Goal: Transaction & Acquisition: Purchase product/service

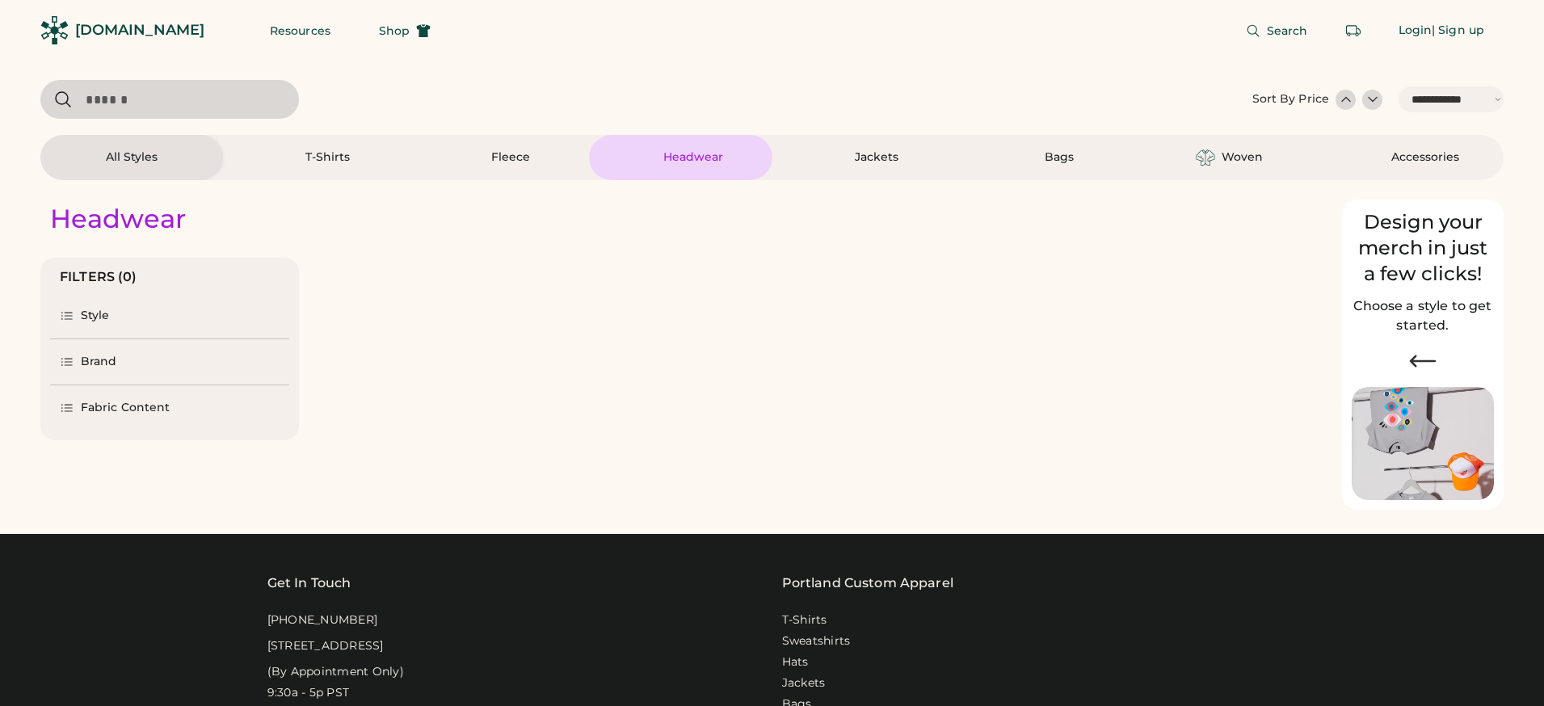
select select "*****"
select select "*"
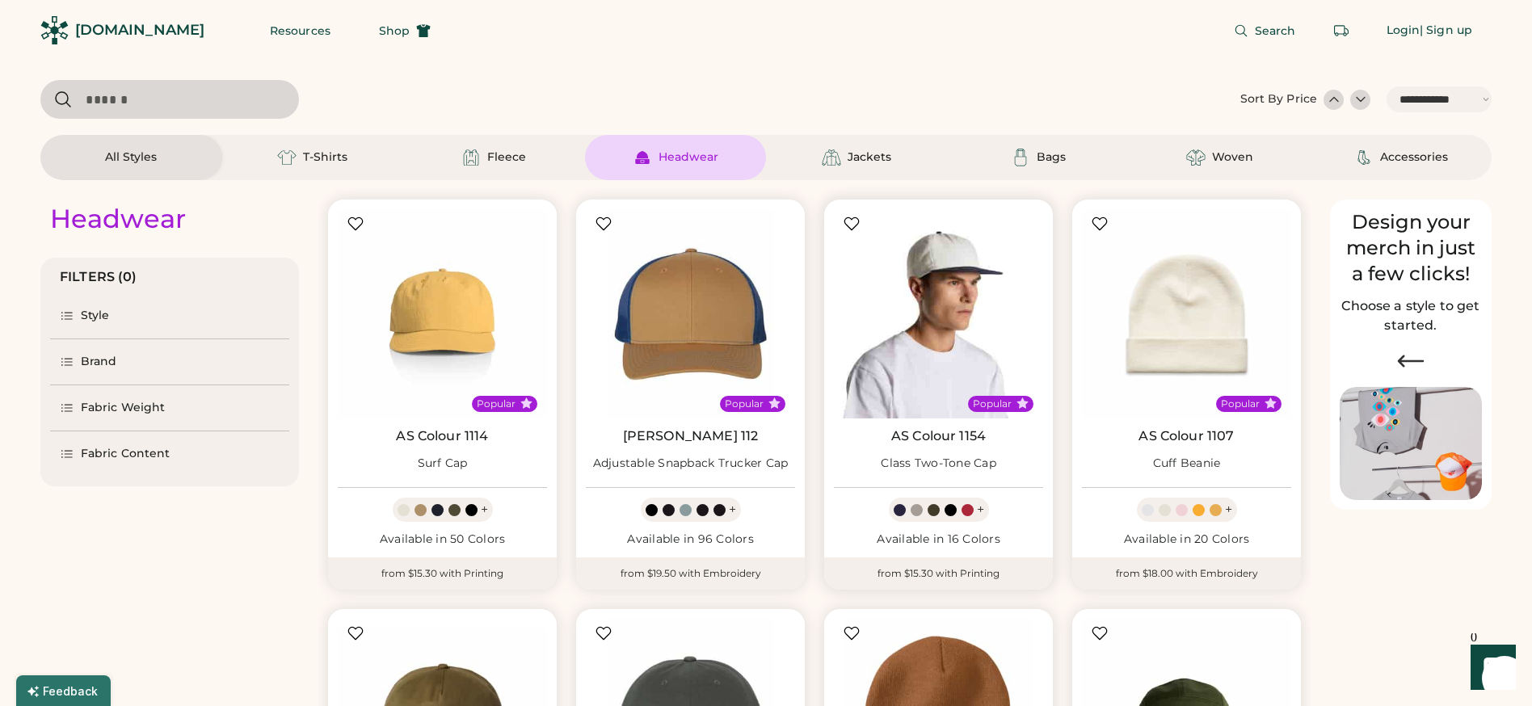
click at [941, 312] on img at bounding box center [938, 313] width 209 height 209
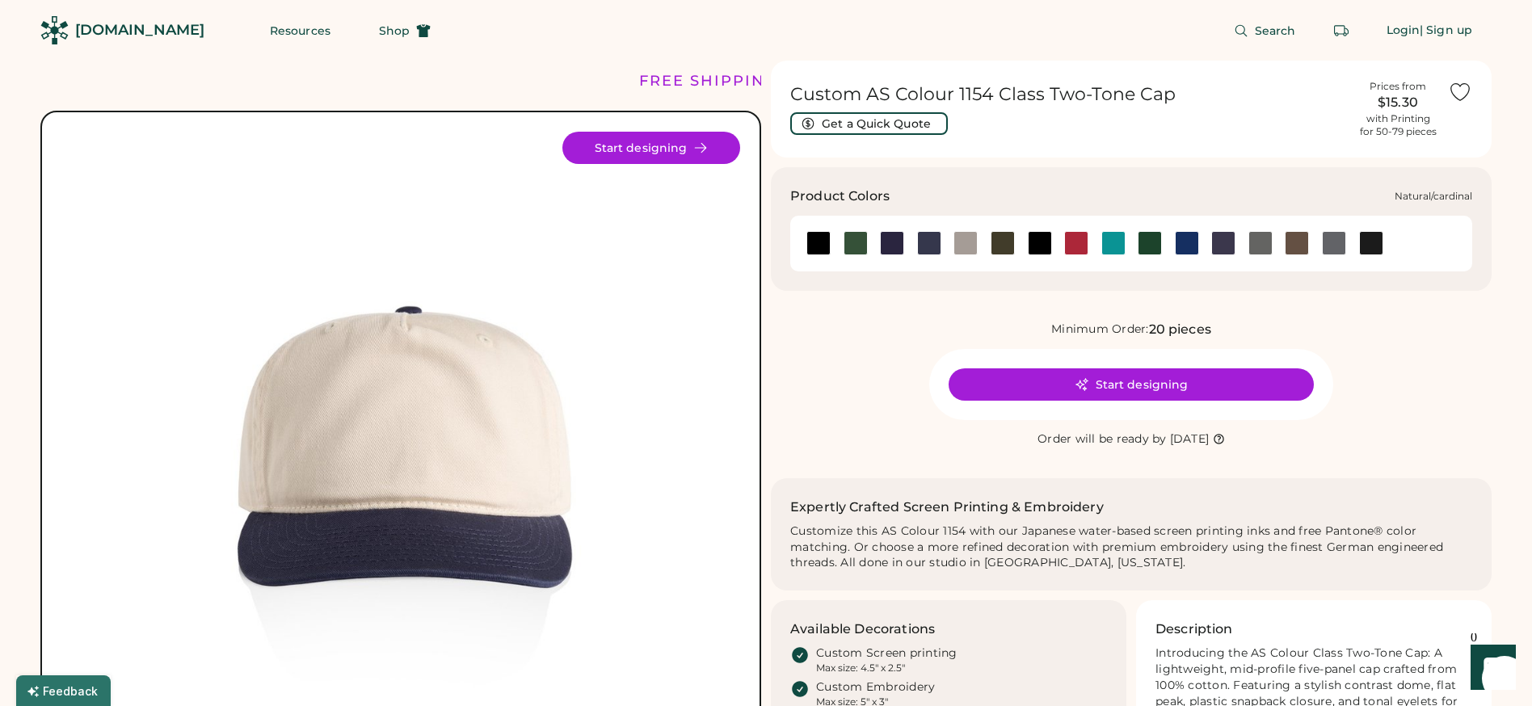
click at [1072, 238] on div at bounding box center [1076, 243] width 24 height 24
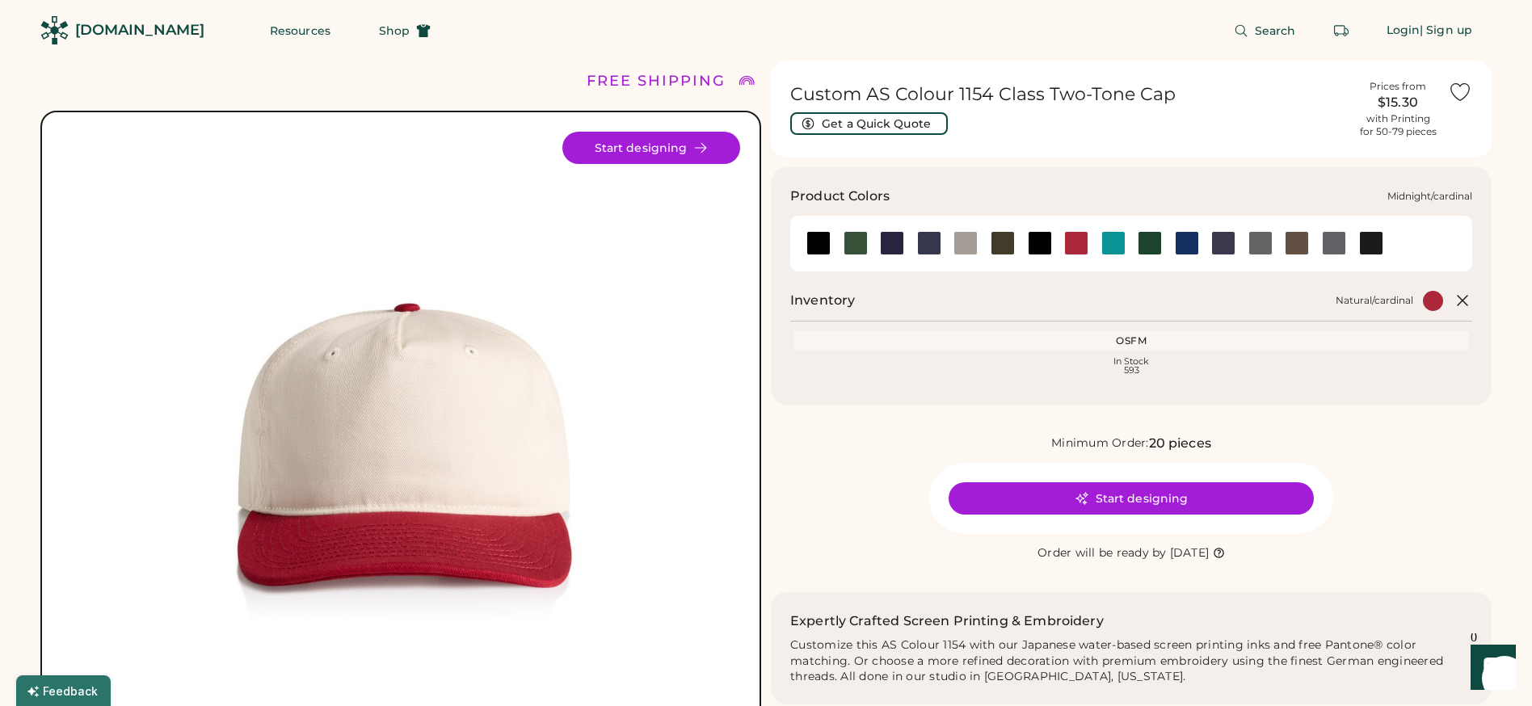
click at [929, 247] on div at bounding box center [929, 243] width 24 height 24
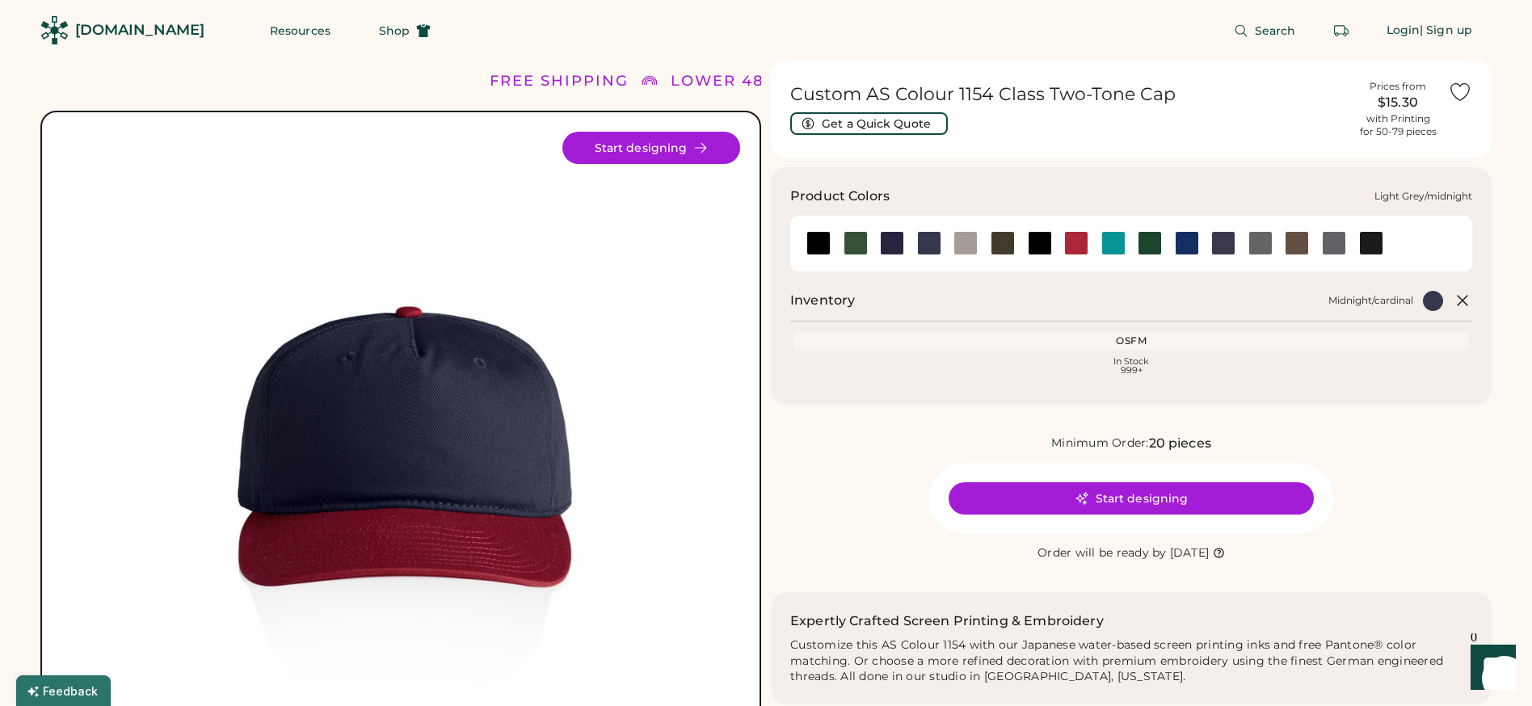
click at [889, 251] on div at bounding box center [892, 243] width 24 height 24
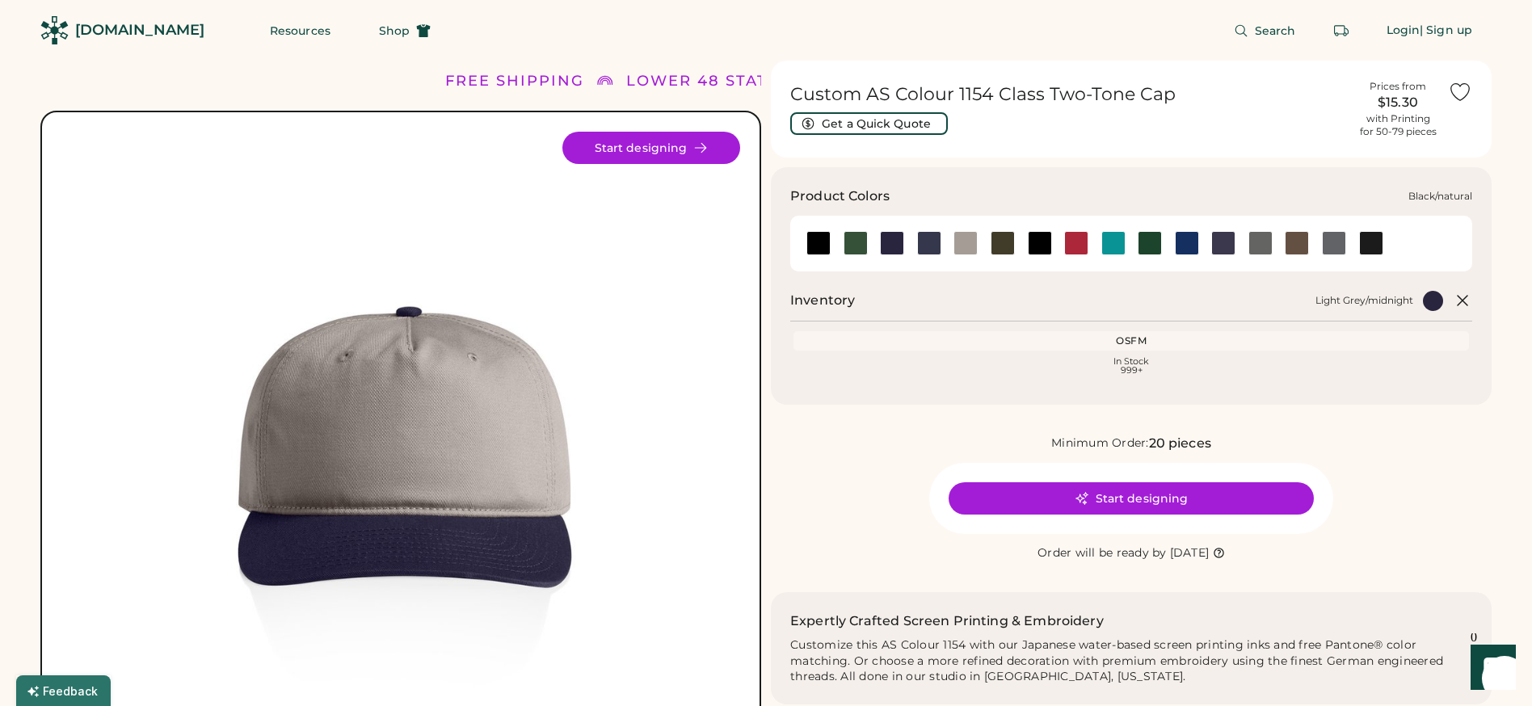
click at [828, 248] on div at bounding box center [818, 243] width 24 height 24
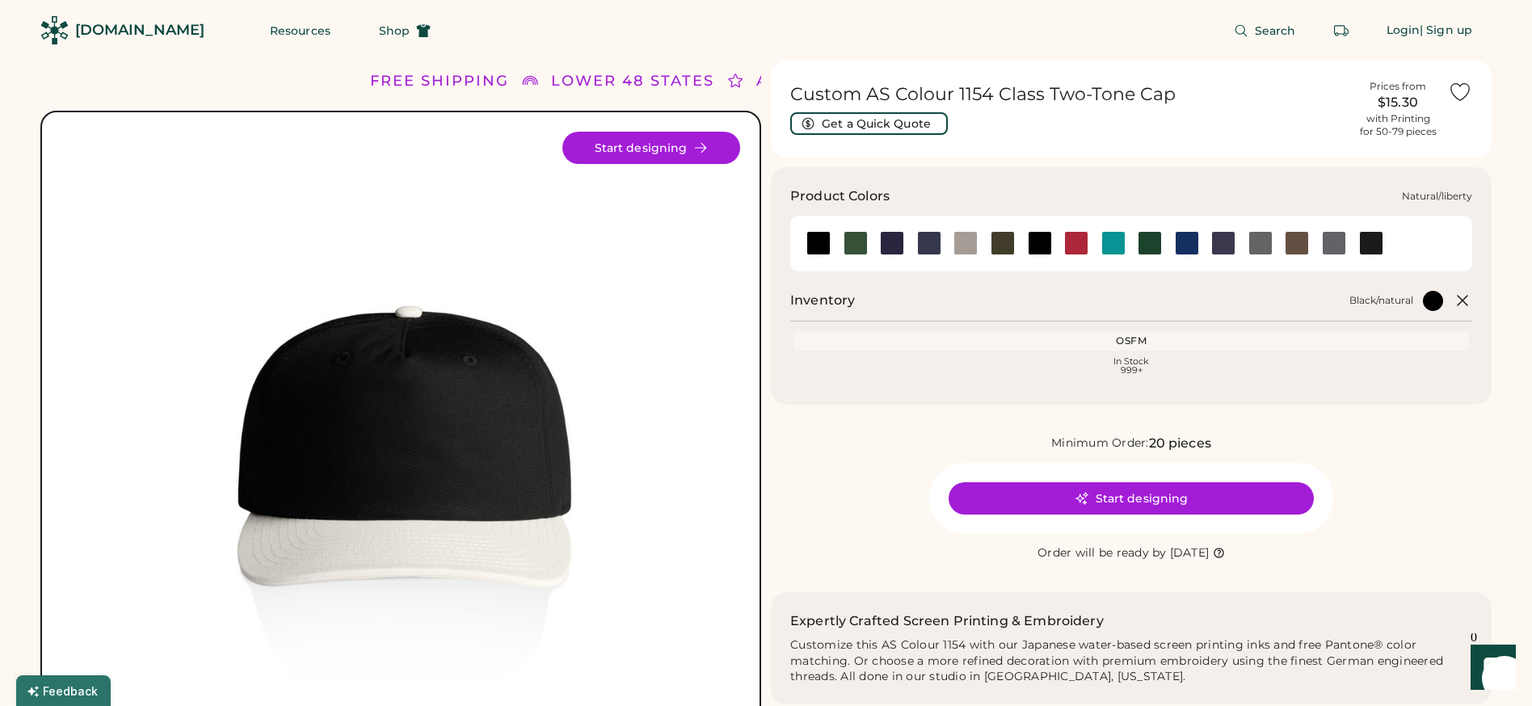
click at [1193, 248] on div at bounding box center [1187, 243] width 24 height 24
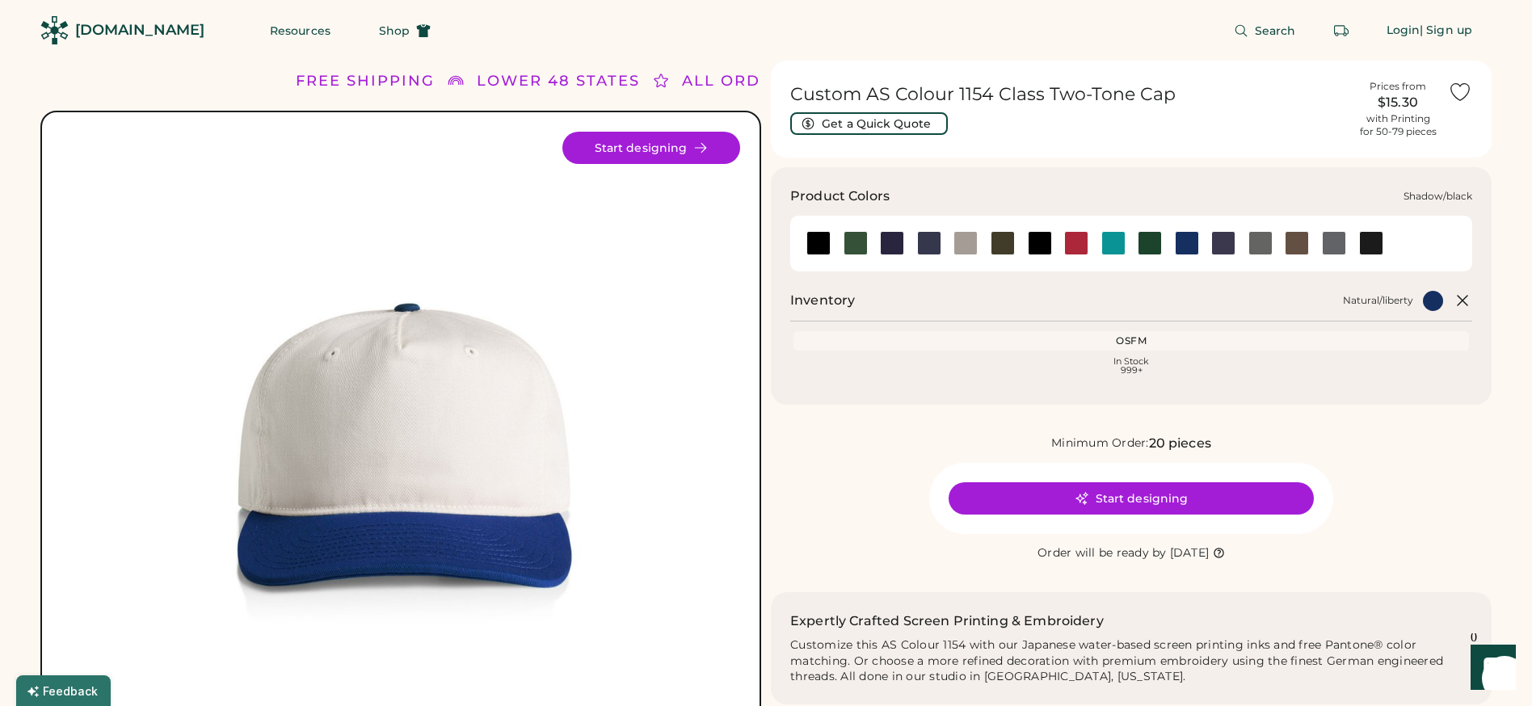
click at [1325, 249] on div at bounding box center [1334, 243] width 24 height 24
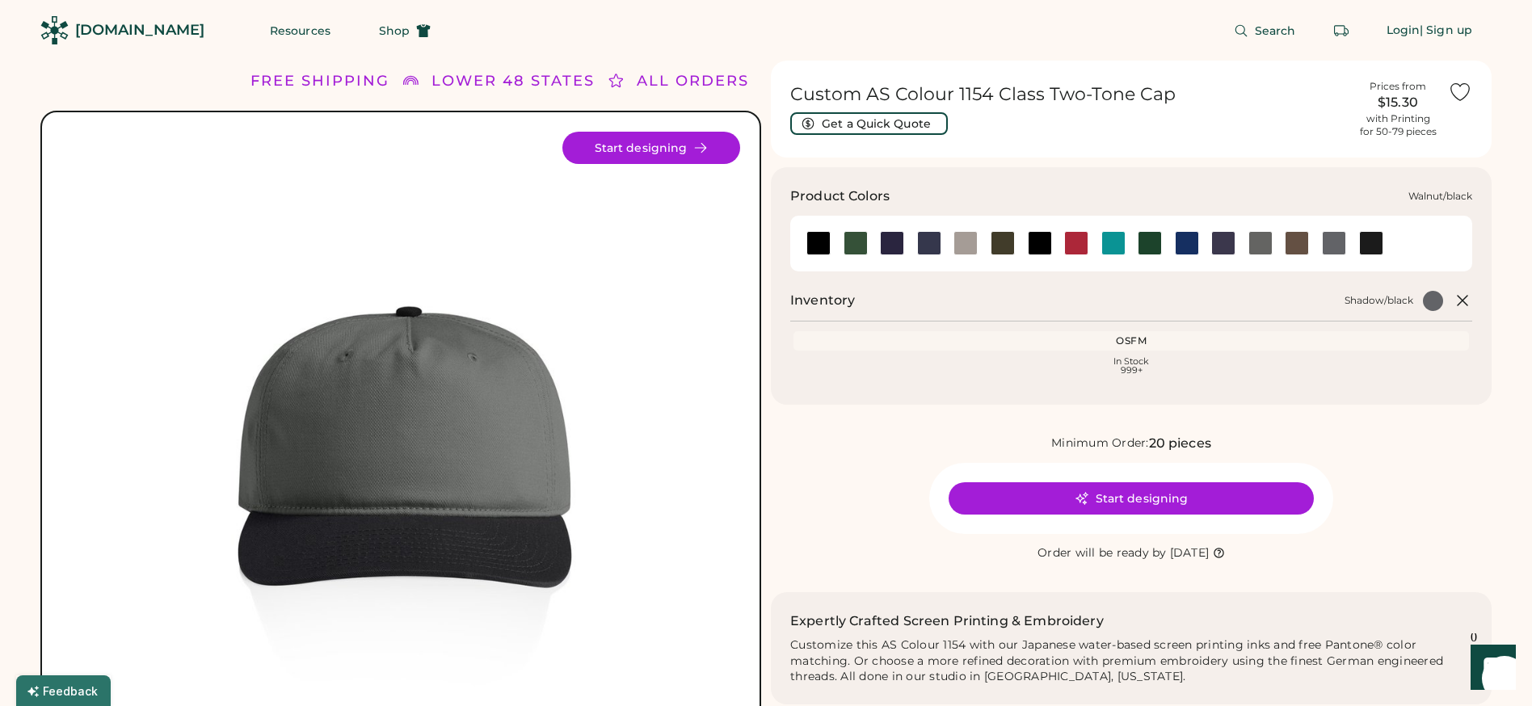
click at [1365, 248] on div at bounding box center [1371, 243] width 24 height 24
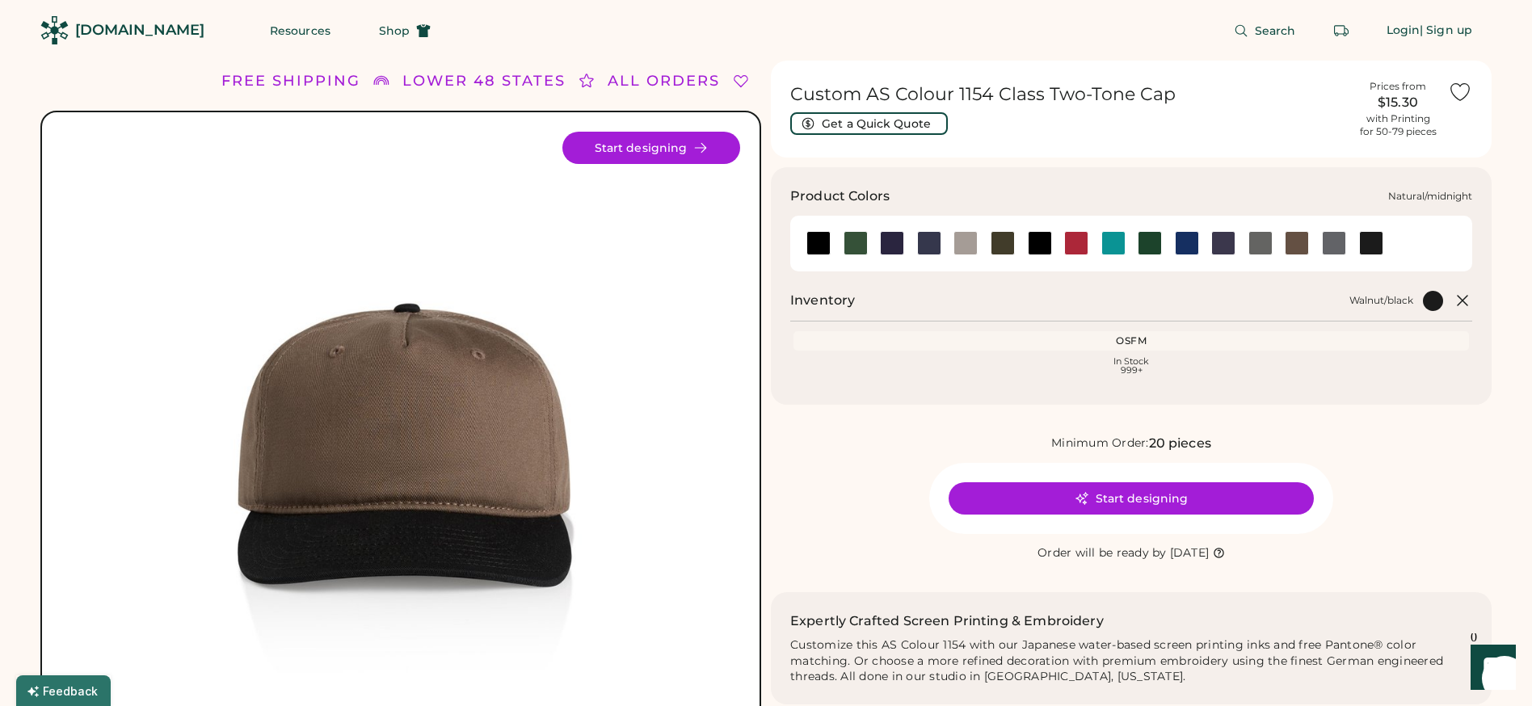
click at [1232, 244] on div at bounding box center [1223, 243] width 24 height 24
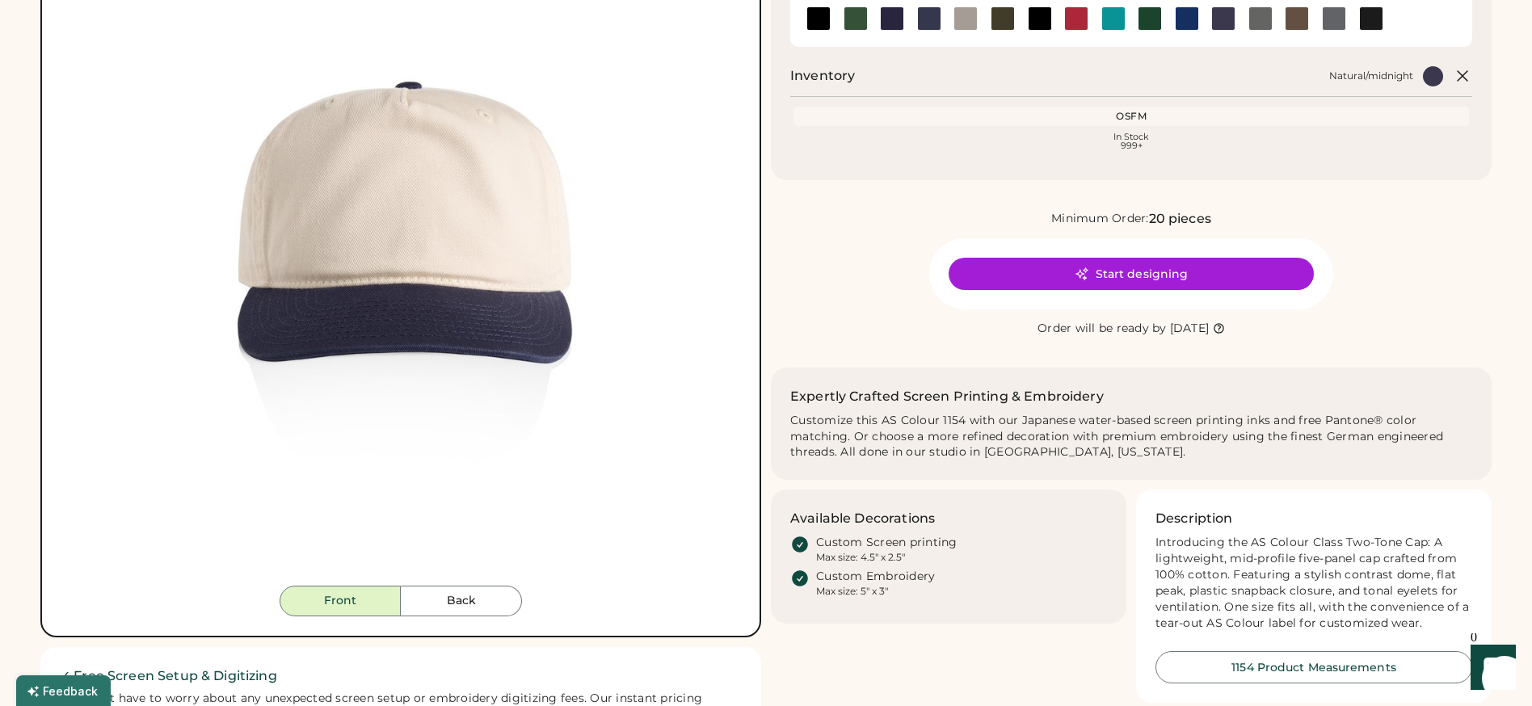
scroll to position [232, 0]
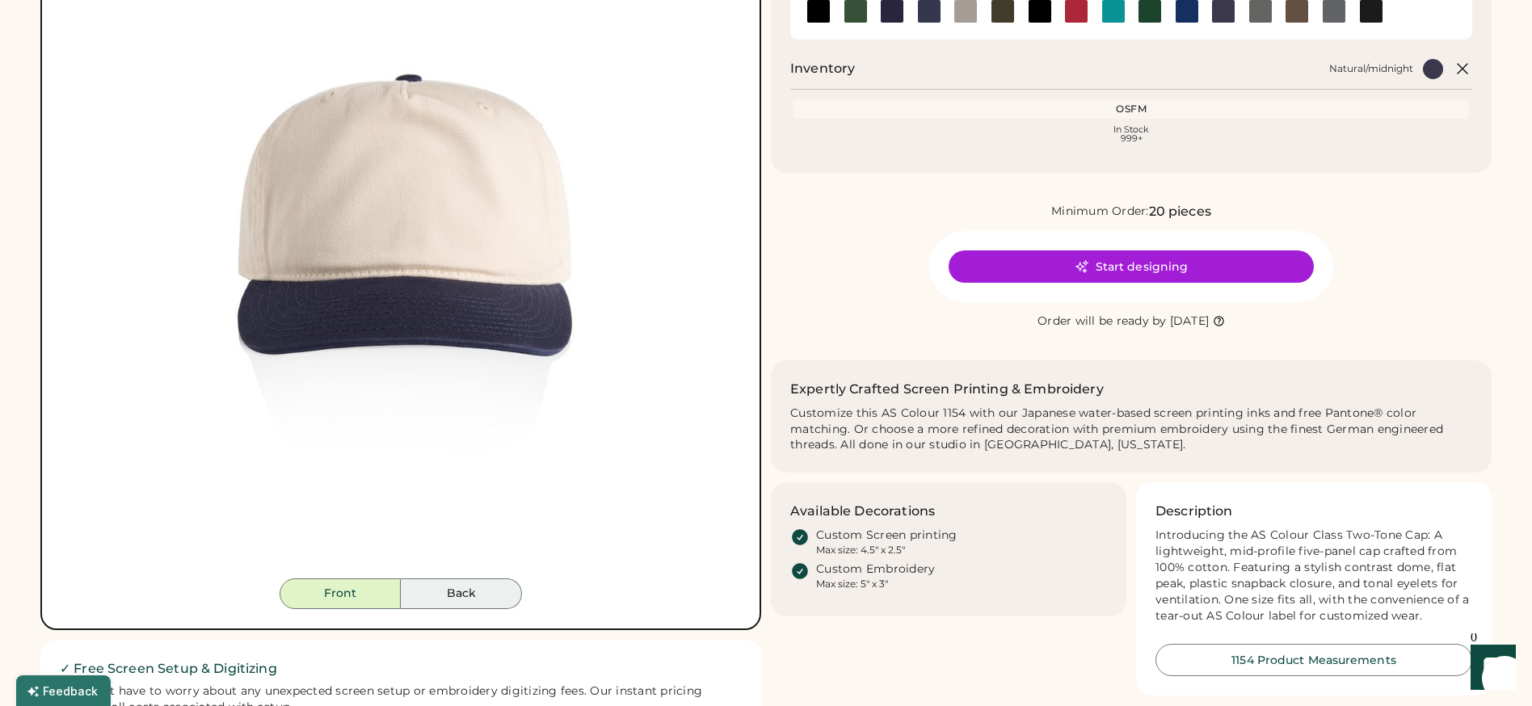
click at [457, 585] on button "Back" at bounding box center [461, 594] width 121 height 31
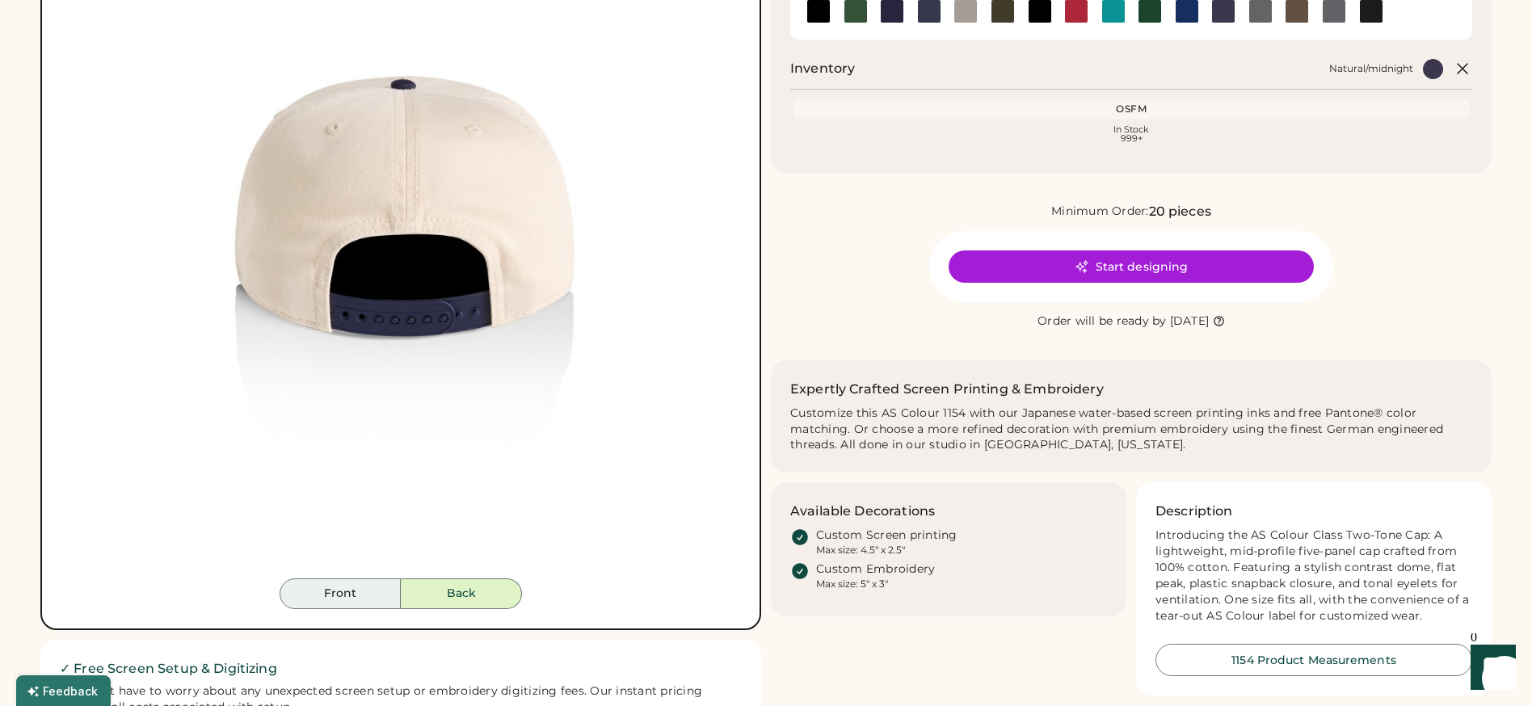
click at [381, 591] on button "Front" at bounding box center [340, 594] width 121 height 31
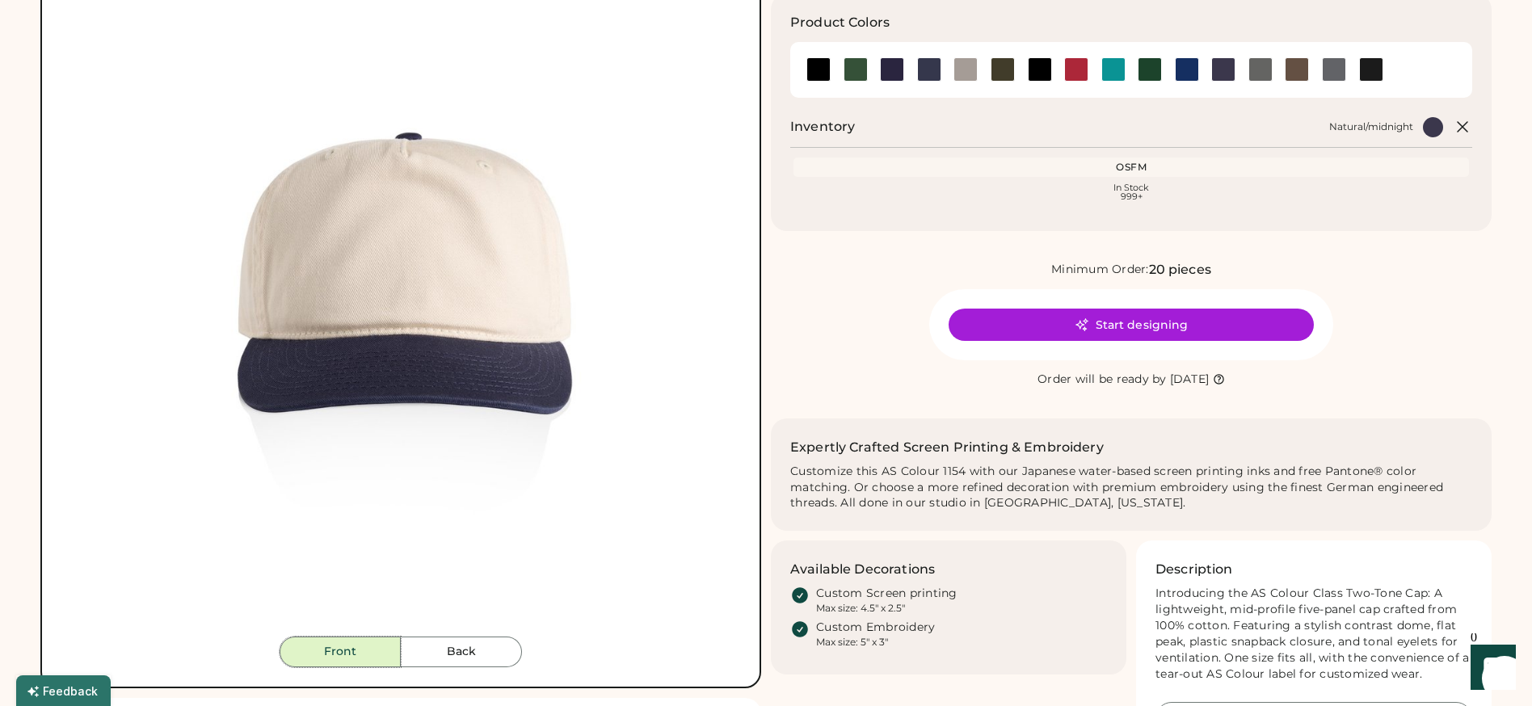
scroll to position [0, 0]
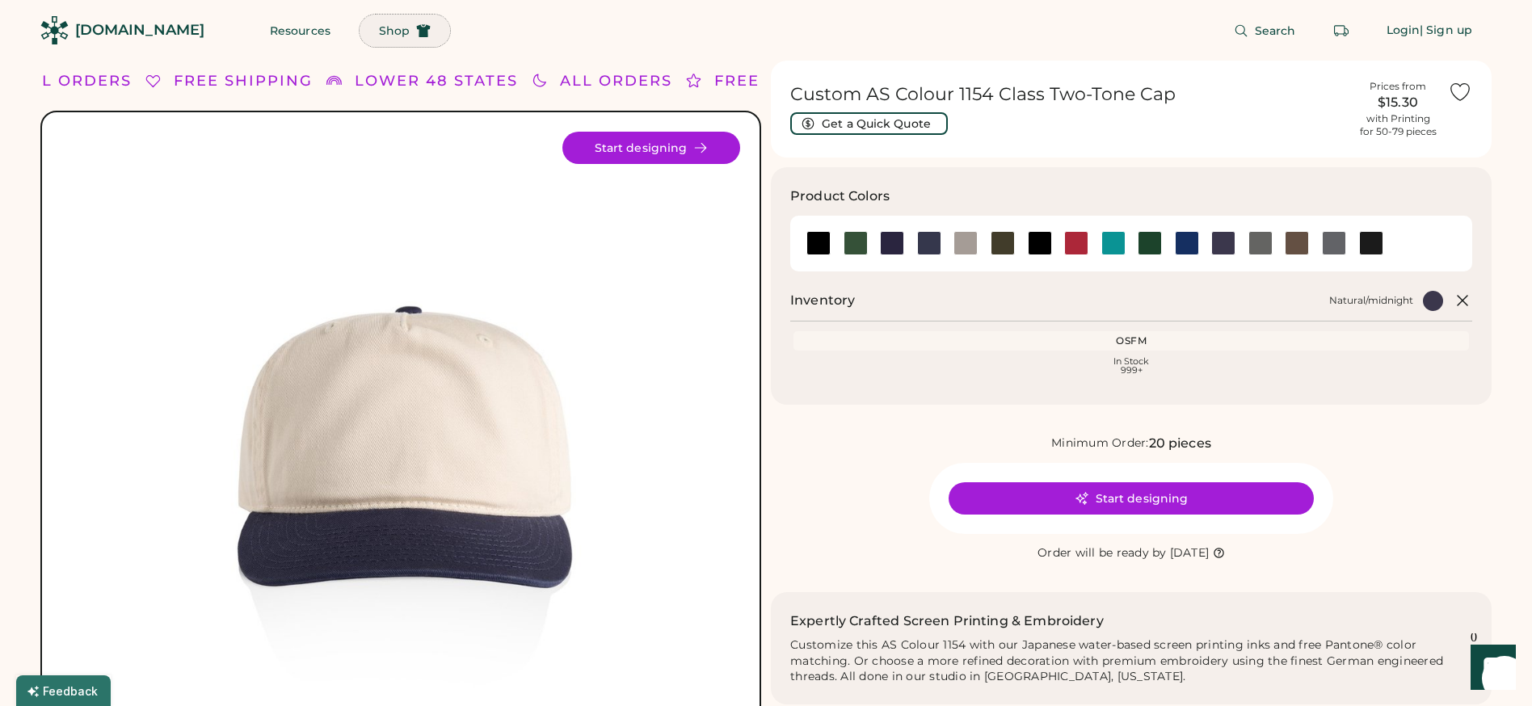
click at [379, 32] on span "Shop" at bounding box center [394, 30] width 31 height 11
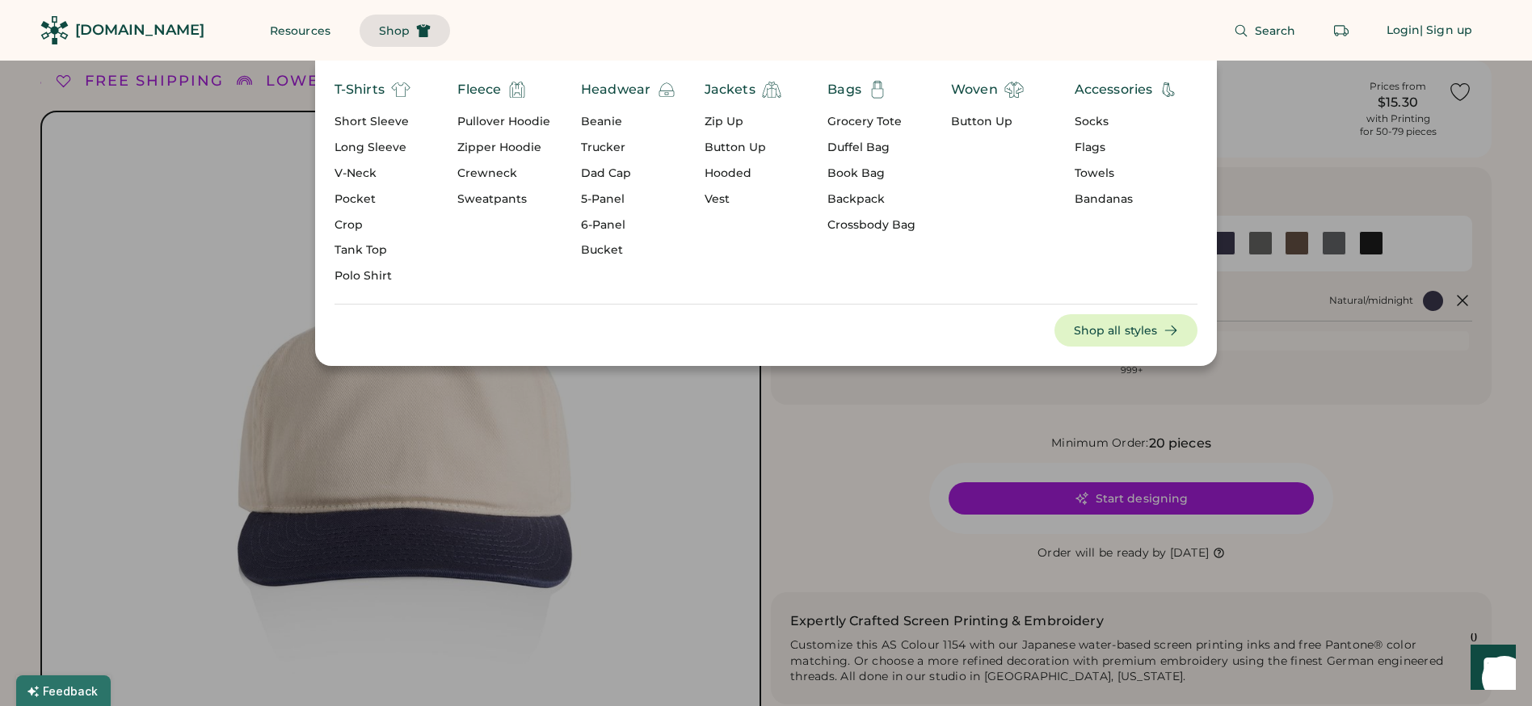
click at [514, 118] on div "Pullover Hoodie" at bounding box center [503, 122] width 93 height 16
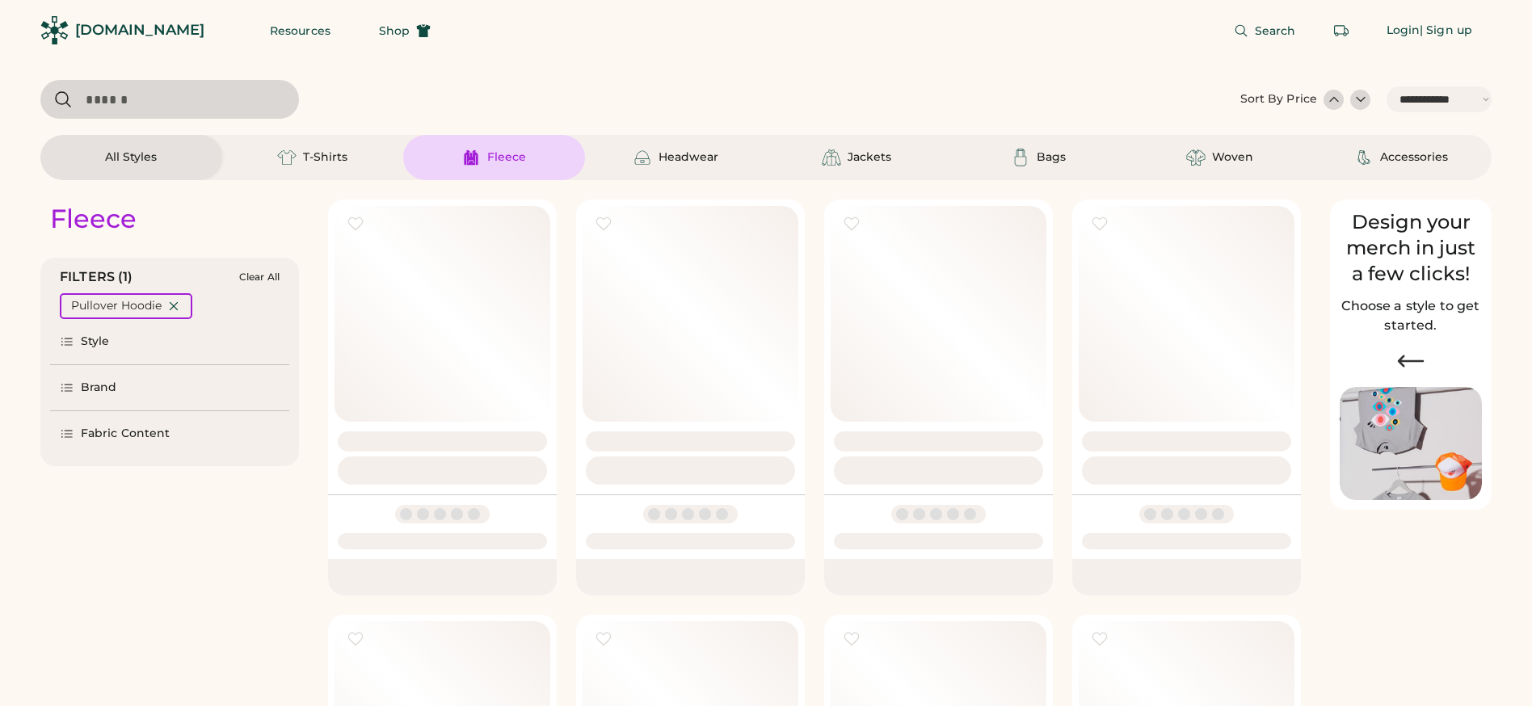
select select "*****"
select select "*"
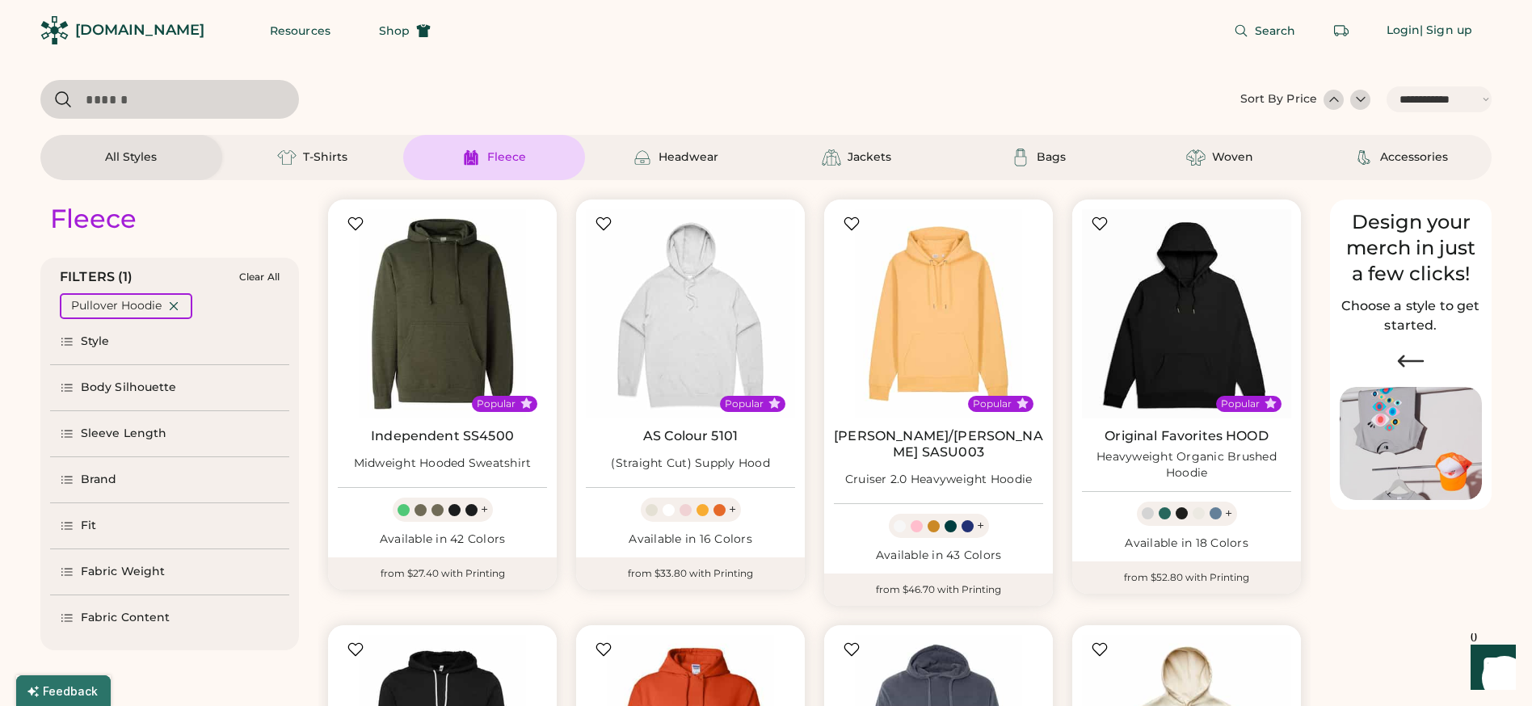
scroll to position [99, 0]
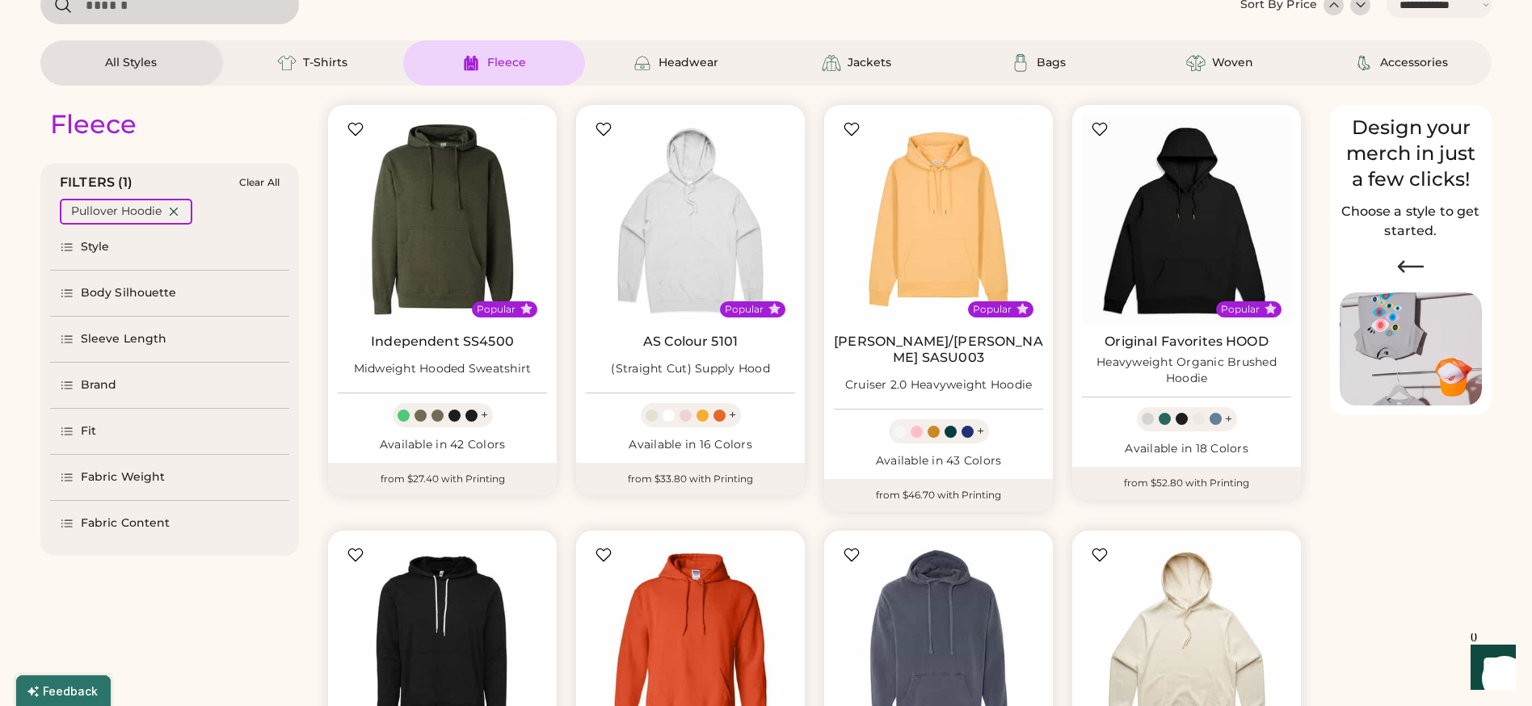
select select "*****"
select select "*"
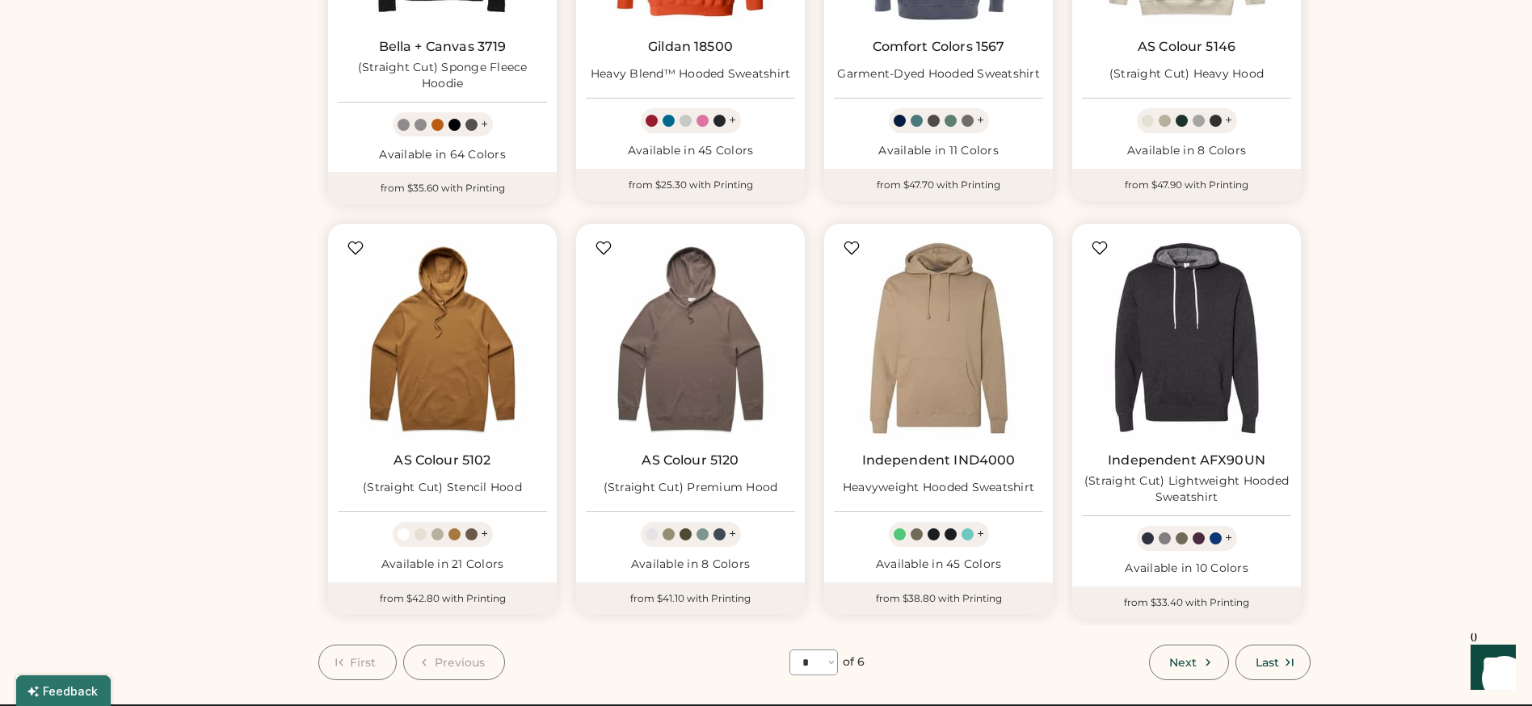
scroll to position [860, 0]
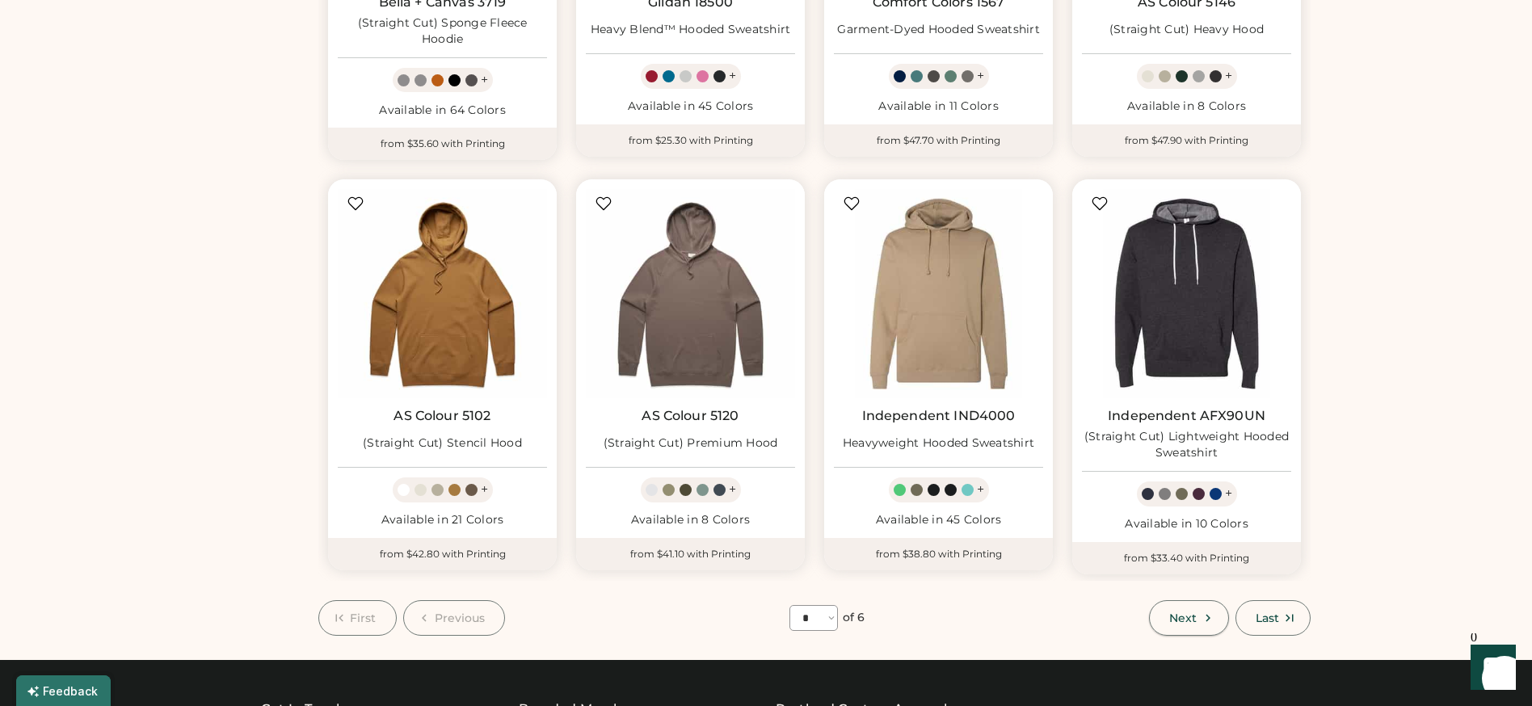
click at [1186, 613] on span "Next" at bounding box center [1182, 618] width 27 height 11
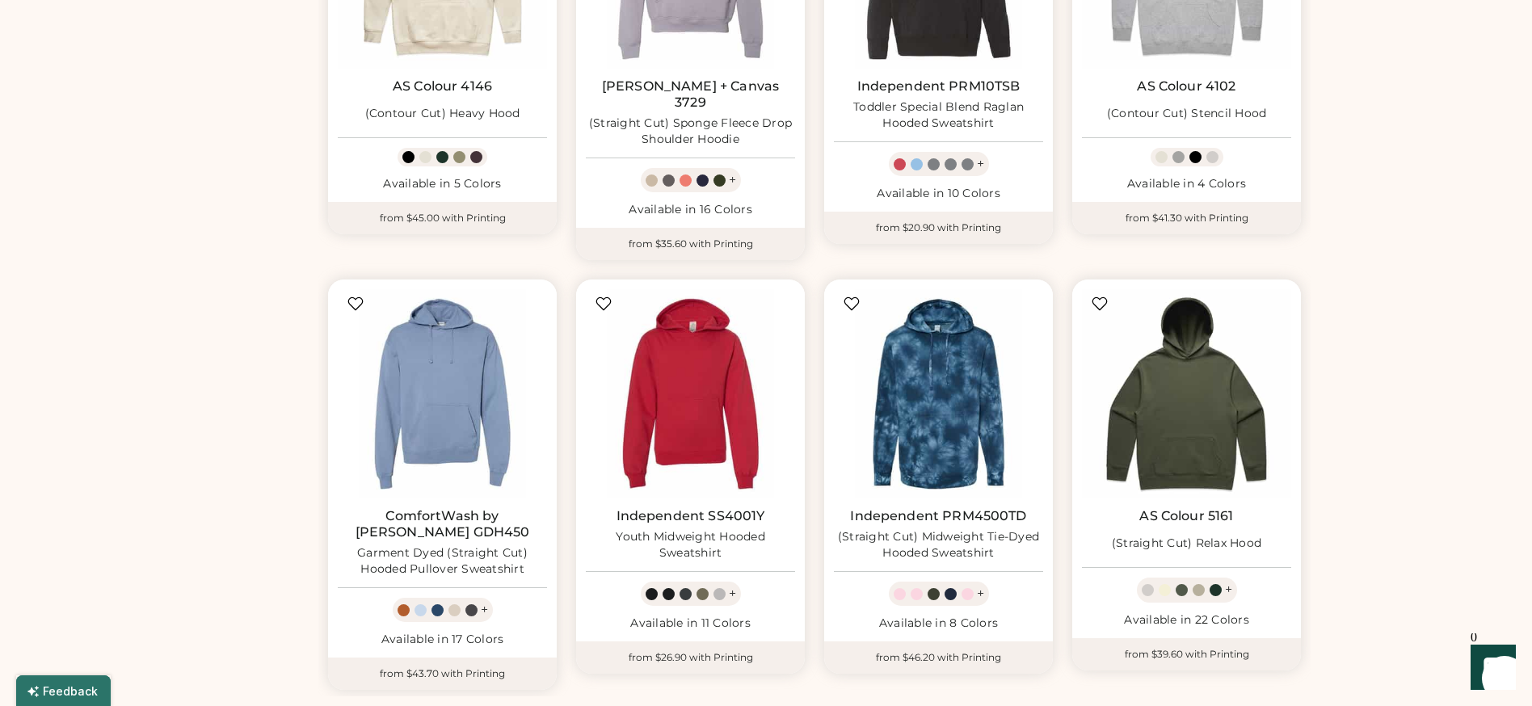
scroll to position [827, 0]
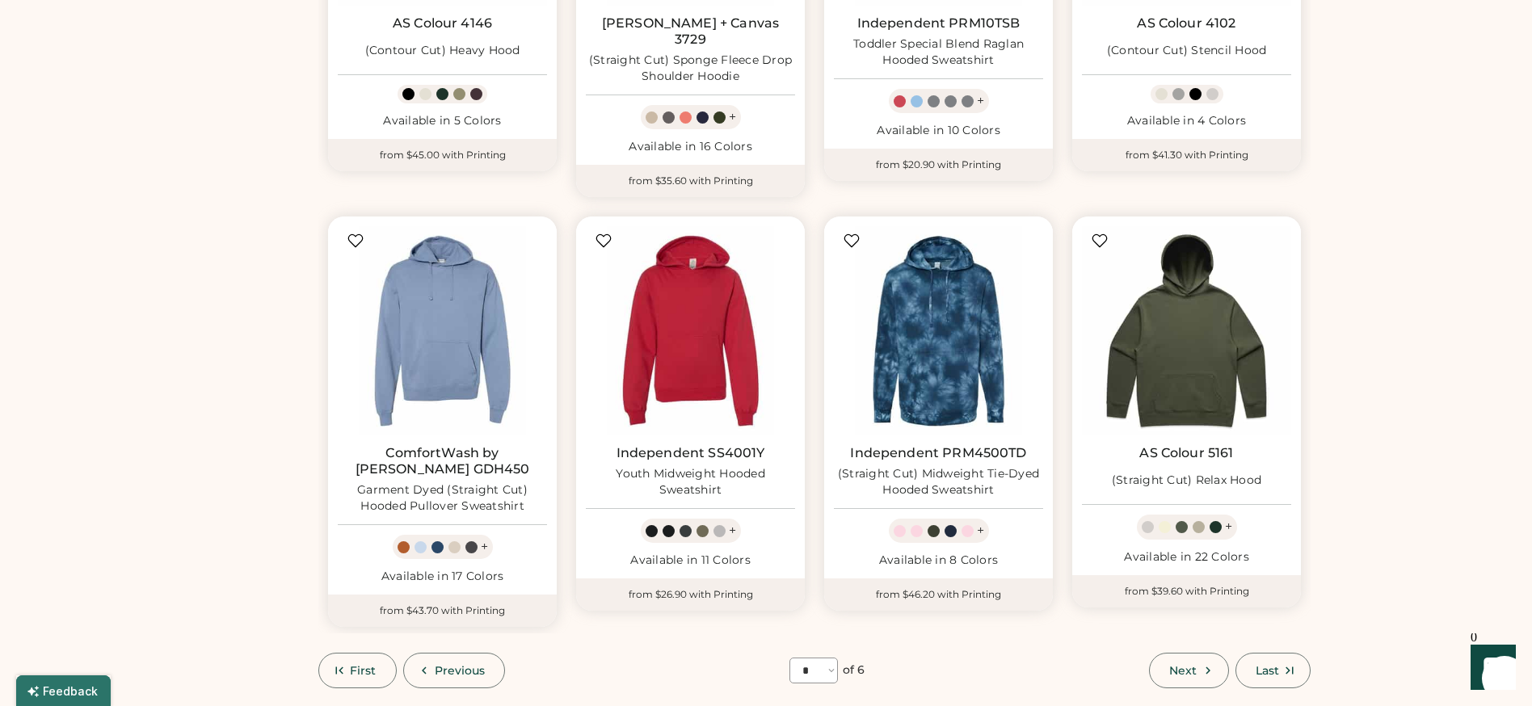
click at [1189, 665] on span "Next" at bounding box center [1182, 670] width 27 height 11
select select "*"
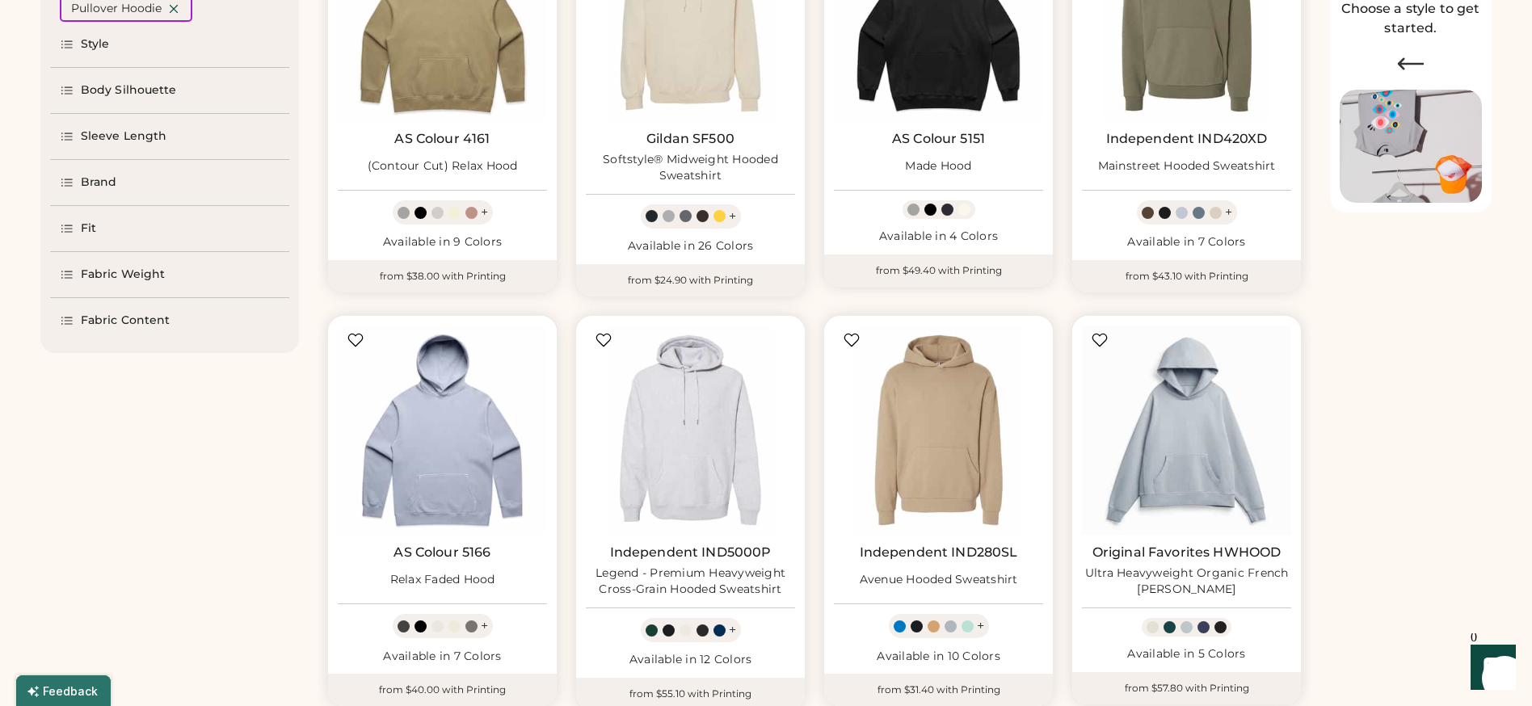
scroll to position [324, 0]
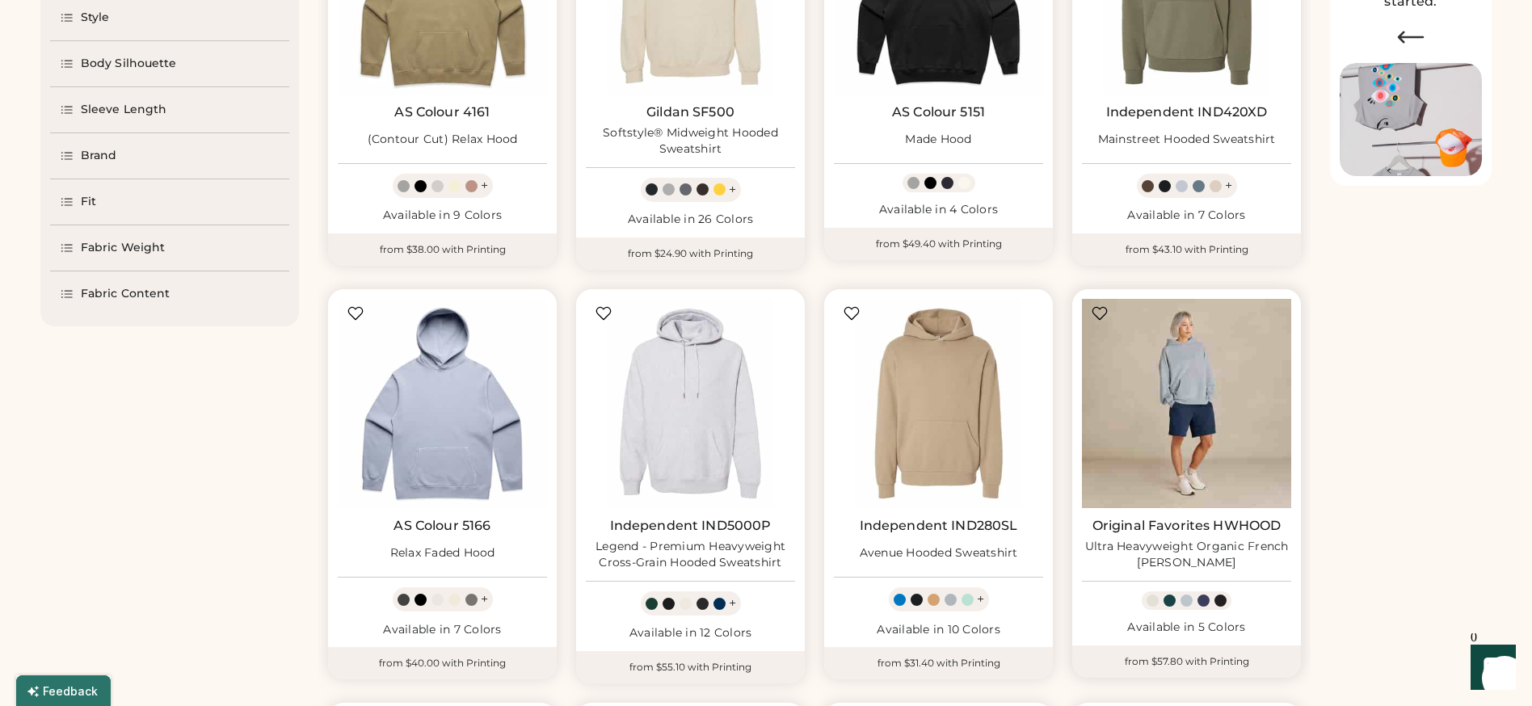
click at [1199, 429] on img at bounding box center [1186, 403] width 209 height 209
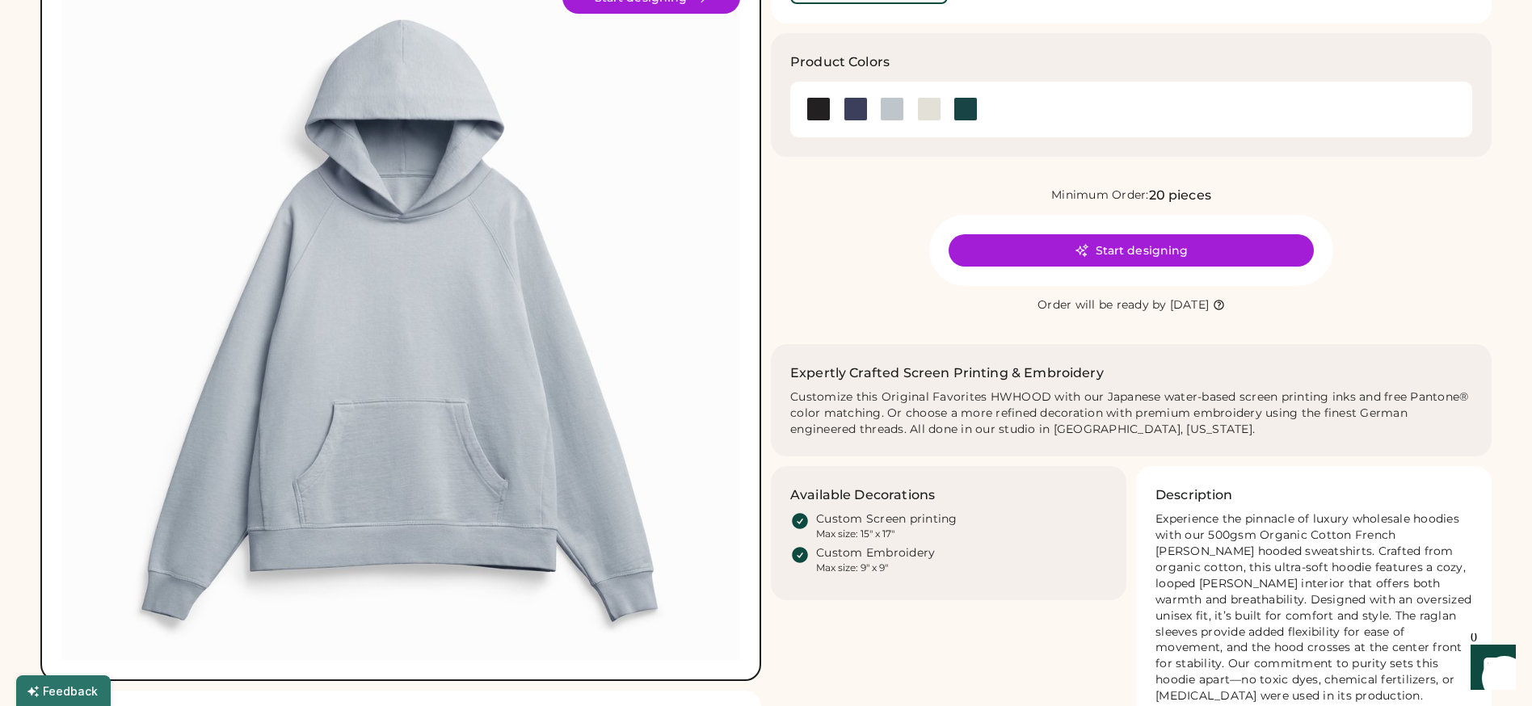
scroll to position [147, 0]
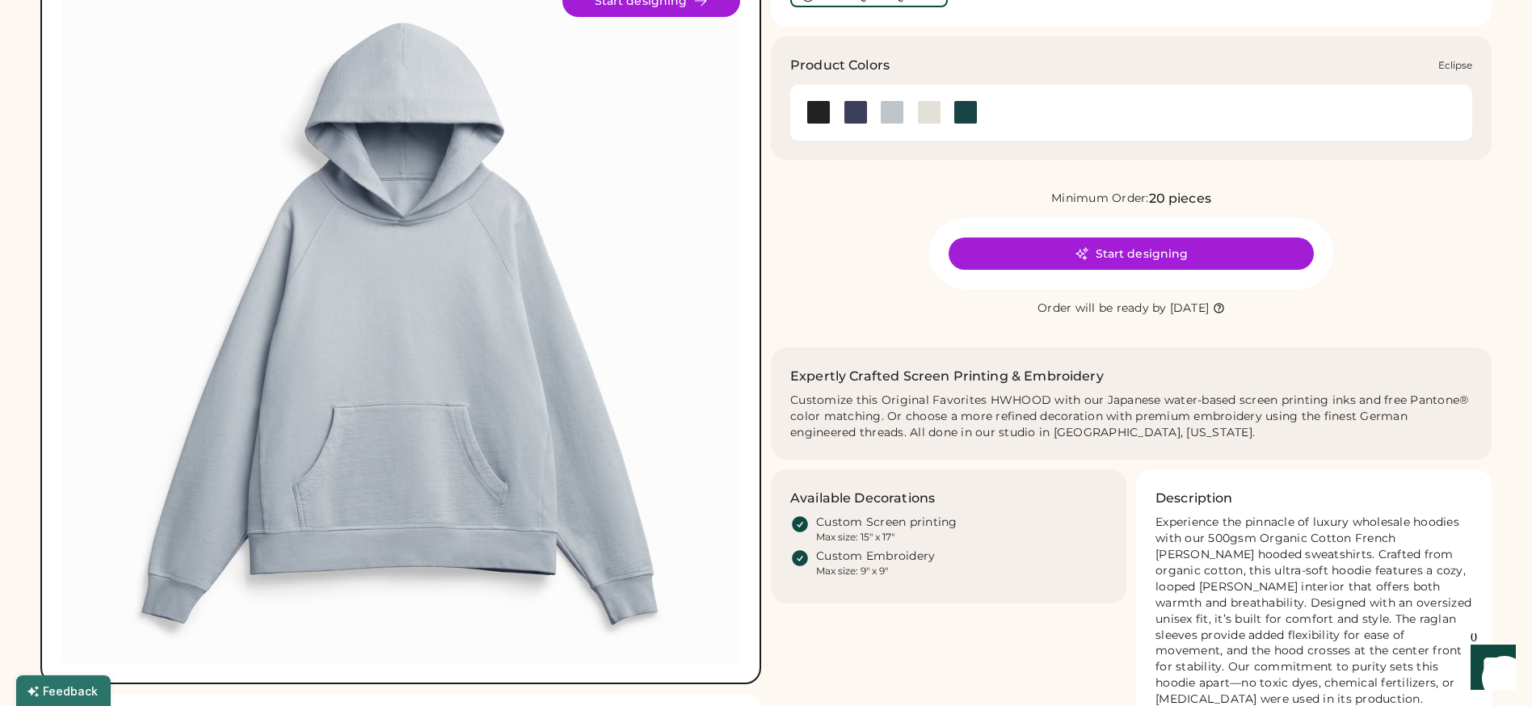
click at [853, 111] on div at bounding box center [856, 112] width 24 height 24
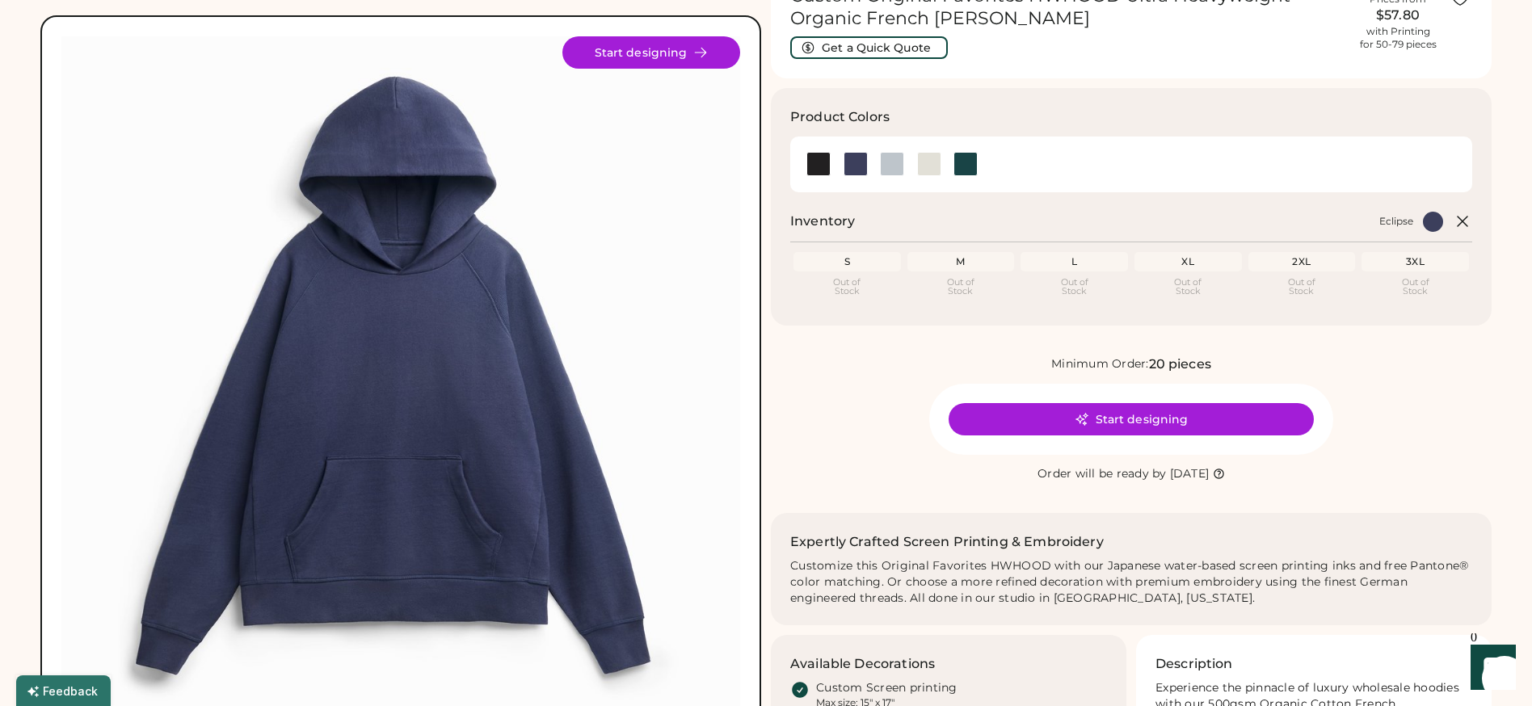
scroll to position [91, 0]
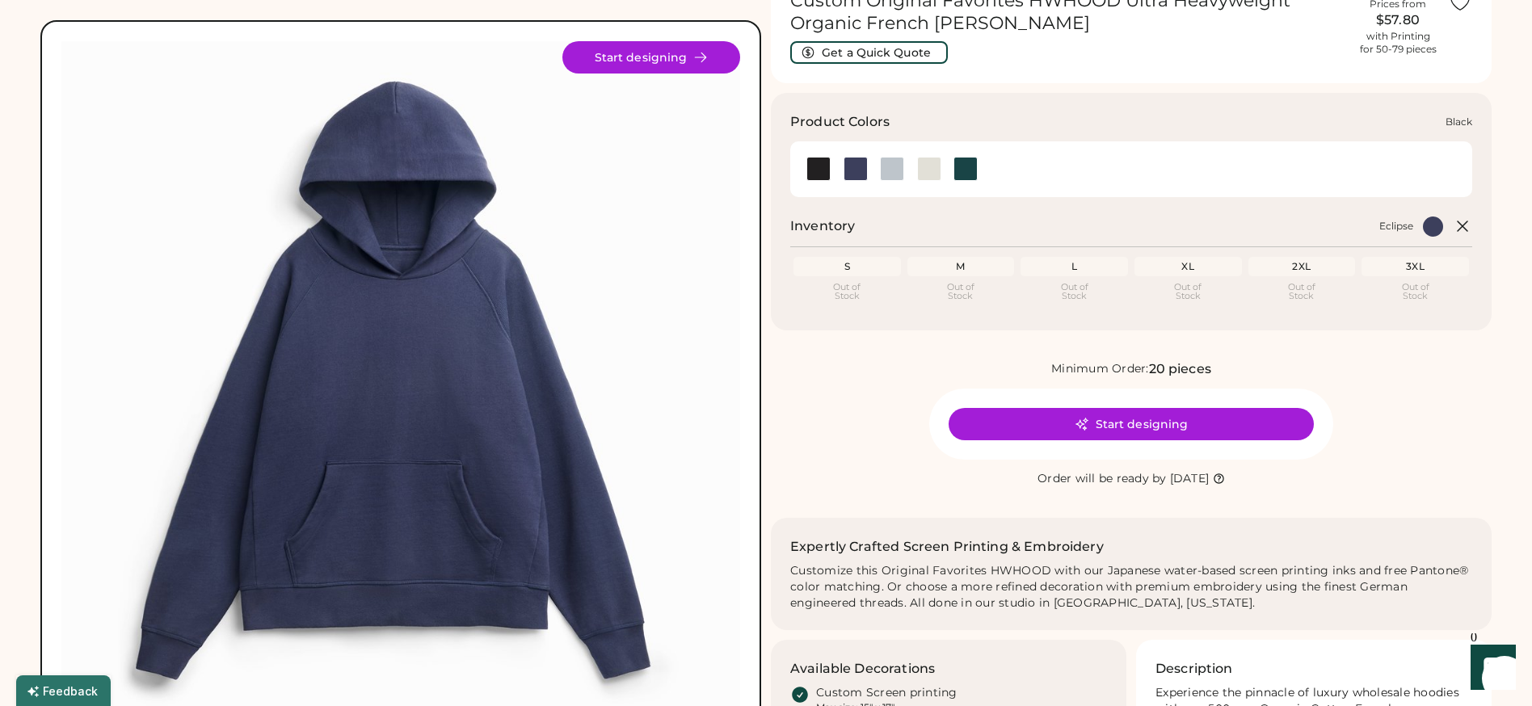
click at [819, 170] on div at bounding box center [818, 169] width 24 height 24
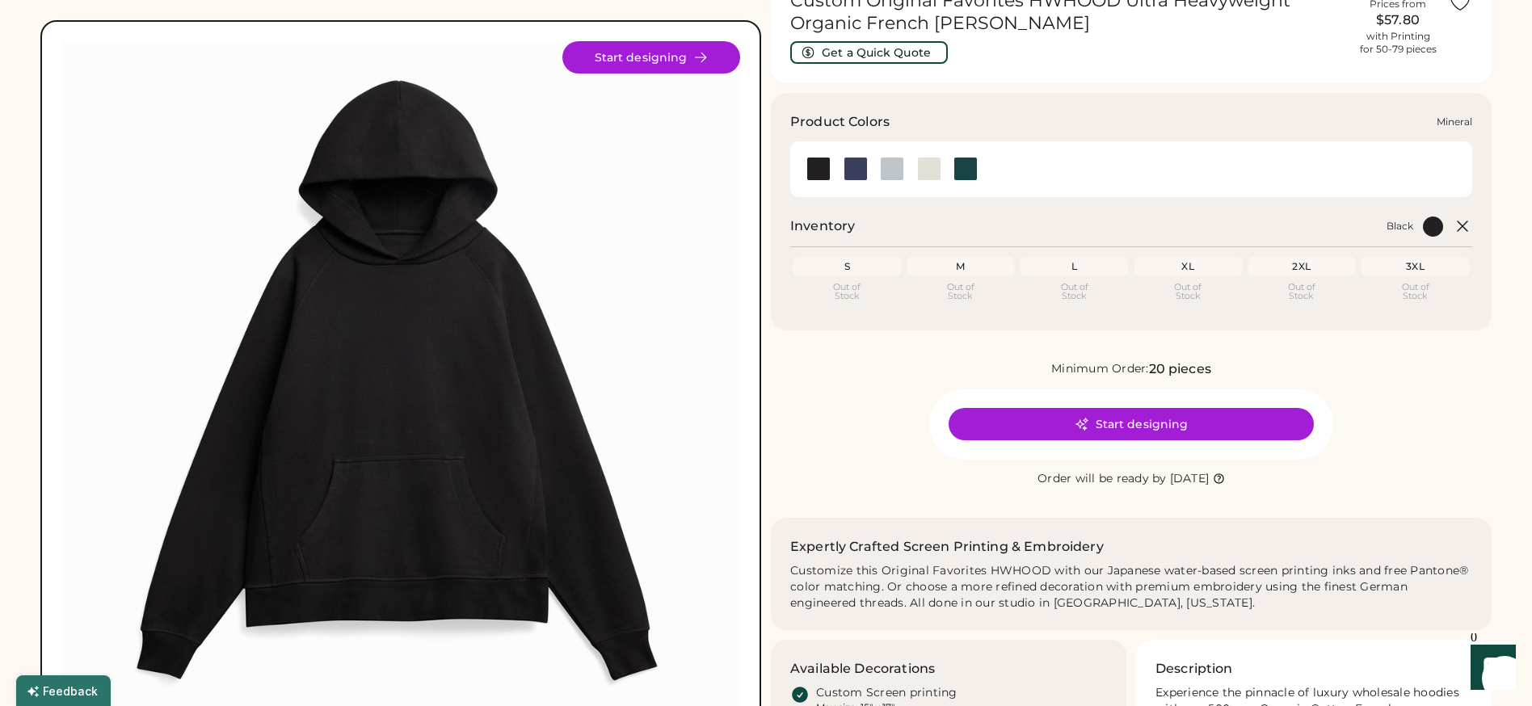
click at [884, 171] on div at bounding box center [892, 169] width 24 height 24
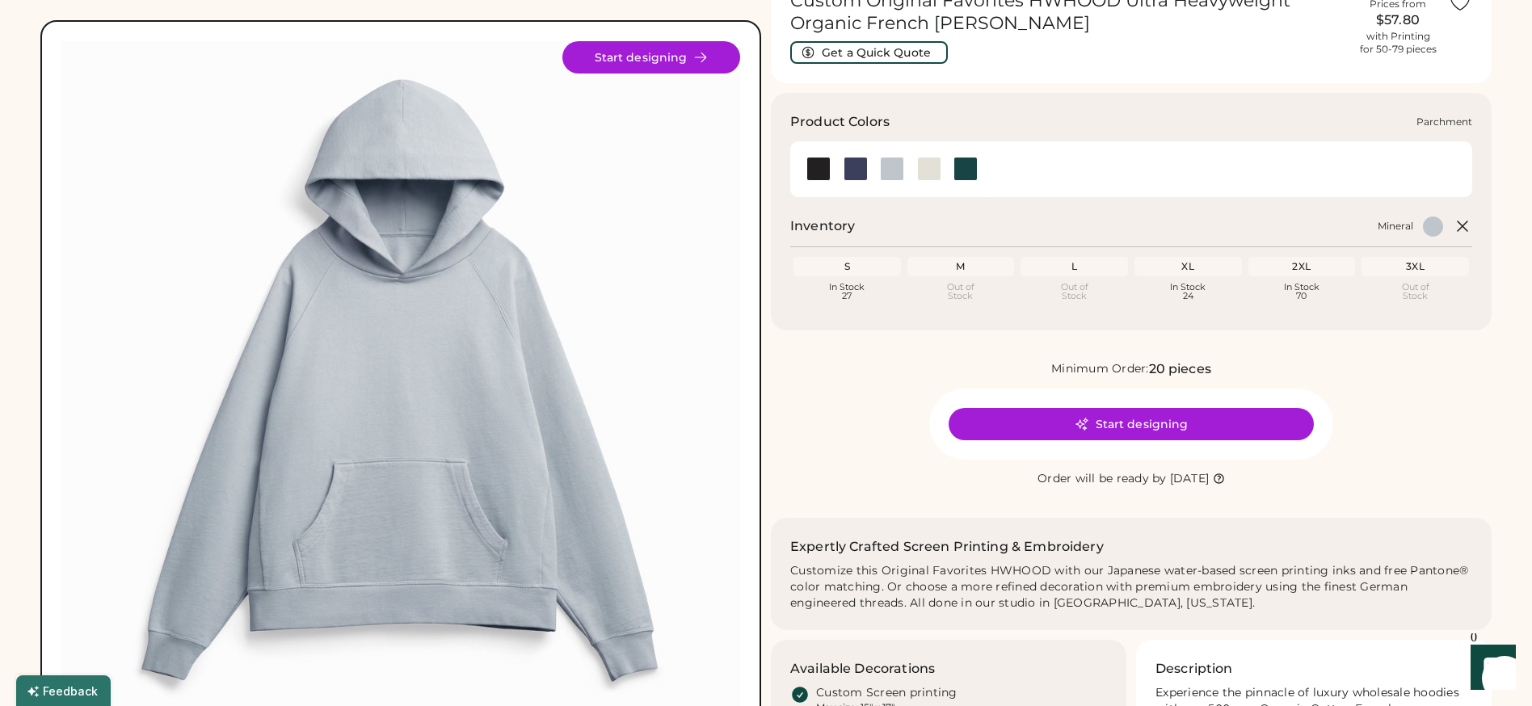
click at [933, 165] on div at bounding box center [929, 169] width 24 height 24
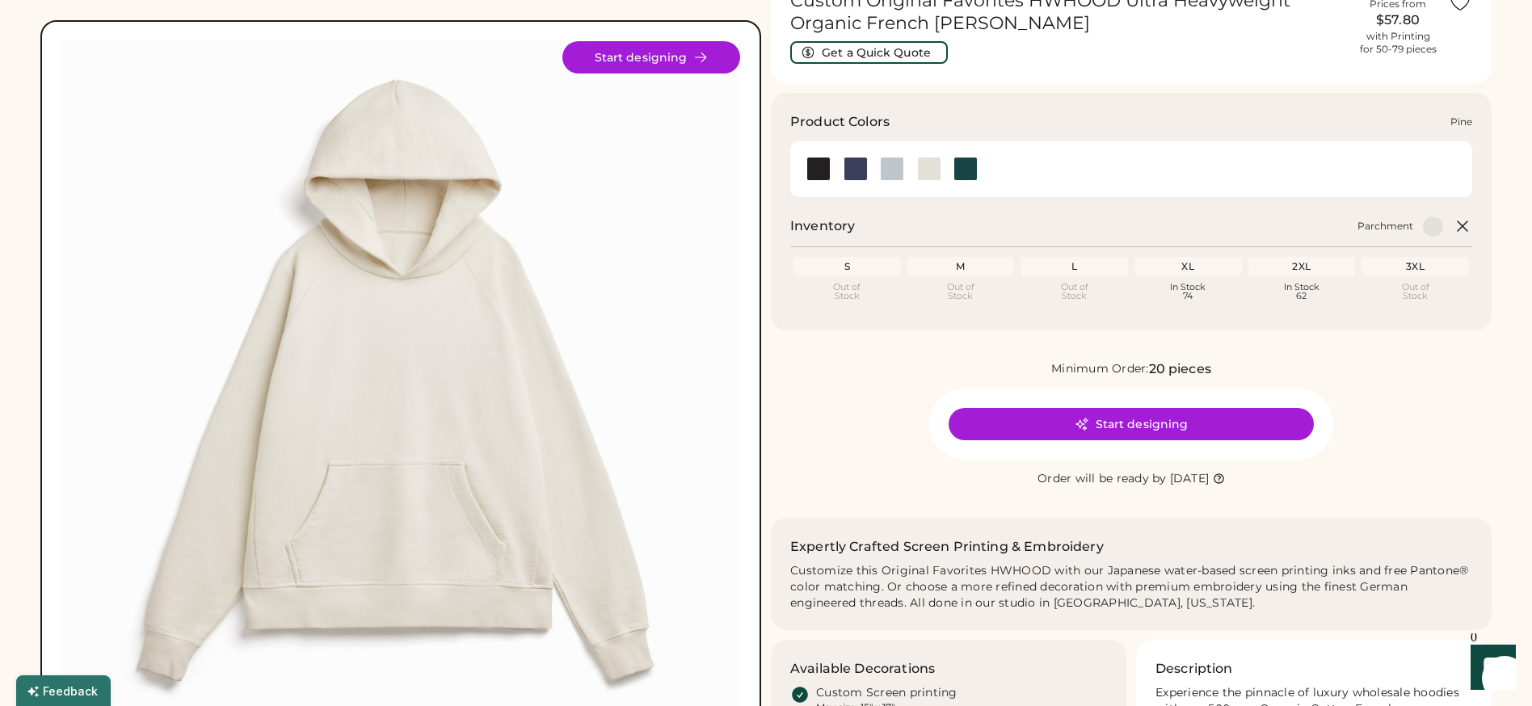
click at [955, 173] on div at bounding box center [966, 169] width 24 height 24
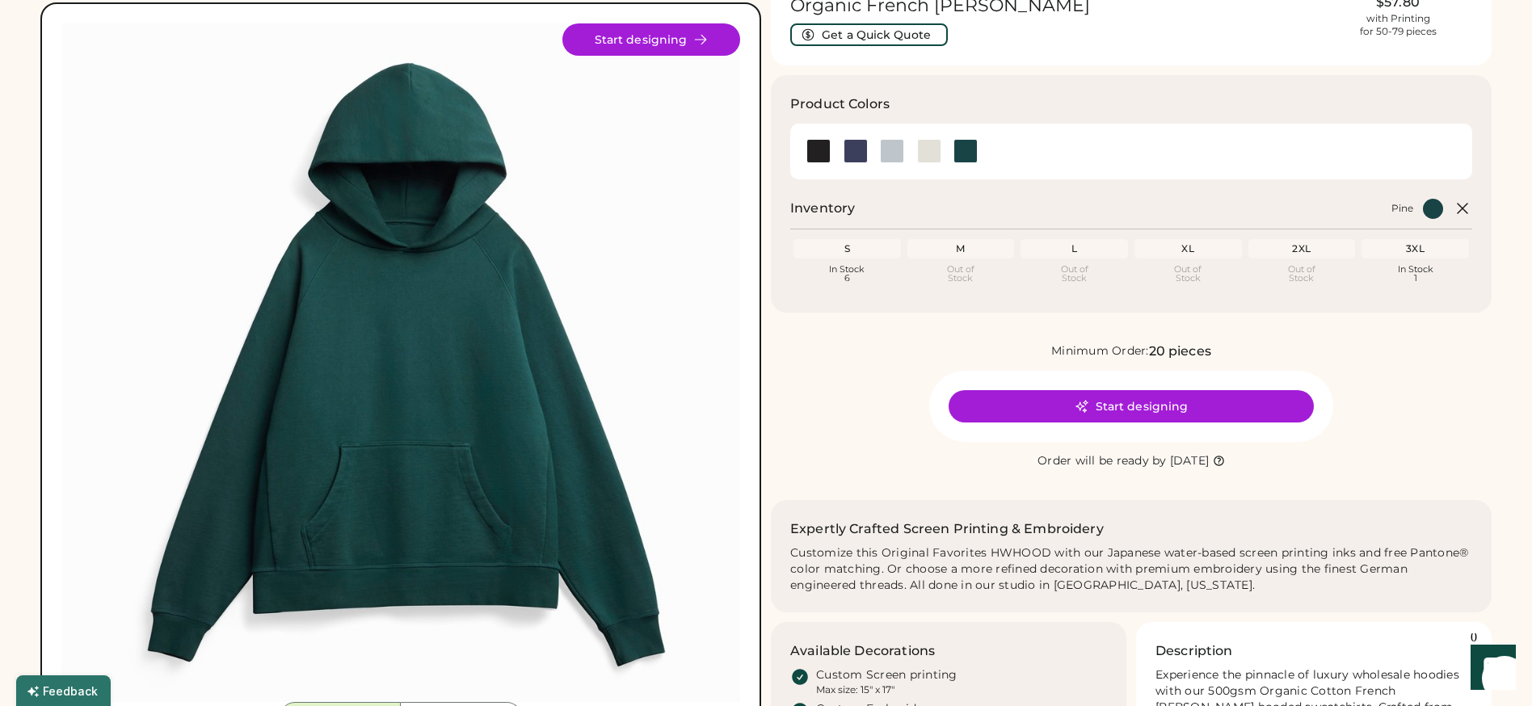
scroll to position [78, 0]
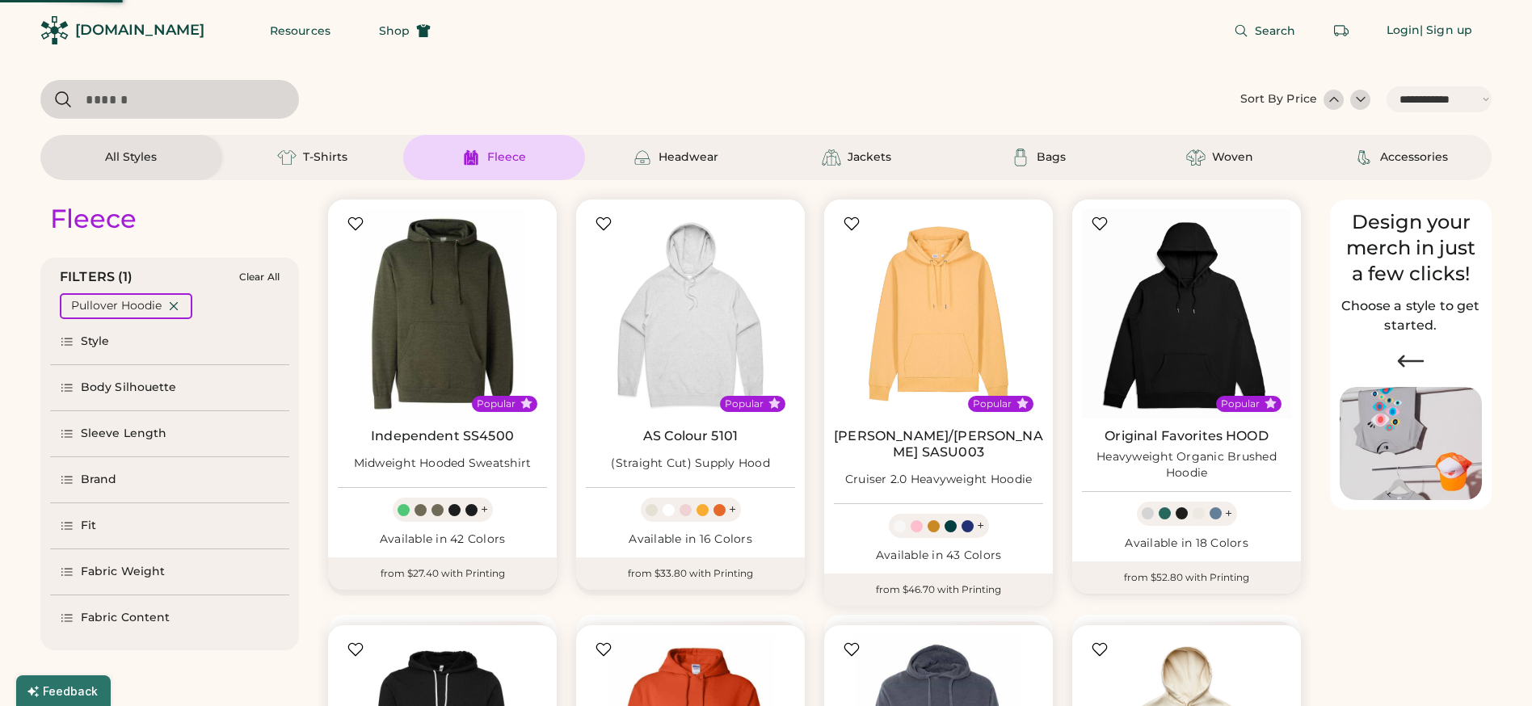
select select "*****"
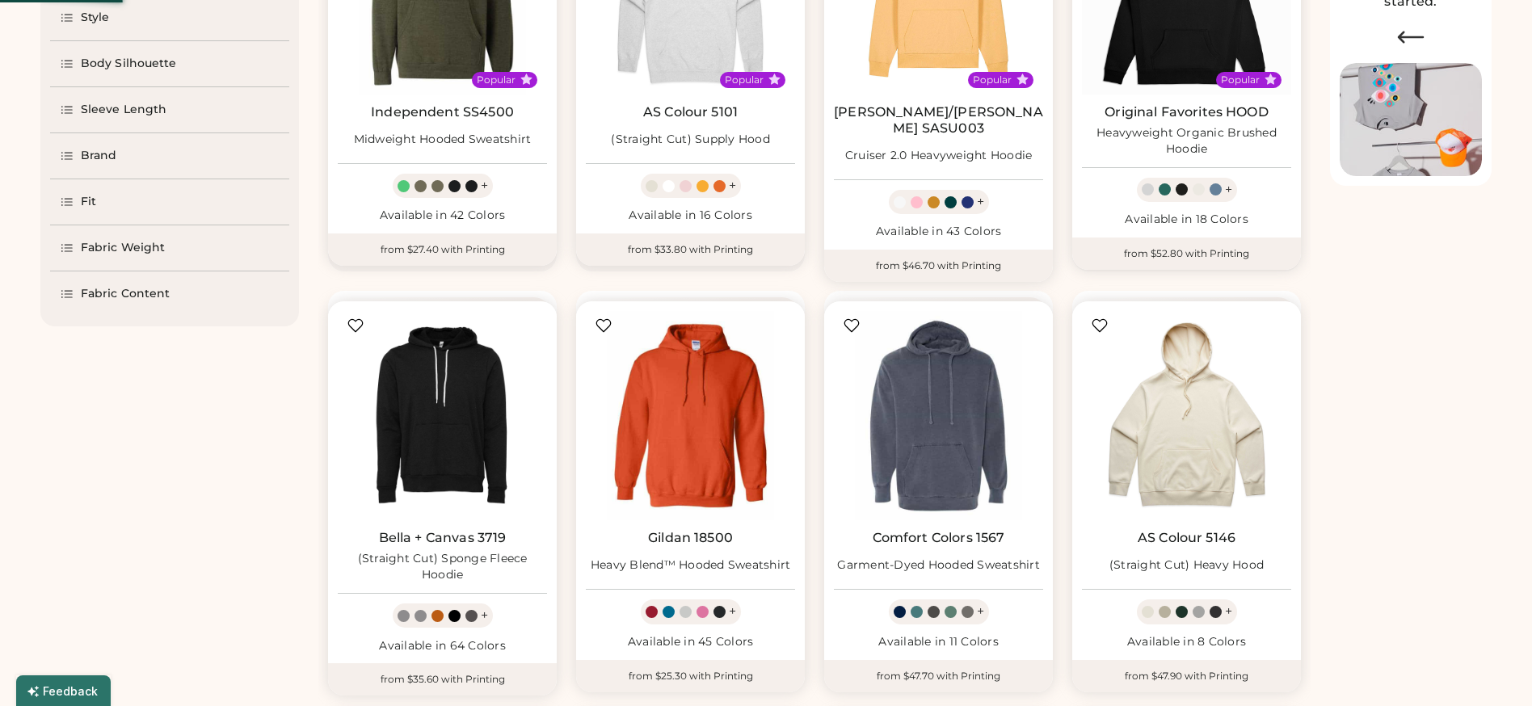
select select "*"
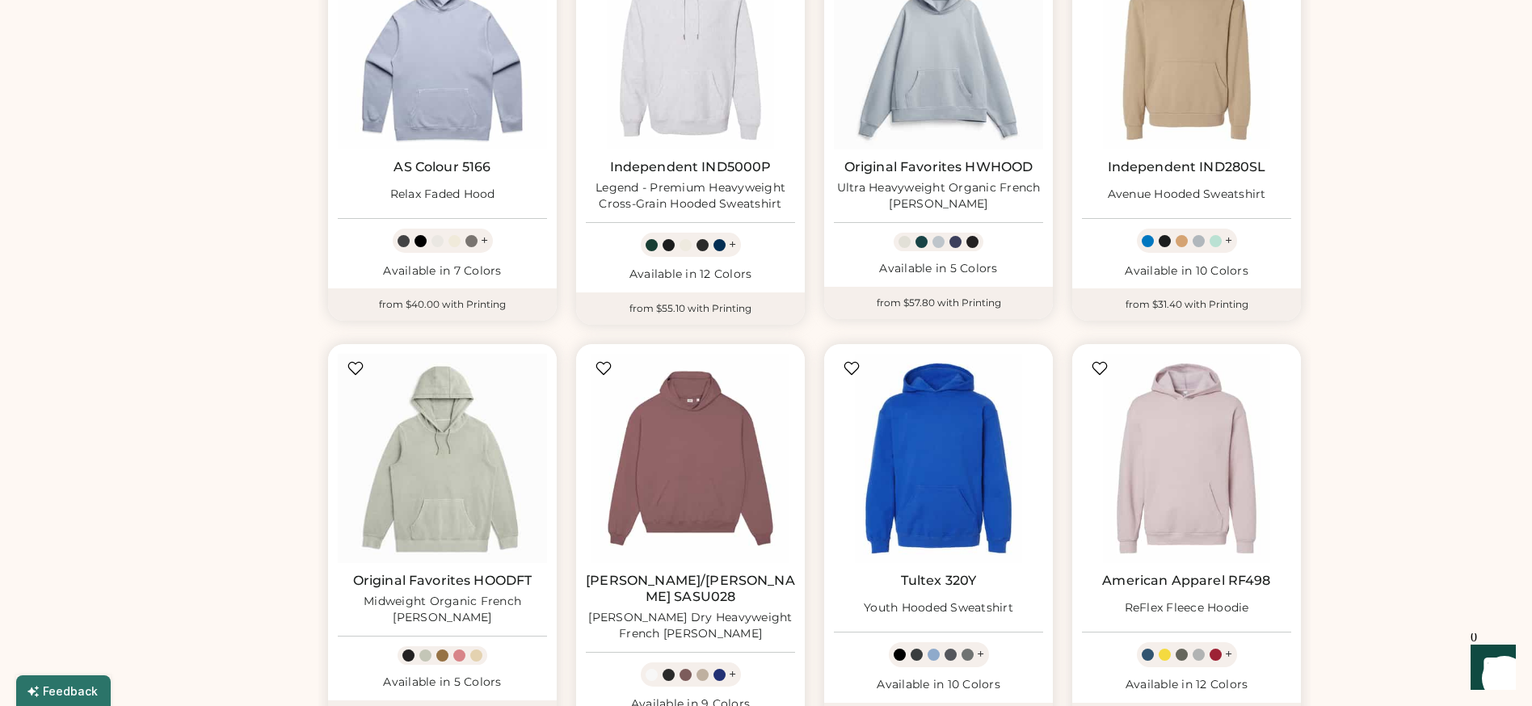
scroll to position [754, 0]
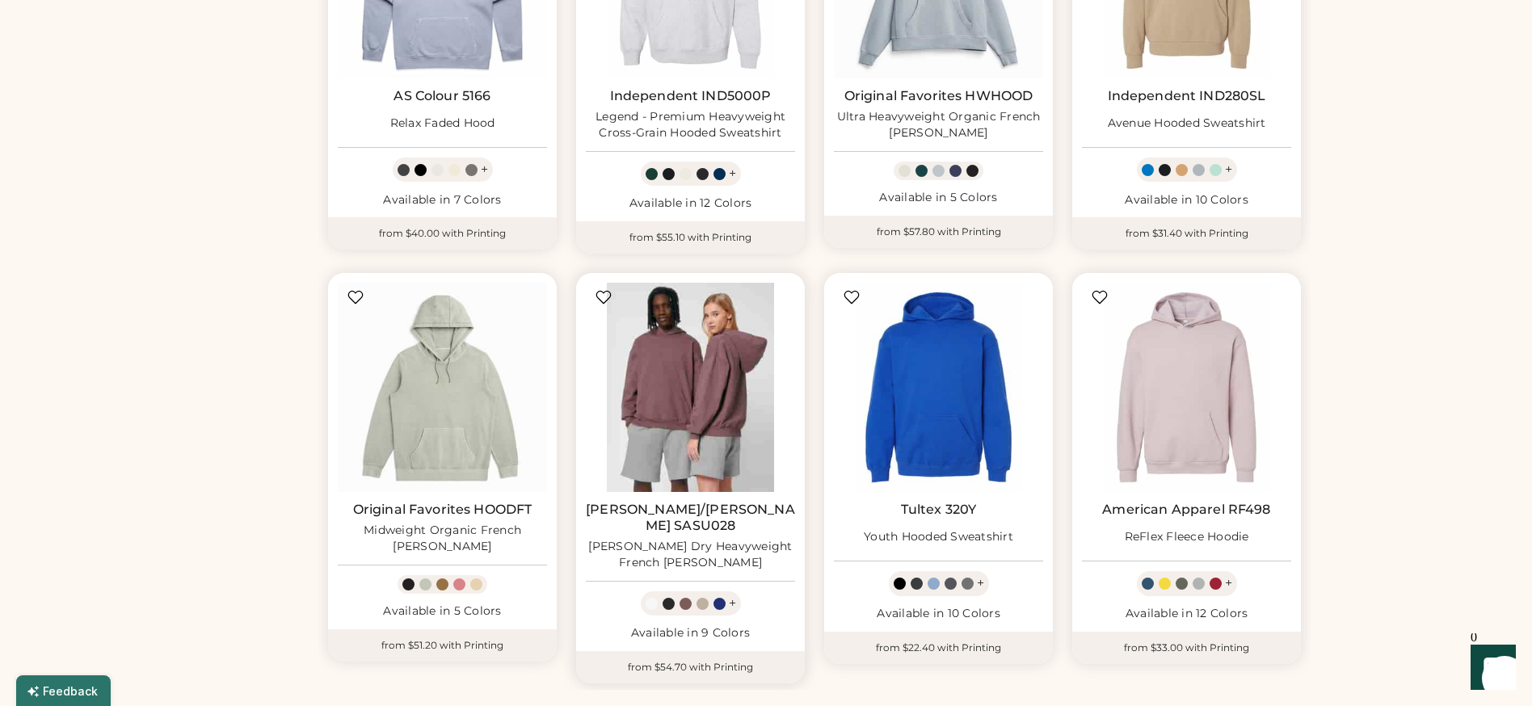
click at [677, 402] on img at bounding box center [690, 387] width 209 height 209
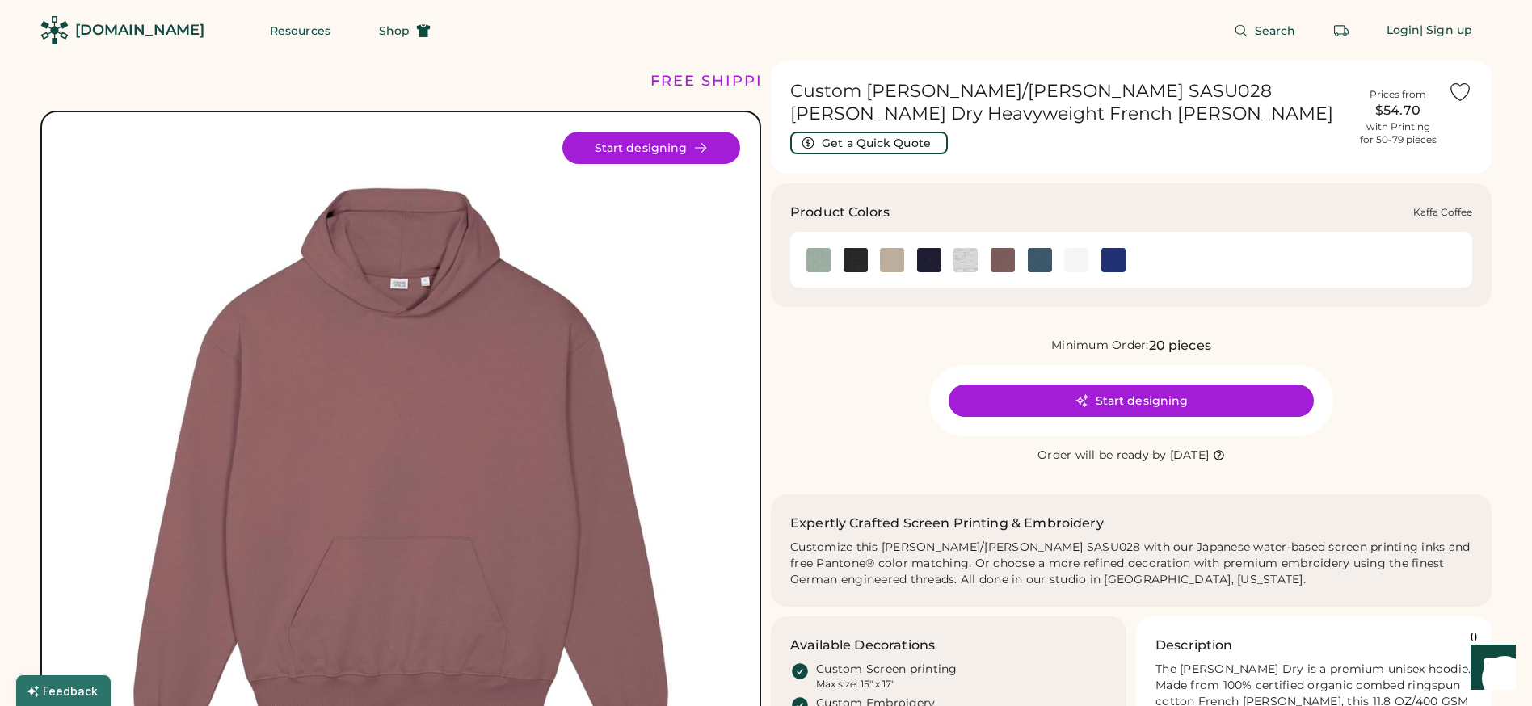
click at [1001, 259] on img at bounding box center [1003, 260] width 24 height 24
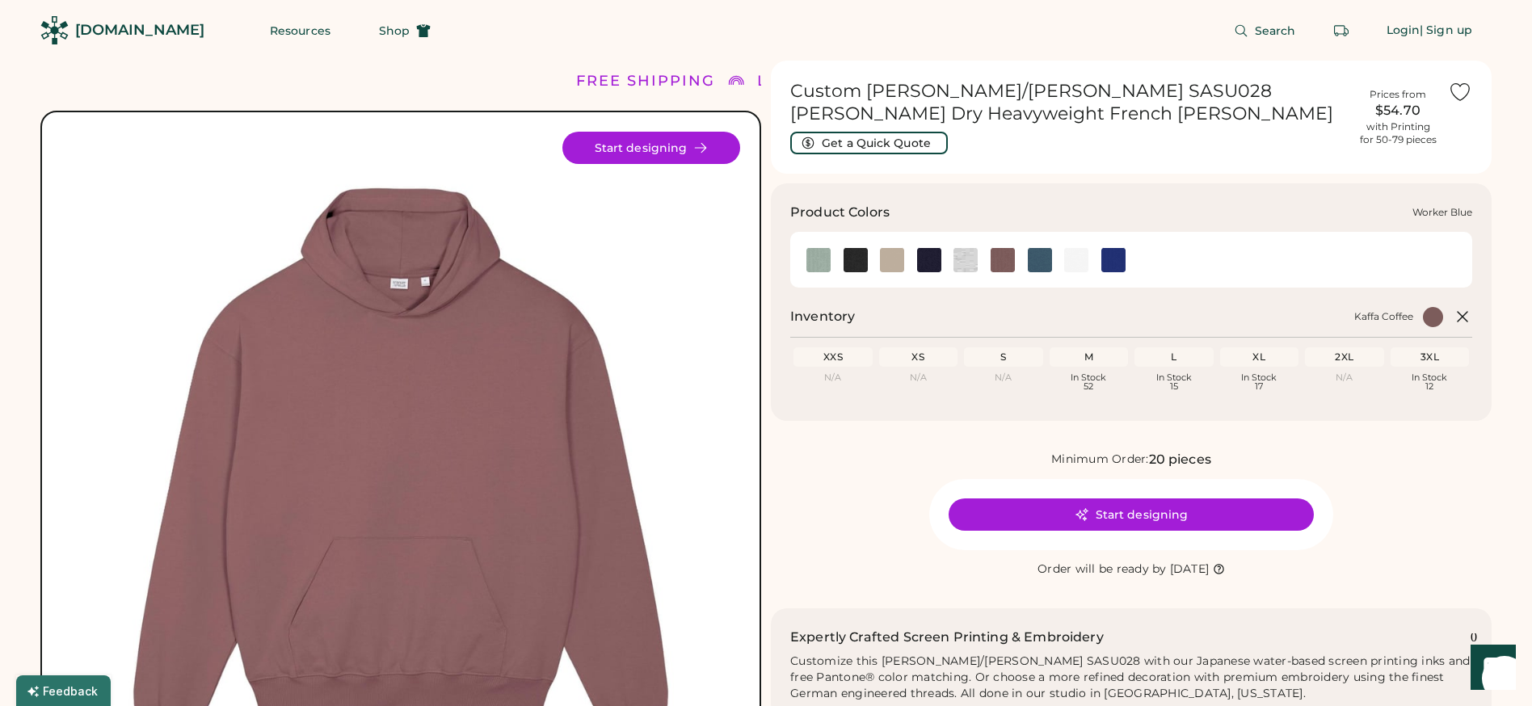
click at [1109, 259] on img at bounding box center [1113, 260] width 24 height 24
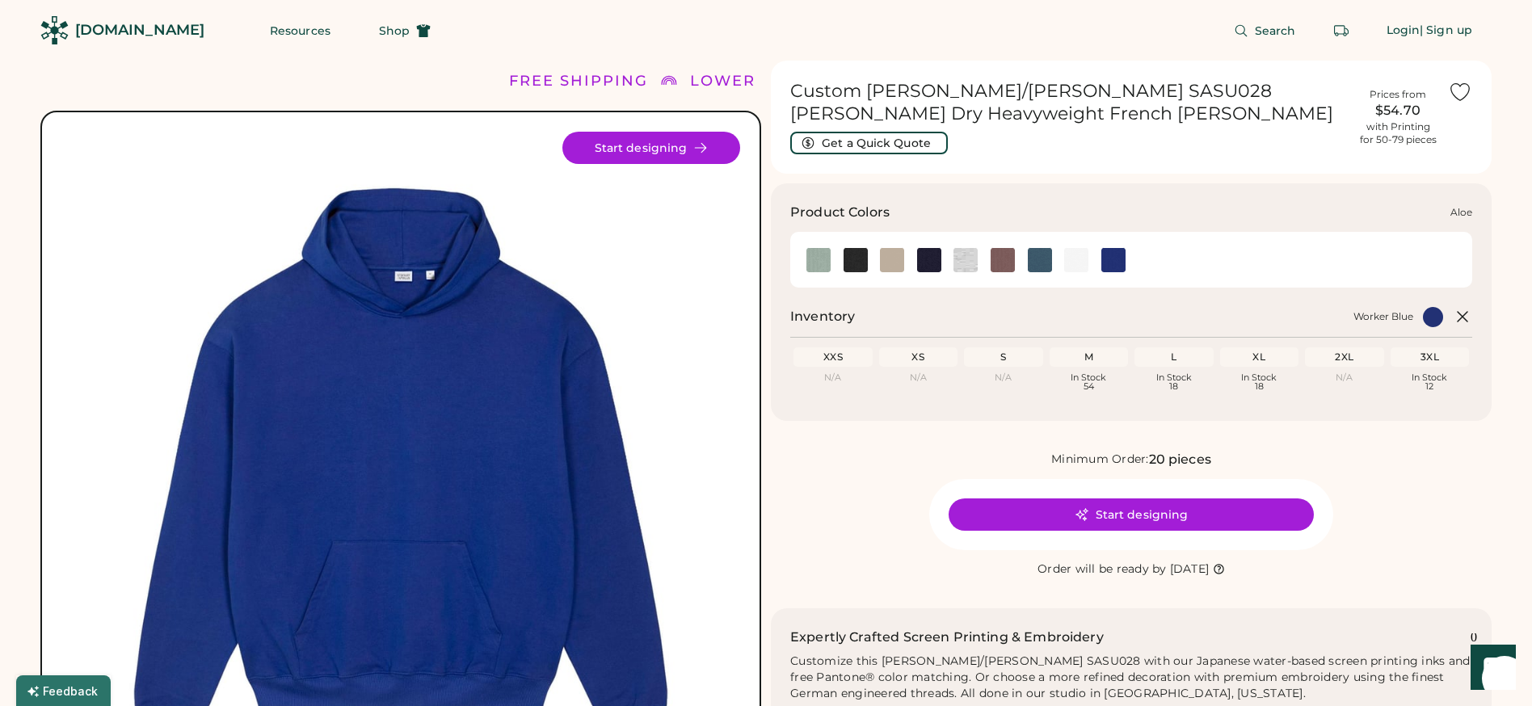
click at [812, 265] on img at bounding box center [818, 260] width 24 height 24
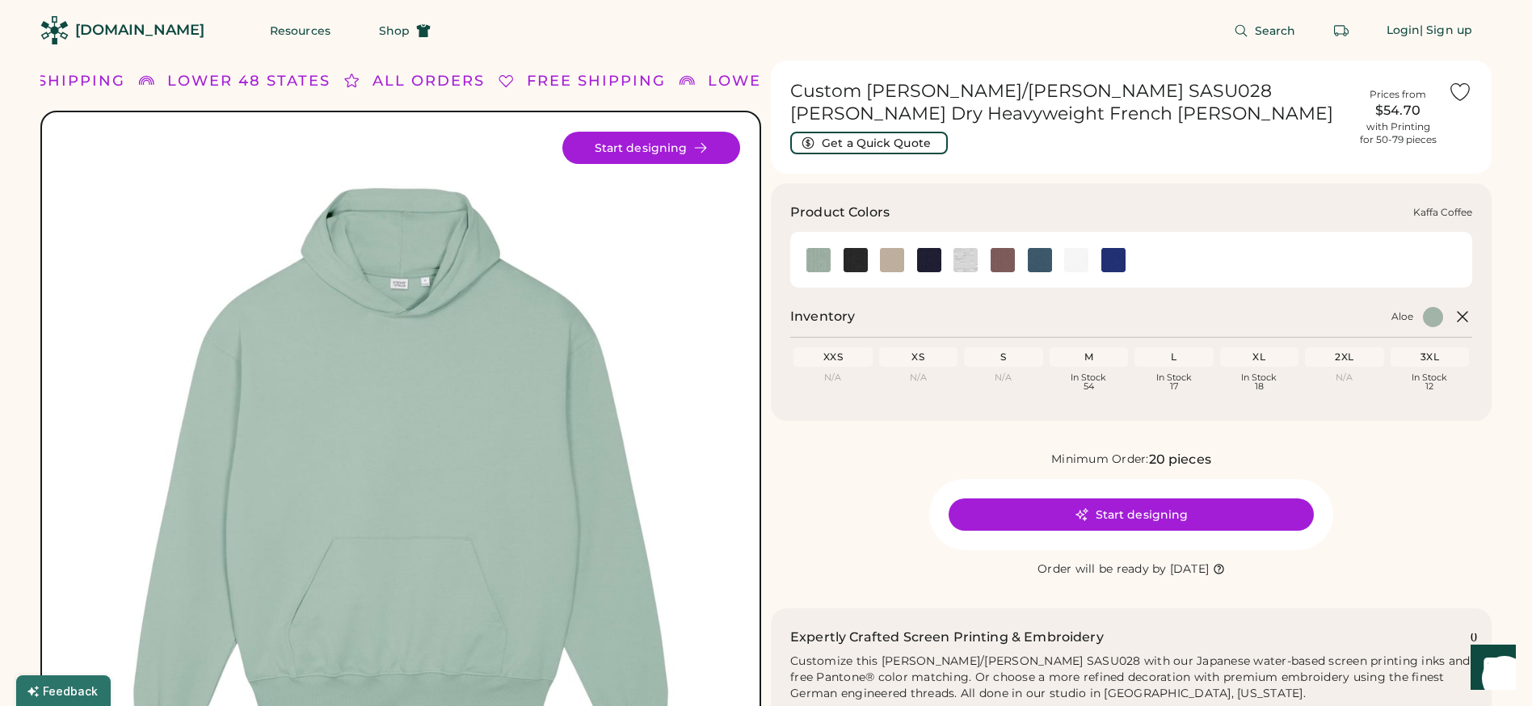
click at [1008, 259] on img at bounding box center [1003, 260] width 24 height 24
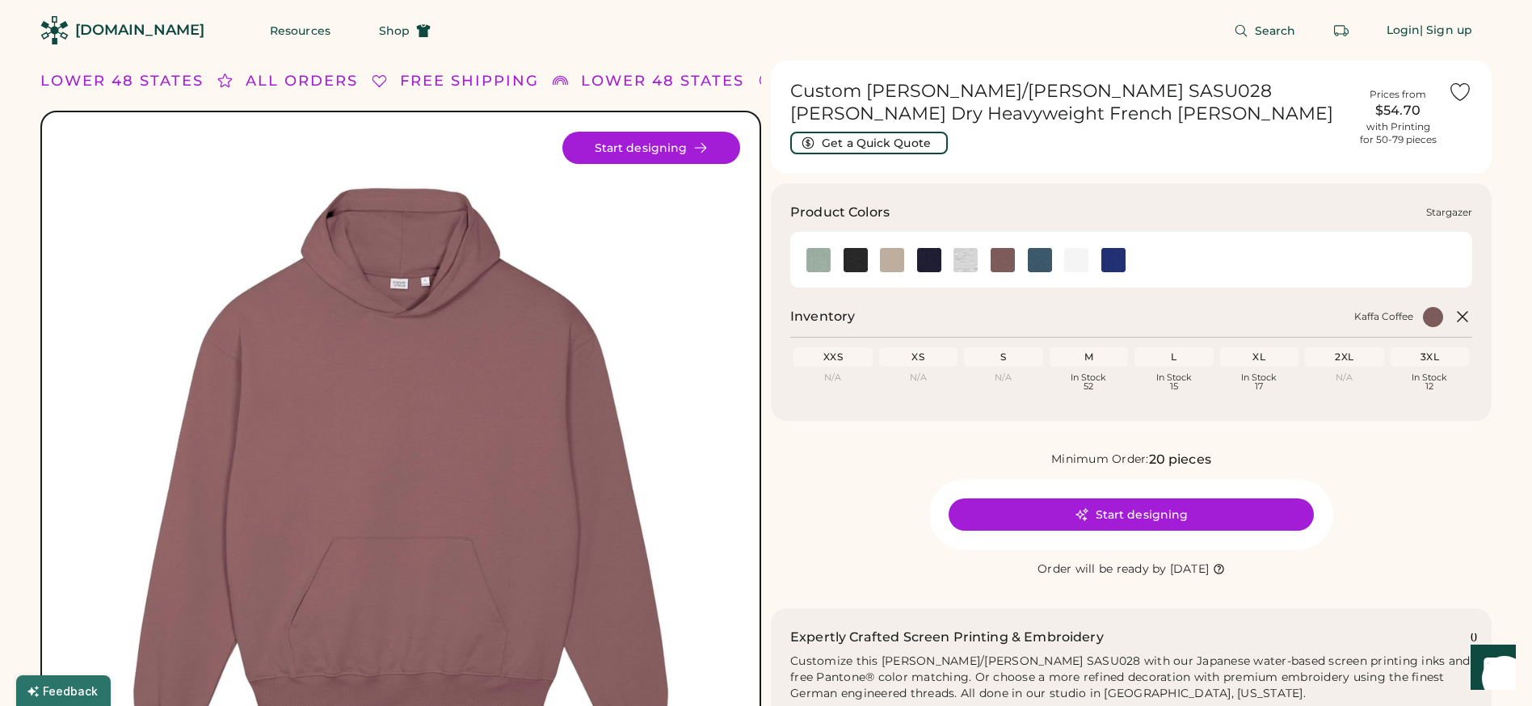
click at [1043, 266] on img at bounding box center [1040, 260] width 24 height 24
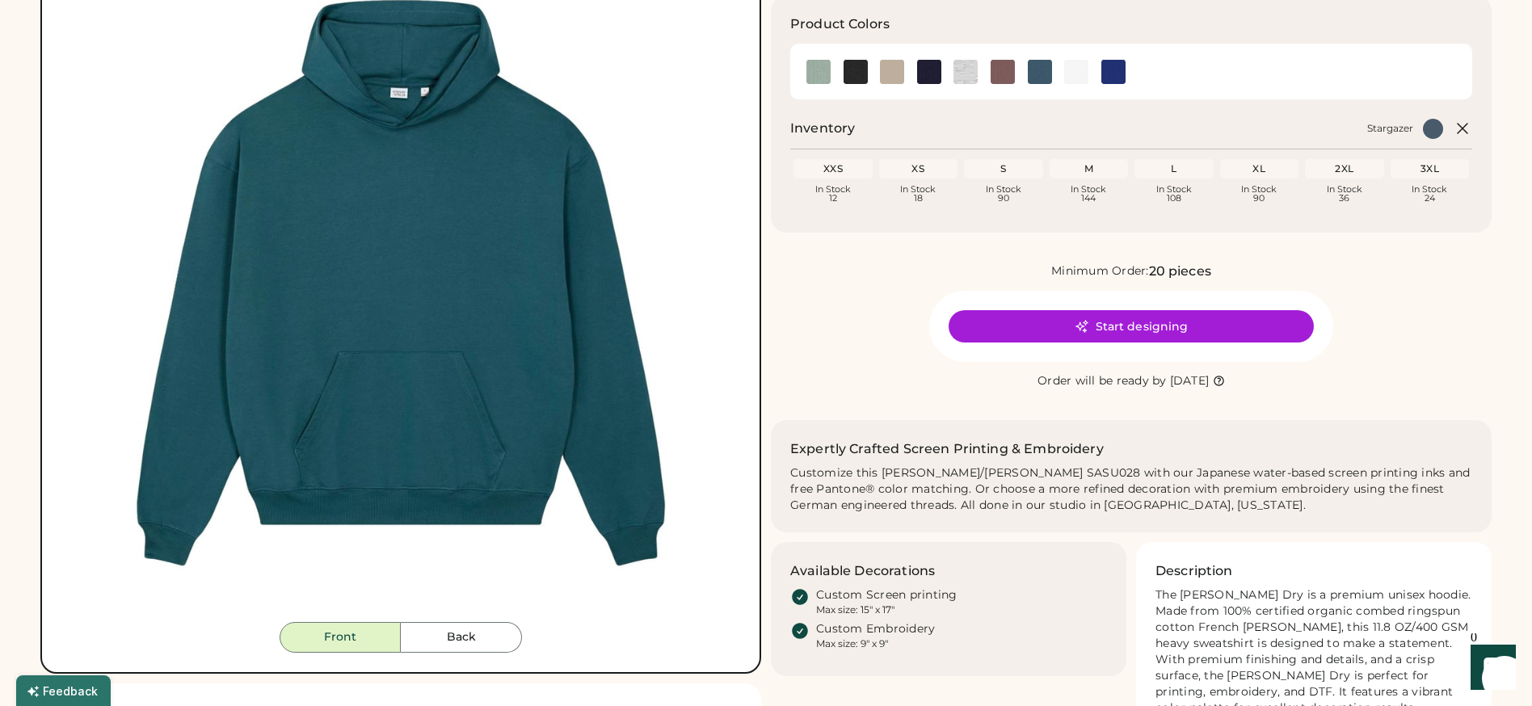
scroll to position [77, 0]
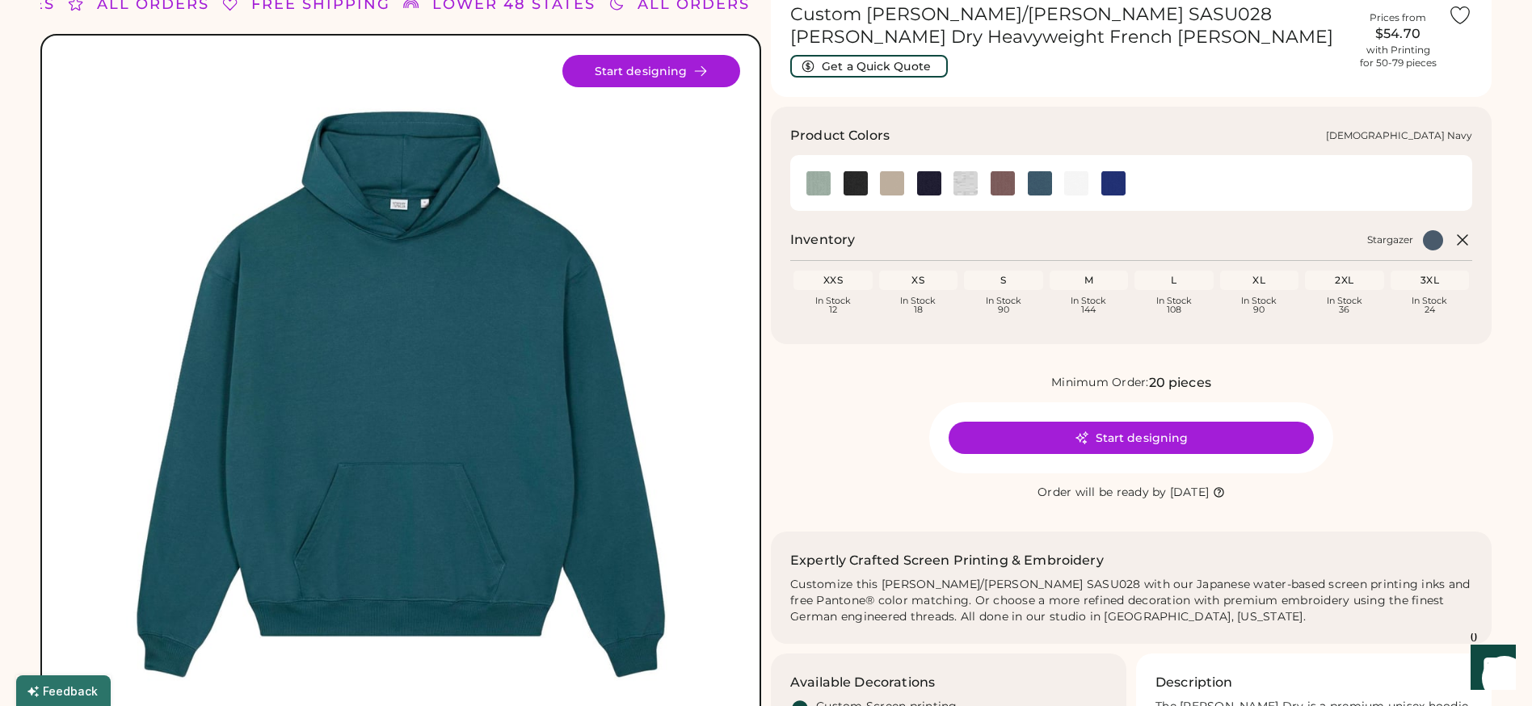
click at [935, 181] on img at bounding box center [929, 183] width 24 height 24
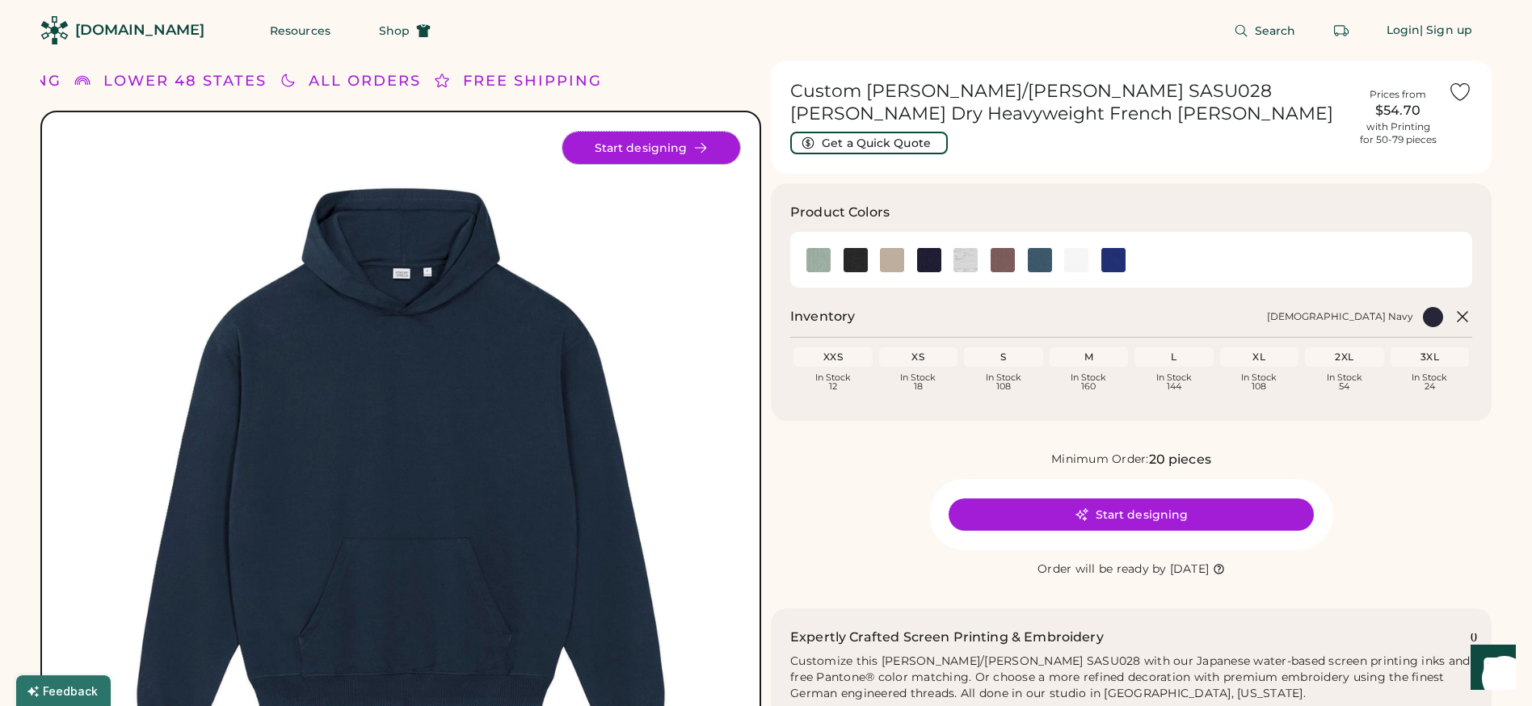
click at [645, 154] on button "Start designing" at bounding box center [651, 148] width 178 height 32
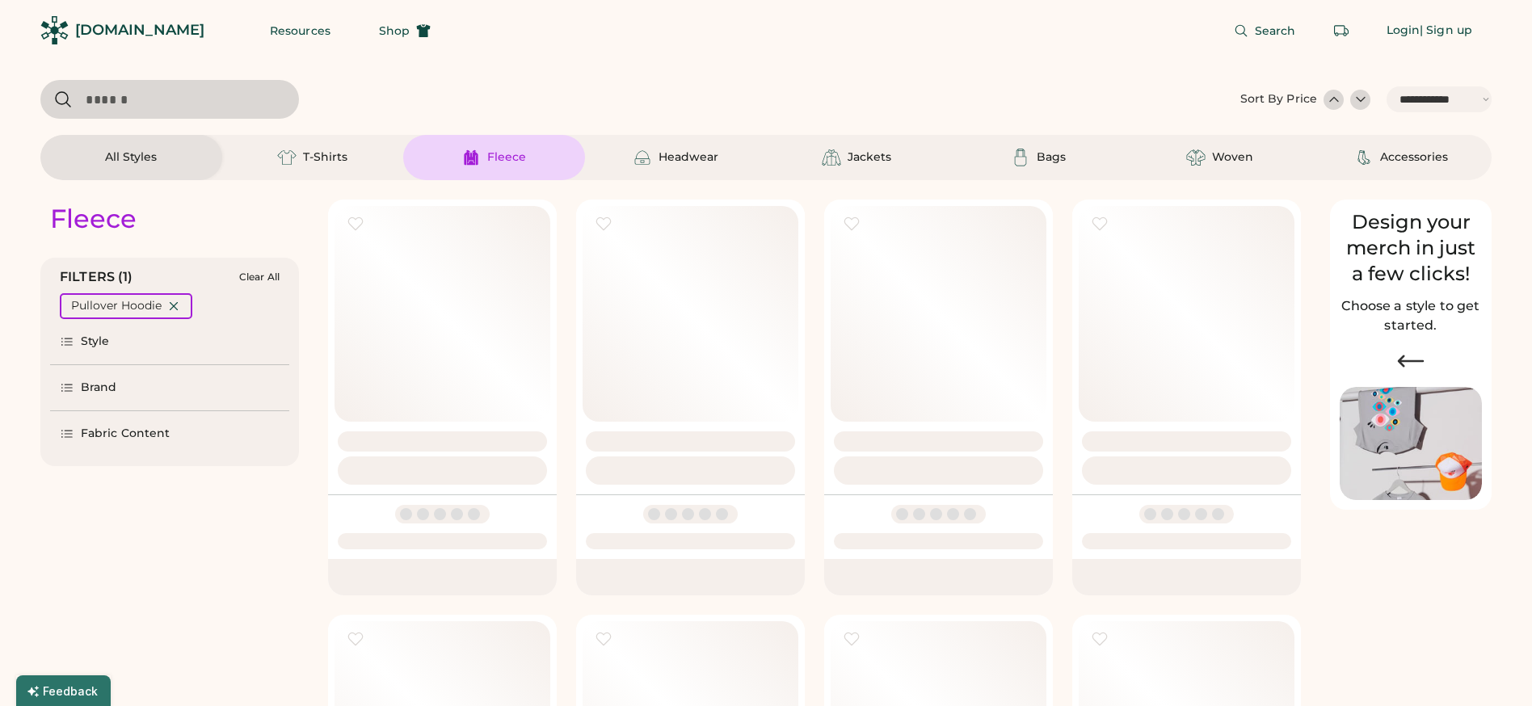
select select "*****"
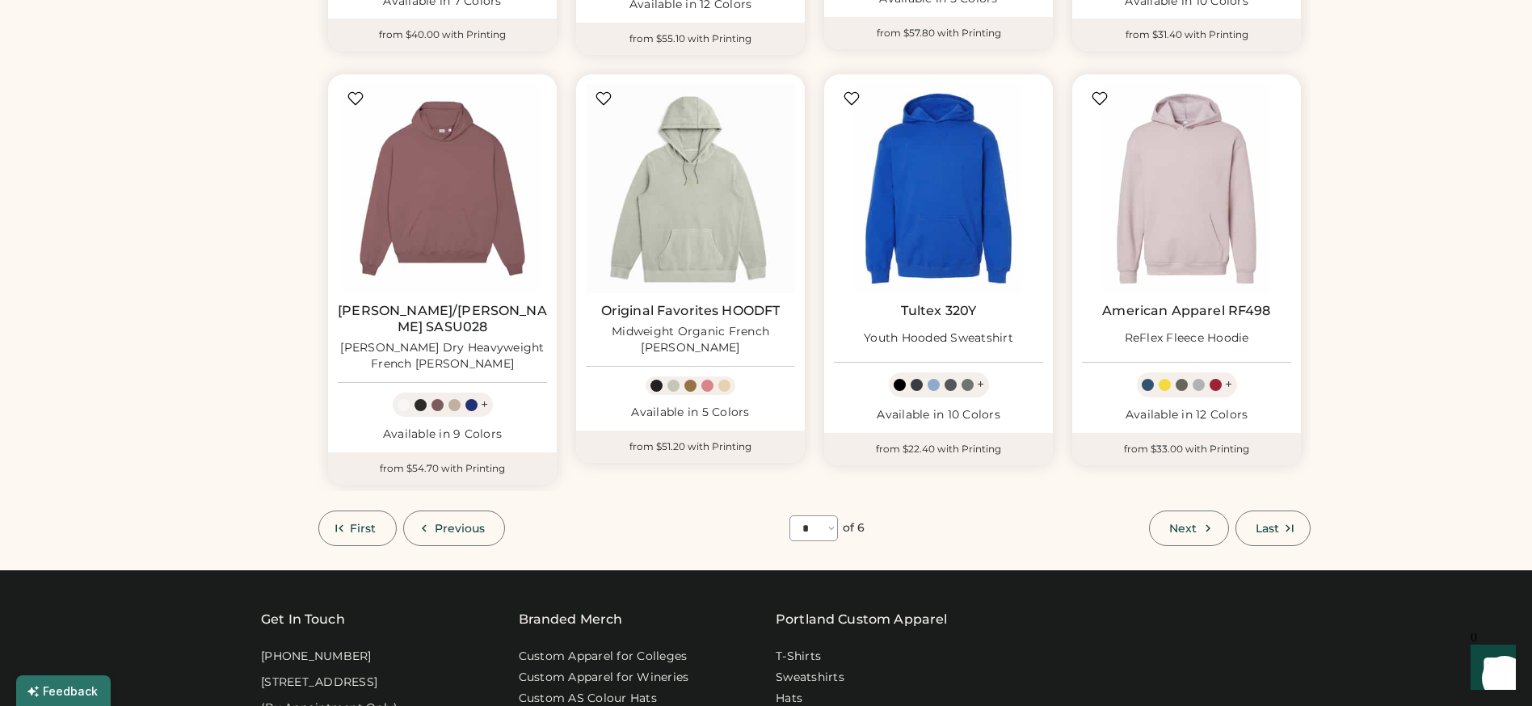
scroll to position [1002, 0]
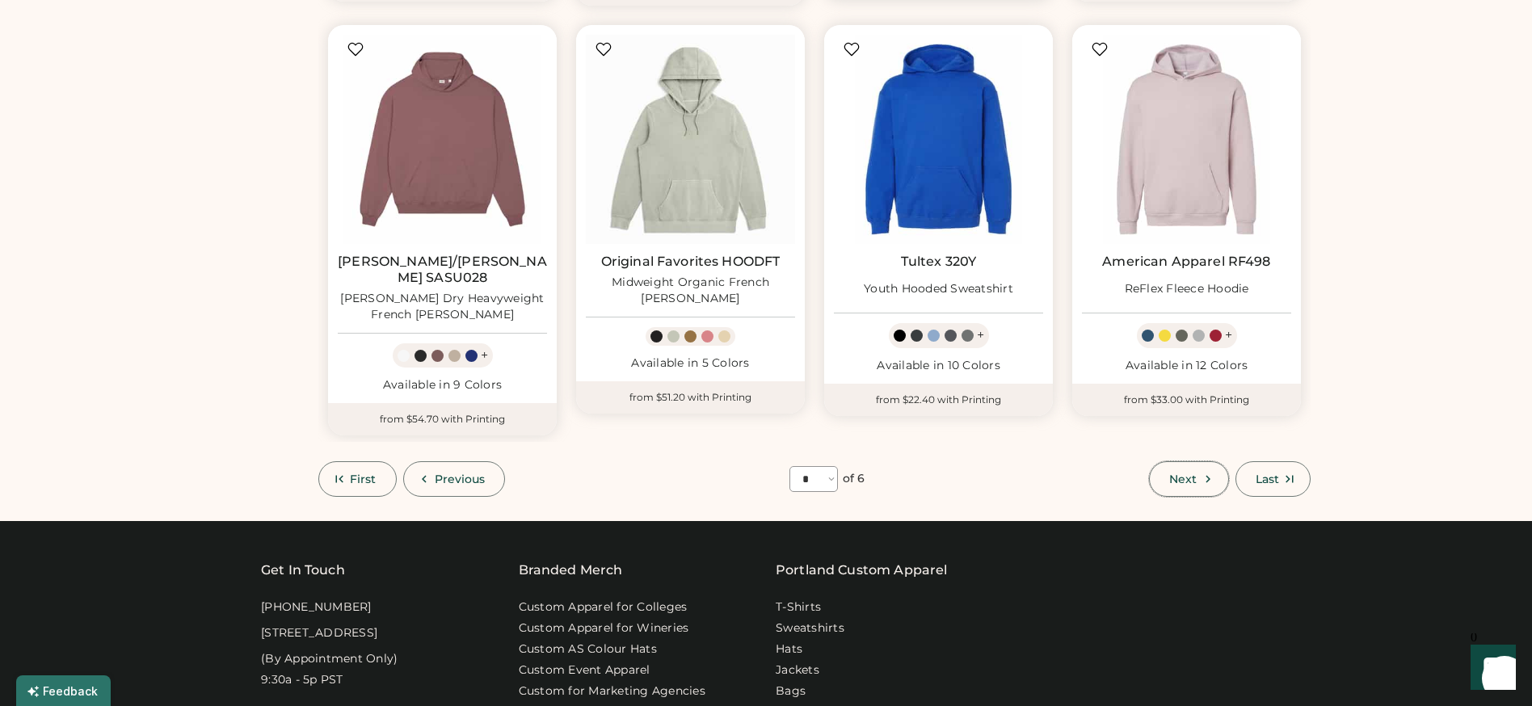
click at [1169, 474] on span "Next" at bounding box center [1182, 479] width 27 height 11
select select "*"
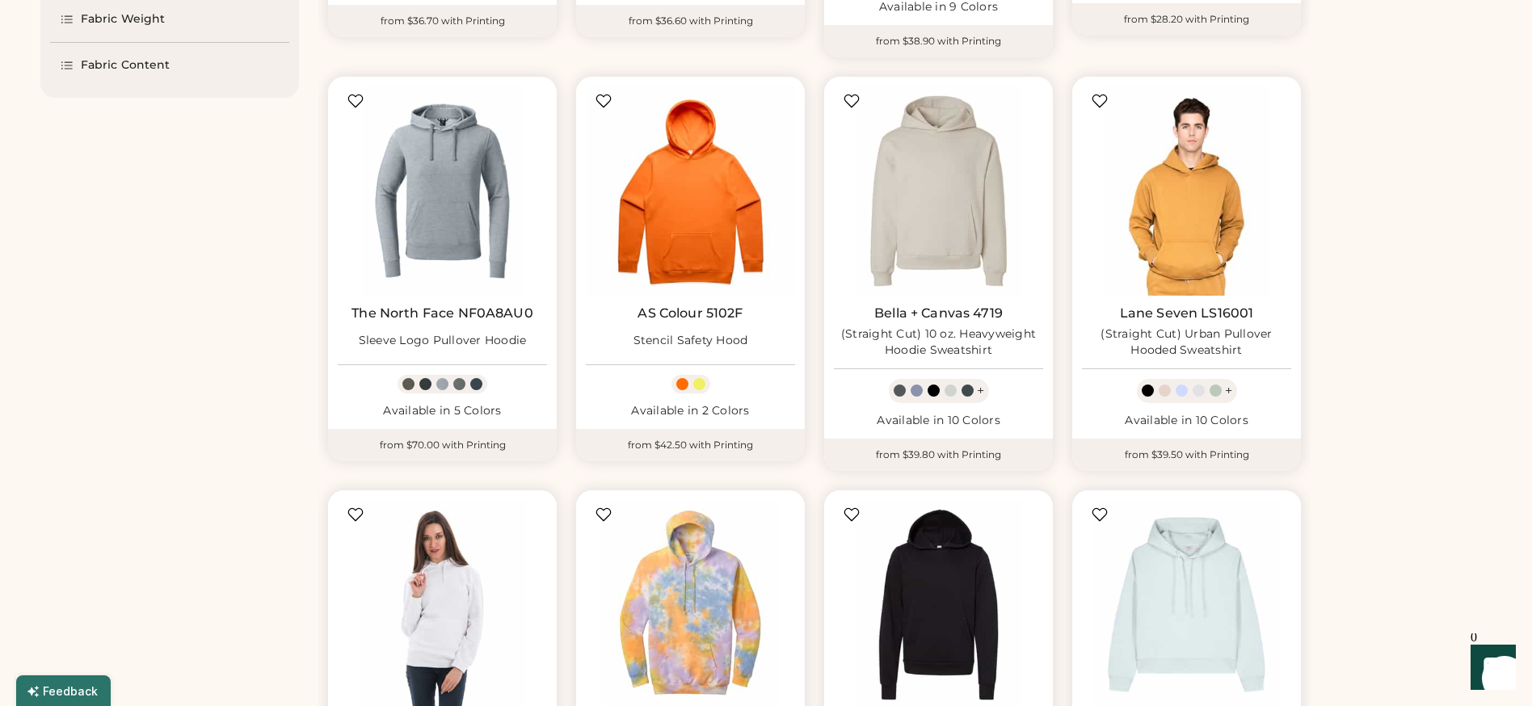
scroll to position [642, 0]
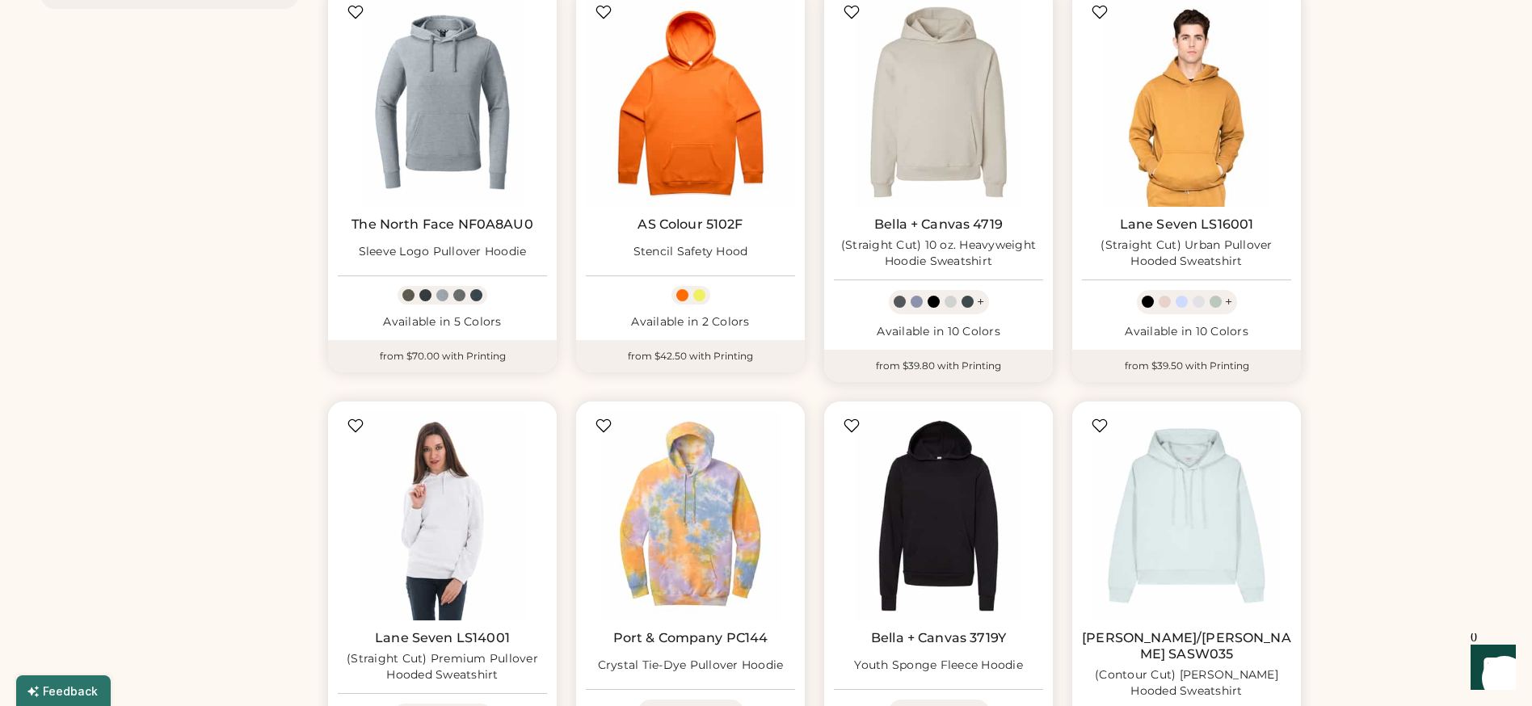
click at [951, 103] on img at bounding box center [938, 102] width 209 height 209
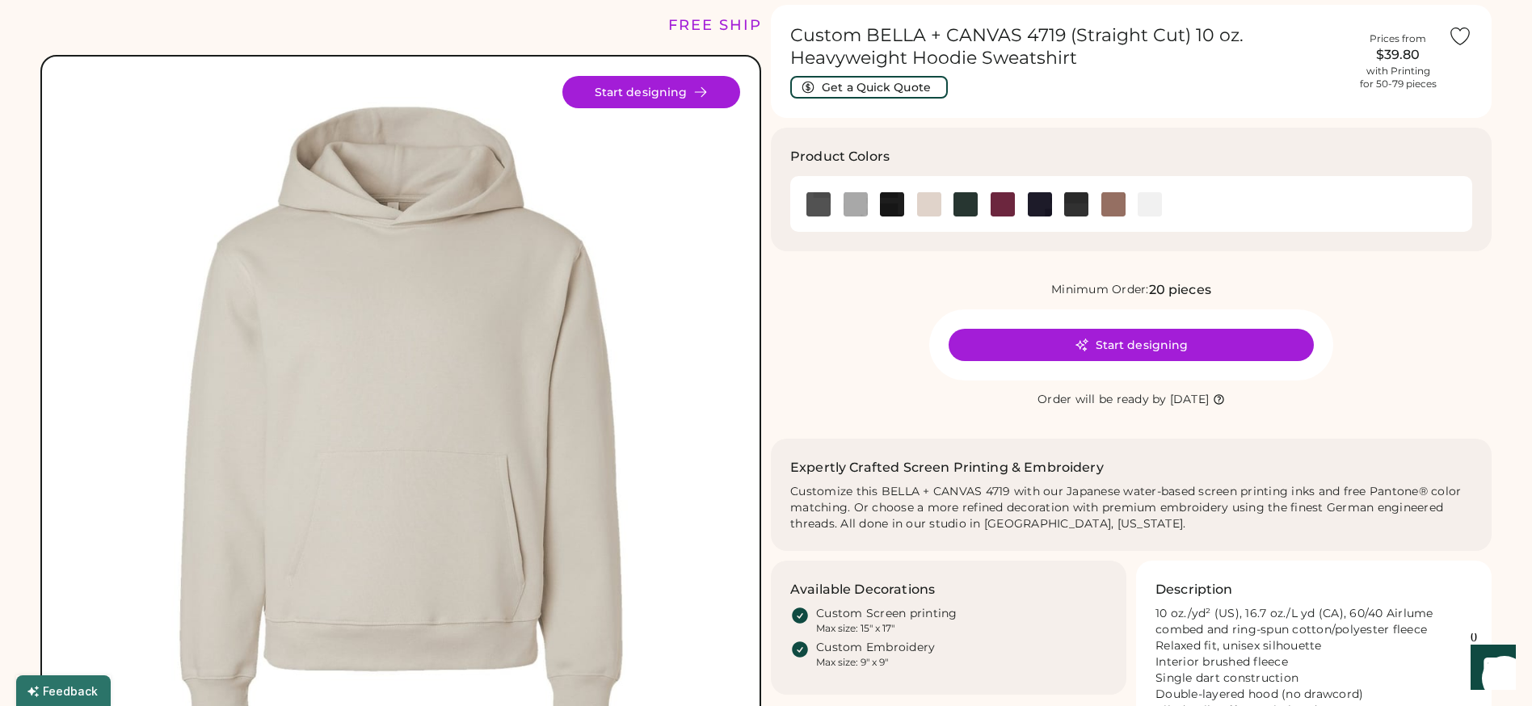
scroll to position [49, 0]
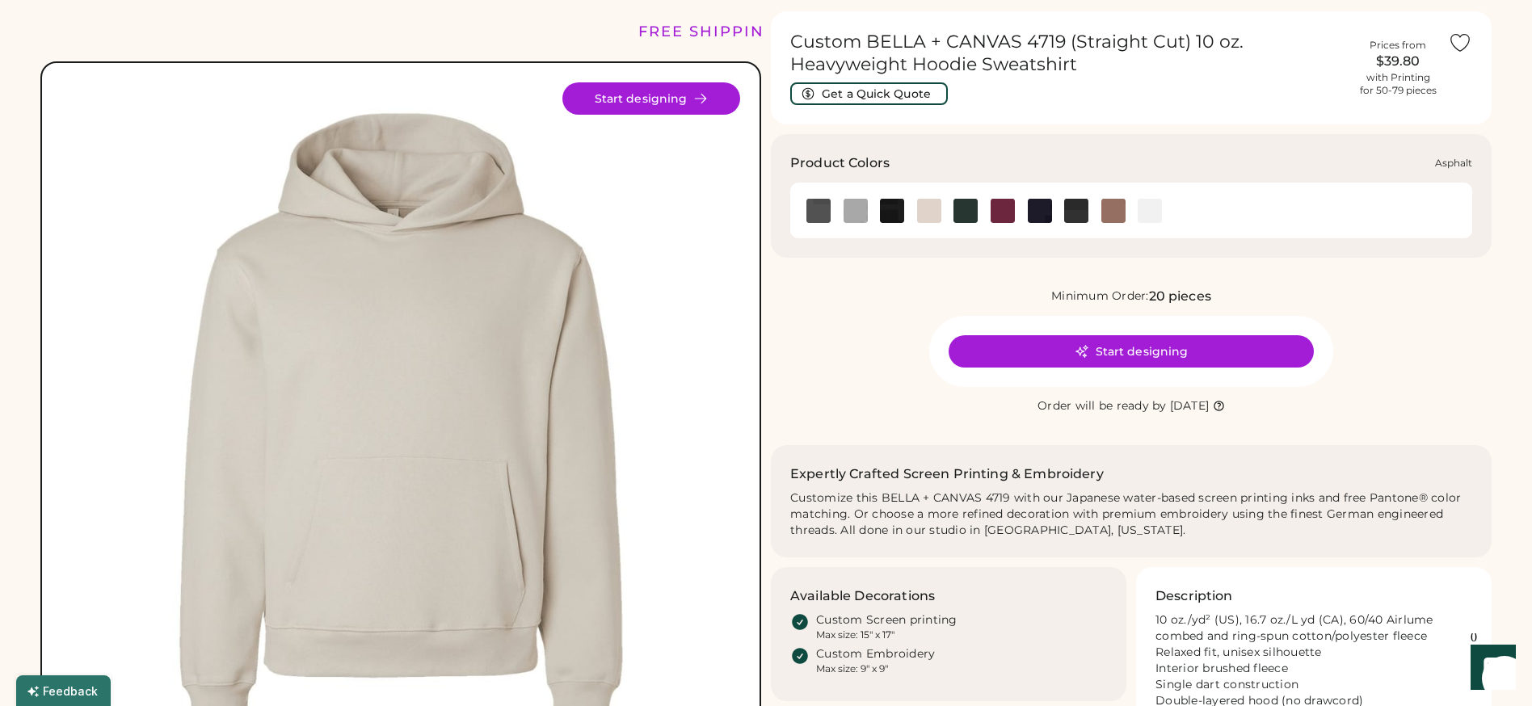
click at [820, 209] on img at bounding box center [818, 211] width 24 height 24
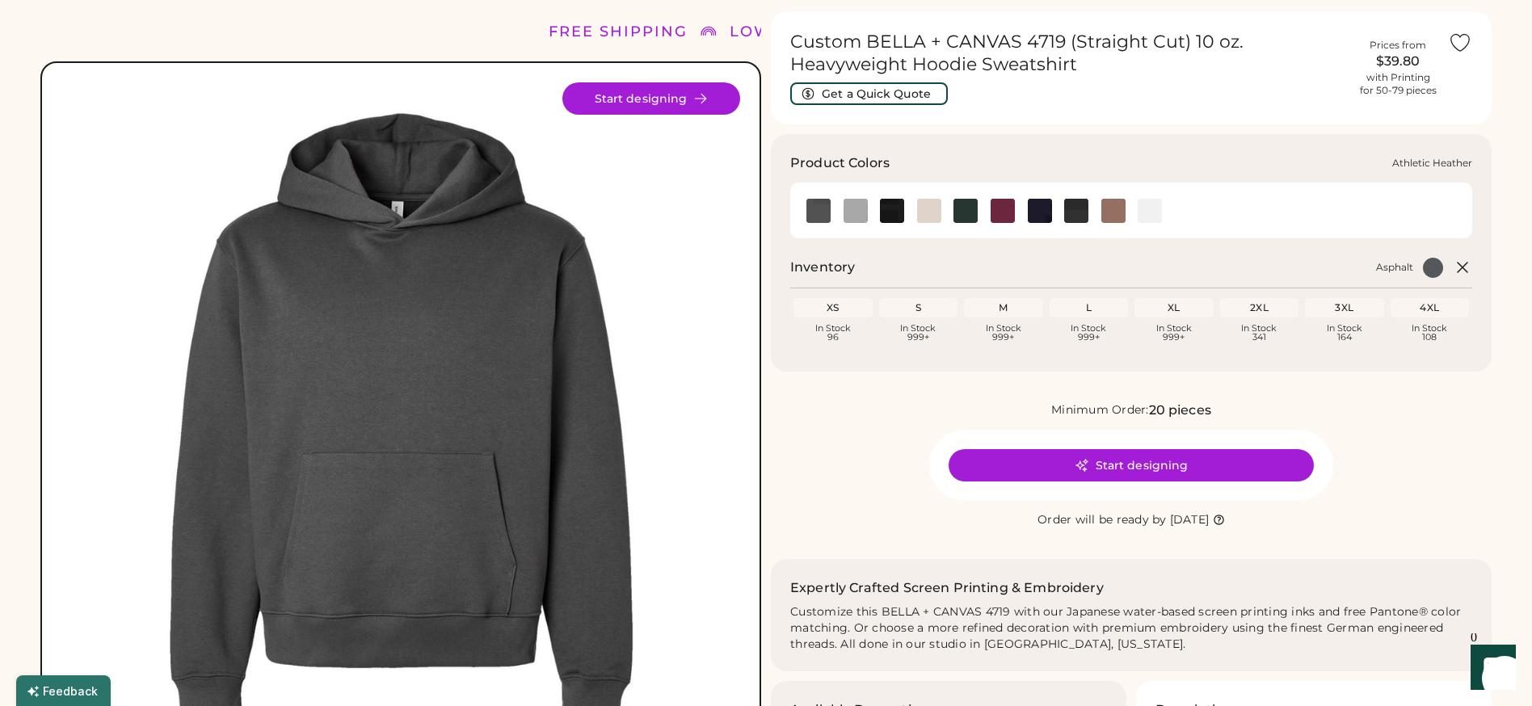
click at [858, 209] on img at bounding box center [856, 211] width 24 height 24
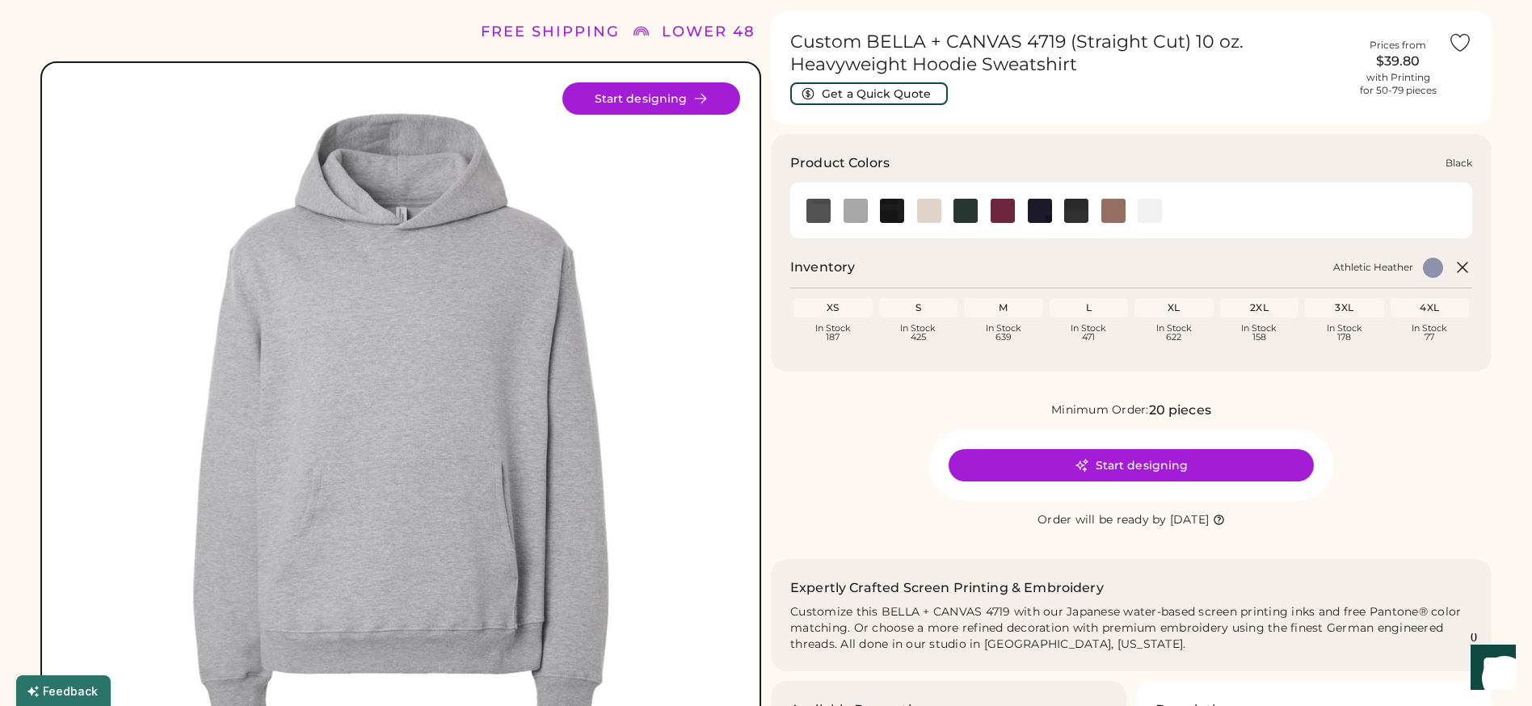
click at [899, 210] on img at bounding box center [892, 211] width 24 height 24
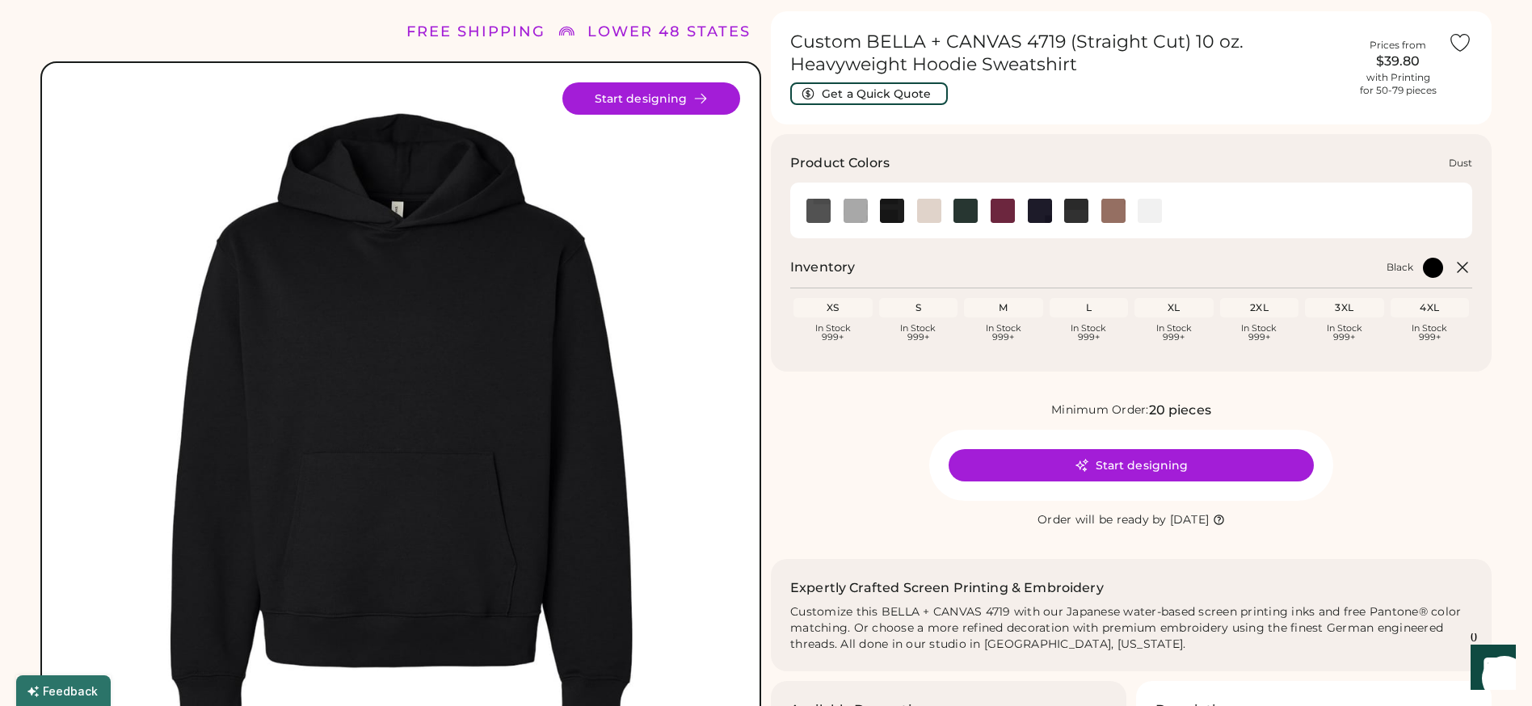
click at [933, 212] on img at bounding box center [929, 211] width 24 height 24
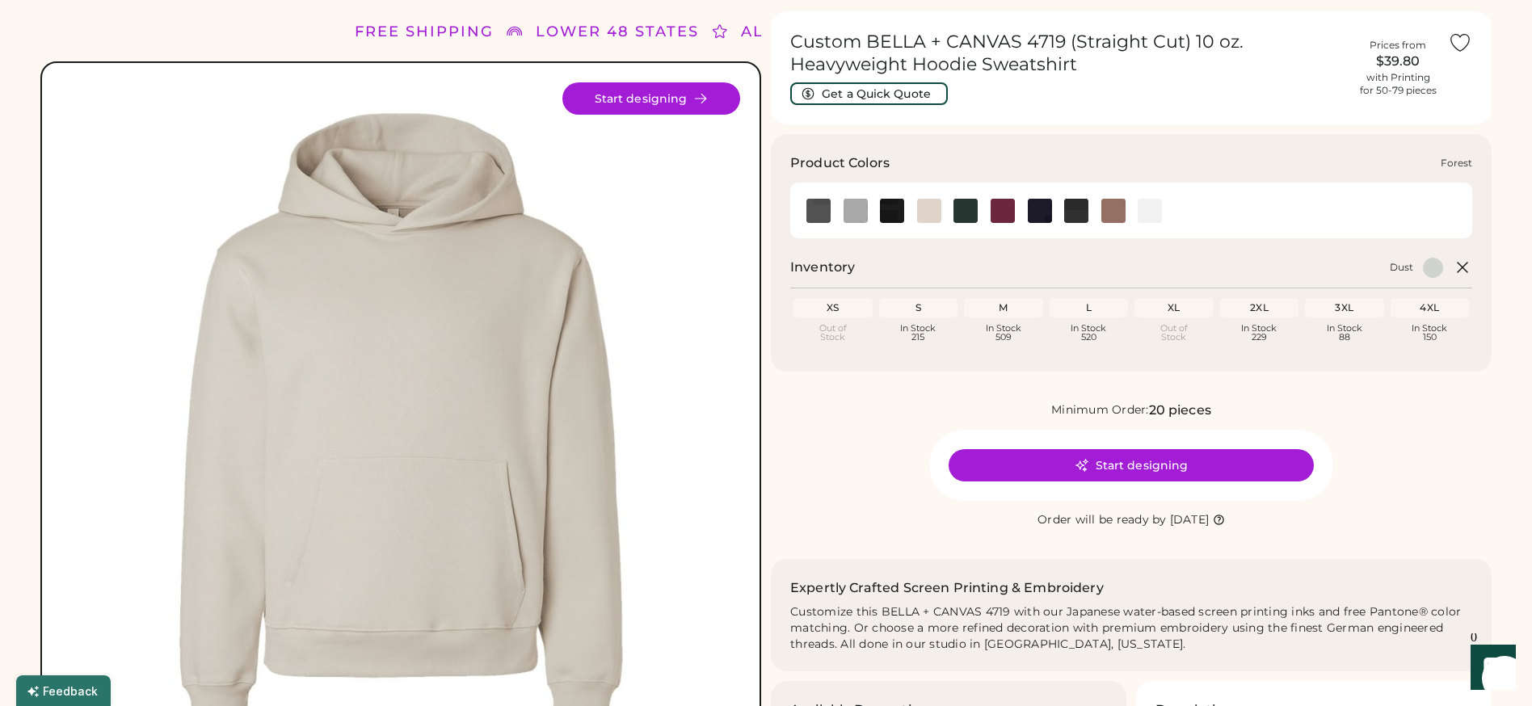
click at [968, 215] on img at bounding box center [966, 211] width 24 height 24
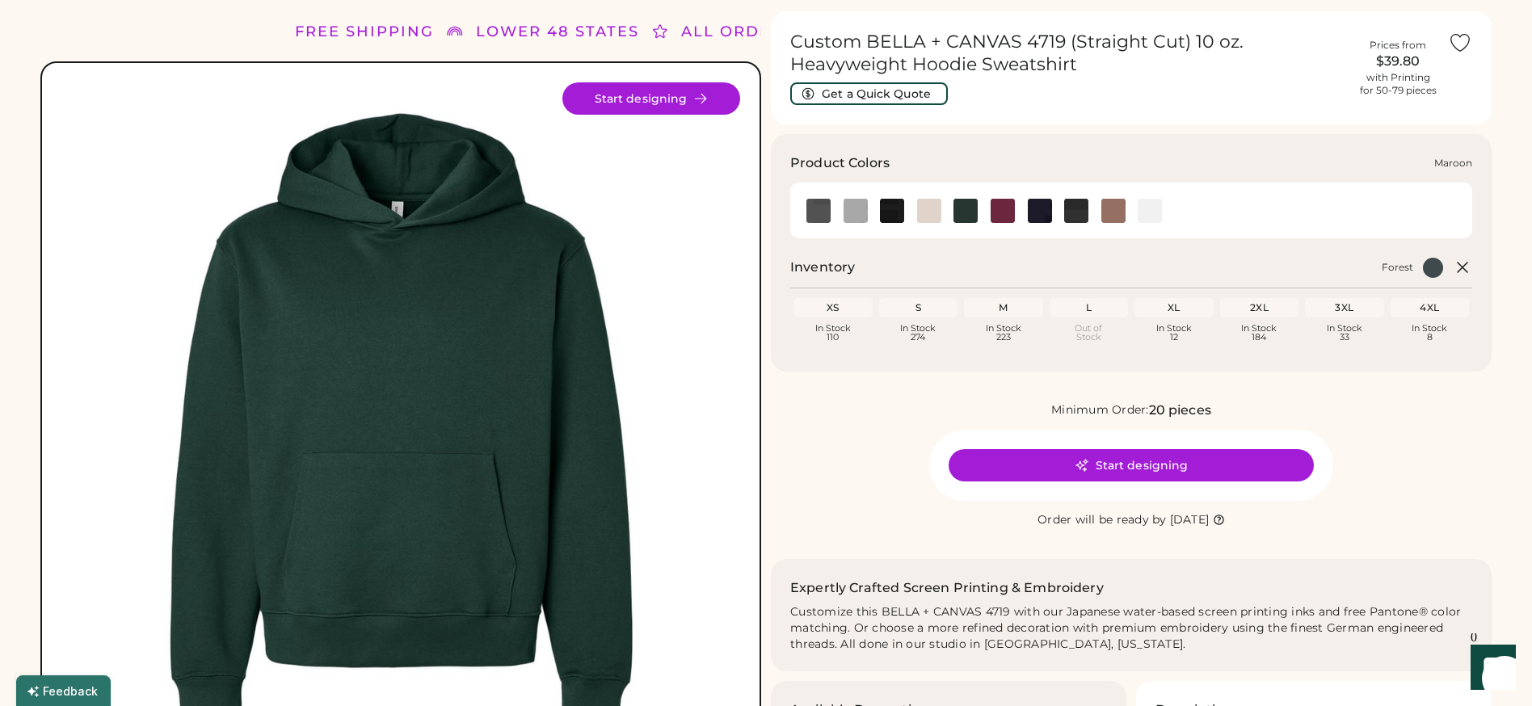
click at [1006, 213] on img at bounding box center [1003, 211] width 24 height 24
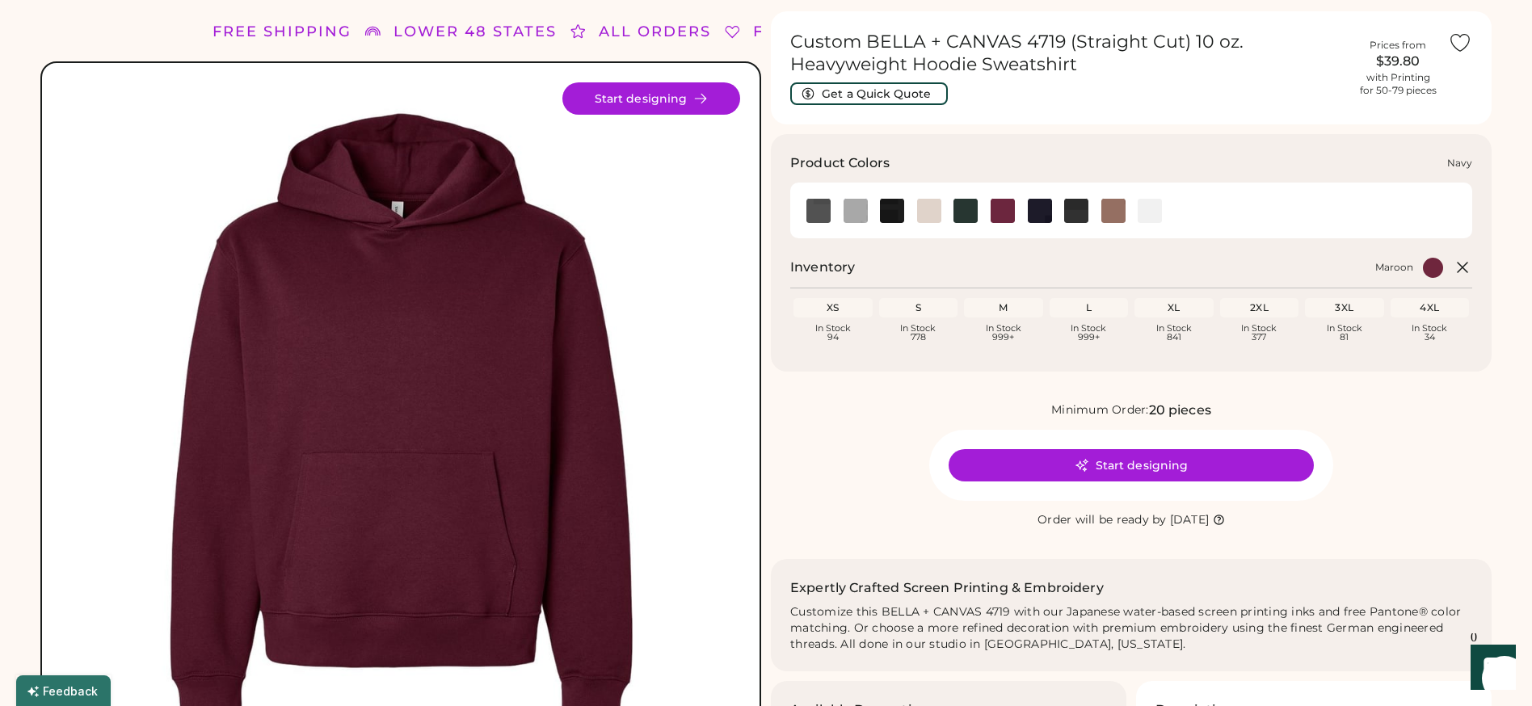
click at [1044, 209] on img at bounding box center [1040, 211] width 24 height 24
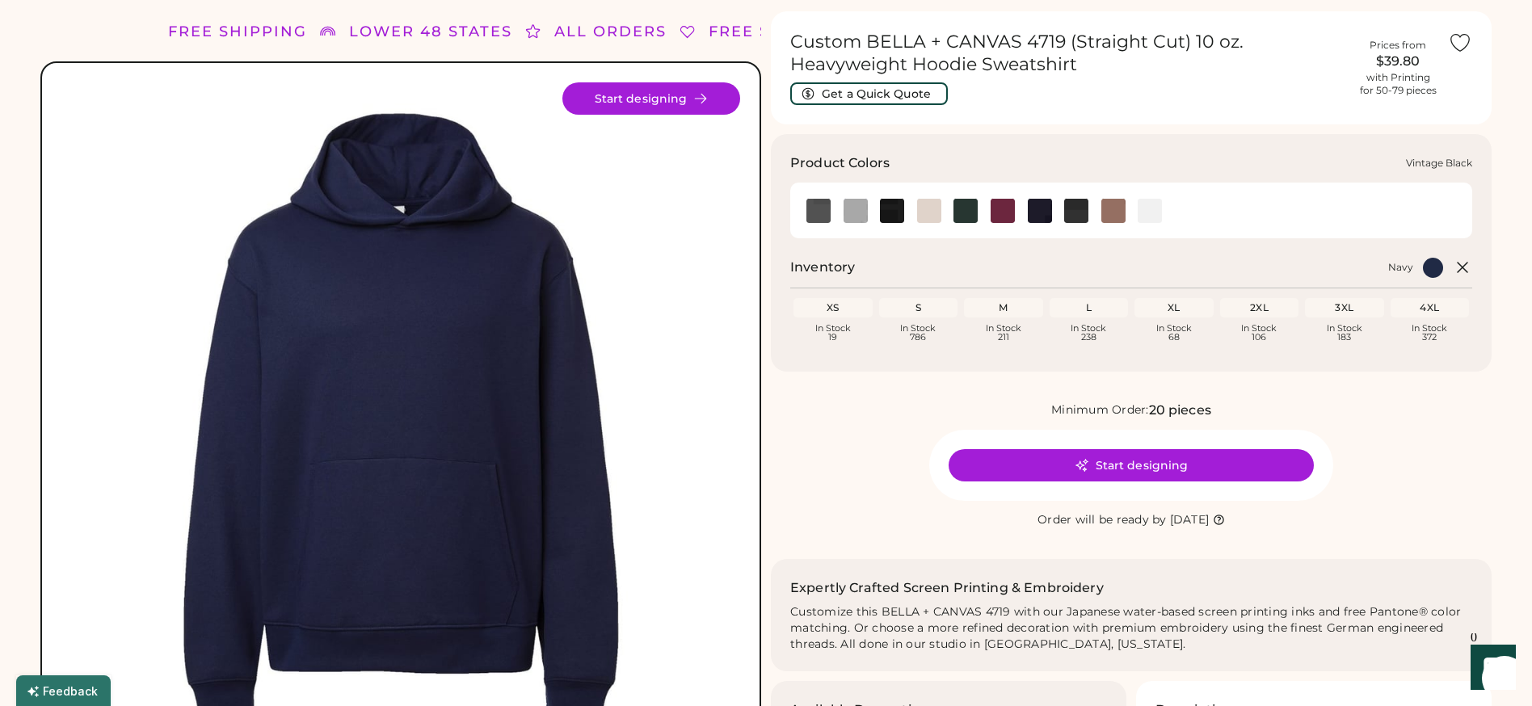
click at [1072, 209] on img at bounding box center [1076, 211] width 24 height 24
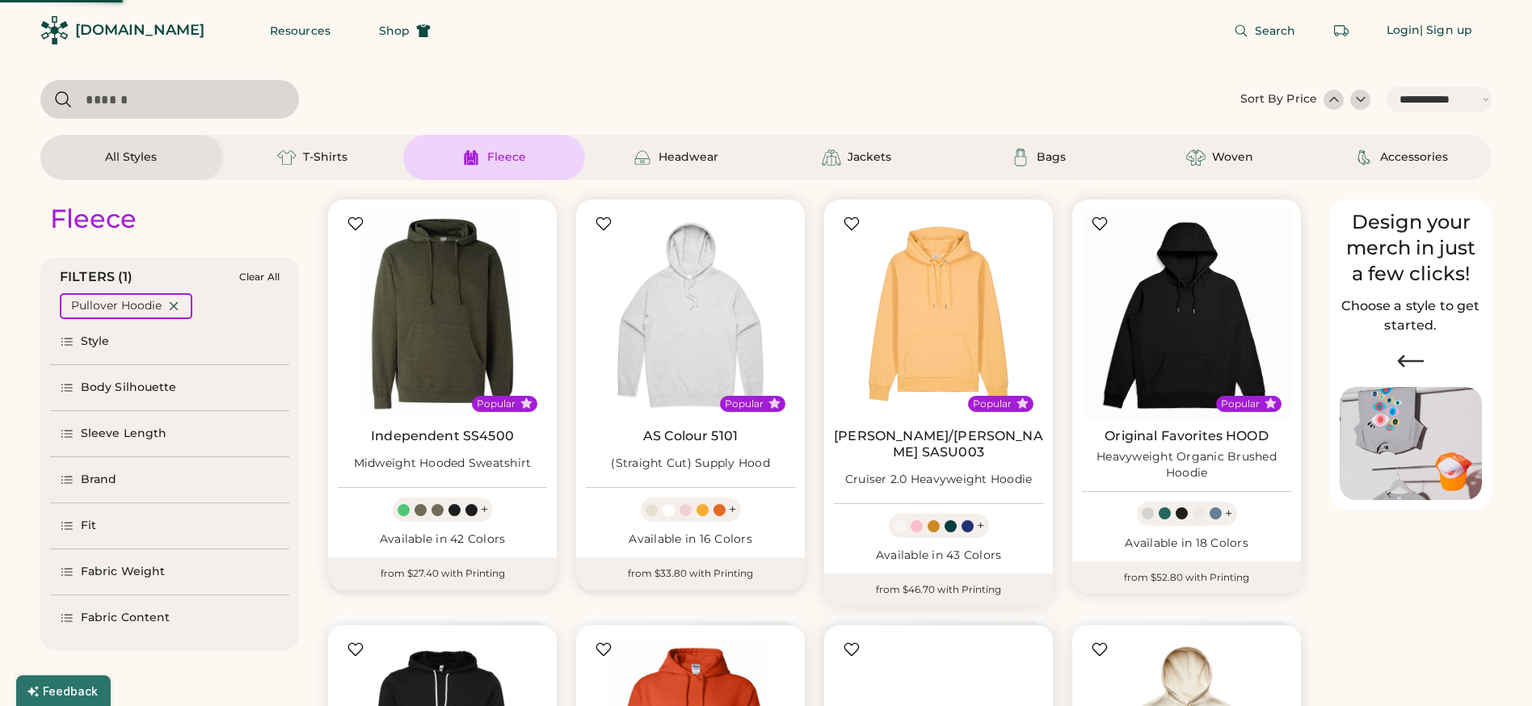
select select "*****"
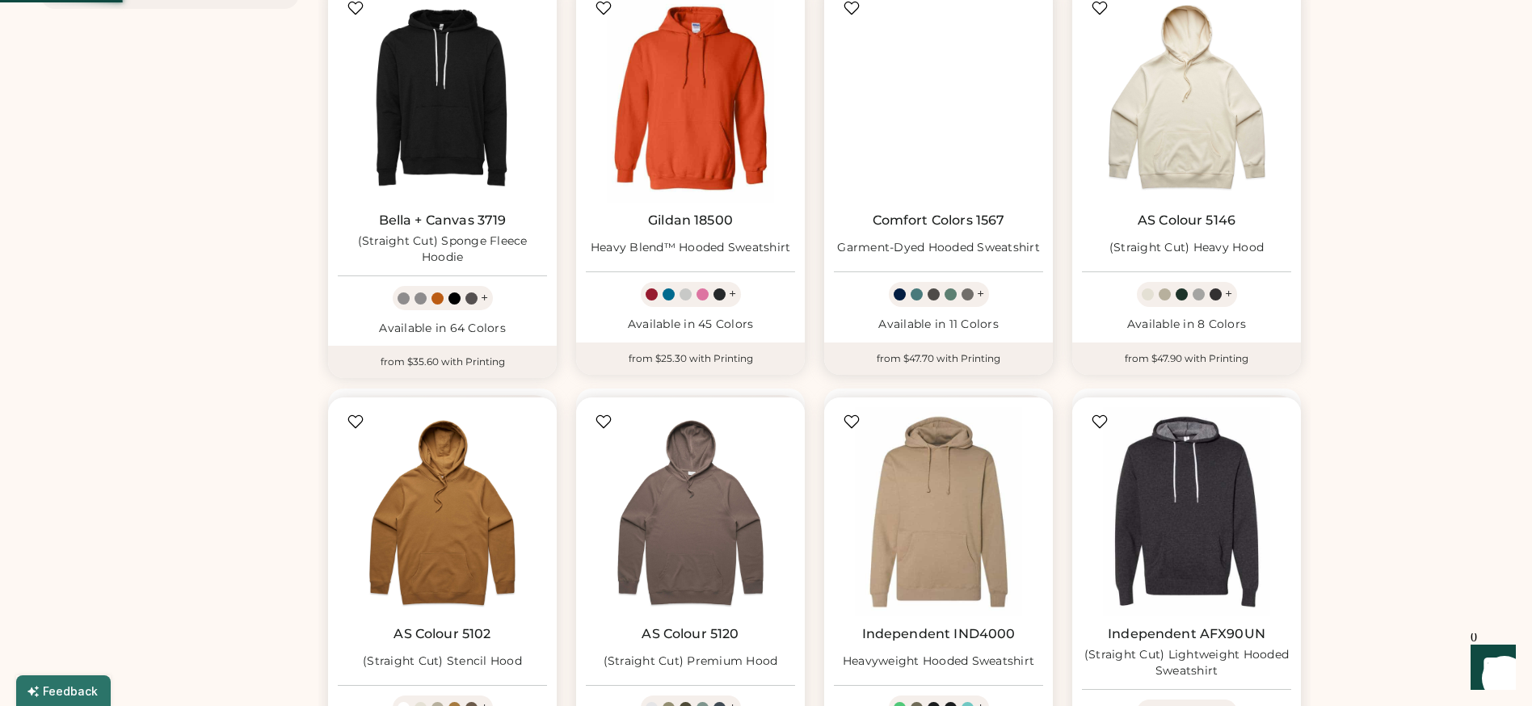
select select "*"
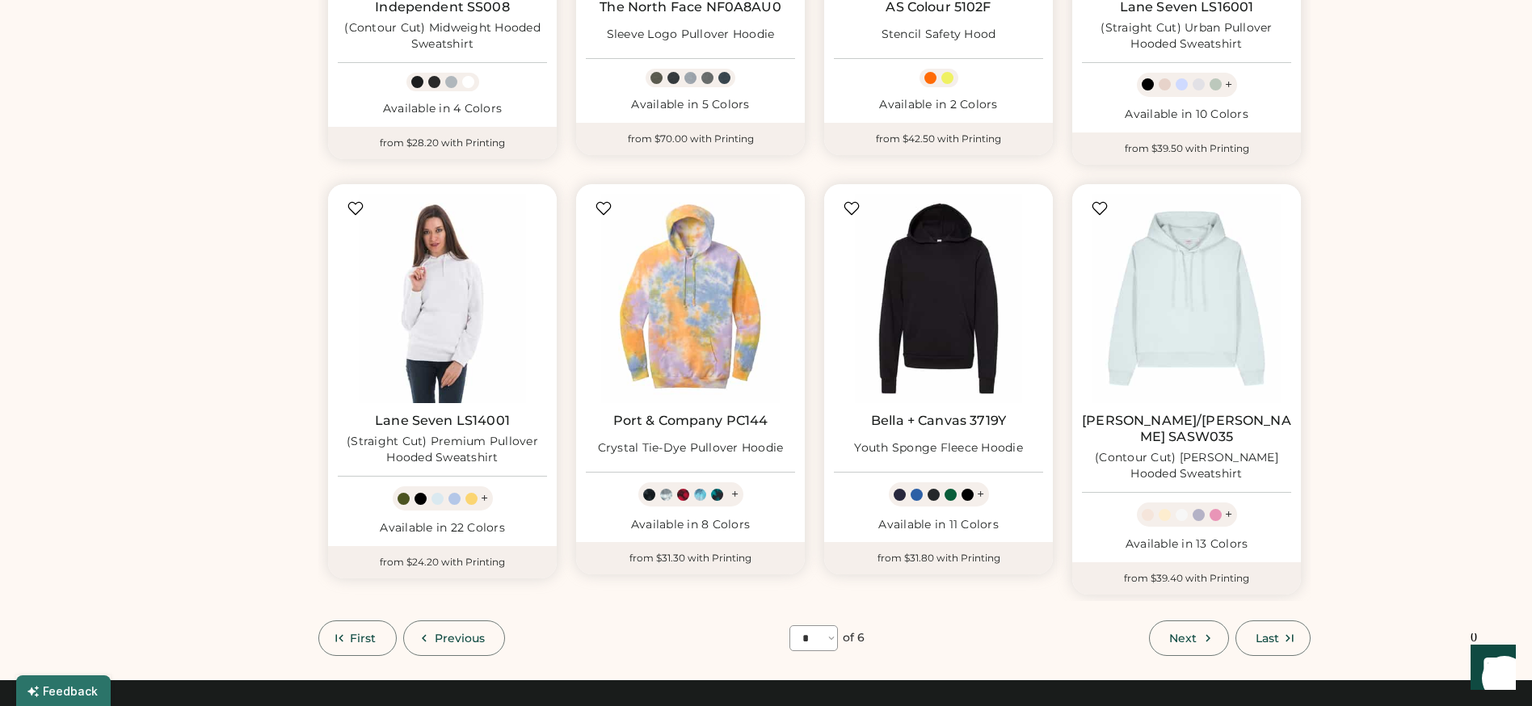
scroll to position [865, 0]
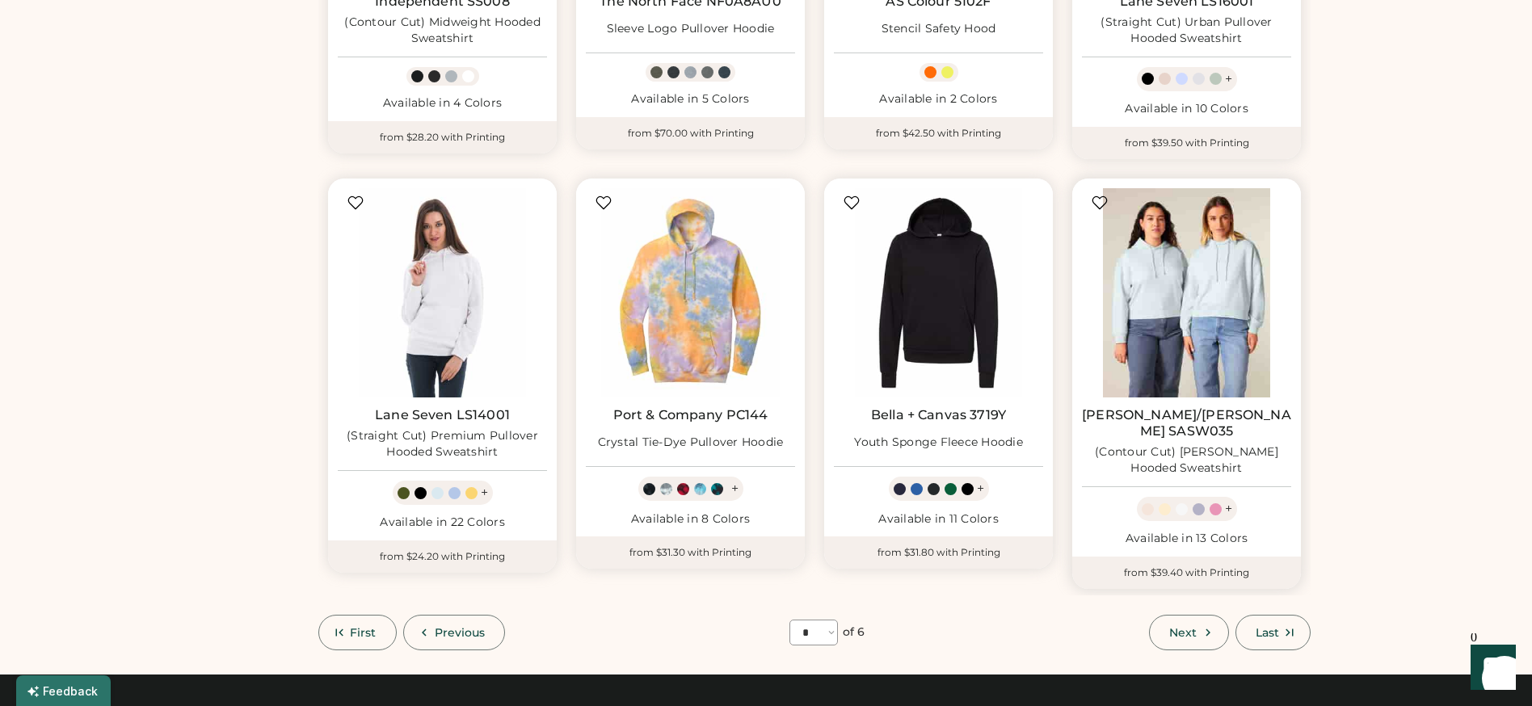
click at [1138, 316] on img at bounding box center [1186, 292] width 209 height 209
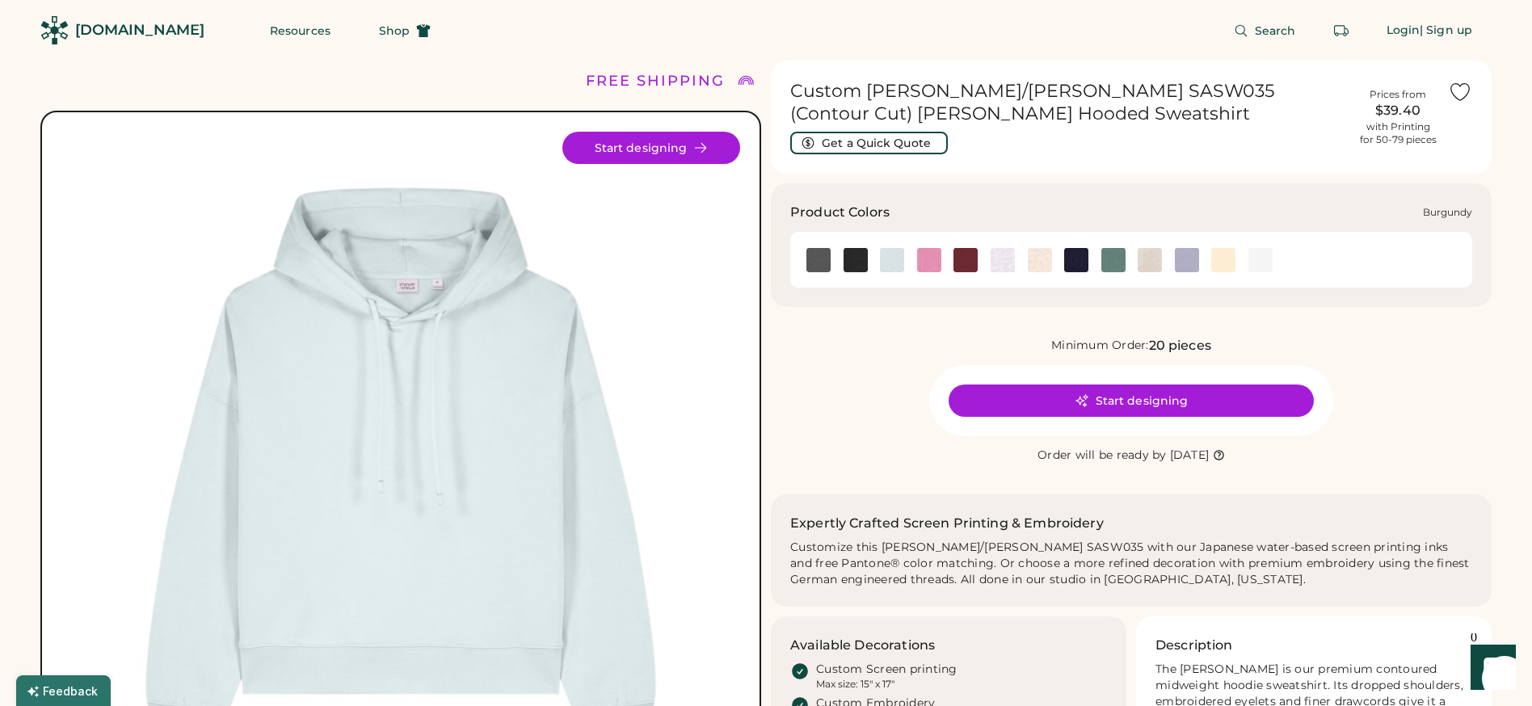
click at [962, 258] on img at bounding box center [966, 260] width 24 height 24
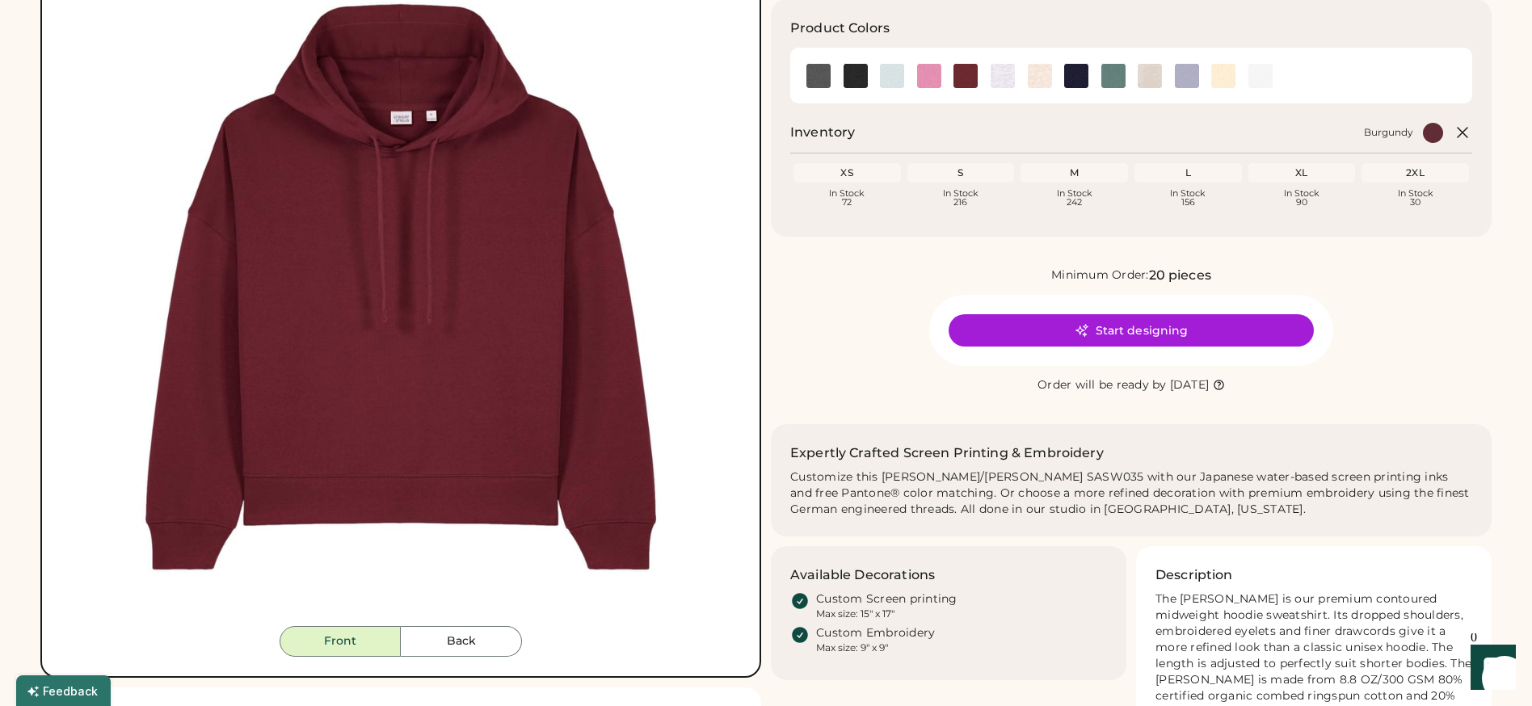
scroll to position [61, 0]
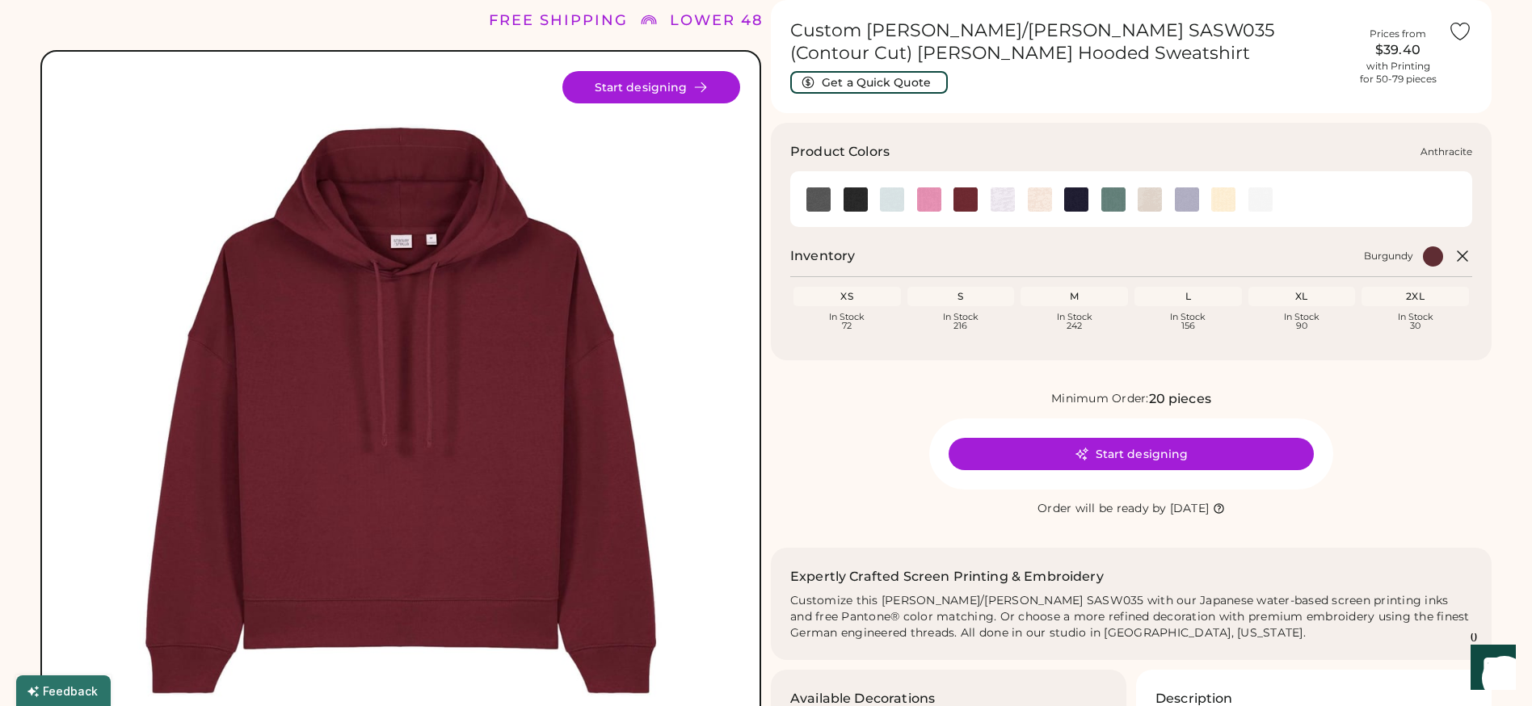
click at [826, 198] on img at bounding box center [818, 199] width 24 height 24
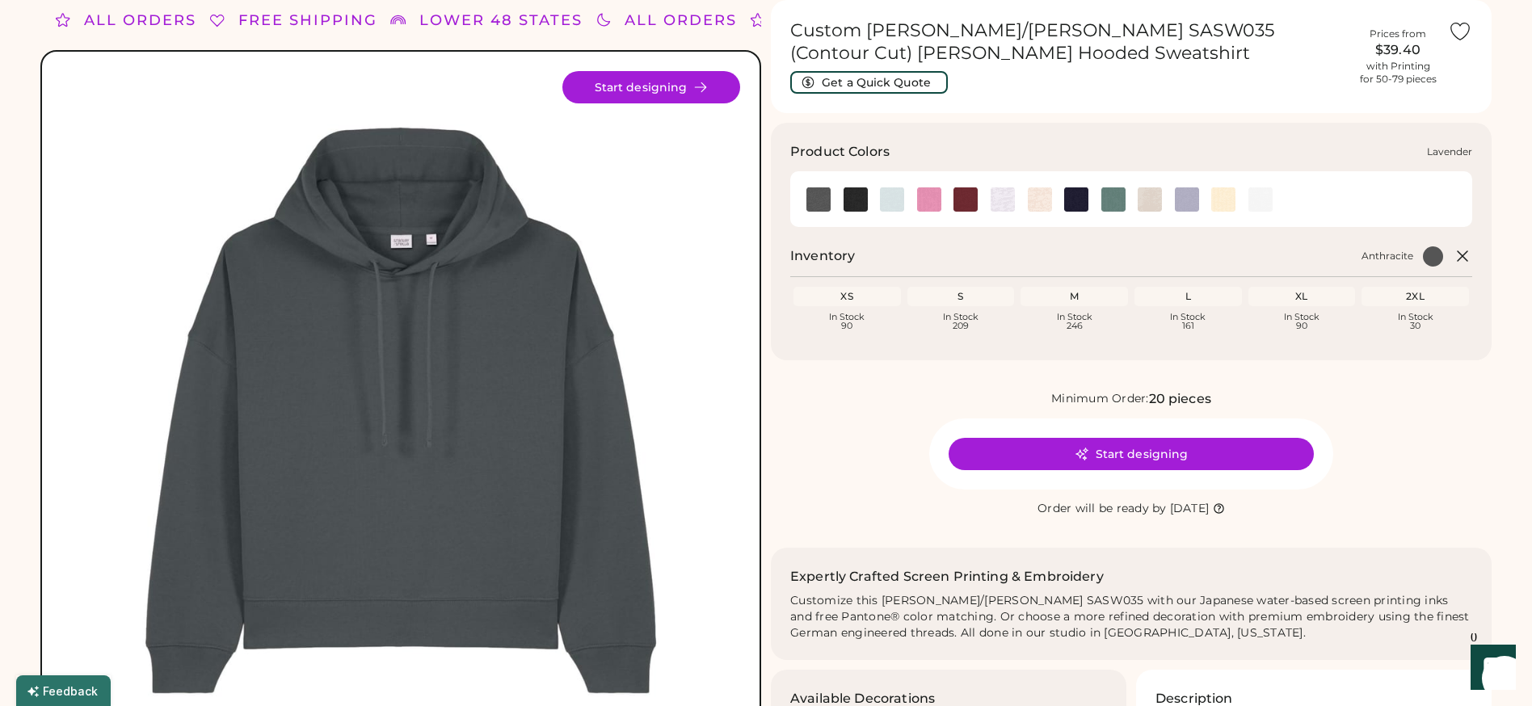
click at [1186, 204] on img at bounding box center [1187, 199] width 24 height 24
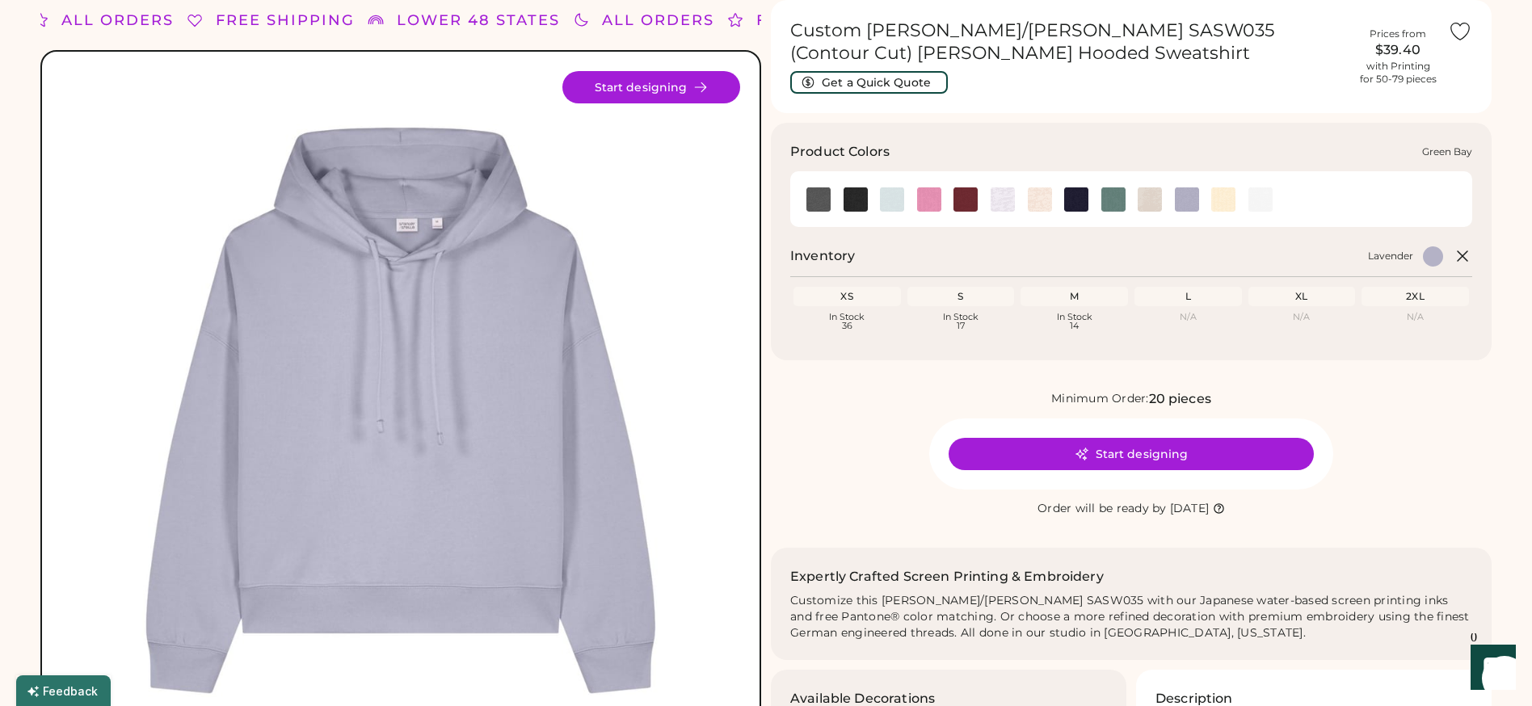
click at [1113, 204] on img at bounding box center [1113, 199] width 24 height 24
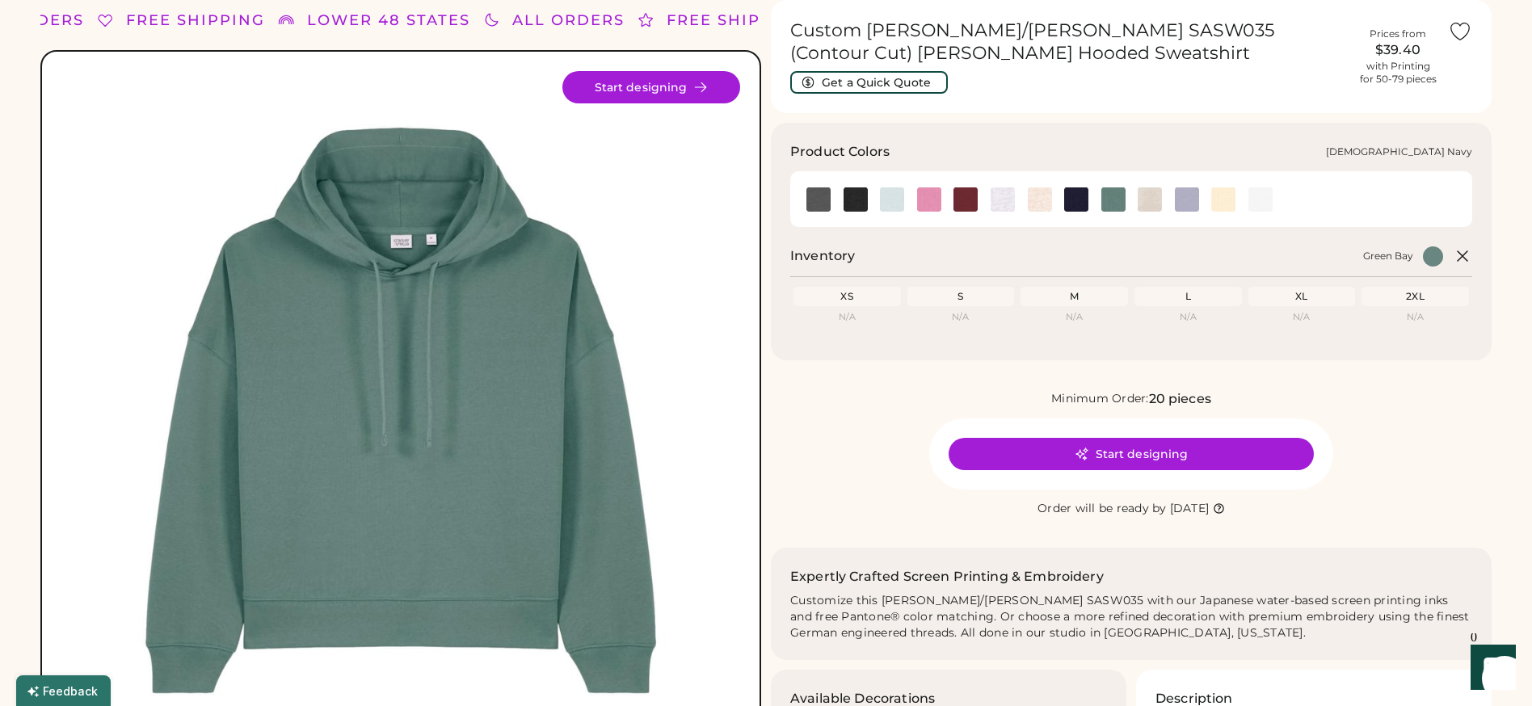
click at [1083, 198] on img at bounding box center [1076, 199] width 24 height 24
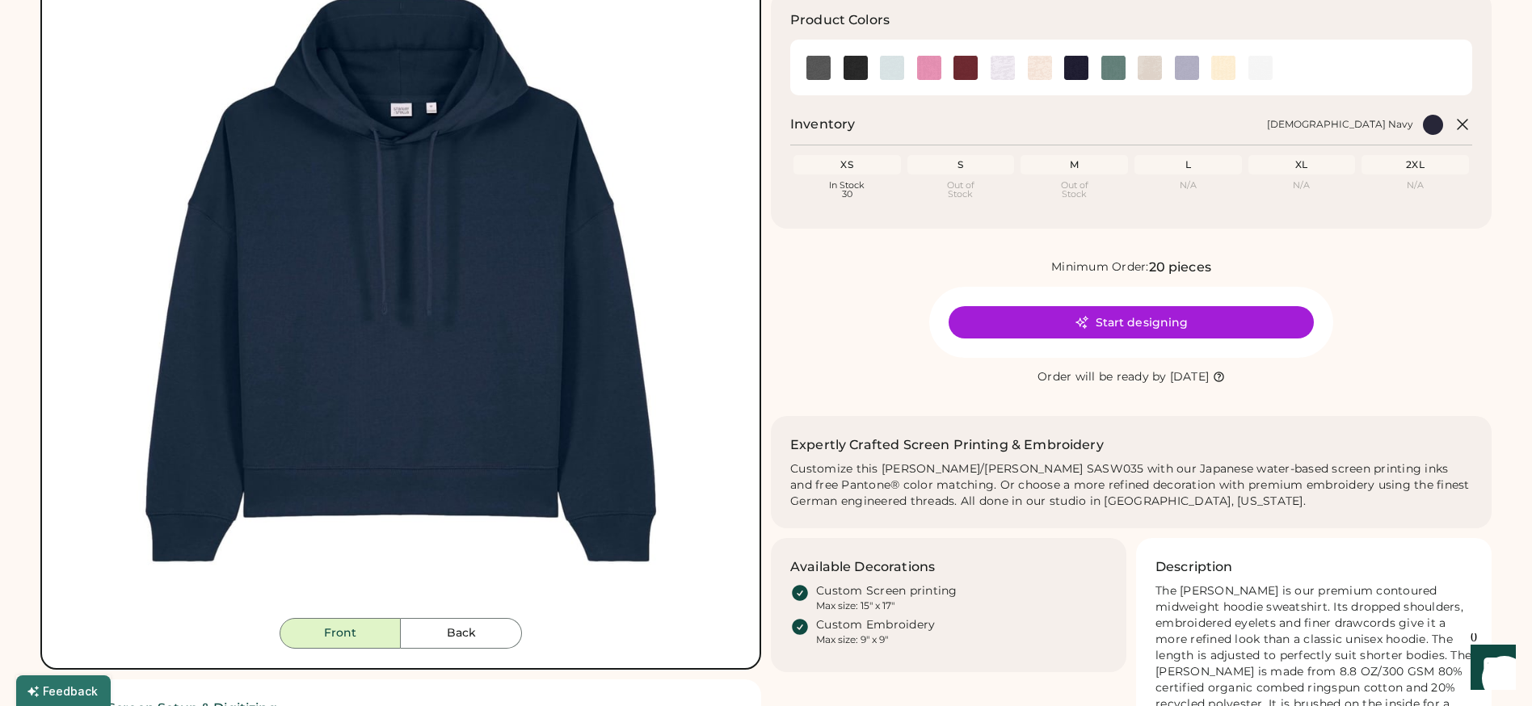
scroll to position [185, 0]
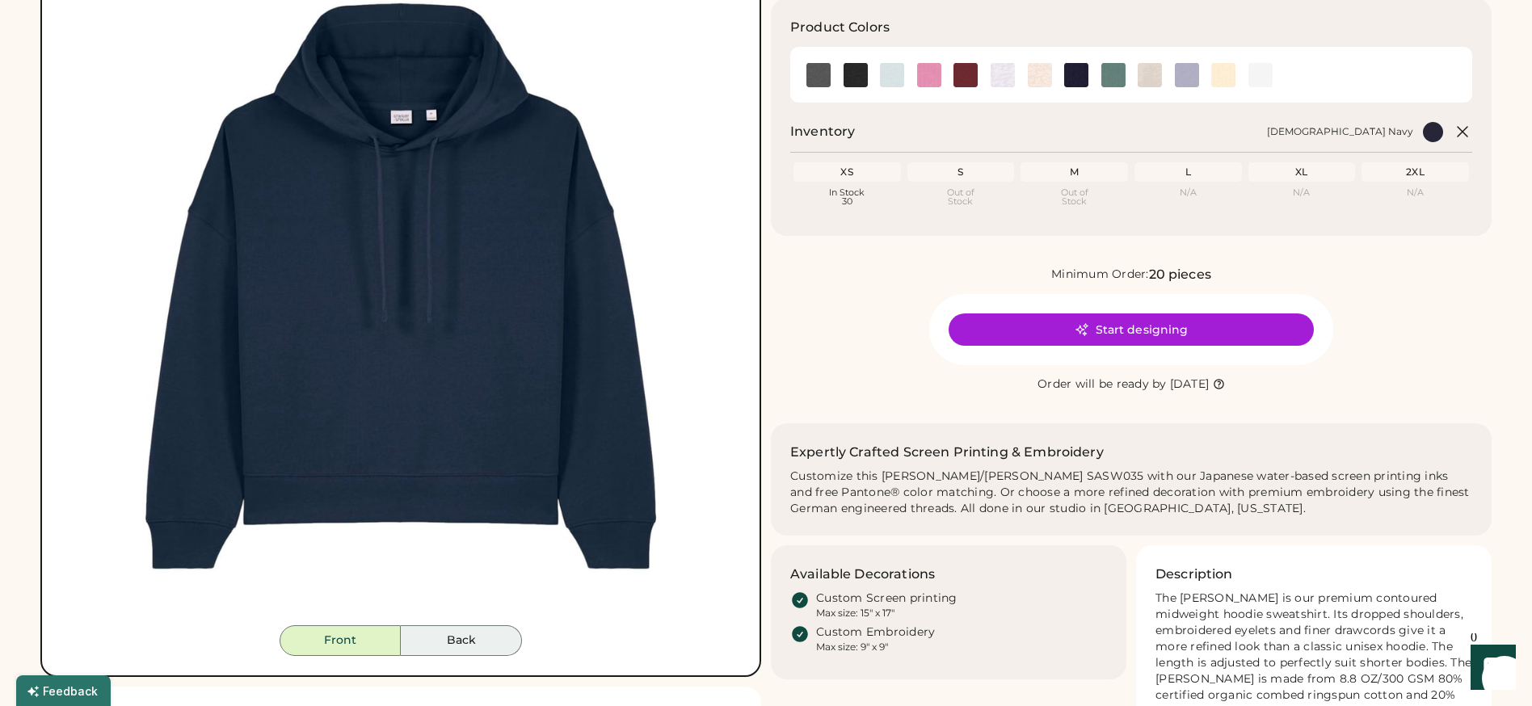
click at [431, 650] on button "Back" at bounding box center [461, 640] width 121 height 31
click at [339, 647] on button "Front" at bounding box center [340, 640] width 121 height 31
click at [865, 76] on img at bounding box center [856, 75] width 24 height 24
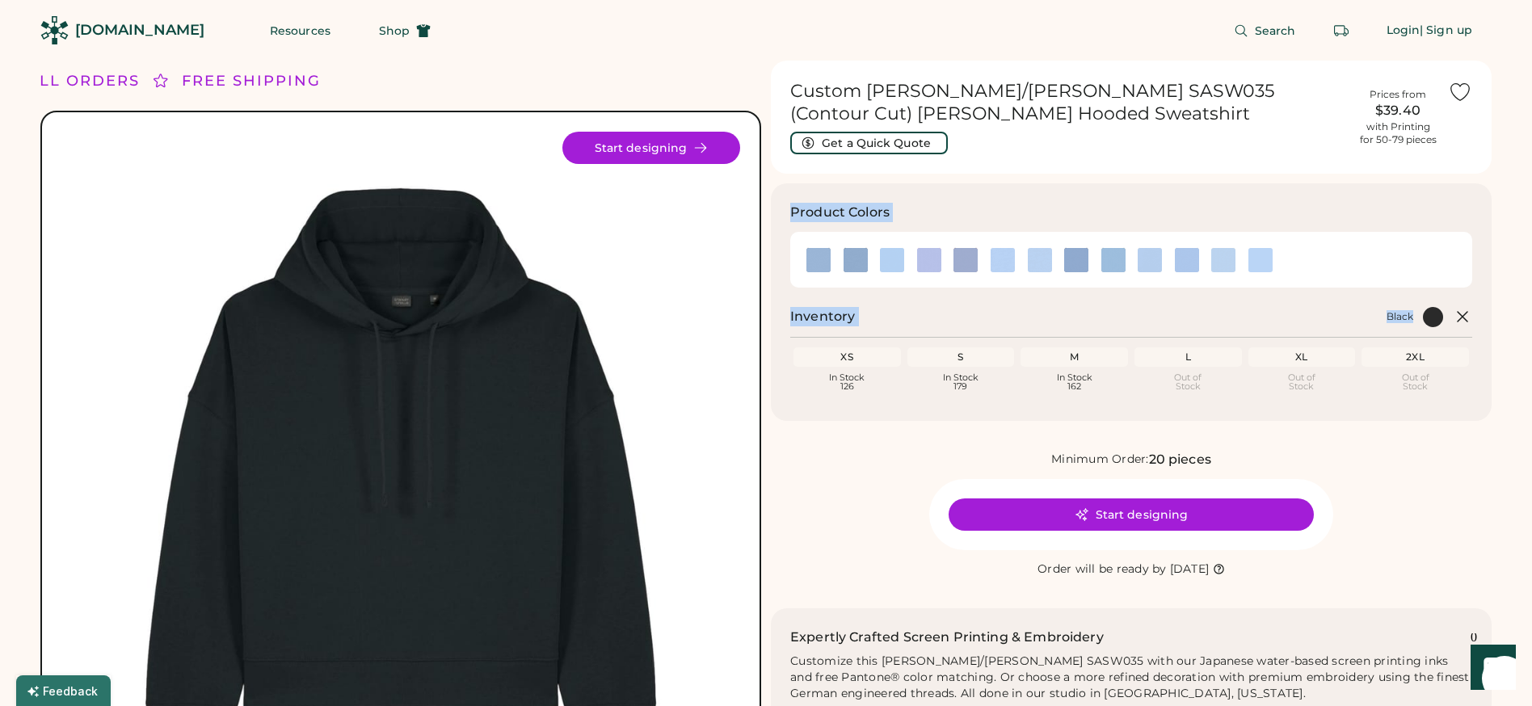
drag, startPoint x: 1530, startPoint y: 145, endPoint x: 1532, endPoint y: -10, distance: 154.4
click at [1532, 0] on html "FREE SHIPPING LOWER 48 STATES ALL ORDERS FREE SHIPPING LOWER 48 STATES ALL ORDE…" at bounding box center [766, 353] width 1532 height 706
click at [379, 31] on span "Shop" at bounding box center [394, 30] width 31 height 11
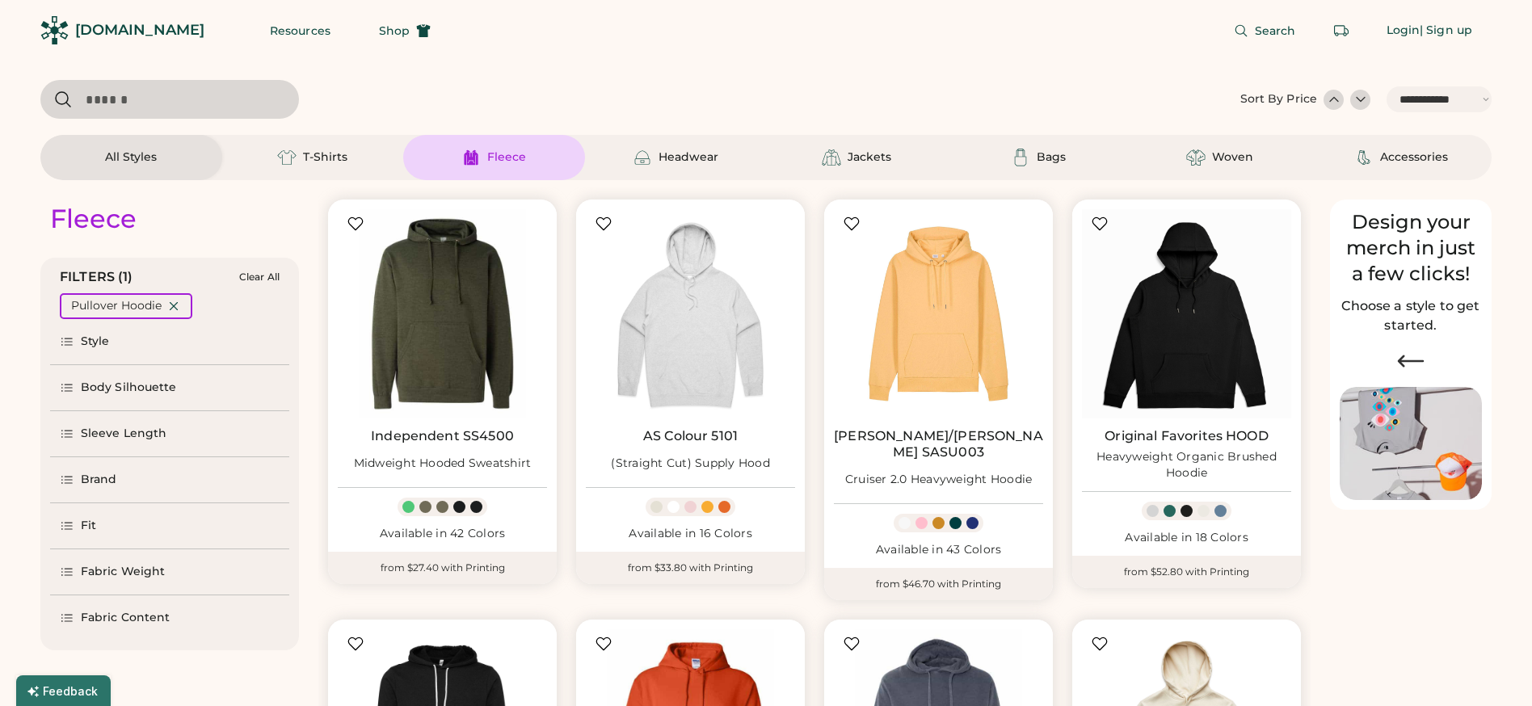
select select "*****"
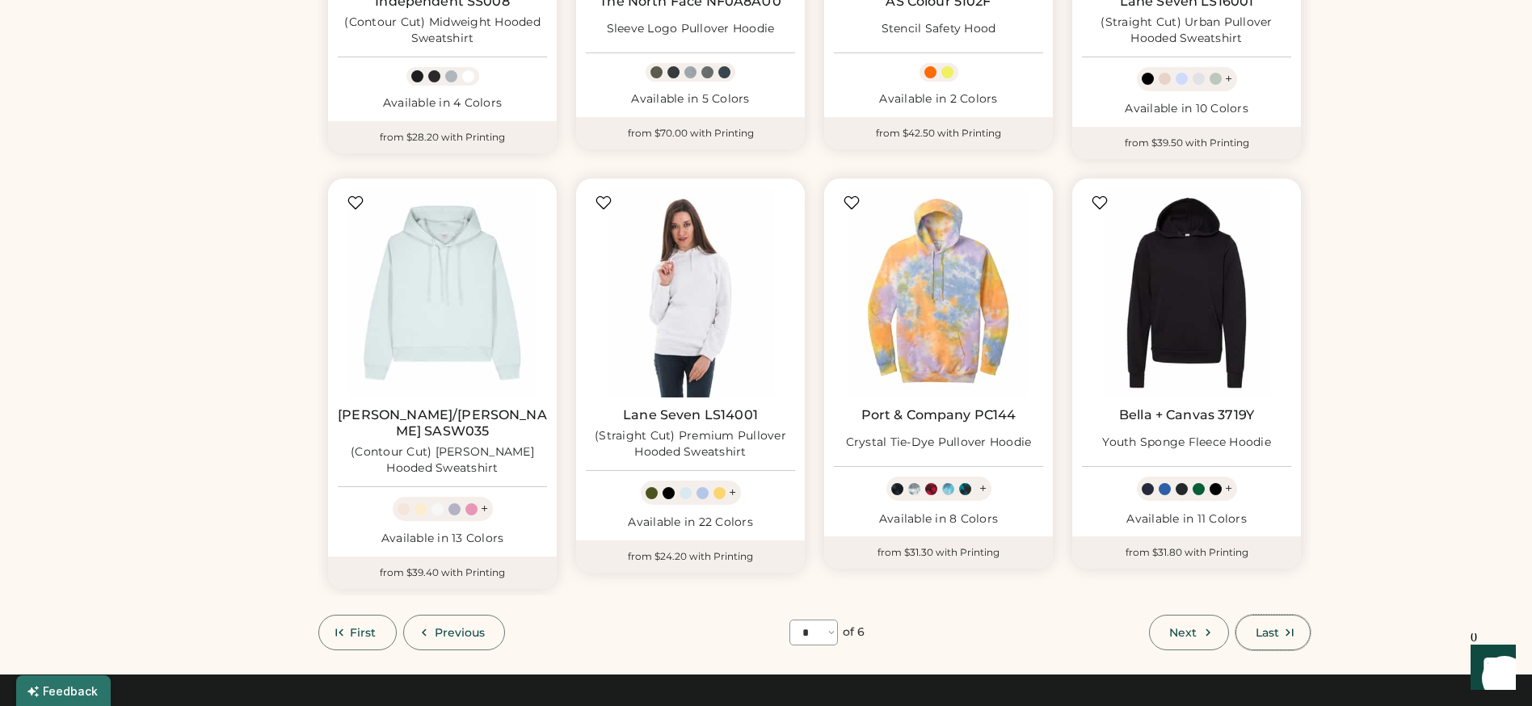
click at [1277, 627] on span "Last" at bounding box center [1267, 632] width 23 height 11
select select "*"
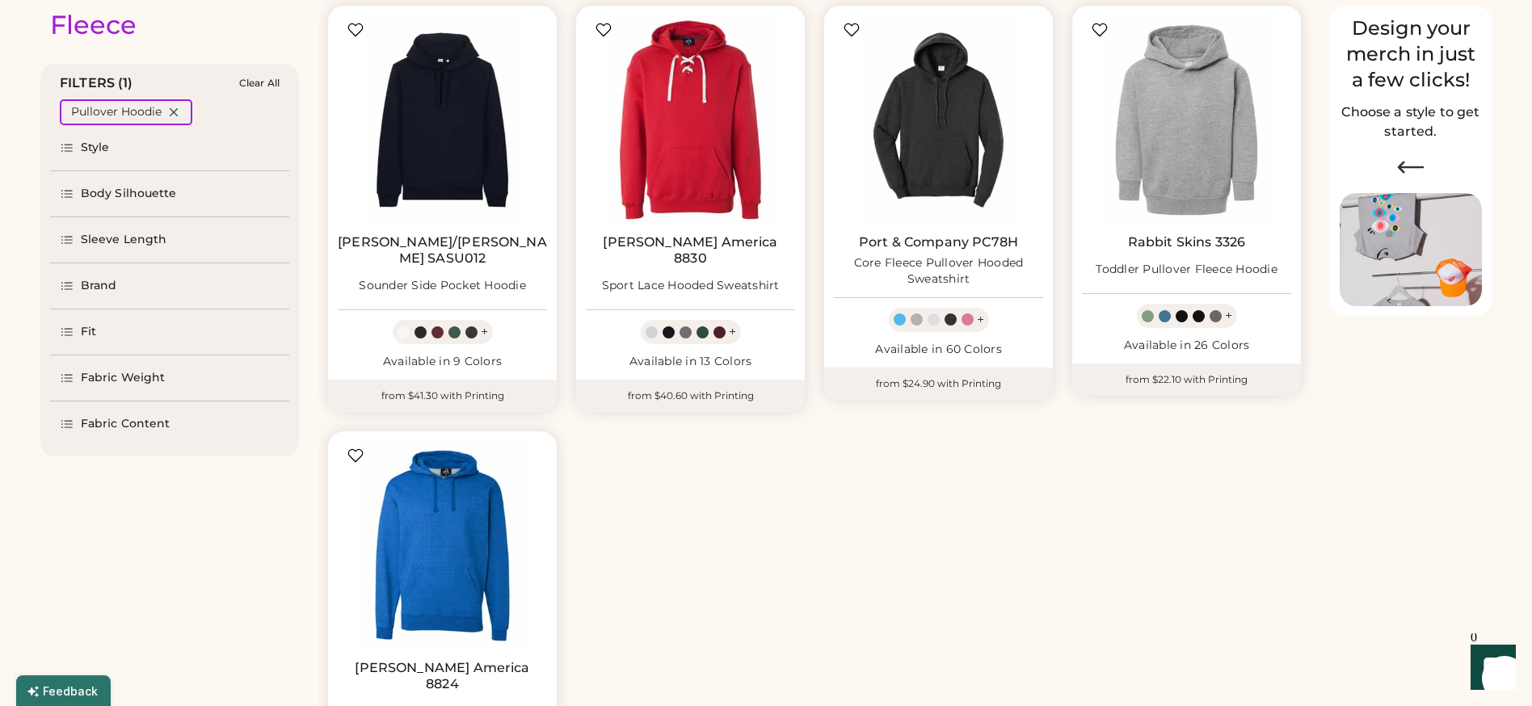
scroll to position [185, 0]
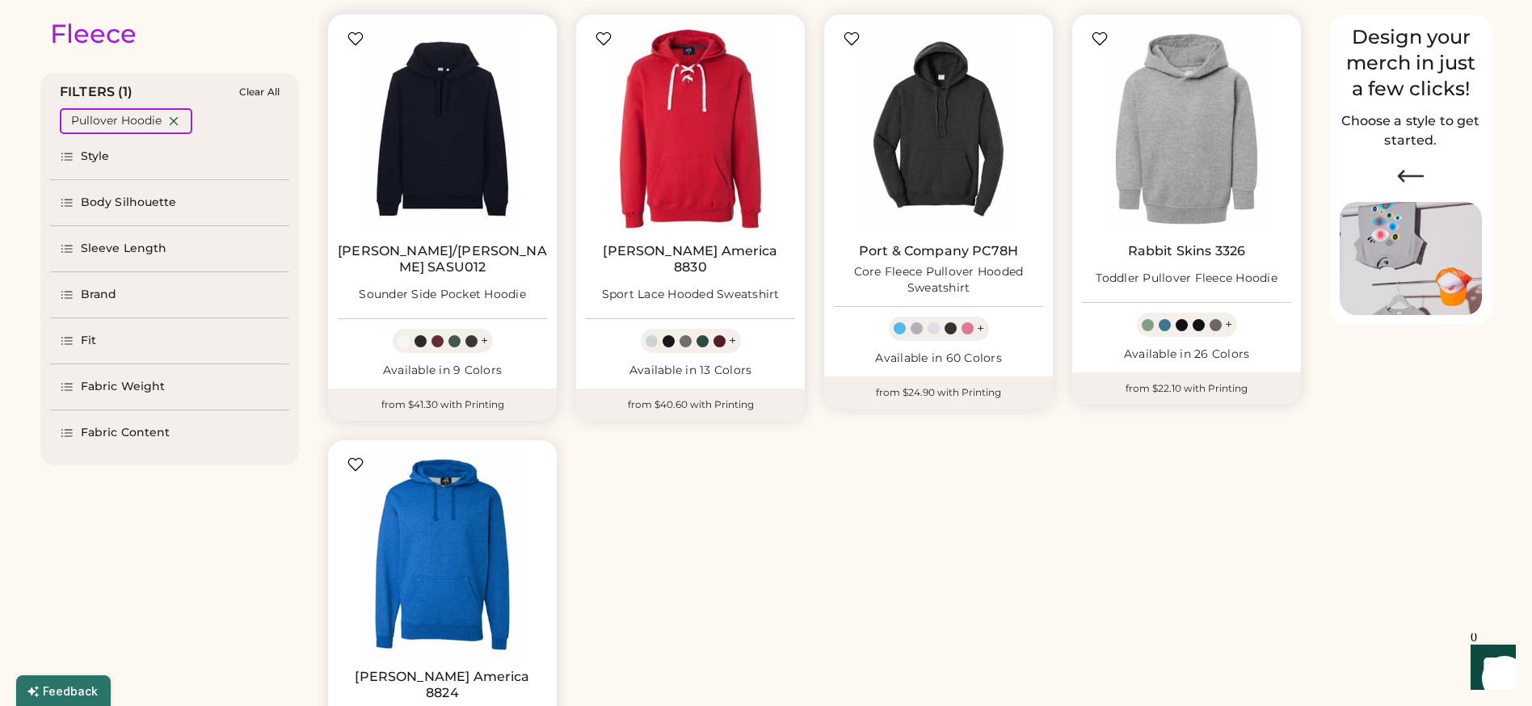
click at [503, 118] on img at bounding box center [442, 128] width 209 height 209
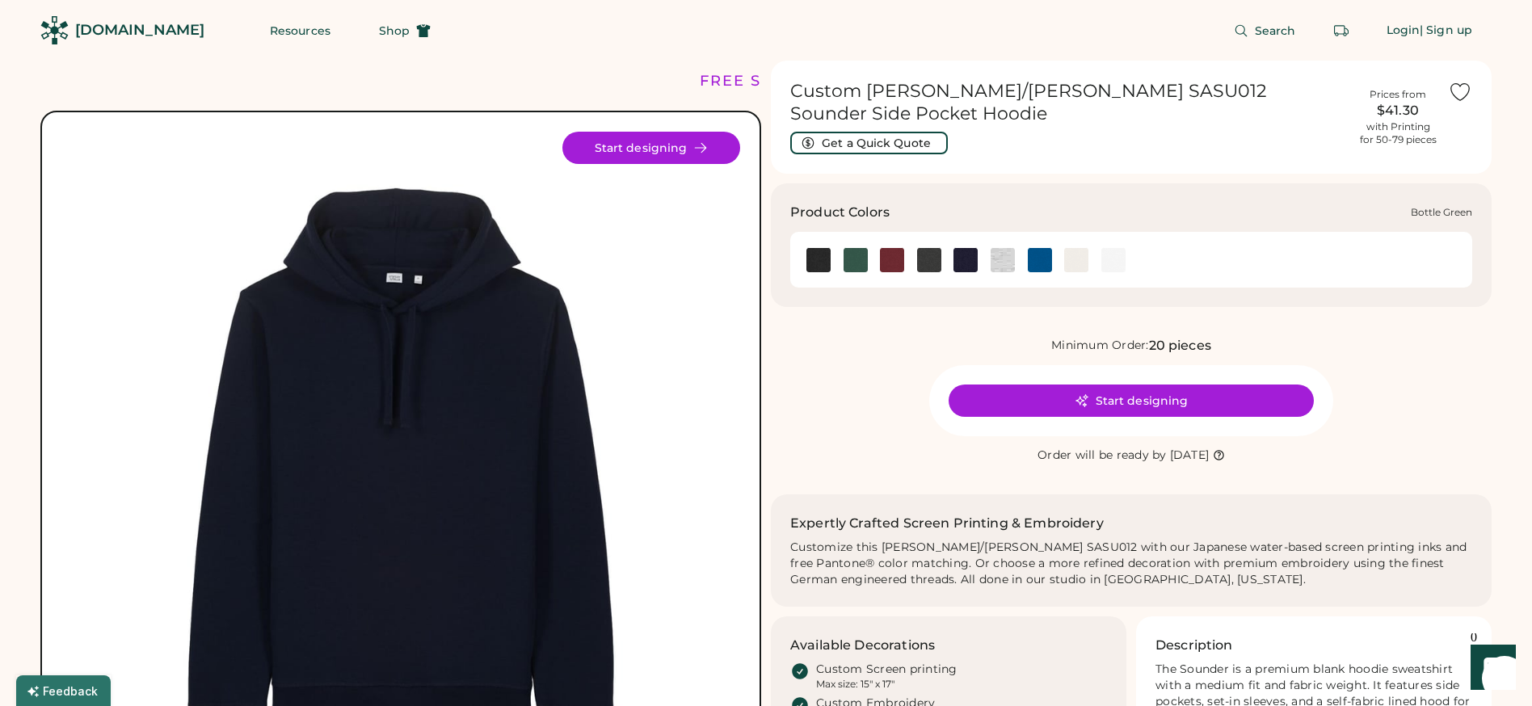
click at [853, 248] on img at bounding box center [856, 260] width 24 height 24
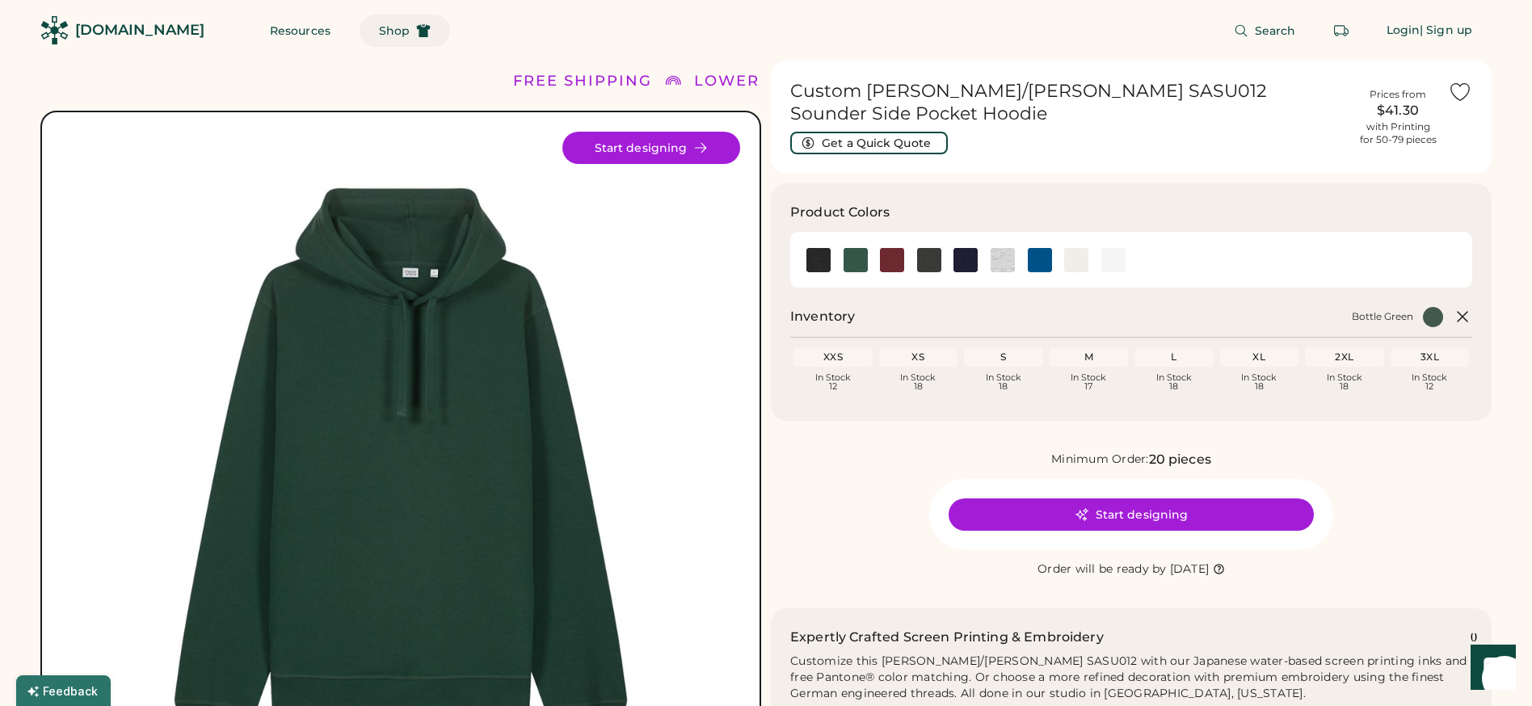
click at [379, 29] on span "Shop" at bounding box center [394, 30] width 31 height 11
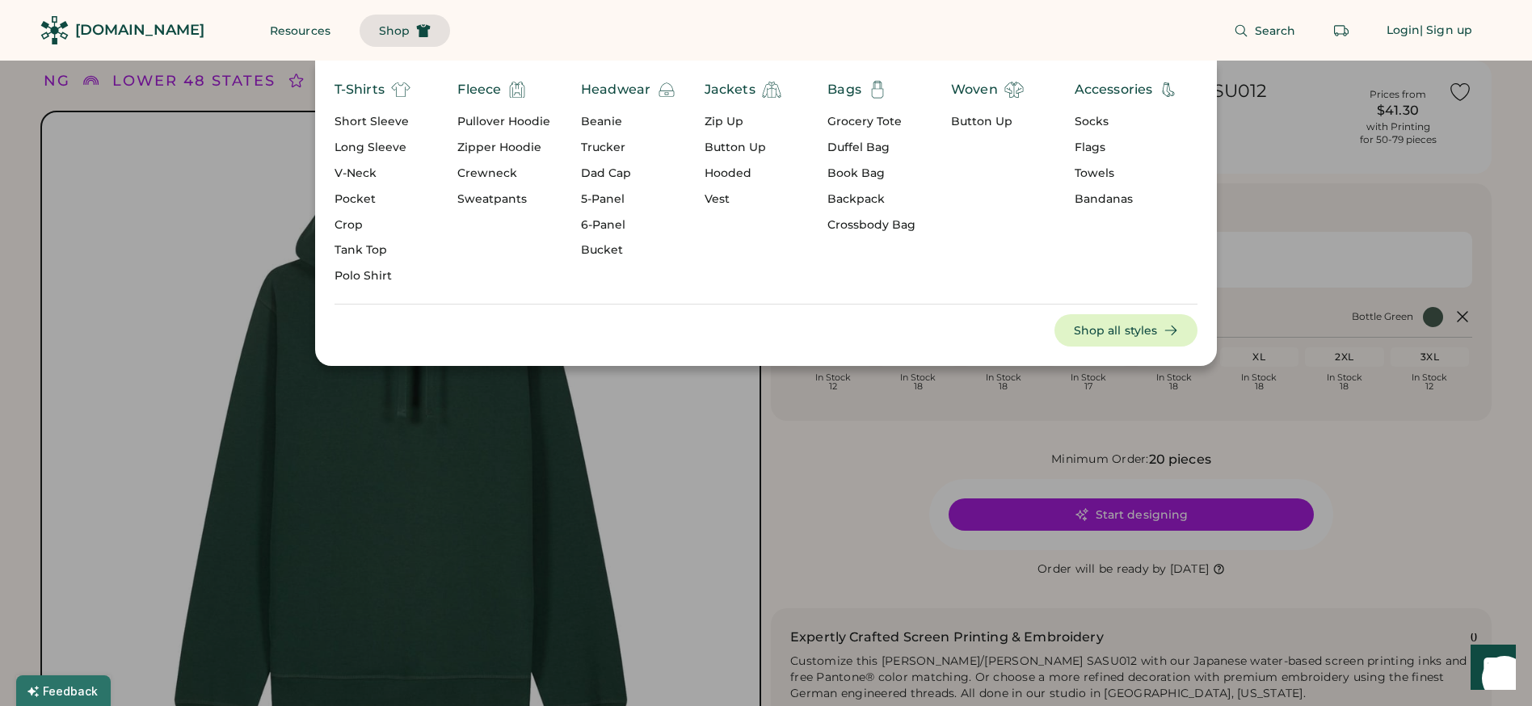
click at [247, 103] on div "T-Shirts Short Sleeve Long Sleeve V-Neck Pocket Crop Tank Top Polo Shirt Fleece…" at bounding box center [766, 213] width 1532 height 305
drag, startPoint x: 925, startPoint y: 418, endPoint x: 925, endPoint y: 406, distance: 11.3
click at [926, 416] on div at bounding box center [766, 353] width 1532 height 706
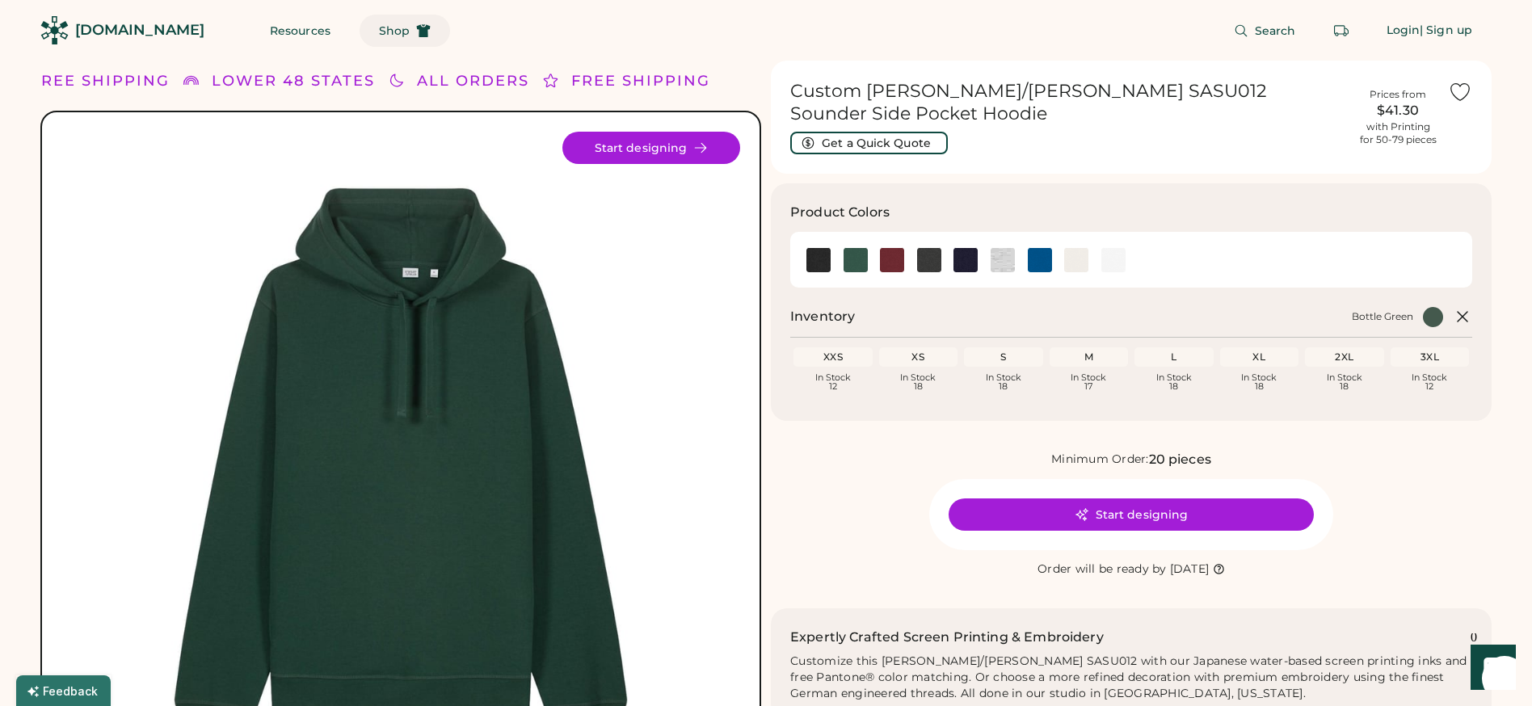
click at [360, 37] on button "Shop" at bounding box center [405, 31] width 91 height 32
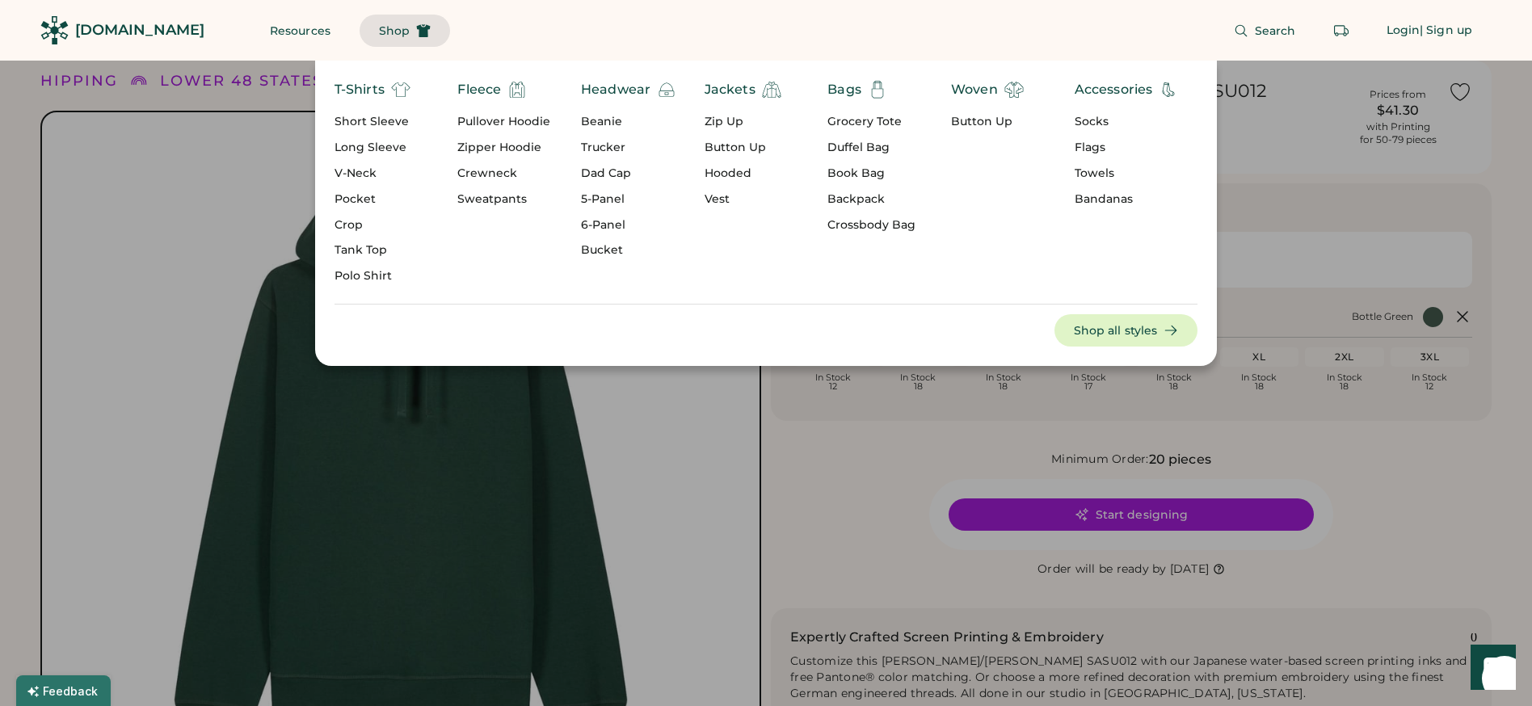
click at [507, 124] on div "Pullover Hoodie" at bounding box center [503, 122] width 93 height 16
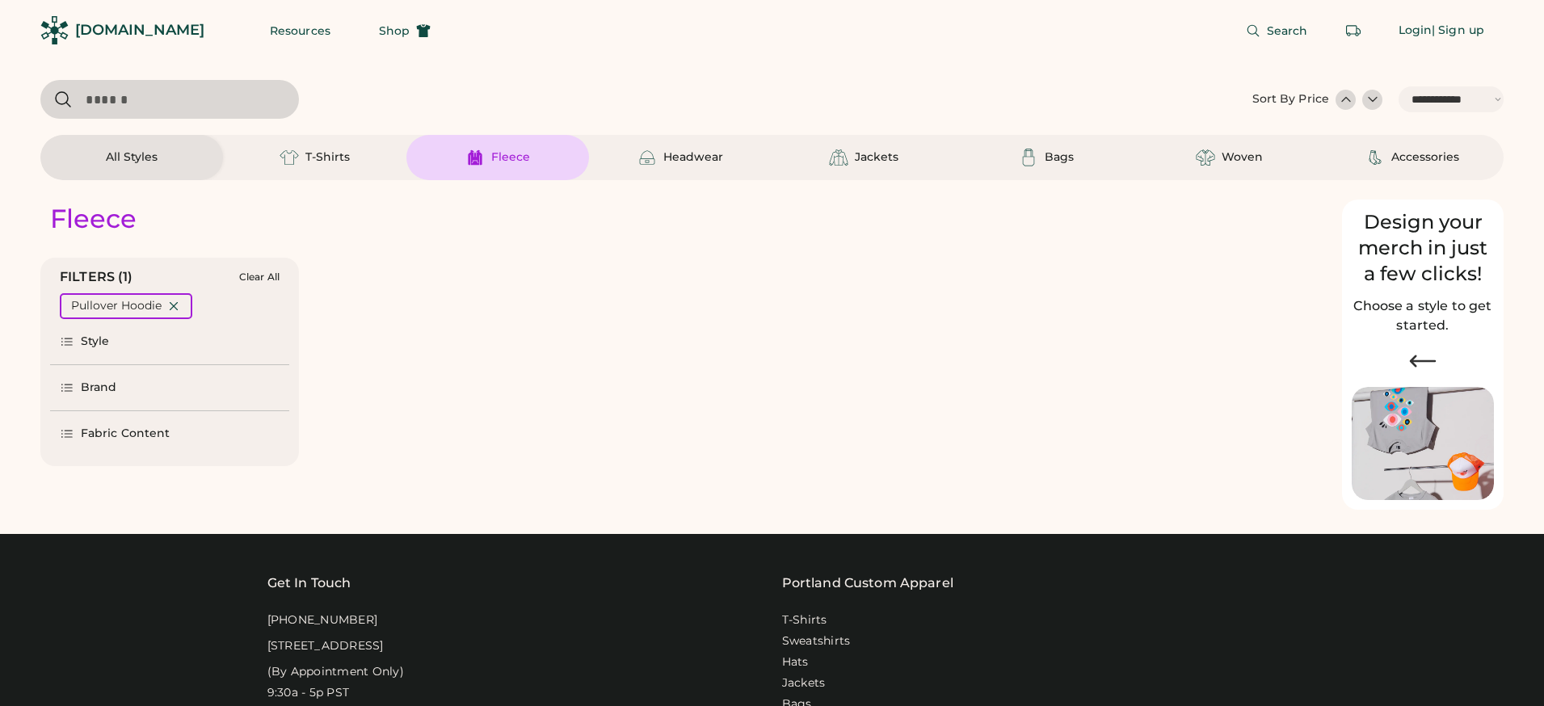
select select "*****"
select select "*"
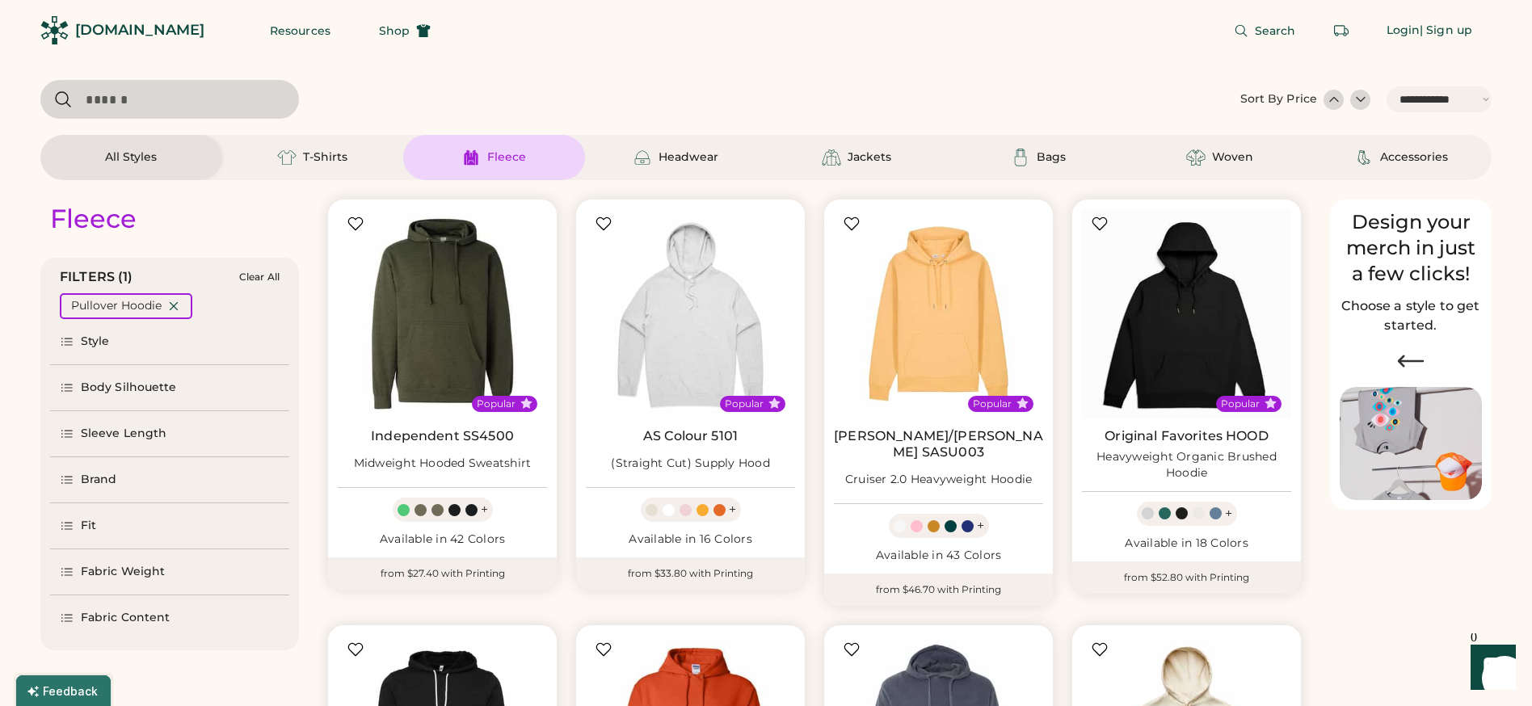
scroll to position [288, 0]
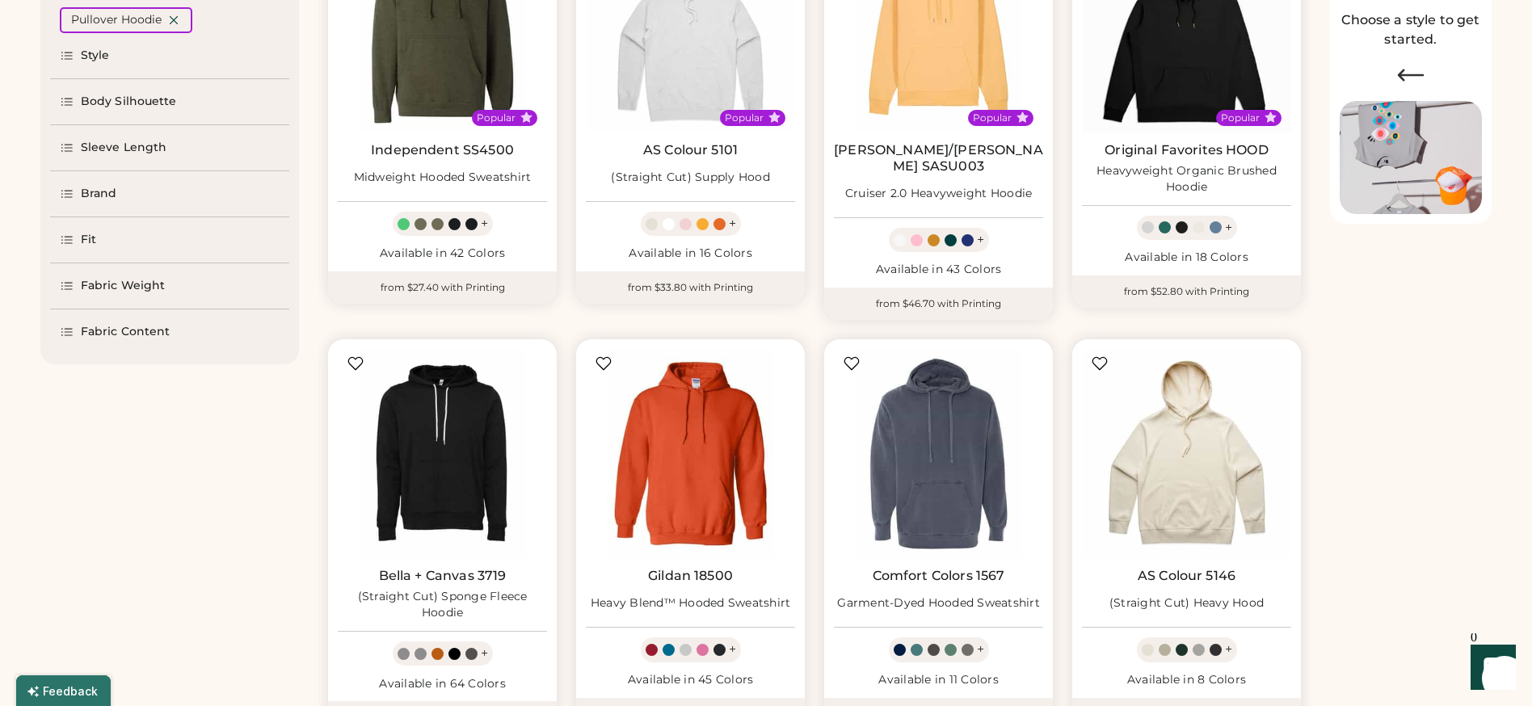
select select "*****"
select select "*"
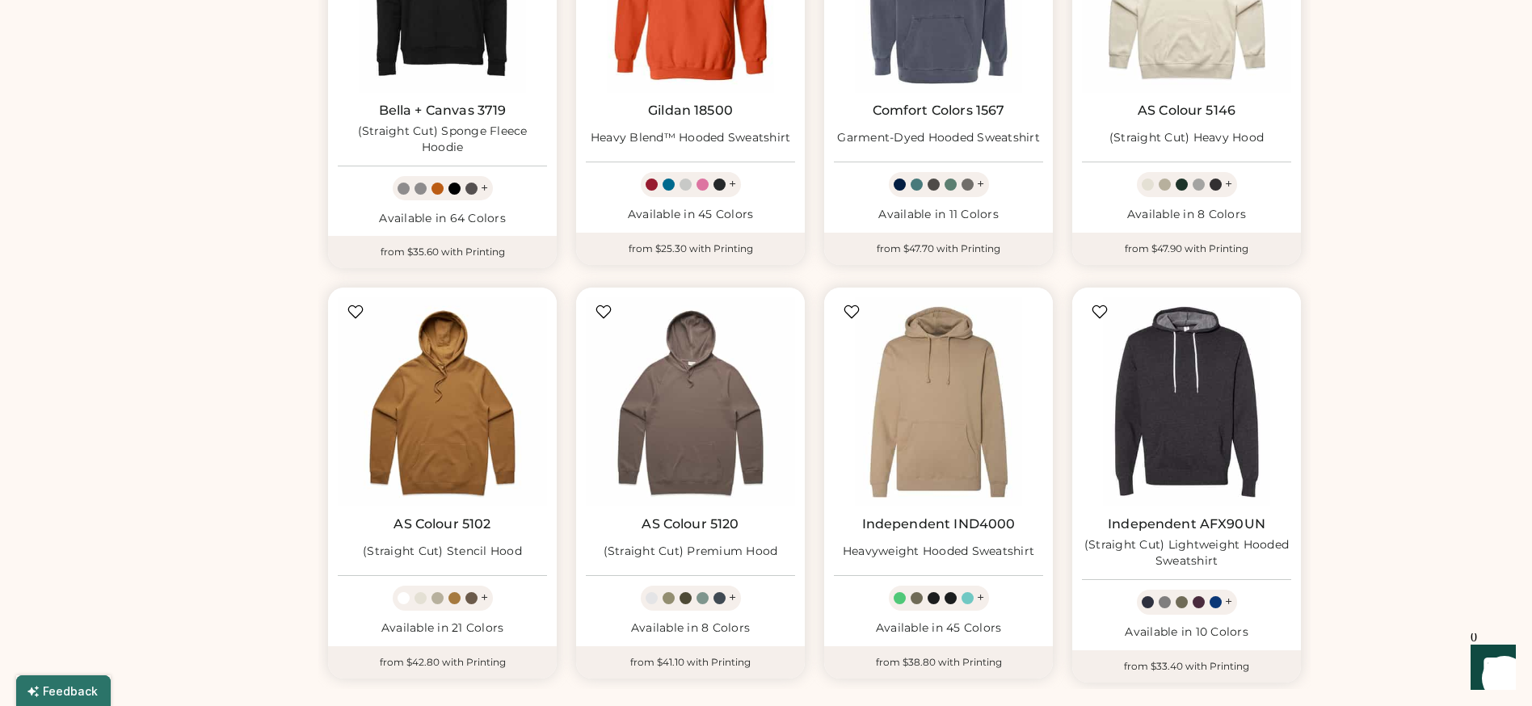
scroll to position [754, 0]
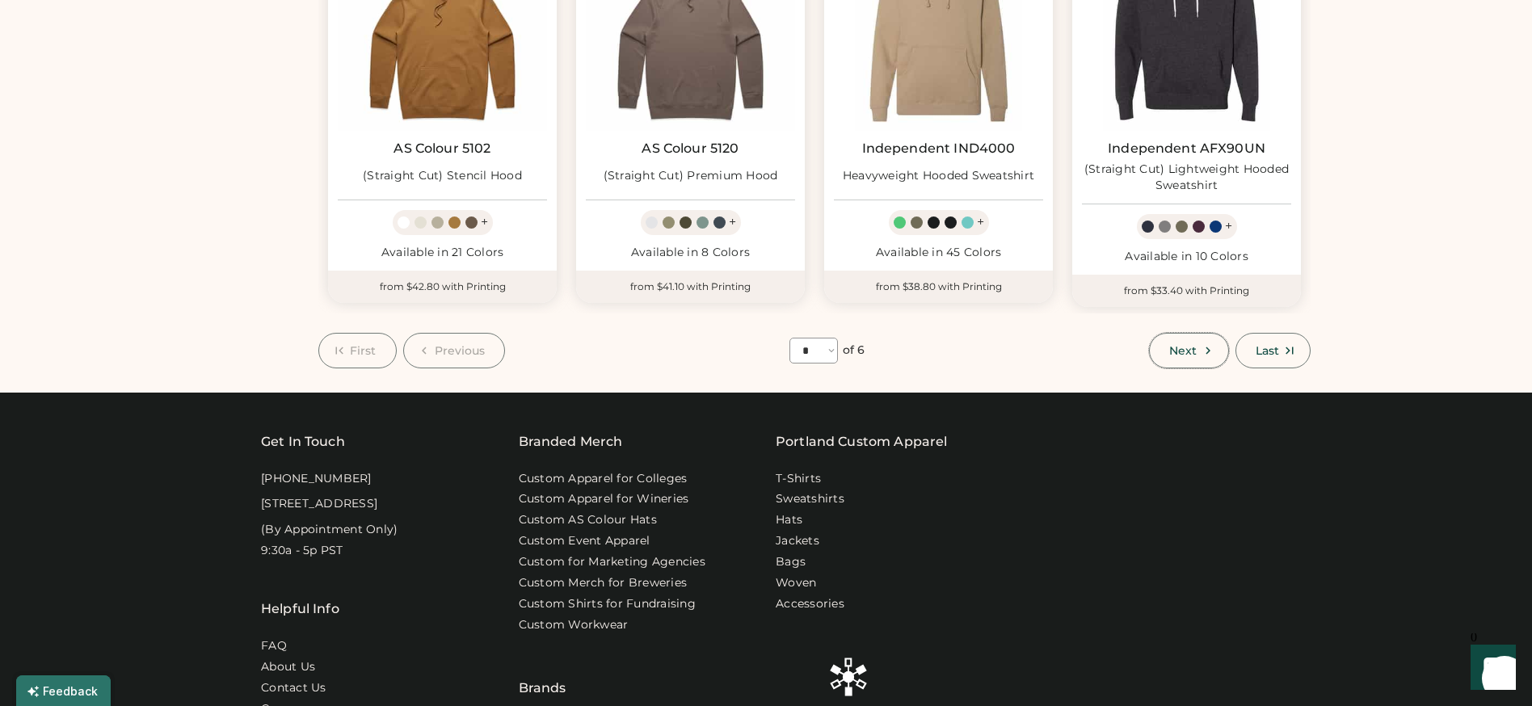
click at [1194, 345] on span "Next" at bounding box center [1182, 350] width 27 height 11
select select "*"
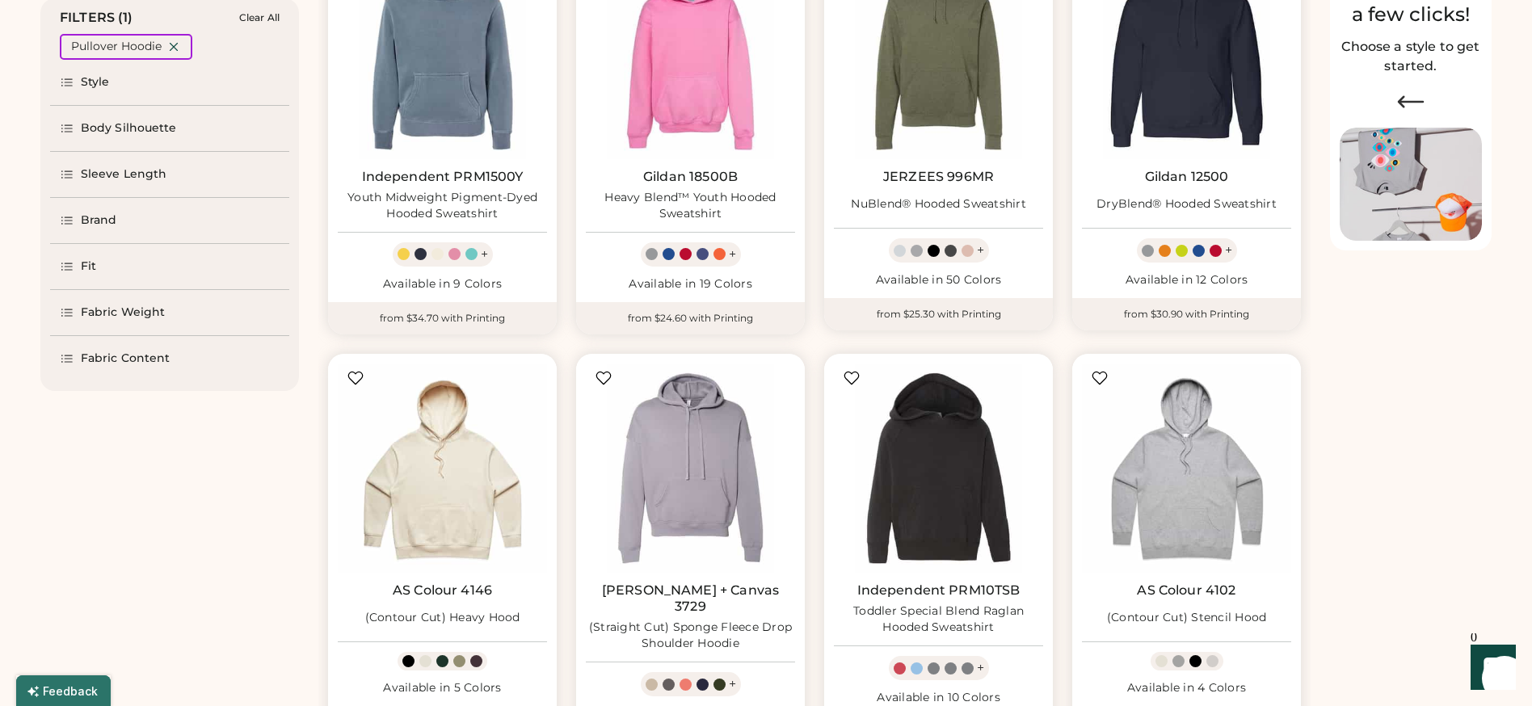
scroll to position [415, 0]
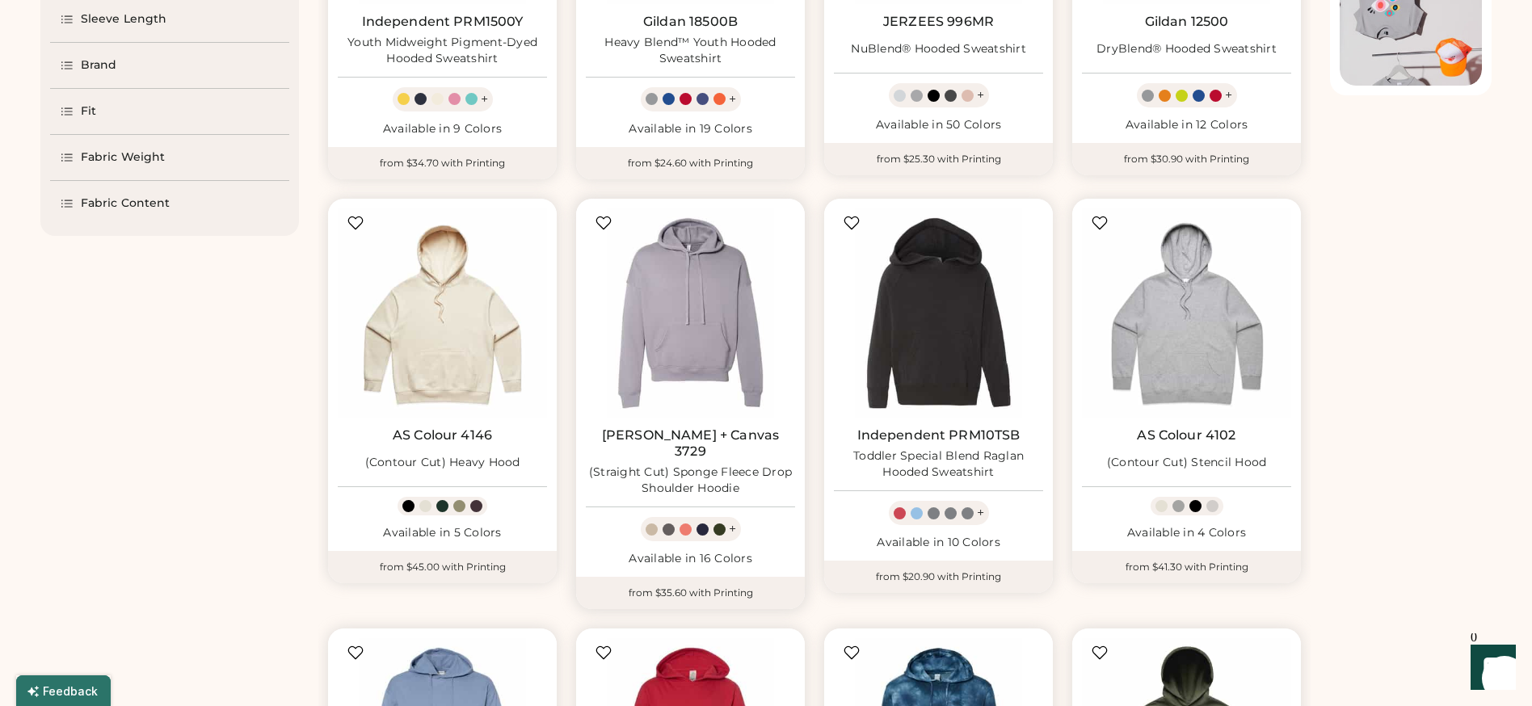
click at [655, 524] on div at bounding box center [652, 530] width 12 height 12
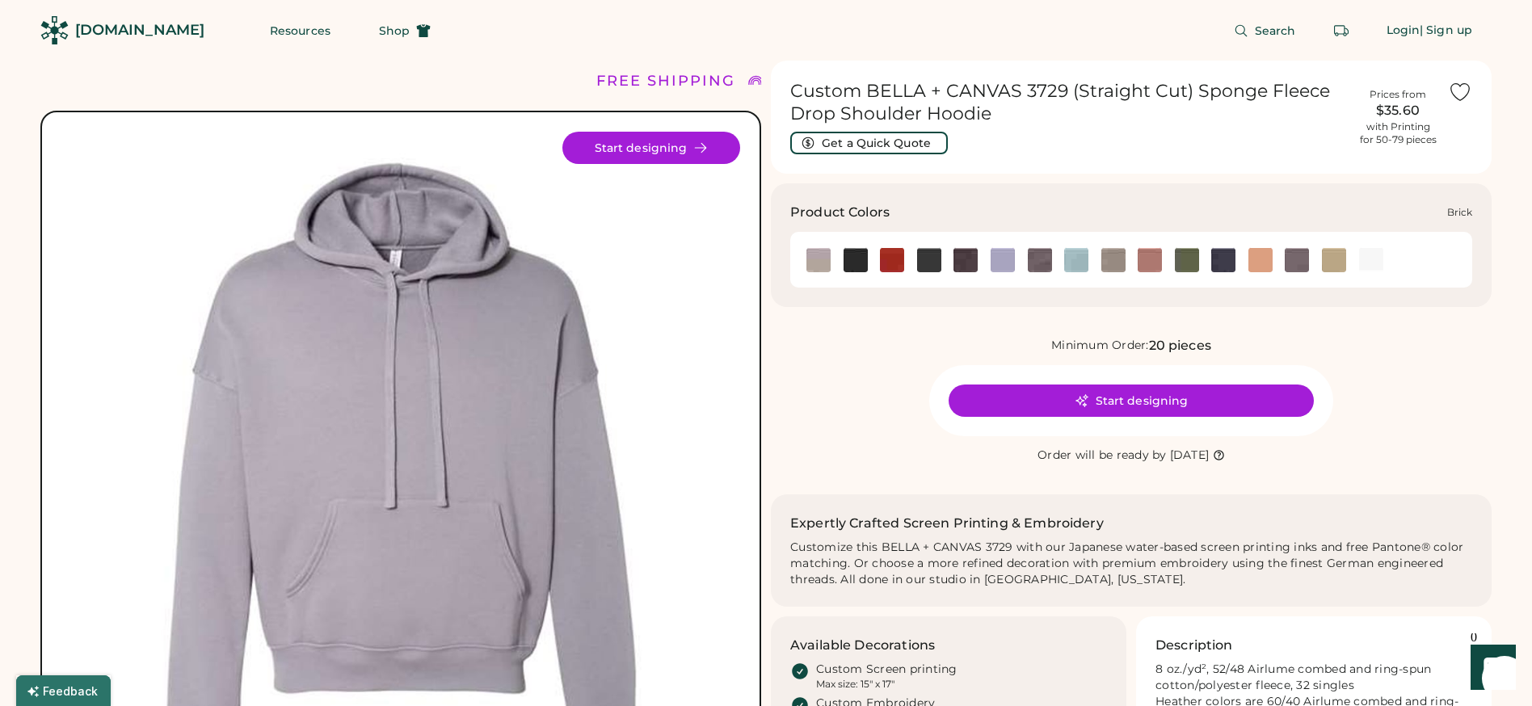
click at [896, 261] on img at bounding box center [892, 260] width 24 height 24
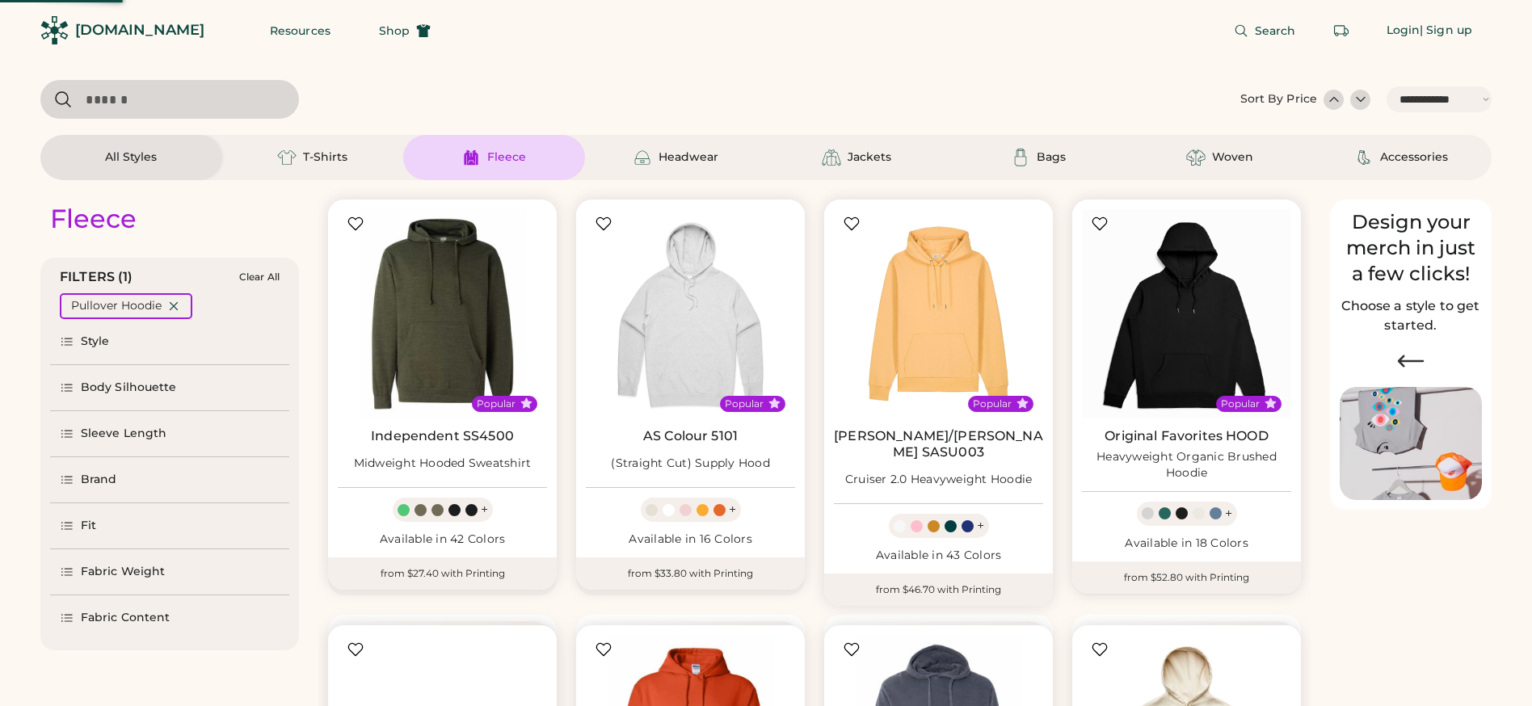
select select "*****"
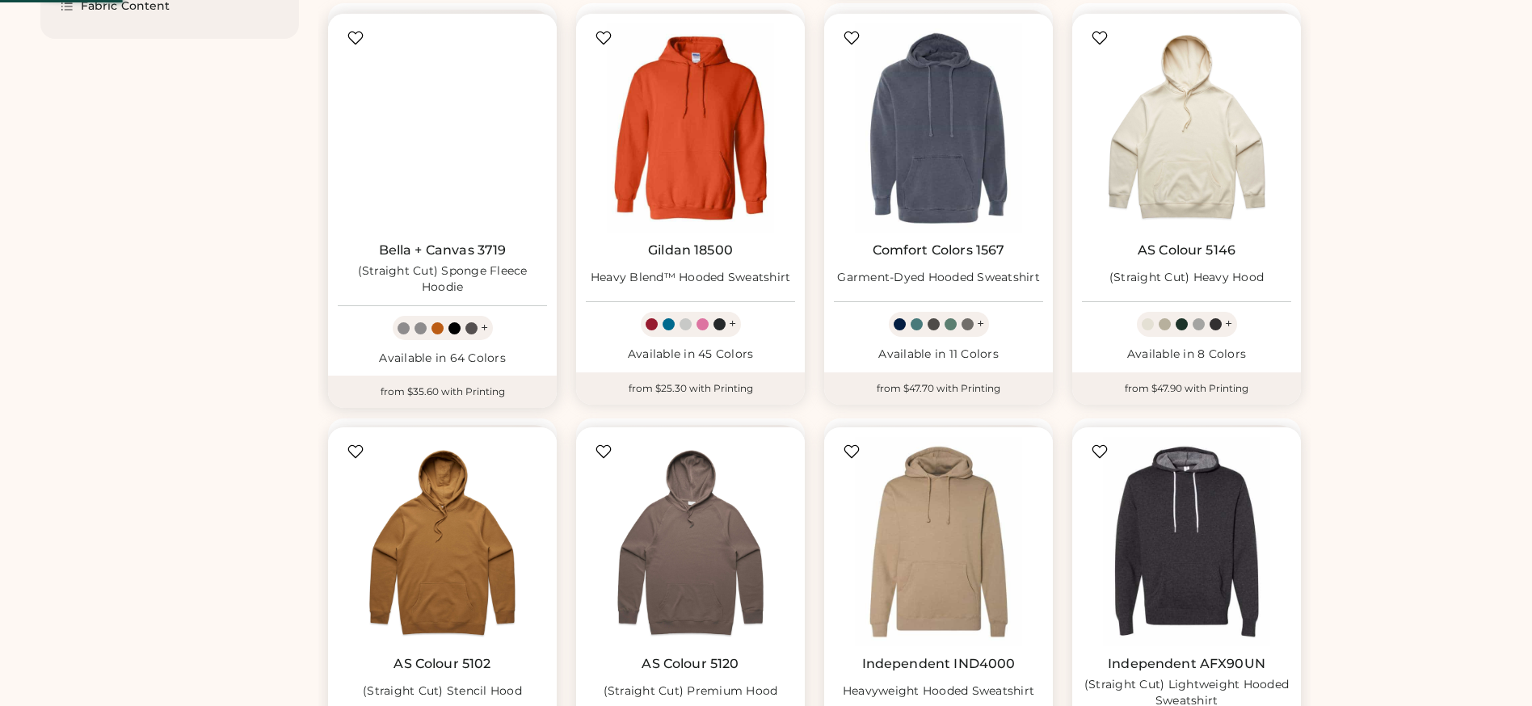
select select "*"
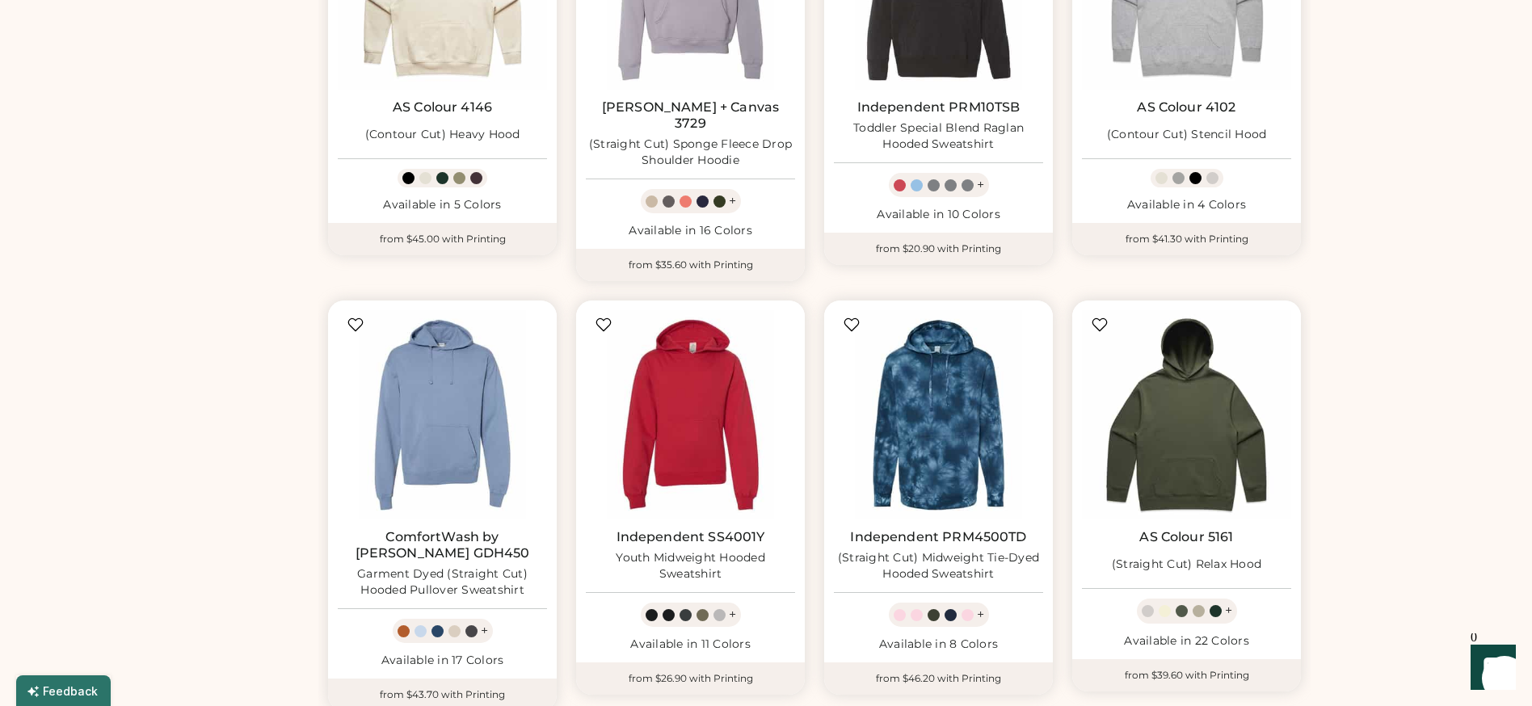
scroll to position [761, 0]
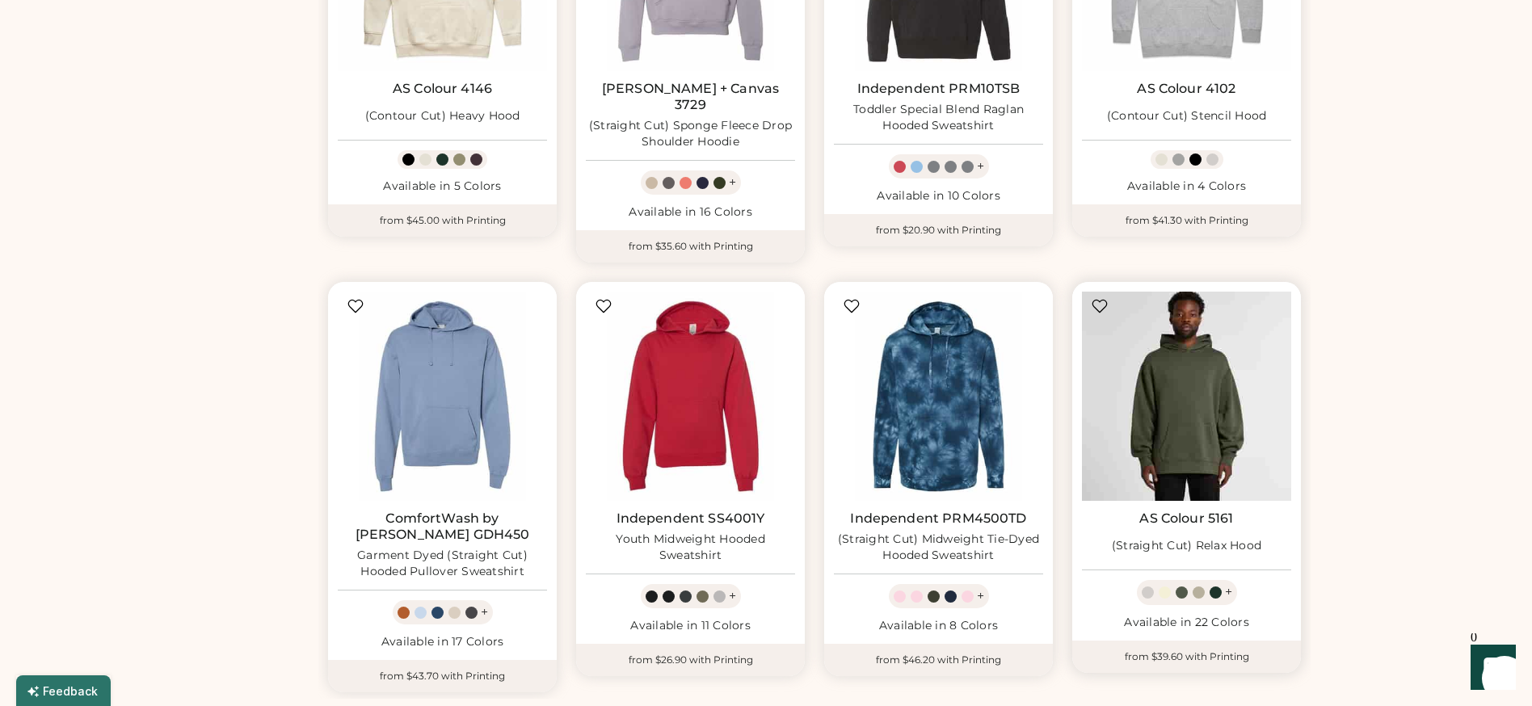
click at [1190, 397] on img at bounding box center [1186, 396] width 209 height 209
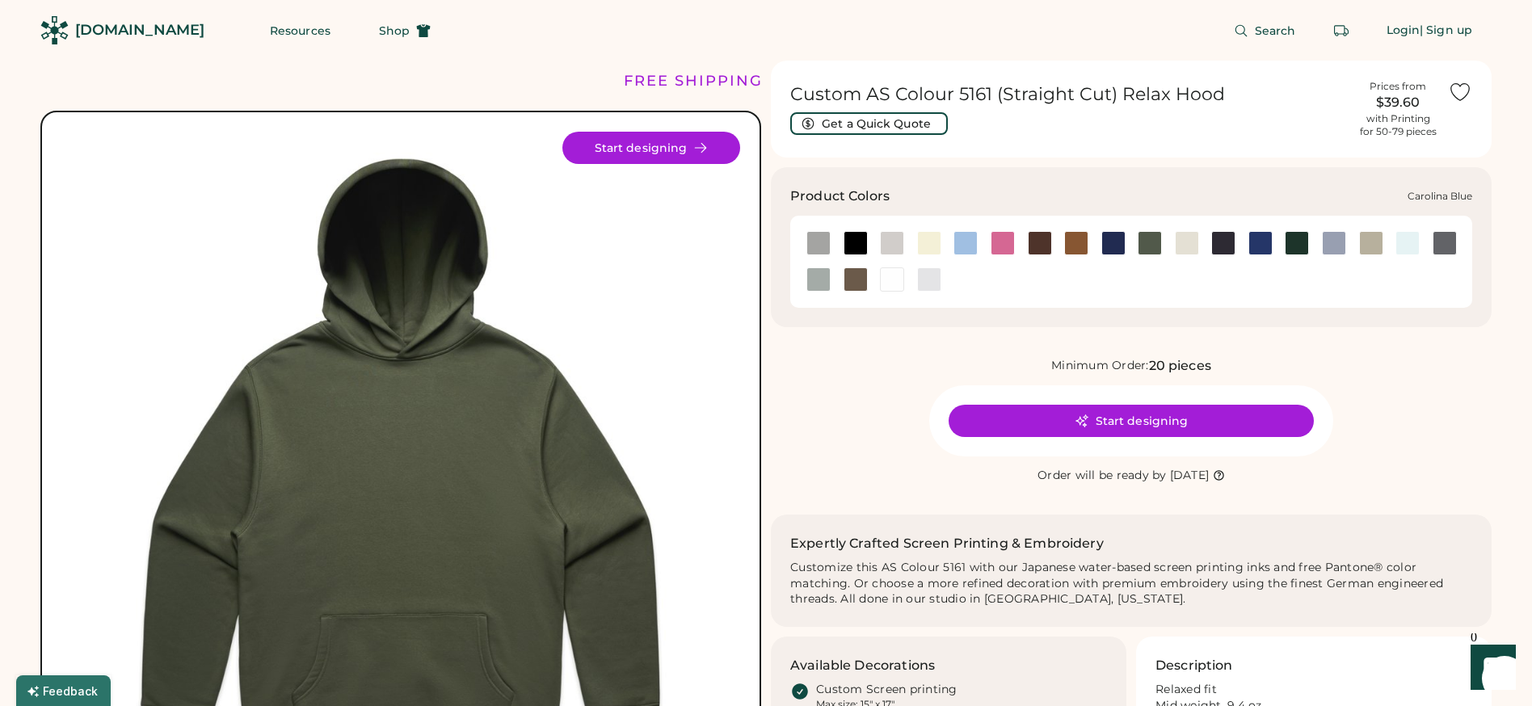
click at [972, 235] on div at bounding box center [966, 243] width 24 height 24
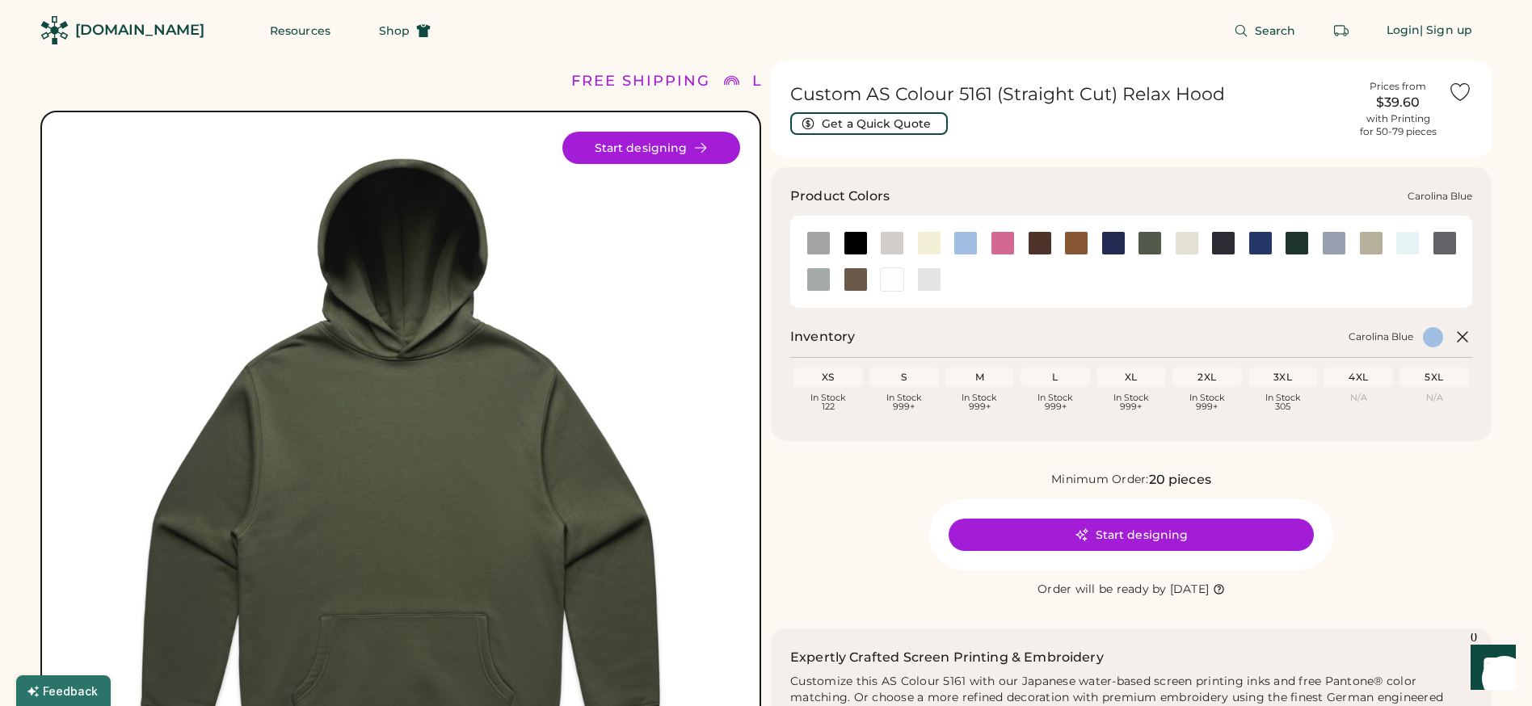
click at [964, 248] on div at bounding box center [966, 243] width 24 height 24
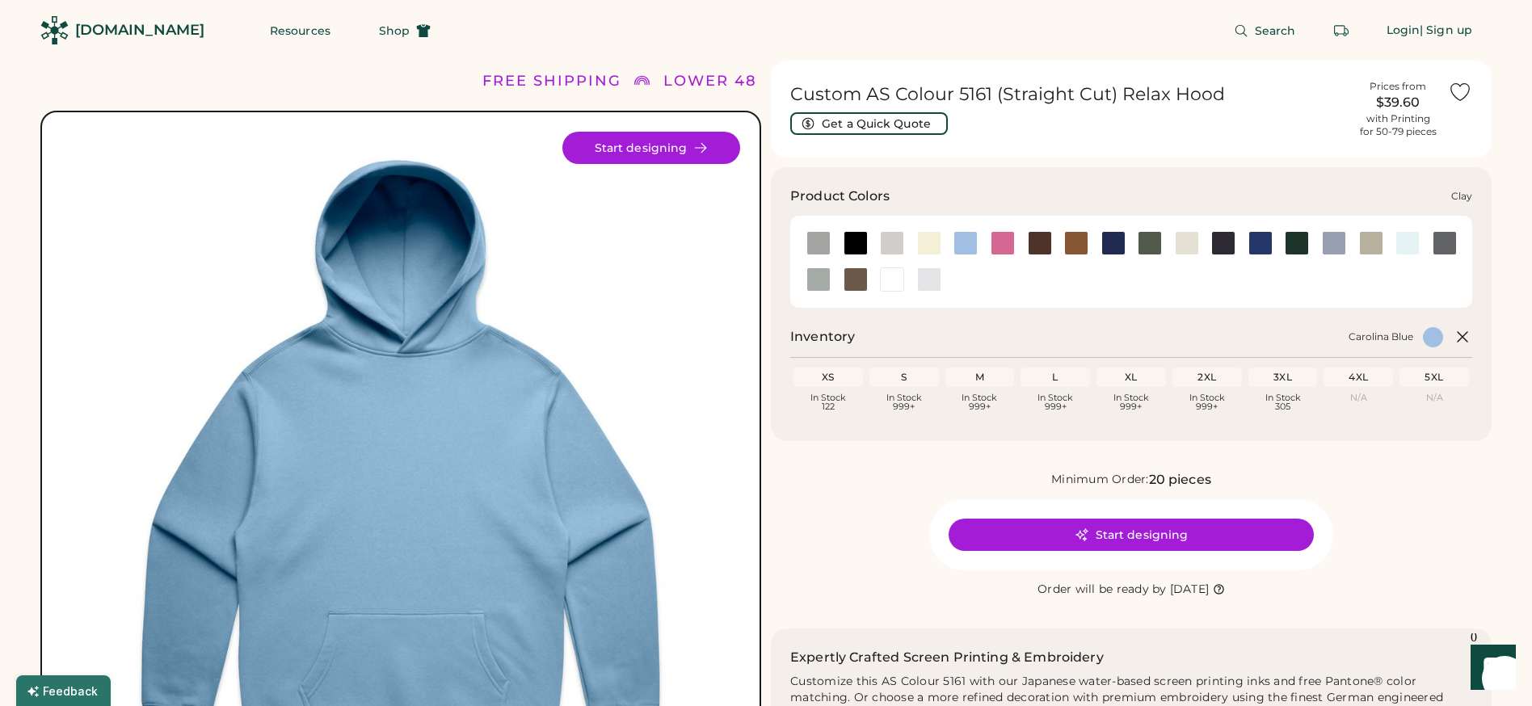
click at [1079, 245] on div at bounding box center [1076, 243] width 24 height 24
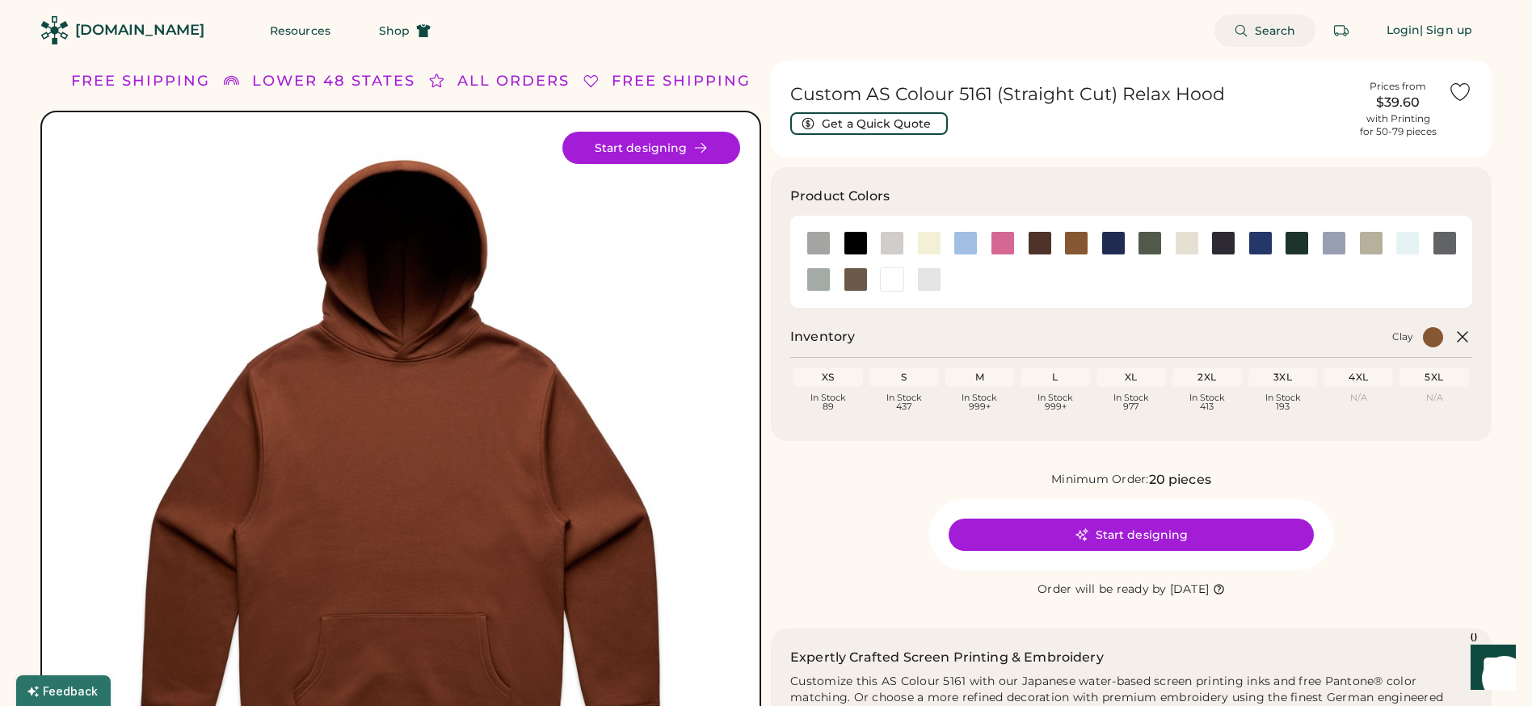
click at [1279, 29] on span "Search" at bounding box center [1275, 30] width 41 height 11
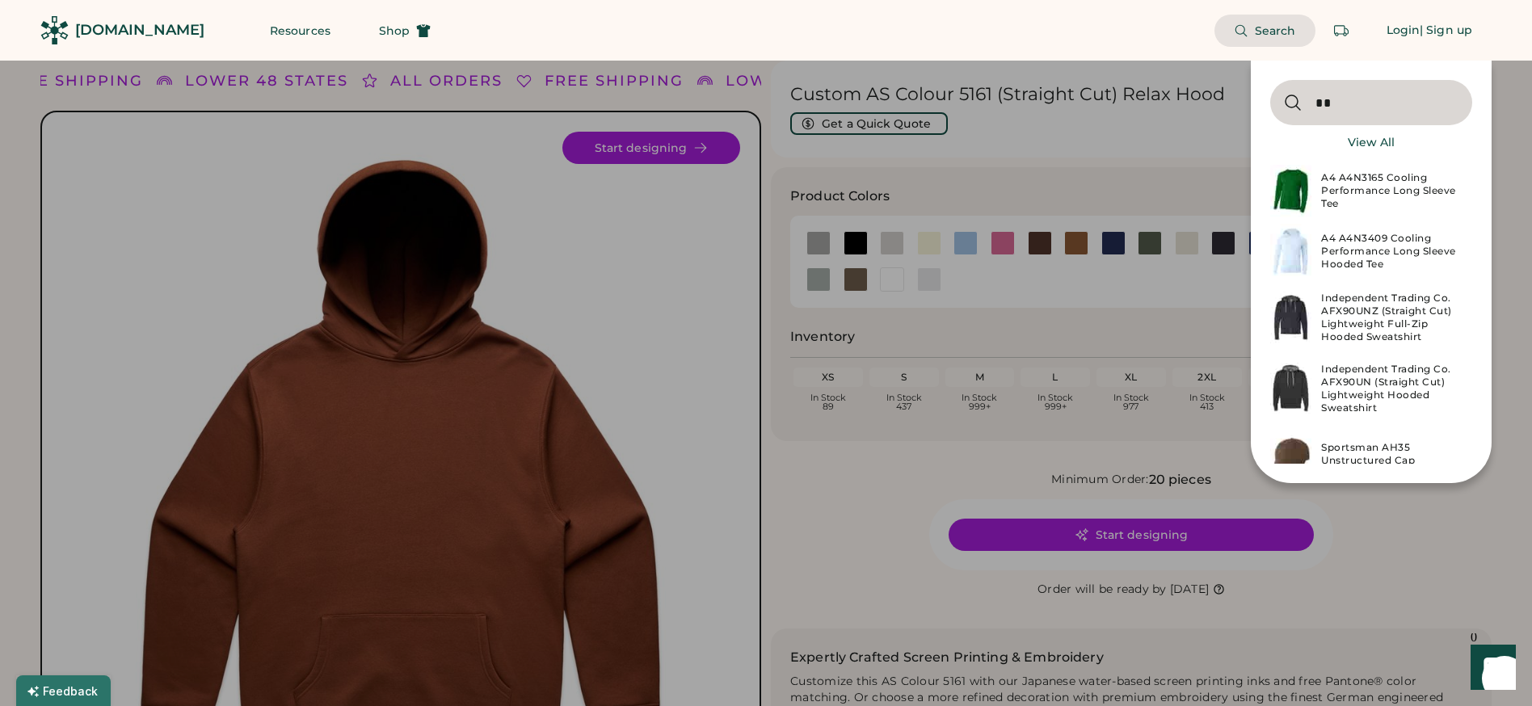
type input "**"
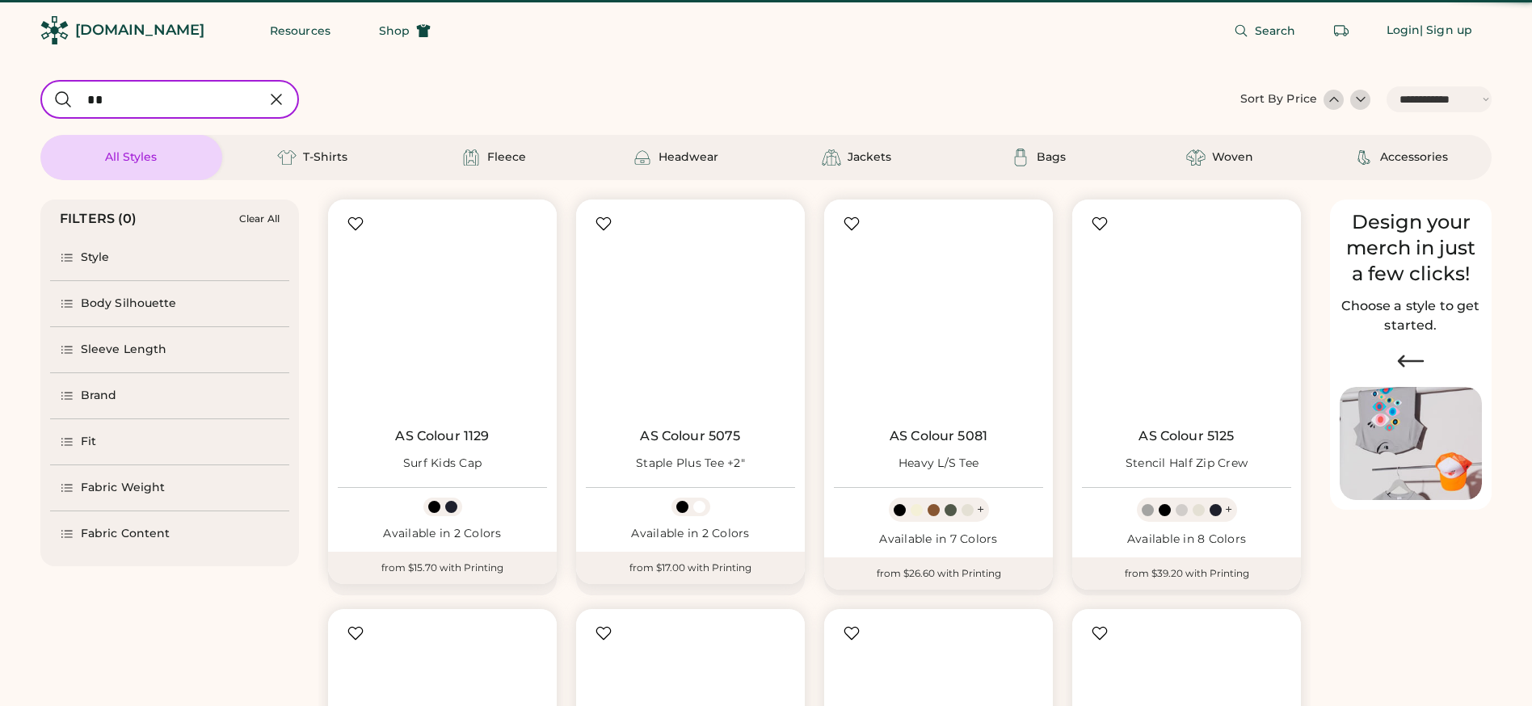
select select "*****"
select select "*"
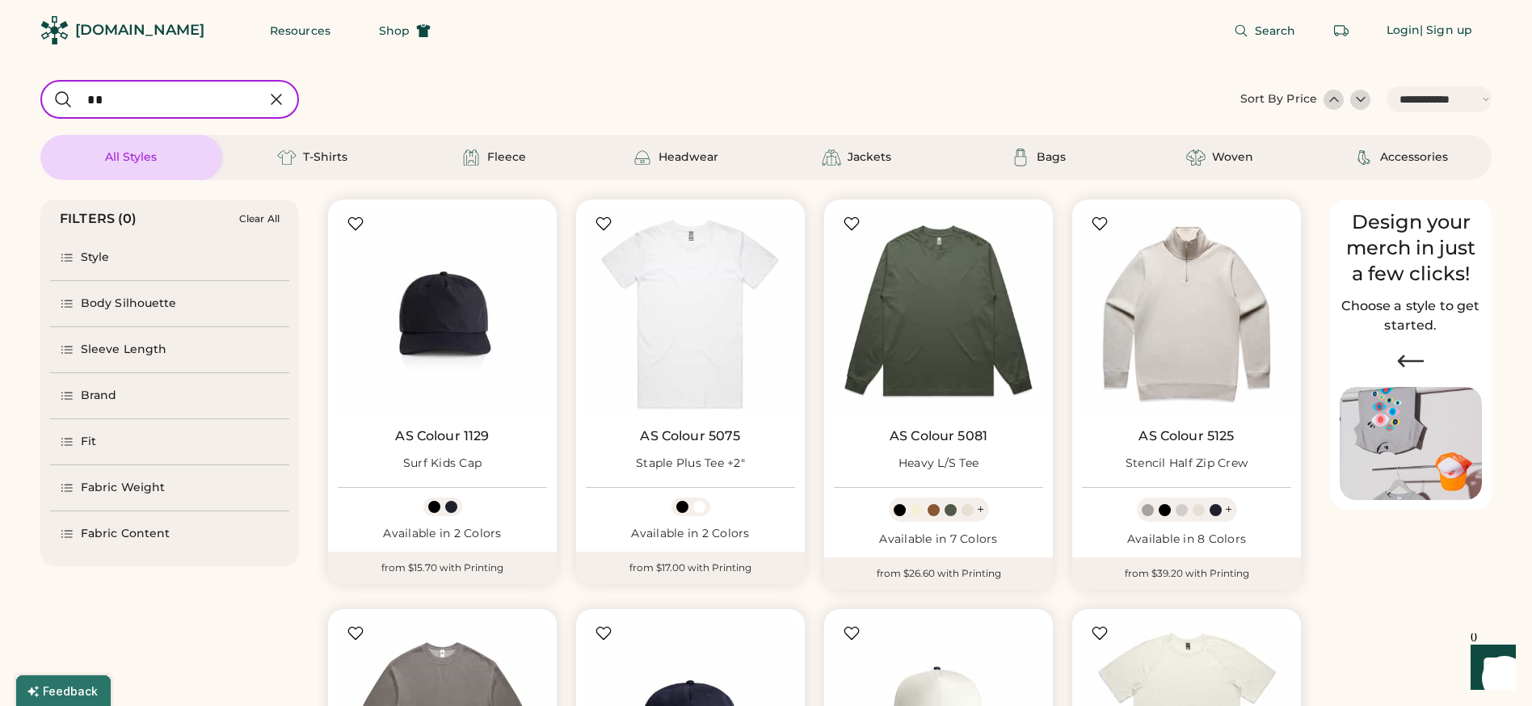
scroll to position [51, 0]
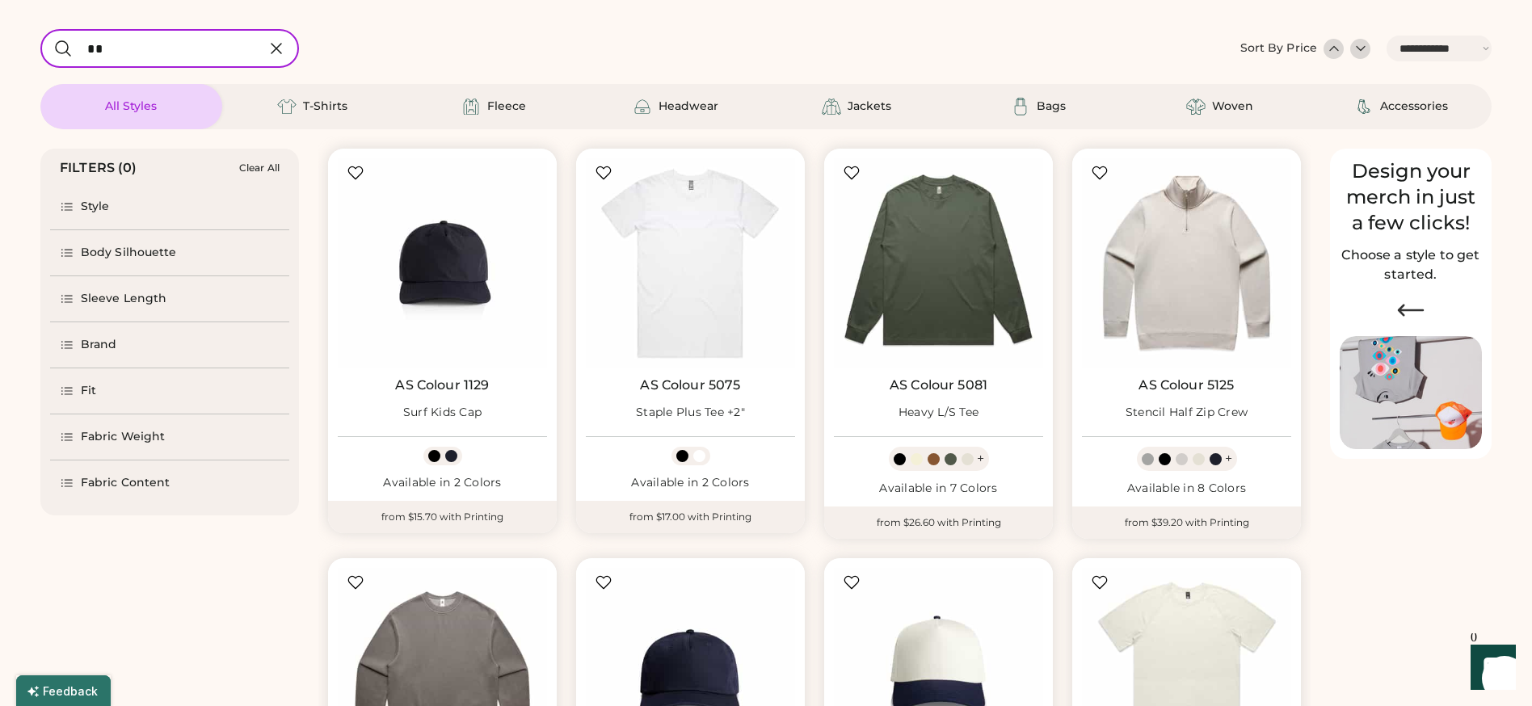
select select "*****"
select select "*"
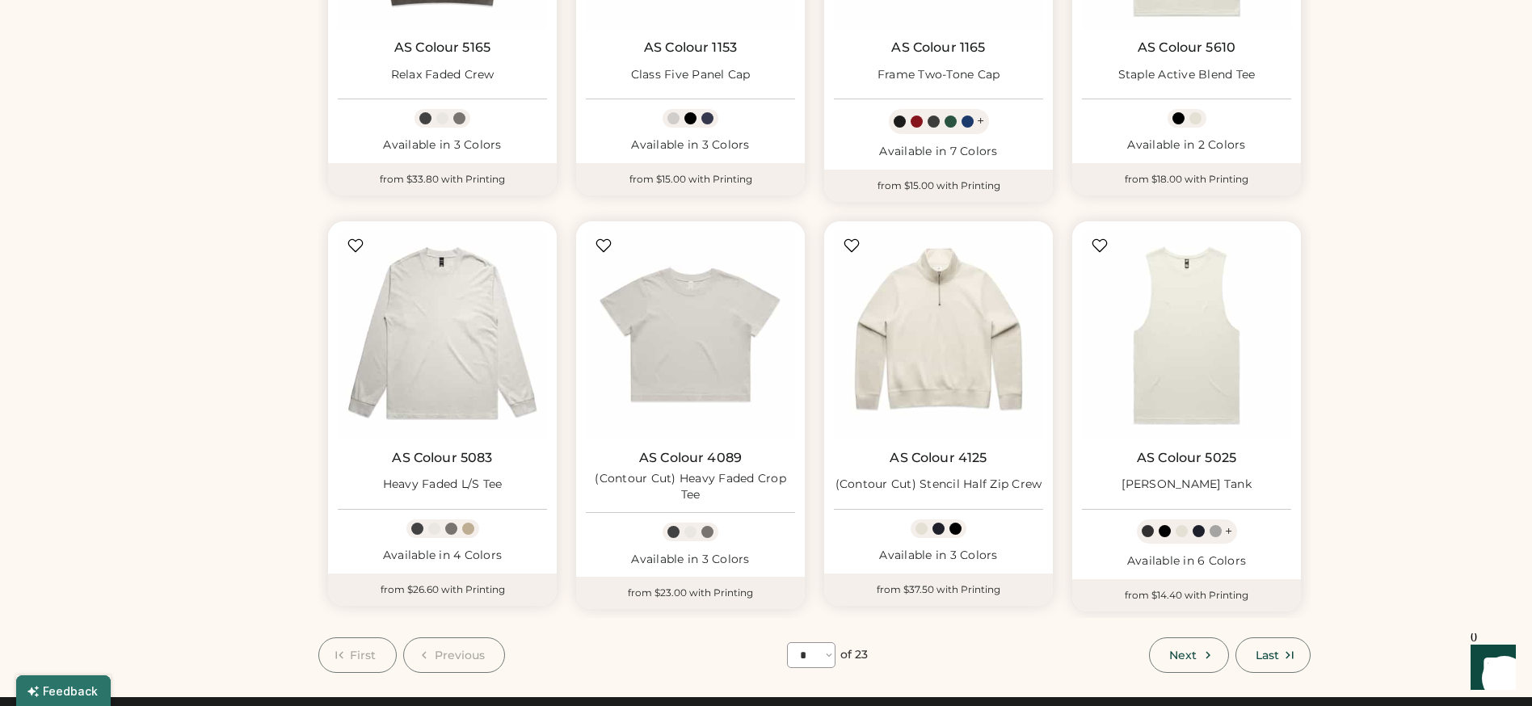
scroll to position [801, 0]
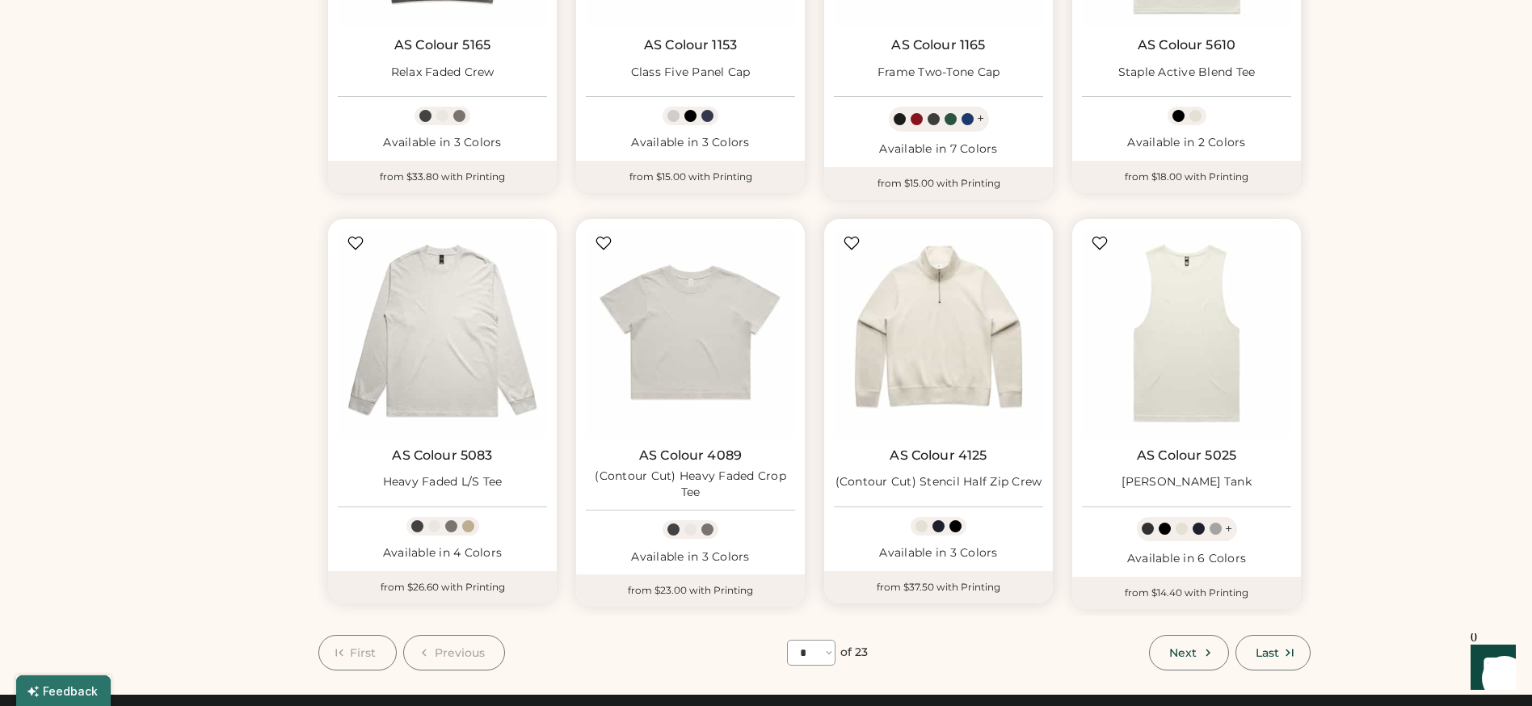
click at [944, 527] on div at bounding box center [939, 526] width 12 height 12
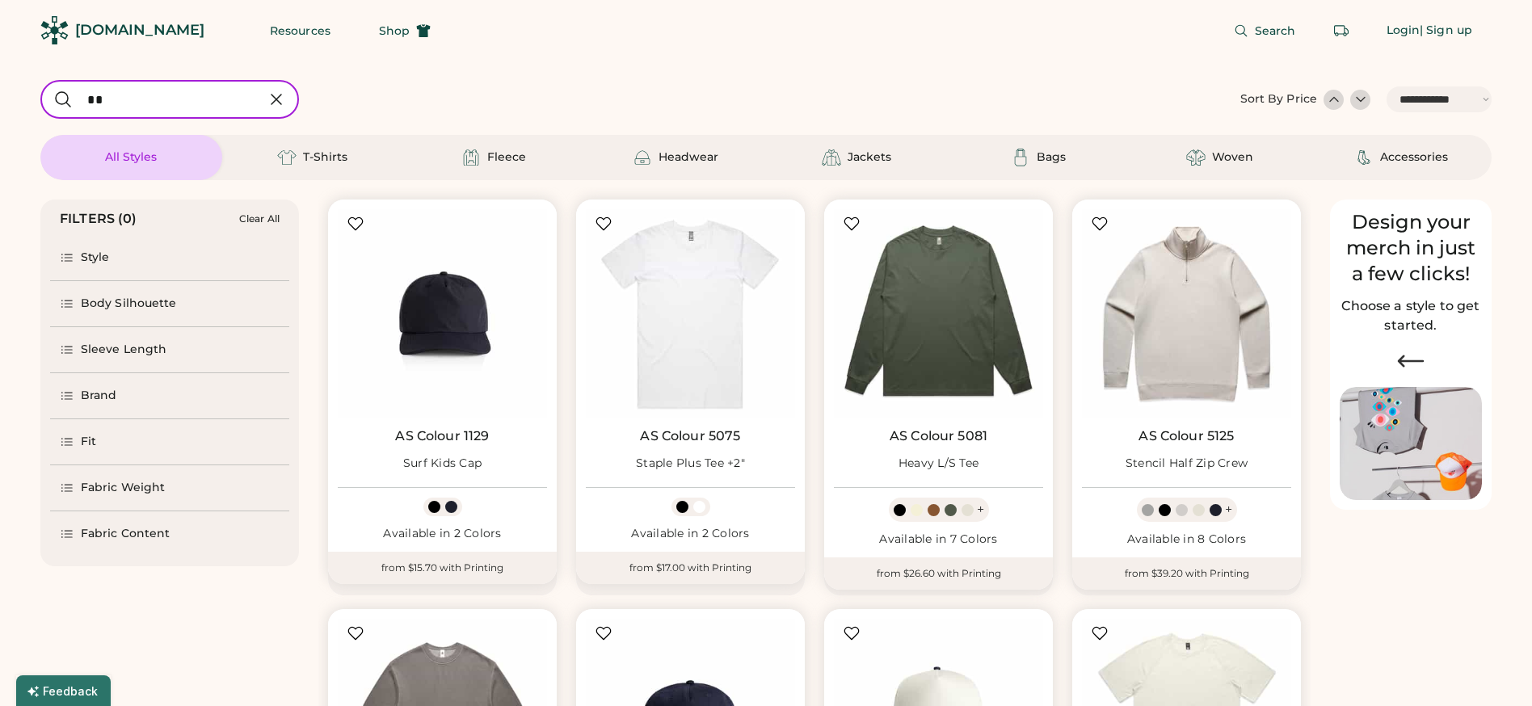
select select "*****"
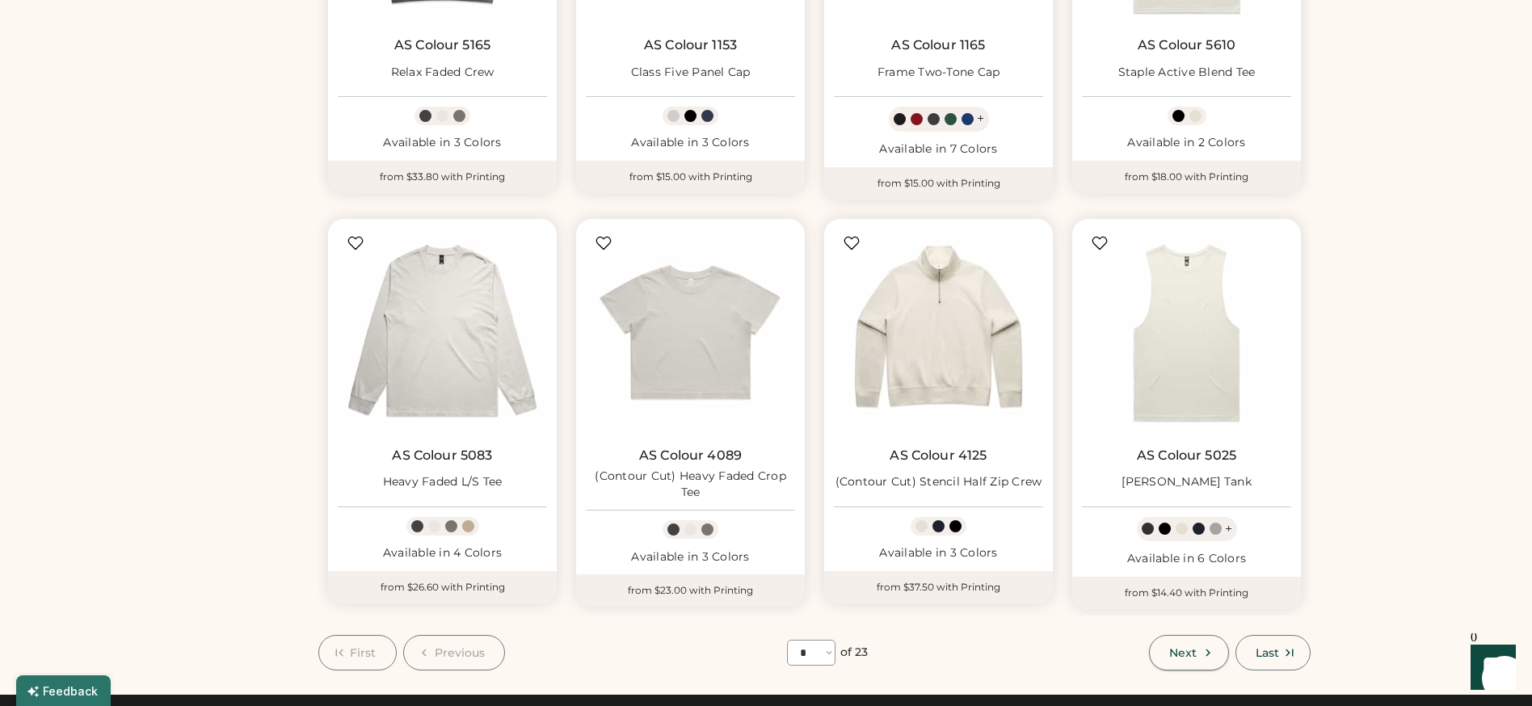
click at [1185, 649] on span "Next" at bounding box center [1182, 652] width 27 height 11
select select "*"
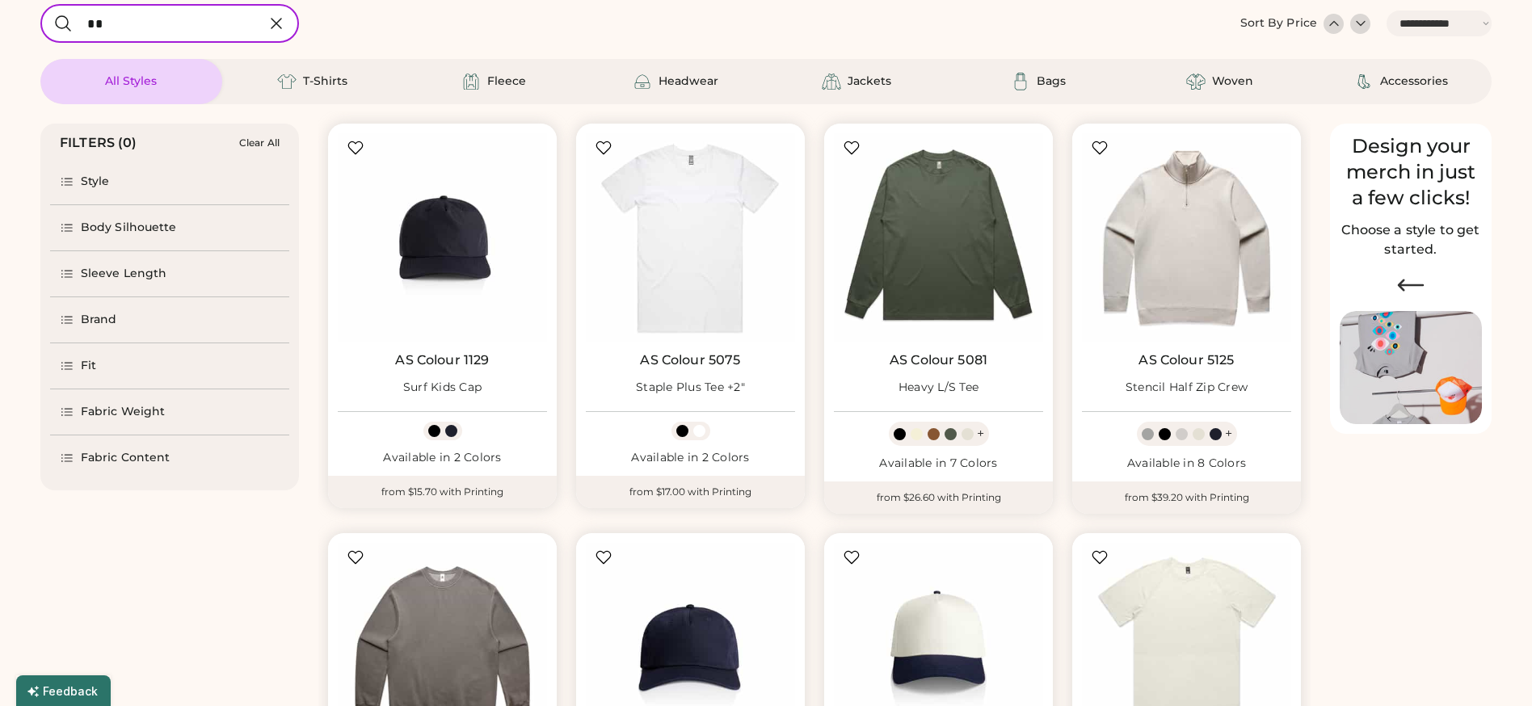
scroll to position [70, 0]
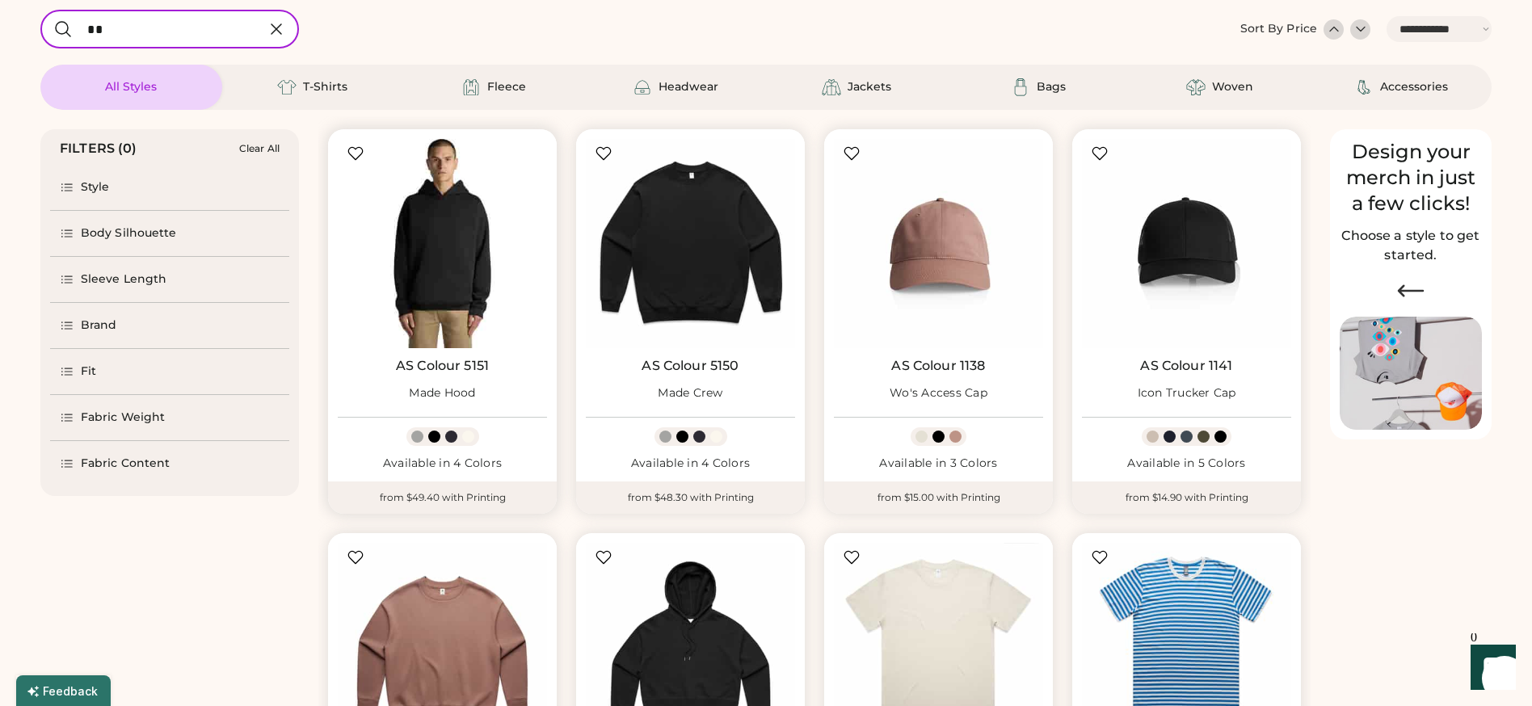
click at [447, 275] on img at bounding box center [442, 243] width 209 height 209
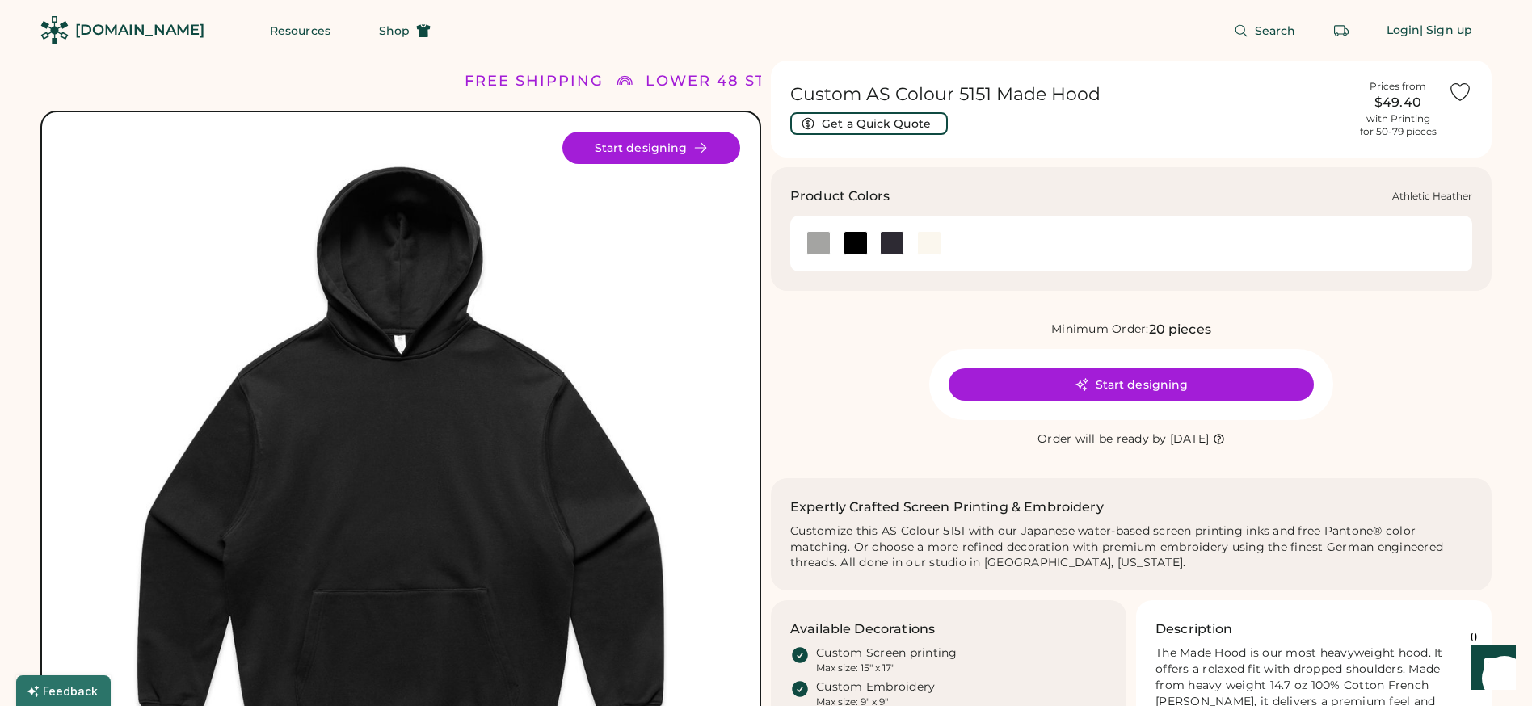
click at [808, 241] on div at bounding box center [818, 243] width 24 height 24
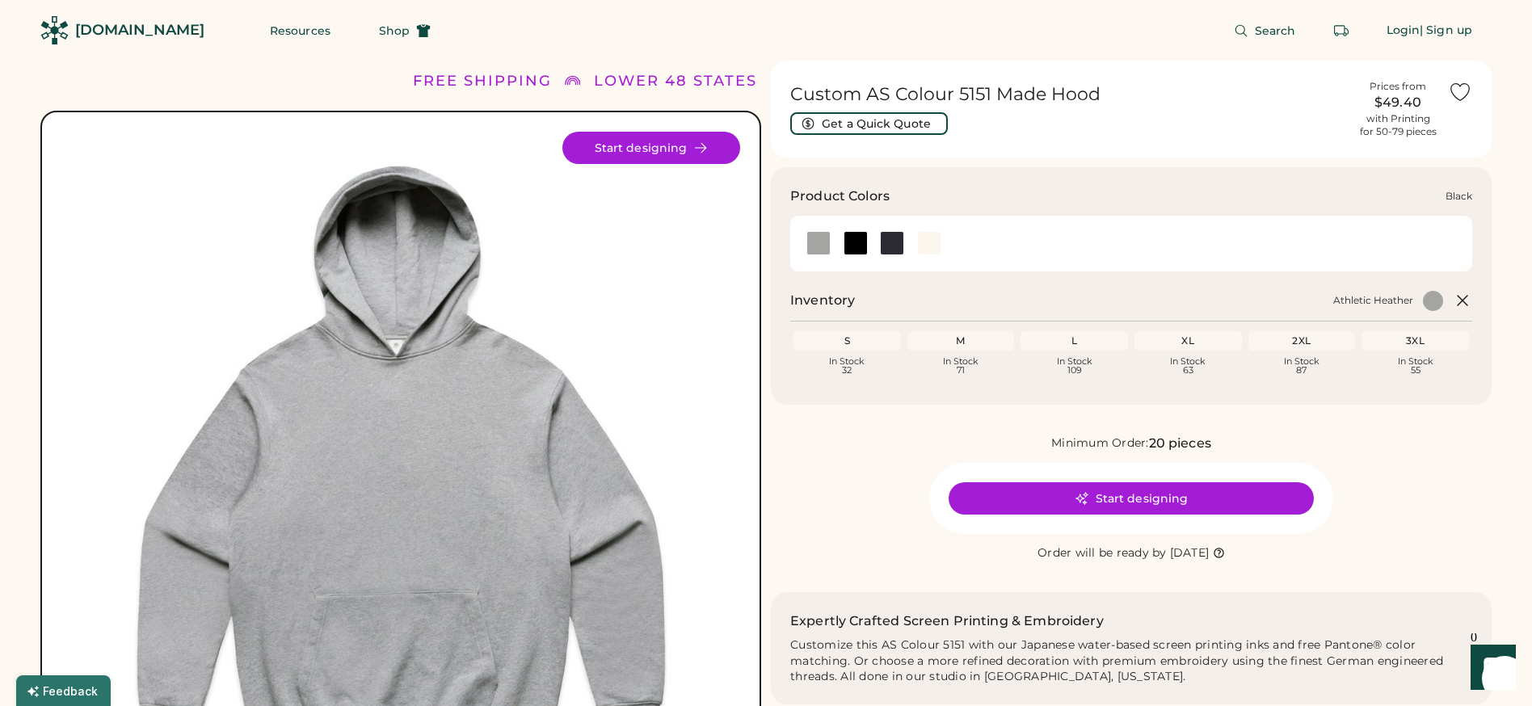
click at [861, 241] on div at bounding box center [856, 243] width 24 height 24
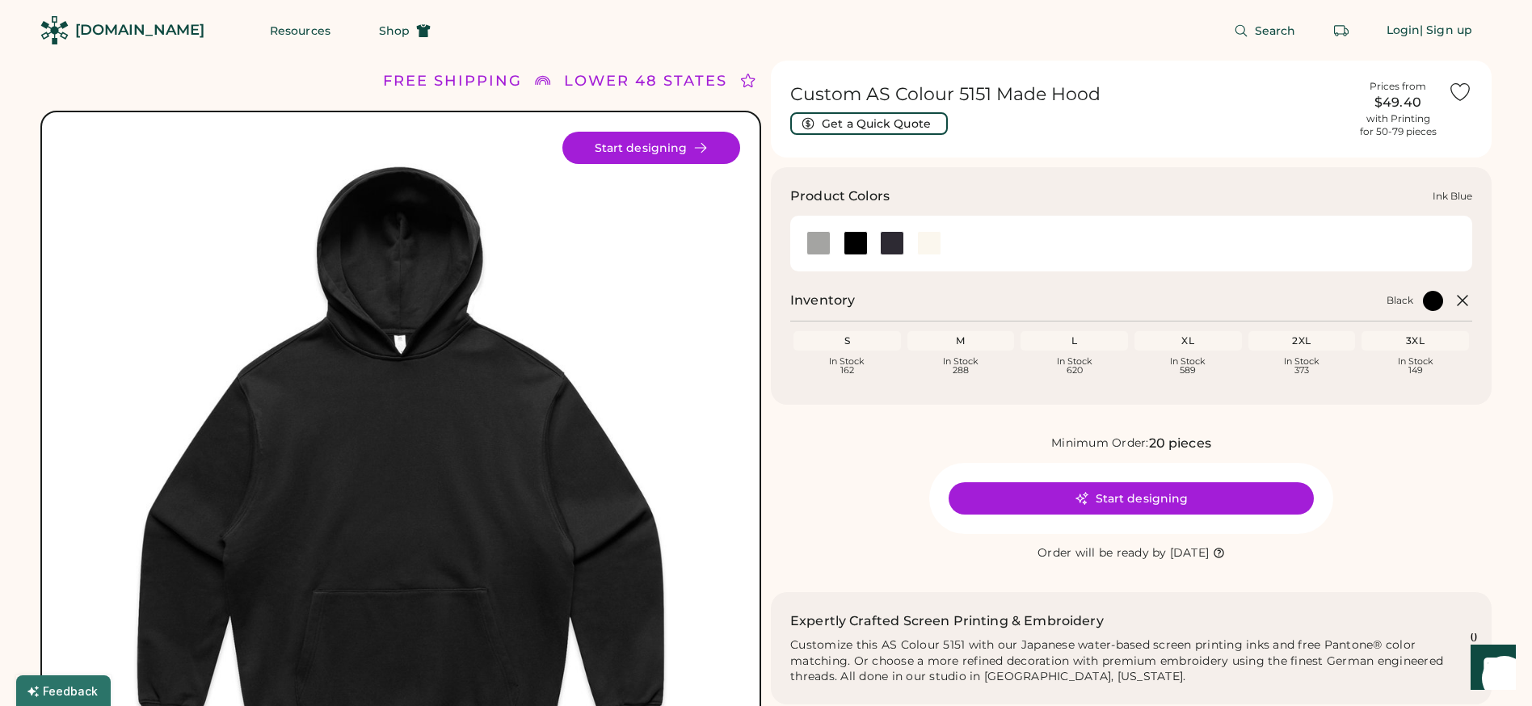
click at [893, 241] on div at bounding box center [892, 243] width 24 height 24
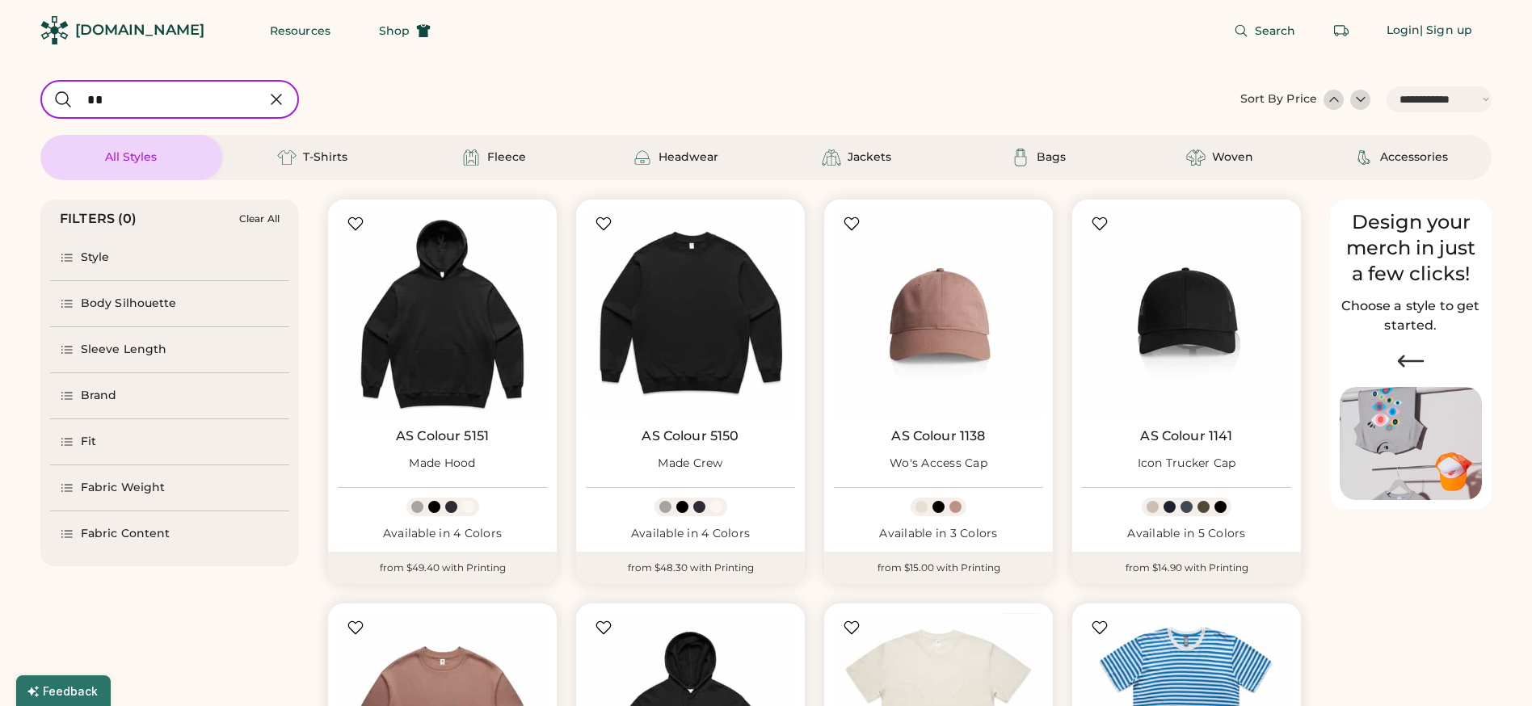
select select "*****"
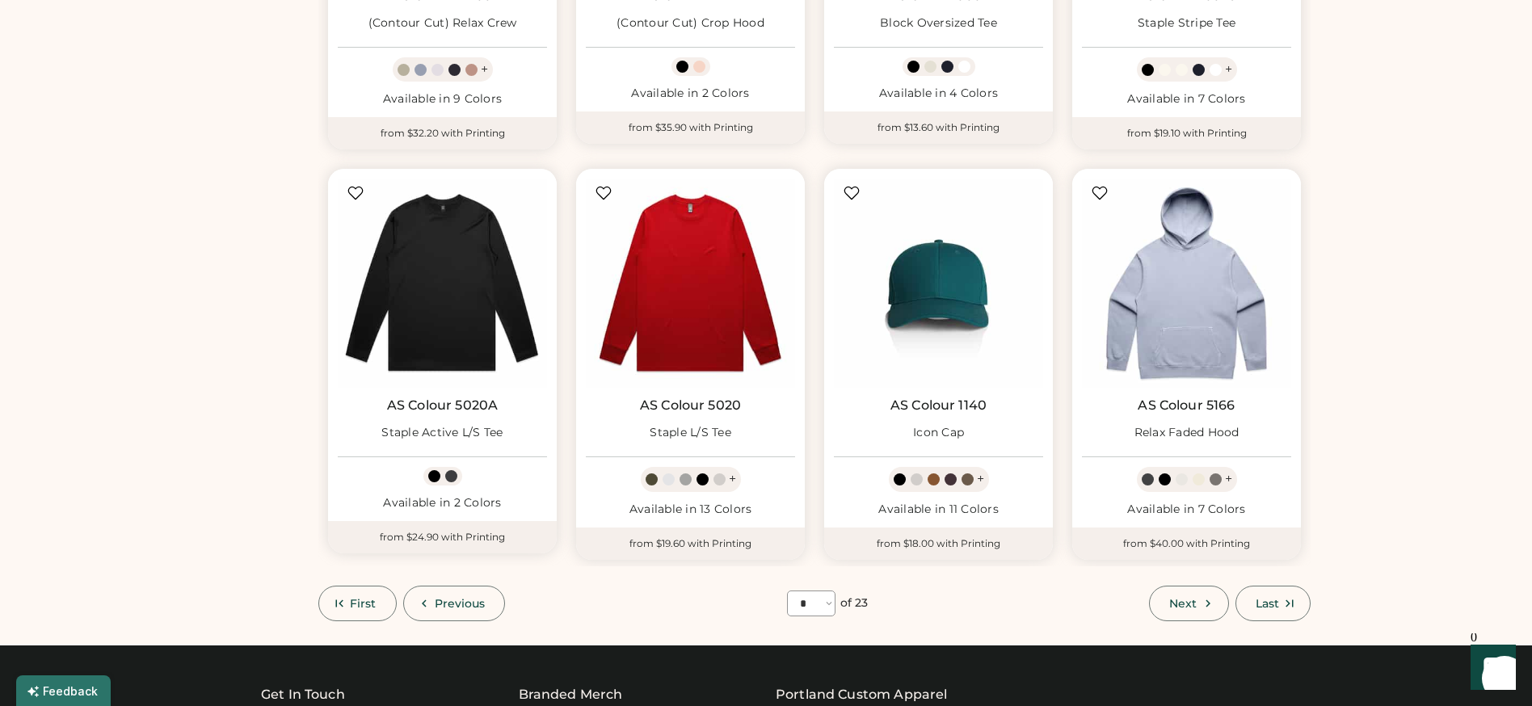
scroll to position [922, 0]
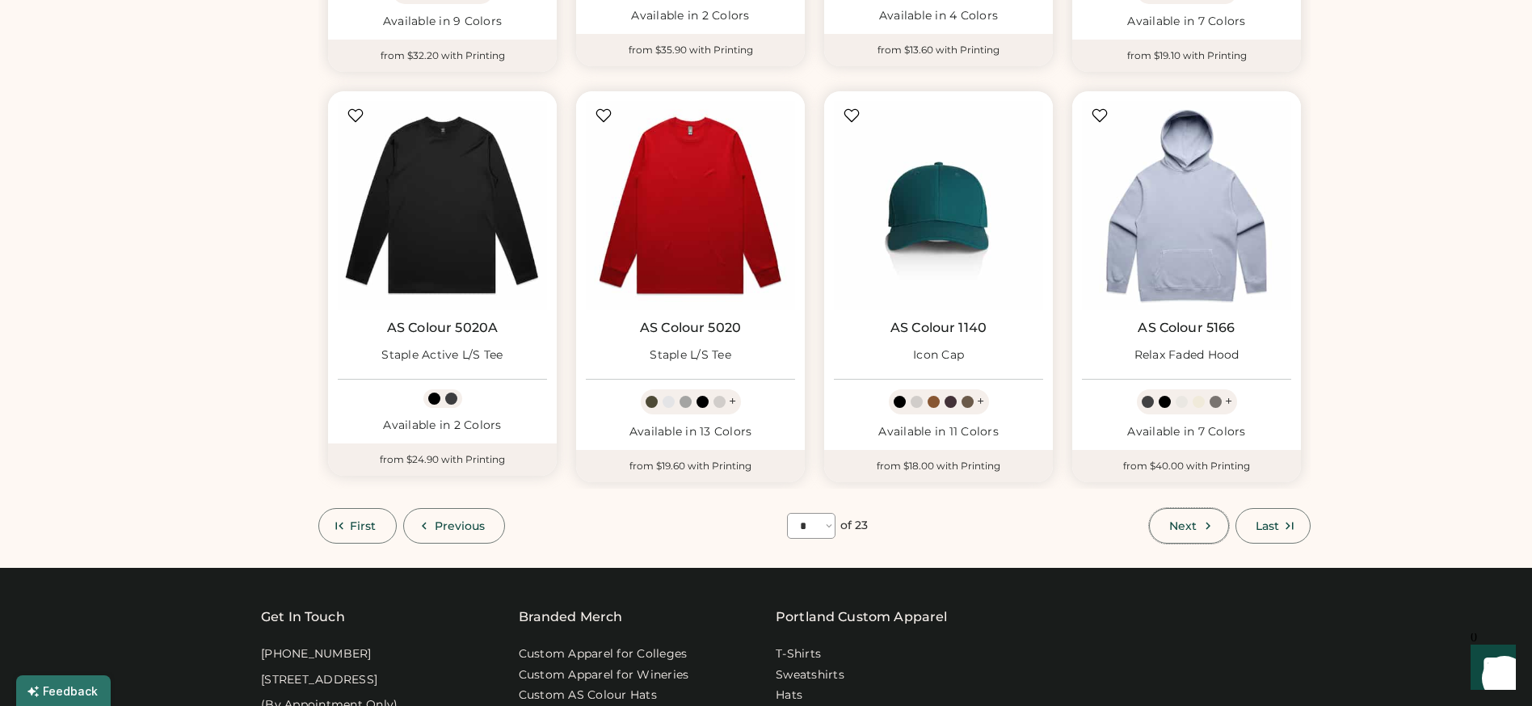
click at [1195, 517] on button "Next" at bounding box center [1188, 526] width 79 height 36
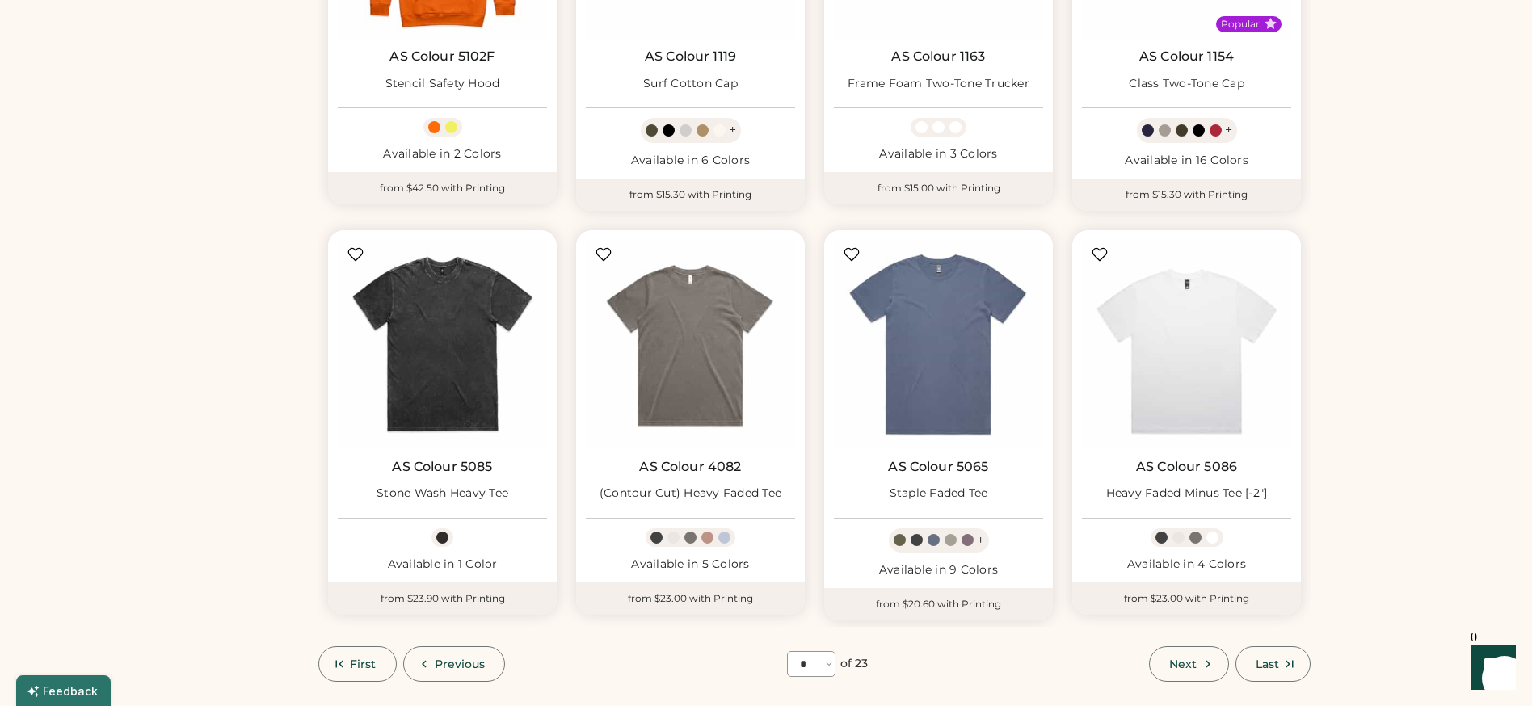
scroll to position [1026, 0]
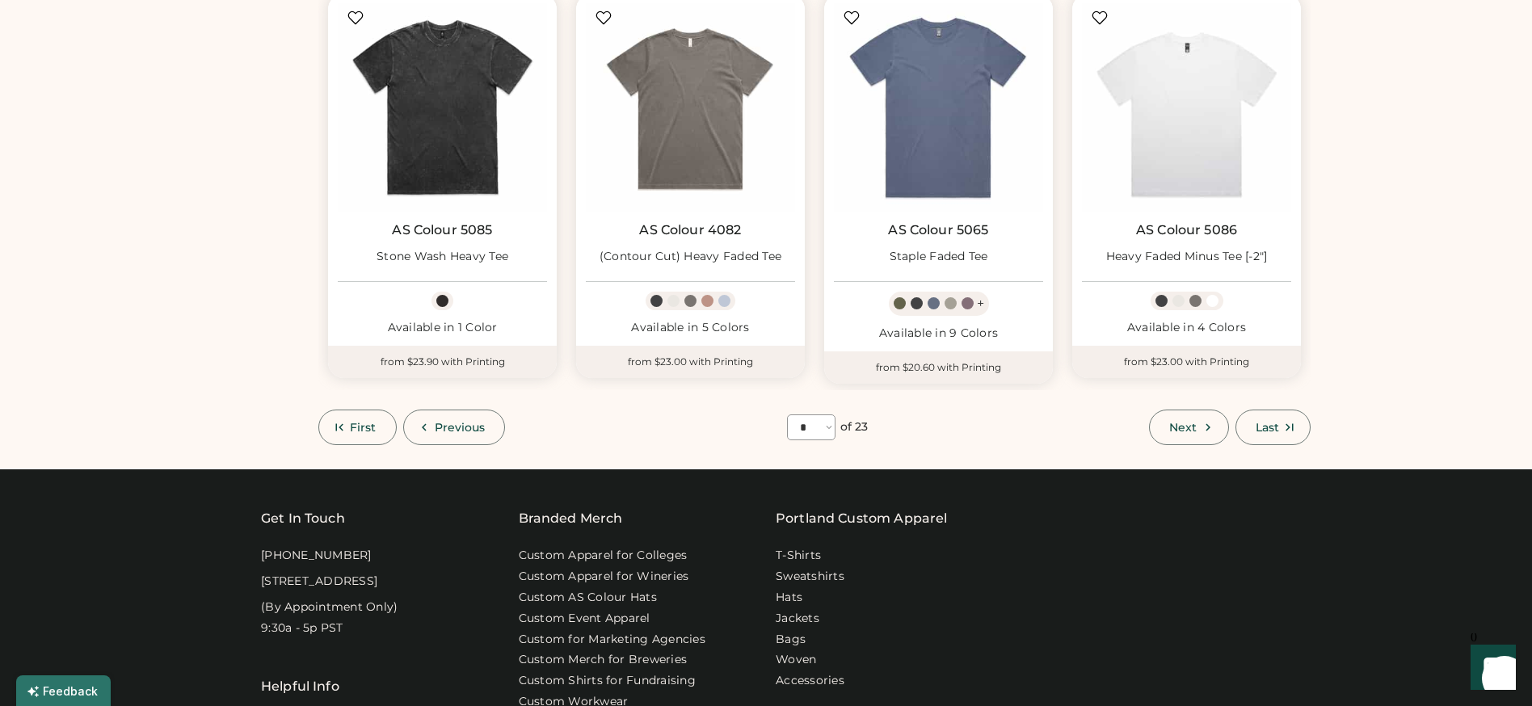
click at [1180, 427] on span "Next" at bounding box center [1182, 427] width 27 height 11
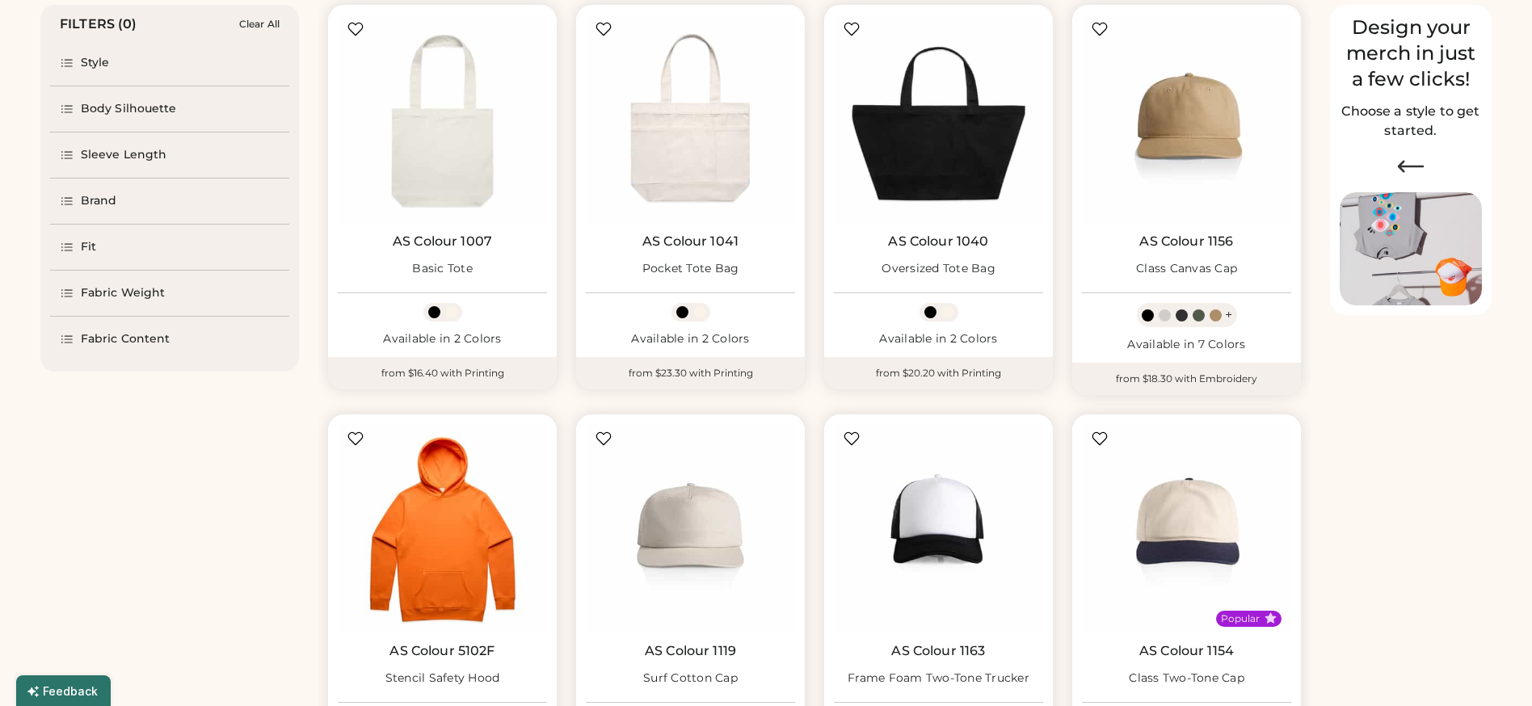
scroll to position [70, 0]
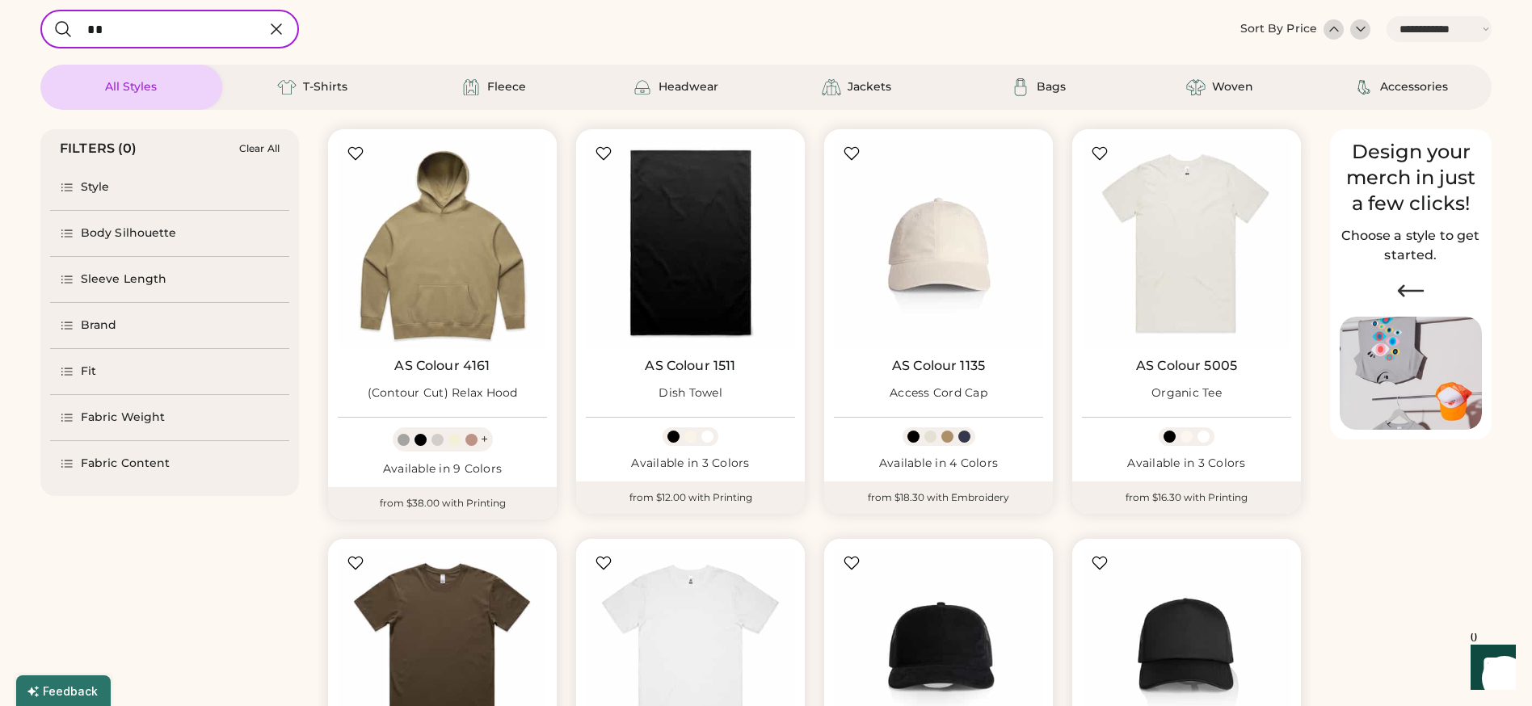
click at [119, 194] on div "Style" at bounding box center [169, 187] width 239 height 45
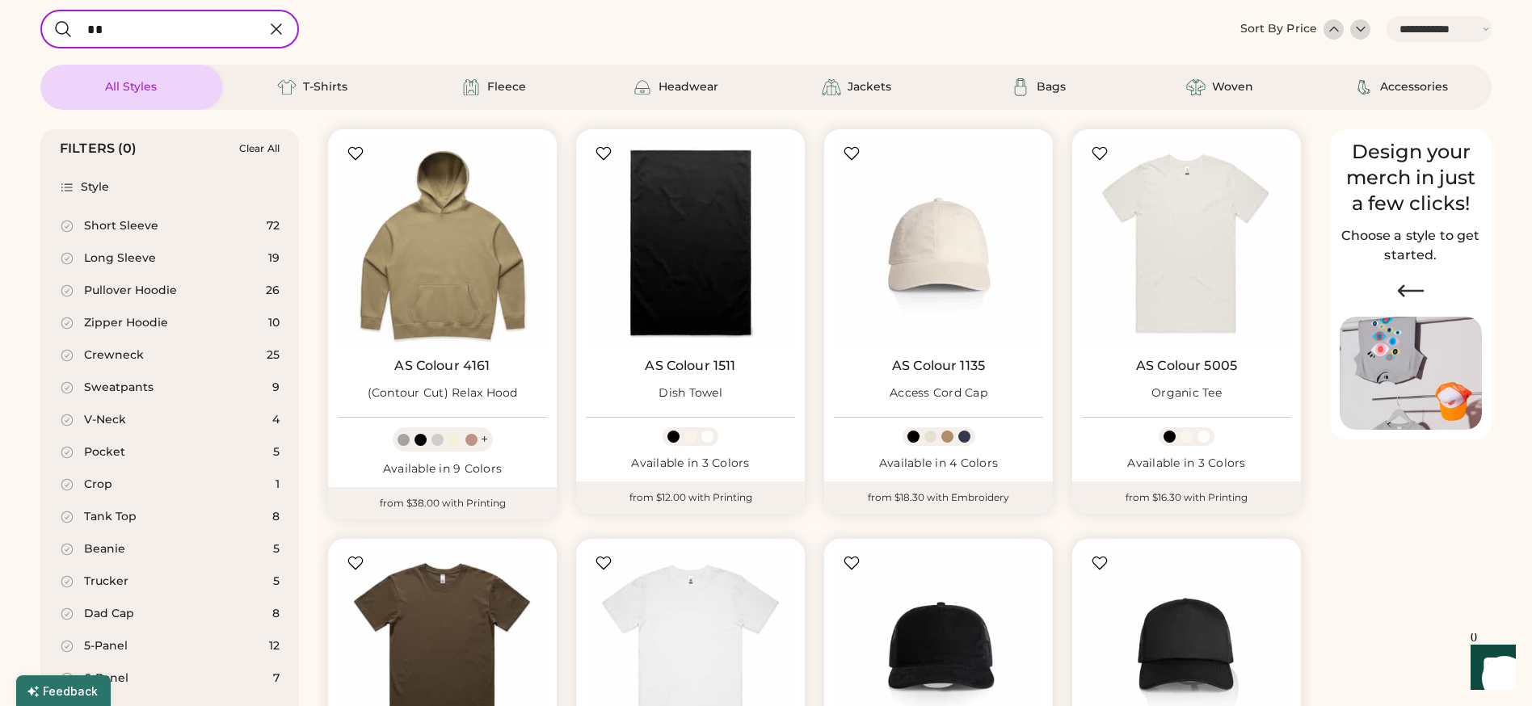
click at [119, 286] on div "Pullover Hoodie" at bounding box center [130, 291] width 93 height 16
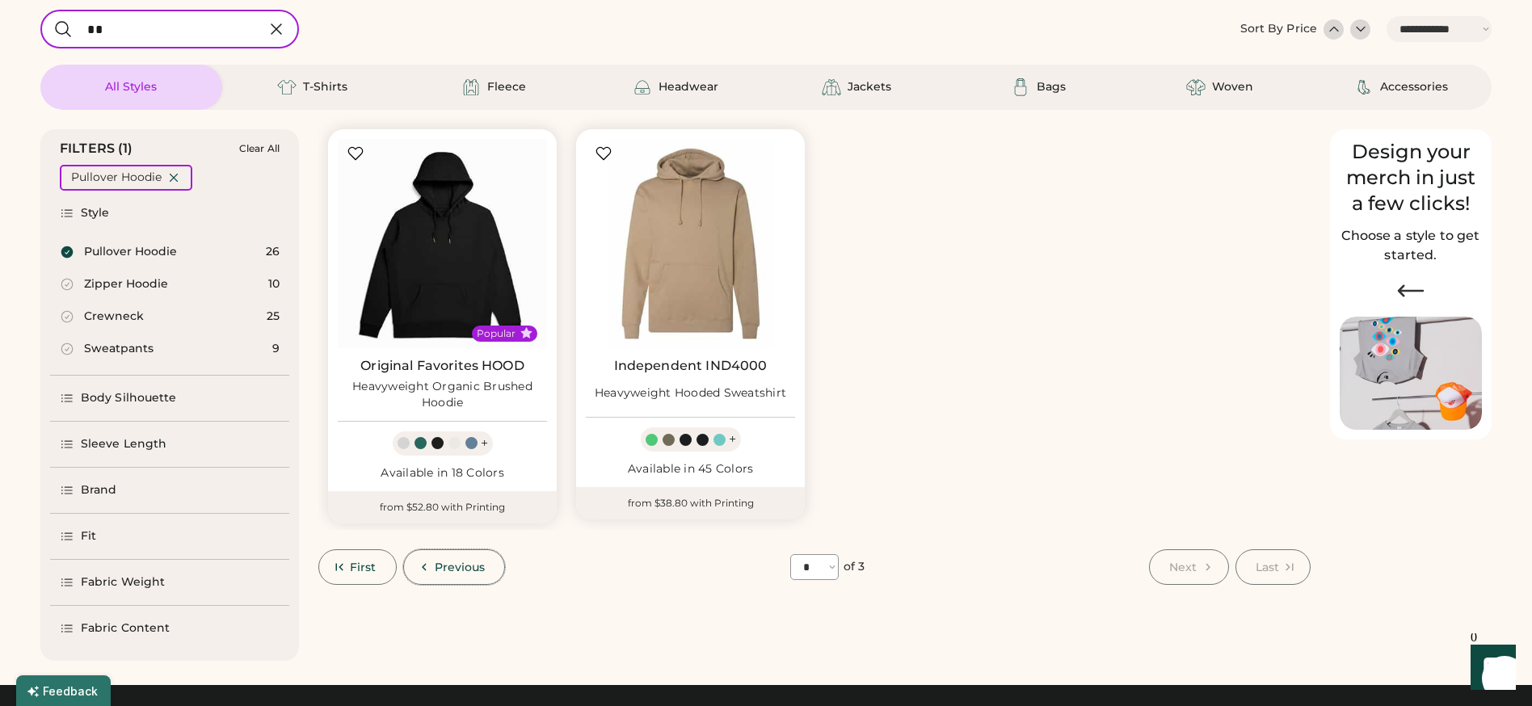
click at [455, 575] on button "Previous" at bounding box center [454, 568] width 103 height 36
select select "*"
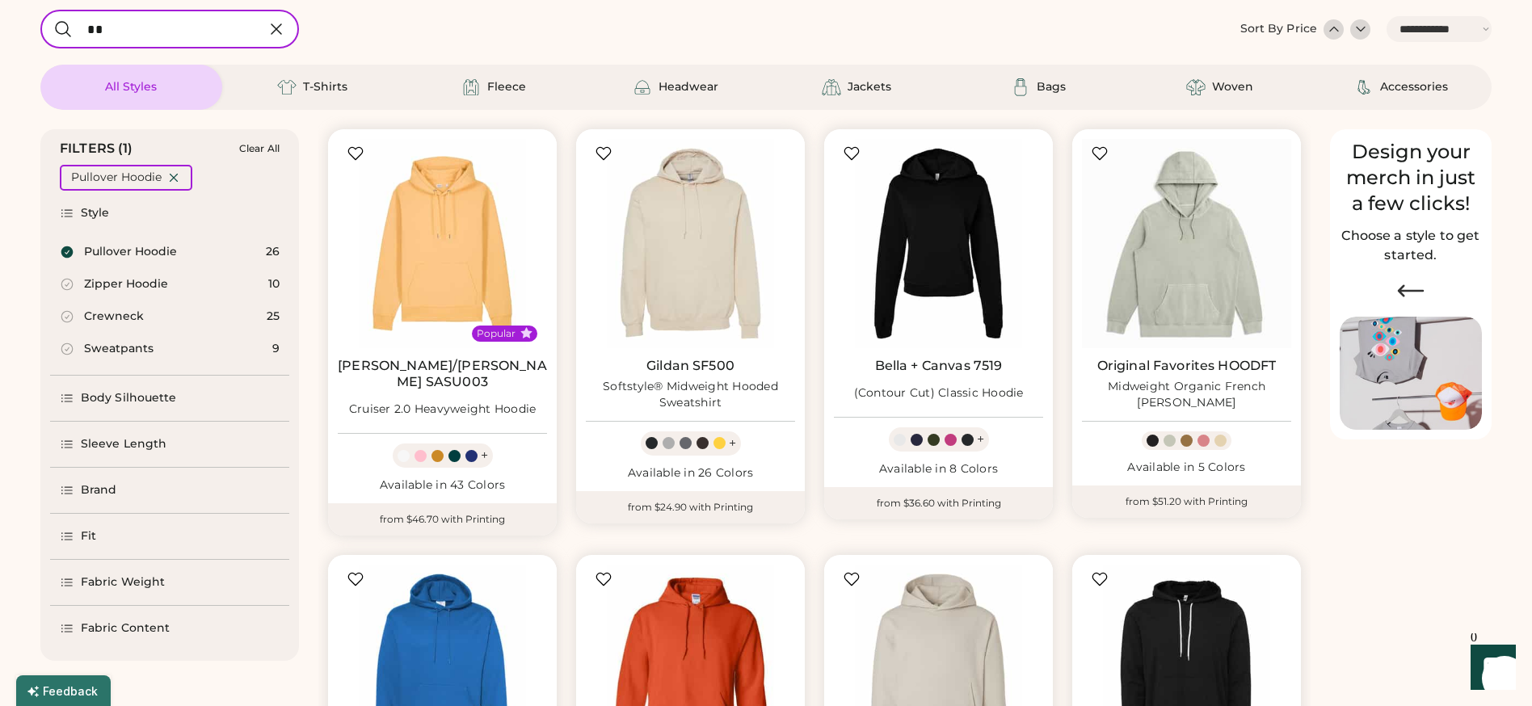
select select "*****"
select select "*"
click at [128, 486] on div "Brand" at bounding box center [169, 490] width 239 height 45
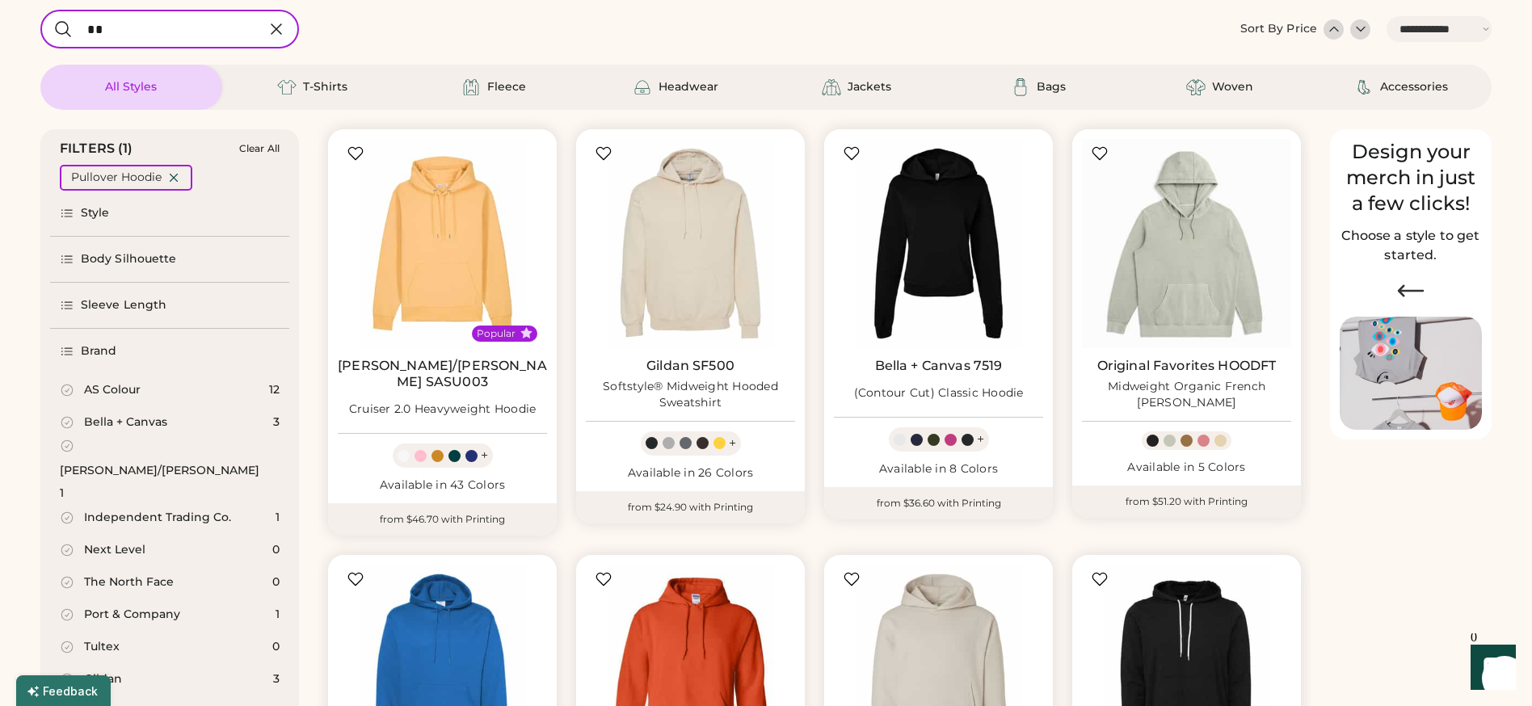
click at [107, 395] on div "AS Colour" at bounding box center [112, 390] width 57 height 16
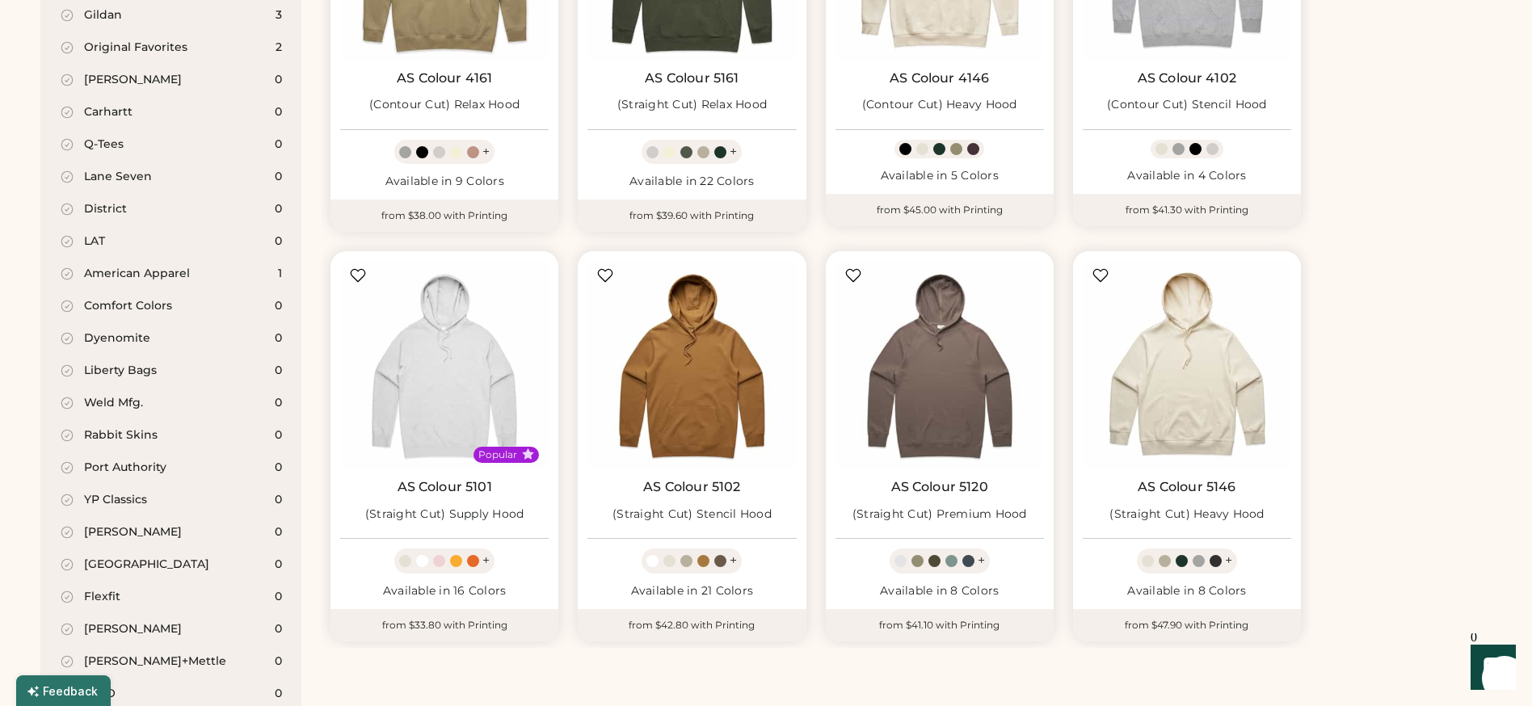
scroll to position [570, 0]
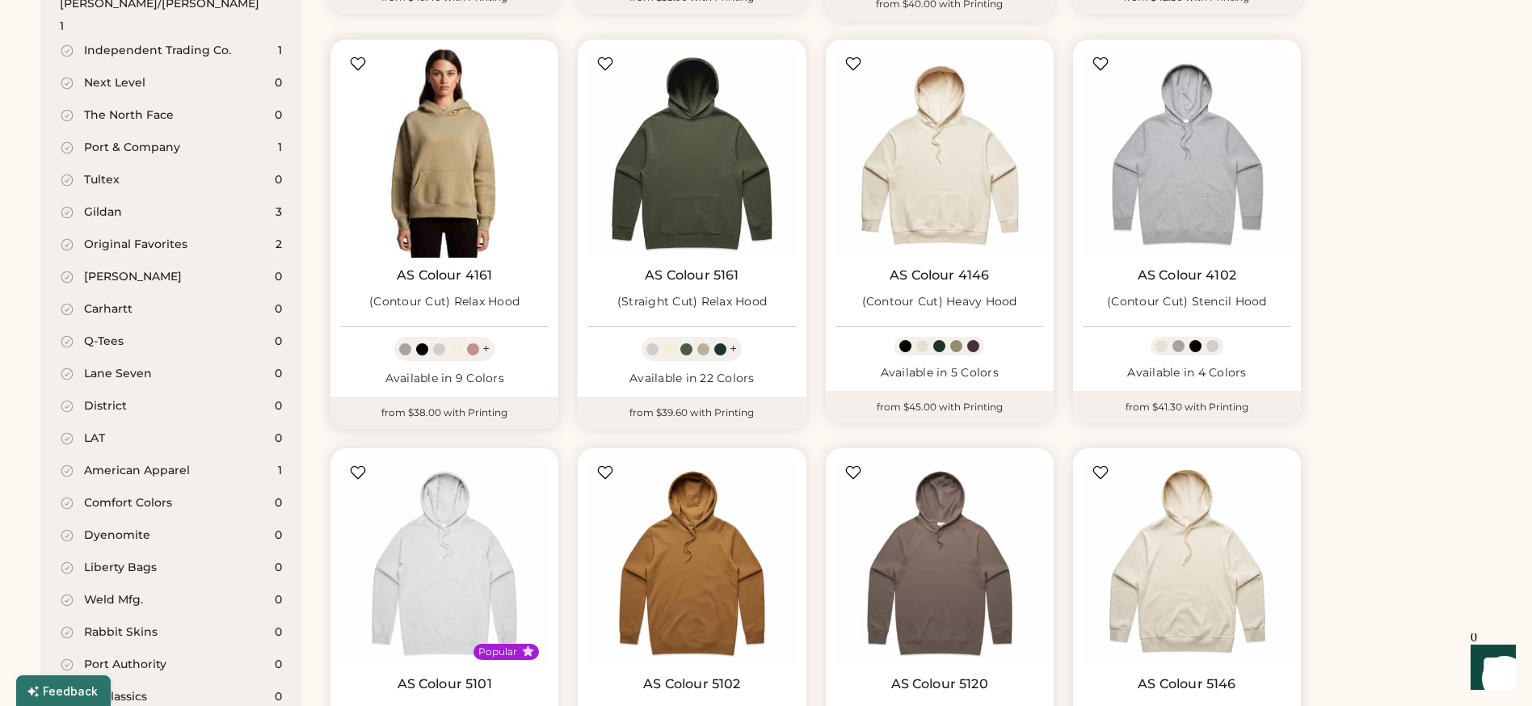
click at [449, 194] on img at bounding box center [444, 153] width 208 height 208
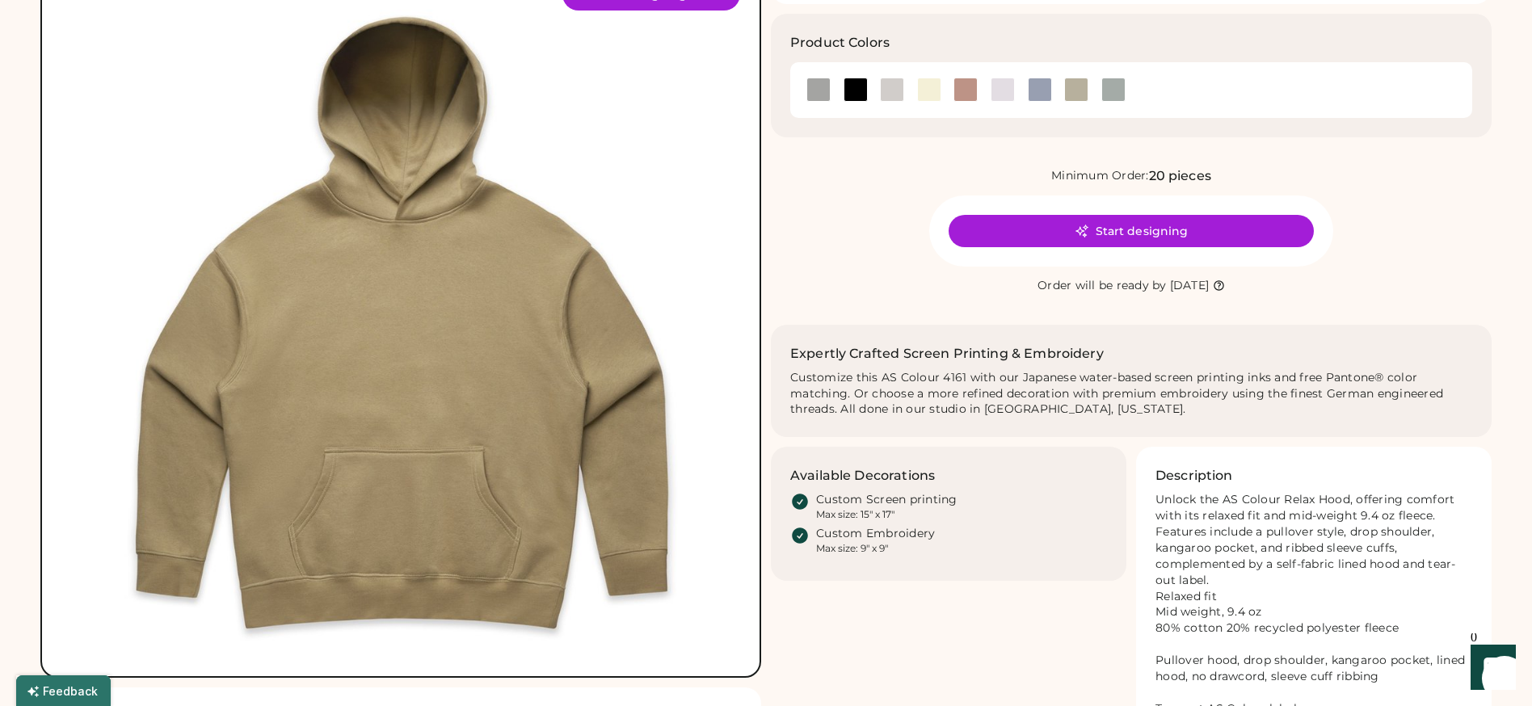
scroll to position [99, 0]
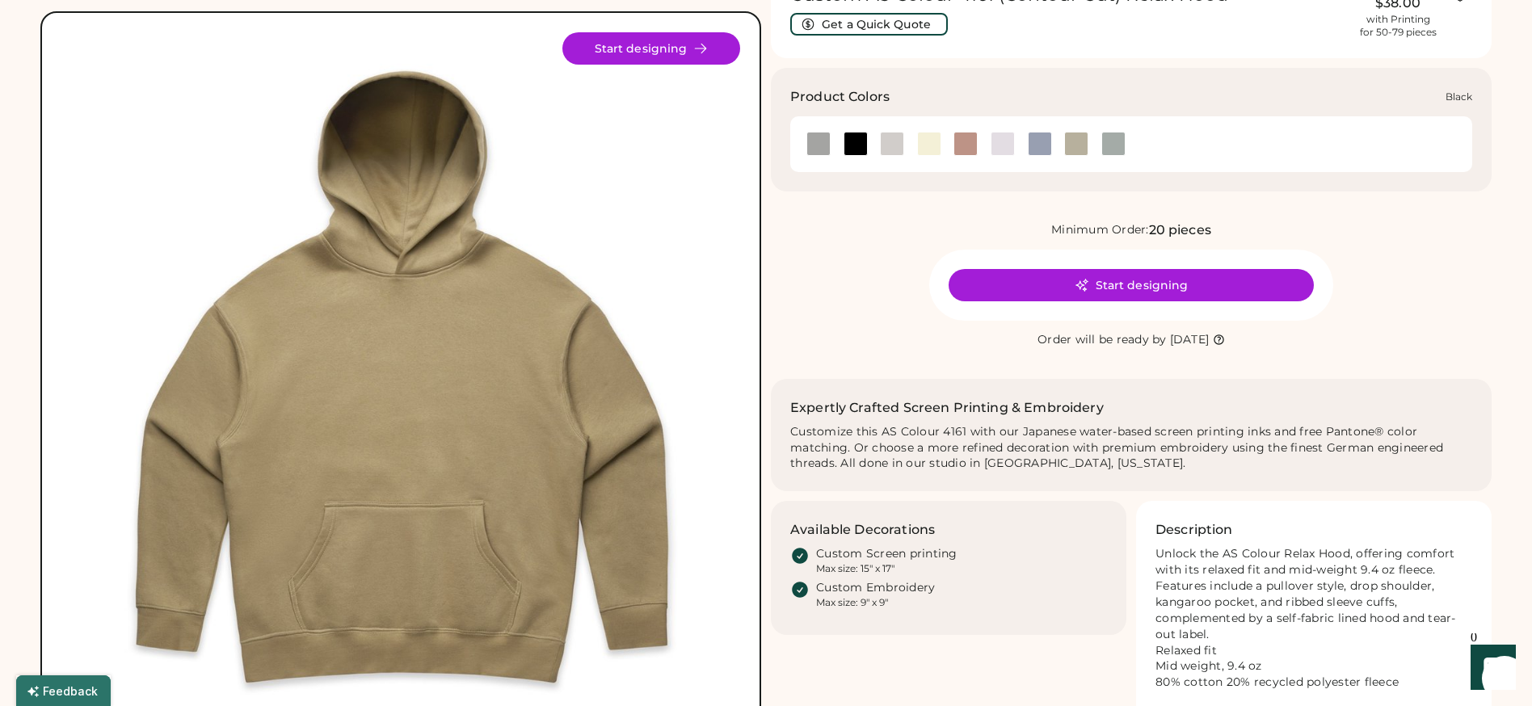
click at [849, 143] on div at bounding box center [856, 144] width 24 height 24
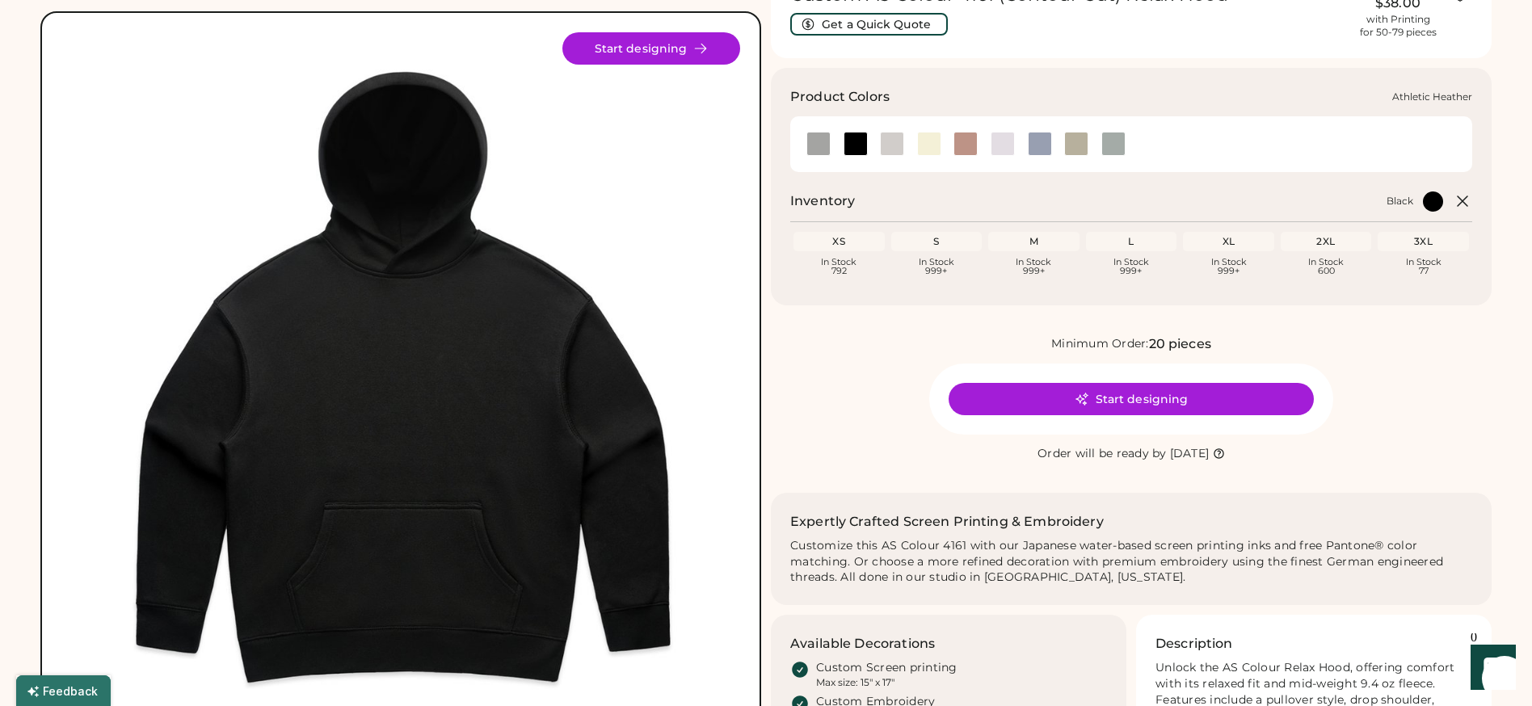
click at [812, 155] on div at bounding box center [818, 144] width 24 height 24
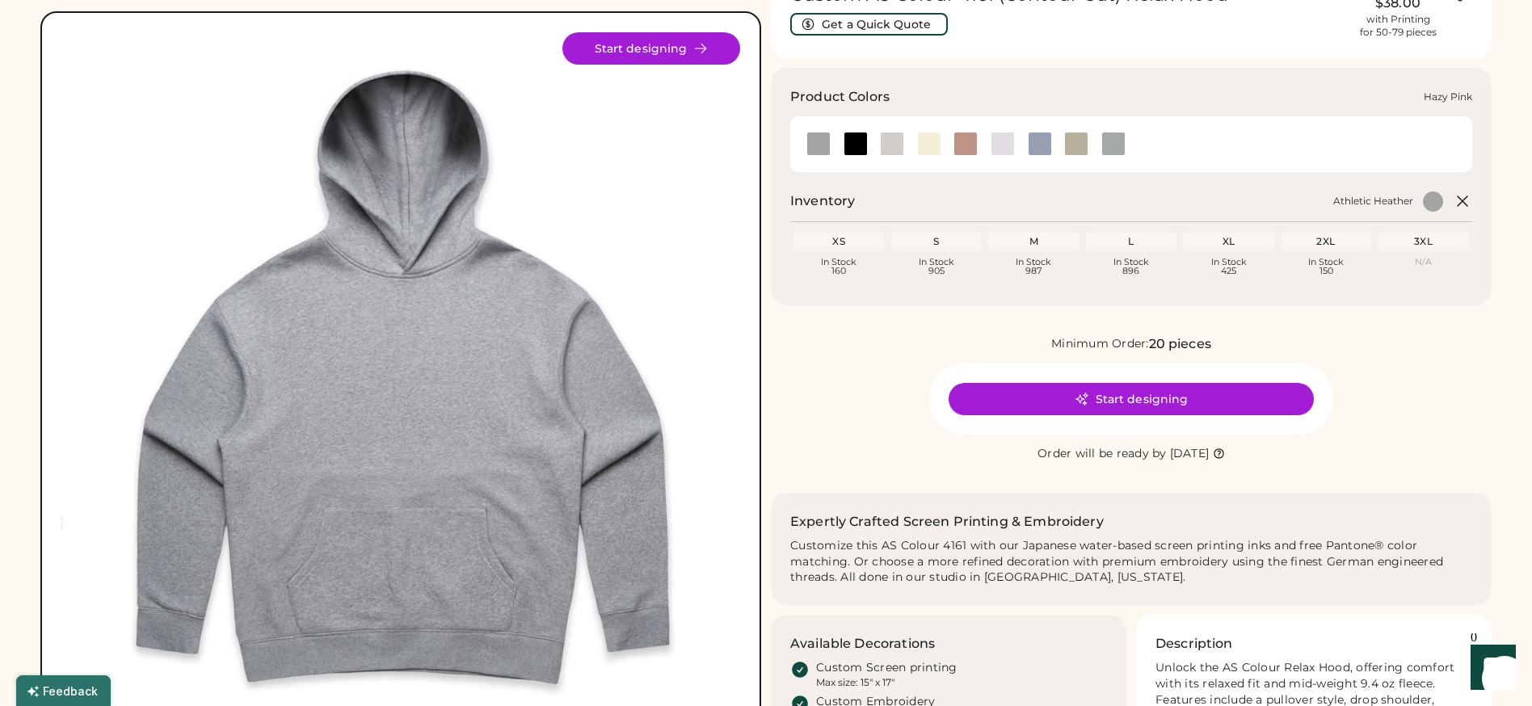
click at [966, 141] on div at bounding box center [966, 144] width 24 height 24
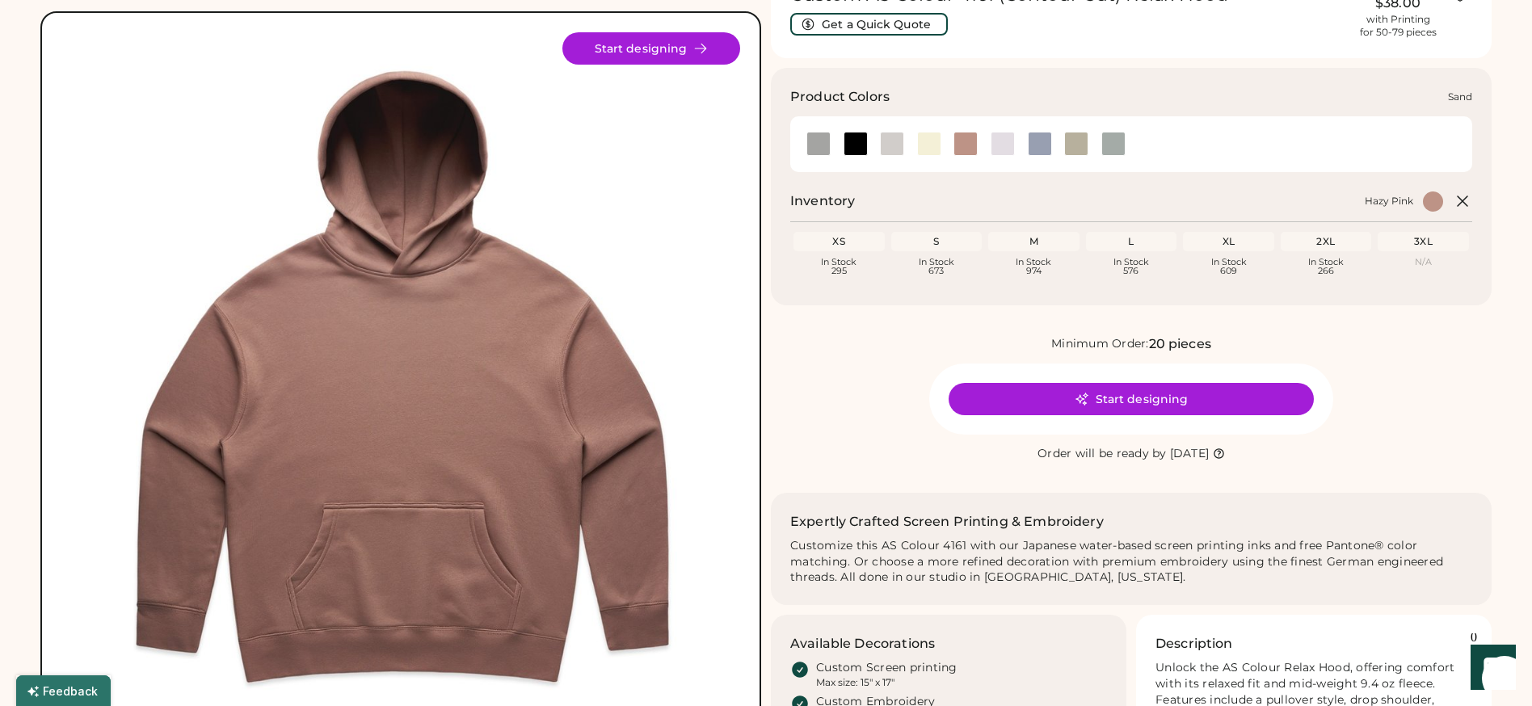
click at [1068, 138] on div at bounding box center [1076, 144] width 24 height 24
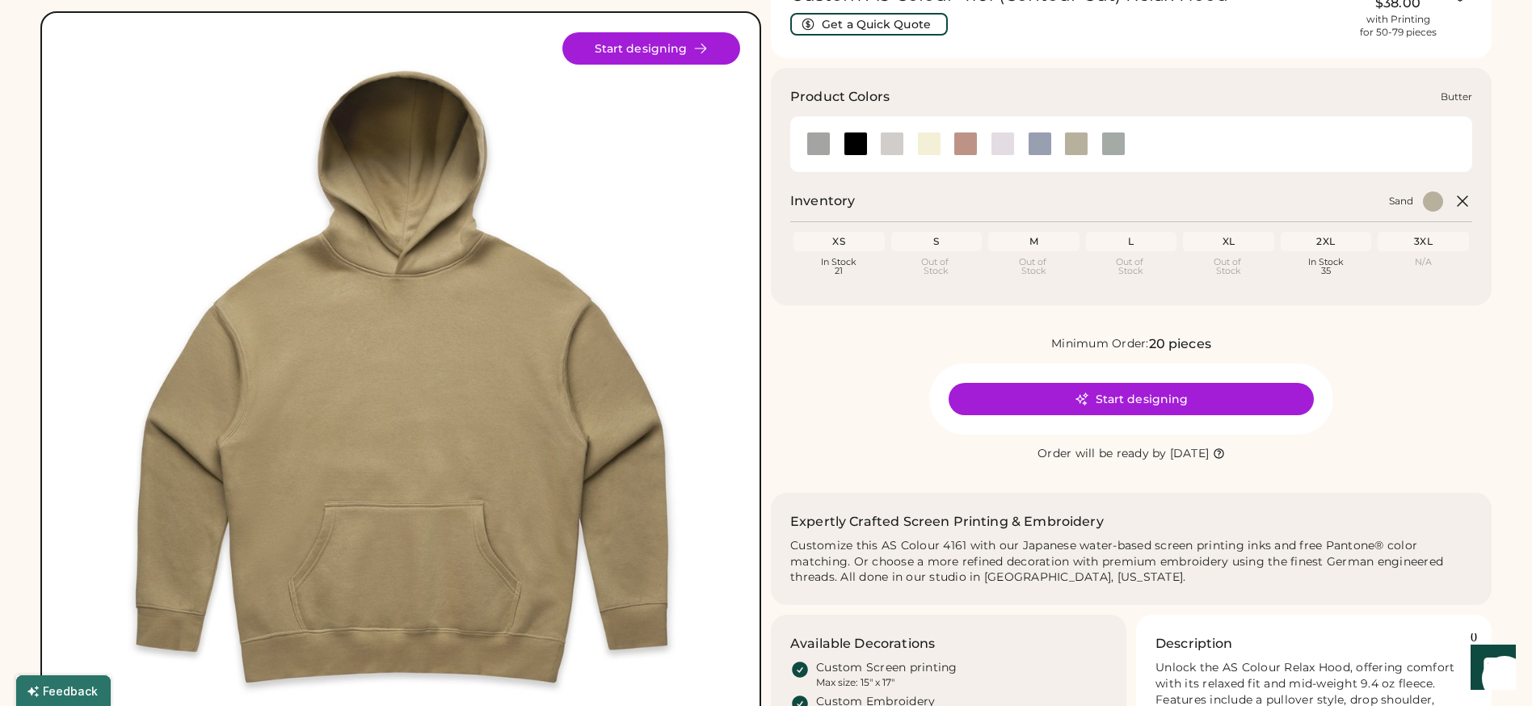
click at [920, 143] on div at bounding box center [929, 144] width 24 height 24
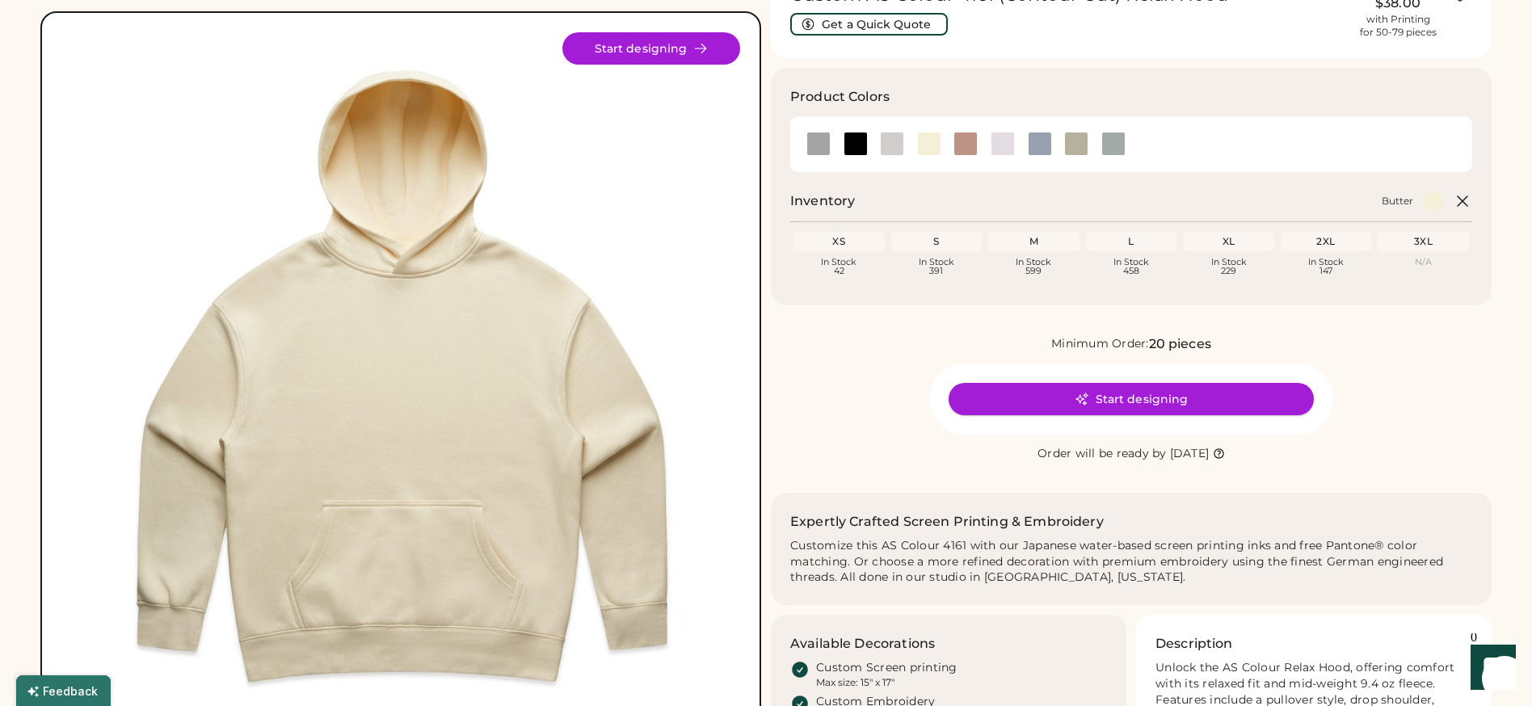
click at [1106, 385] on button "Start designing" at bounding box center [1131, 399] width 365 height 32
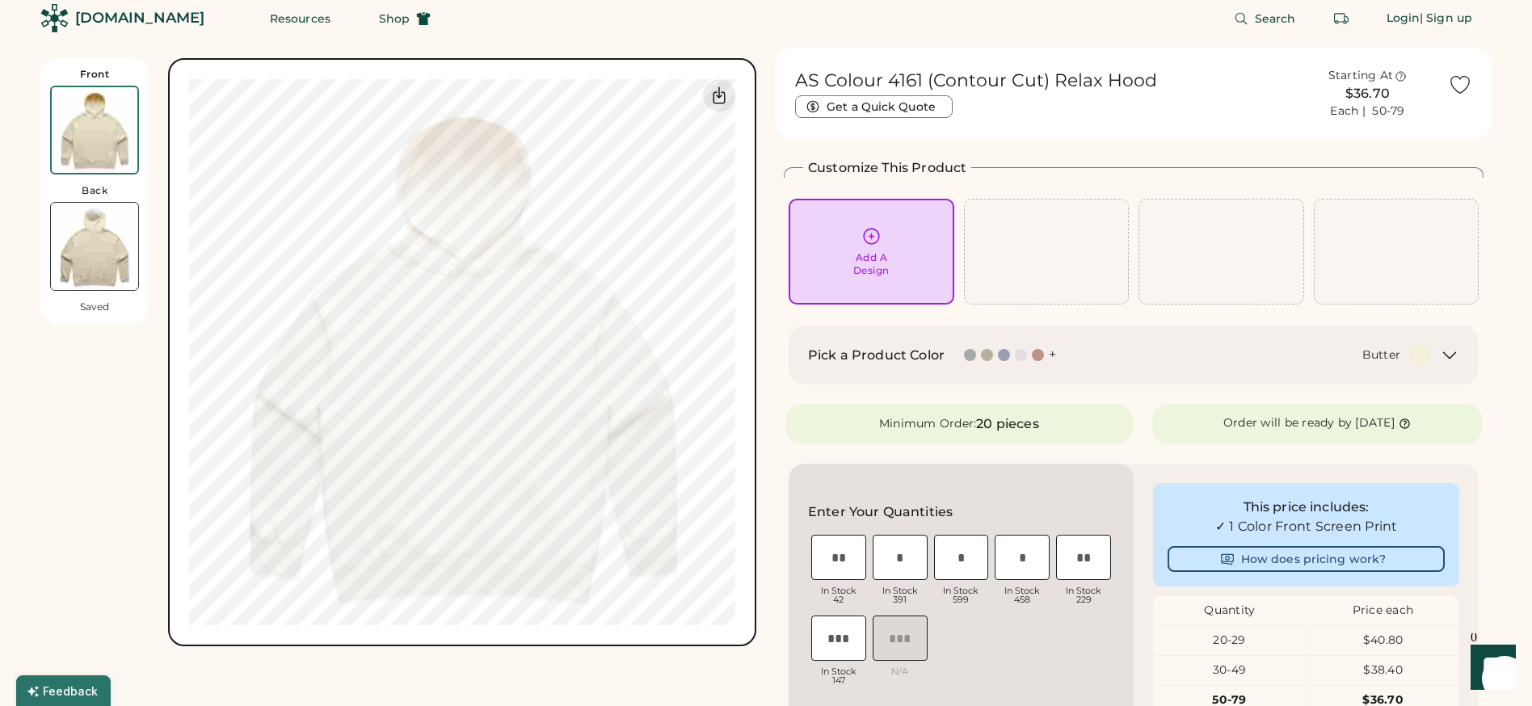
scroll to position [10, 0]
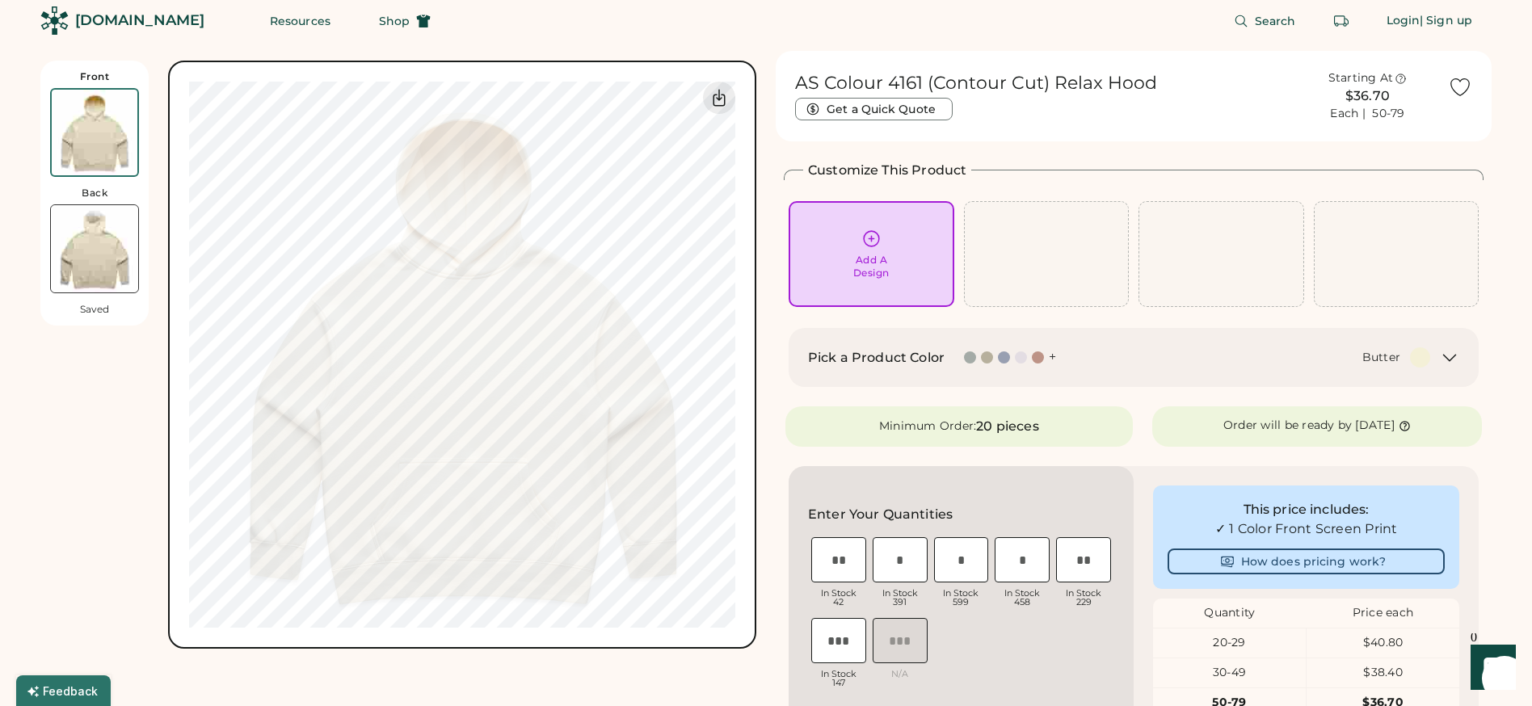
click at [1117, 357] on div "Butter" at bounding box center [1253, 357] width 355 height 20
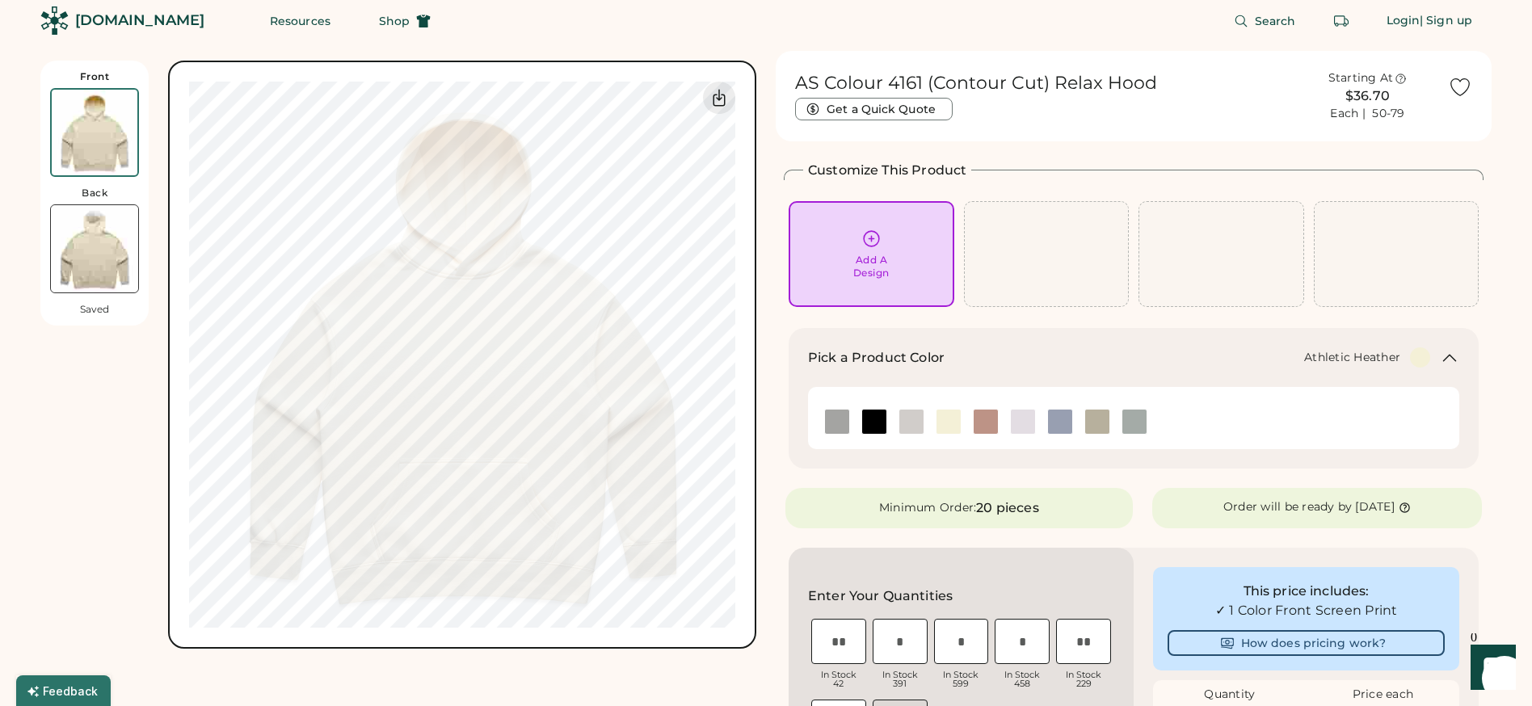
click at [820, 421] on div at bounding box center [836, 422] width 37 height 26
click at [832, 427] on img at bounding box center [837, 422] width 24 height 24
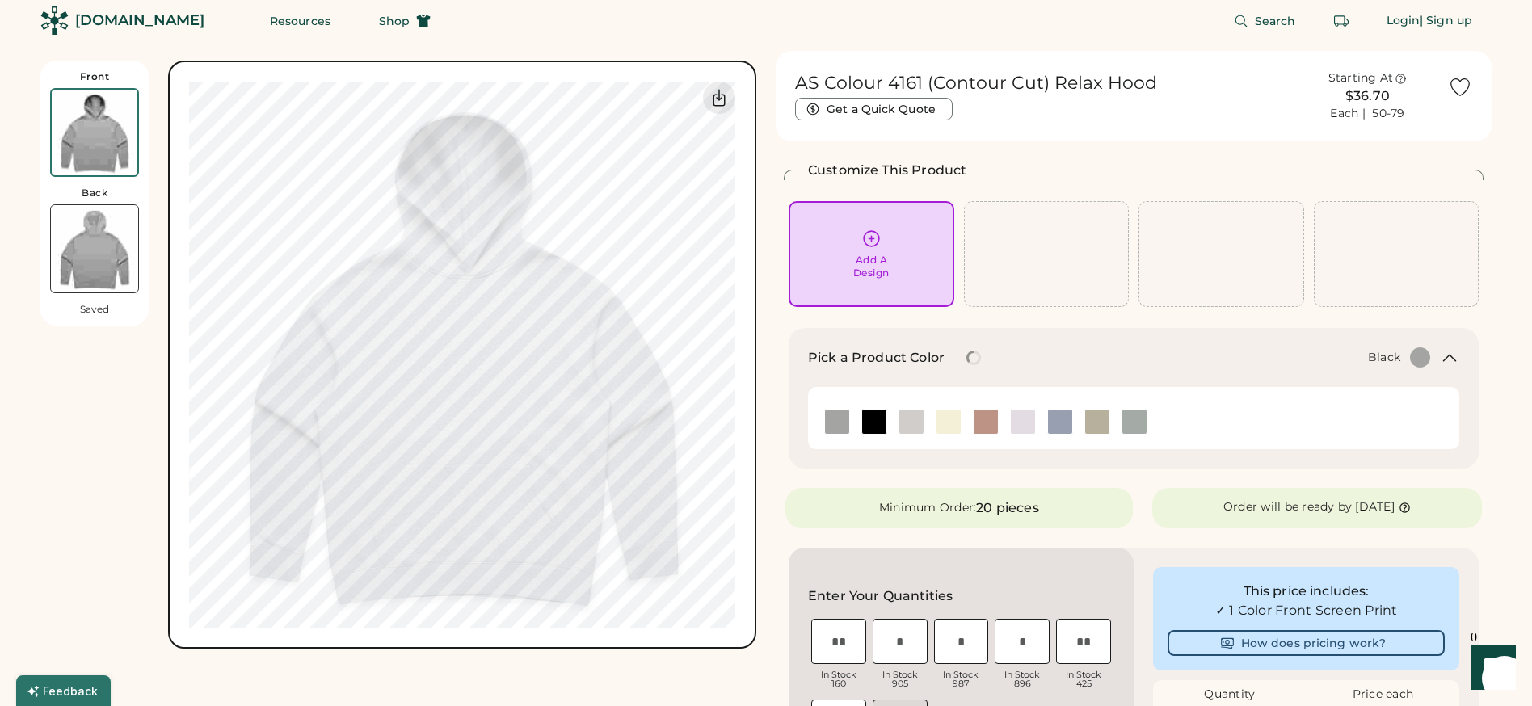
click at [862, 426] on img at bounding box center [874, 422] width 24 height 24
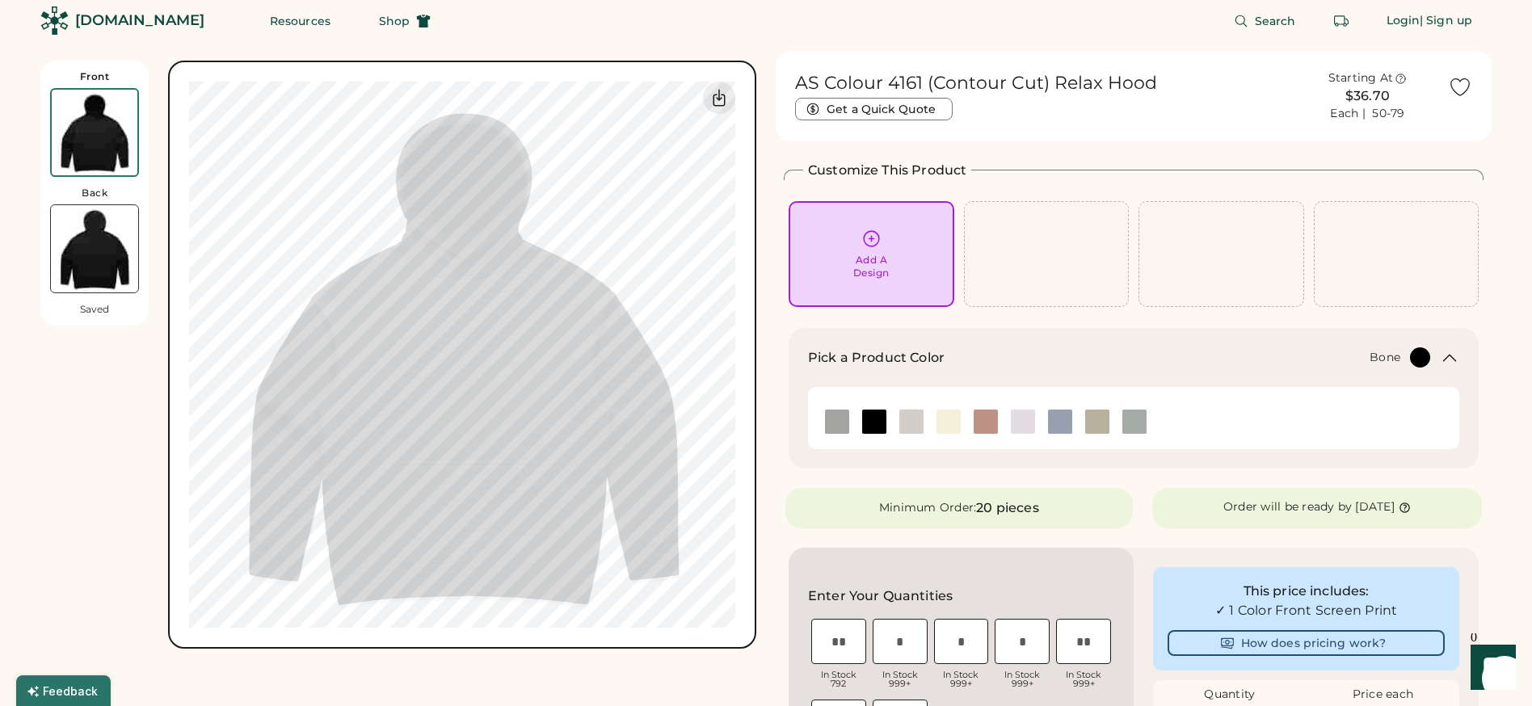
click at [918, 423] on img at bounding box center [911, 422] width 24 height 24
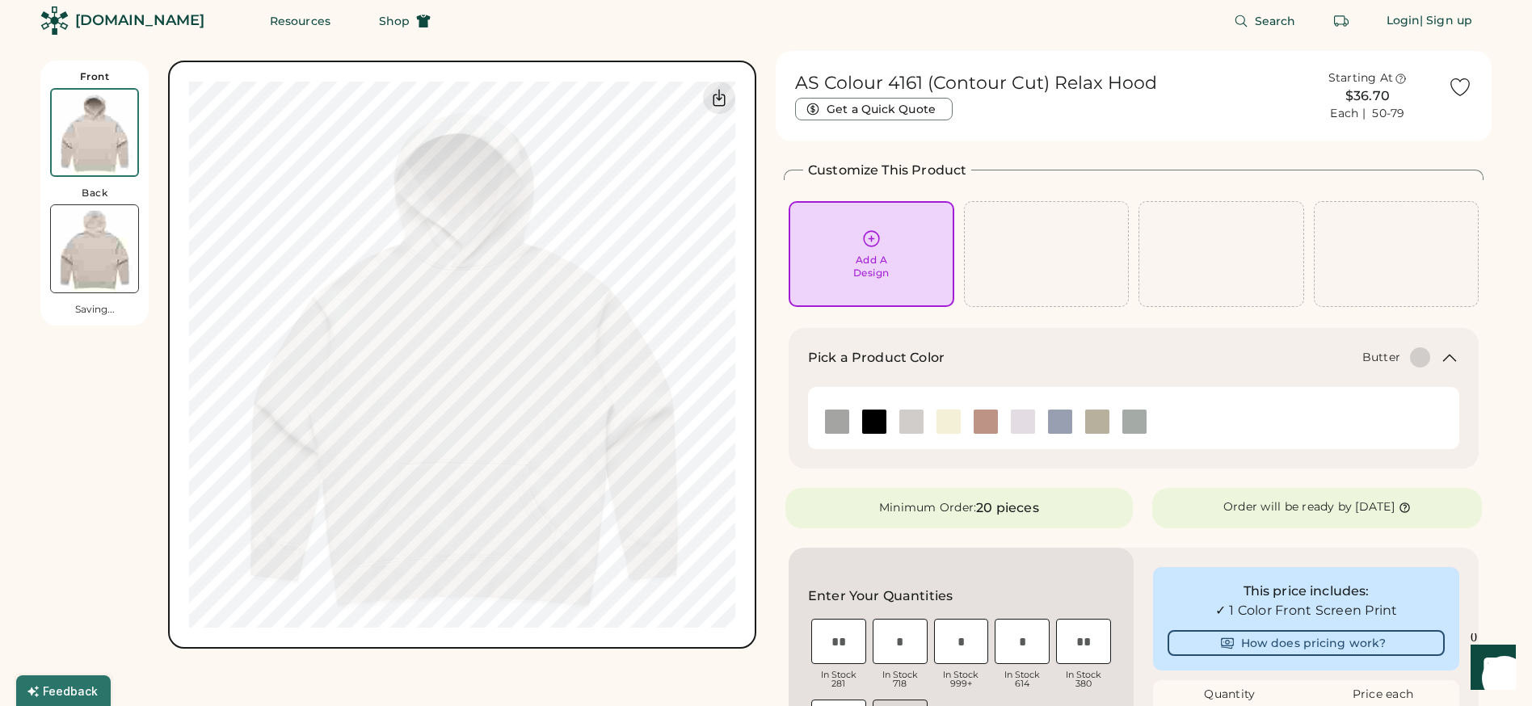
click at [951, 424] on img at bounding box center [949, 422] width 24 height 24
click at [996, 423] on img at bounding box center [986, 422] width 24 height 24
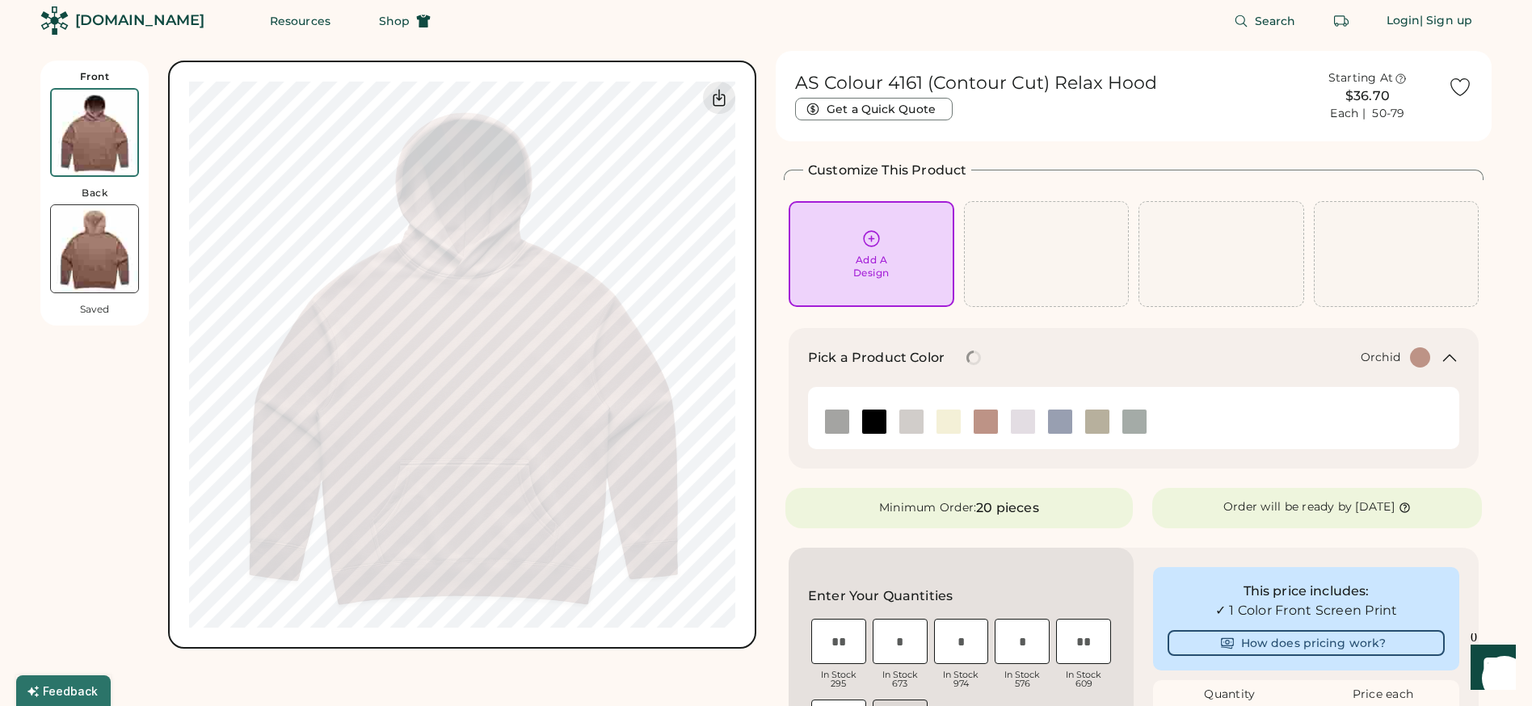
click at [1020, 425] on img at bounding box center [1023, 422] width 24 height 24
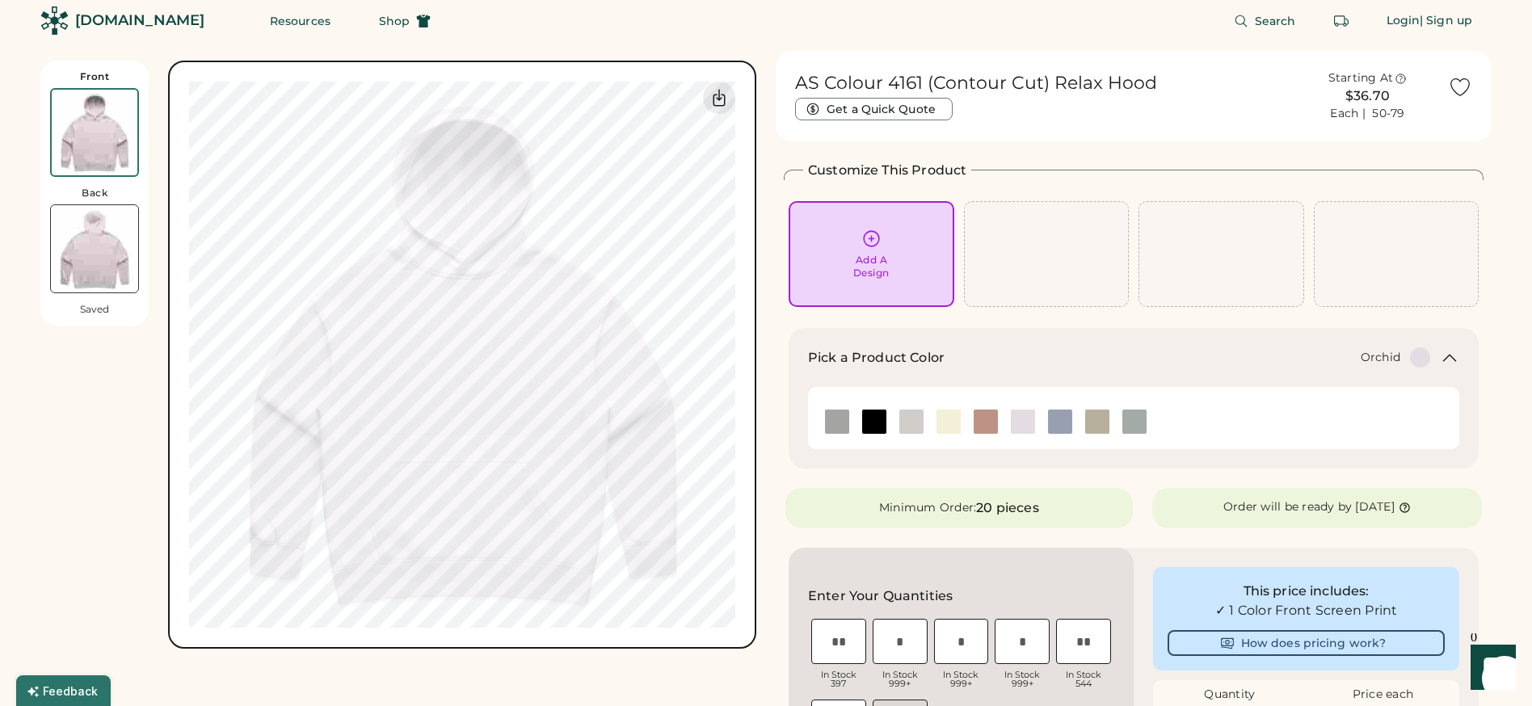
click at [828, 74] on h1 "AS Colour 4161 (Contour Cut) Relax Hood" at bounding box center [976, 83] width 362 height 23
click at [1274, 22] on span "Search" at bounding box center [1275, 20] width 41 height 11
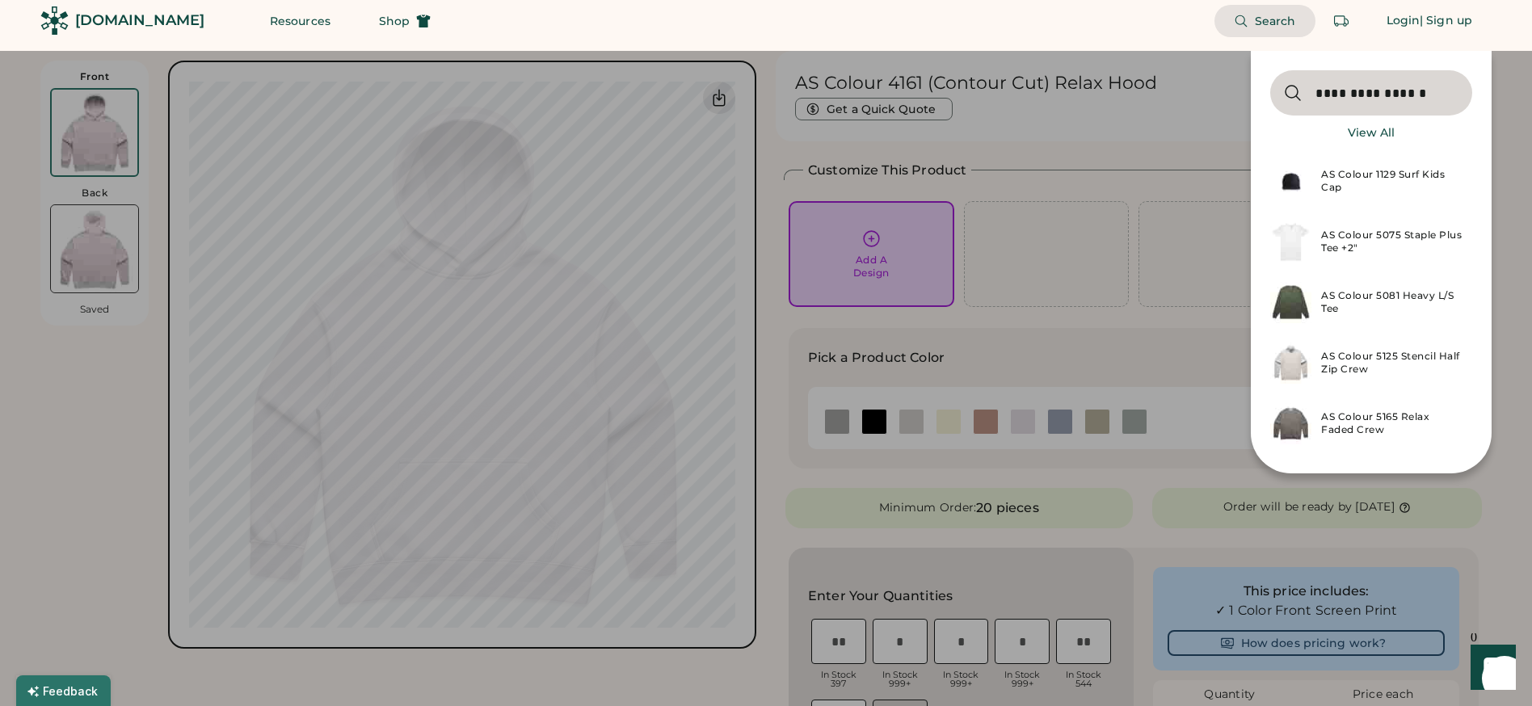
type input "**********"
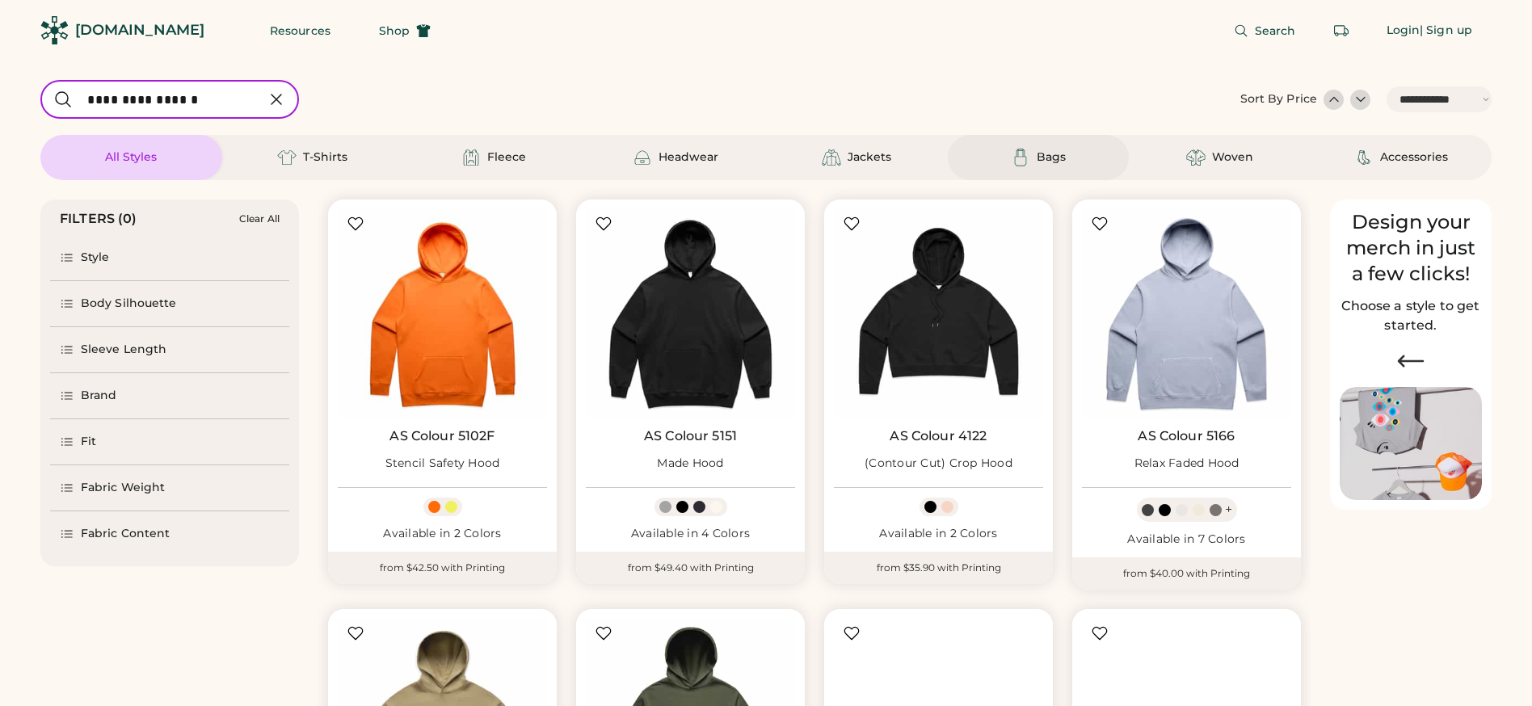
select select "*****"
select select "*"
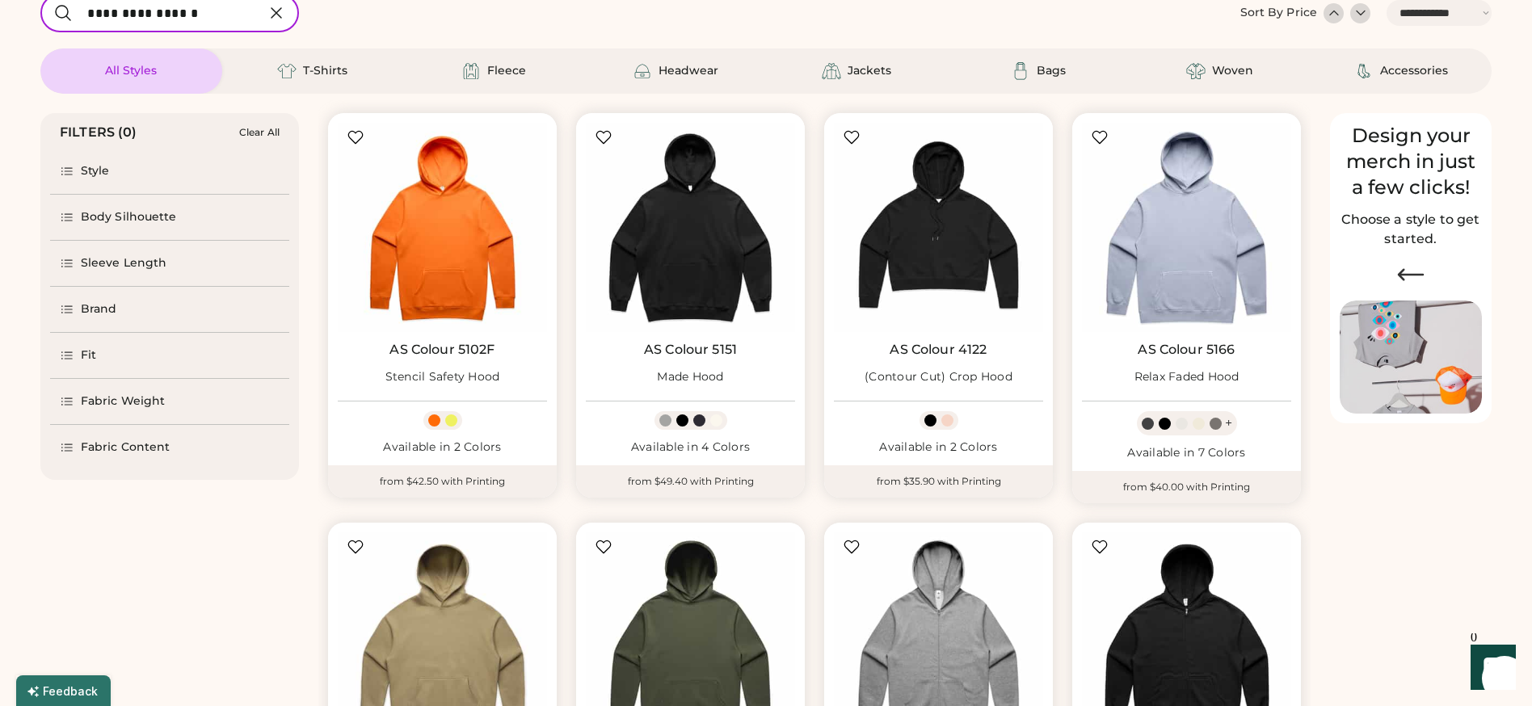
select select "*****"
select select "*"
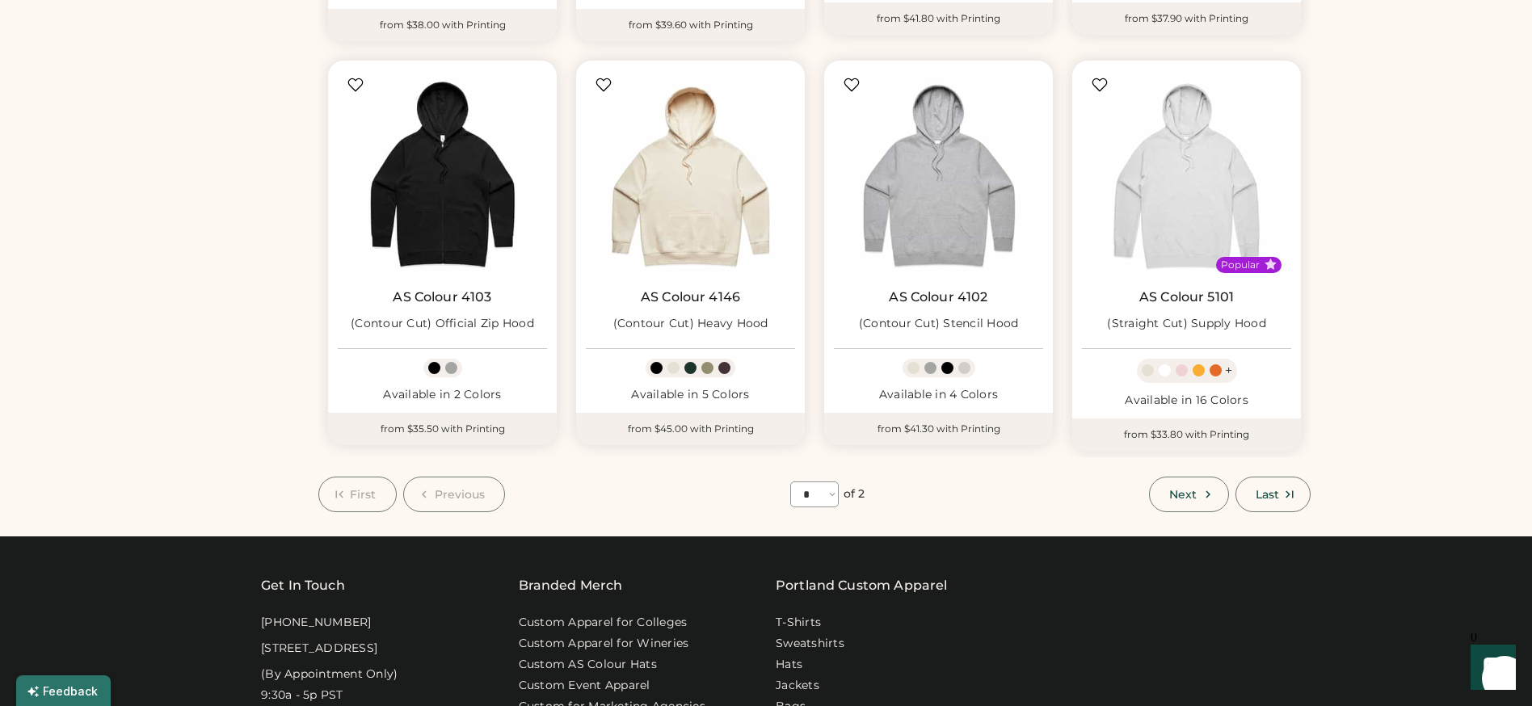
scroll to position [957, 0]
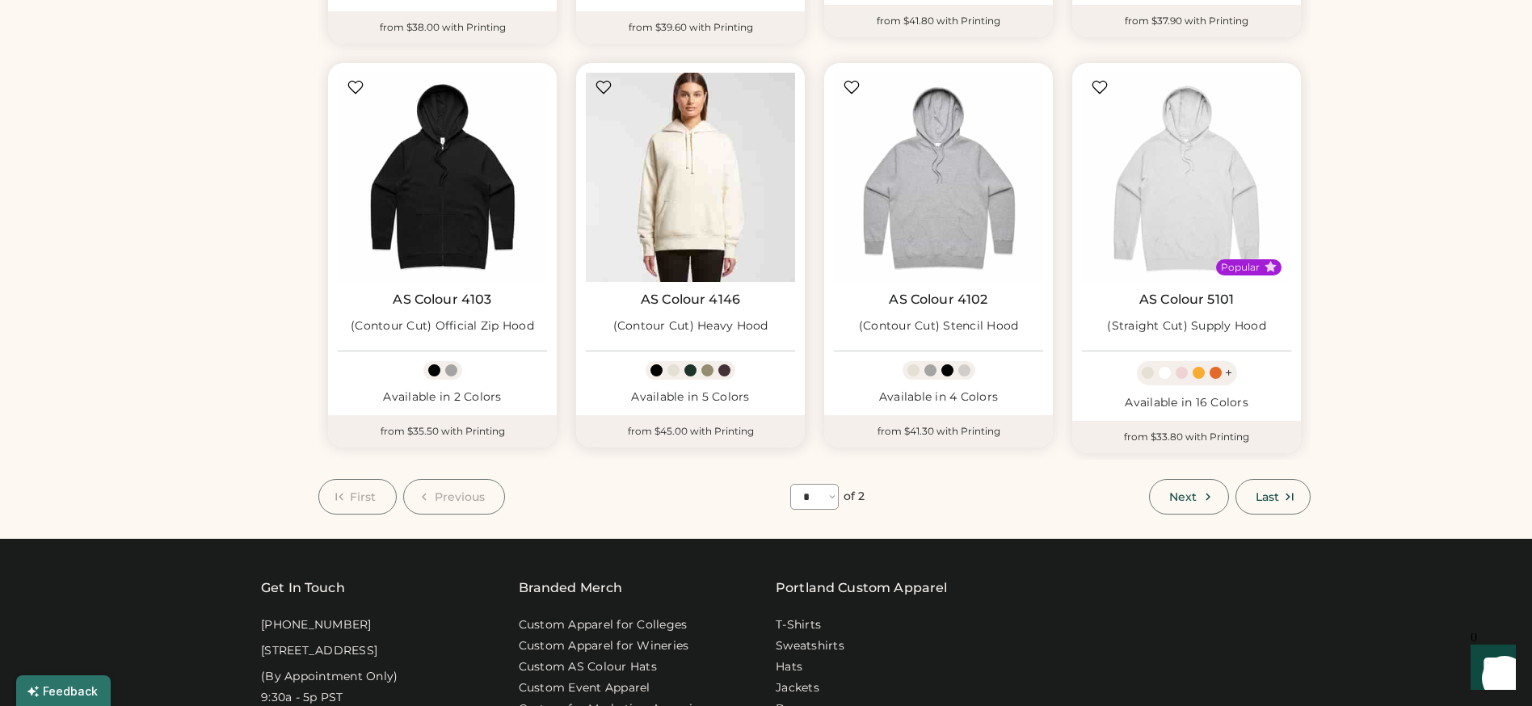
click at [710, 232] on img at bounding box center [690, 177] width 209 height 209
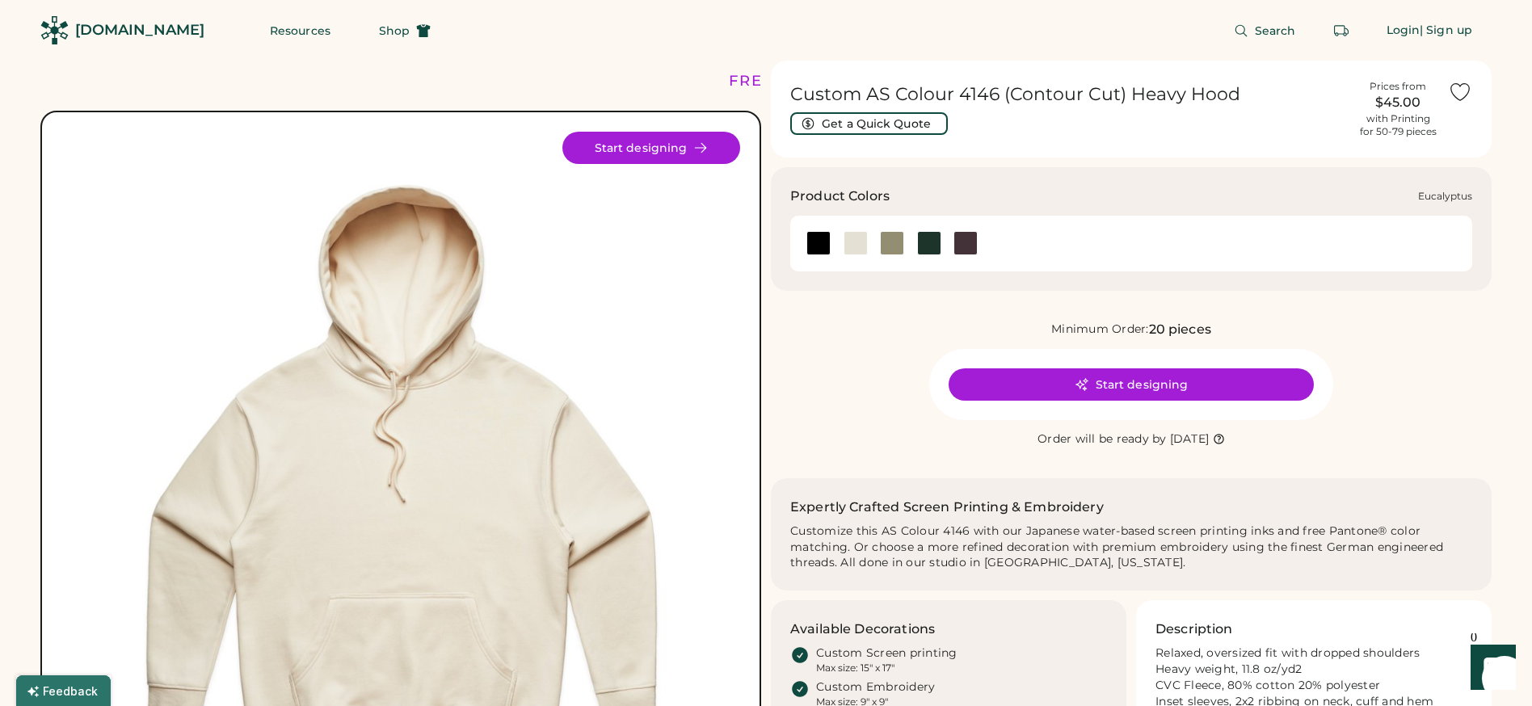
click at [887, 241] on div at bounding box center [892, 243] width 24 height 24
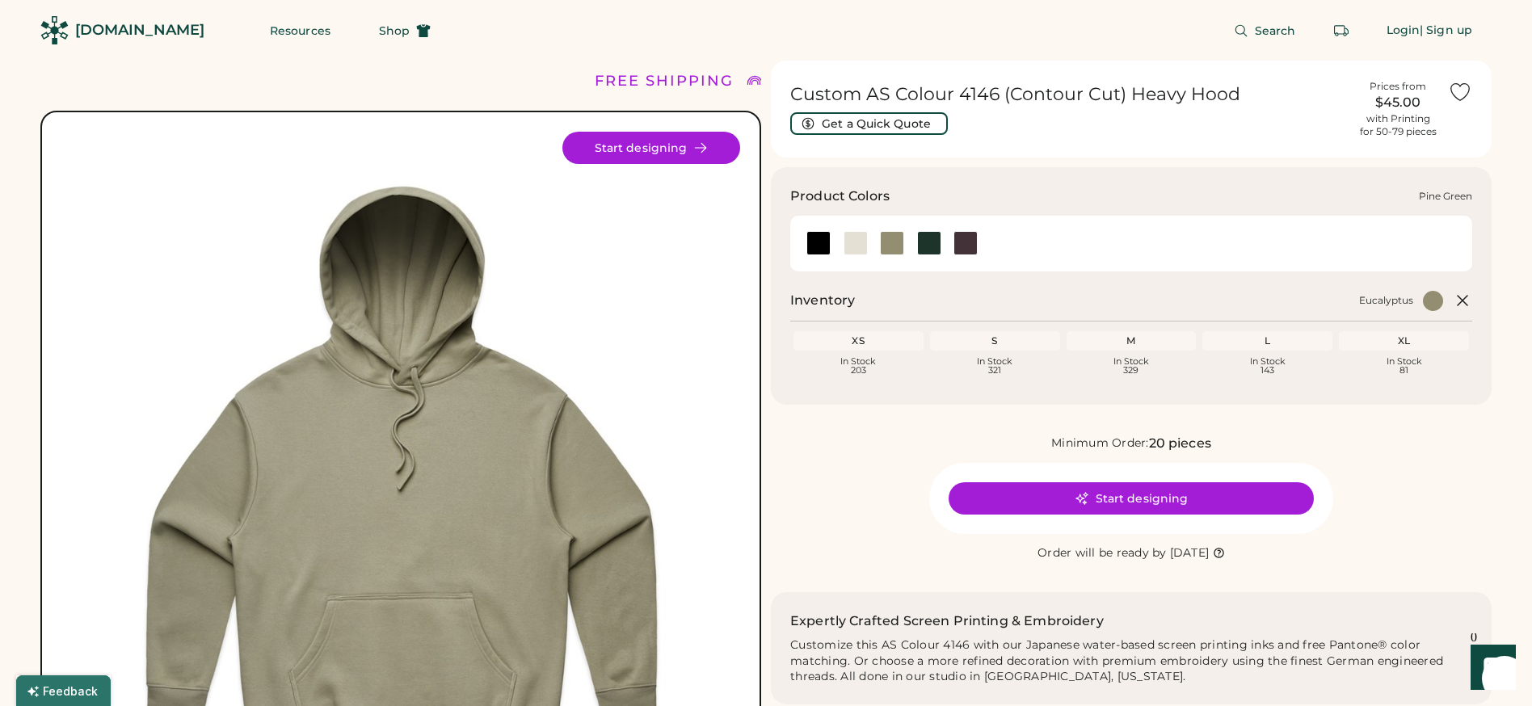
click at [925, 243] on div at bounding box center [929, 243] width 24 height 24
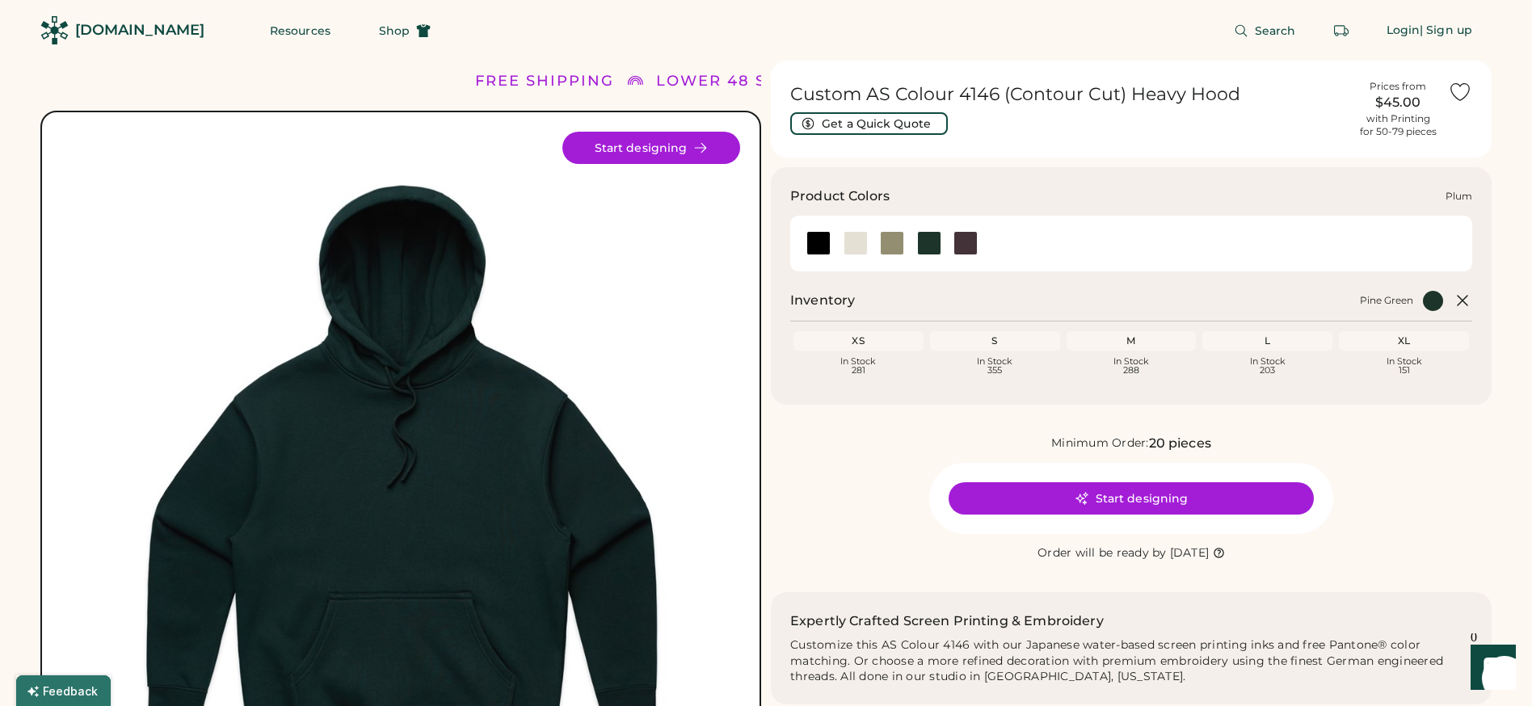
click at [964, 247] on div at bounding box center [966, 243] width 24 height 24
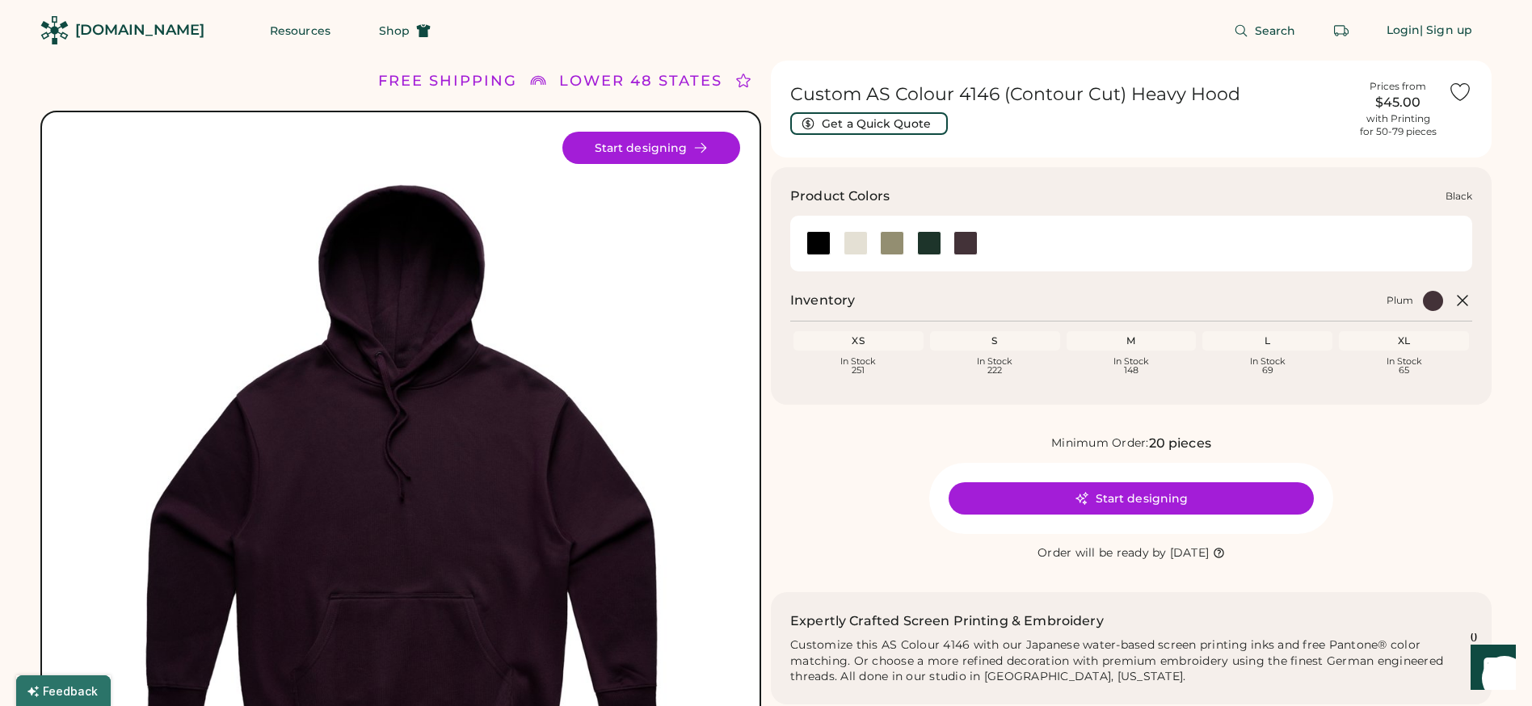
click at [822, 242] on div at bounding box center [818, 243] width 24 height 24
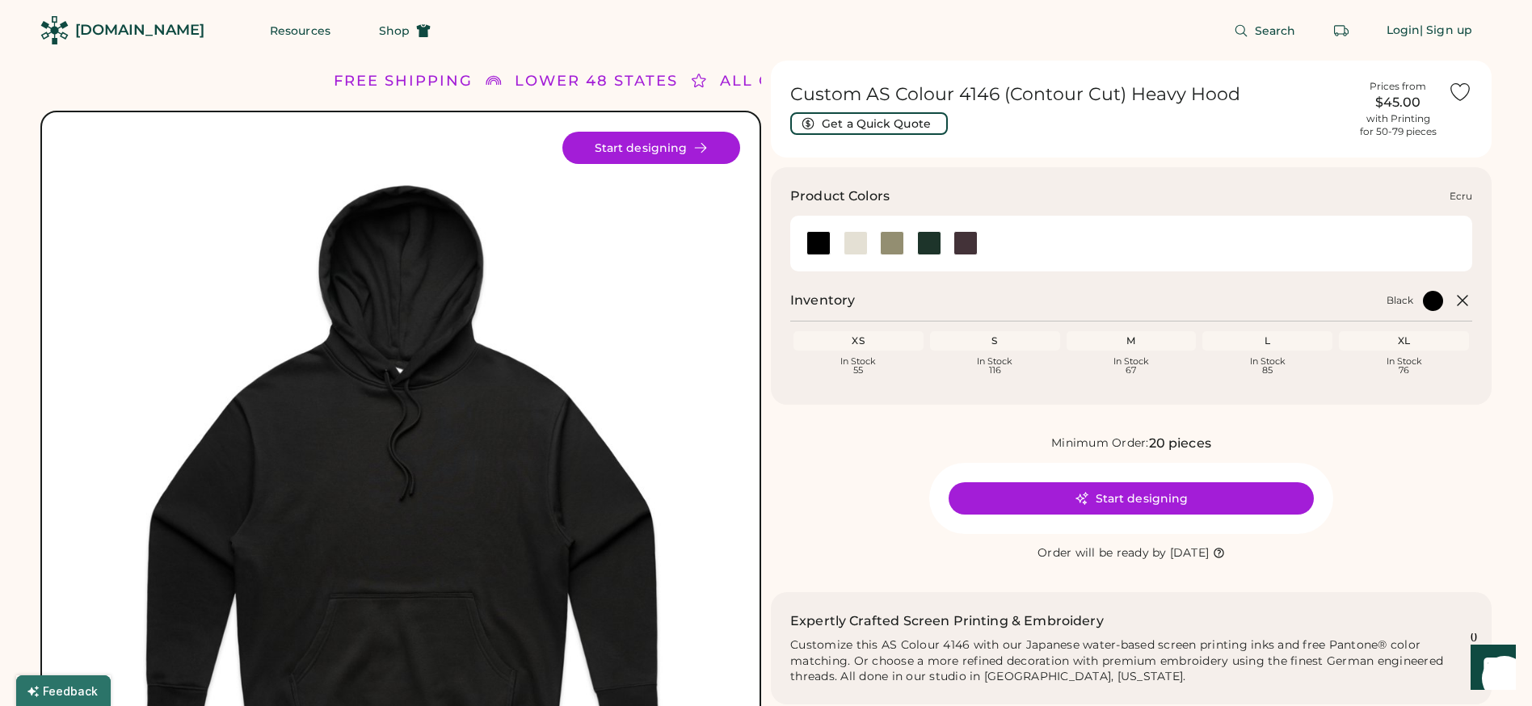
click at [858, 246] on div at bounding box center [856, 243] width 24 height 24
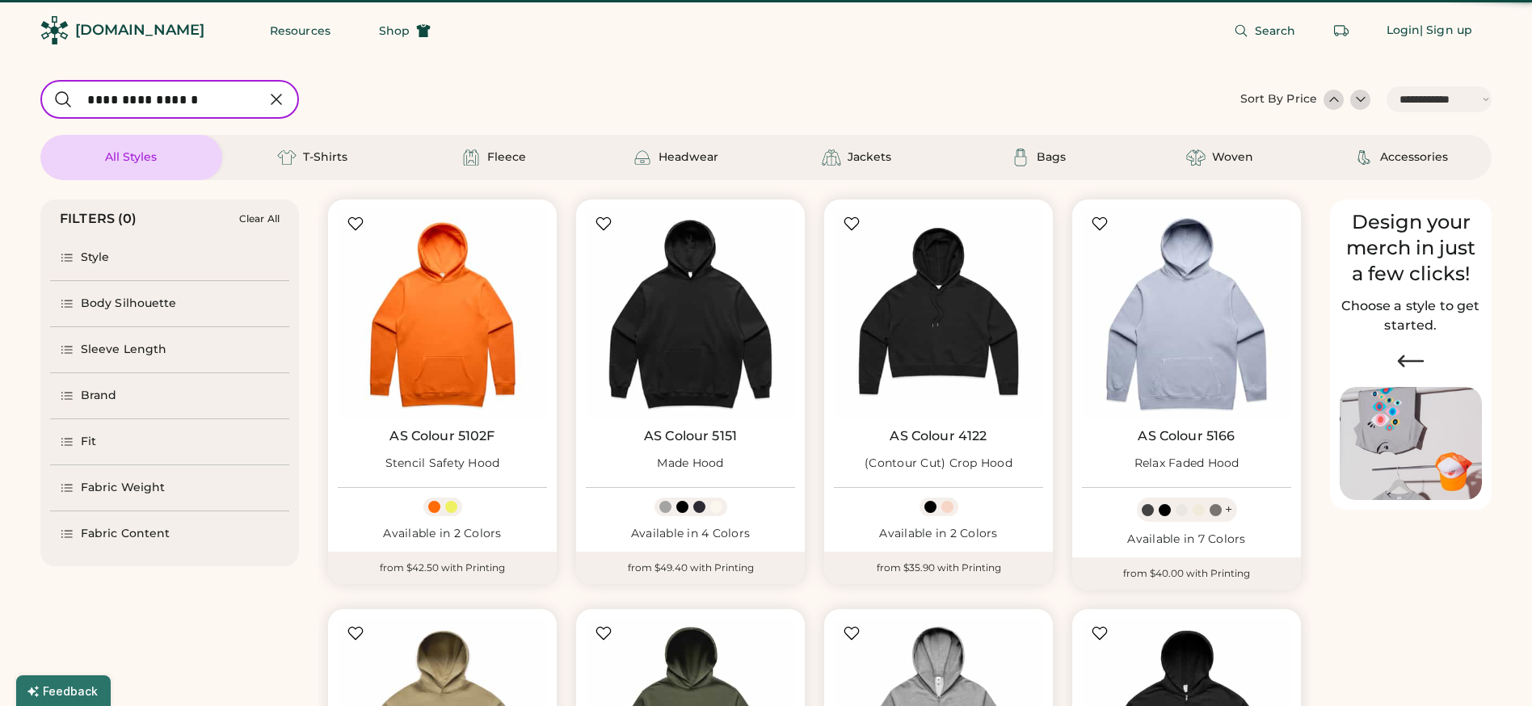
select select "*****"
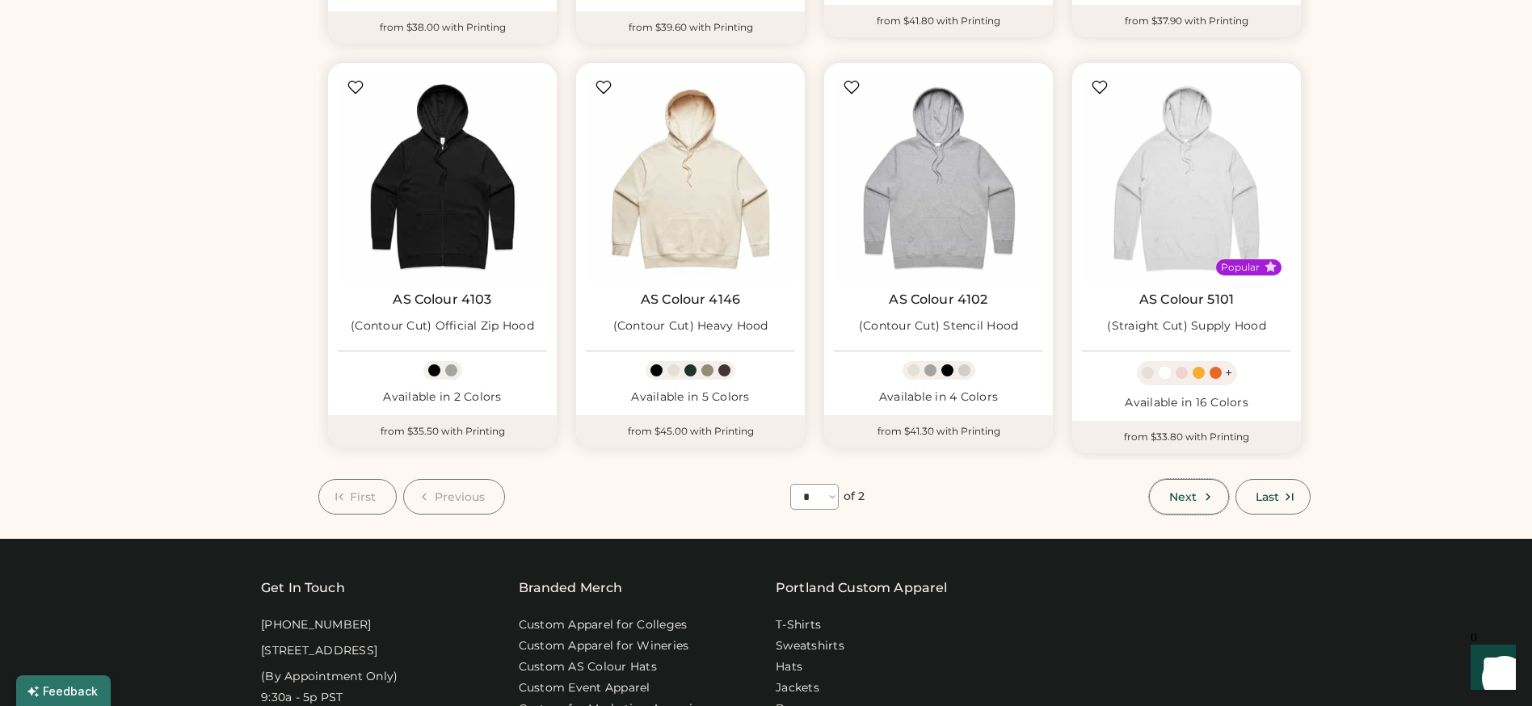
click at [1186, 491] on span "Next" at bounding box center [1182, 496] width 27 height 11
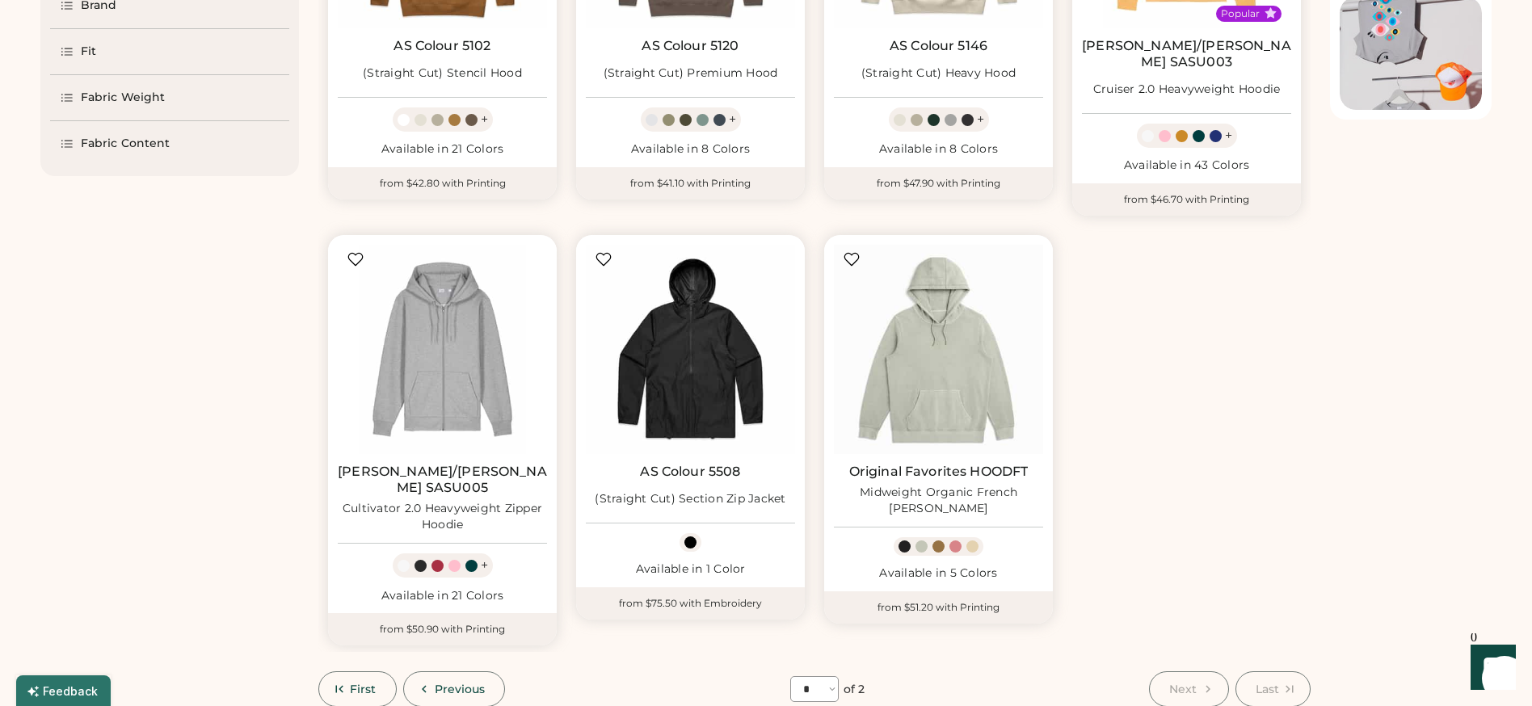
scroll to position [414, 0]
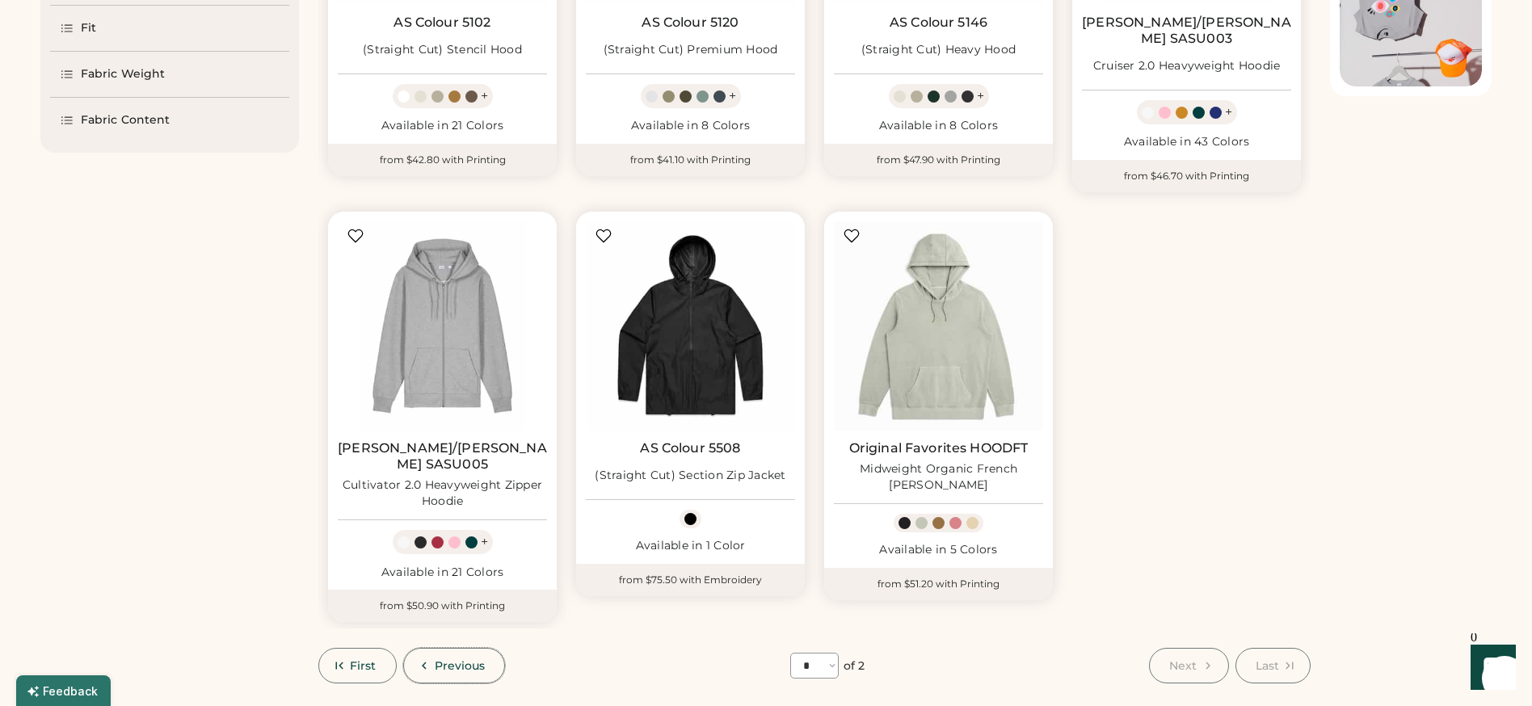
click at [475, 648] on button "Previous" at bounding box center [454, 666] width 103 height 36
select select "*"
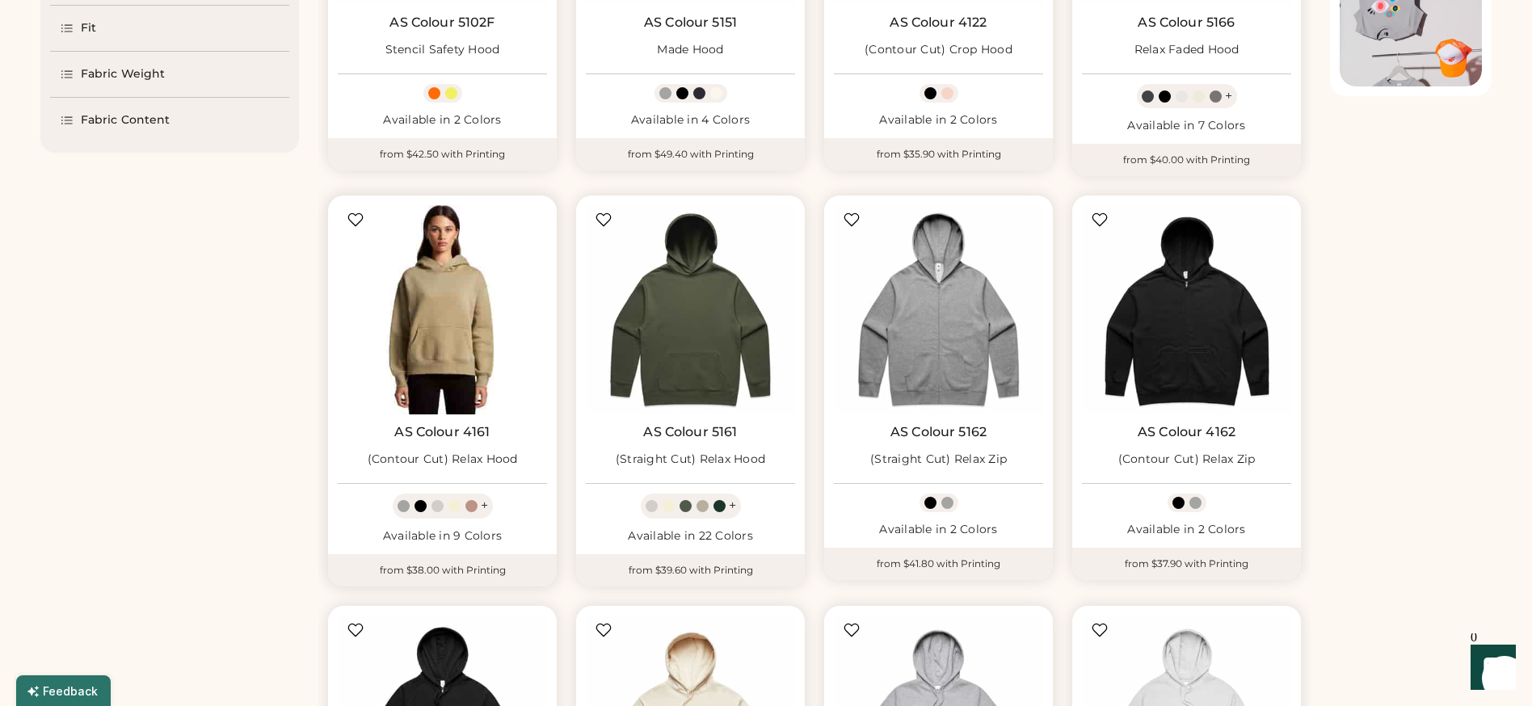
click at [445, 326] on img at bounding box center [442, 309] width 209 height 209
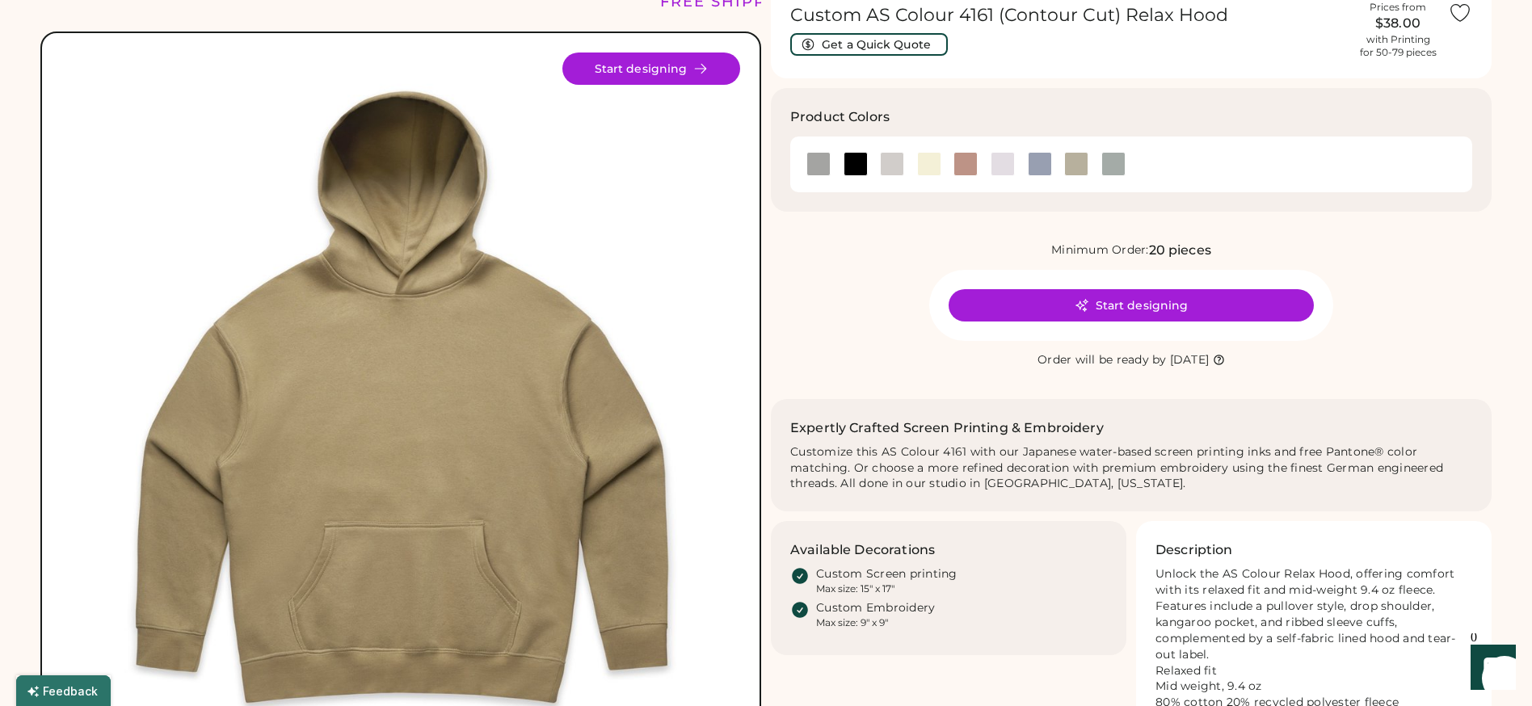
scroll to position [75, 0]
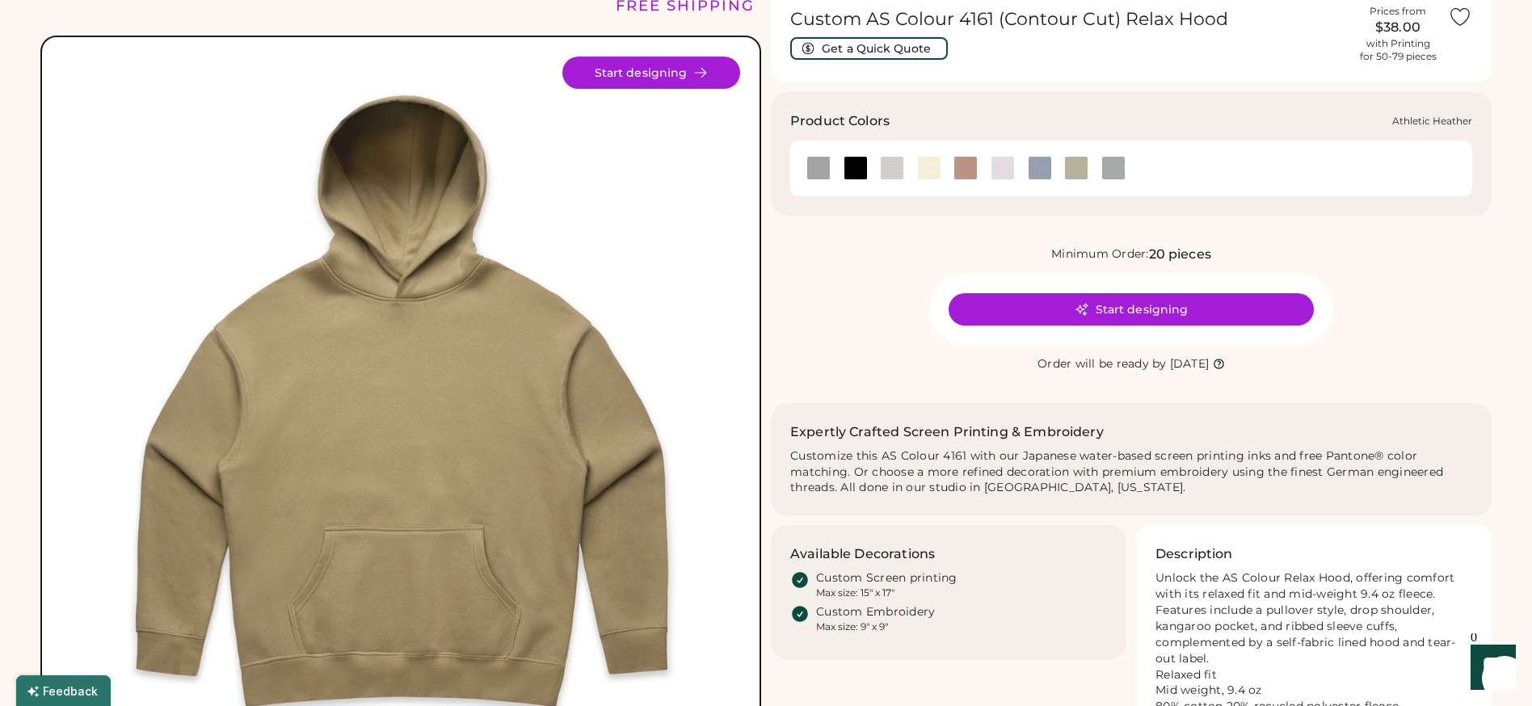
click at [814, 163] on div at bounding box center [818, 168] width 24 height 24
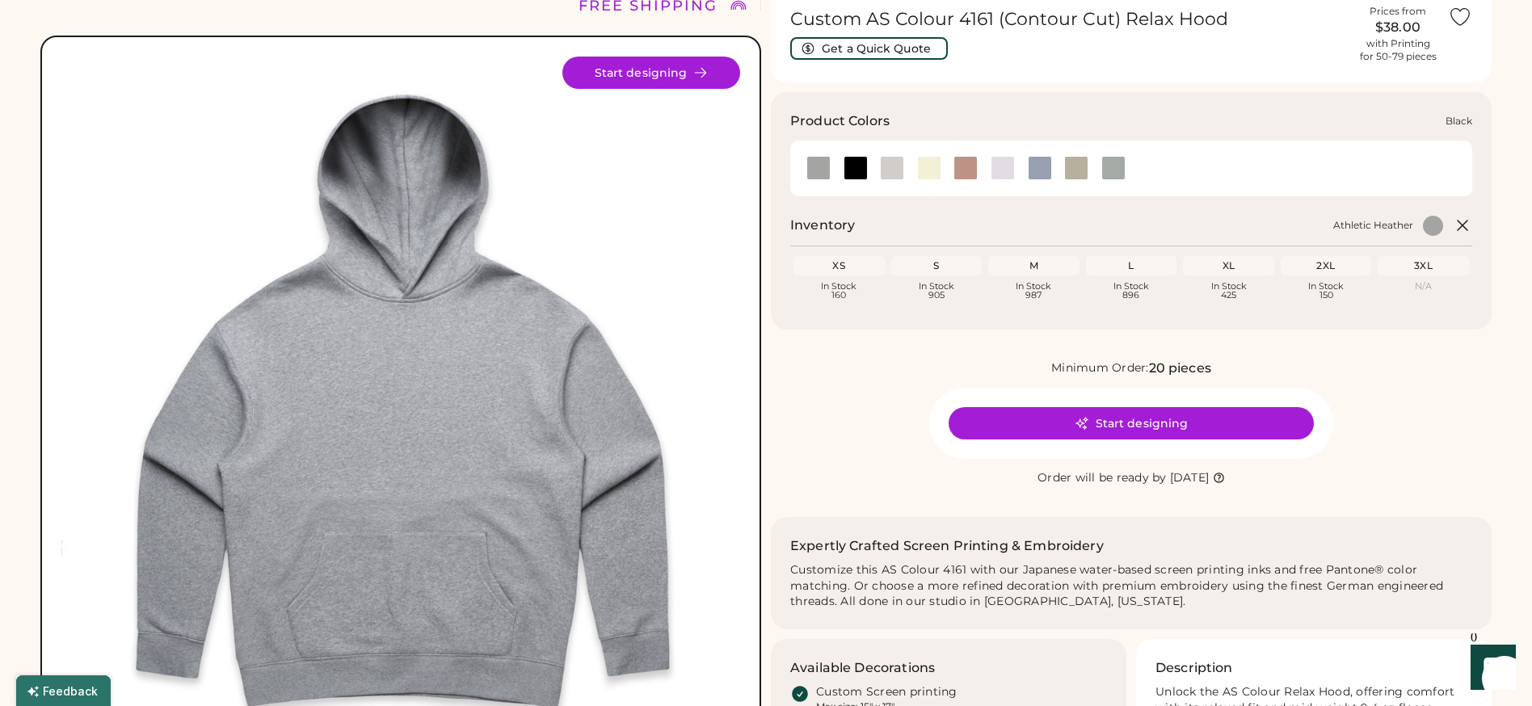
click at [858, 171] on div at bounding box center [856, 168] width 24 height 24
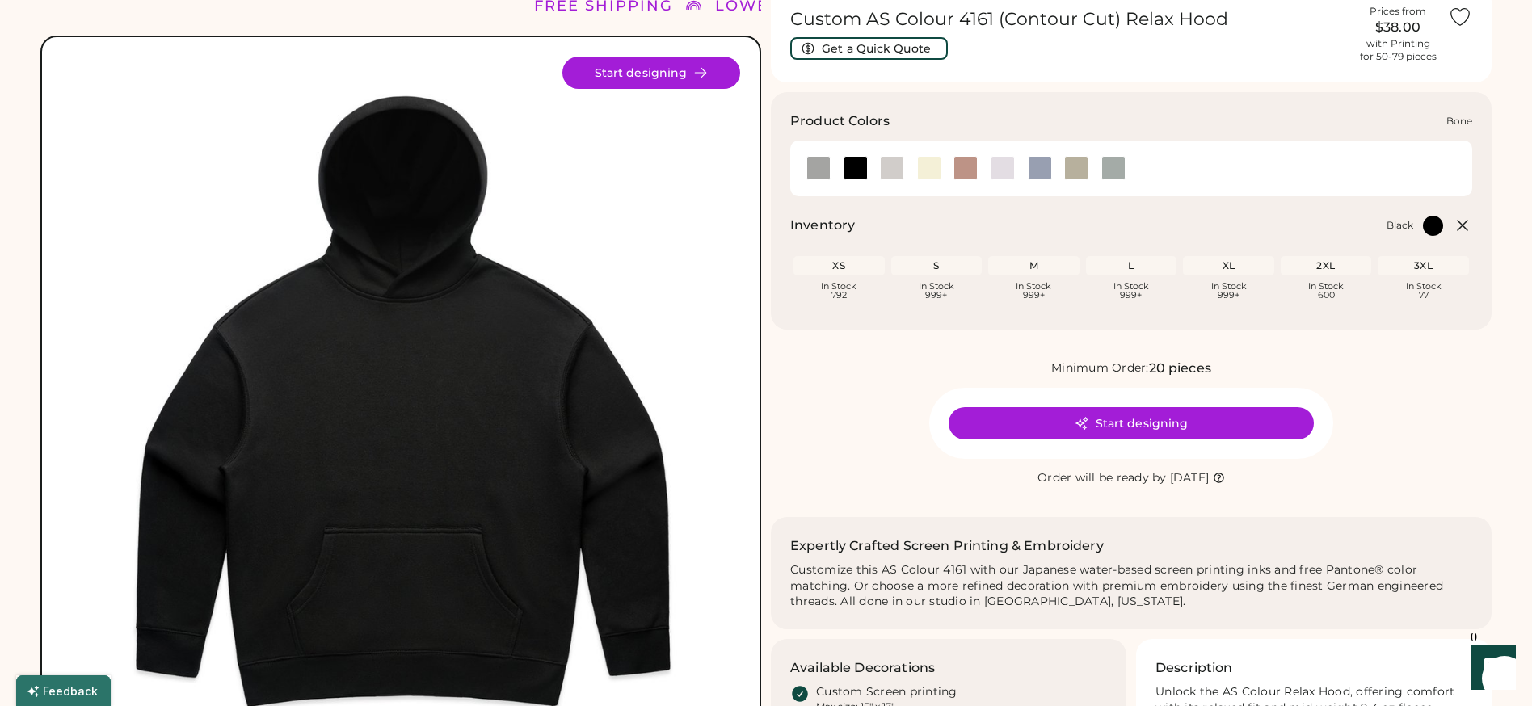
click at [897, 169] on div at bounding box center [892, 168] width 24 height 24
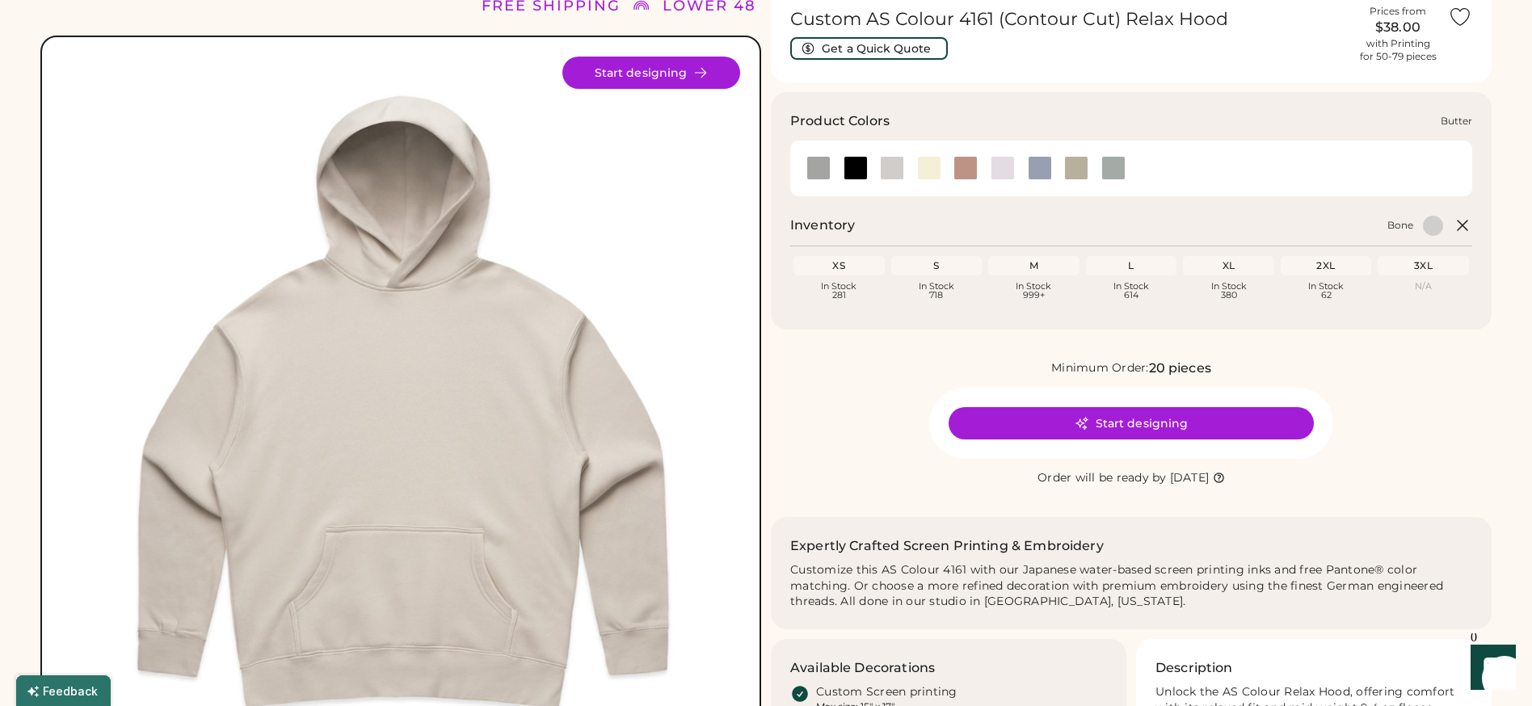
click at [938, 167] on div at bounding box center [929, 168] width 24 height 24
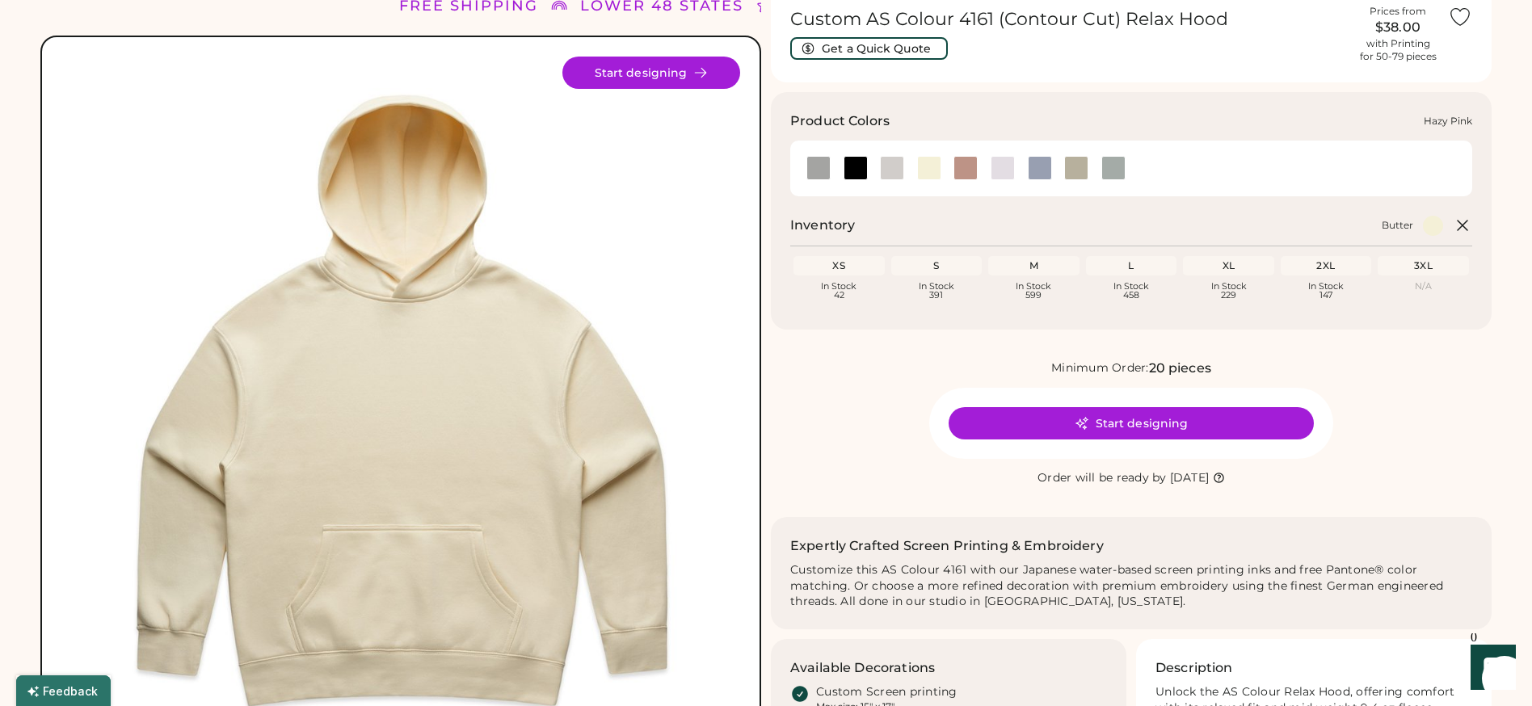
click at [969, 166] on div at bounding box center [966, 168] width 24 height 24
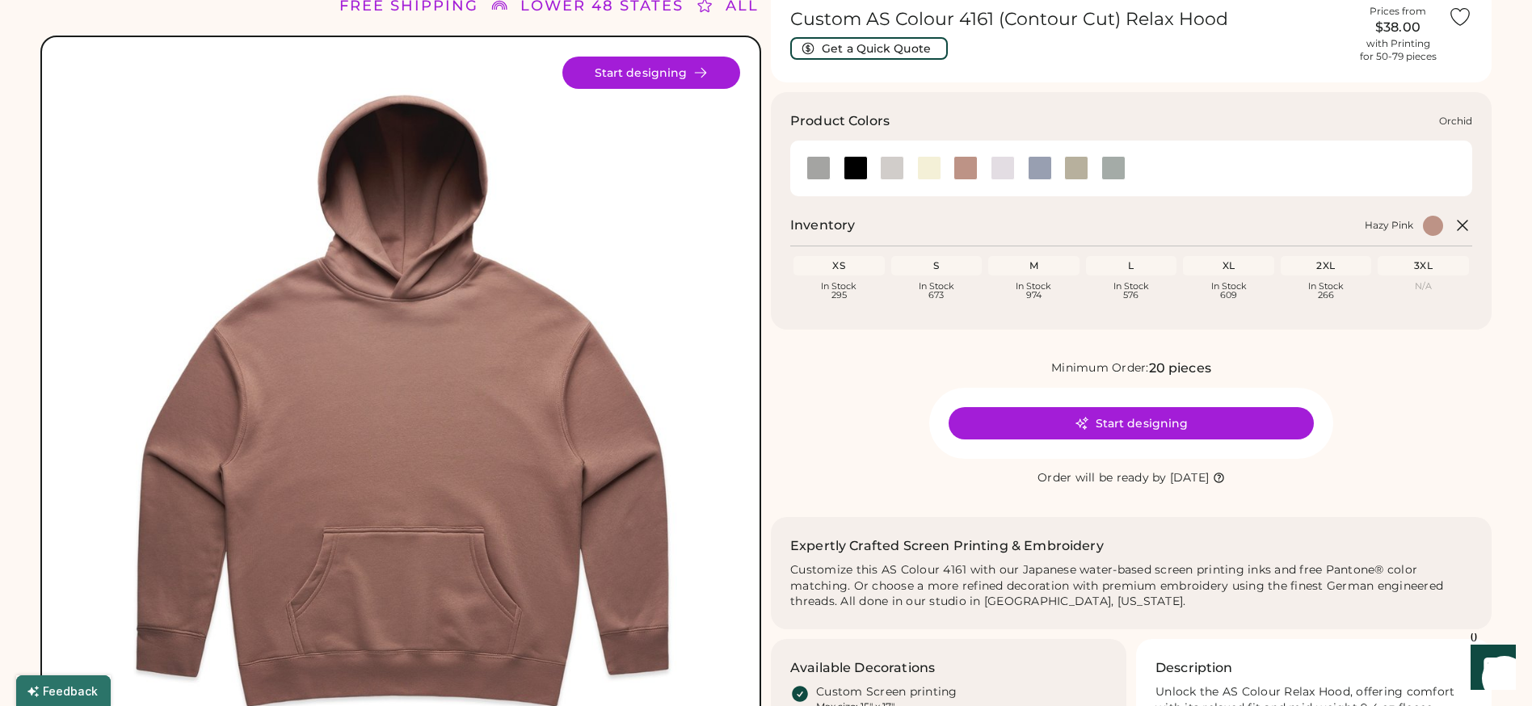
click at [1008, 169] on div at bounding box center [1003, 168] width 24 height 24
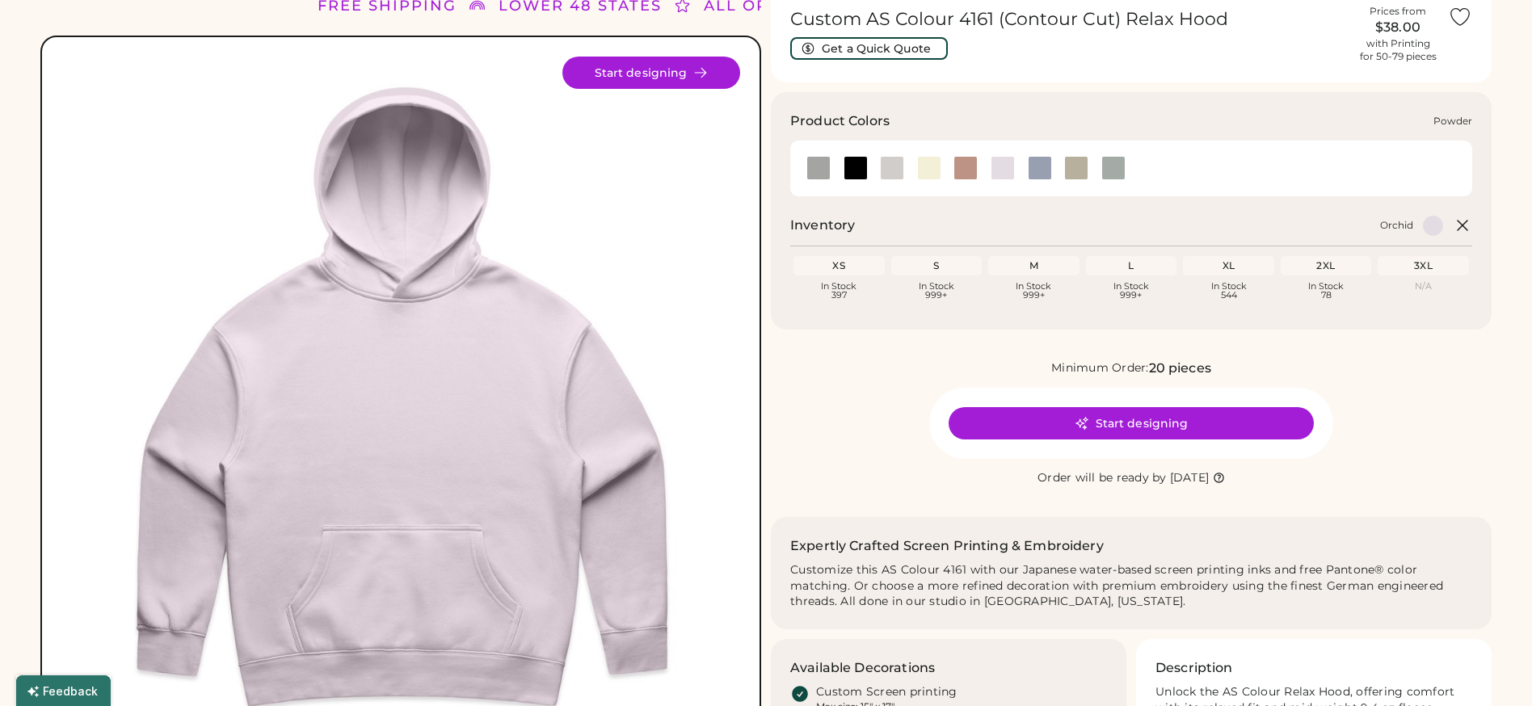
click at [1044, 171] on div at bounding box center [1040, 168] width 24 height 24
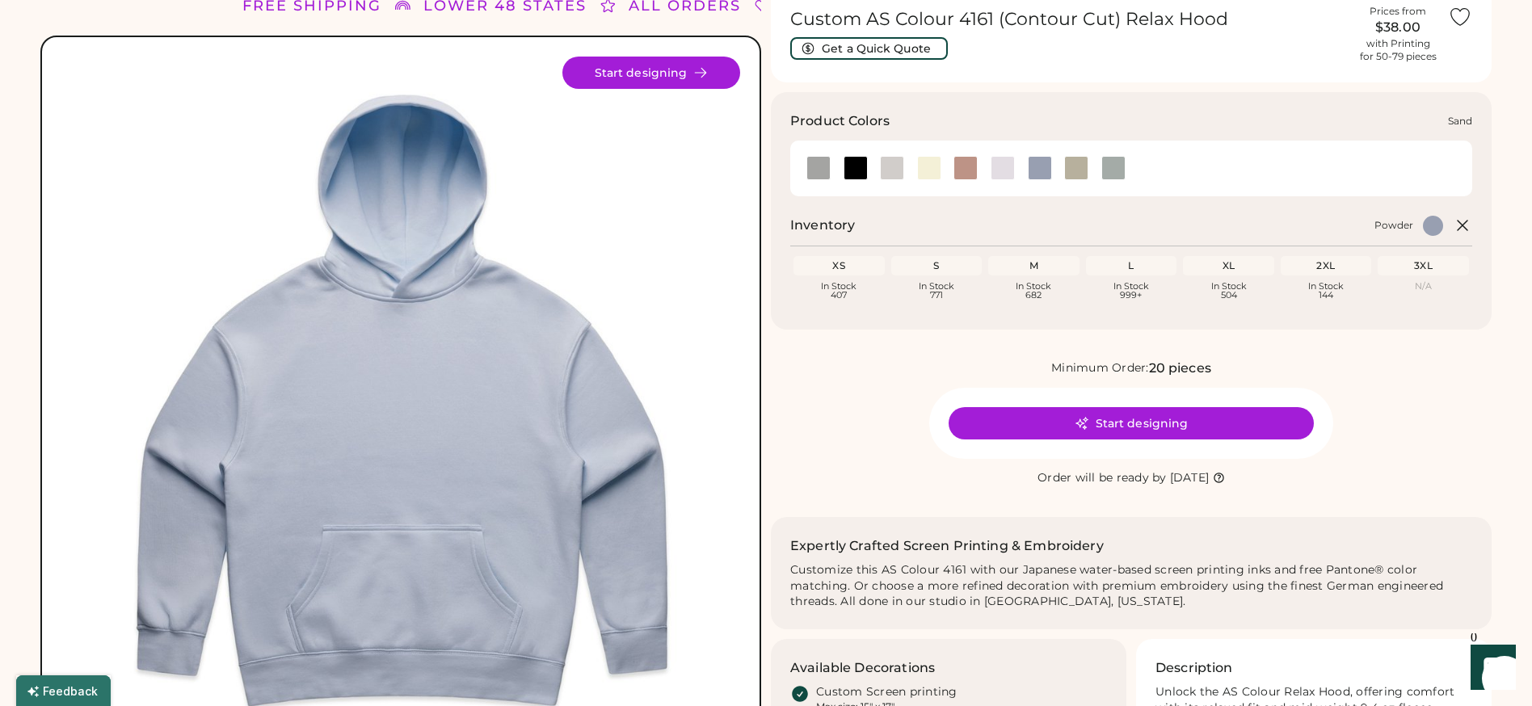
click at [1076, 167] on div at bounding box center [1076, 168] width 24 height 24
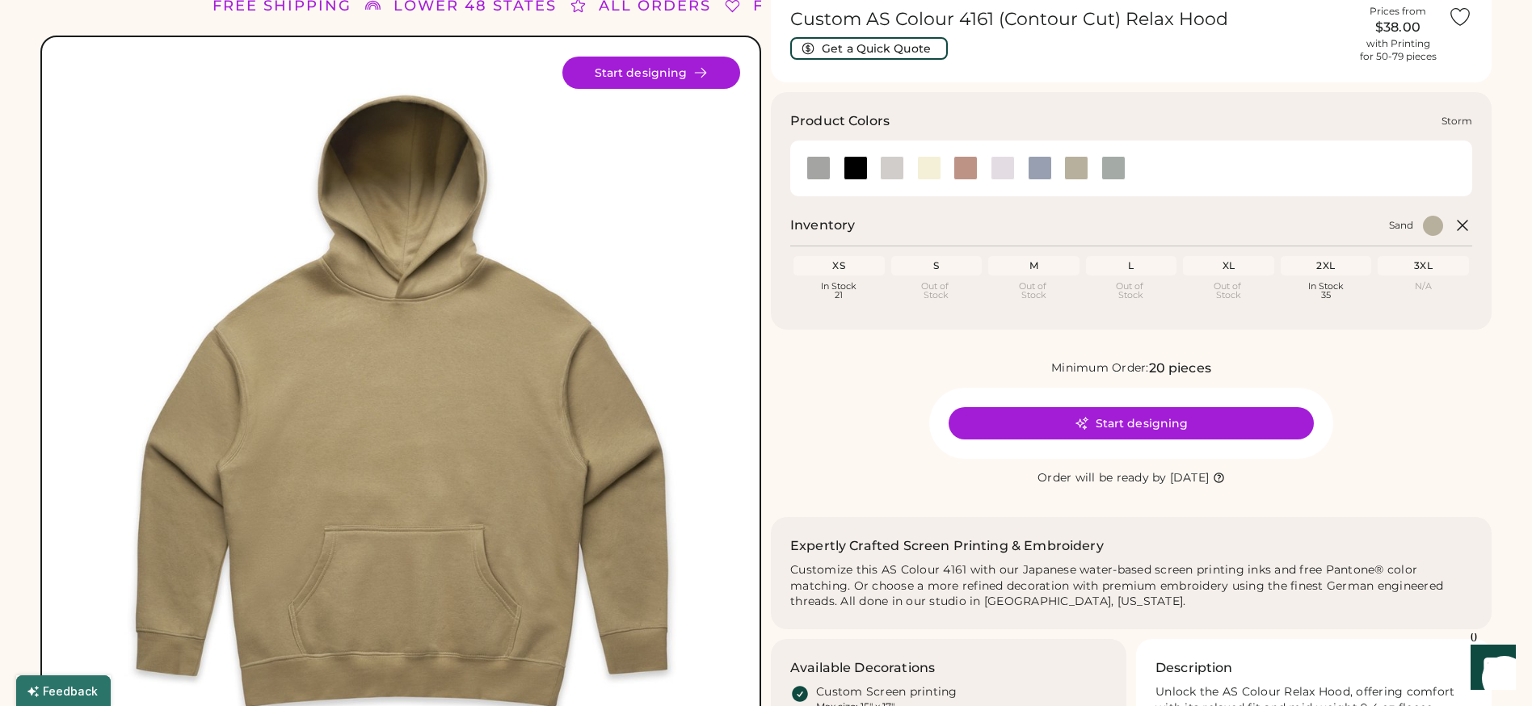
click at [1102, 168] on div at bounding box center [1113, 168] width 24 height 24
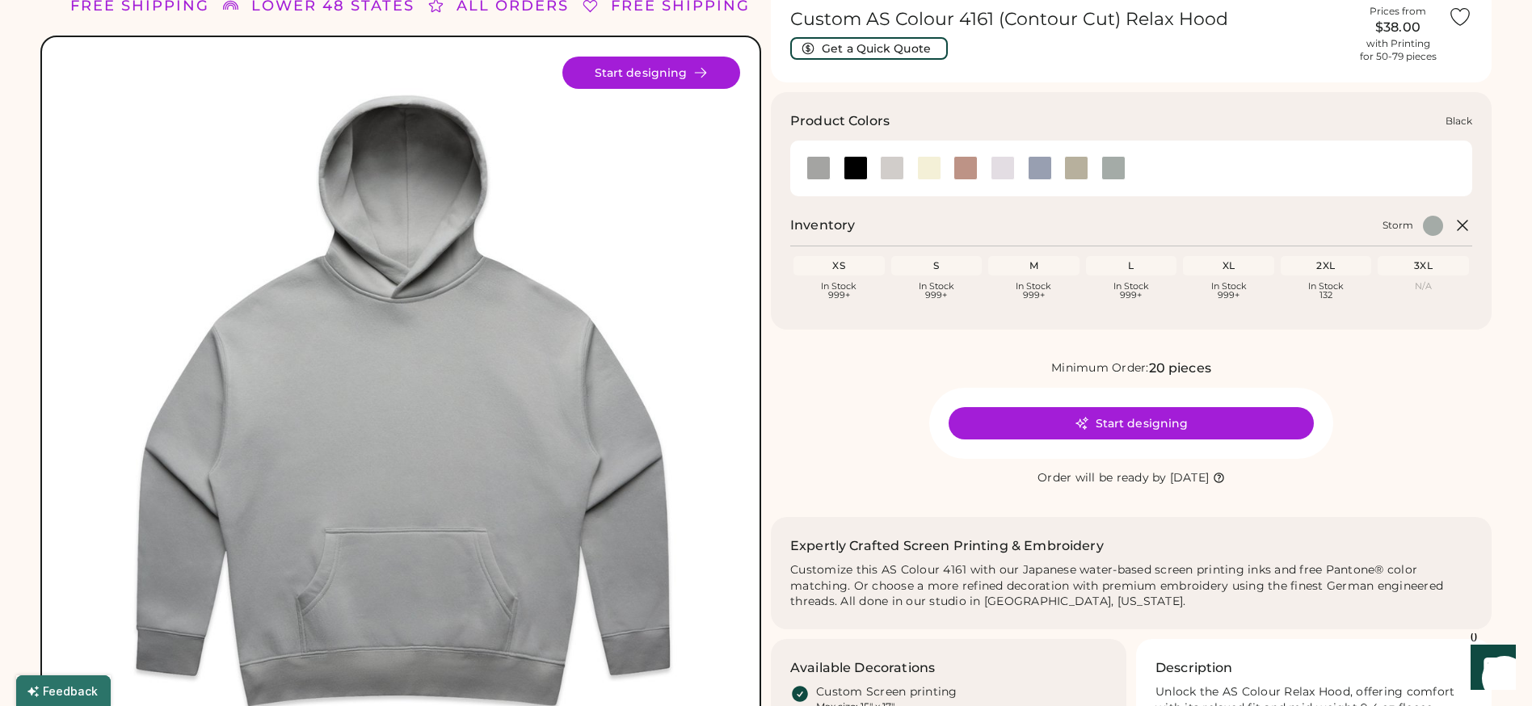
click at [856, 166] on div at bounding box center [856, 168] width 24 height 24
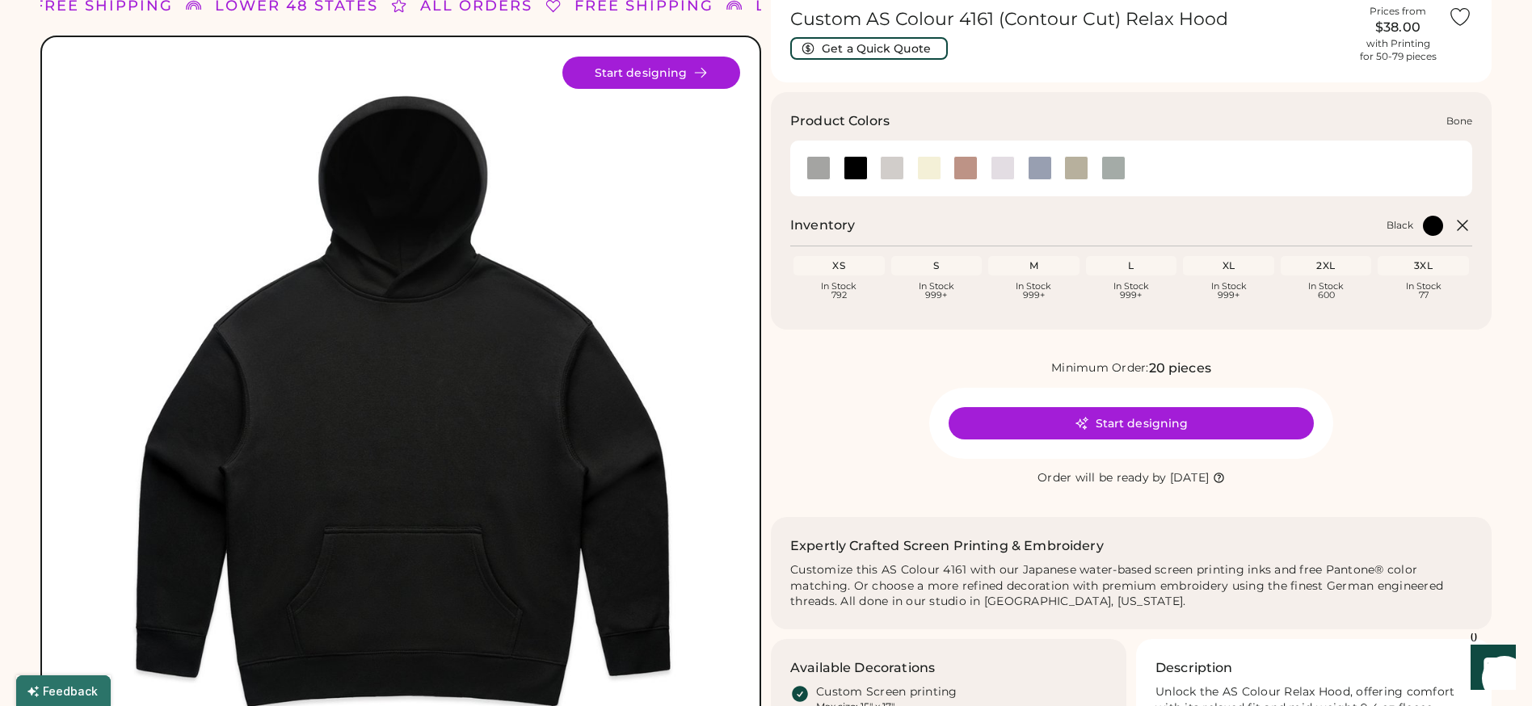
click at [896, 174] on div at bounding box center [892, 168] width 24 height 24
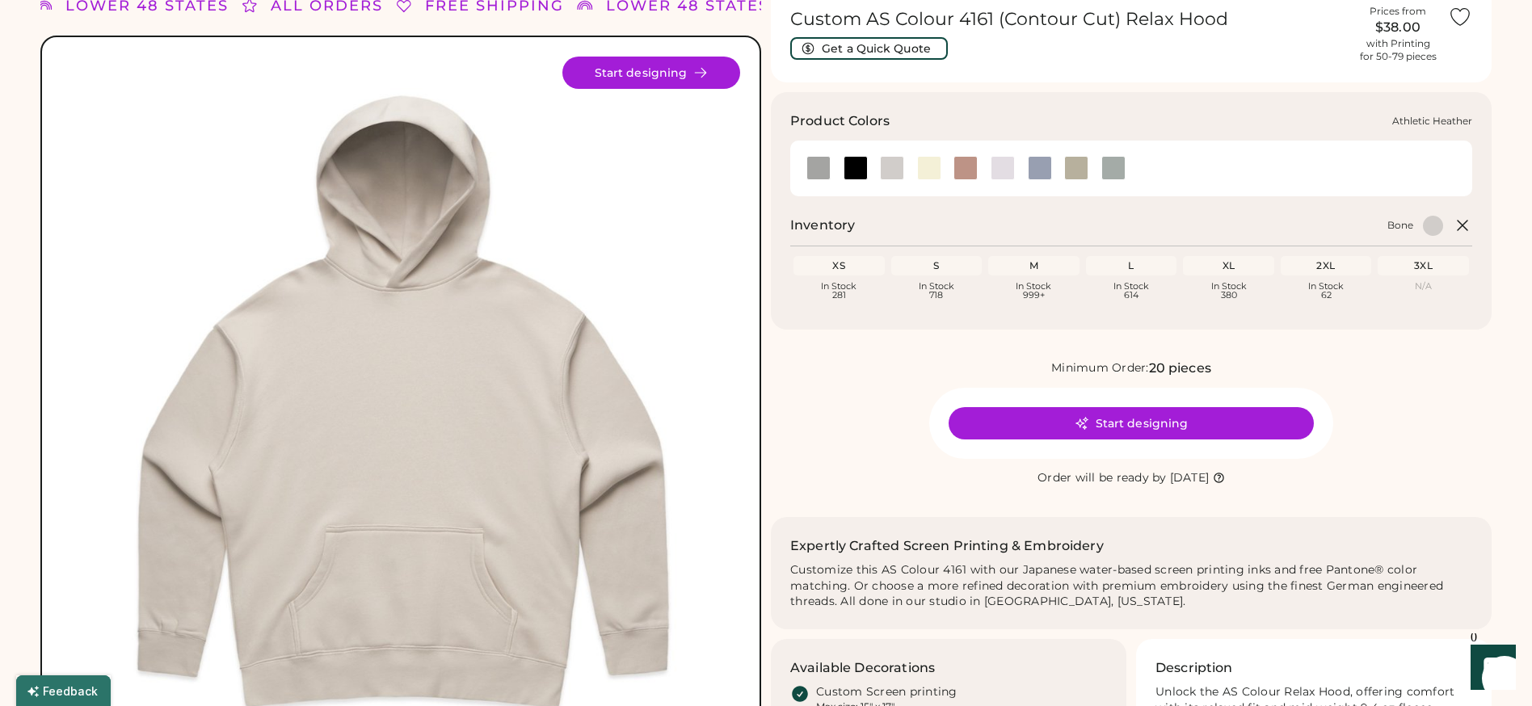
click at [823, 167] on div at bounding box center [818, 168] width 24 height 24
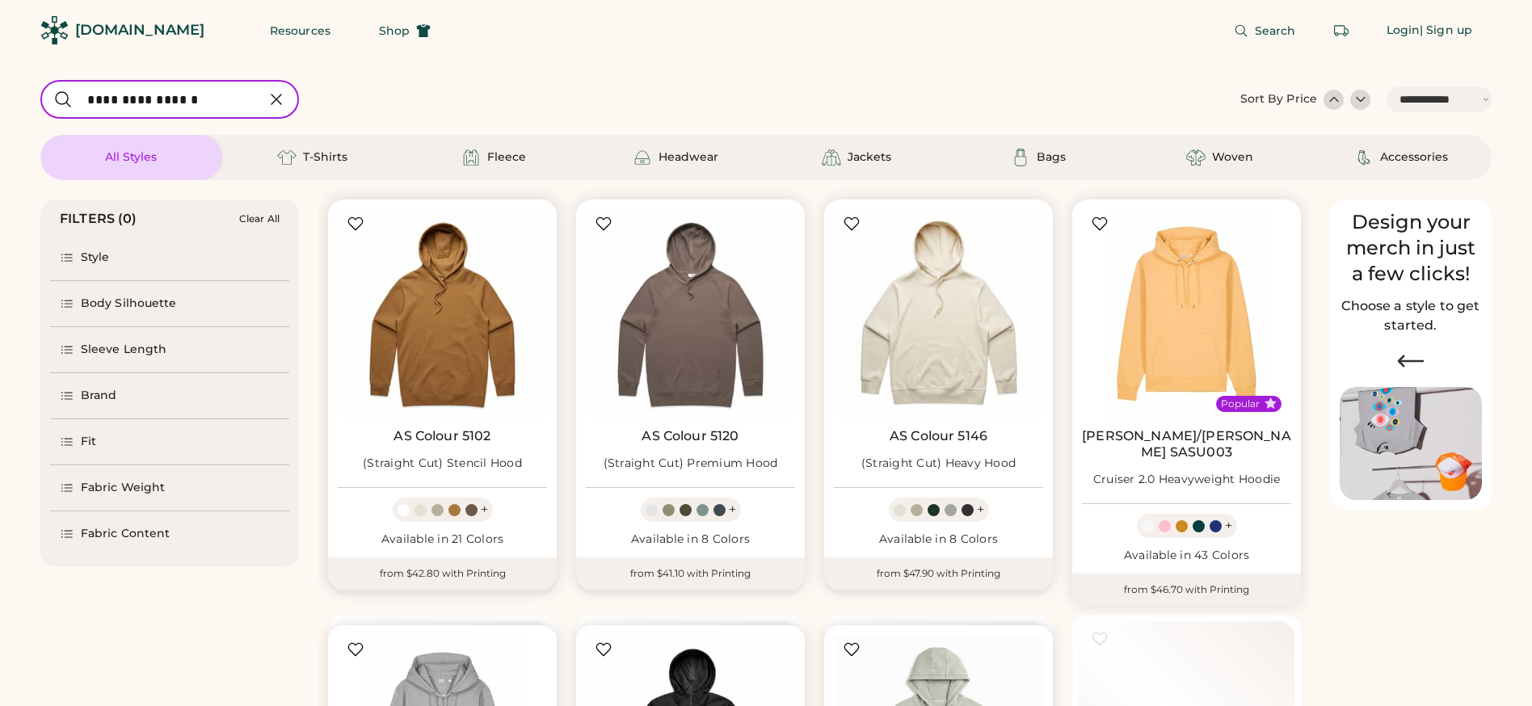
select select "*****"
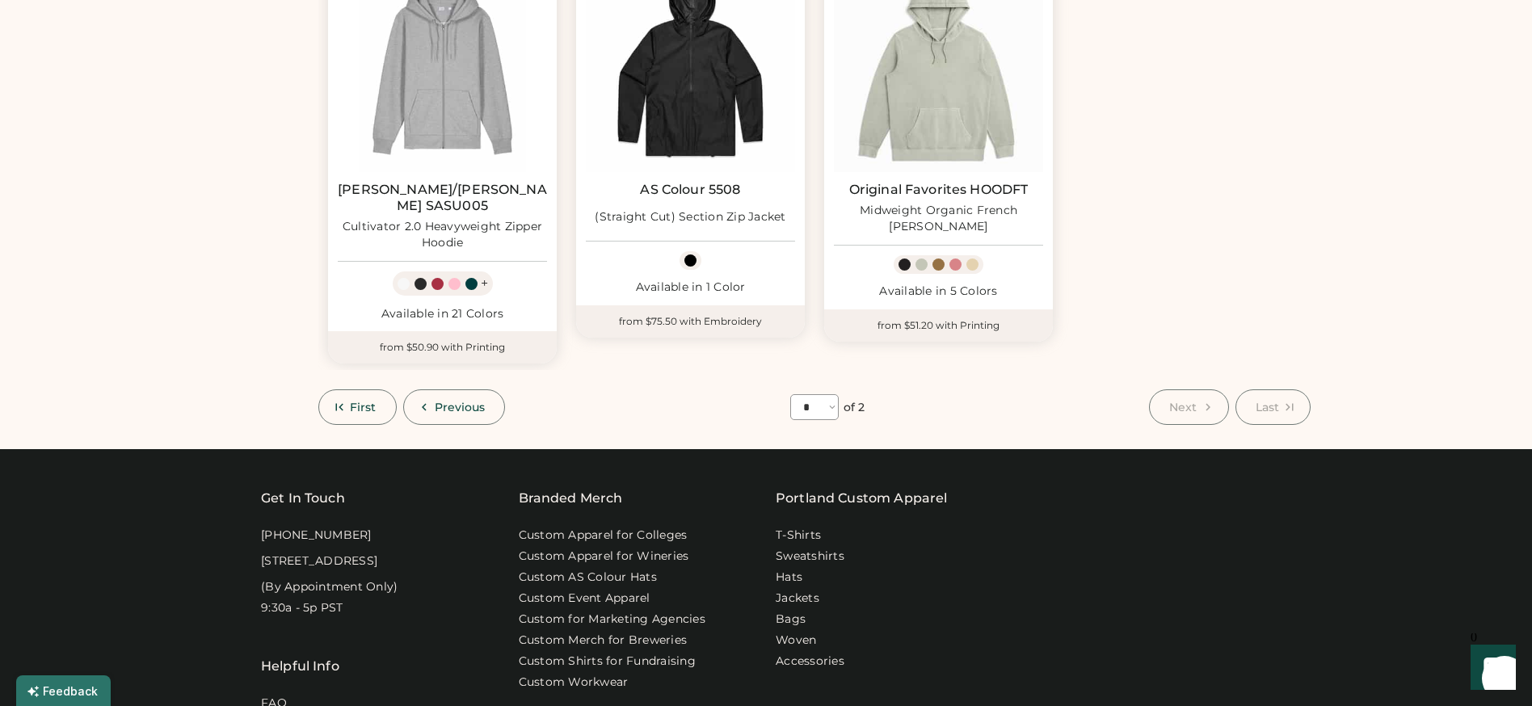
scroll to position [681, 0]
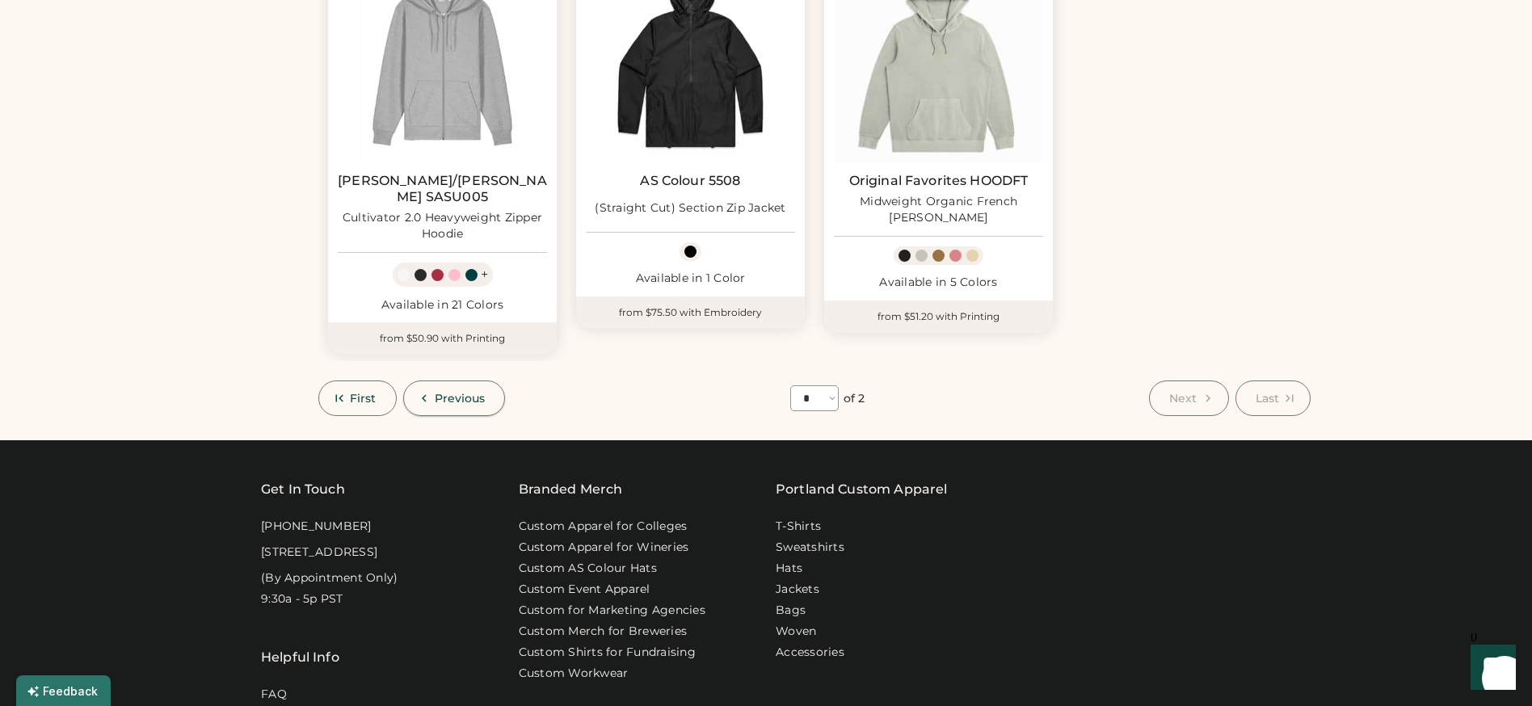
click at [456, 393] on span "Previous" at bounding box center [460, 398] width 51 height 11
select select "*"
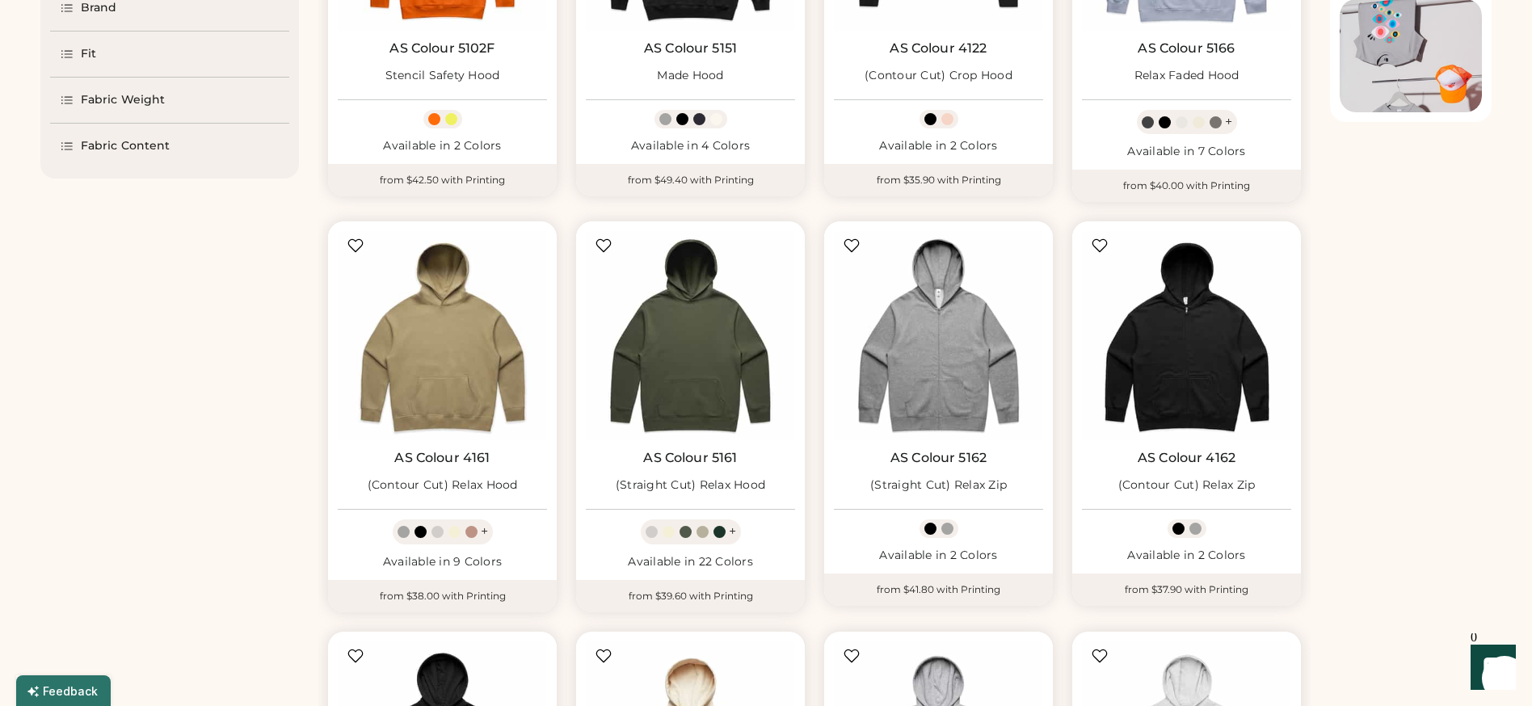
scroll to position [381, 0]
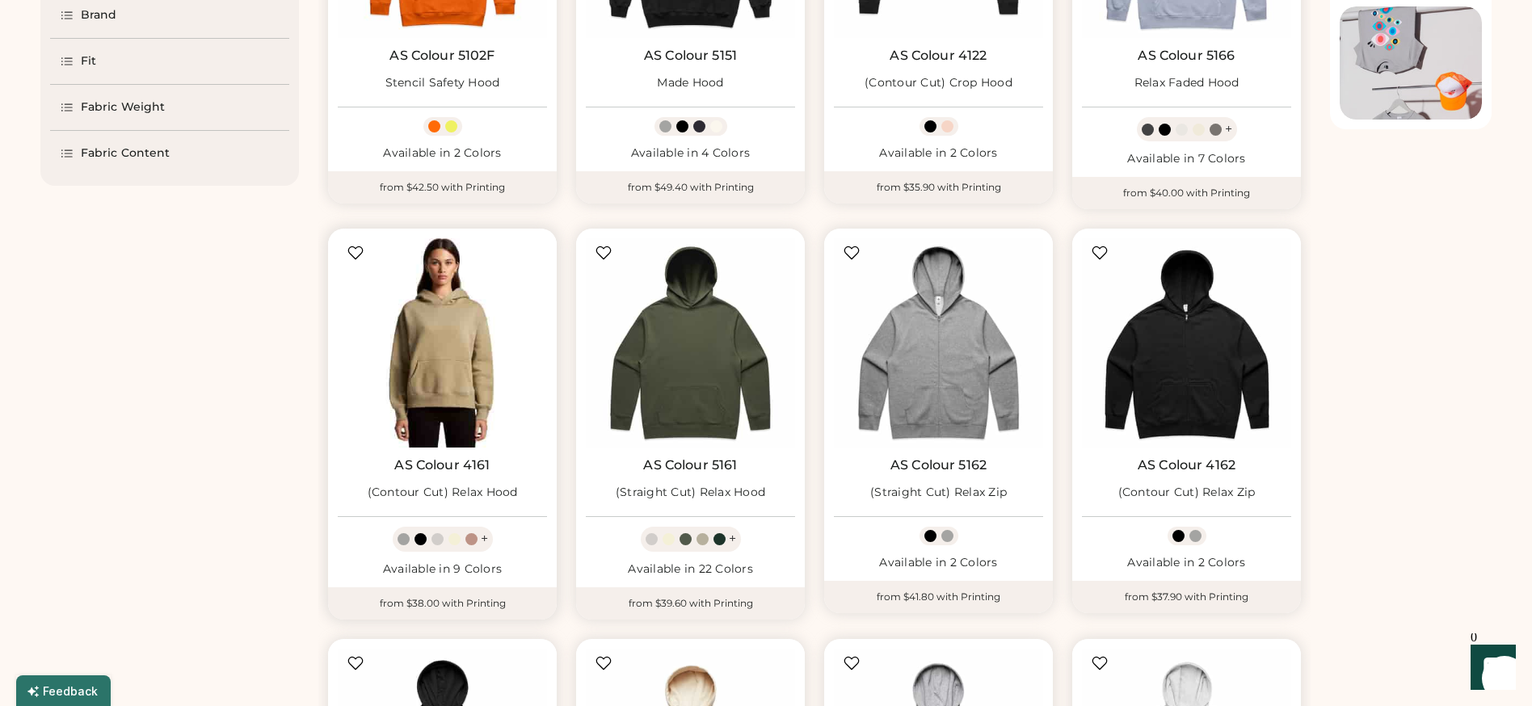
click at [461, 390] on img at bounding box center [442, 342] width 209 height 209
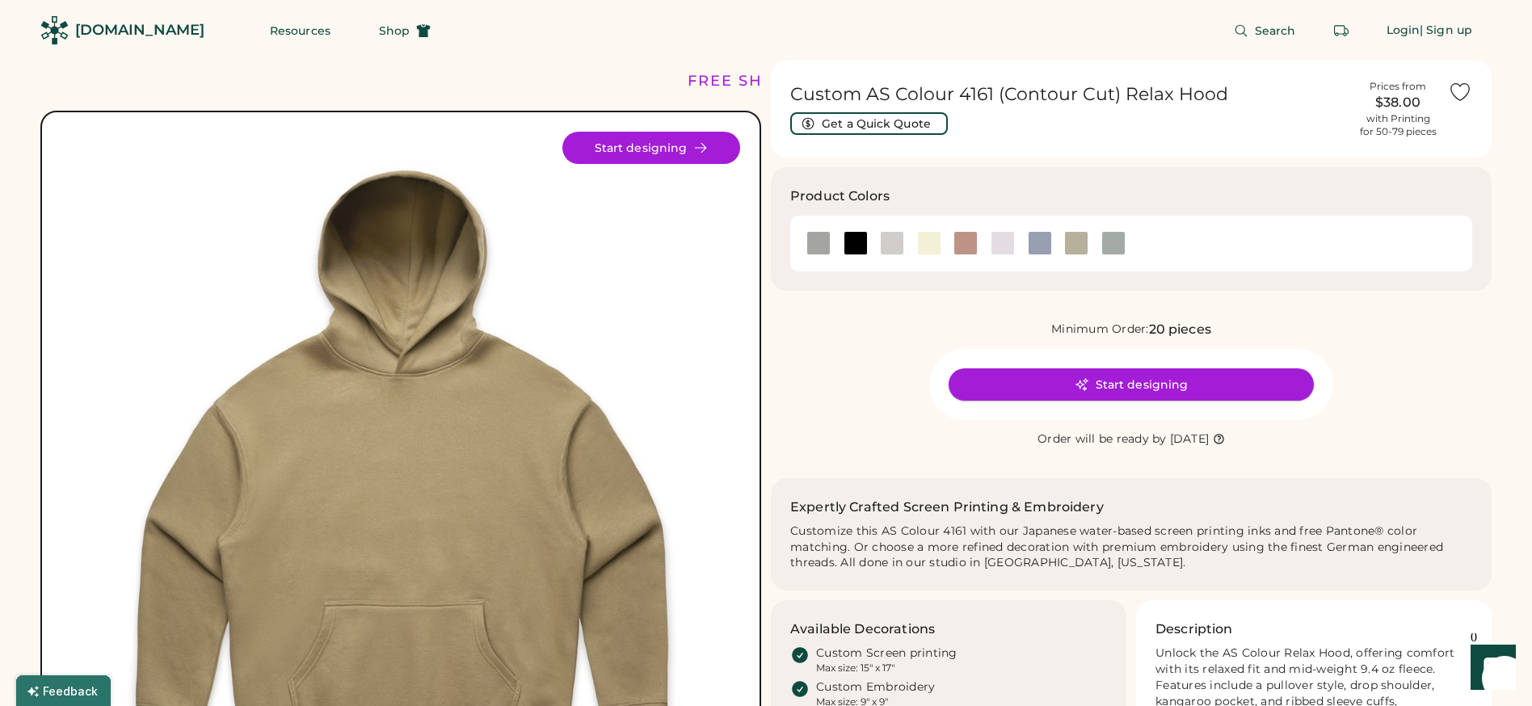
click at [1063, 379] on button "Start designing" at bounding box center [1131, 385] width 365 height 32
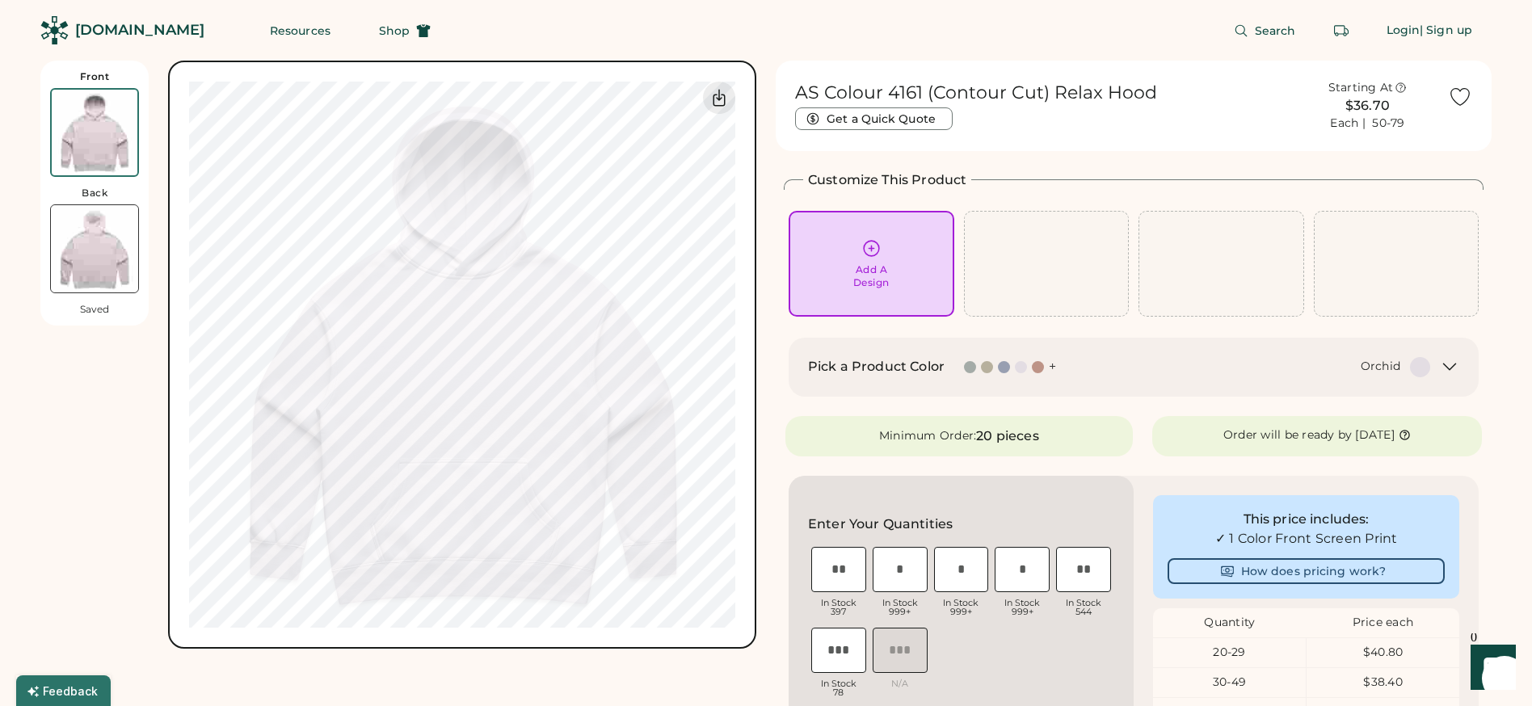
click at [1191, 391] on div "Pick a Product Color + Orchid" at bounding box center [1134, 367] width 690 height 59
click at [1462, 368] on div "Pick a Product Color + Orchid" at bounding box center [1134, 367] width 690 height 59
click at [1446, 362] on icon at bounding box center [1449, 366] width 19 height 19
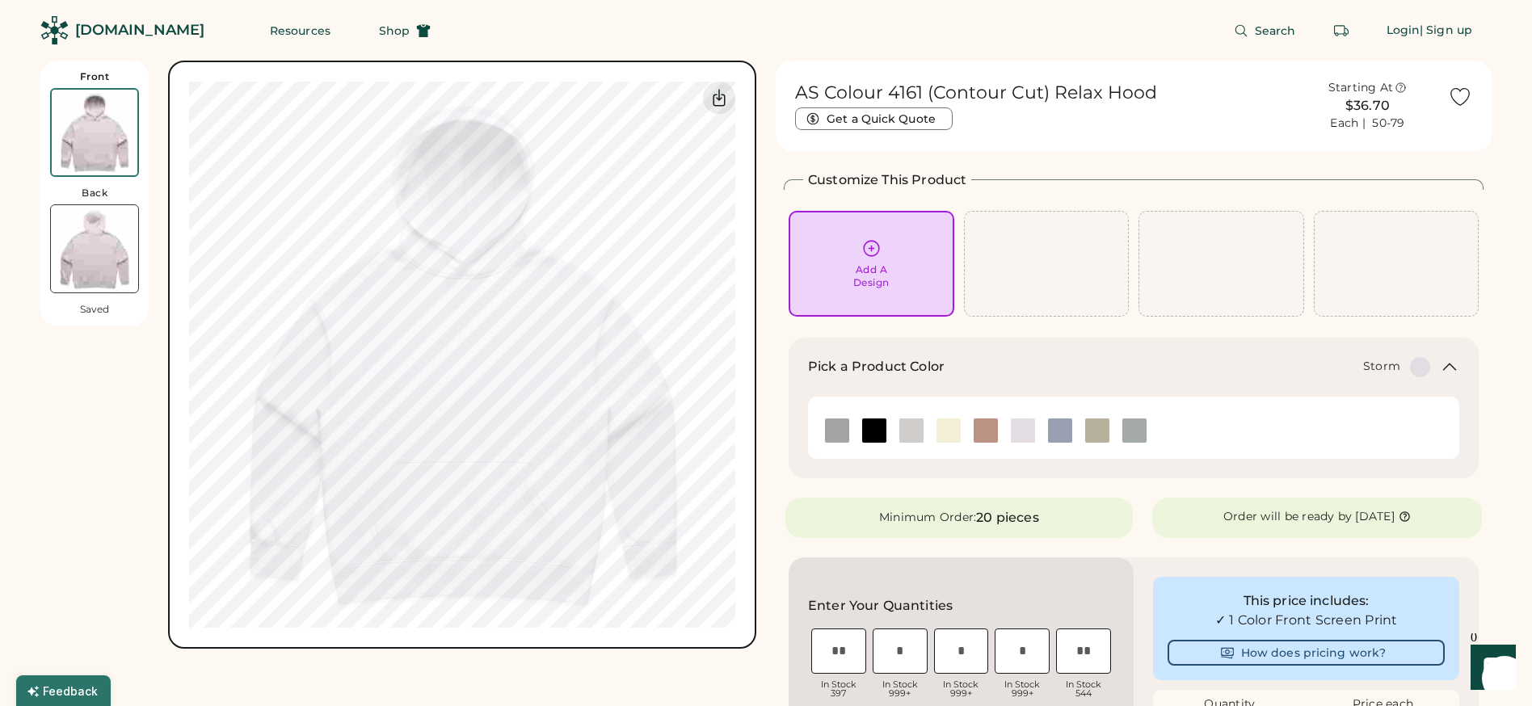
click at [1136, 432] on img at bounding box center [1134, 431] width 24 height 24
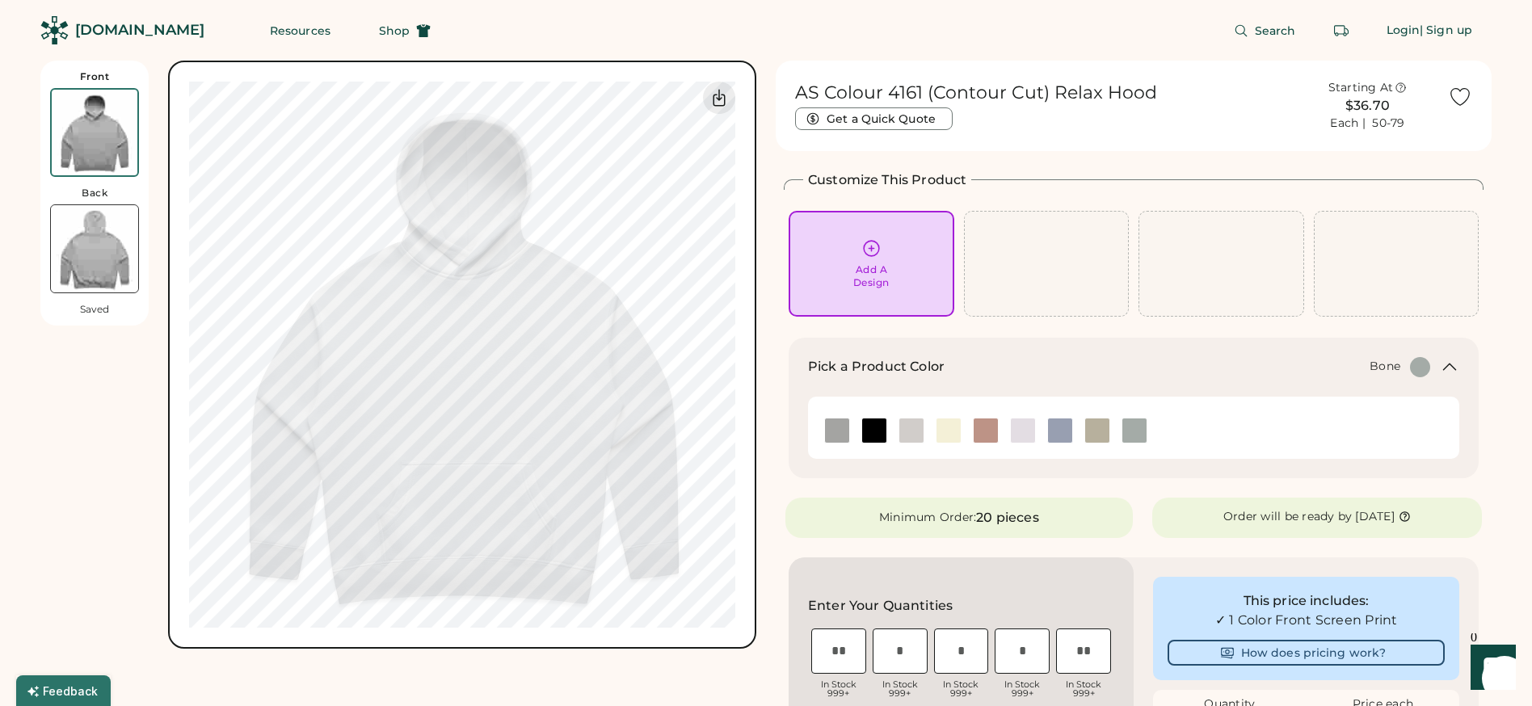
click at [913, 432] on img at bounding box center [911, 431] width 24 height 24
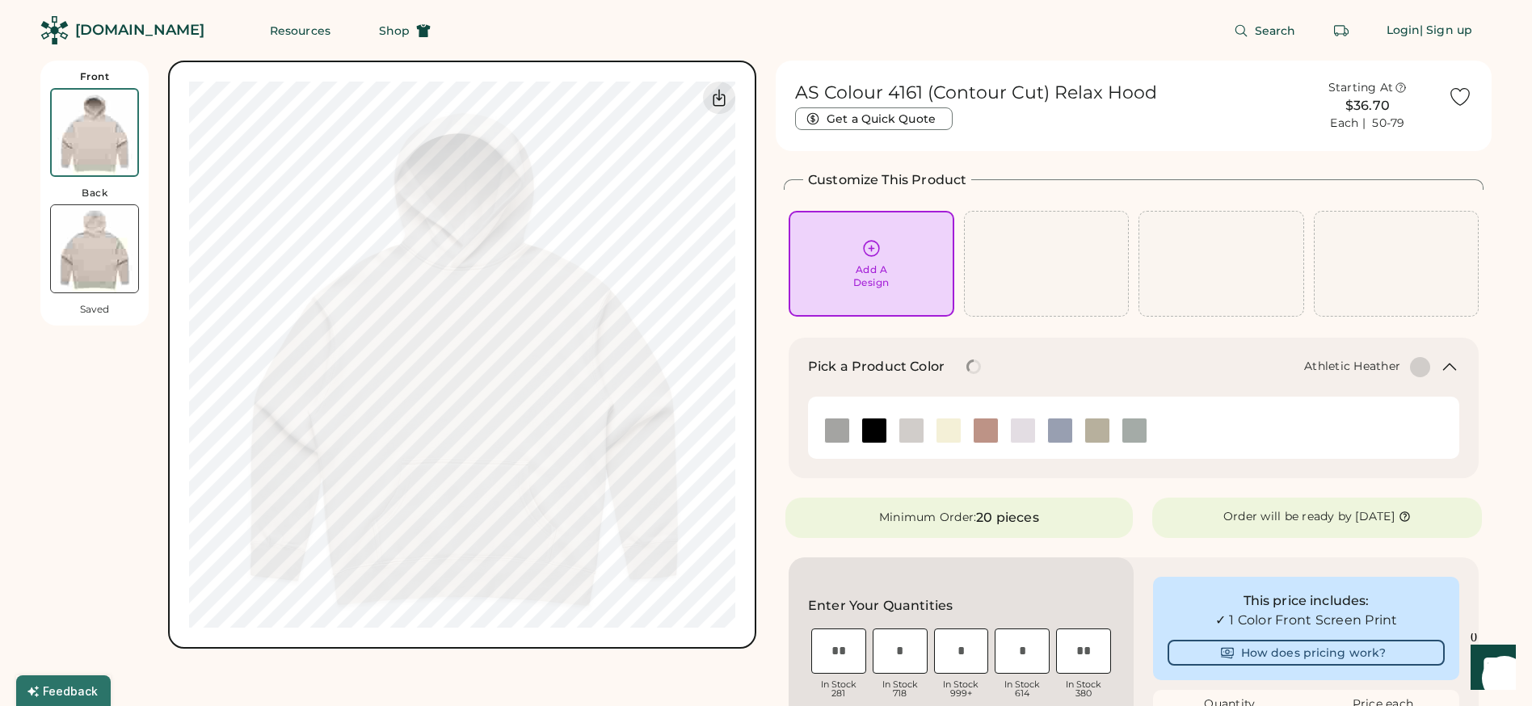
click at [832, 431] on img at bounding box center [837, 431] width 24 height 24
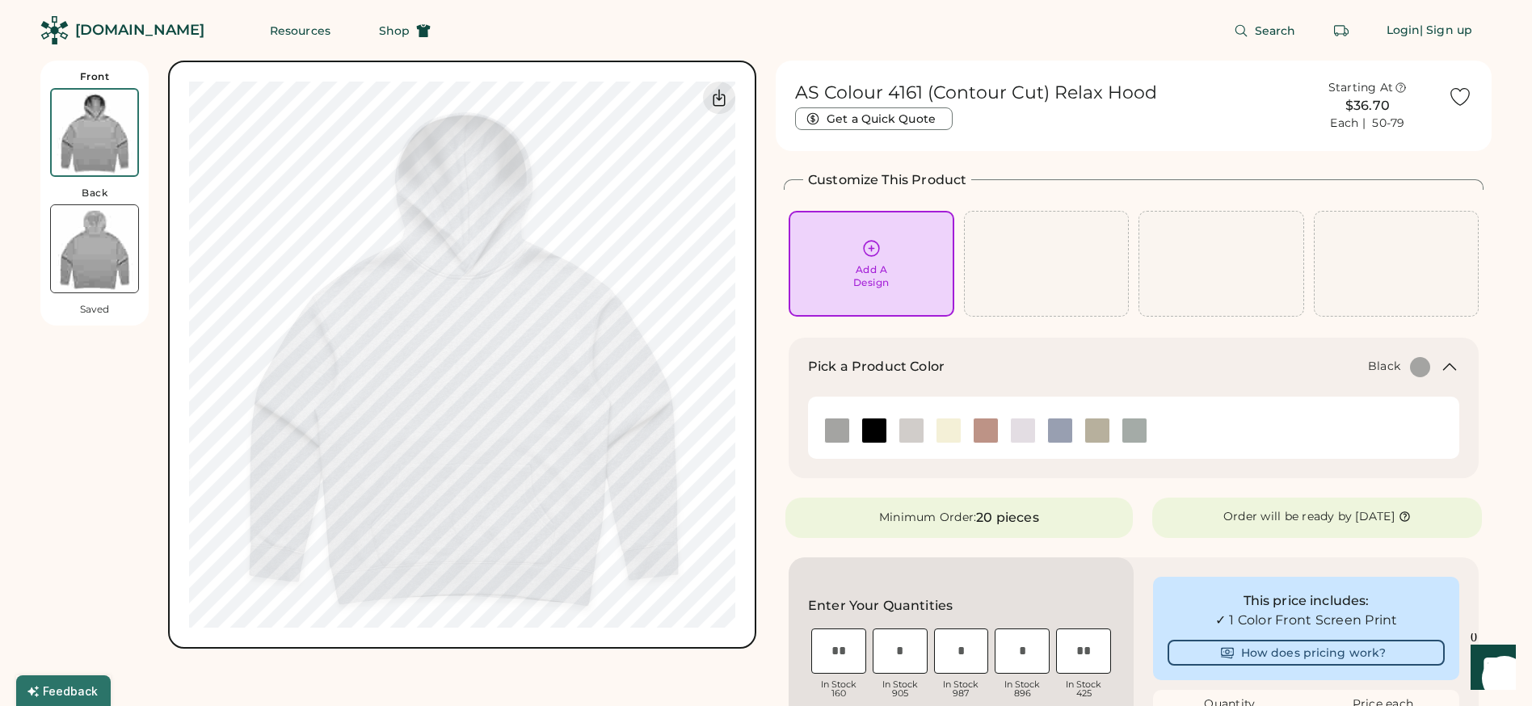
click at [865, 434] on img at bounding box center [874, 431] width 24 height 24
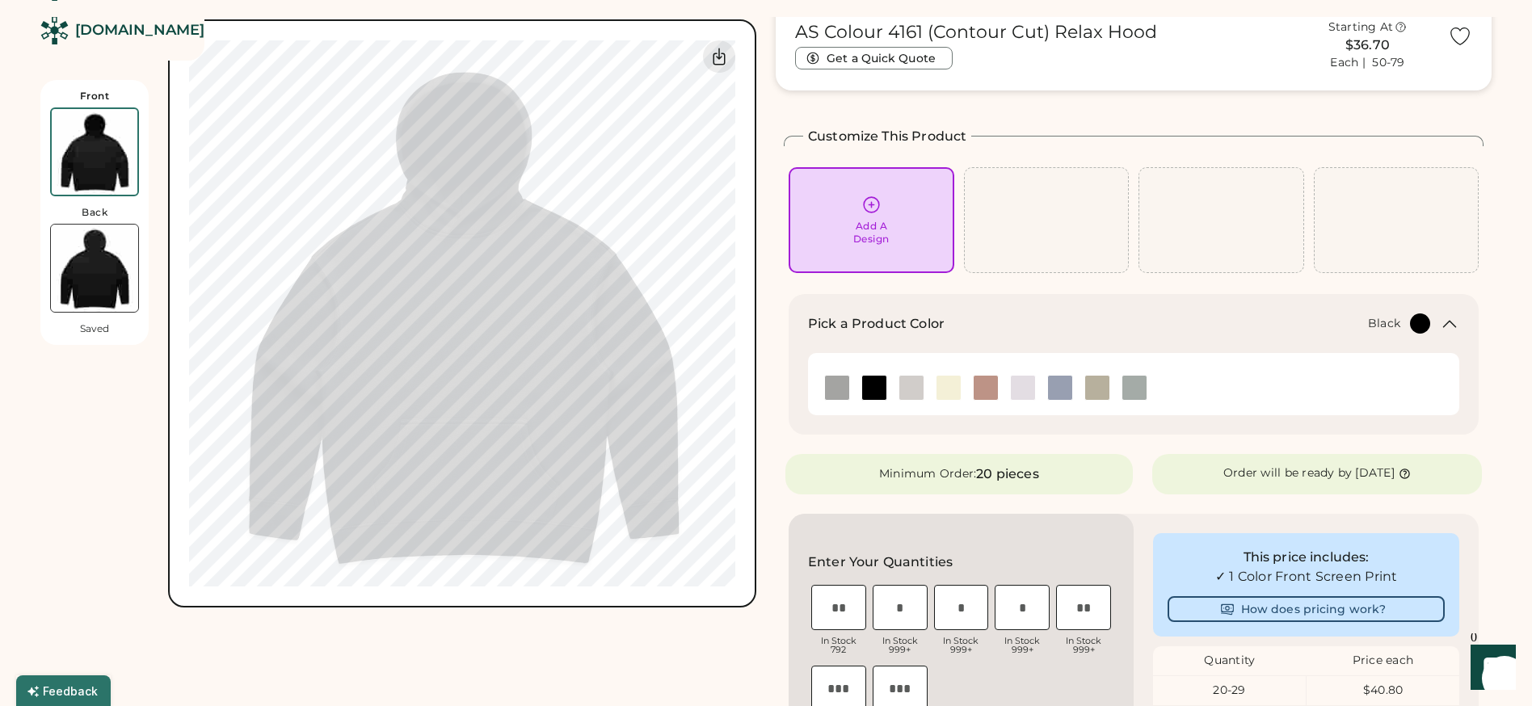
scroll to position [6, 0]
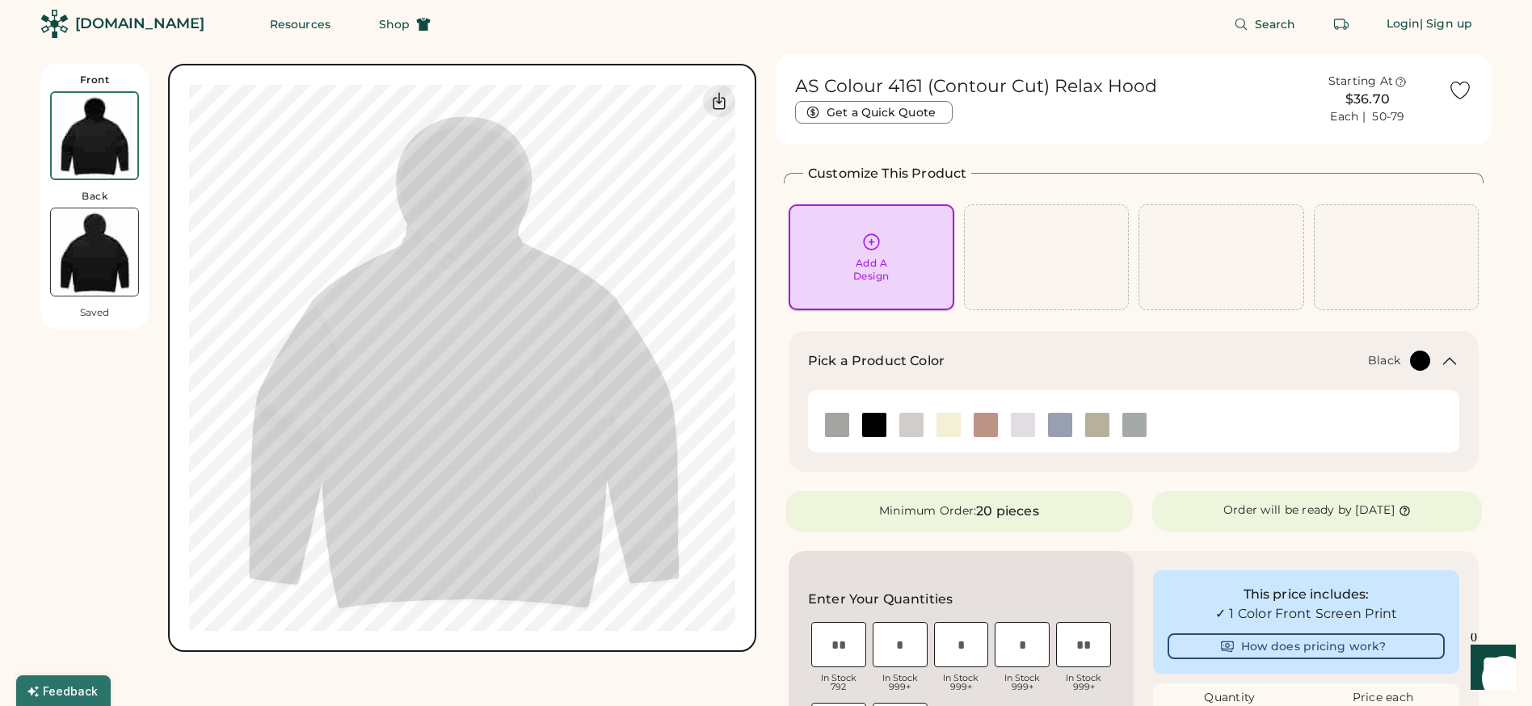
click at [871, 251] on icon at bounding box center [871, 242] width 20 height 20
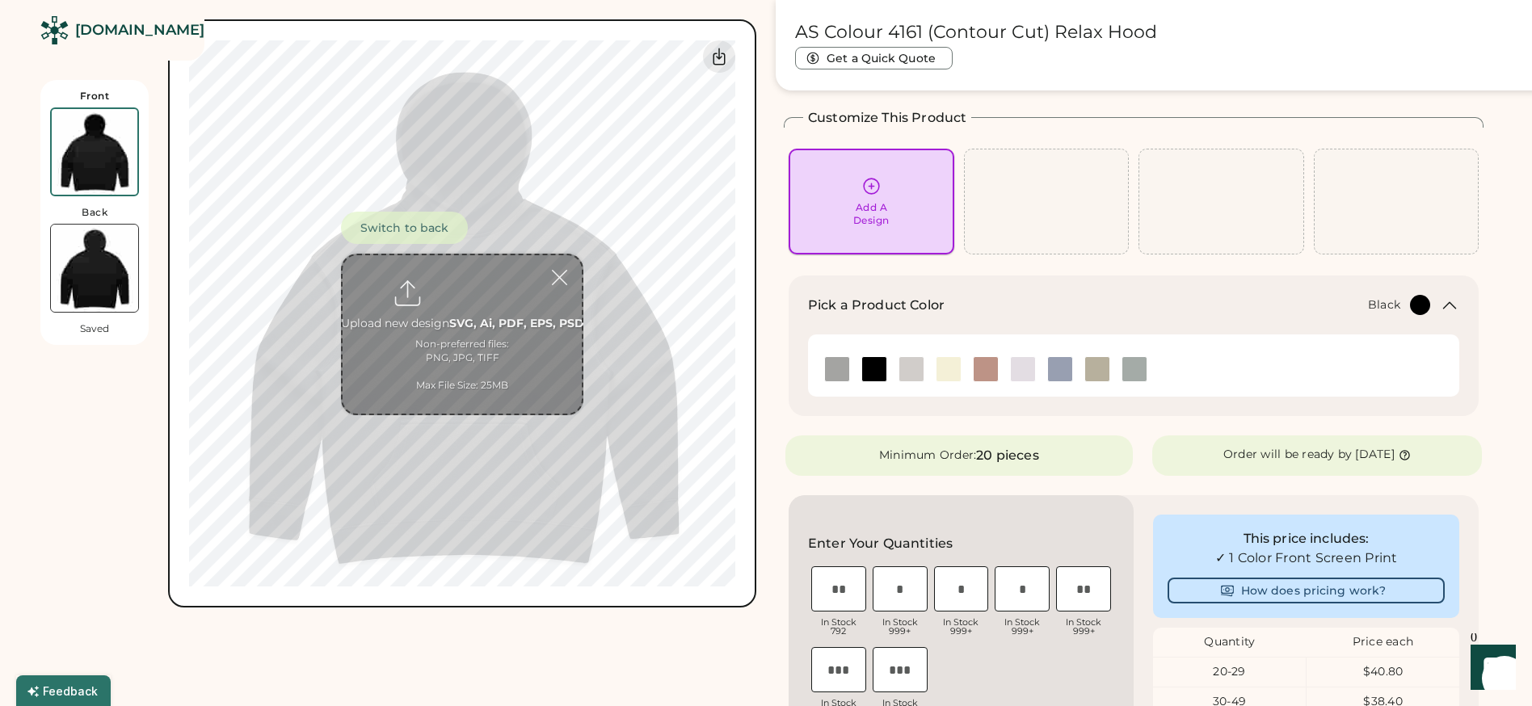
scroll to position [70, 0]
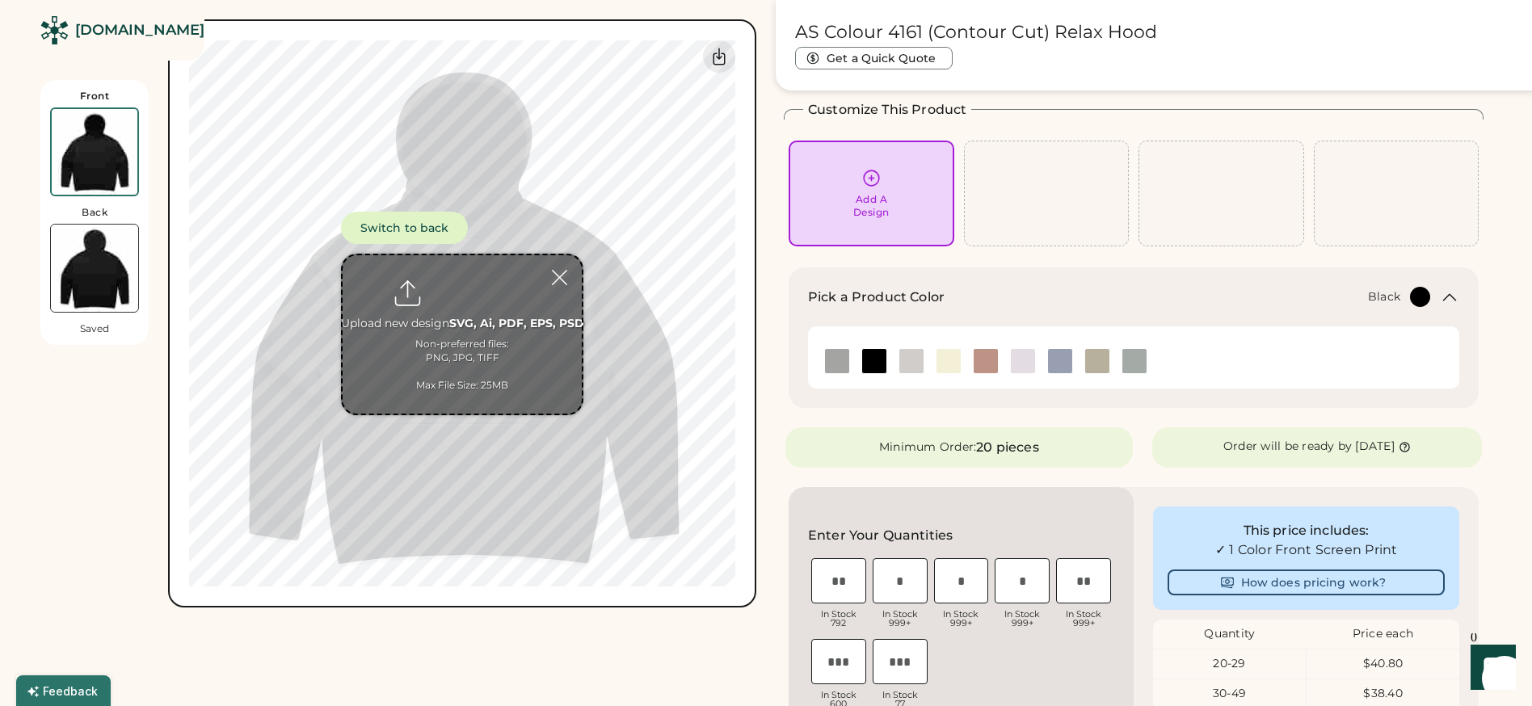
type input "**********"
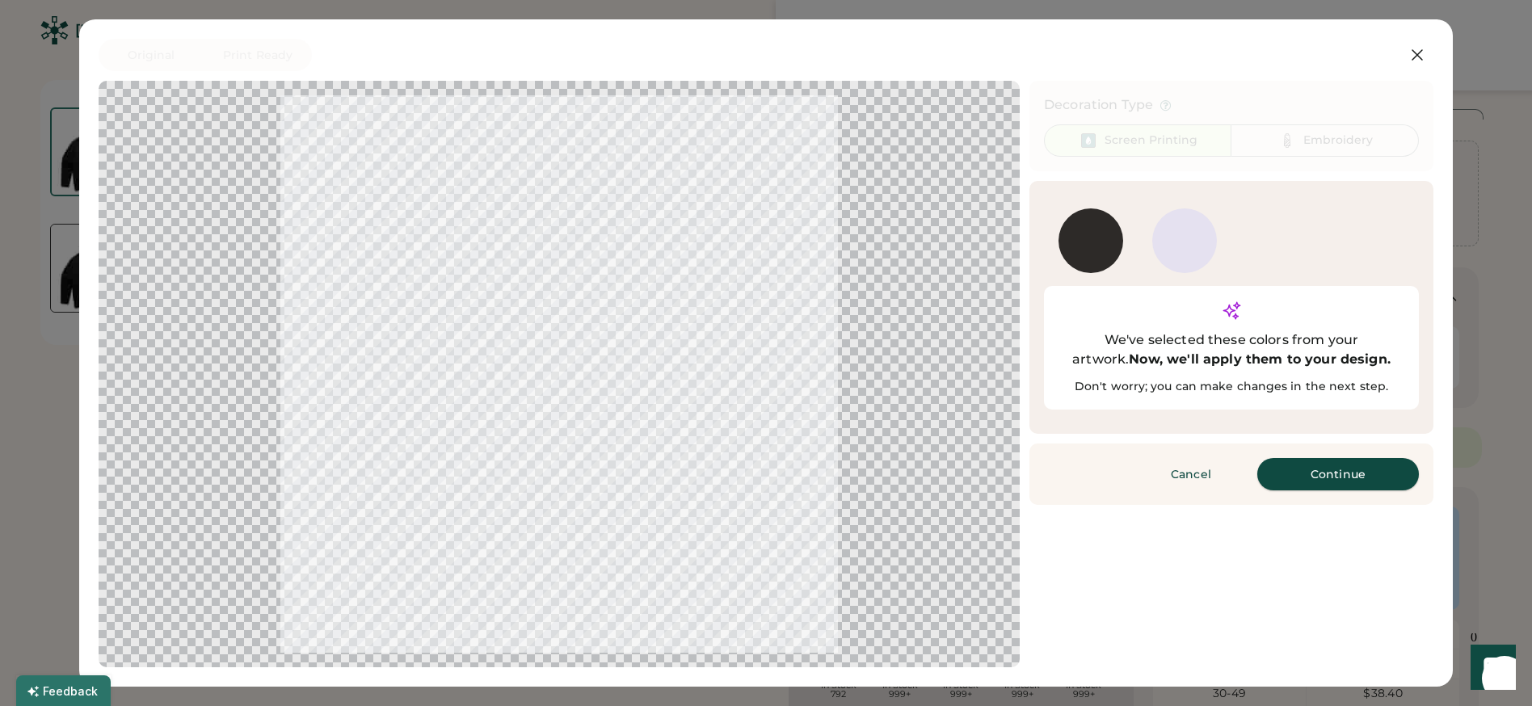
click at [1331, 458] on button "Continue" at bounding box center [1338, 474] width 162 height 32
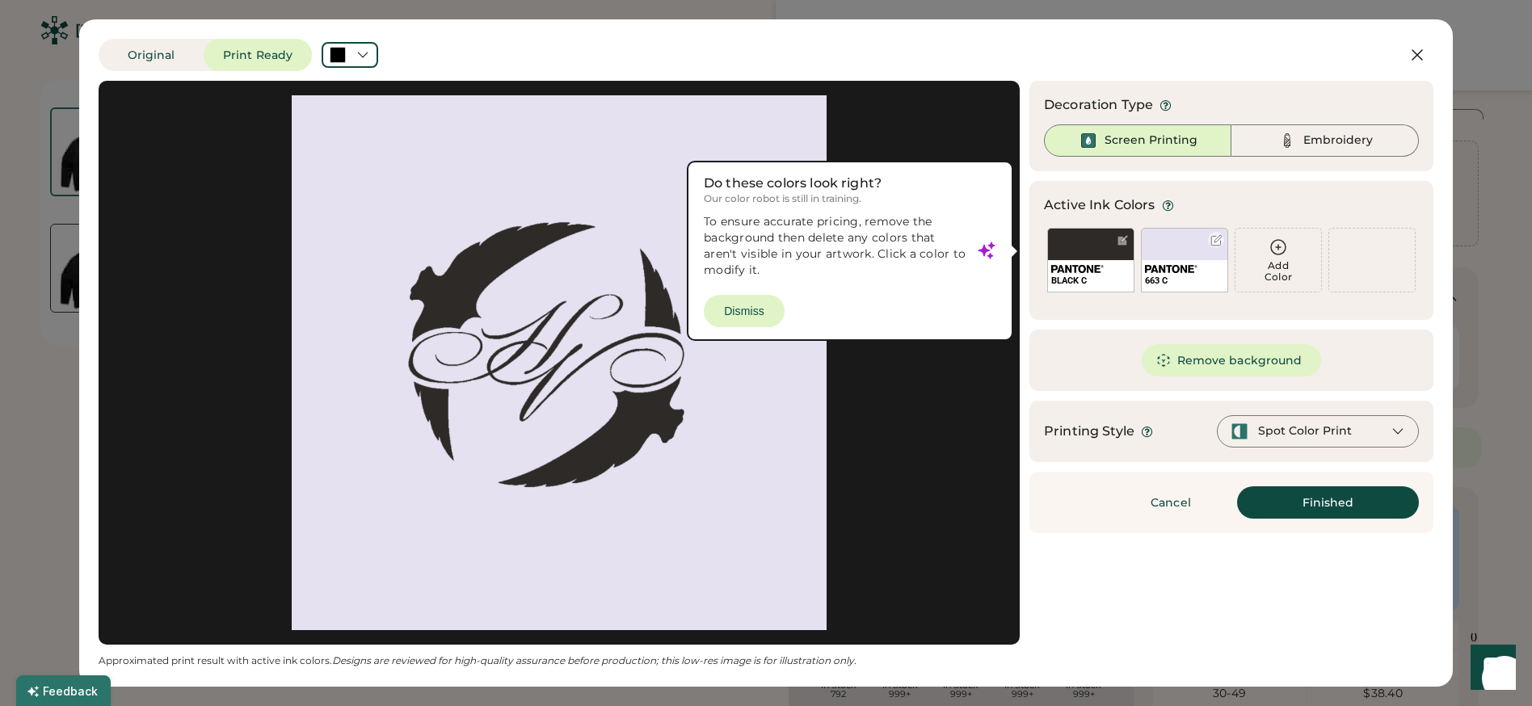
click at [1211, 238] on div at bounding box center [1217, 240] width 12 height 12
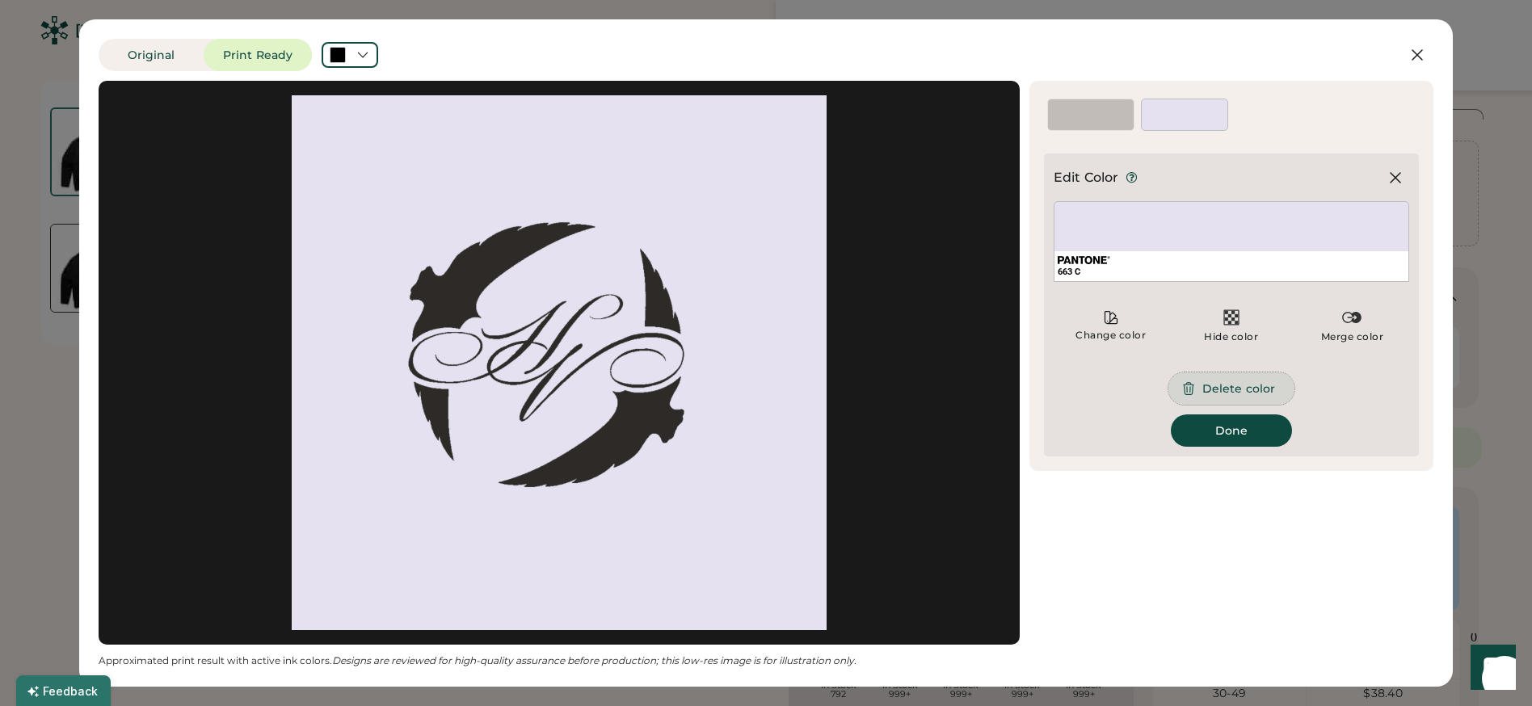
click at [1228, 384] on button "Delete color" at bounding box center [1232, 389] width 126 height 32
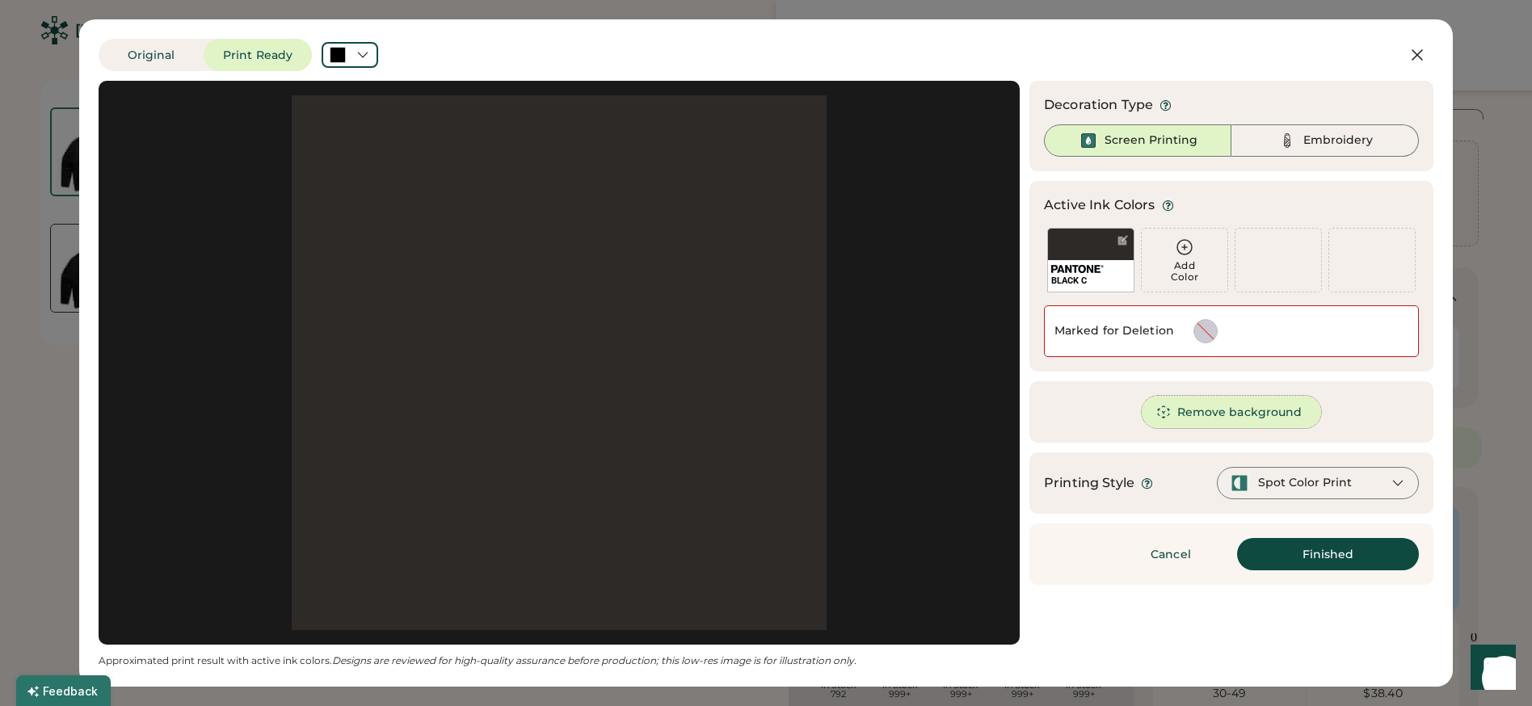
click at [1227, 419] on button "Remove background" at bounding box center [1232, 412] width 180 height 32
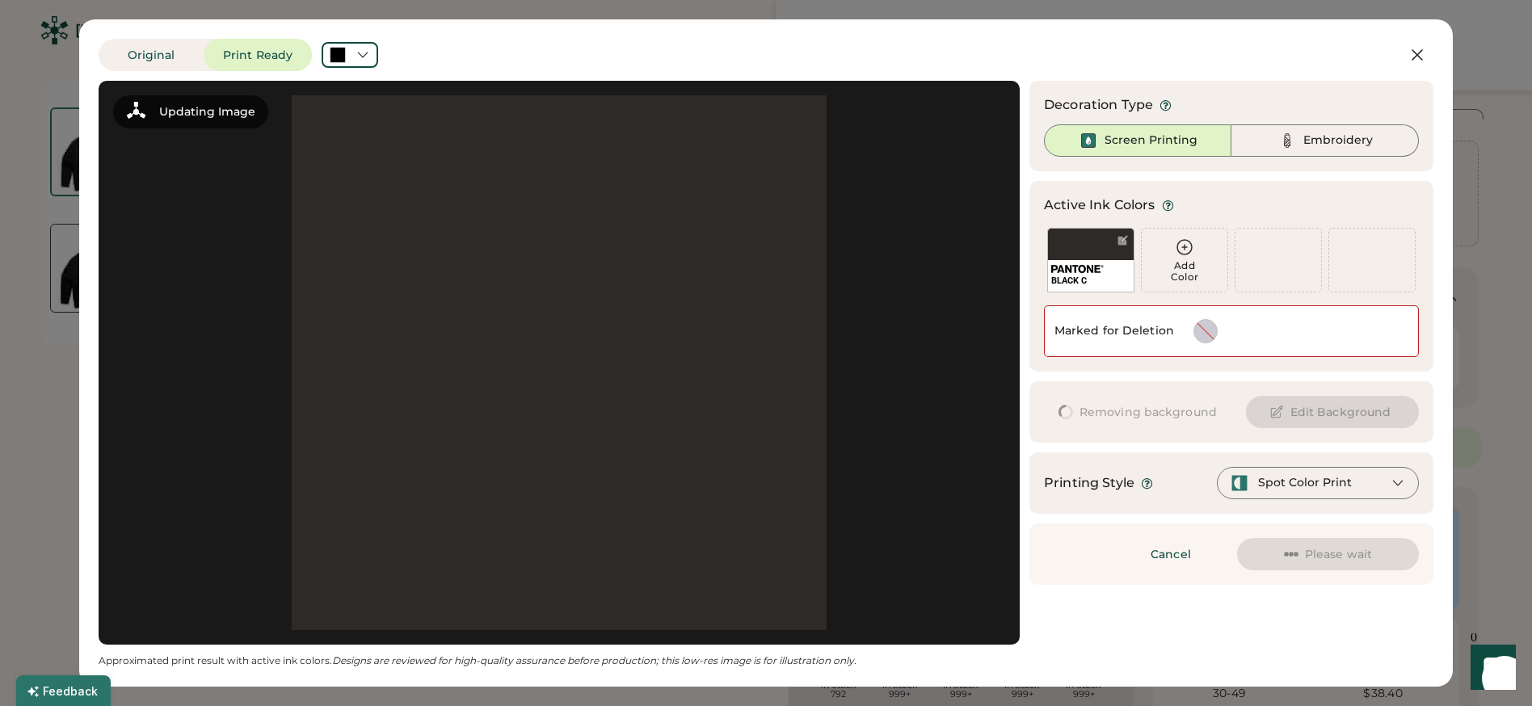
scroll to position [0, 0]
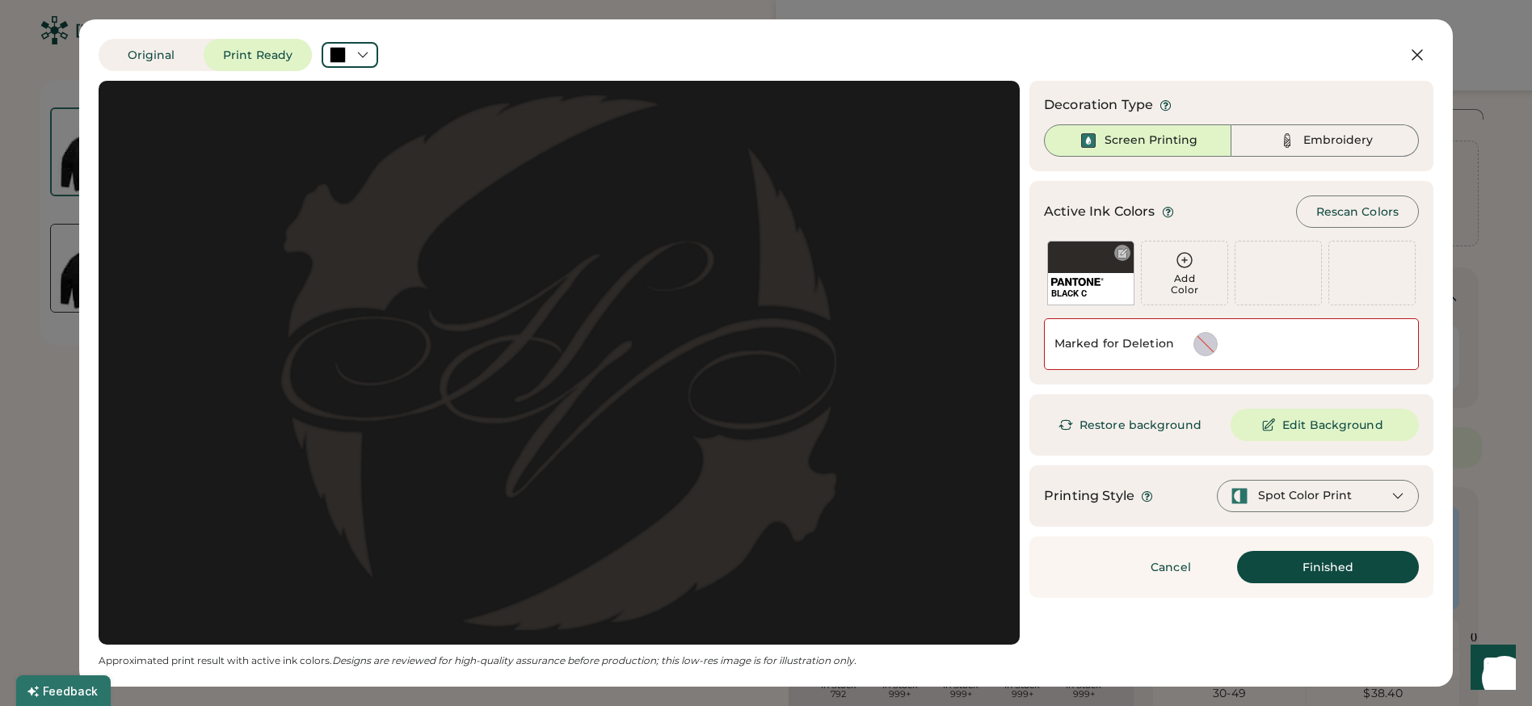
click at [1121, 254] on div at bounding box center [1123, 253] width 12 height 12
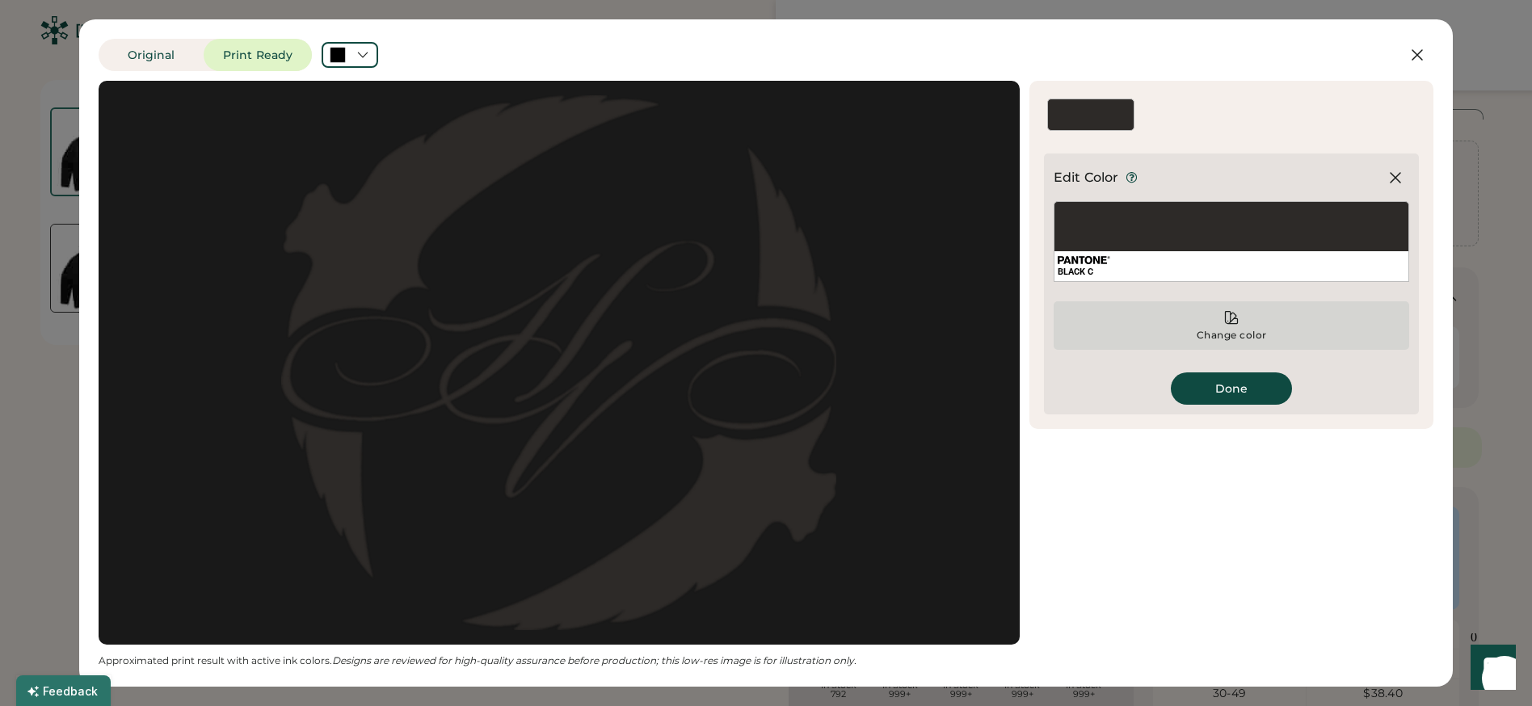
click at [1240, 318] on div "Change color" at bounding box center [1232, 325] width 356 height 48
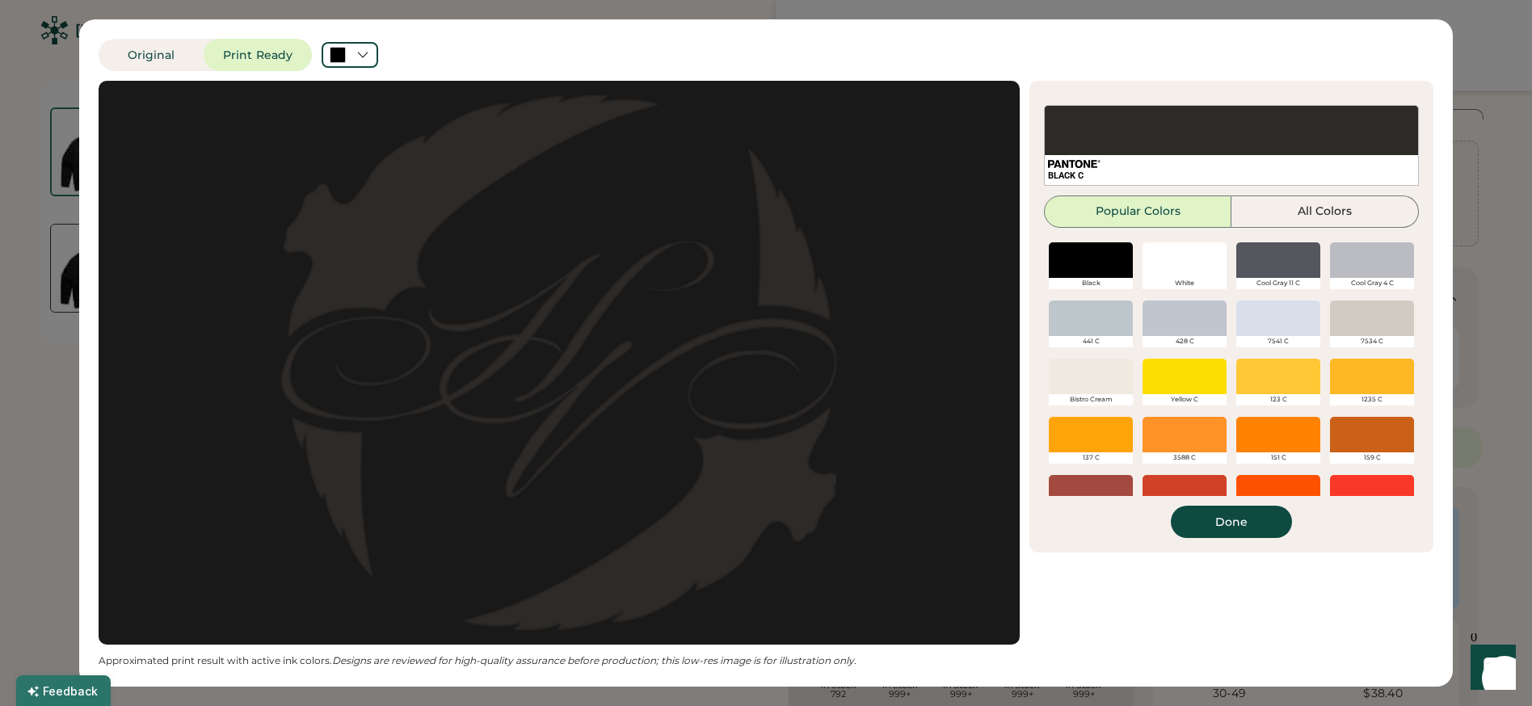
click at [1190, 253] on div at bounding box center [1185, 260] width 84 height 36
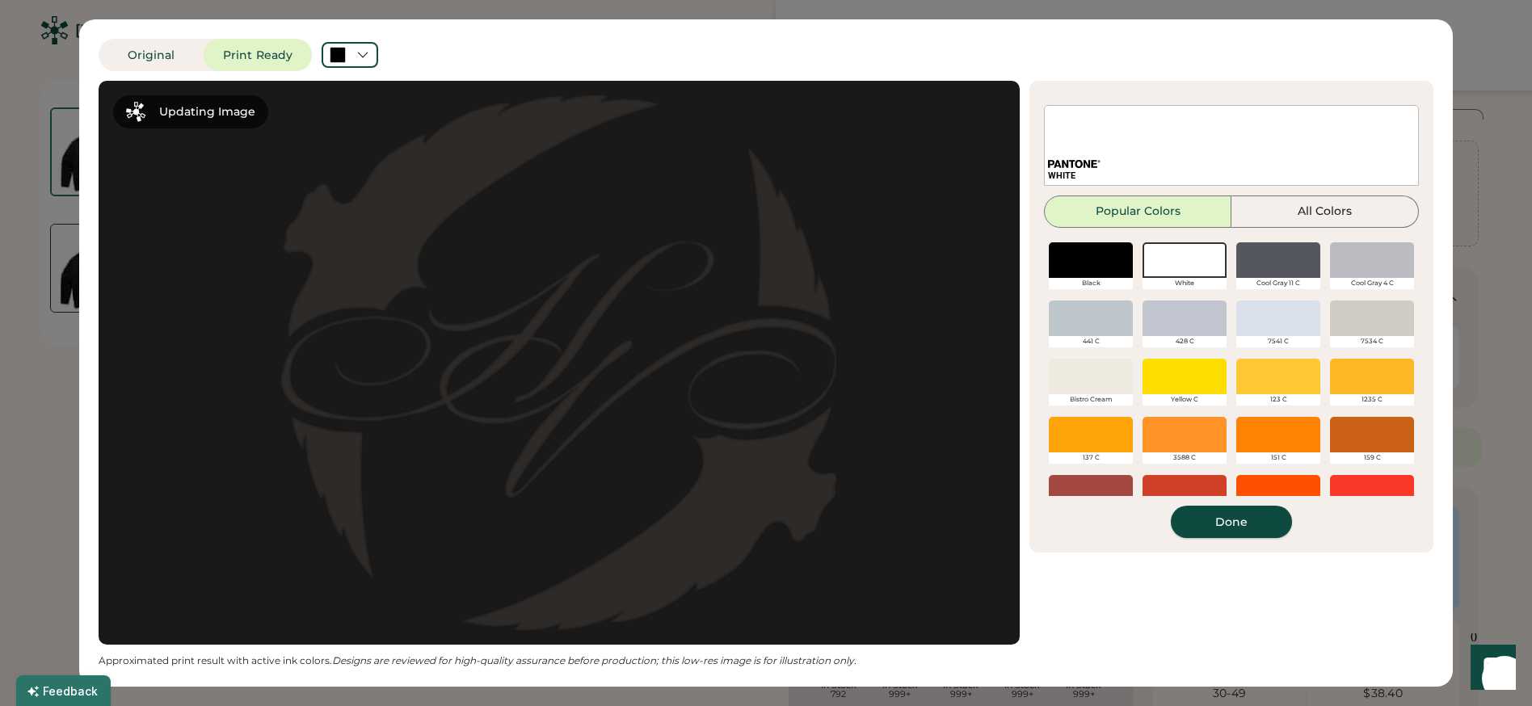
click at [1253, 522] on button "Done" at bounding box center [1231, 522] width 121 height 32
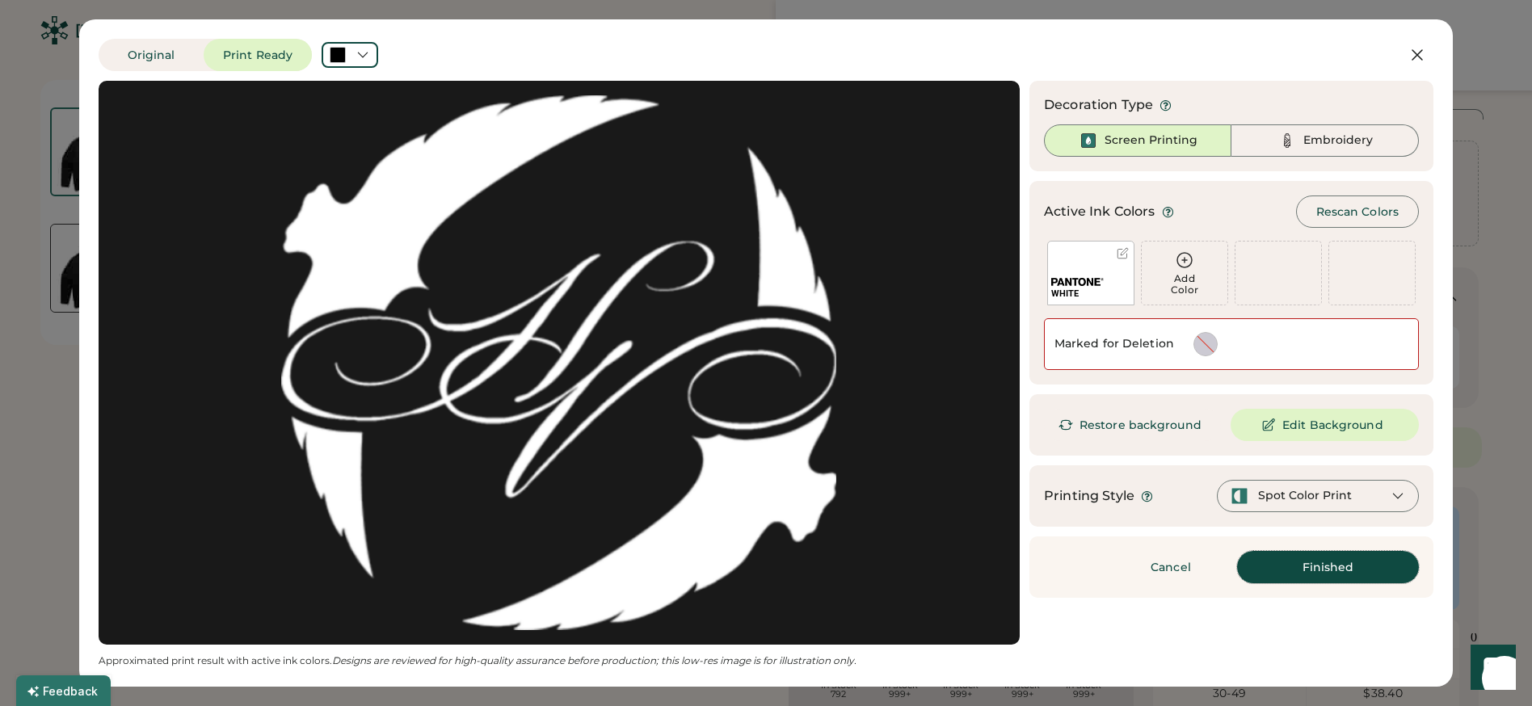
click at [1322, 562] on button "Finished" at bounding box center [1328, 567] width 182 height 32
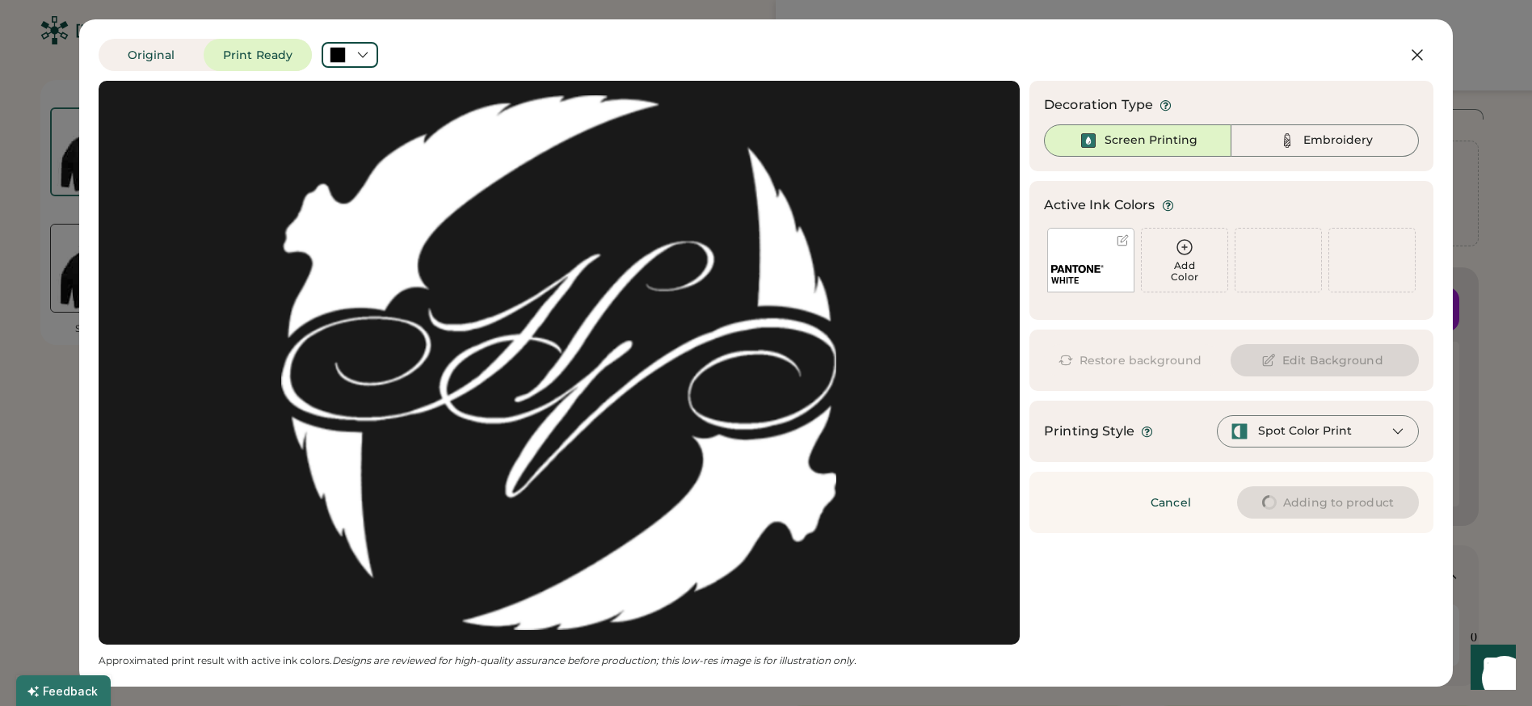
type input "****"
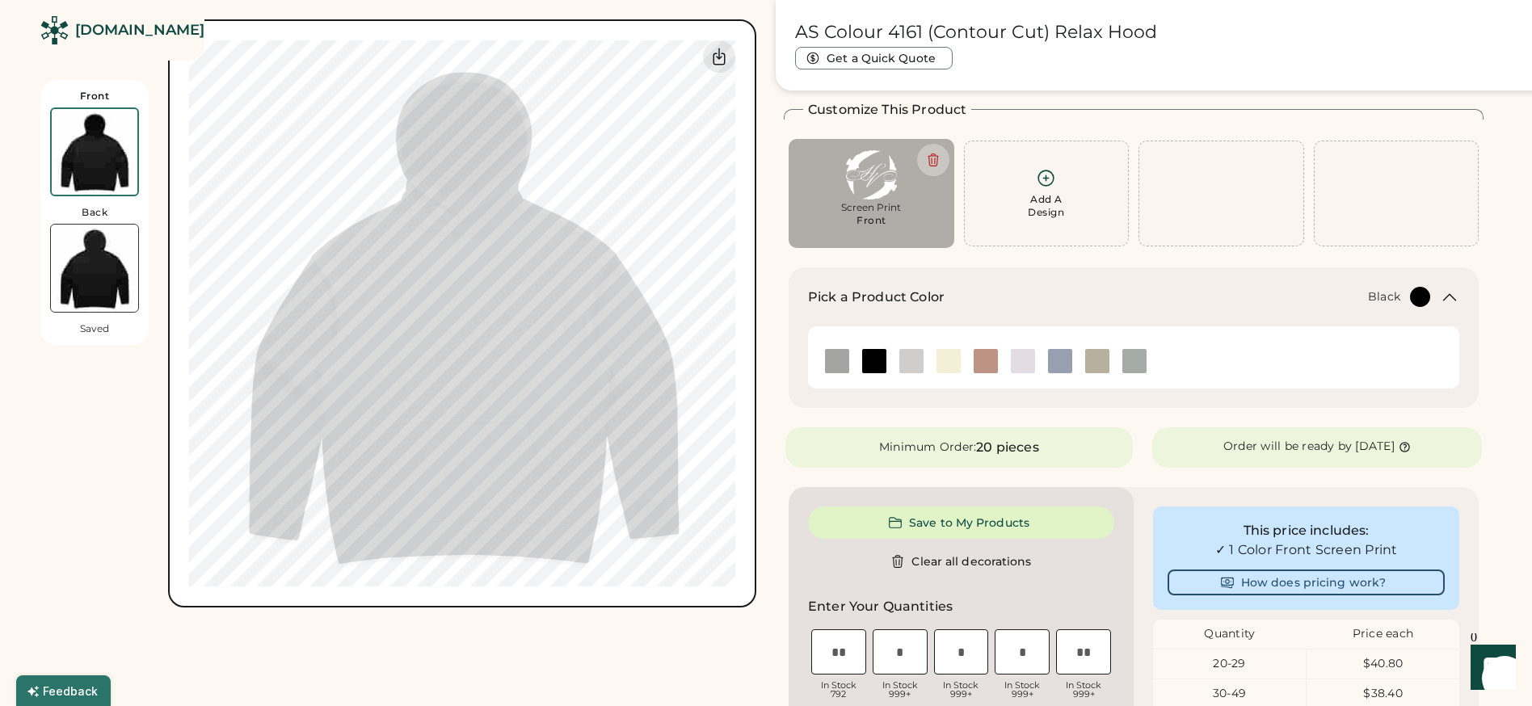
type input "****"
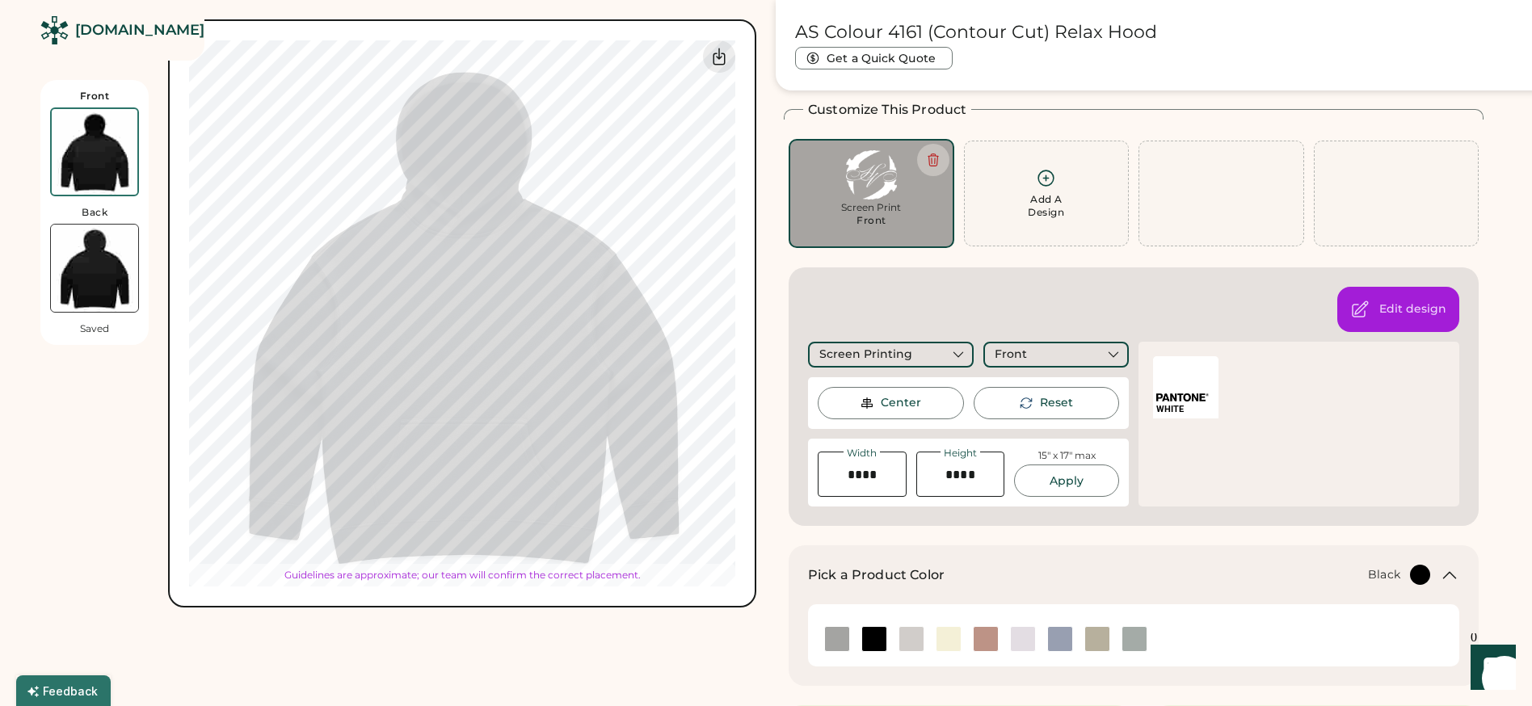
type input "****"
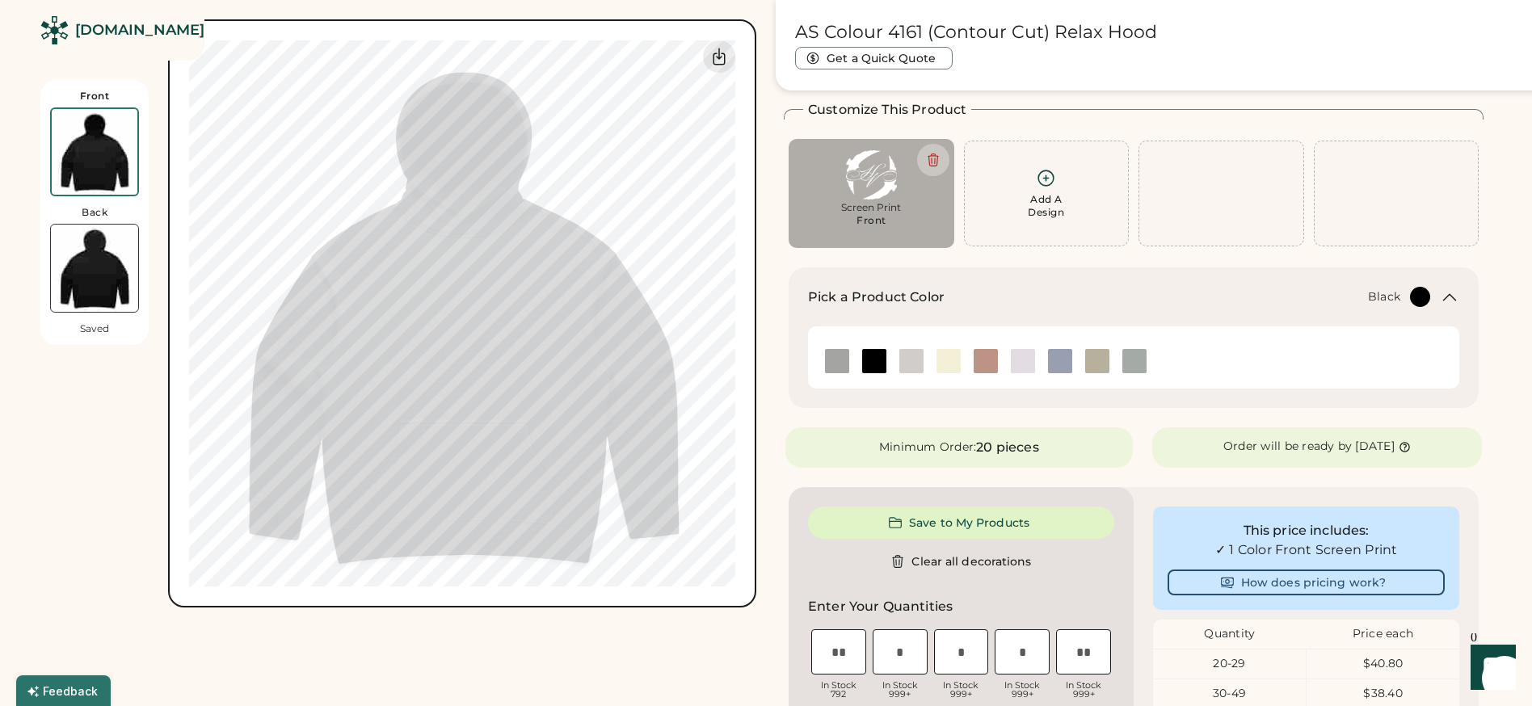
type input "****"
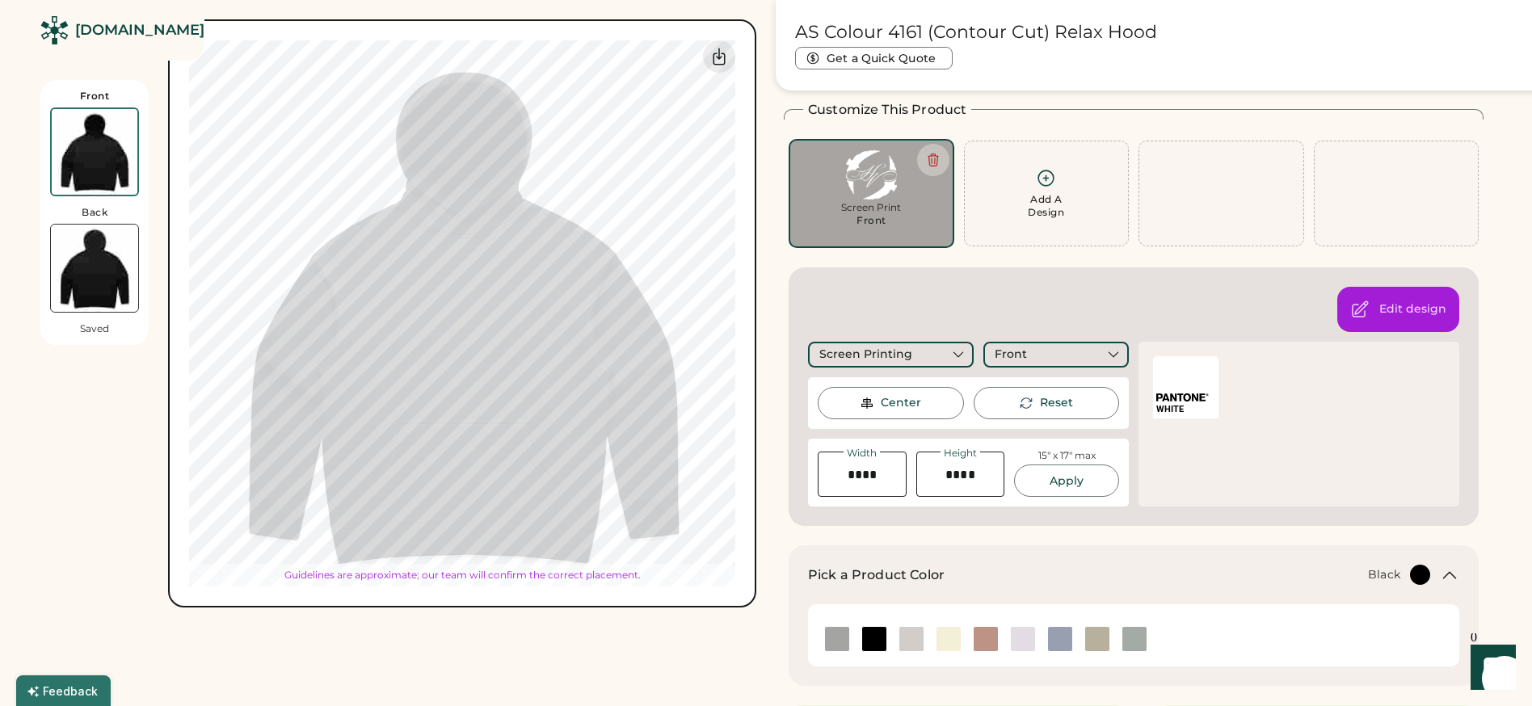
type input "****"
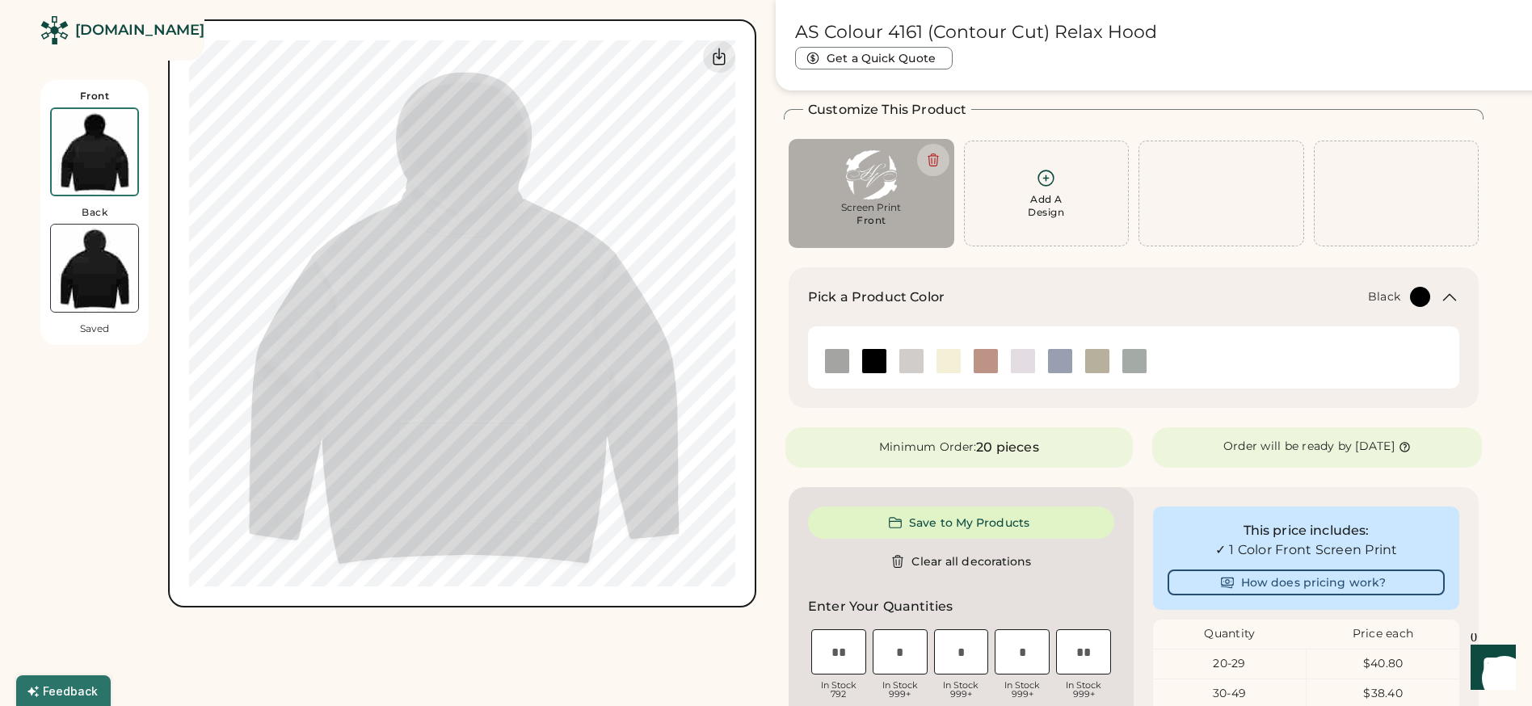
type input "****"
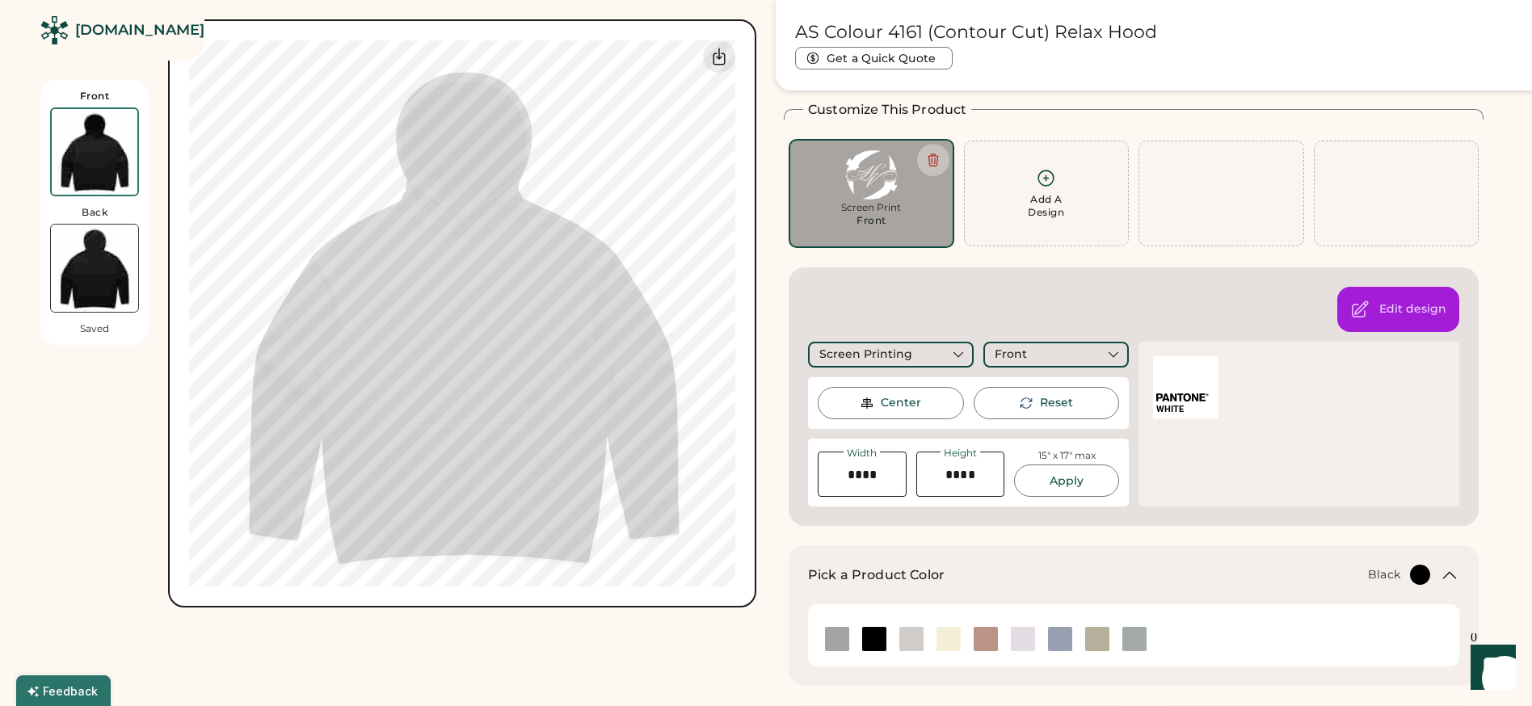
type input "****"
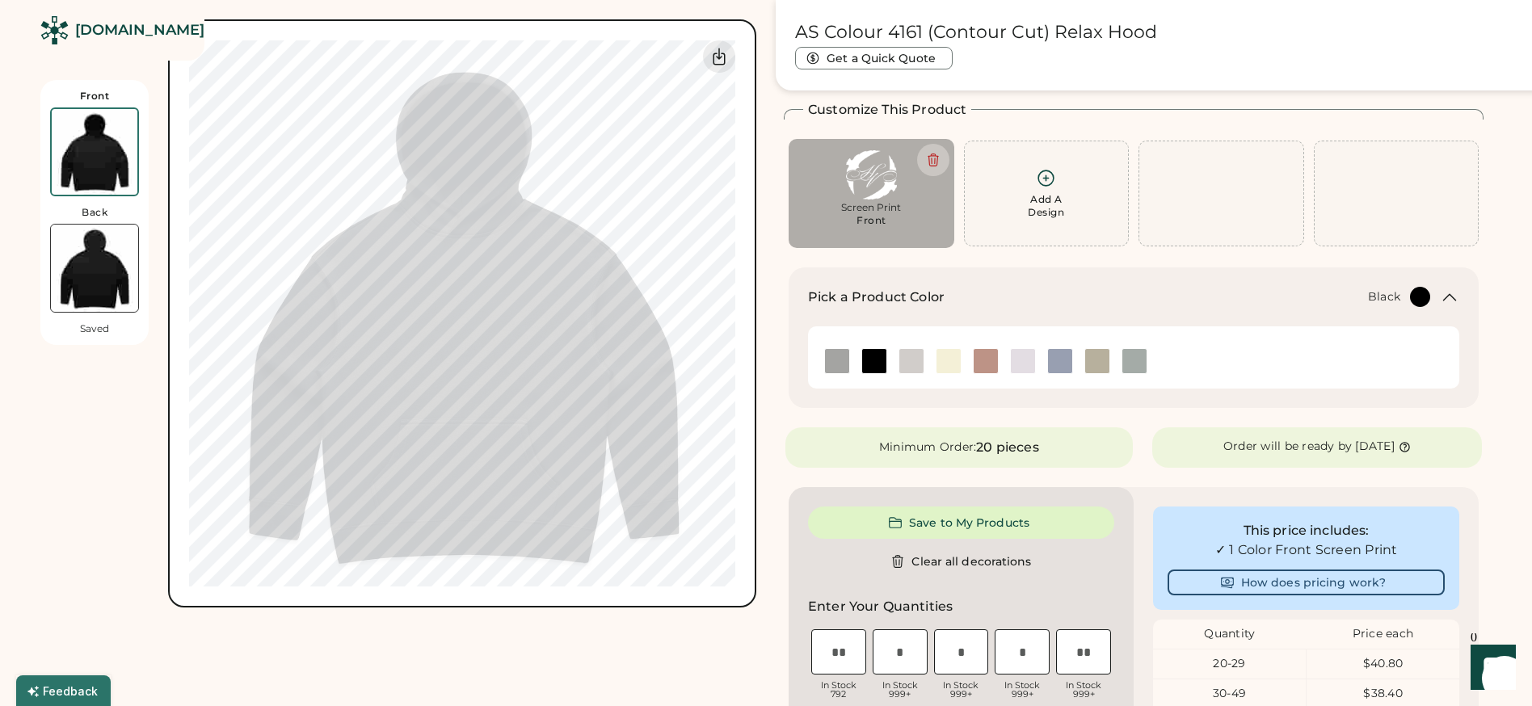
type input "****"
click at [79, 264] on img at bounding box center [94, 268] width 87 height 87
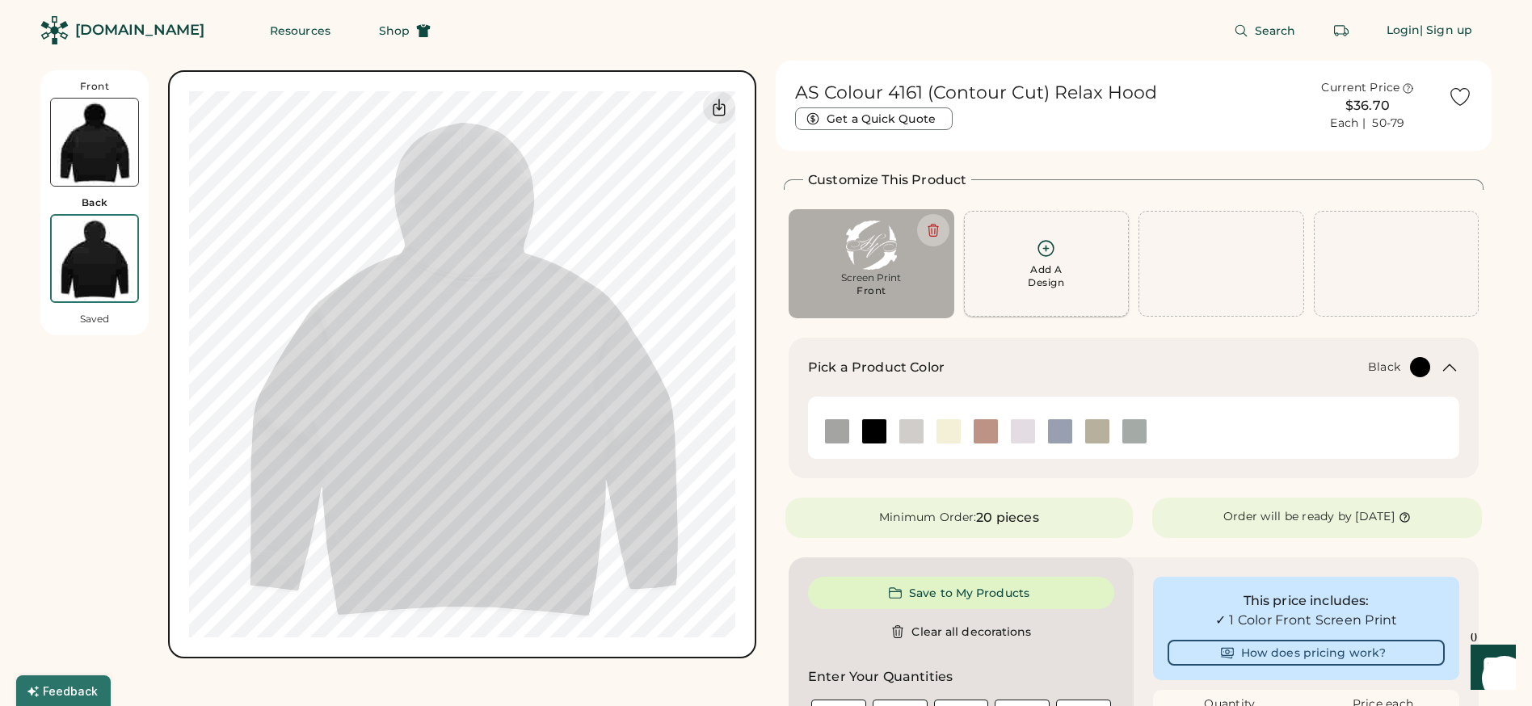
click at [1054, 263] on div "Add A Design" at bounding box center [1046, 276] width 36 height 26
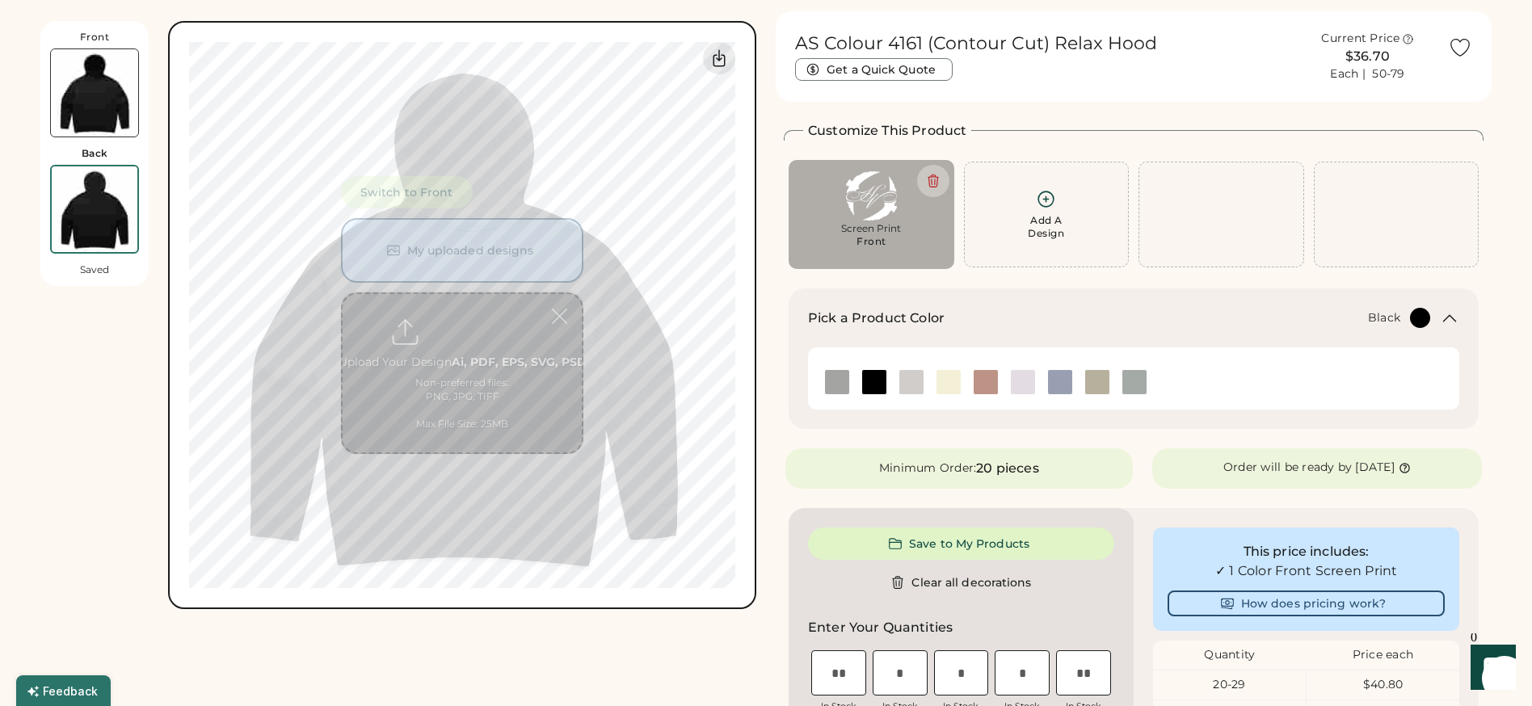
scroll to position [70, 0]
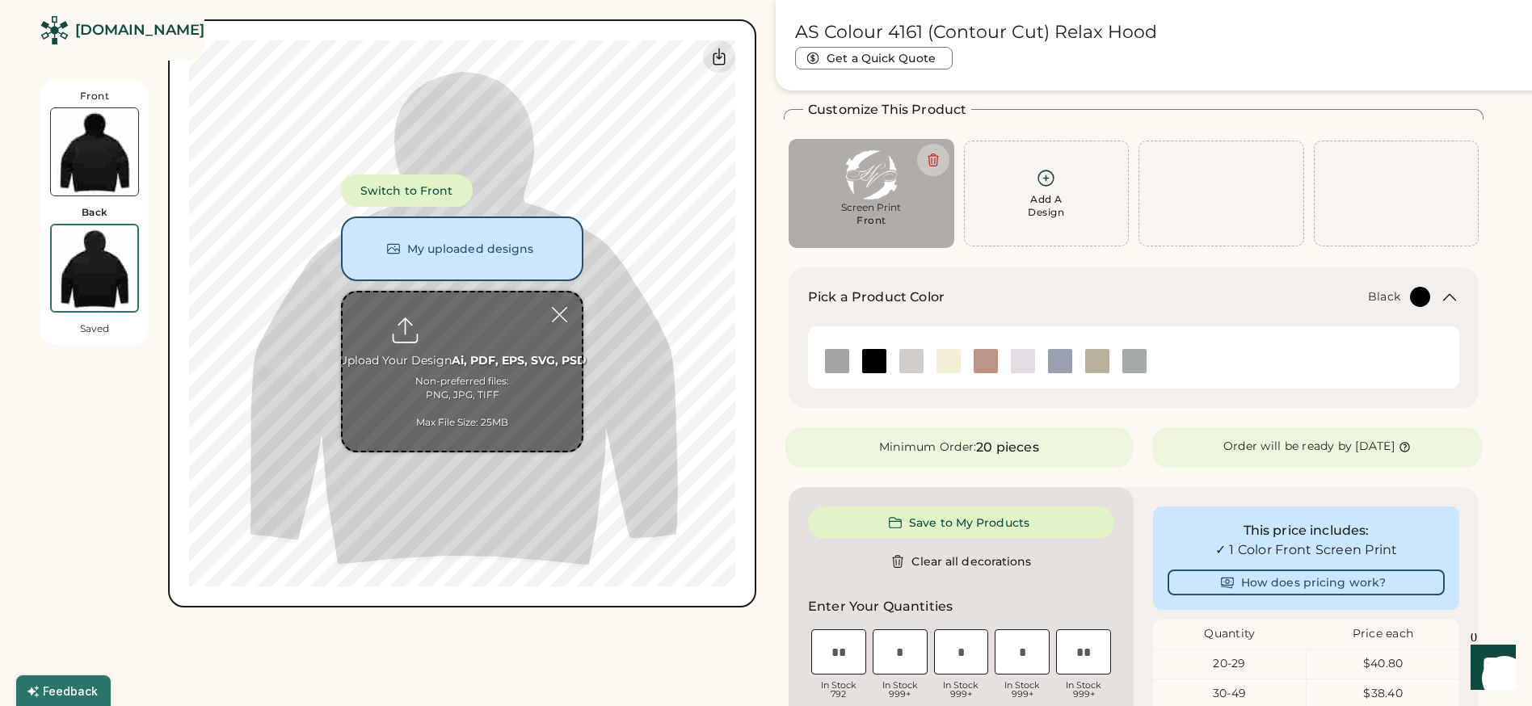
type input "**********"
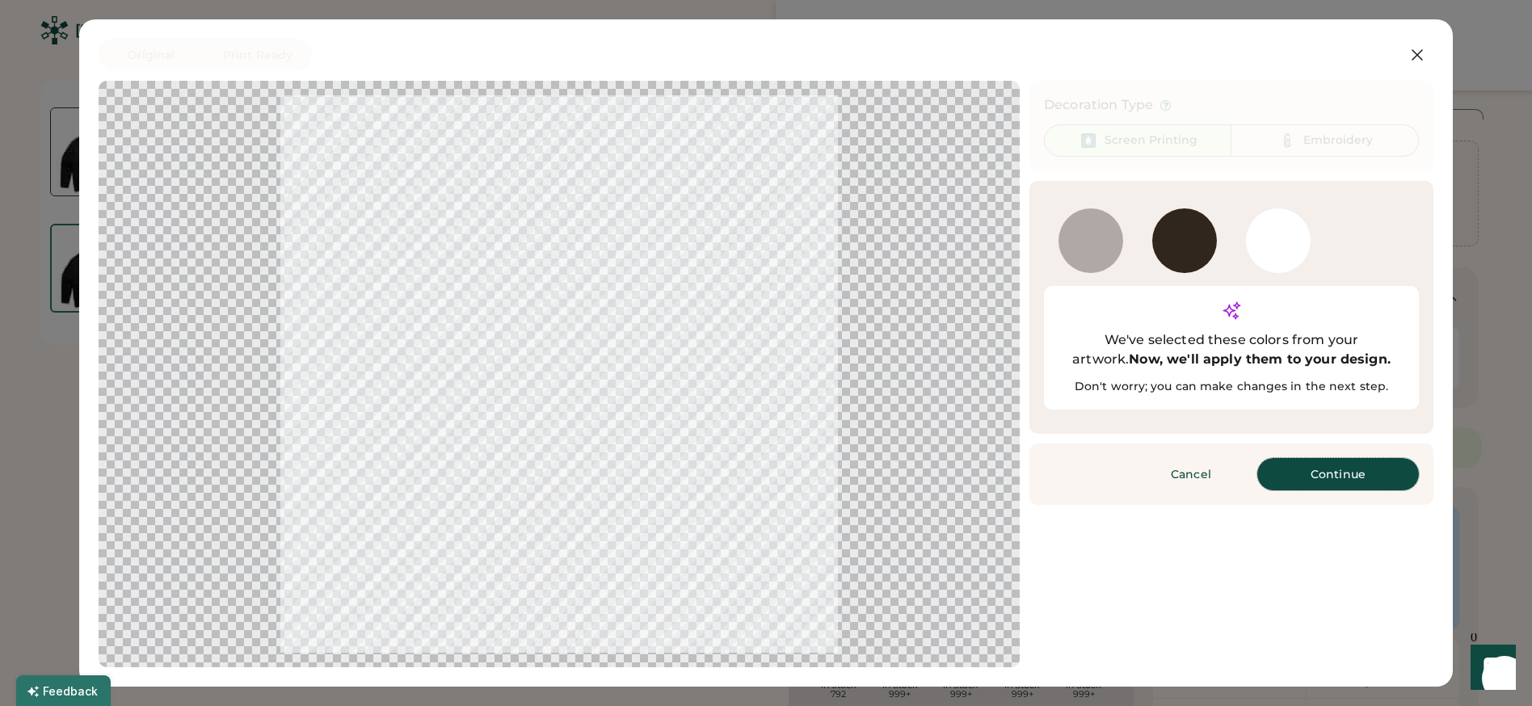
click at [1354, 458] on button "Continue" at bounding box center [1338, 474] width 162 height 32
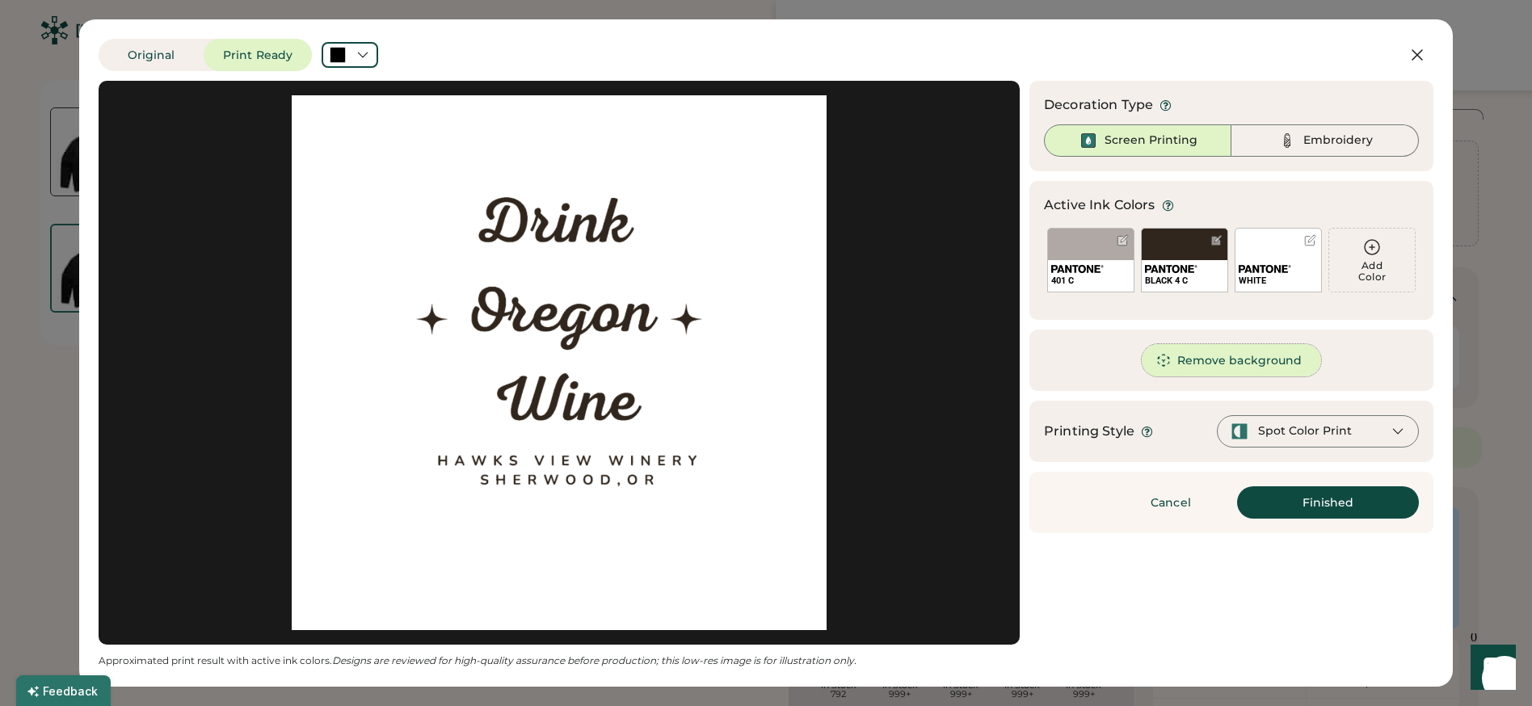
click at [1212, 365] on button "Remove background" at bounding box center [1232, 360] width 180 height 32
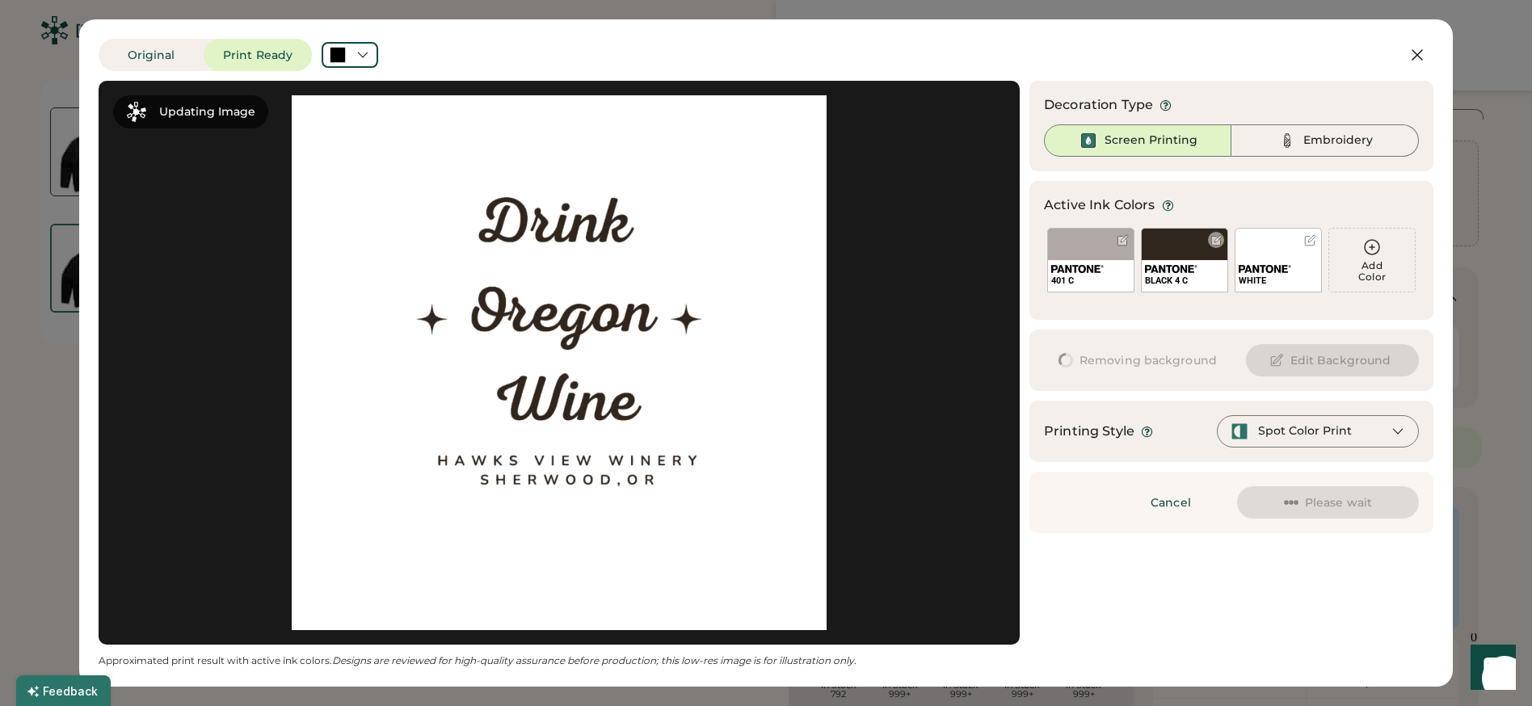
scroll to position [0, 0]
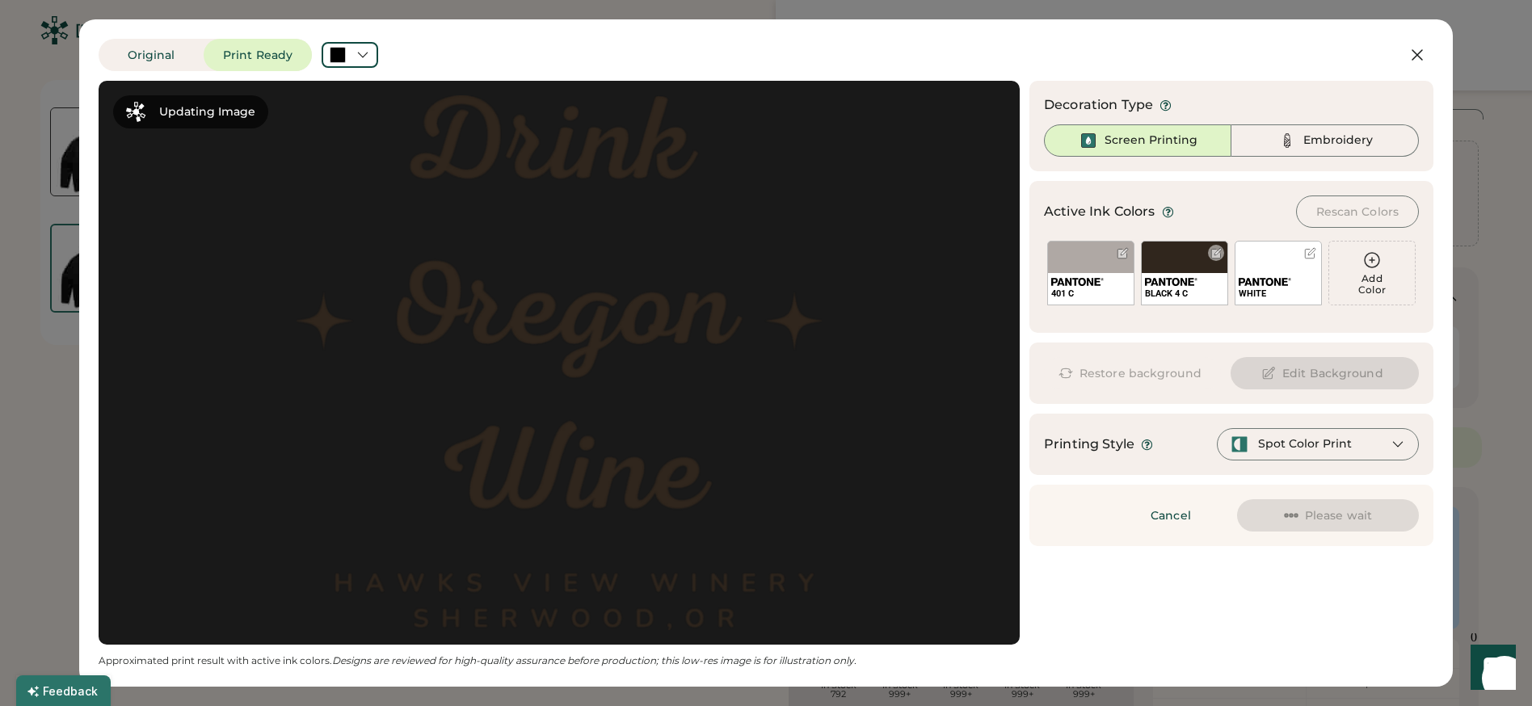
click at [1221, 251] on div at bounding box center [1217, 253] width 12 height 12
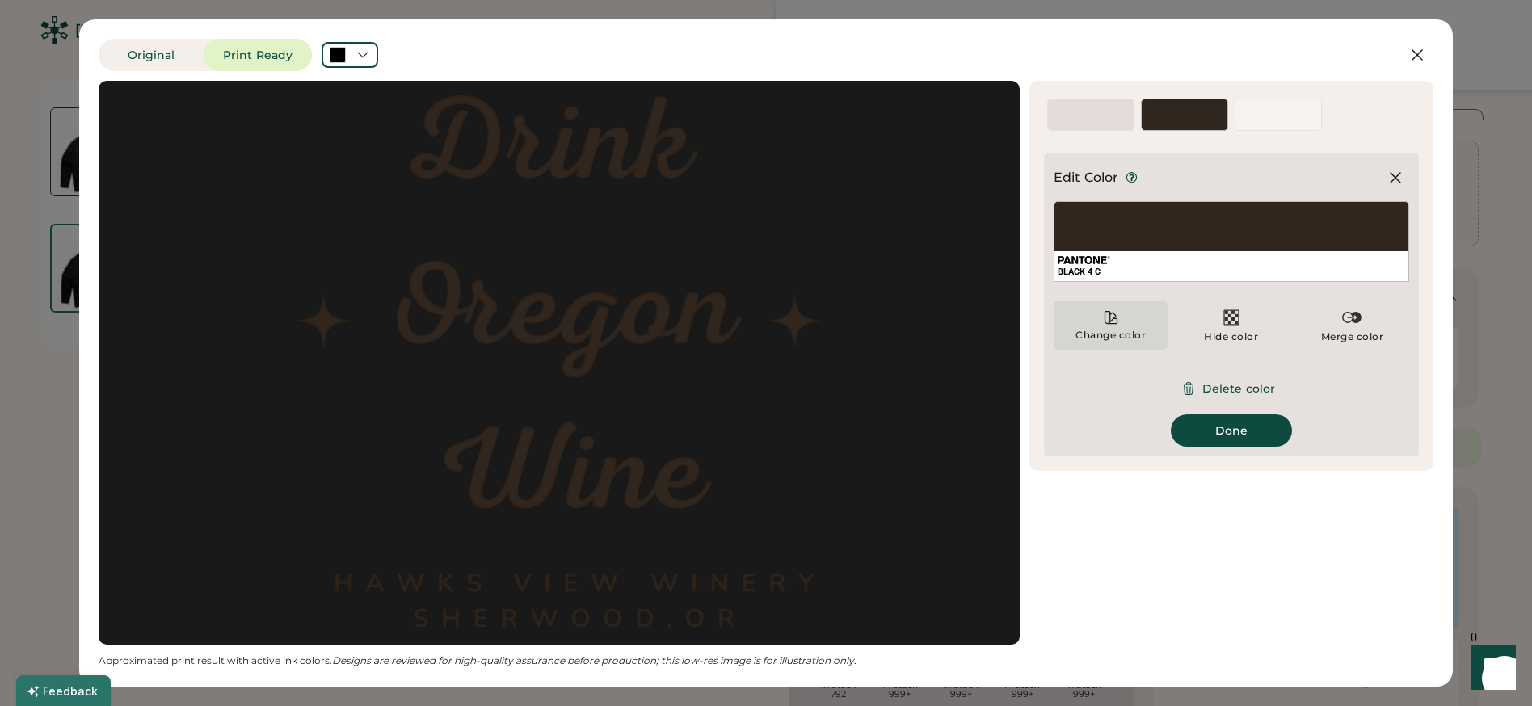
click at [1108, 331] on div "Change color" at bounding box center [1111, 335] width 72 height 13
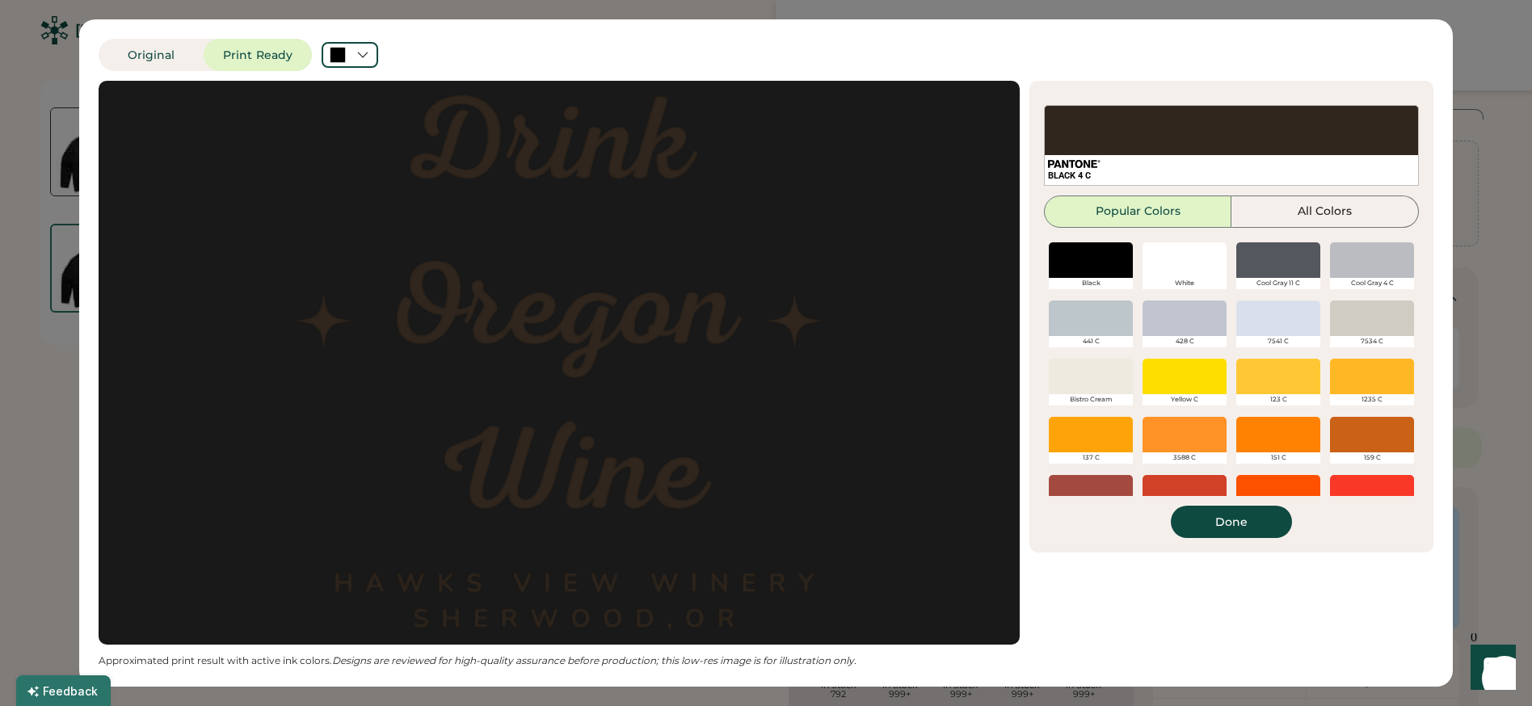
click at [1170, 263] on div at bounding box center [1185, 260] width 84 height 36
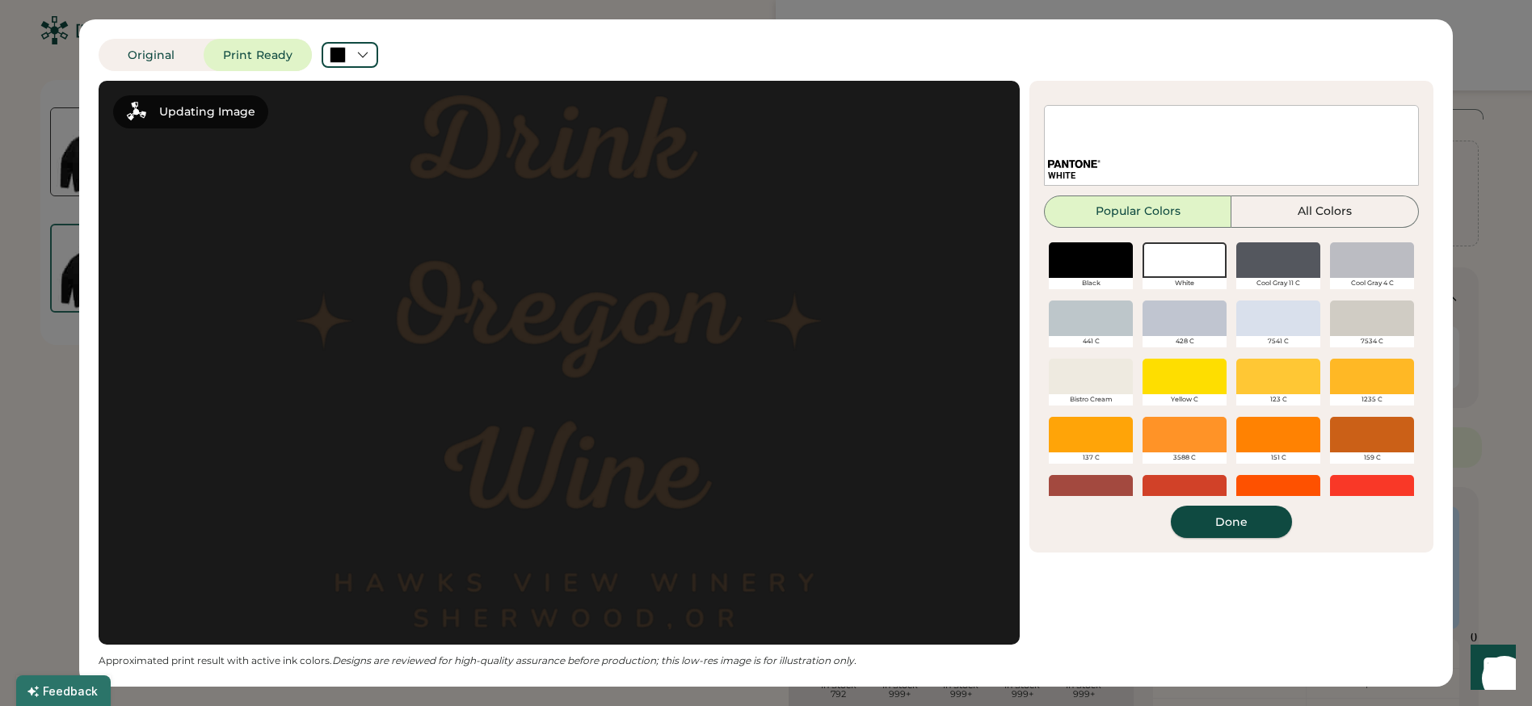
click at [1211, 524] on button "Done" at bounding box center [1231, 522] width 121 height 32
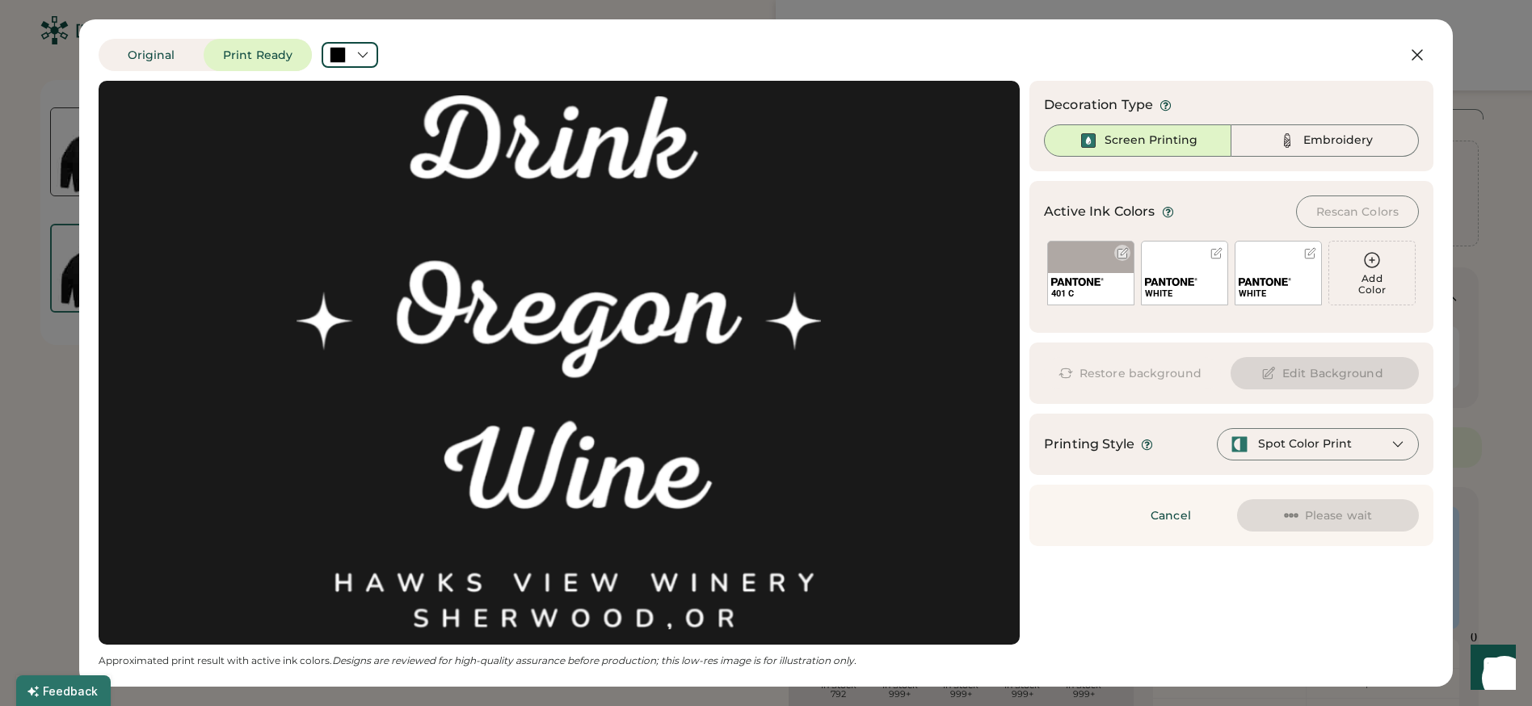
click at [1124, 257] on div at bounding box center [1123, 253] width 12 height 12
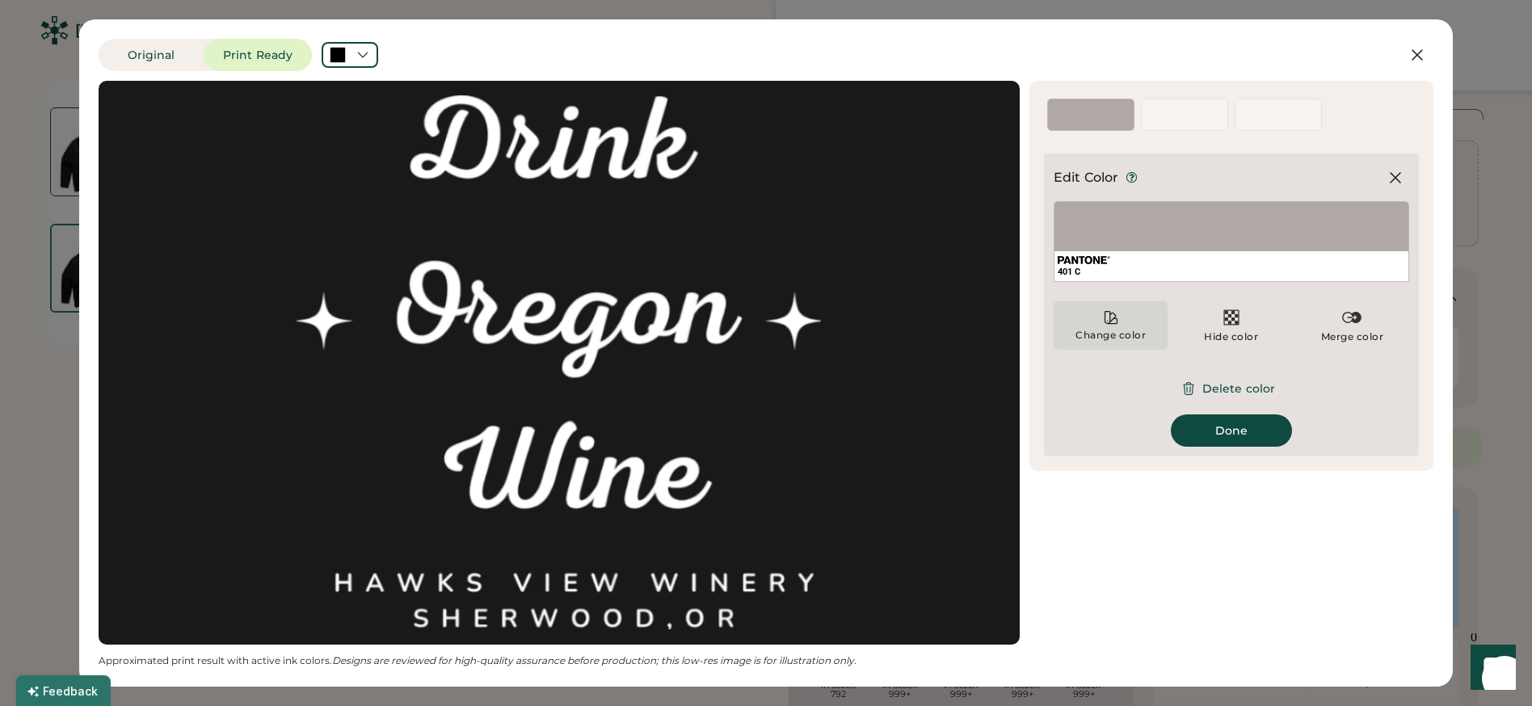
click at [1127, 321] on div "Change color" at bounding box center [1111, 325] width 114 height 48
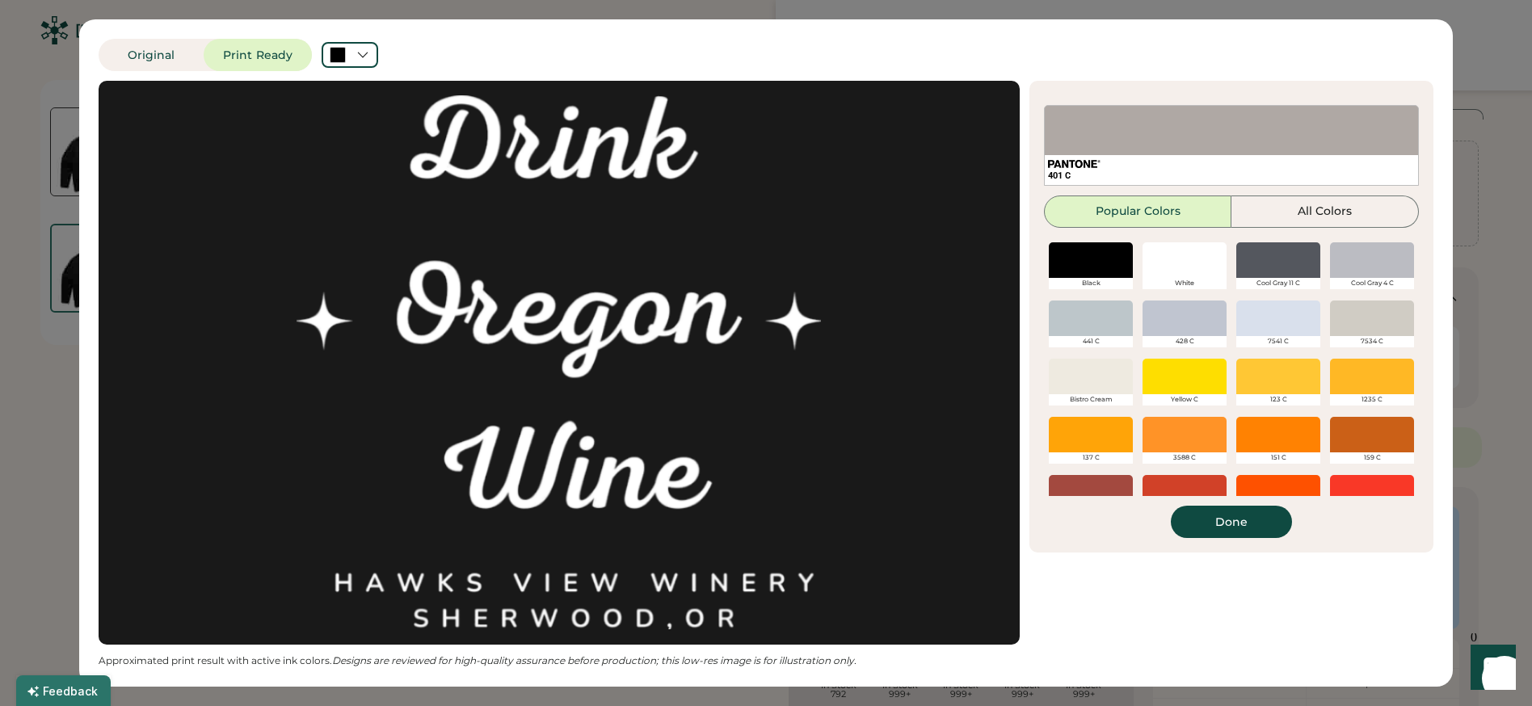
click at [1159, 259] on div at bounding box center [1185, 260] width 84 height 36
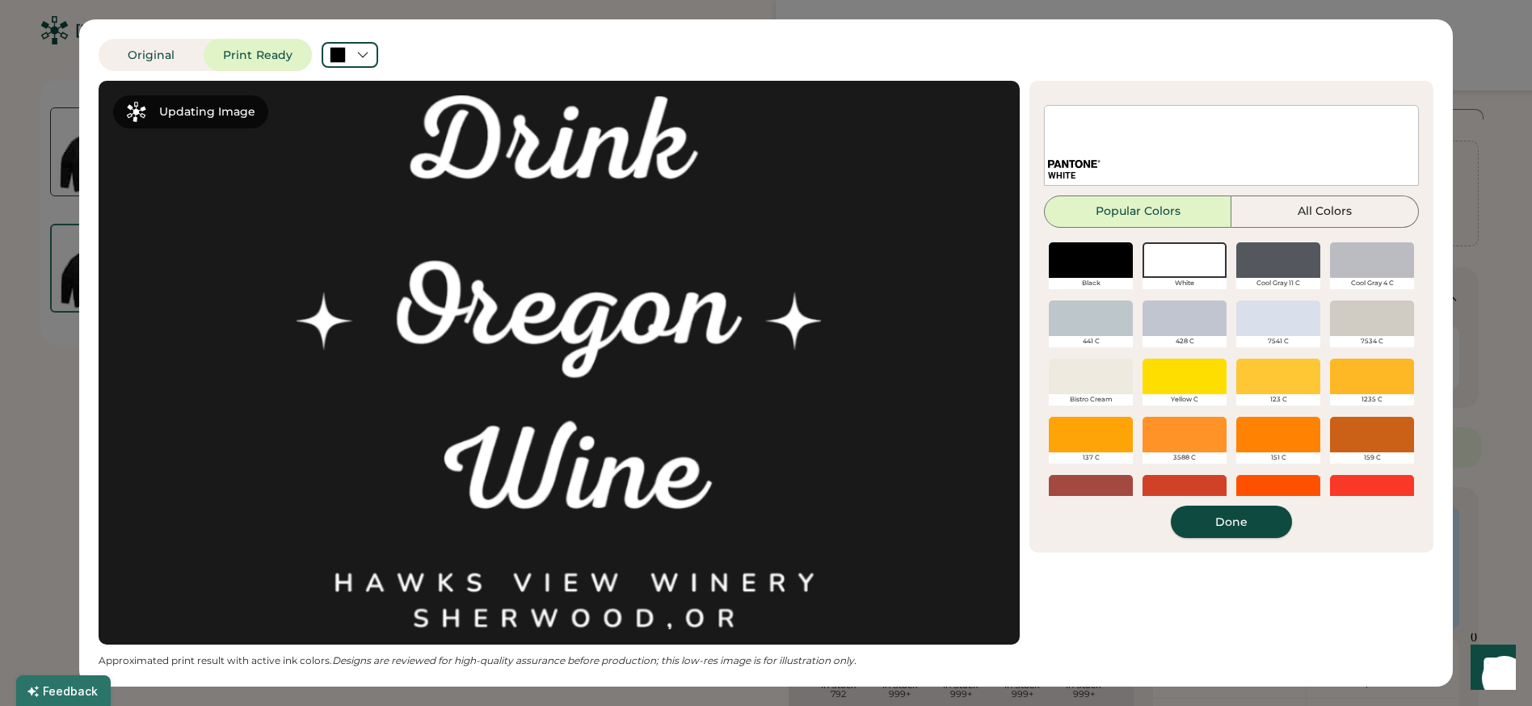
click at [1236, 524] on button "Done" at bounding box center [1231, 522] width 121 height 32
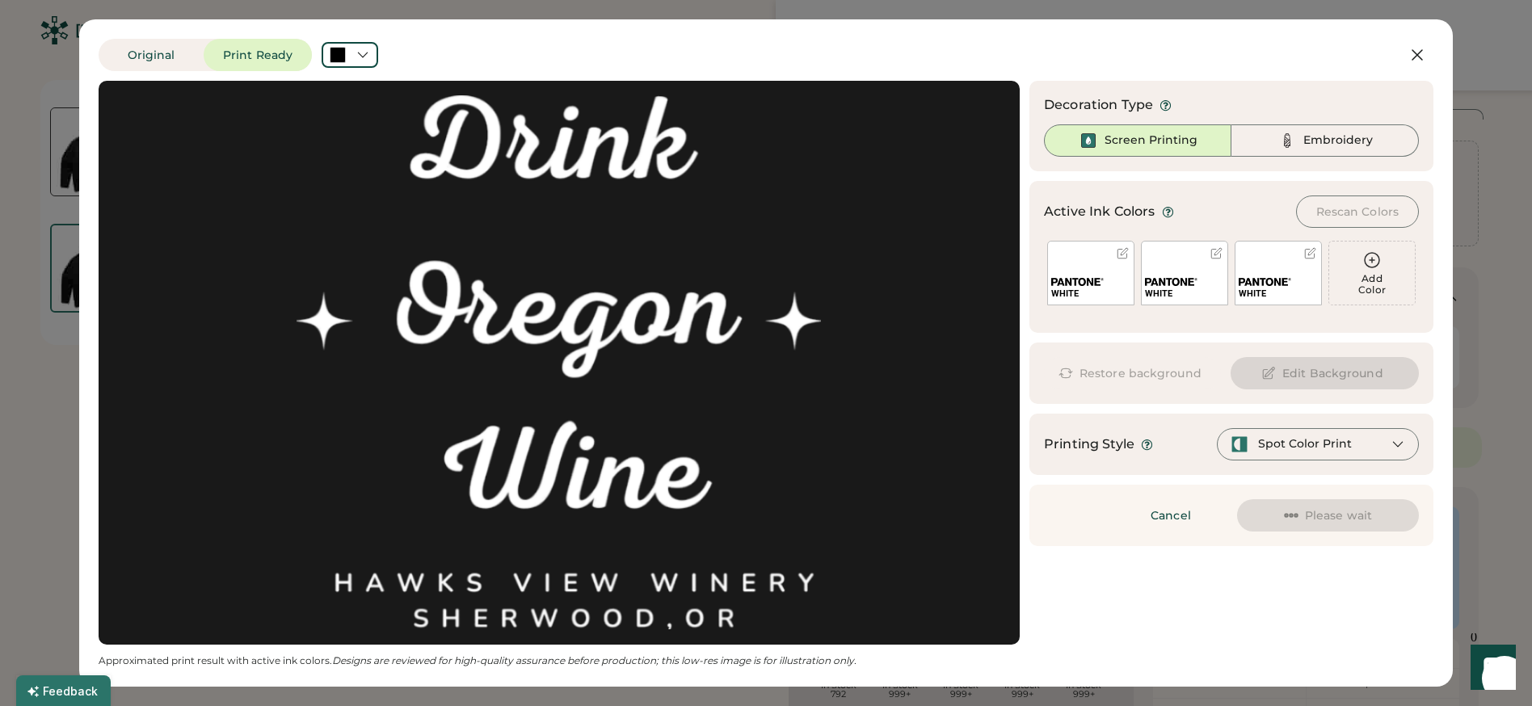
click at [1117, 254] on div at bounding box center [1123, 253] width 12 height 12
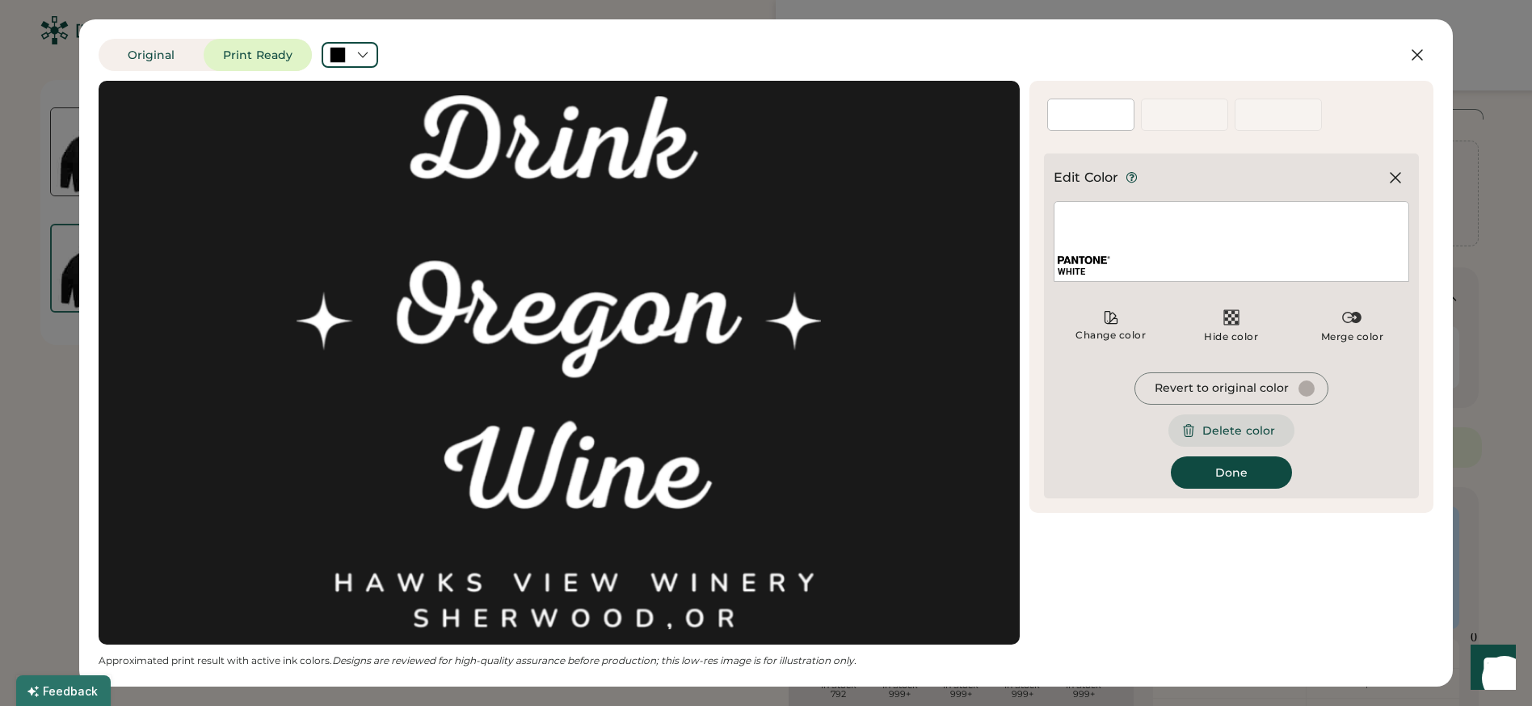
click at [1230, 433] on button "Delete color" at bounding box center [1232, 431] width 126 height 32
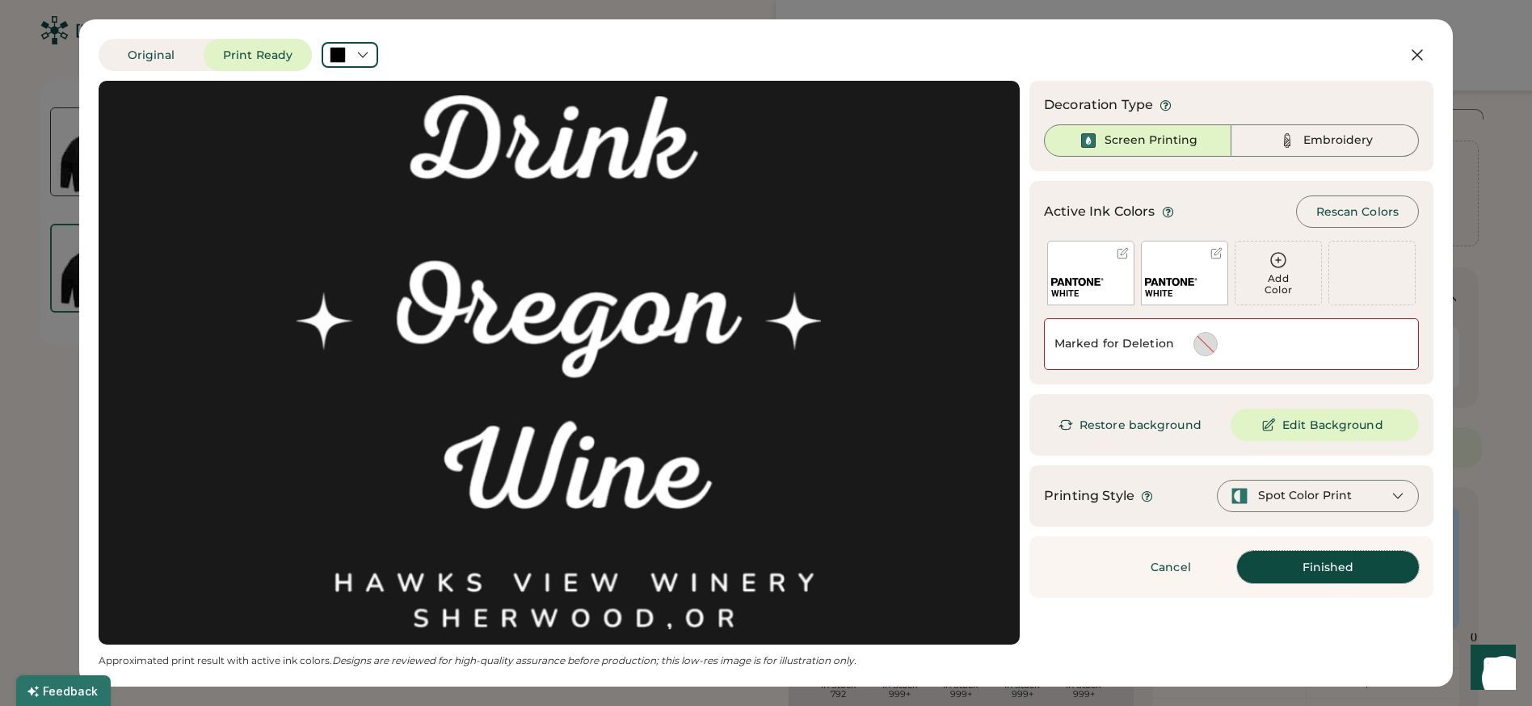
click at [1298, 574] on button "Finished" at bounding box center [1328, 567] width 182 height 32
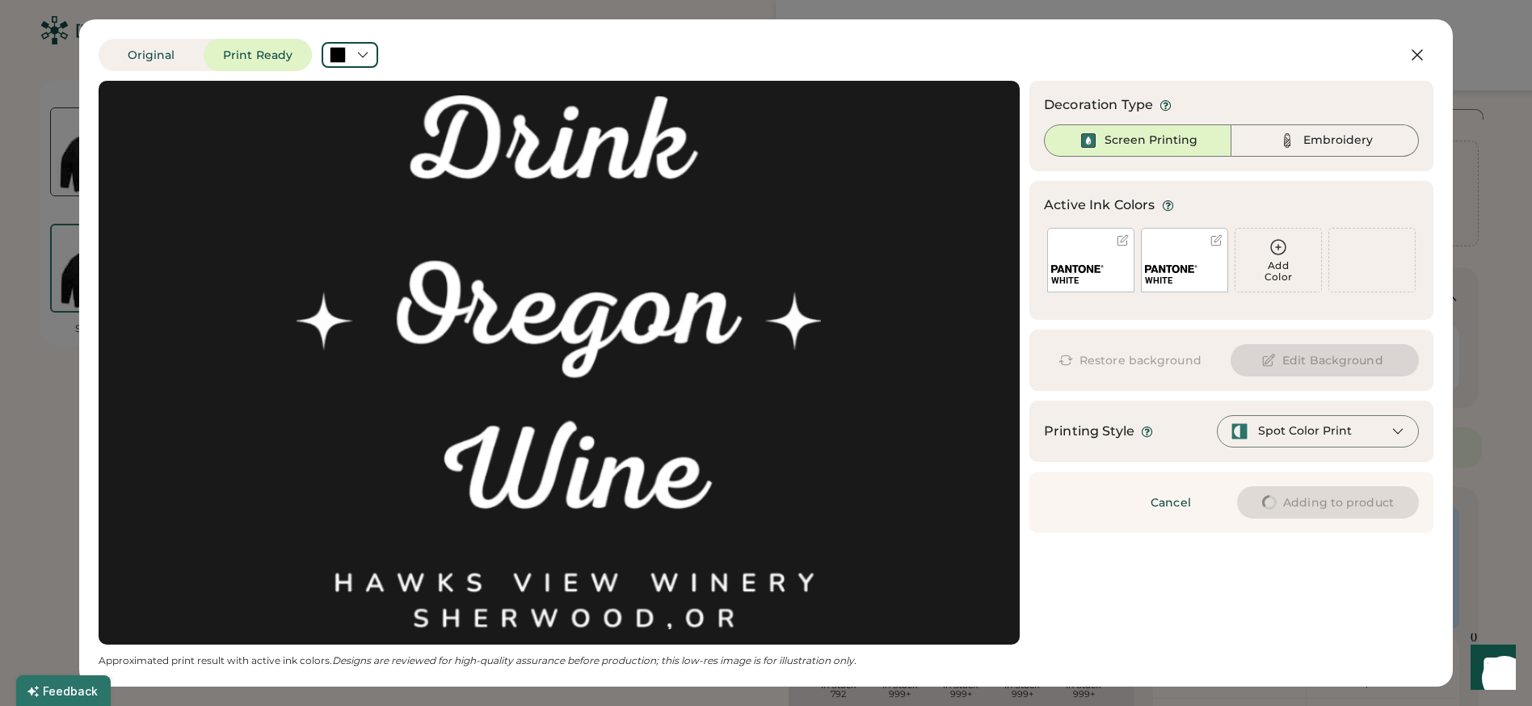
type input "****"
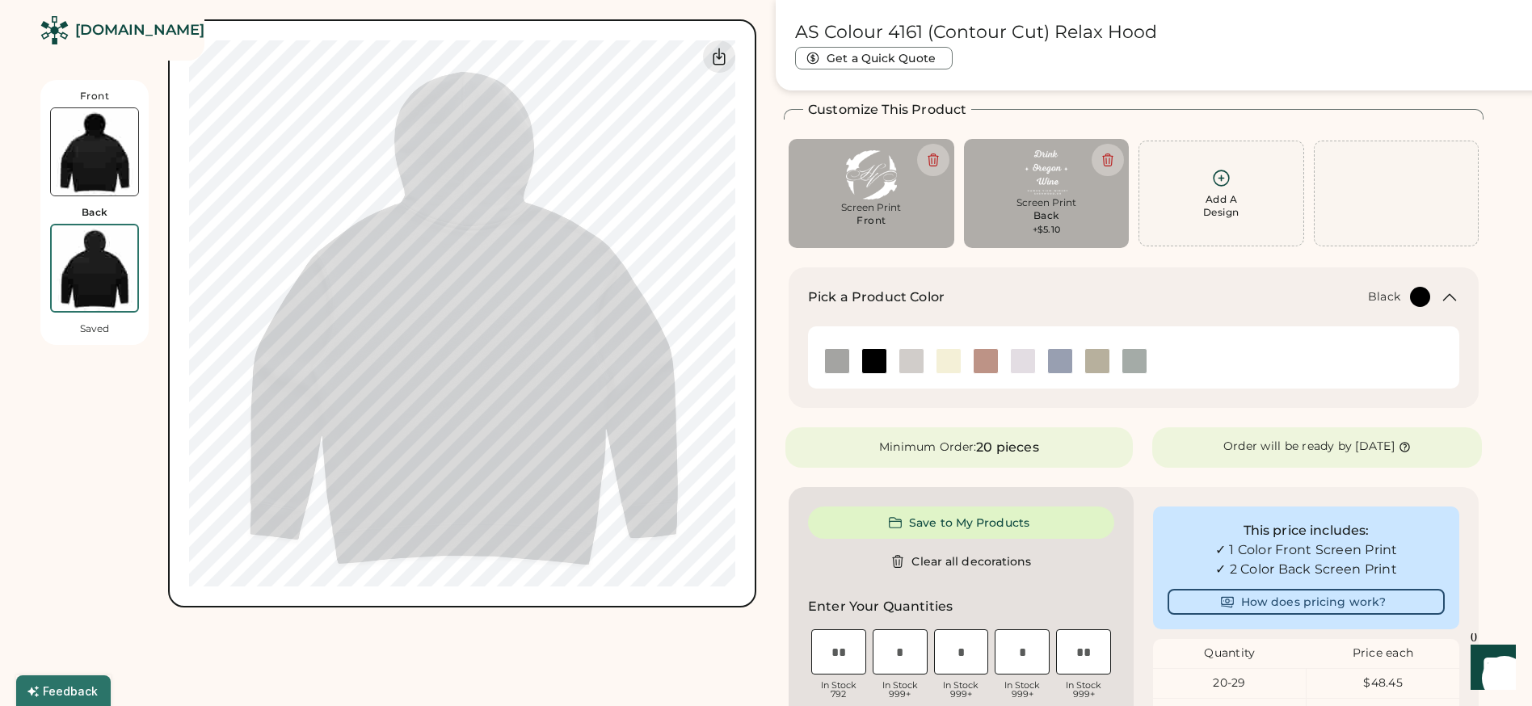
type input "****"
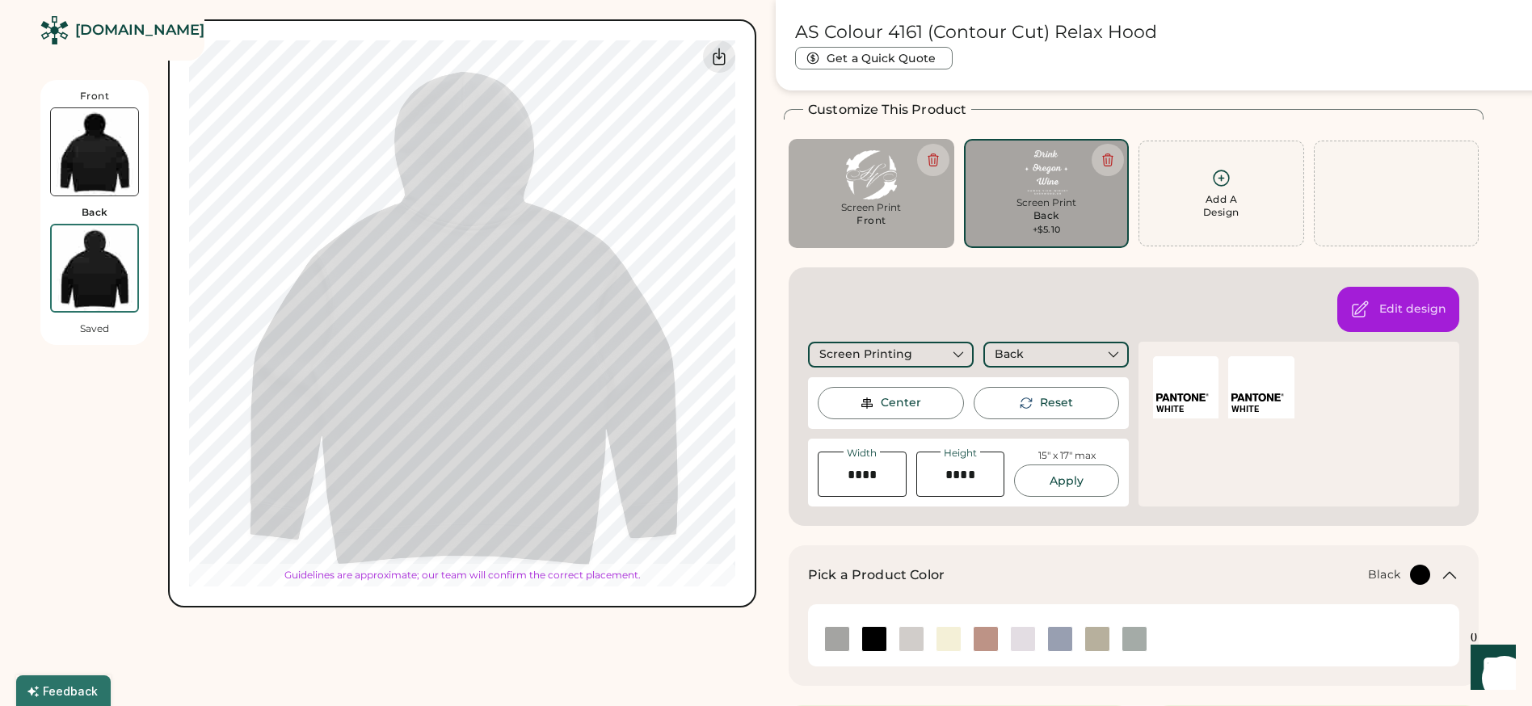
type input "*****"
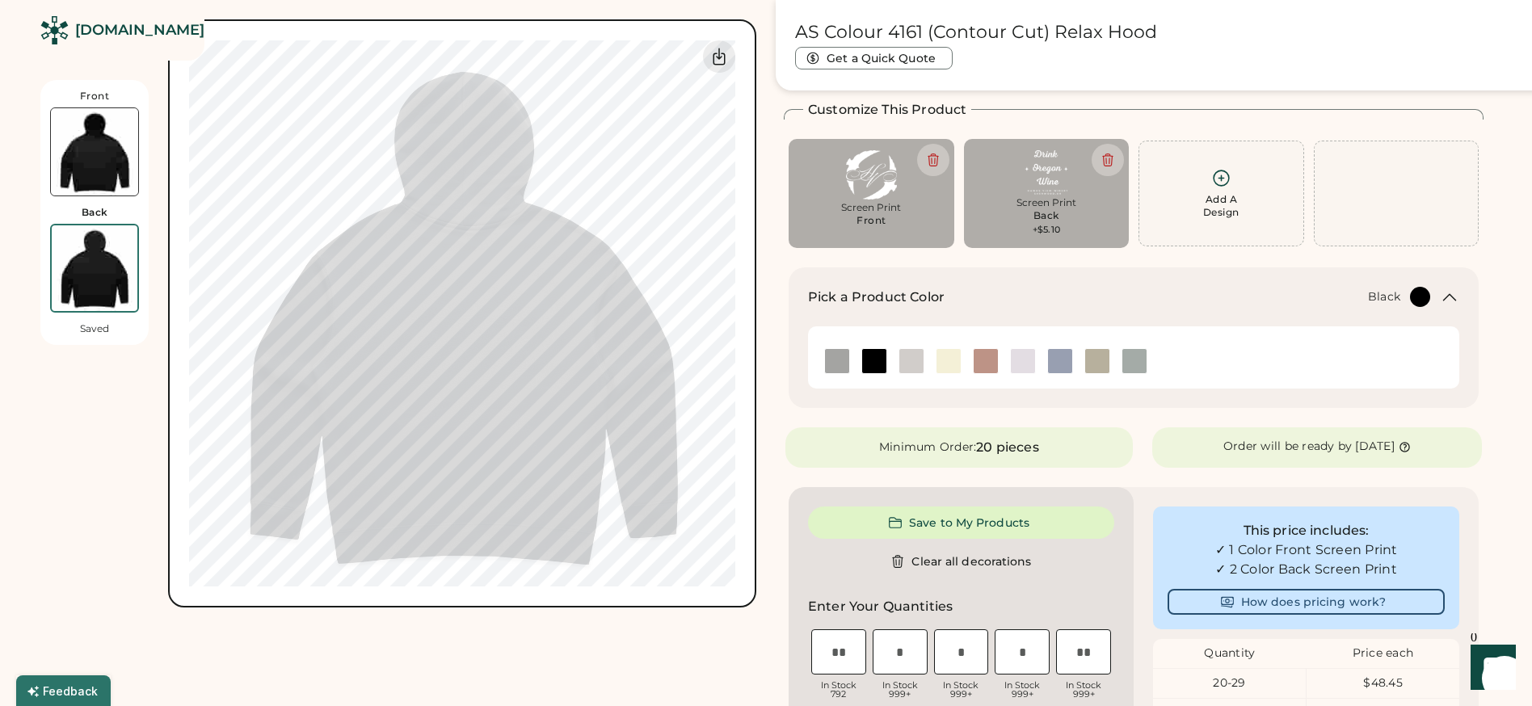
type input "*****"
click at [839, 356] on img at bounding box center [837, 361] width 24 height 24
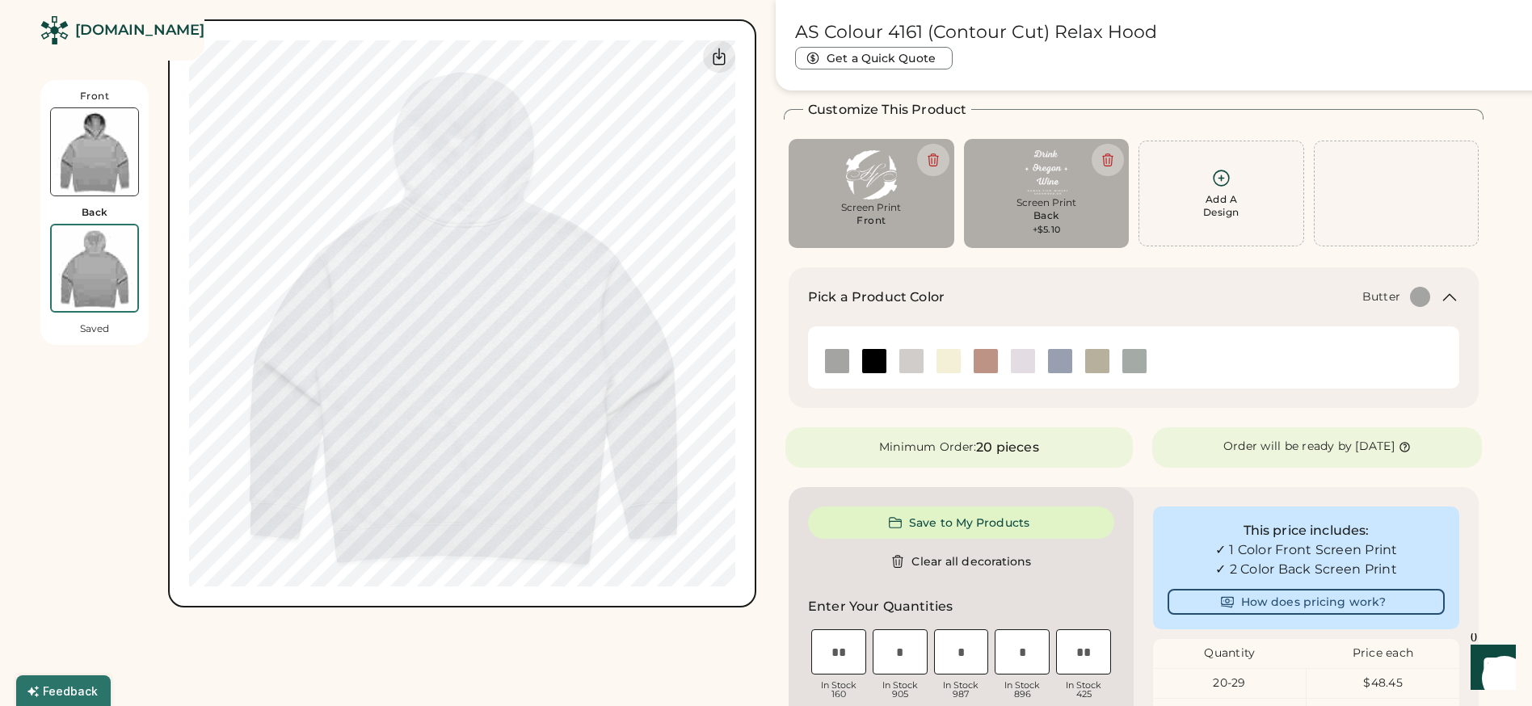
click at [944, 358] on img at bounding box center [949, 361] width 24 height 24
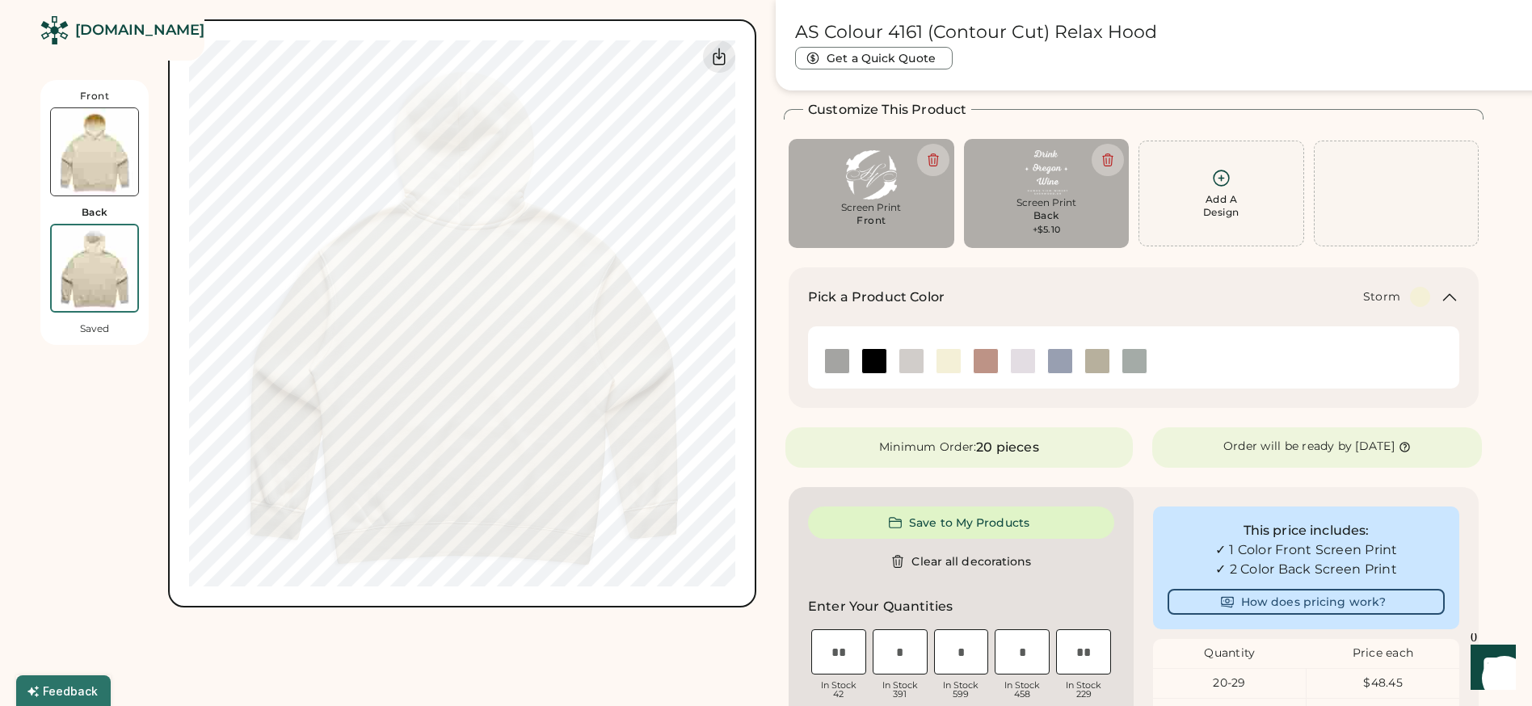
click at [1135, 361] on img at bounding box center [1134, 361] width 24 height 24
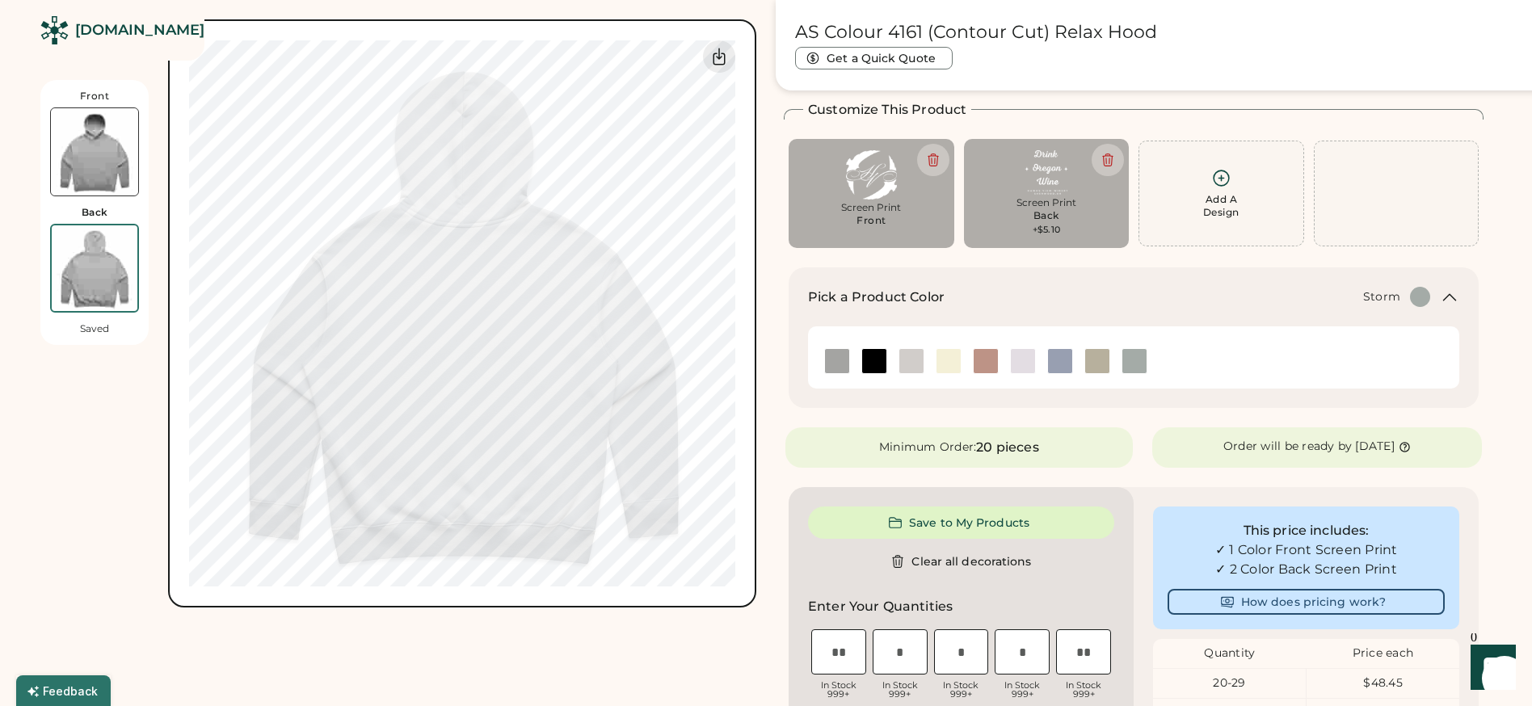
click at [87, 175] on img at bounding box center [94, 151] width 87 height 87
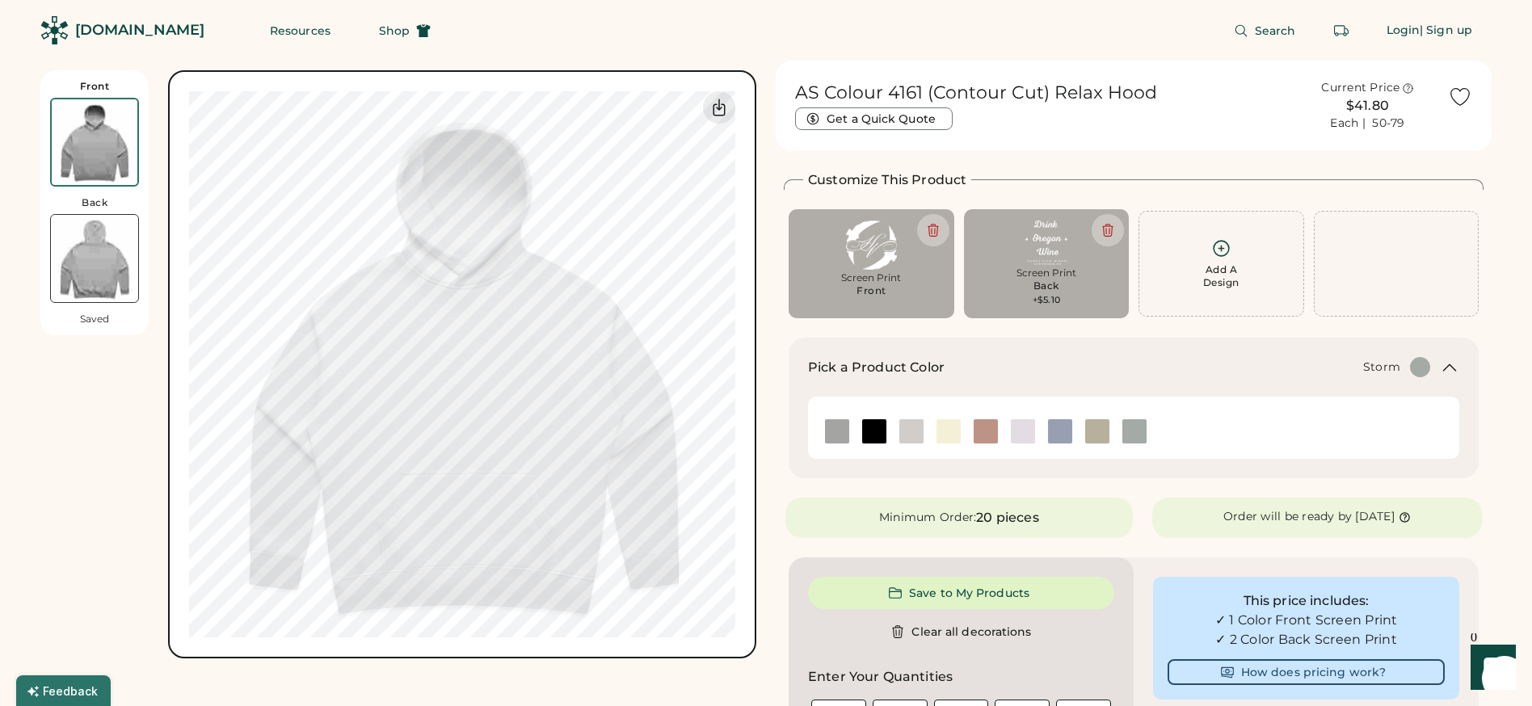
click at [108, 260] on img at bounding box center [94, 258] width 87 height 87
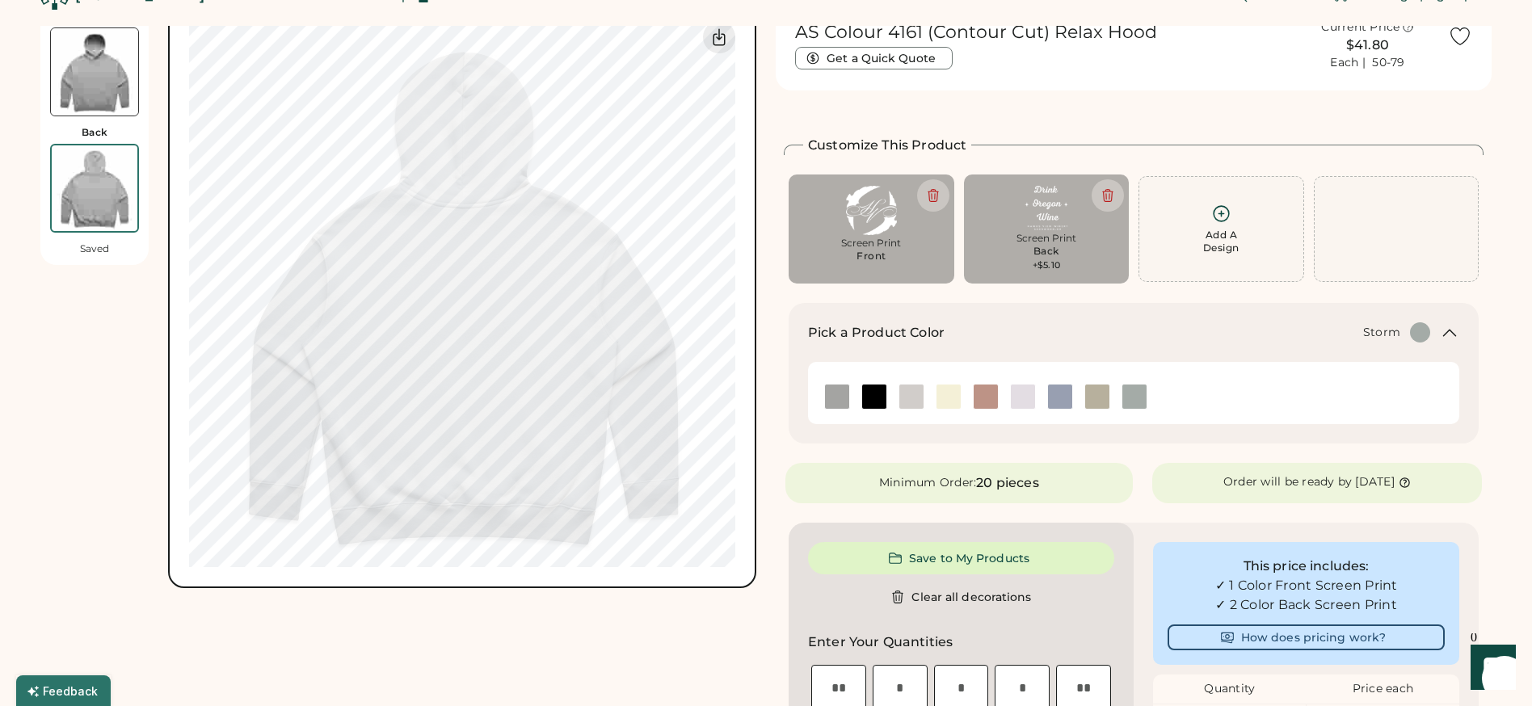
scroll to position [70, 0]
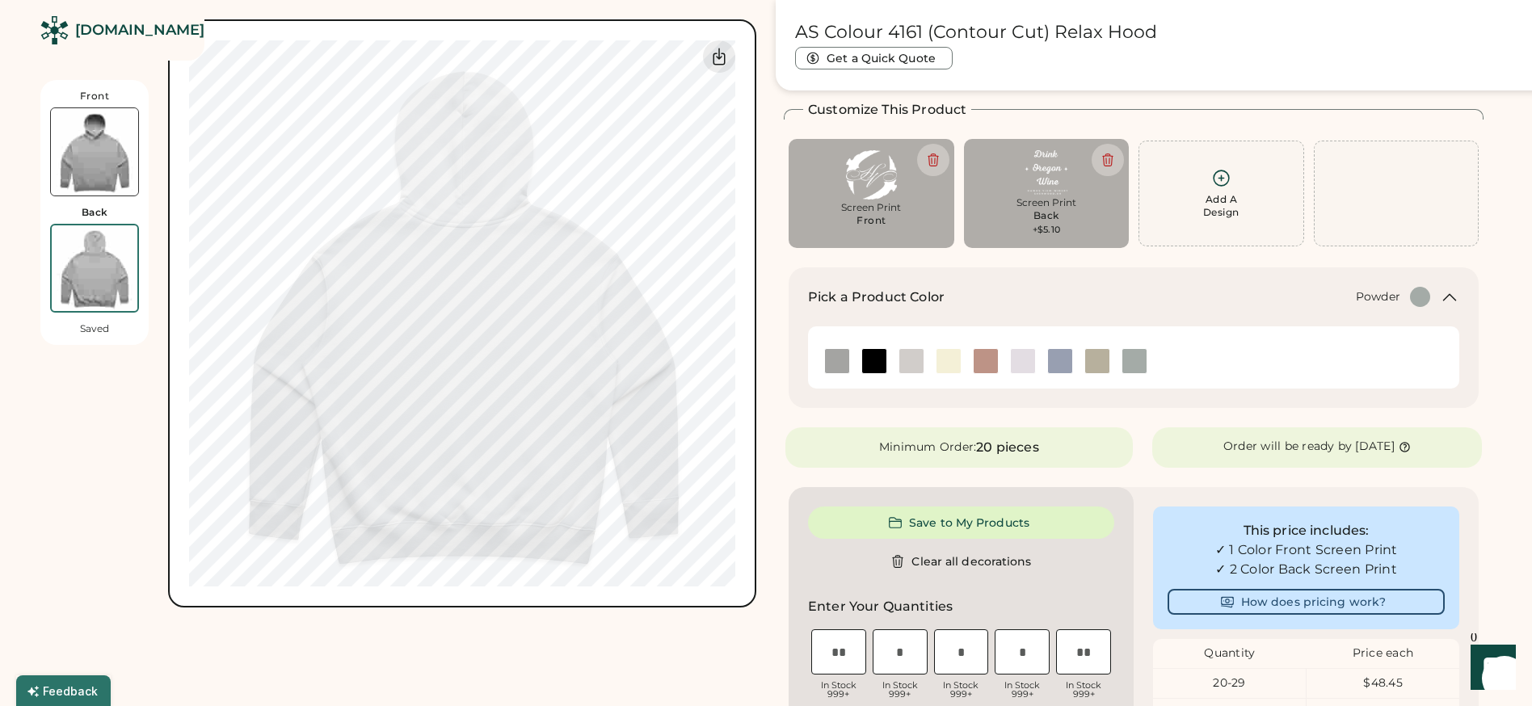
click at [1050, 359] on img at bounding box center [1060, 361] width 24 height 24
click at [128, 140] on img at bounding box center [94, 151] width 87 height 87
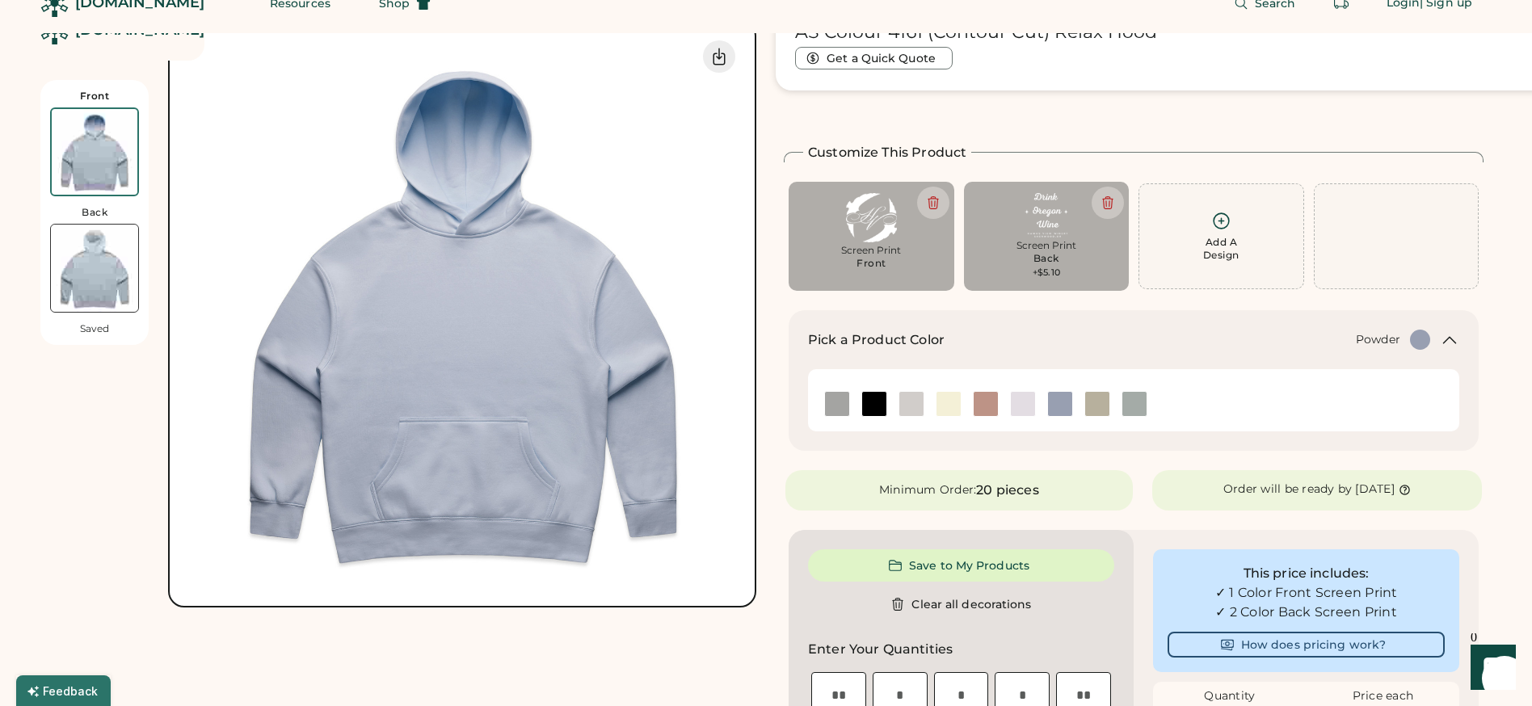
scroll to position [0, 0]
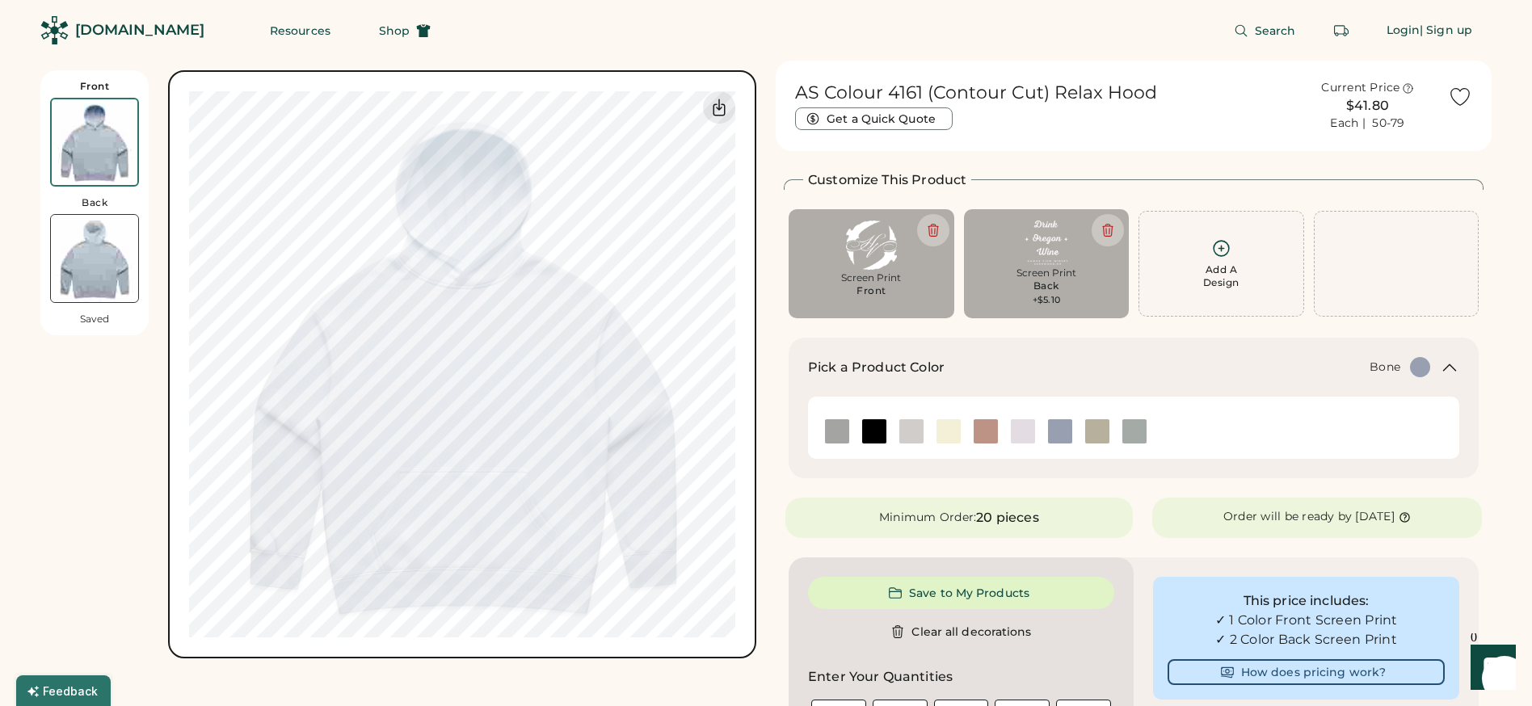
click at [912, 428] on img at bounding box center [911, 431] width 24 height 24
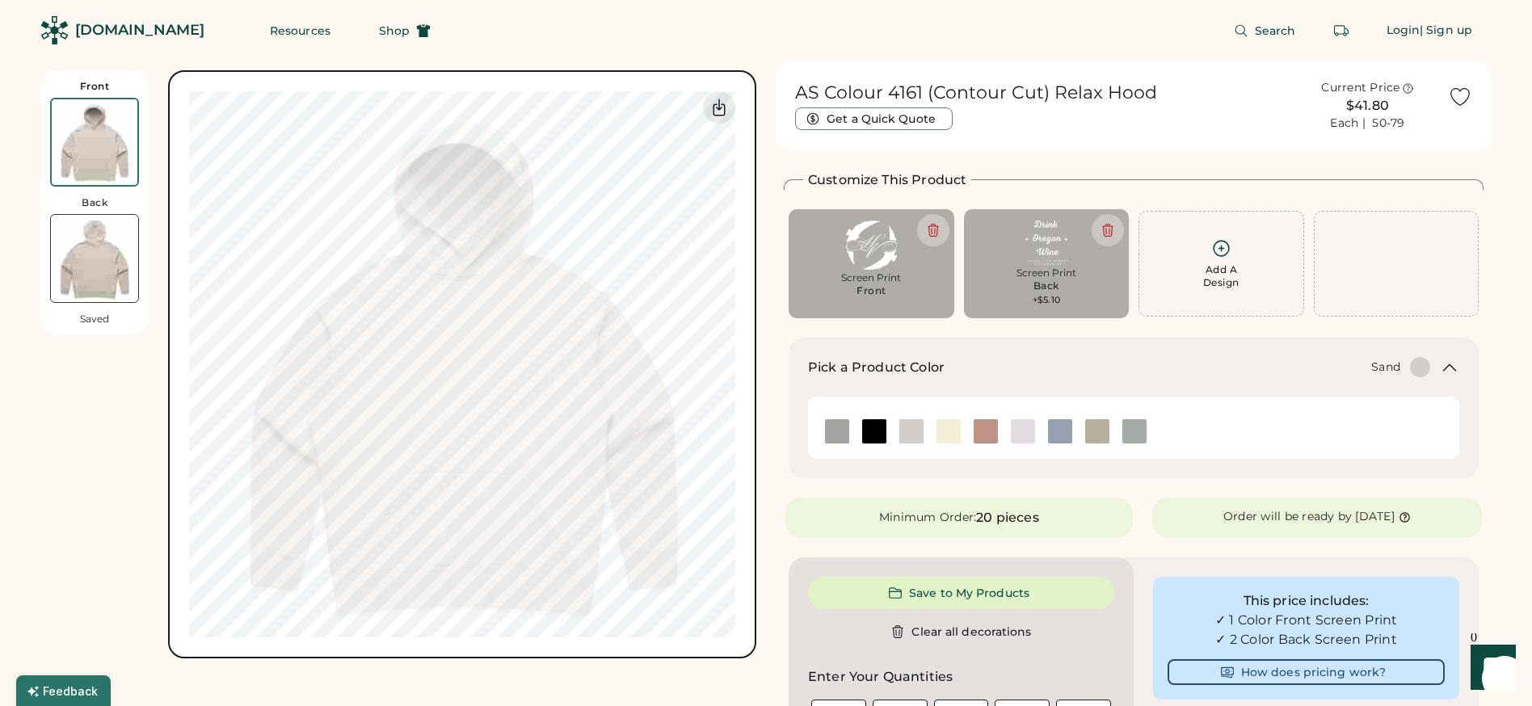
click at [1093, 433] on img at bounding box center [1097, 431] width 24 height 24
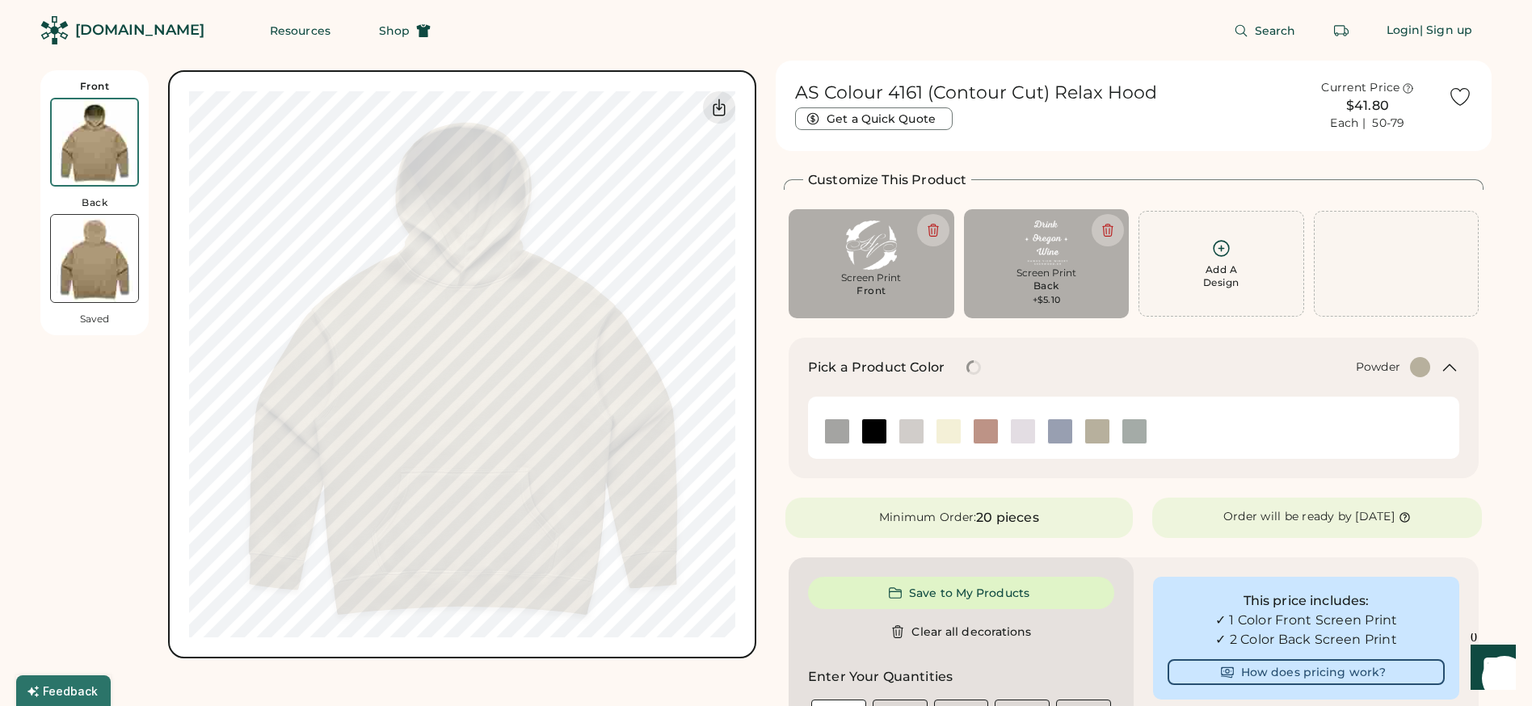
click at [1064, 433] on img at bounding box center [1060, 431] width 24 height 24
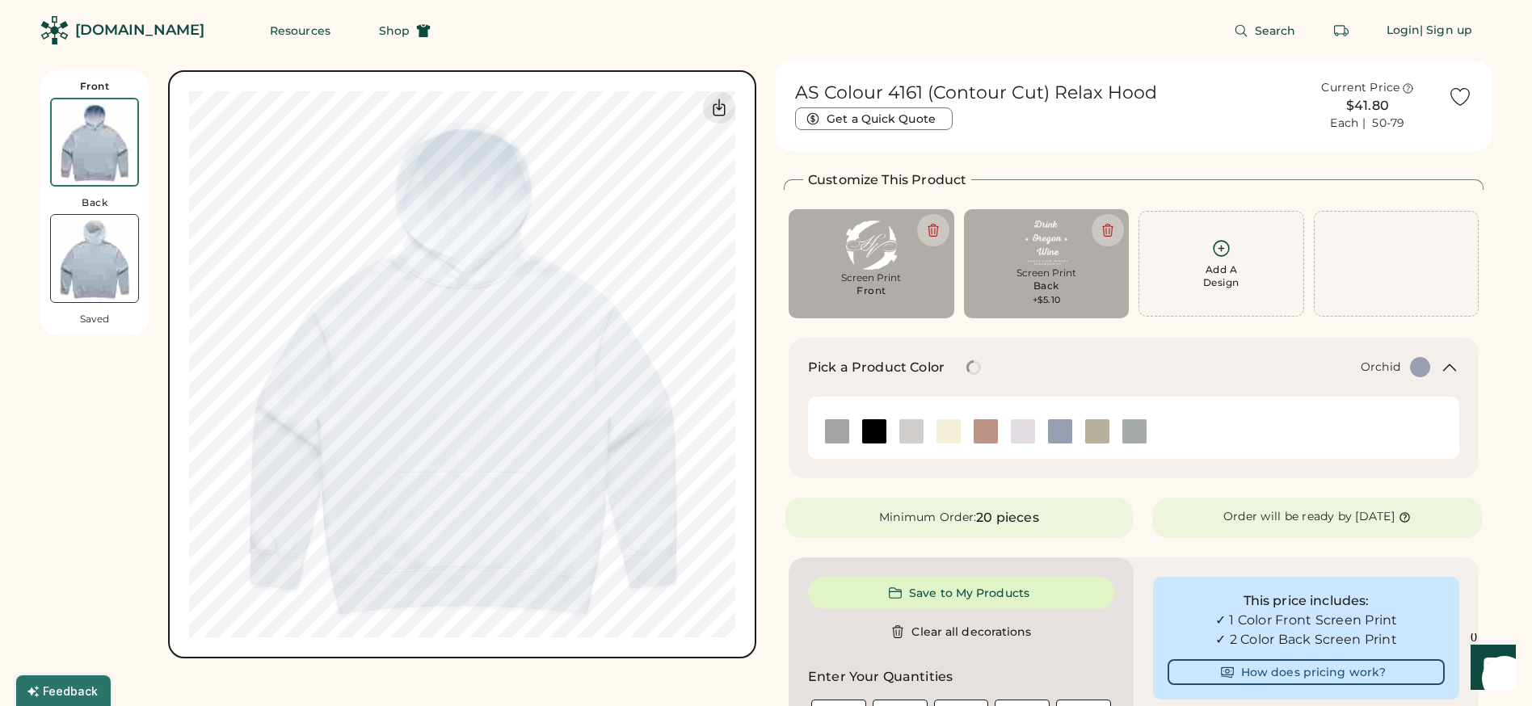
click at [1017, 434] on img at bounding box center [1023, 431] width 24 height 24
click at [946, 427] on img at bounding box center [949, 431] width 24 height 24
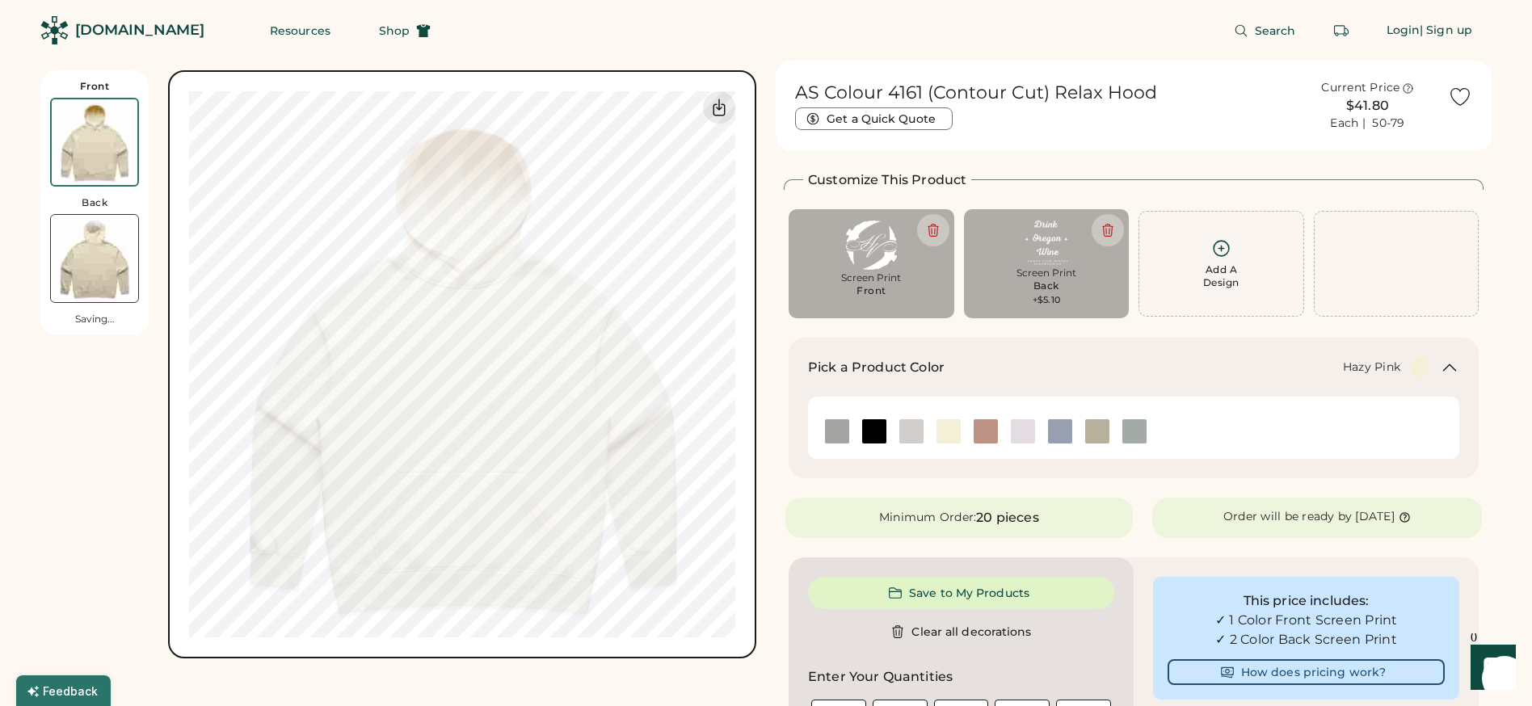
click at [975, 424] on img at bounding box center [986, 431] width 24 height 24
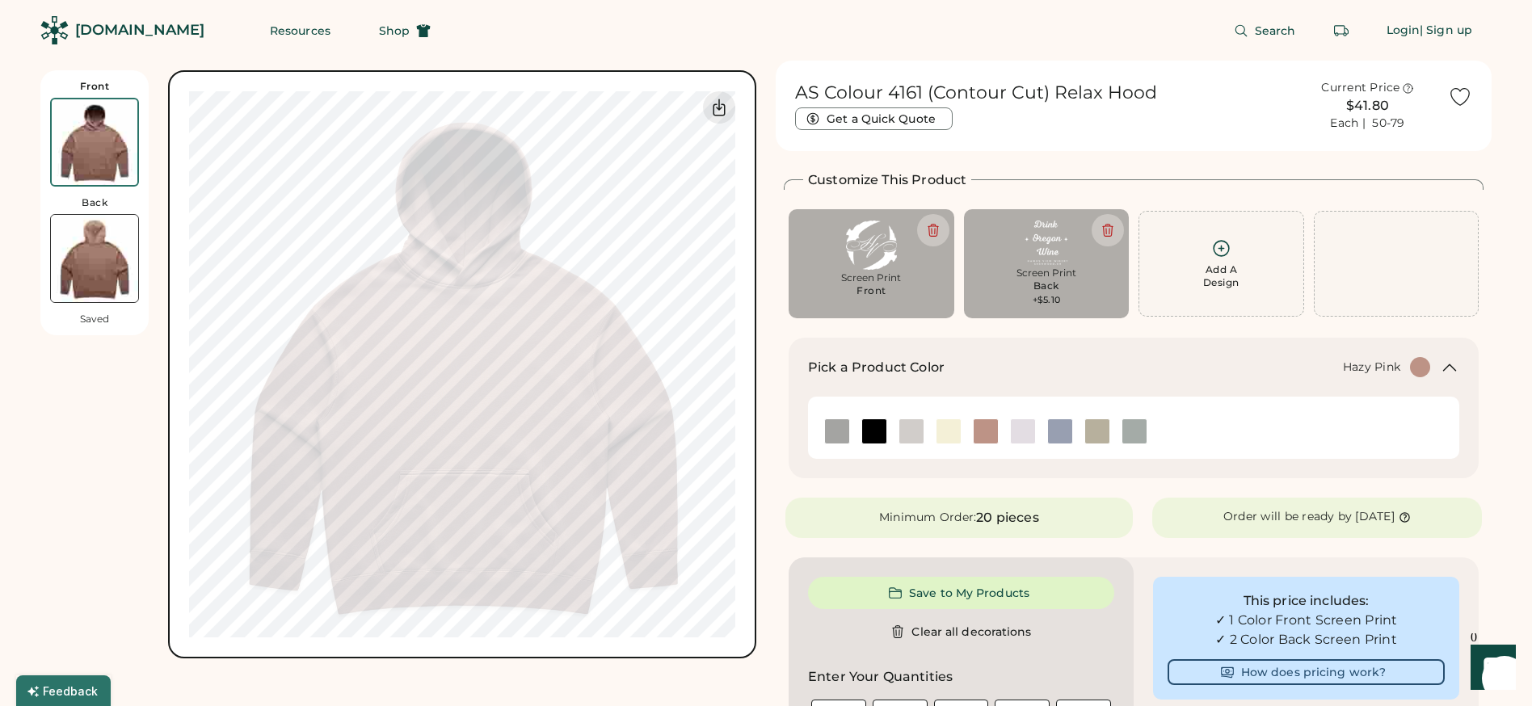
click at [84, 145] on img at bounding box center [95, 142] width 86 height 86
click at [91, 250] on img at bounding box center [94, 258] width 87 height 87
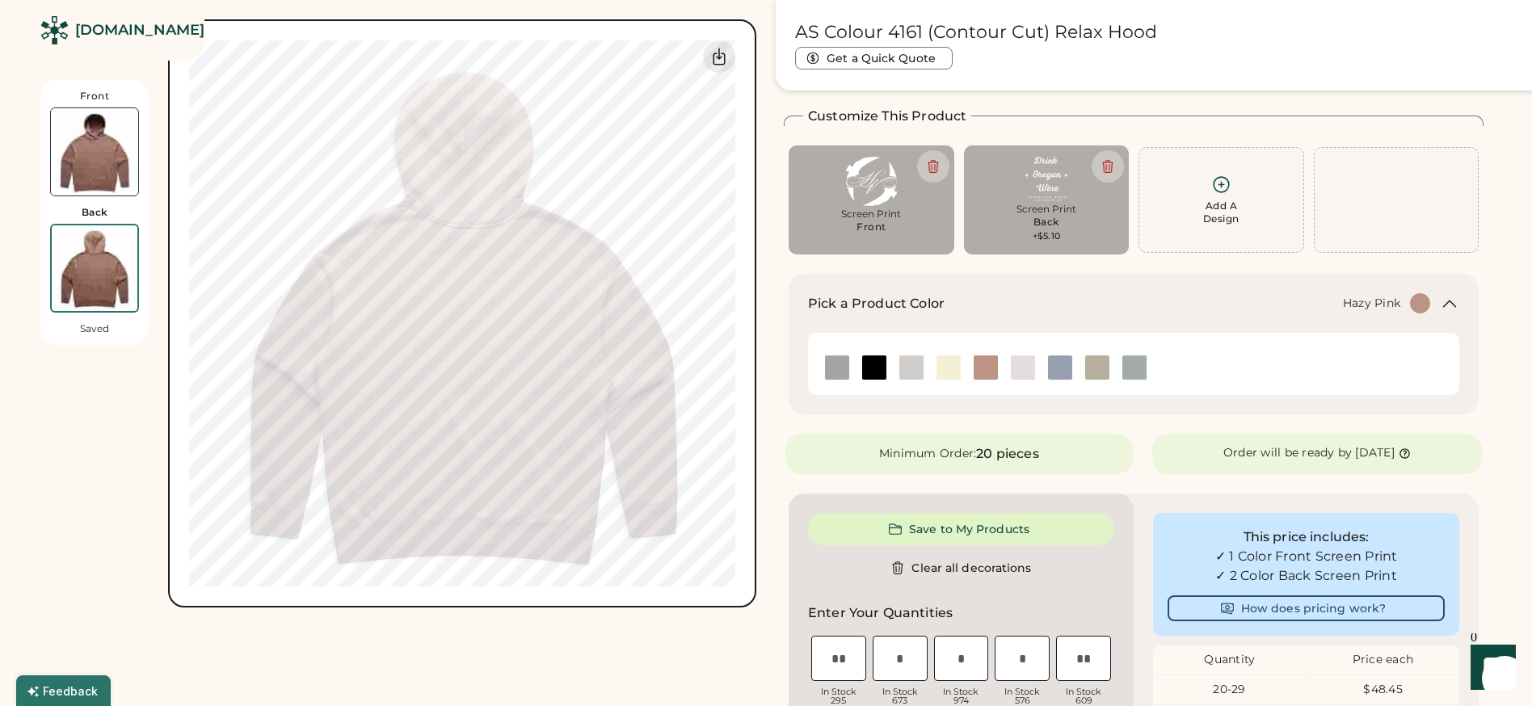
scroll to position [70, 0]
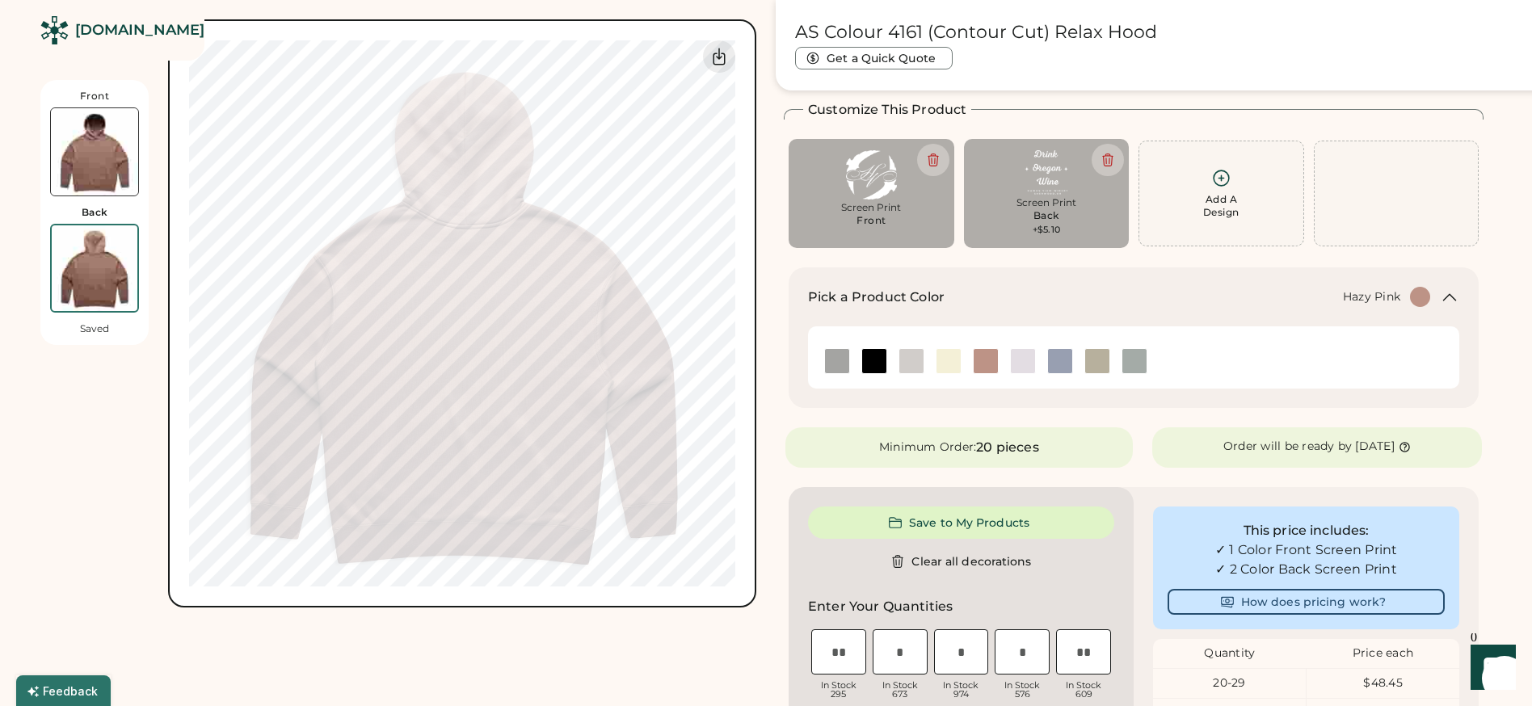
click at [123, 163] on img at bounding box center [94, 151] width 87 height 87
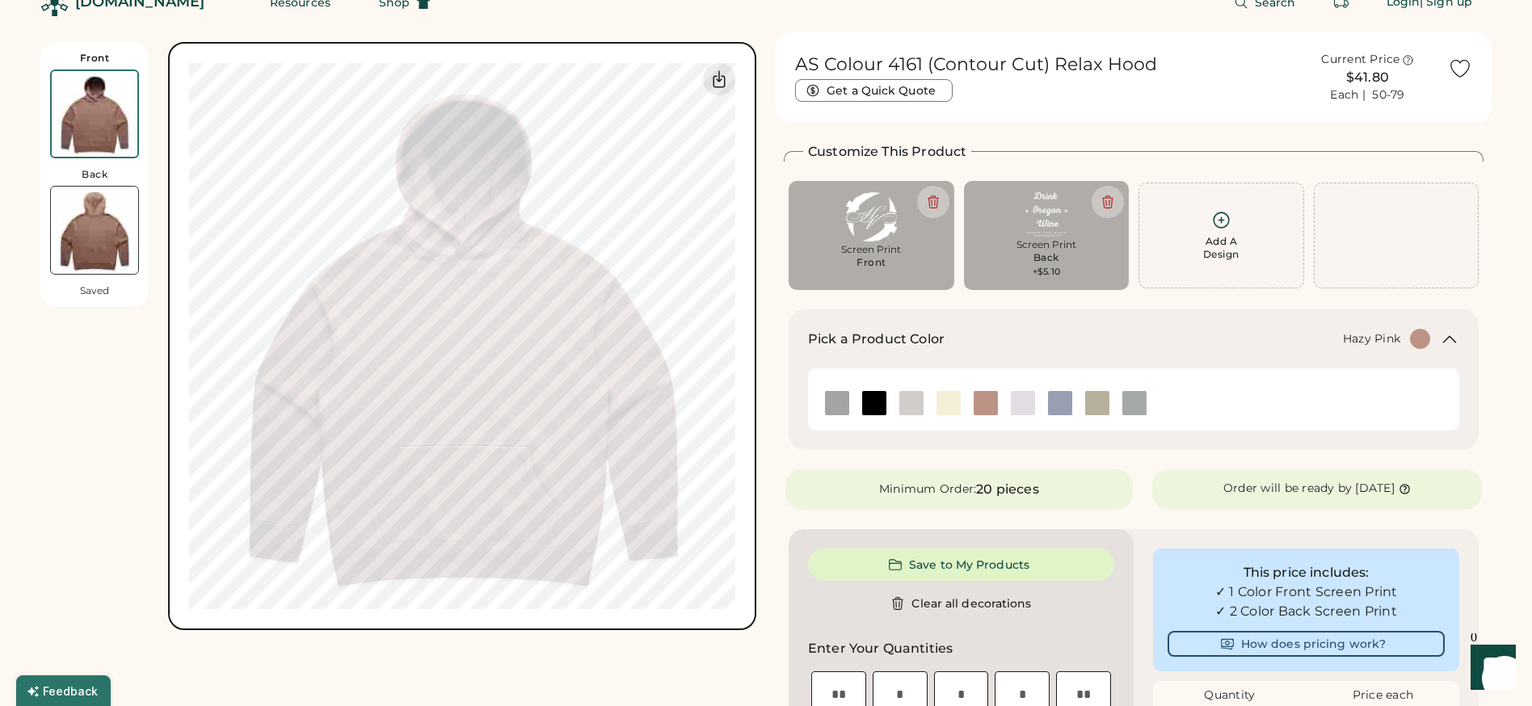
scroll to position [0, 0]
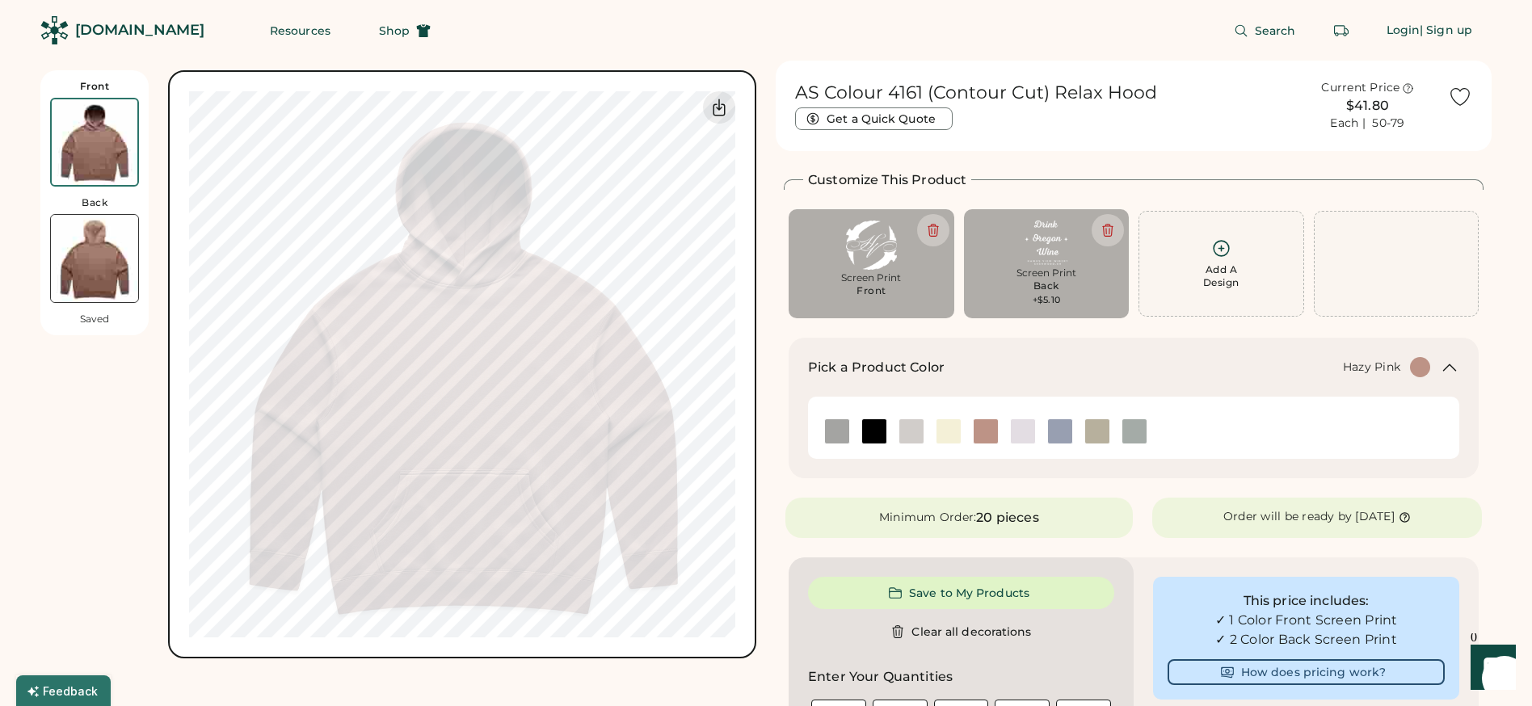
drag, startPoint x: 92, startPoint y: 236, endPoint x: 91, endPoint y: 222, distance: 13.8
click at [92, 234] on img at bounding box center [94, 258] width 87 height 87
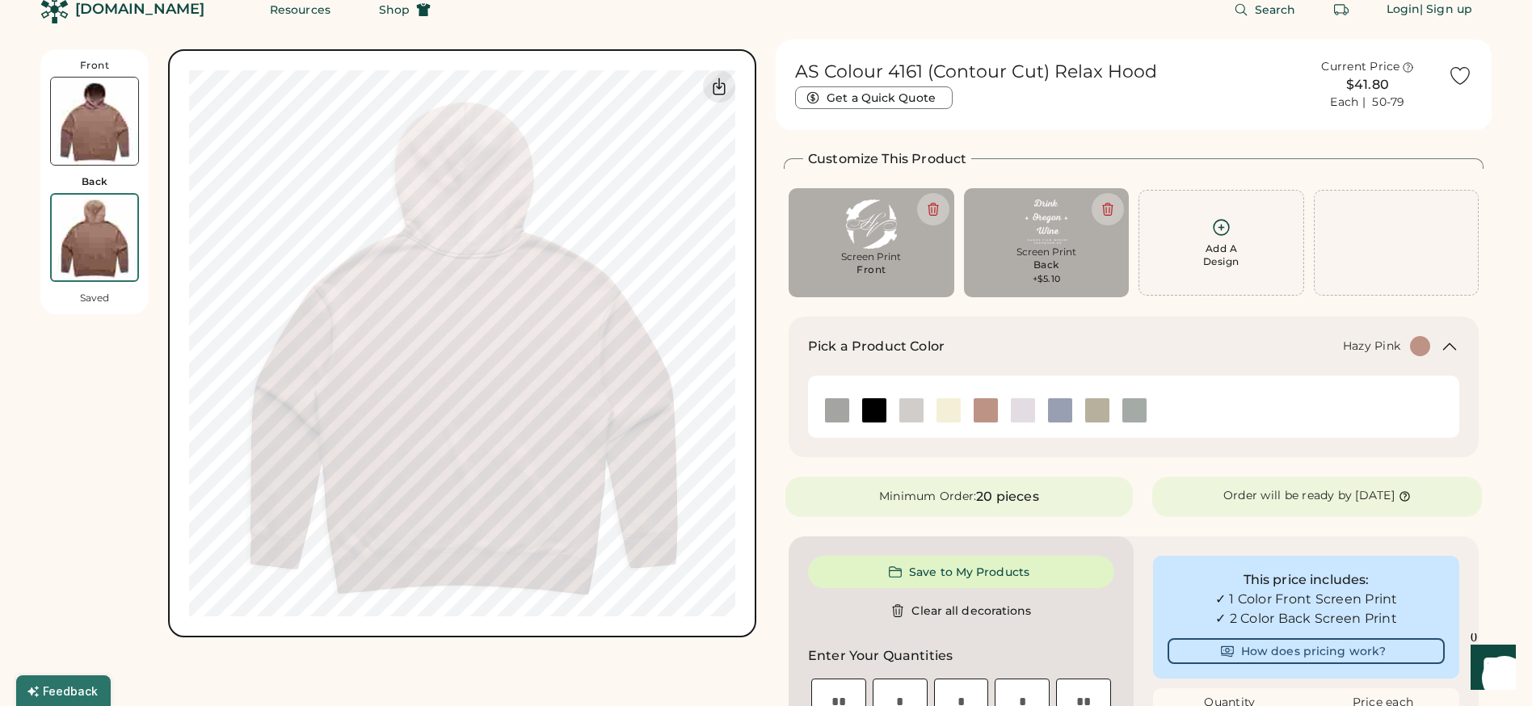
scroll to position [70, 0]
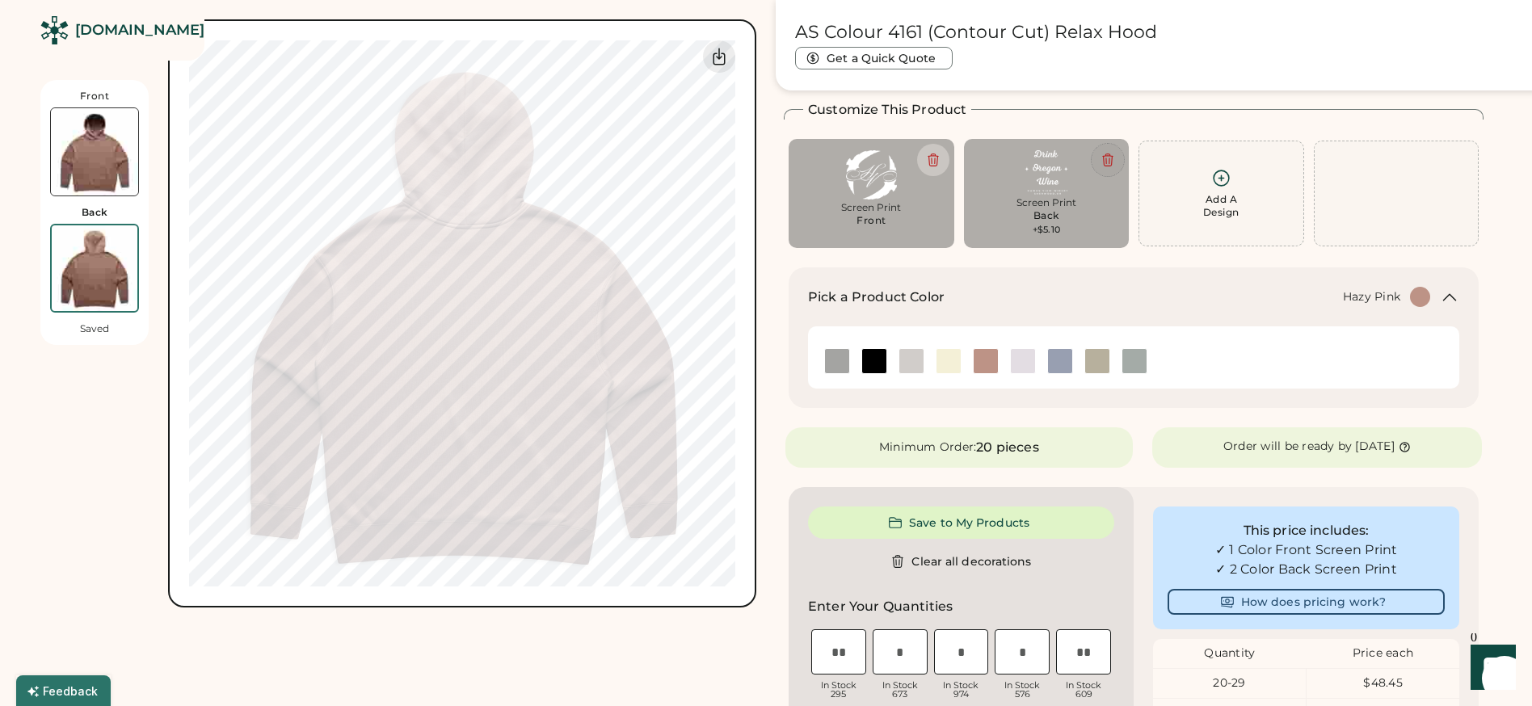
click at [1104, 162] on icon at bounding box center [1108, 160] width 10 height 12
type input "*****"
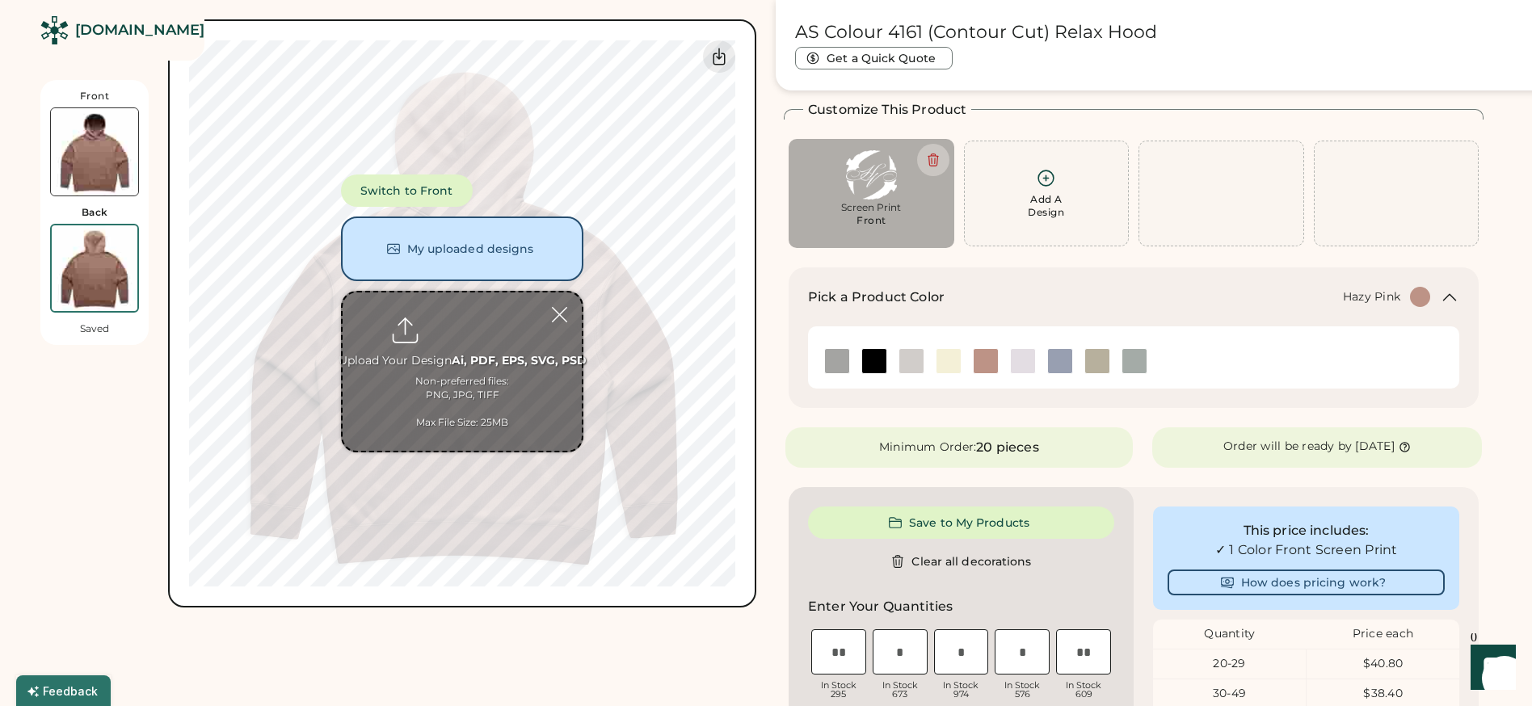
type input "**********"
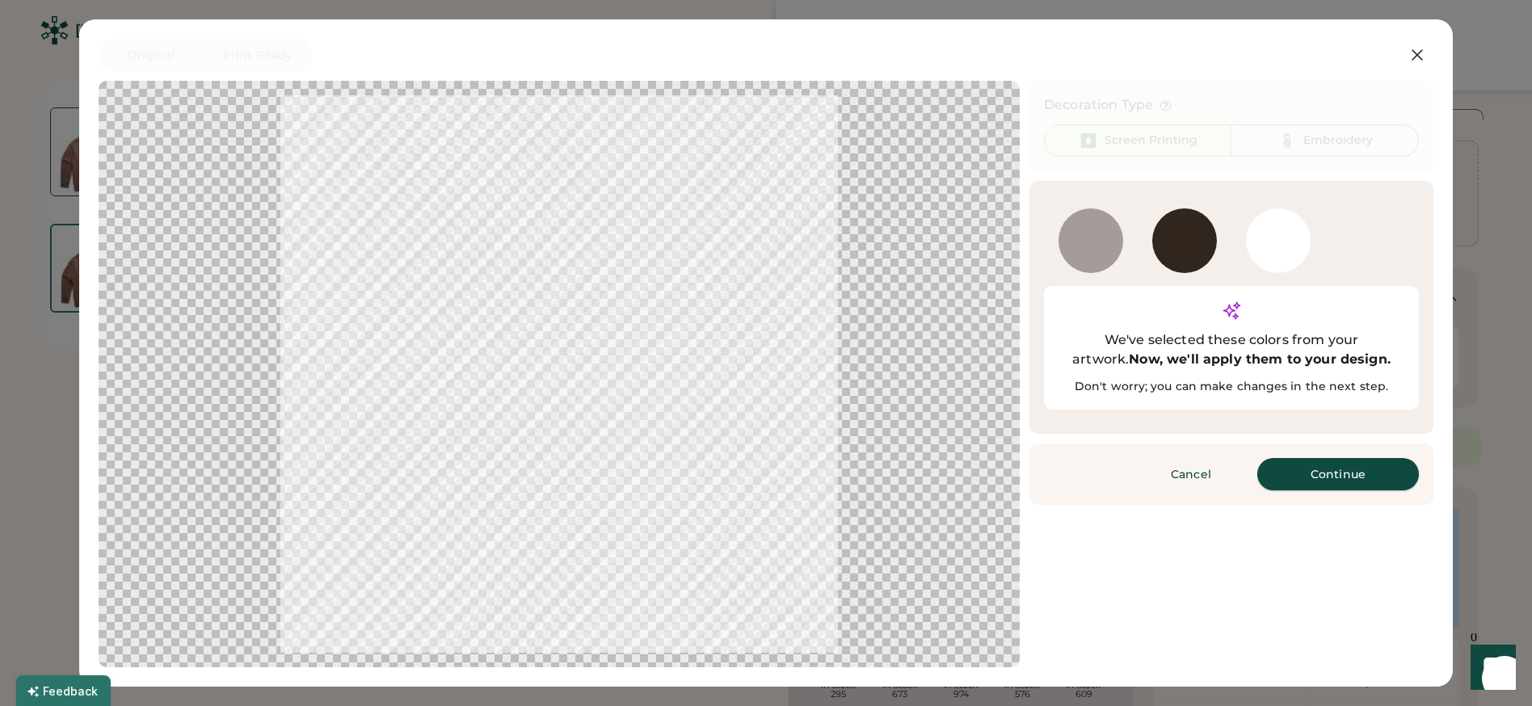
click at [1330, 458] on button "Continue" at bounding box center [1338, 474] width 162 height 32
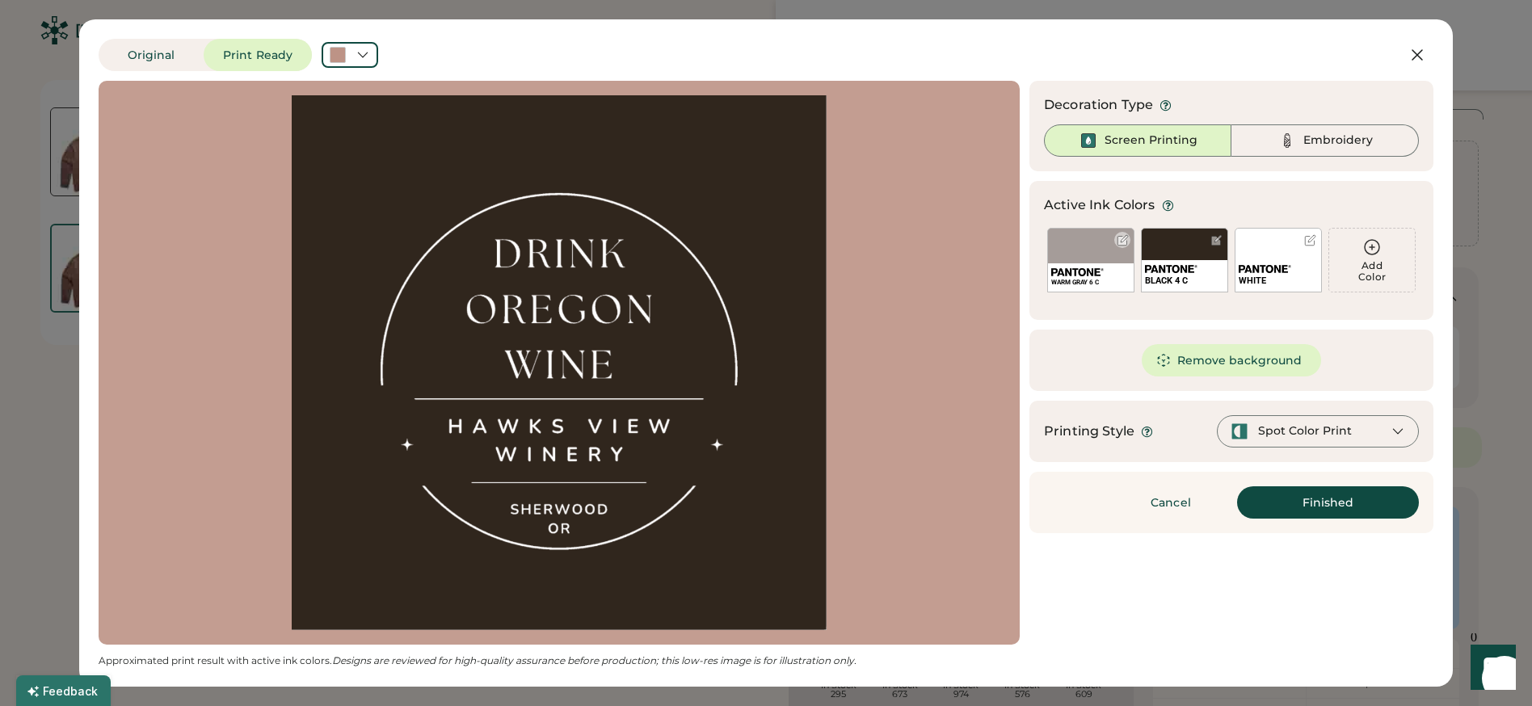
click at [1124, 240] on div at bounding box center [1123, 240] width 12 height 12
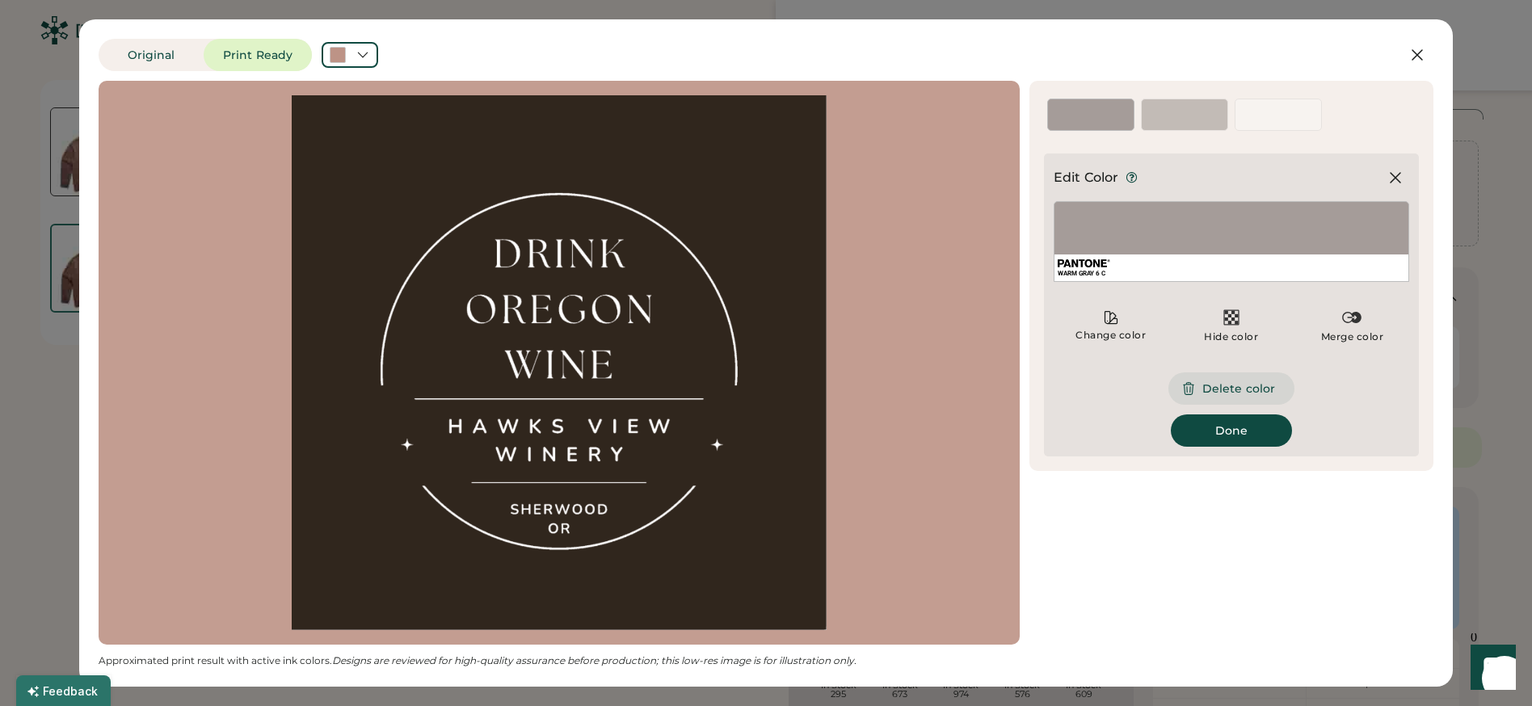
click at [1240, 390] on button "Delete color" at bounding box center [1232, 389] width 126 height 32
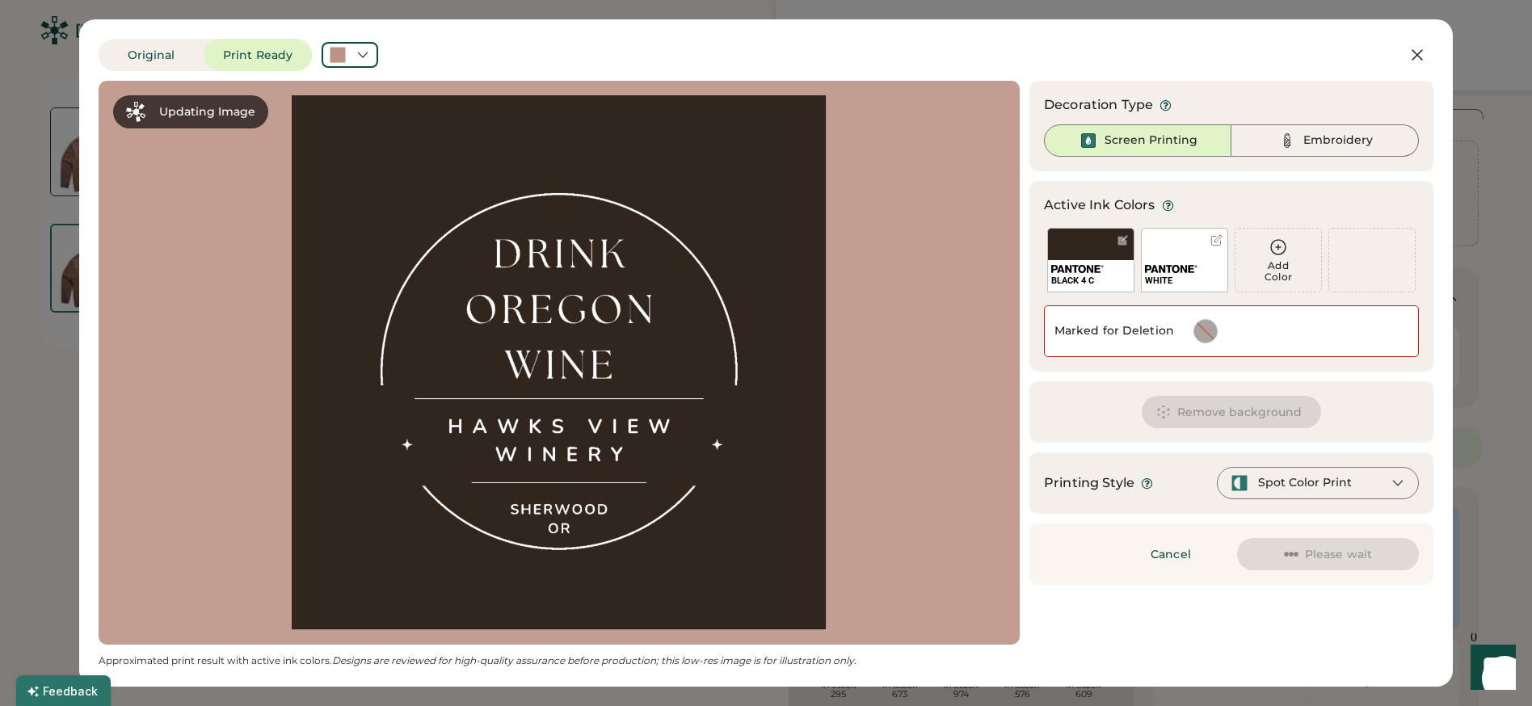
click at [1240, 414] on button "Remove background" at bounding box center [1232, 412] width 180 height 32
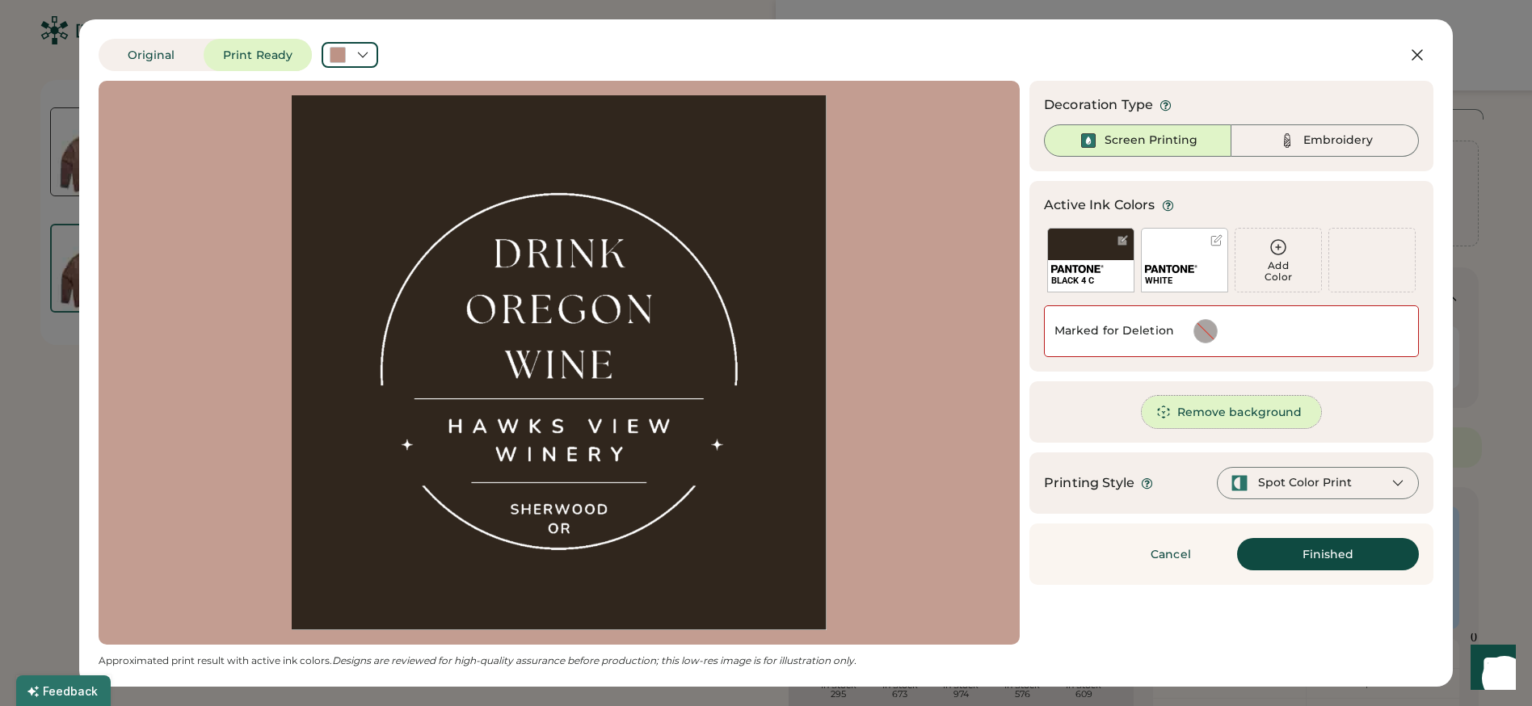
click at [1219, 417] on button "Remove background" at bounding box center [1232, 412] width 180 height 32
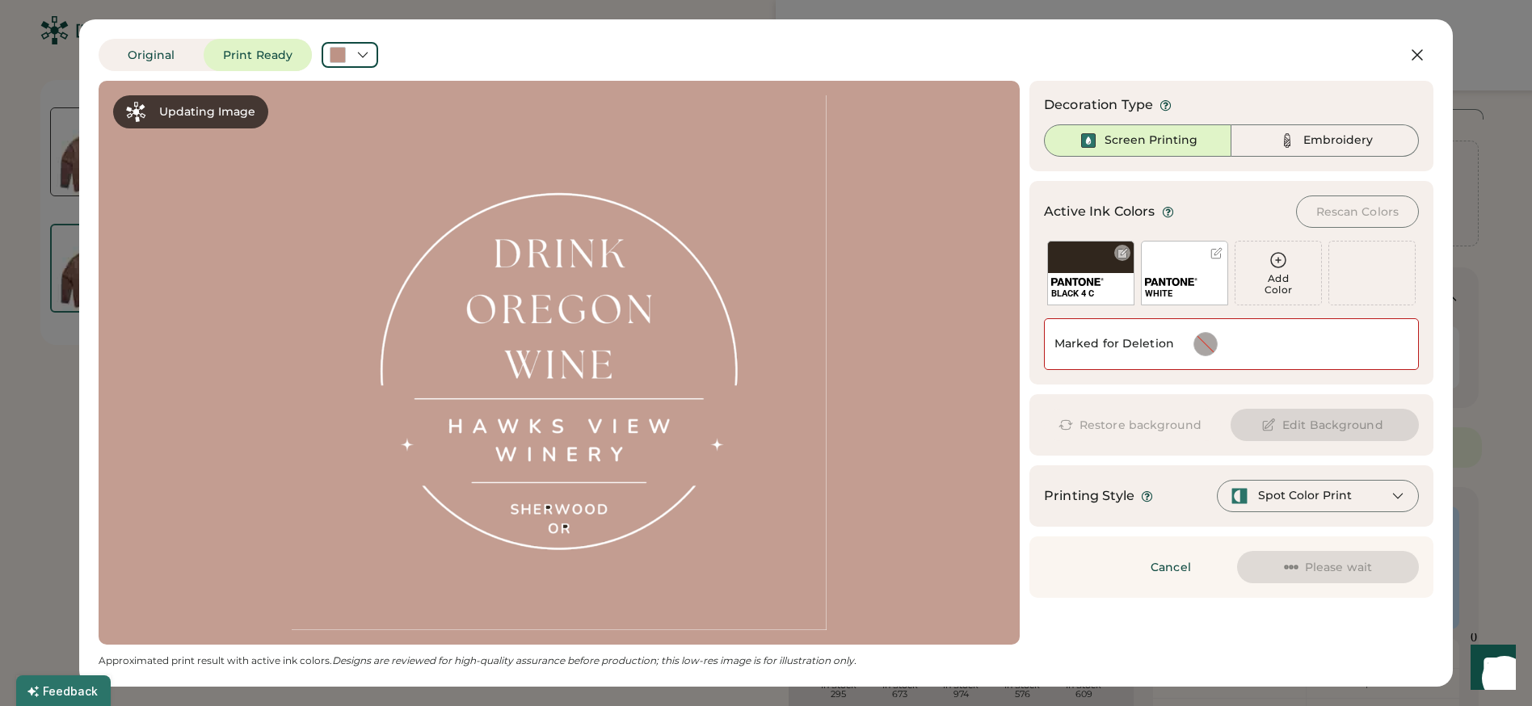
click at [1082, 262] on div "BLACK 4 C" at bounding box center [1090, 273] width 87 height 65
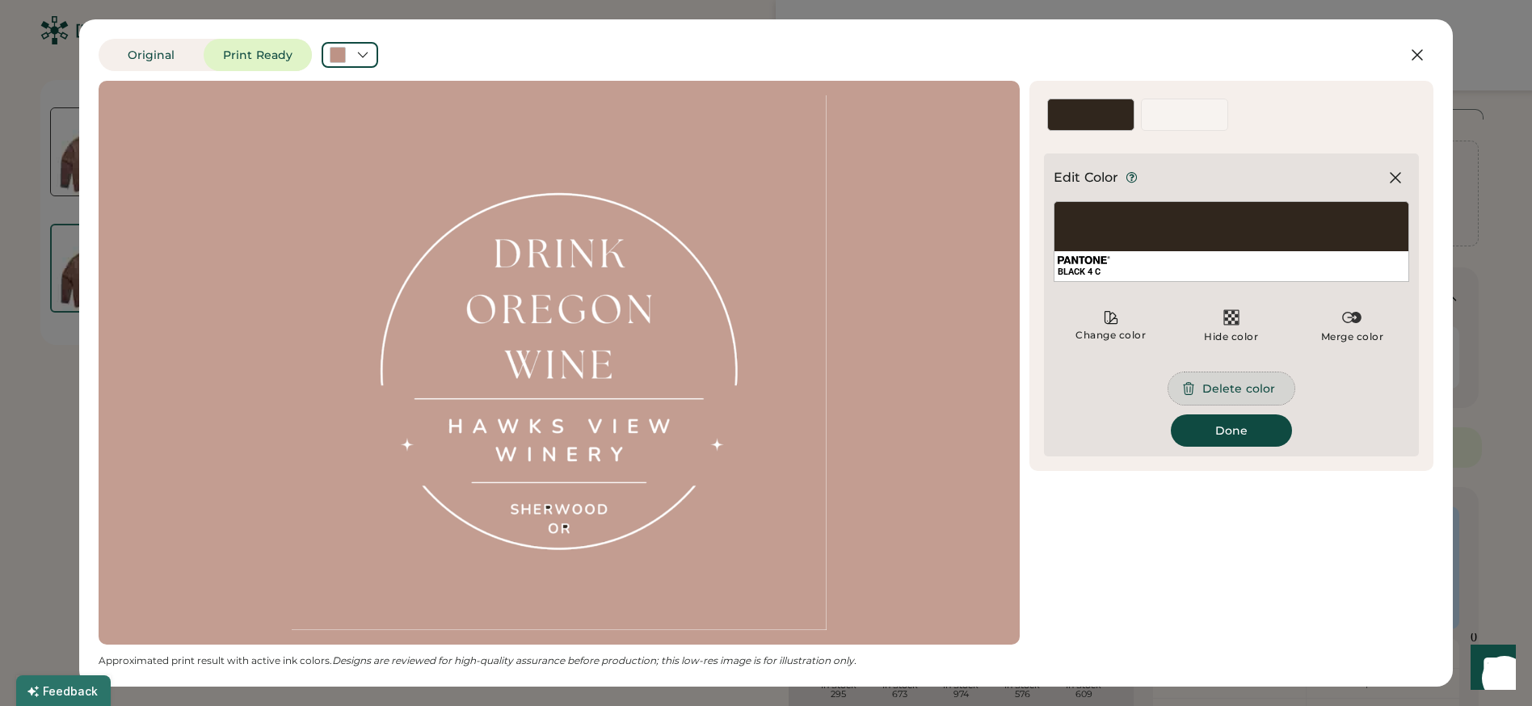
click at [1242, 389] on button "Delete color" at bounding box center [1232, 389] width 126 height 32
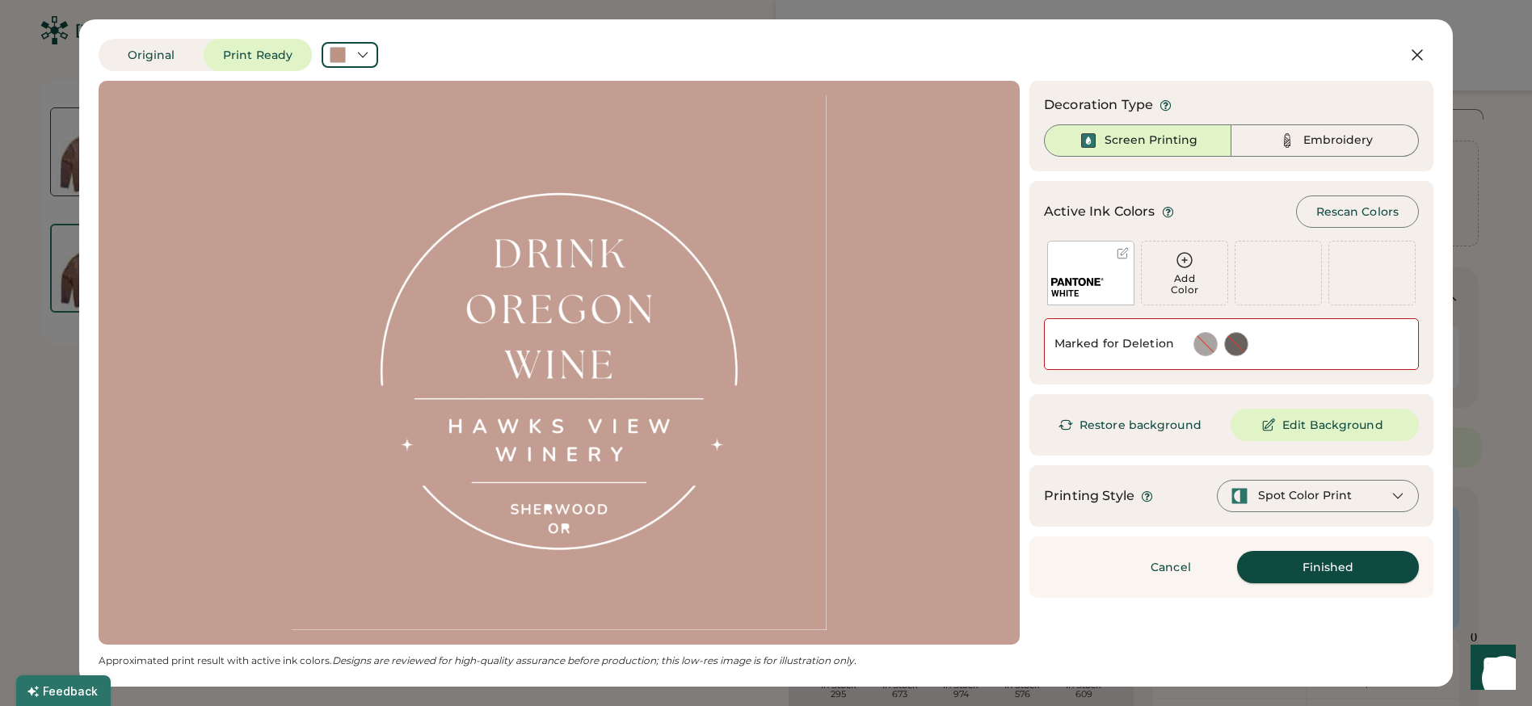
click at [1328, 568] on button "Finished" at bounding box center [1328, 567] width 182 height 32
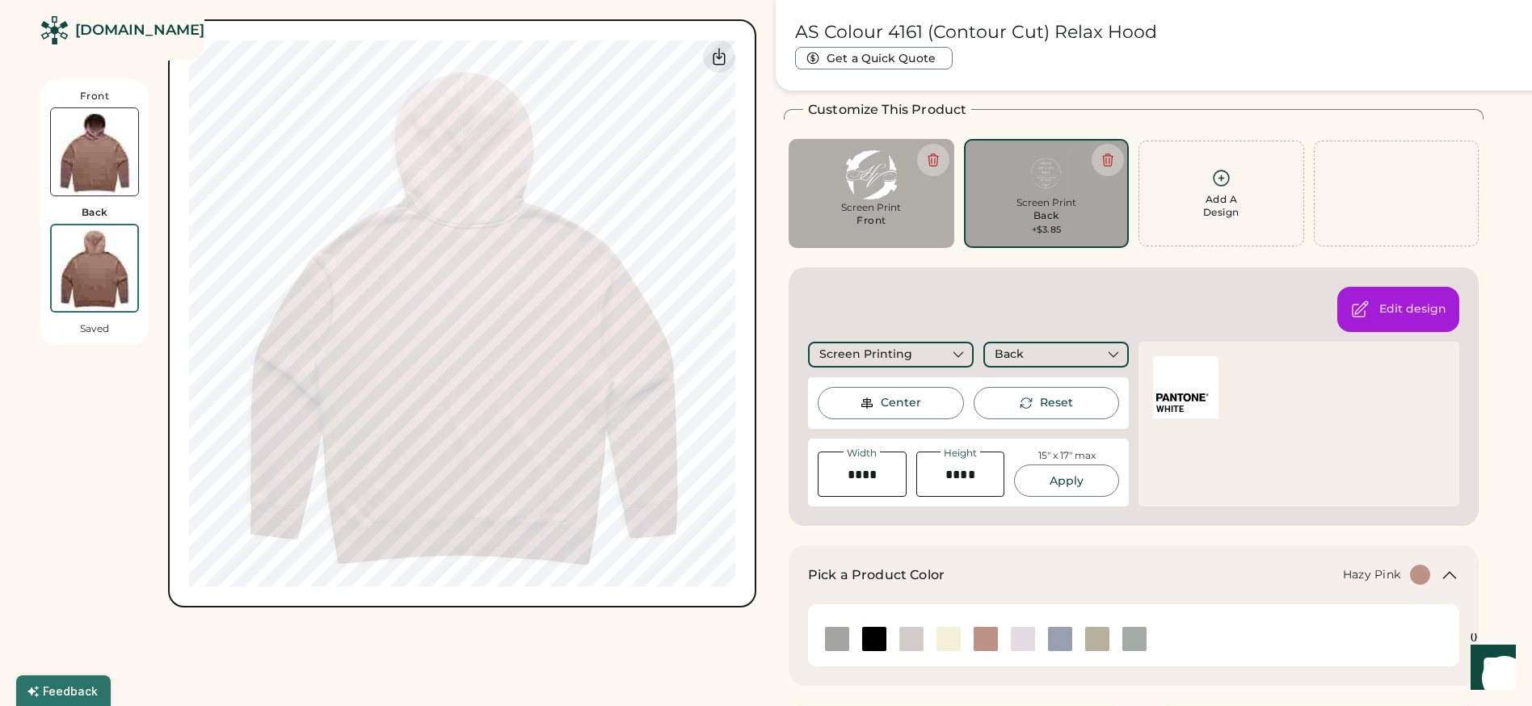
click at [1057, 192] on img at bounding box center [1046, 172] width 143 height 44
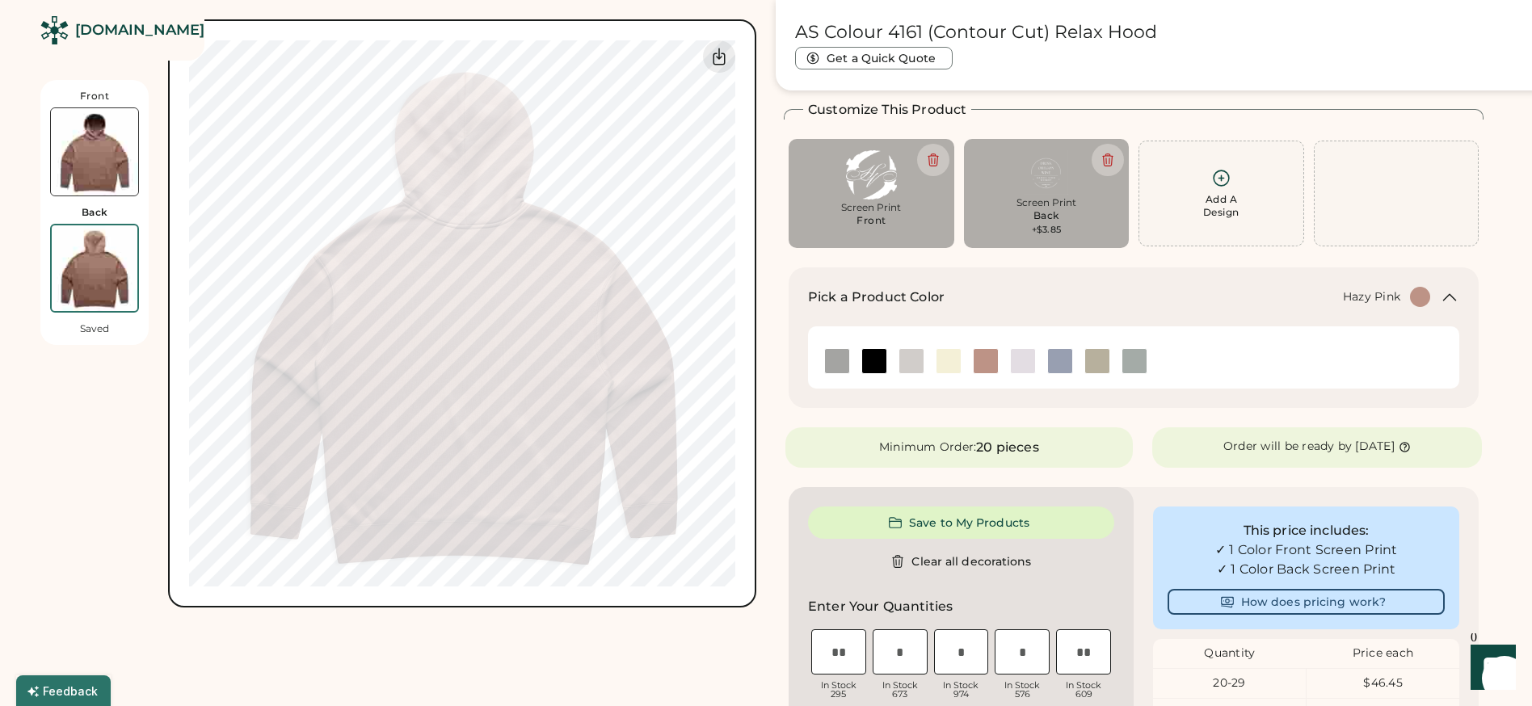
click at [1048, 196] on div "Screen Print" at bounding box center [1046, 202] width 143 height 13
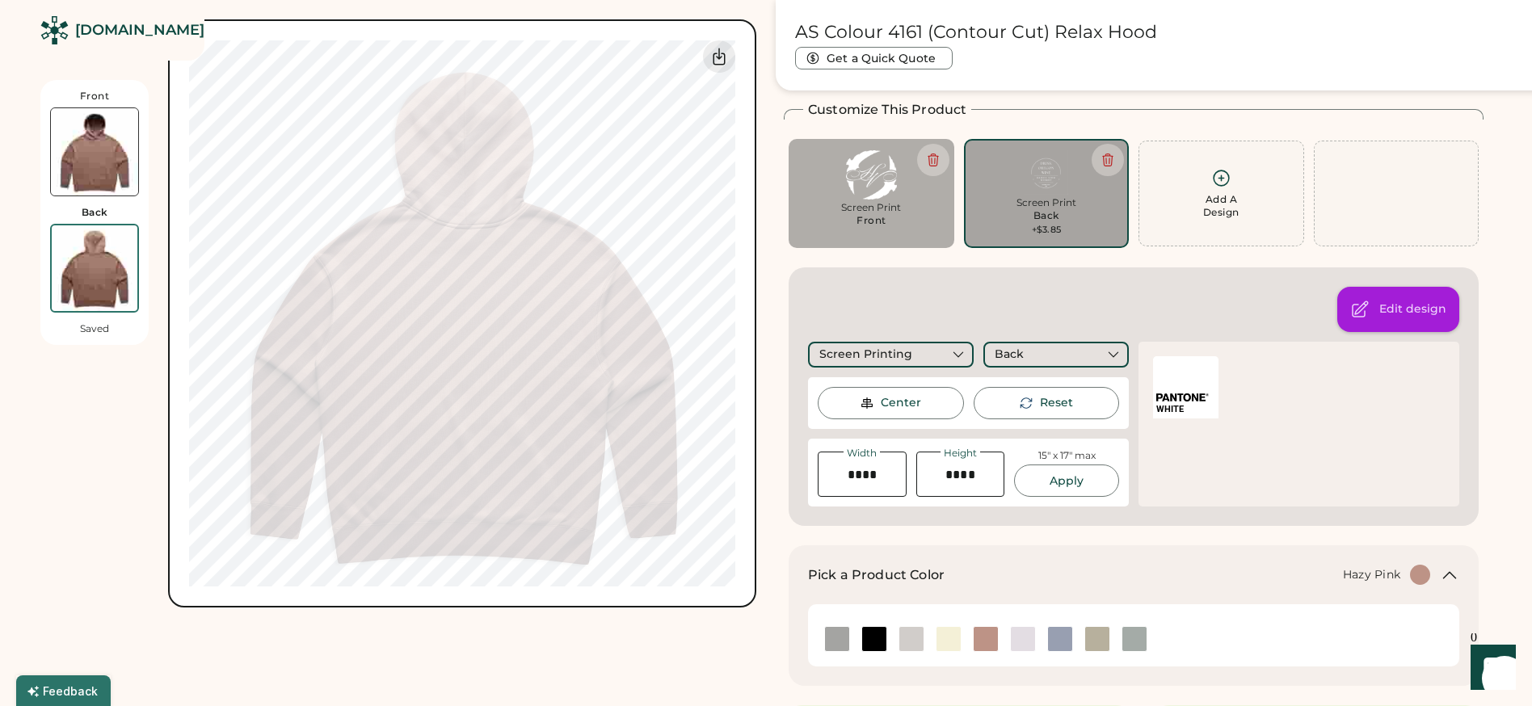
click at [1389, 308] on div "Edit design" at bounding box center [1412, 309] width 67 height 16
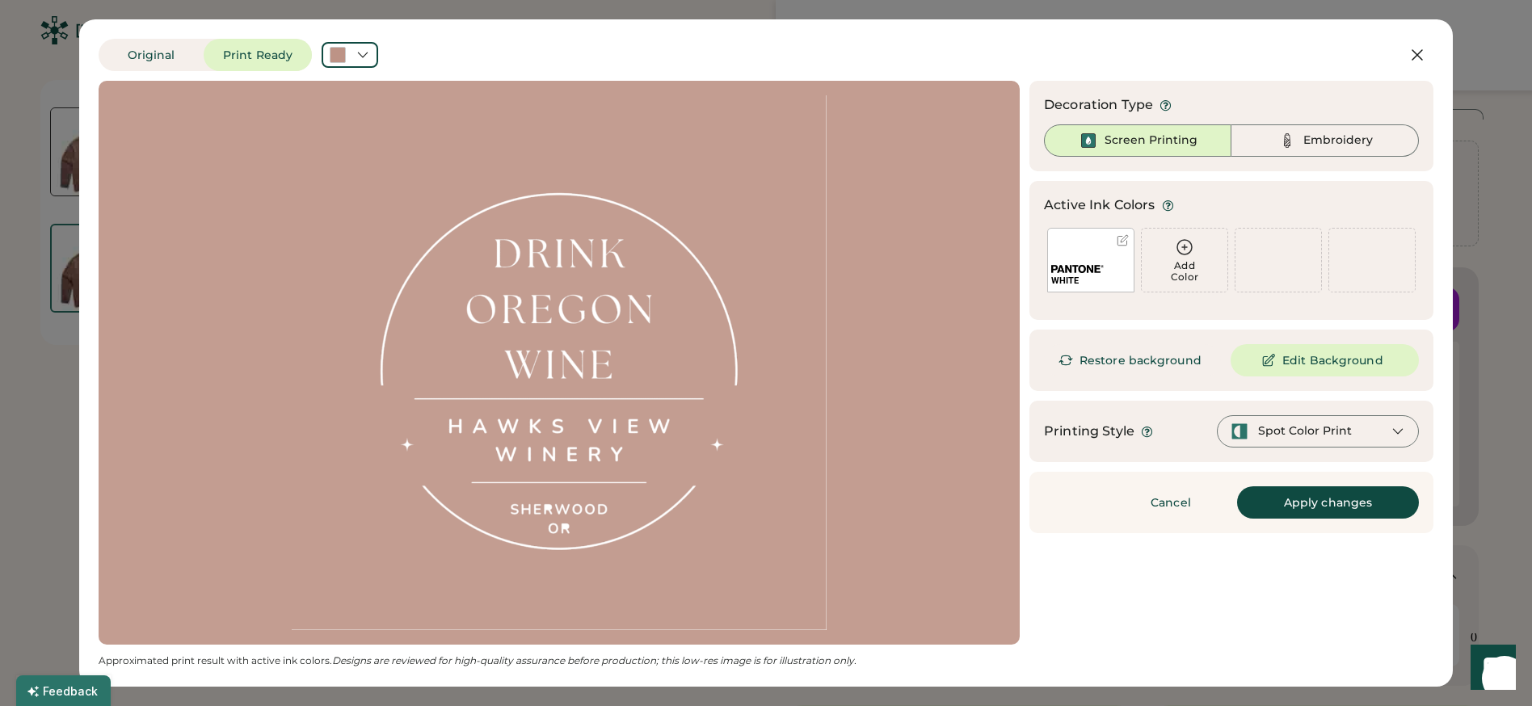
click at [801, 343] on div at bounding box center [559, 362] width 892 height 535
click at [1121, 241] on div at bounding box center [1123, 240] width 12 height 12
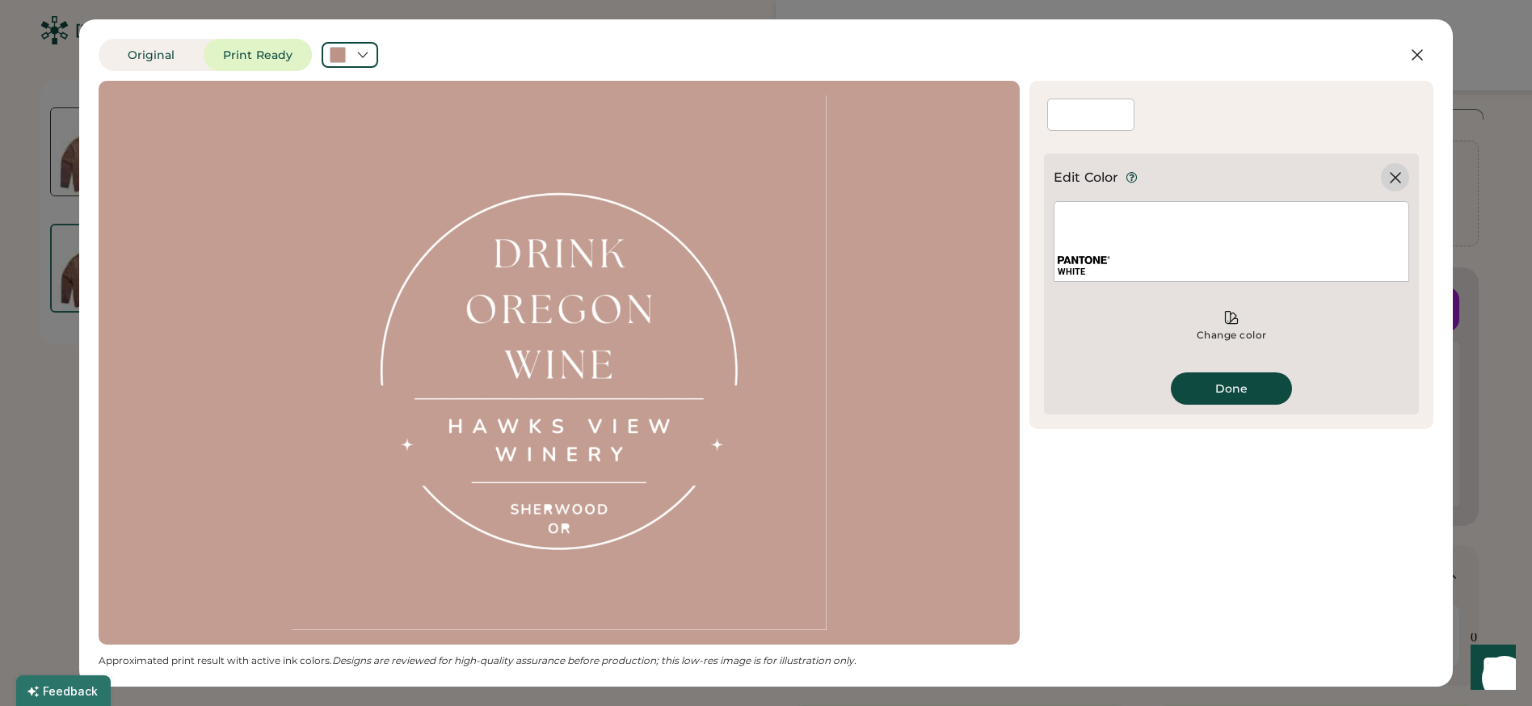
click at [1401, 177] on icon at bounding box center [1395, 177] width 19 height 19
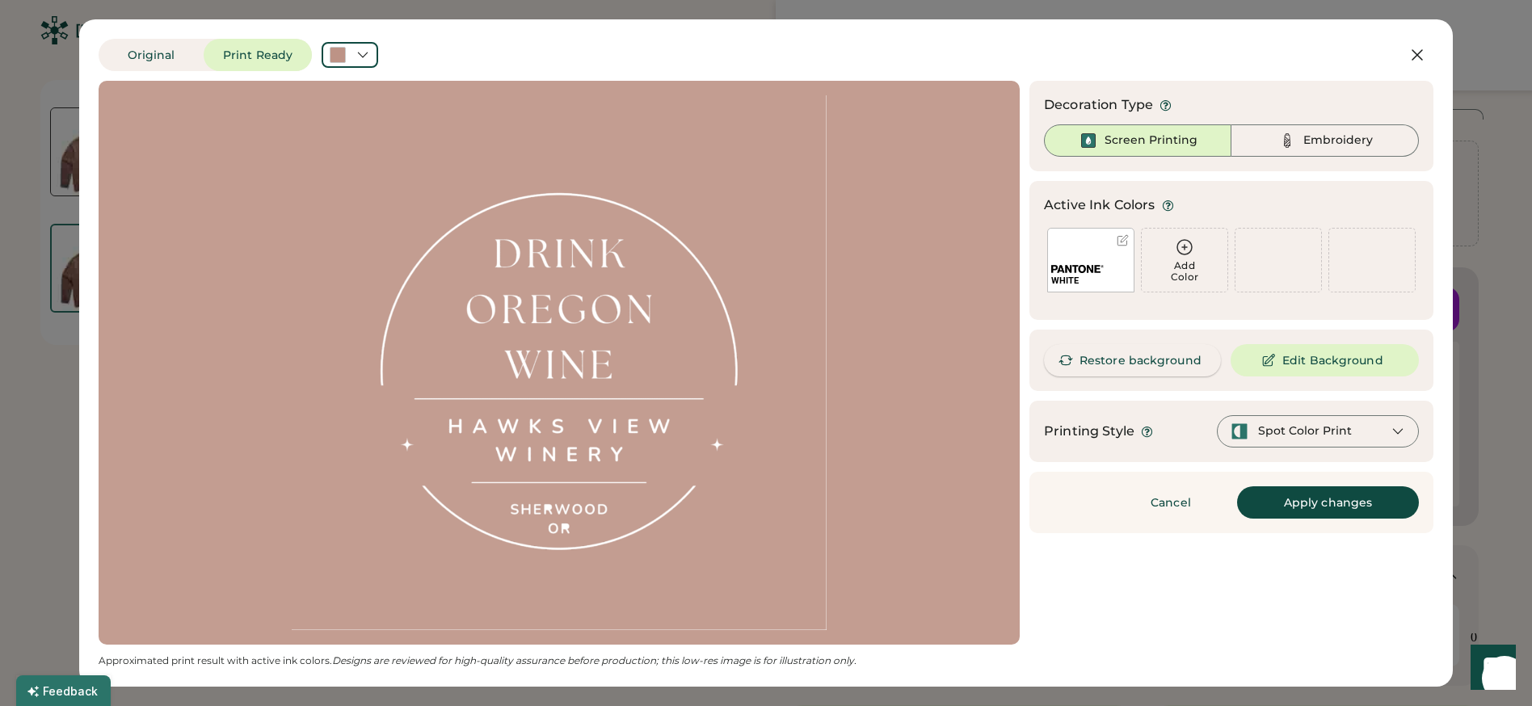
click at [1111, 359] on button "Restore background" at bounding box center [1132, 360] width 177 height 32
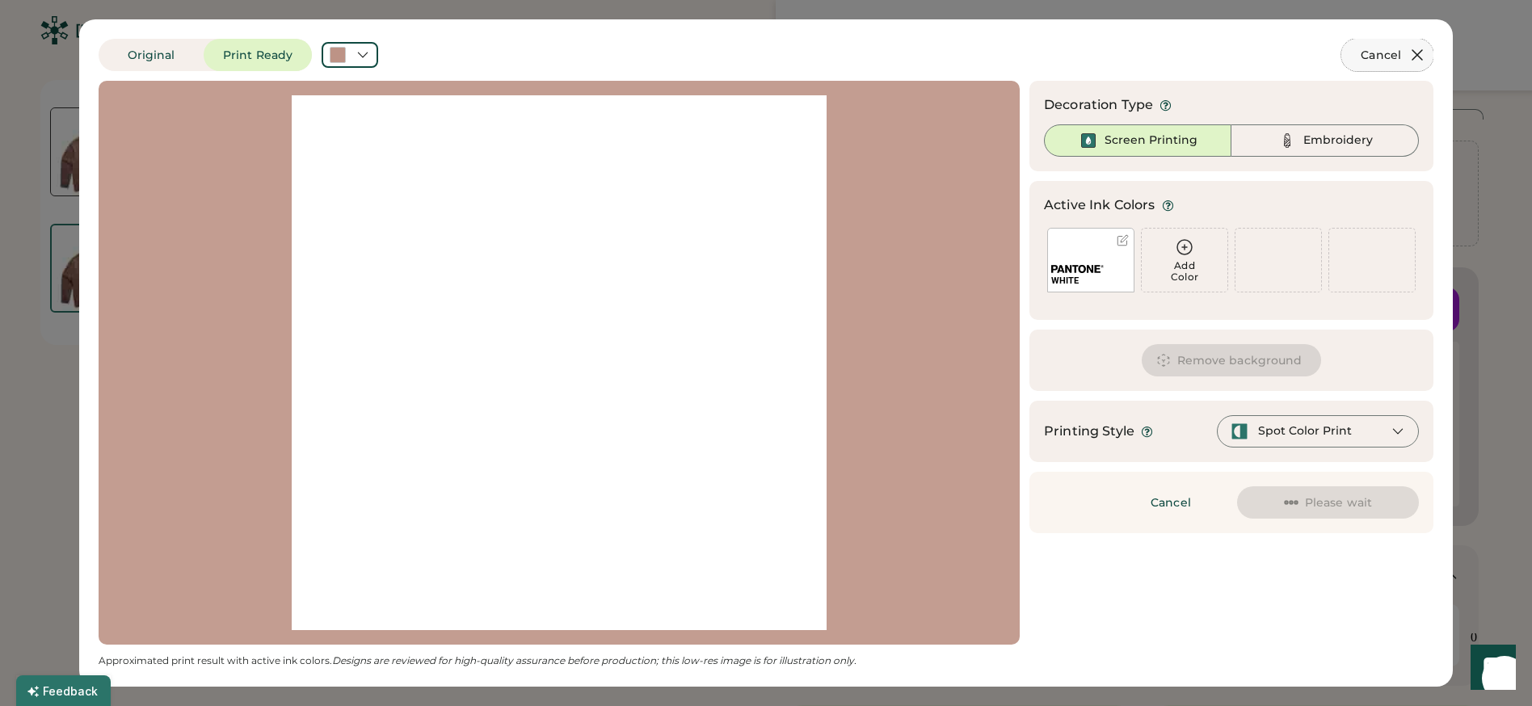
click at [1418, 46] on icon at bounding box center [1417, 54] width 19 height 19
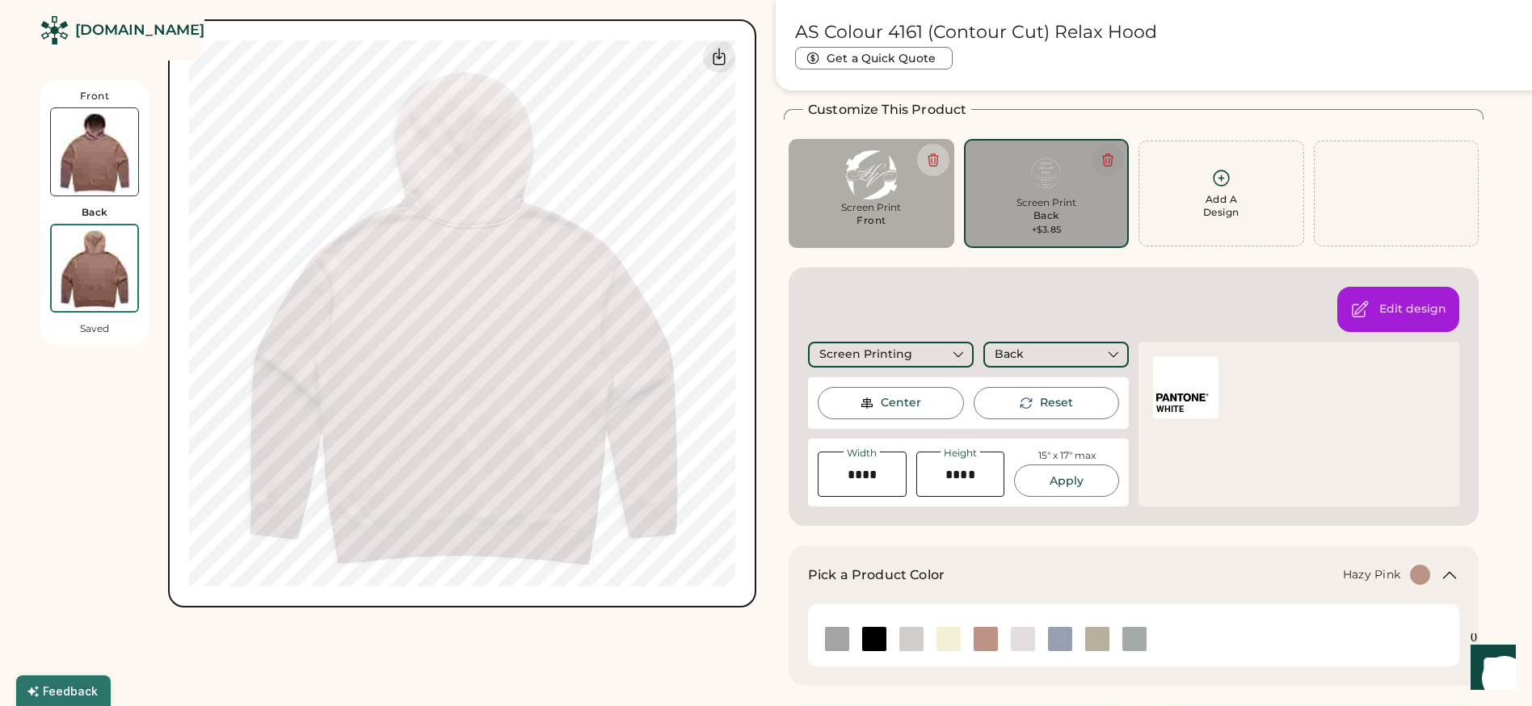
click at [1108, 160] on icon at bounding box center [1108, 160] width 15 height 15
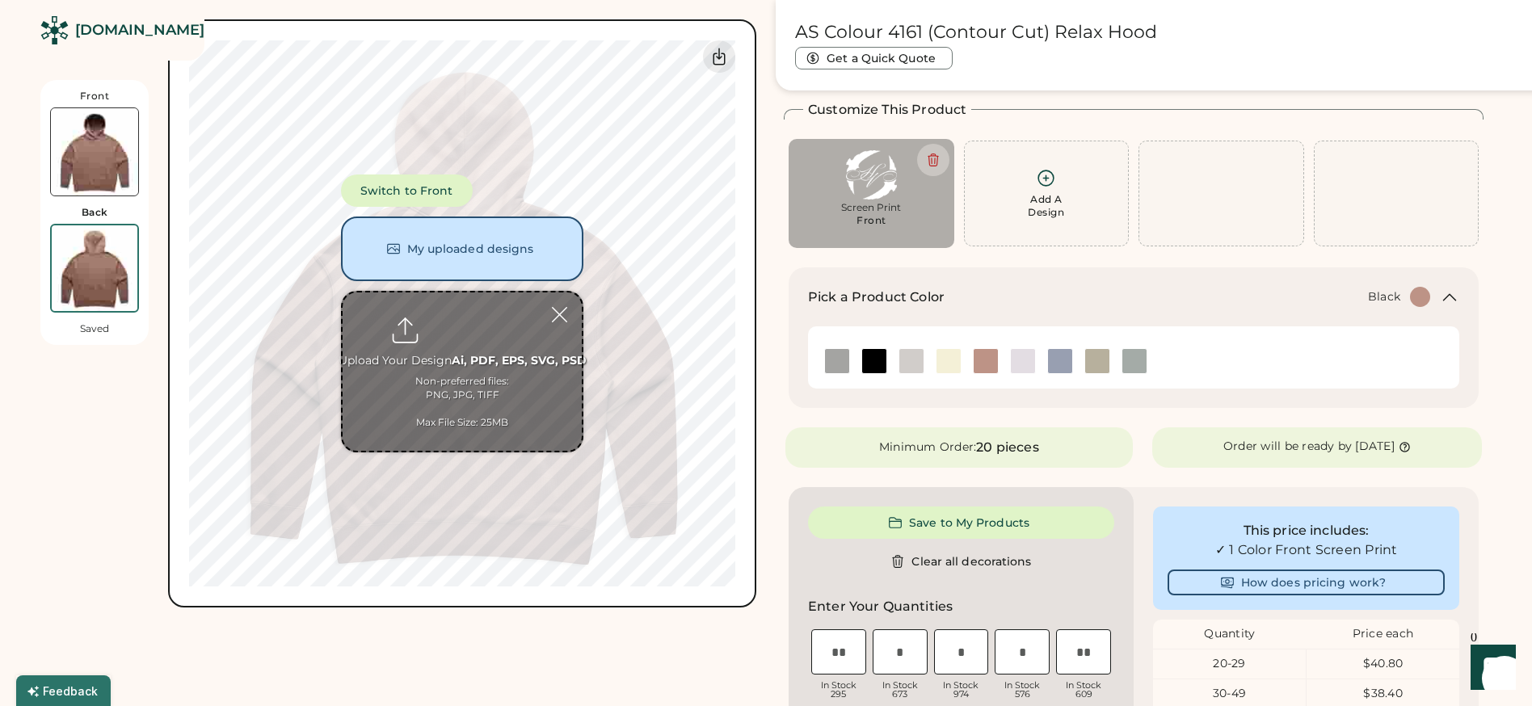
click at [879, 361] on img at bounding box center [874, 361] width 24 height 24
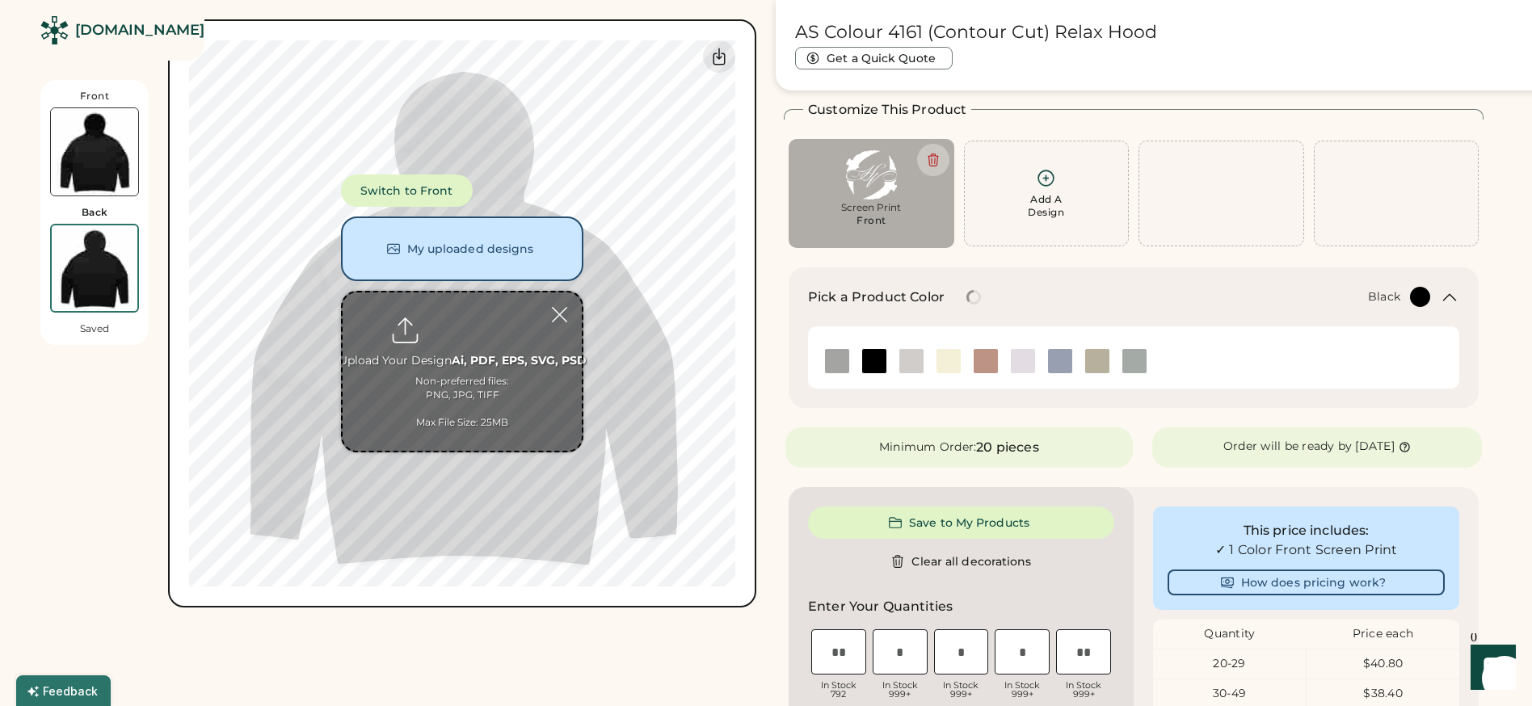
click at [101, 158] on img at bounding box center [94, 151] width 87 height 87
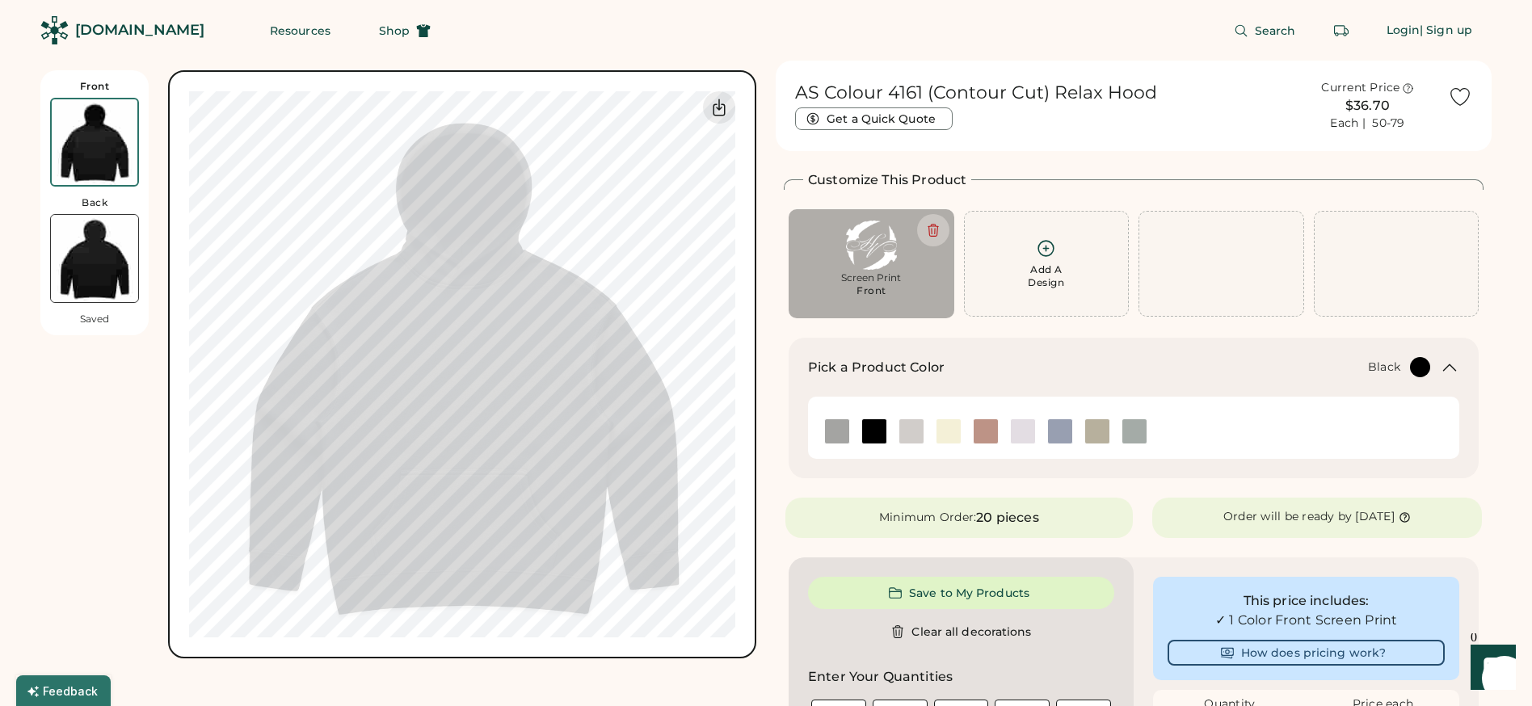
click at [98, 281] on img at bounding box center [94, 258] width 87 height 87
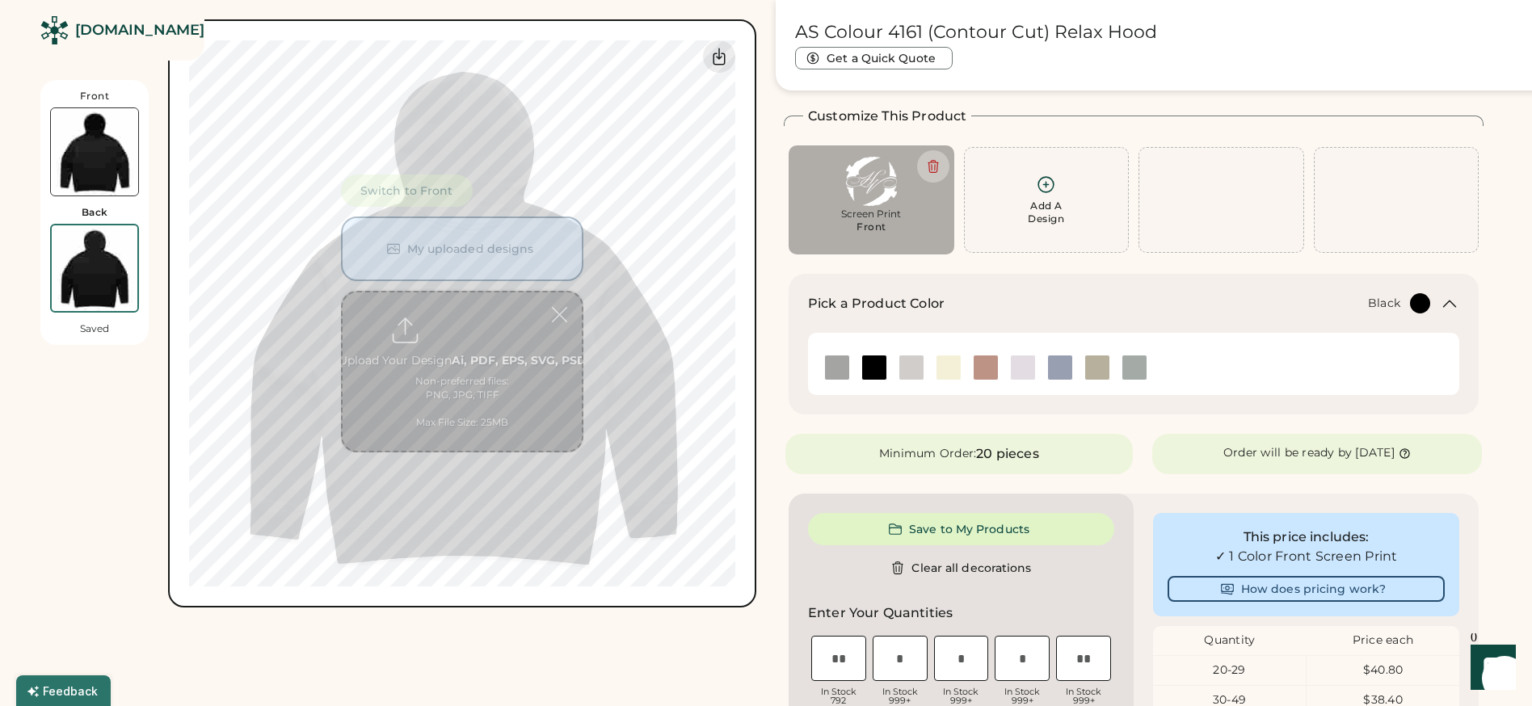
scroll to position [70, 0]
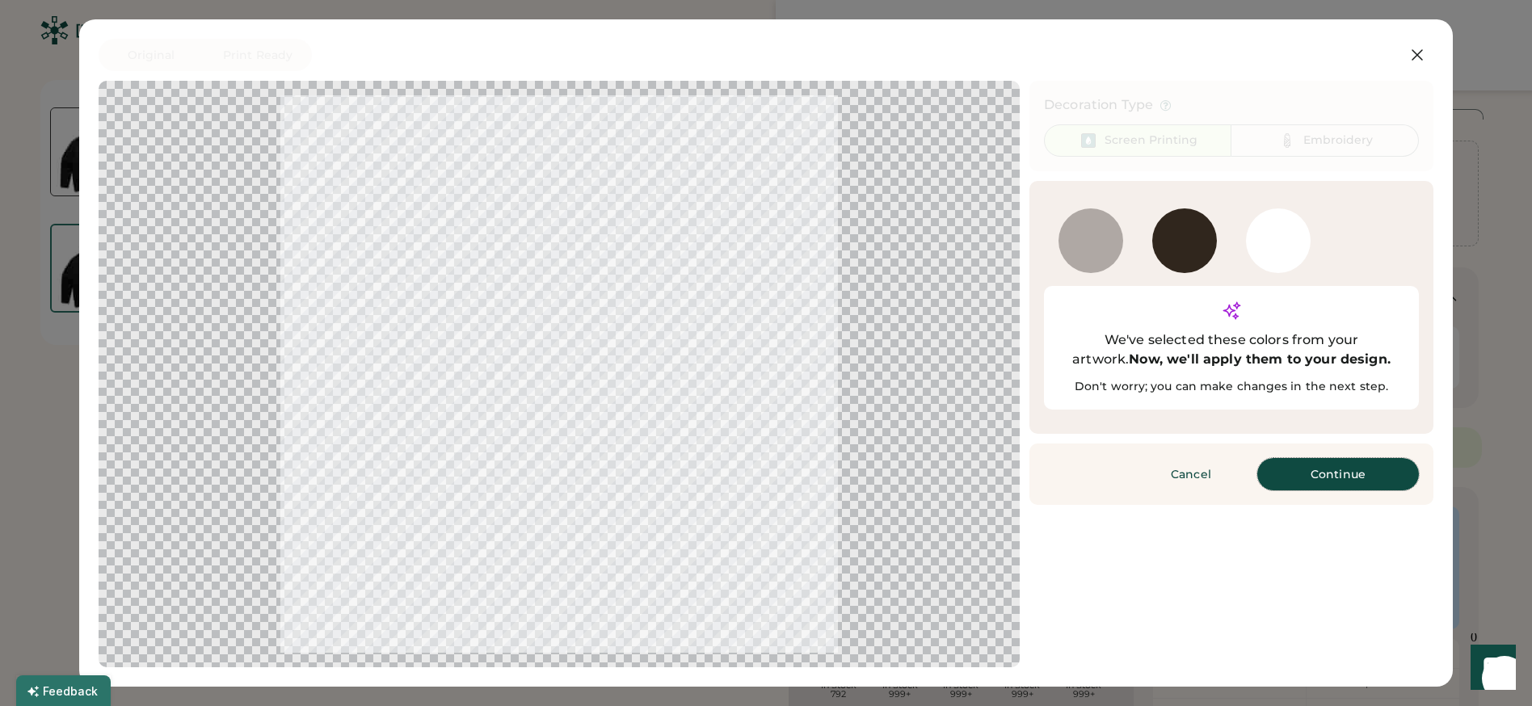
click at [1324, 458] on button "Continue" at bounding box center [1338, 474] width 162 height 32
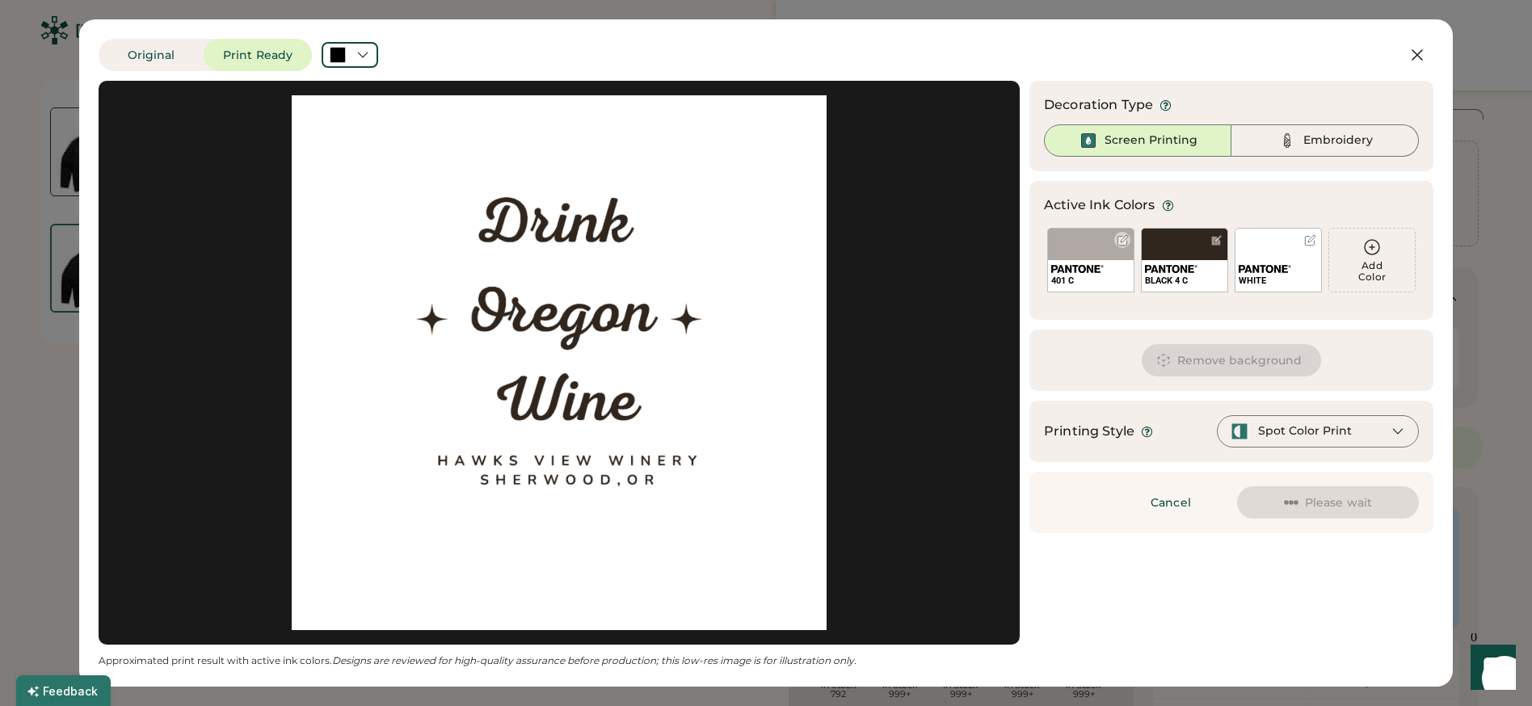
click at [1125, 237] on div at bounding box center [1123, 240] width 12 height 12
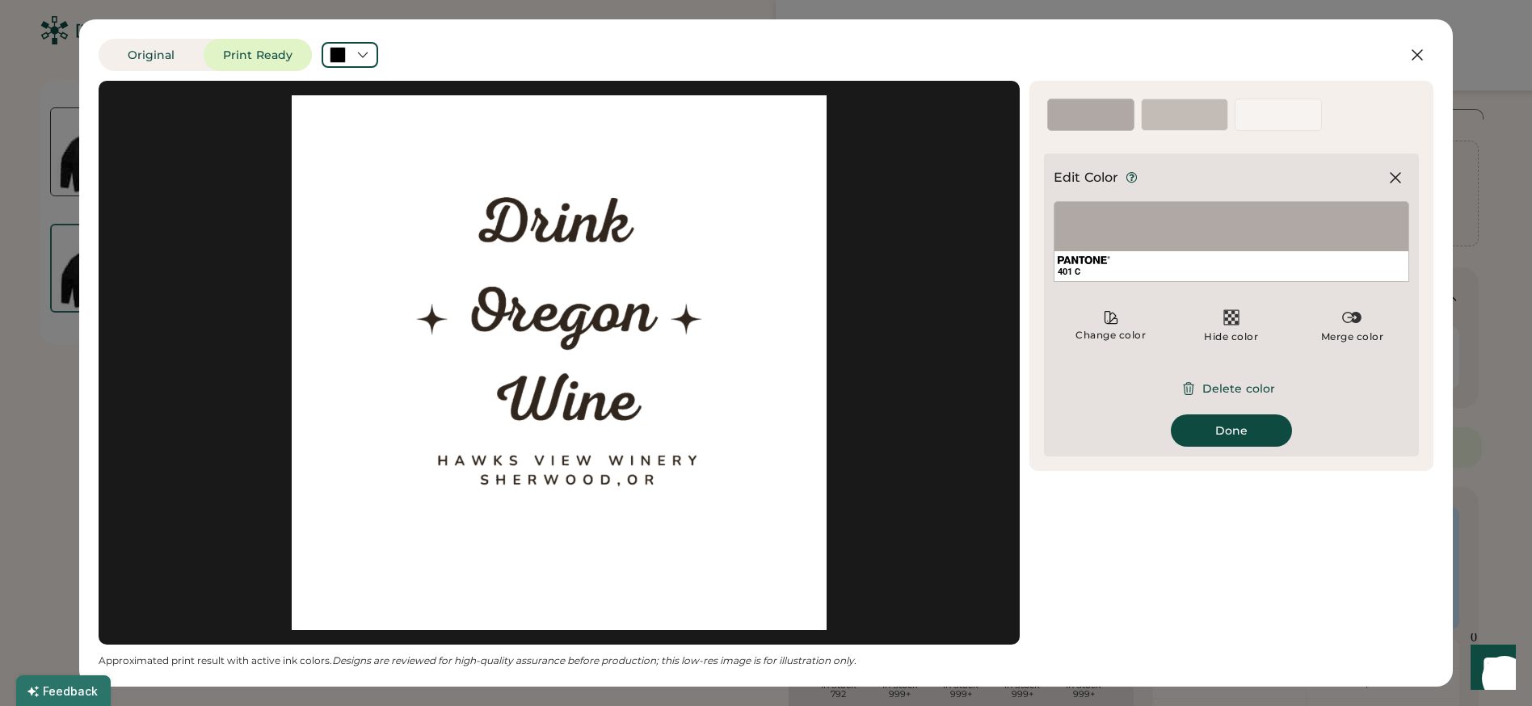
click at [1149, 225] on div "401 C" at bounding box center [1232, 241] width 356 height 81
click at [1113, 314] on icon at bounding box center [1111, 318] width 16 height 16
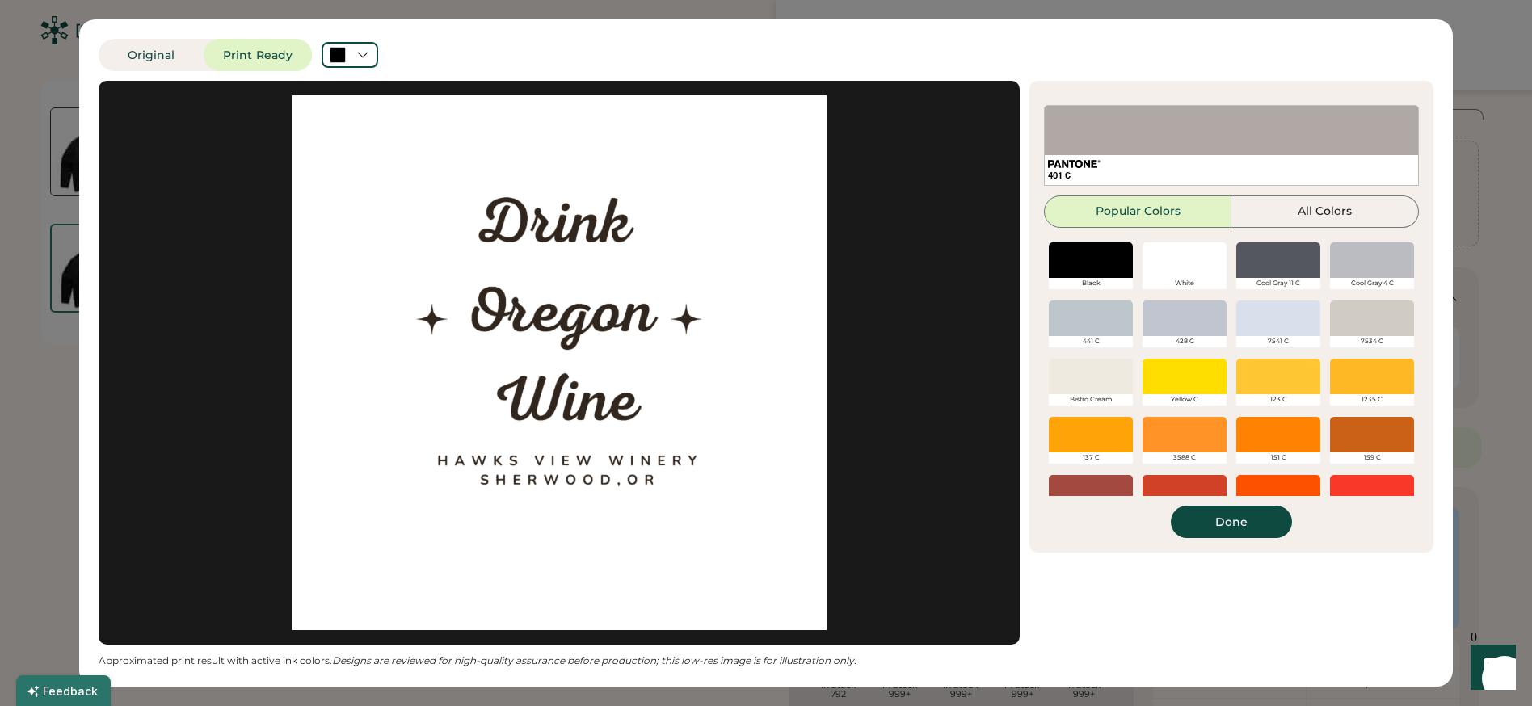
click at [1181, 258] on div at bounding box center [1185, 260] width 84 height 36
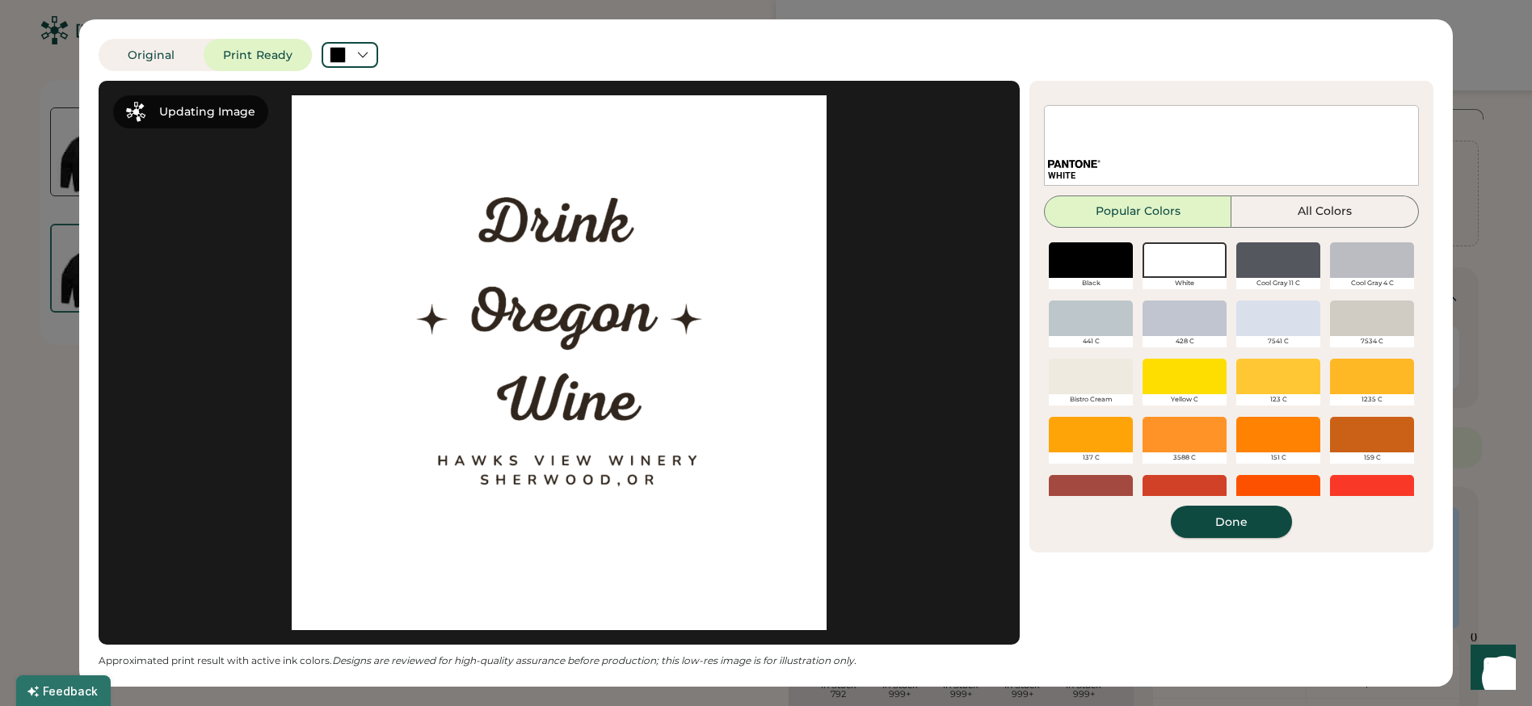
click at [1249, 524] on button "Done" at bounding box center [1231, 522] width 121 height 32
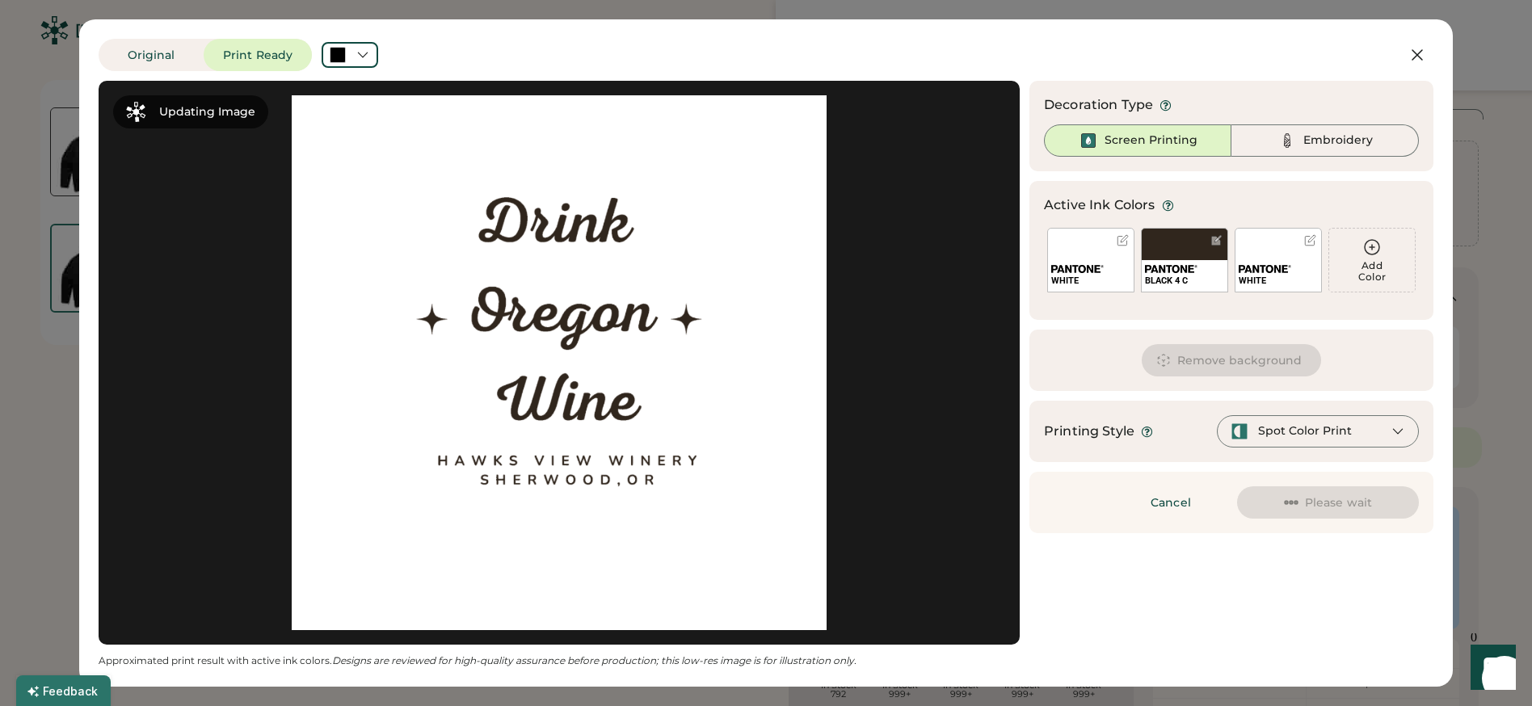
click at [1198, 354] on button "Remove background" at bounding box center [1232, 360] width 180 height 32
click at [1213, 244] on div at bounding box center [1217, 240] width 12 height 12
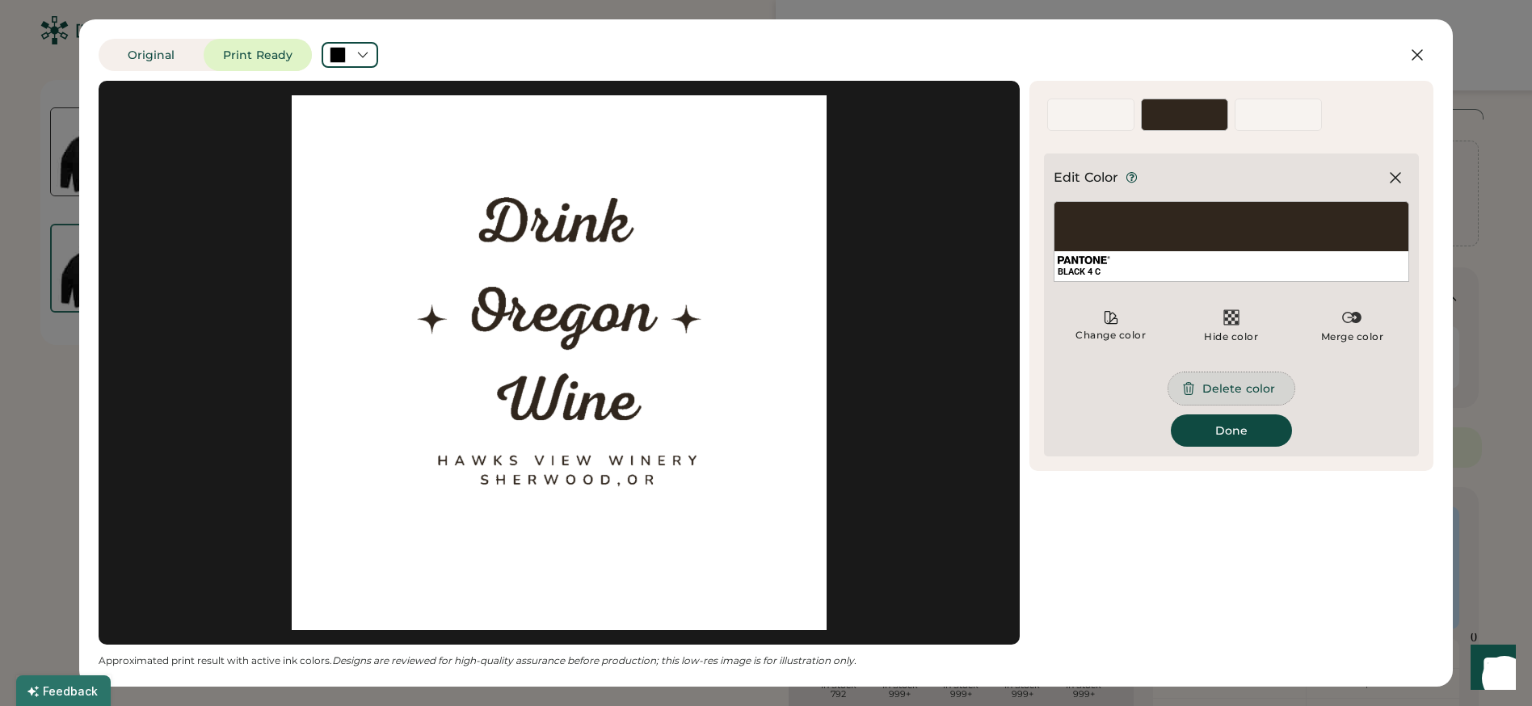
click at [1236, 385] on button "Delete color" at bounding box center [1232, 389] width 126 height 32
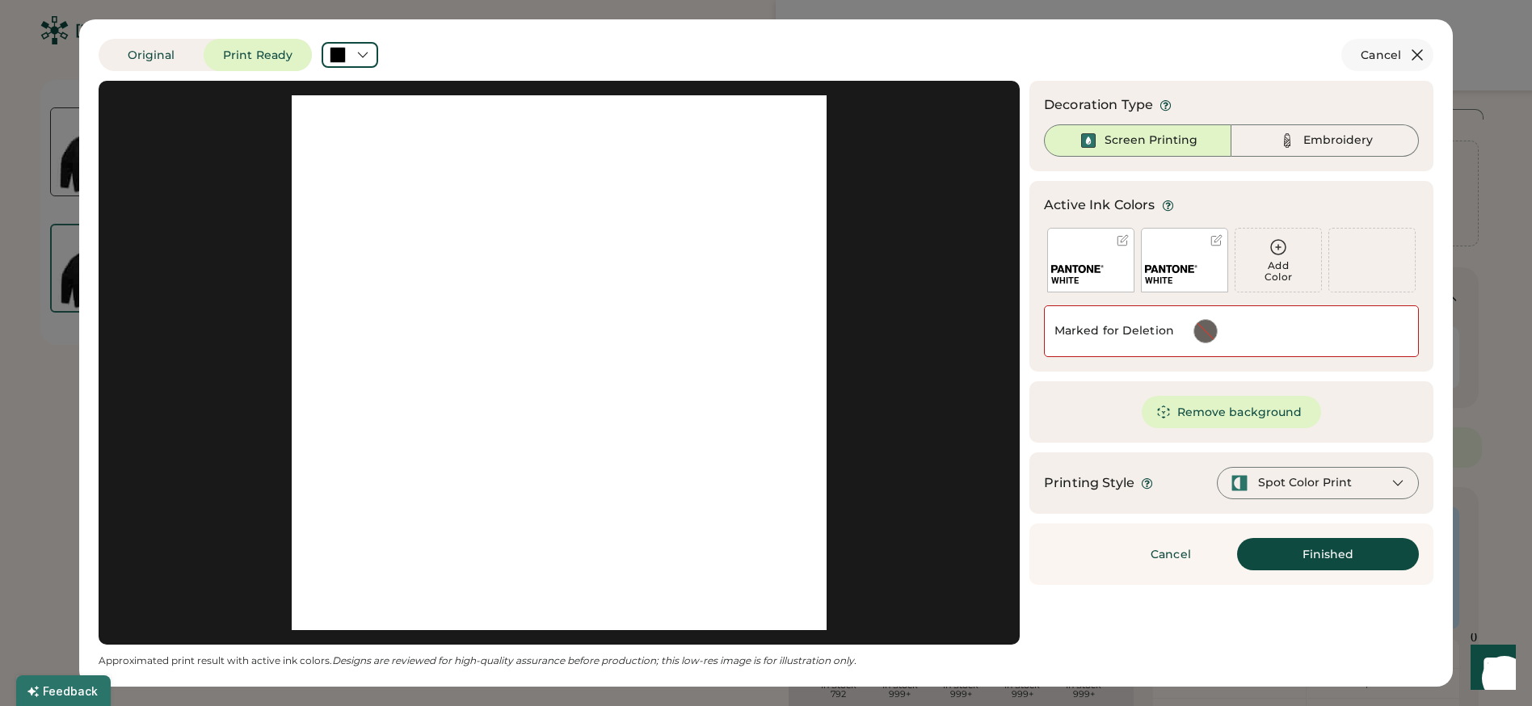
click at [1412, 61] on icon at bounding box center [1417, 54] width 19 height 19
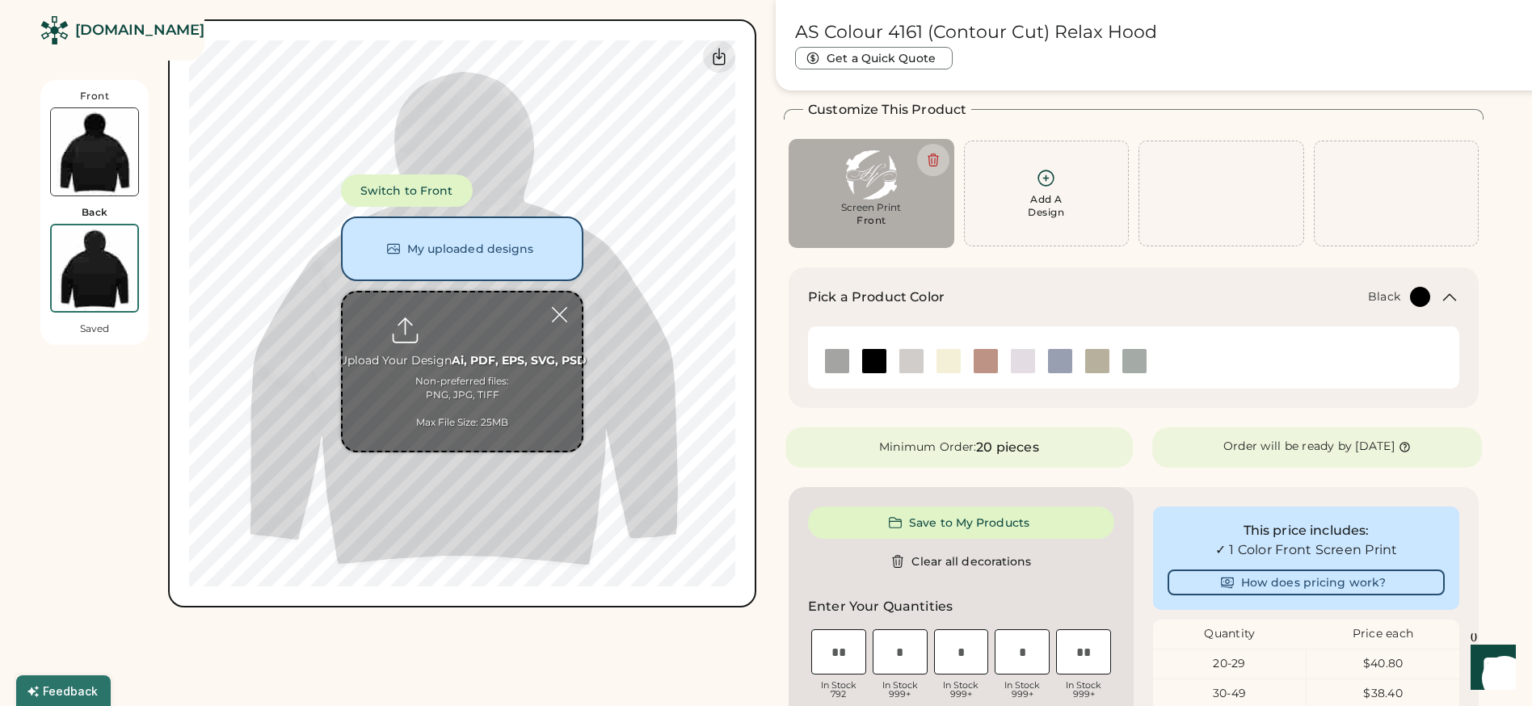
click at [91, 168] on img at bounding box center [94, 151] width 87 height 87
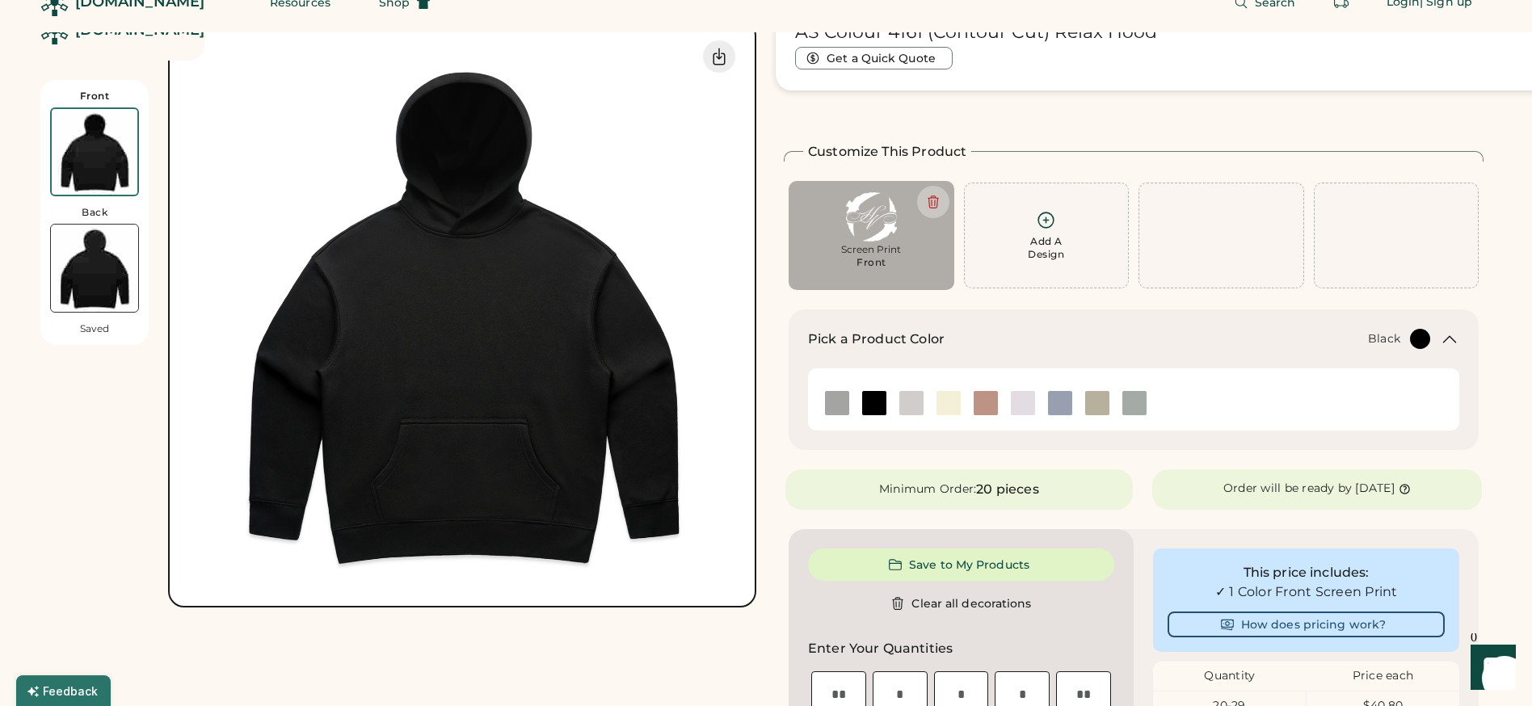
scroll to position [0, 0]
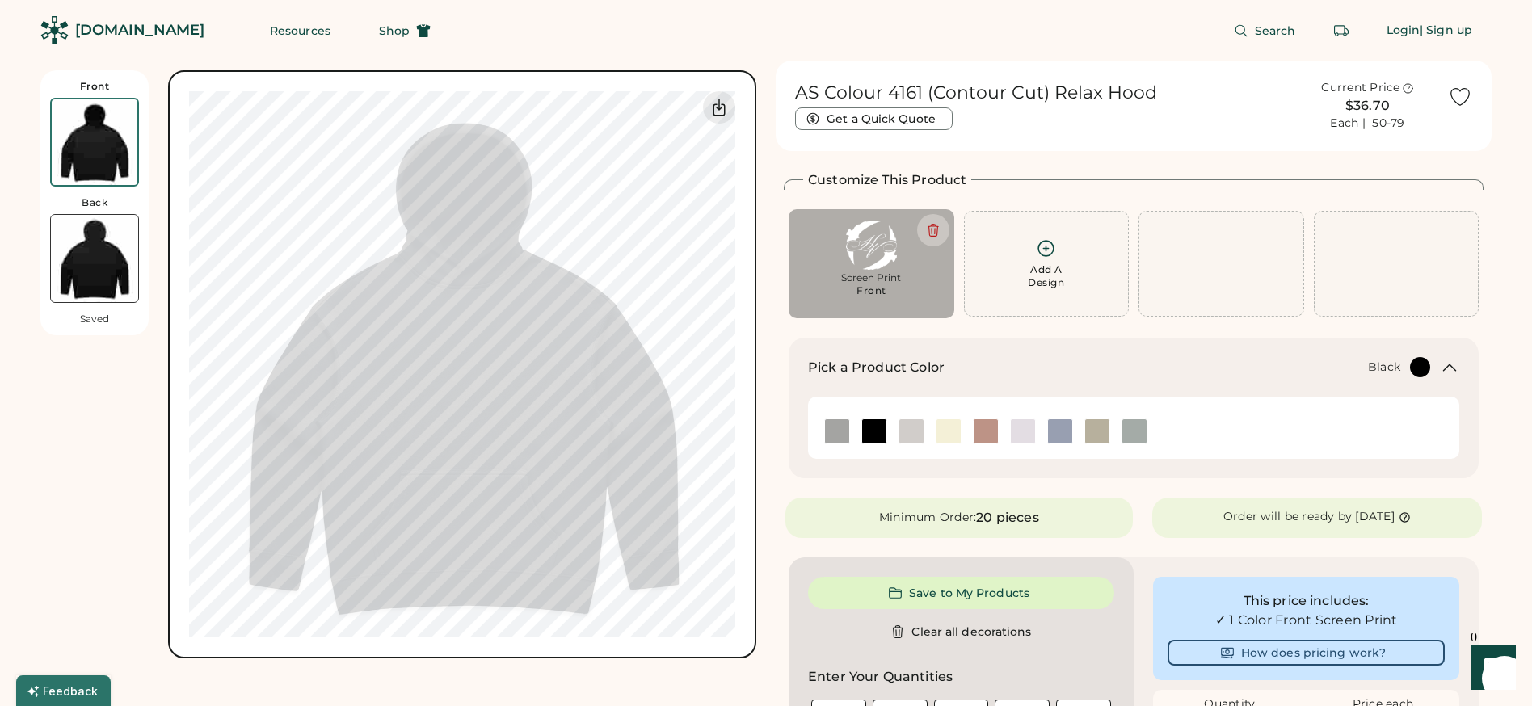
click at [103, 263] on img at bounding box center [94, 258] width 87 height 87
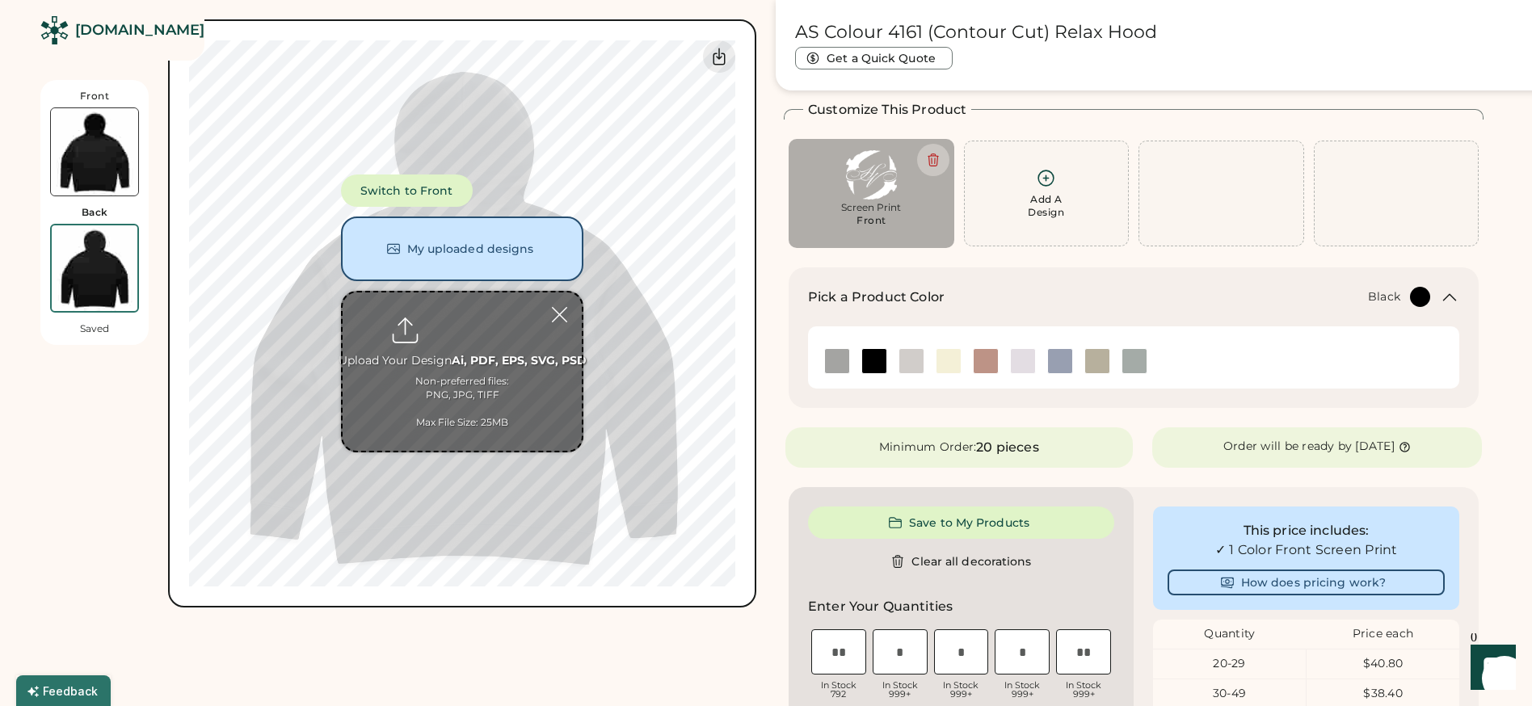
scroll to position [98, 0]
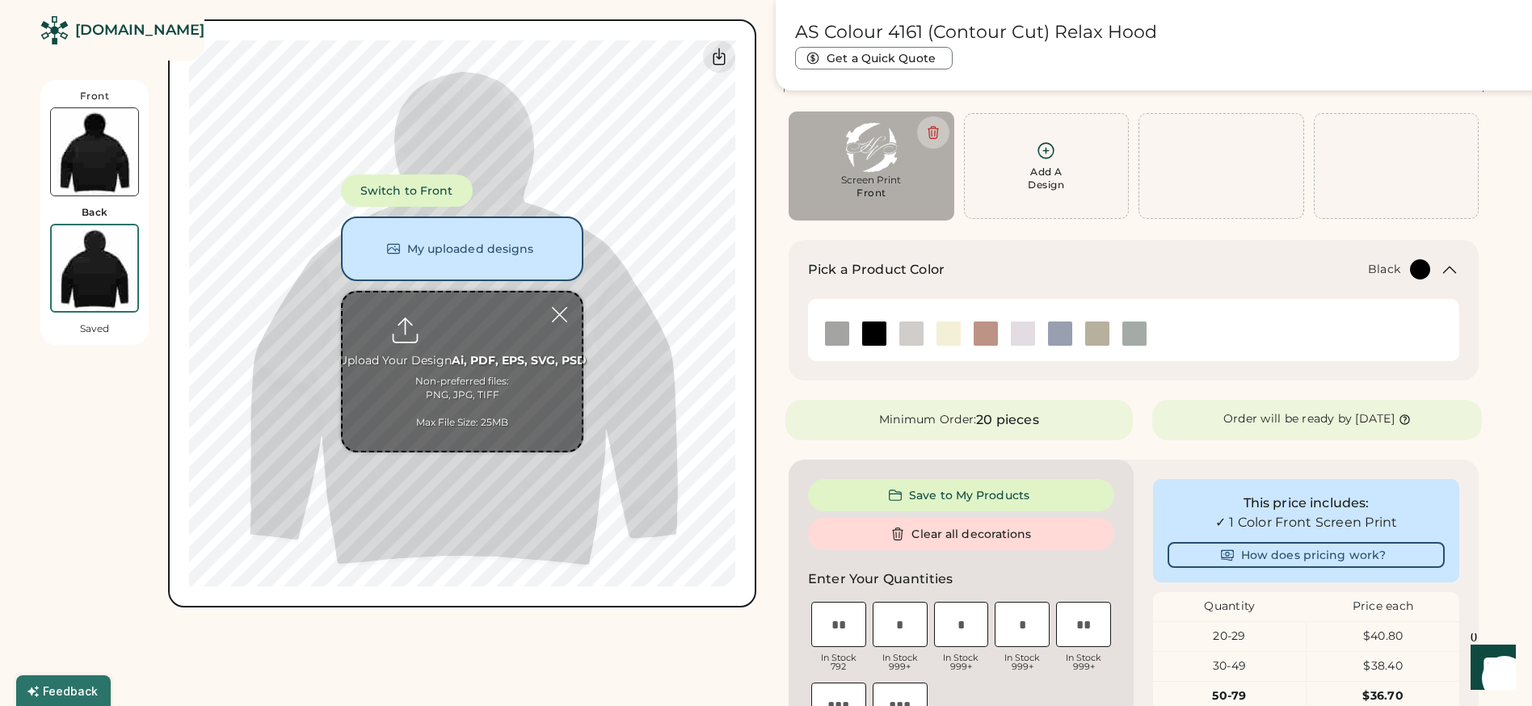
type input "**********"
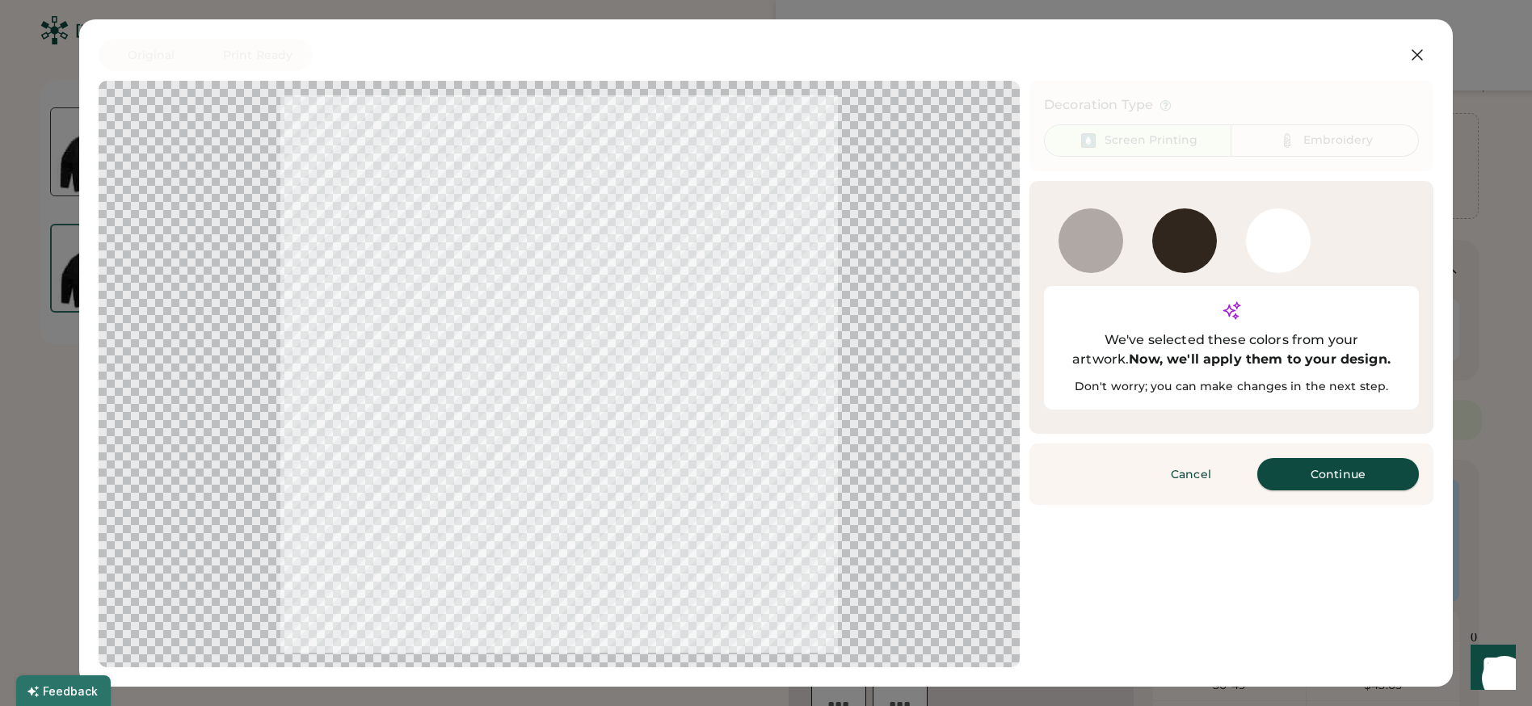
click at [1348, 458] on button "Continue" at bounding box center [1338, 474] width 162 height 32
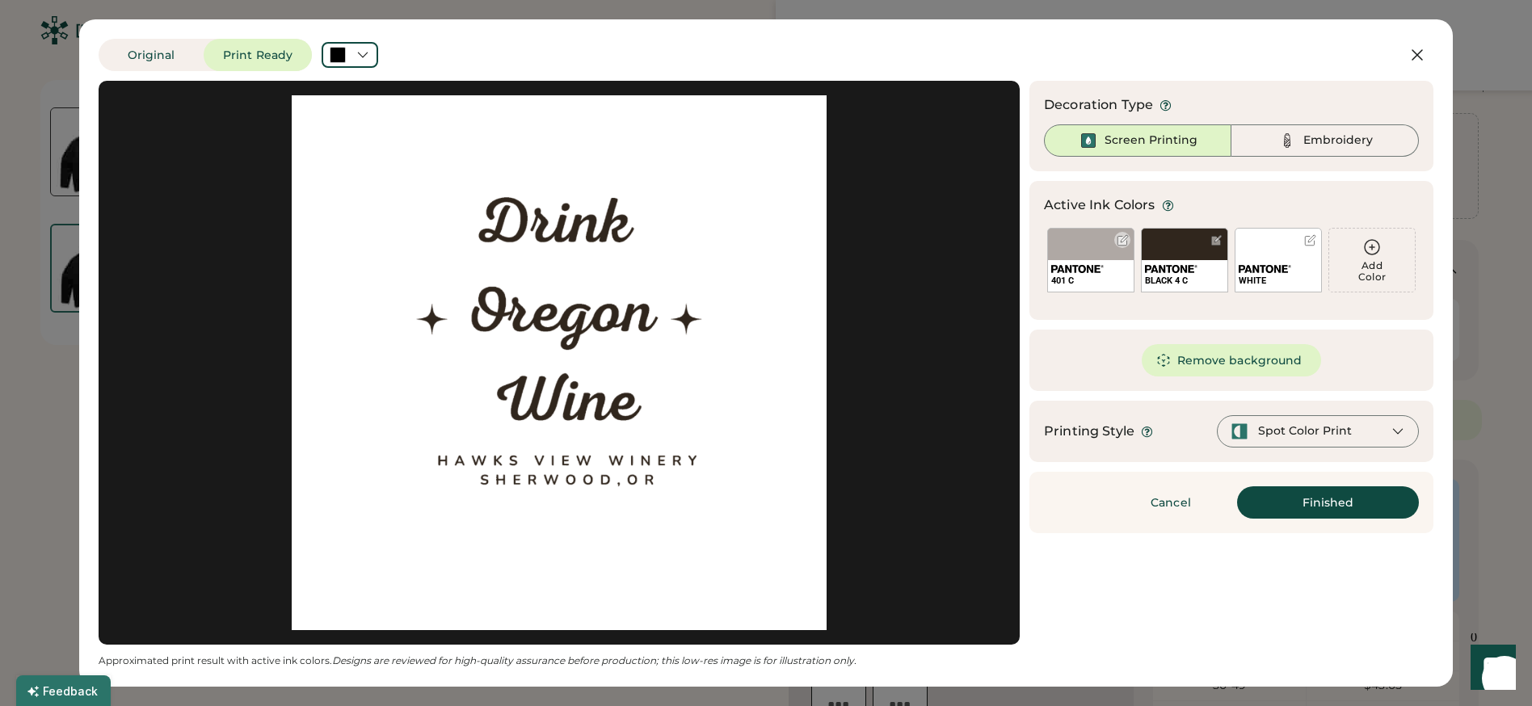
click at [1117, 238] on div at bounding box center [1123, 240] width 12 height 12
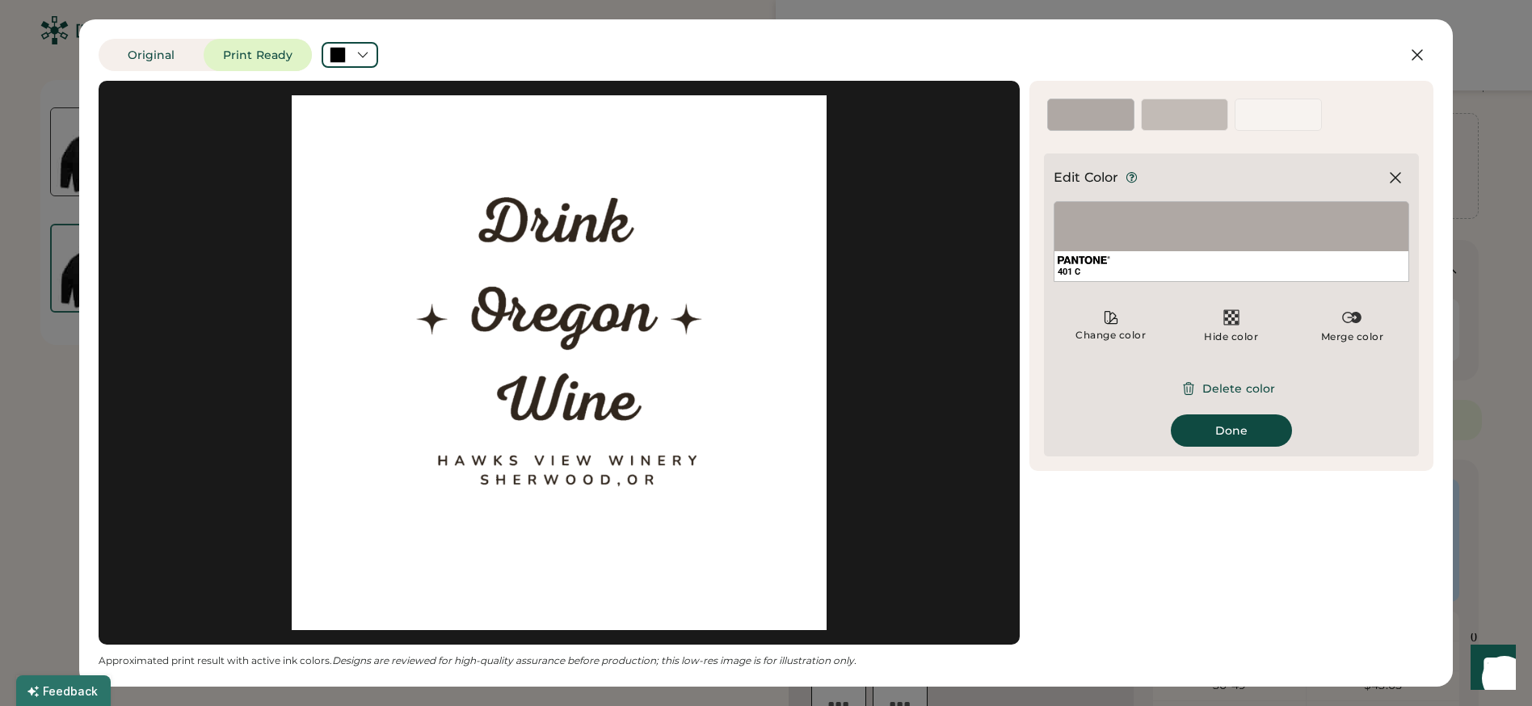
click at [1116, 245] on div "401 C" at bounding box center [1232, 241] width 356 height 81
click at [1110, 326] on div "Change color" at bounding box center [1111, 325] width 114 height 48
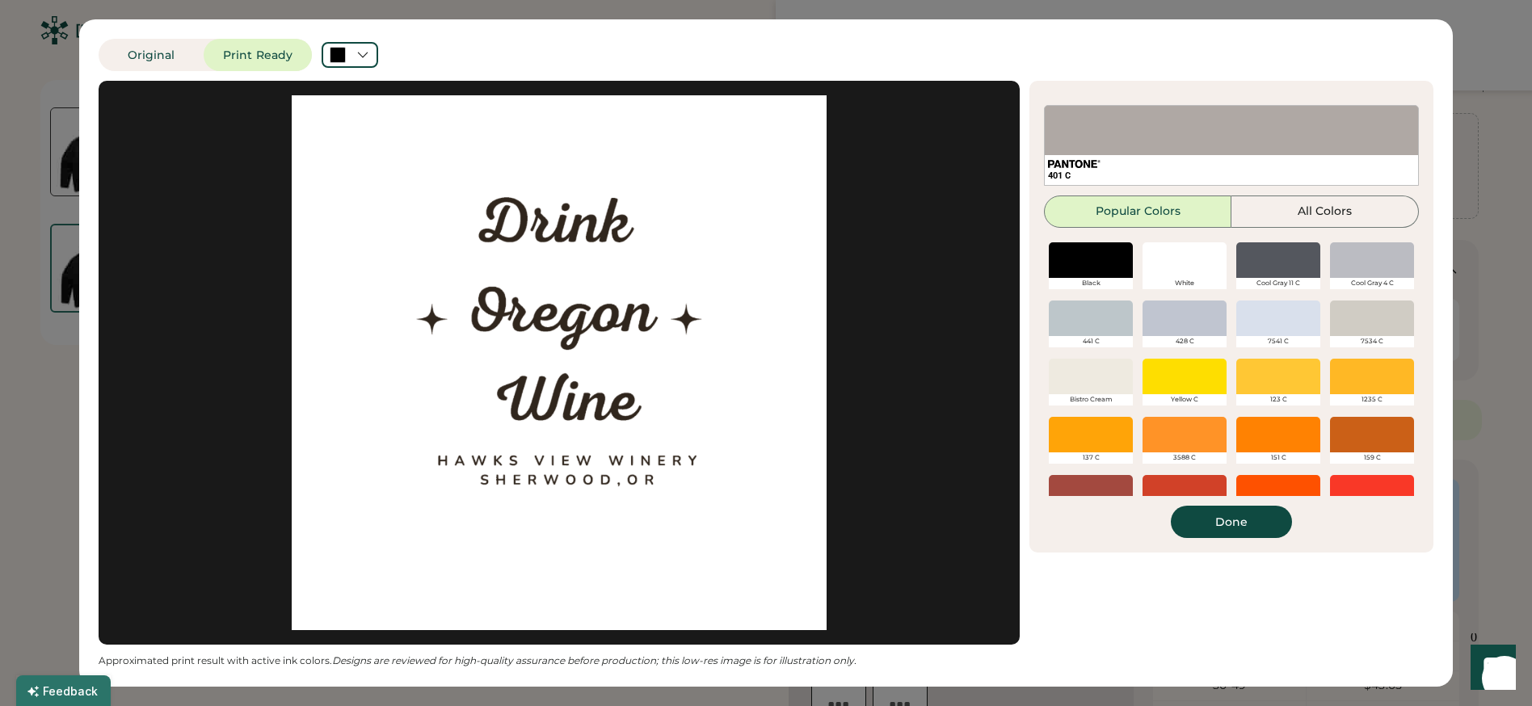
click at [1087, 251] on div at bounding box center [1091, 260] width 84 height 36
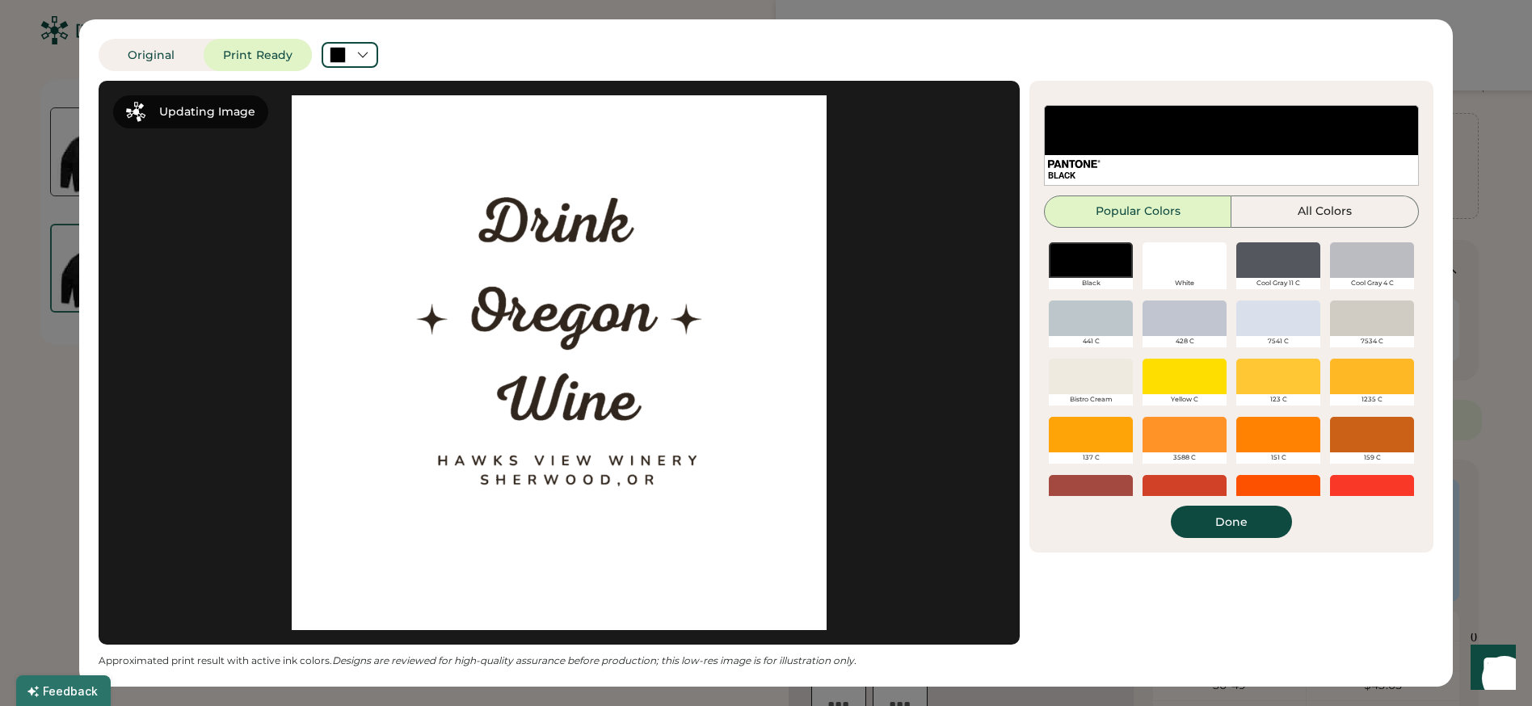
click at [1244, 507] on button "Done" at bounding box center [1231, 522] width 121 height 32
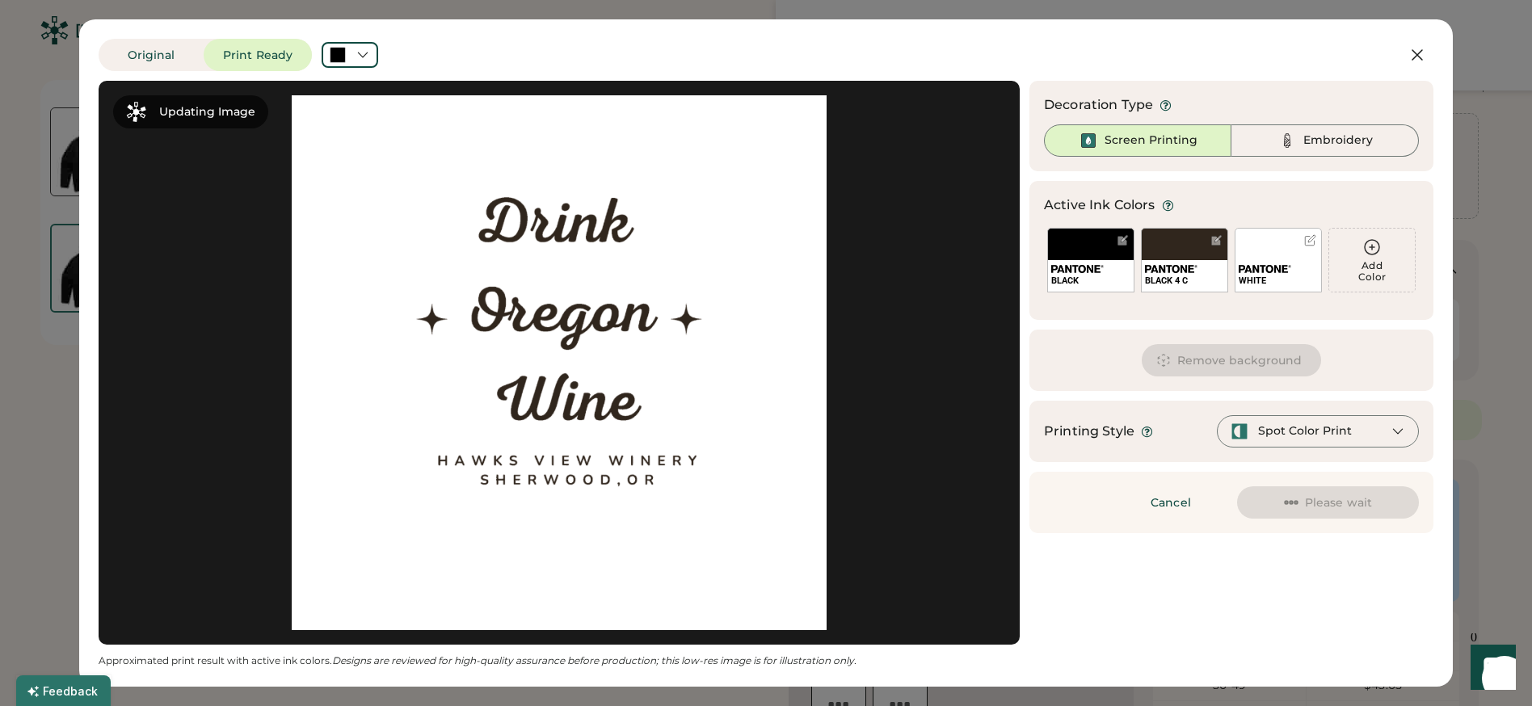
click at [1270, 253] on div "WHITE" at bounding box center [1278, 260] width 87 height 65
click at [1309, 234] on div at bounding box center [1310, 240] width 12 height 12
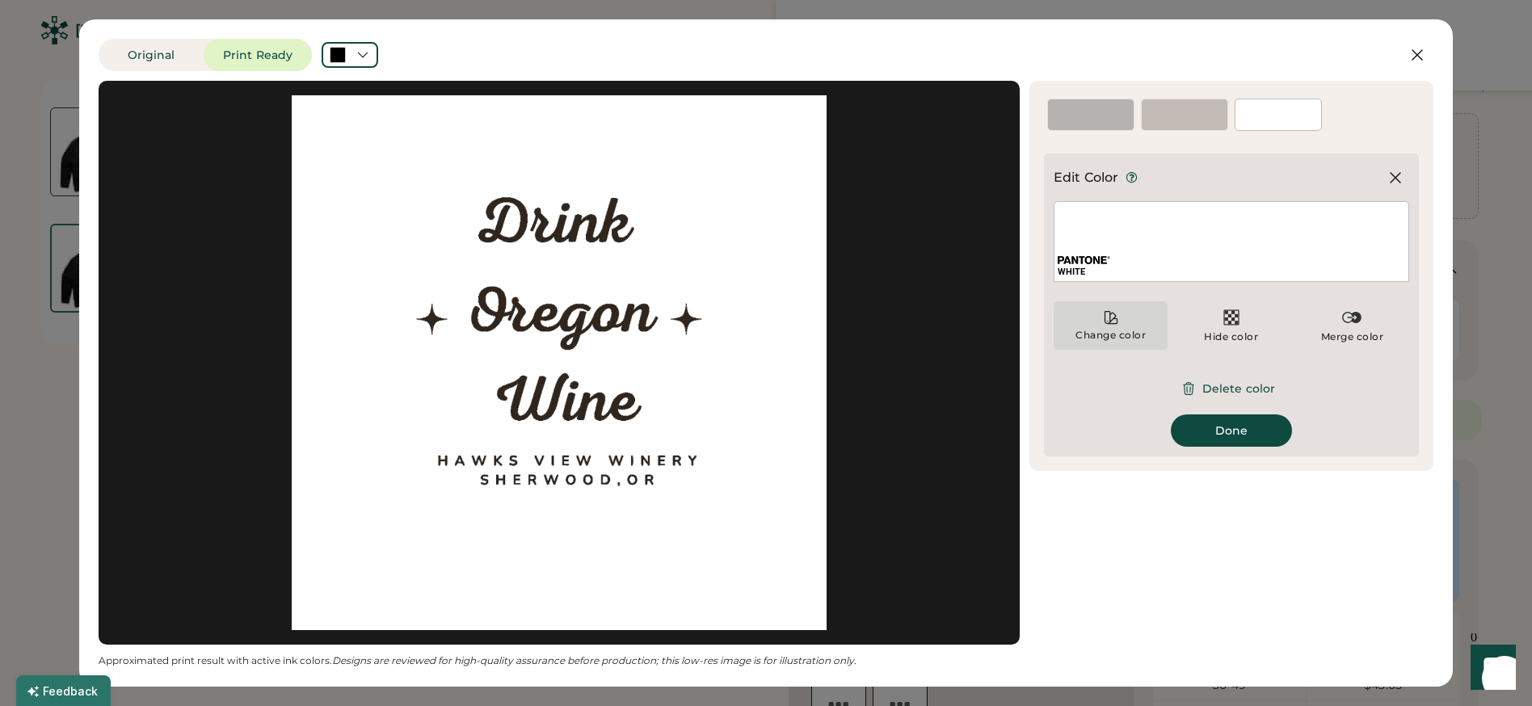
click at [1106, 320] on icon at bounding box center [1111, 318] width 16 height 16
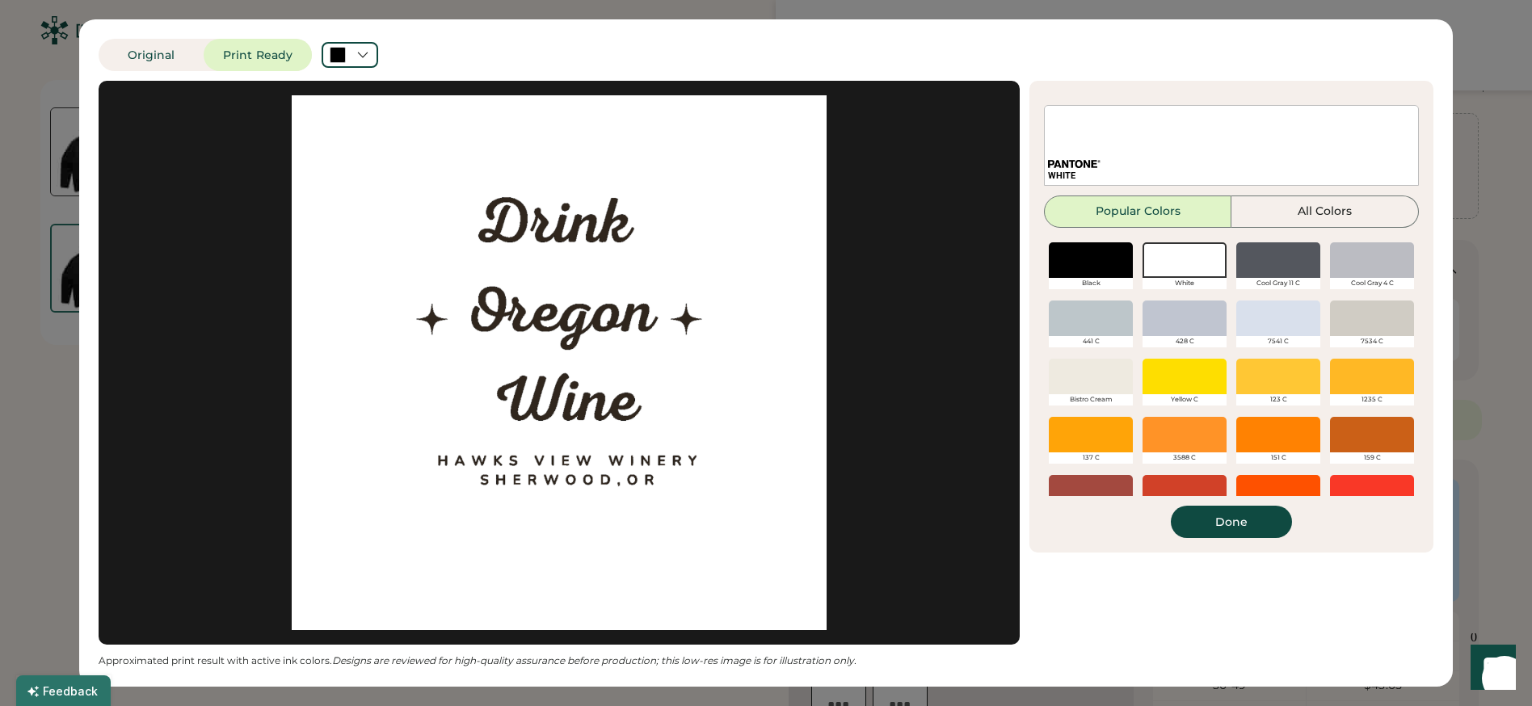
click at [1070, 270] on div at bounding box center [1091, 260] width 84 height 36
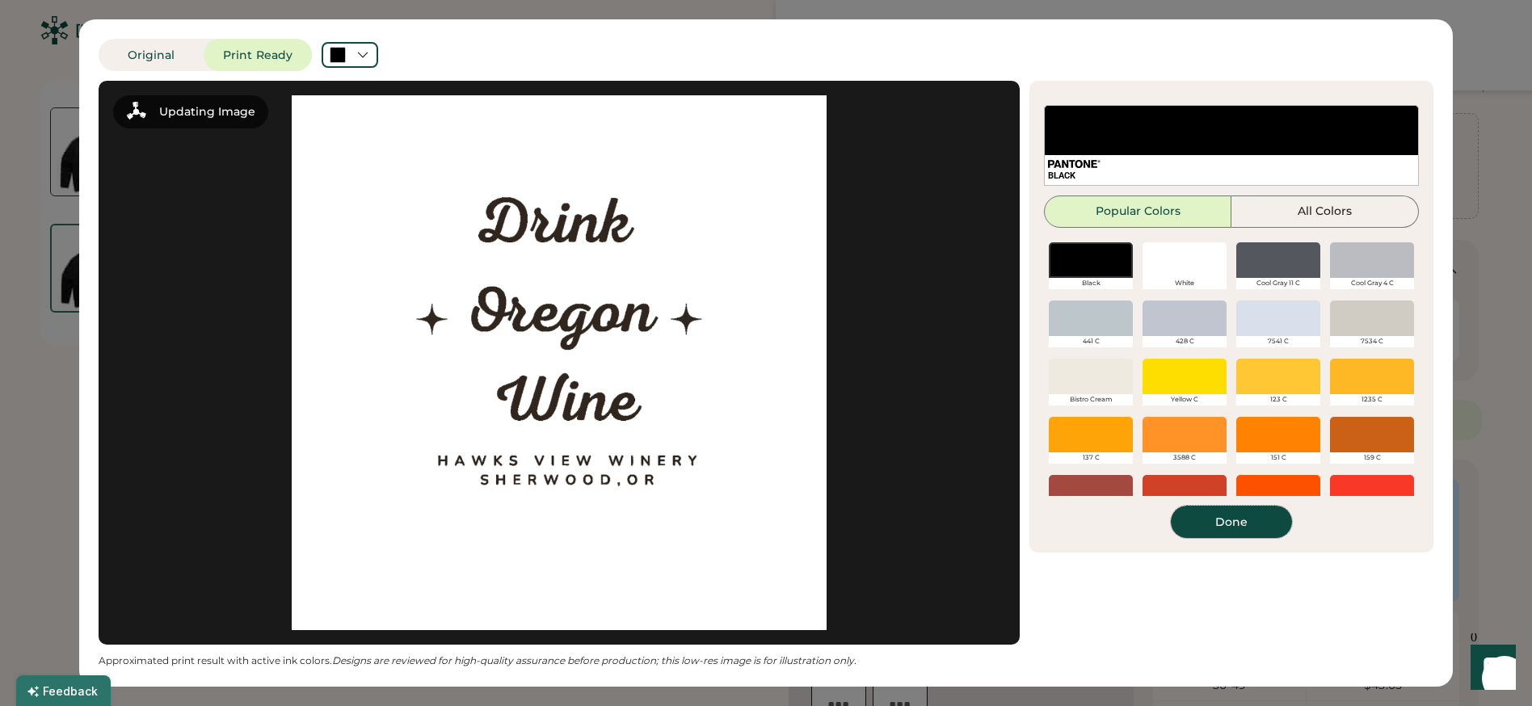
click at [1222, 515] on button "Done" at bounding box center [1231, 522] width 121 height 32
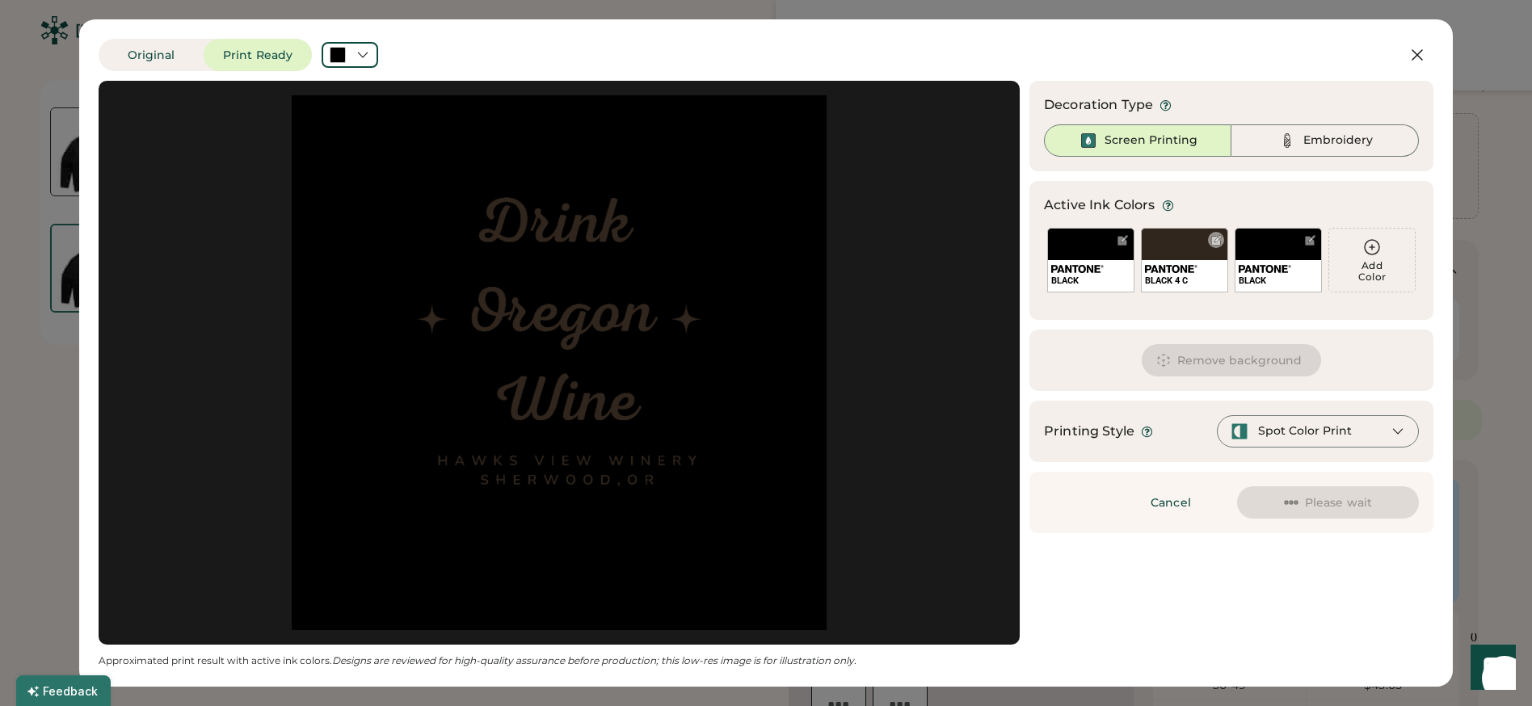
click at [1215, 235] on div at bounding box center [1217, 240] width 12 height 12
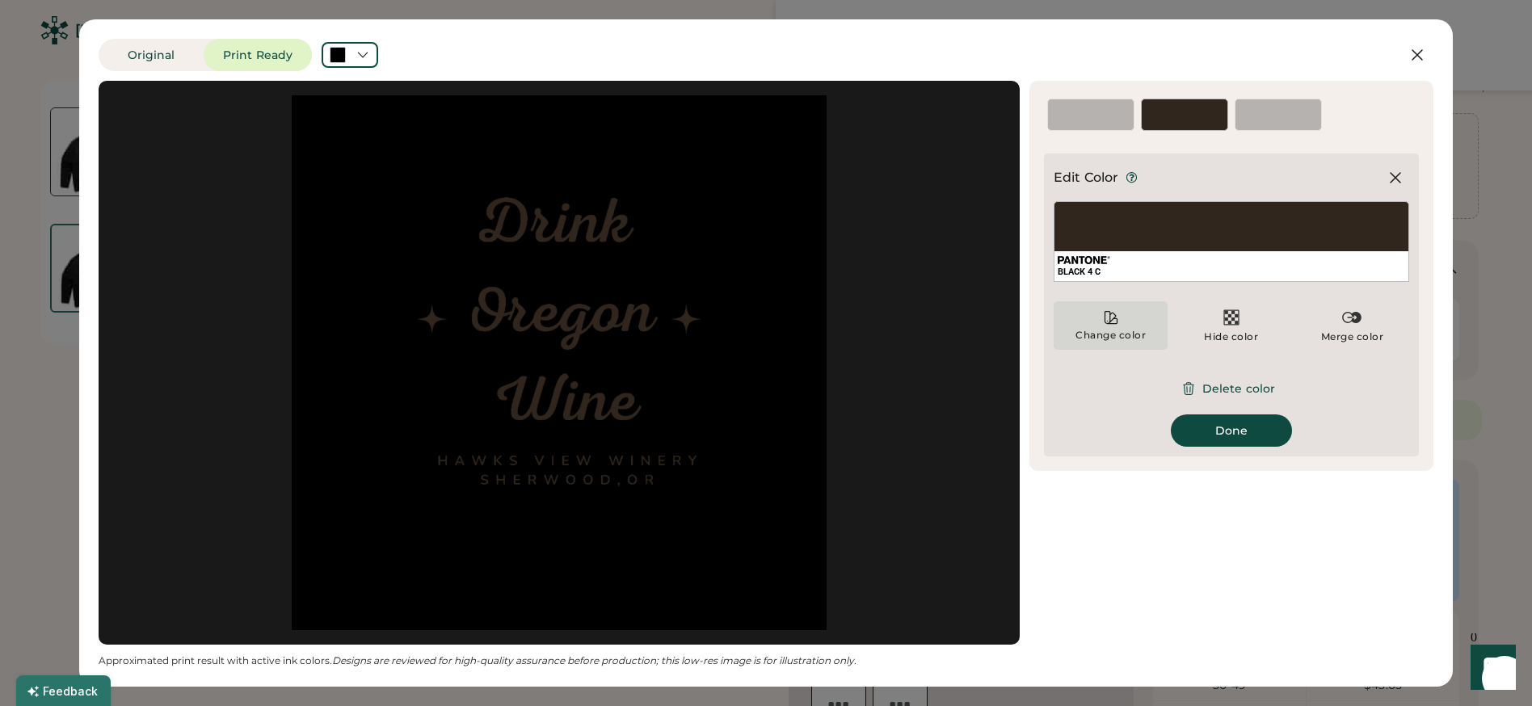
click at [1106, 327] on div "Change color" at bounding box center [1111, 325] width 114 height 48
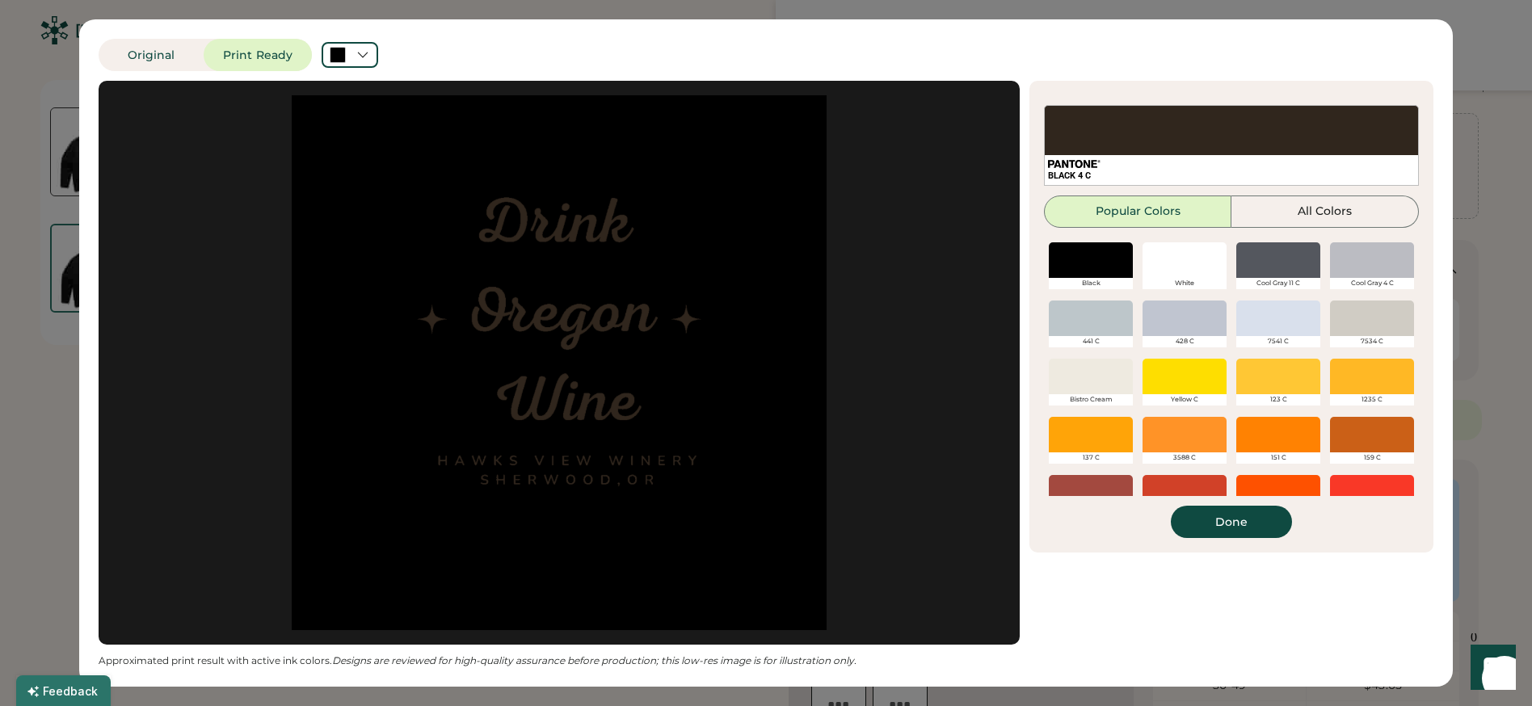
click at [1075, 252] on div at bounding box center [1091, 260] width 84 height 36
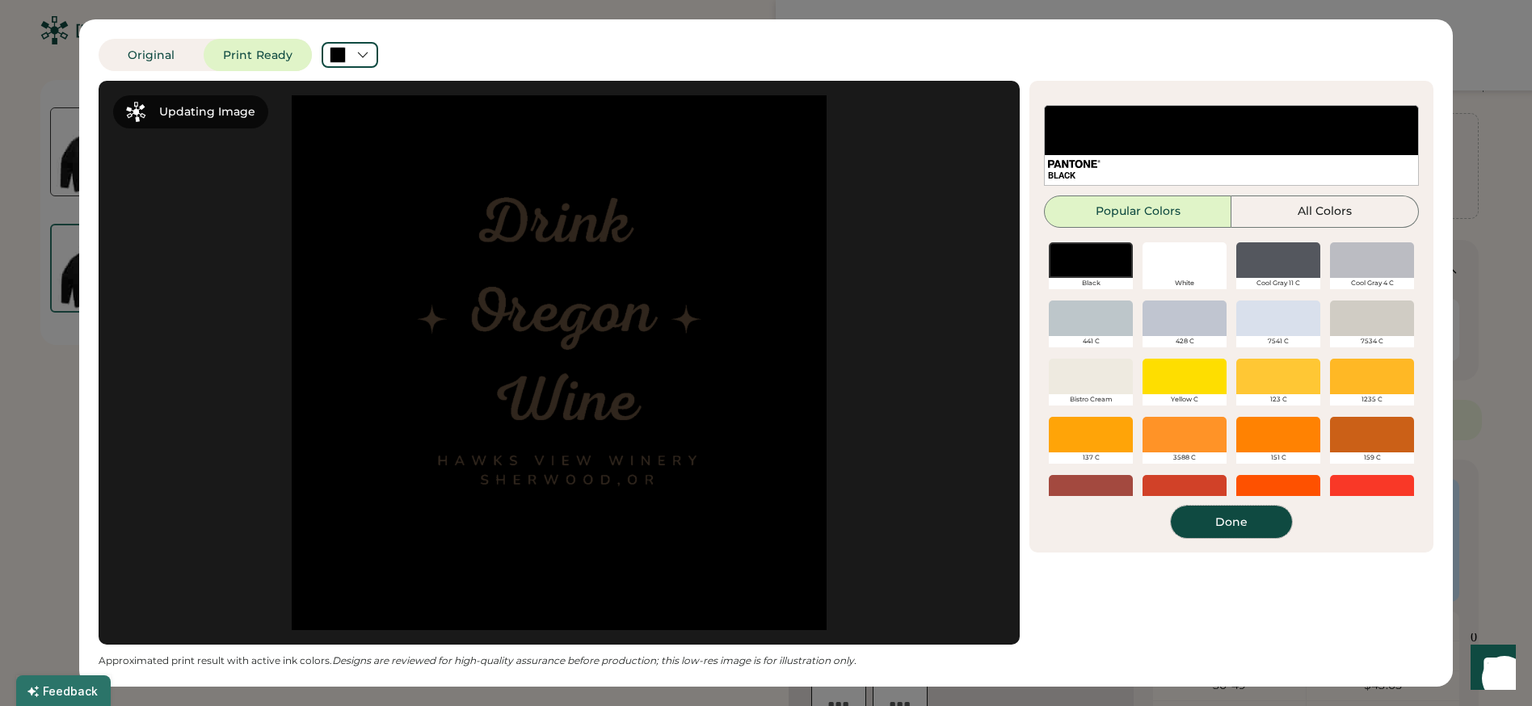
click at [1236, 528] on button "Done" at bounding box center [1231, 522] width 121 height 32
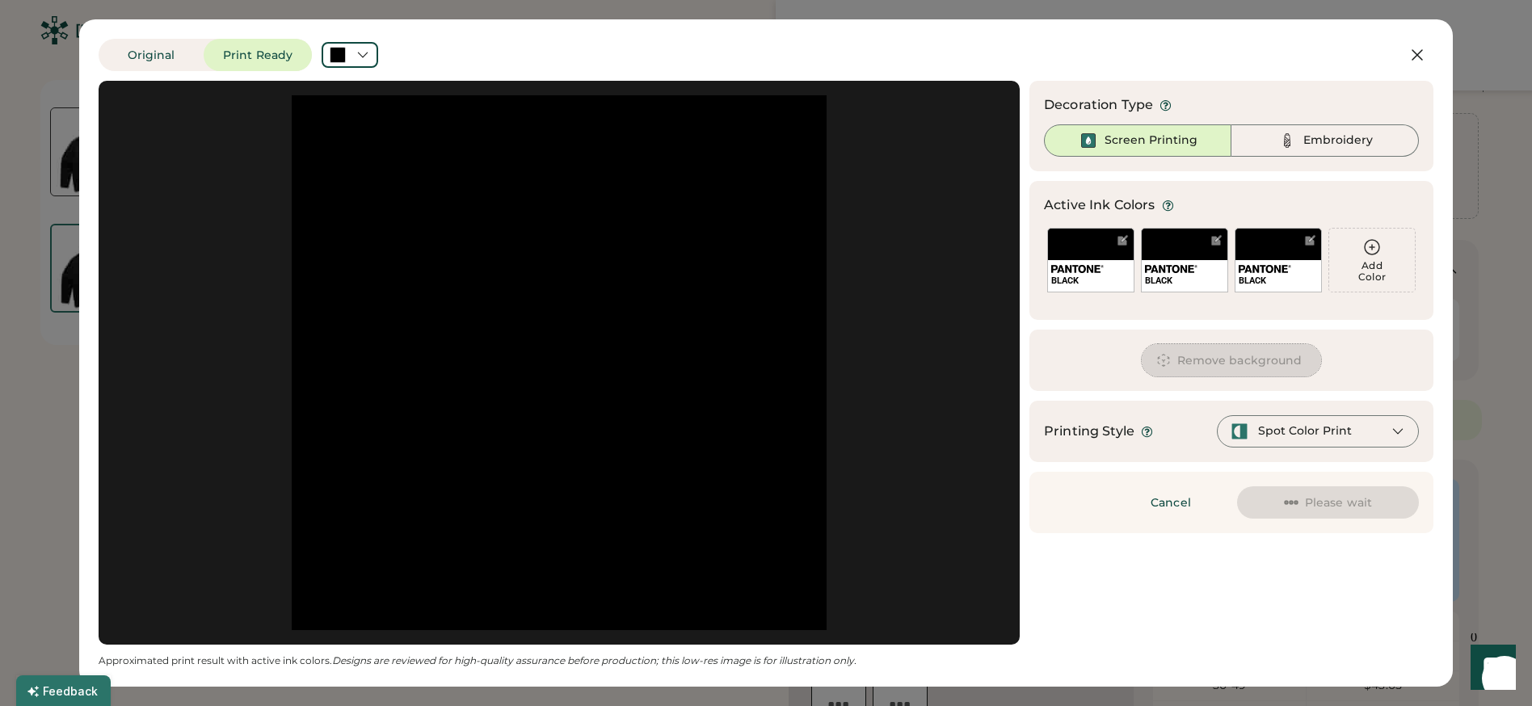
click at [1239, 353] on button "Remove background" at bounding box center [1232, 360] width 180 height 32
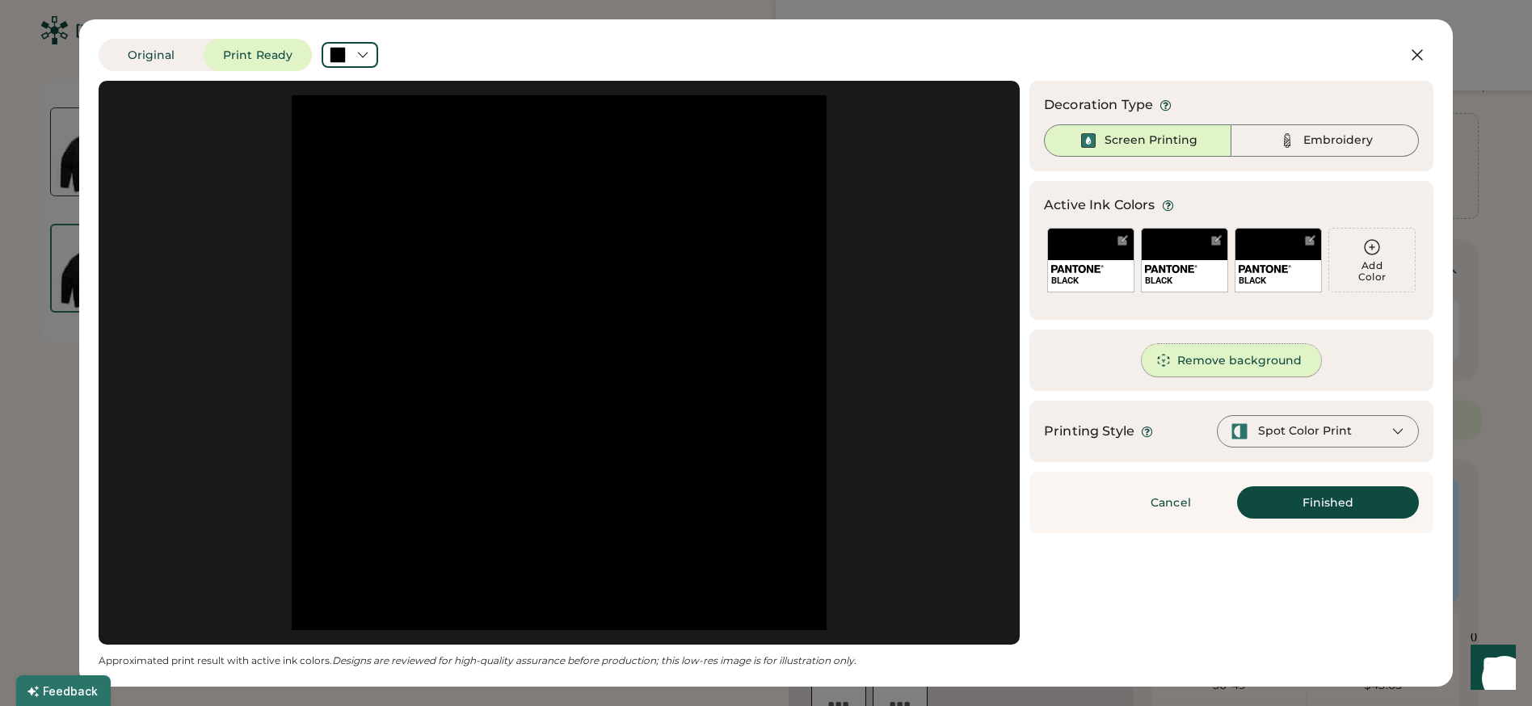
click at [1210, 360] on button "Remove background" at bounding box center [1232, 360] width 180 height 32
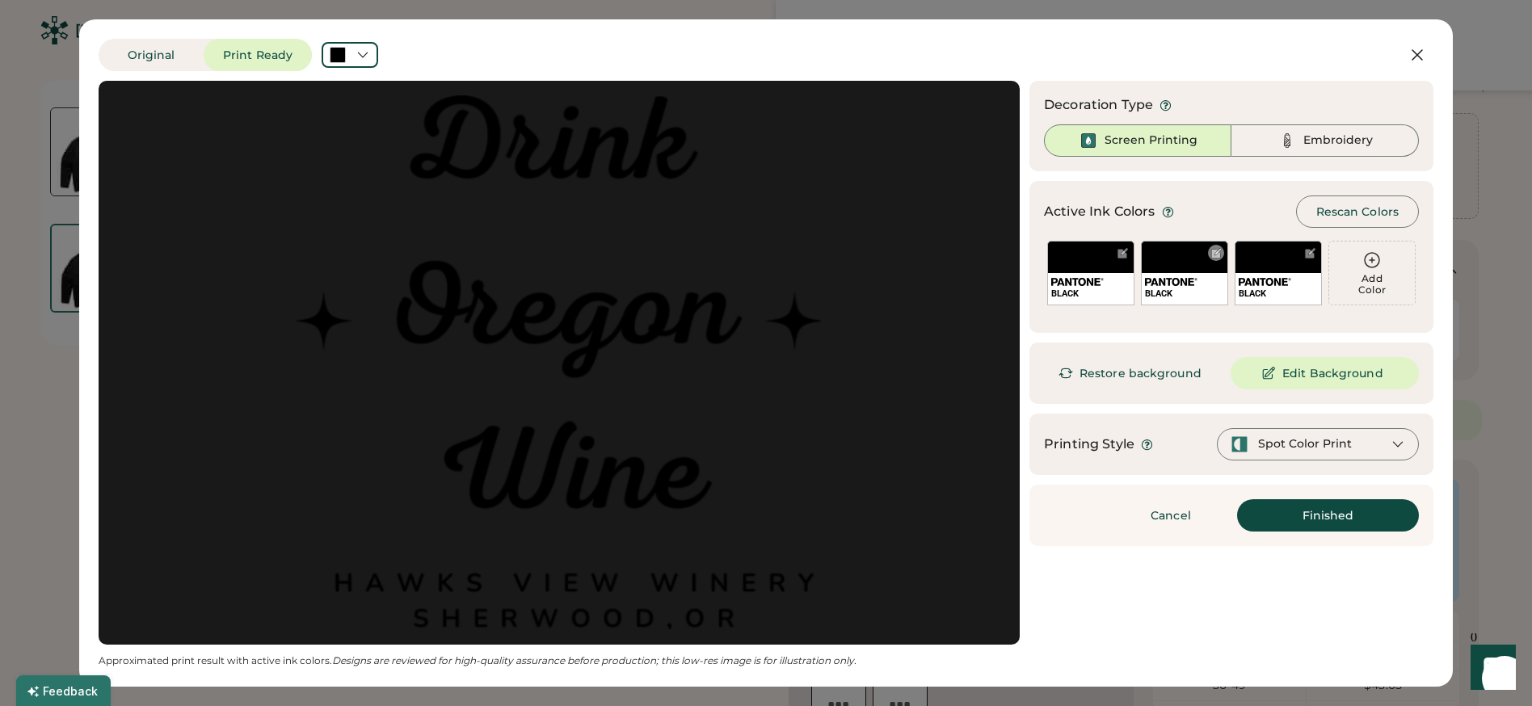
click at [1211, 254] on div at bounding box center [1217, 253] width 12 height 12
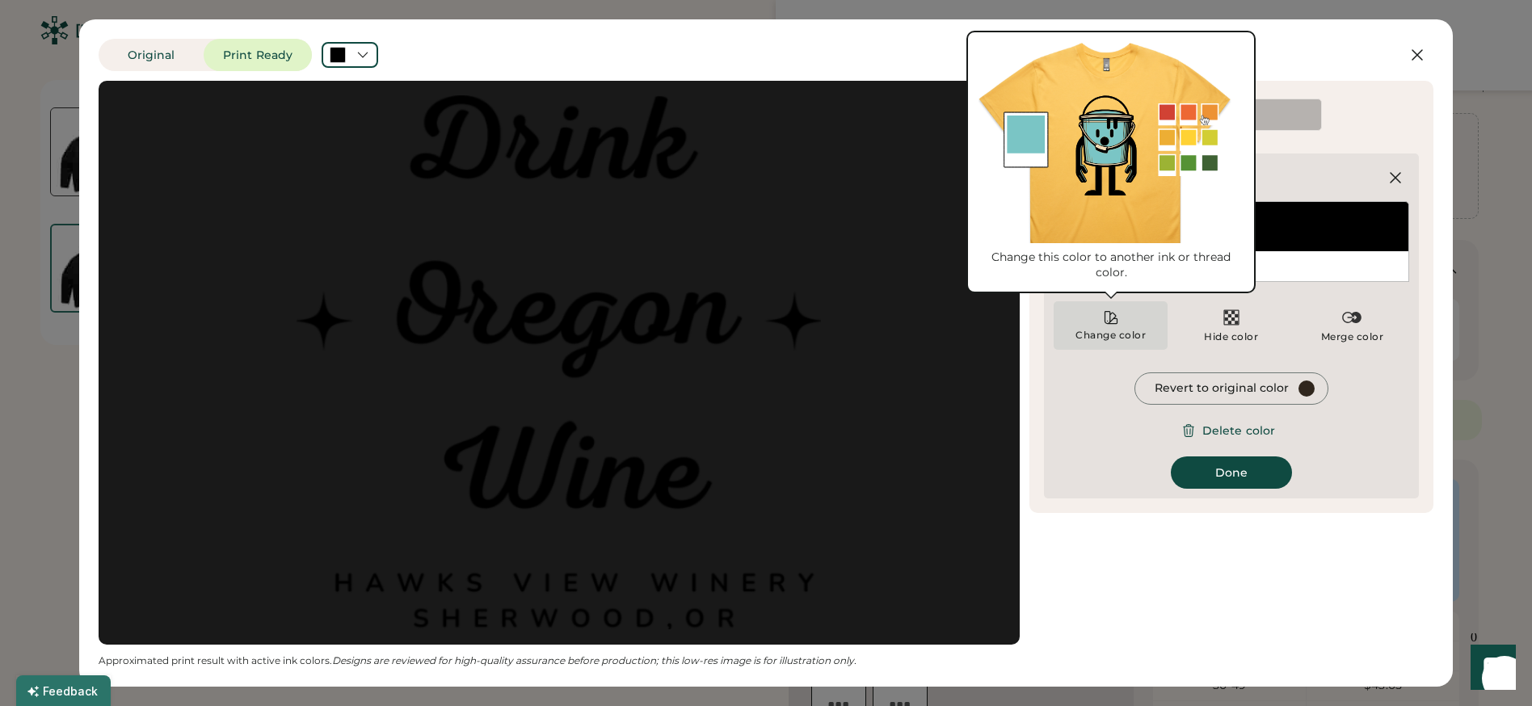
click at [1121, 314] on div "Change color" at bounding box center [1111, 325] width 114 height 48
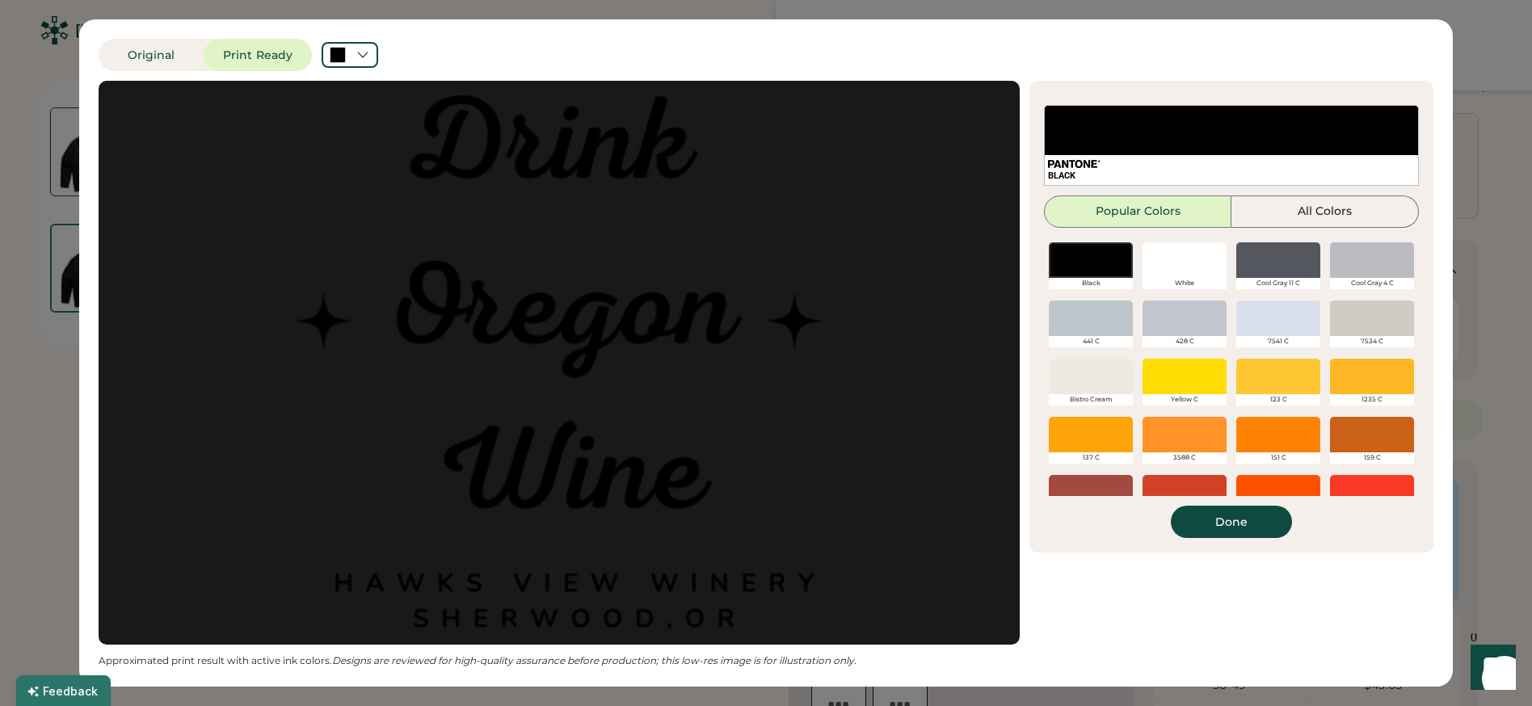
click at [1172, 264] on div at bounding box center [1185, 260] width 84 height 36
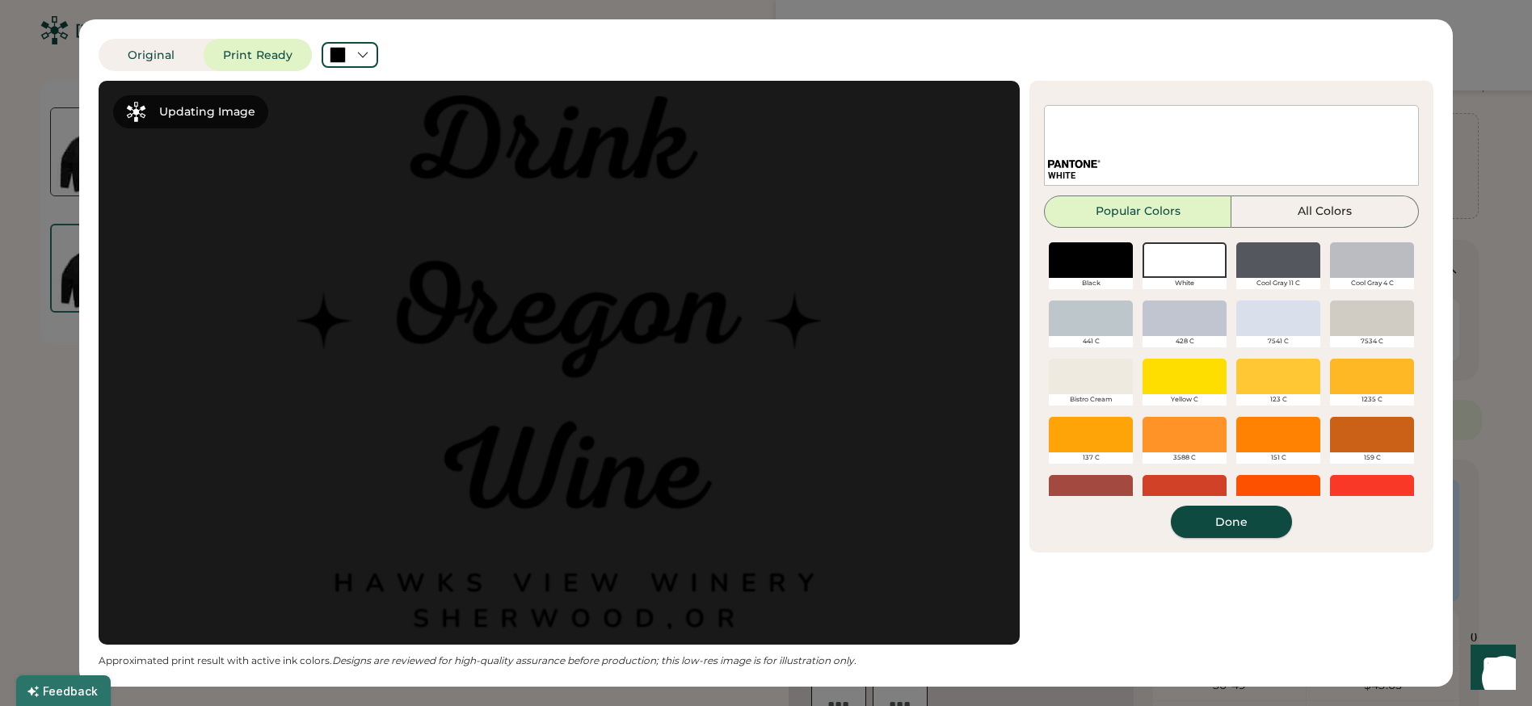
click at [1216, 523] on button "Done" at bounding box center [1231, 522] width 121 height 32
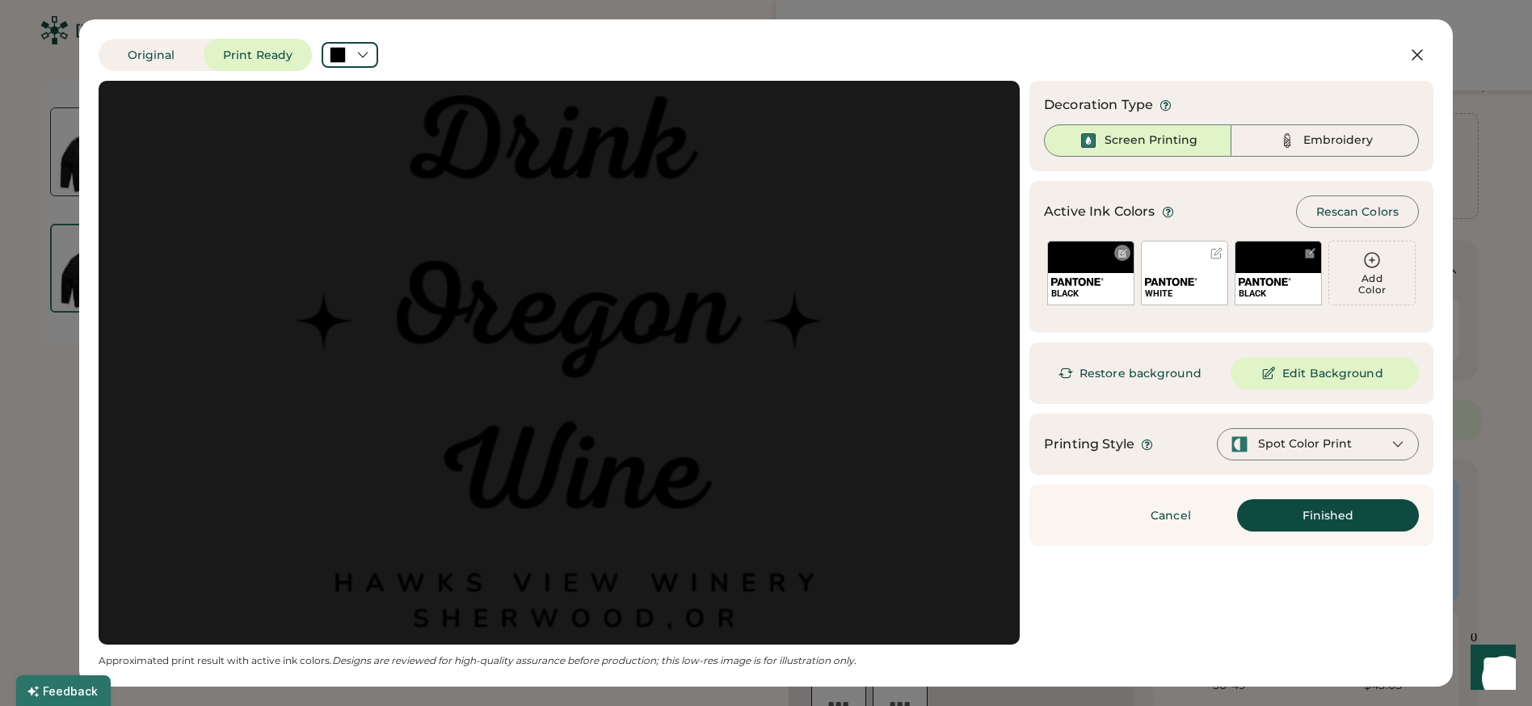
click at [1127, 253] on div at bounding box center [1123, 253] width 12 height 12
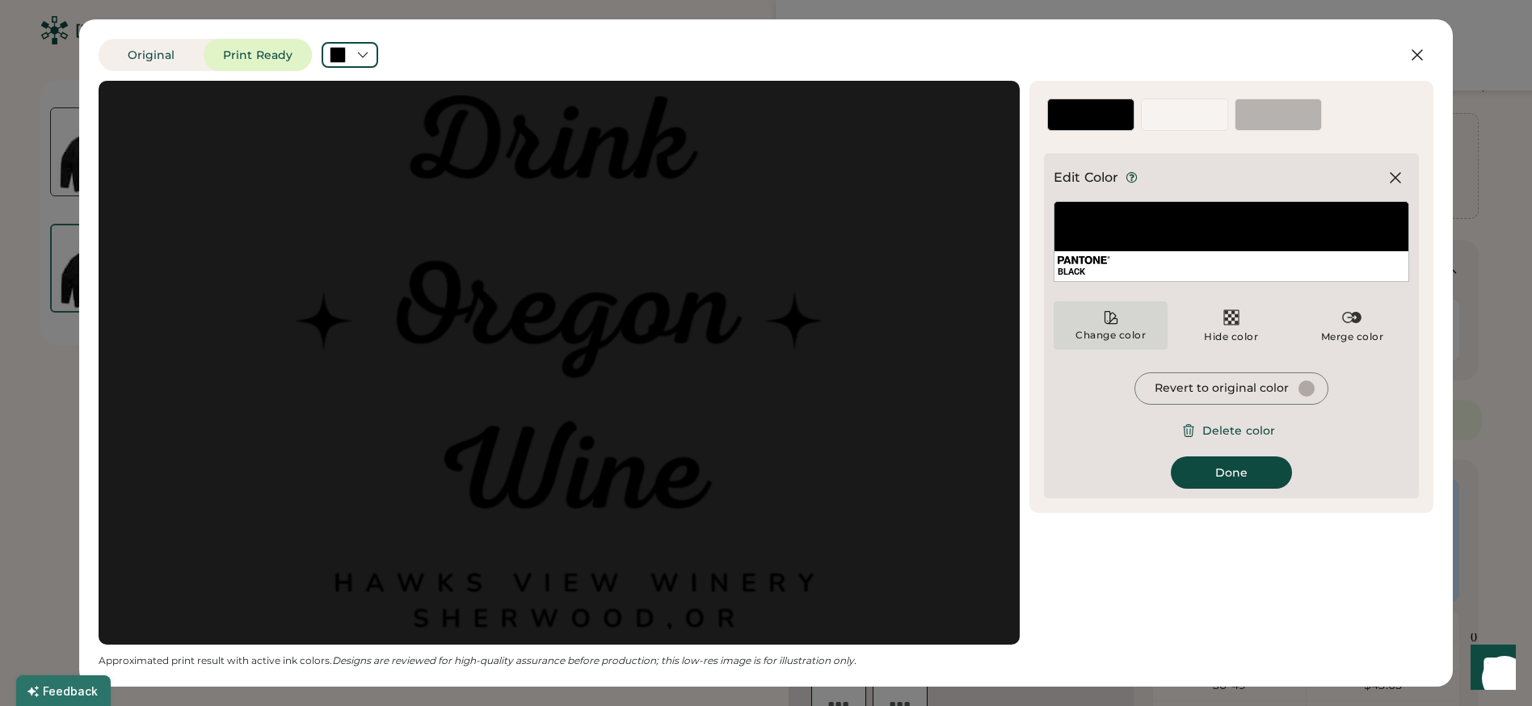
click at [1096, 326] on div "Change color" at bounding box center [1111, 325] width 114 height 48
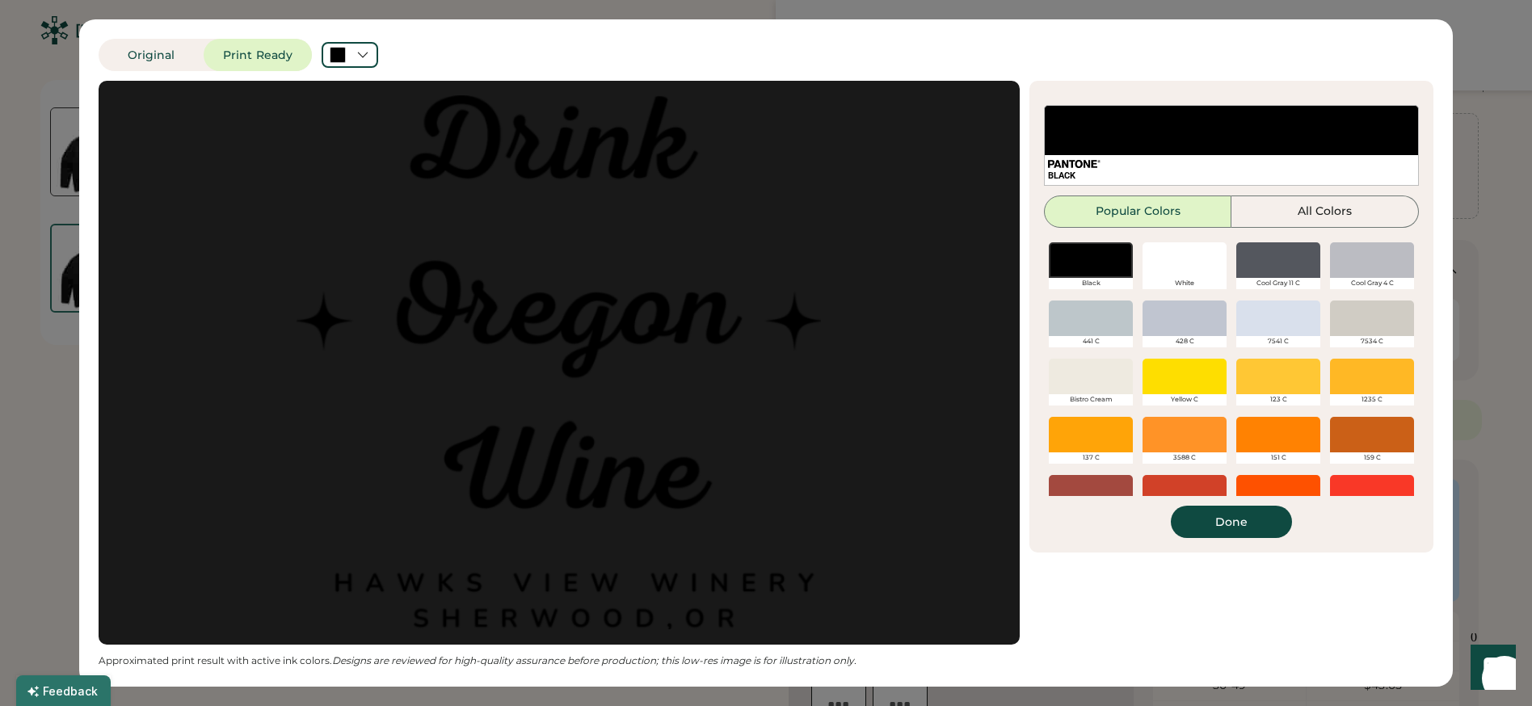
click at [1178, 256] on div at bounding box center [1185, 260] width 84 height 36
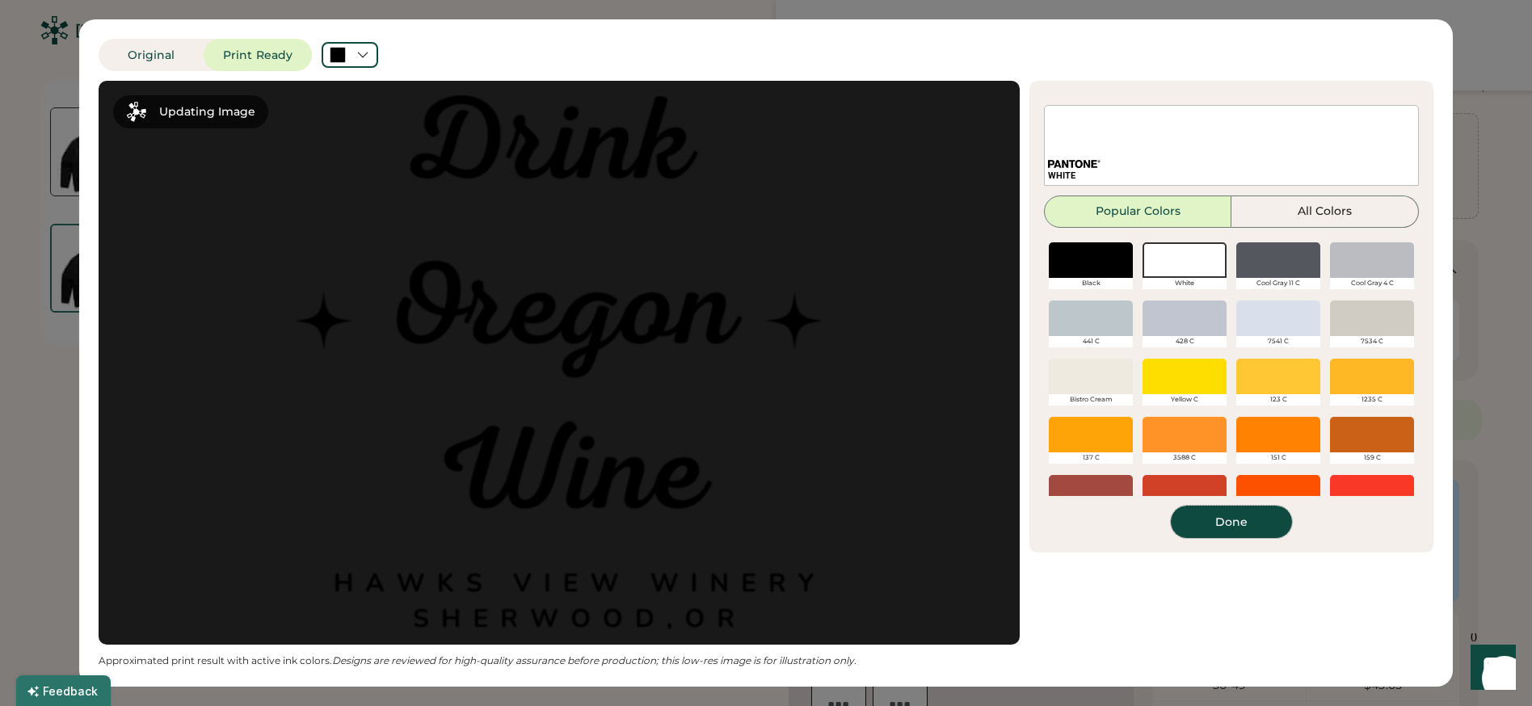
click at [1255, 528] on button "Done" at bounding box center [1231, 522] width 121 height 32
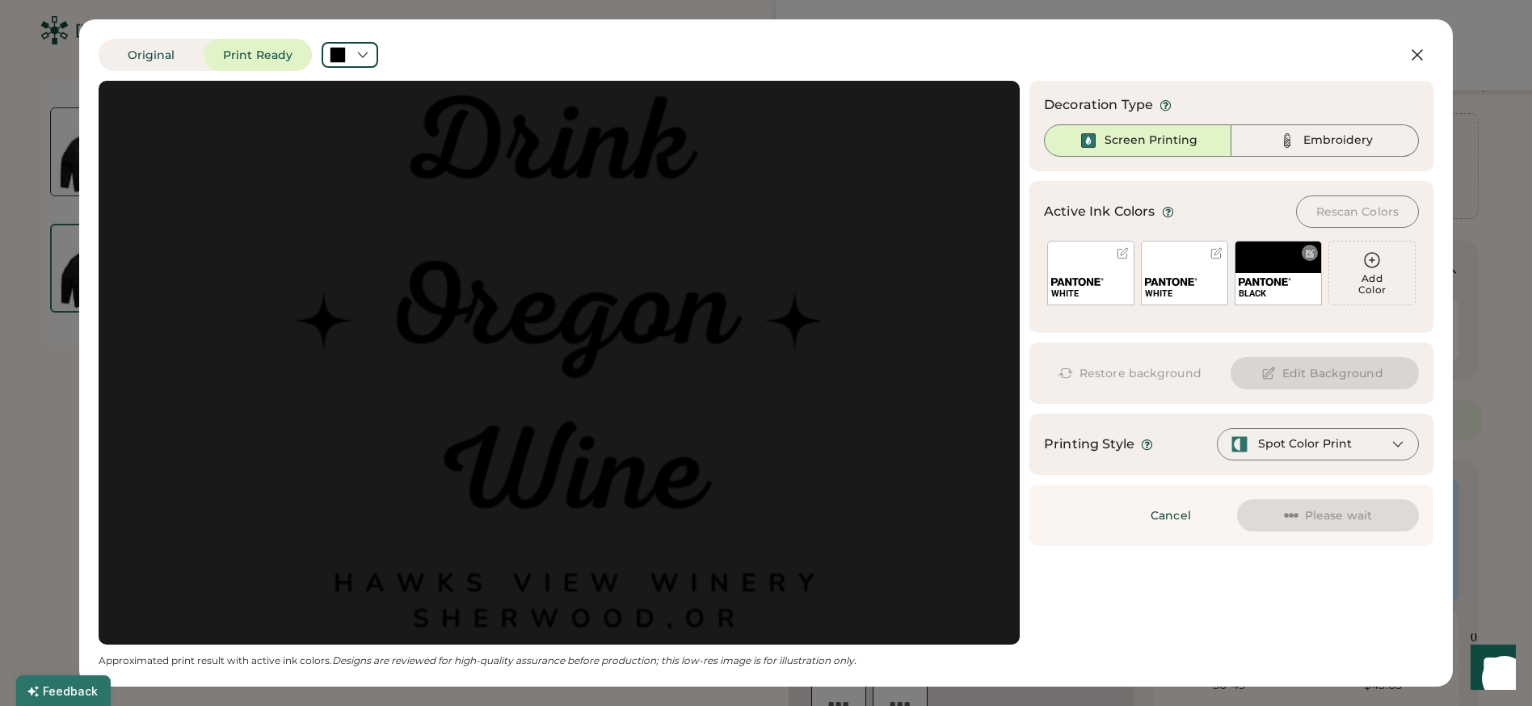
click at [1304, 251] on div at bounding box center [1310, 253] width 12 height 12
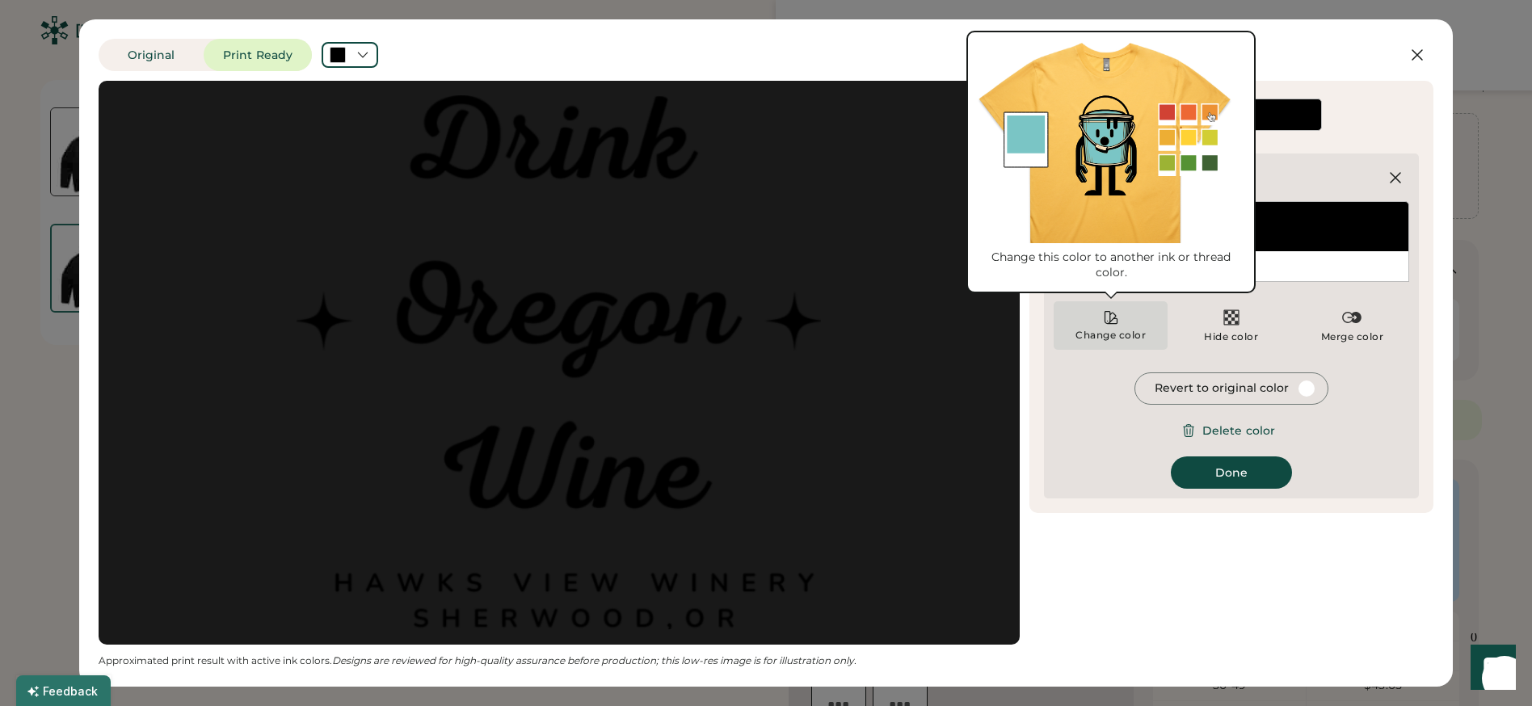
click at [1120, 326] on div "Change color" at bounding box center [1111, 325] width 114 height 48
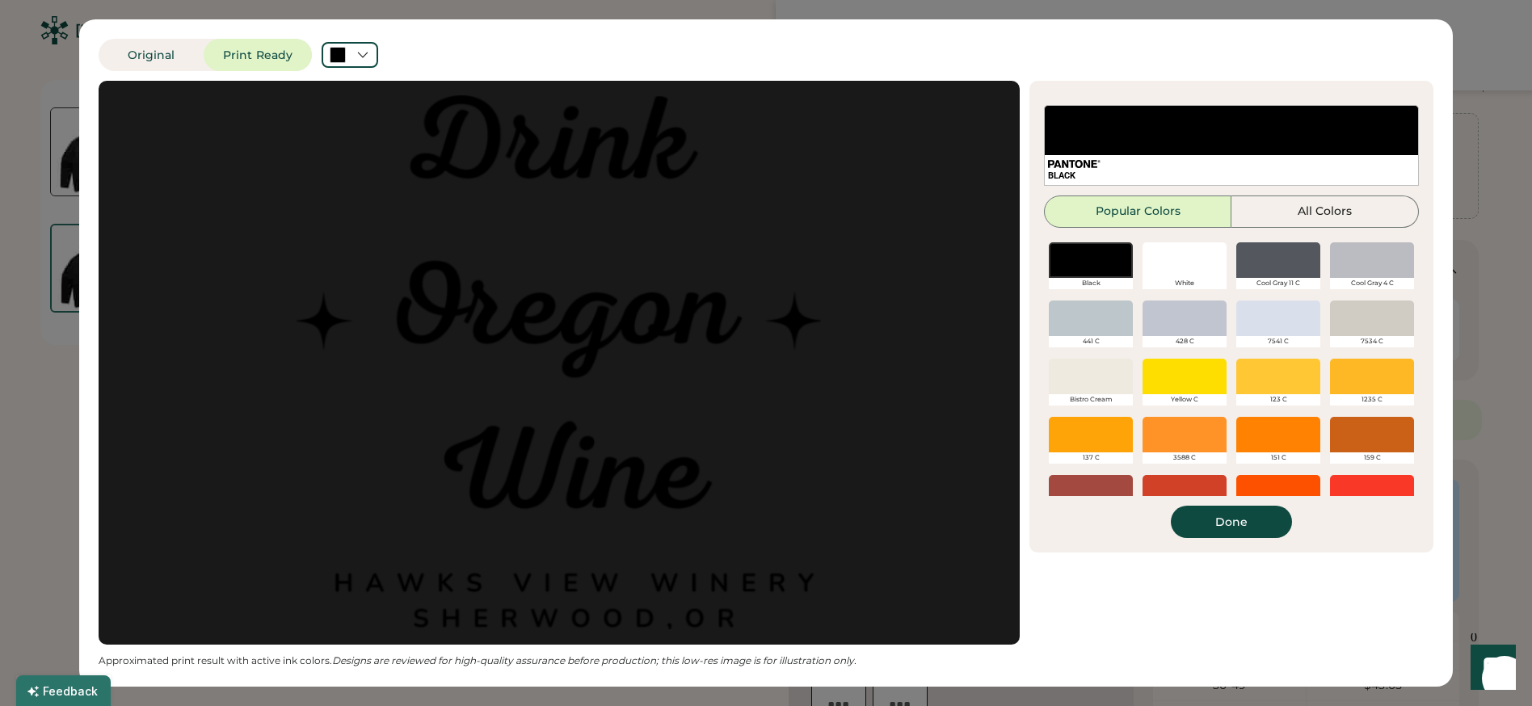
click at [1193, 249] on div at bounding box center [1185, 260] width 84 height 36
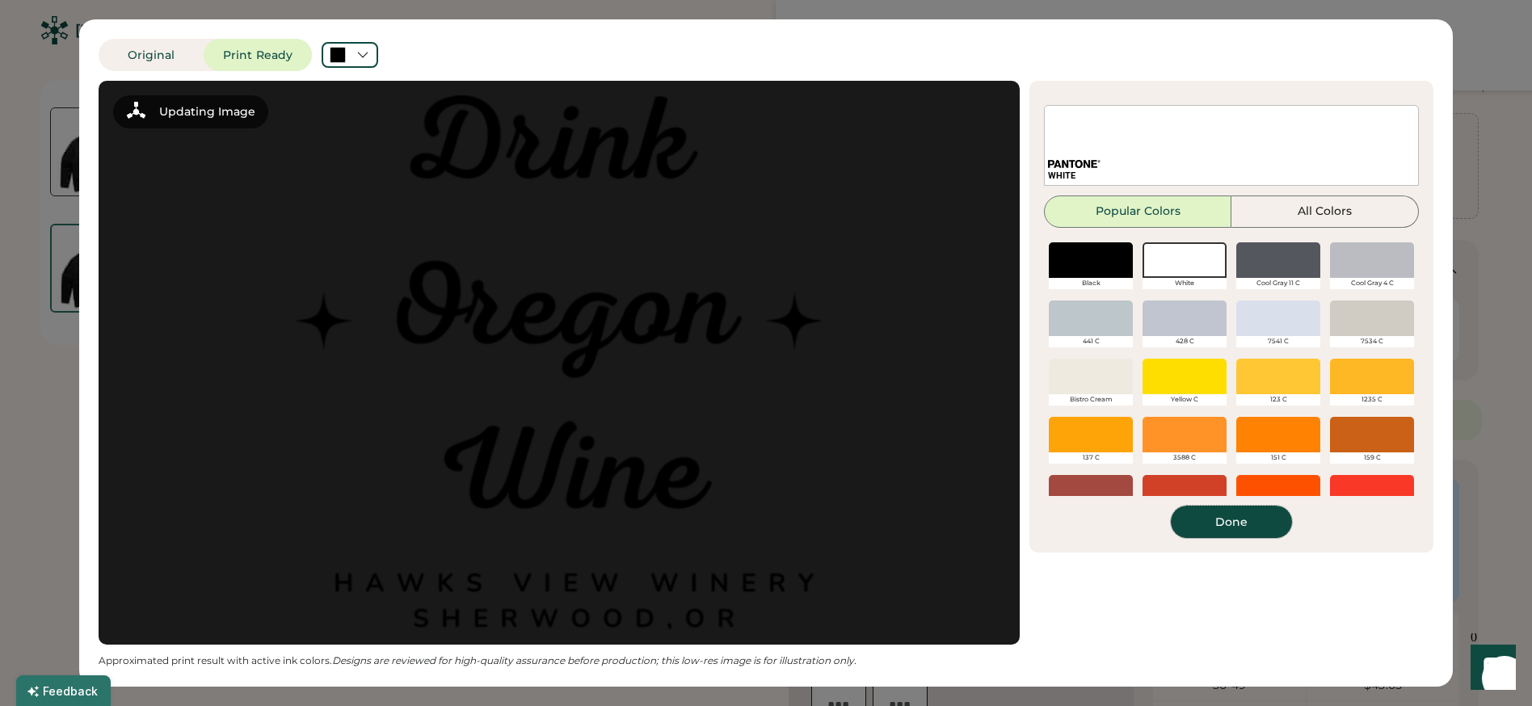
click at [1261, 530] on button "Done" at bounding box center [1231, 522] width 121 height 32
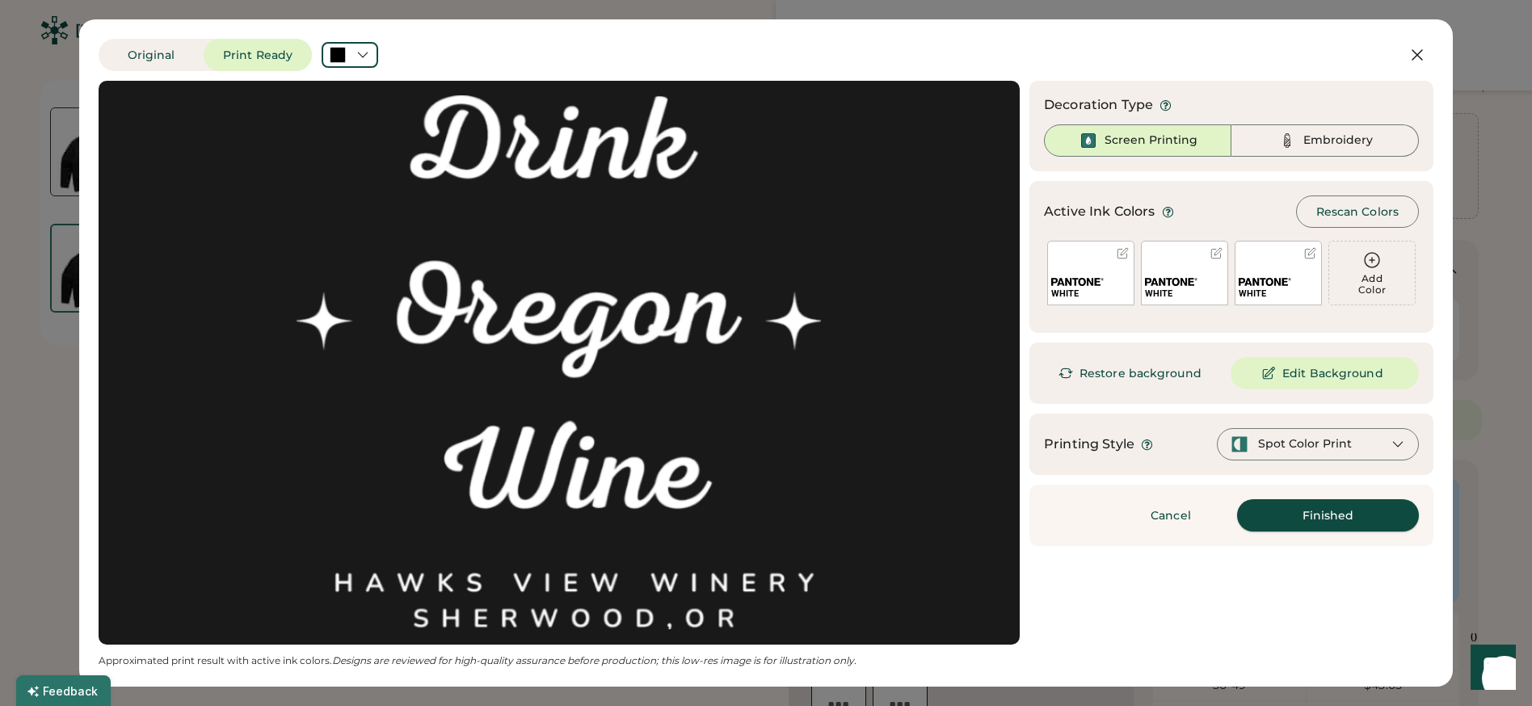
click at [1334, 515] on button "Finished" at bounding box center [1328, 515] width 182 height 32
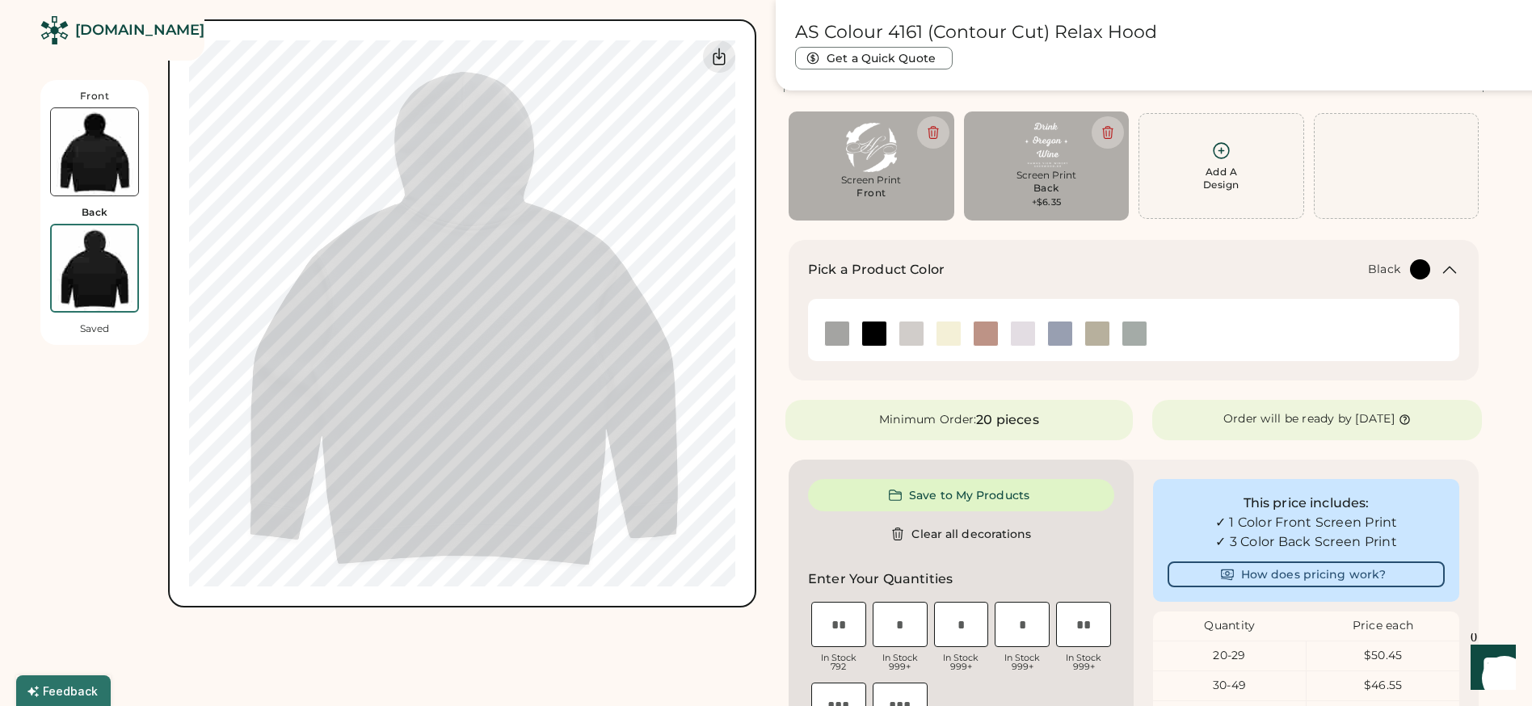
click at [84, 151] on img at bounding box center [94, 151] width 87 height 87
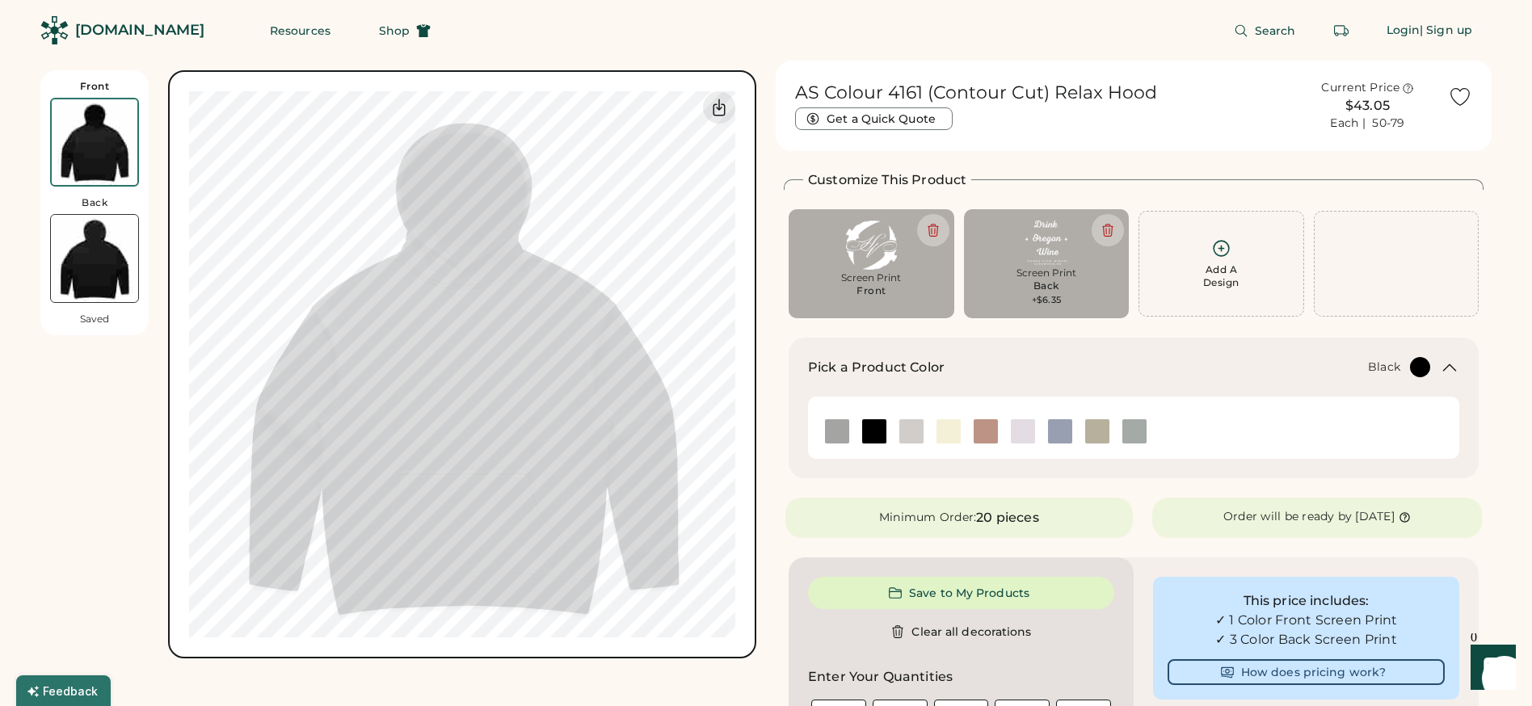
click at [89, 283] on img at bounding box center [94, 258] width 87 height 87
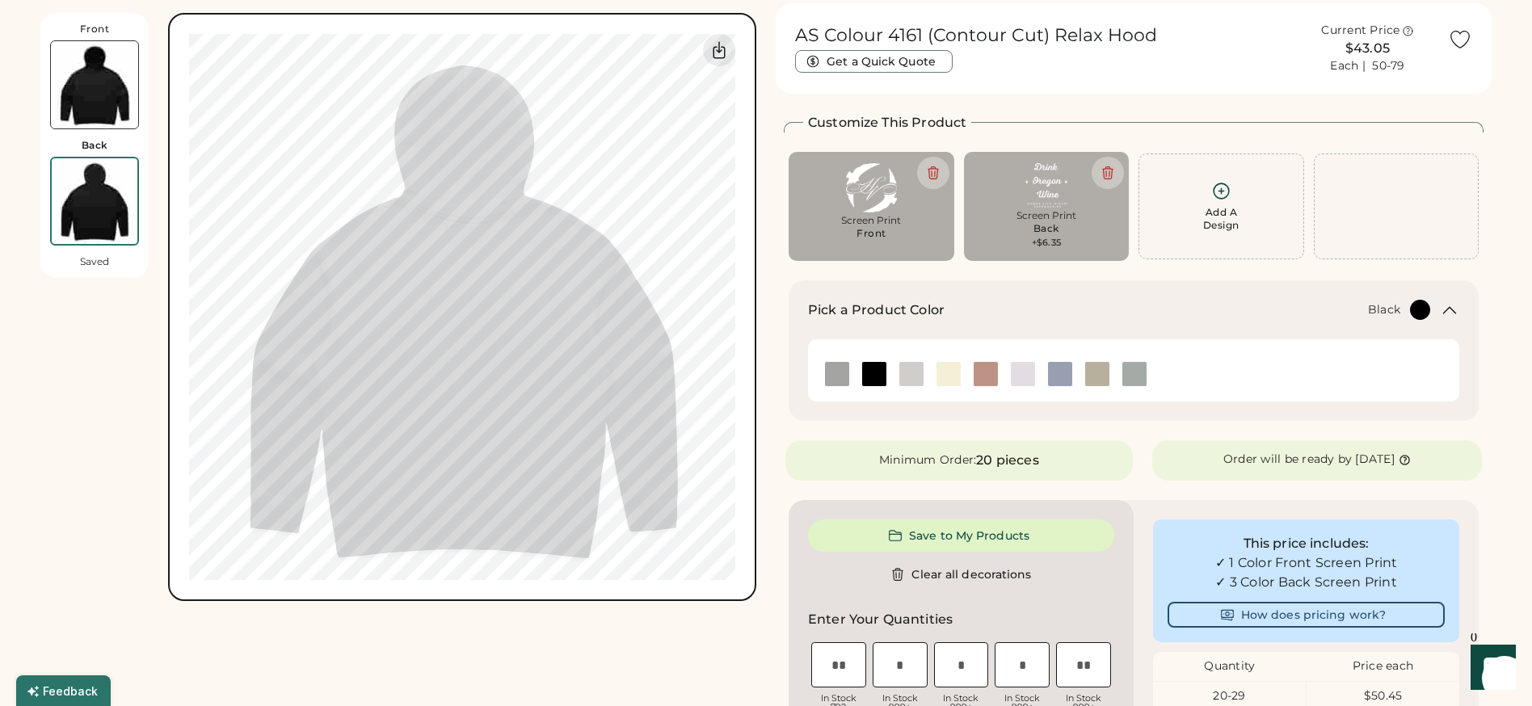
scroll to position [70, 0]
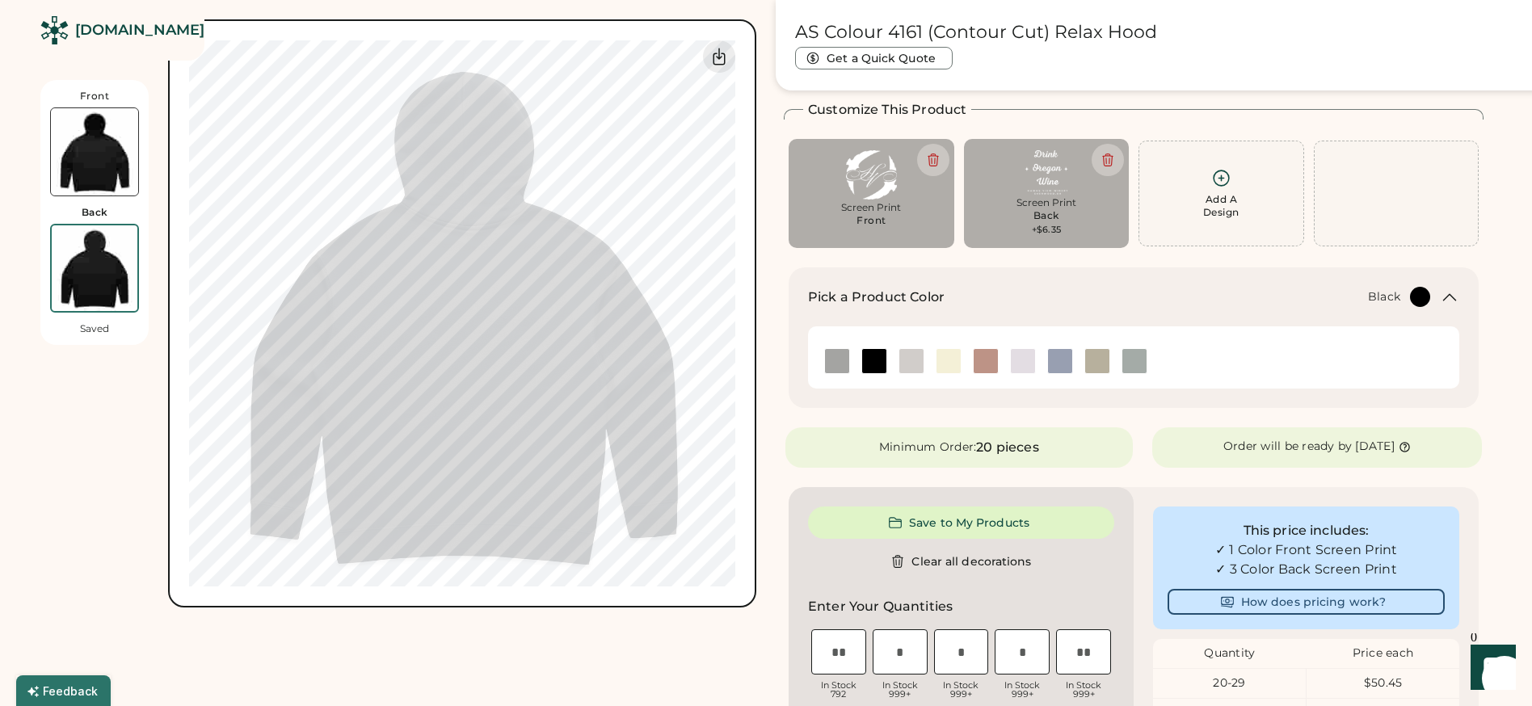
click at [61, 152] on img at bounding box center [94, 151] width 87 height 87
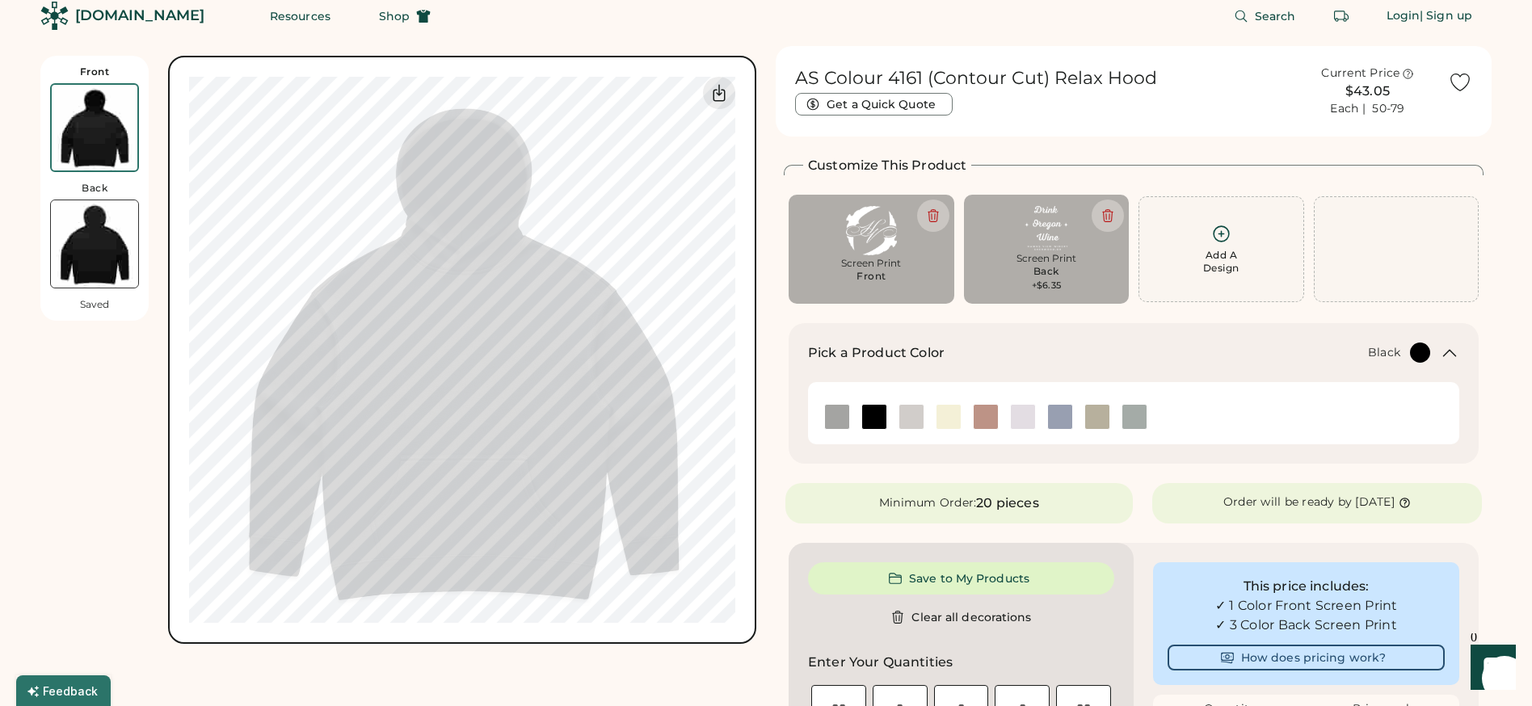
scroll to position [0, 0]
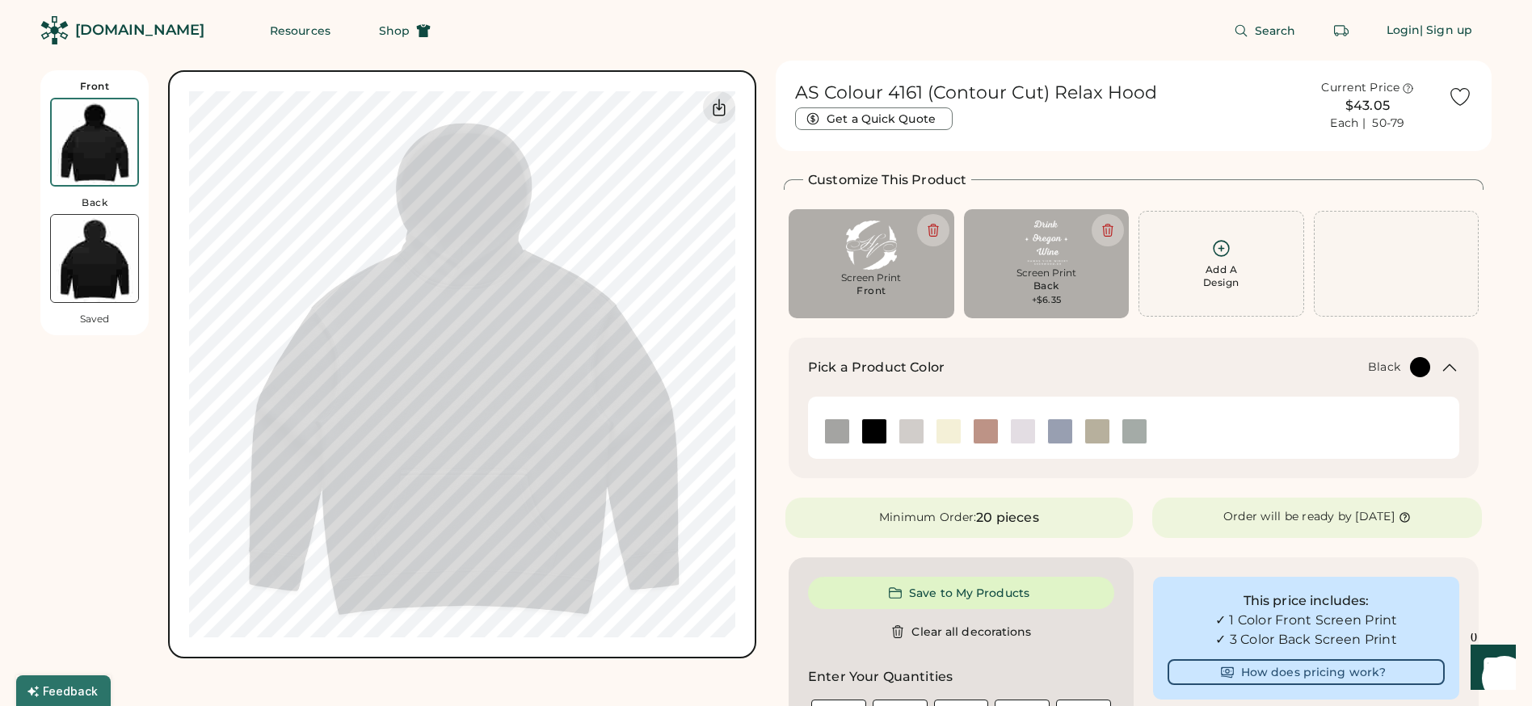
click at [95, 267] on img at bounding box center [94, 258] width 87 height 87
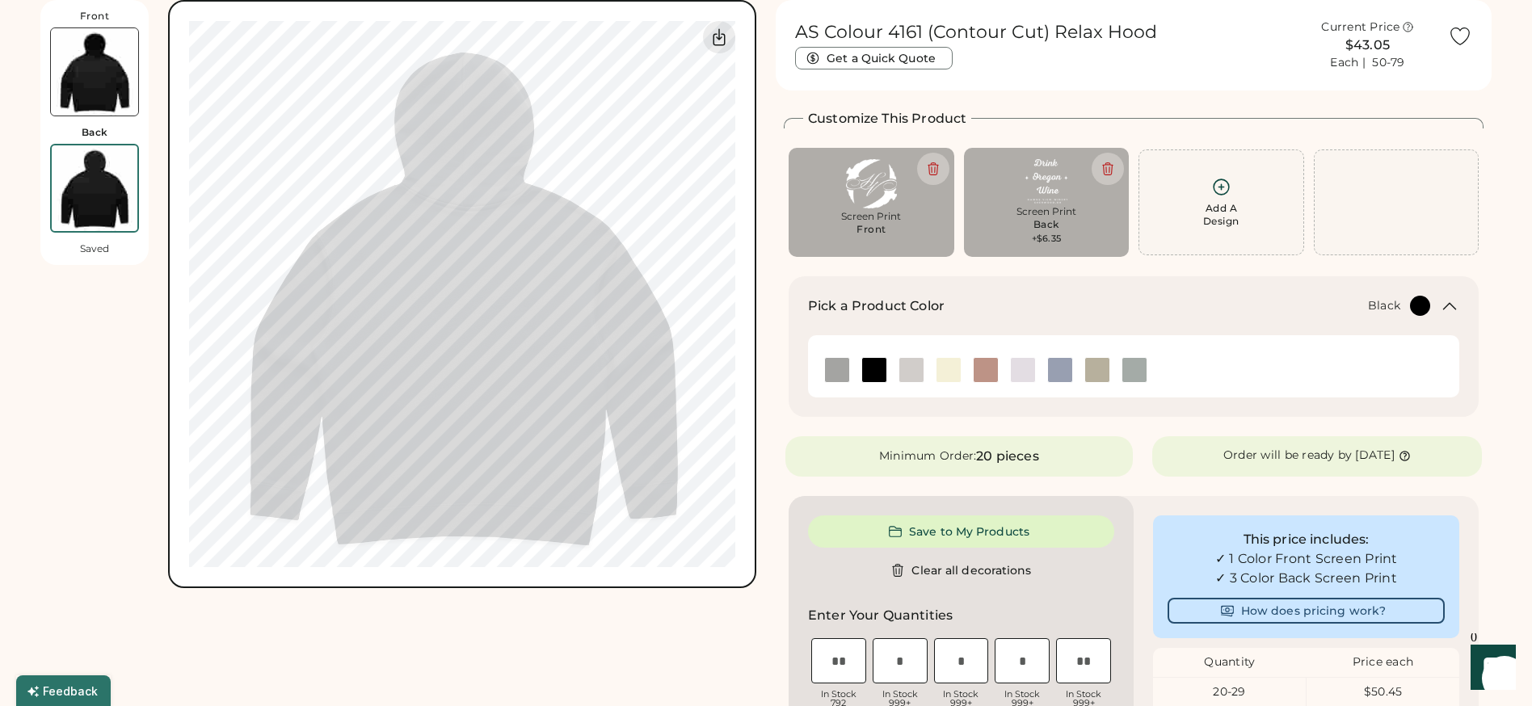
scroll to position [70, 0]
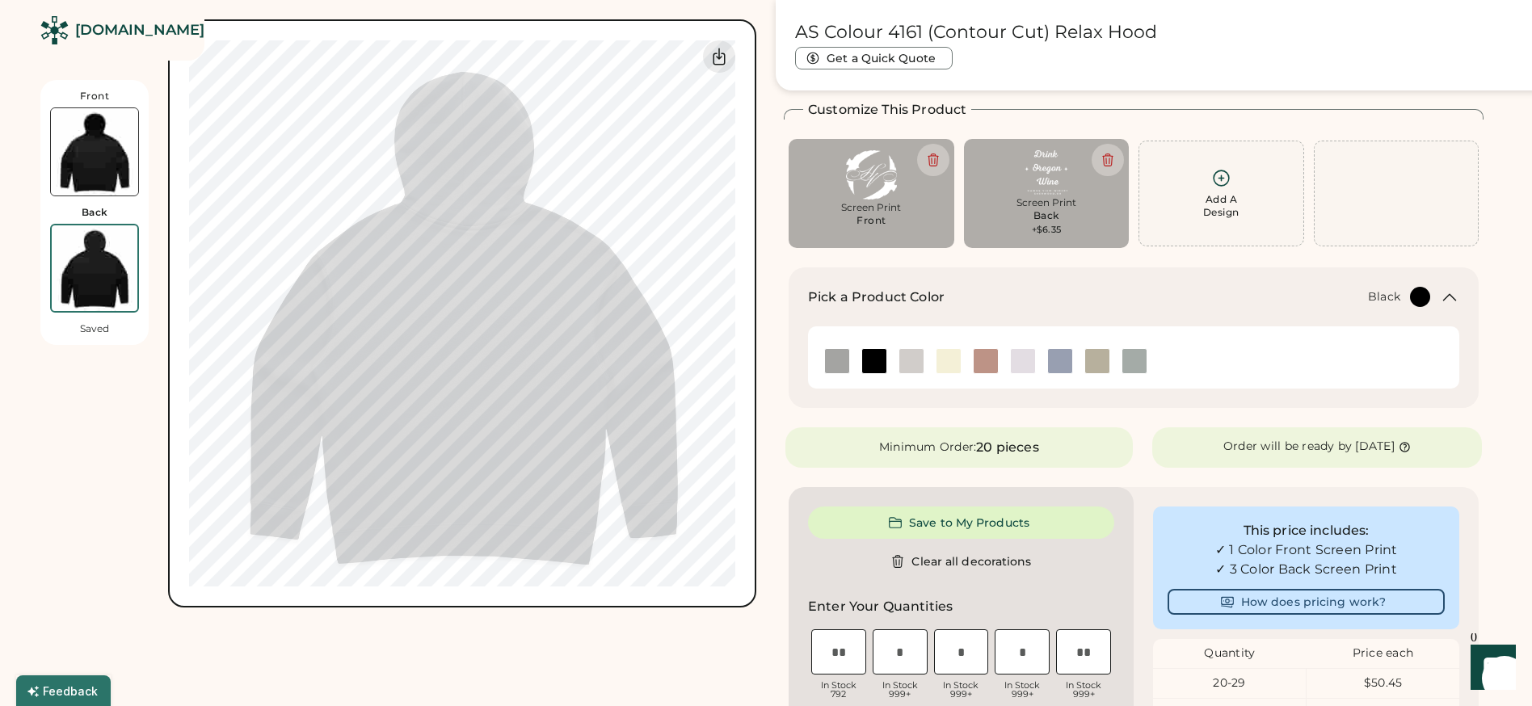
click at [92, 125] on img at bounding box center [94, 151] width 87 height 87
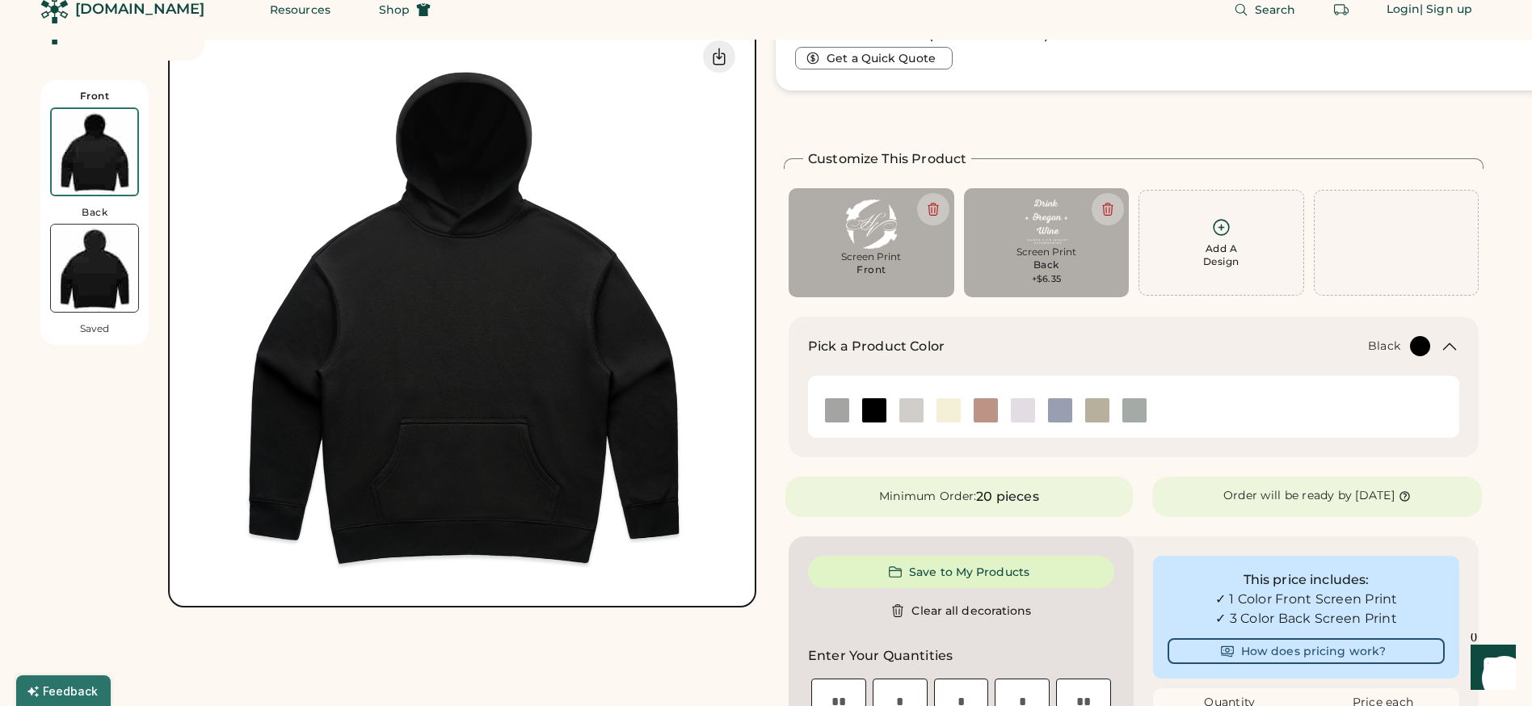
scroll to position [0, 0]
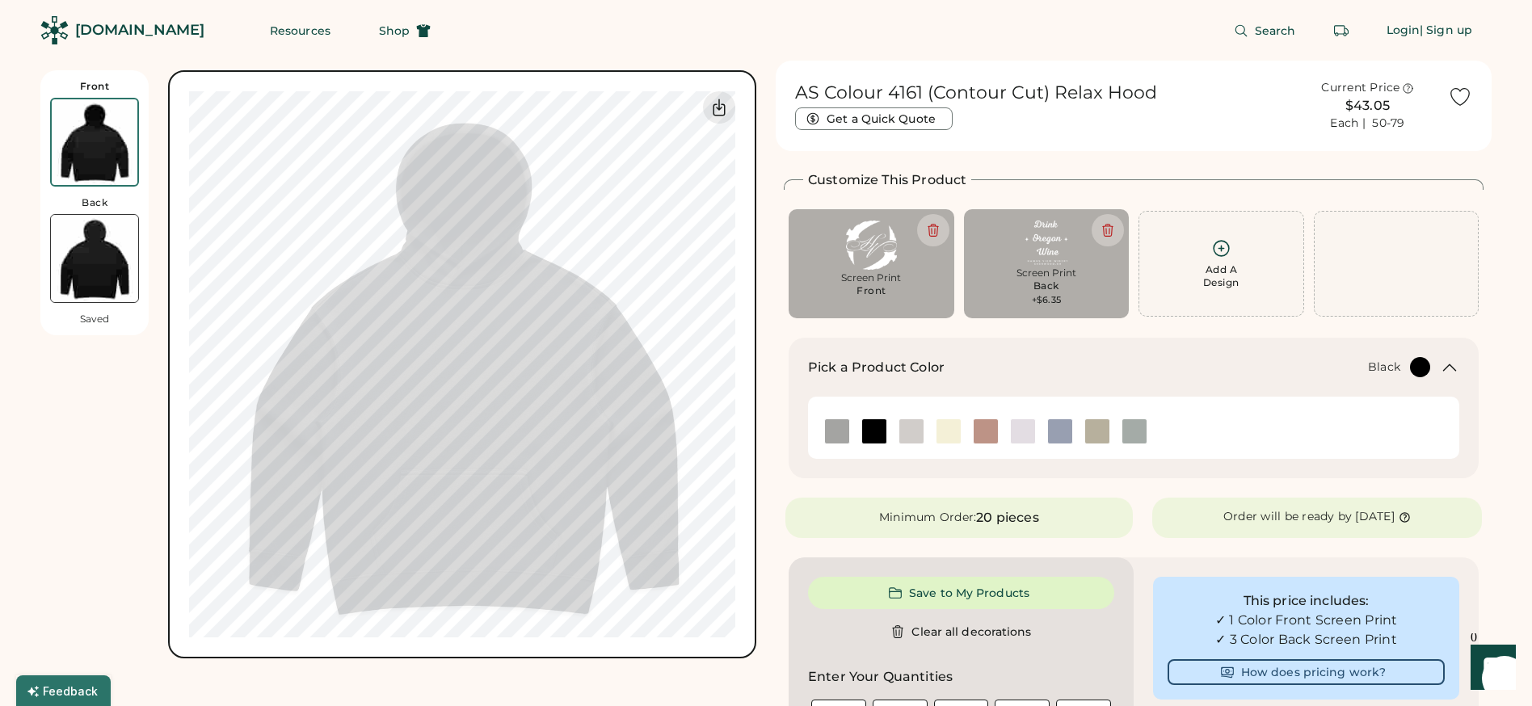
click at [97, 262] on img at bounding box center [94, 258] width 87 height 87
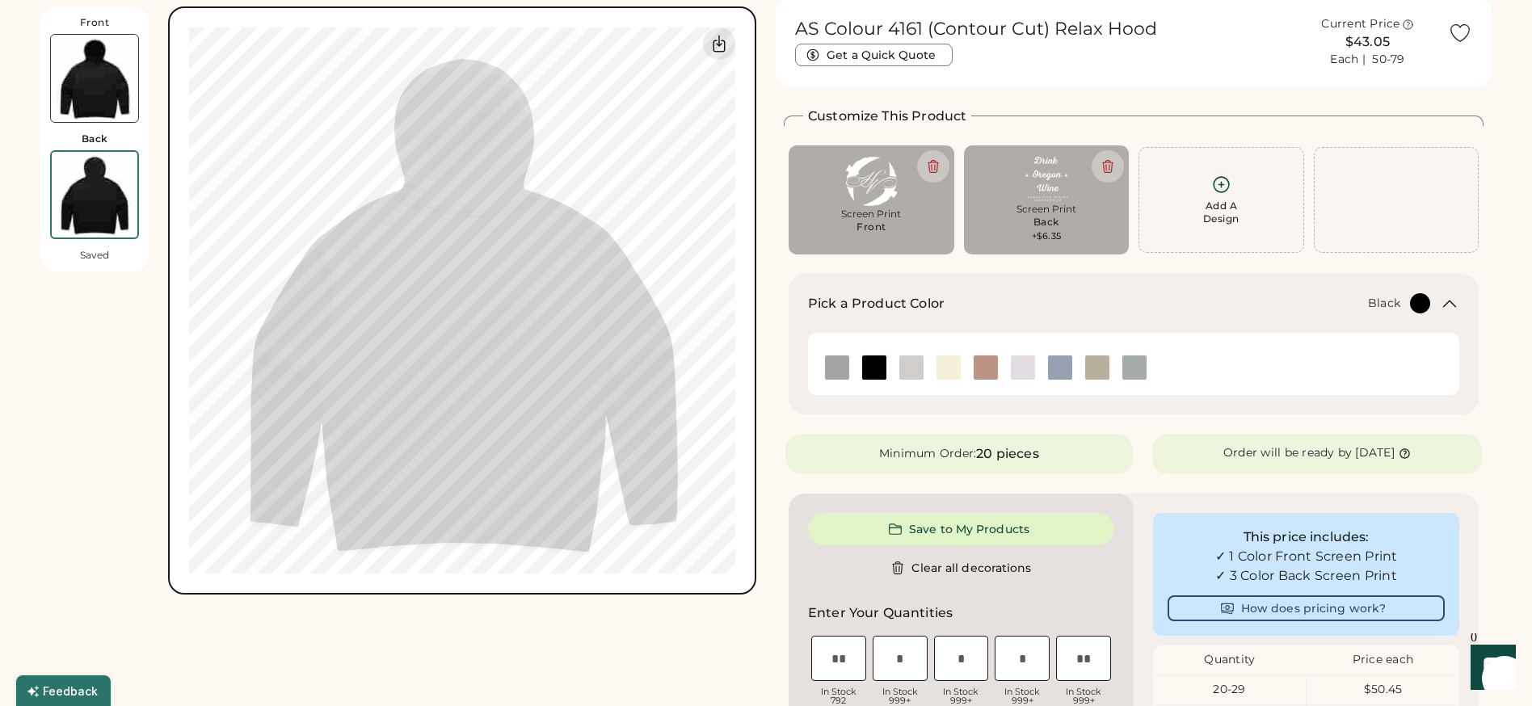
scroll to position [70, 0]
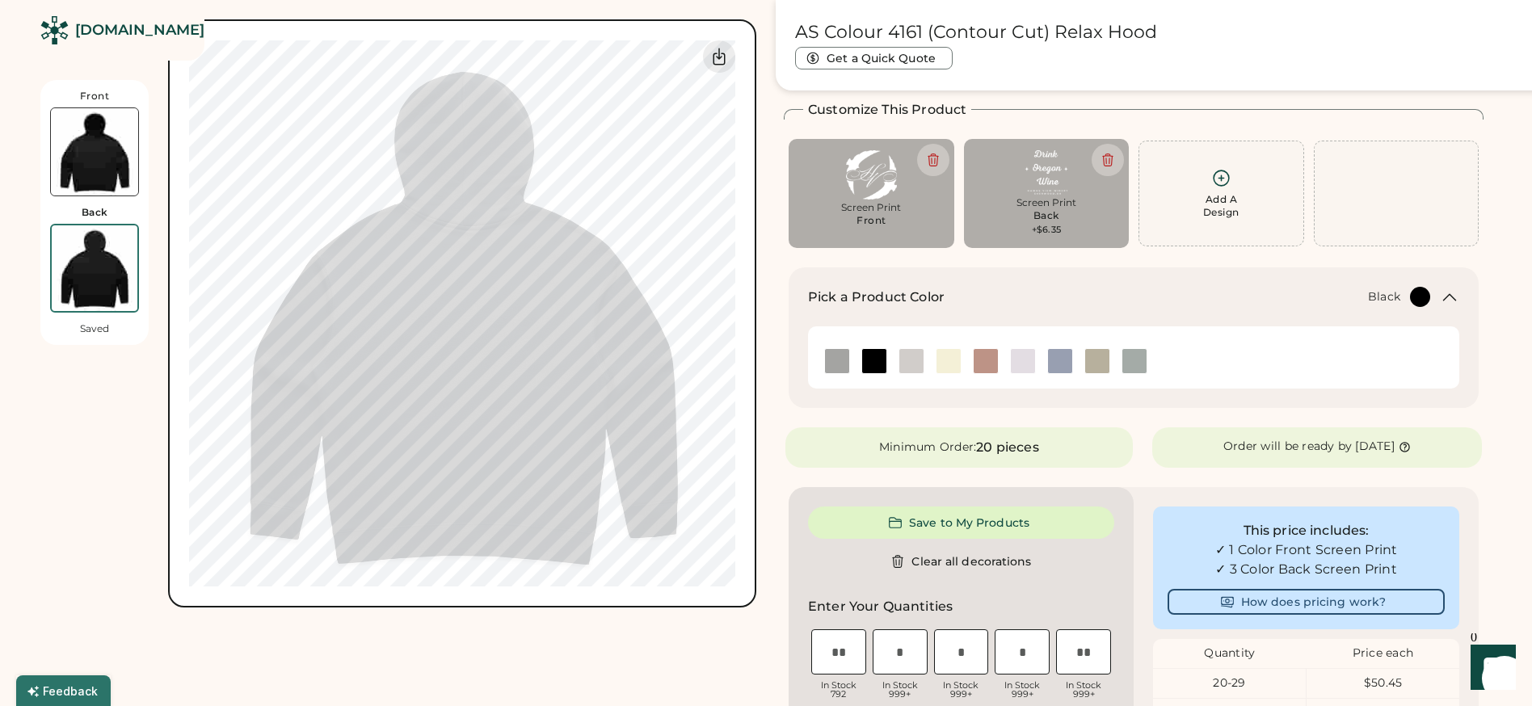
click at [100, 143] on img at bounding box center [94, 151] width 87 height 87
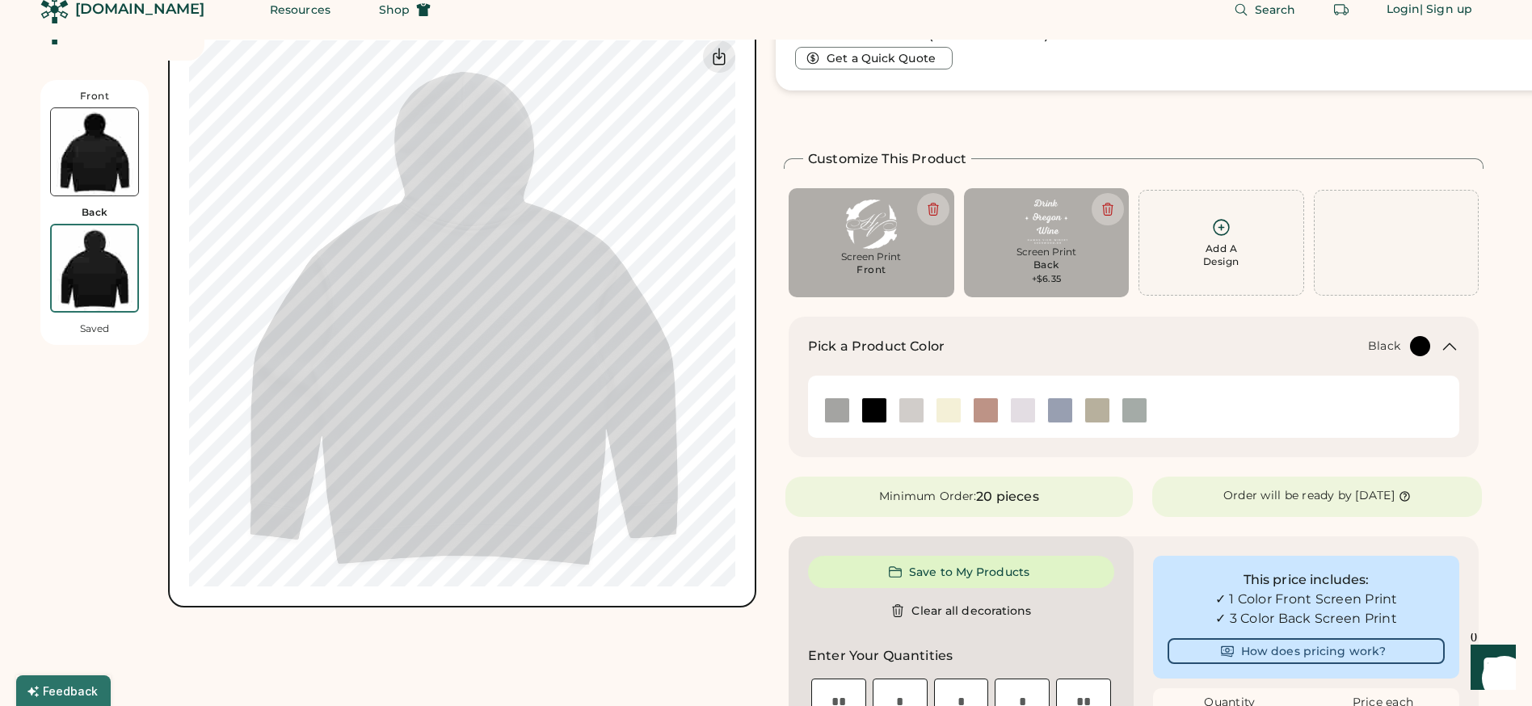
scroll to position [0, 0]
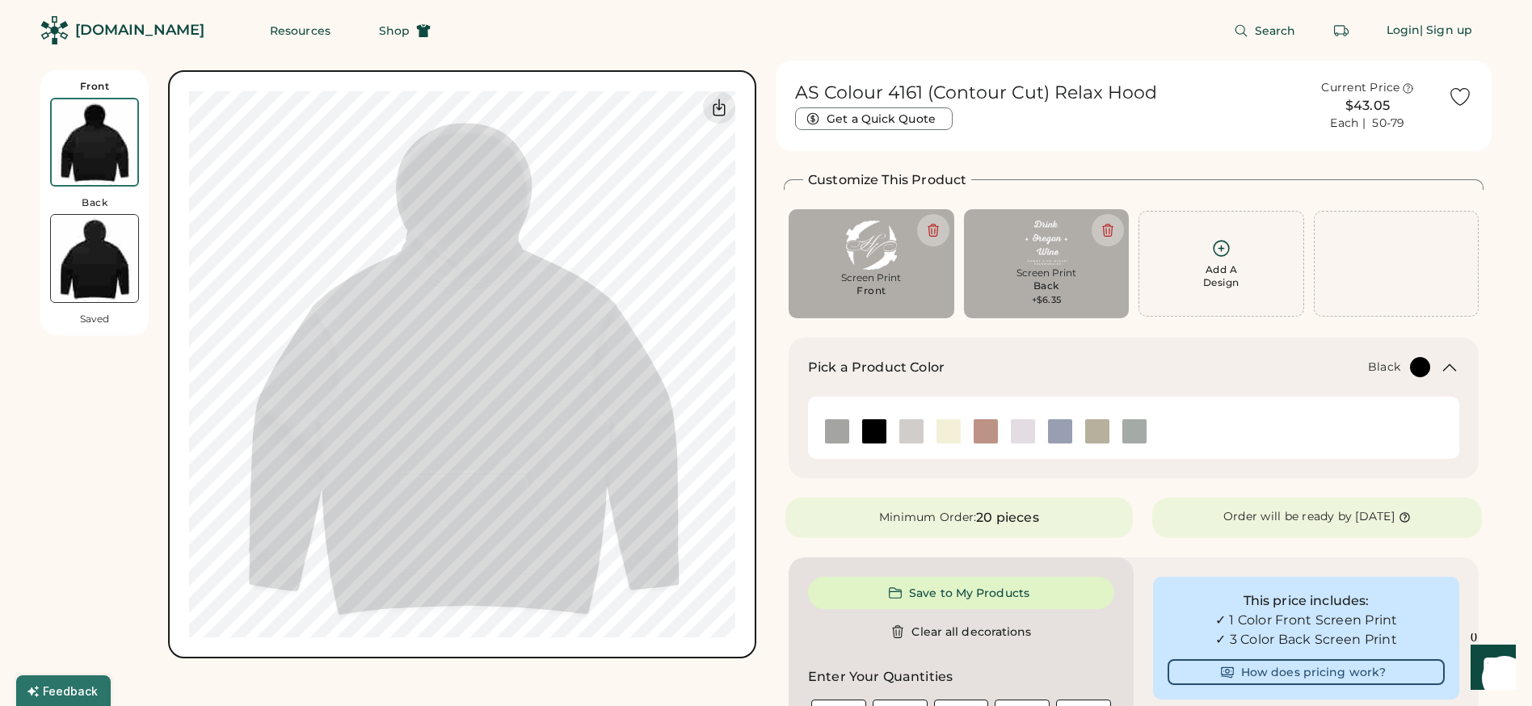
click at [79, 259] on img at bounding box center [94, 258] width 87 height 87
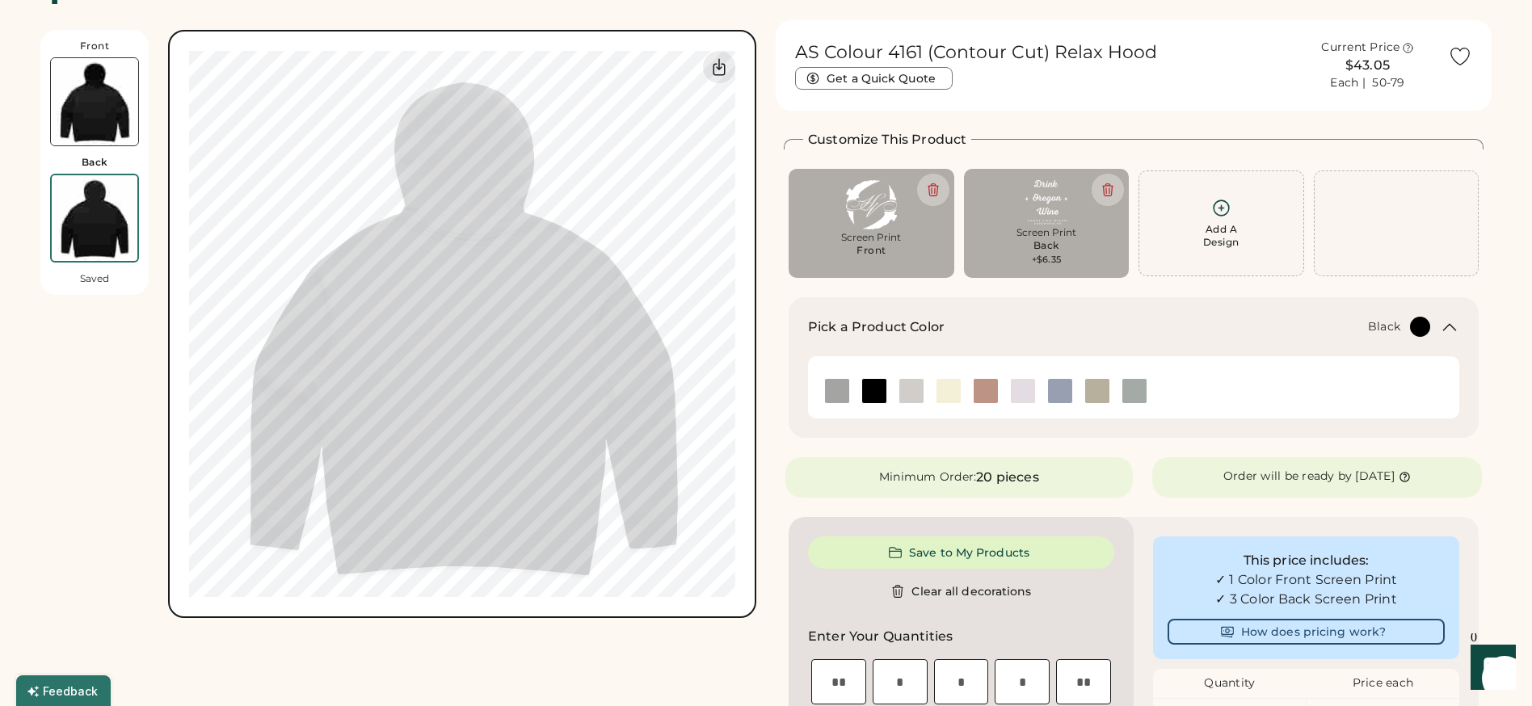
scroll to position [70, 0]
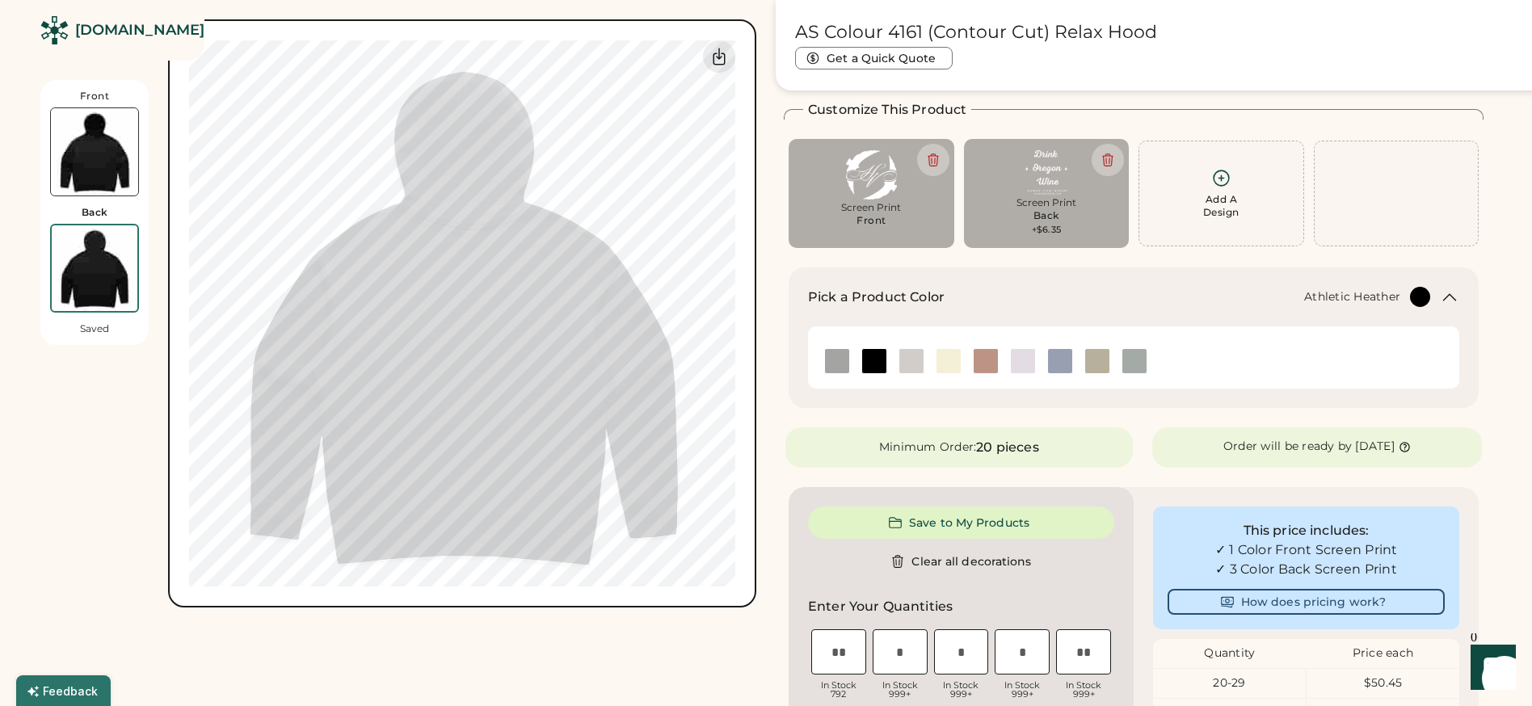
click at [836, 352] on img at bounding box center [837, 361] width 24 height 24
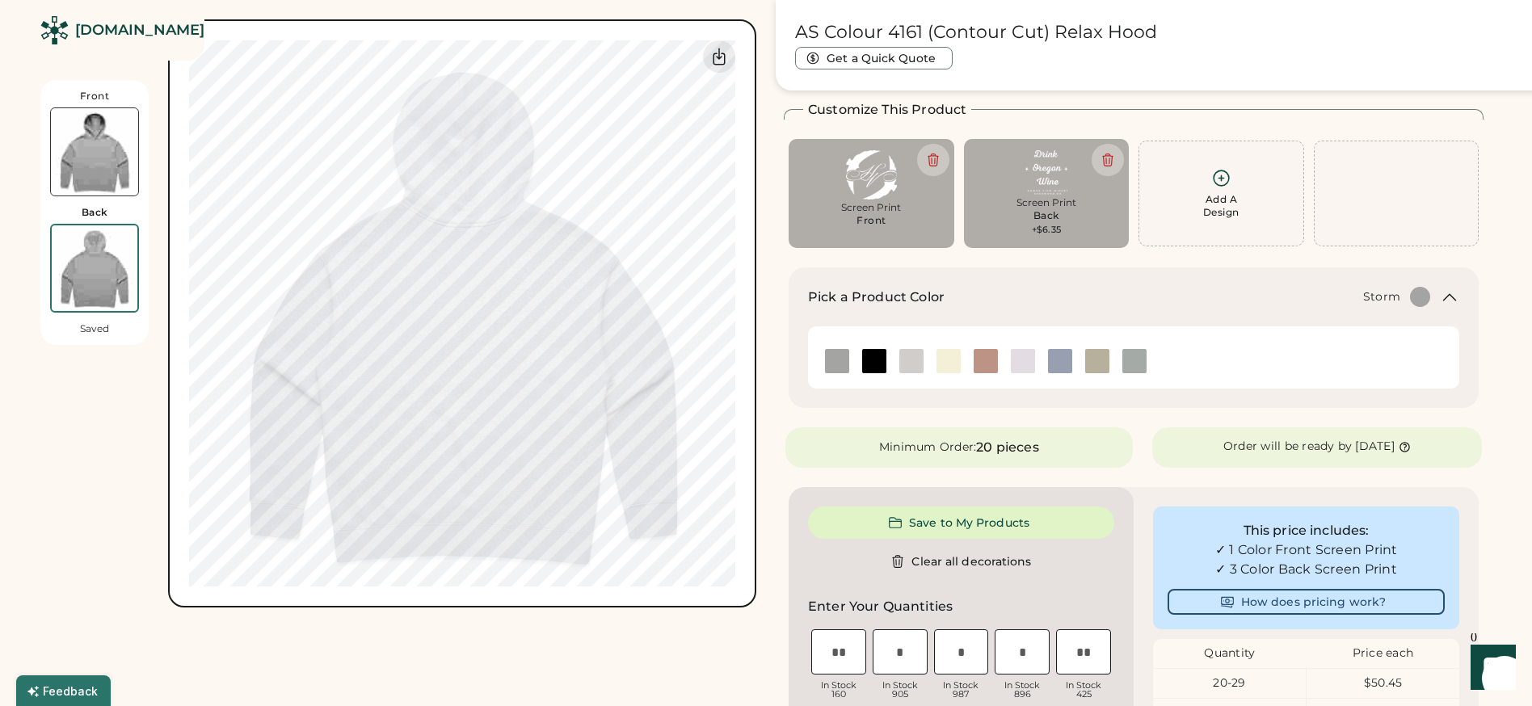
click at [1142, 362] on img at bounding box center [1134, 361] width 24 height 24
click at [111, 162] on img at bounding box center [94, 151] width 87 height 87
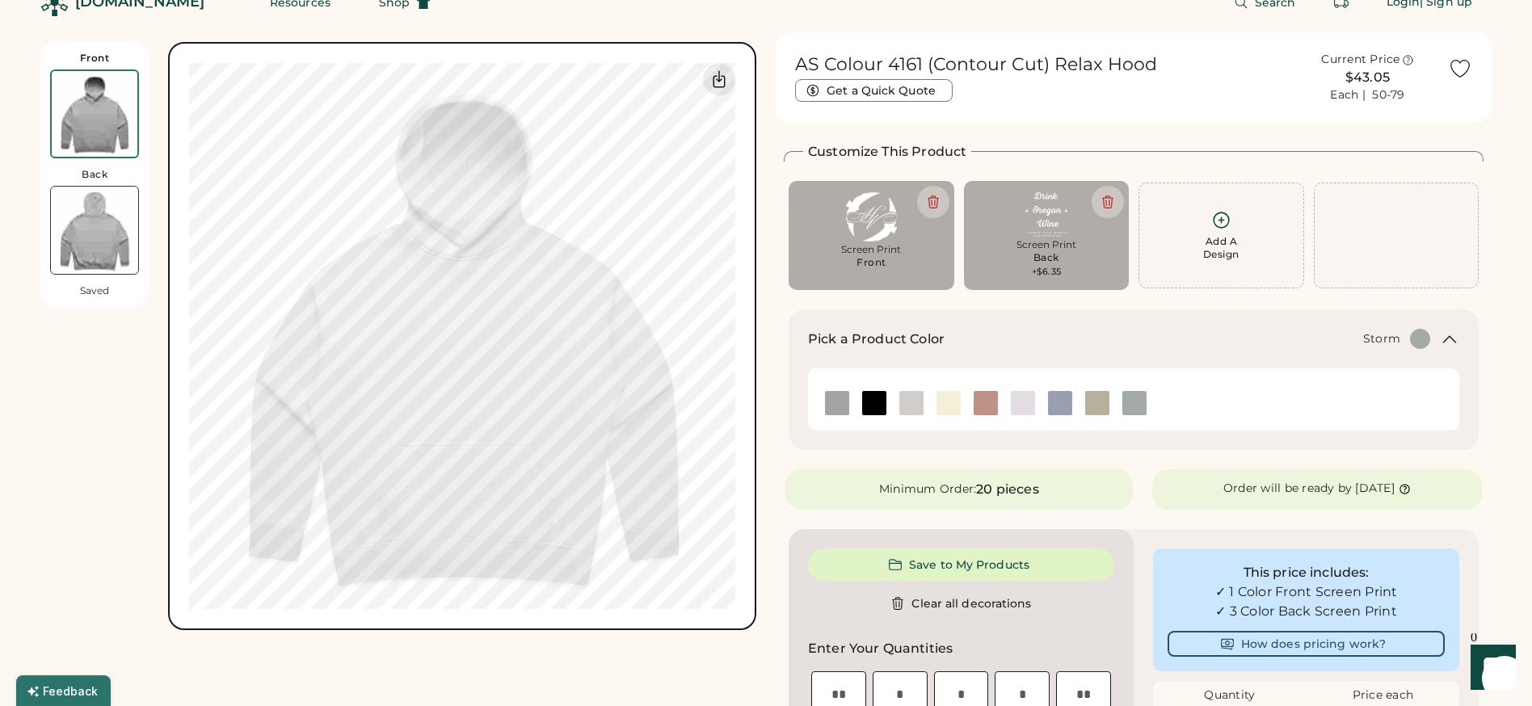
scroll to position [0, 0]
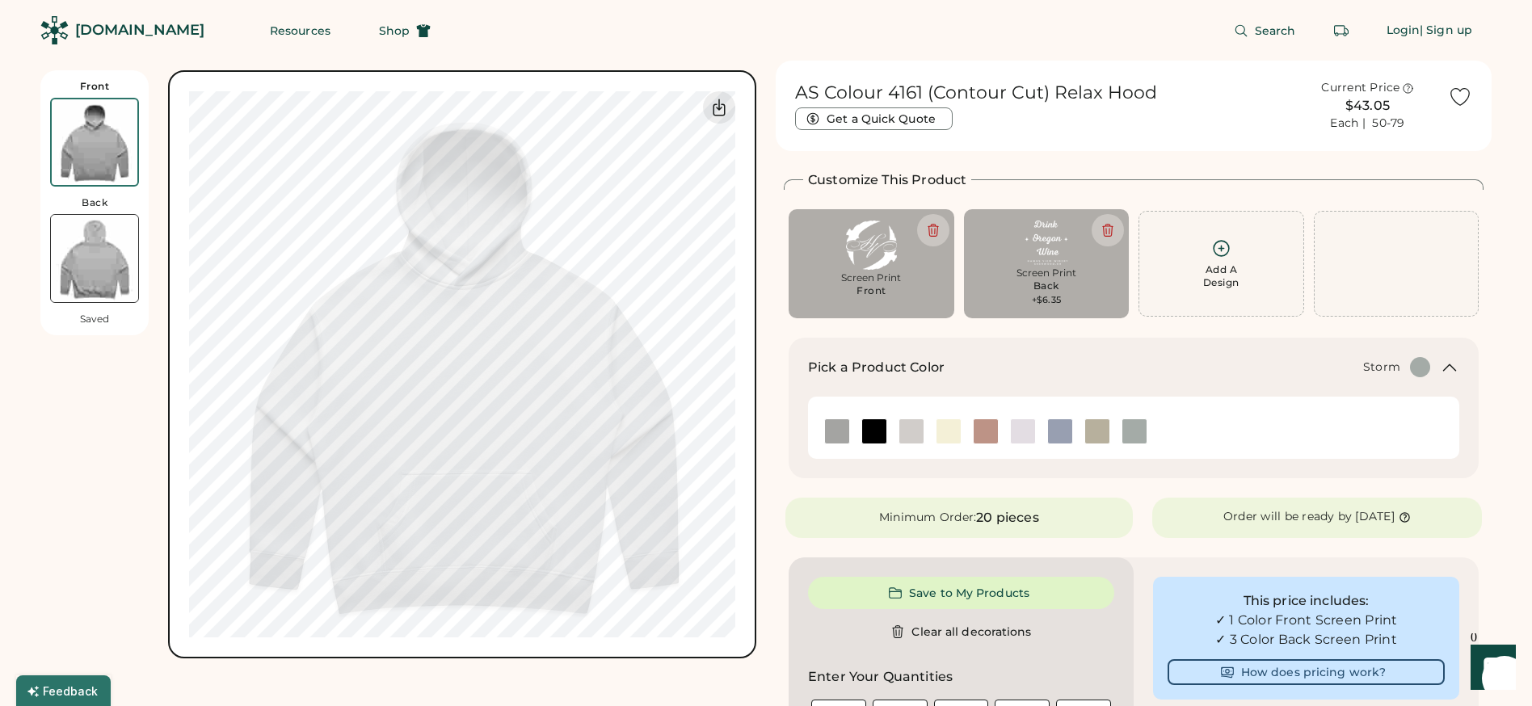
click at [102, 264] on img at bounding box center [94, 258] width 87 height 87
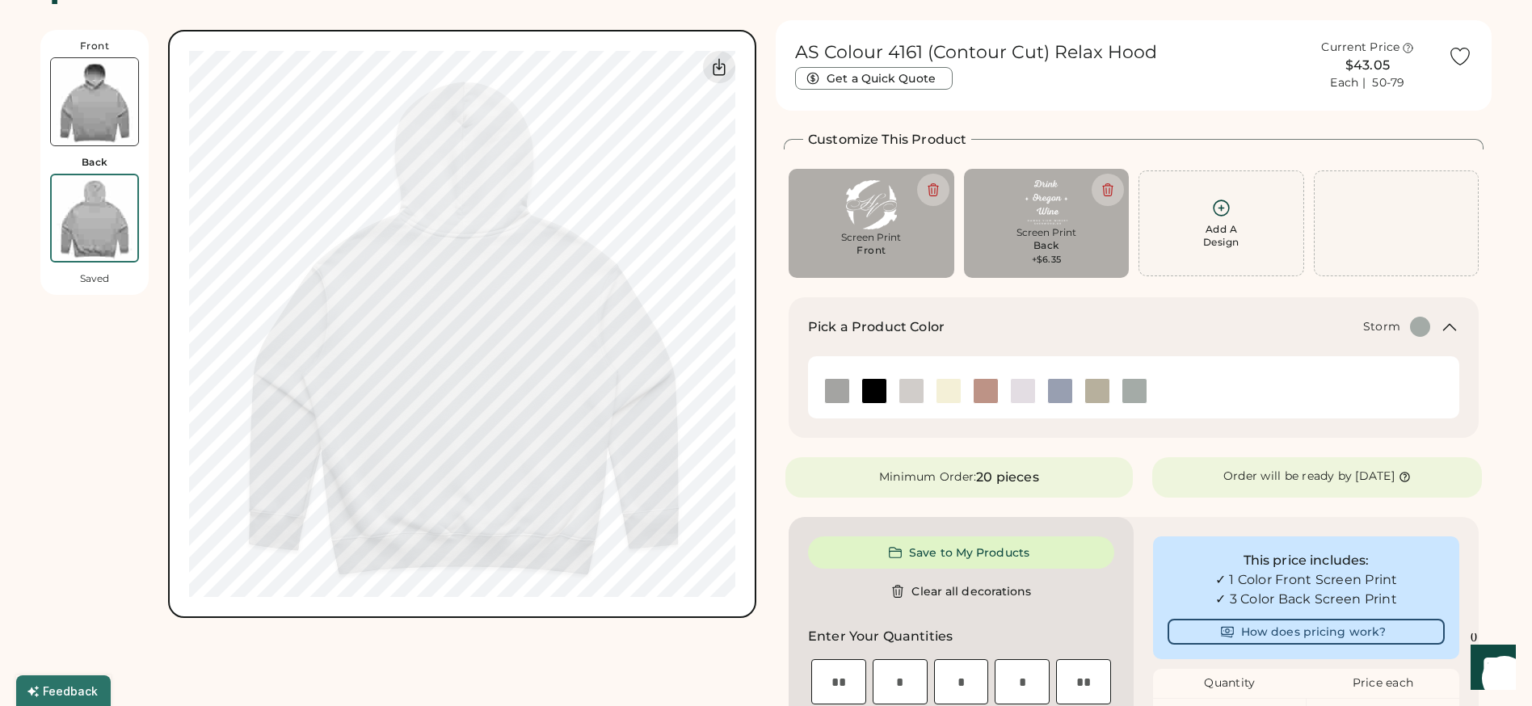
scroll to position [70, 0]
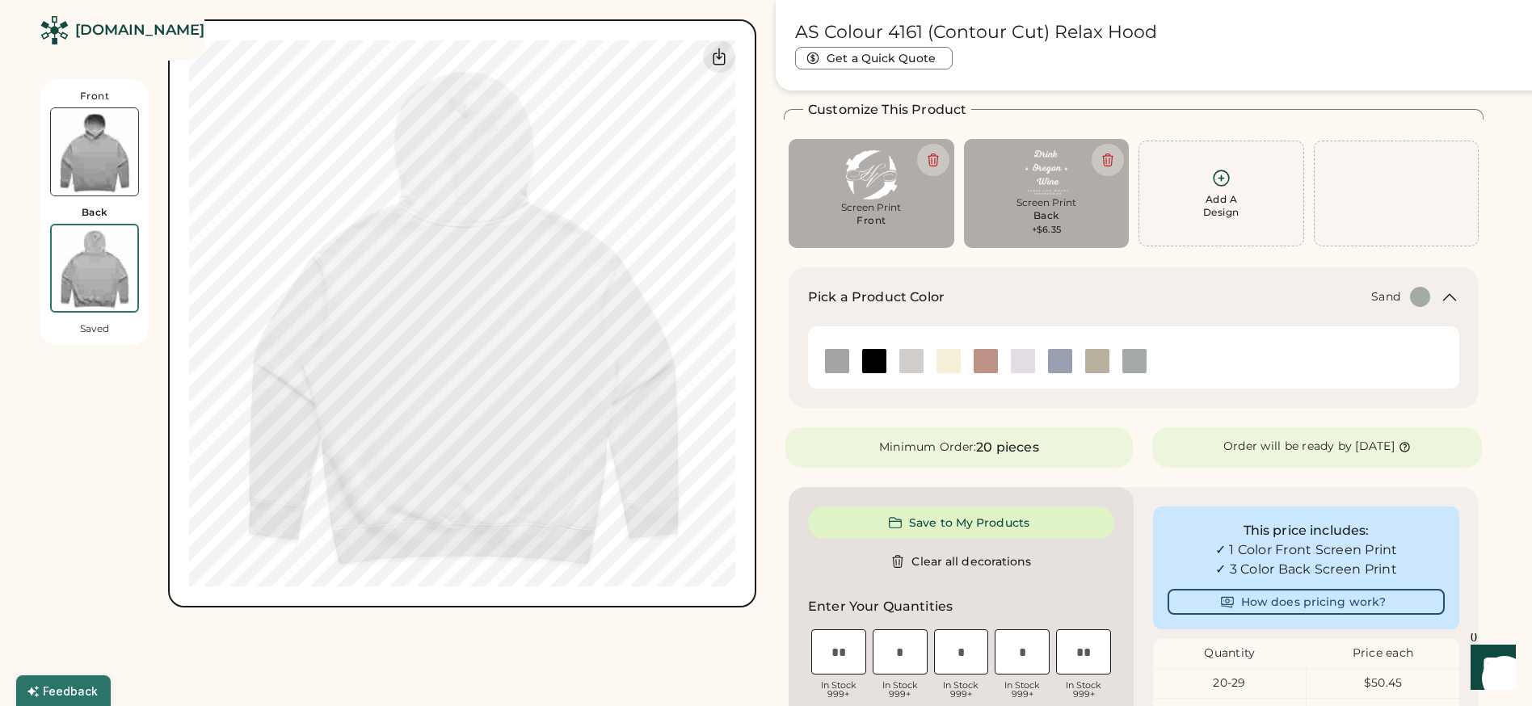
click at [1102, 357] on img at bounding box center [1097, 361] width 24 height 24
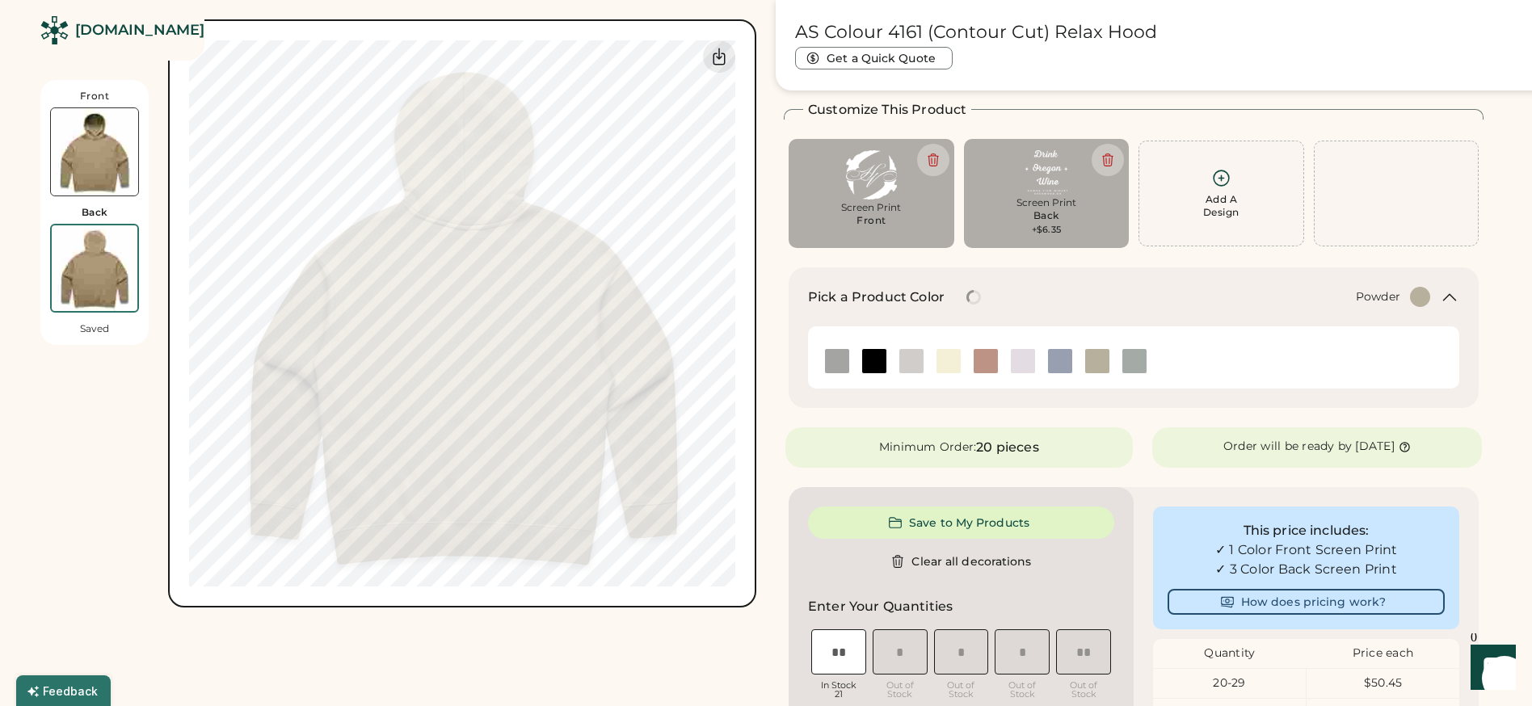
click at [1051, 359] on img at bounding box center [1060, 361] width 24 height 24
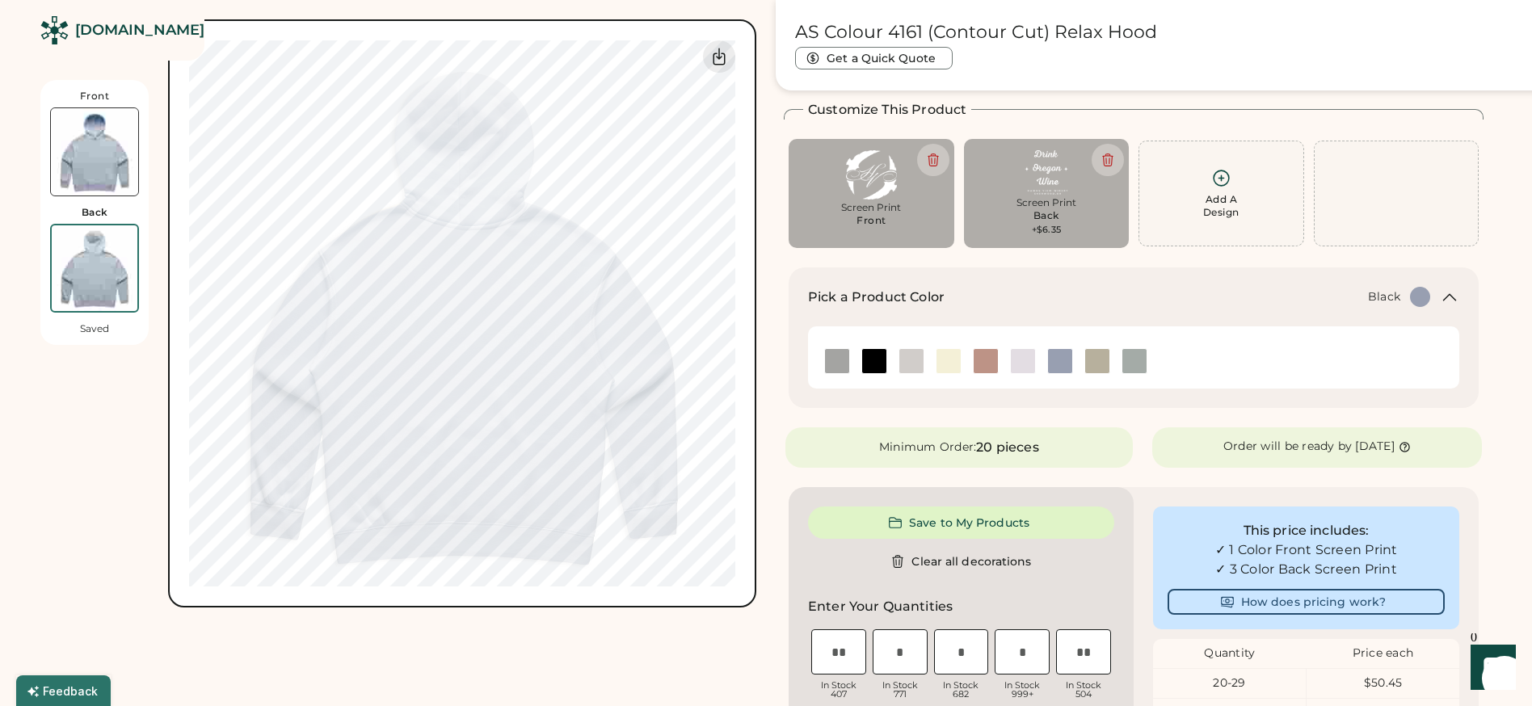
click at [865, 356] on img at bounding box center [874, 361] width 24 height 24
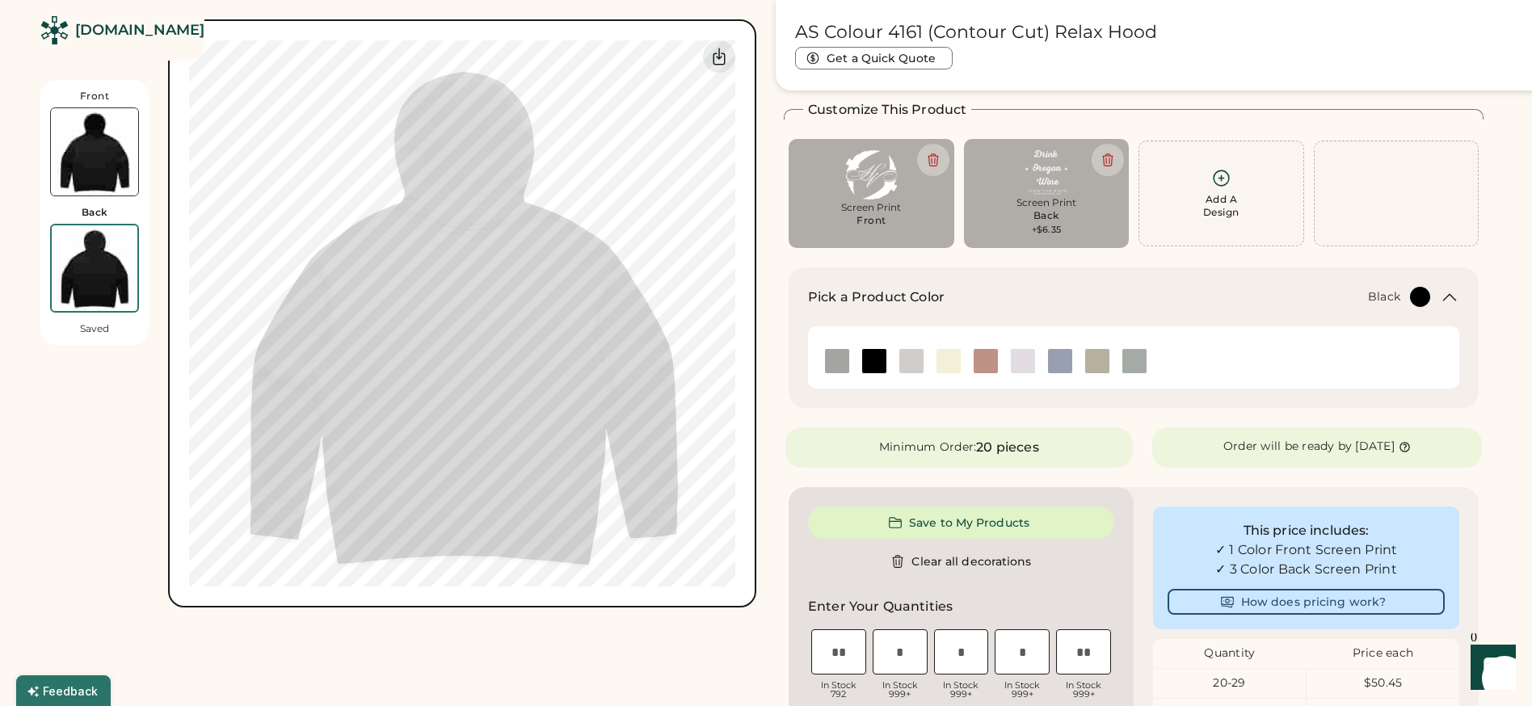
click at [107, 176] on img at bounding box center [94, 151] width 87 height 87
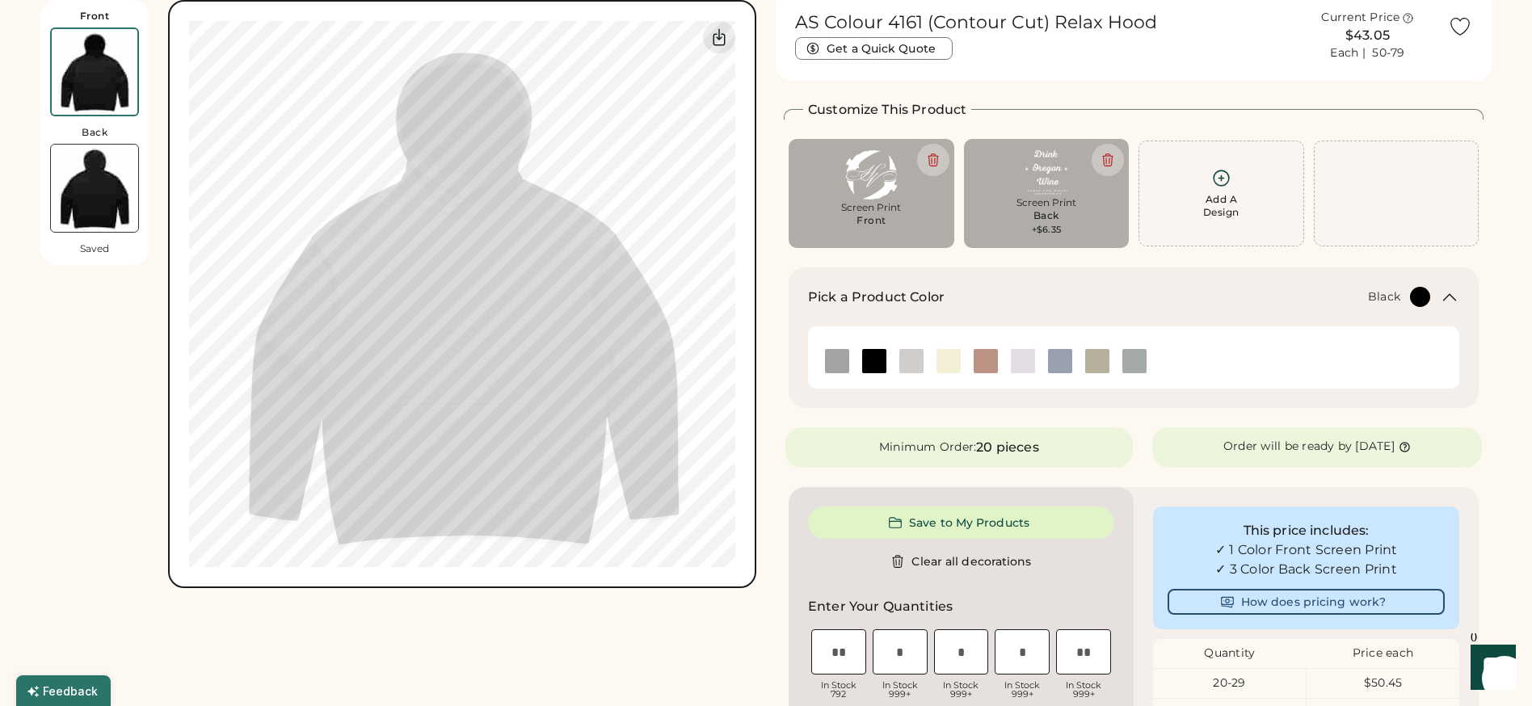
scroll to position [0, 0]
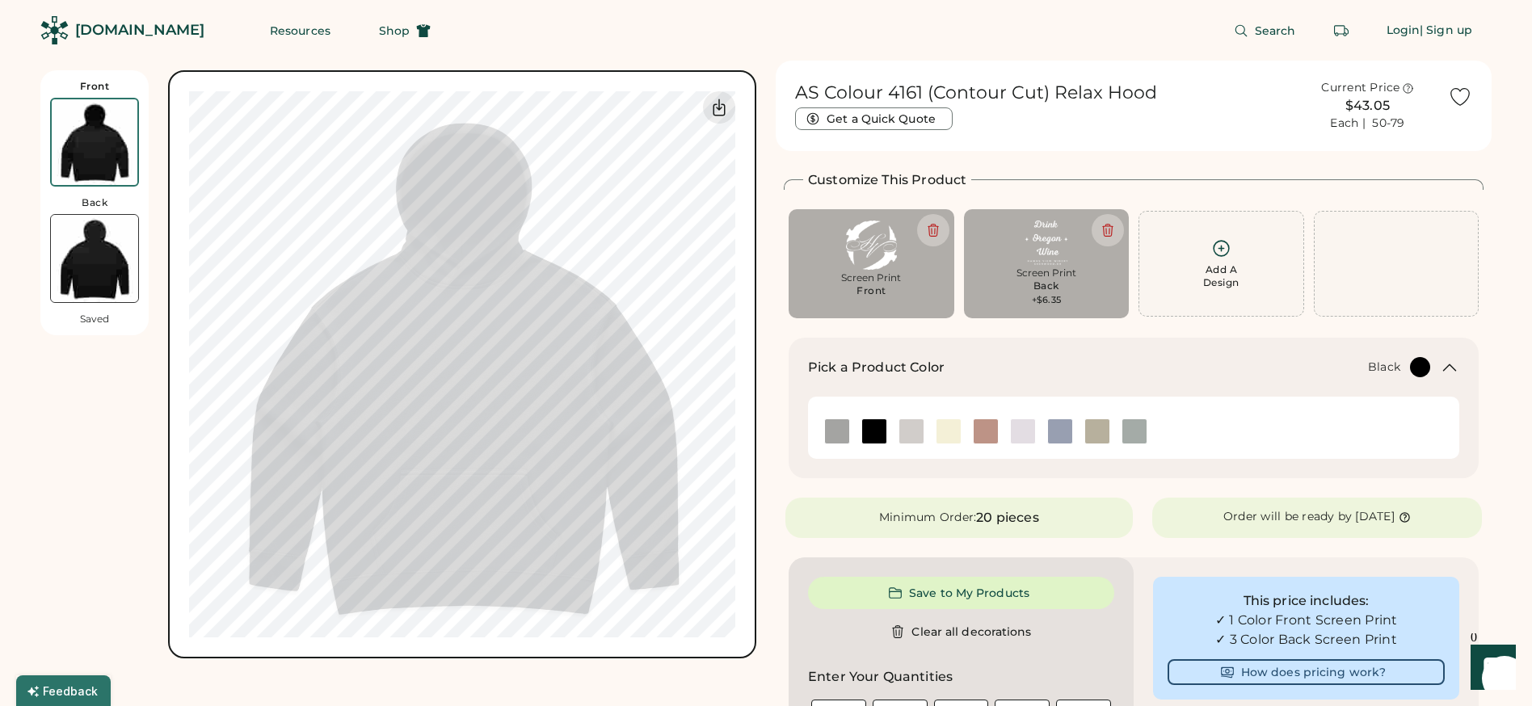
click at [103, 273] on img at bounding box center [94, 258] width 87 height 87
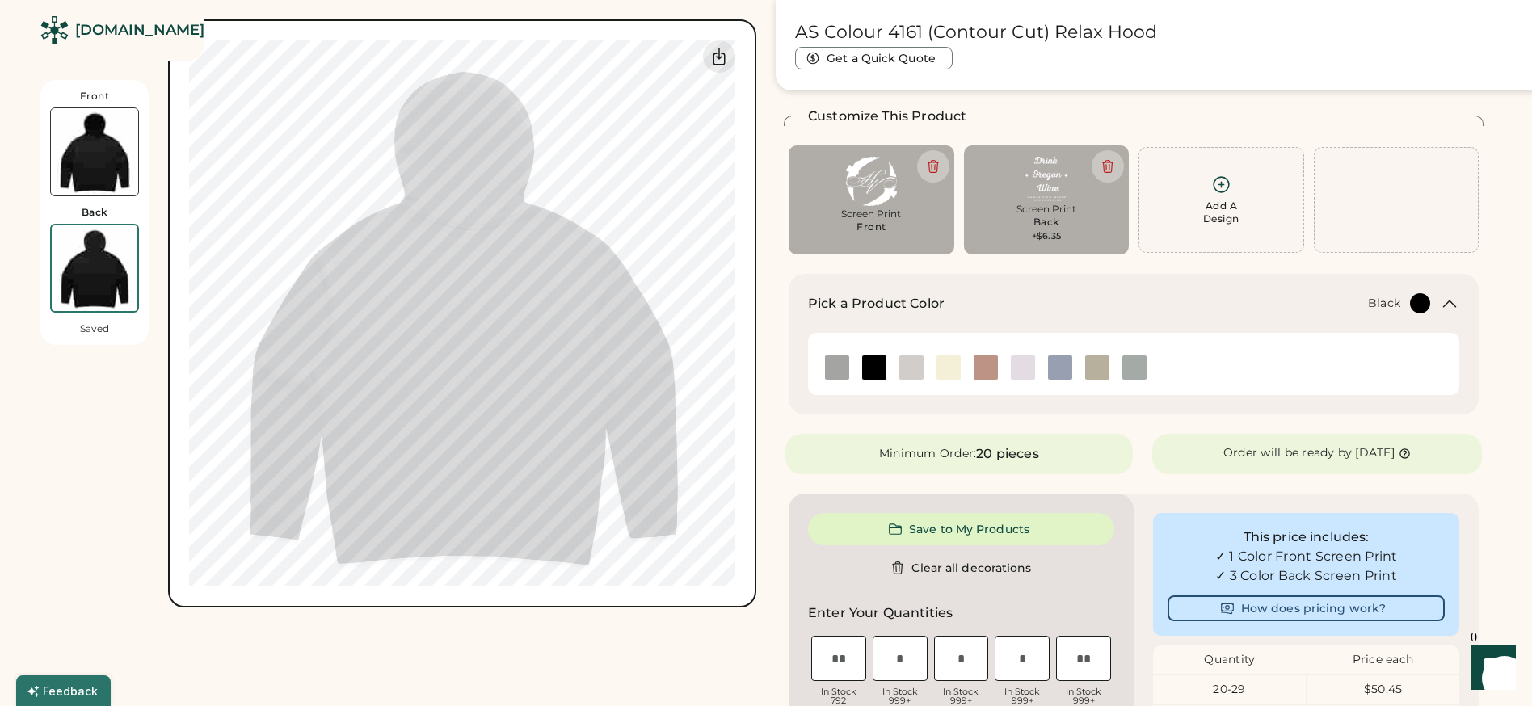
scroll to position [70, 0]
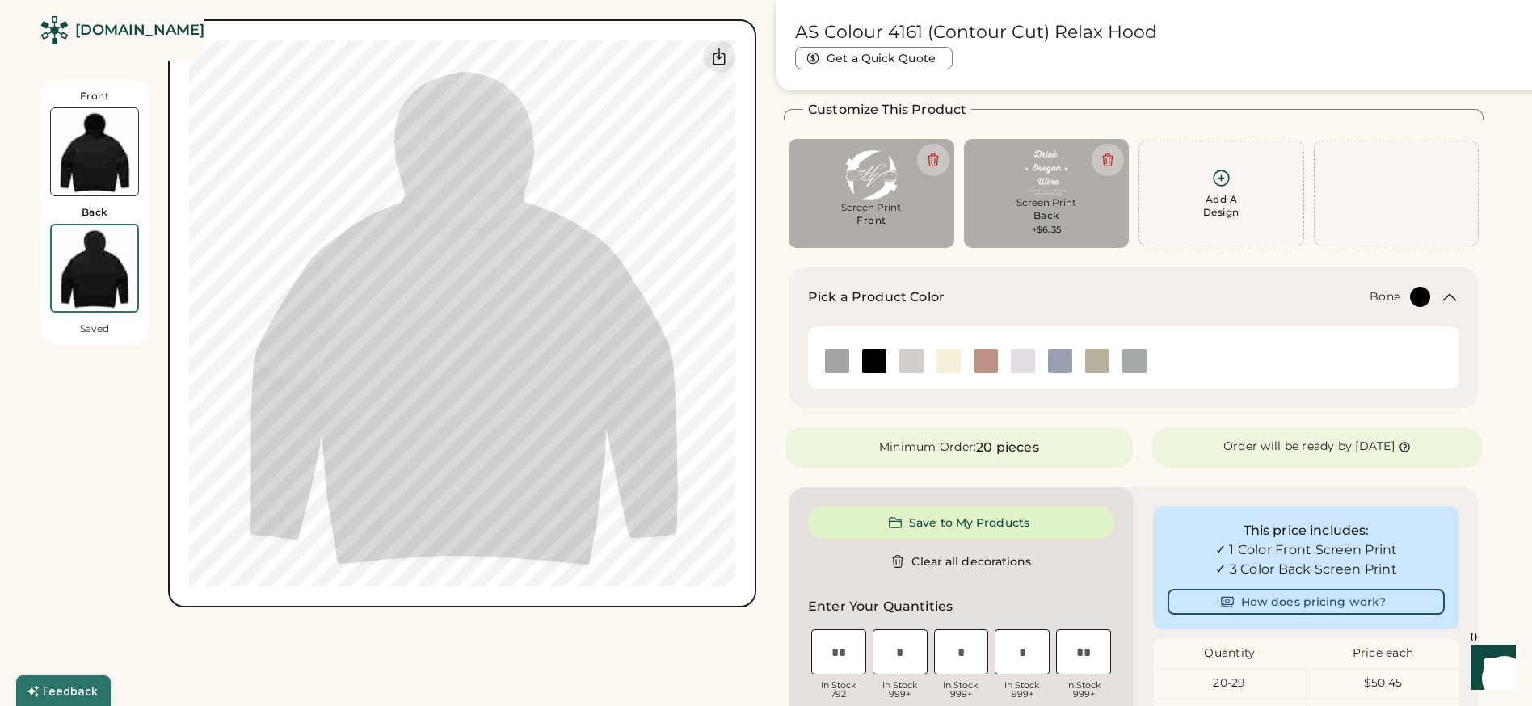
click at [914, 361] on img at bounding box center [911, 361] width 24 height 24
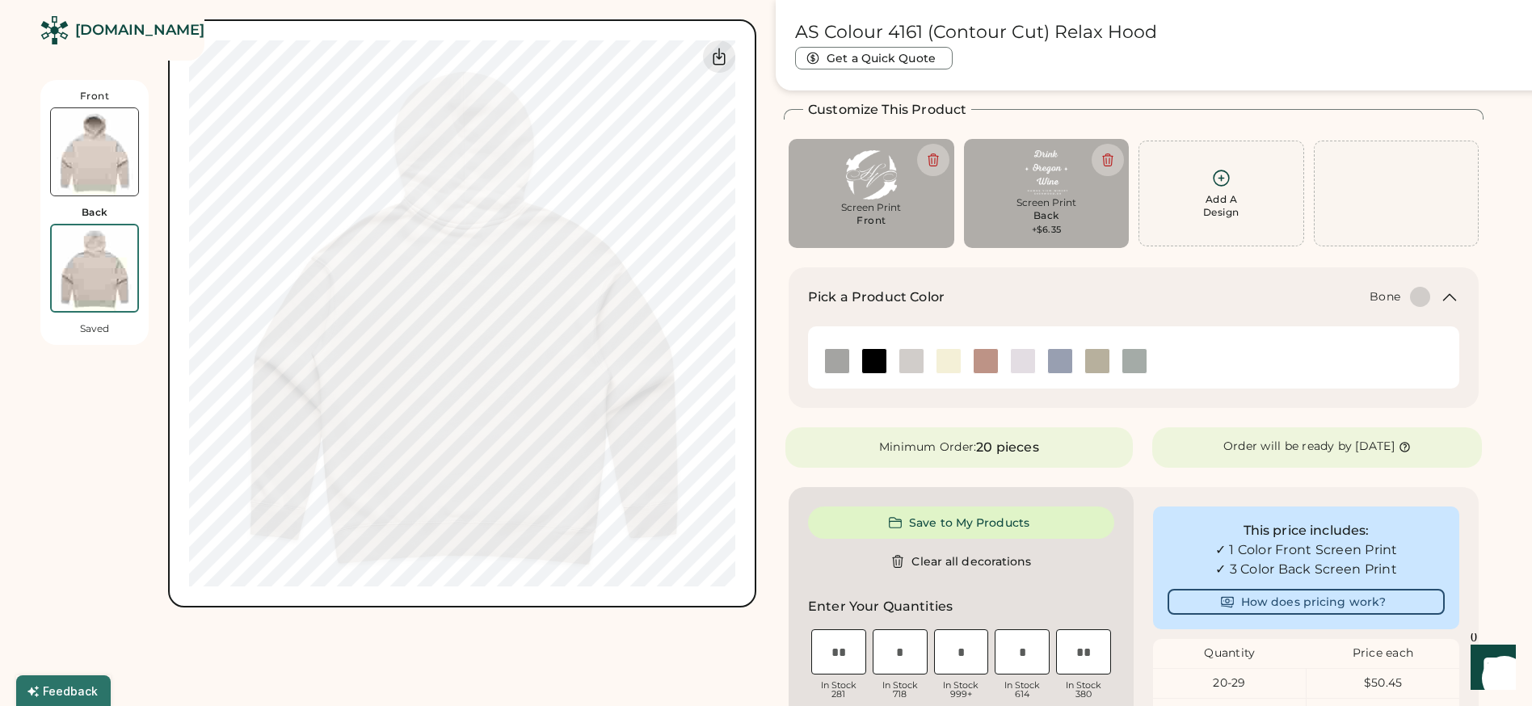
click at [107, 175] on img at bounding box center [94, 151] width 87 height 87
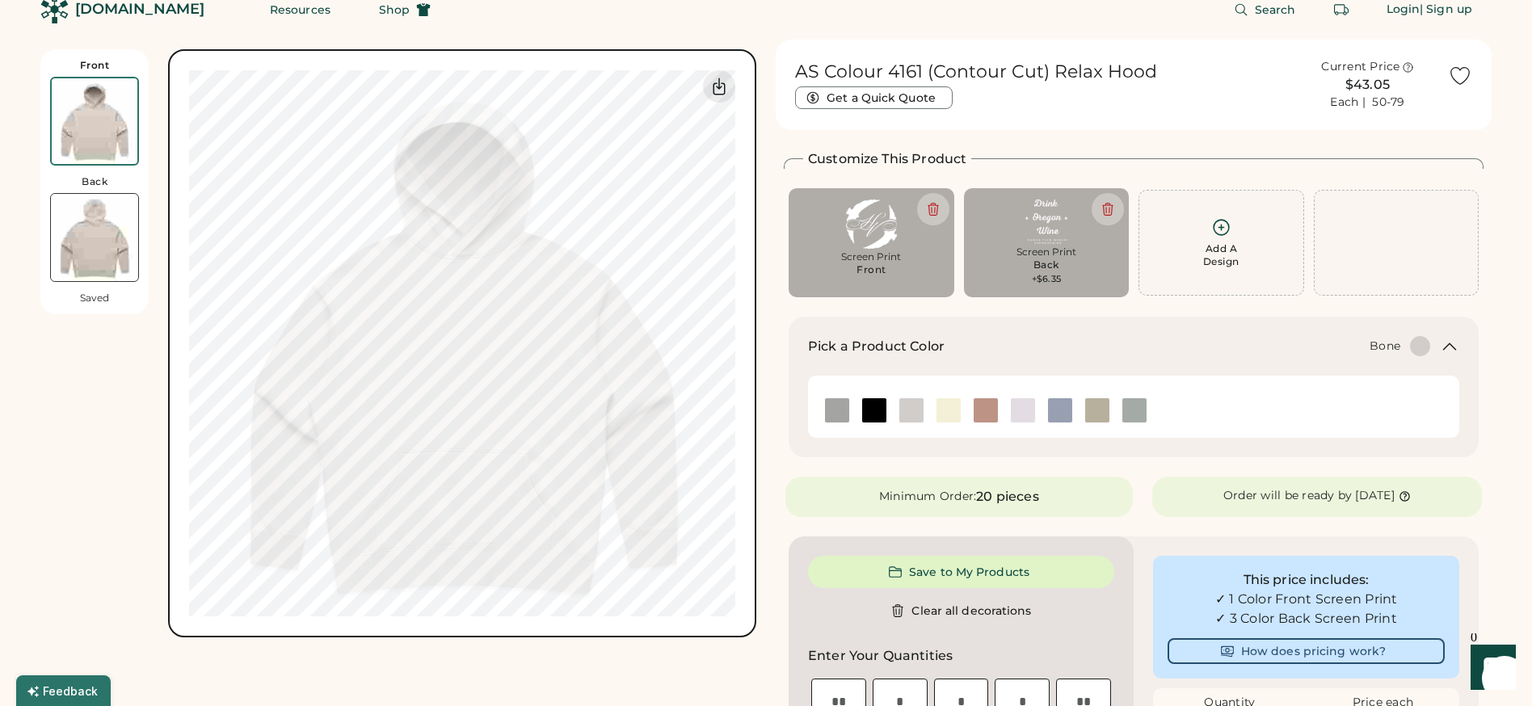
scroll to position [0, 0]
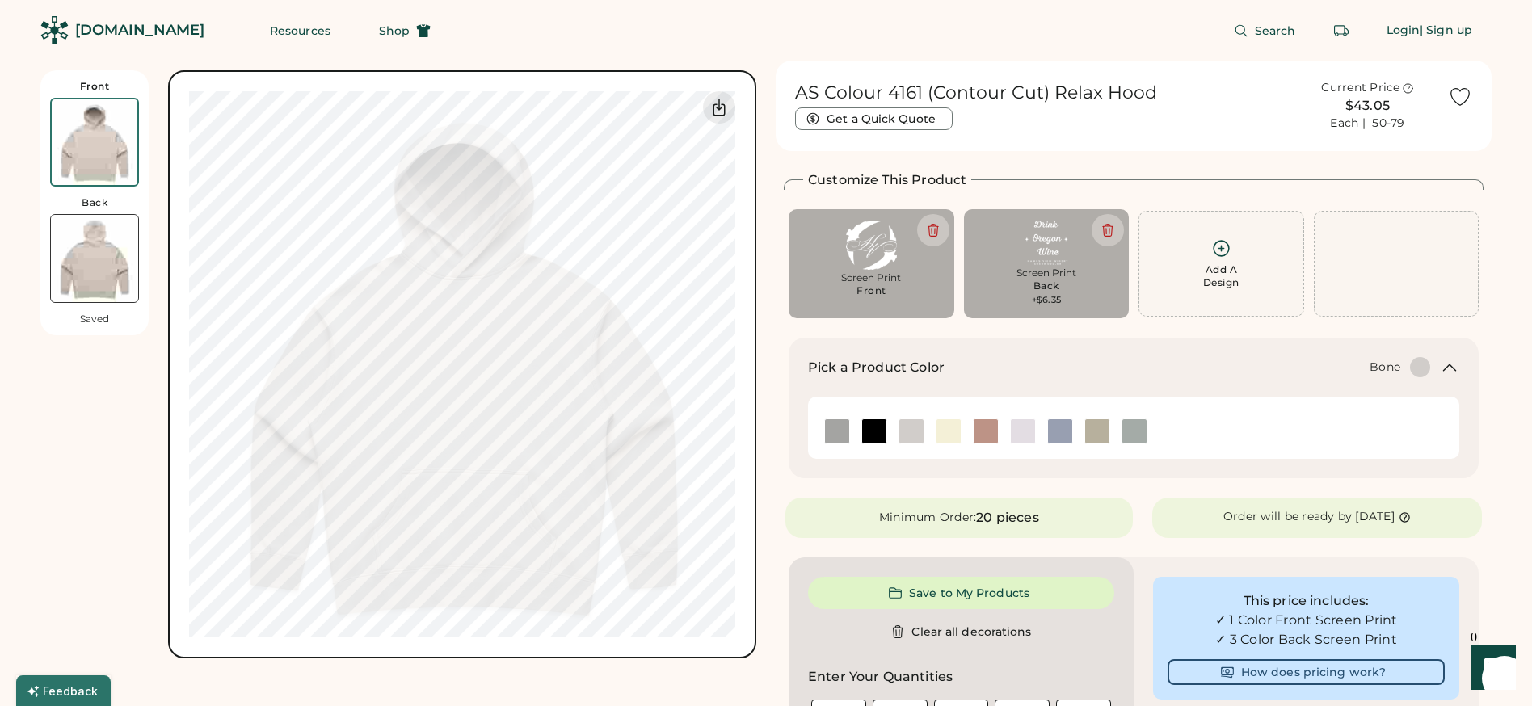
click at [92, 268] on img at bounding box center [94, 258] width 87 height 87
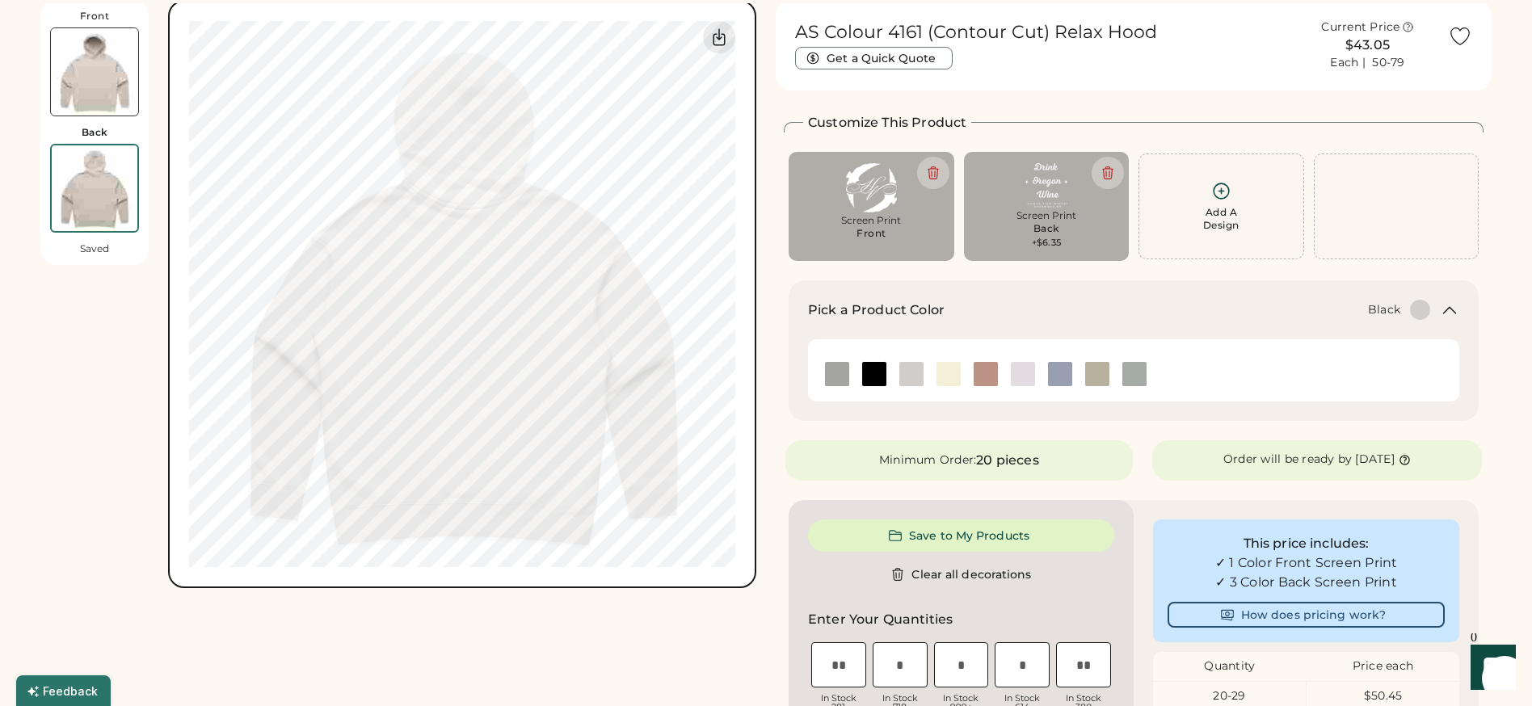
scroll to position [70, 0]
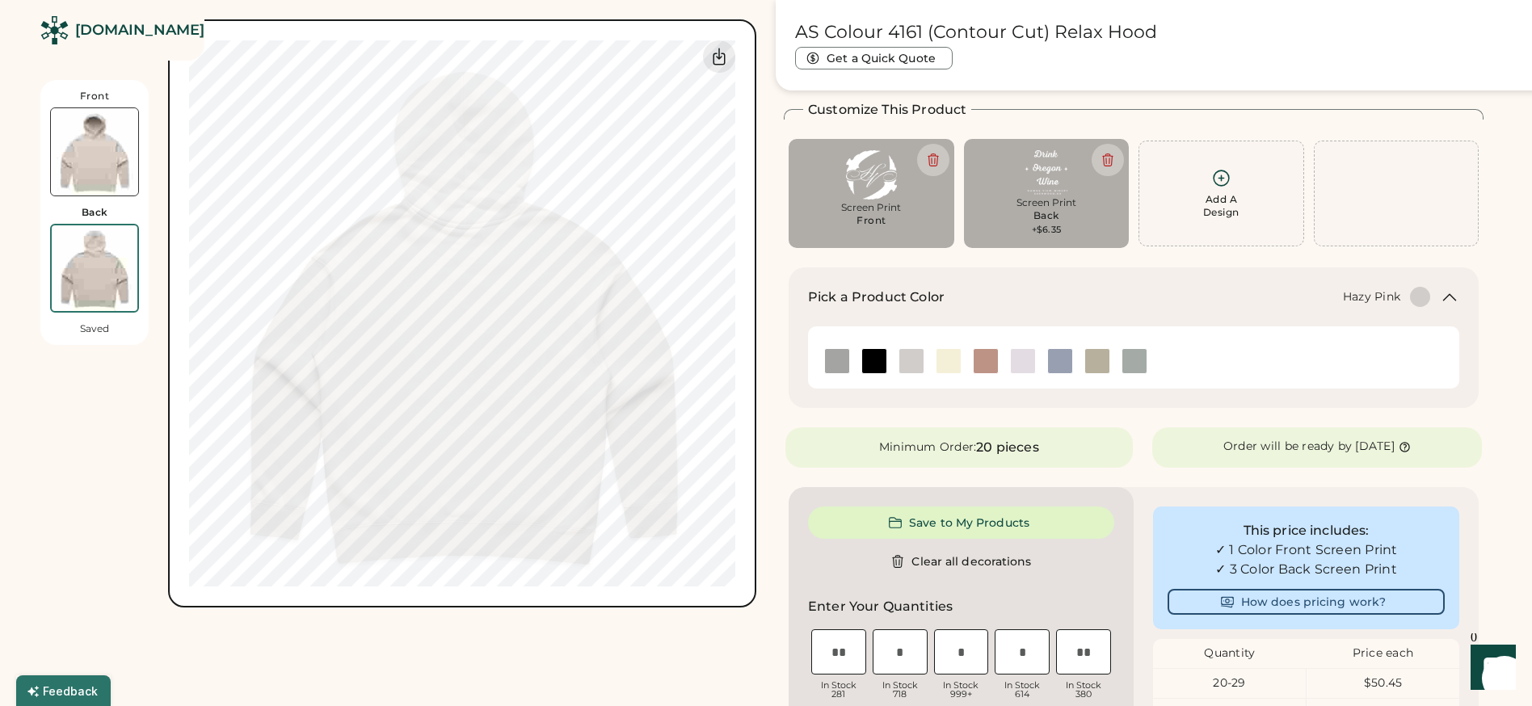
click at [980, 358] on img at bounding box center [986, 361] width 24 height 24
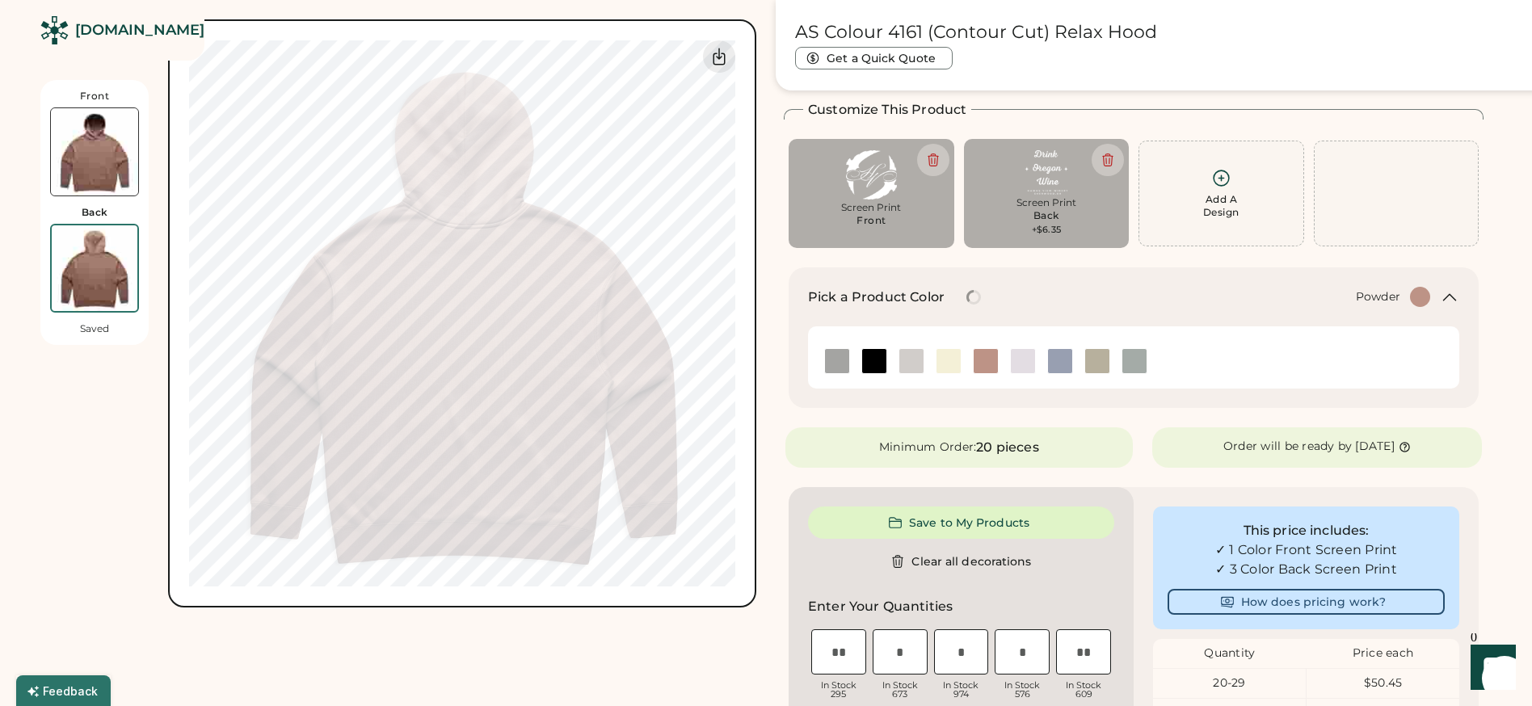
click at [1059, 363] on img at bounding box center [1060, 361] width 24 height 24
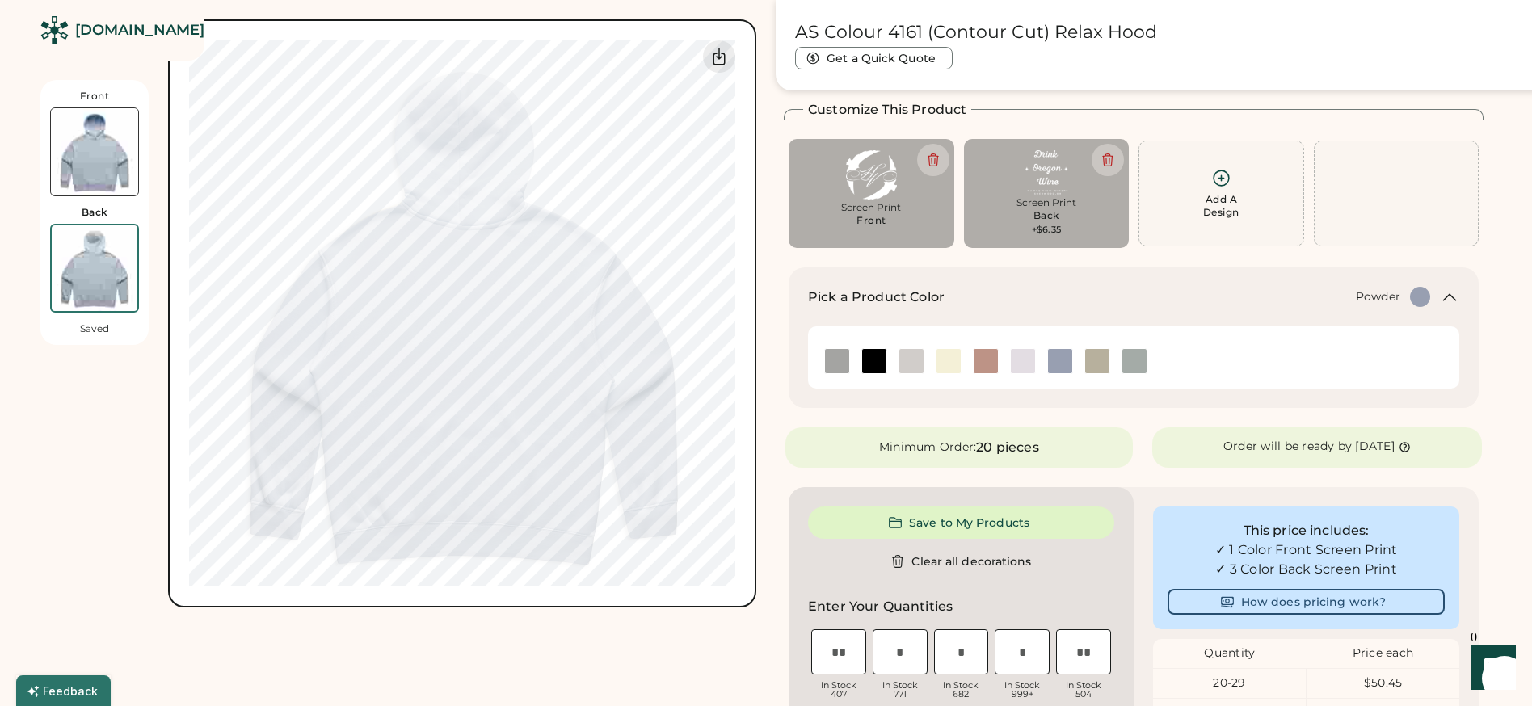
click at [88, 169] on img at bounding box center [94, 151] width 87 height 87
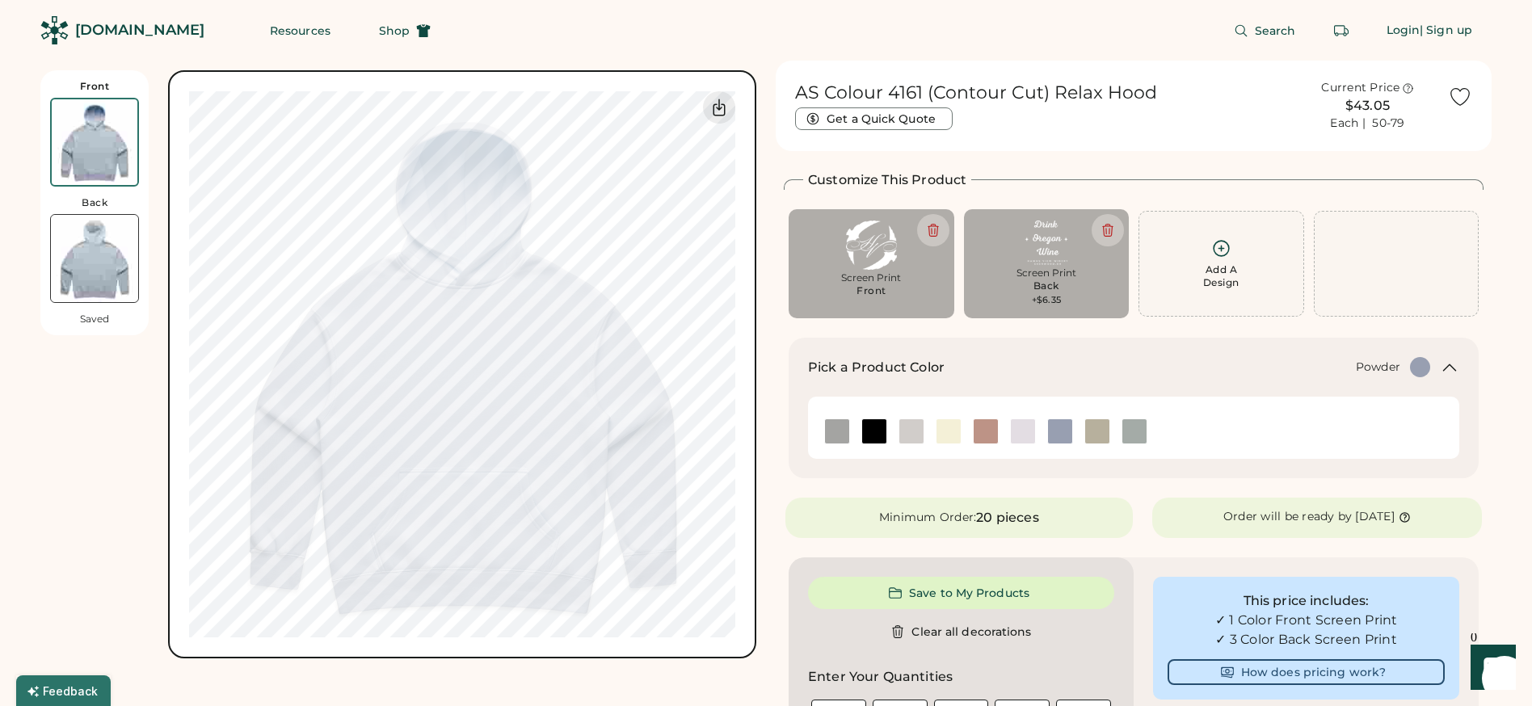
click at [95, 260] on img at bounding box center [94, 258] width 87 height 87
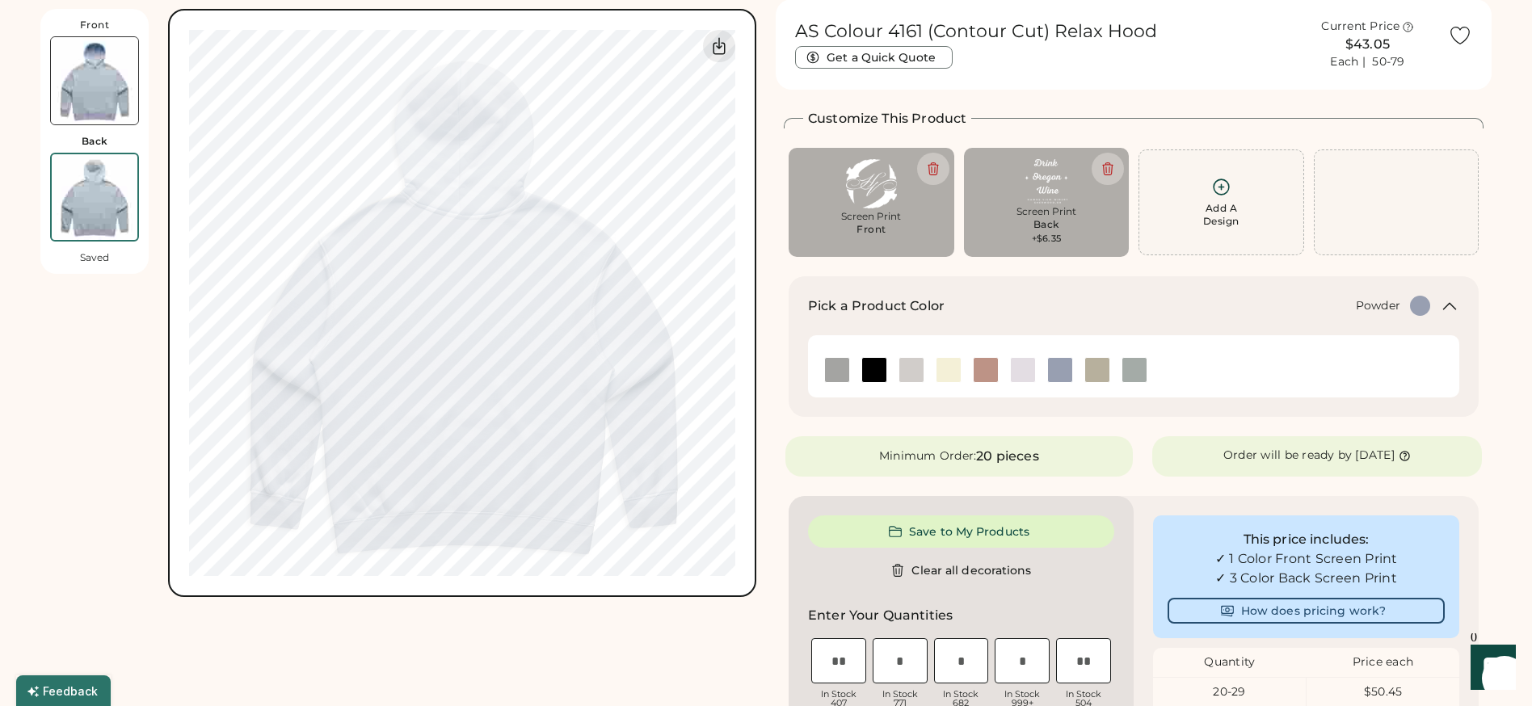
scroll to position [70, 0]
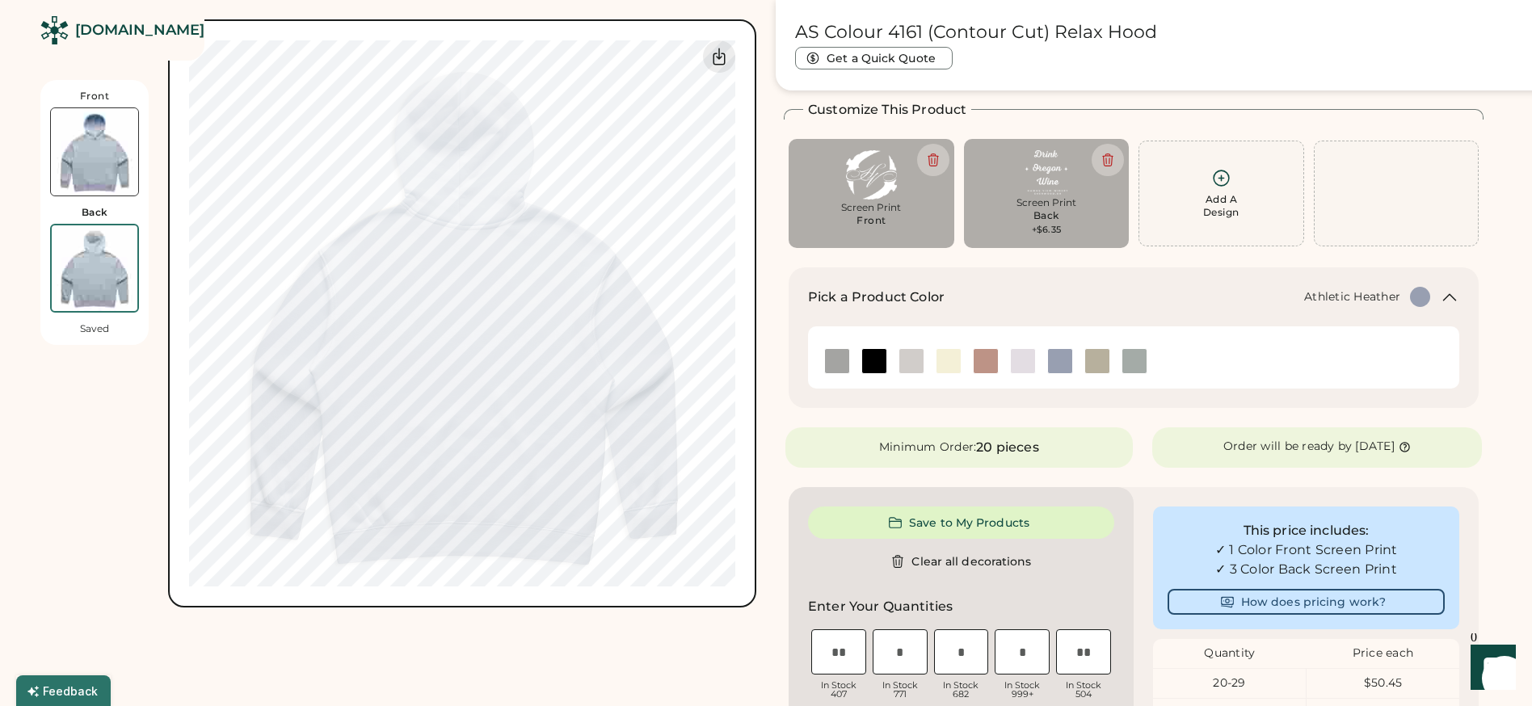
click at [836, 360] on img at bounding box center [837, 361] width 24 height 24
click at [1095, 366] on img at bounding box center [1097, 361] width 24 height 24
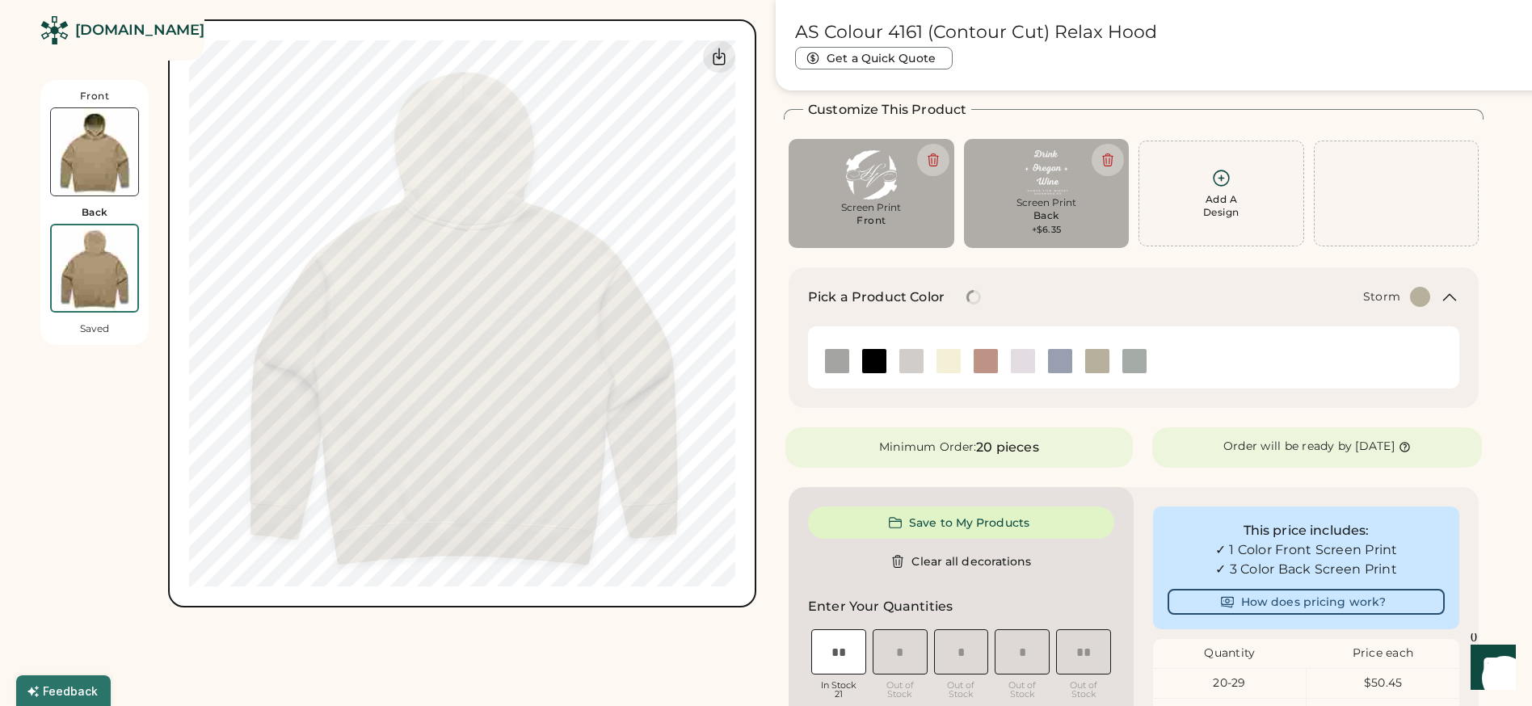
click at [1126, 365] on img at bounding box center [1134, 361] width 24 height 24
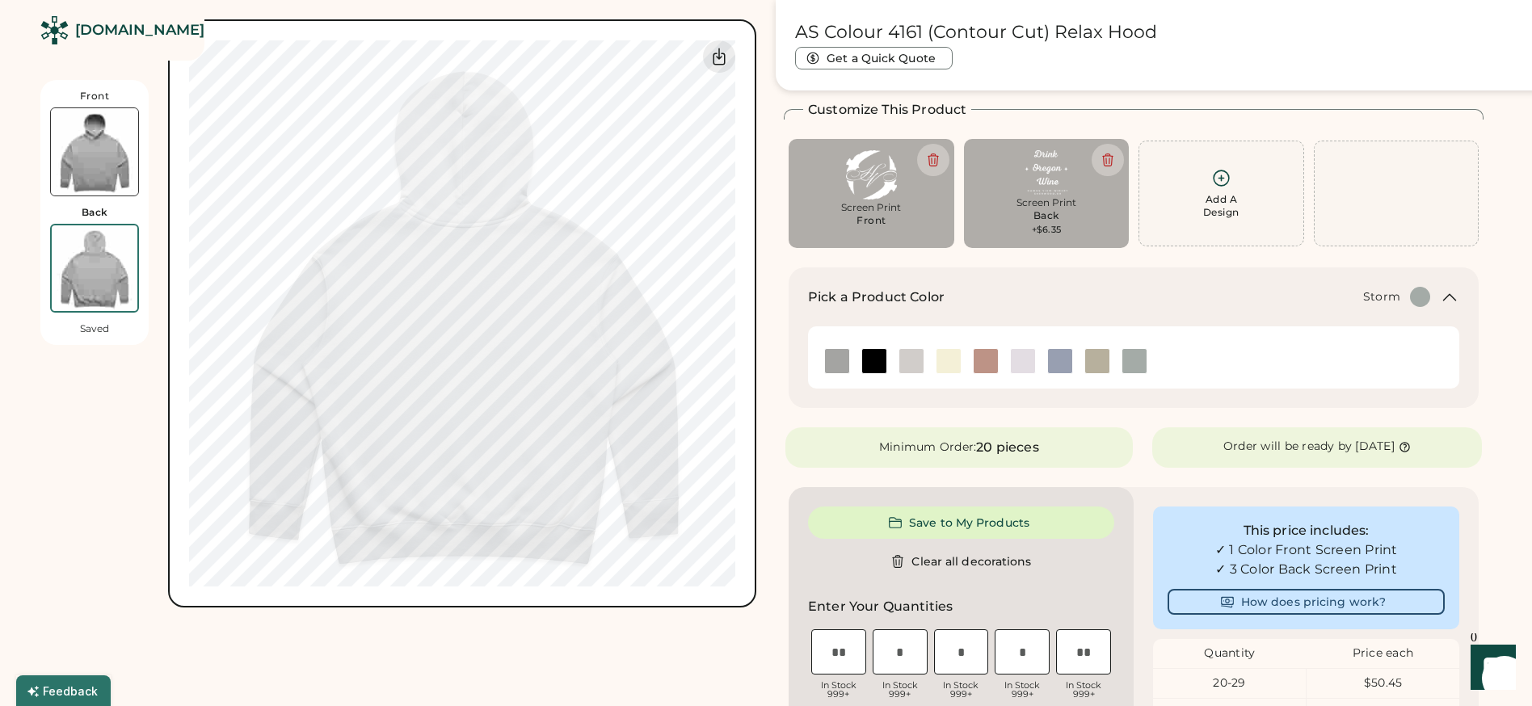
click at [83, 156] on img at bounding box center [94, 151] width 87 height 87
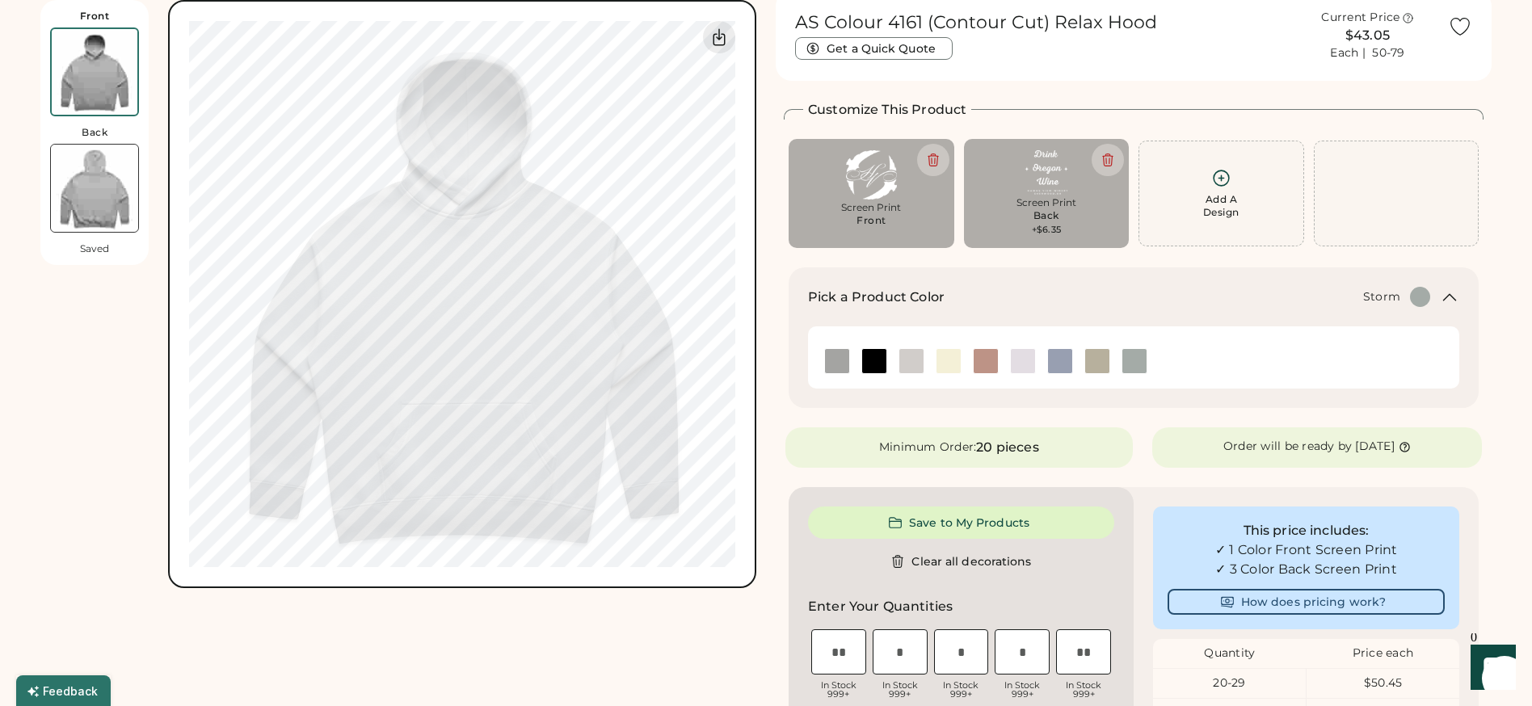
scroll to position [0, 0]
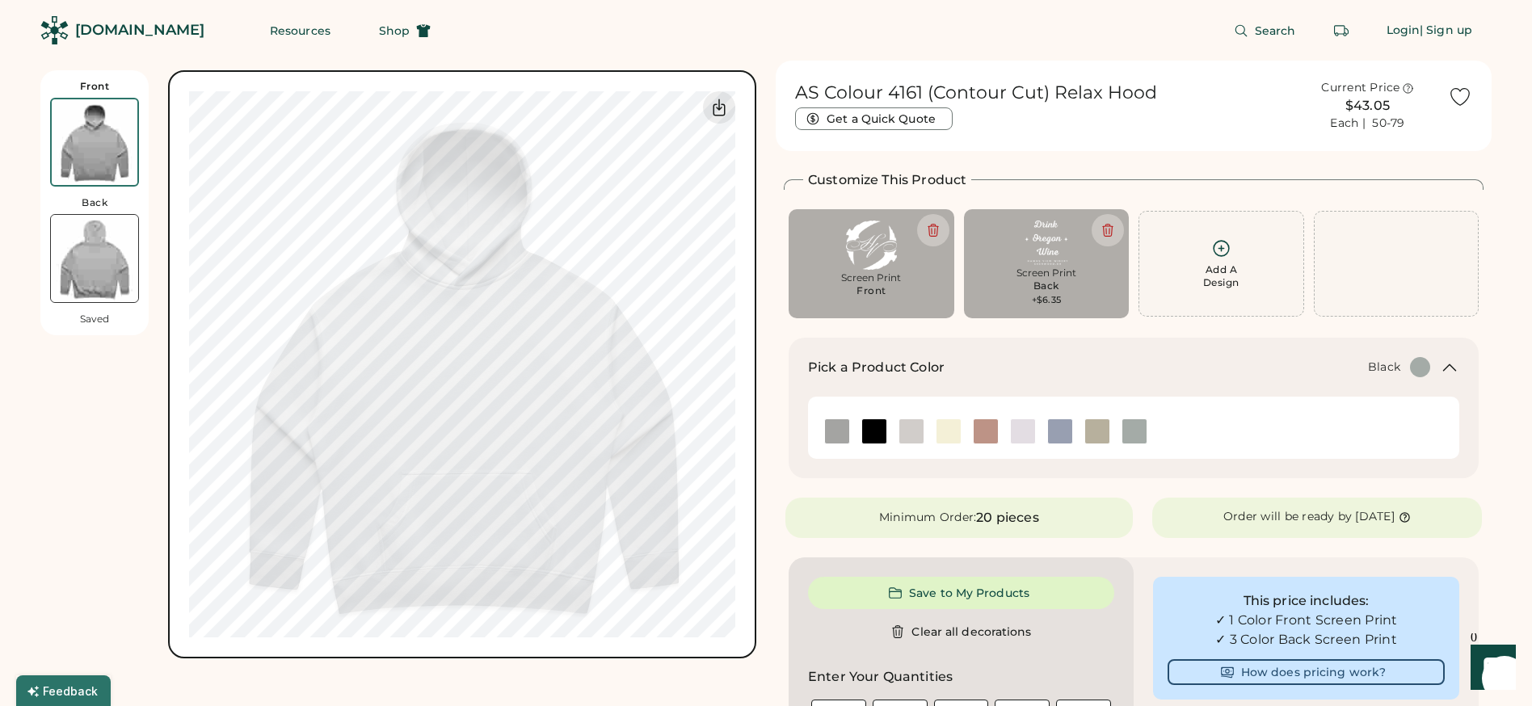
click at [876, 425] on img at bounding box center [874, 431] width 24 height 24
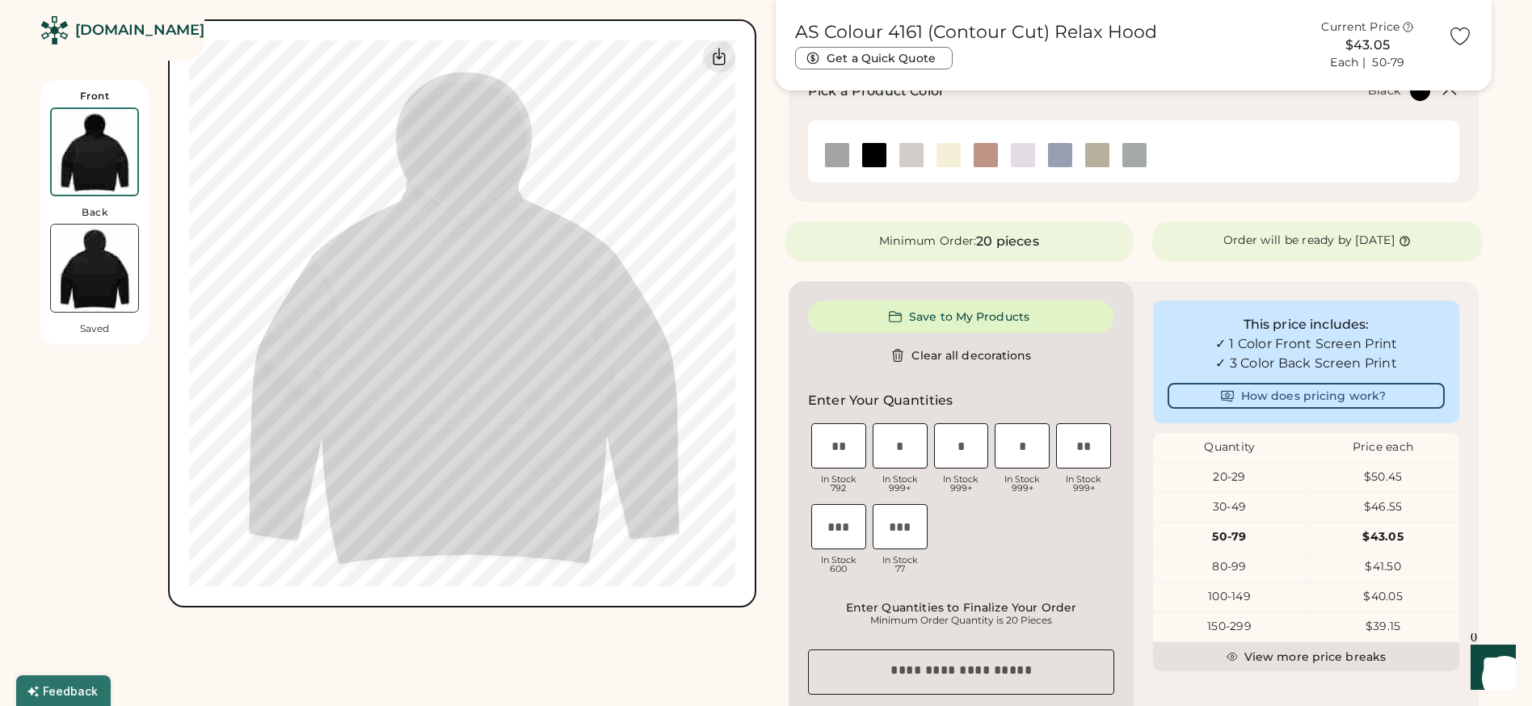
scroll to position [292, 0]
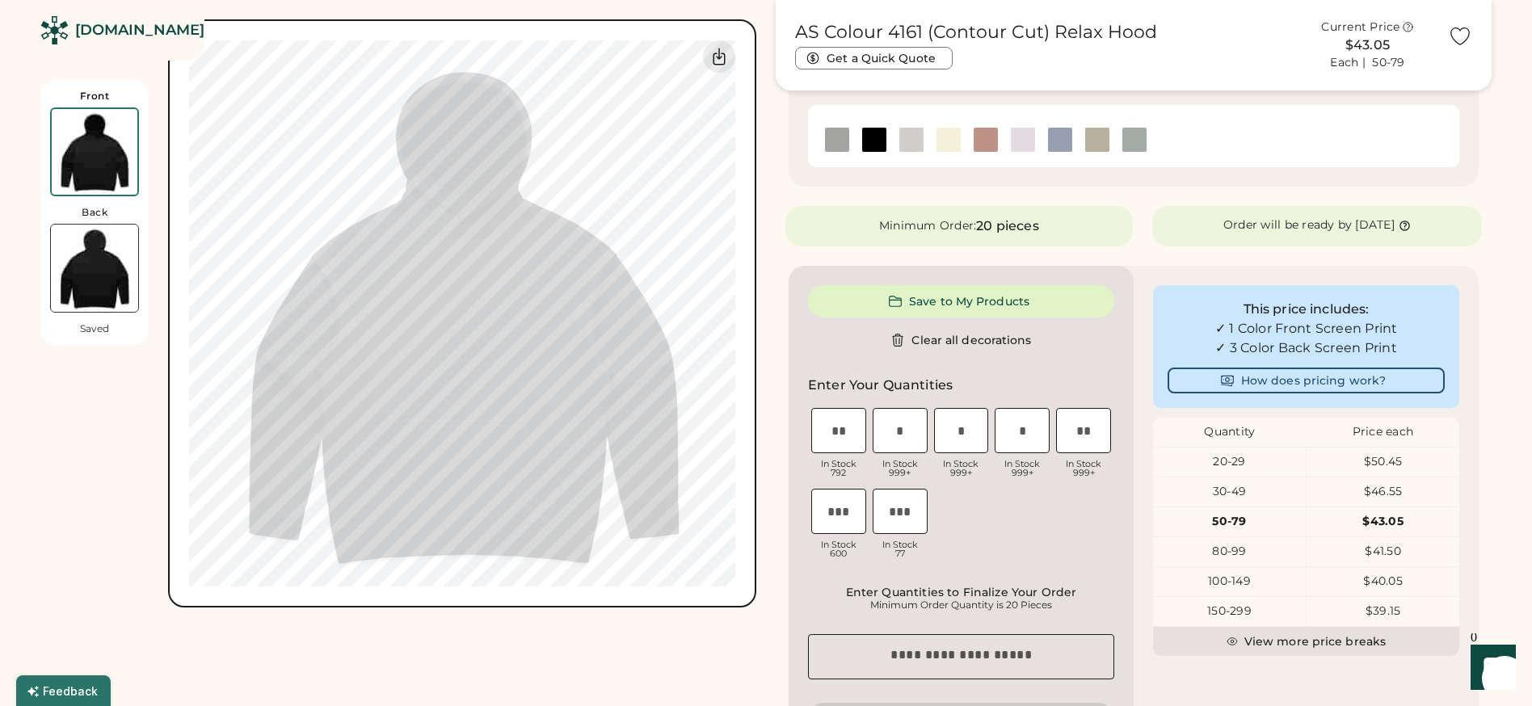
click at [887, 435] on input "input" at bounding box center [900, 430] width 55 height 45
type input "*"
click at [974, 433] on input "input" at bounding box center [961, 430] width 55 height 45
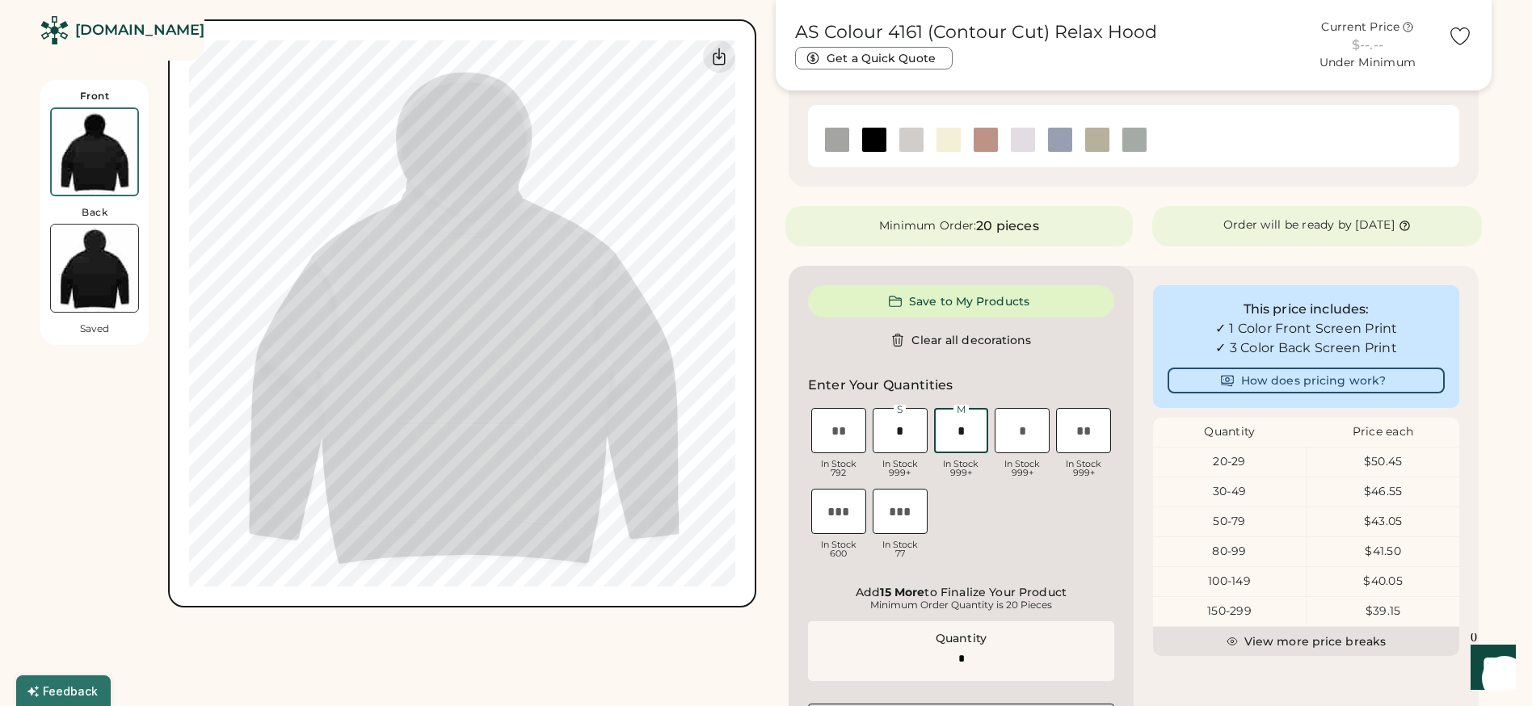
type input "*"
click at [1029, 434] on input "input" at bounding box center [1022, 430] width 55 height 45
type input "*"
type input "**"
type input "*"
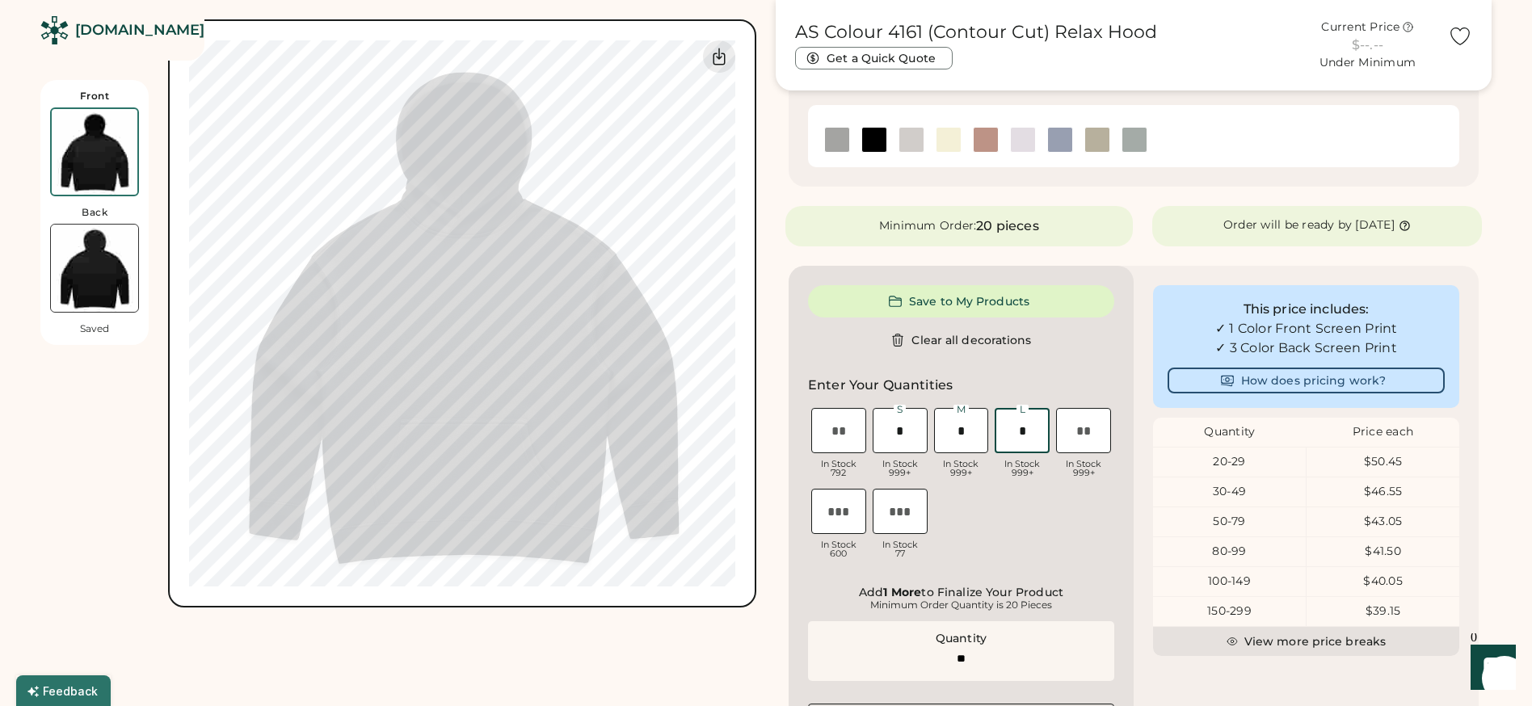
click at [1095, 427] on input "input" at bounding box center [1083, 430] width 55 height 45
type input "*"
type input "**"
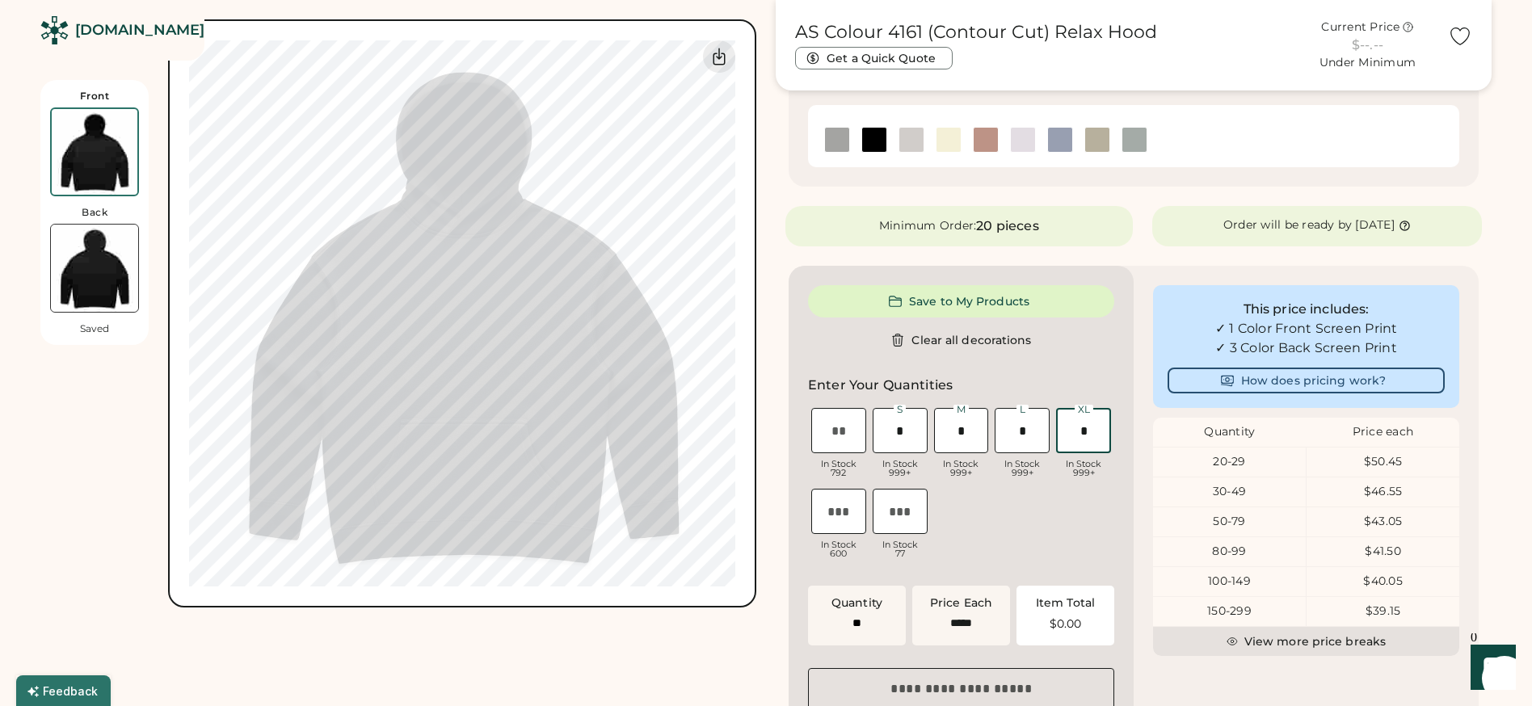
type input "******"
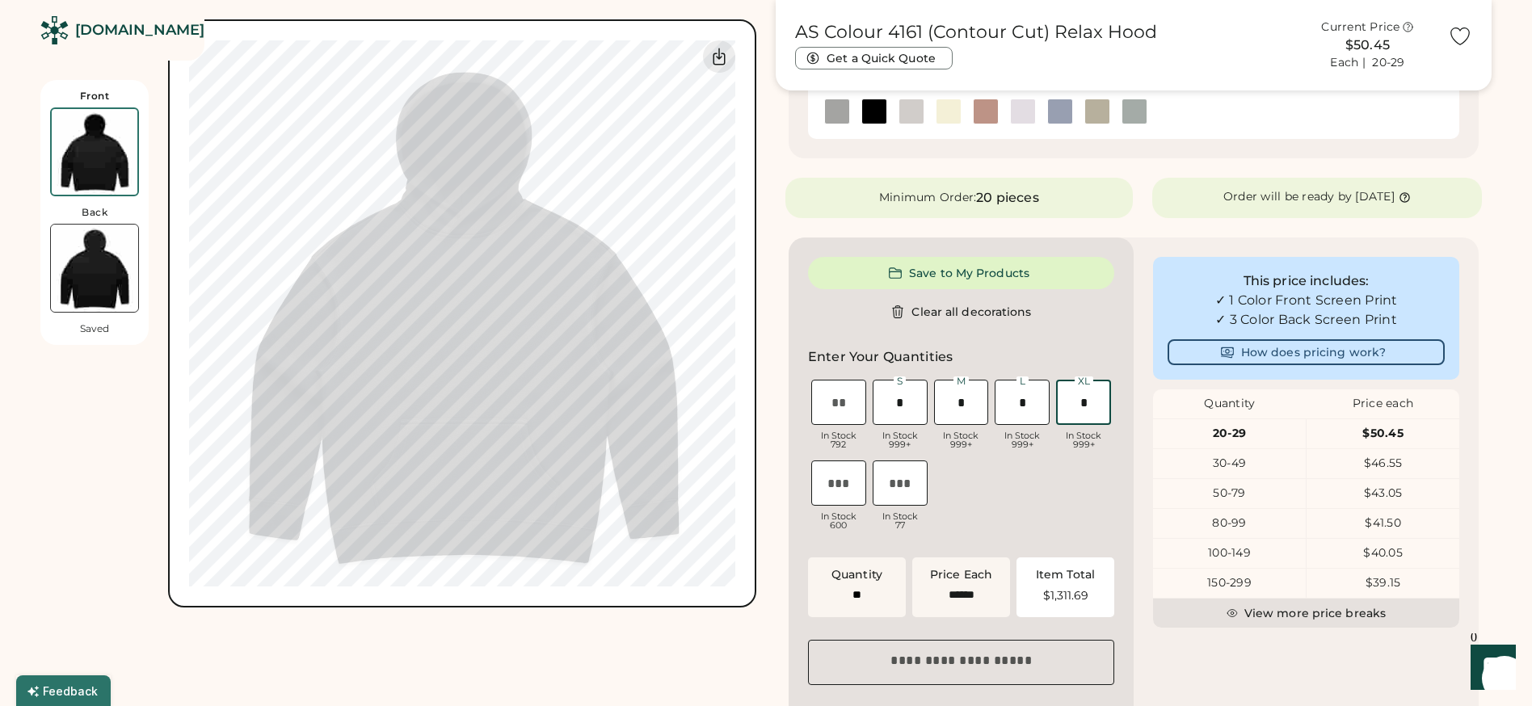
scroll to position [400, 0]
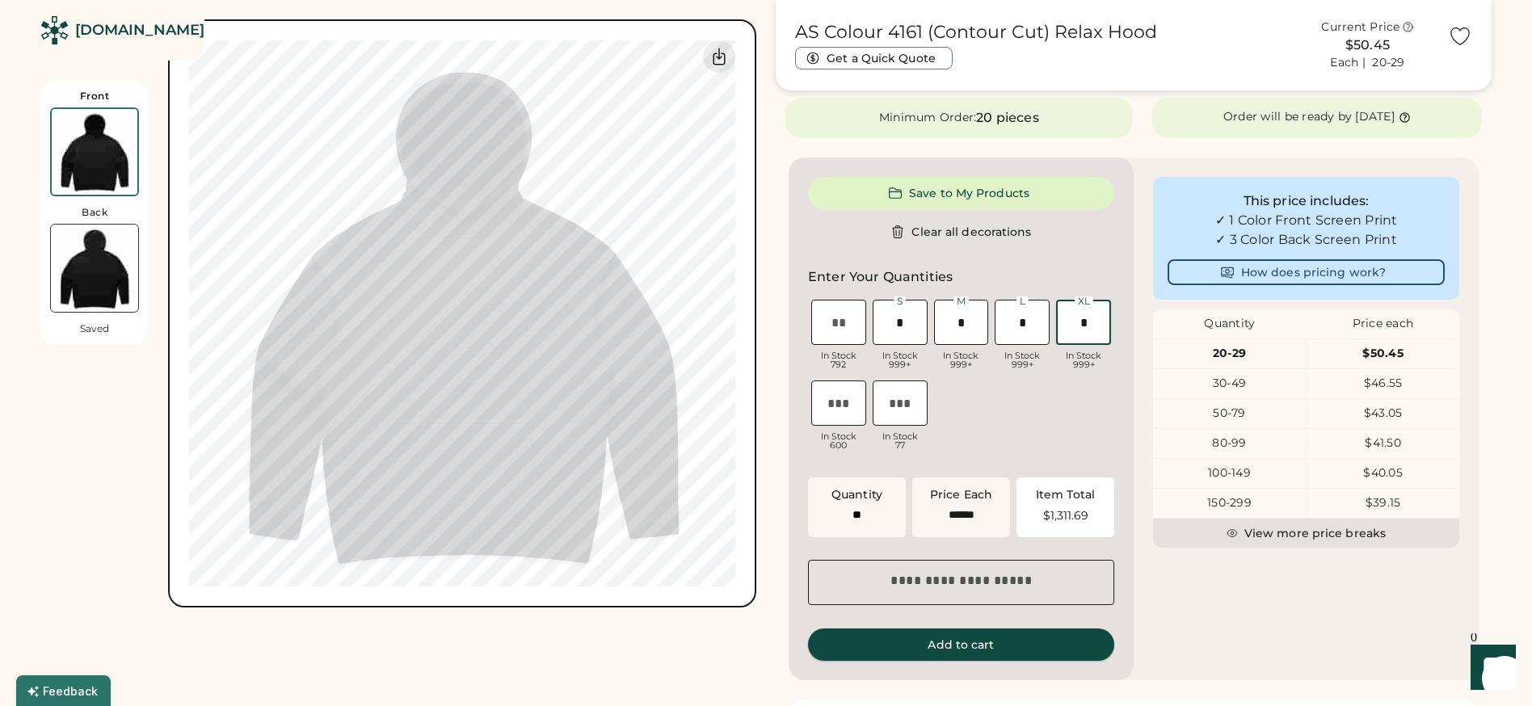
type input "*"
click at [966, 639] on button "Add to cart" at bounding box center [961, 645] width 306 height 32
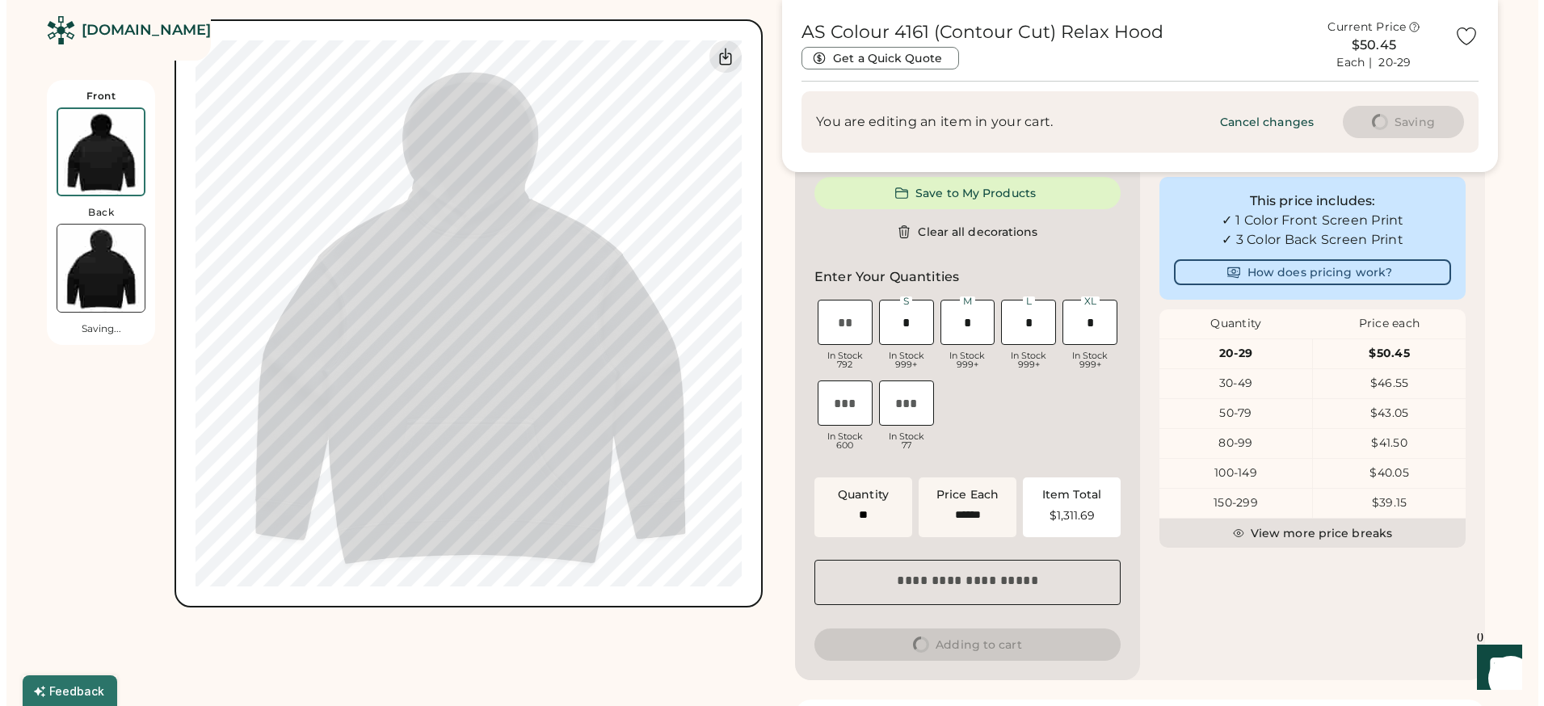
scroll to position [0, 0]
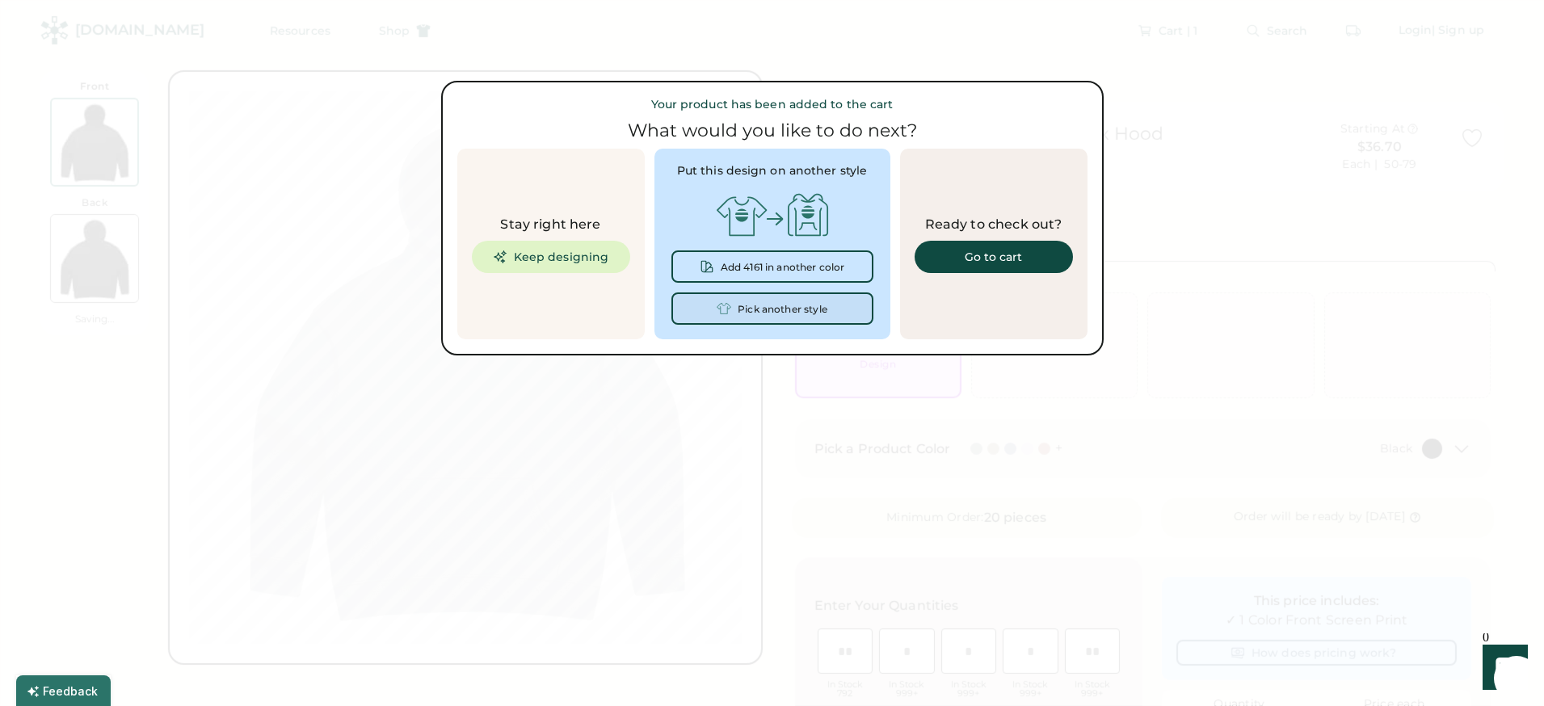
click at [798, 307] on div "Pick another style" at bounding box center [783, 309] width 90 height 11
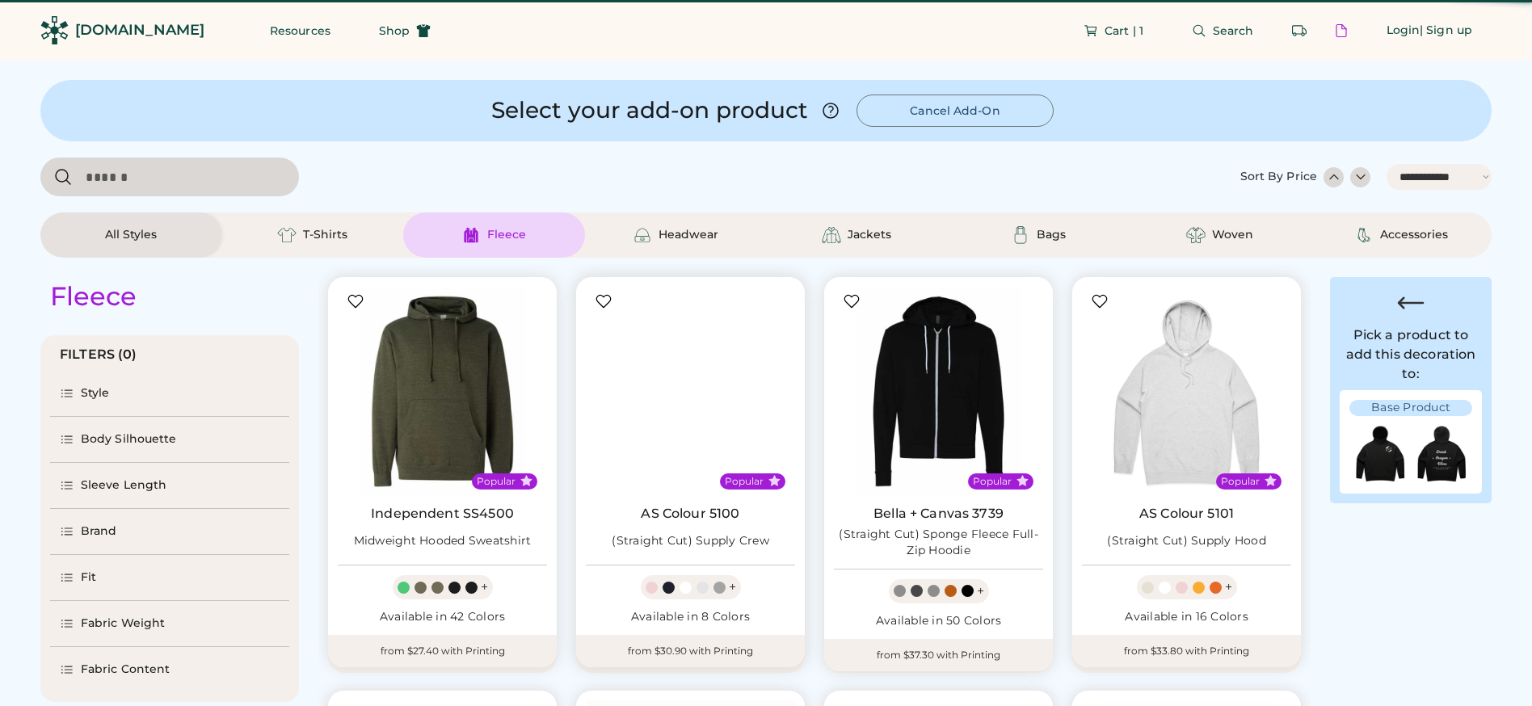
select select "*****"
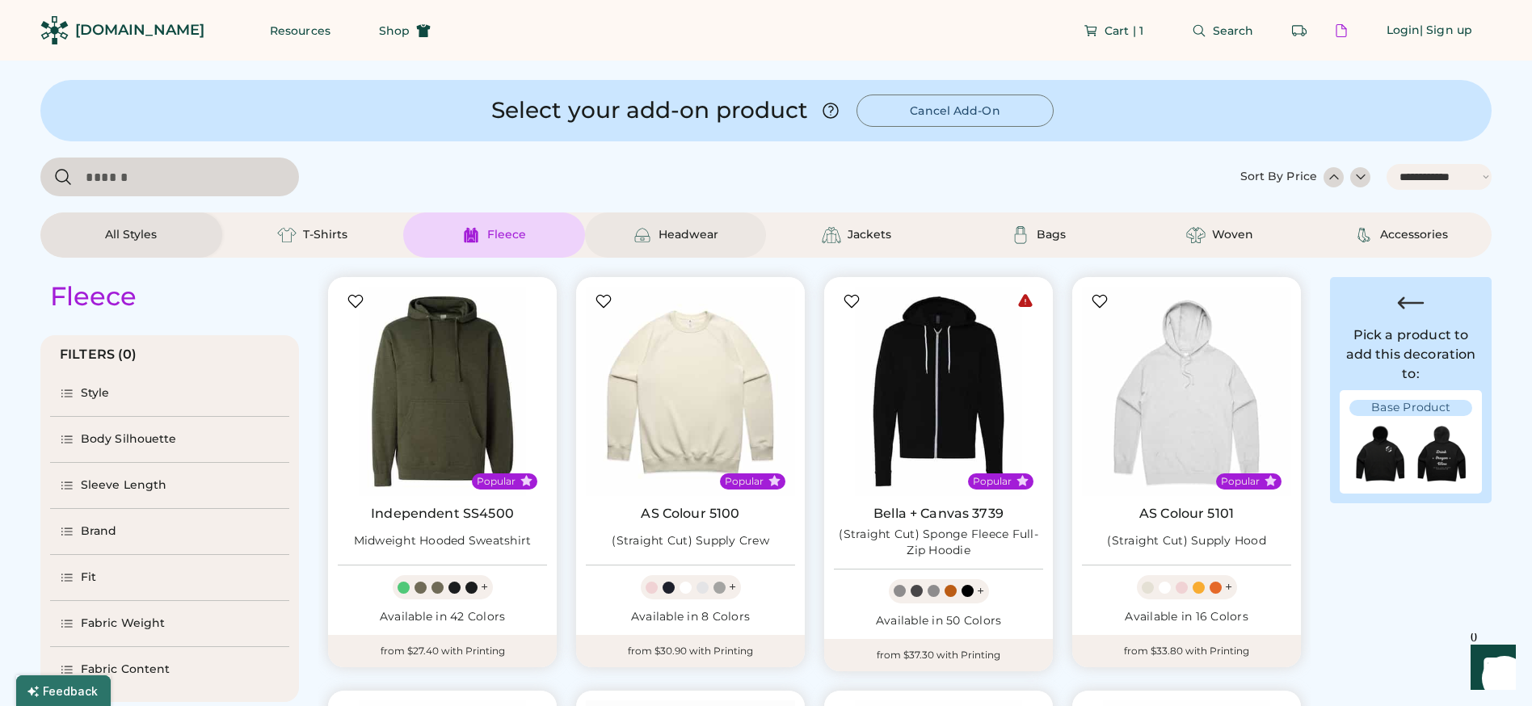
click at [701, 232] on div "Headwear" at bounding box center [689, 235] width 60 height 16
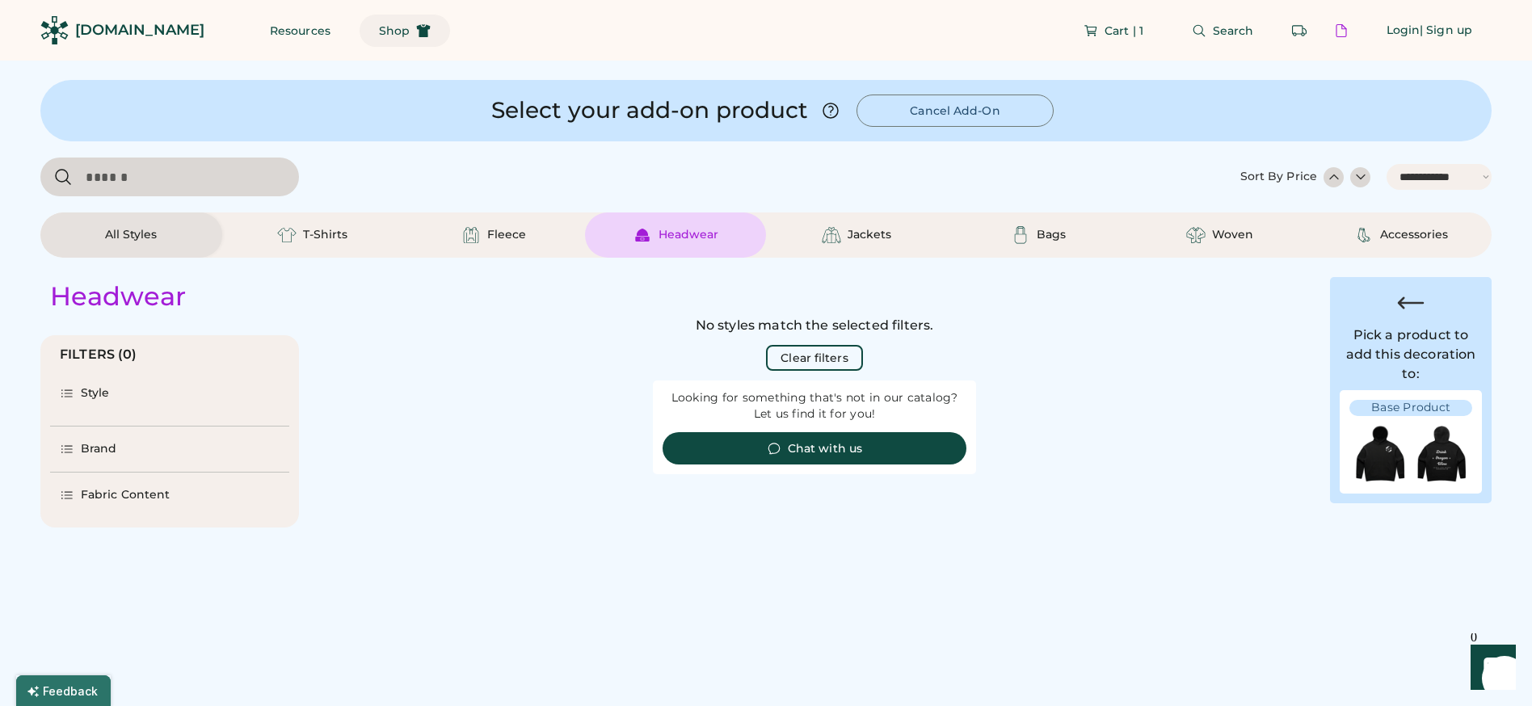
click at [365, 21] on button "Shop" at bounding box center [405, 31] width 91 height 32
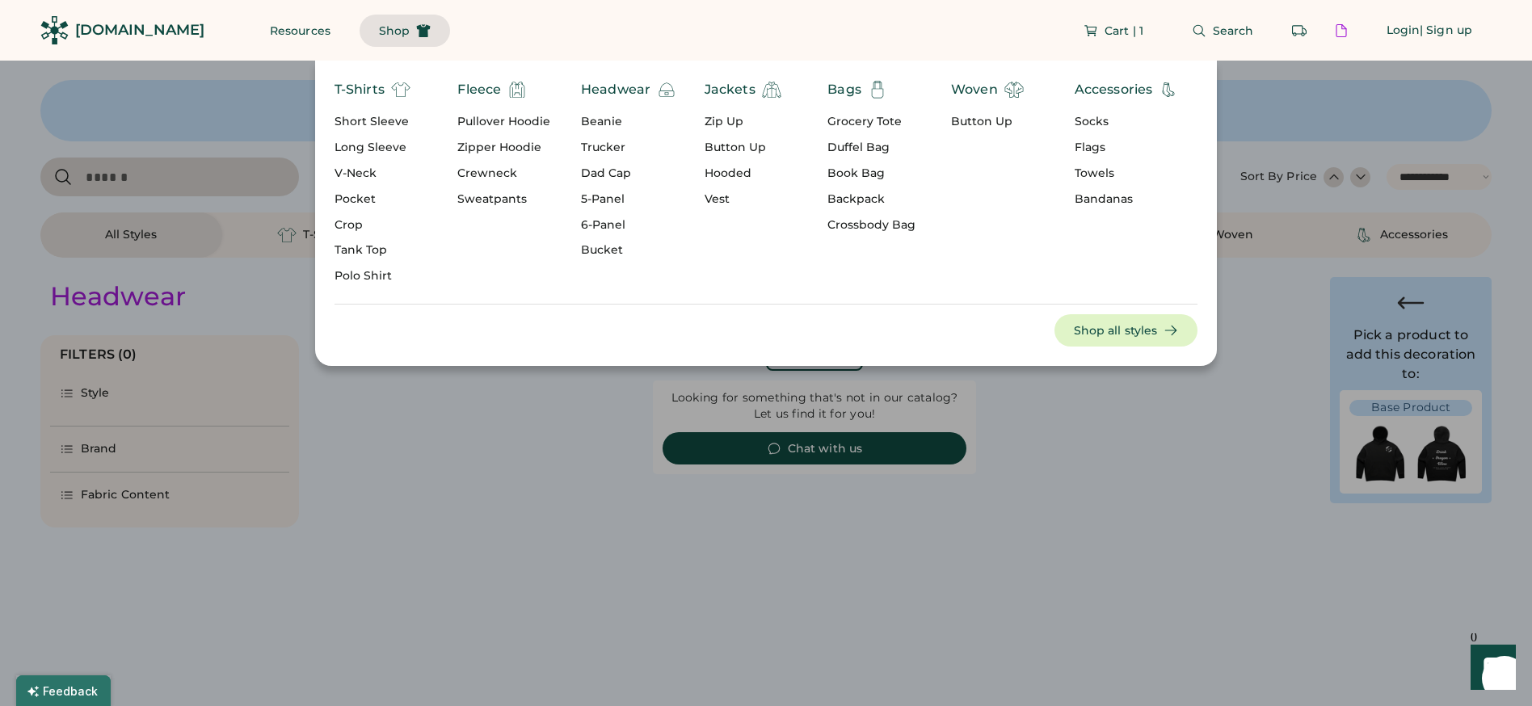
click at [613, 86] on div "Headwear" at bounding box center [615, 89] width 69 height 19
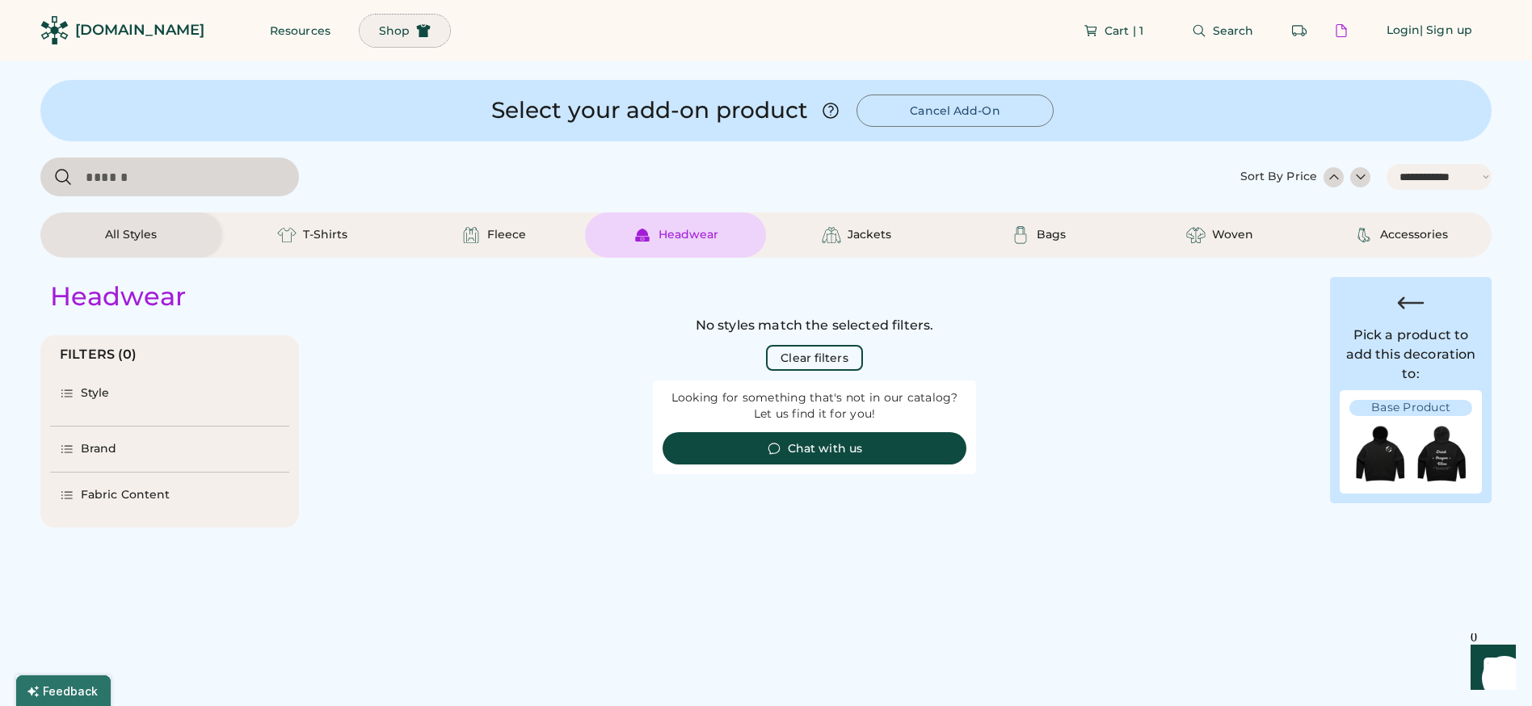
click at [379, 36] on span "Shop" at bounding box center [394, 30] width 31 height 11
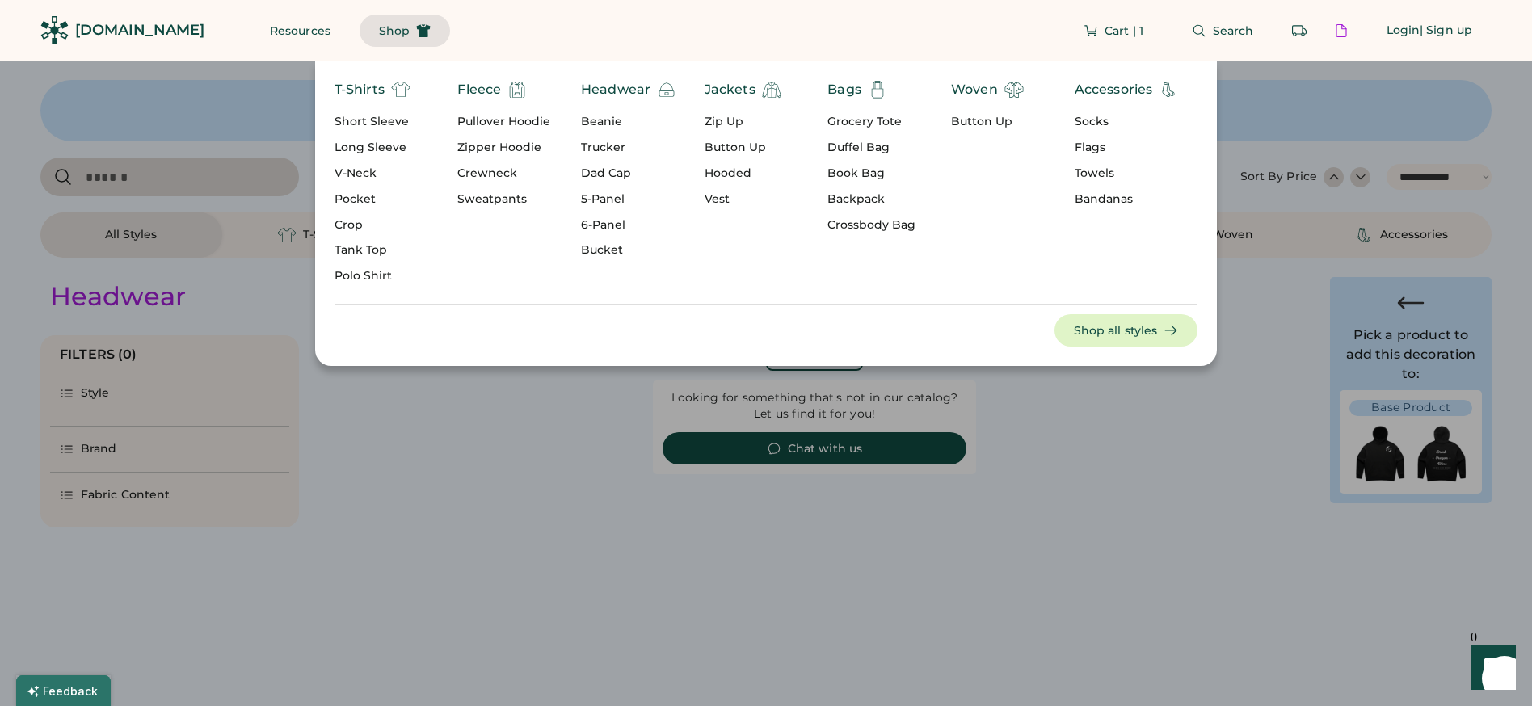
drag, startPoint x: 182, startPoint y: 283, endPoint x: 288, endPoint y: 282, distance: 105.9
click at [183, 283] on div "T-Shirts Short Sleeve Long Sleeve V-Neck Pocket Crop Tank Top Polo Shirt Fleece…" at bounding box center [766, 213] width 1532 height 305
click at [604, 120] on div "Beanie" at bounding box center [628, 122] width 95 height 16
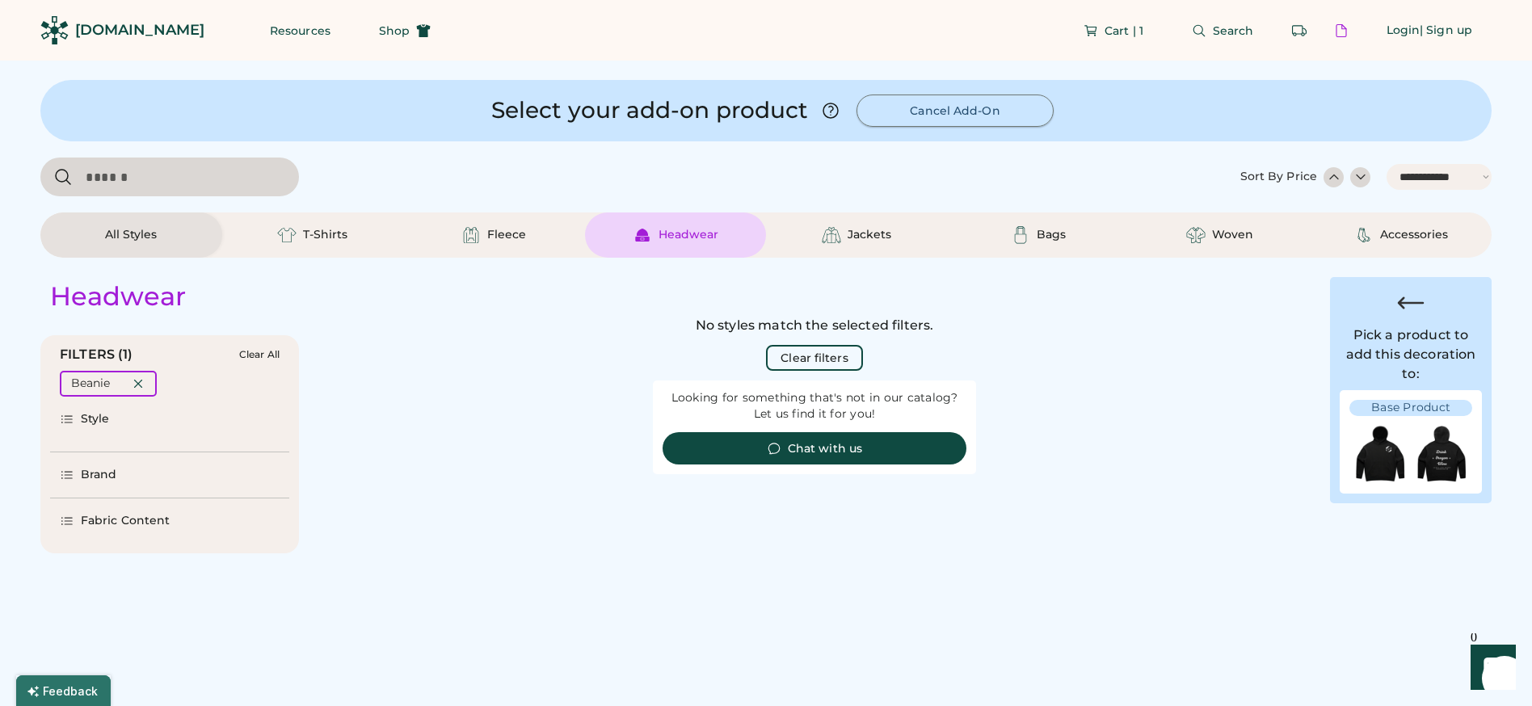
click at [1003, 118] on button "Cancel Add-On" at bounding box center [955, 111] width 197 height 32
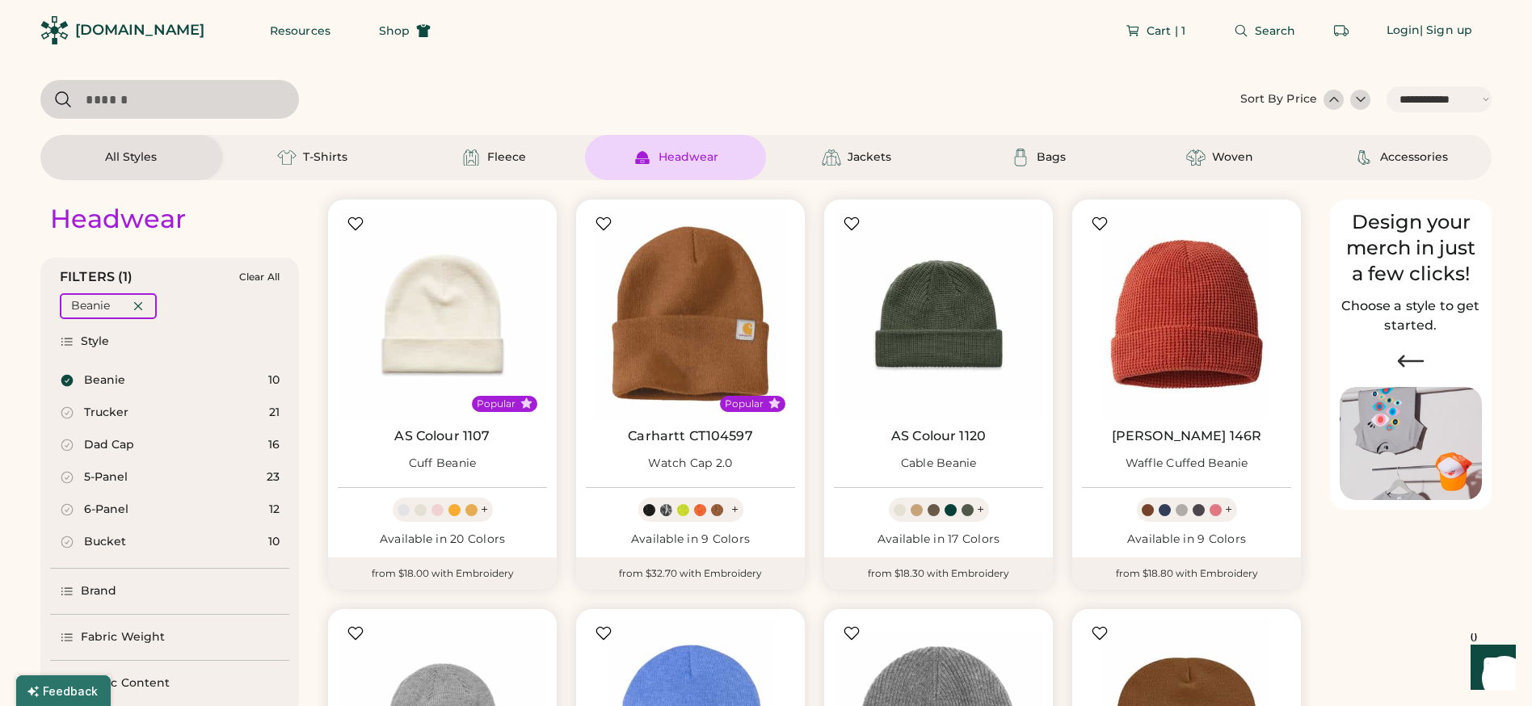
click at [92, 381] on div "Beanie" at bounding box center [104, 381] width 41 height 16
select select "*"
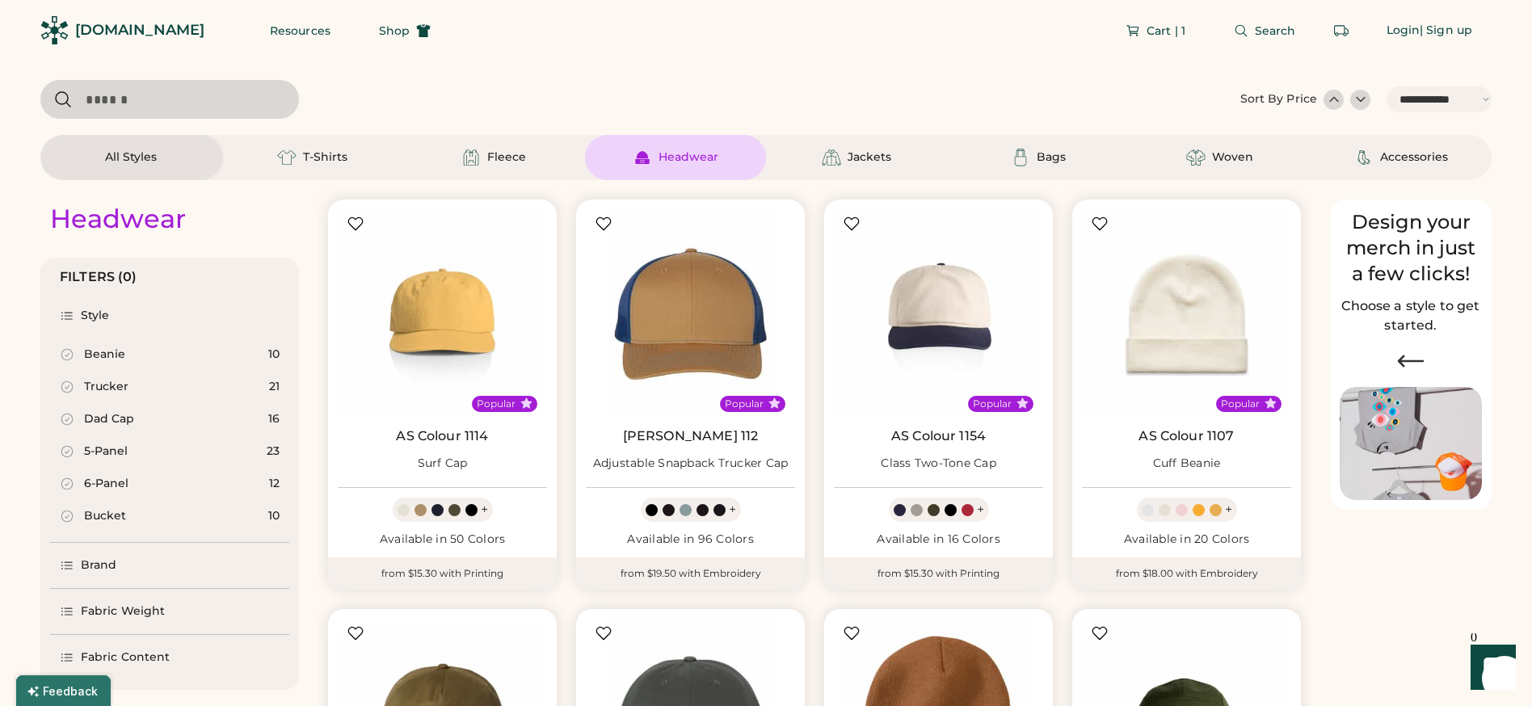
scroll to position [210, 0]
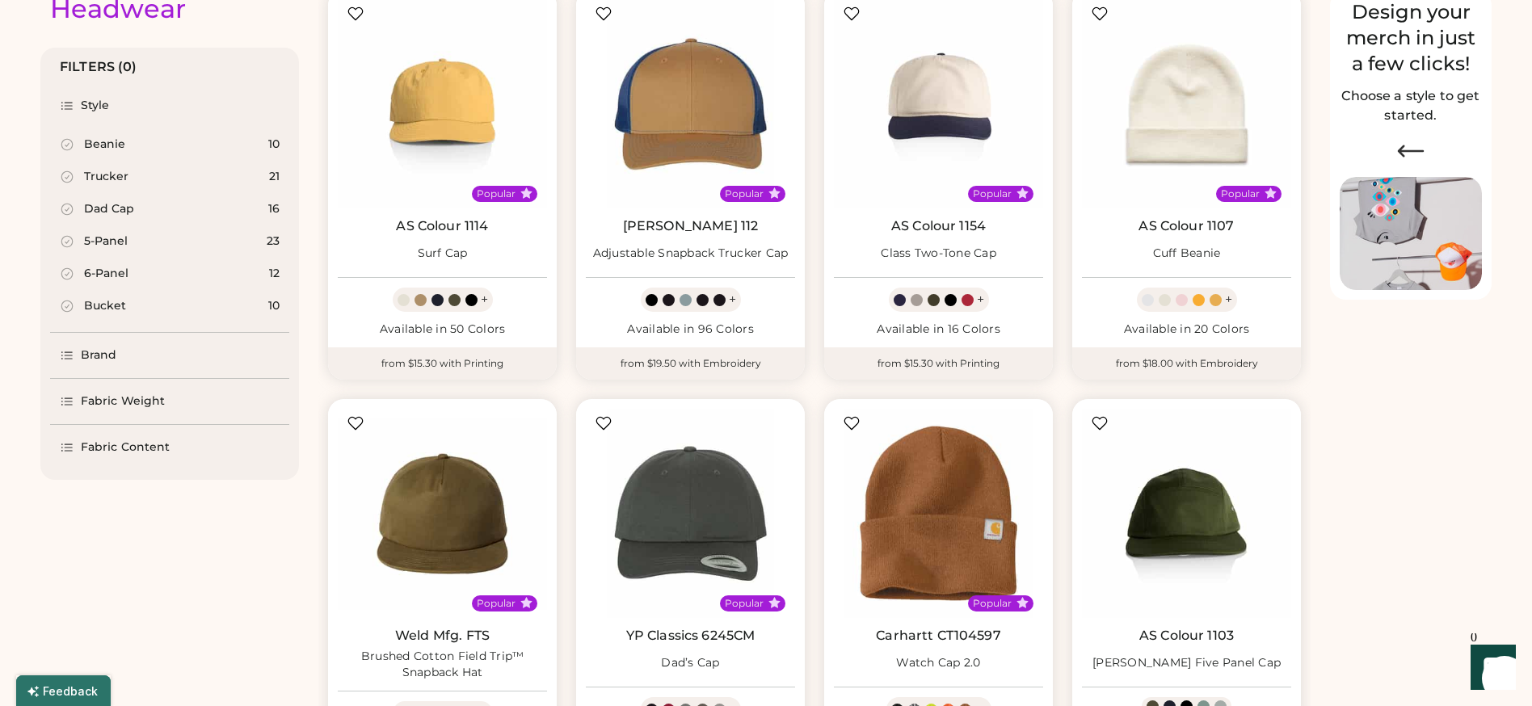
select select "*****"
select select "*"
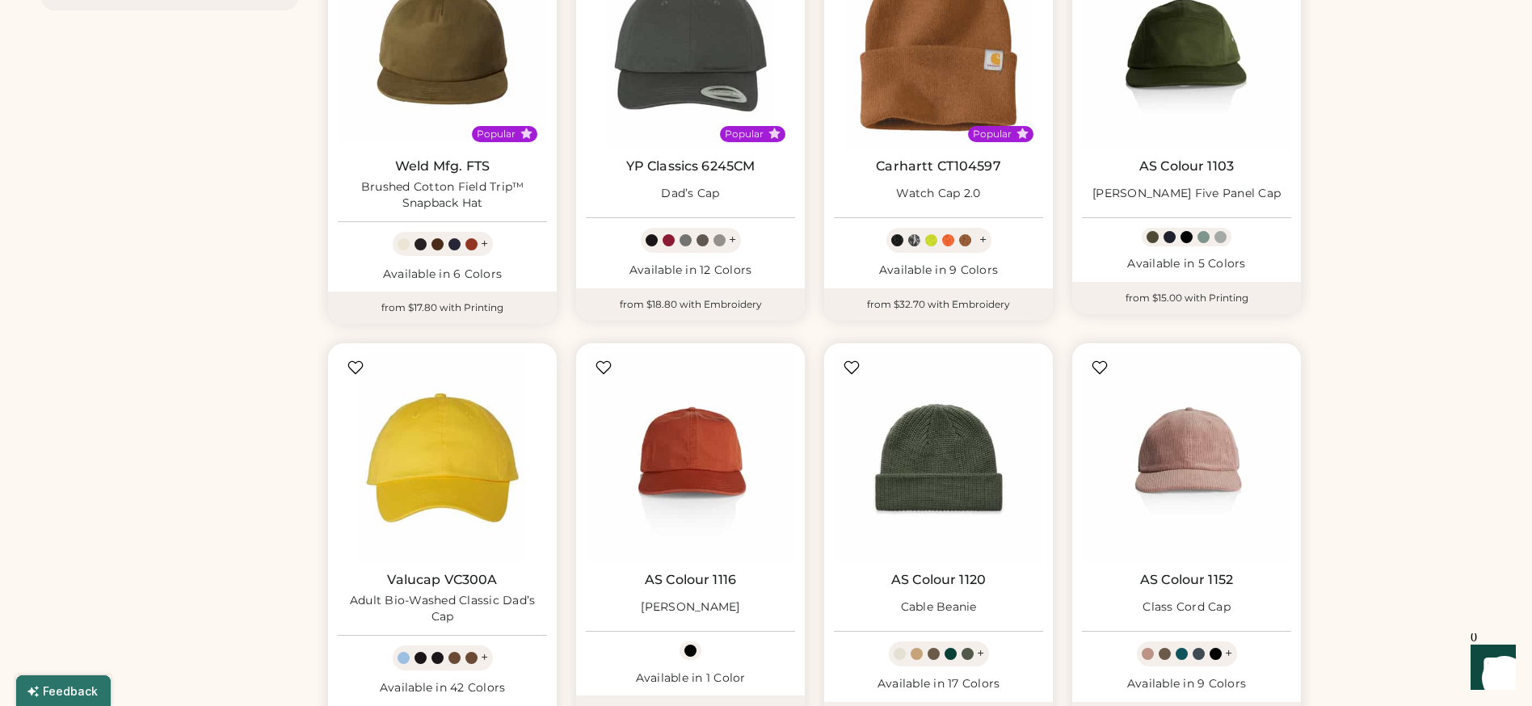
scroll to position [834, 0]
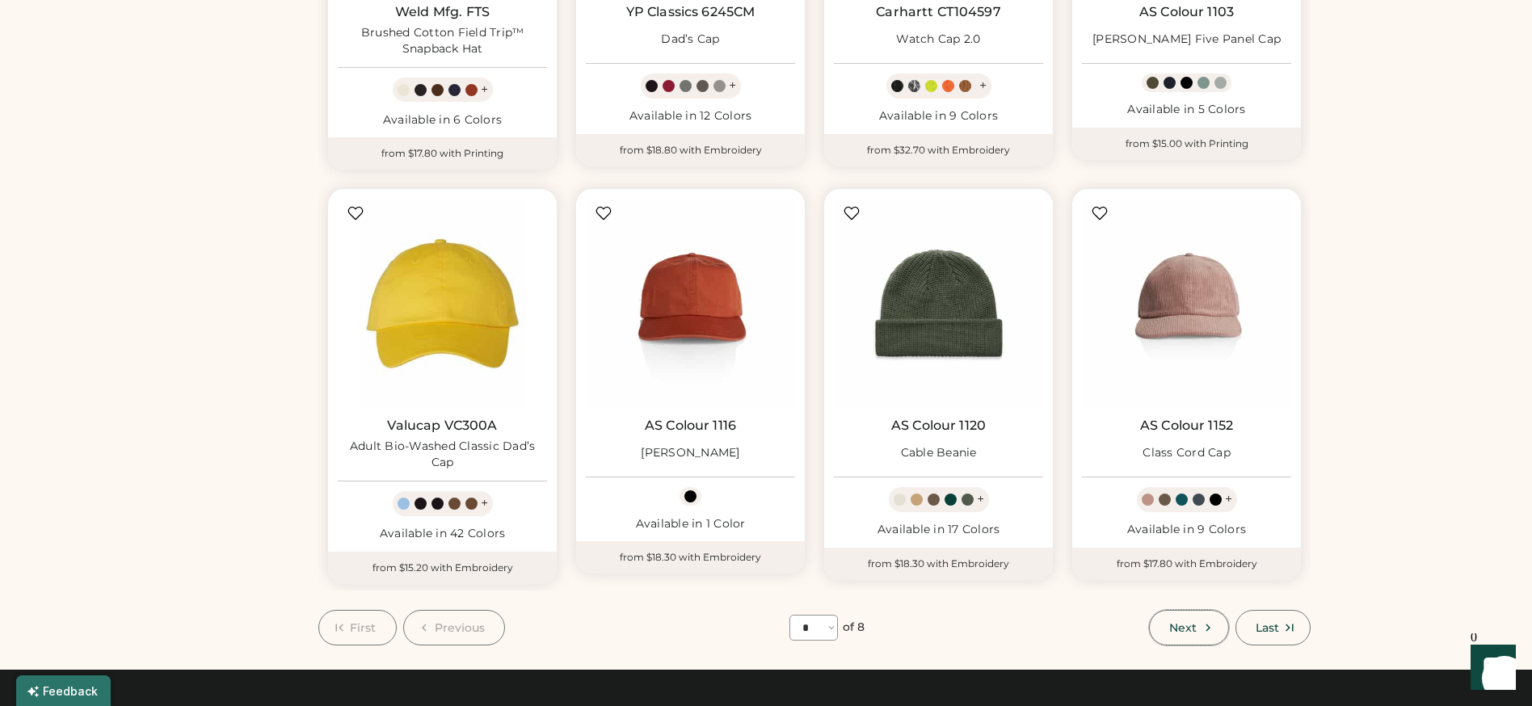
click at [1192, 624] on span "Next" at bounding box center [1182, 627] width 27 height 11
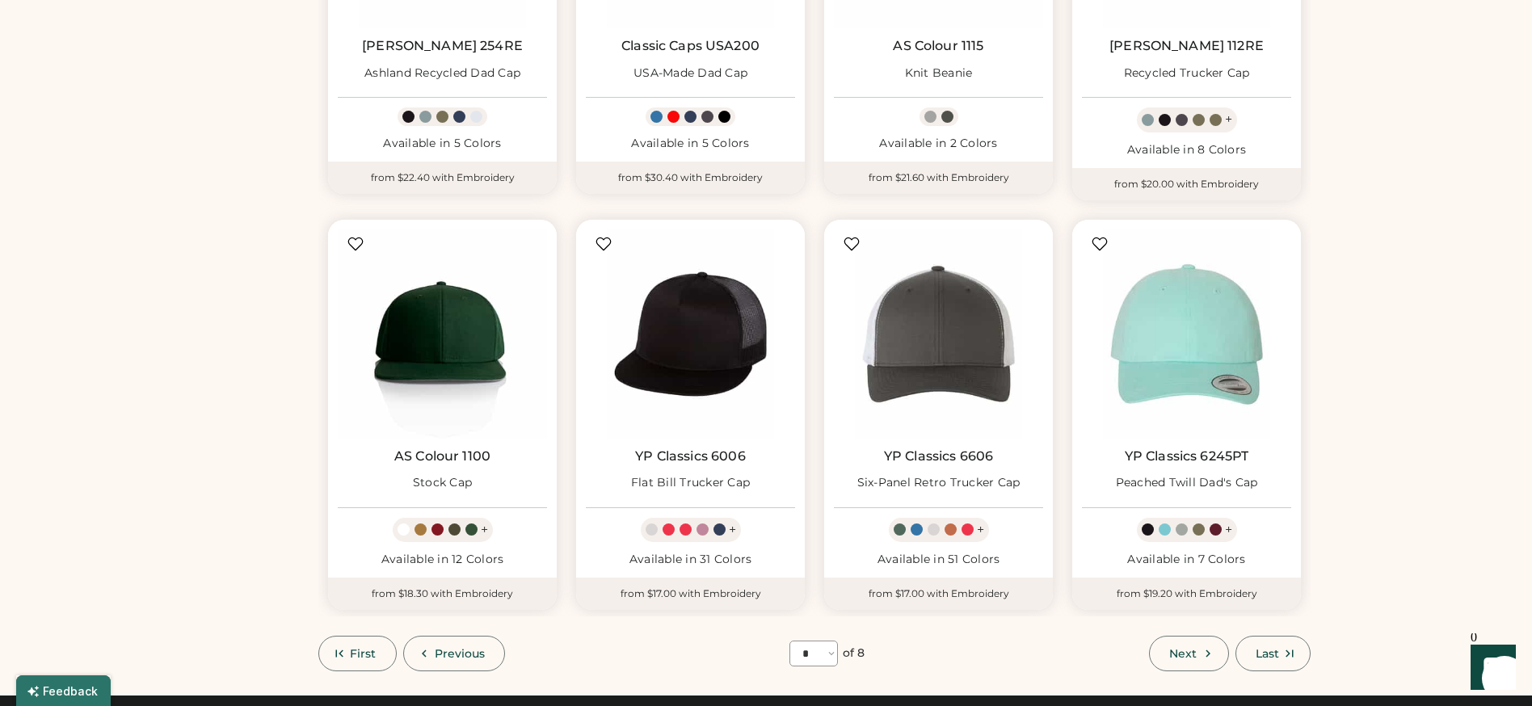
scroll to position [860, 0]
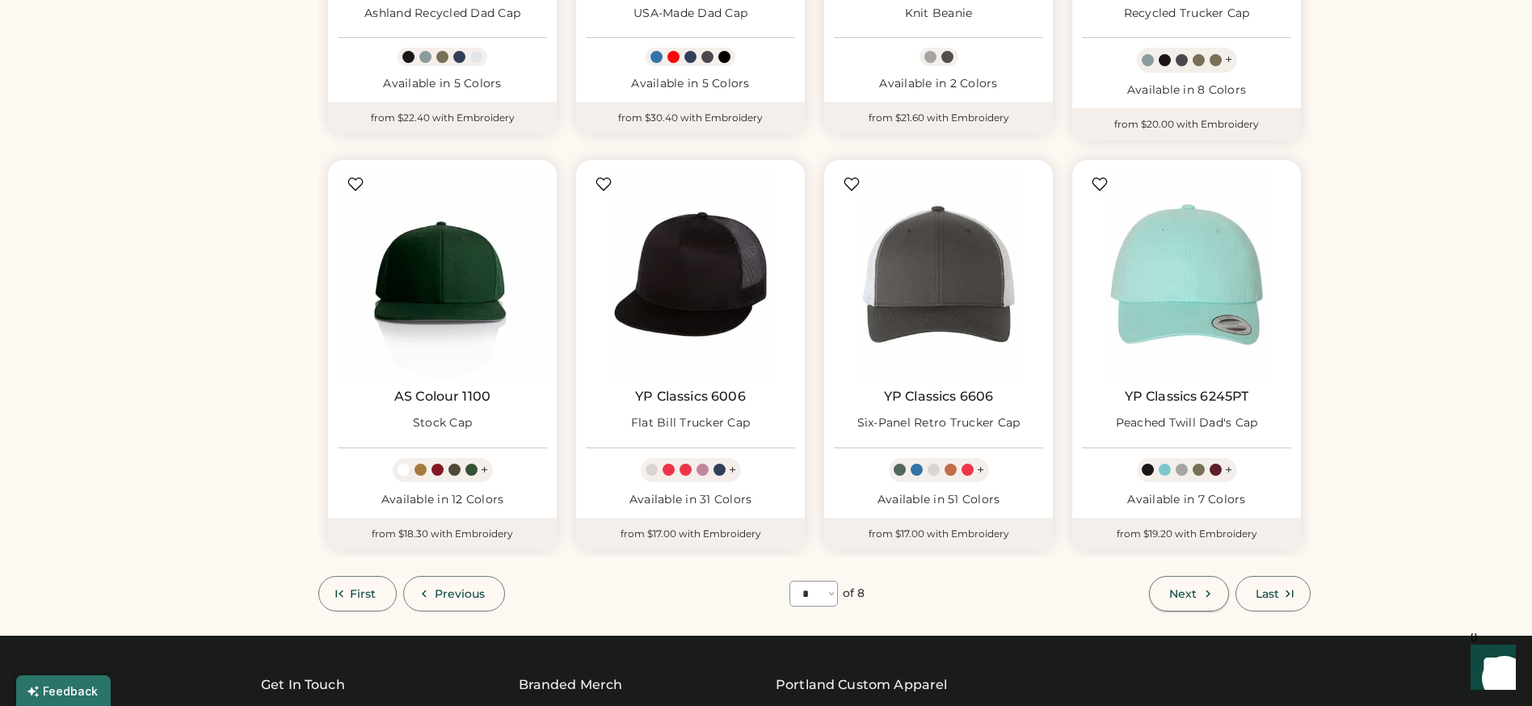
click at [1185, 591] on span "Next" at bounding box center [1182, 593] width 27 height 11
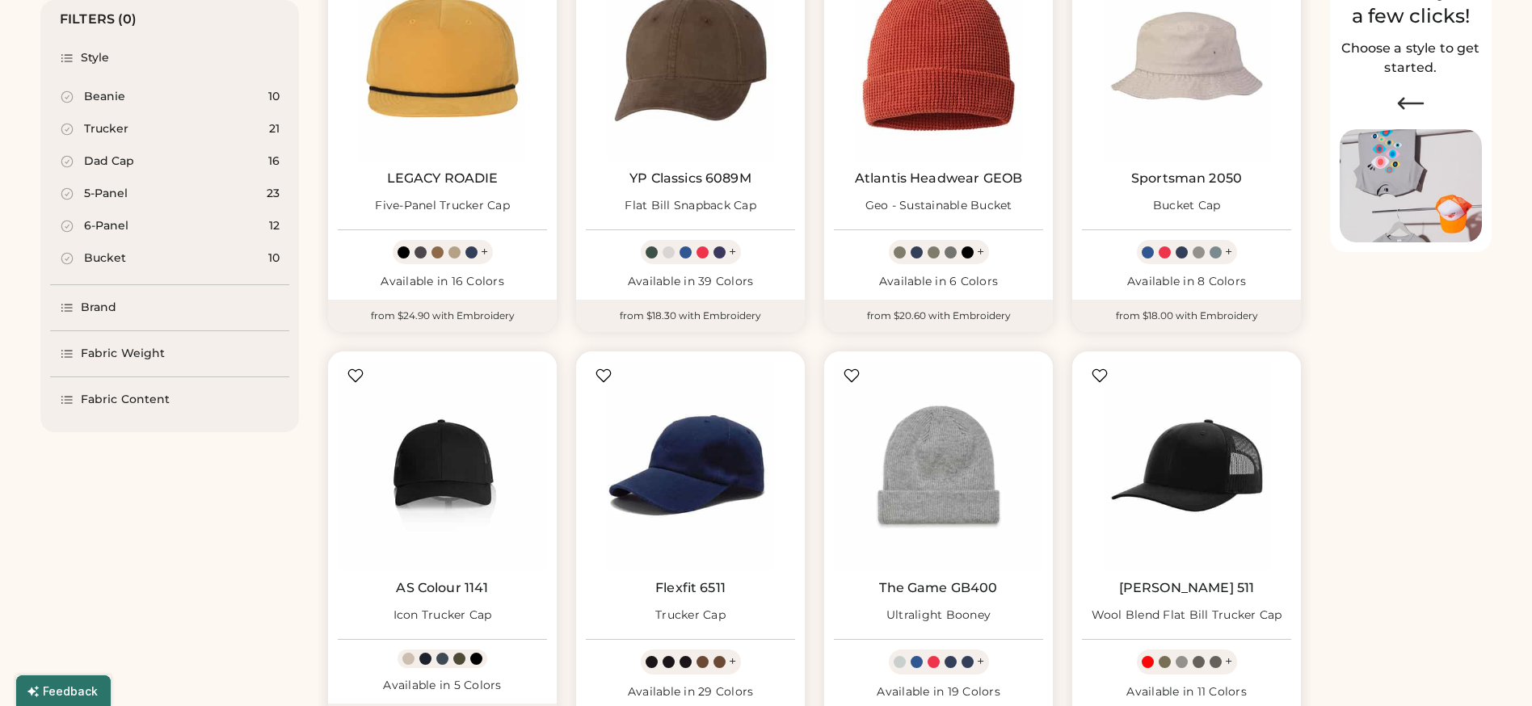
scroll to position [70, 0]
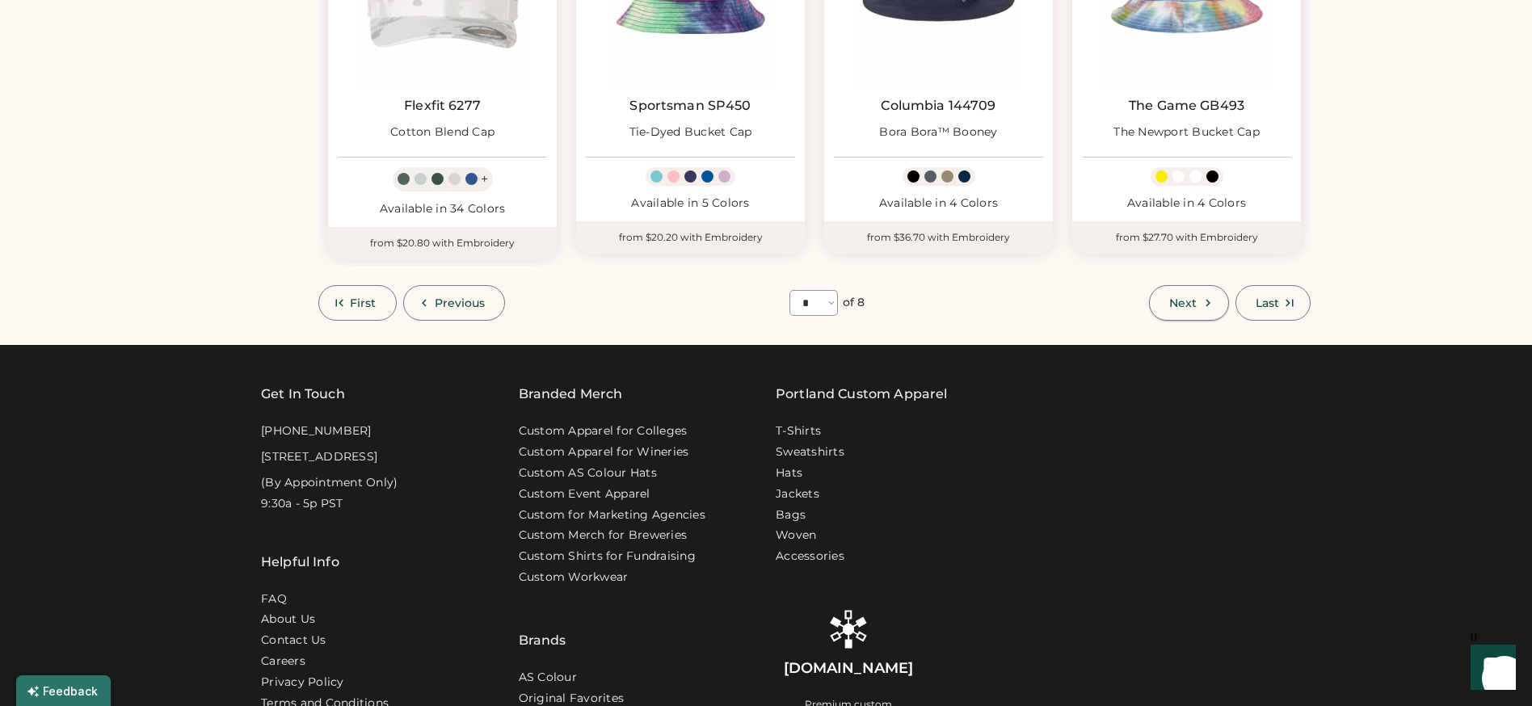
click at [1197, 297] on button "Next" at bounding box center [1188, 303] width 79 height 36
select select "*"
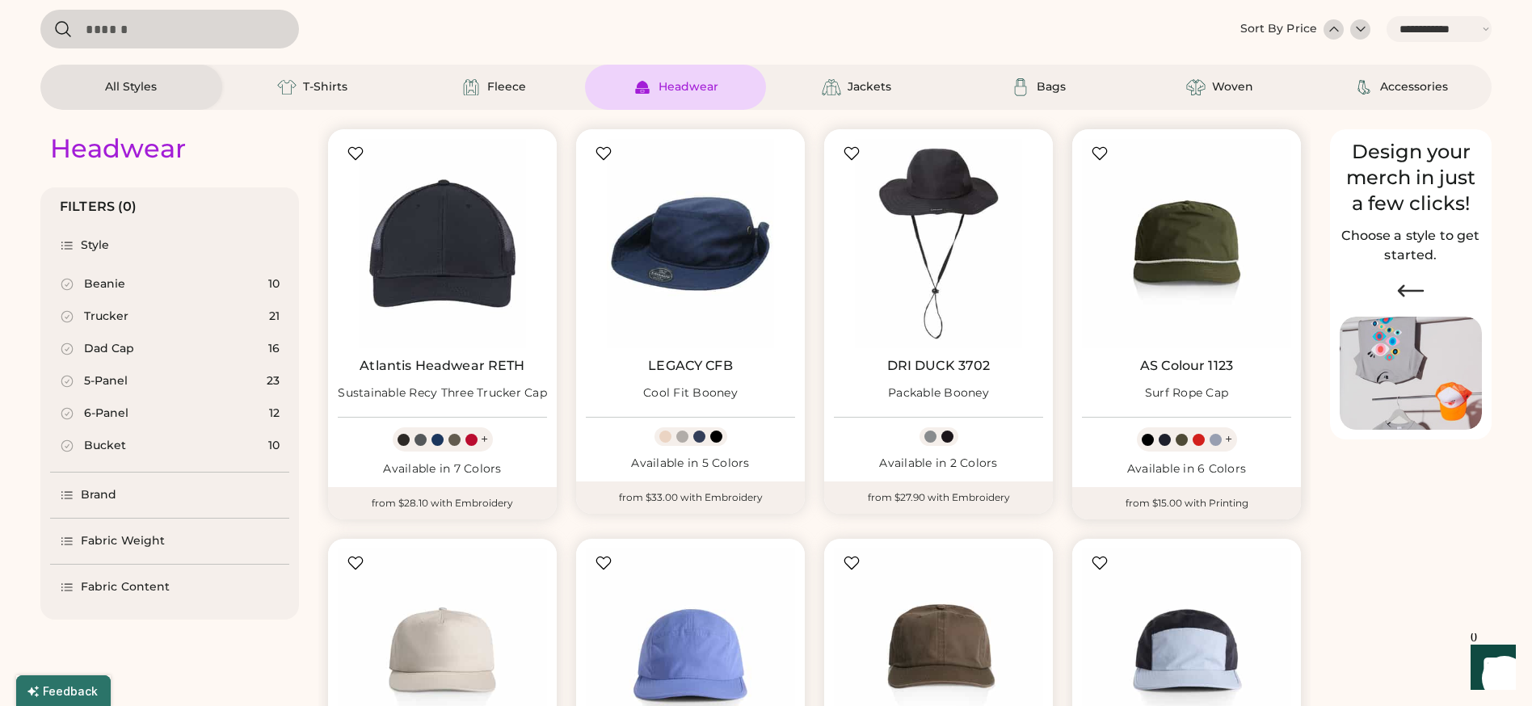
click at [1137, 238] on img at bounding box center [1186, 243] width 209 height 209
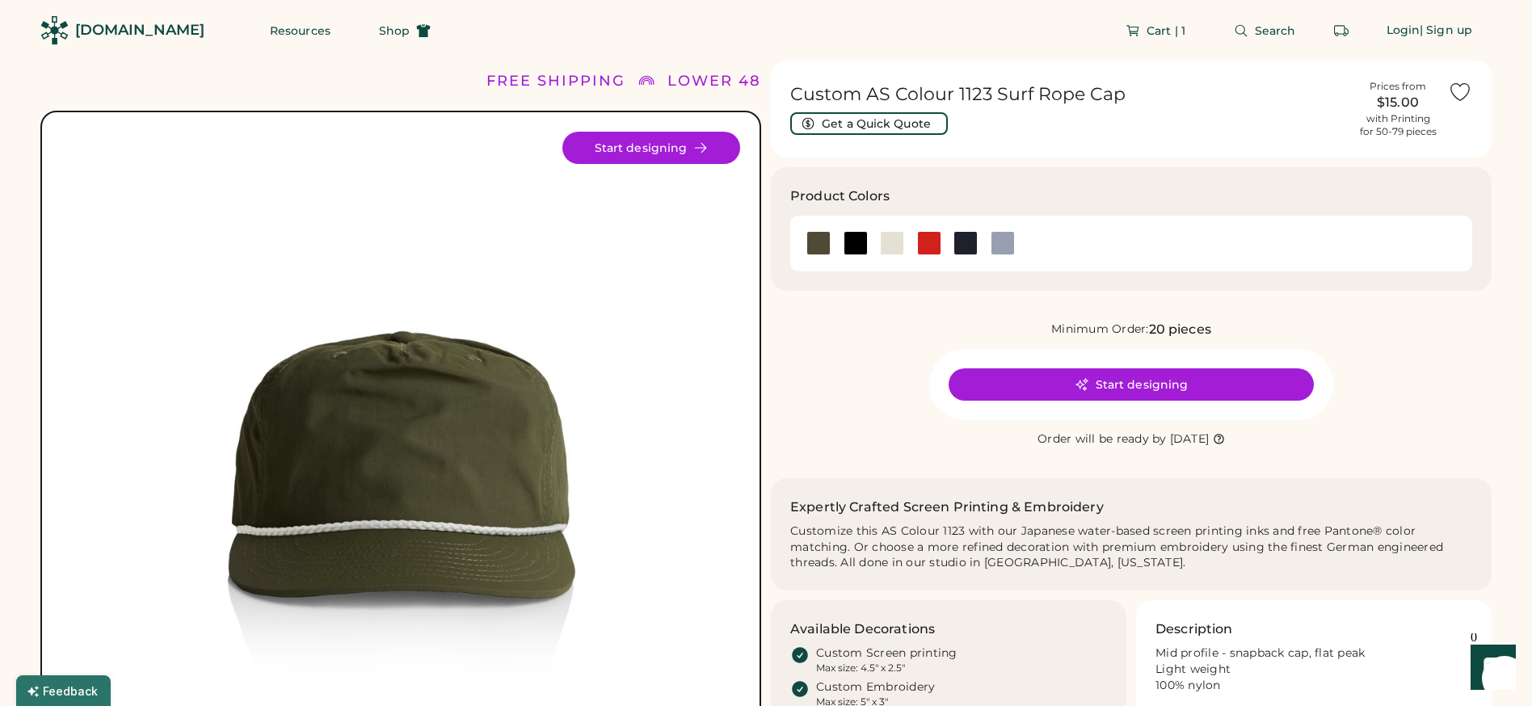
click at [1417, 362] on div "Minimum Order: 20 pieces Start designing Order will be ready by [DATE]" at bounding box center [1131, 384] width 721 height 129
click at [647, 150] on button "Start designing" at bounding box center [651, 148] width 178 height 32
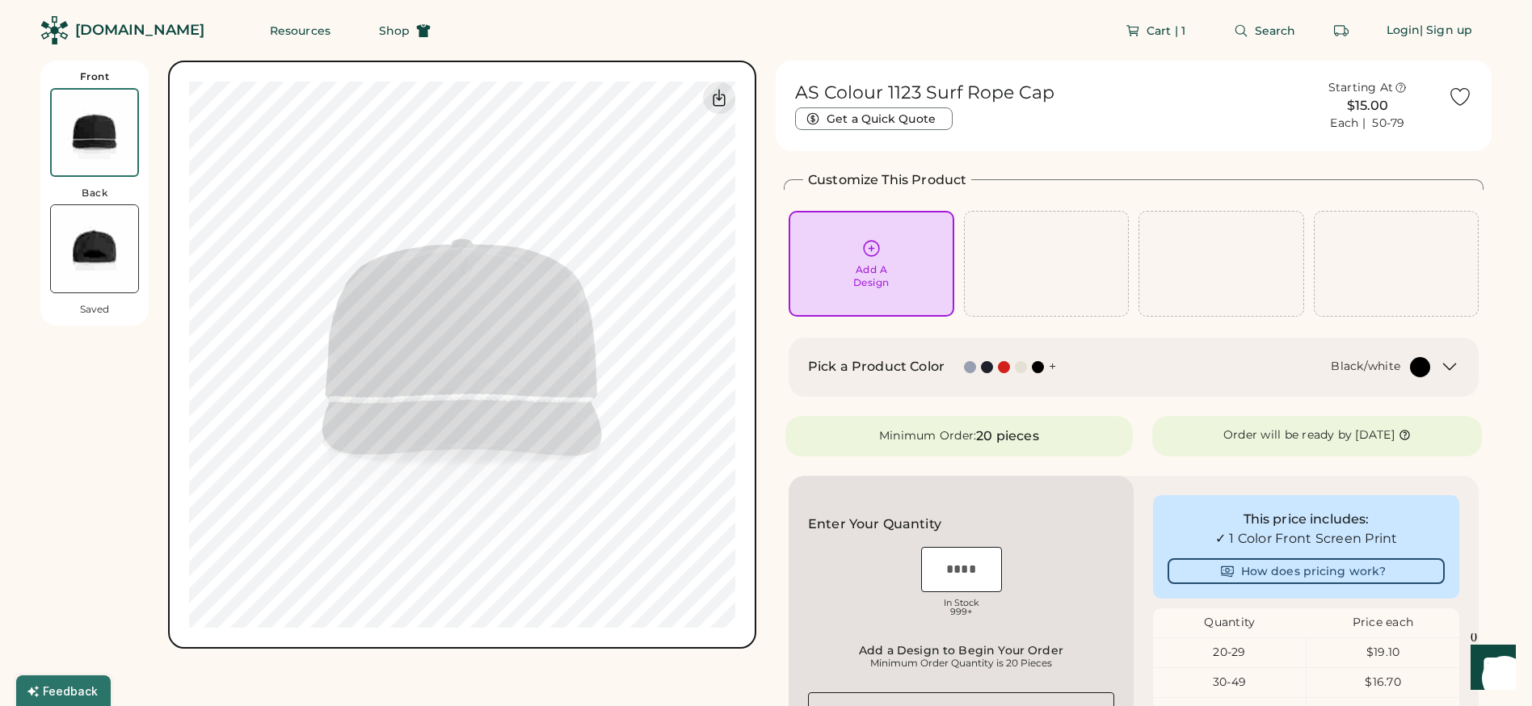
click at [872, 250] on icon at bounding box center [871, 248] width 20 height 20
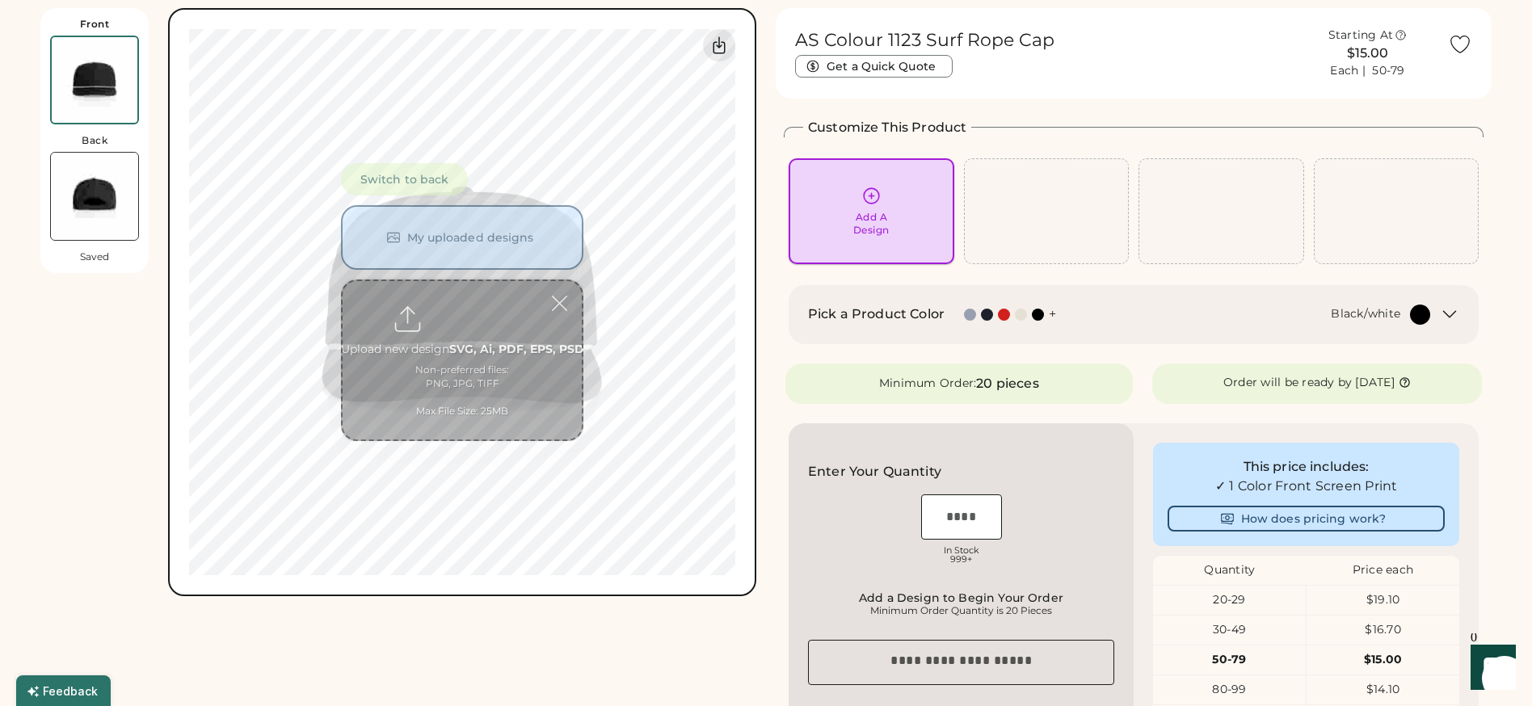
scroll to position [61, 0]
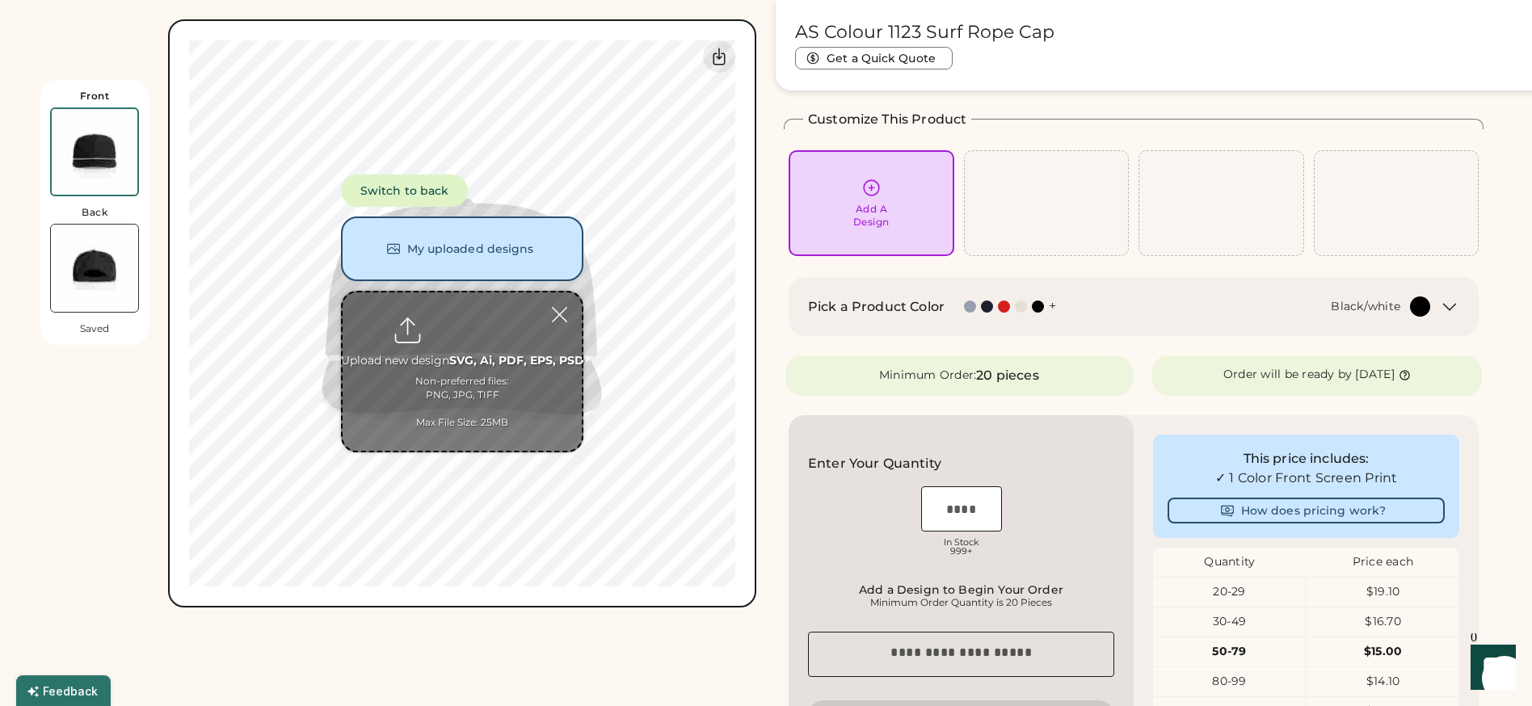
type input "**********"
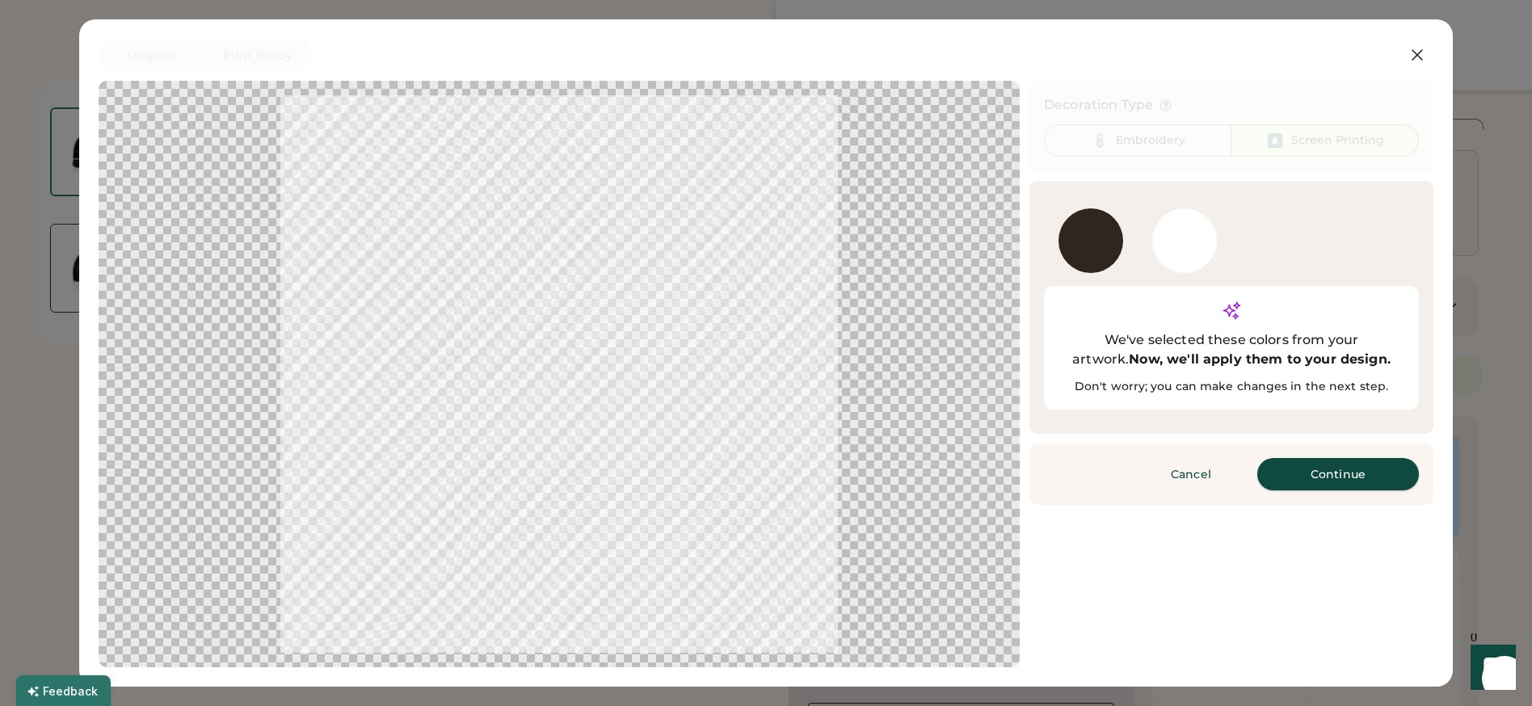
click at [1325, 458] on button "Continue" at bounding box center [1338, 474] width 162 height 32
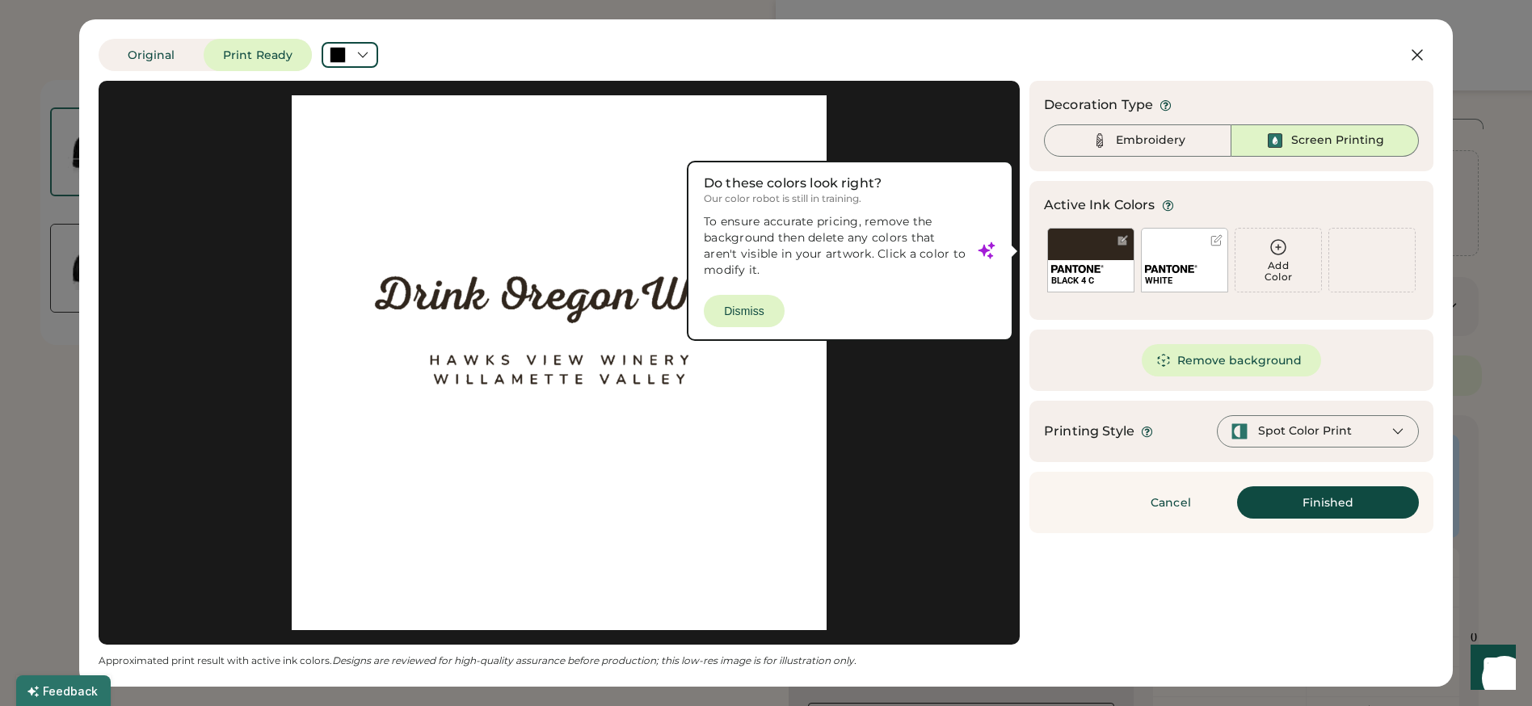
click at [1218, 241] on div at bounding box center [1217, 240] width 12 height 12
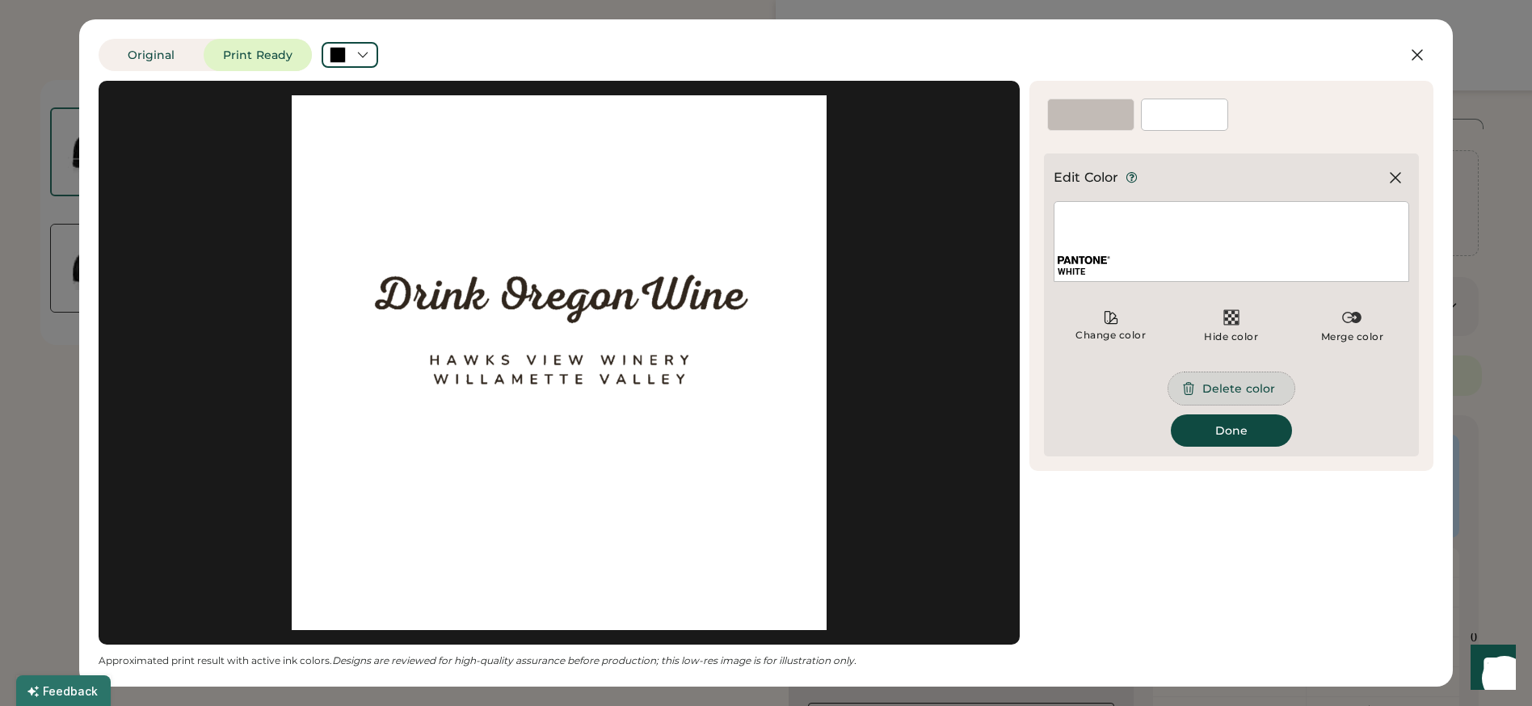
click at [1211, 391] on button "Delete color" at bounding box center [1232, 389] width 126 height 32
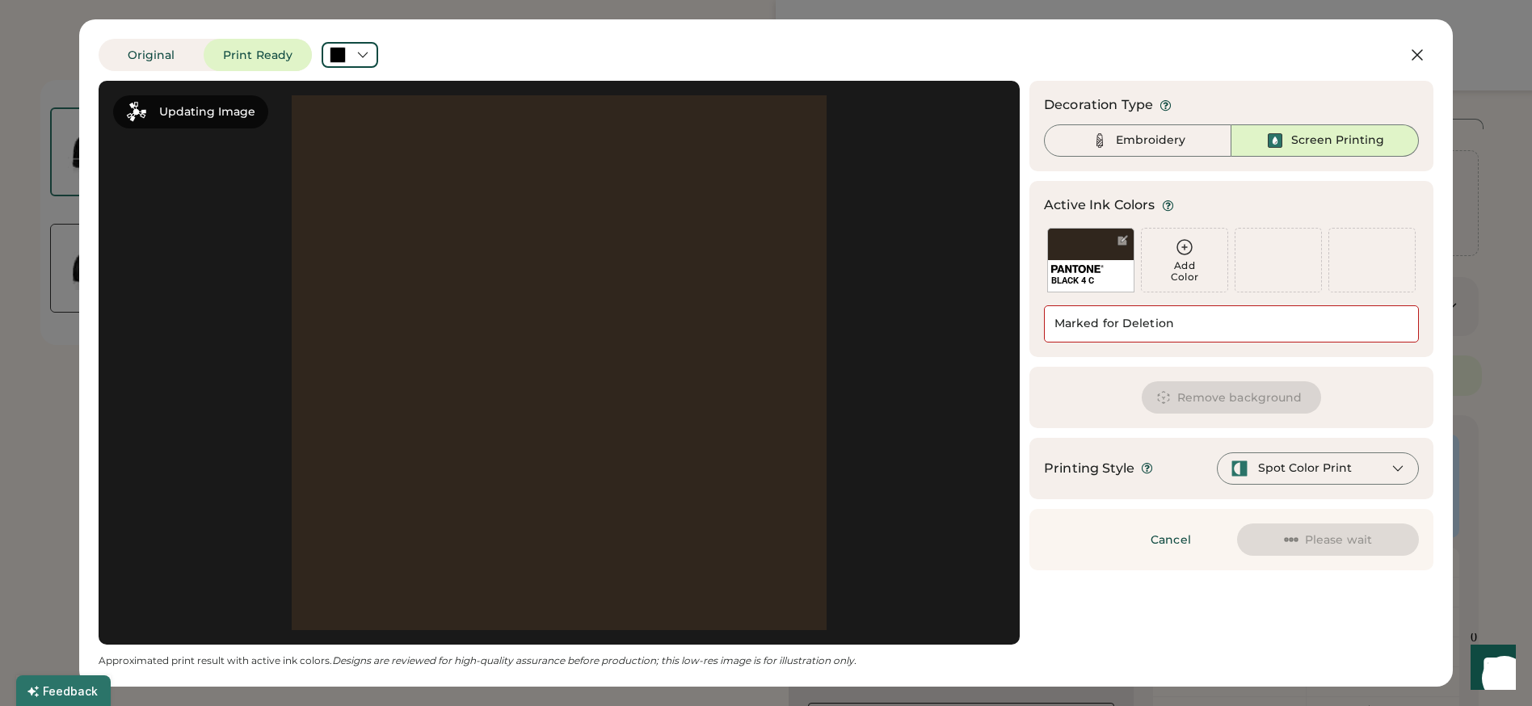
click at [1200, 351] on div "Active Ink Colors Add Color BLACK 4 C Add Color Add Color We've selected these …" at bounding box center [1232, 269] width 404 height 176
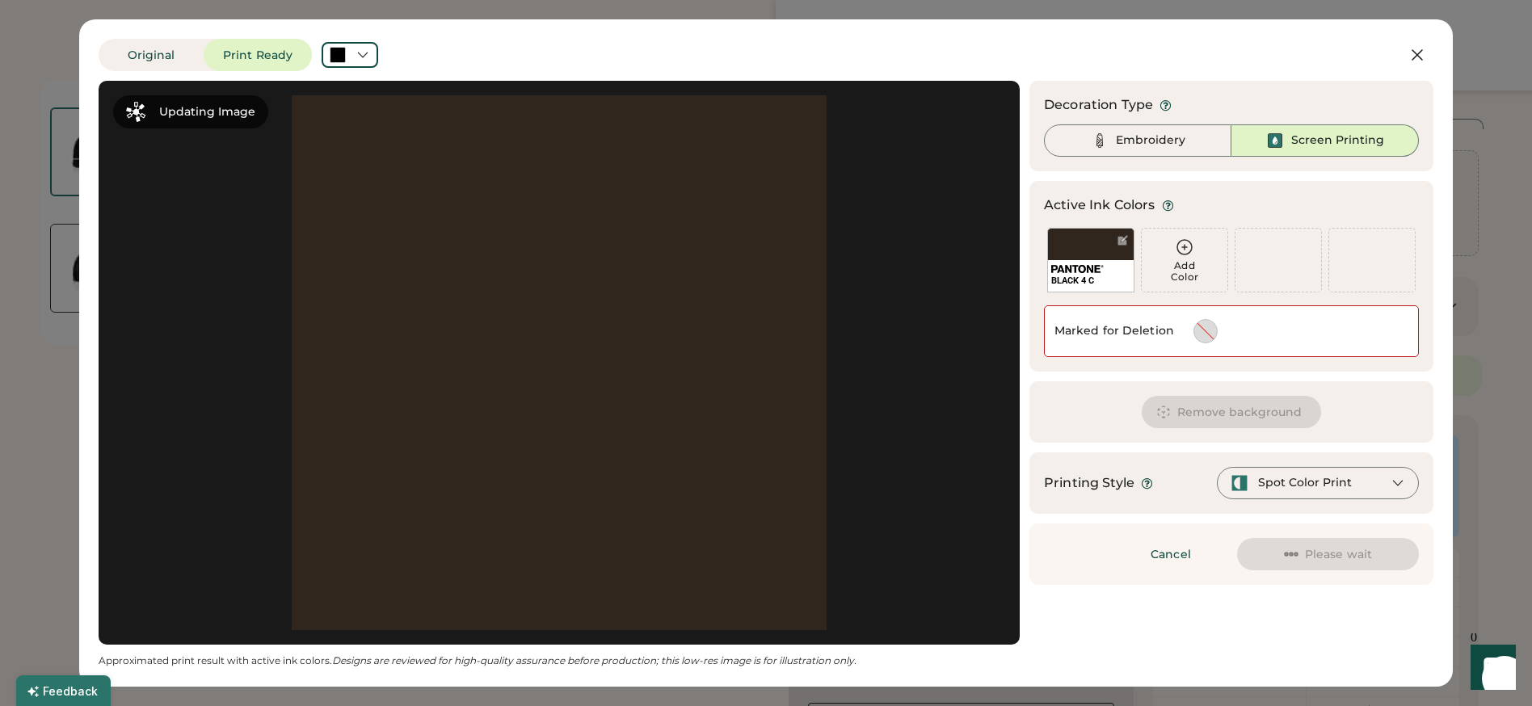
click at [1197, 415] on button "Remove background" at bounding box center [1232, 412] width 180 height 32
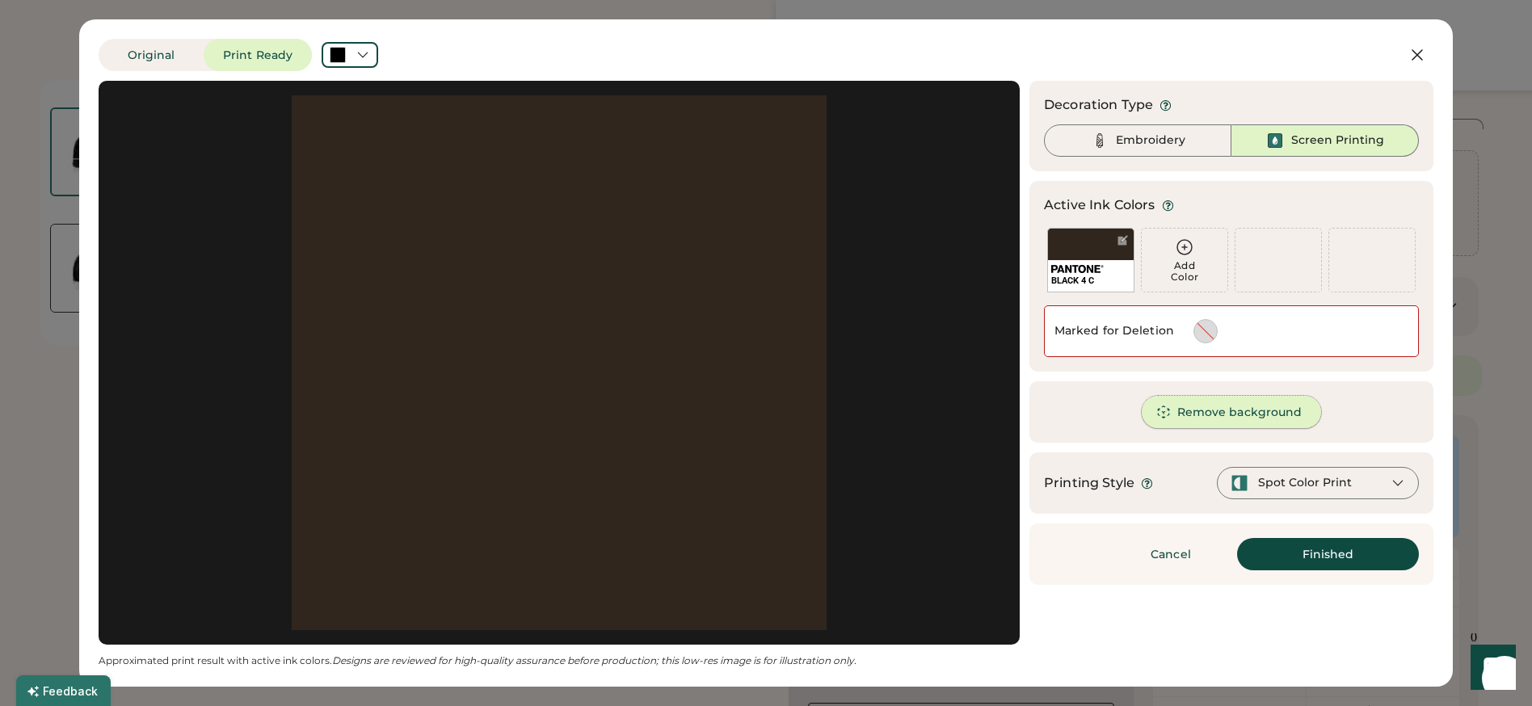
click at [1221, 409] on button "Remove background" at bounding box center [1232, 412] width 180 height 32
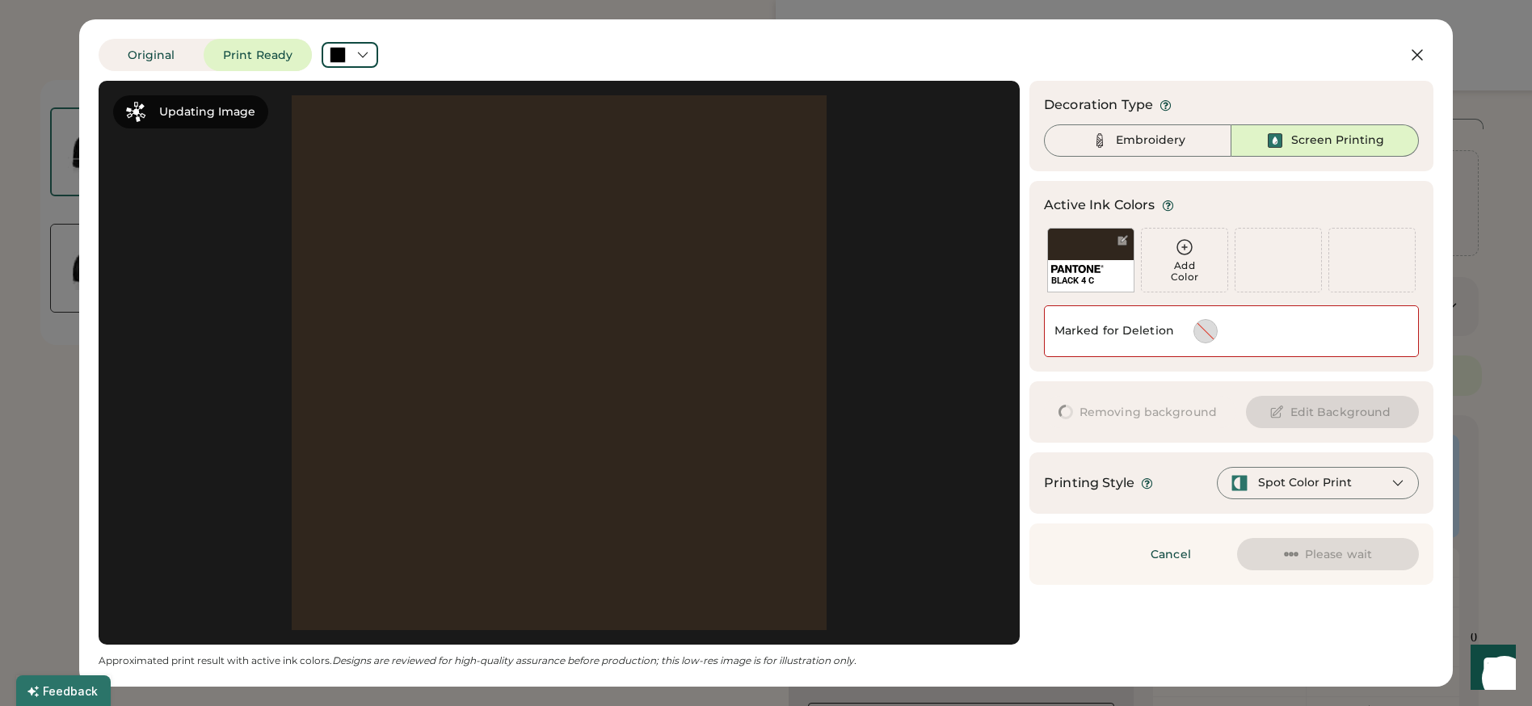
scroll to position [0, 0]
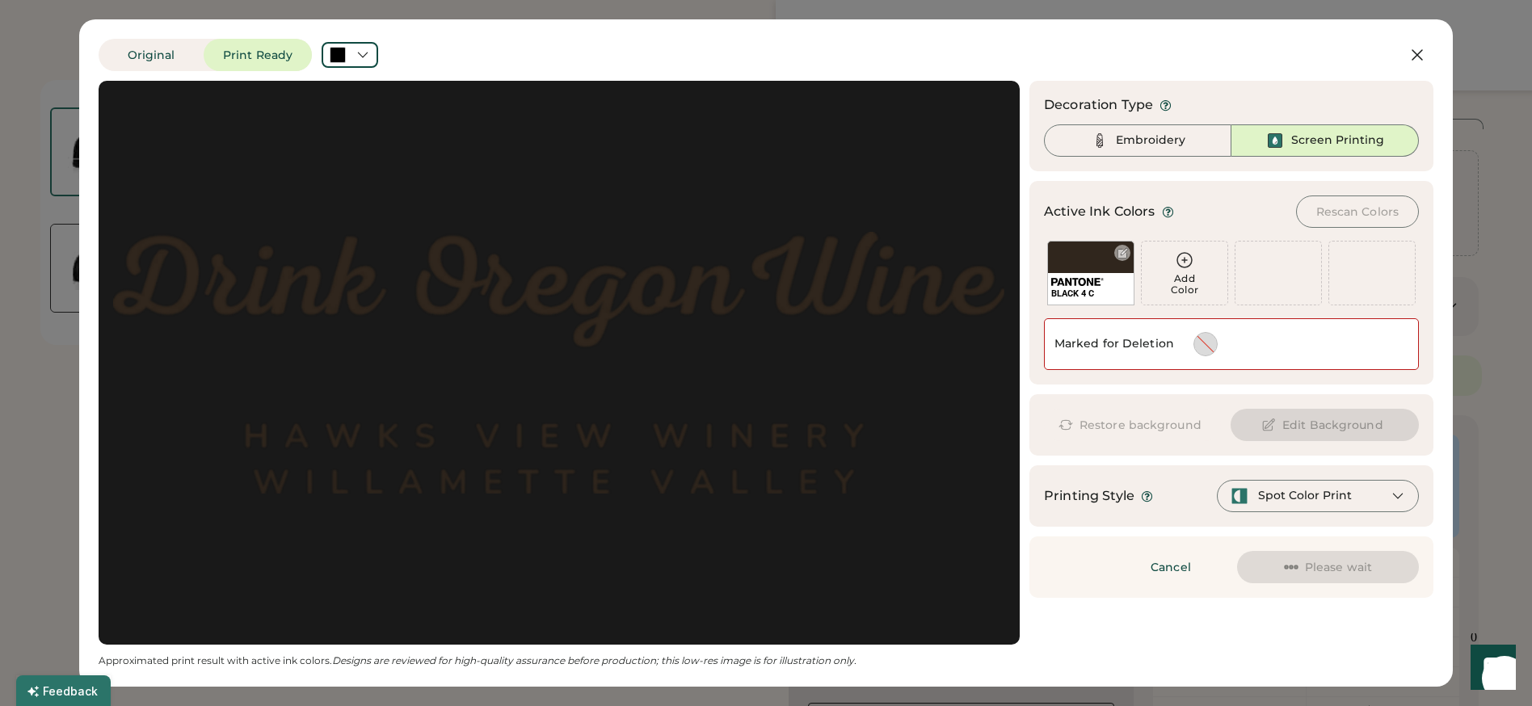
click at [1127, 252] on div at bounding box center [1123, 253] width 12 height 12
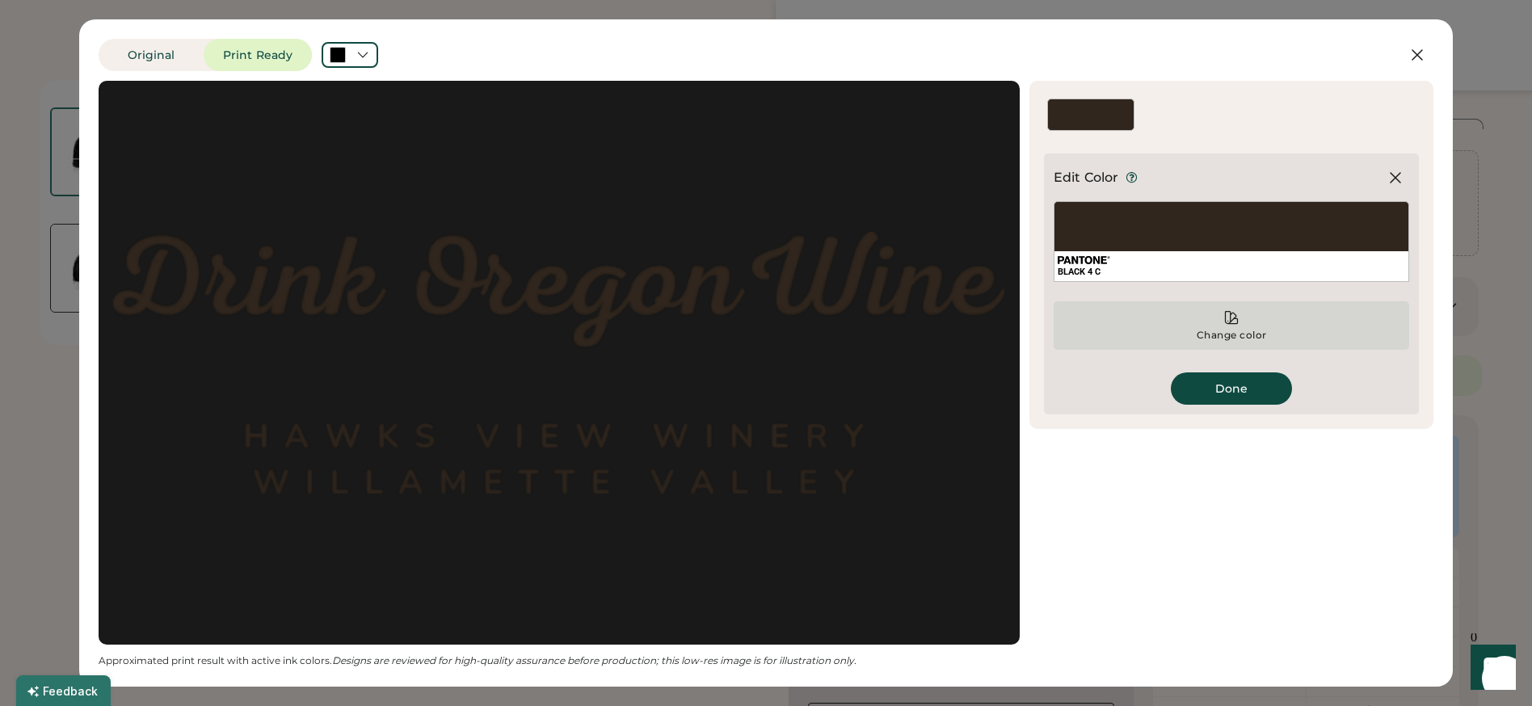
click at [1228, 323] on icon at bounding box center [1232, 318] width 12 height 12
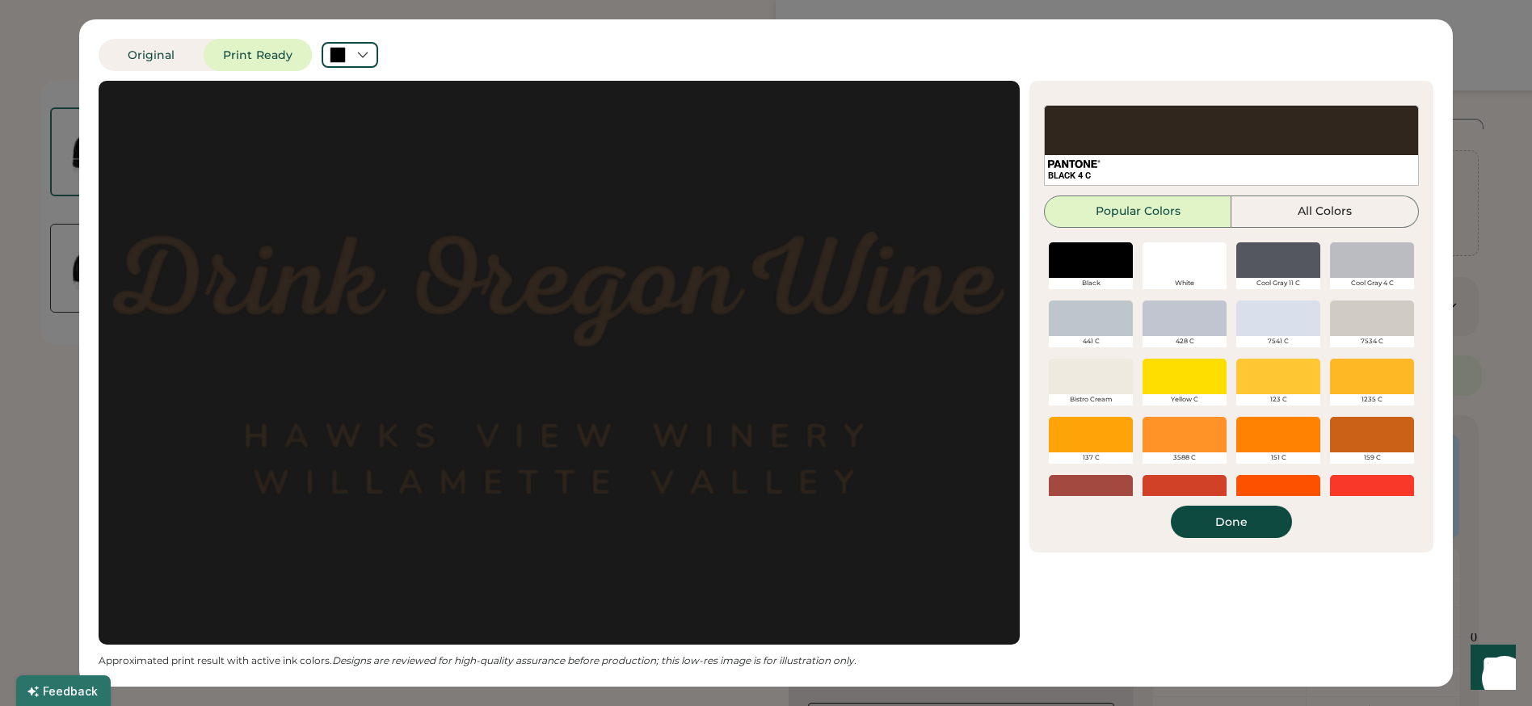
click at [1188, 259] on div at bounding box center [1185, 260] width 84 height 36
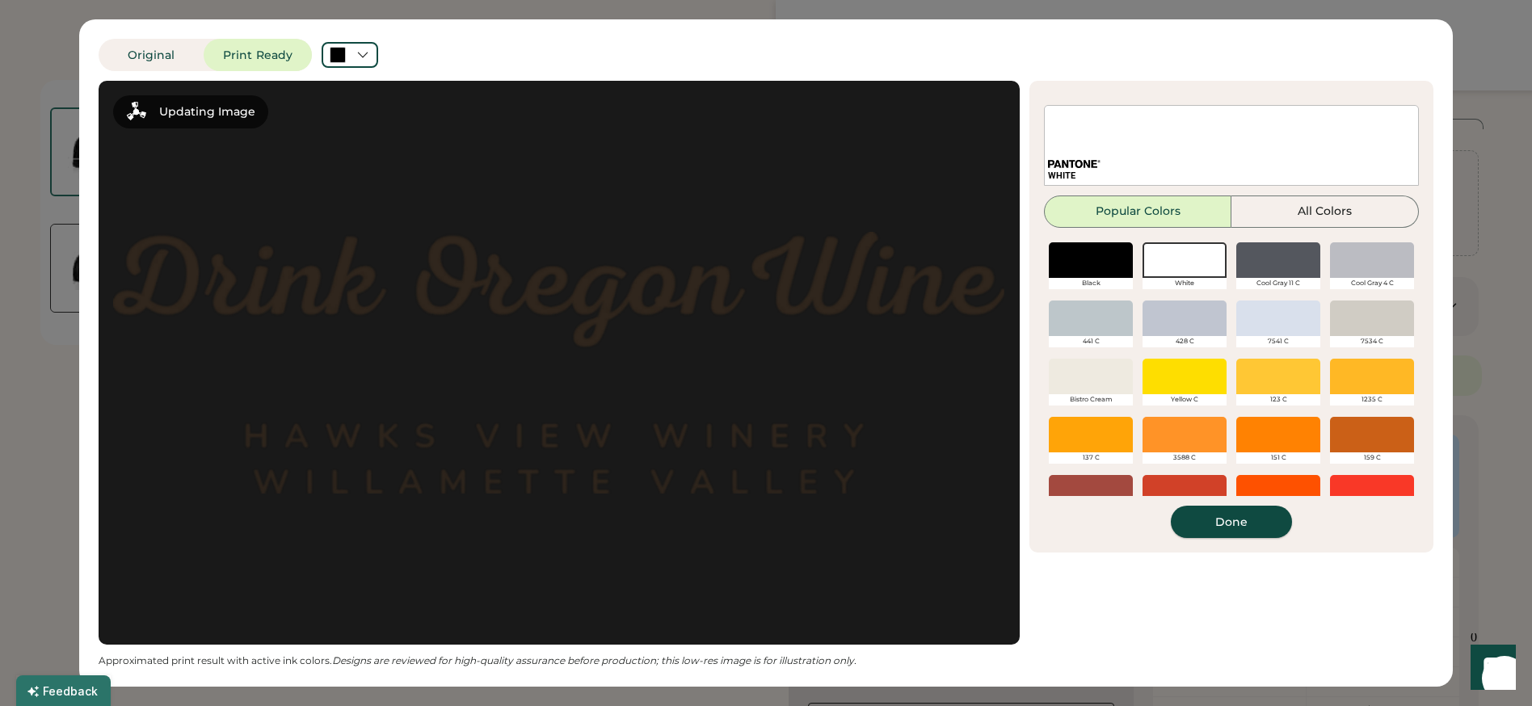
click at [1245, 522] on button "Done" at bounding box center [1231, 522] width 121 height 32
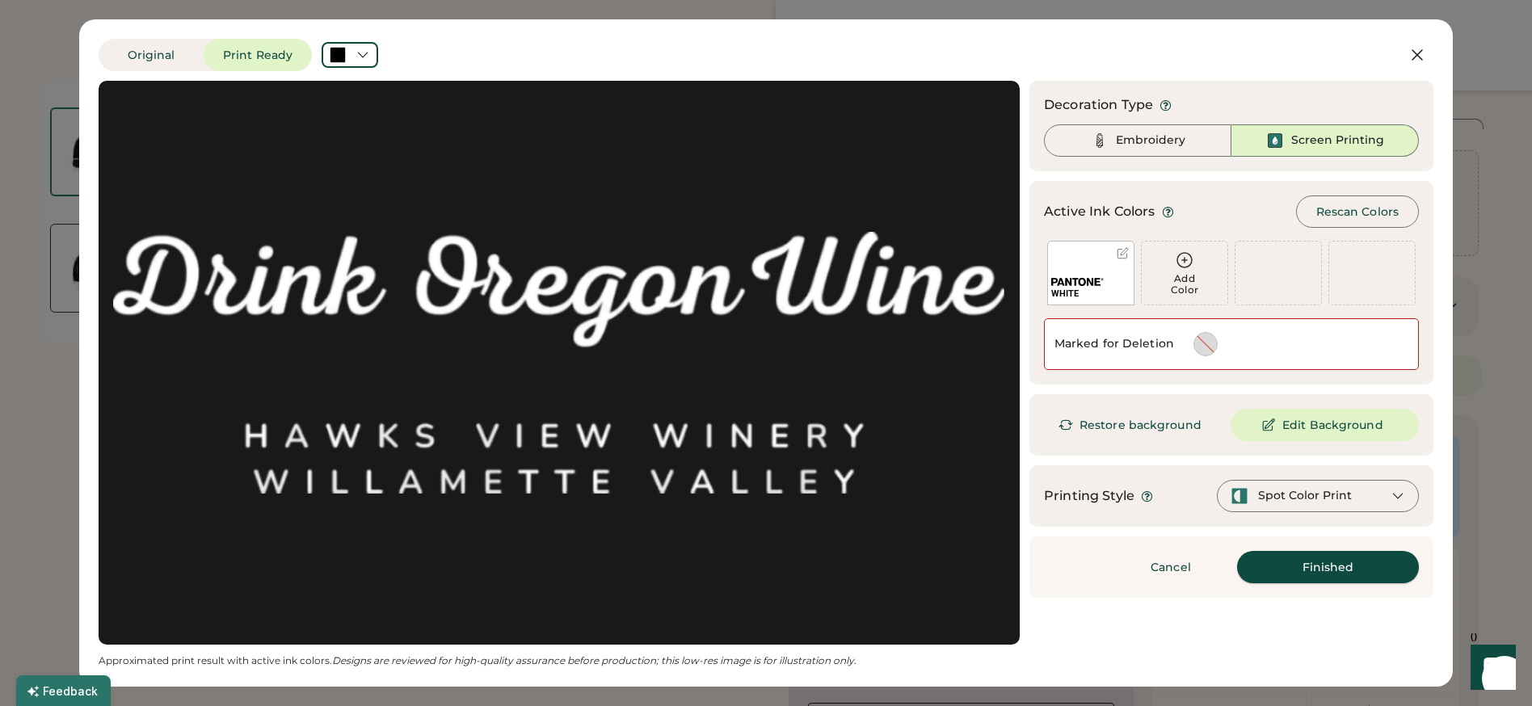
click at [1333, 567] on button "Finished" at bounding box center [1328, 567] width 182 height 32
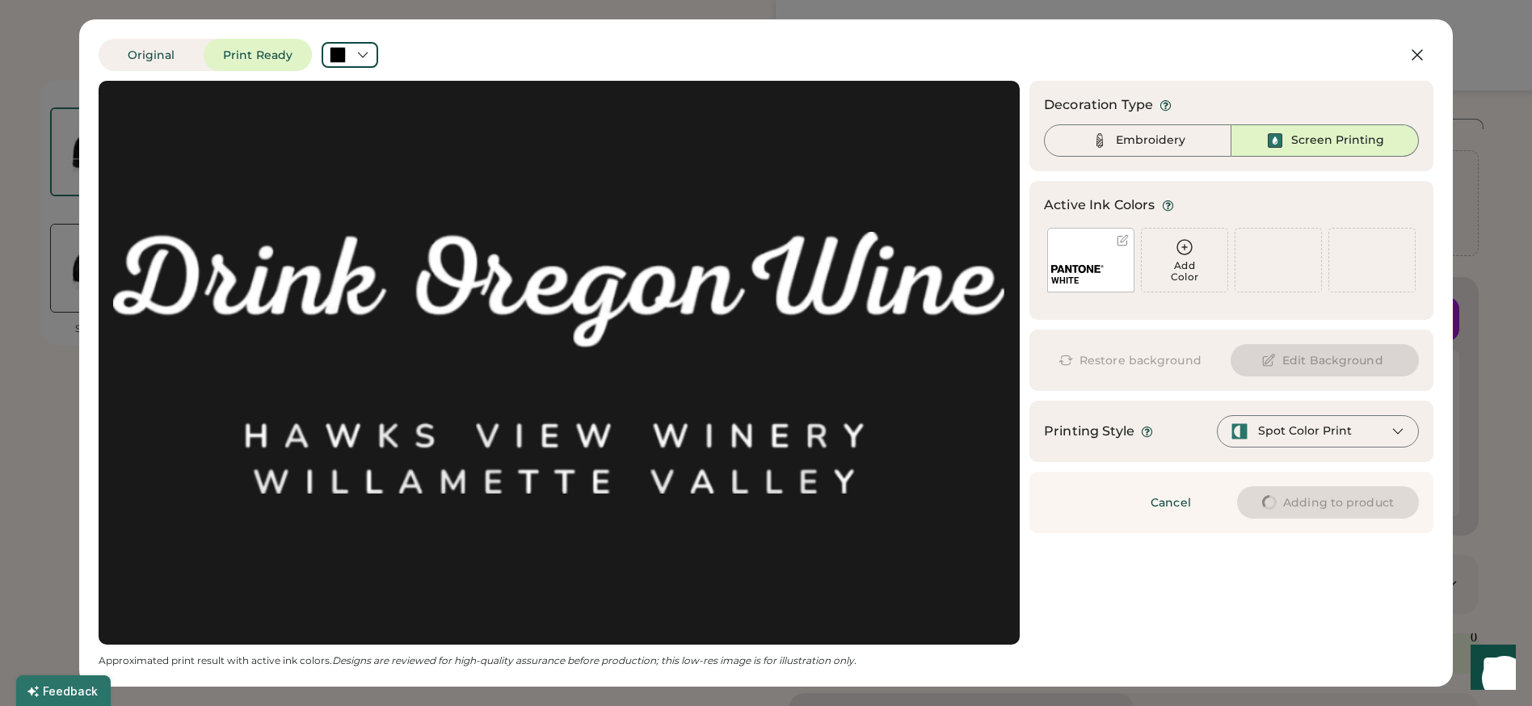
type input "****"
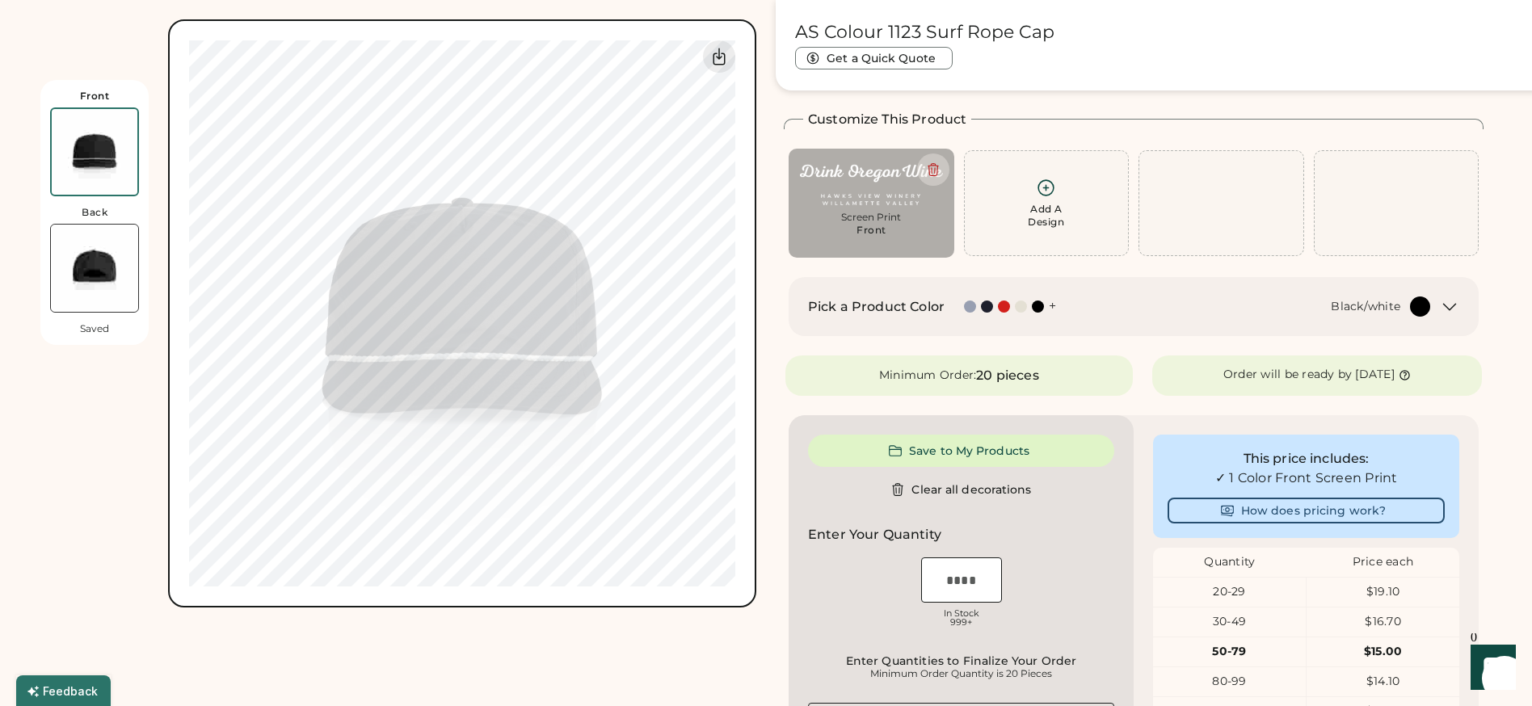
type input "****"
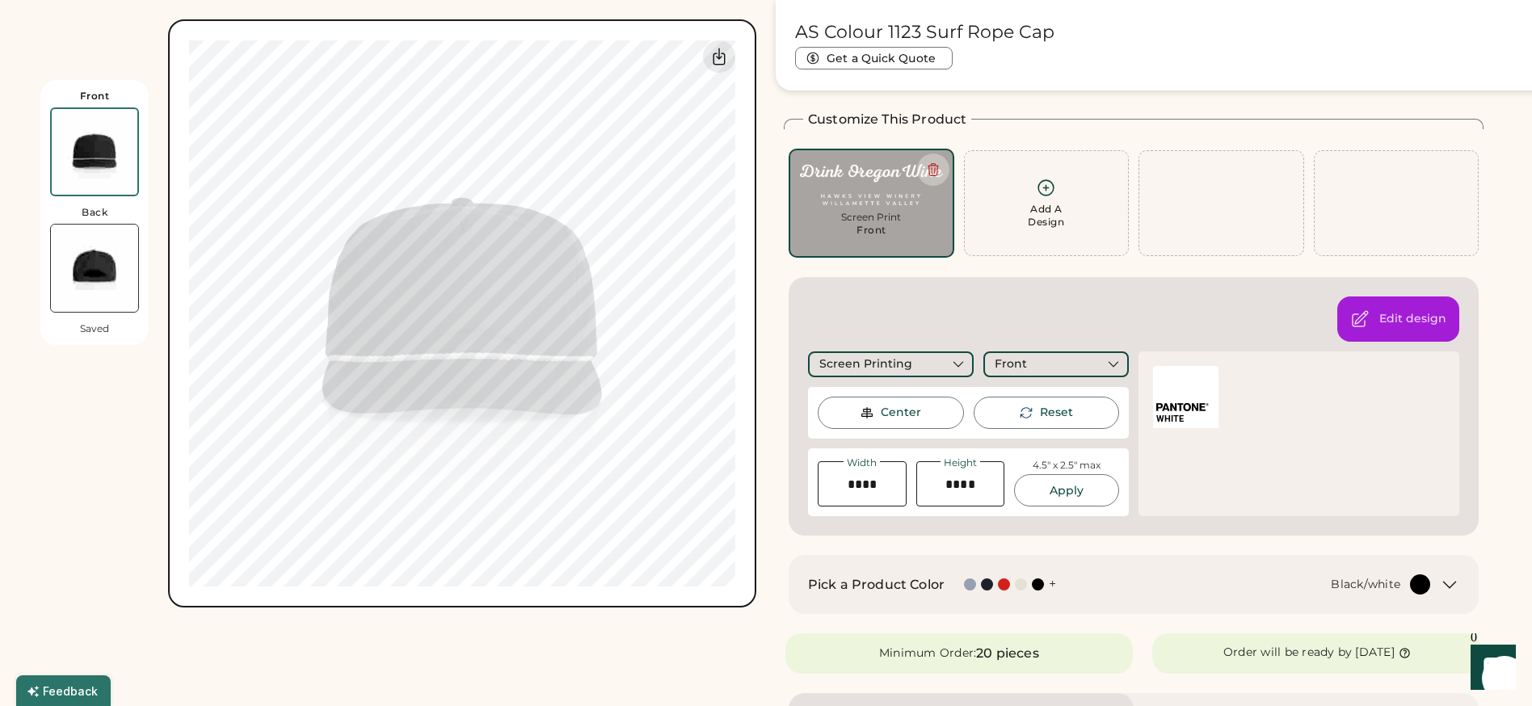
type input "****"
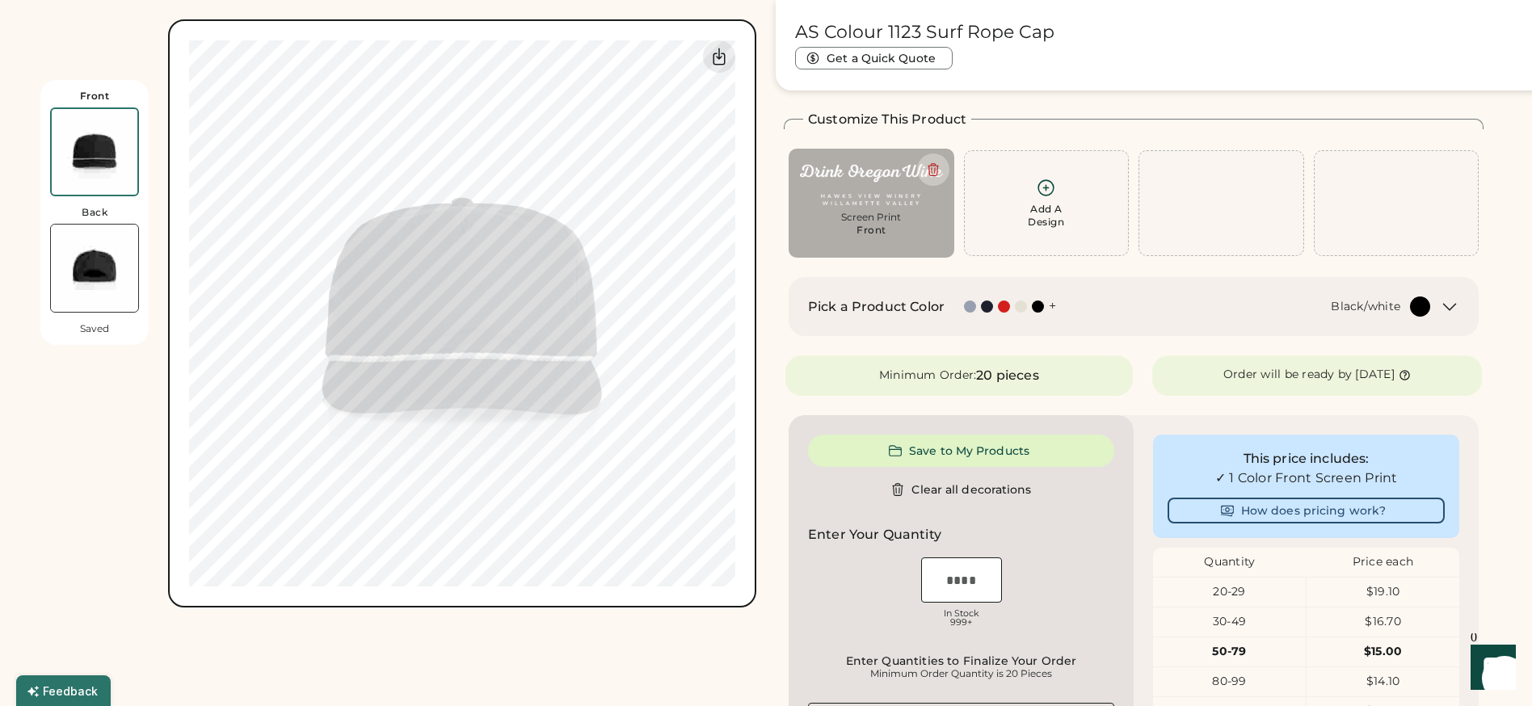
type input "****"
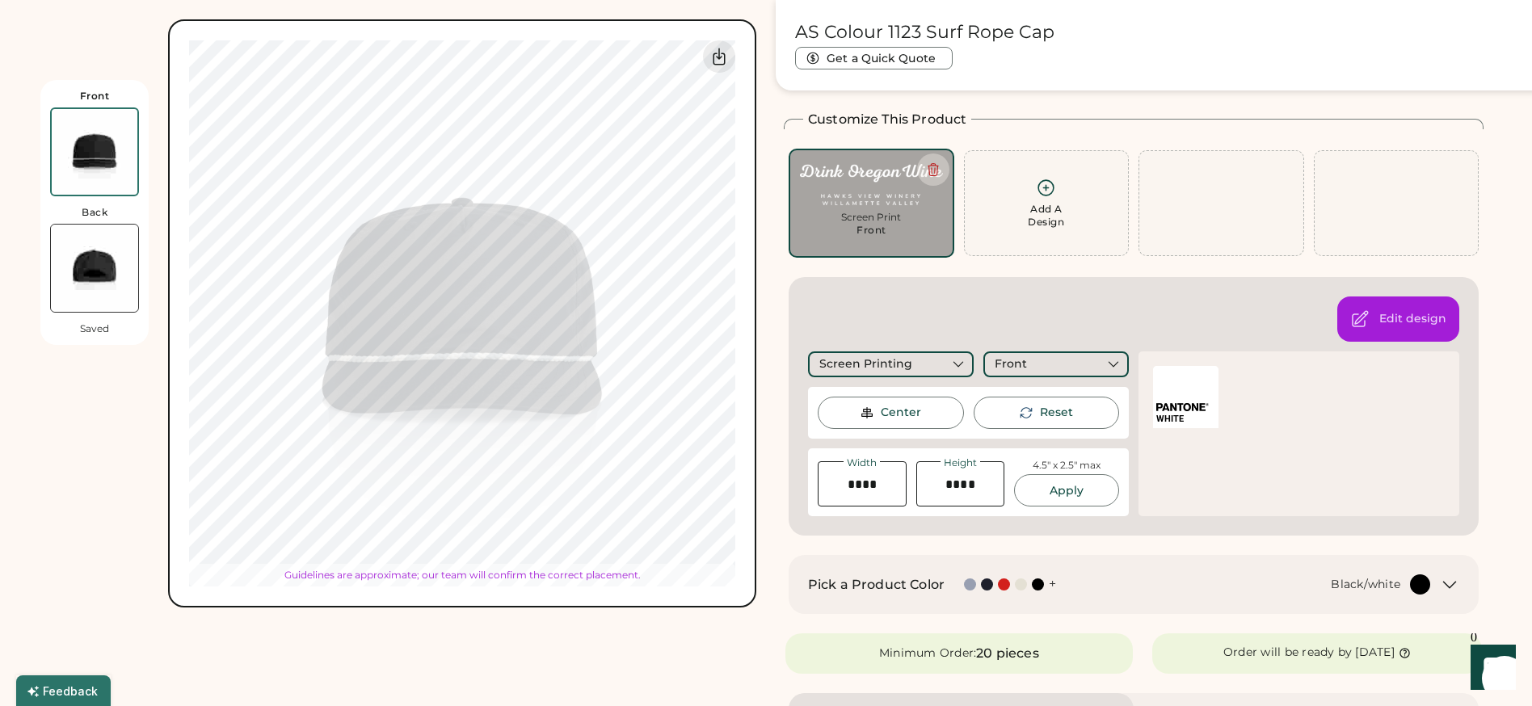
type input "****"
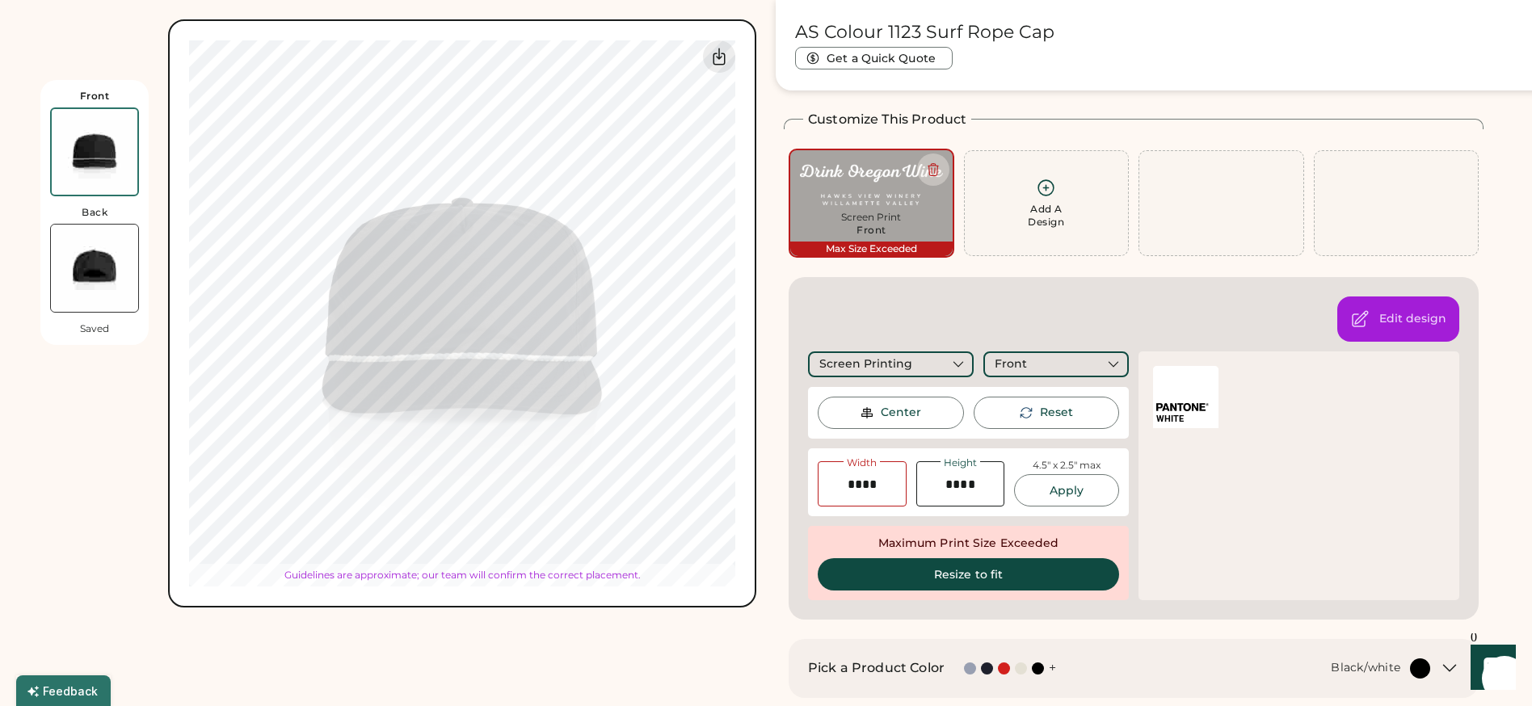
type input "****"
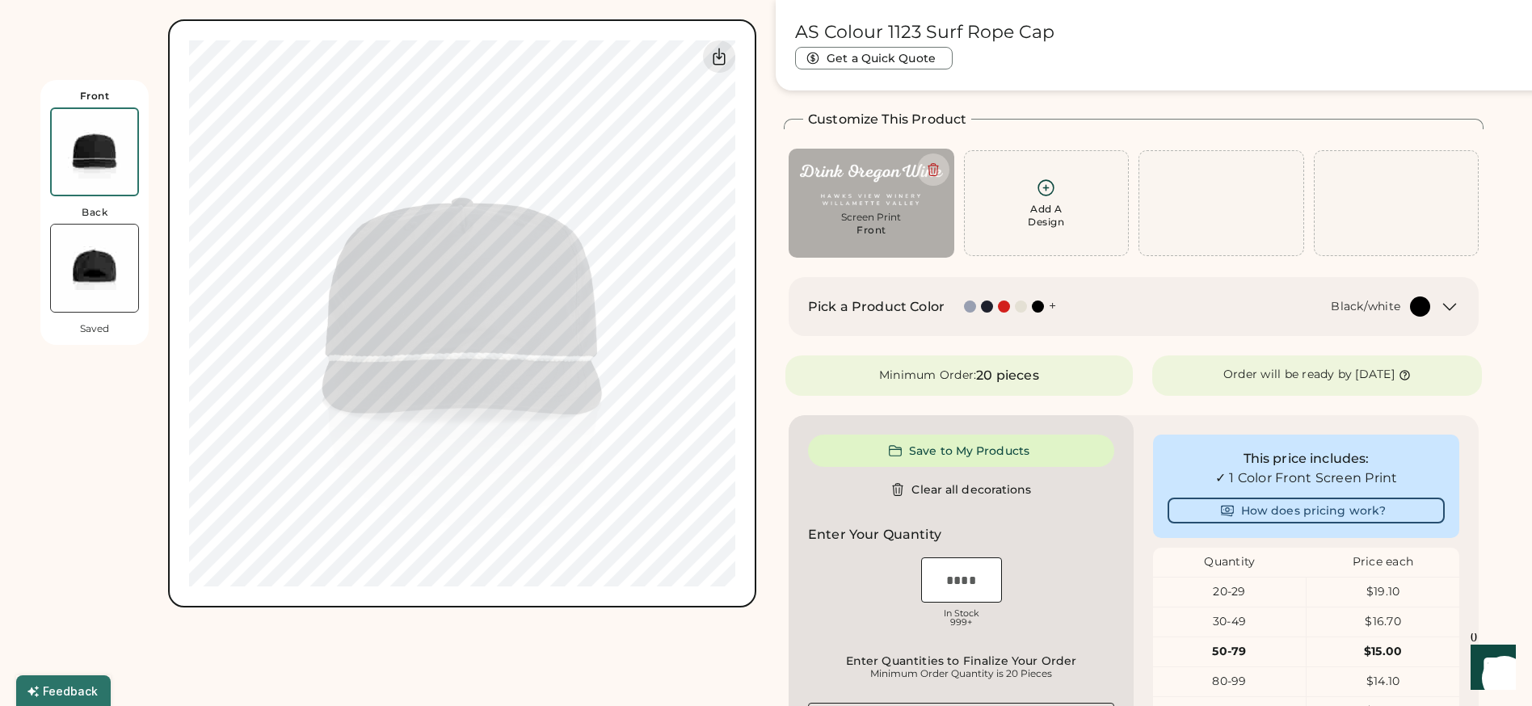
type input "****"
click at [106, 266] on img at bounding box center [94, 268] width 87 height 87
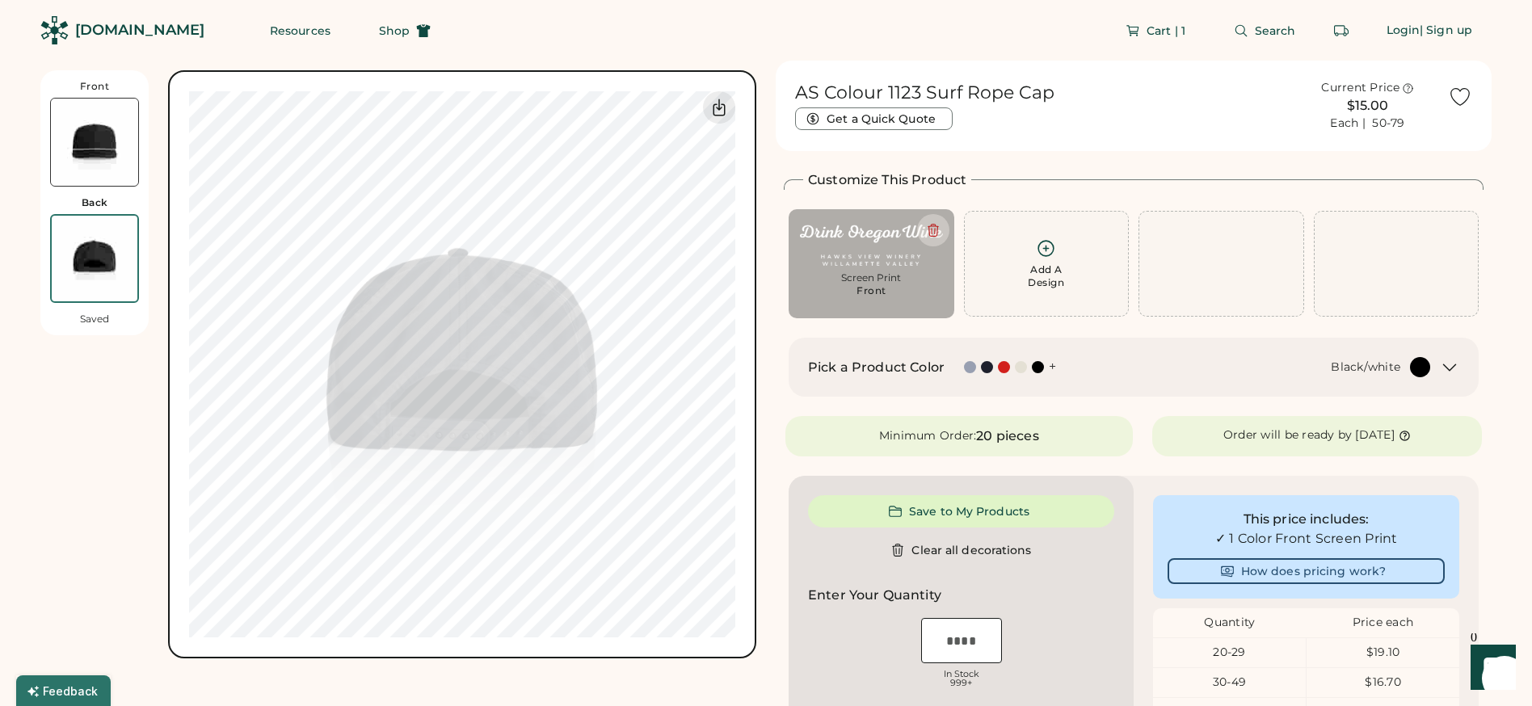
click at [85, 159] on img at bounding box center [94, 142] width 87 height 87
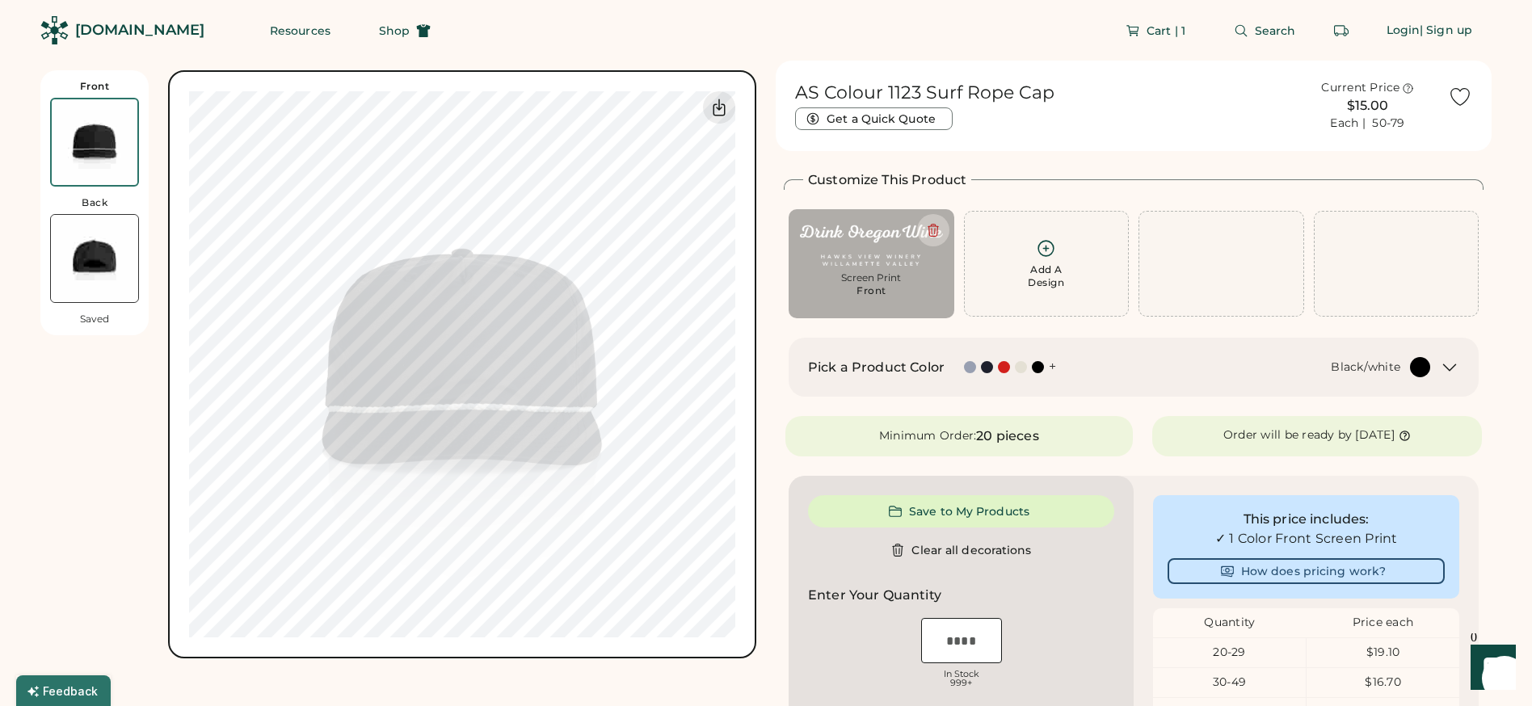
click at [964, 364] on div at bounding box center [970, 367] width 12 height 12
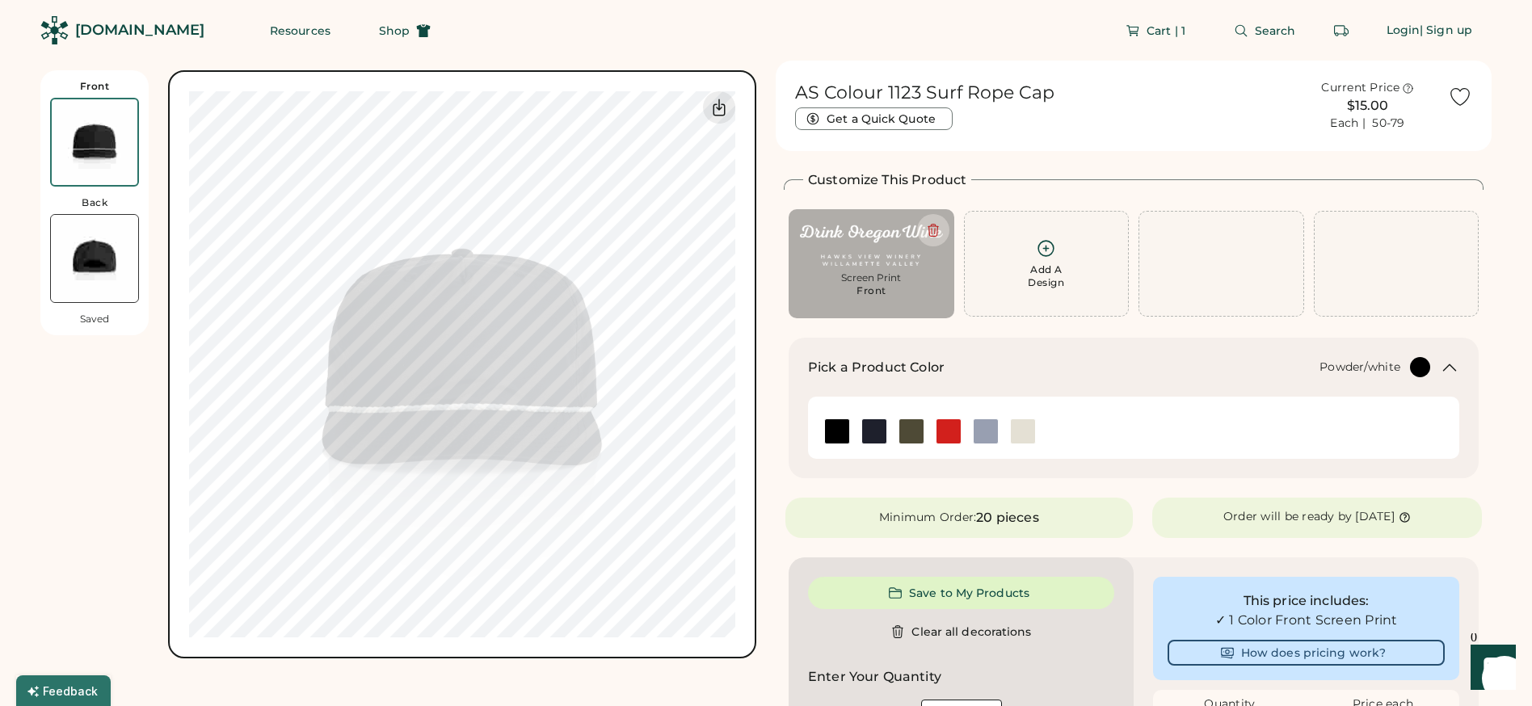
click at [978, 431] on img at bounding box center [986, 431] width 24 height 24
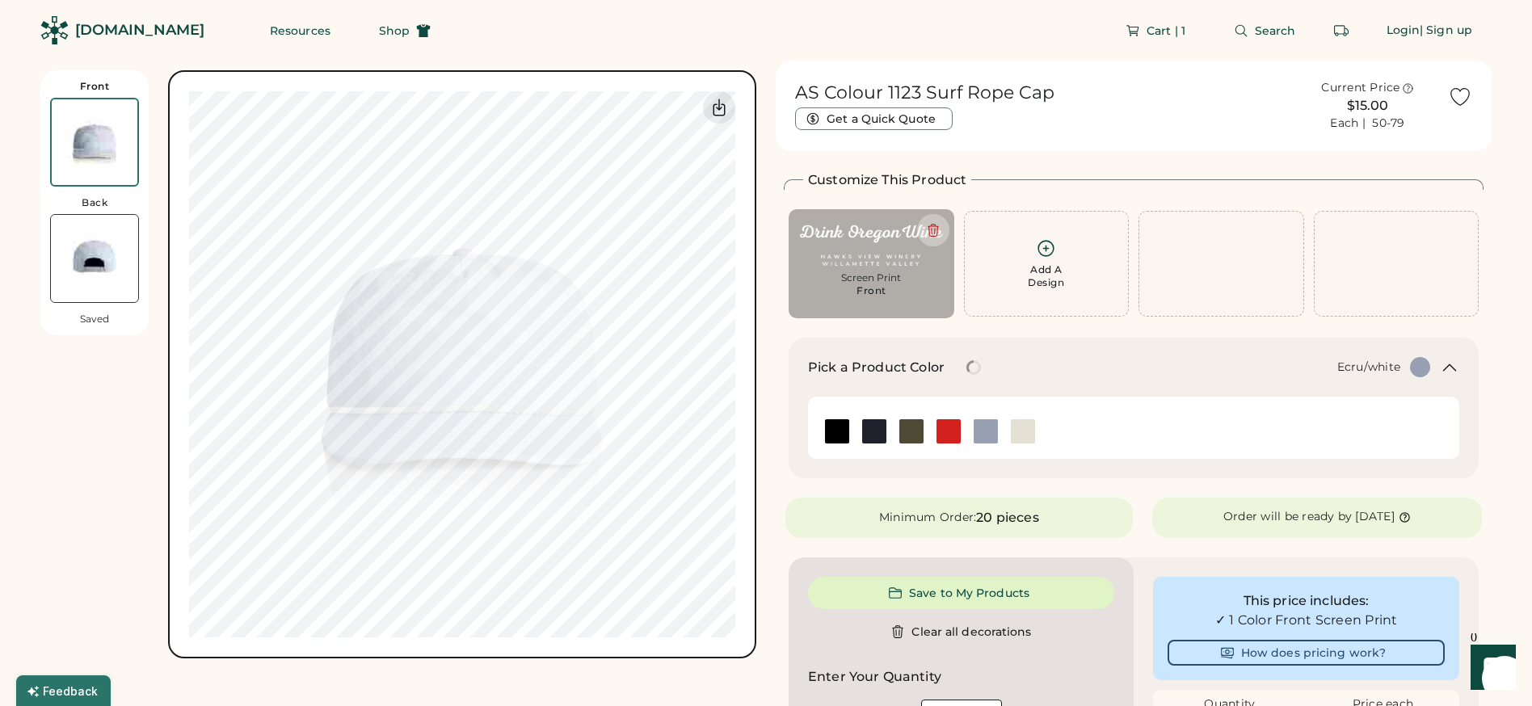
click at [1026, 437] on img at bounding box center [1023, 431] width 24 height 24
click at [943, 432] on img at bounding box center [949, 431] width 24 height 24
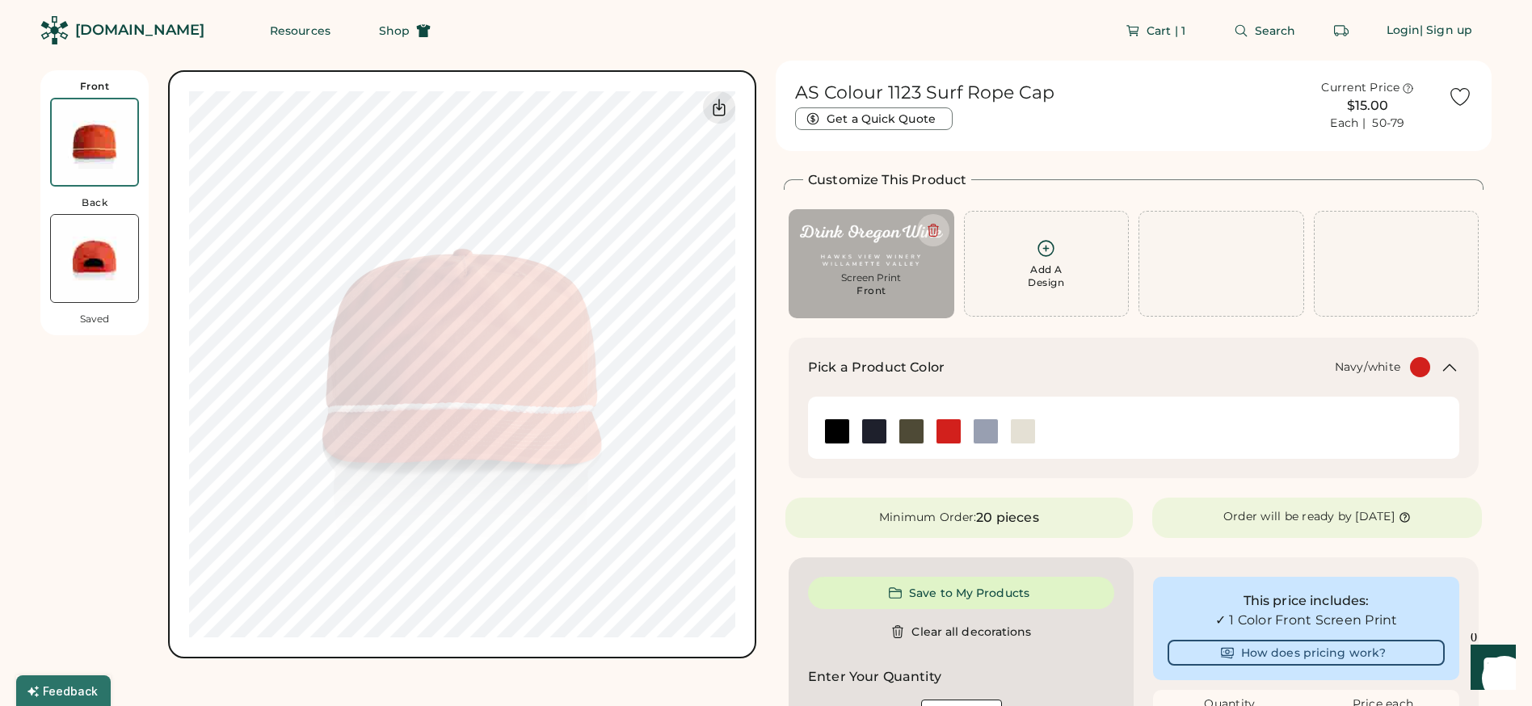
click at [882, 424] on img at bounding box center [874, 431] width 24 height 24
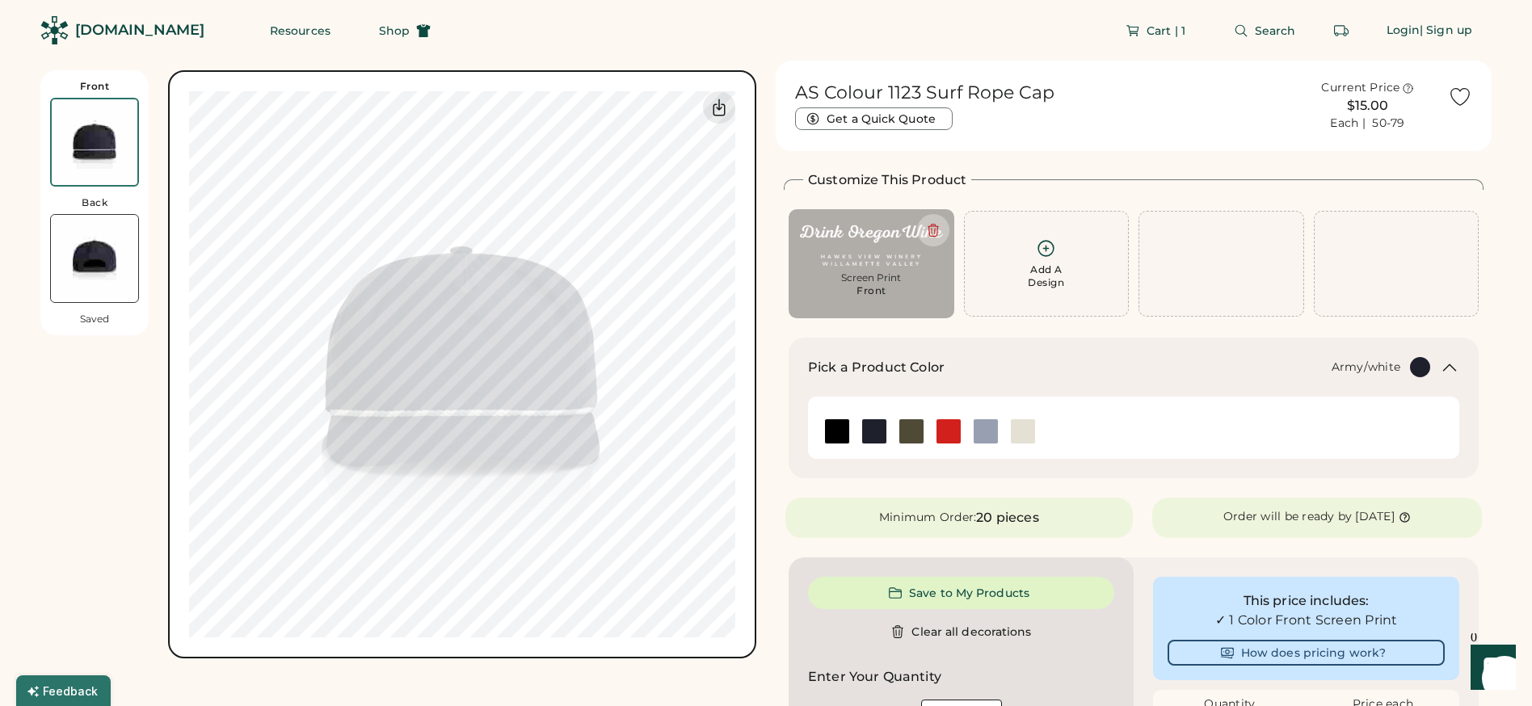
click at [908, 431] on img at bounding box center [911, 431] width 24 height 24
click at [834, 426] on img at bounding box center [837, 431] width 24 height 24
click at [866, 280] on div "Screen Print" at bounding box center [871, 278] width 143 height 13
type input "****"
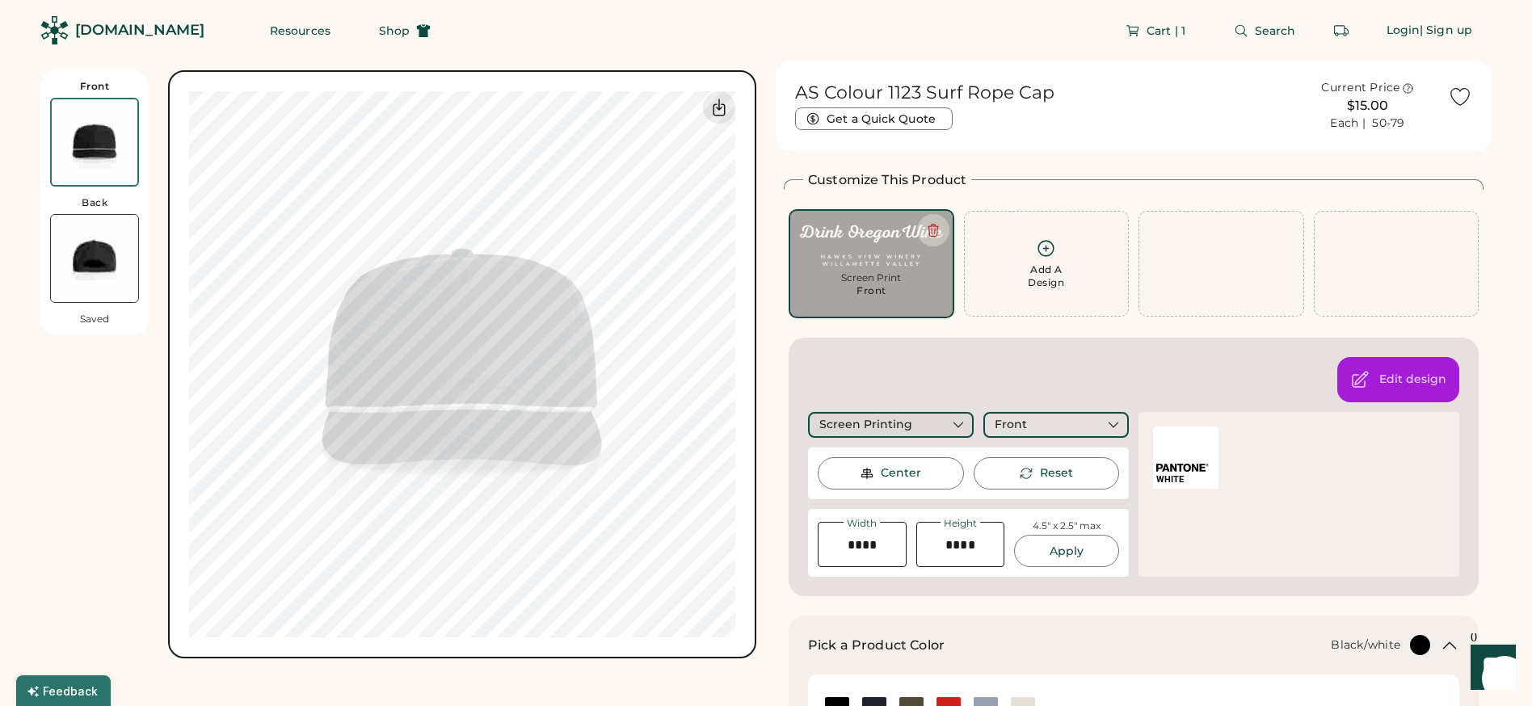
click at [920, 419] on div "Screen Printing" at bounding box center [891, 425] width 166 height 26
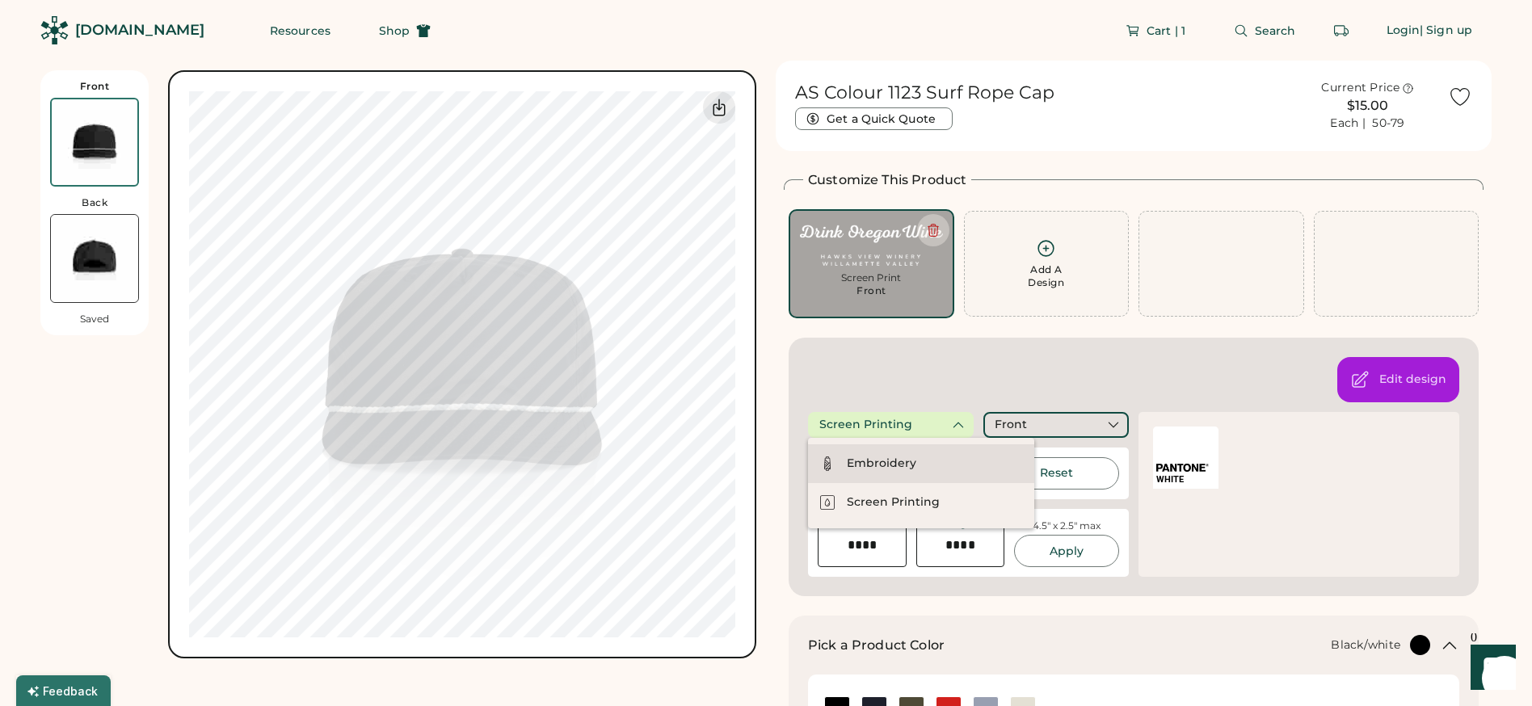
click at [917, 466] on div "Embroidery" at bounding box center [921, 463] width 226 height 39
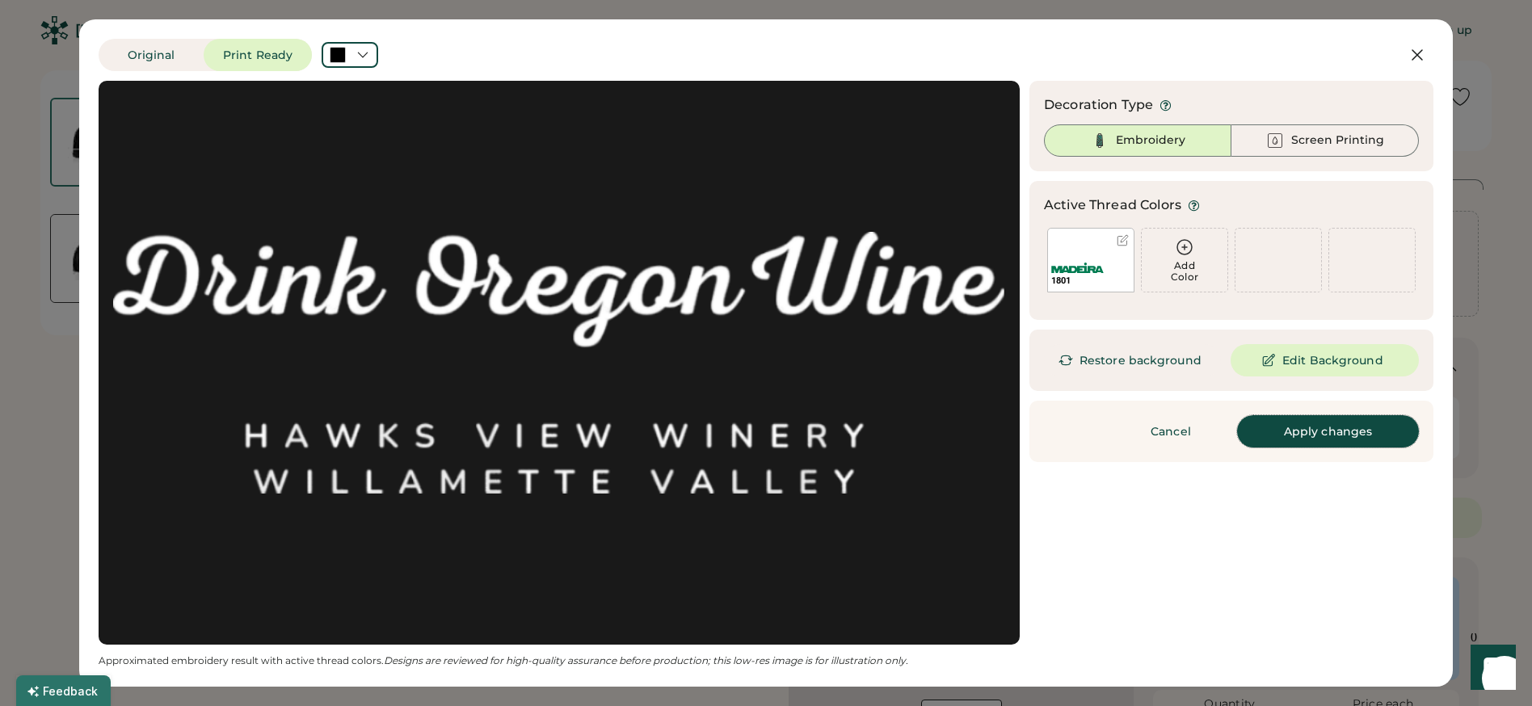
click at [1306, 433] on button "Apply changes" at bounding box center [1328, 431] width 182 height 32
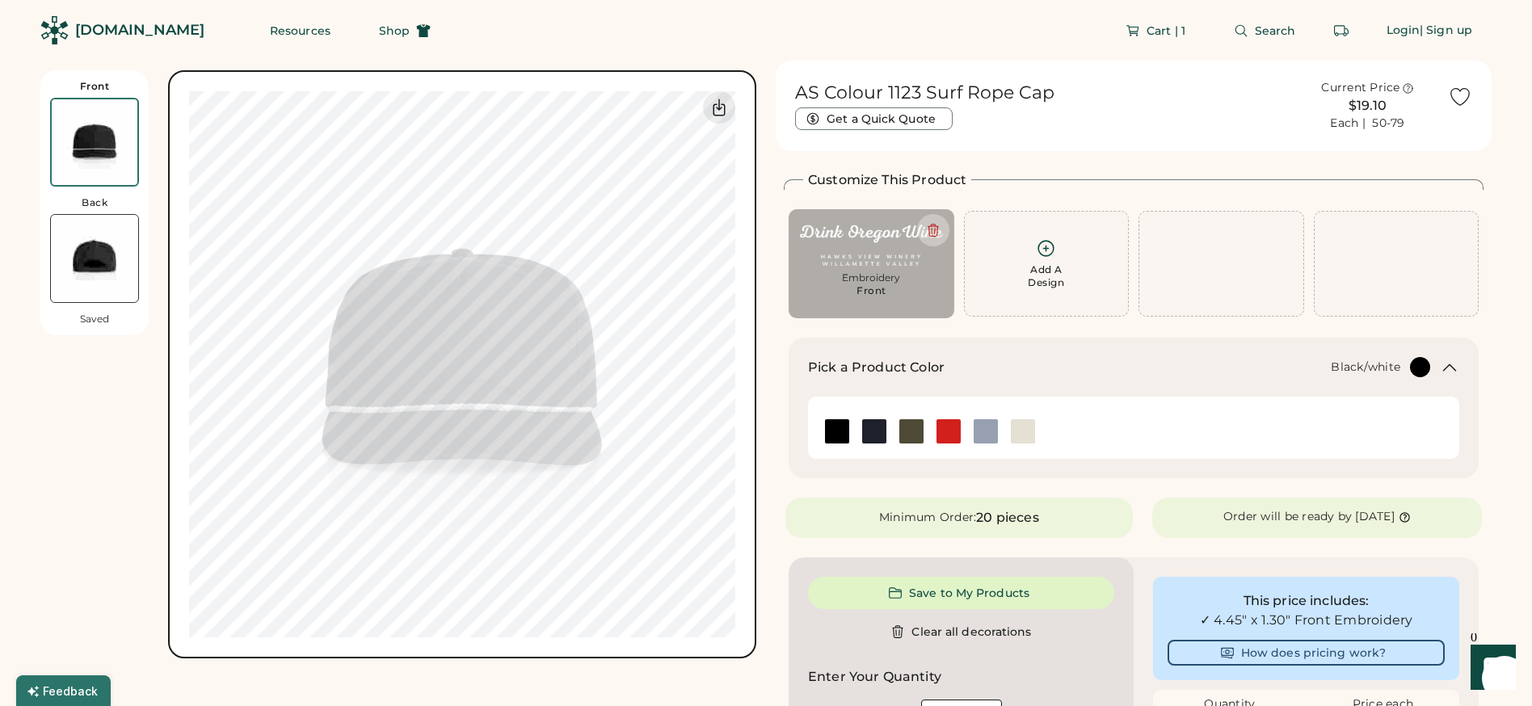
type input "****"
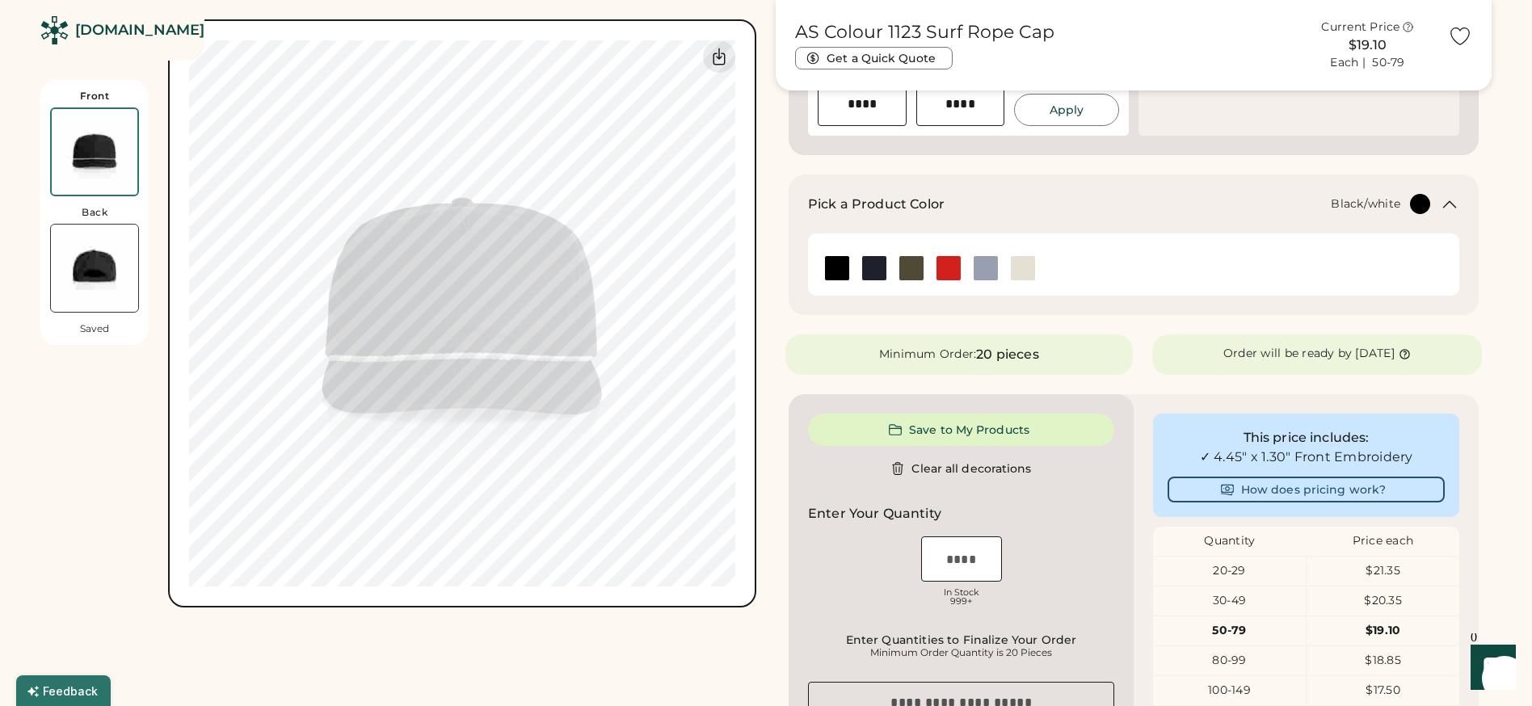
scroll to position [400, 0]
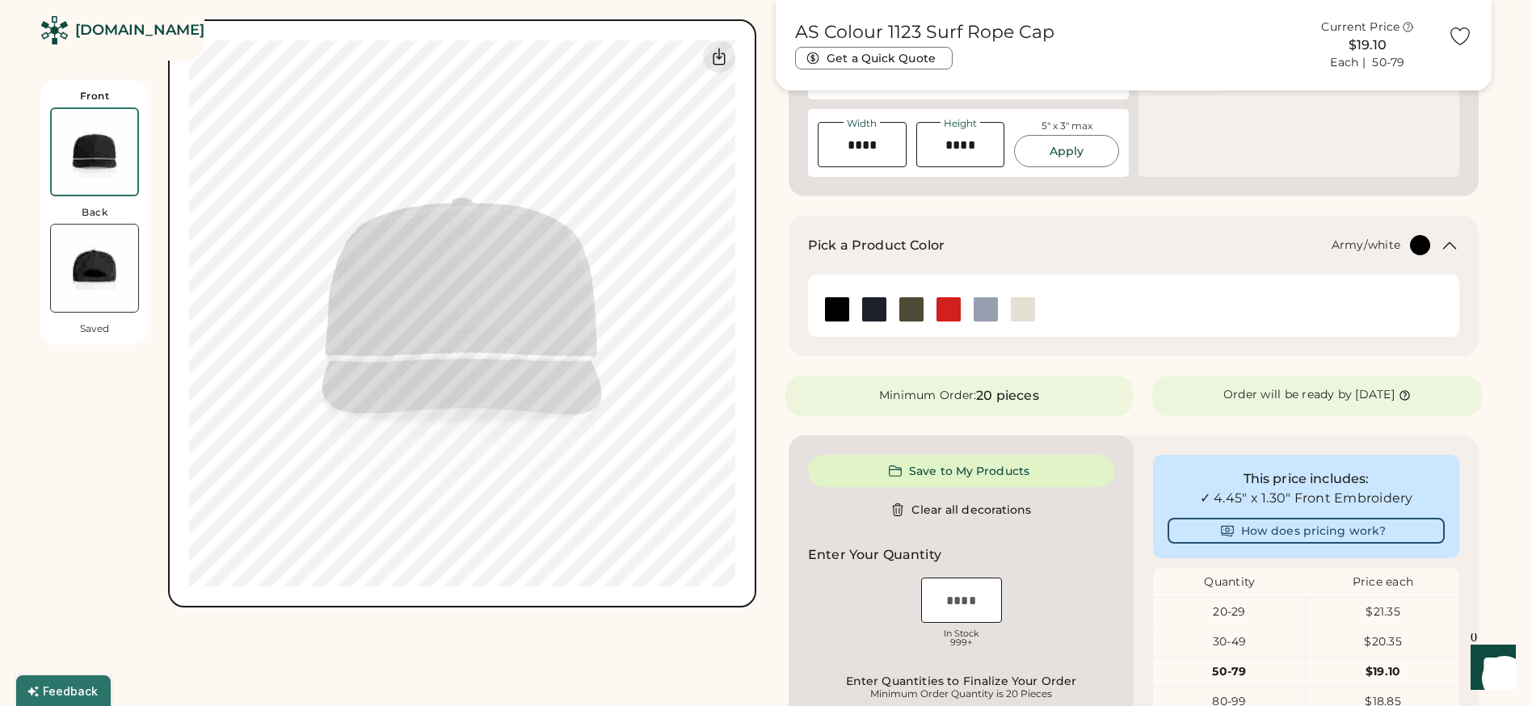
click at [910, 306] on img at bounding box center [911, 309] width 24 height 24
click at [844, 305] on img at bounding box center [837, 309] width 24 height 24
click at [1017, 314] on img at bounding box center [1023, 309] width 24 height 24
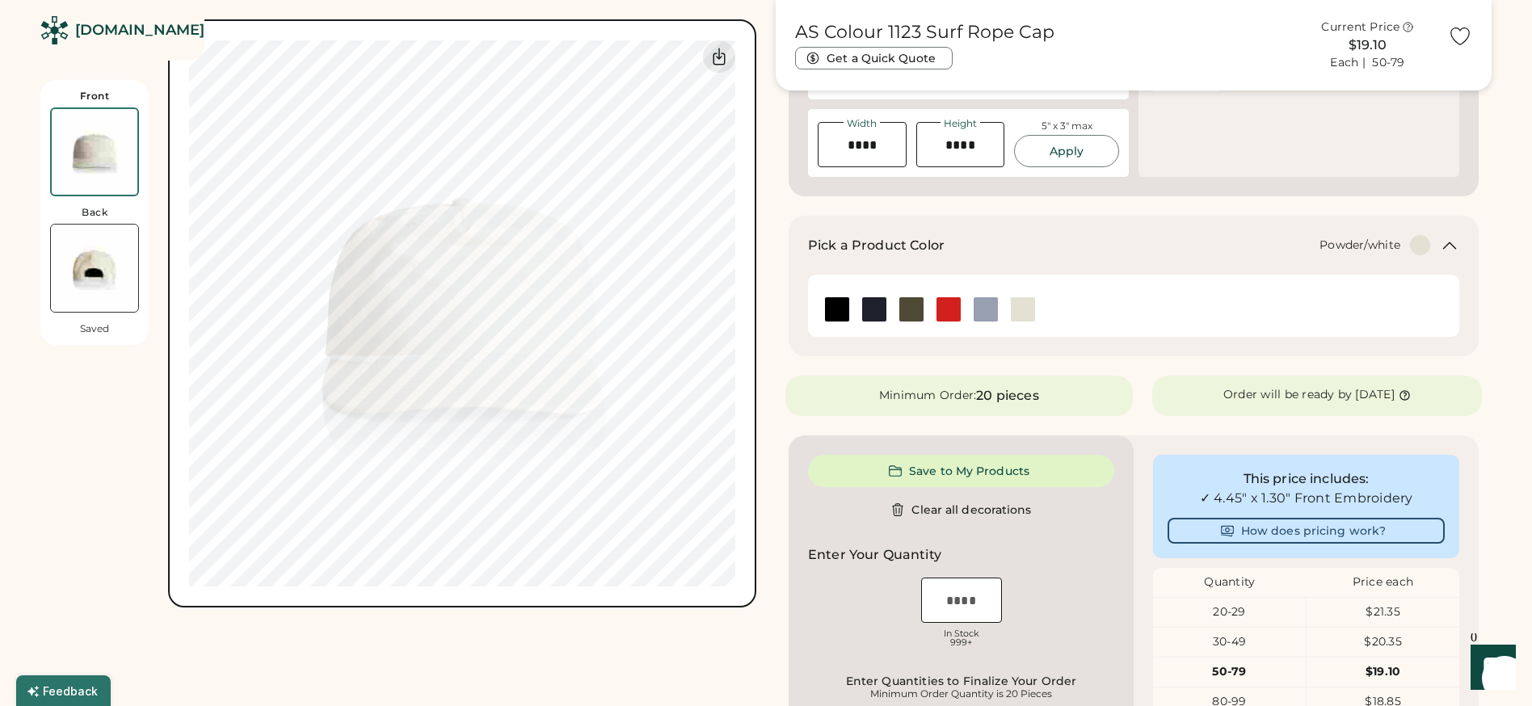
click at [993, 314] on img at bounding box center [986, 309] width 24 height 24
click at [939, 314] on img at bounding box center [949, 309] width 24 height 24
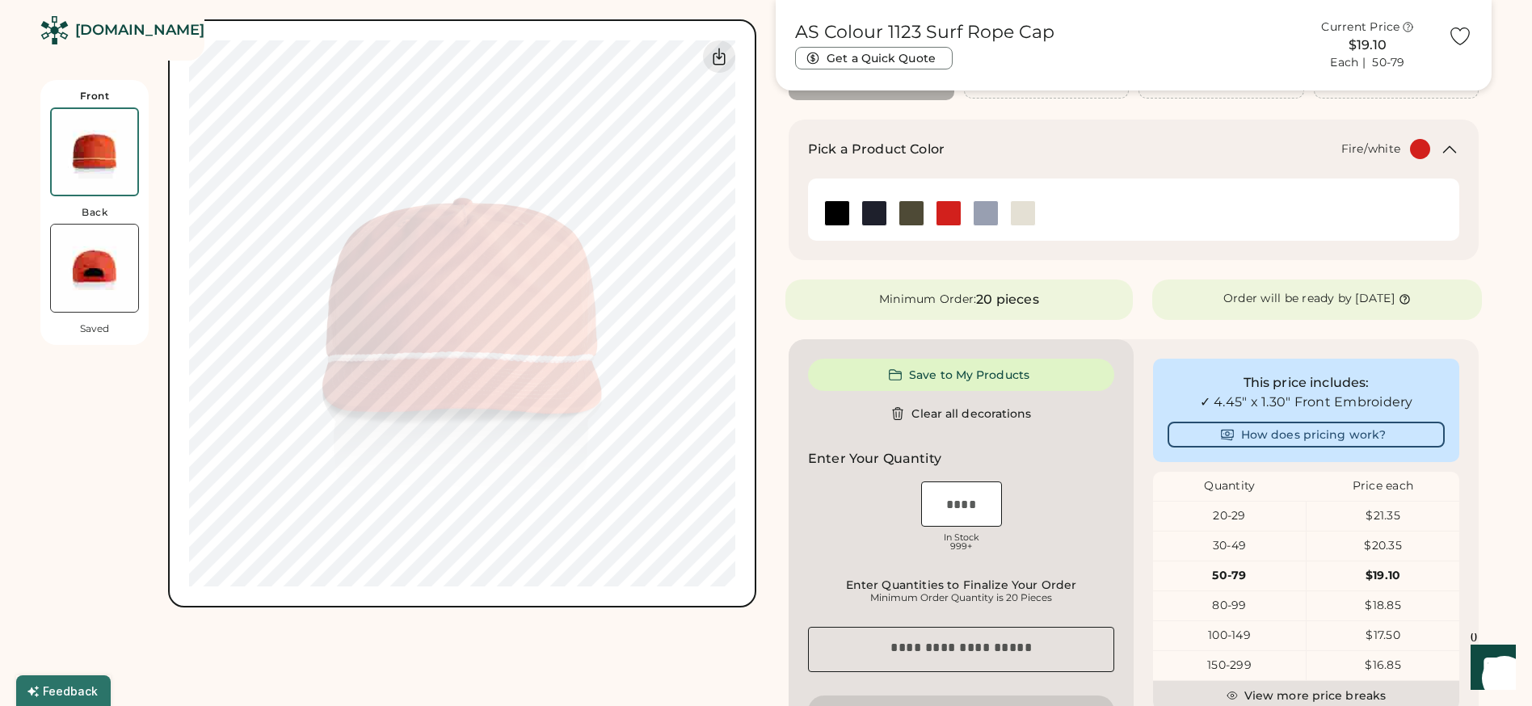
scroll to position [211, 0]
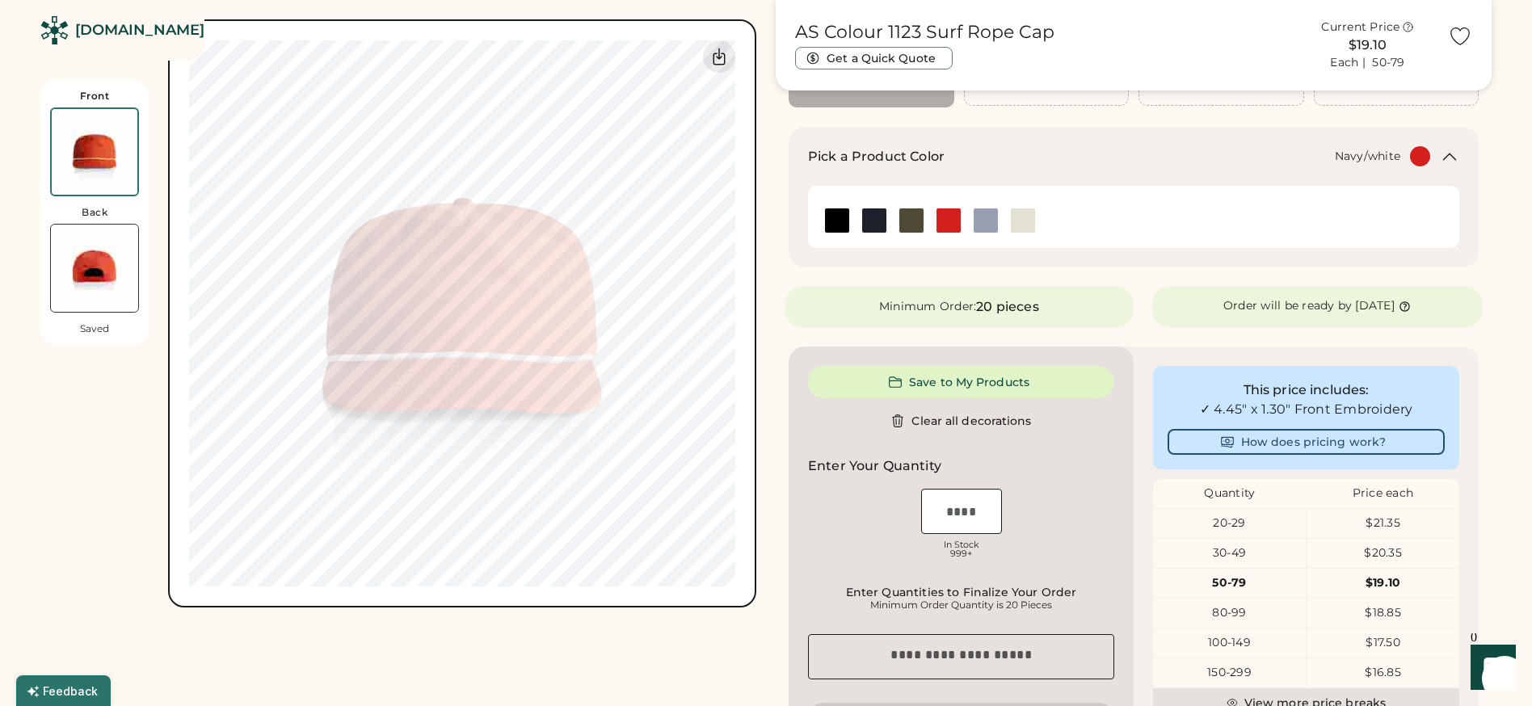
click at [874, 213] on img at bounding box center [874, 220] width 24 height 24
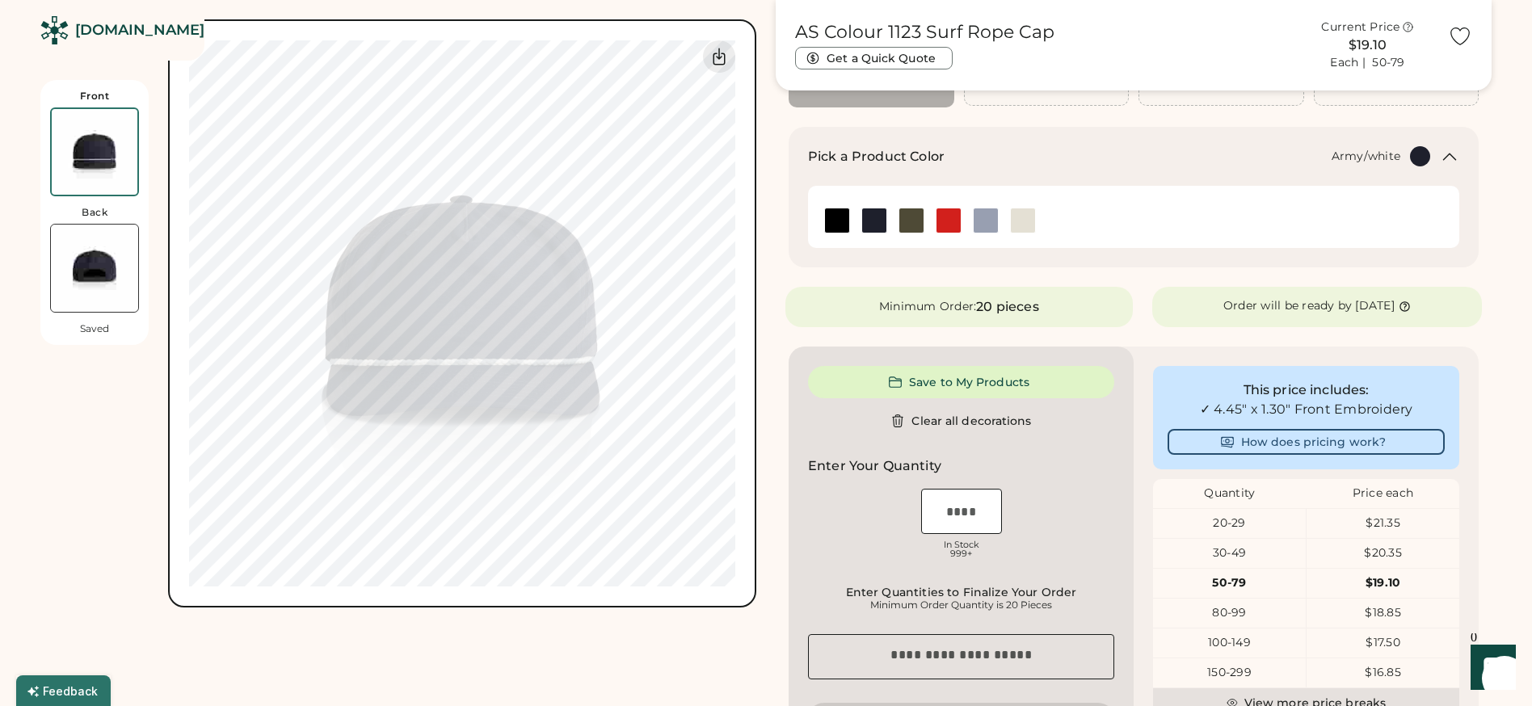
click at [908, 222] on img at bounding box center [911, 220] width 24 height 24
click at [836, 222] on img at bounding box center [837, 220] width 24 height 24
click at [864, 216] on img at bounding box center [874, 220] width 24 height 24
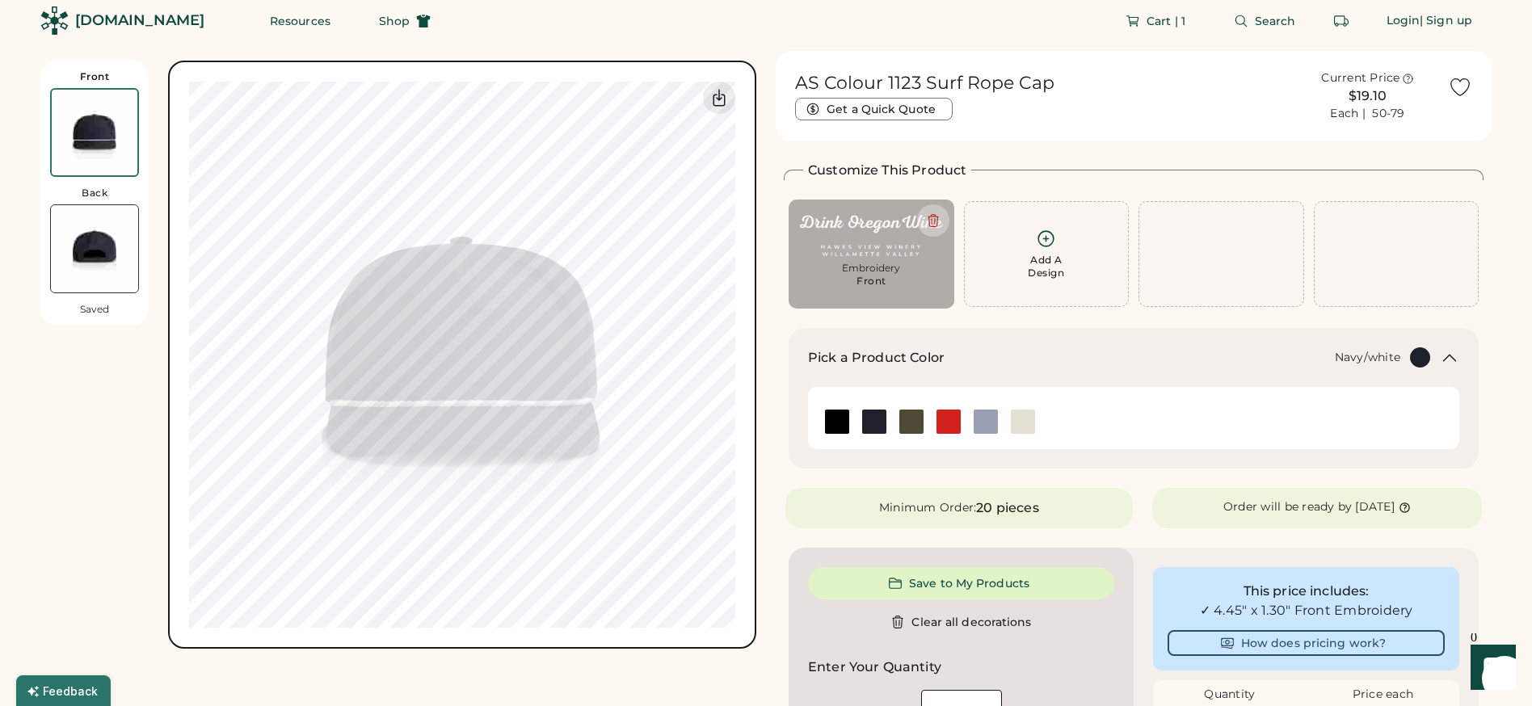
scroll to position [0, 0]
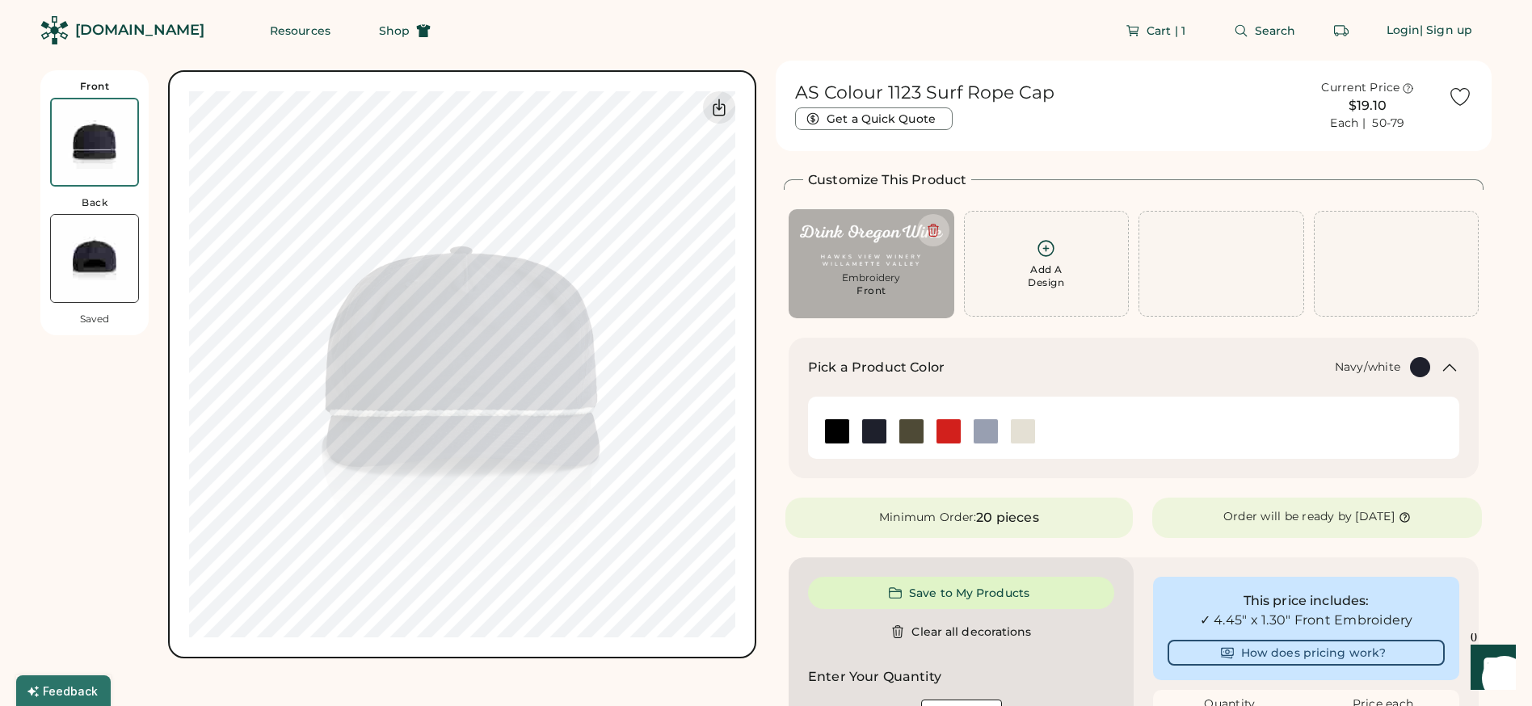
click at [1447, 365] on icon at bounding box center [1450, 367] width 12 height 6
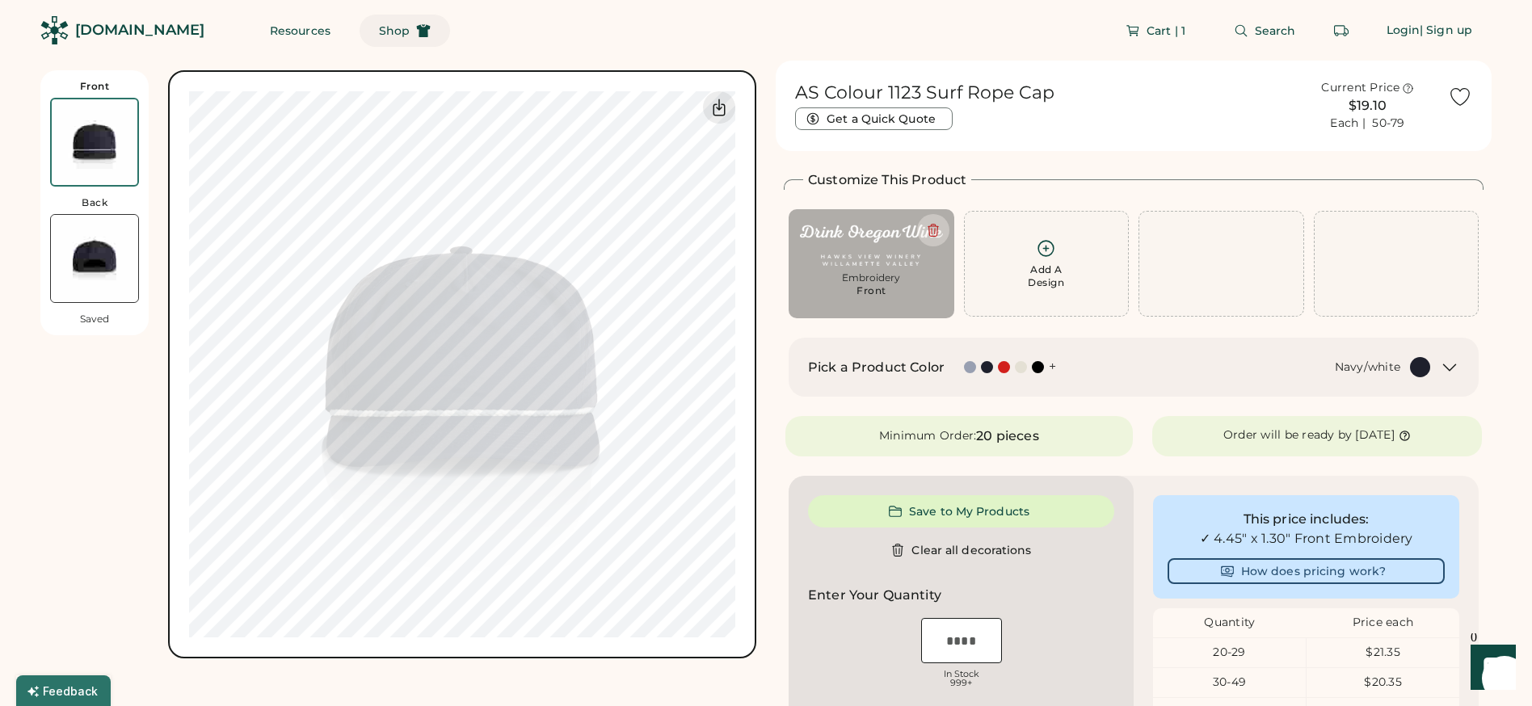
click at [379, 32] on span "Shop" at bounding box center [394, 30] width 31 height 11
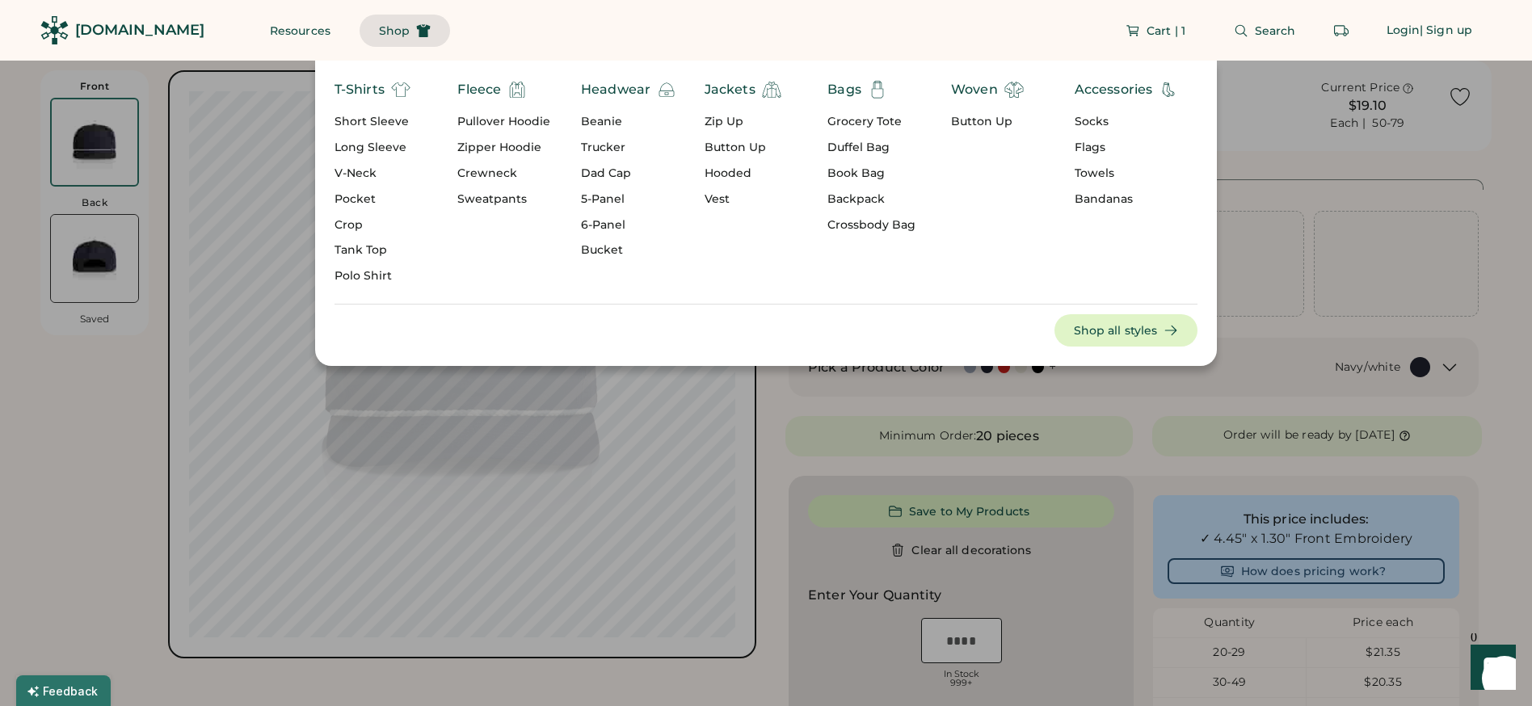
click at [596, 145] on div "Trucker" at bounding box center [628, 148] width 95 height 16
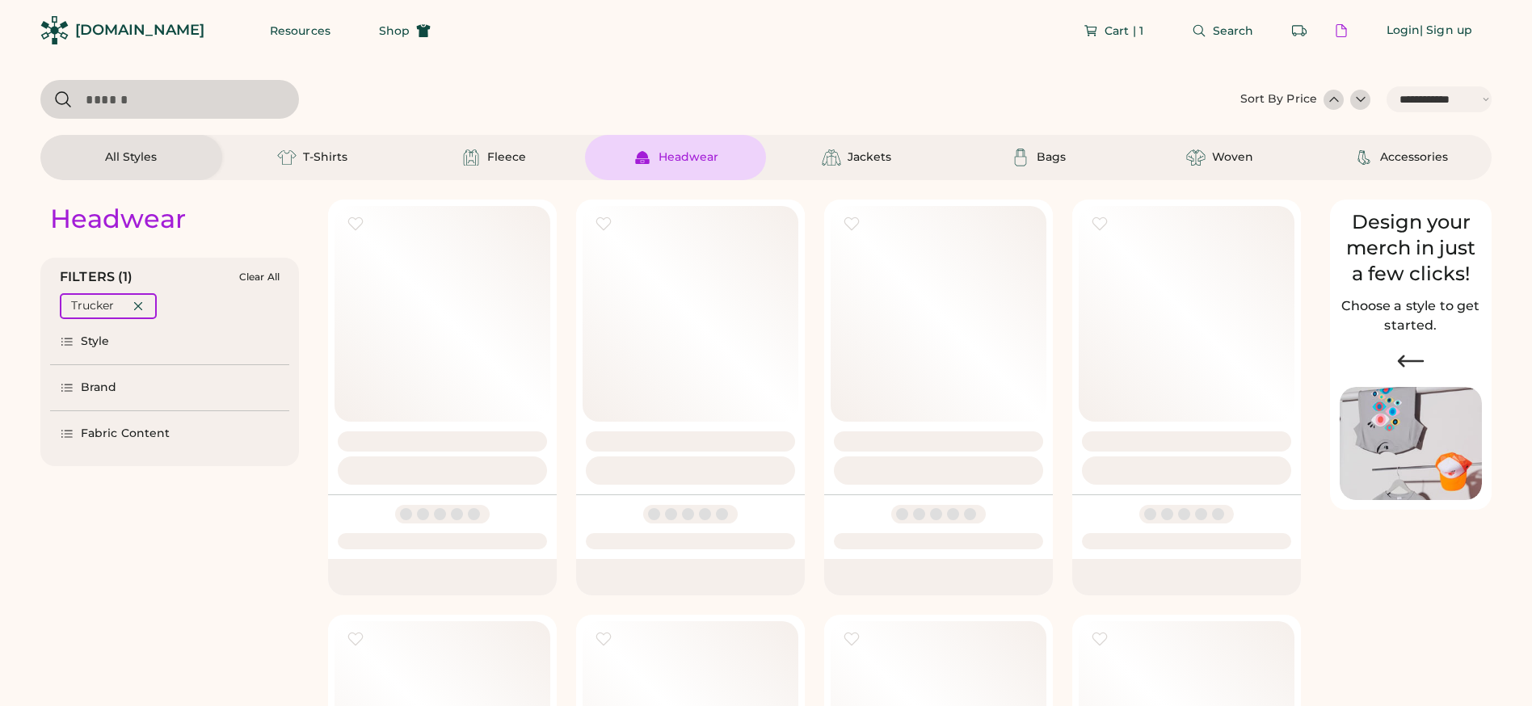
select select "*****"
select select "*"
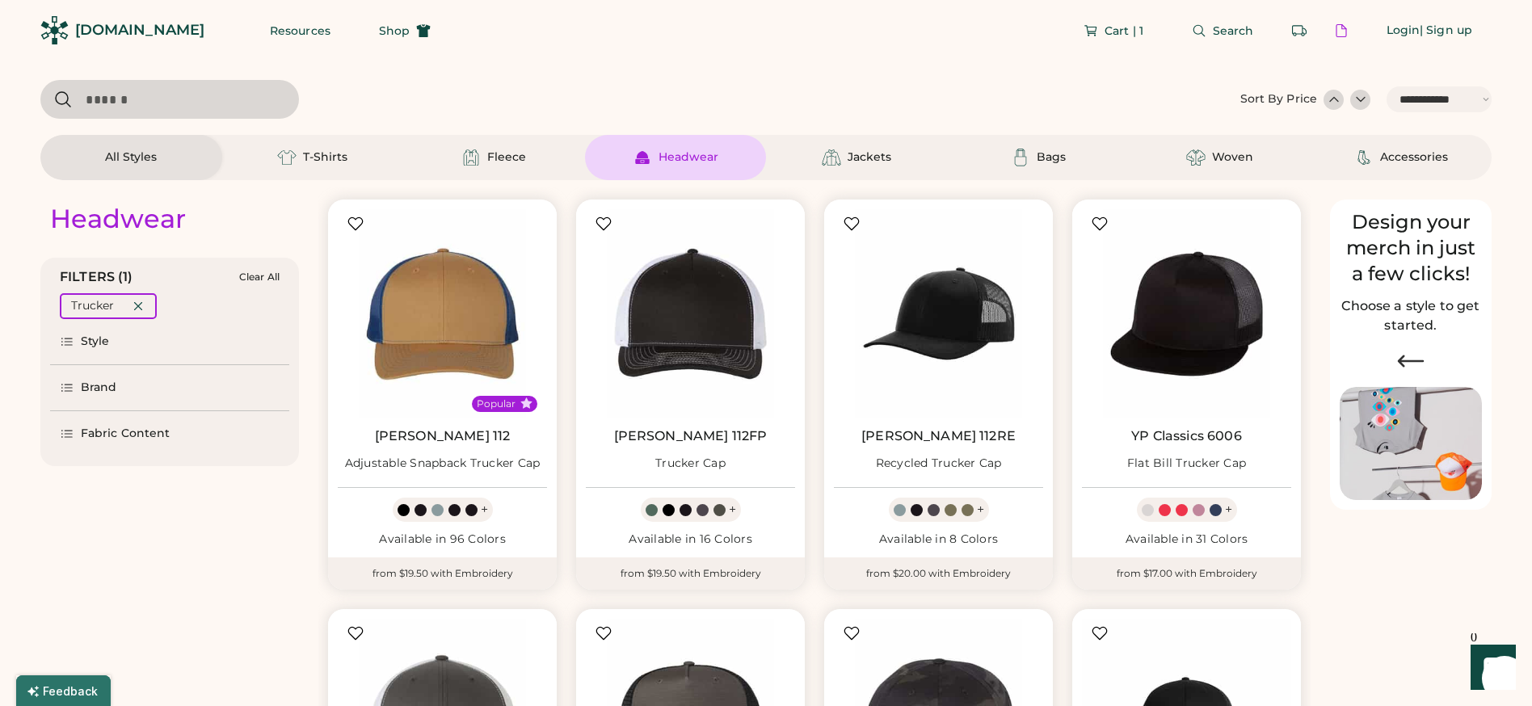
scroll to position [210, 0]
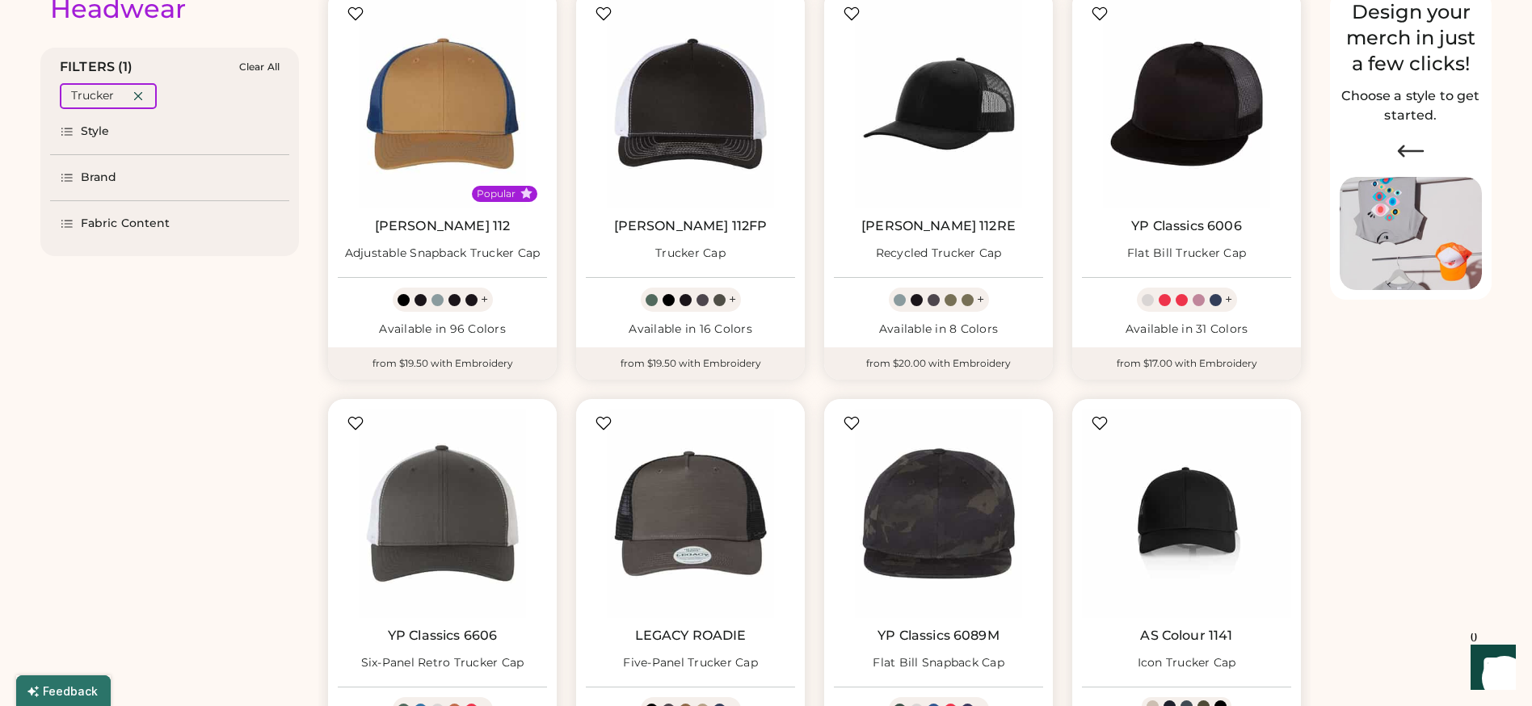
select select "*****"
select select "*"
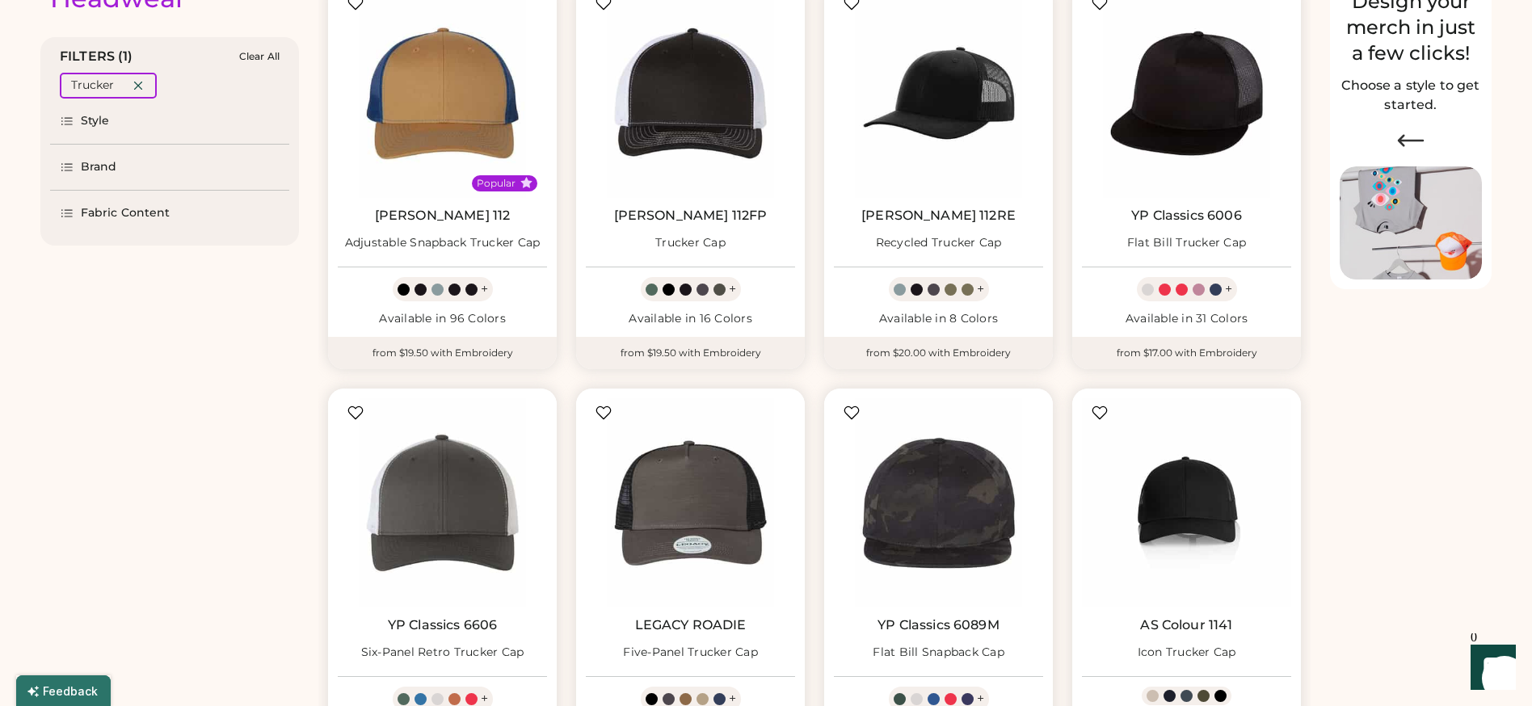
scroll to position [0, 0]
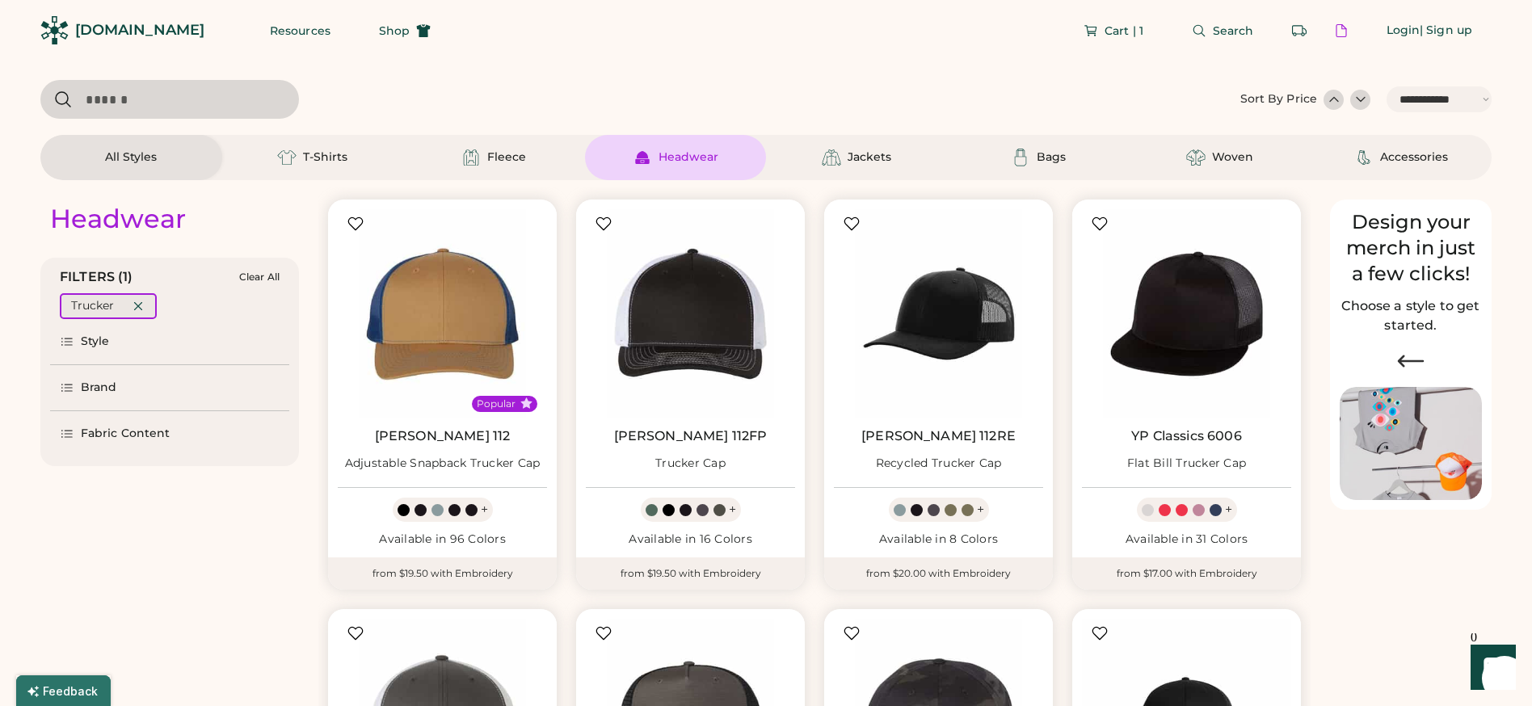
click at [134, 303] on icon at bounding box center [138, 306] width 15 height 15
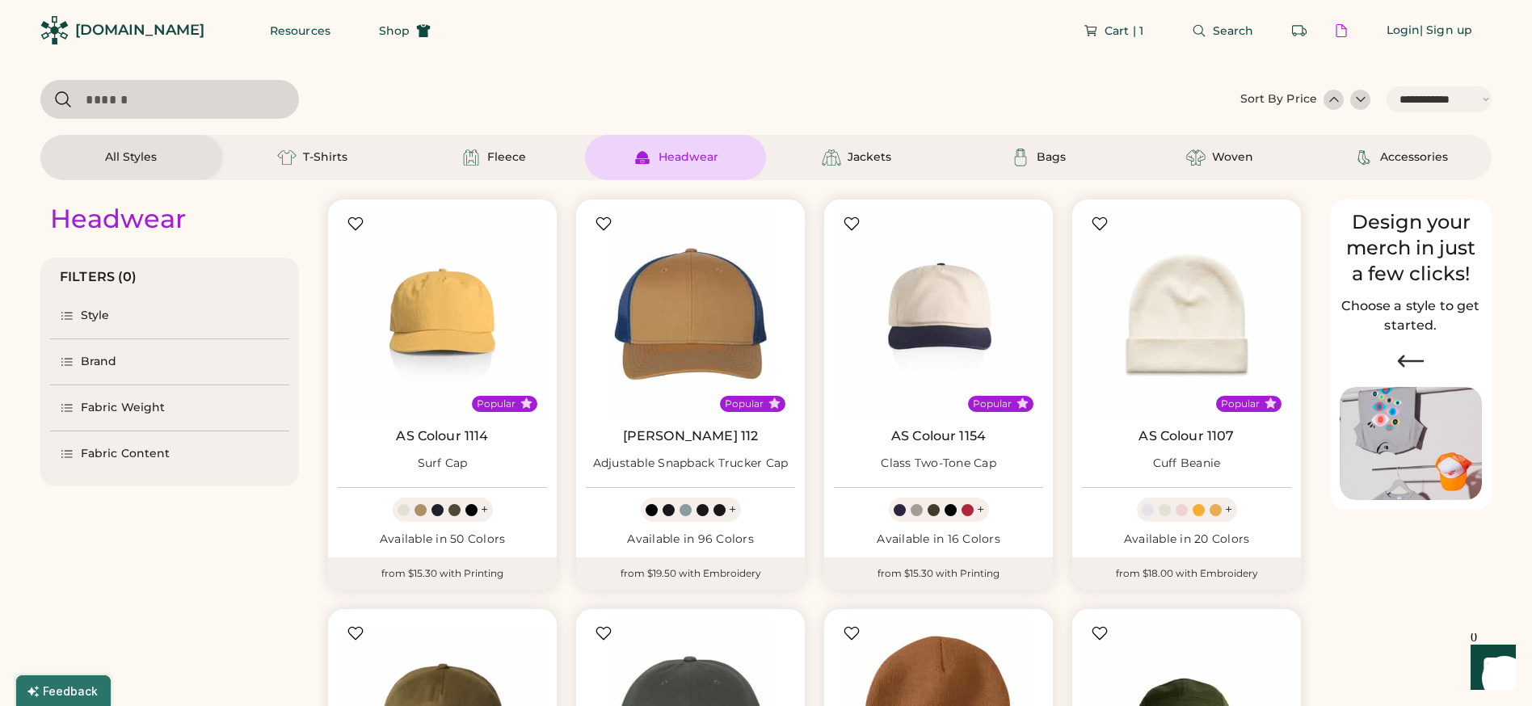
click at [108, 328] on div "Style" at bounding box center [169, 315] width 239 height 45
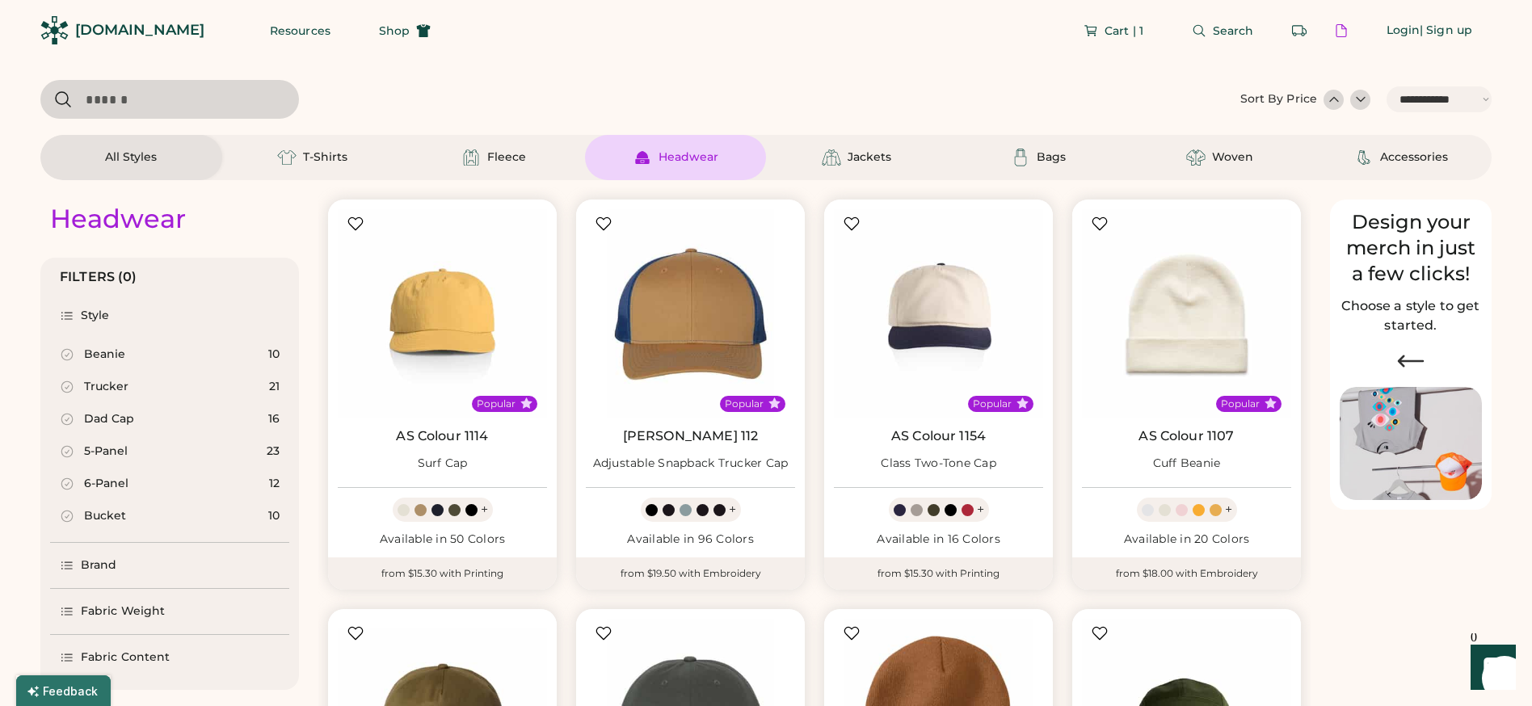
click at [99, 448] on div "5-Panel" at bounding box center [106, 452] width 44 height 16
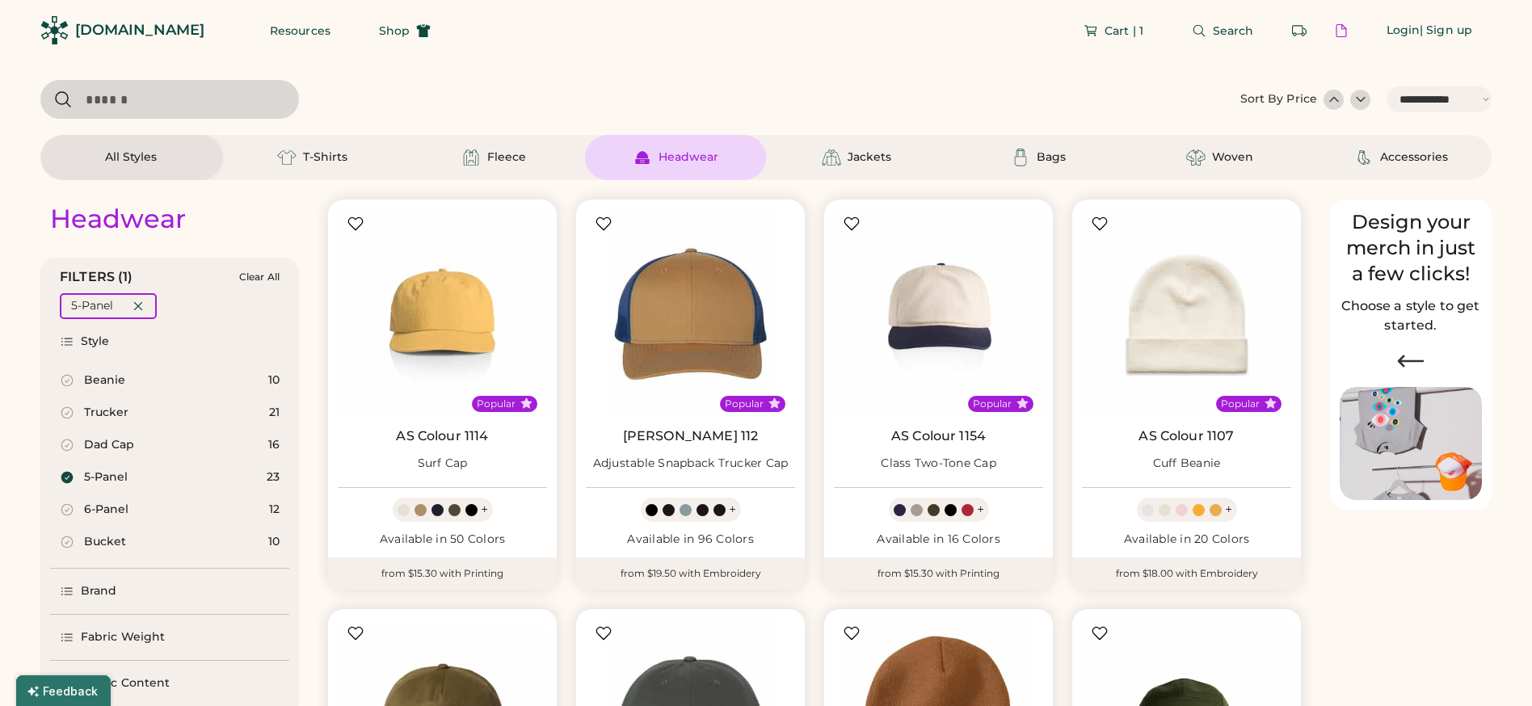
select select "*"
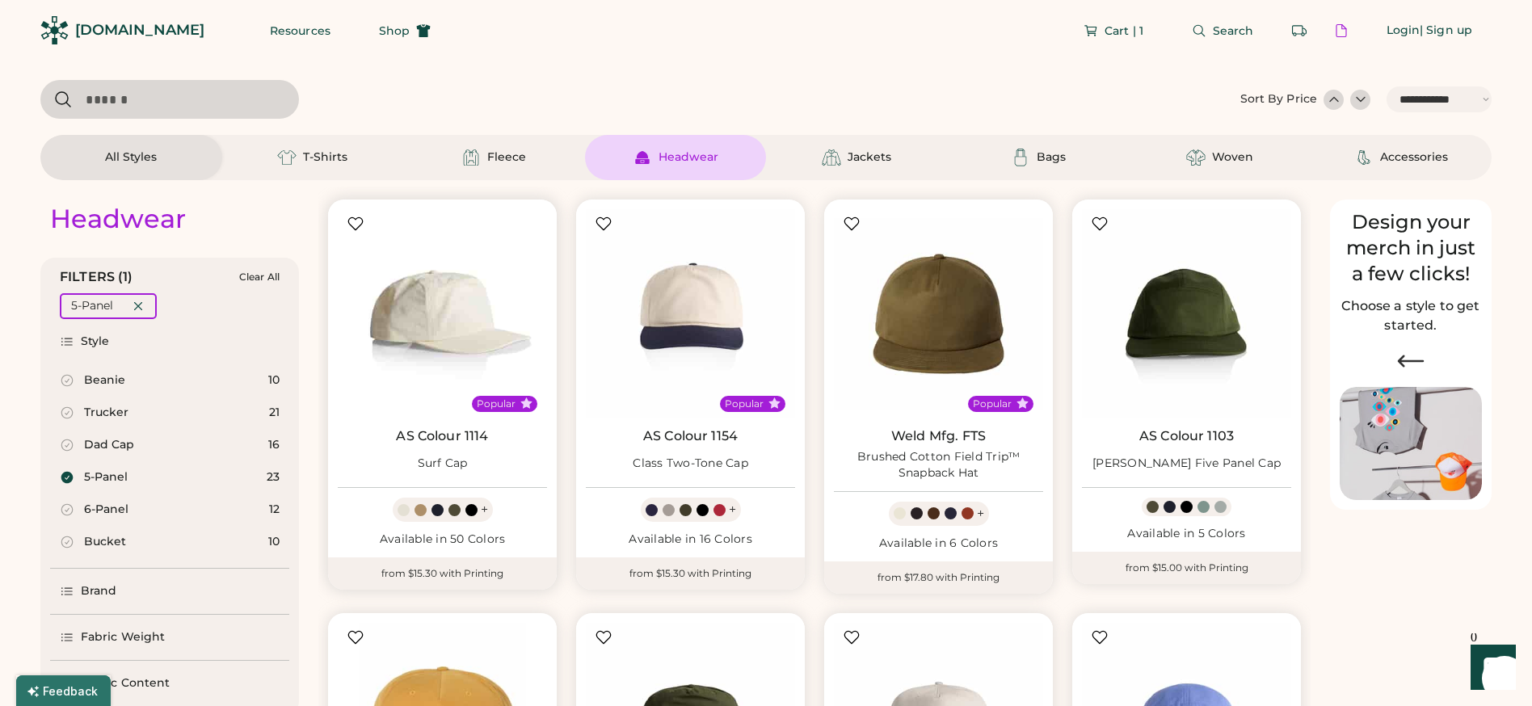
click at [451, 296] on img at bounding box center [442, 313] width 209 height 209
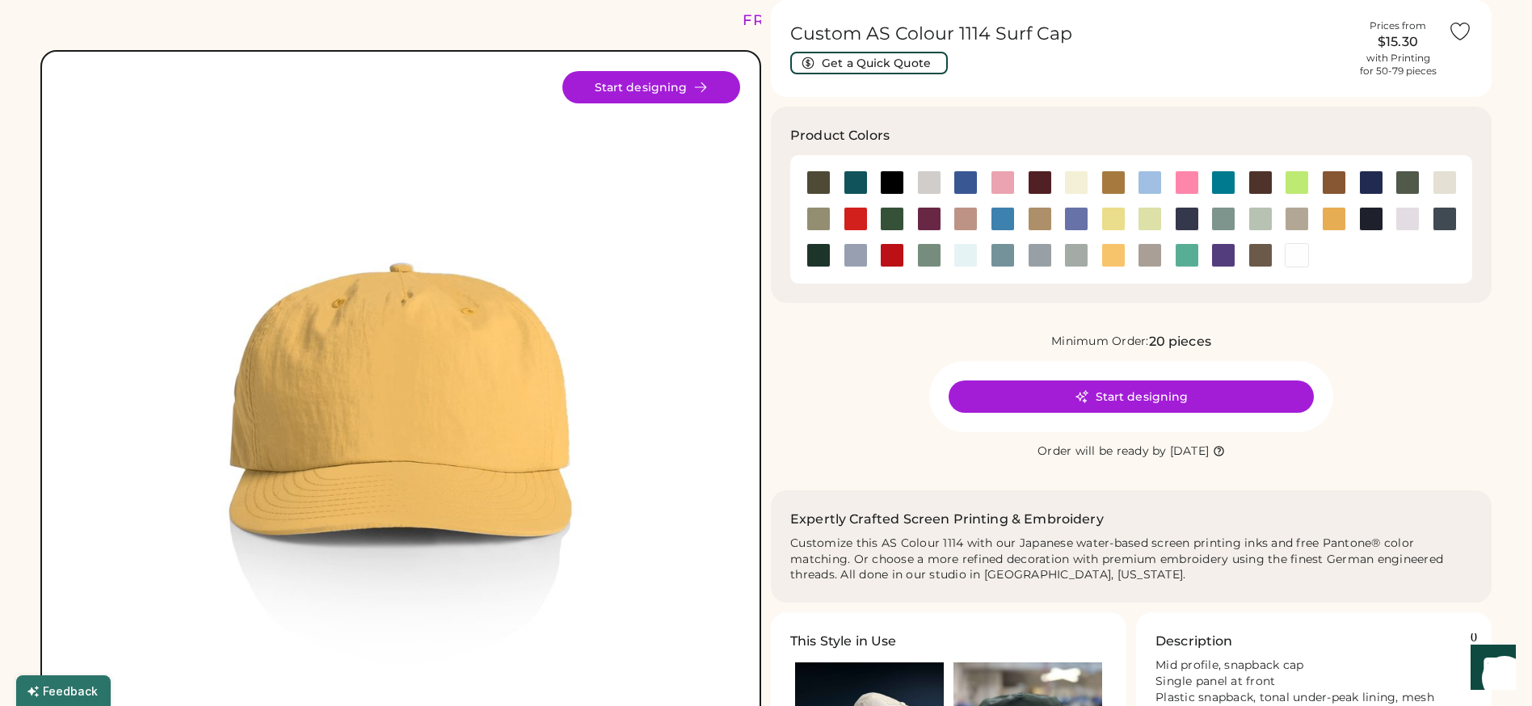
scroll to position [63, 0]
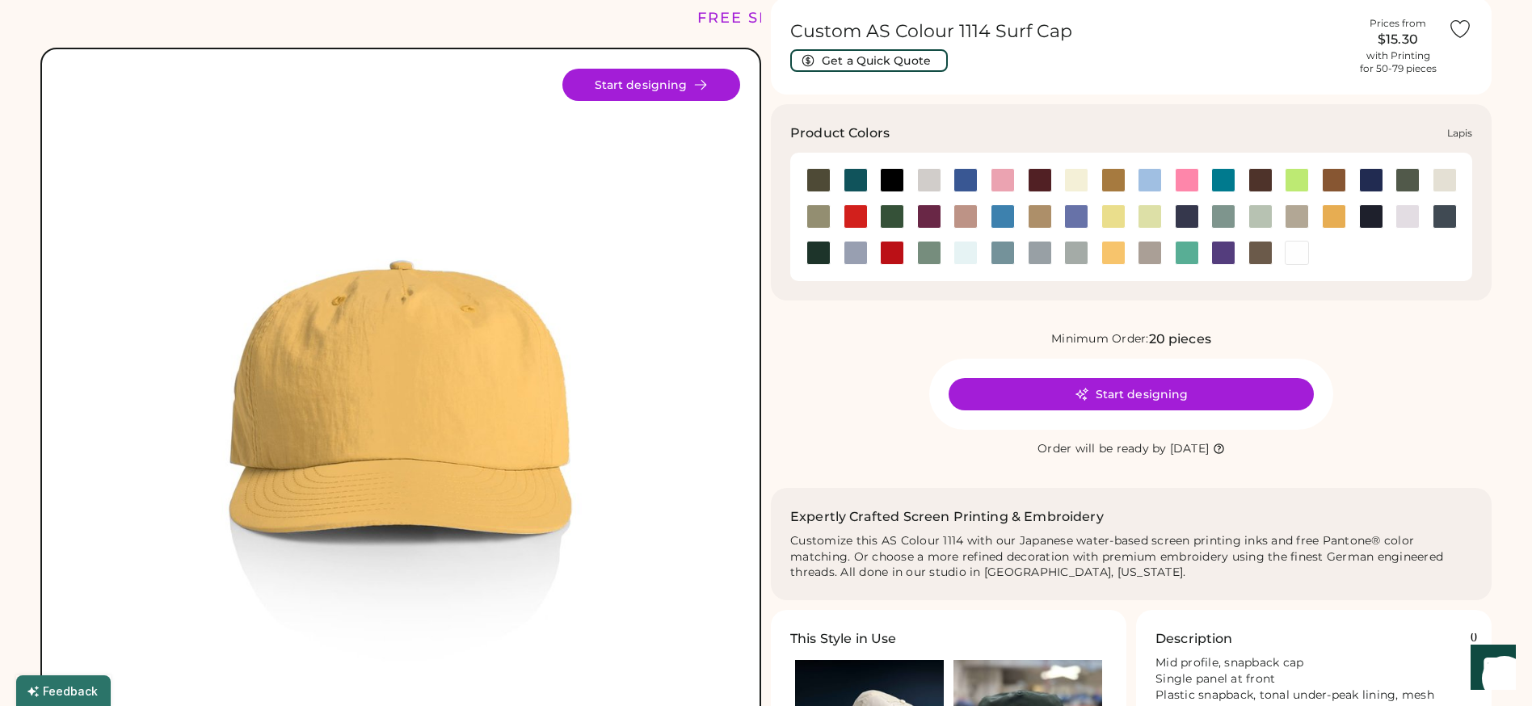
click at [1074, 209] on div at bounding box center [1076, 216] width 24 height 24
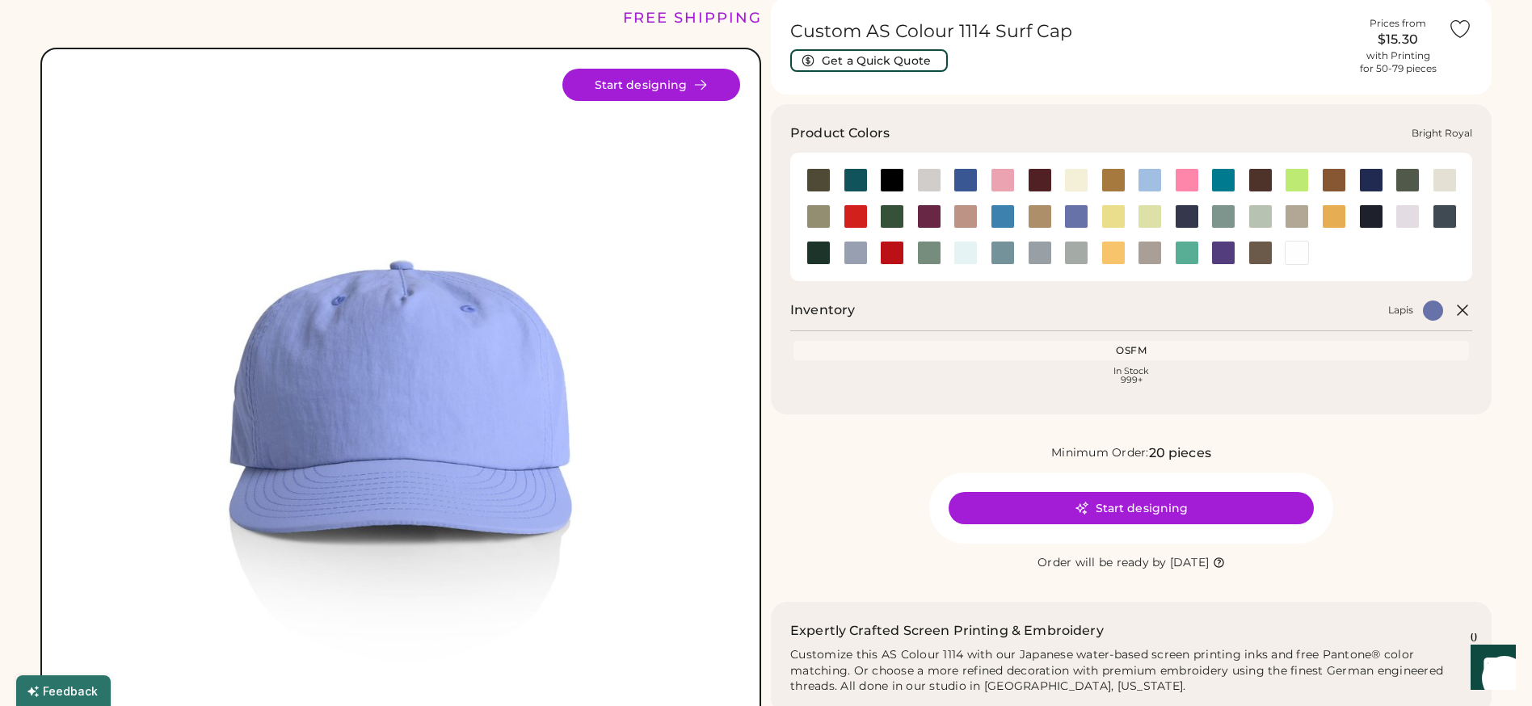
click at [970, 171] on div at bounding box center [966, 180] width 24 height 24
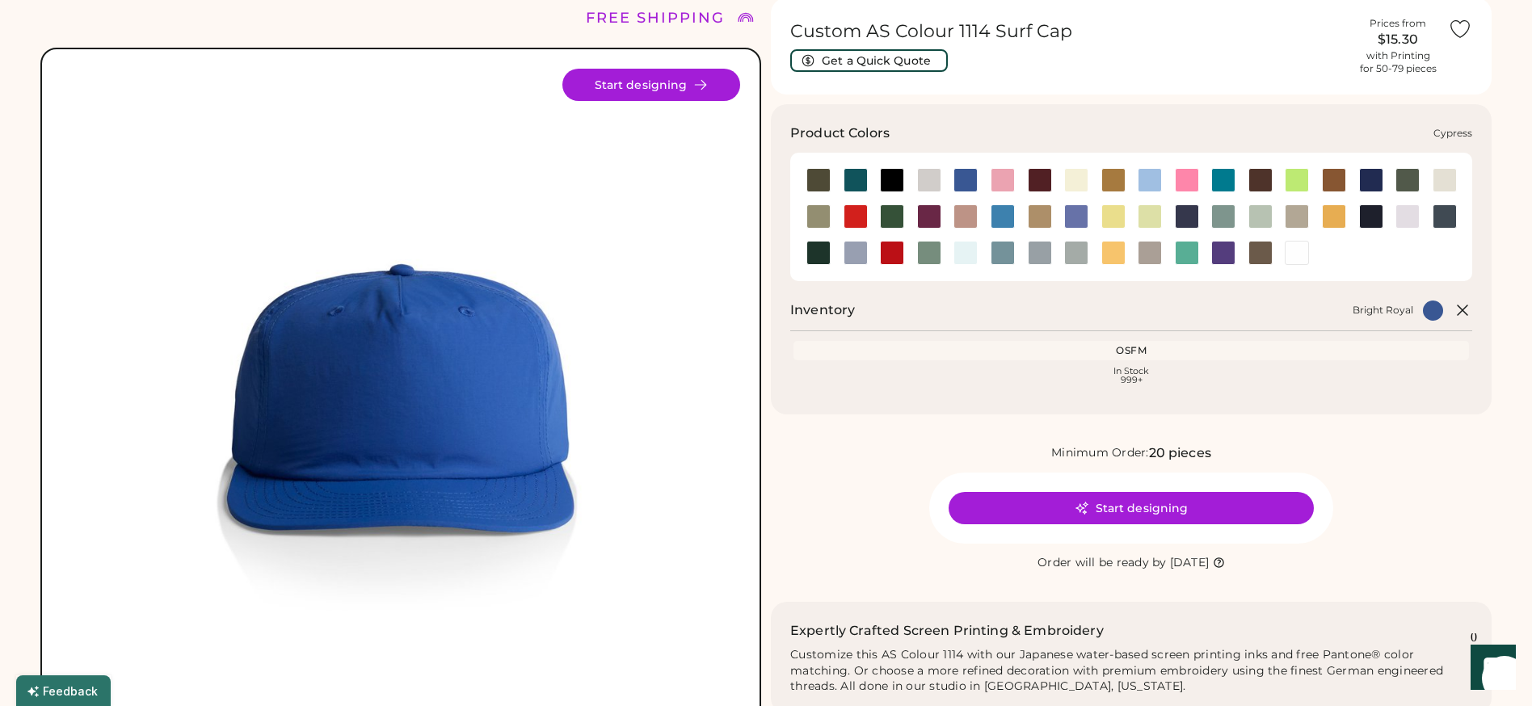
click at [1411, 182] on div at bounding box center [1408, 180] width 24 height 24
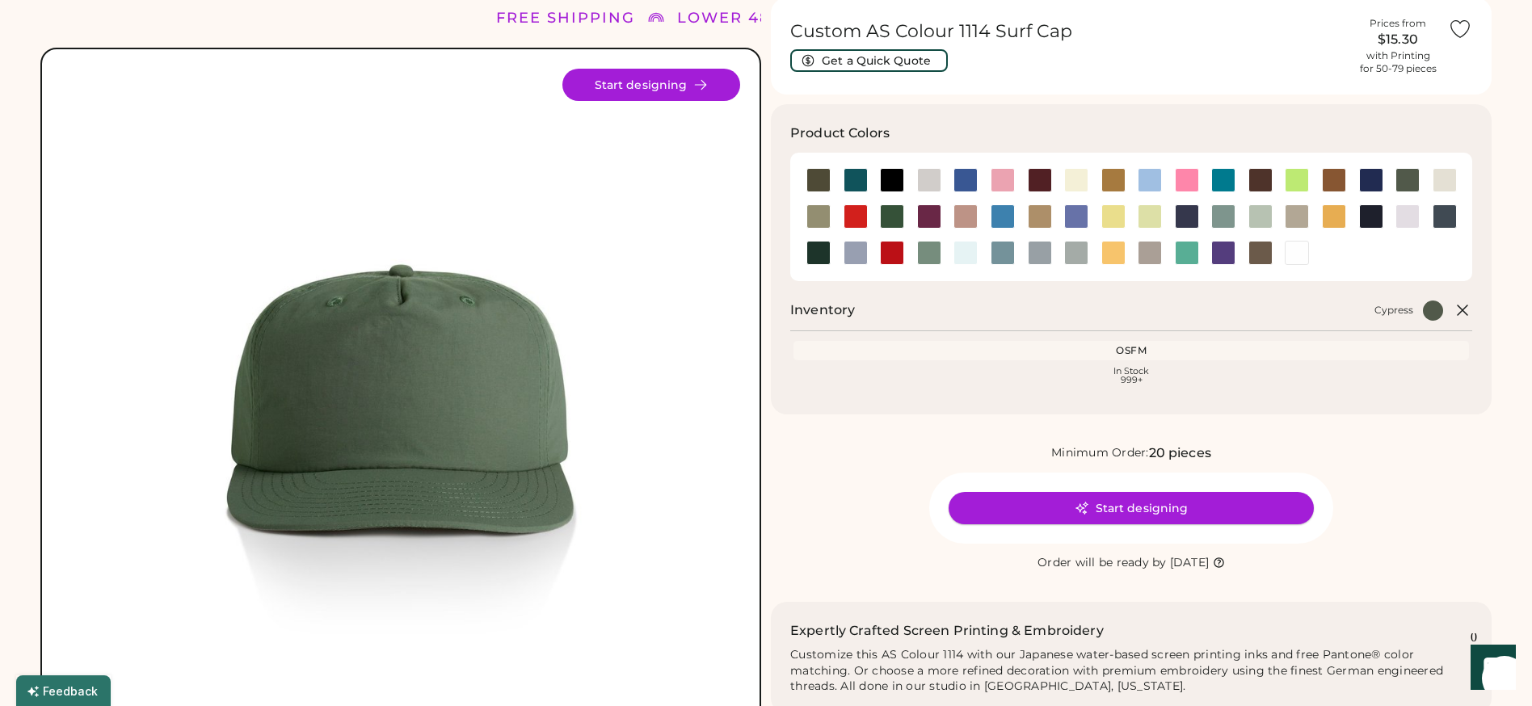
click at [1180, 501] on button "Start designing" at bounding box center [1131, 508] width 365 height 32
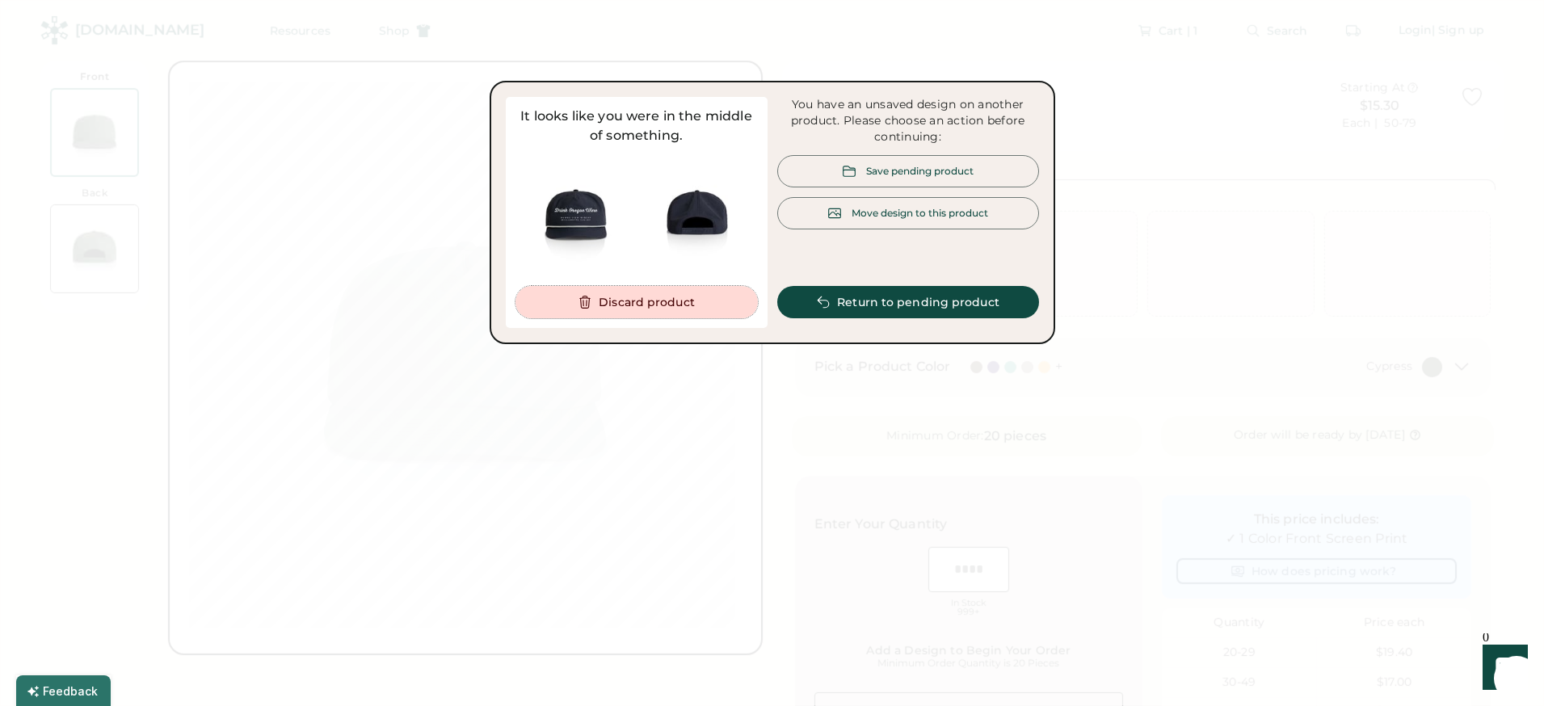
click at [681, 297] on button "Discard product" at bounding box center [637, 302] width 242 height 32
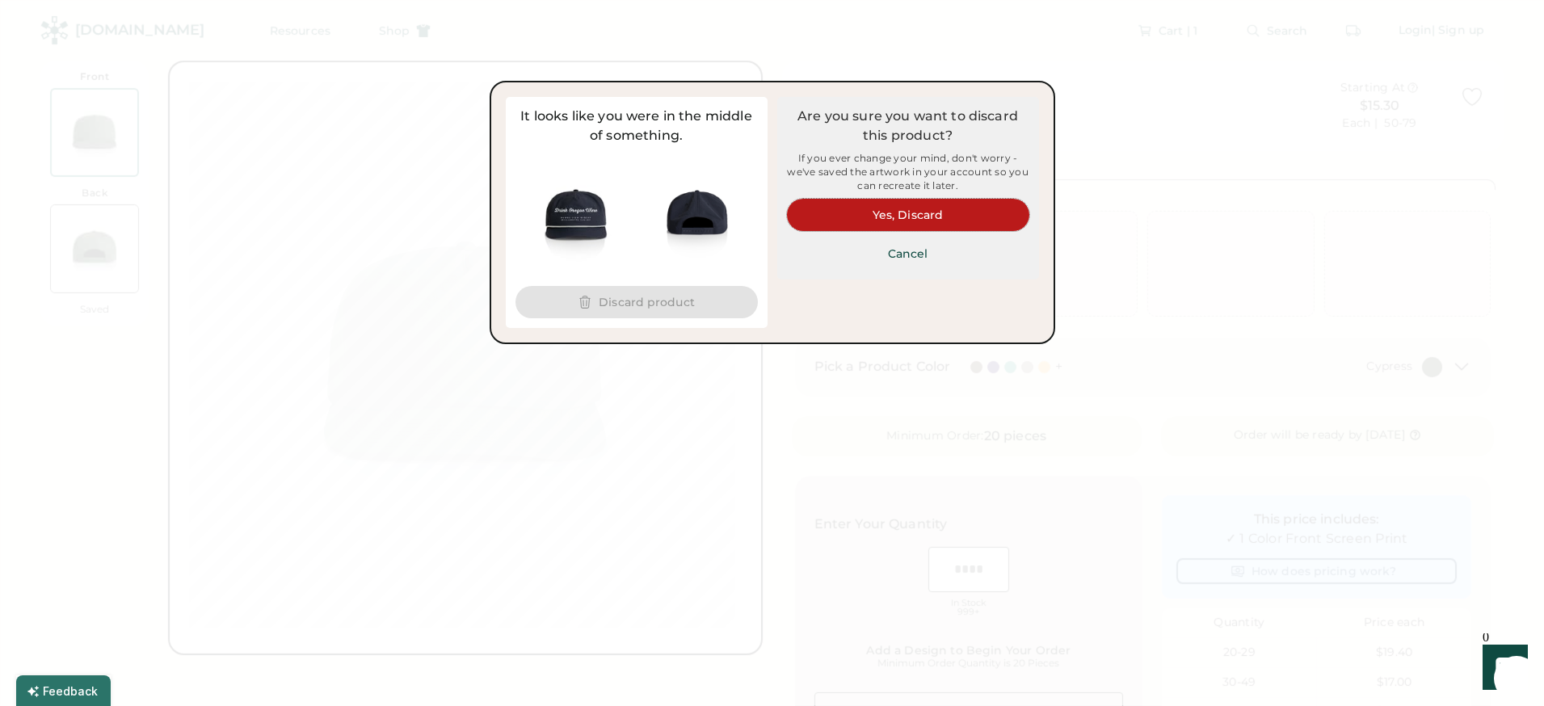
click at [941, 217] on button "Yes, Discard" at bounding box center [908, 215] width 242 height 32
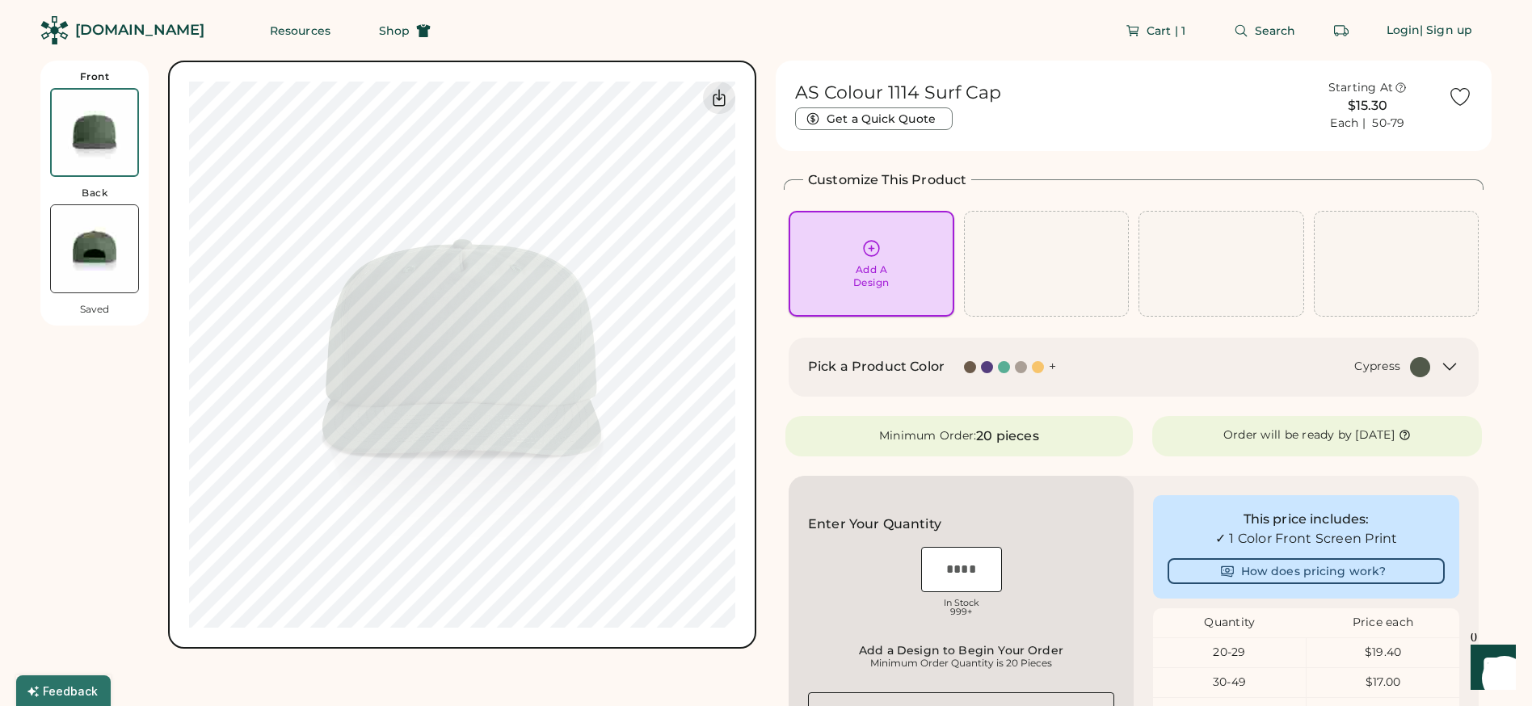
click at [871, 251] on icon at bounding box center [871, 248] width 15 height 15
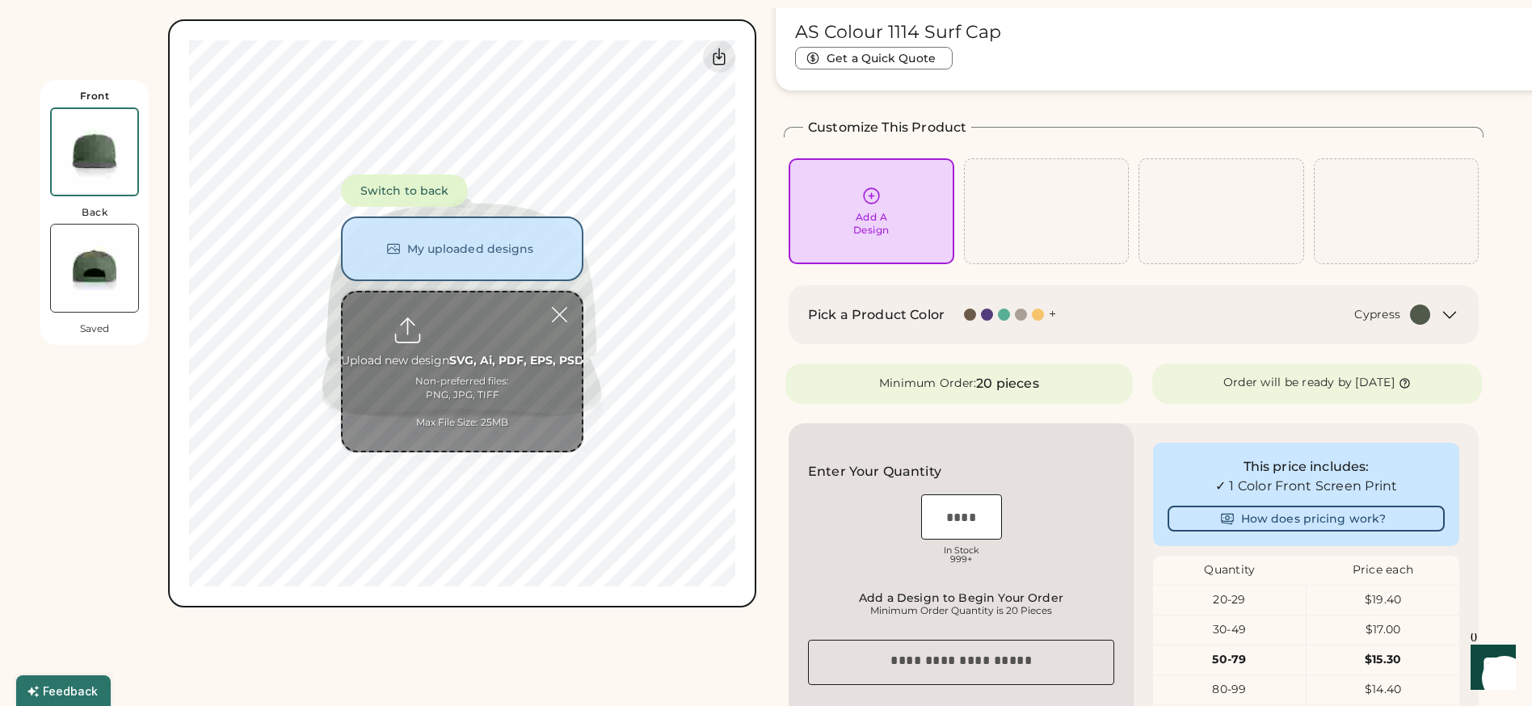
scroll to position [61, 0]
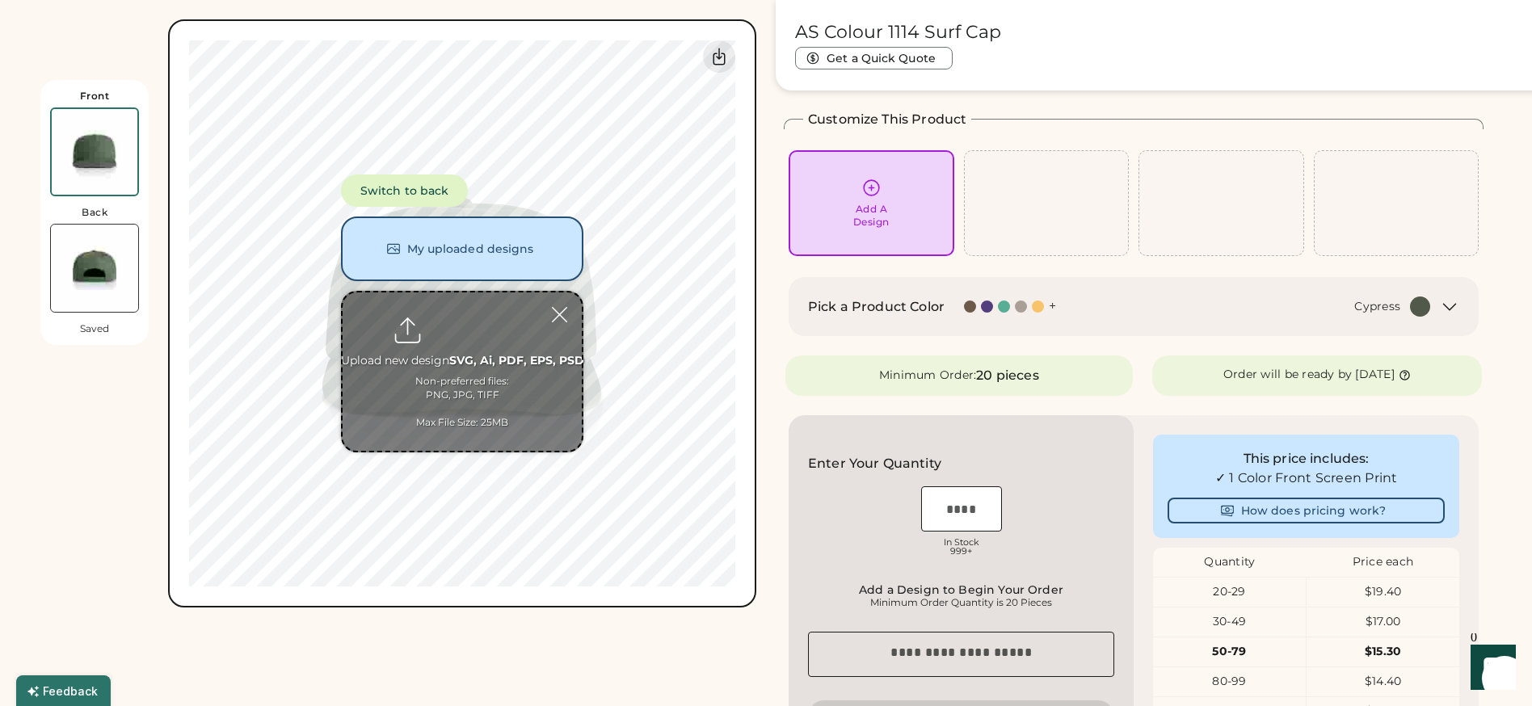
type input "**********"
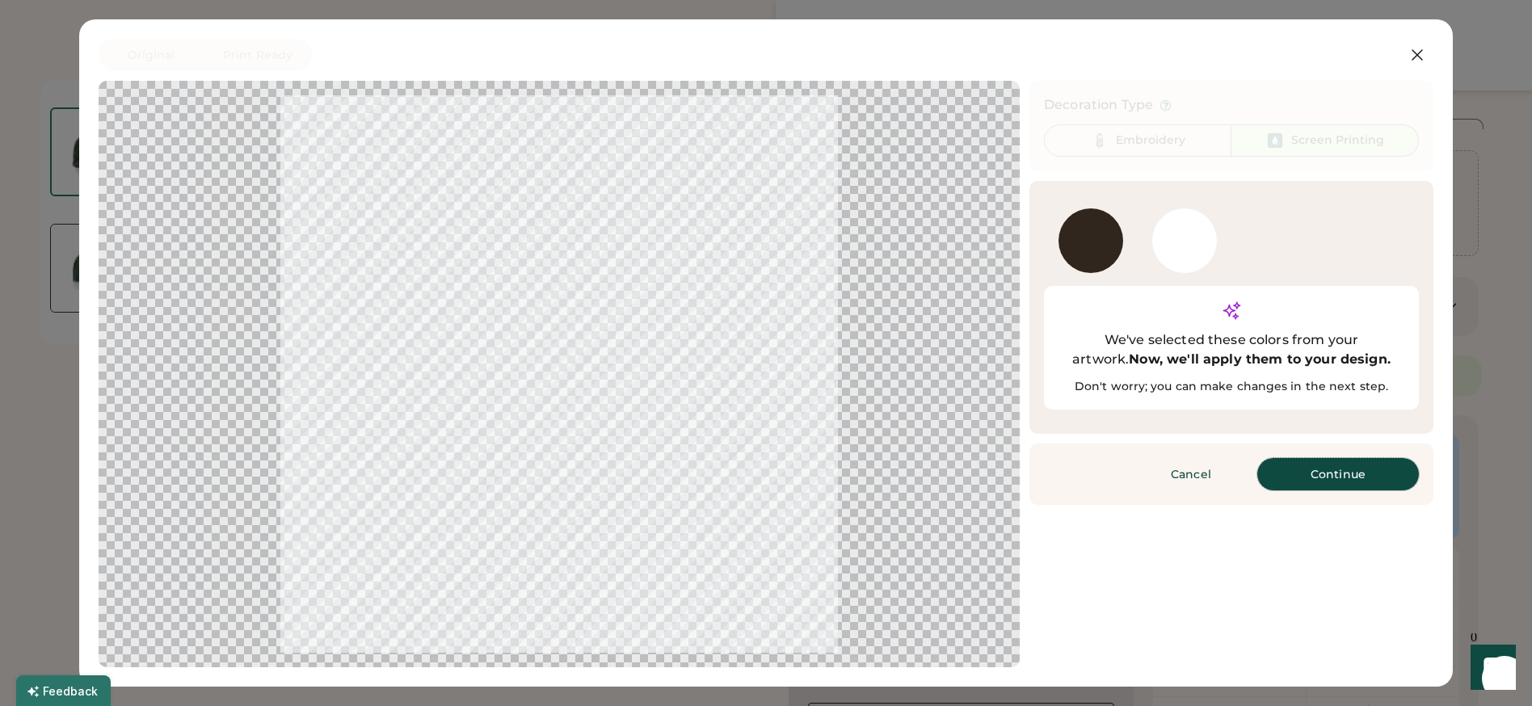
click at [1308, 458] on button "Continue" at bounding box center [1338, 474] width 162 height 32
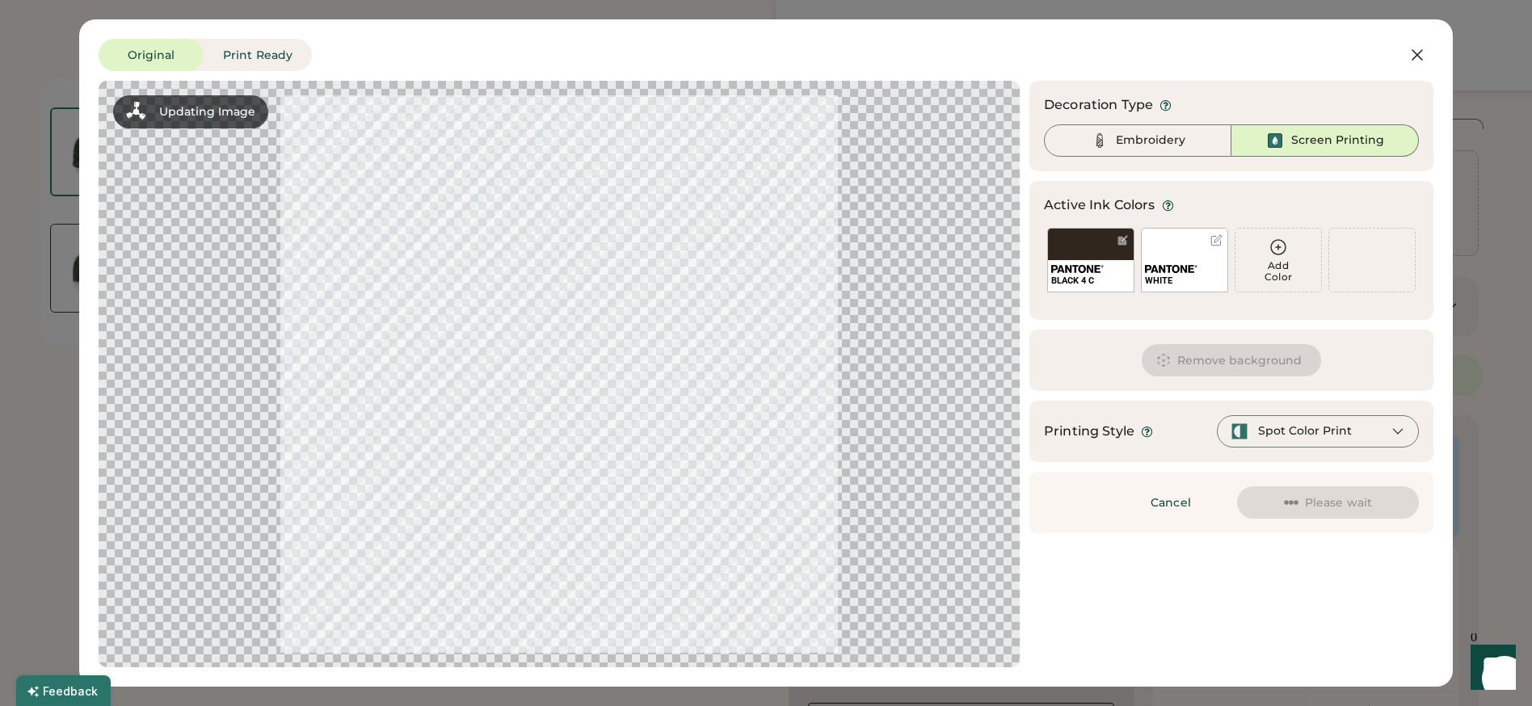
click at [1126, 142] on div "Embroidery" at bounding box center [1150, 141] width 69 height 16
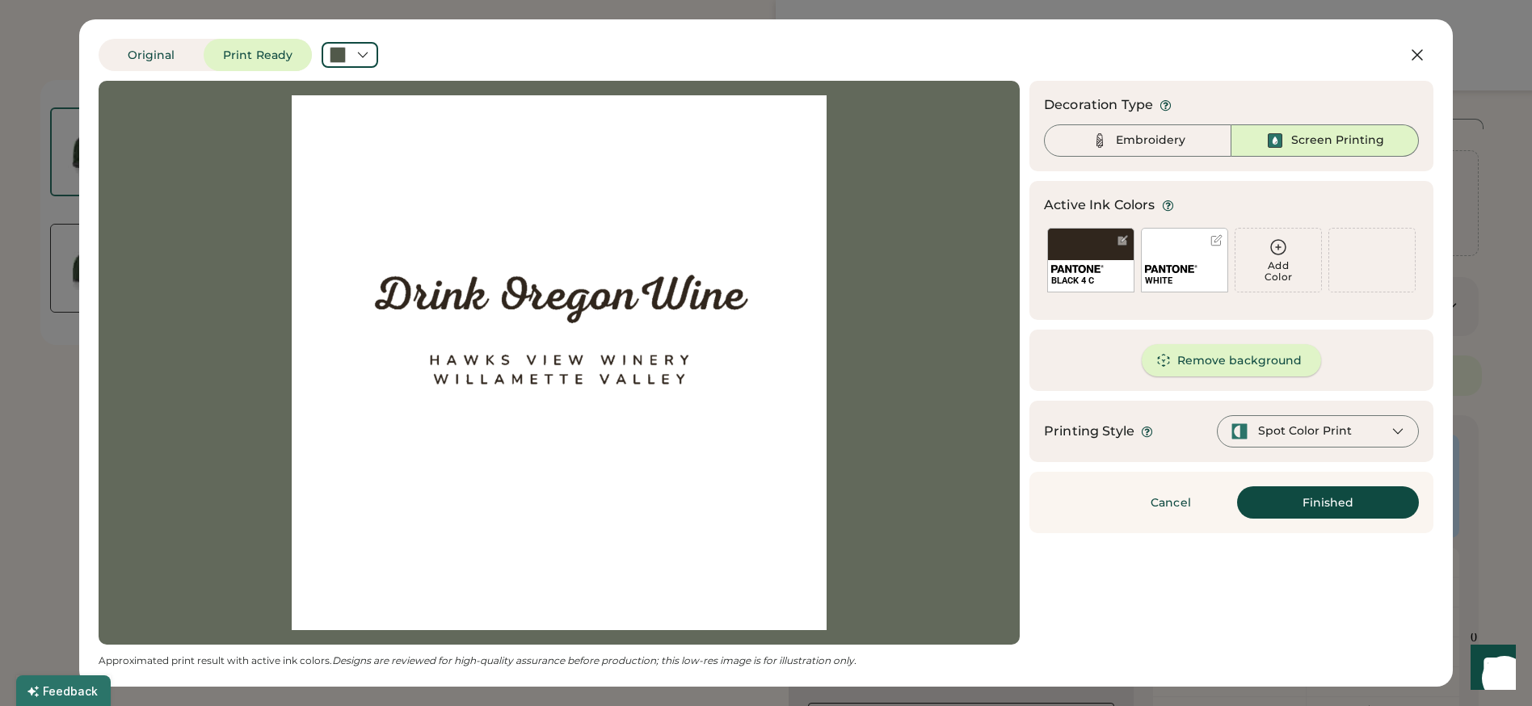
click at [1243, 362] on button "Remove background" at bounding box center [1232, 360] width 180 height 32
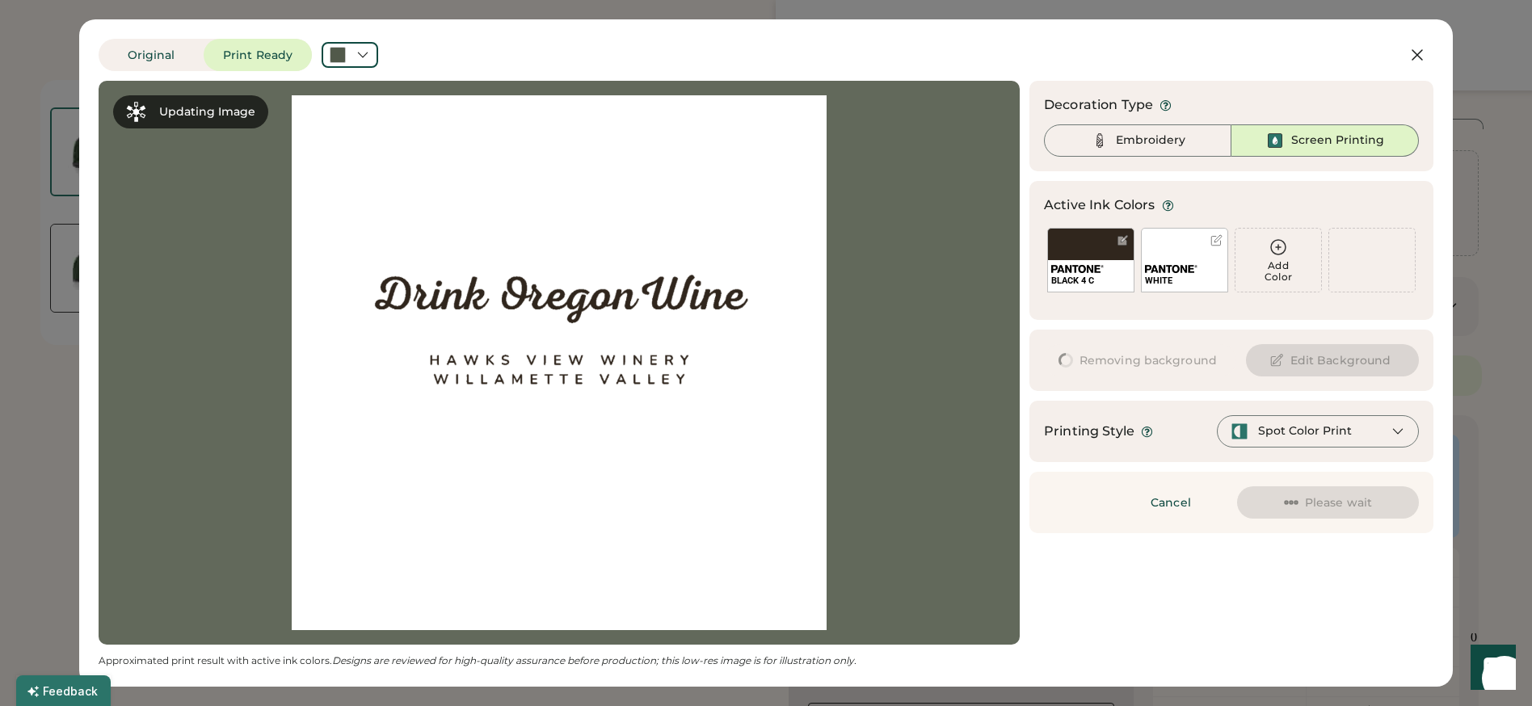
scroll to position [0, 0]
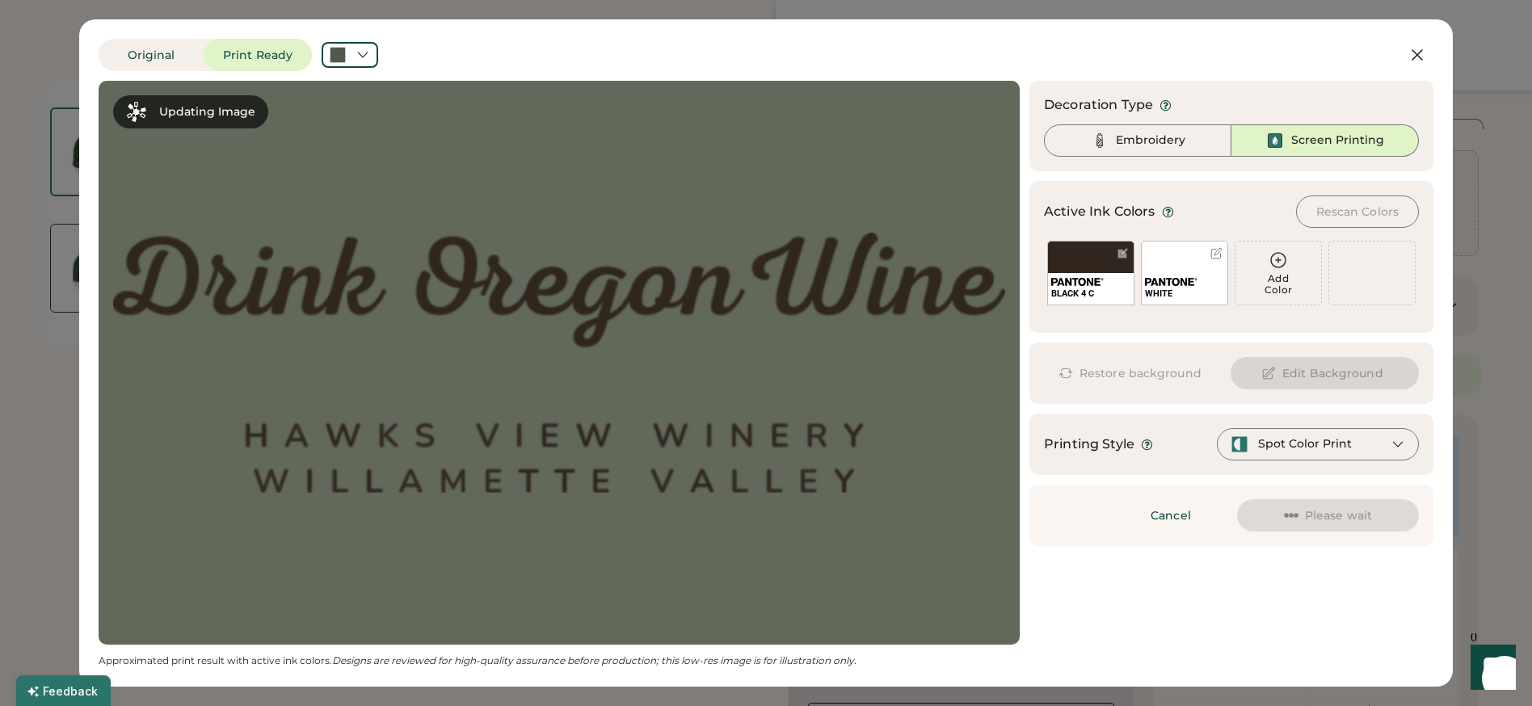
click at [1214, 252] on div at bounding box center [1217, 253] width 12 height 12
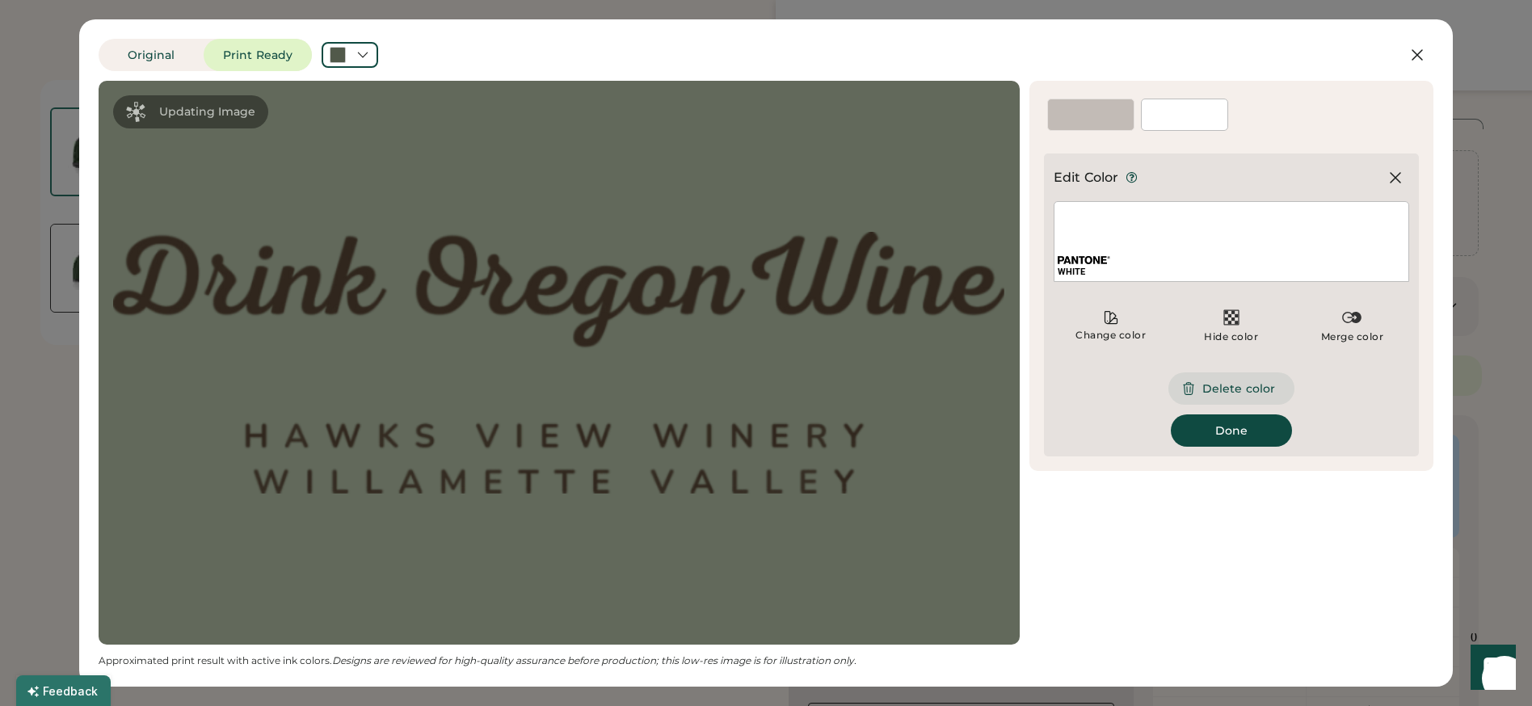
click at [1239, 385] on button "Delete color" at bounding box center [1232, 389] width 126 height 32
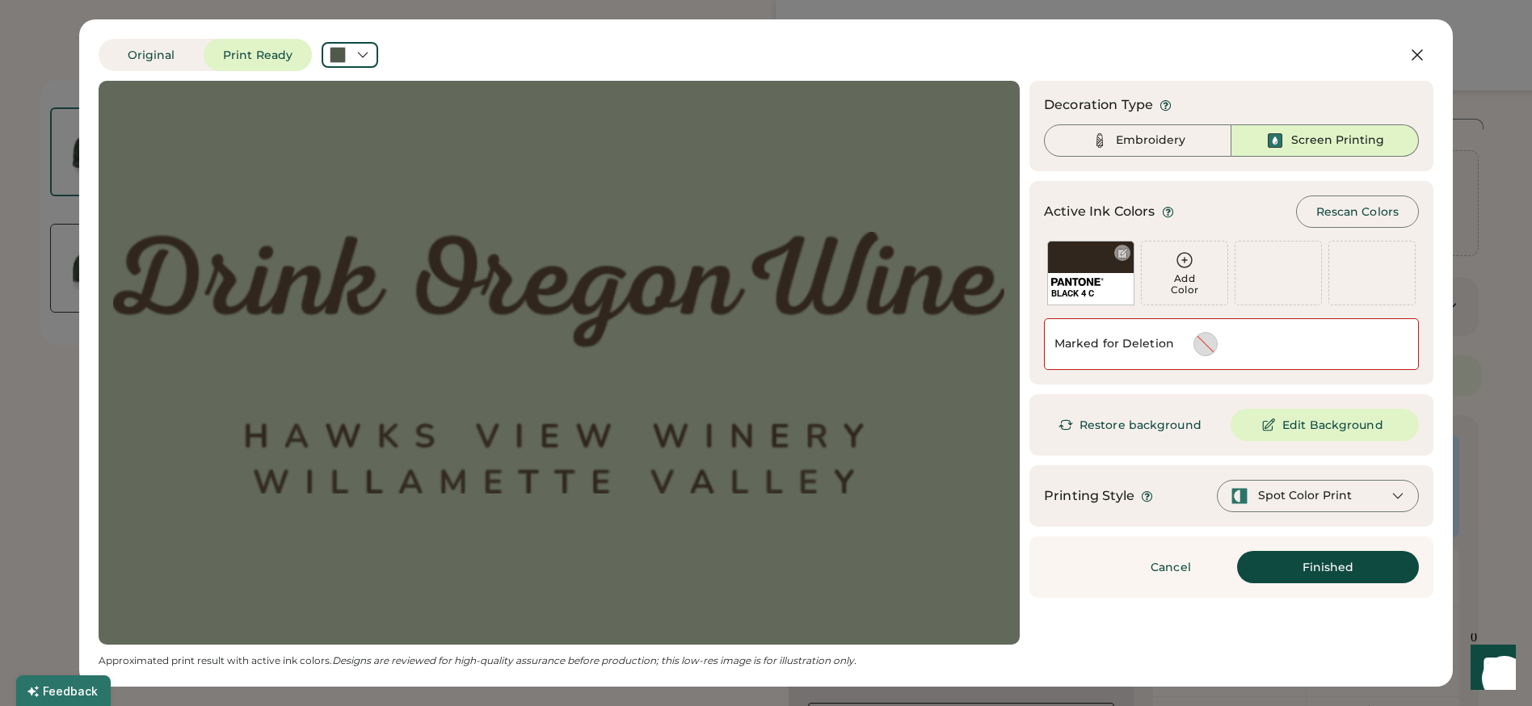
click at [1125, 255] on div at bounding box center [1123, 253] width 12 height 12
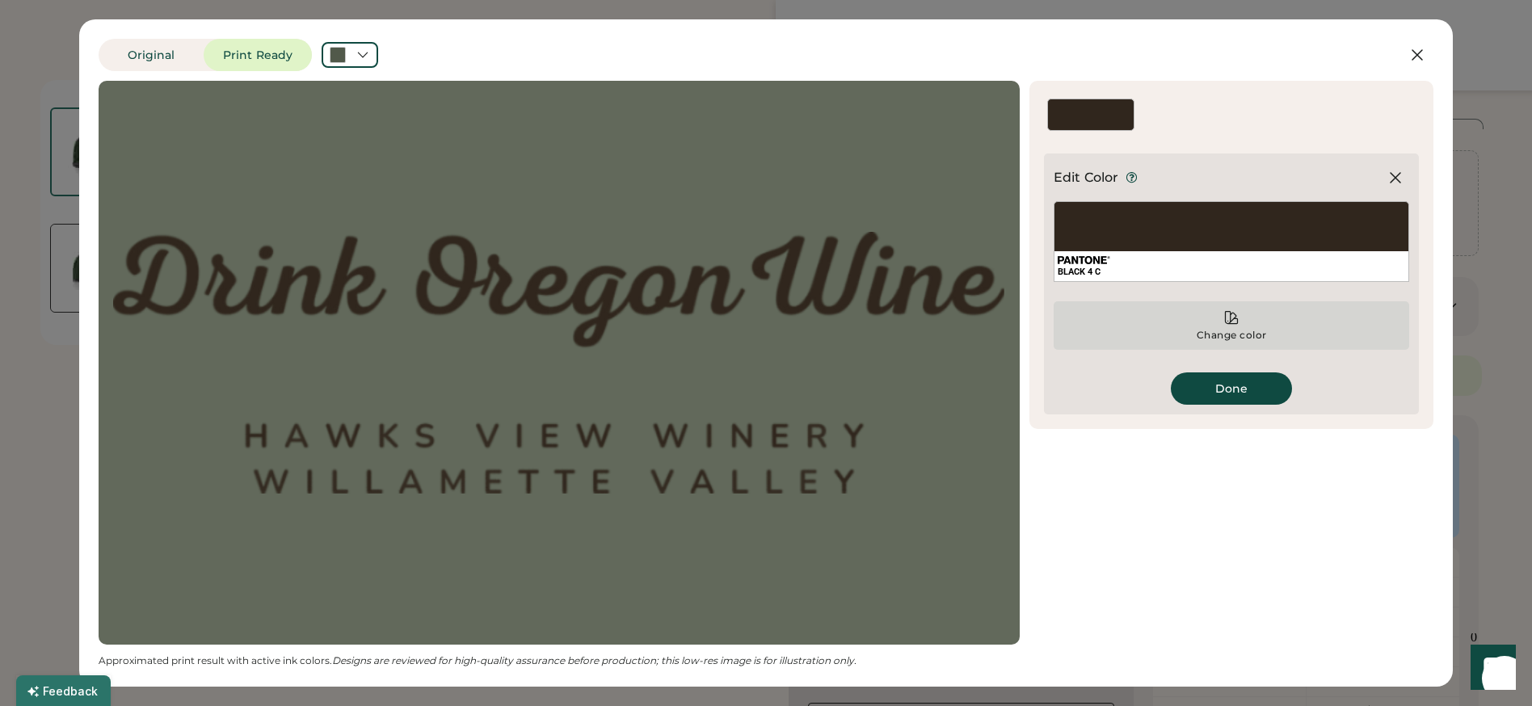
click at [1243, 323] on div "Change color" at bounding box center [1232, 325] width 356 height 48
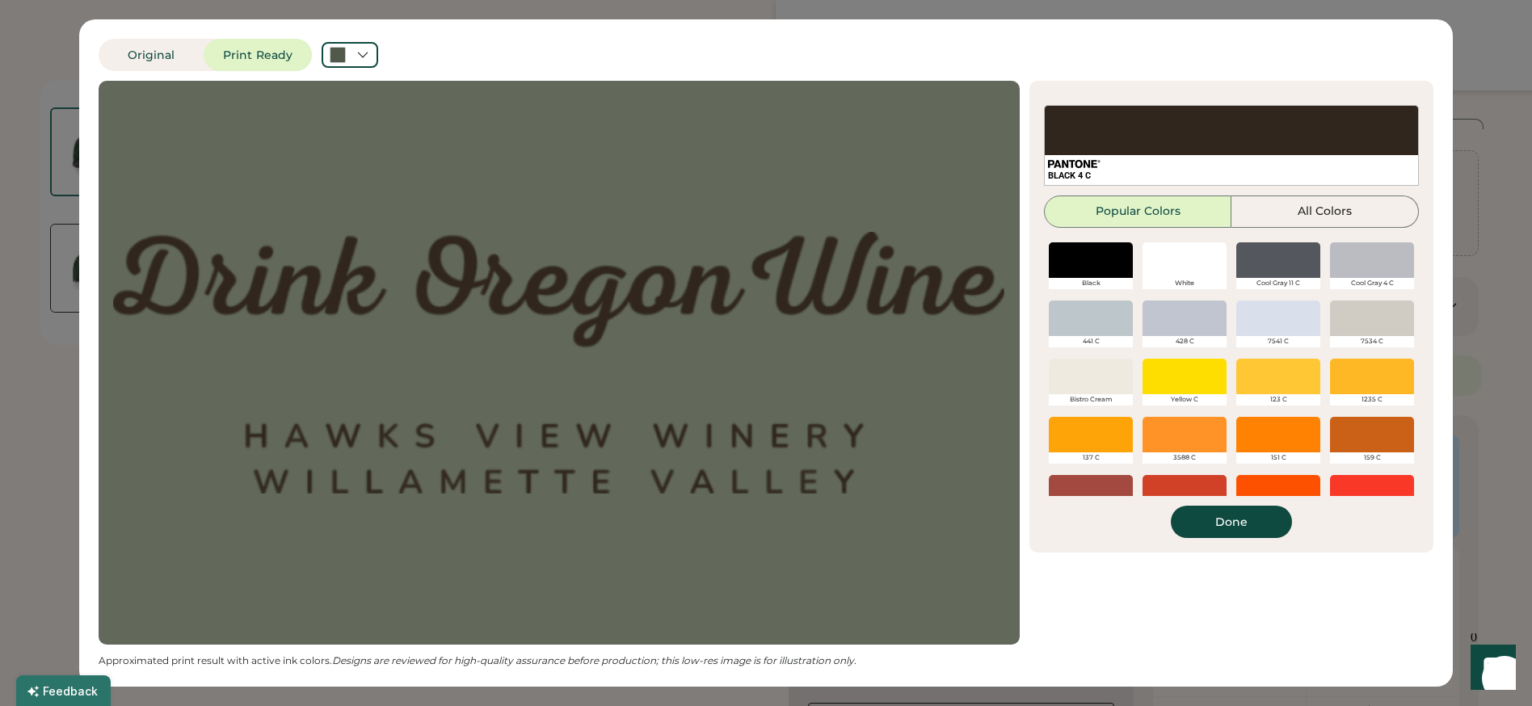
click at [1174, 267] on div at bounding box center [1185, 260] width 84 height 36
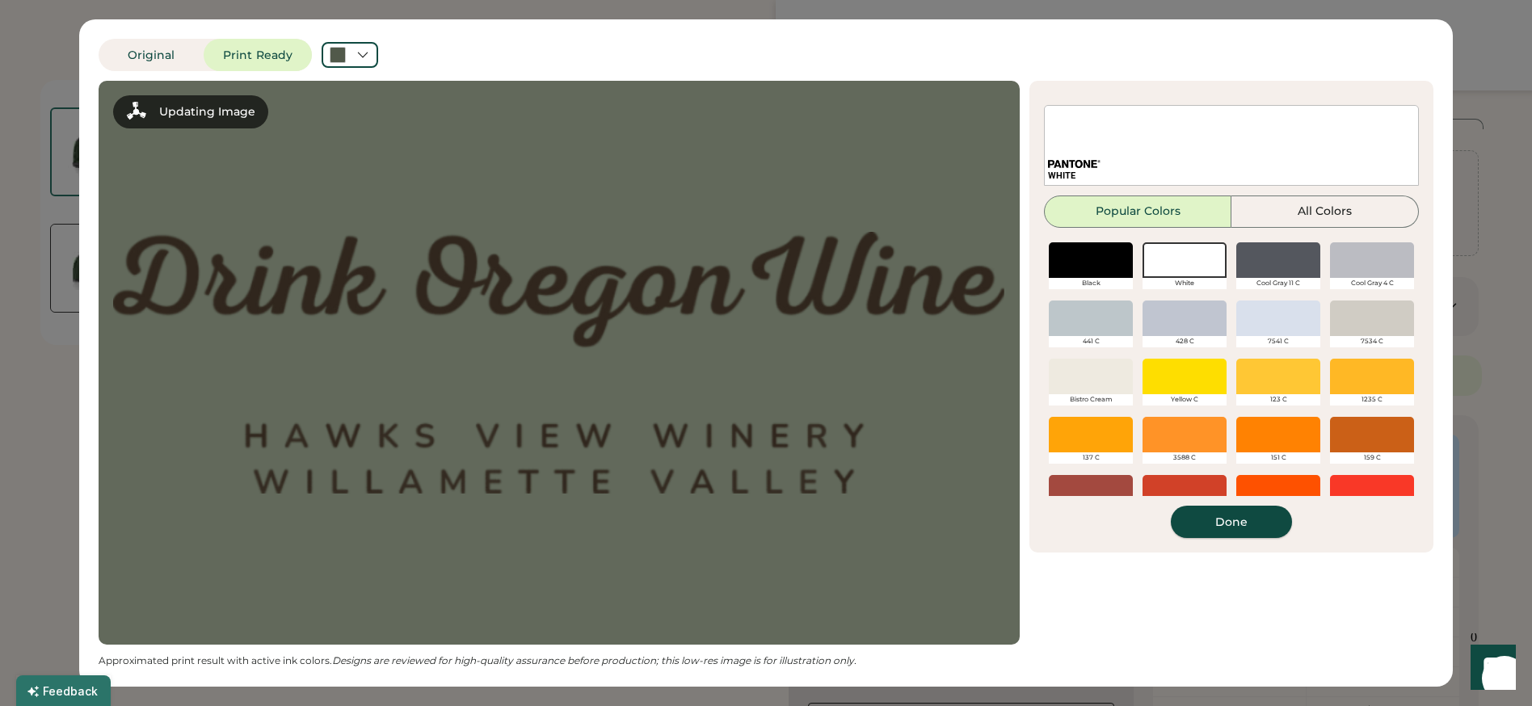
click at [1229, 529] on button "Done" at bounding box center [1231, 522] width 121 height 32
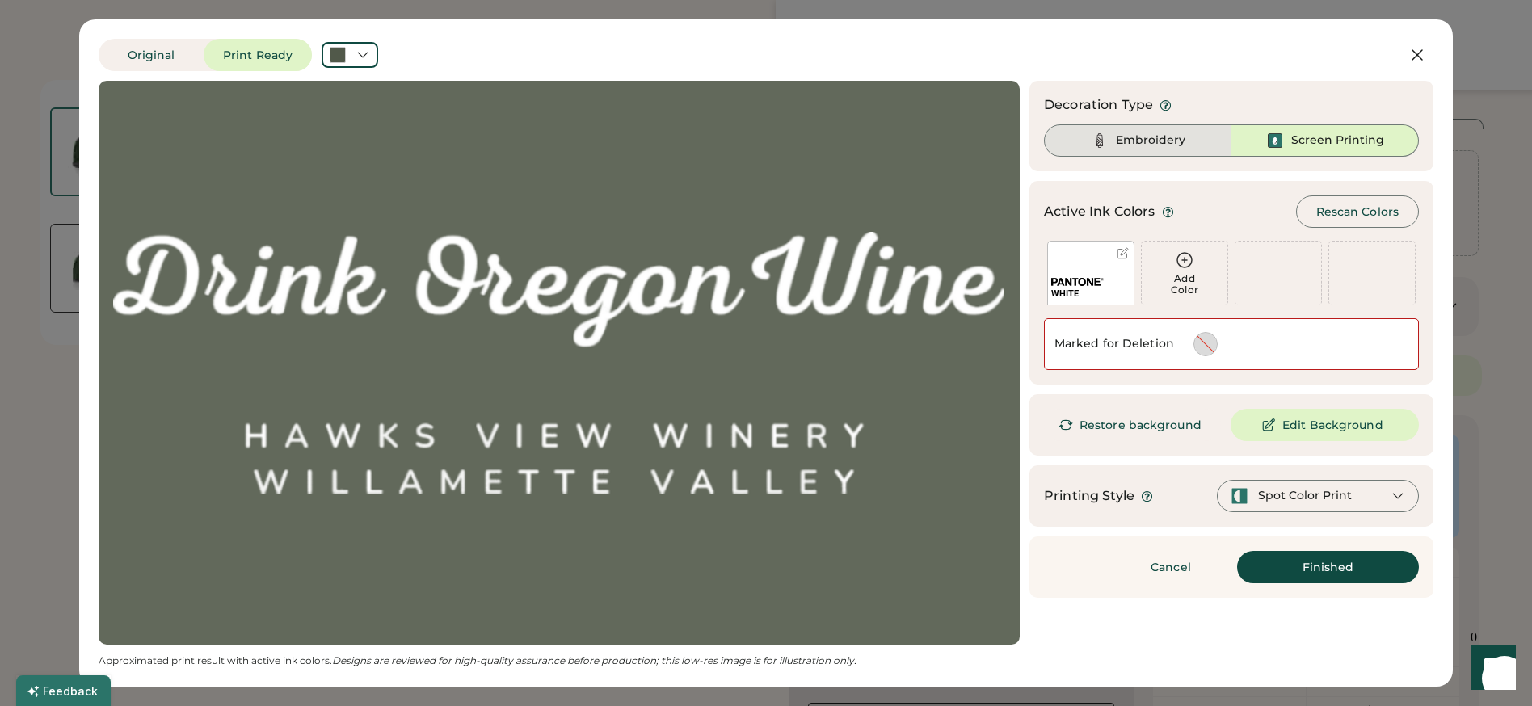
click at [1146, 135] on div "Embroidery" at bounding box center [1150, 141] width 69 height 16
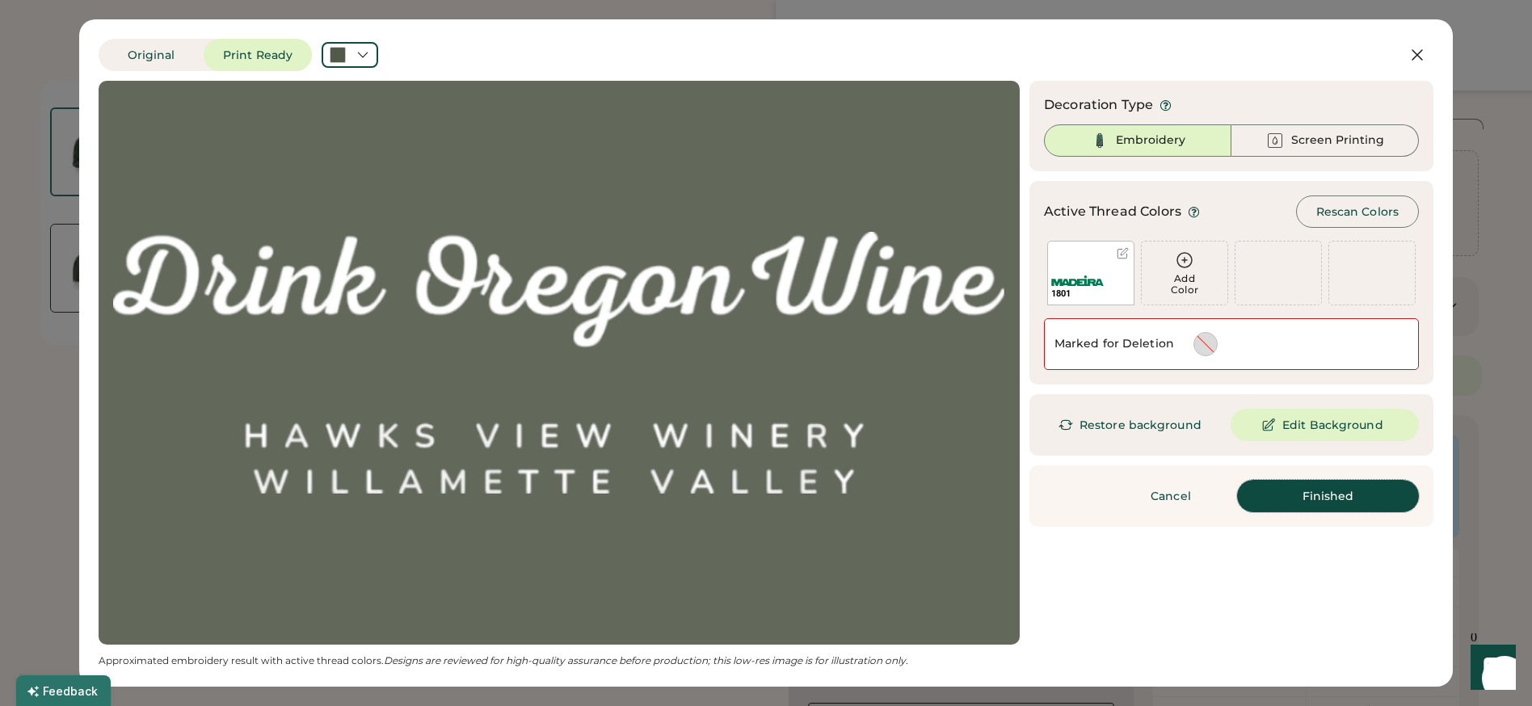
click at [1302, 496] on button "Finished" at bounding box center [1328, 496] width 182 height 32
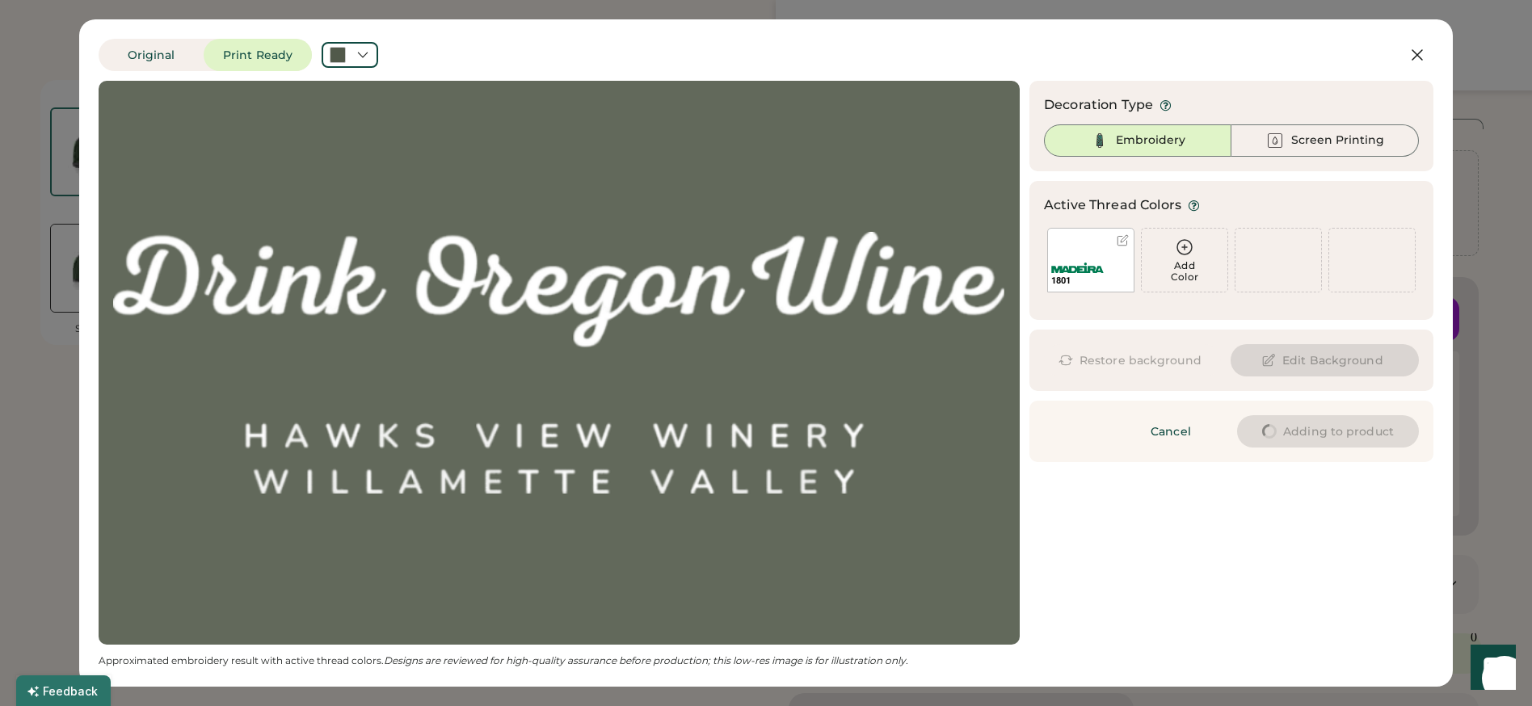
type input "****"
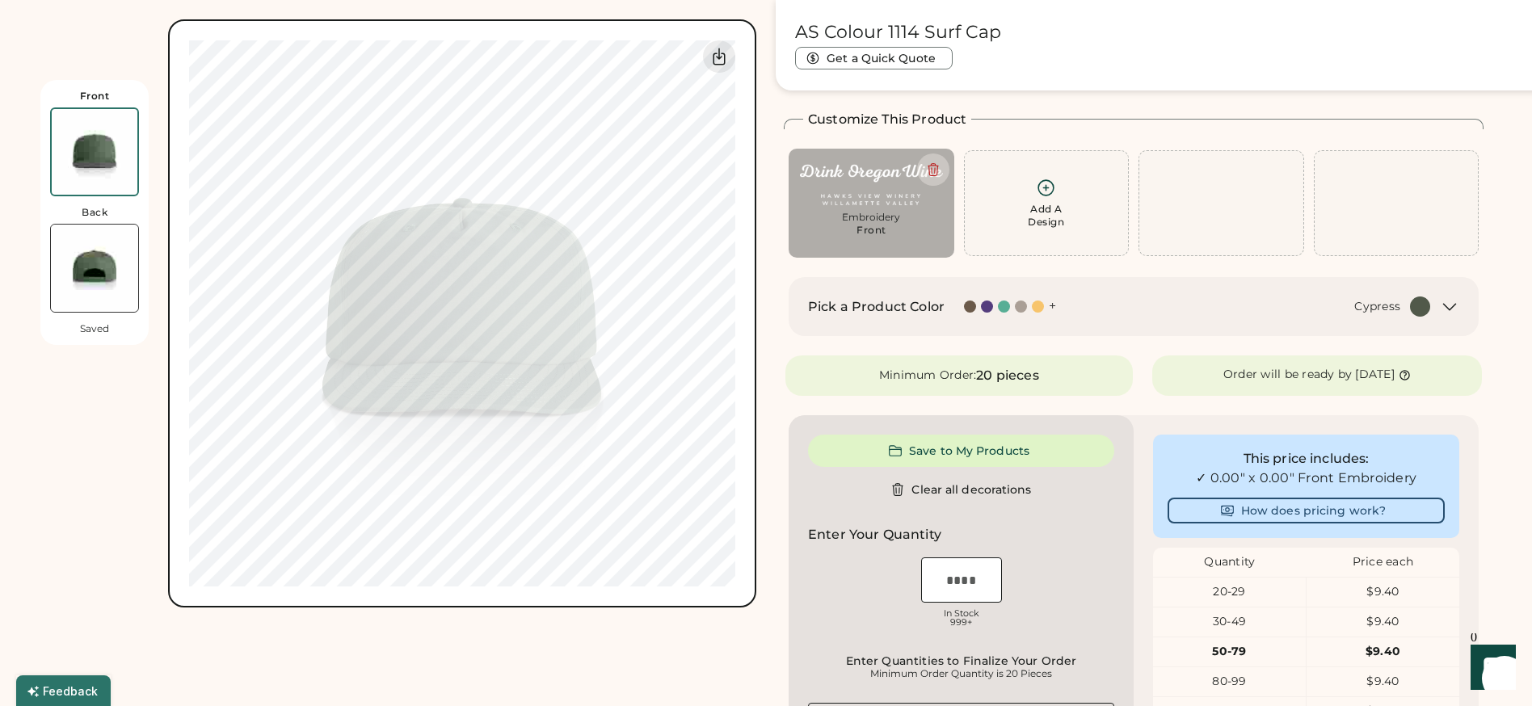
type input "****"
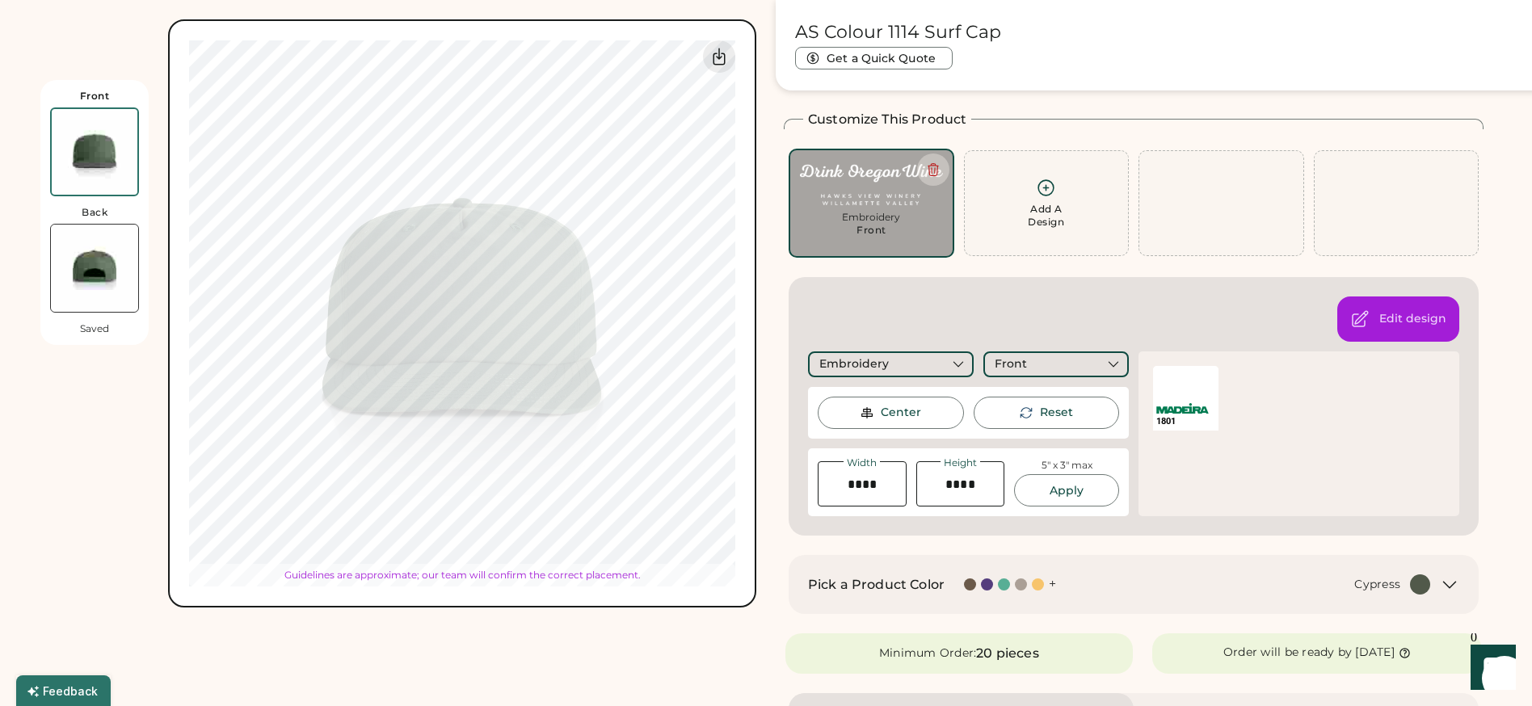
type input "****"
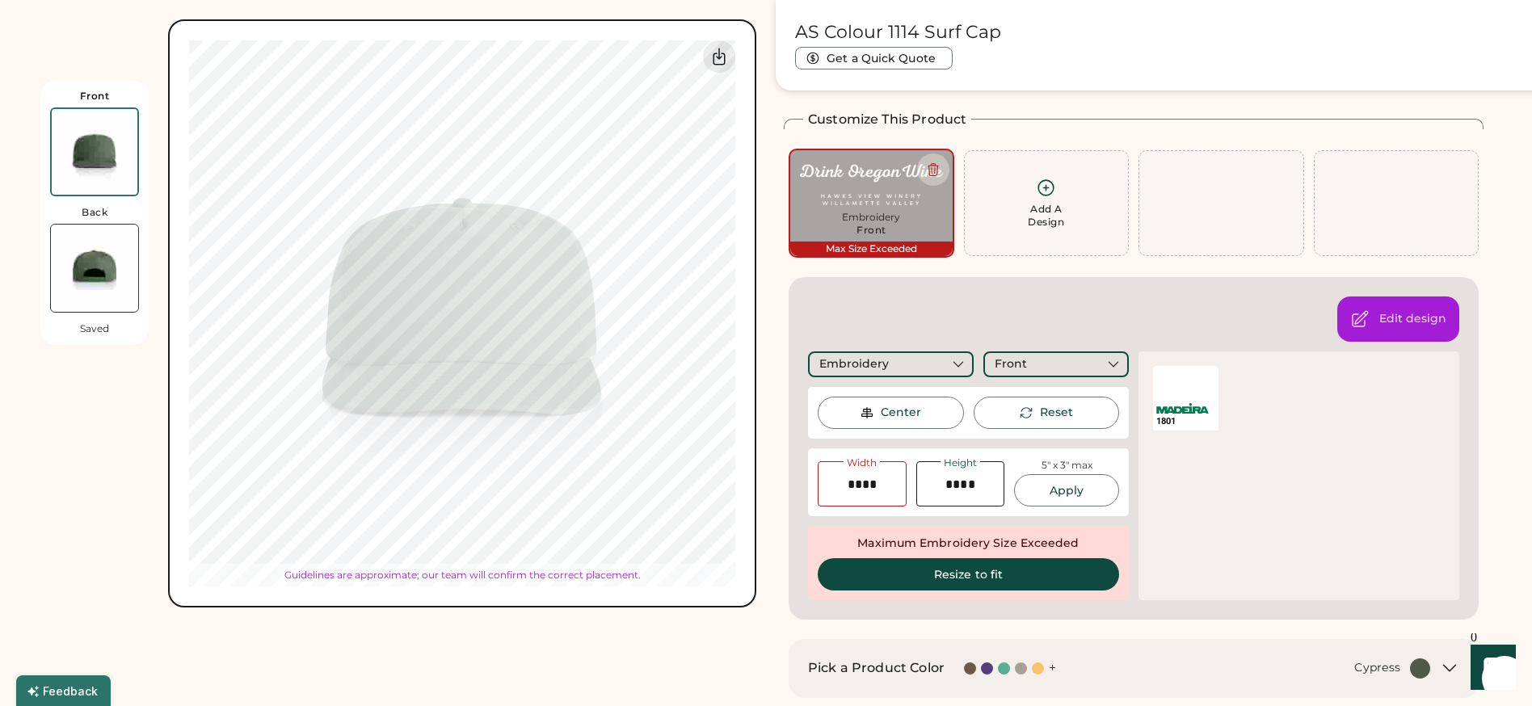
type input "****"
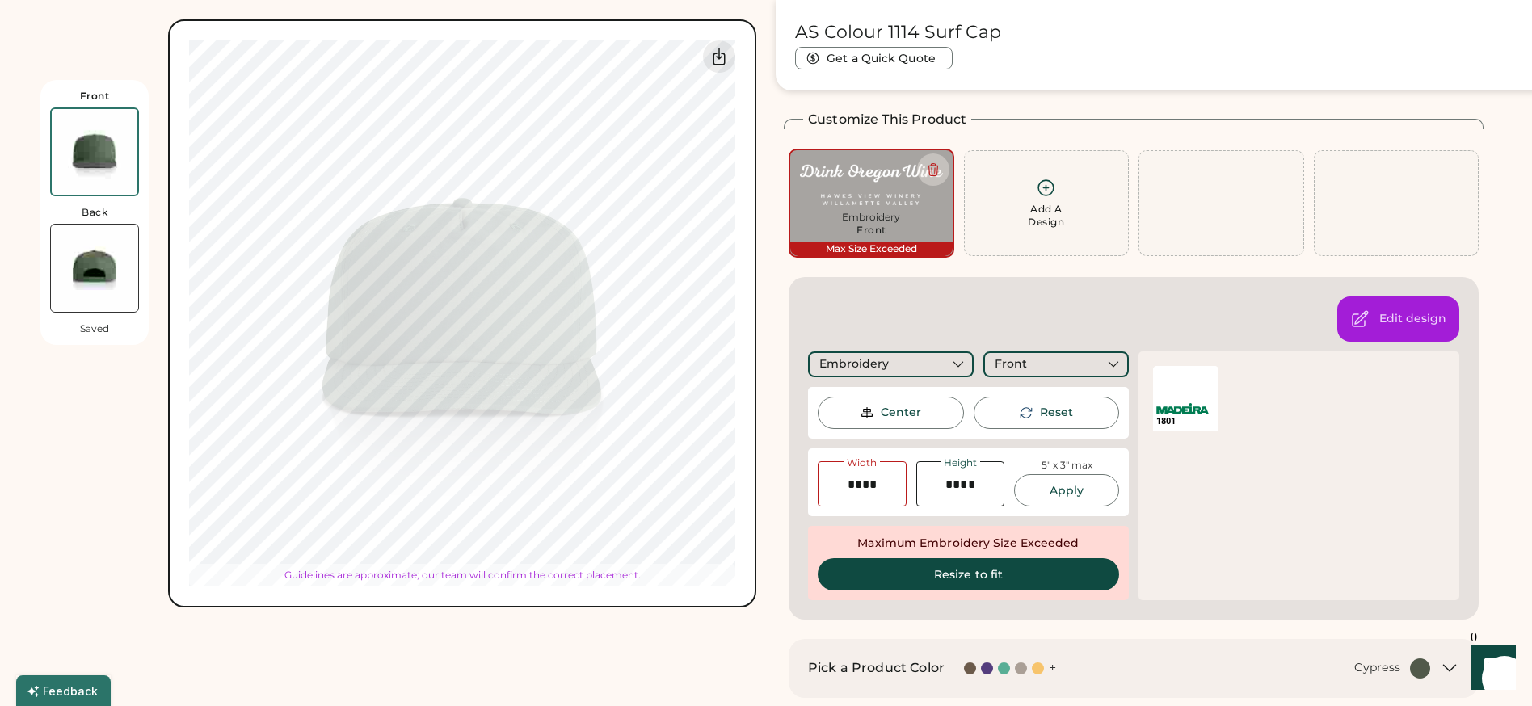
type input "****"
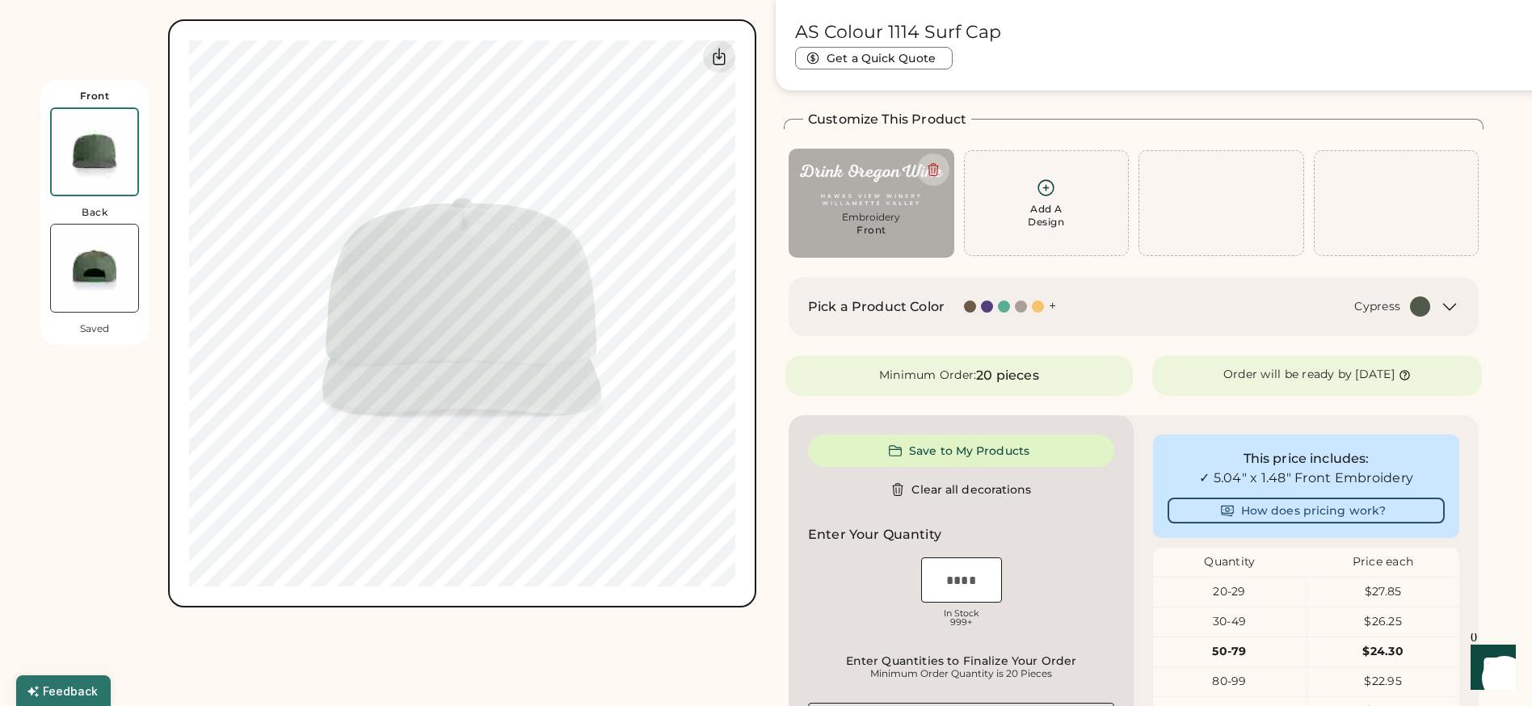
type input "****"
click at [80, 258] on img at bounding box center [94, 268] width 87 height 87
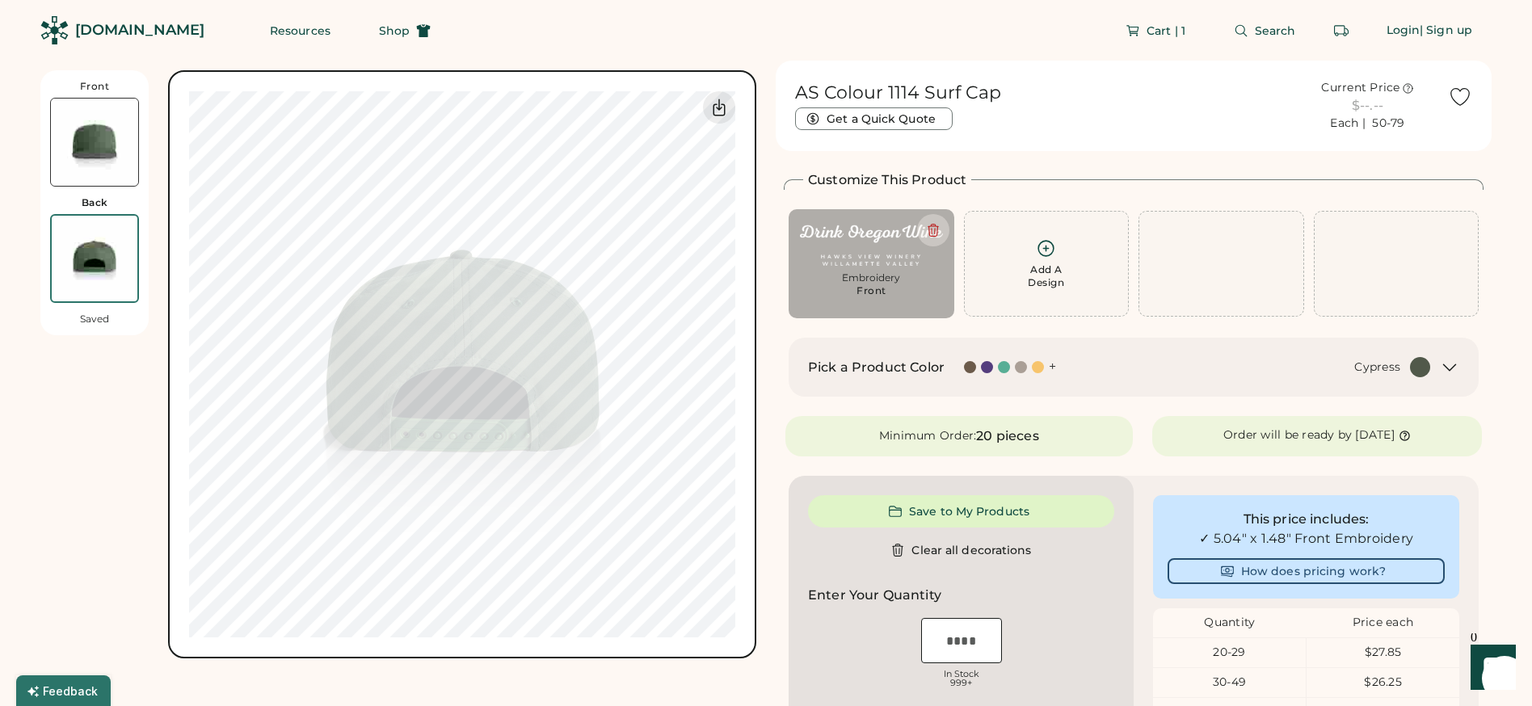
click at [94, 171] on img at bounding box center [94, 142] width 87 height 87
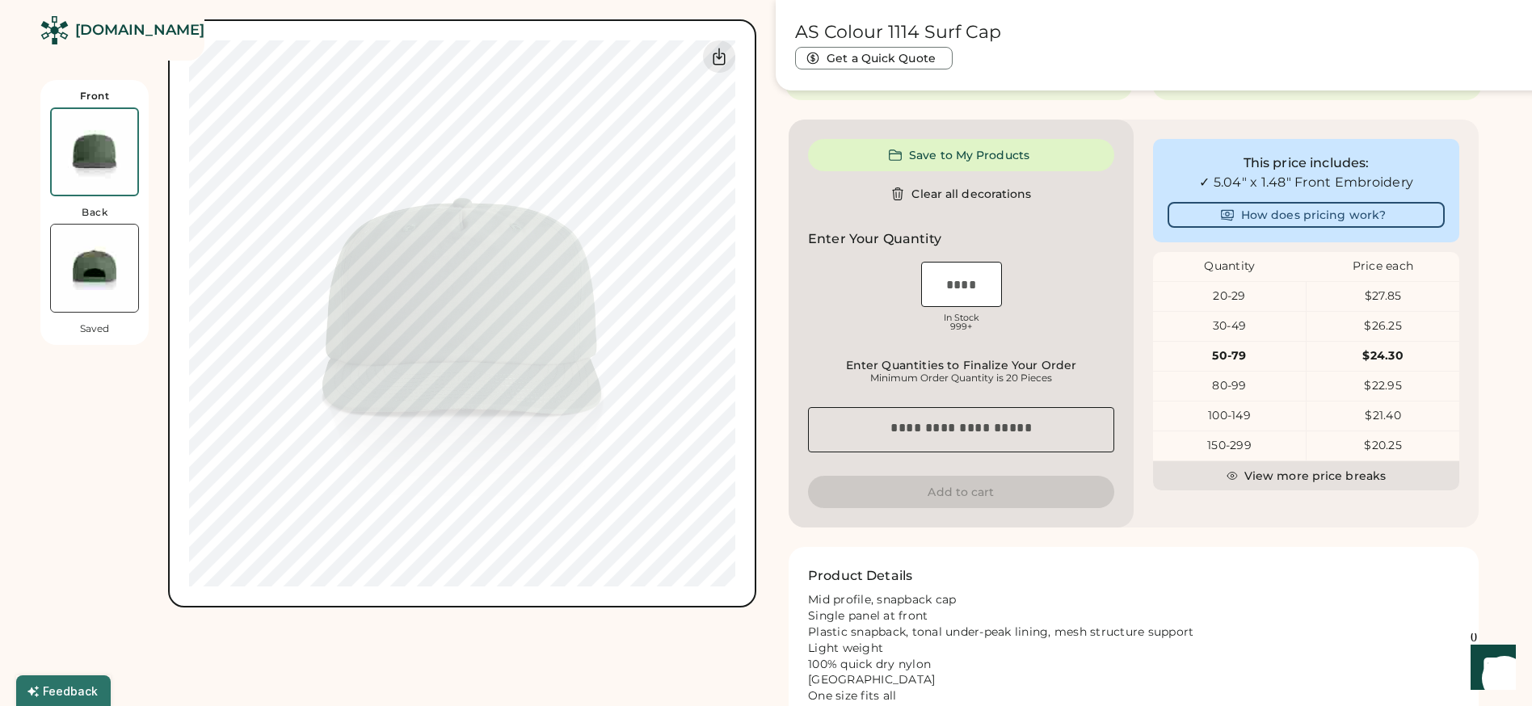
scroll to position [349, 0]
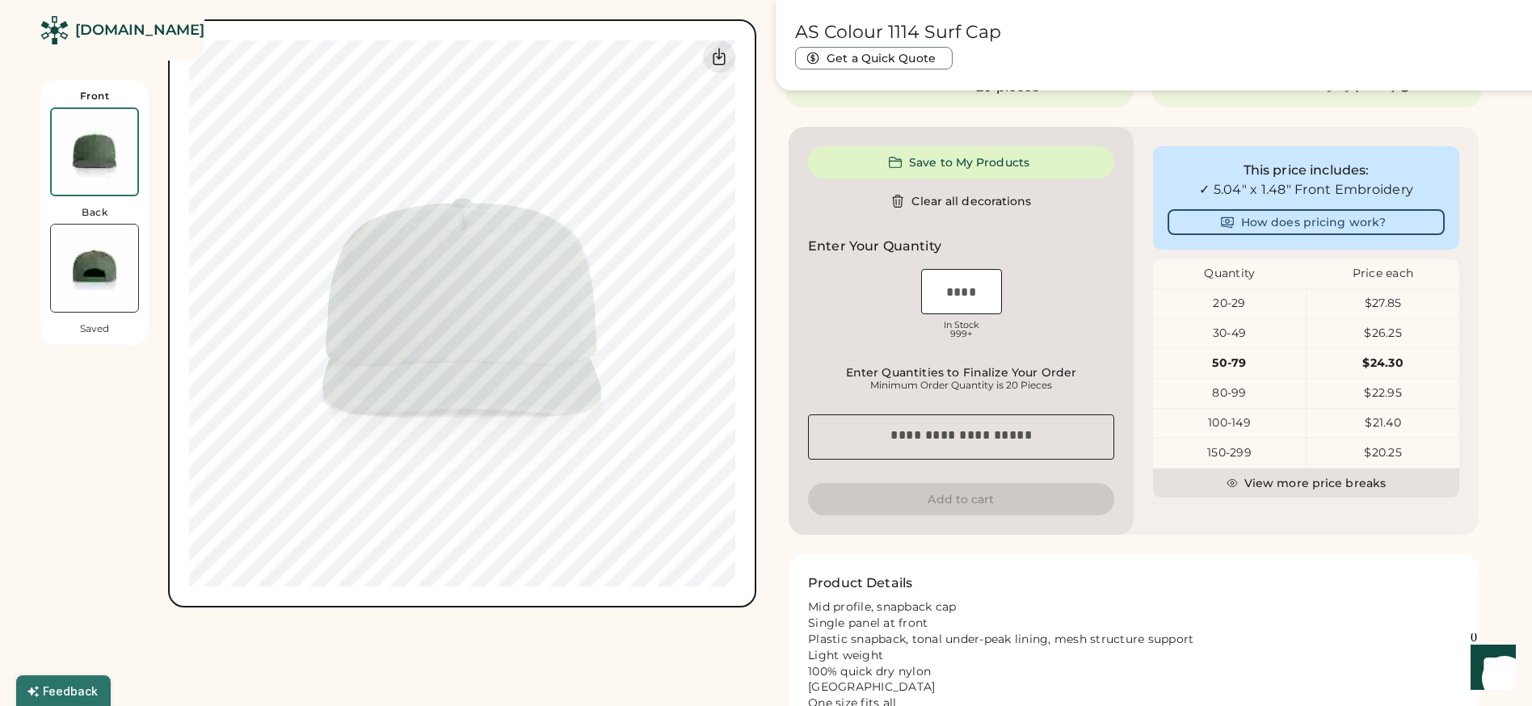
type input "****"
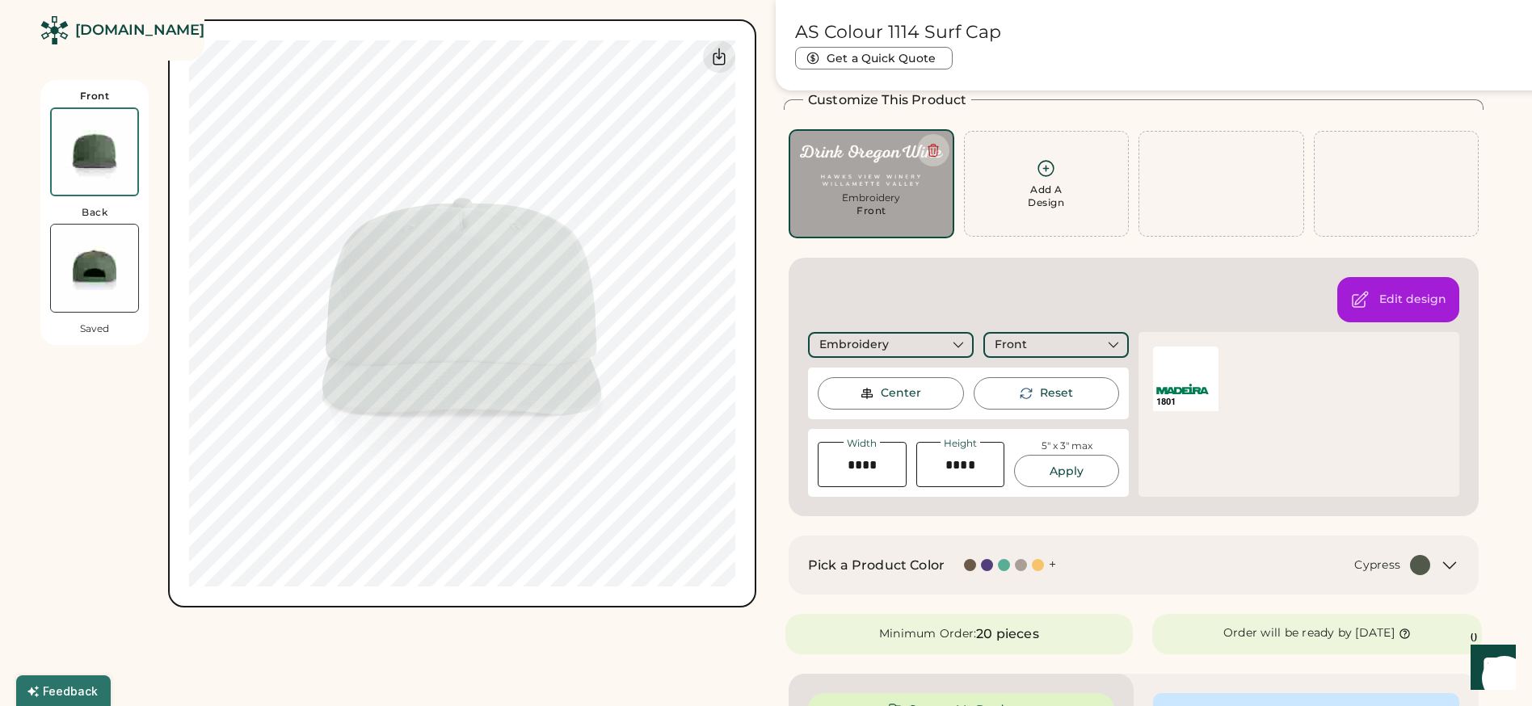
scroll to position [0, 0]
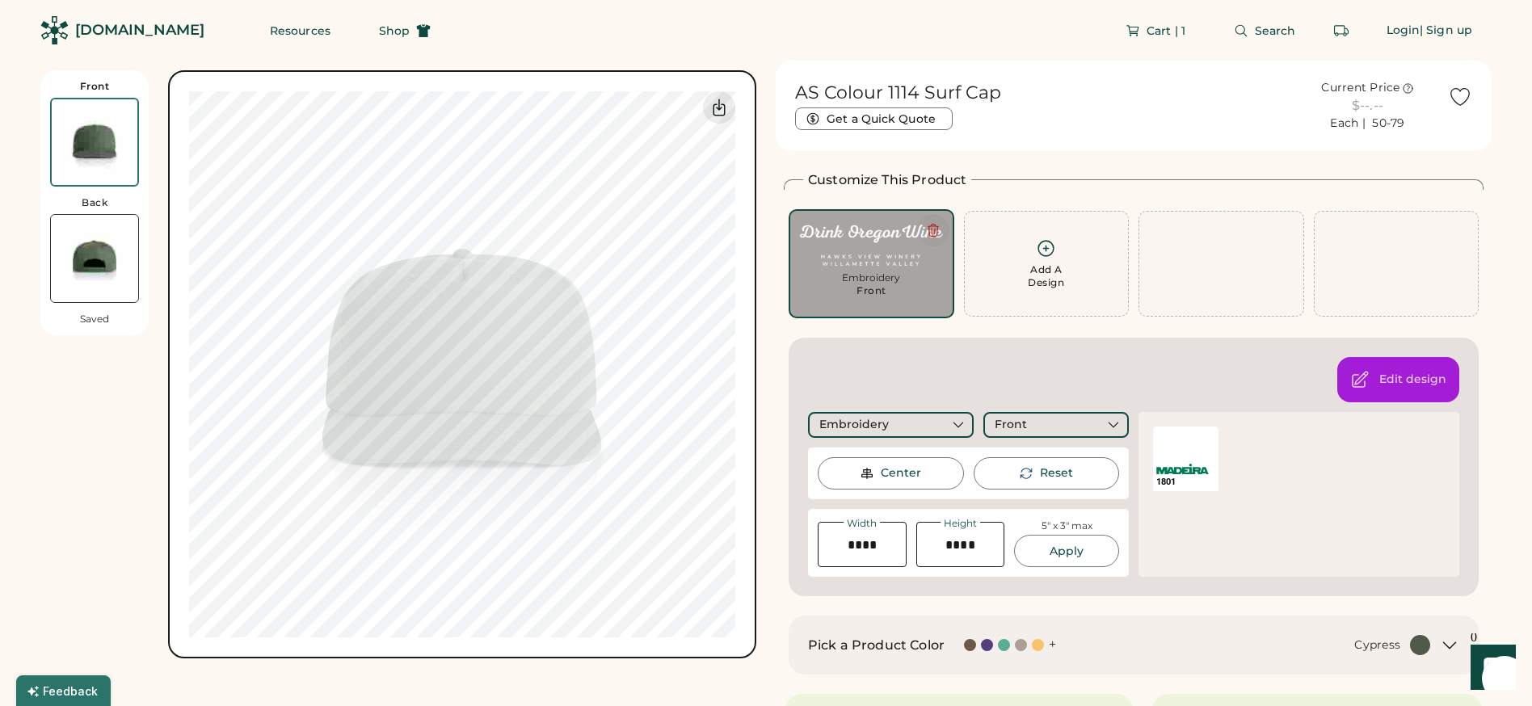
click at [931, 227] on icon at bounding box center [933, 230] width 15 height 15
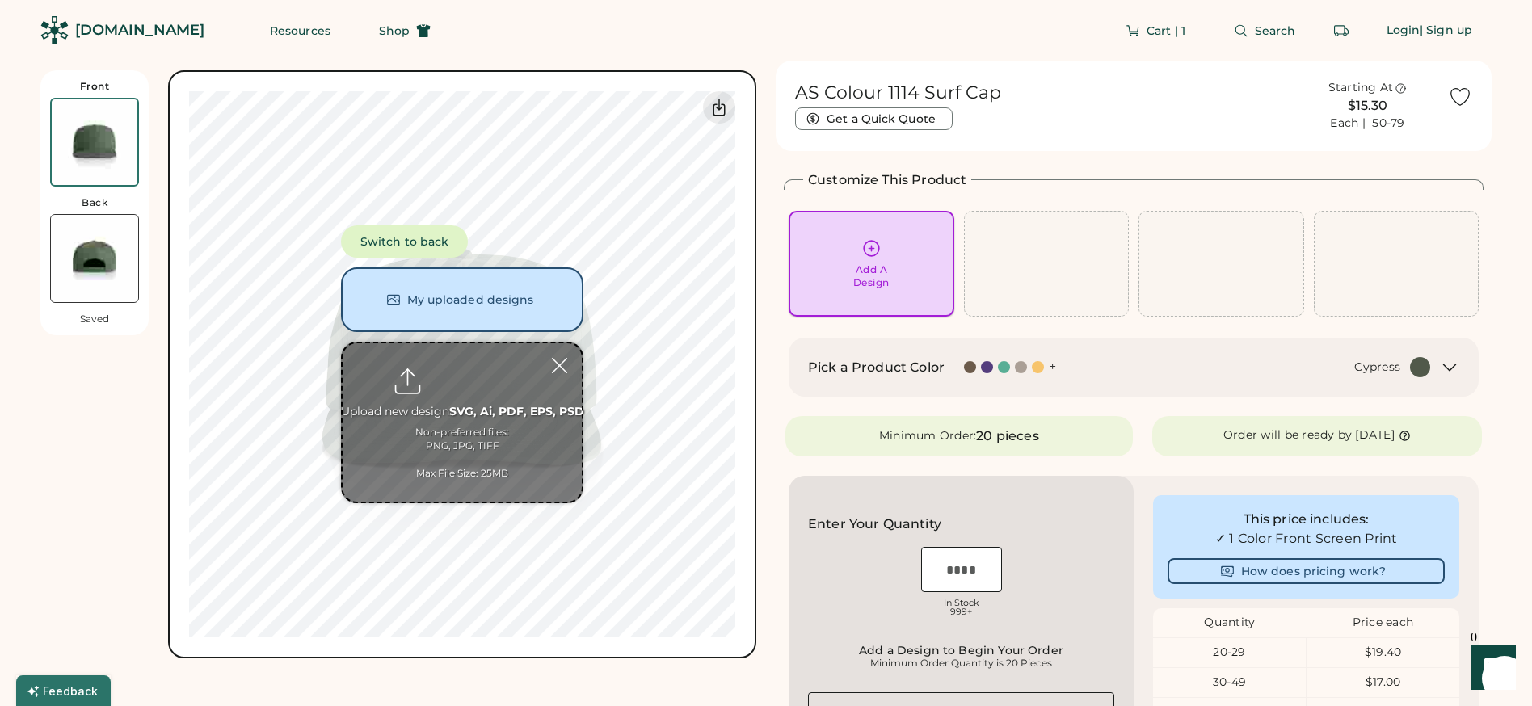
click at [903, 259] on div "Add A Design" at bounding box center [871, 263] width 143 height 51
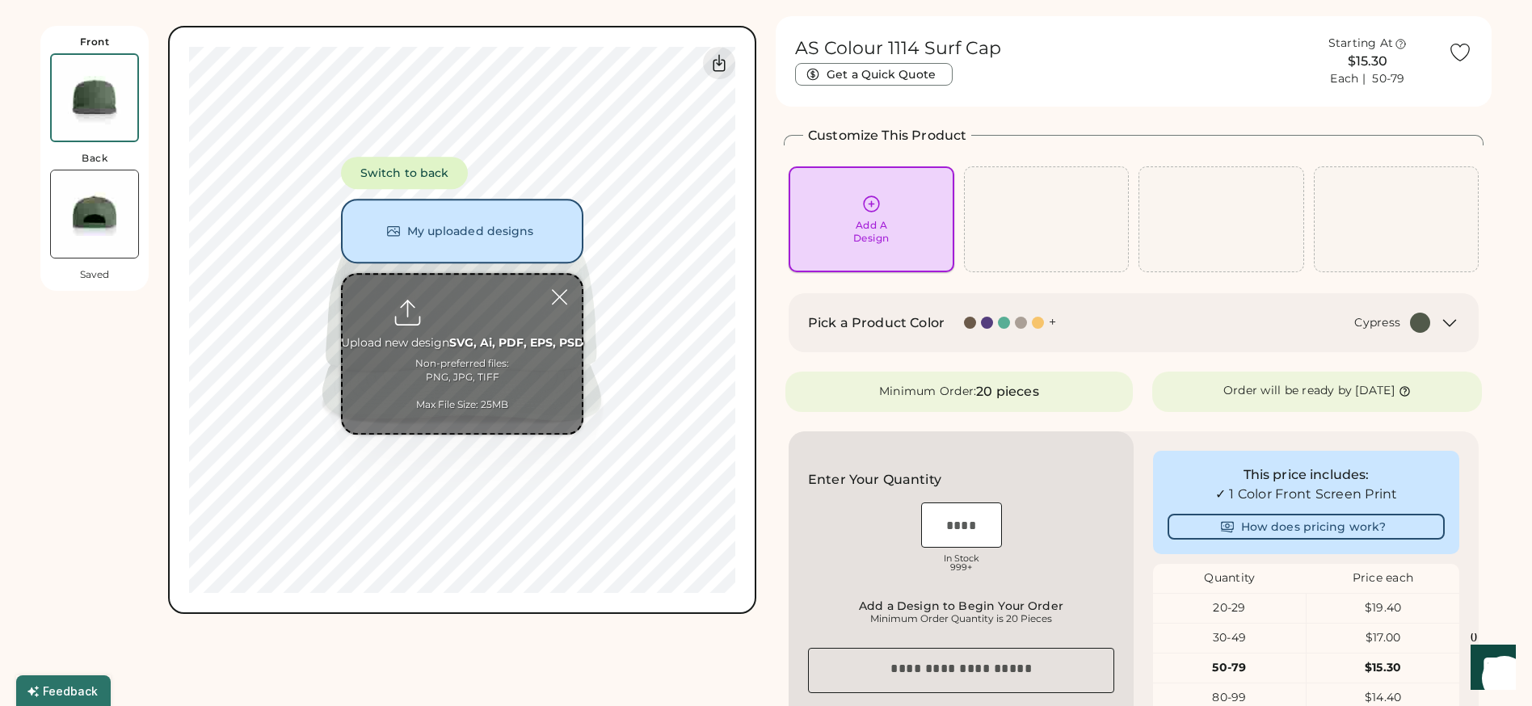
scroll to position [70, 0]
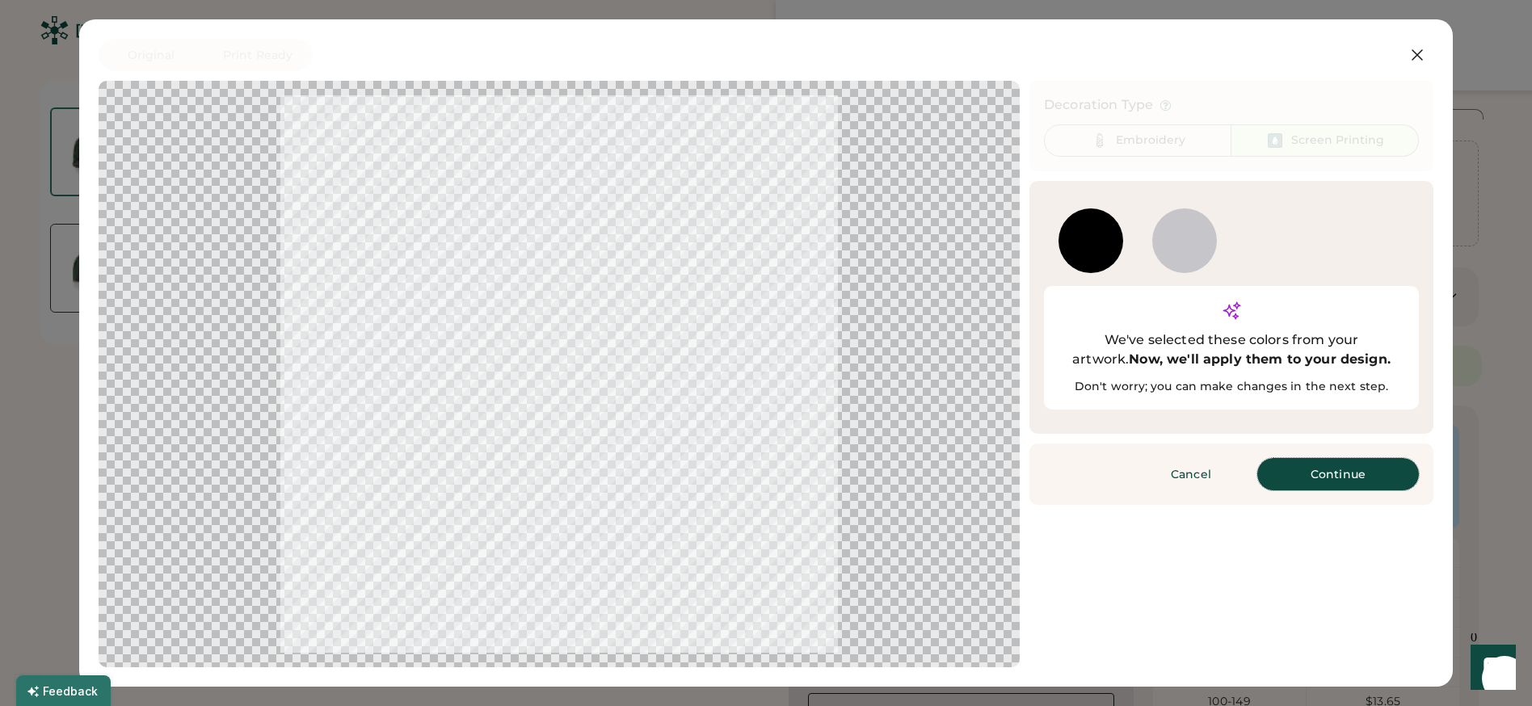
click at [1313, 458] on button "Continue" at bounding box center [1338, 474] width 162 height 32
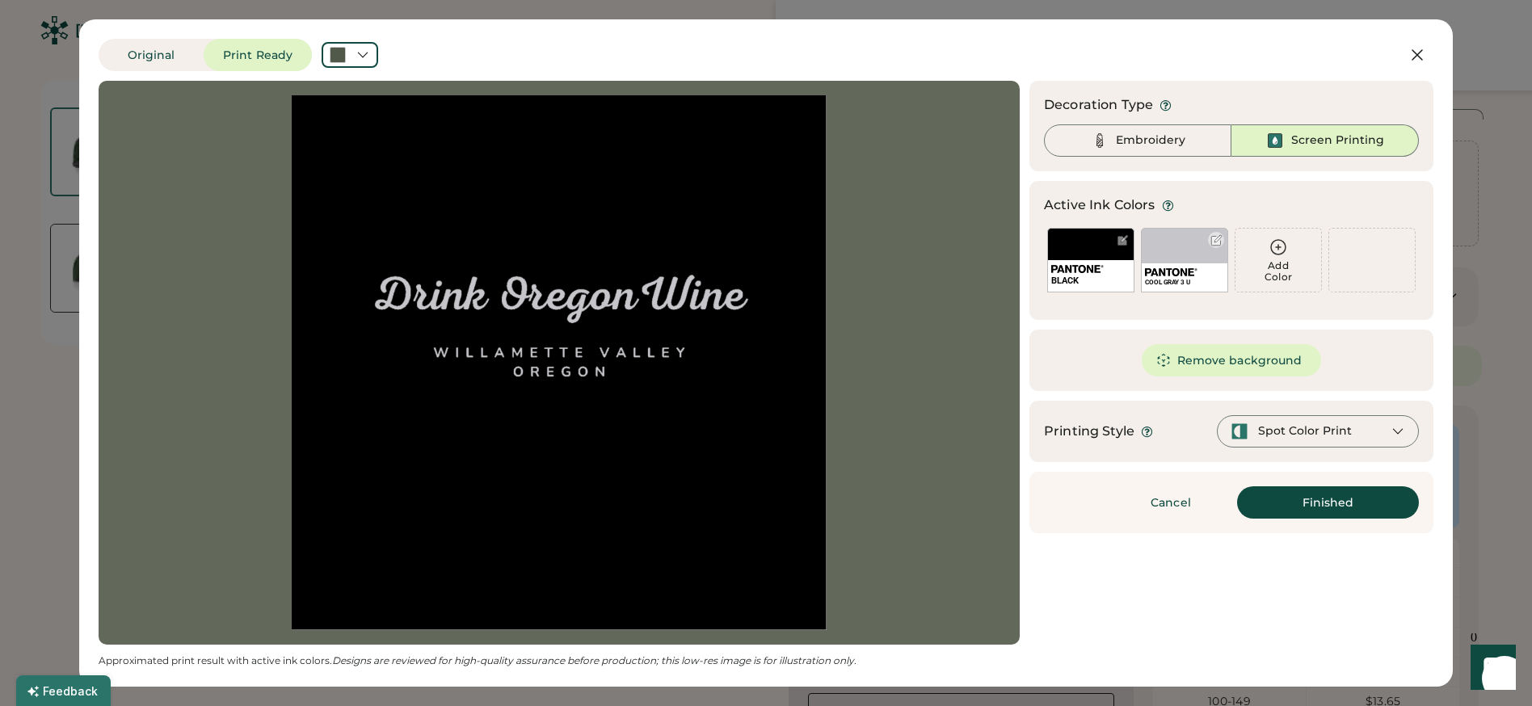
click at [1211, 239] on div at bounding box center [1217, 240] width 12 height 12
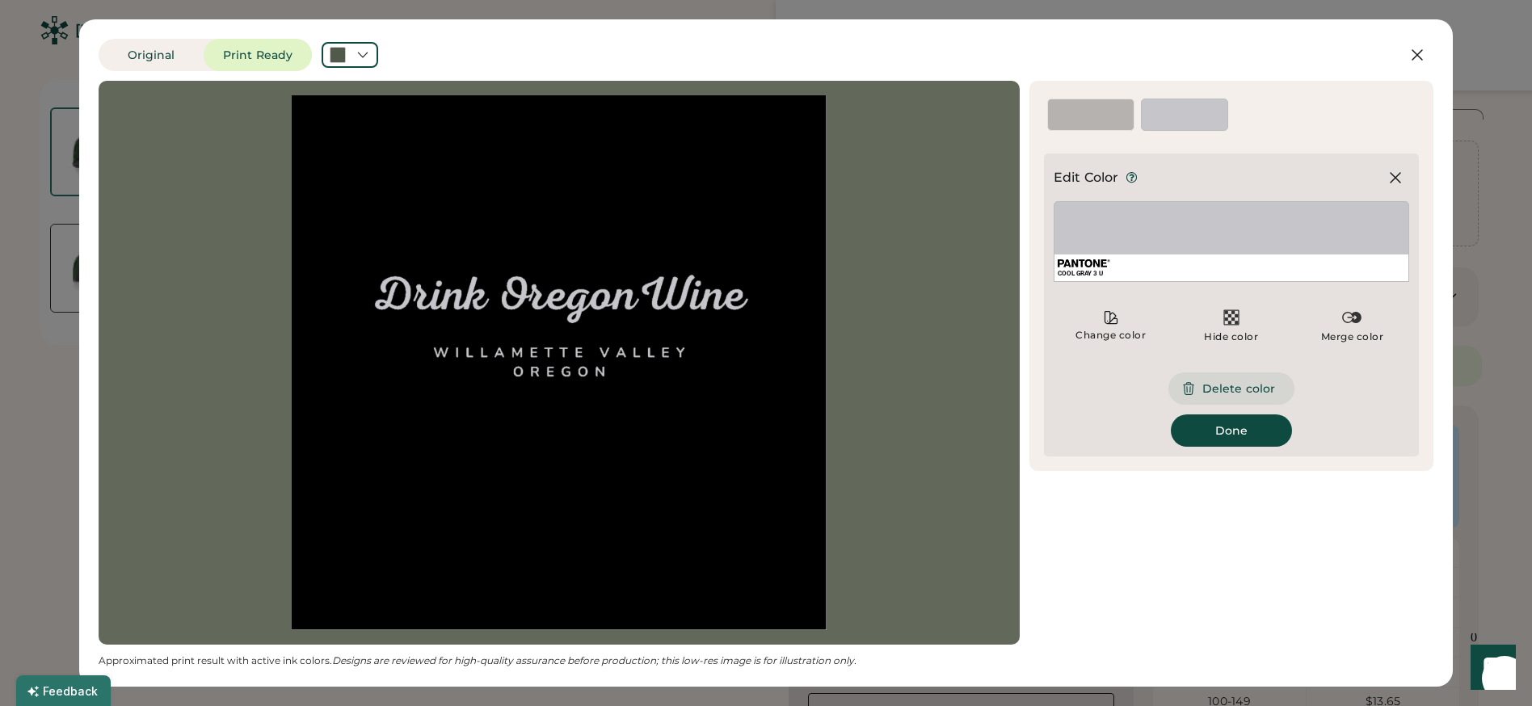
click at [1225, 391] on button "Delete color" at bounding box center [1232, 389] width 126 height 32
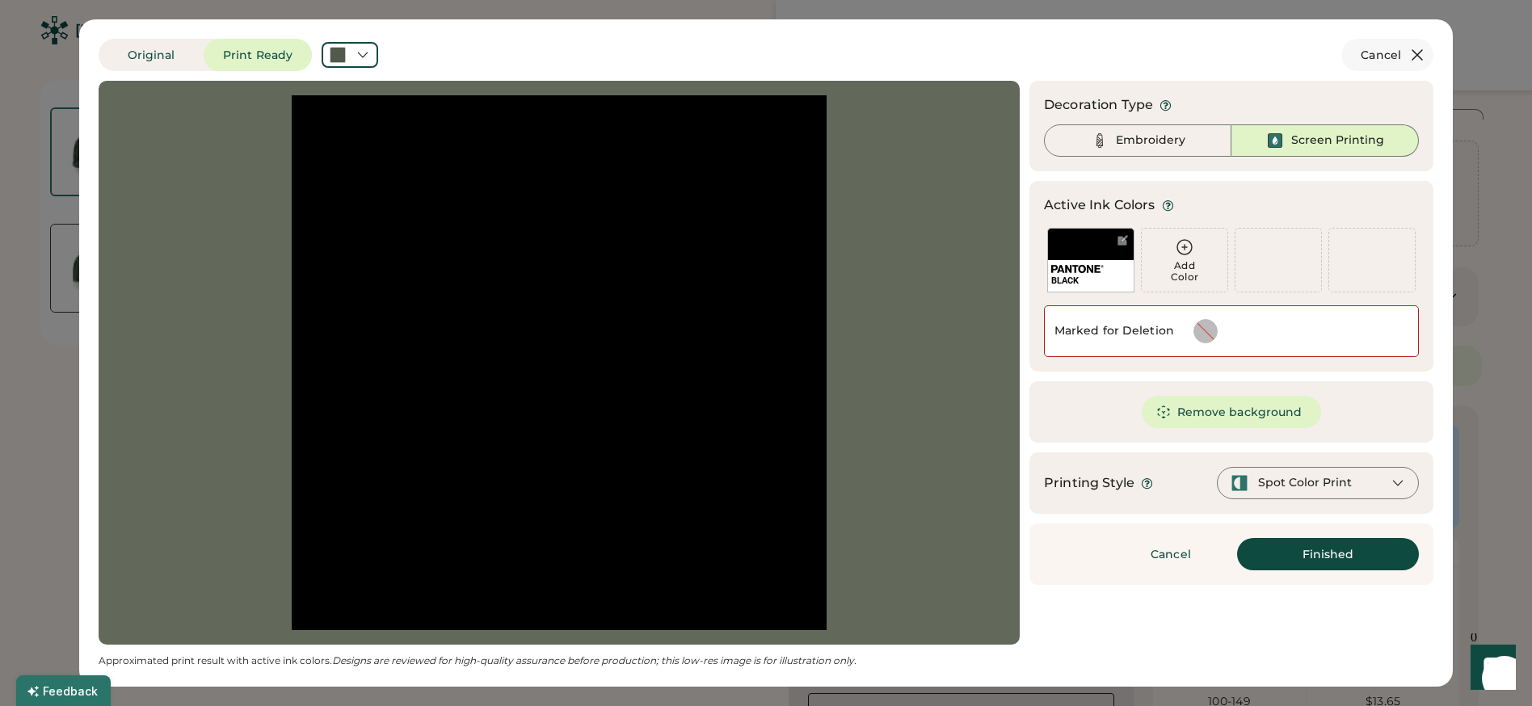
click at [1419, 51] on icon at bounding box center [1417, 54] width 19 height 19
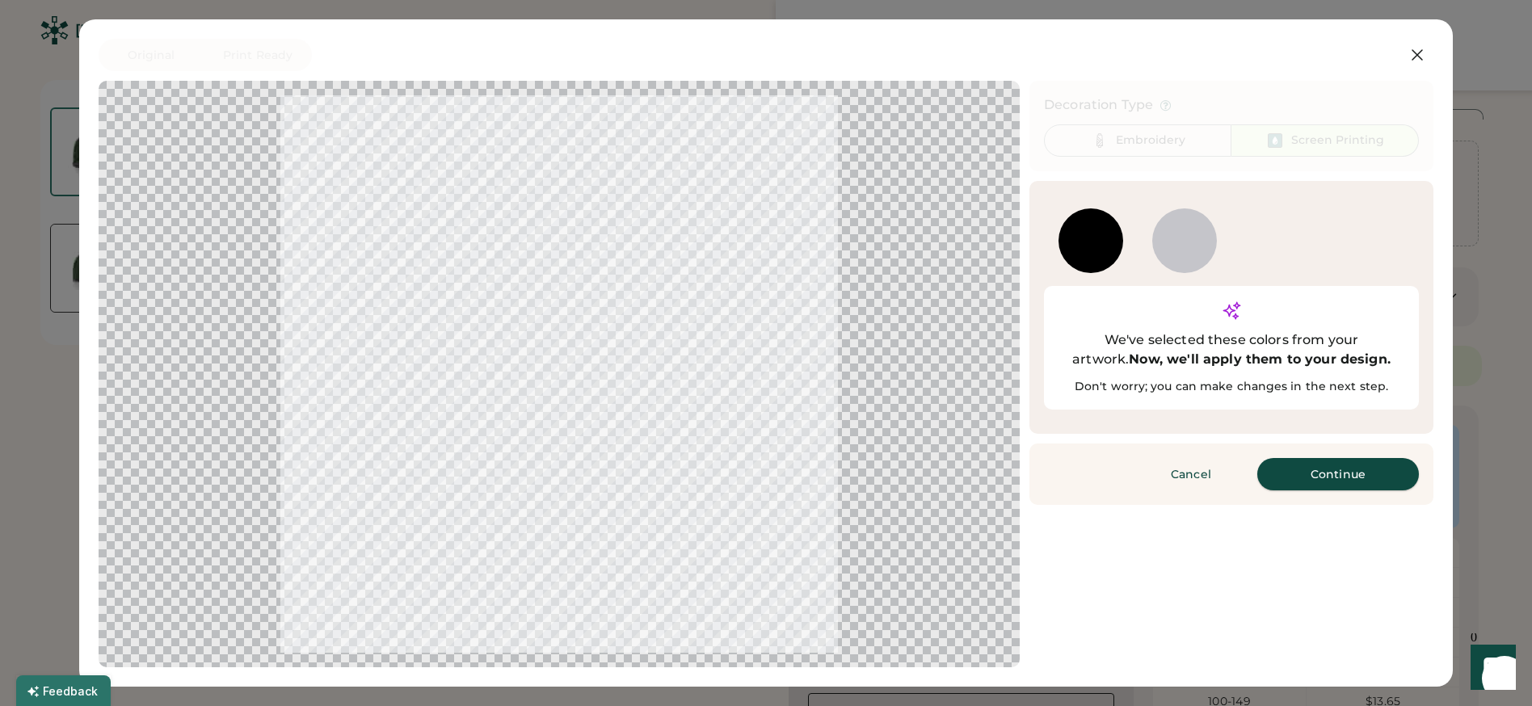
click at [1315, 458] on button "Continue" at bounding box center [1338, 474] width 162 height 32
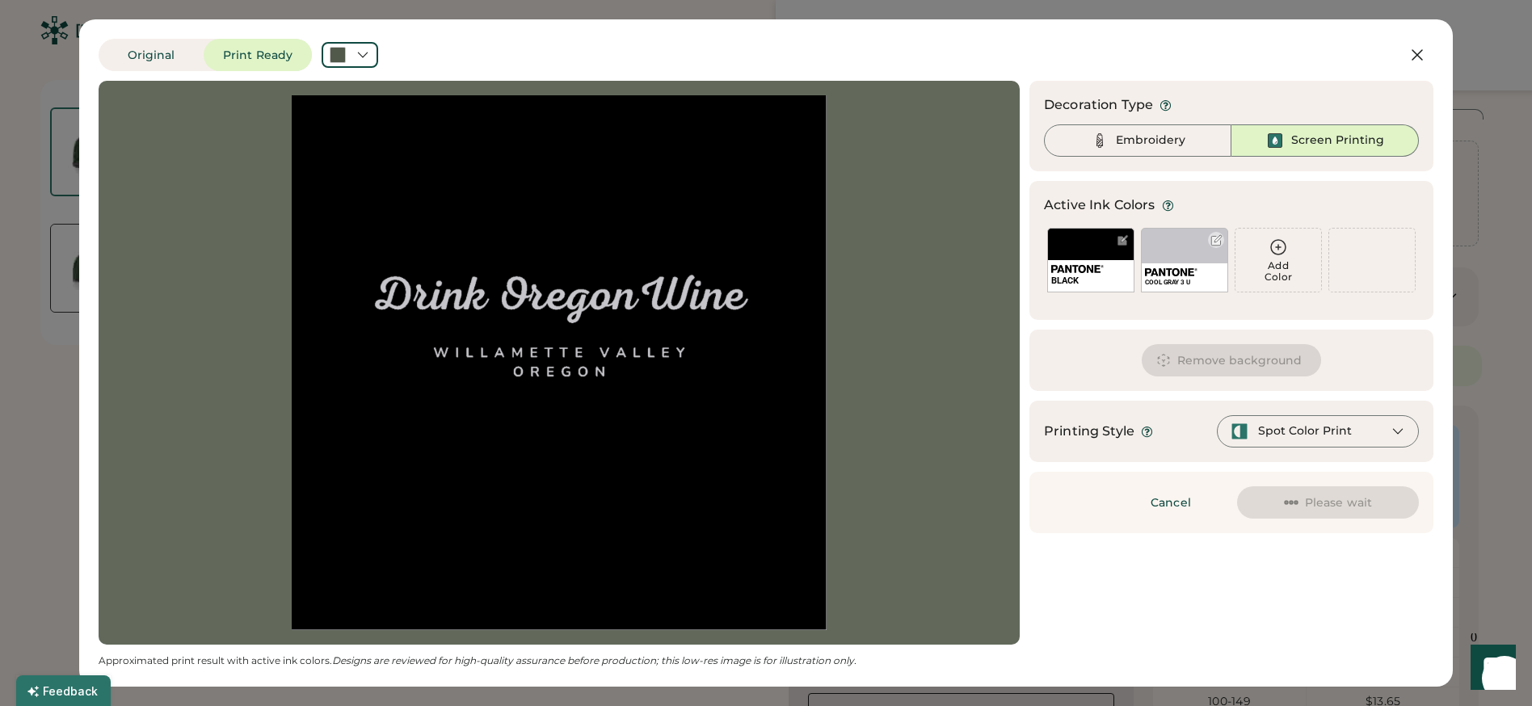
click at [1213, 241] on div at bounding box center [1217, 240] width 12 height 12
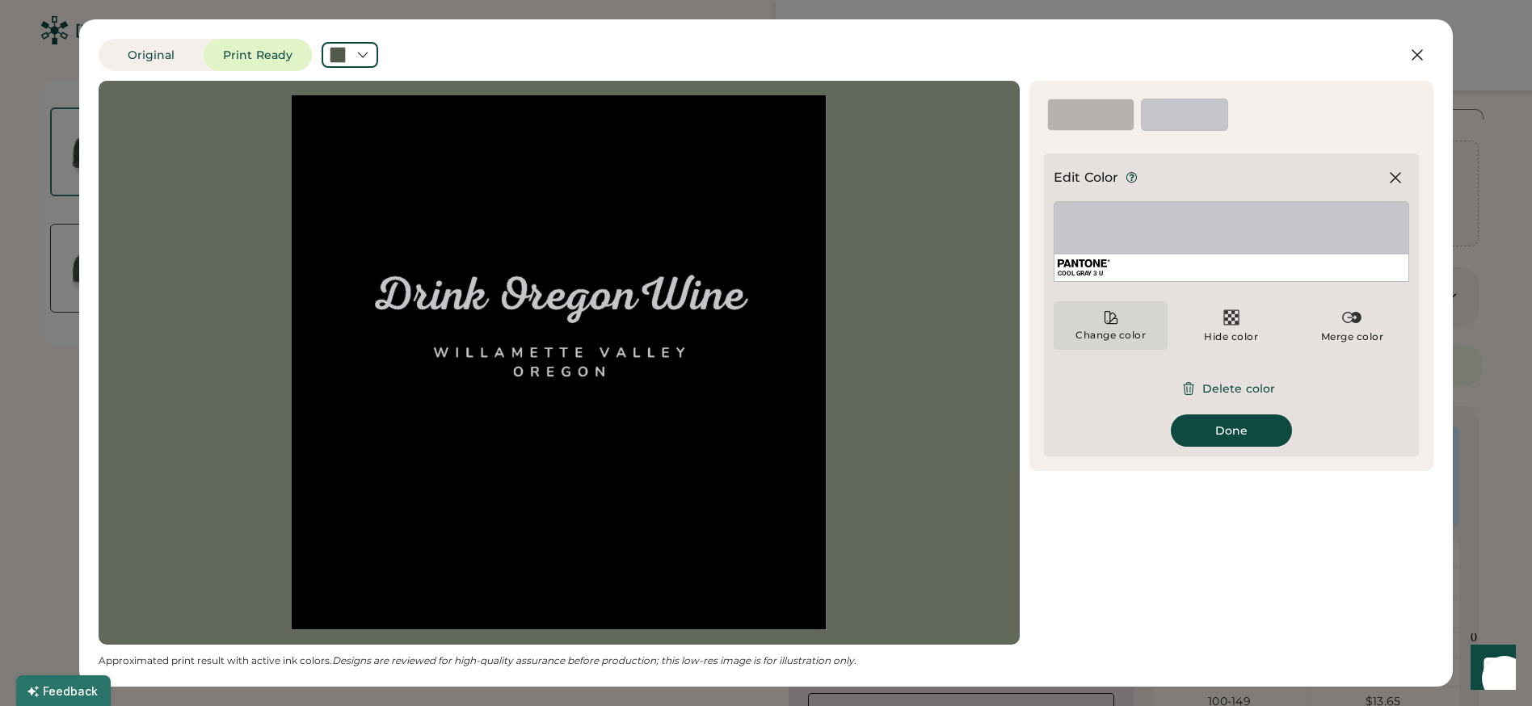
click at [1115, 308] on div "Change color" at bounding box center [1111, 325] width 114 height 48
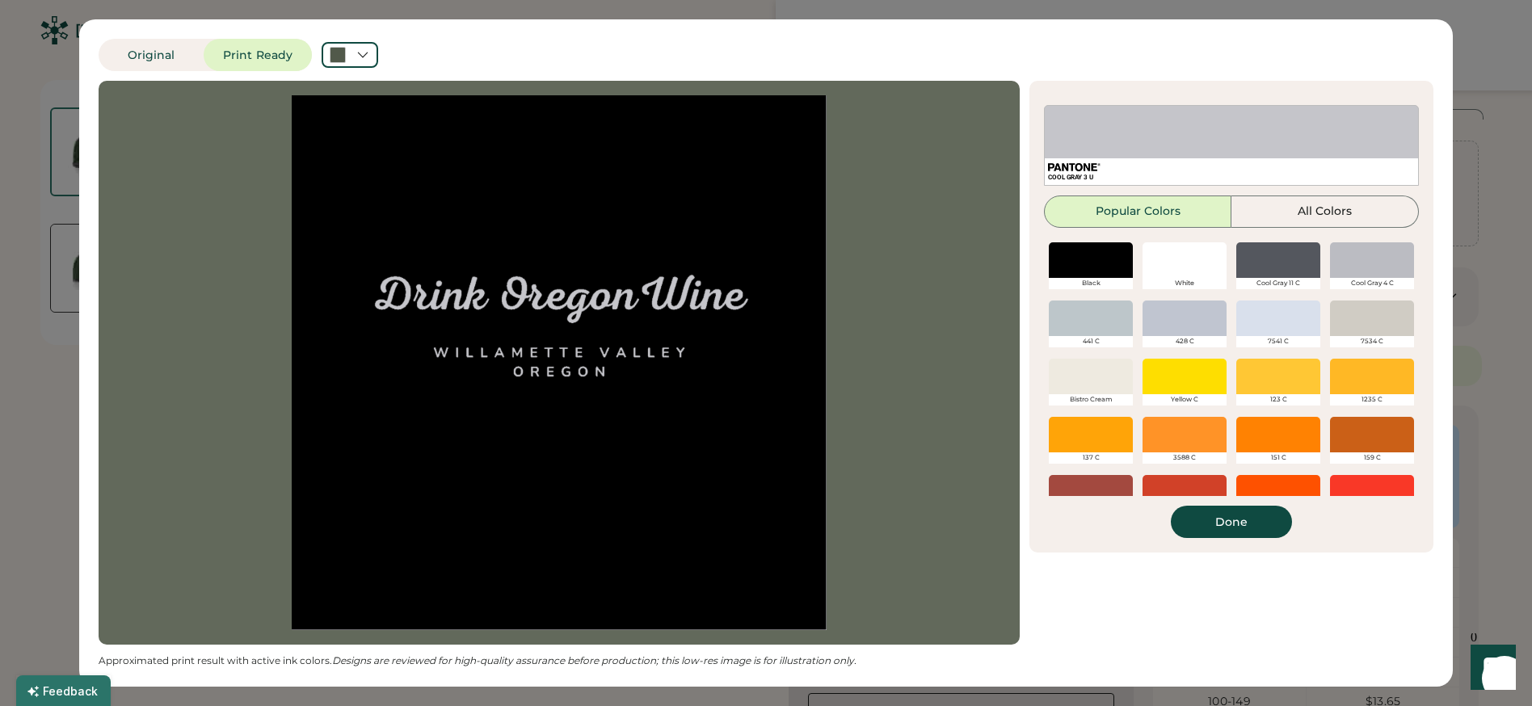
click at [1200, 256] on div at bounding box center [1185, 260] width 84 height 36
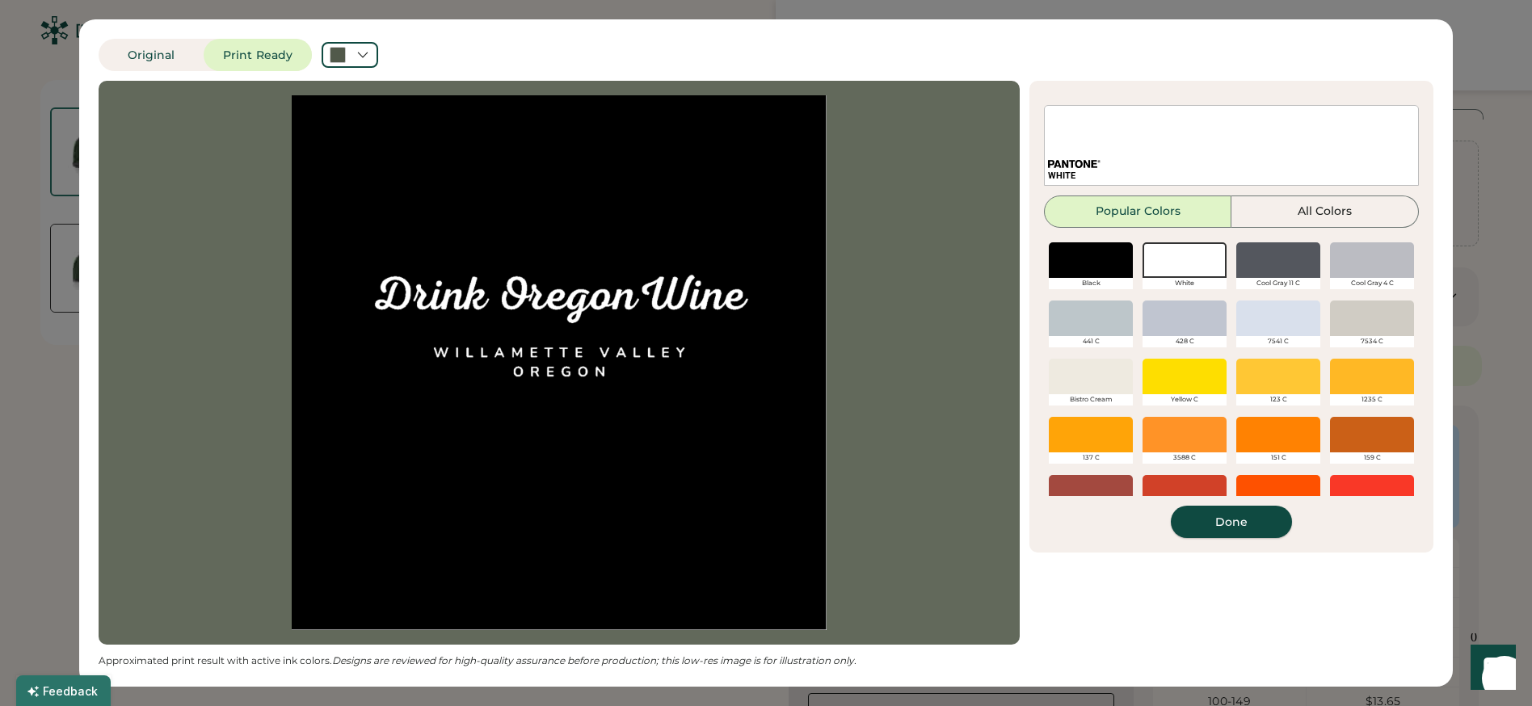
click at [1222, 525] on button "Done" at bounding box center [1231, 522] width 121 height 32
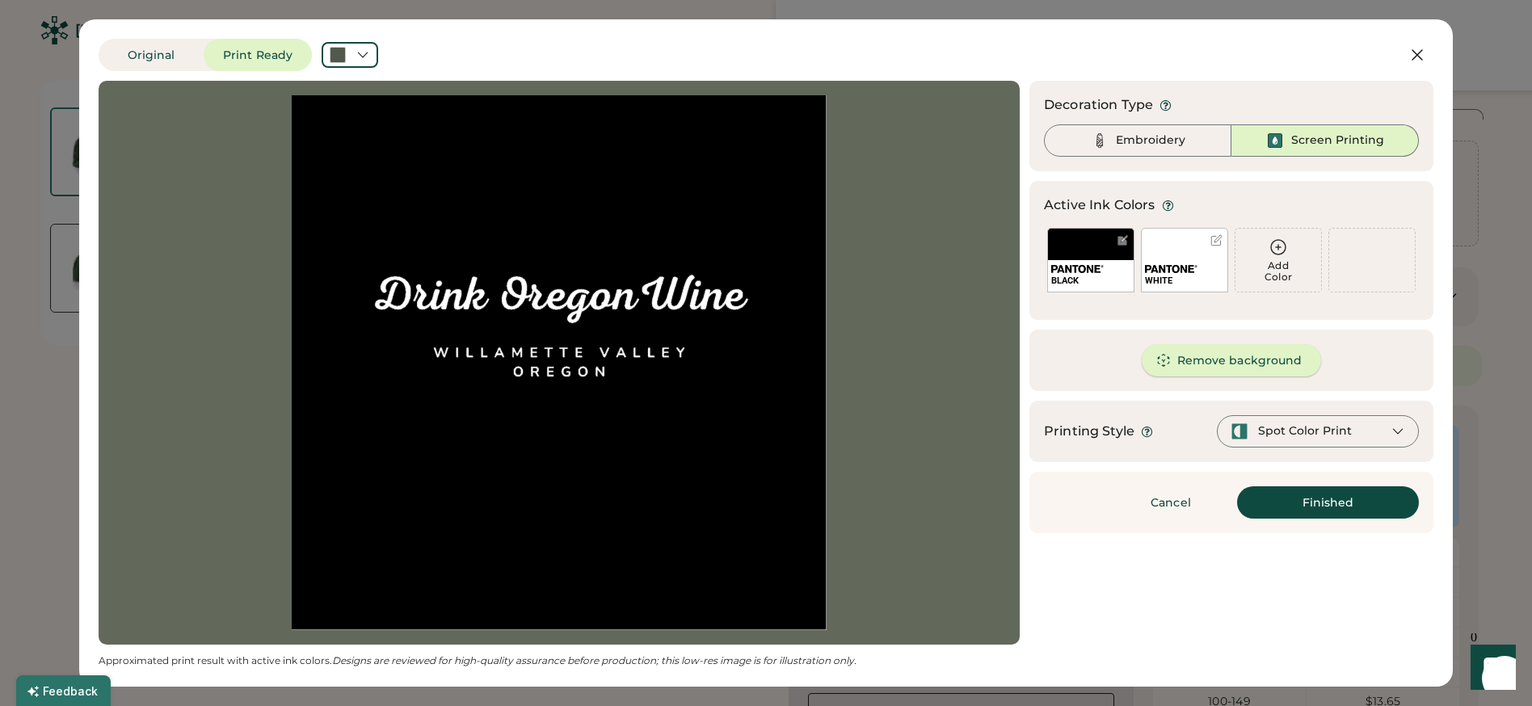
click at [1222, 350] on button "Remove background" at bounding box center [1232, 360] width 180 height 32
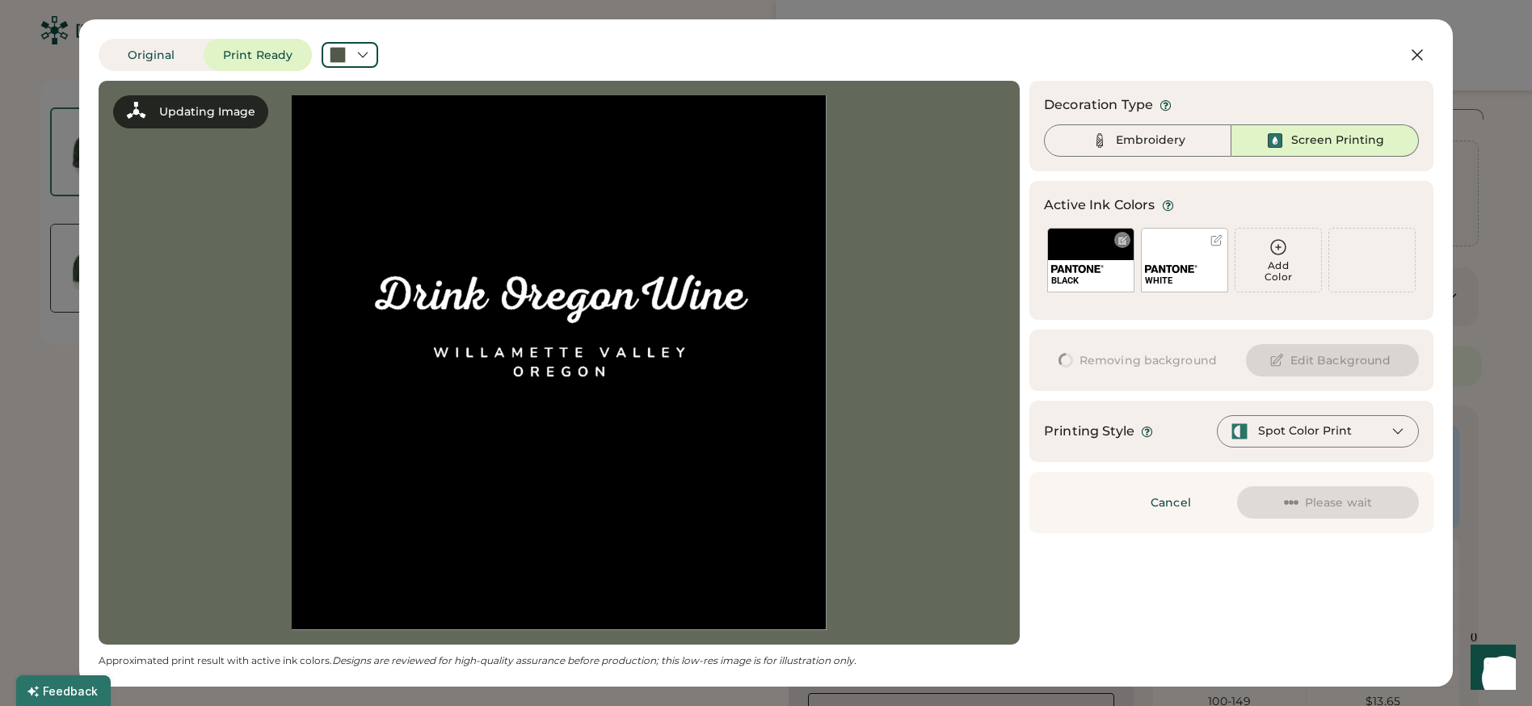
scroll to position [0, 0]
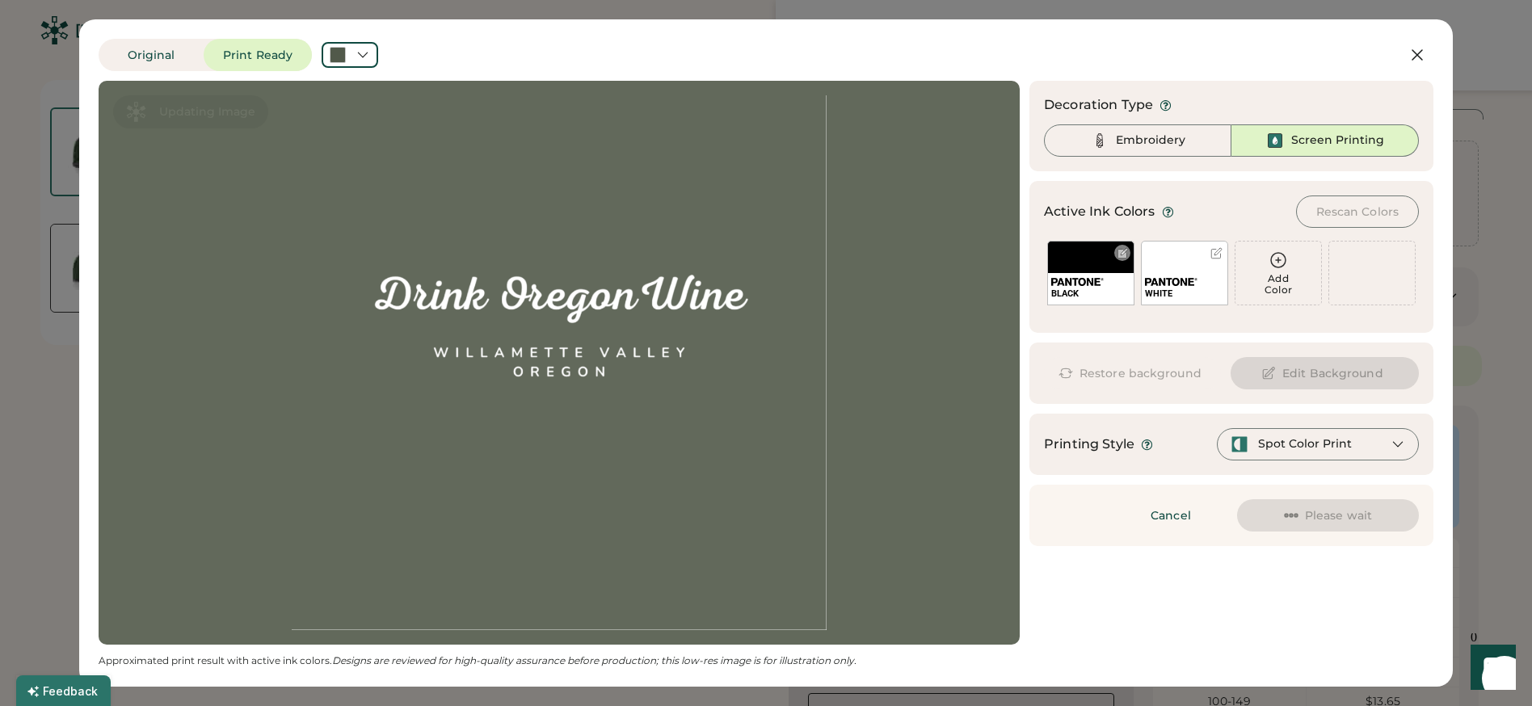
click at [1125, 256] on div at bounding box center [1123, 253] width 12 height 12
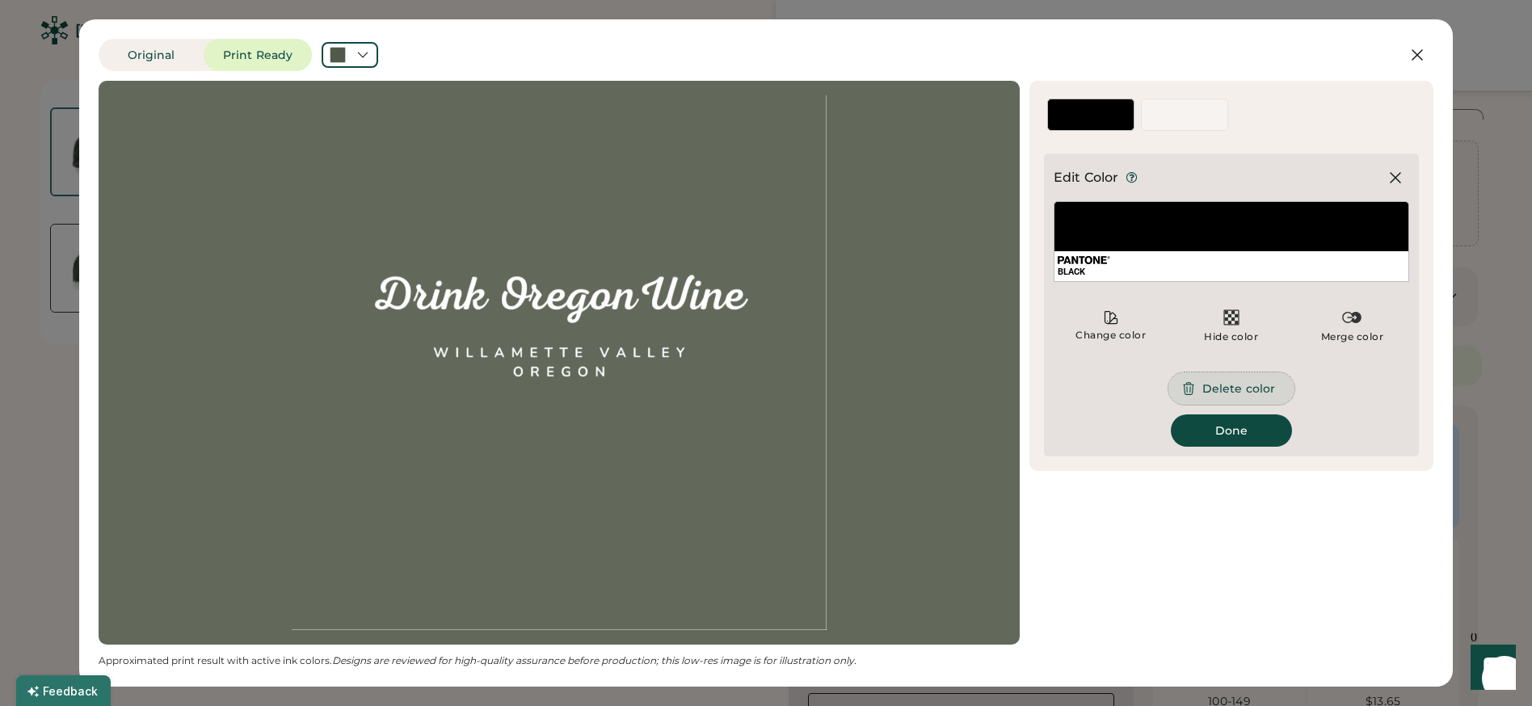
click at [1229, 385] on button "Delete color" at bounding box center [1232, 389] width 126 height 32
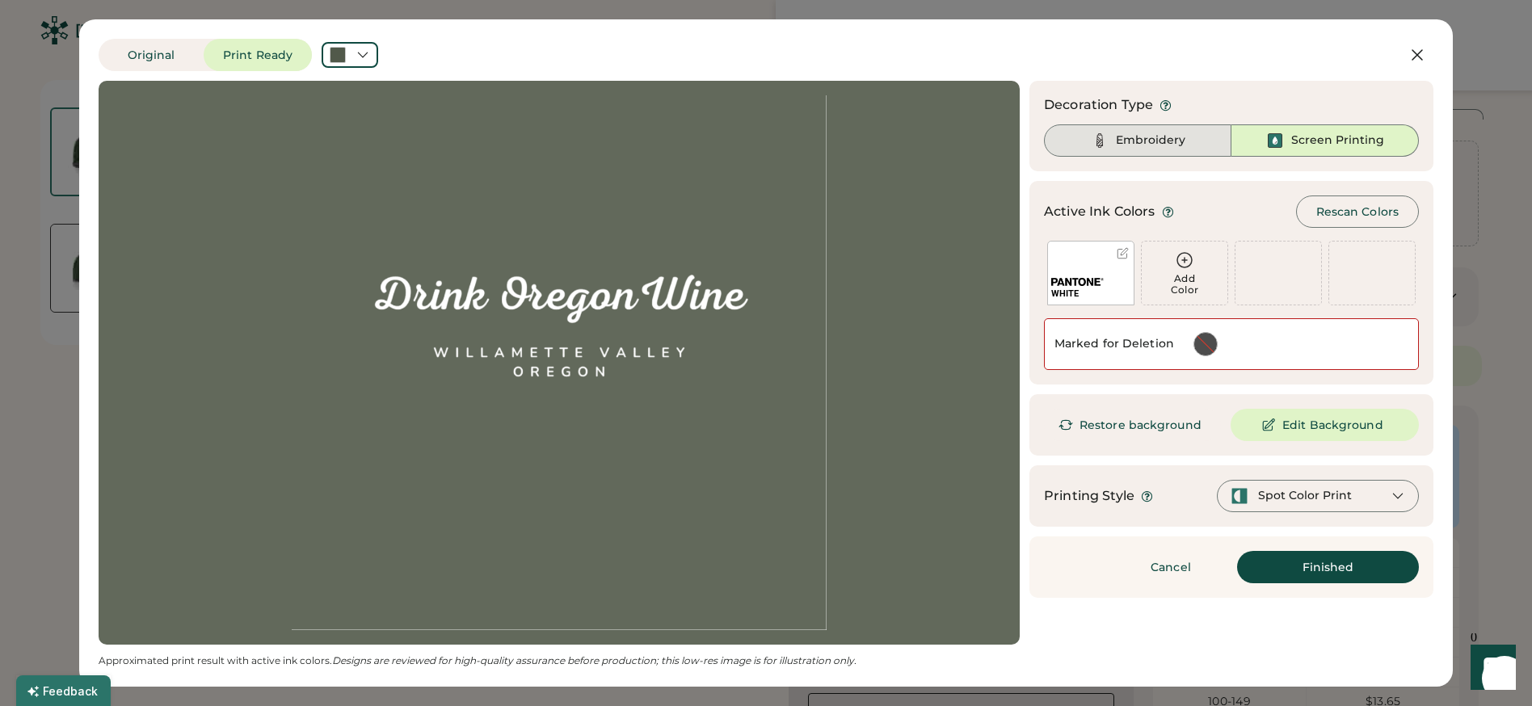
click at [1106, 147] on img at bounding box center [1099, 140] width 19 height 19
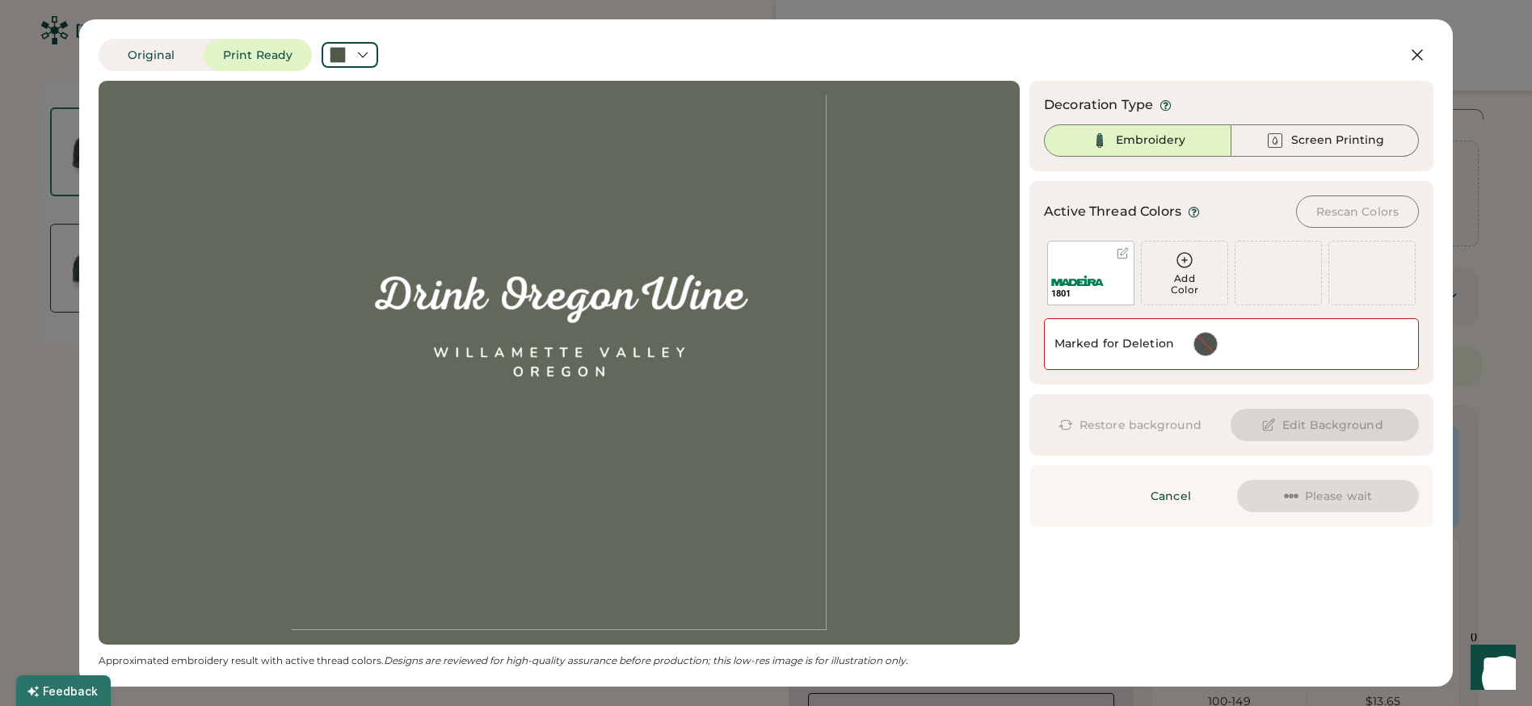
click at [827, 293] on div at bounding box center [559, 362] width 892 height 535
click at [779, 269] on div at bounding box center [559, 362] width 892 height 535
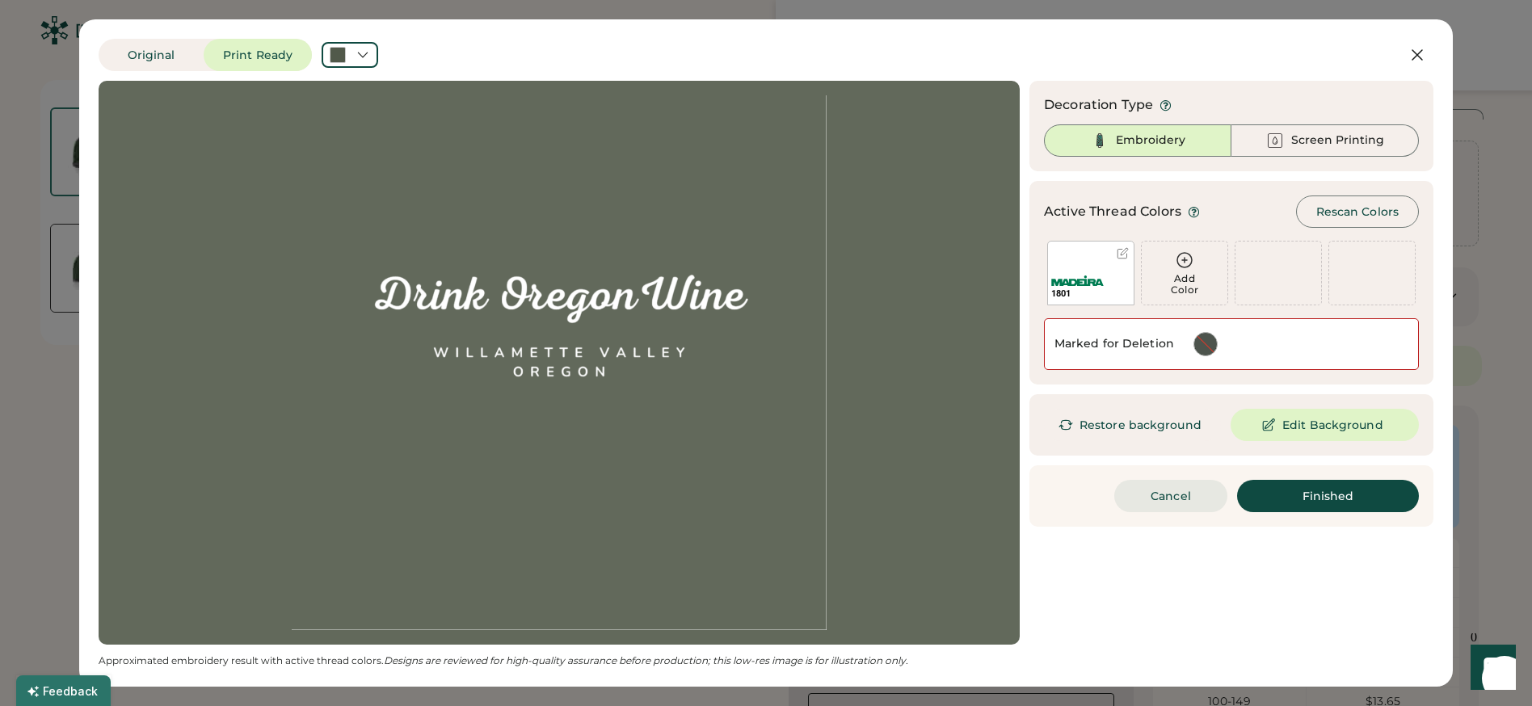
click at [1166, 495] on button "Cancel" at bounding box center [1170, 496] width 113 height 32
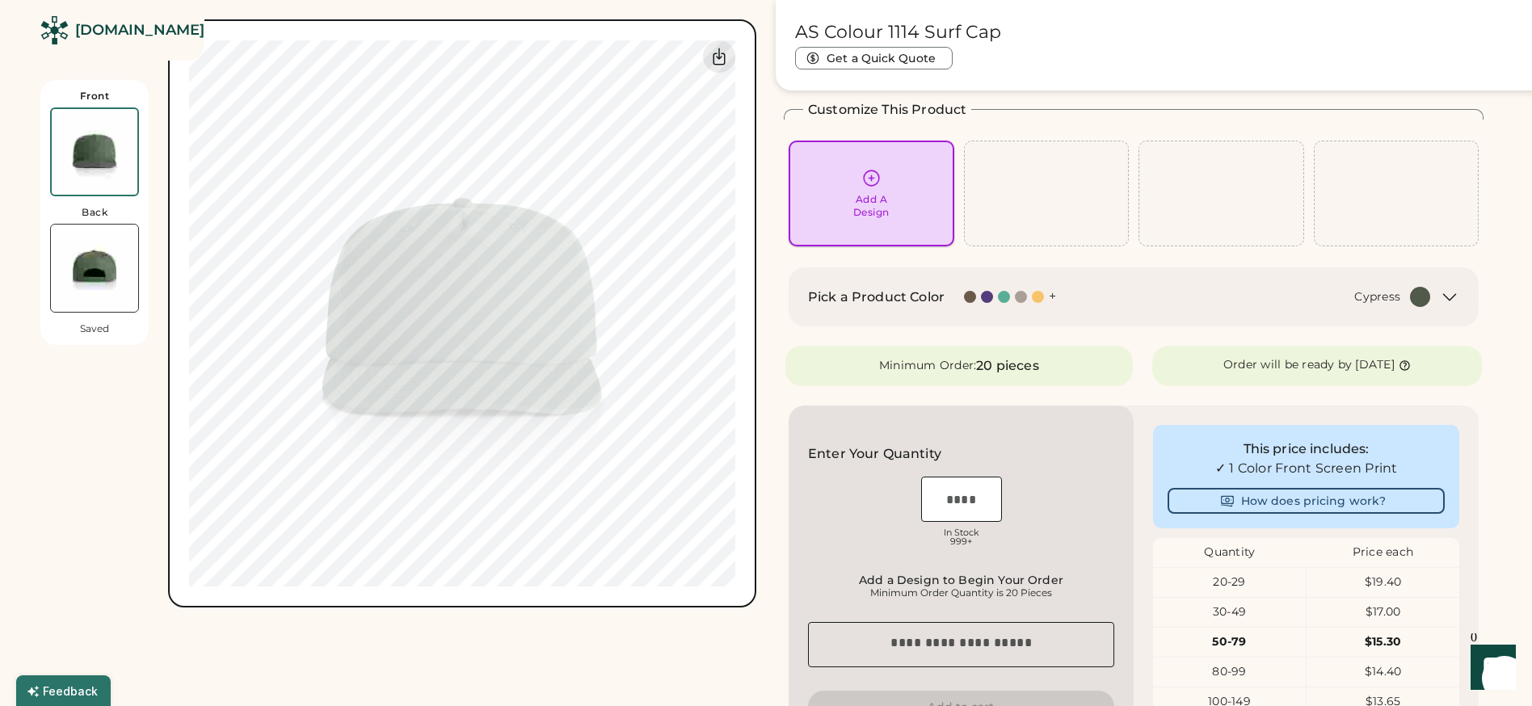
click at [885, 176] on div "Add A Design" at bounding box center [871, 193] width 143 height 51
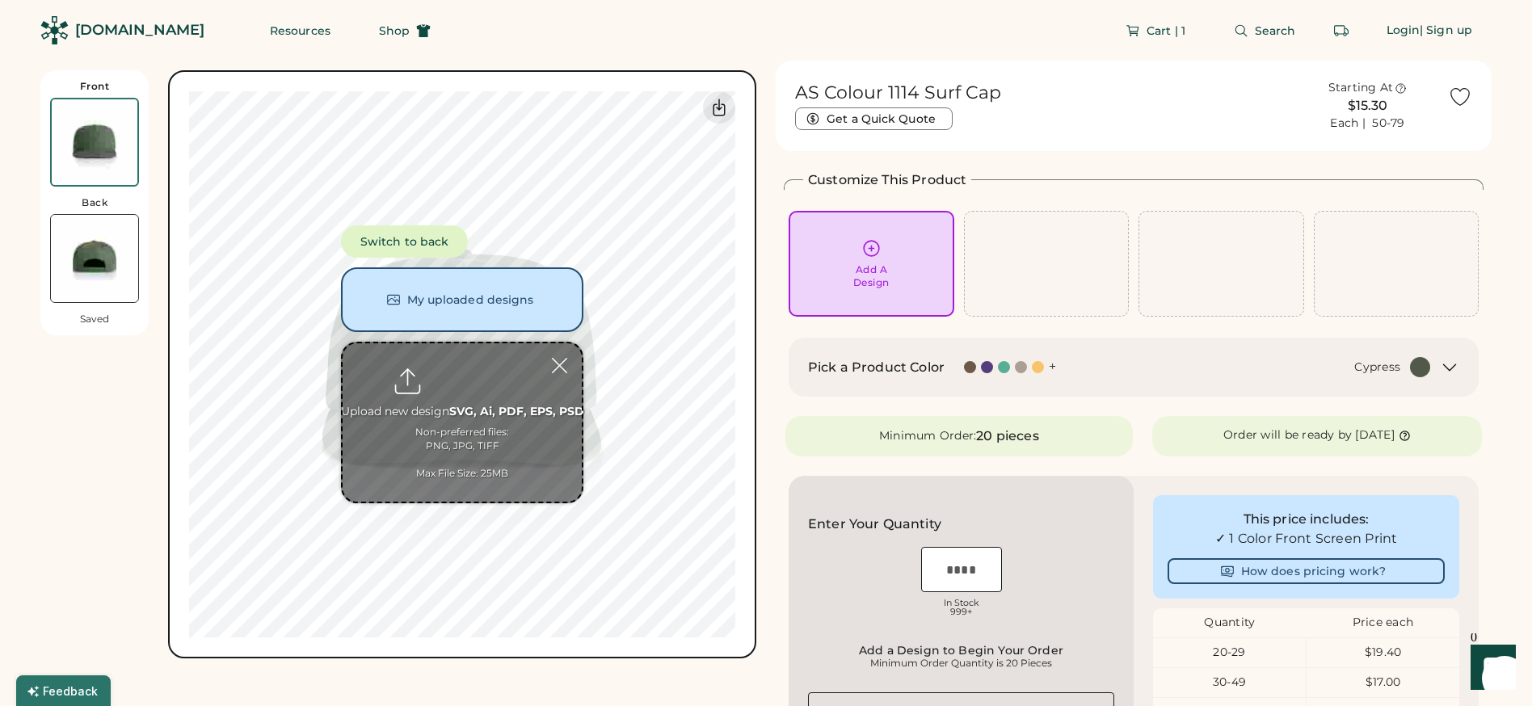
type input "**********"
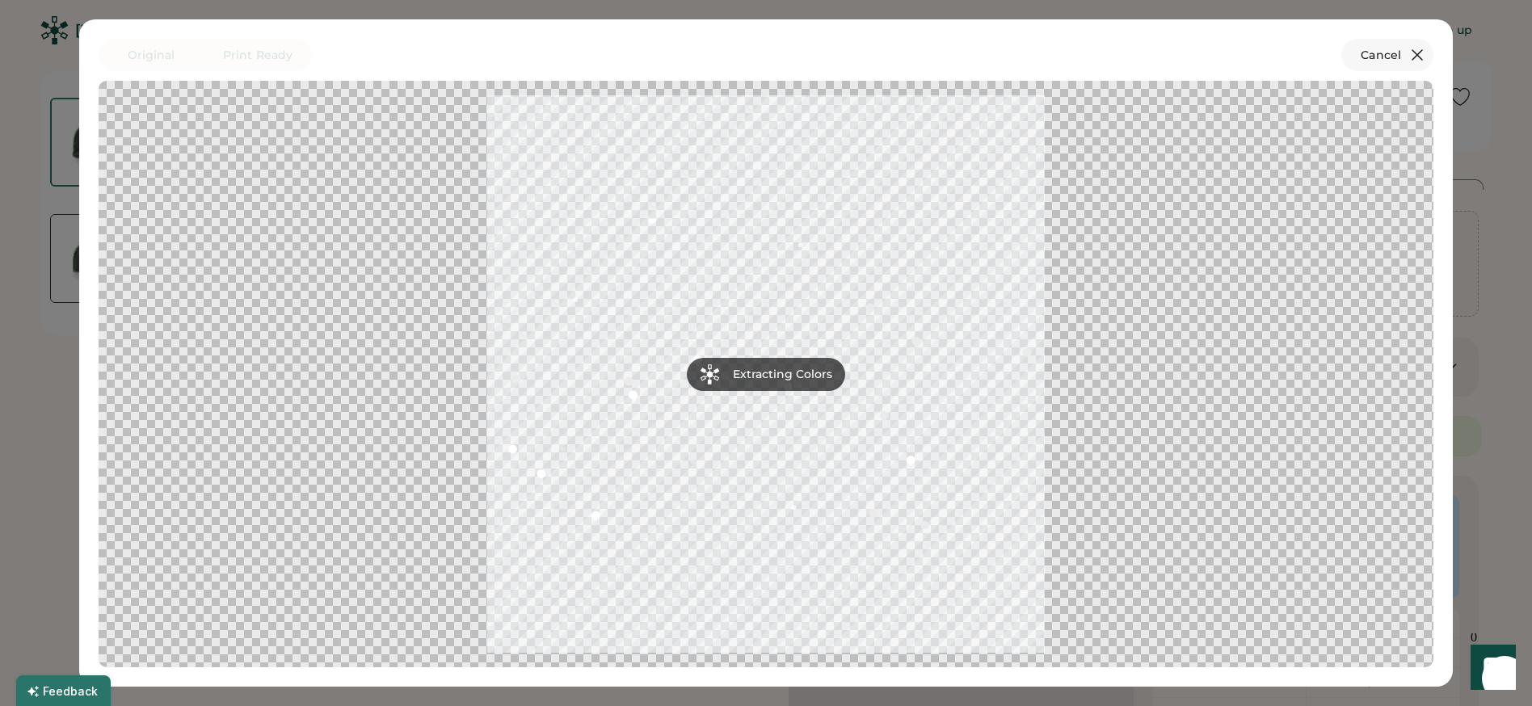
click at [1420, 56] on icon at bounding box center [1417, 54] width 19 height 19
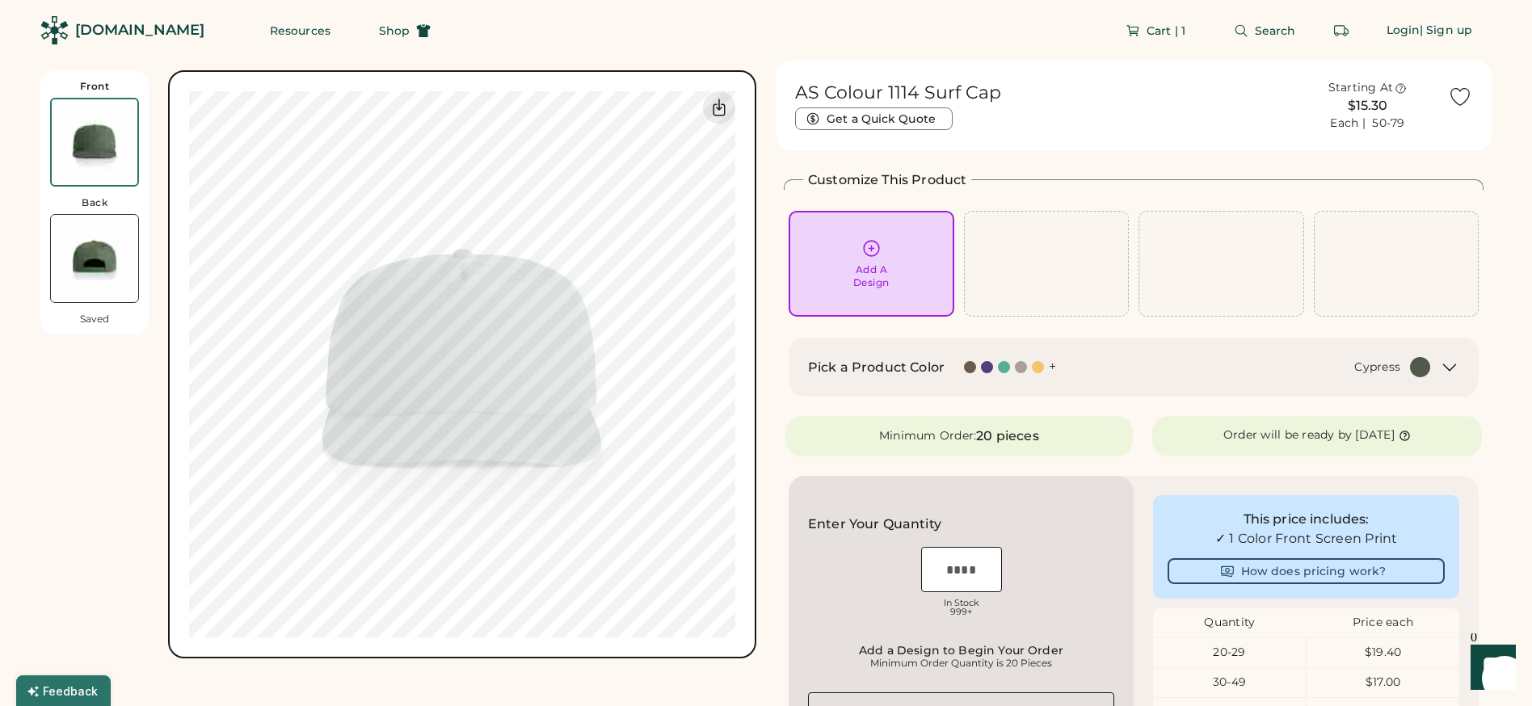
click at [863, 239] on icon at bounding box center [871, 248] width 20 height 20
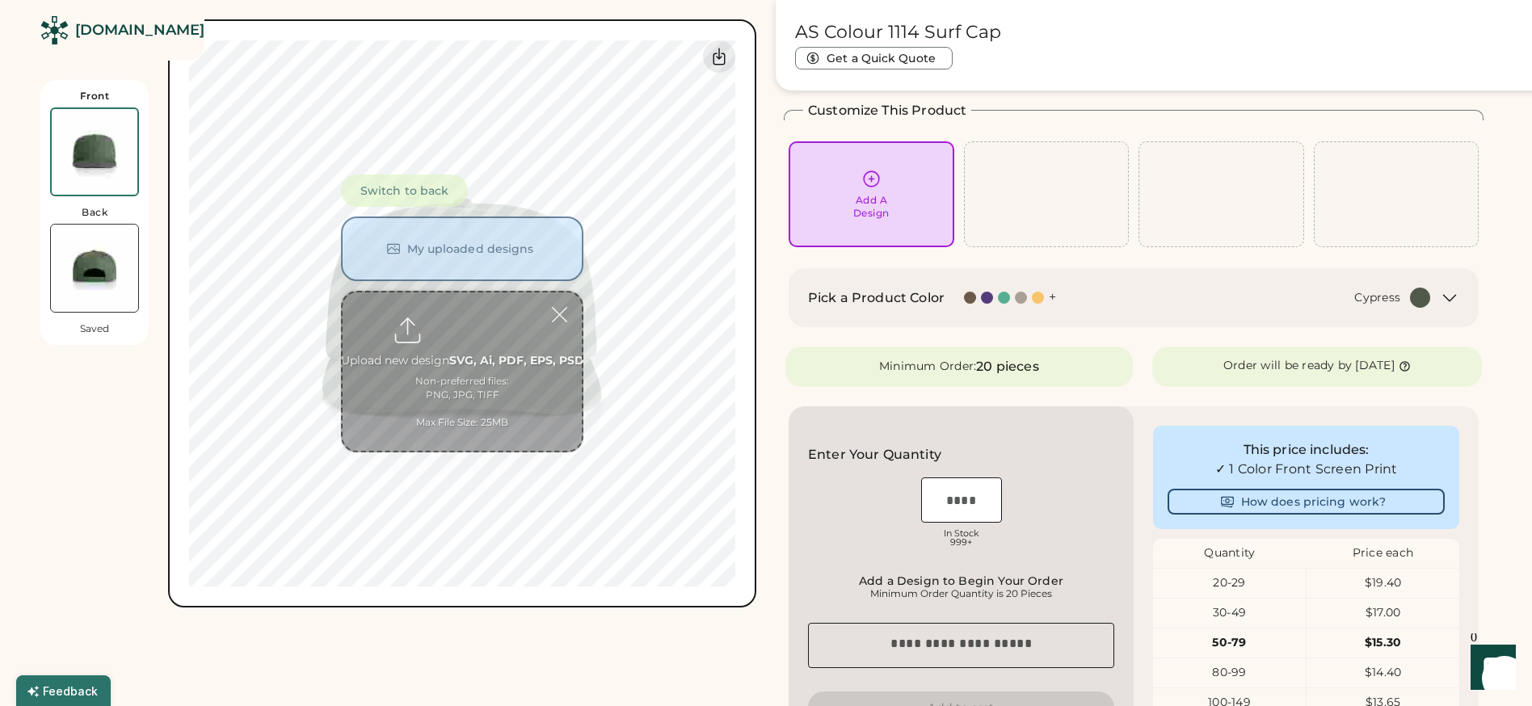
scroll to position [70, 0]
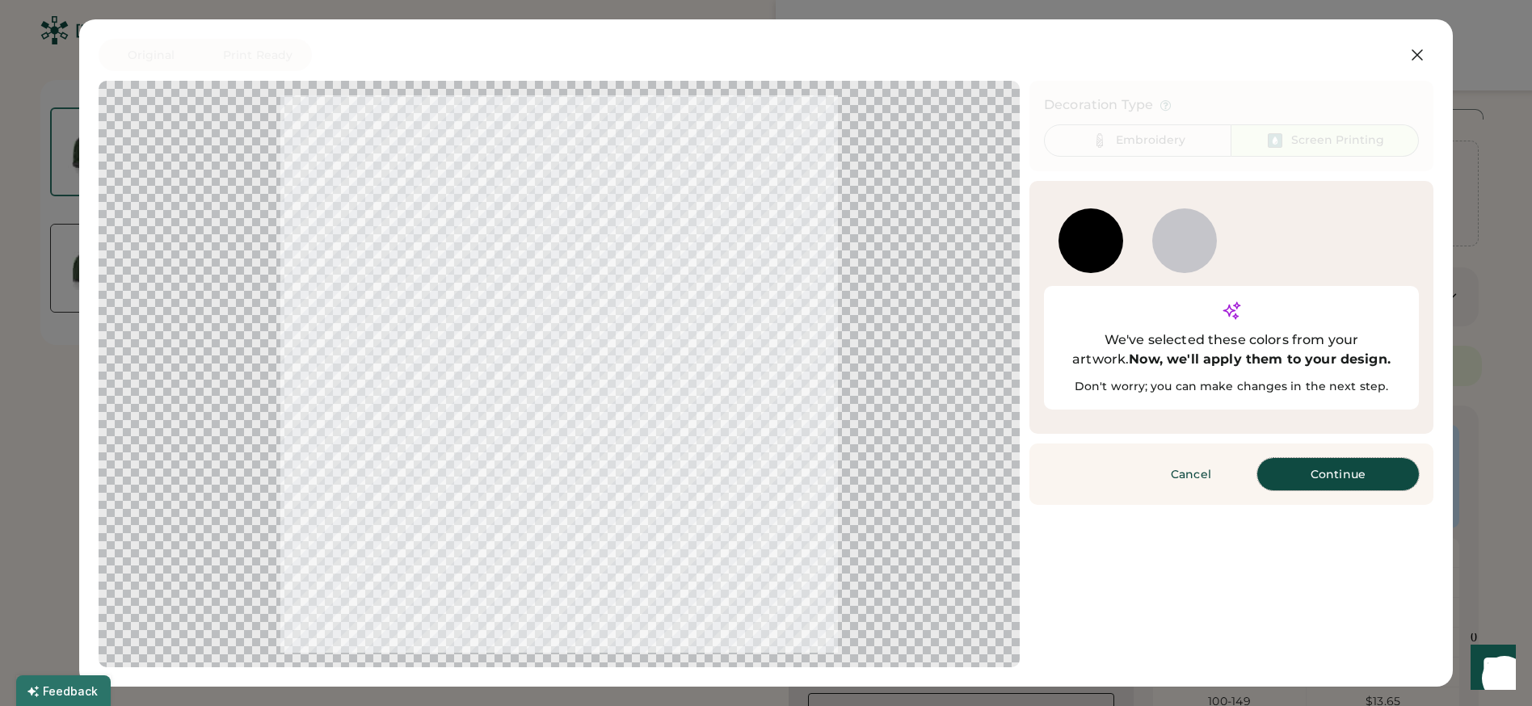
click at [1307, 458] on button "Continue" at bounding box center [1338, 474] width 162 height 32
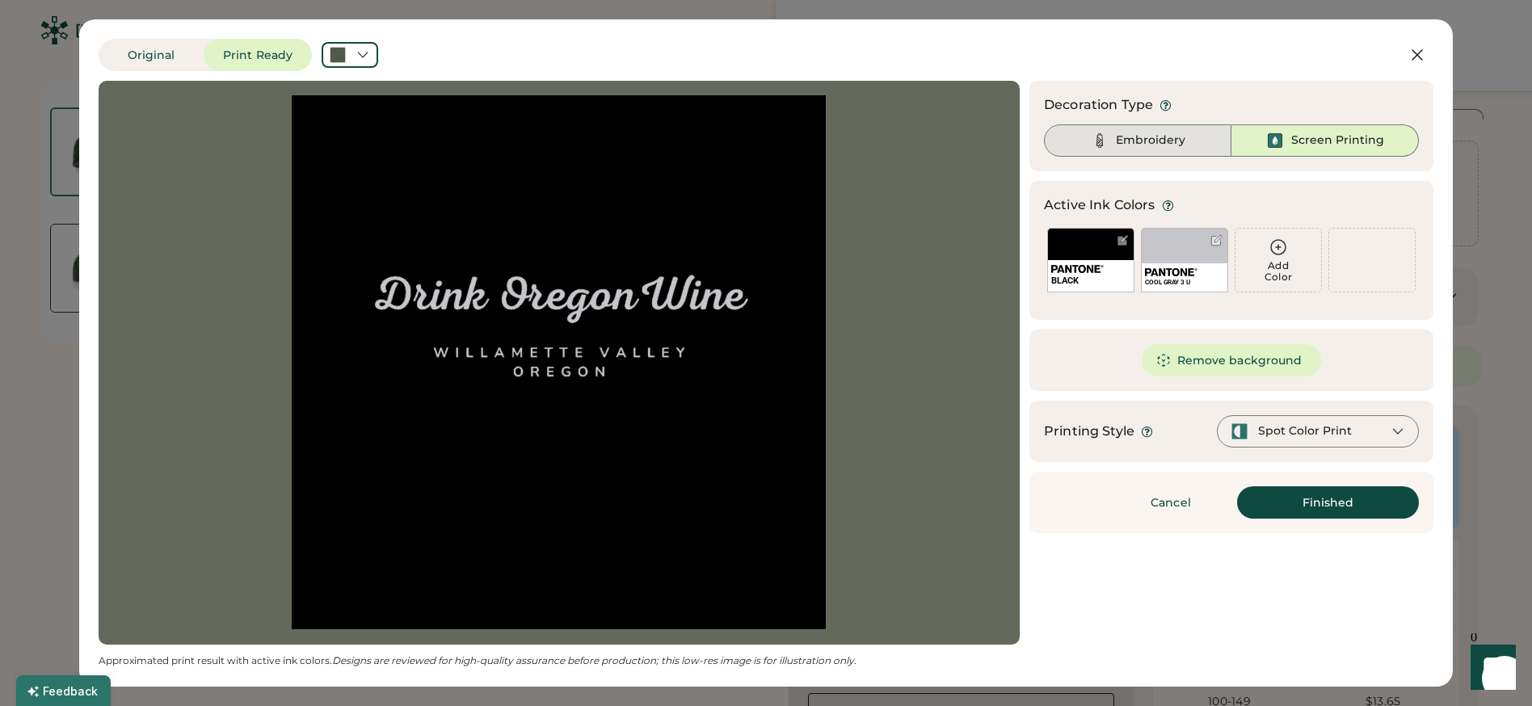
click at [1133, 144] on div "Embroidery" at bounding box center [1150, 141] width 69 height 16
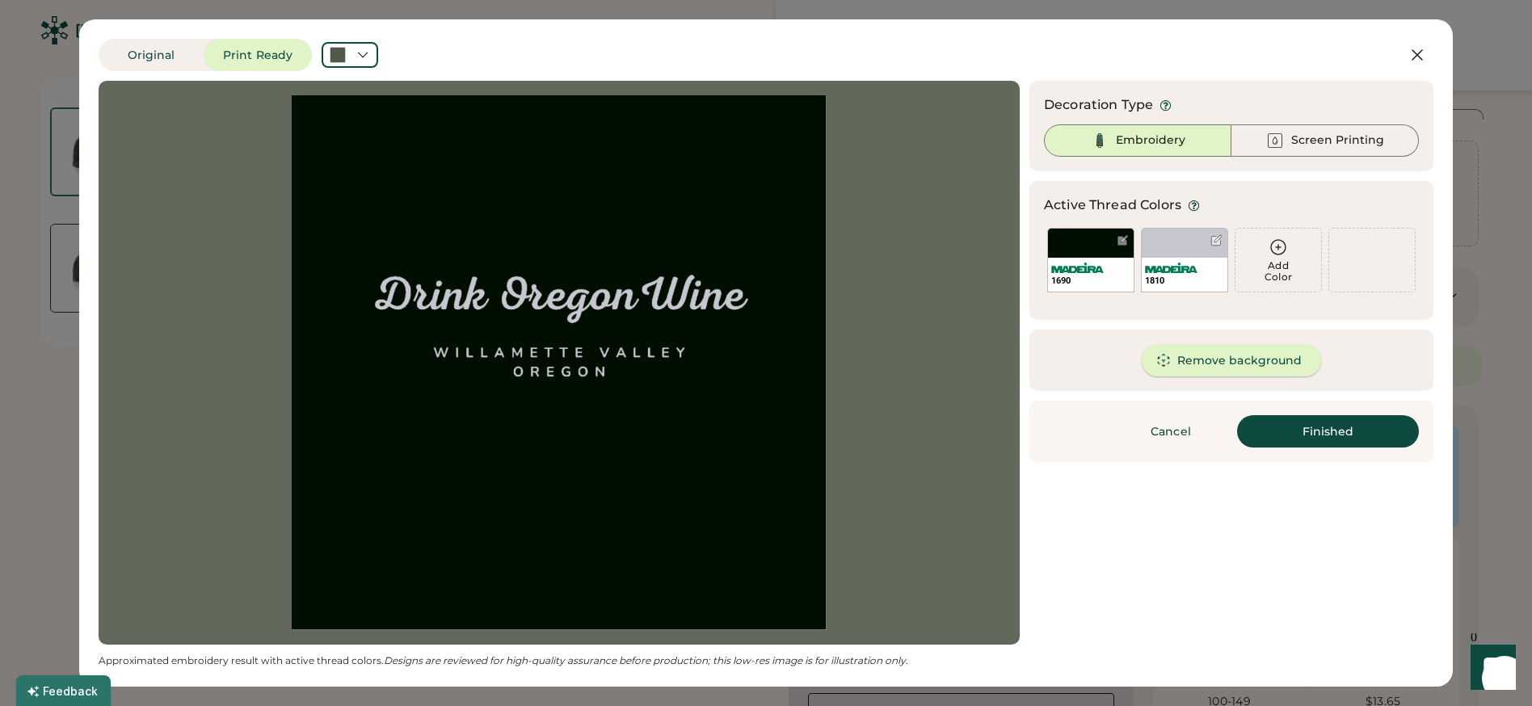
click at [1230, 367] on button "Remove background" at bounding box center [1232, 360] width 180 height 32
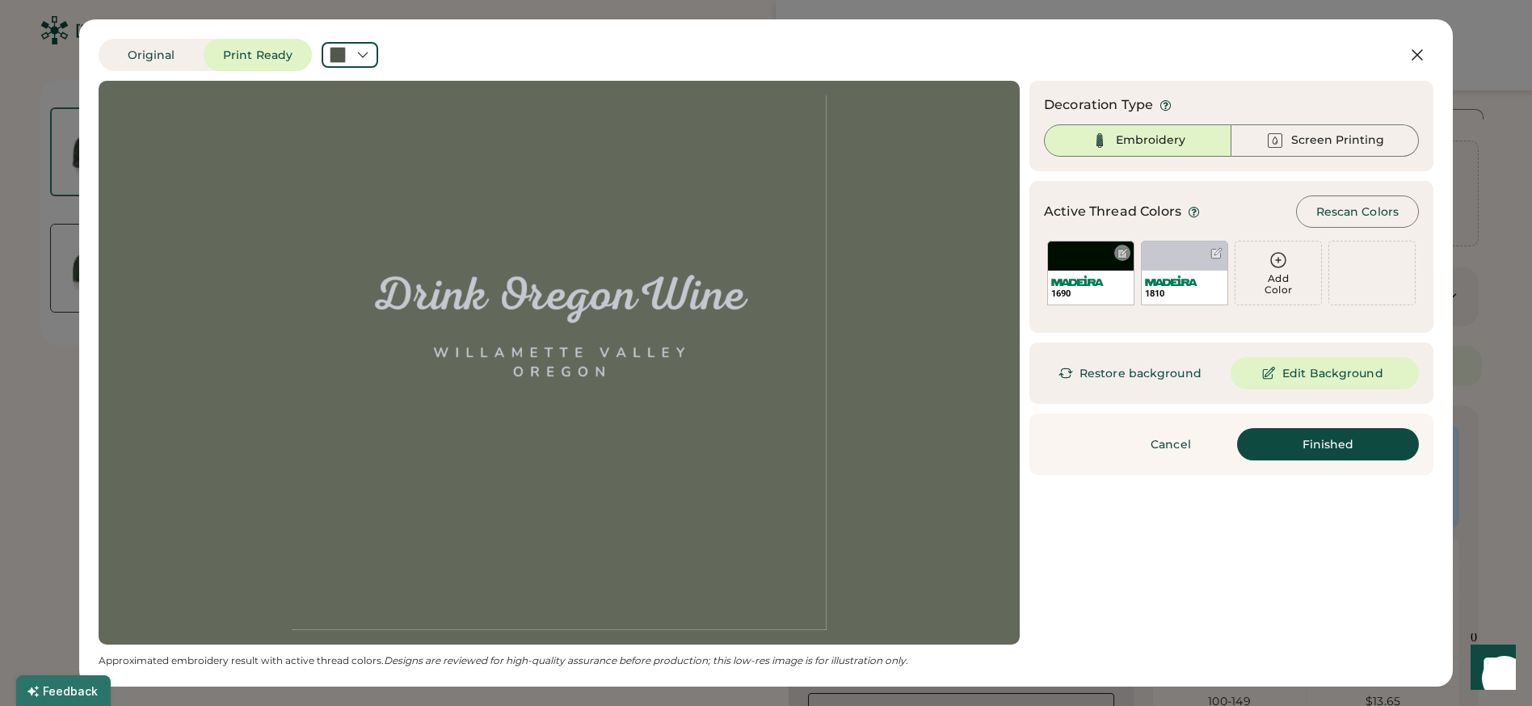
click at [1124, 251] on div at bounding box center [1123, 253] width 12 height 12
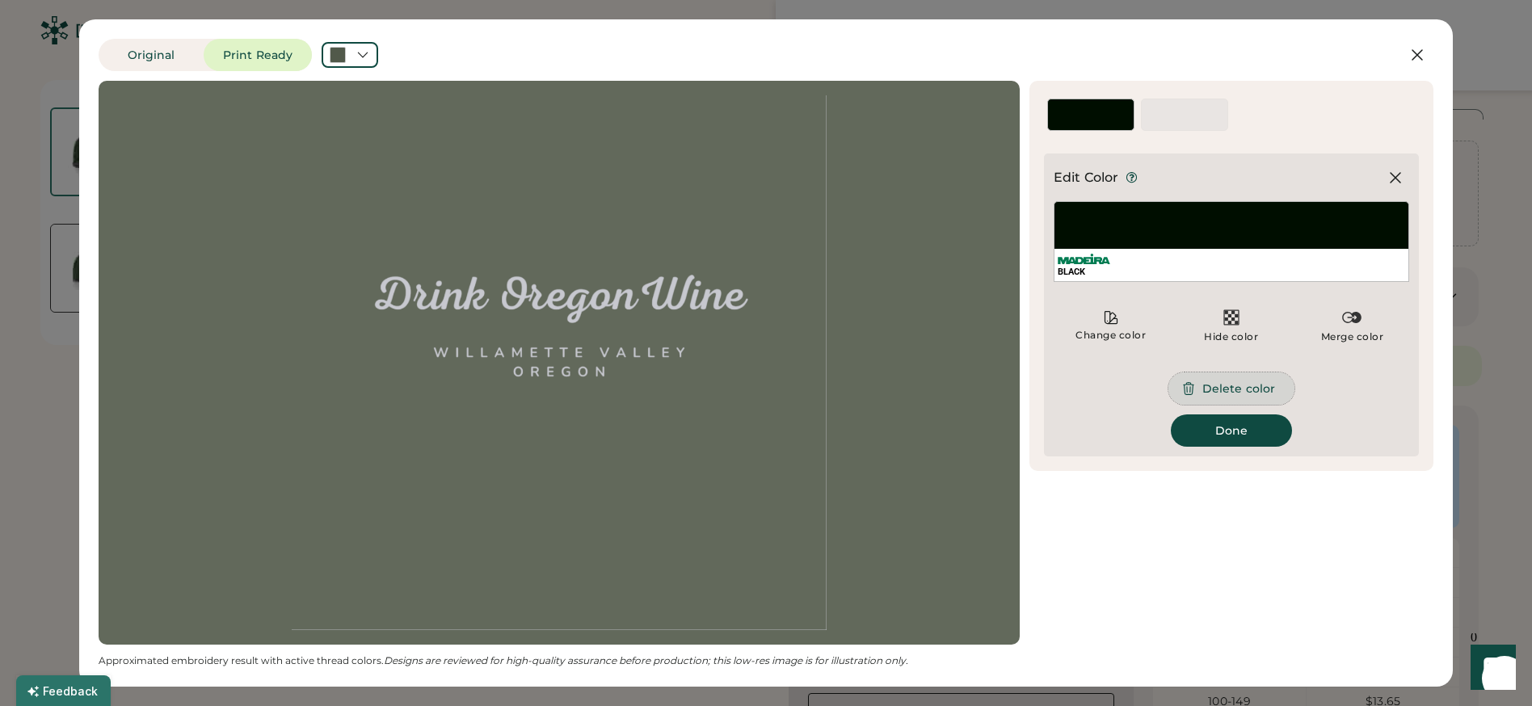
click at [1236, 388] on button "Delete color" at bounding box center [1232, 389] width 126 height 32
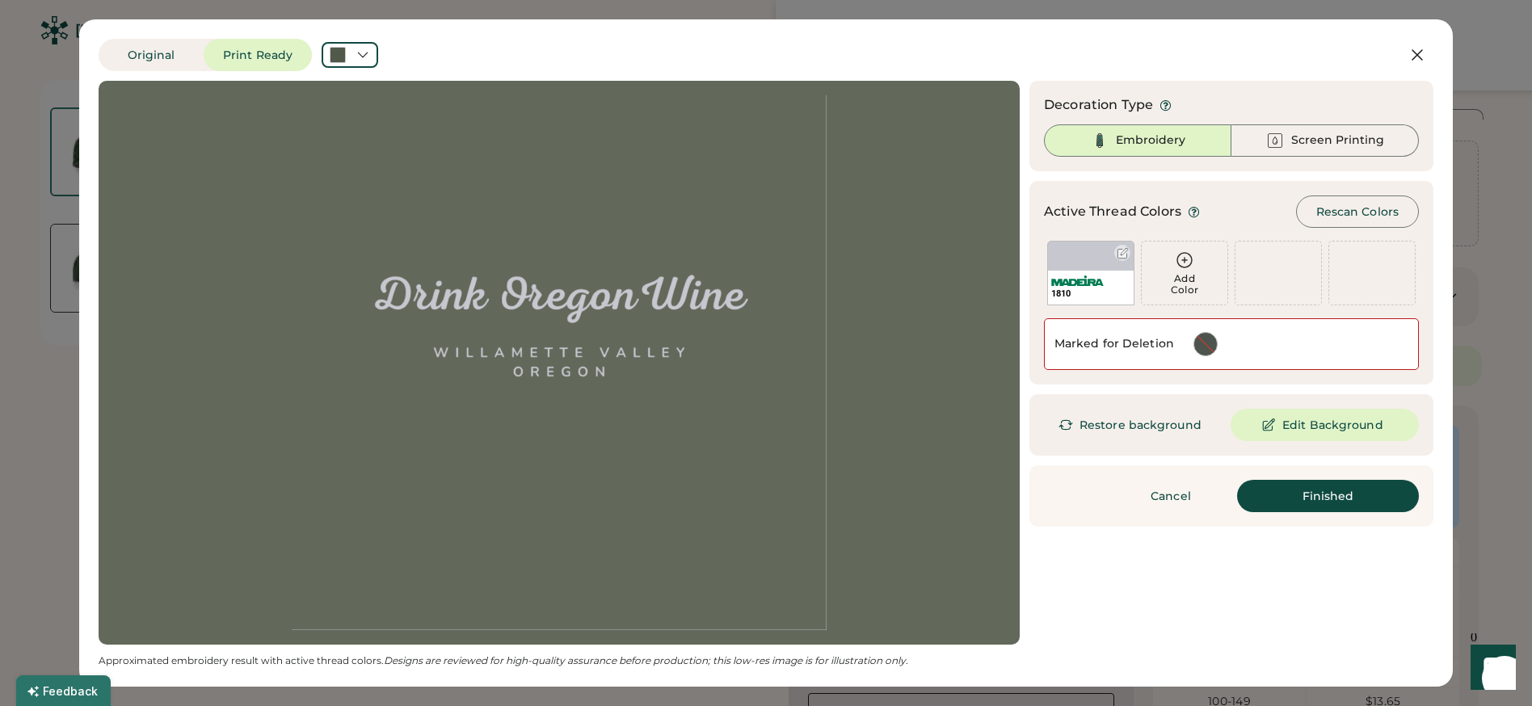
click at [1127, 249] on div at bounding box center [1123, 253] width 12 height 12
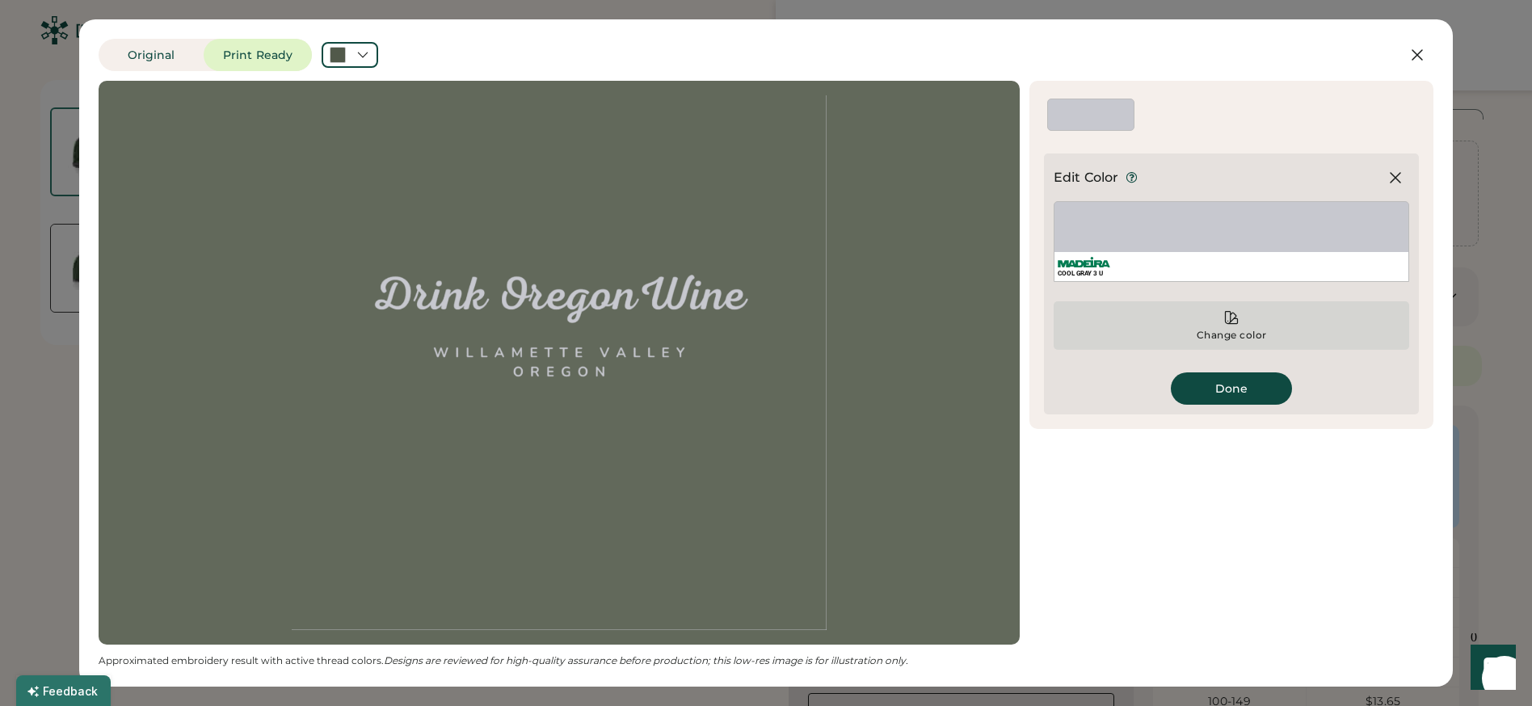
click at [1237, 314] on icon at bounding box center [1231, 318] width 16 height 16
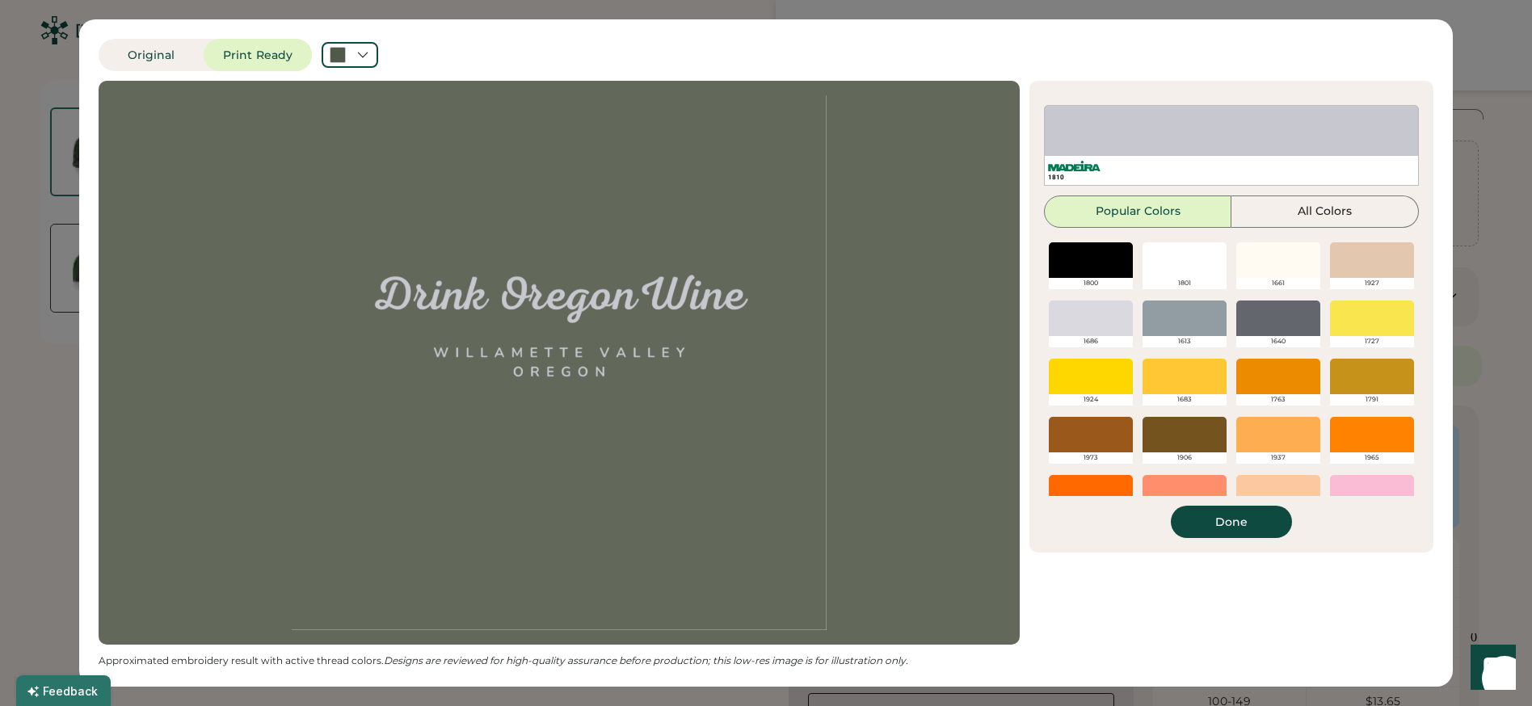
click at [1186, 259] on div at bounding box center [1185, 260] width 84 height 36
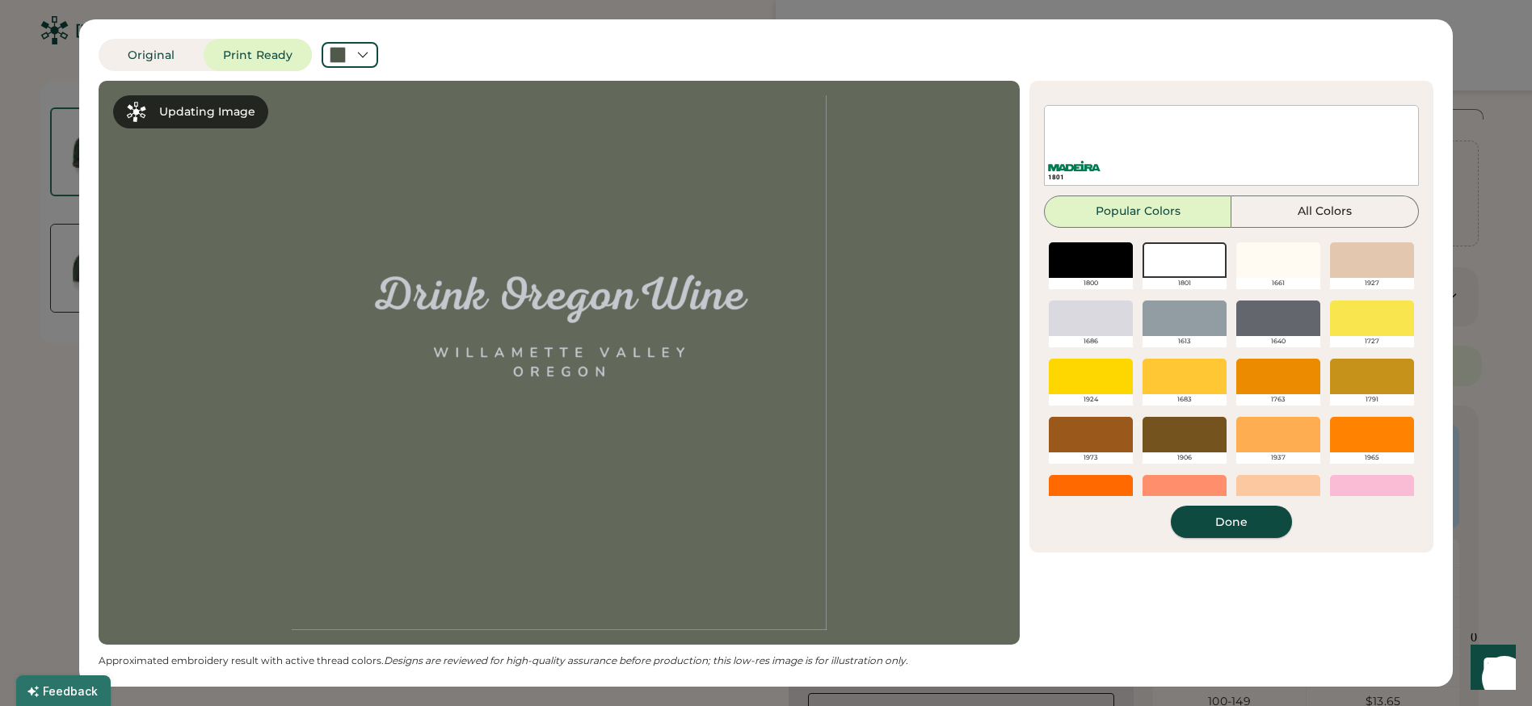
click at [1239, 526] on button "Done" at bounding box center [1231, 522] width 121 height 32
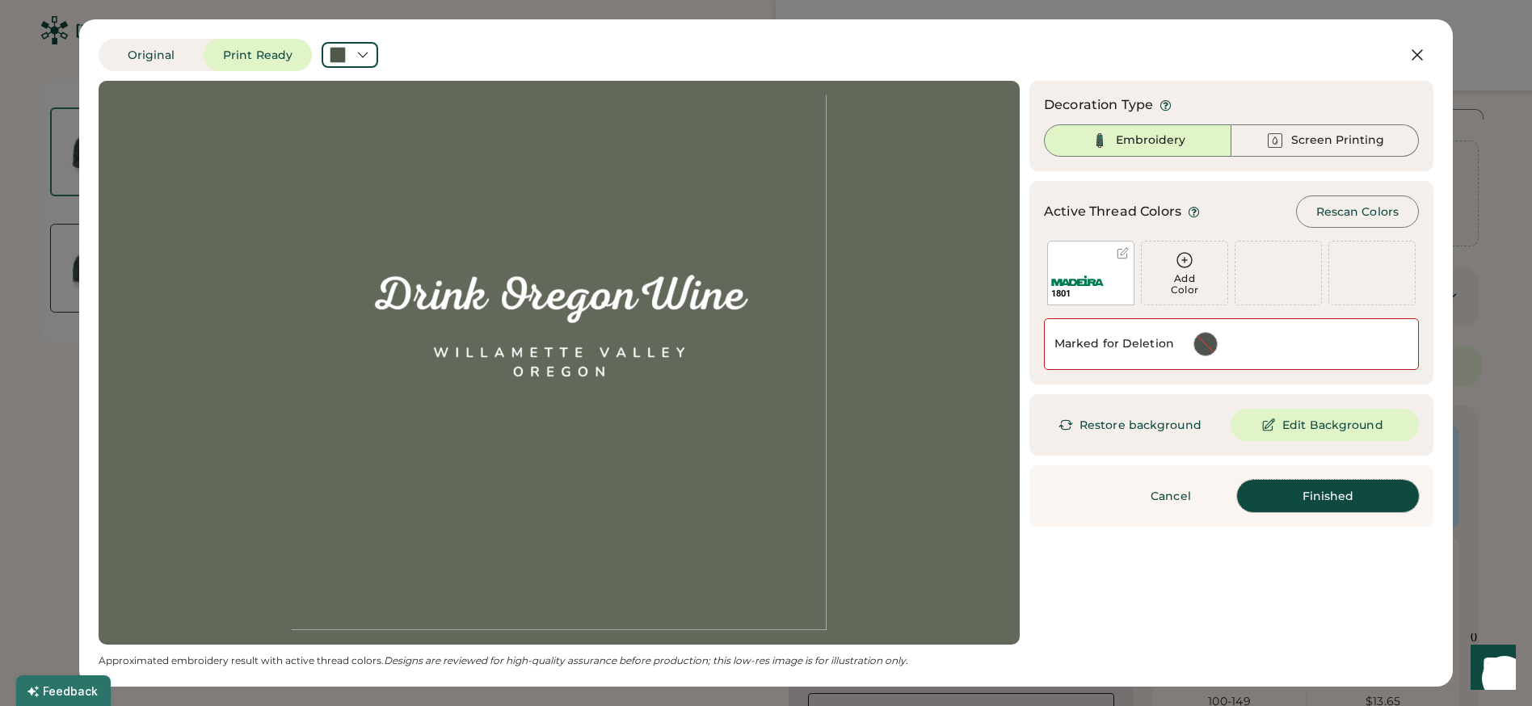
click at [1336, 503] on button "Finished" at bounding box center [1328, 496] width 182 height 32
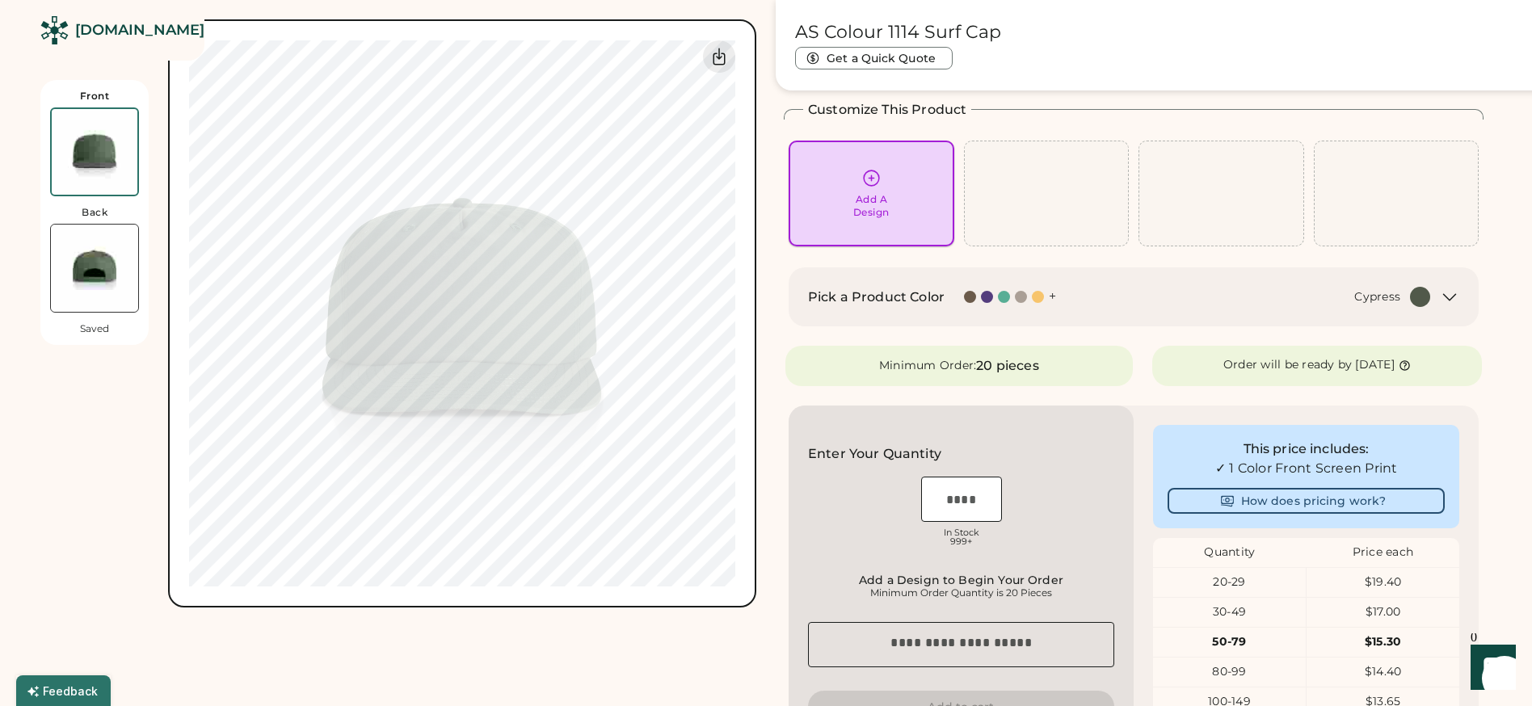
click at [860, 185] on div "Add A Design" at bounding box center [871, 193] width 143 height 51
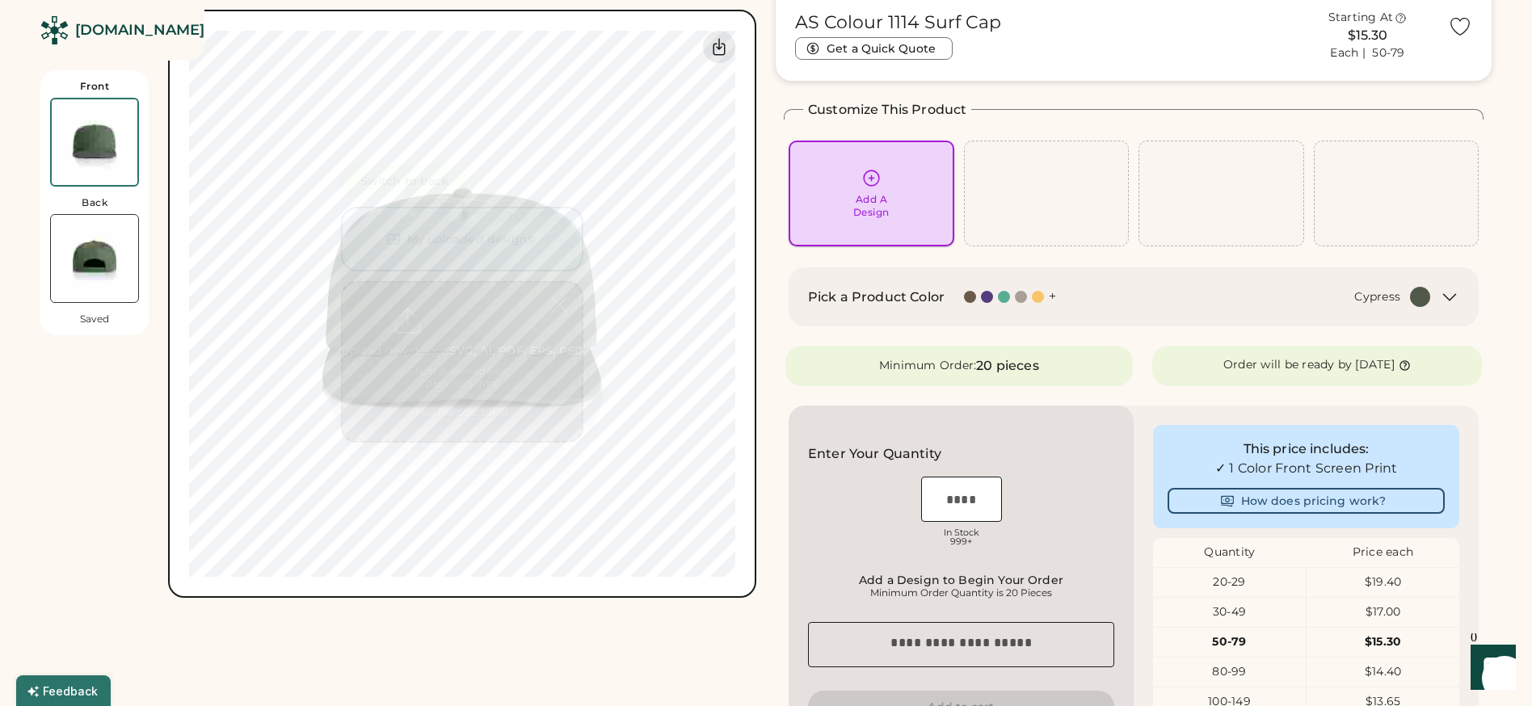
scroll to position [0, 0]
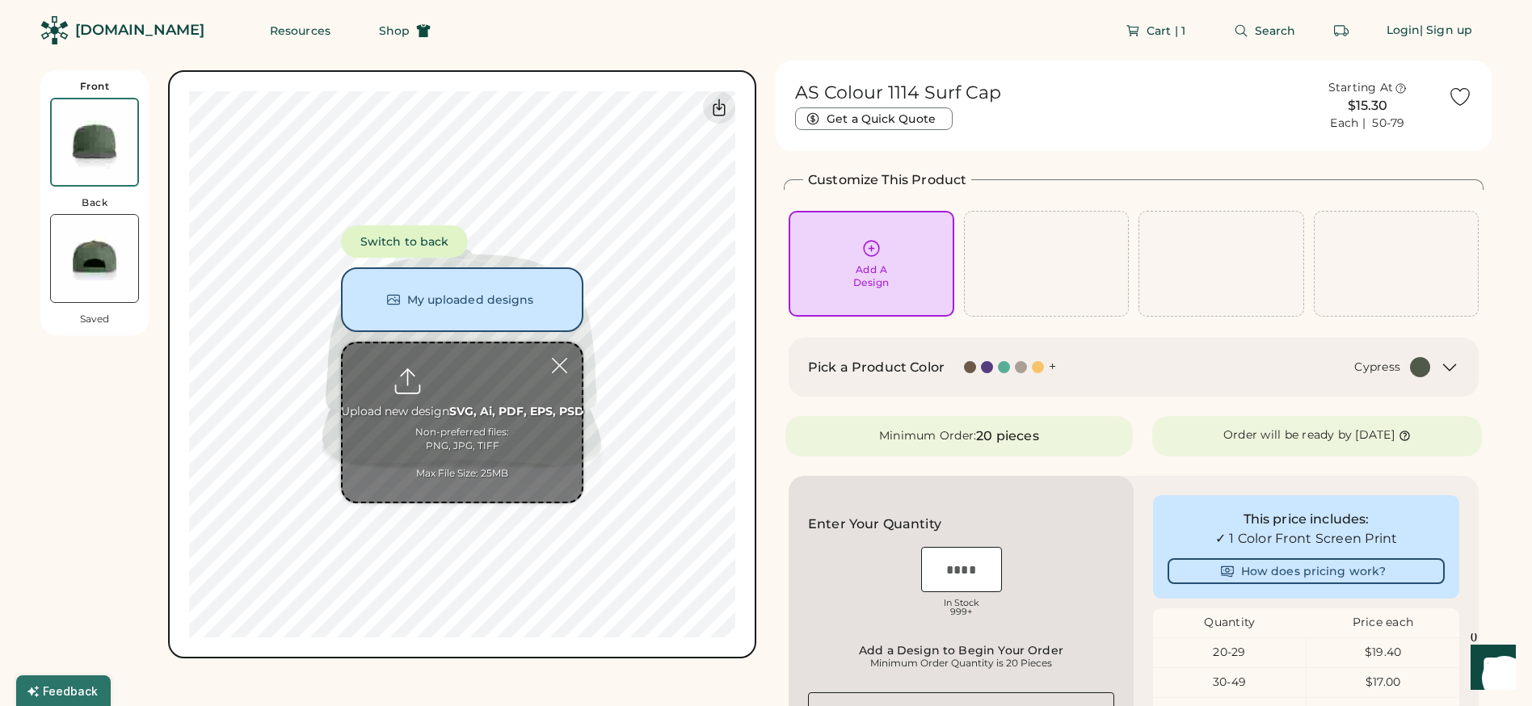
type input "**********"
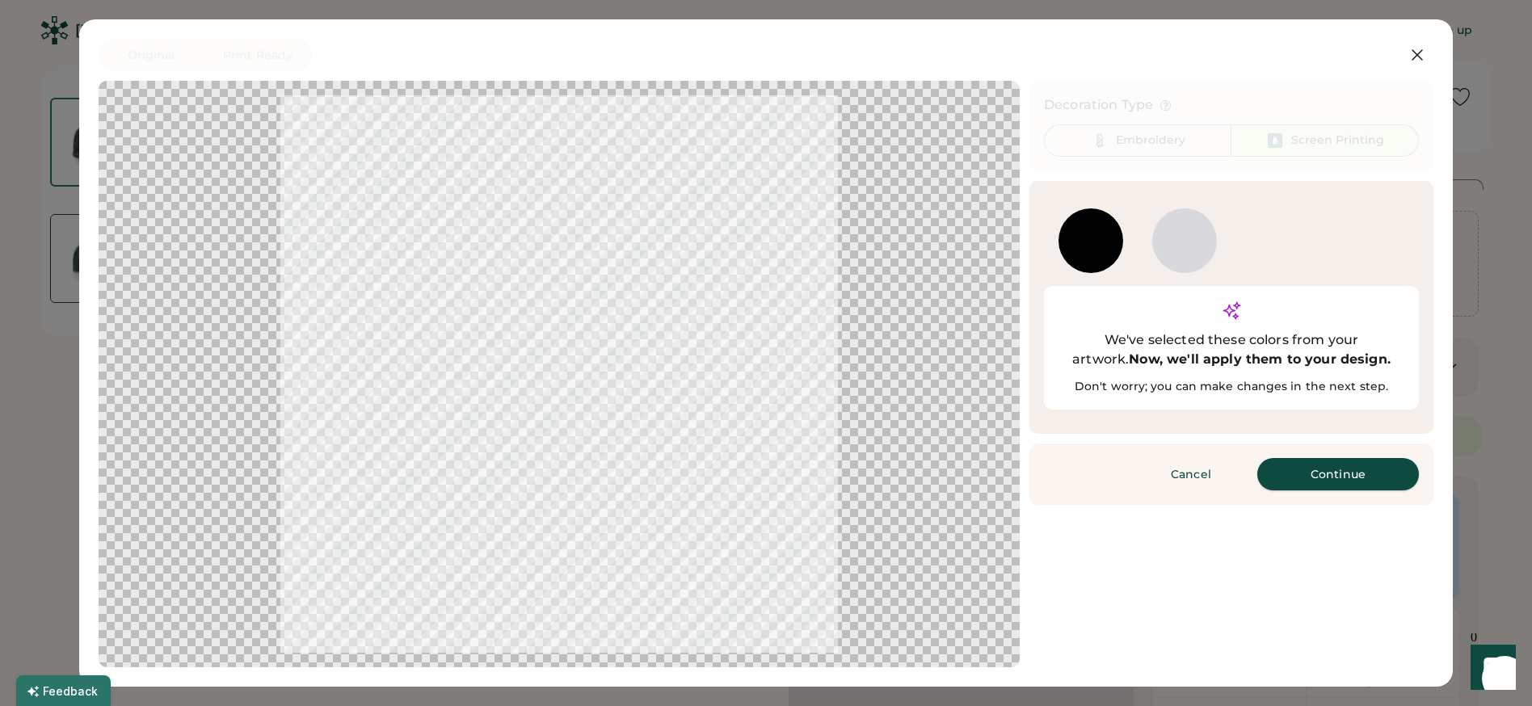
click at [1291, 458] on button "Continue" at bounding box center [1338, 474] width 162 height 32
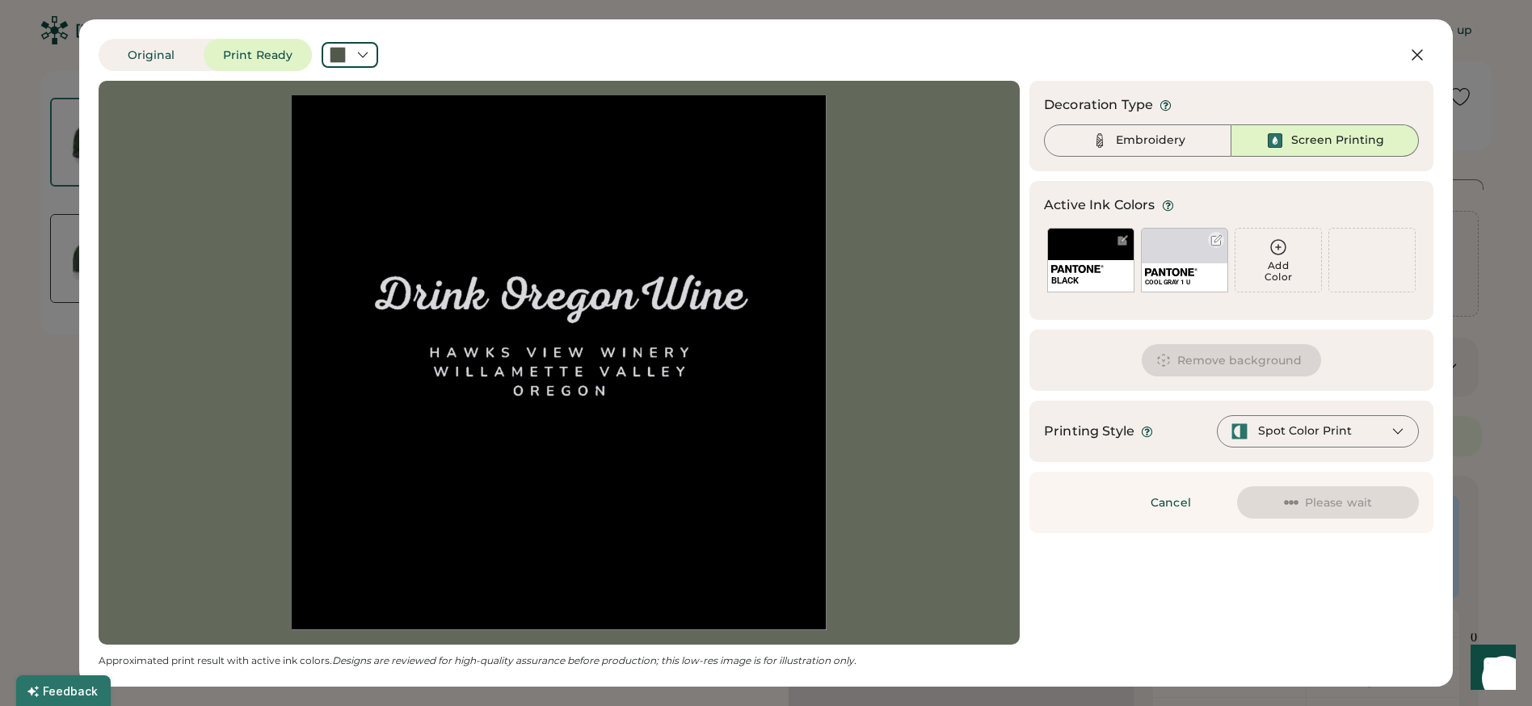
click at [1212, 237] on div at bounding box center [1217, 240] width 12 height 12
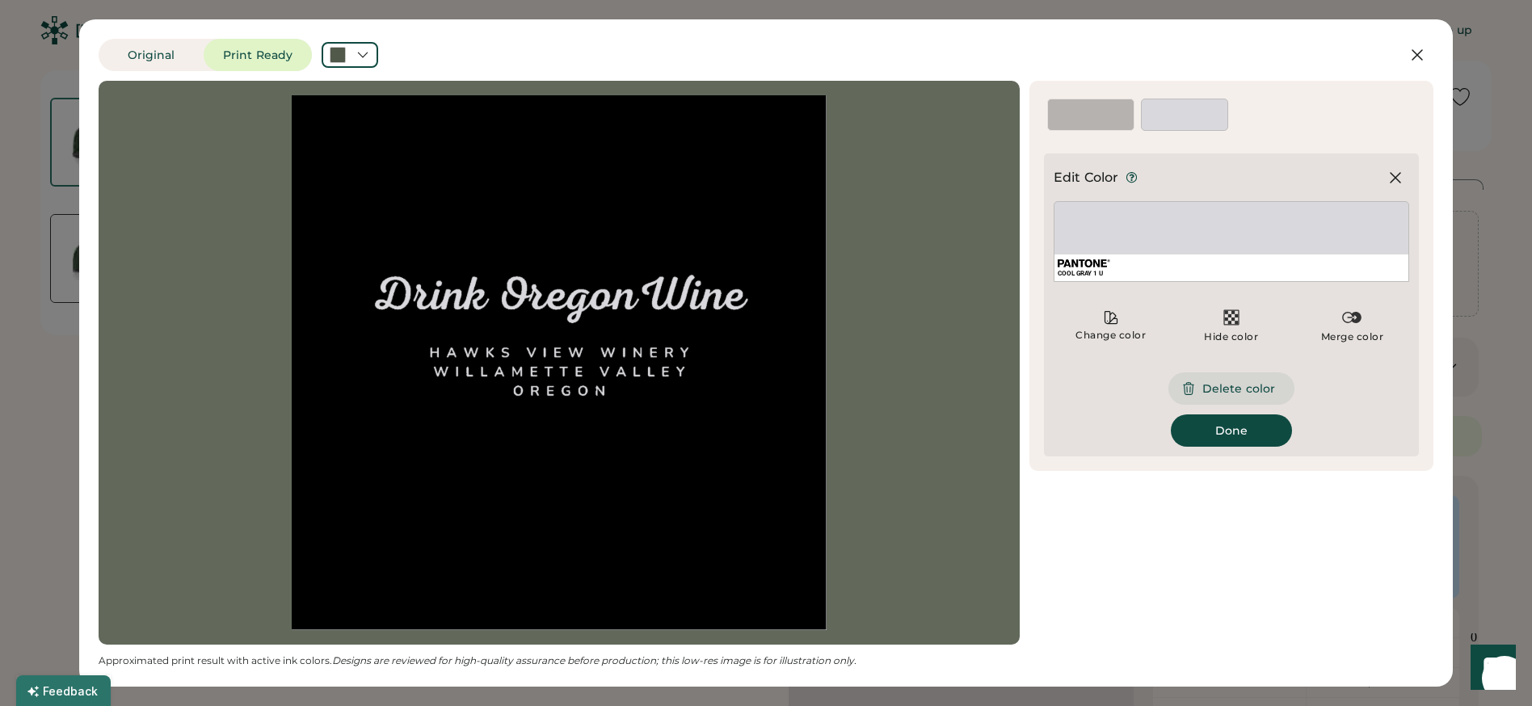
click at [1254, 389] on button "Delete color" at bounding box center [1232, 389] width 126 height 32
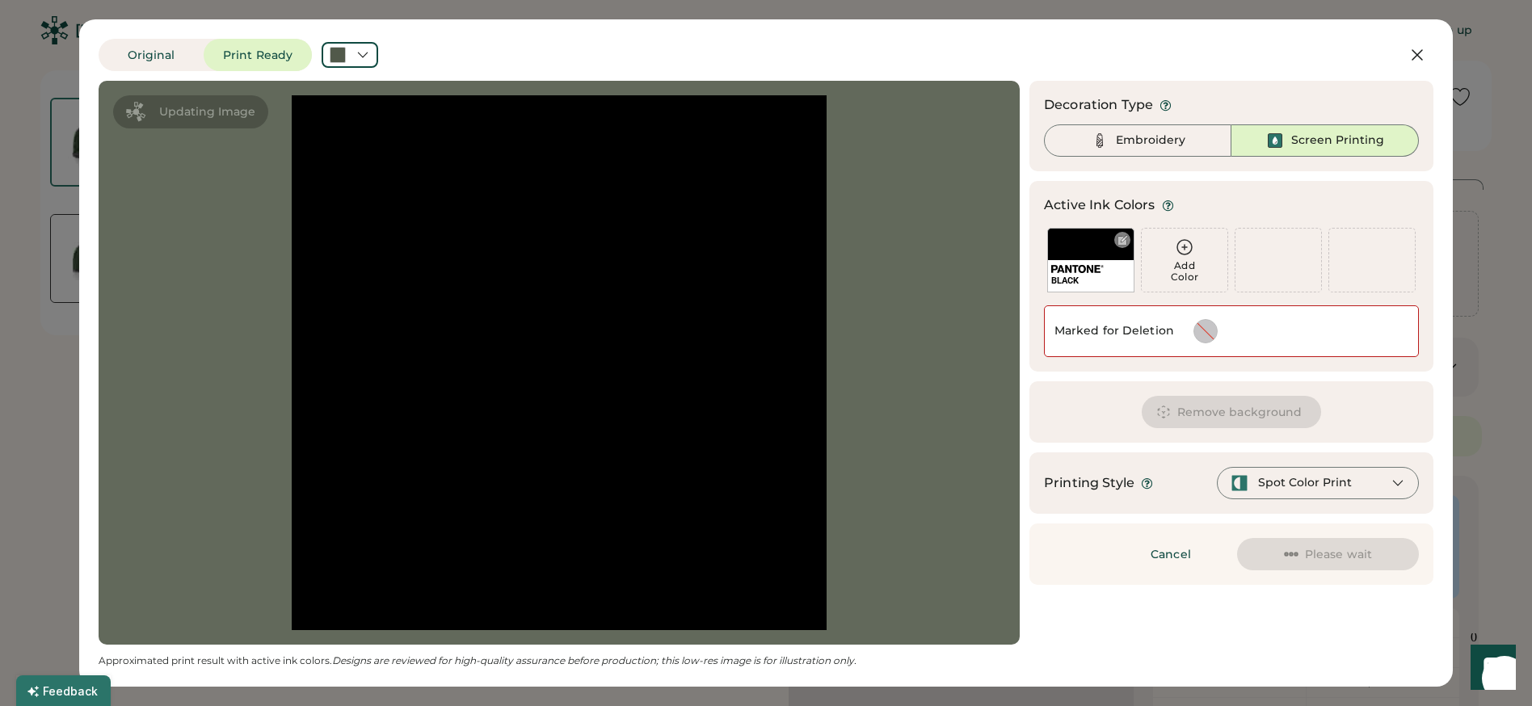
click at [1127, 240] on div at bounding box center [1123, 240] width 12 height 12
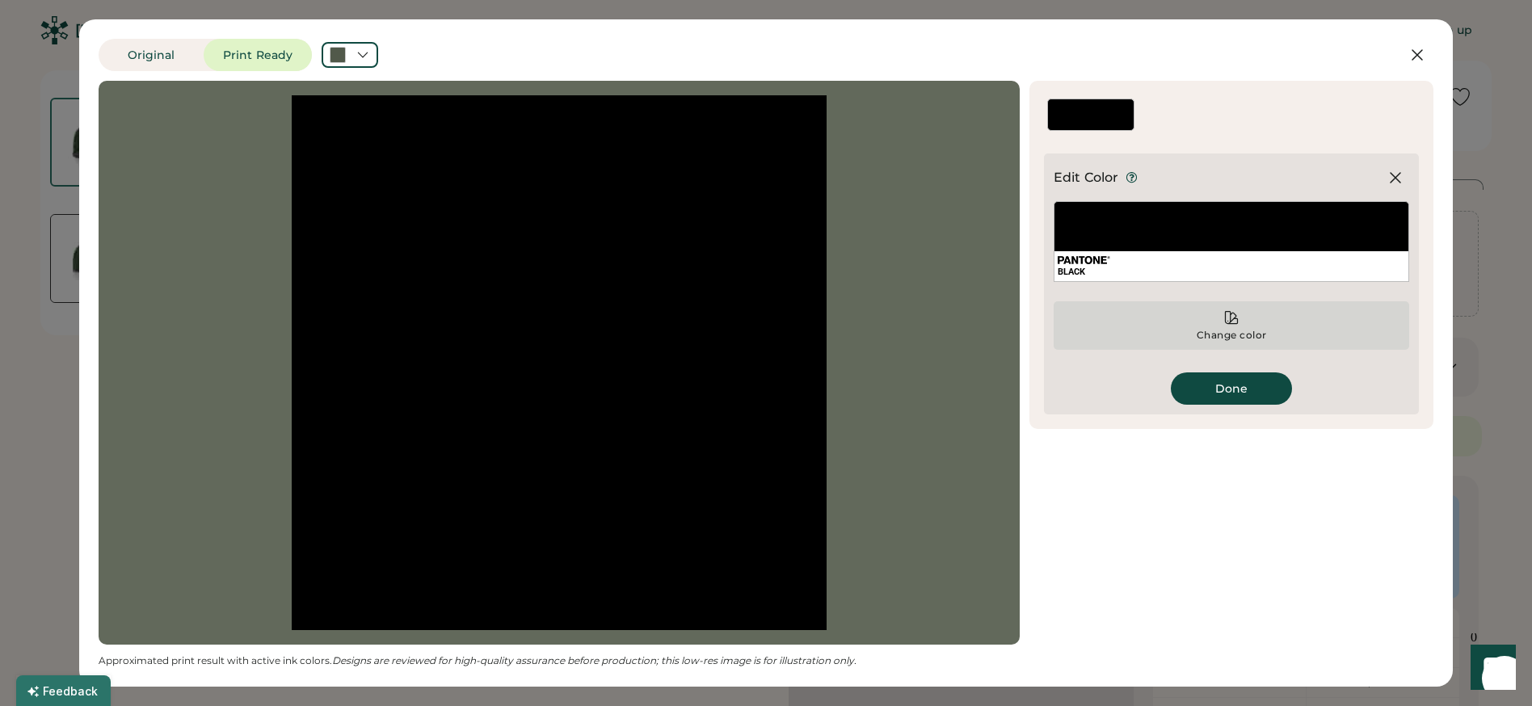
click at [1228, 314] on icon at bounding box center [1231, 318] width 16 height 16
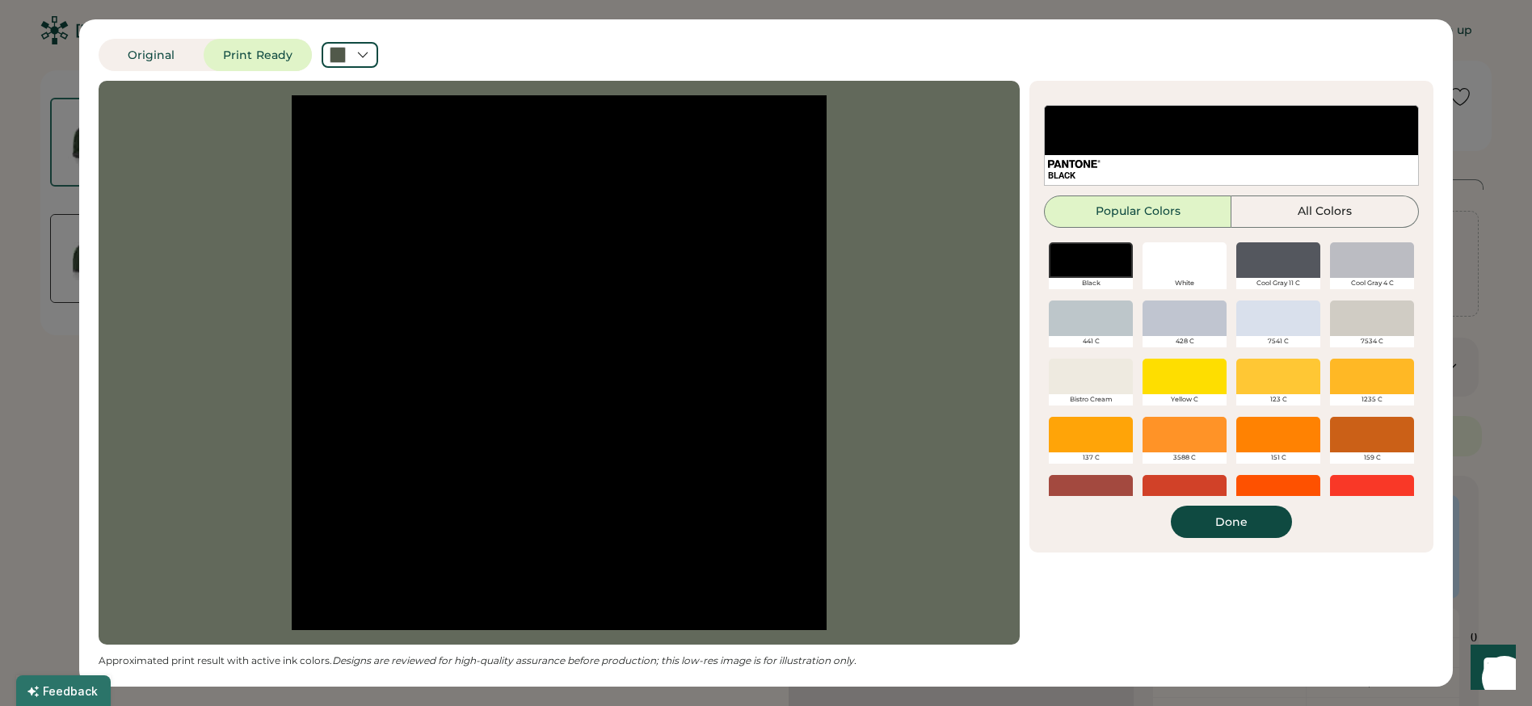
click at [1202, 264] on div at bounding box center [1185, 260] width 84 height 36
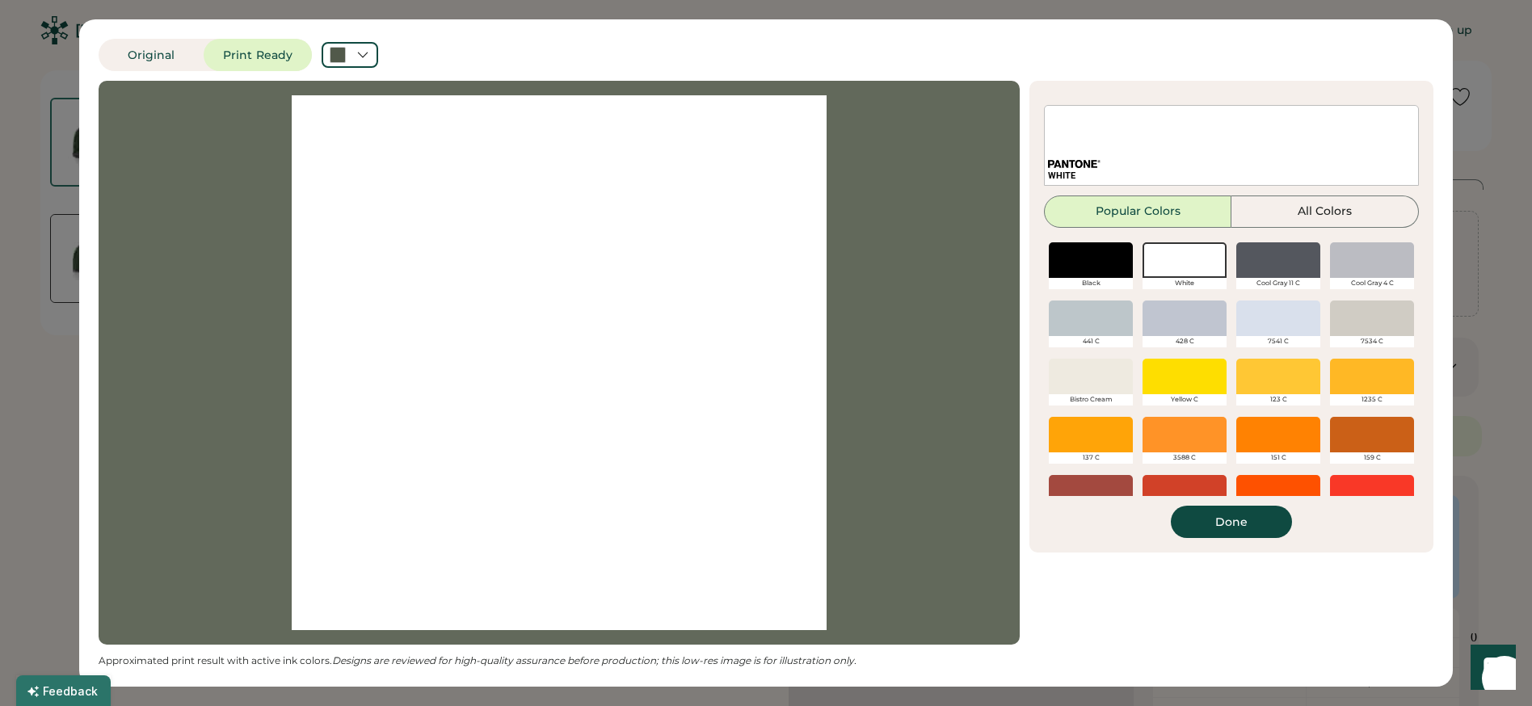
click at [1497, 78] on div "Original Print Ready Updating Image Approximated print result with active ink c…" at bounding box center [766, 353] width 1532 height 706
click at [1203, 516] on button "Done" at bounding box center [1231, 522] width 121 height 32
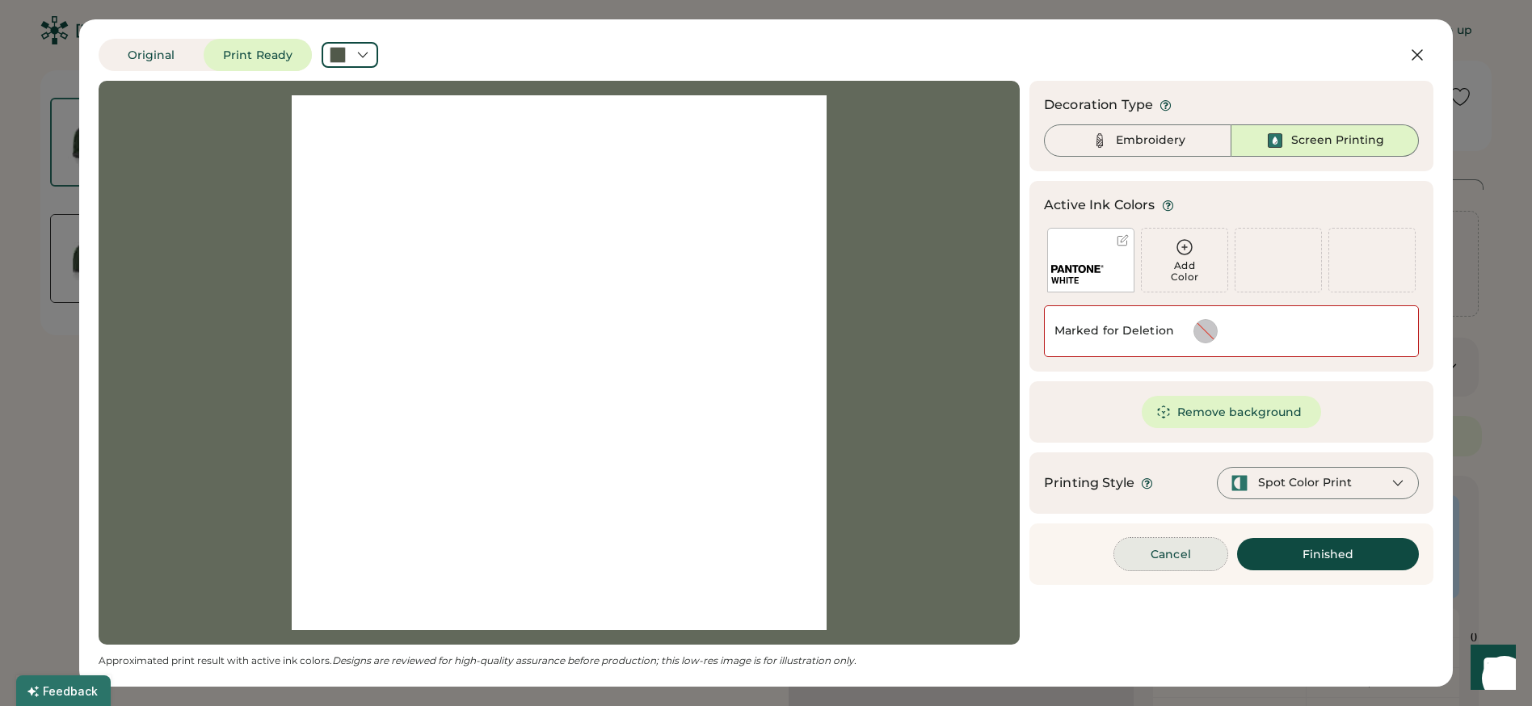
click at [1144, 560] on button "Cancel" at bounding box center [1170, 554] width 113 height 32
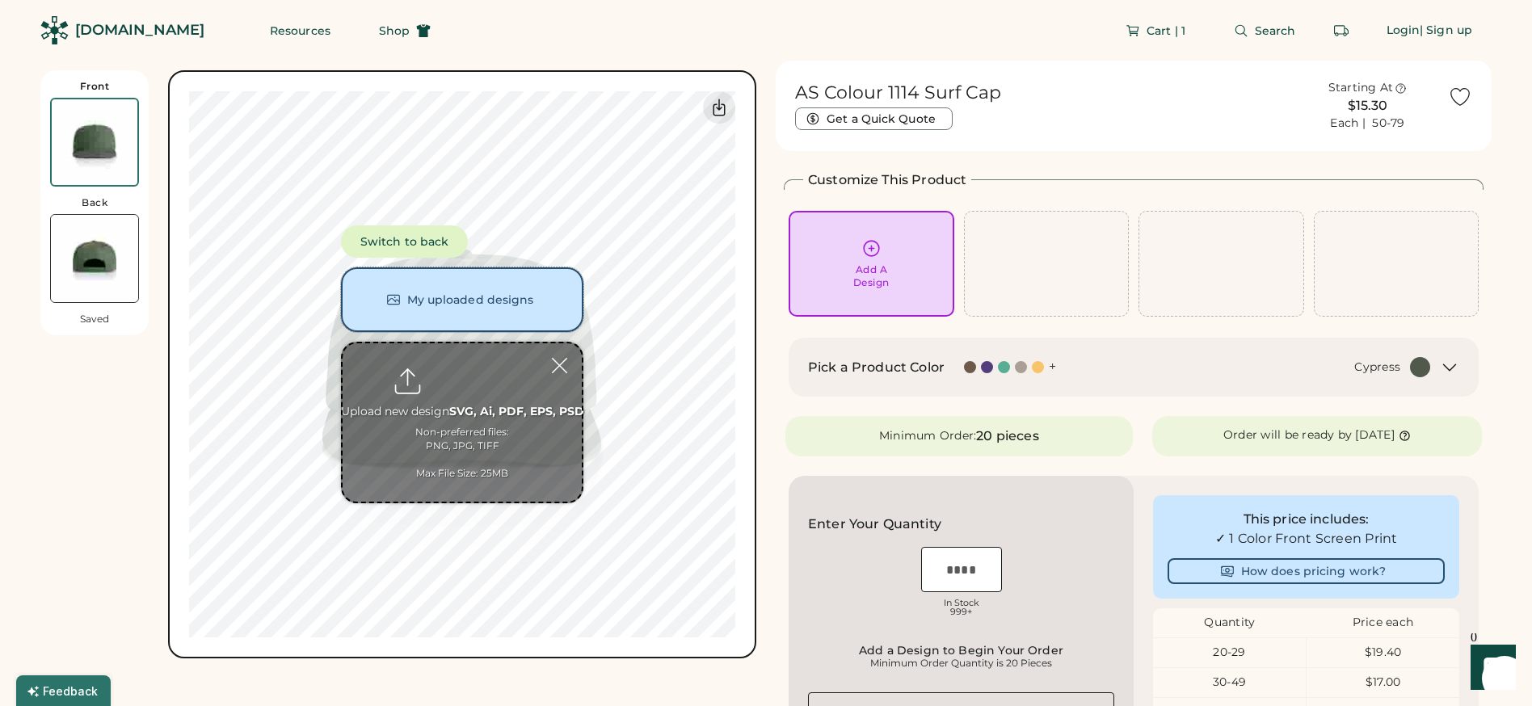
click at [433, 300] on button "My uploaded designs" at bounding box center [462, 299] width 242 height 65
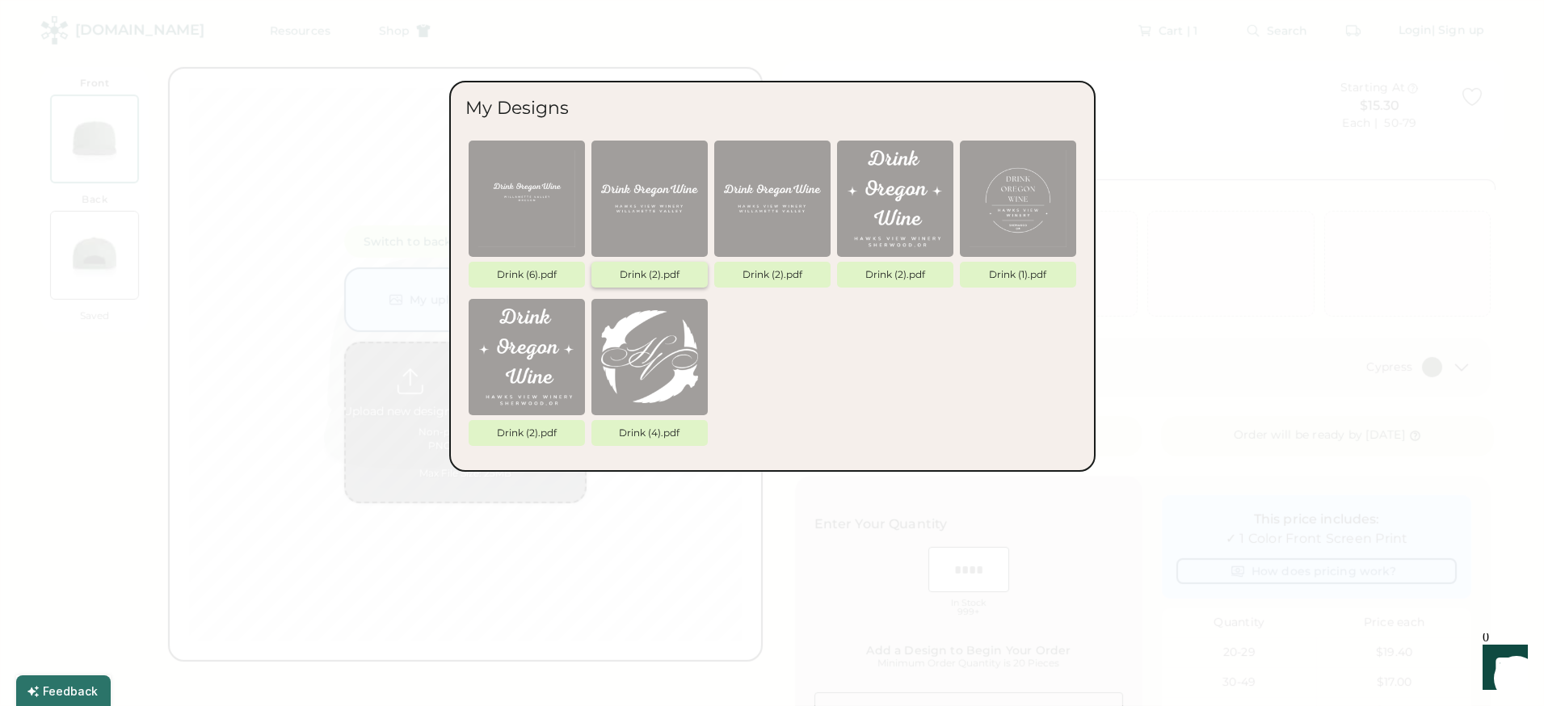
click at [655, 195] on img at bounding box center [649, 198] width 97 height 97
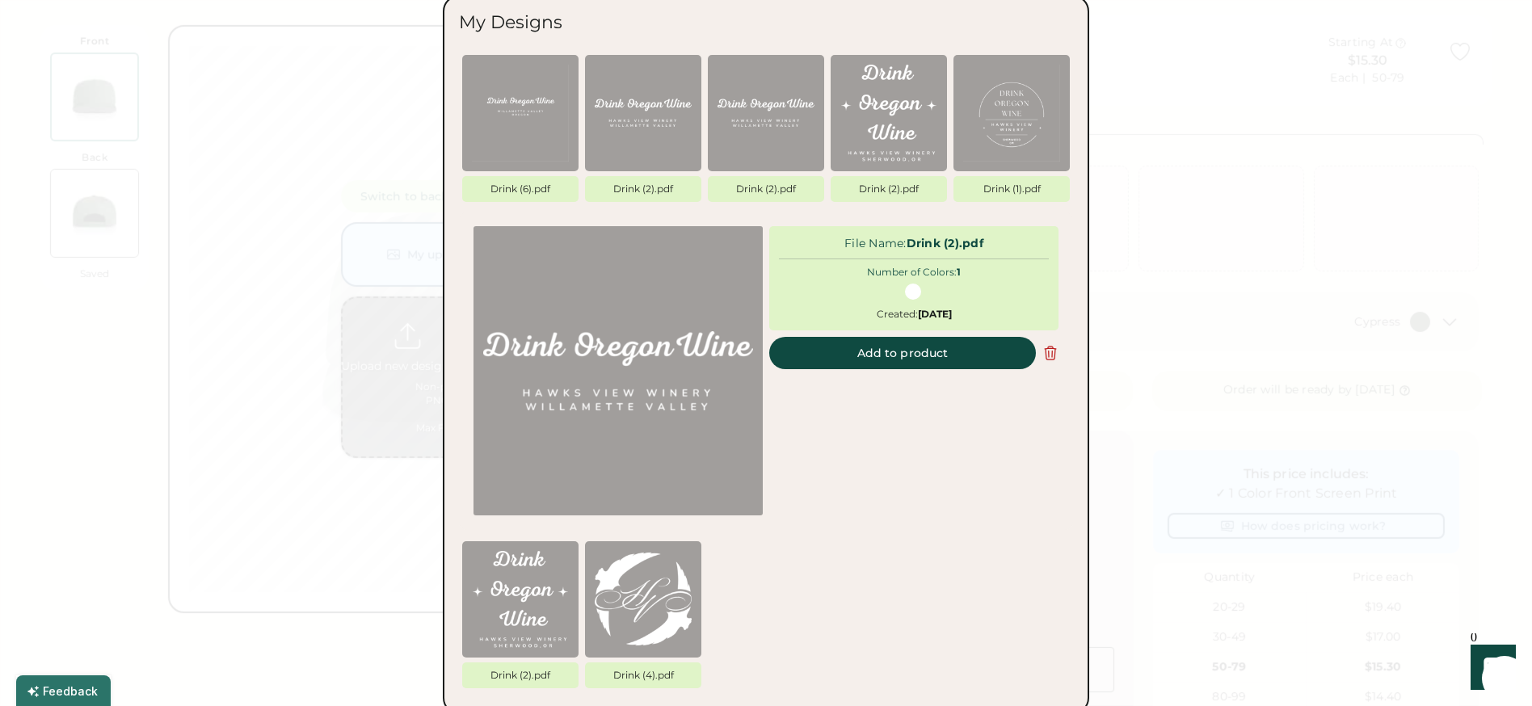
scroll to position [91, 0]
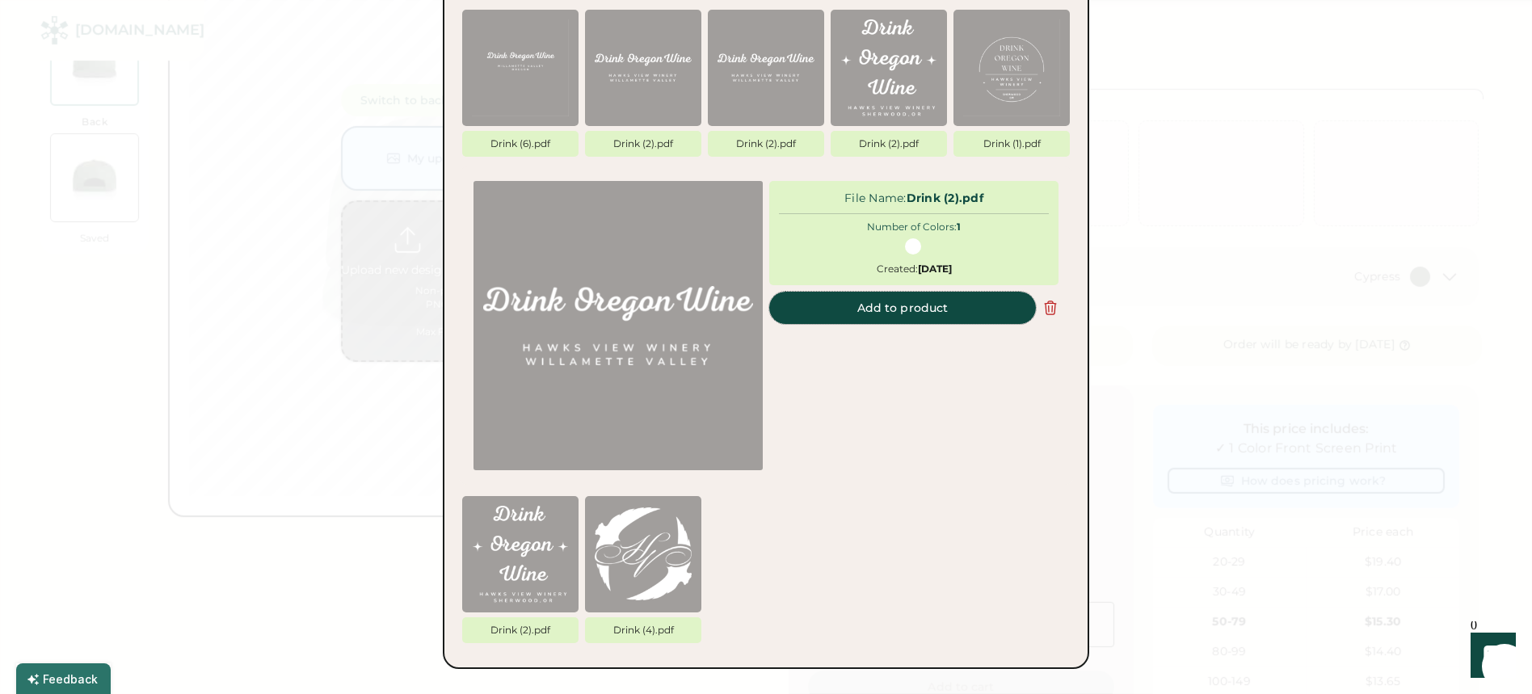
click at [920, 312] on button "Add to product" at bounding box center [902, 308] width 267 height 32
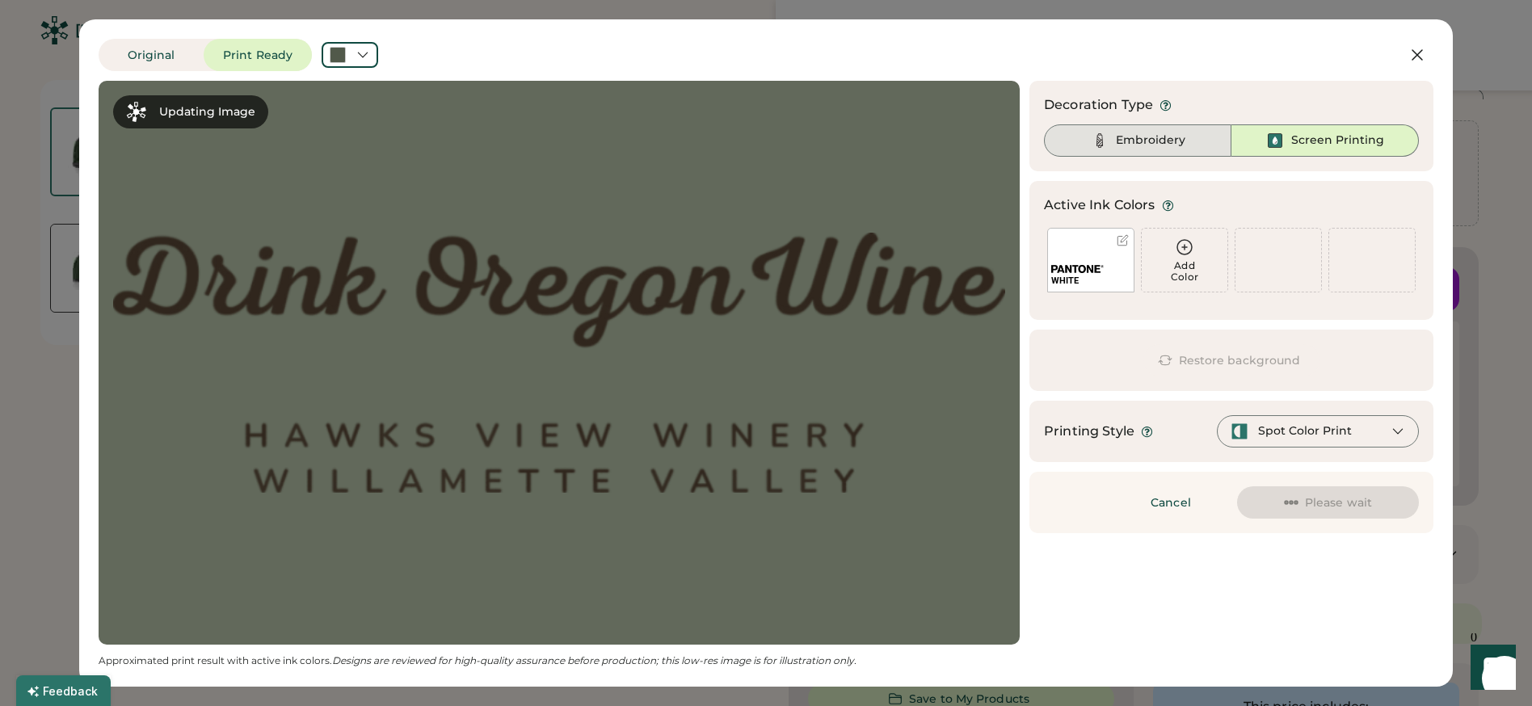
click at [1106, 136] on img at bounding box center [1099, 140] width 19 height 19
click at [1179, 144] on div "Embroidery" at bounding box center [1150, 141] width 69 height 16
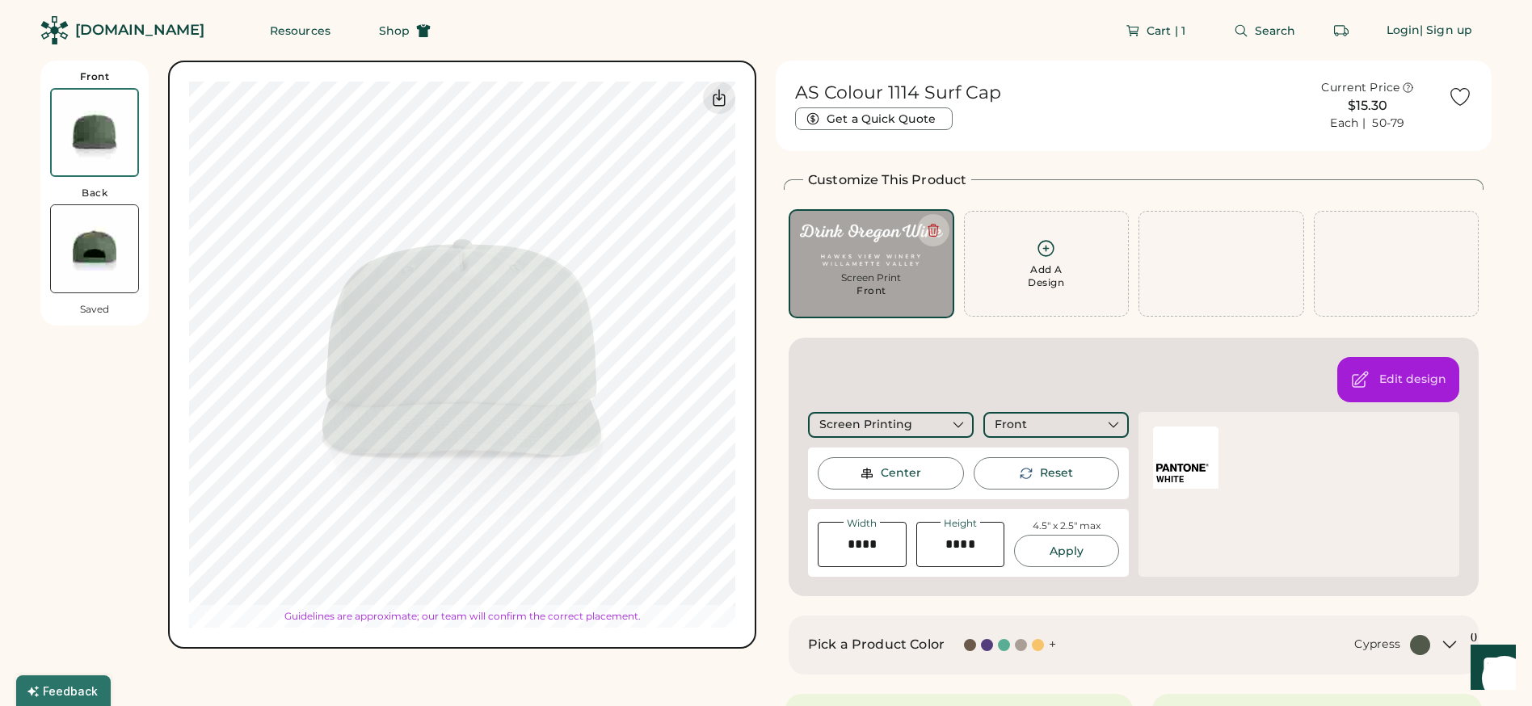
type input "****"
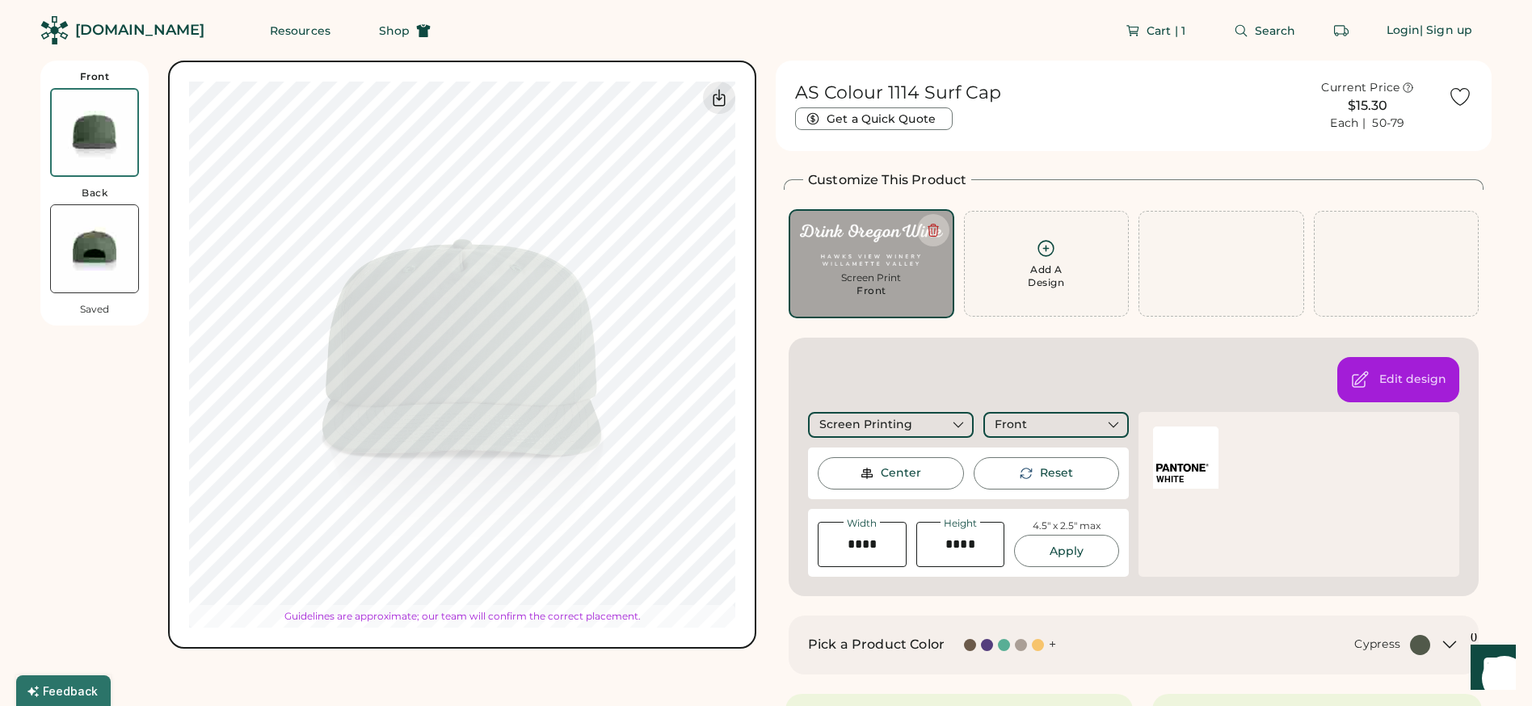
type input "****"
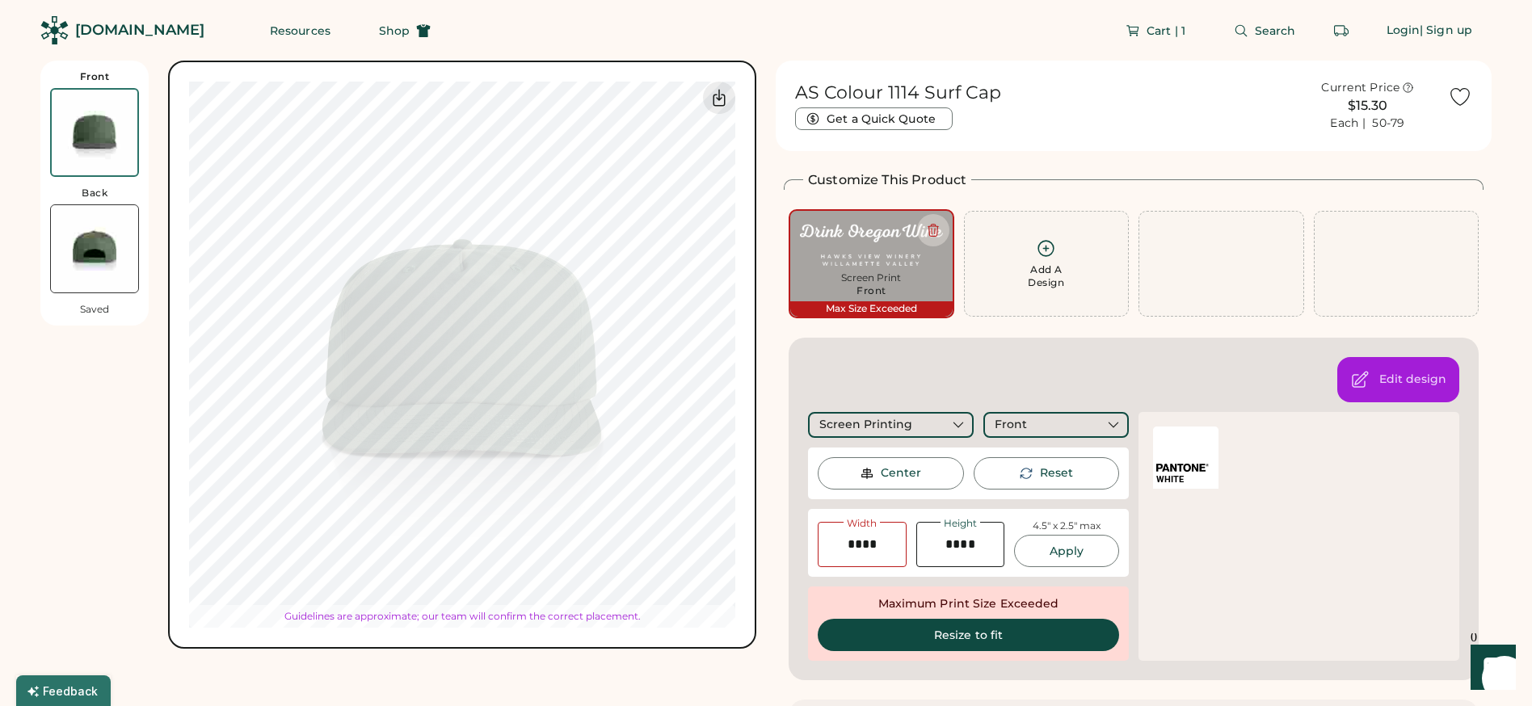
type input "****"
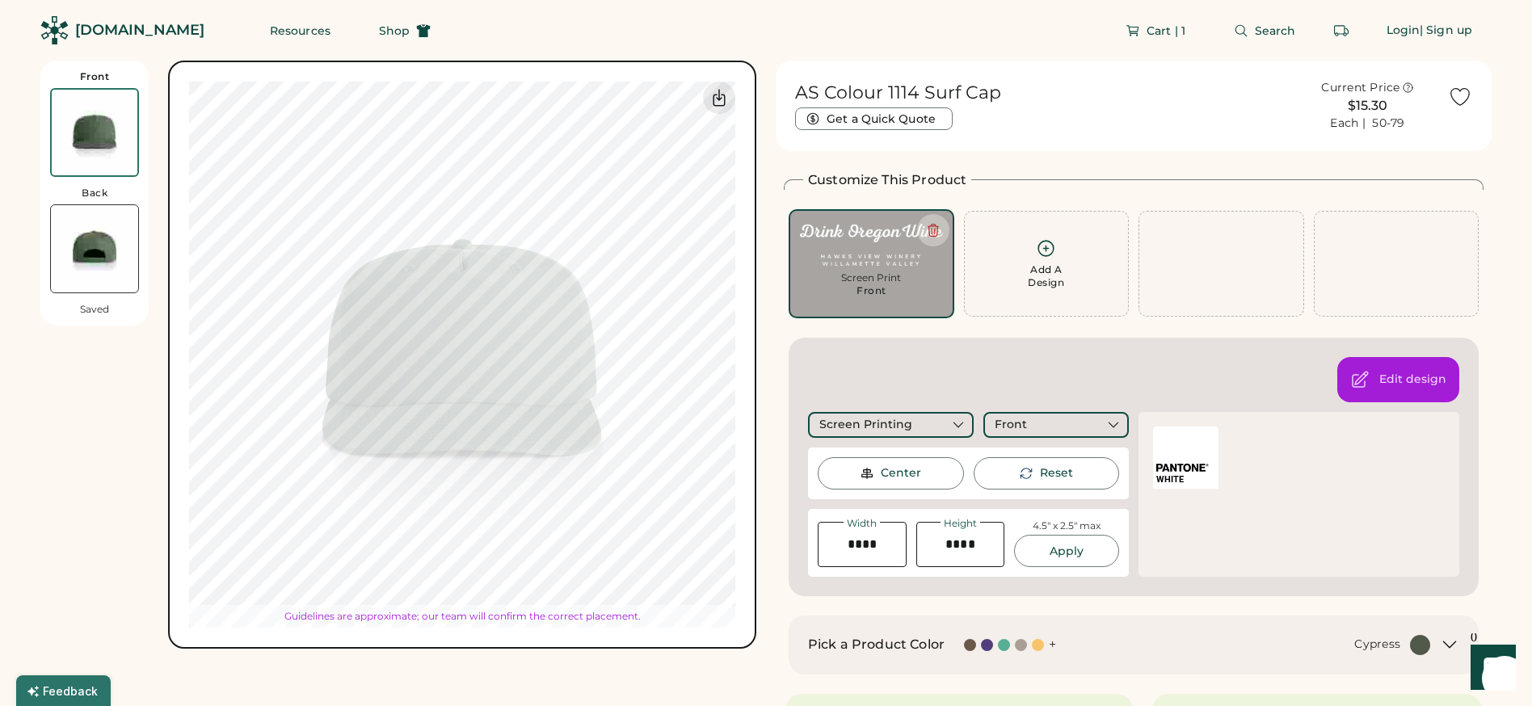
type input "****"
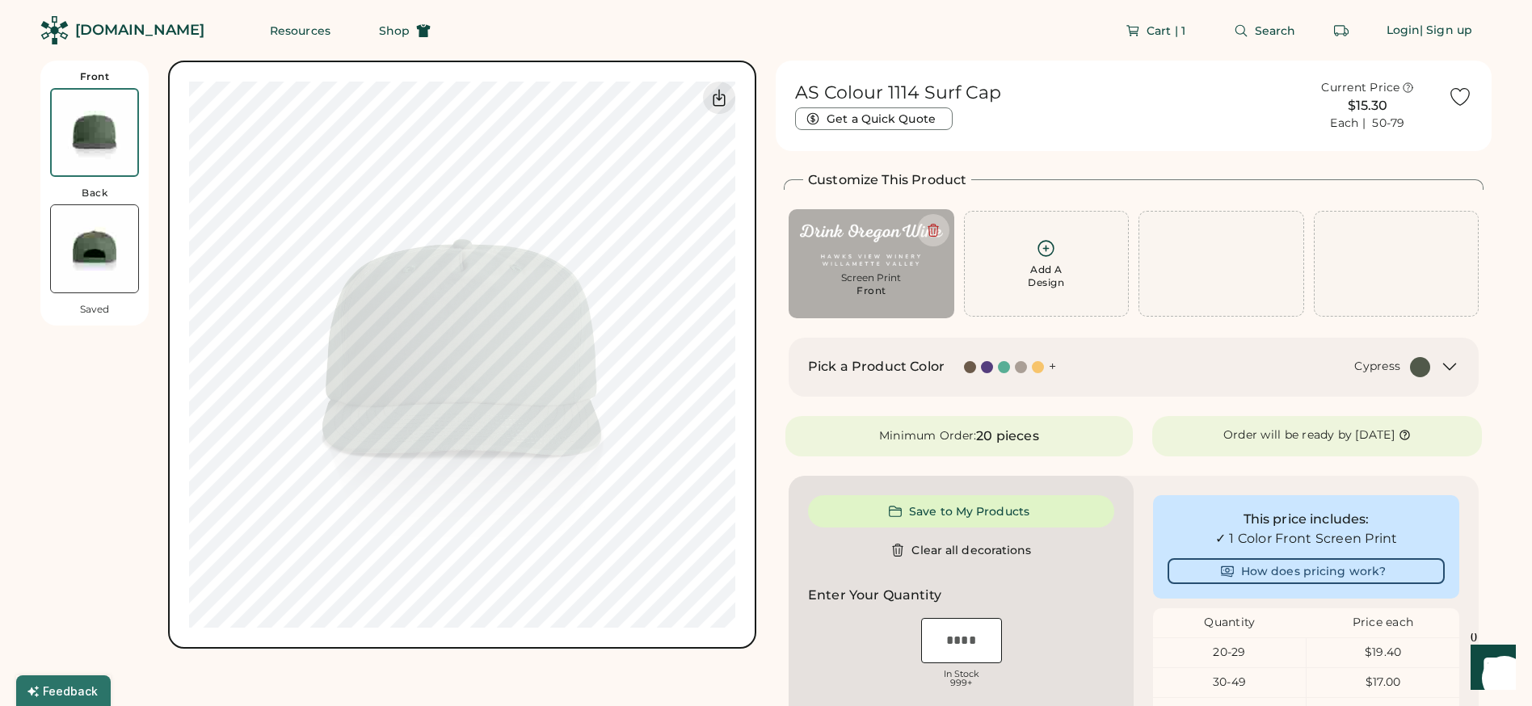
click at [95, 246] on img at bounding box center [94, 248] width 87 height 87
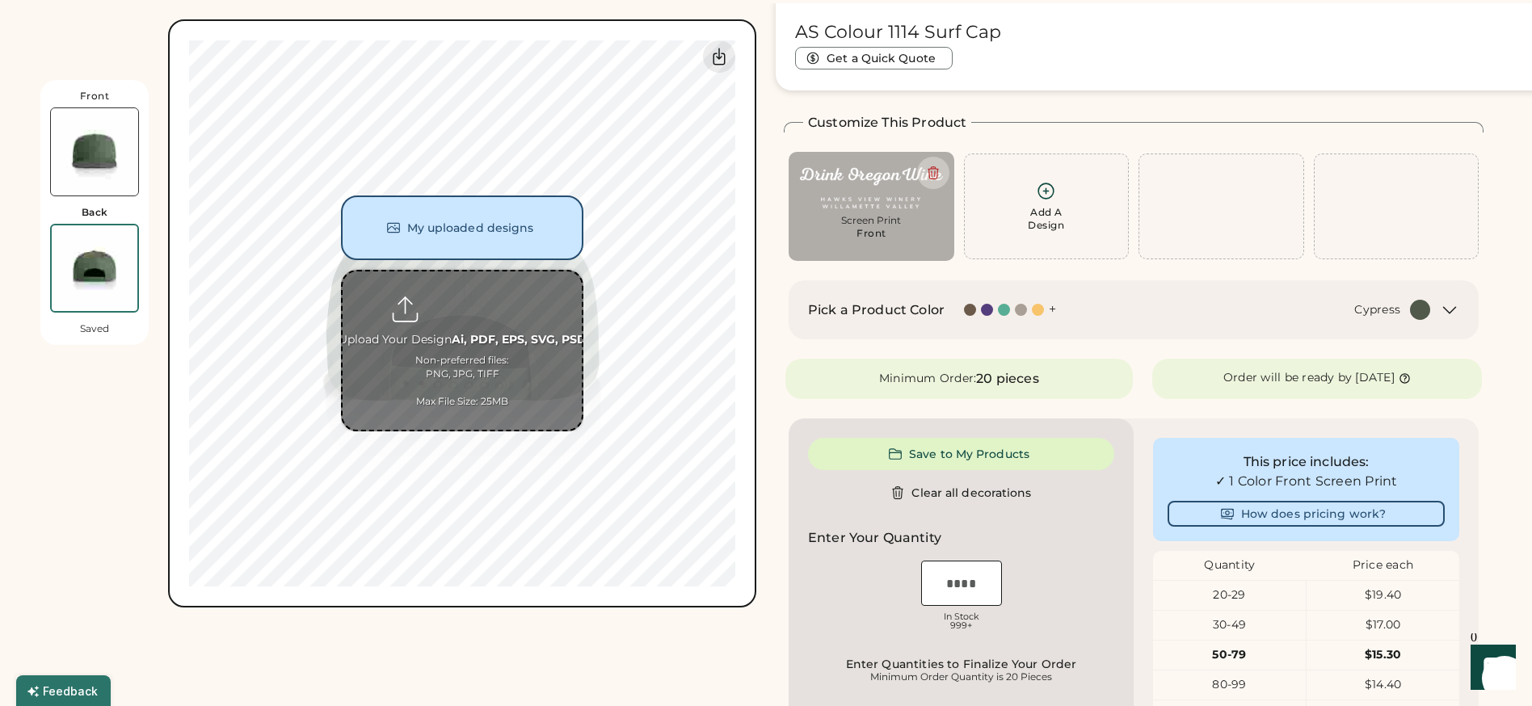
scroll to position [61, 0]
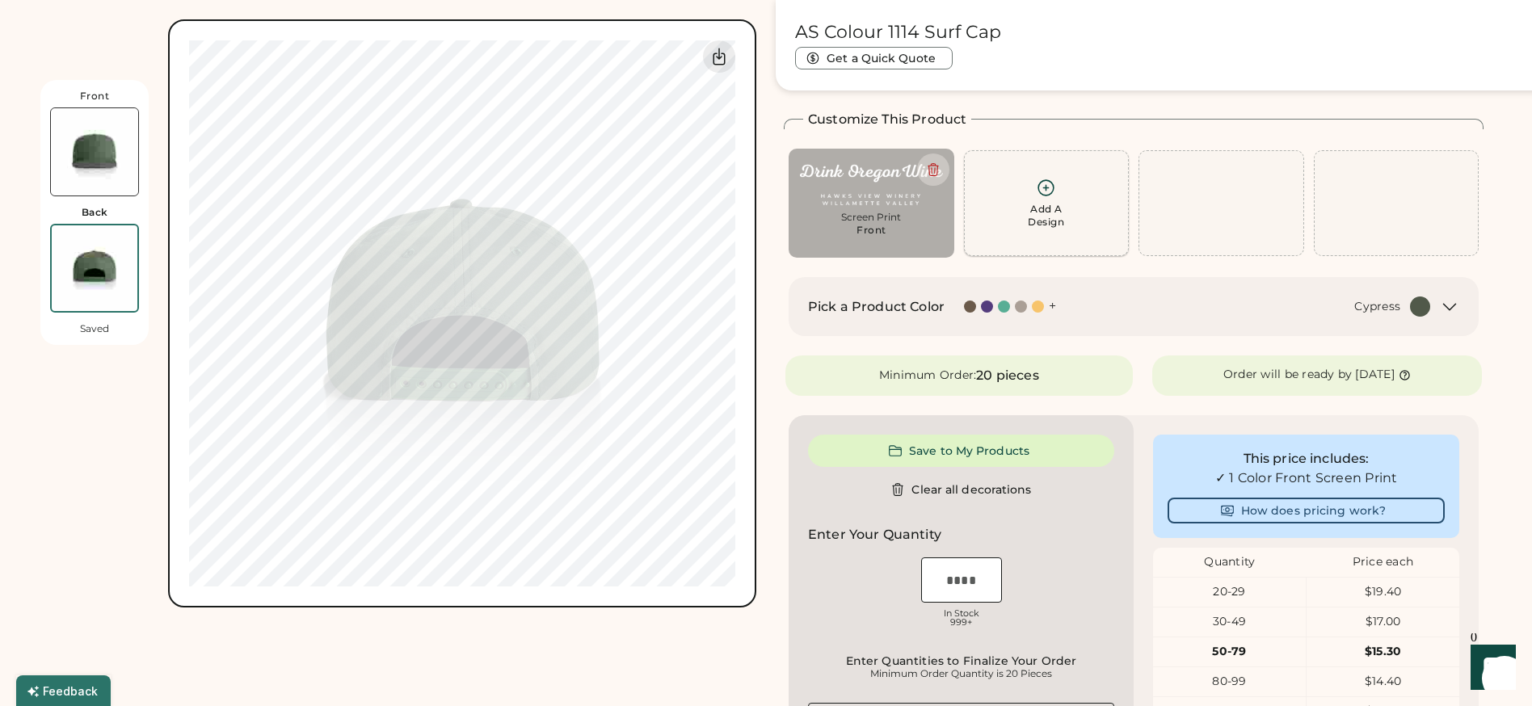
click at [1048, 192] on icon at bounding box center [1046, 188] width 20 height 20
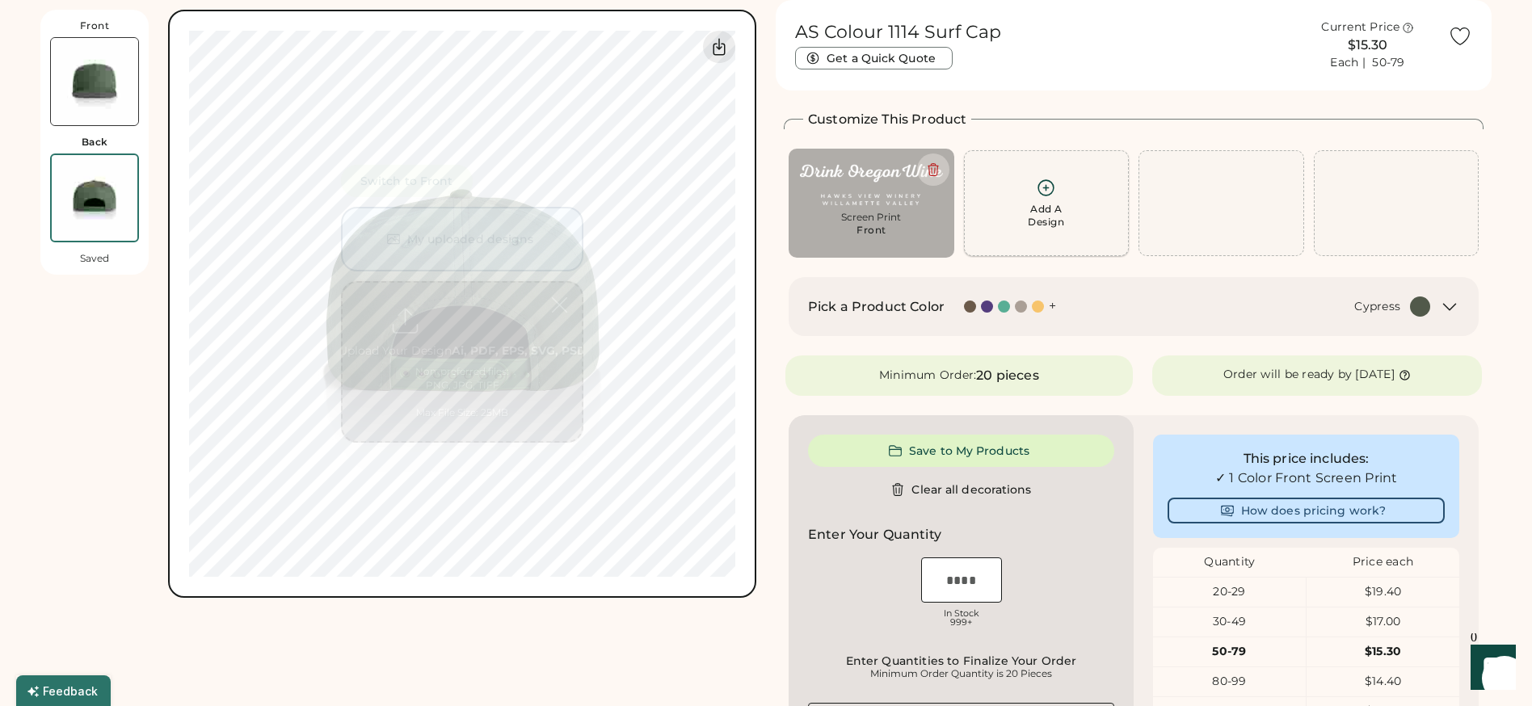
scroll to position [0, 0]
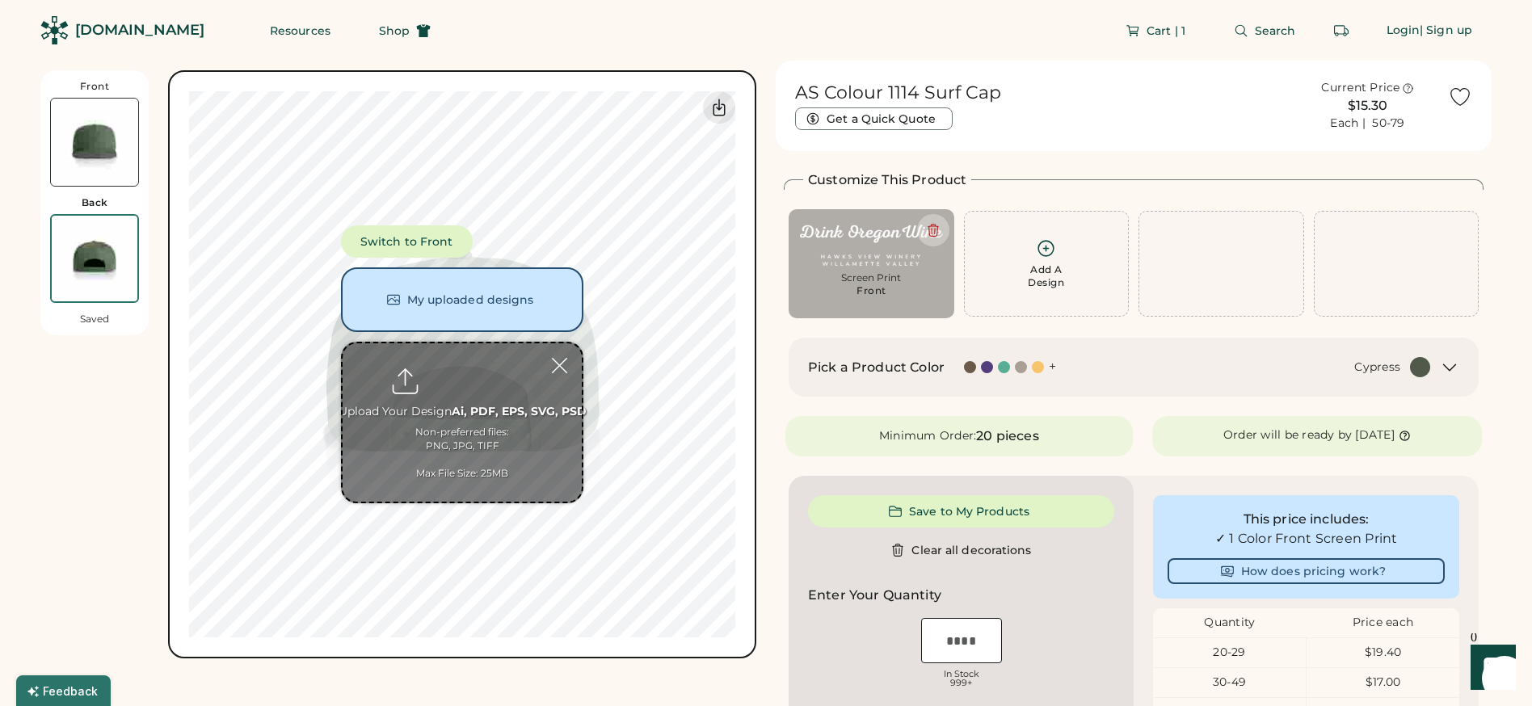
type input "**********"
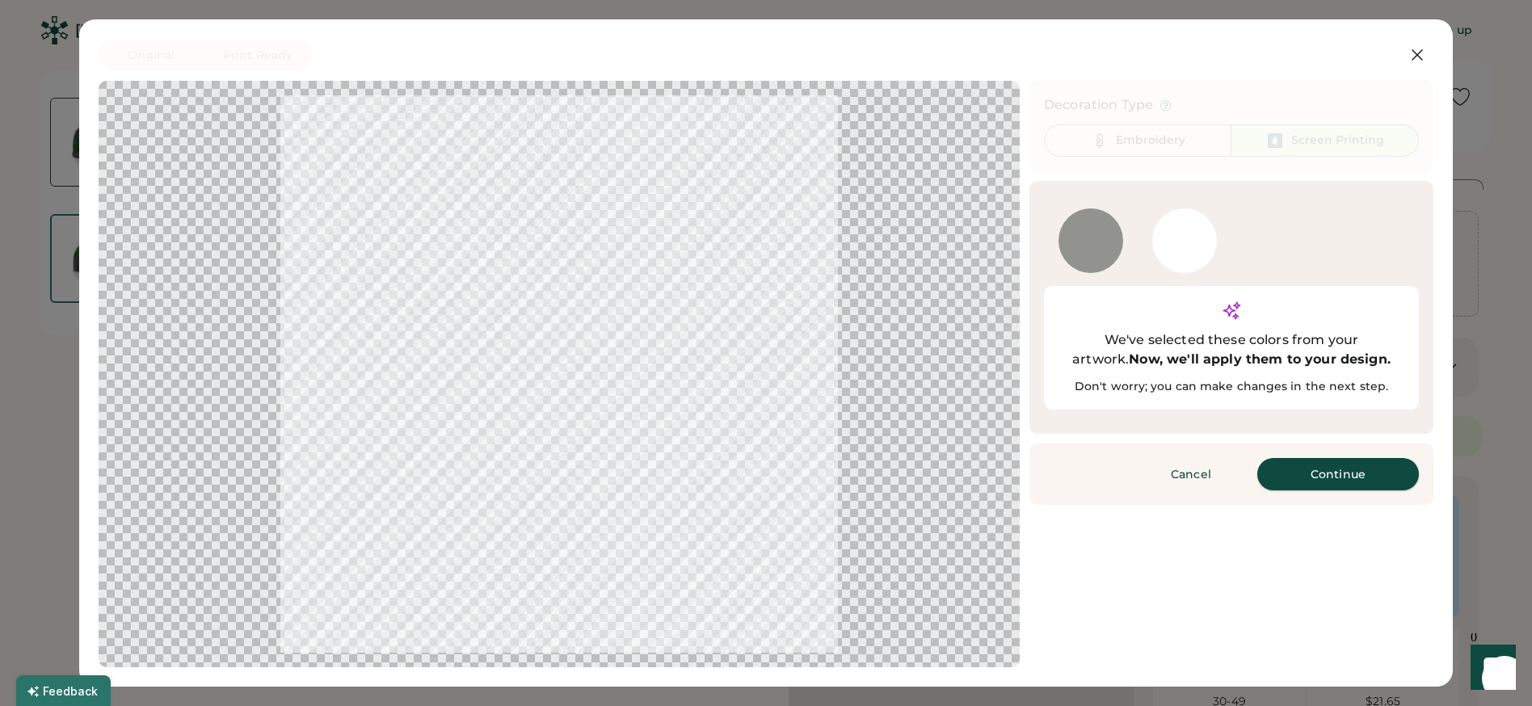
click at [1320, 458] on button "Continue" at bounding box center [1338, 474] width 162 height 32
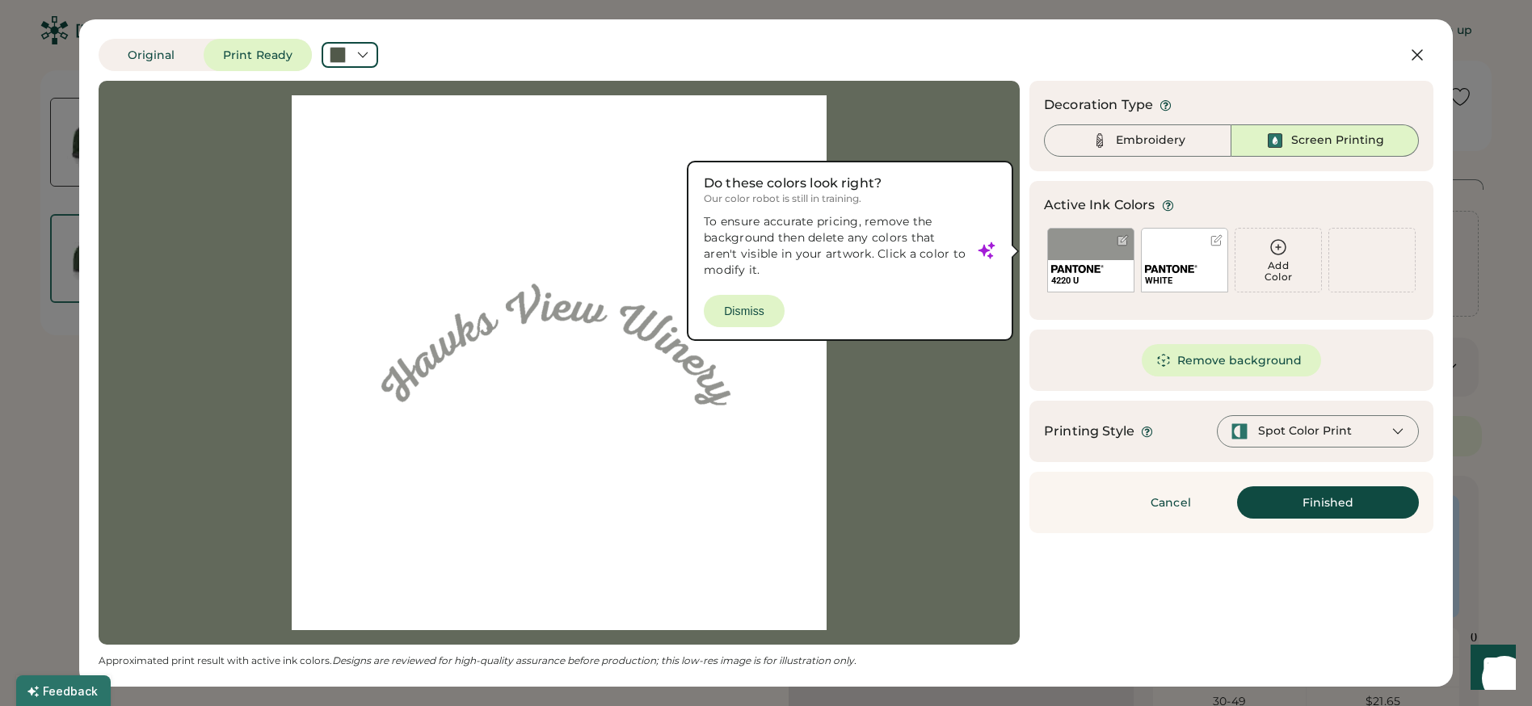
click at [746, 312] on div at bounding box center [559, 362] width 892 height 535
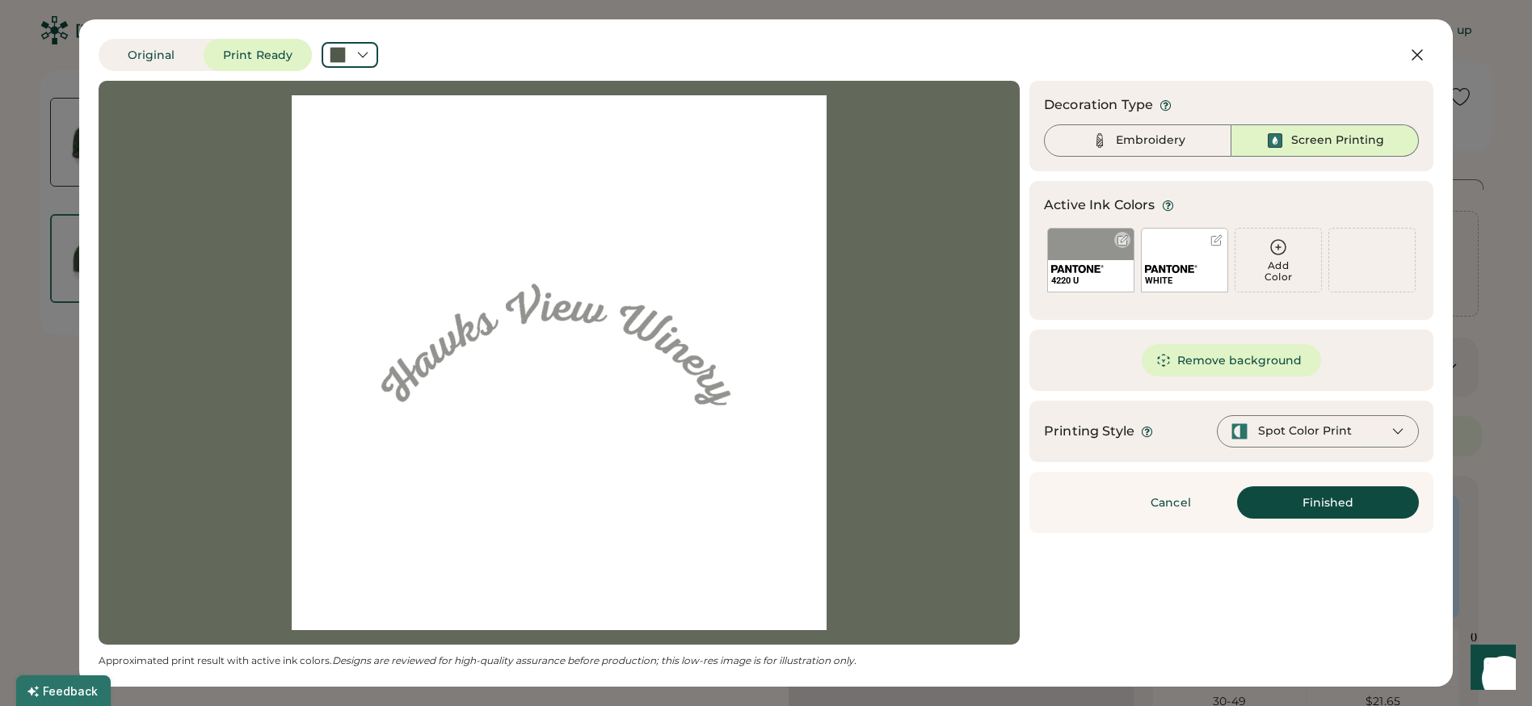
click at [1119, 242] on div at bounding box center [1123, 240] width 12 height 12
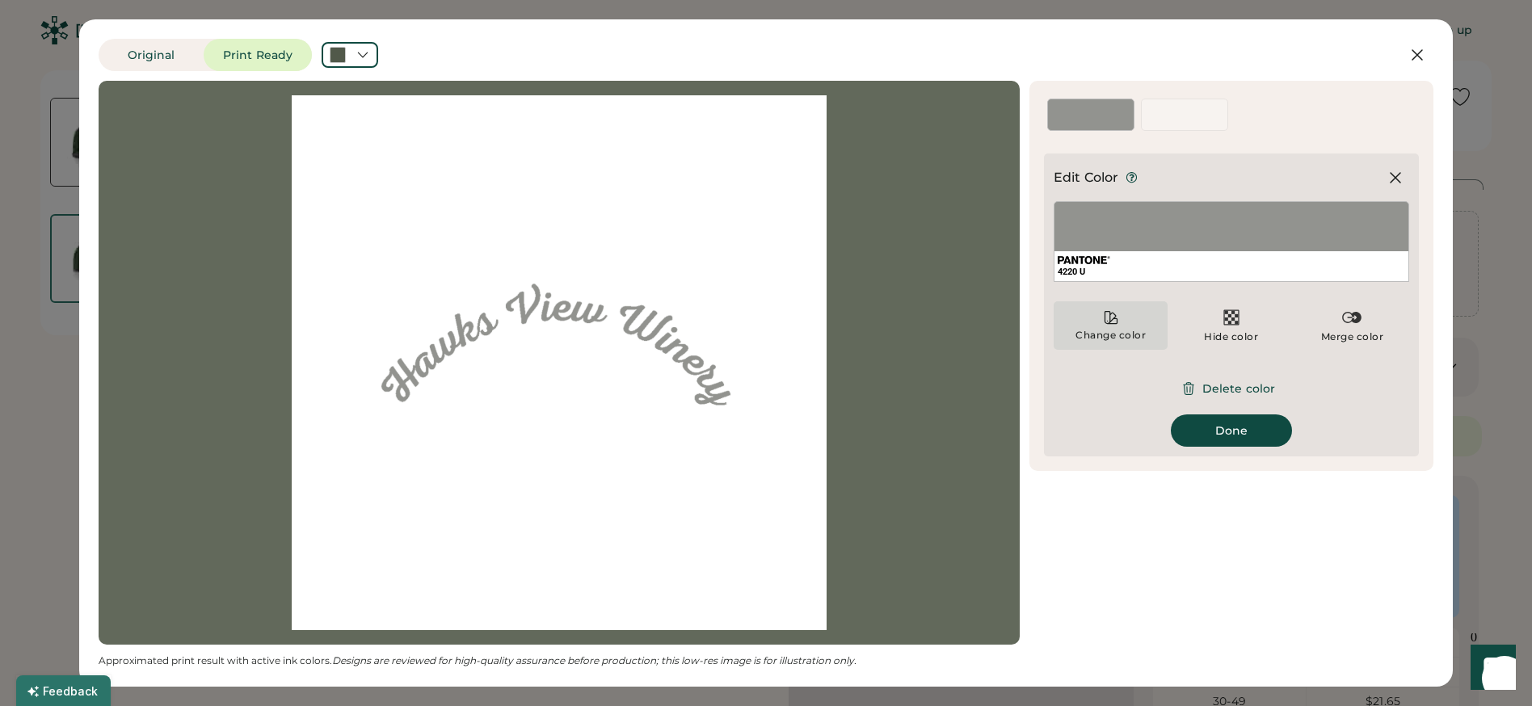
click at [1118, 317] on icon at bounding box center [1111, 318] width 16 height 16
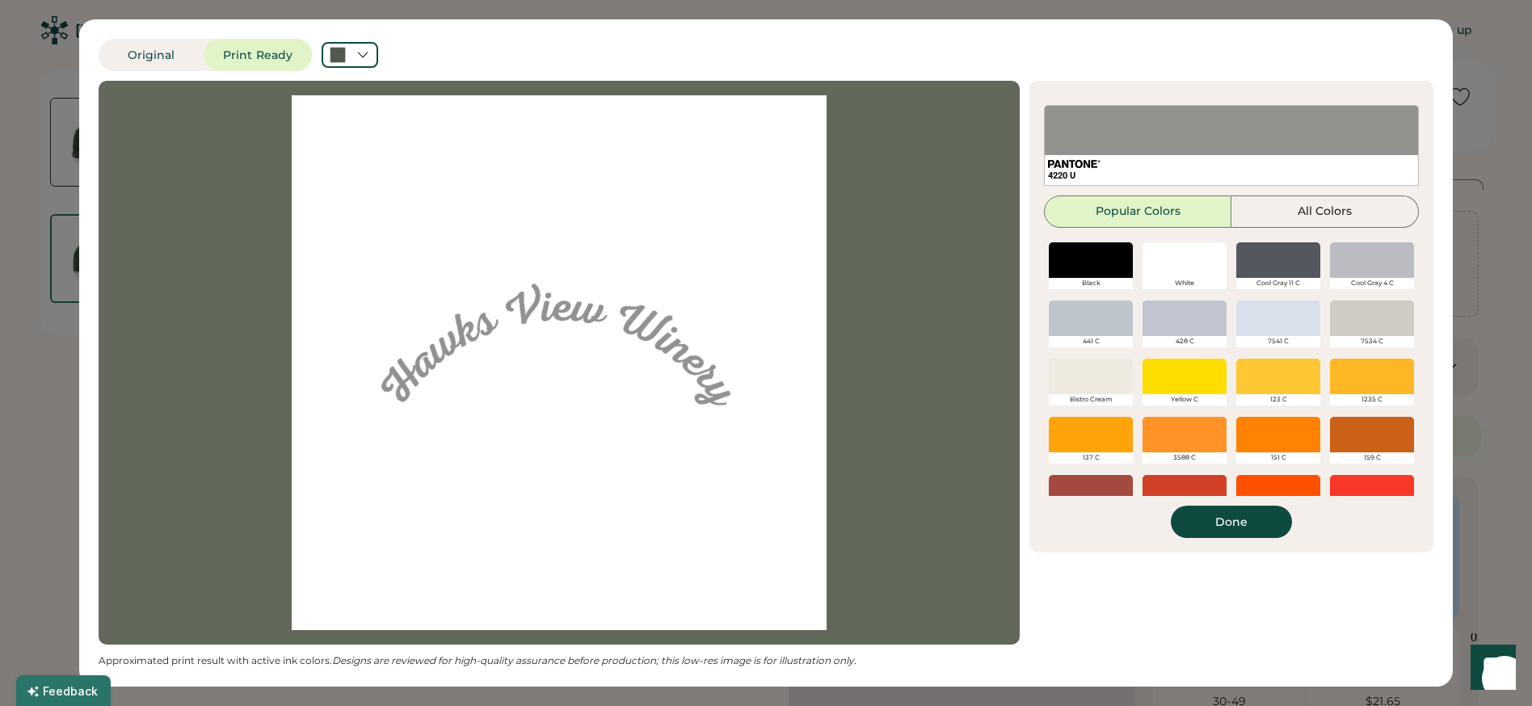
click at [1190, 267] on div at bounding box center [1185, 260] width 84 height 36
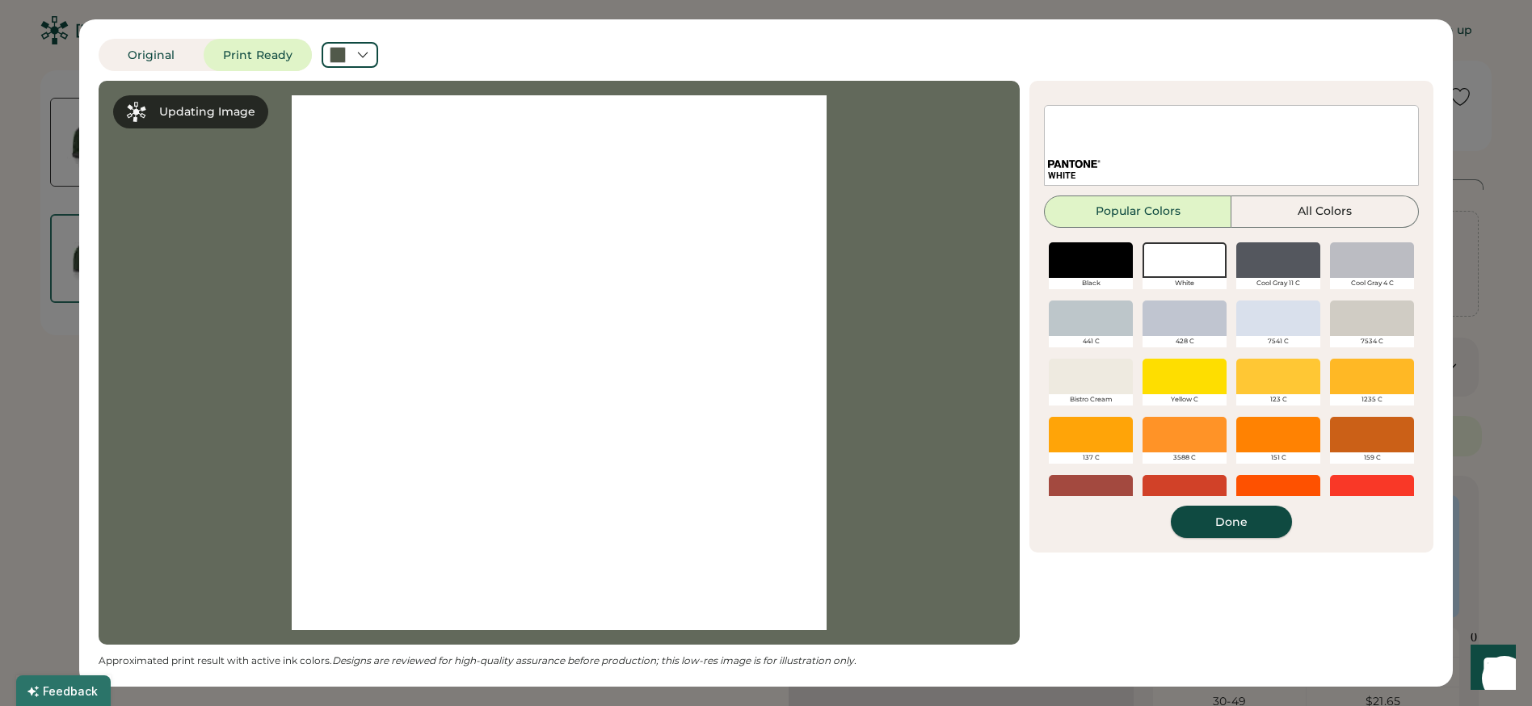
click at [1234, 522] on button "Done" at bounding box center [1231, 522] width 121 height 32
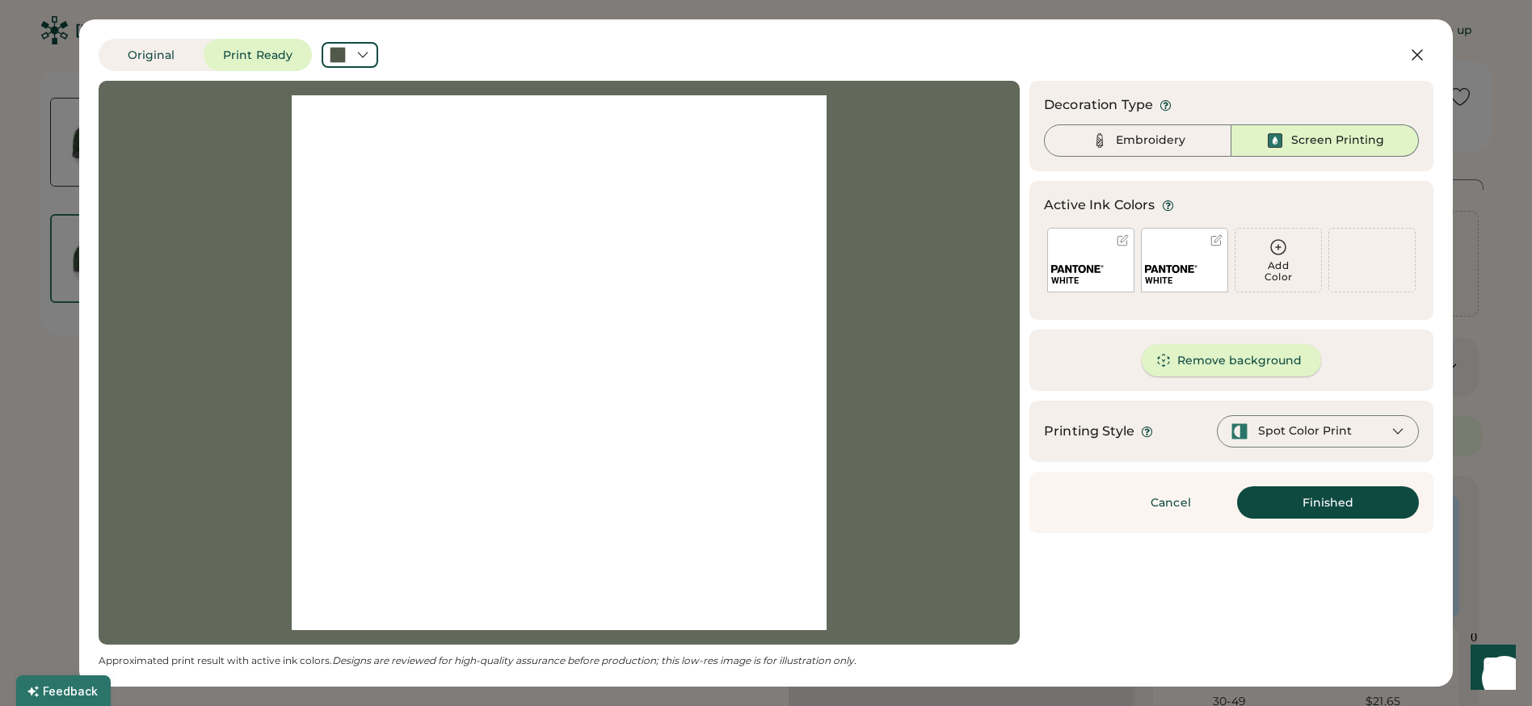
click at [1225, 356] on button "Remove background" at bounding box center [1232, 360] width 180 height 32
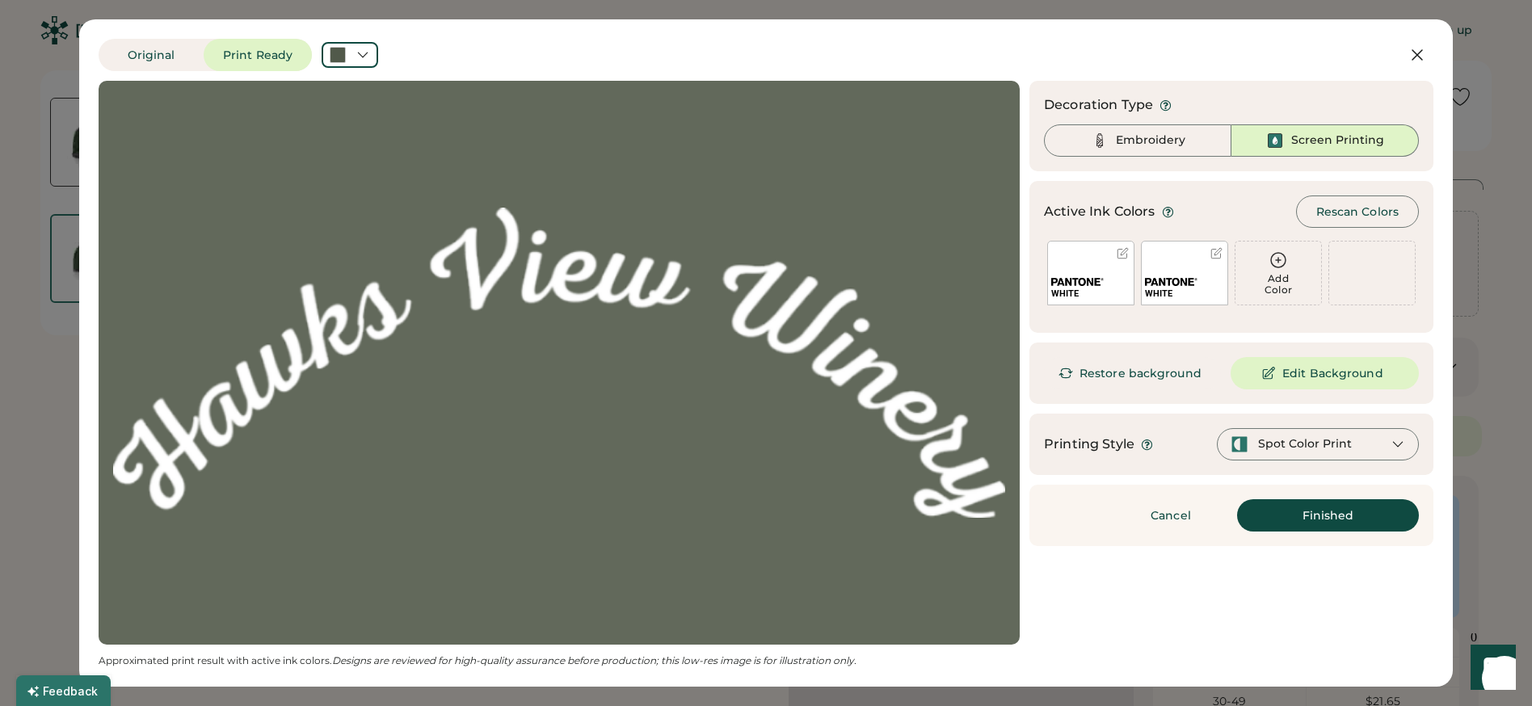
click at [1211, 253] on div at bounding box center [1217, 253] width 12 height 12
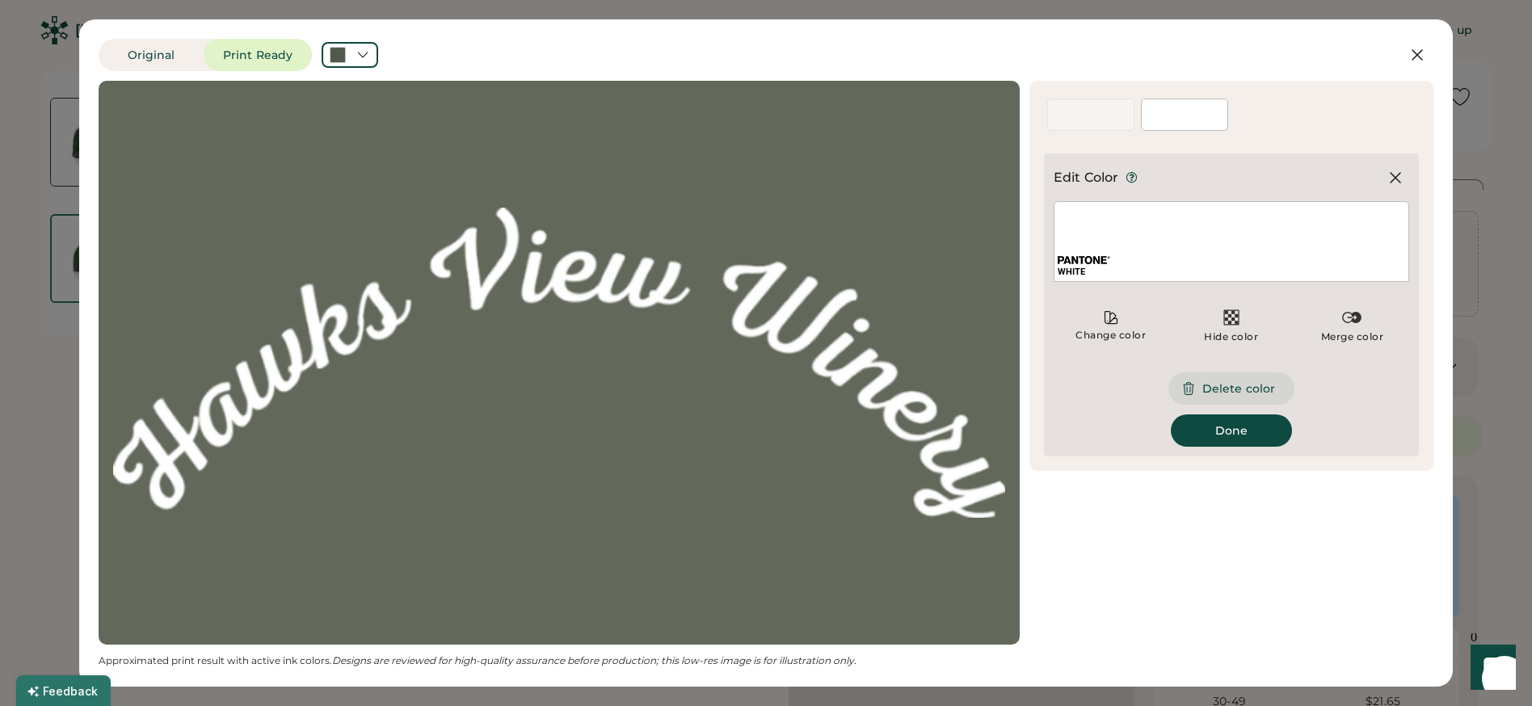
click at [1231, 393] on button "Delete color" at bounding box center [1232, 389] width 126 height 32
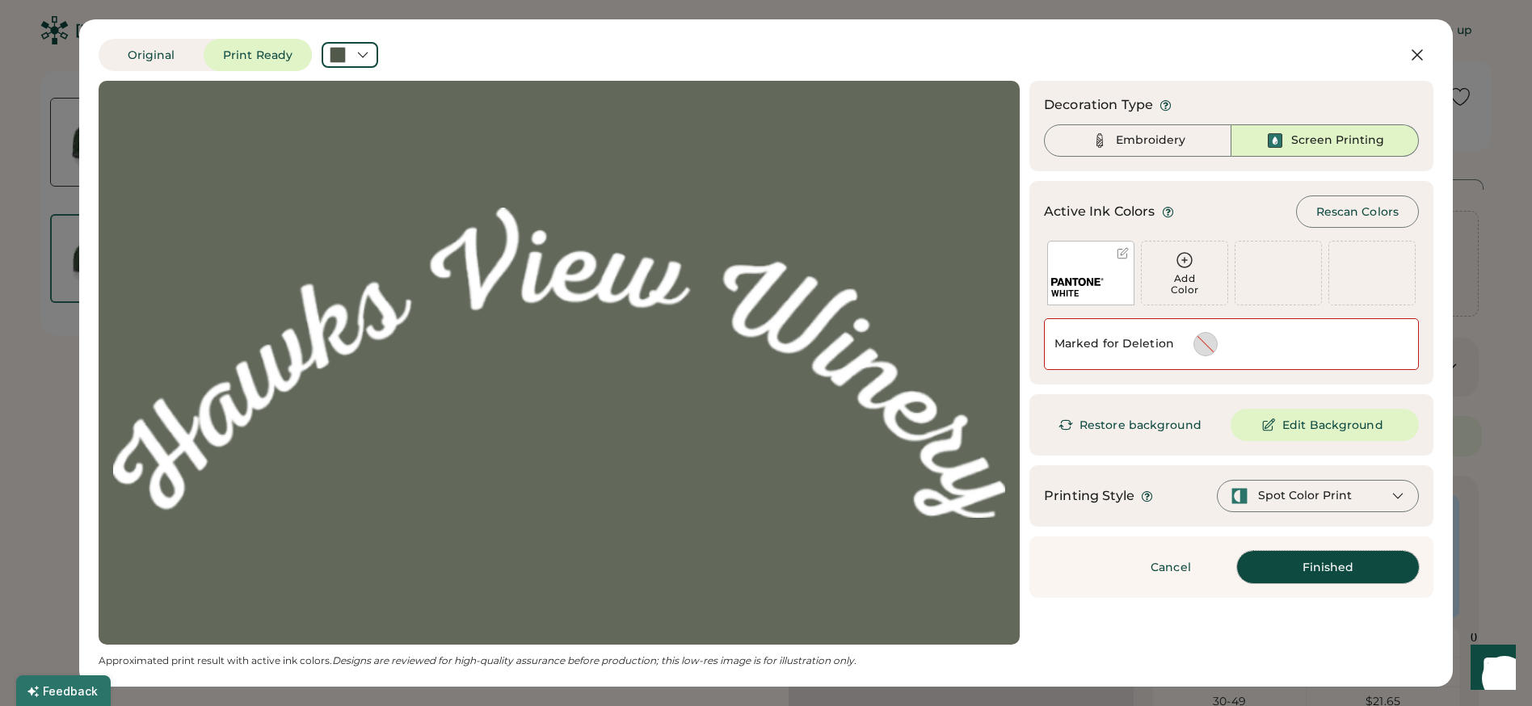
click at [1340, 558] on button "Finished" at bounding box center [1328, 567] width 182 height 32
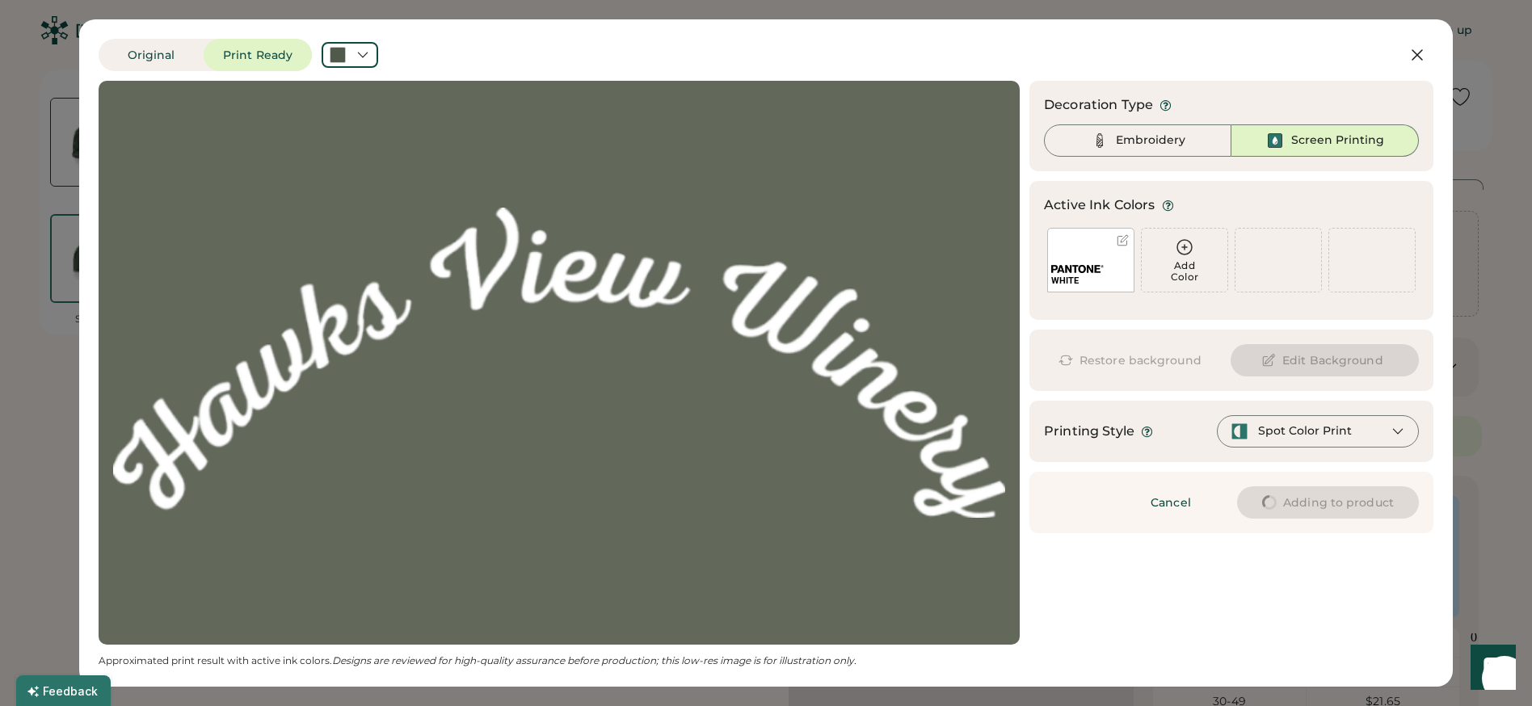
type input "****"
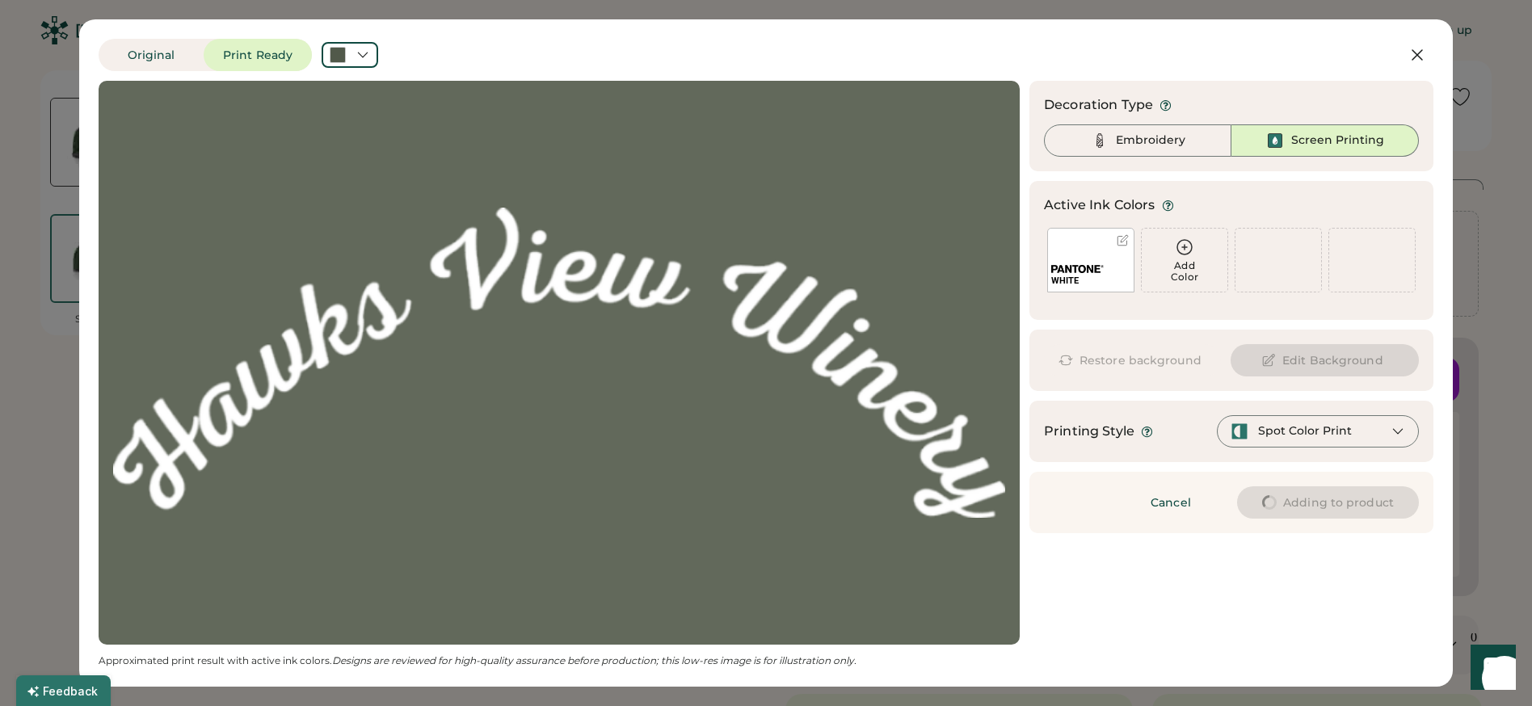
type input "****"
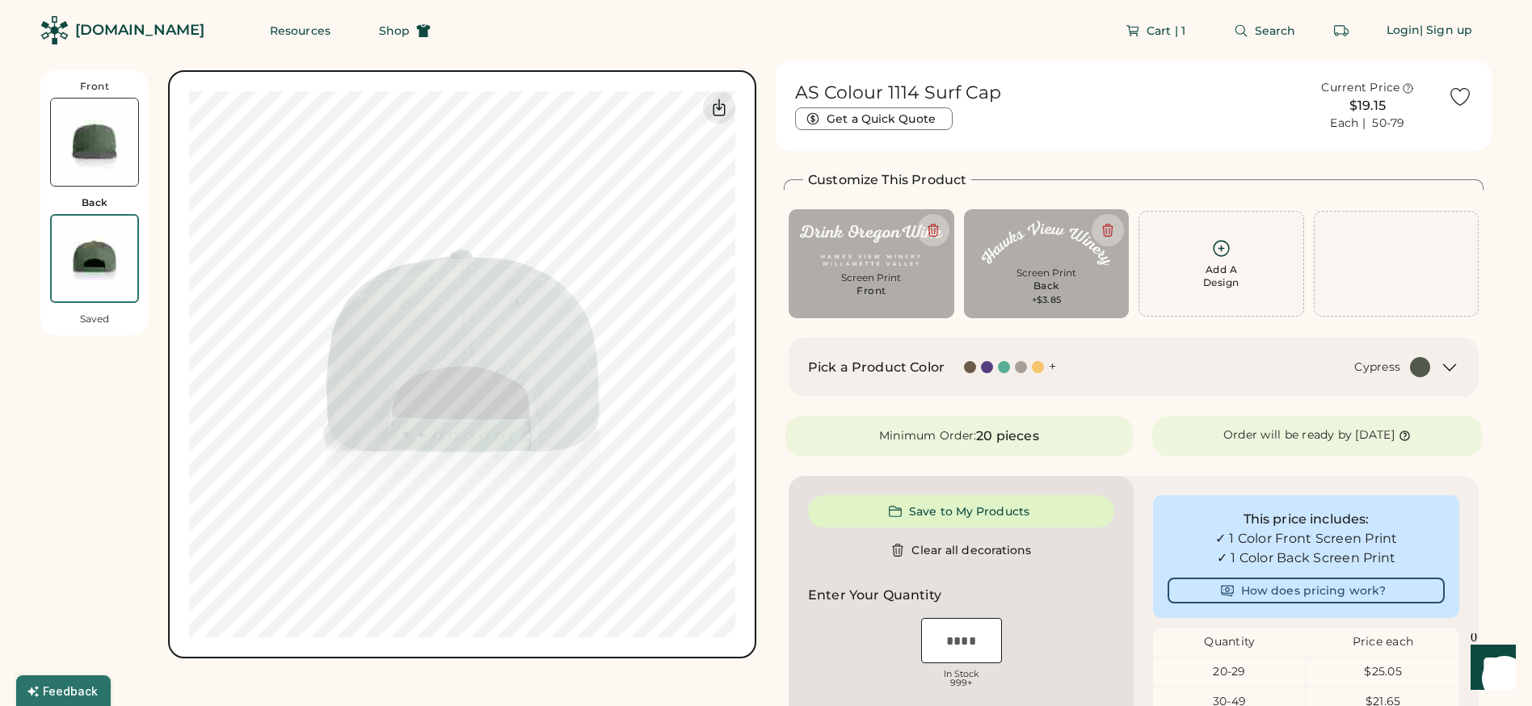
type input "****"
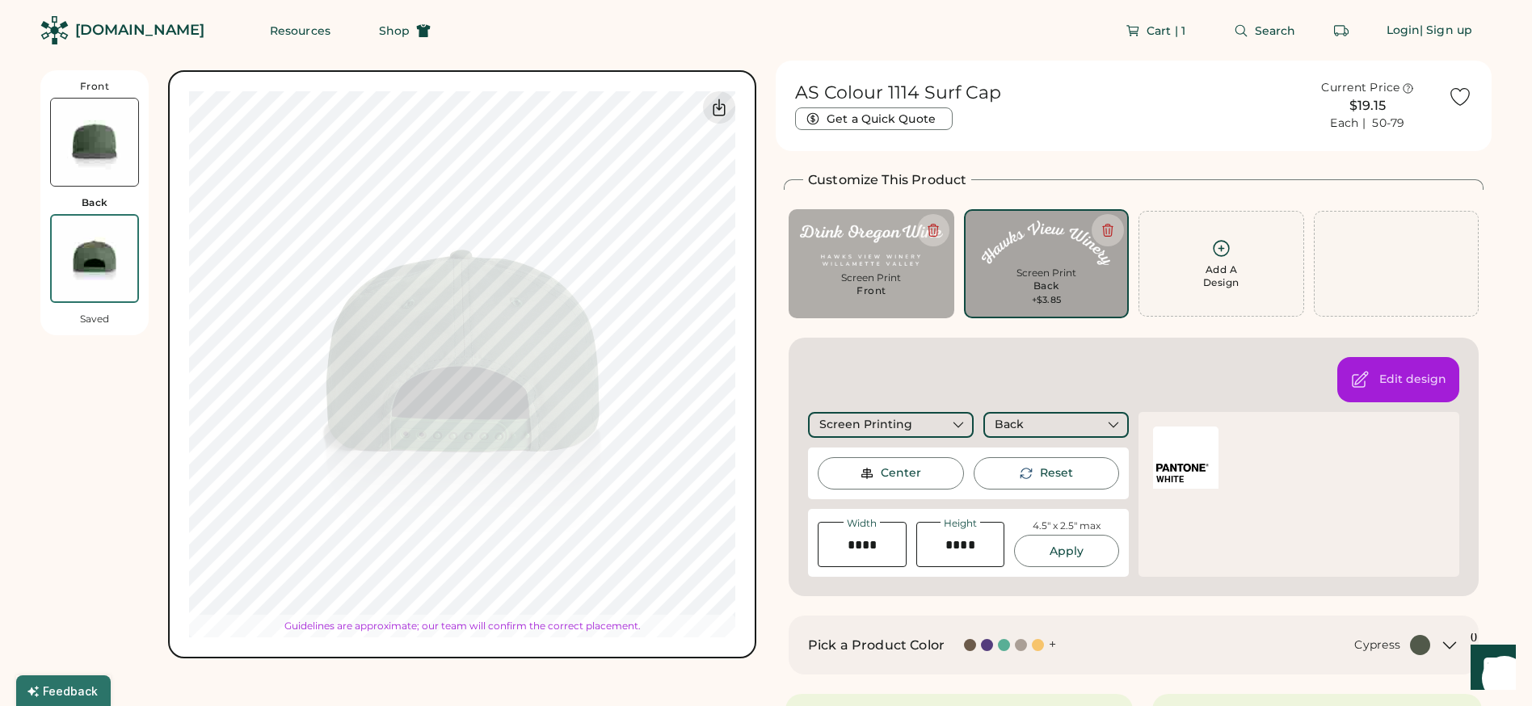
type input "****"
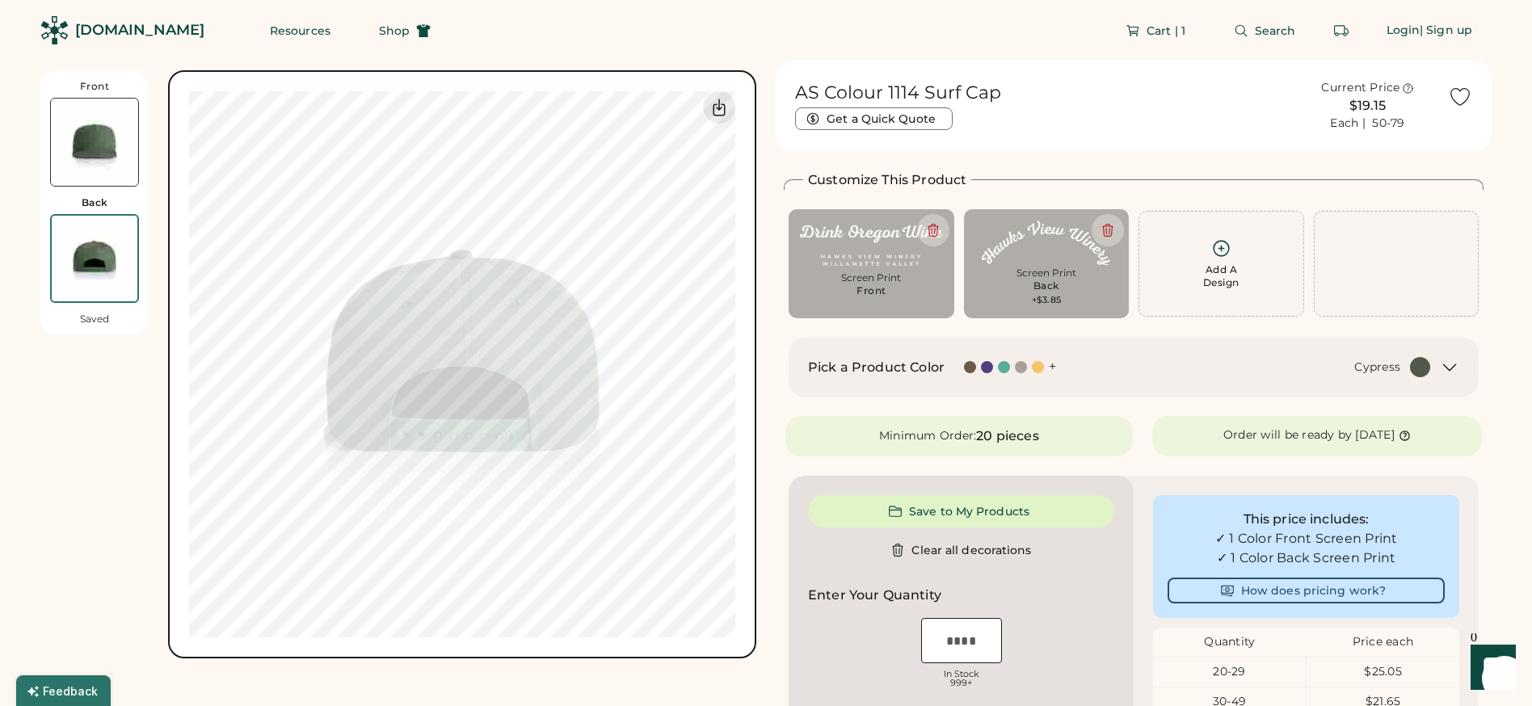
click at [83, 140] on img at bounding box center [94, 142] width 87 height 87
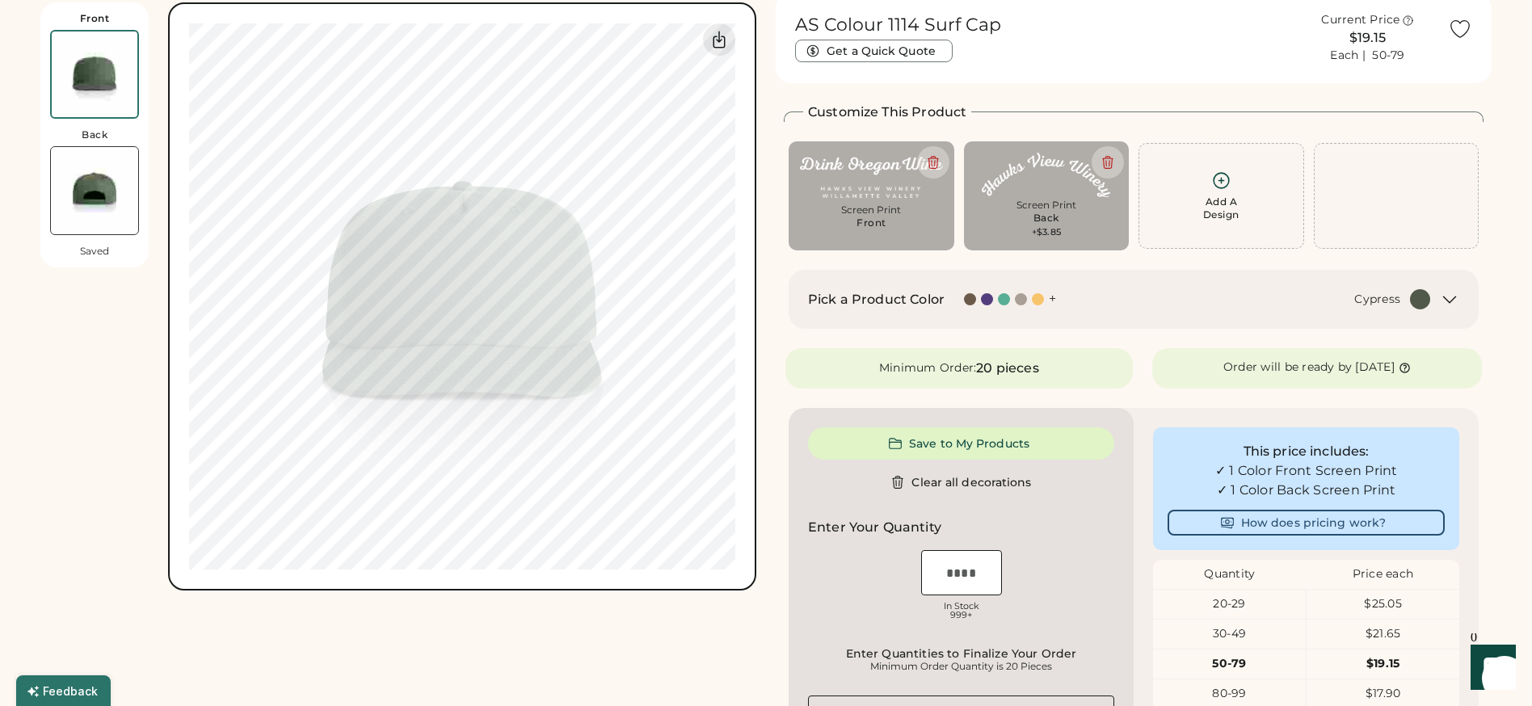
scroll to position [70, 0]
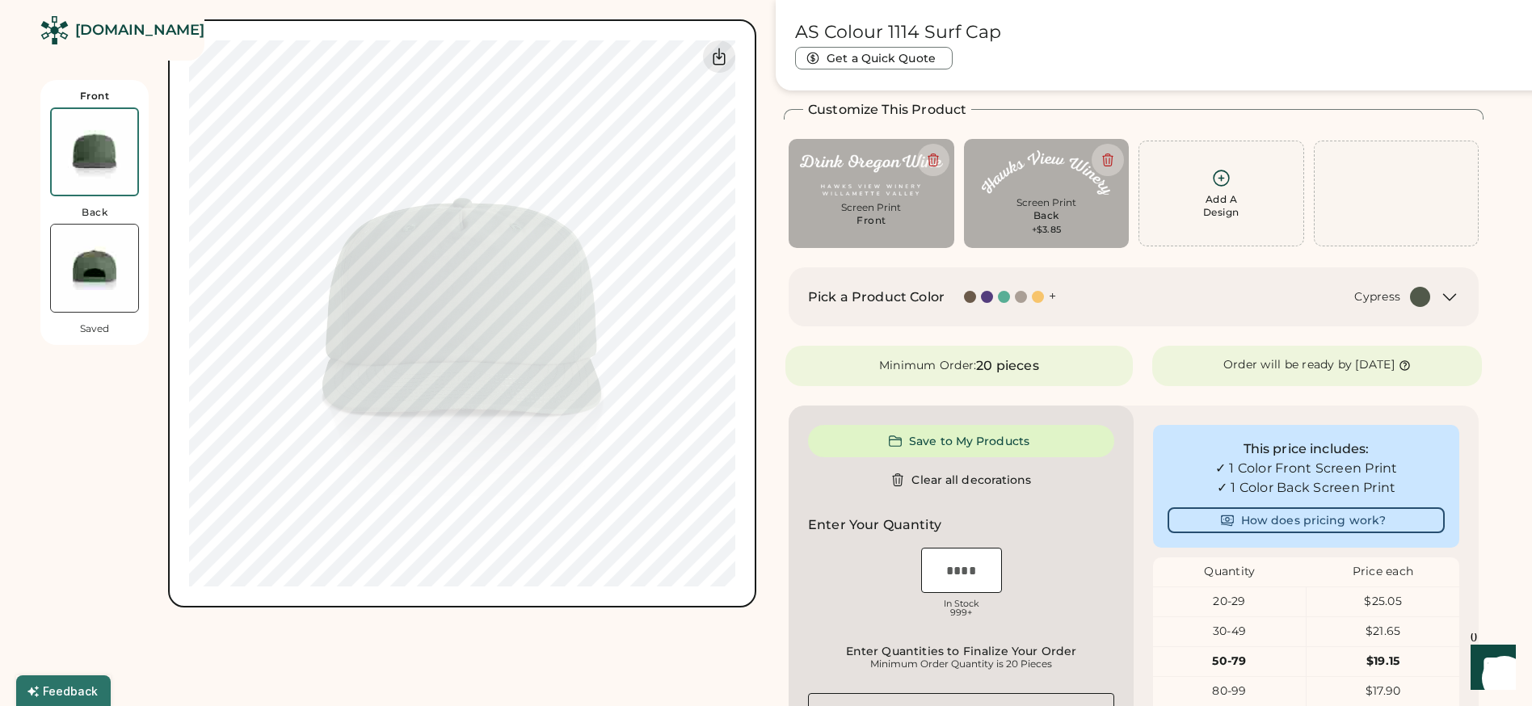
click at [80, 266] on img at bounding box center [94, 268] width 87 height 87
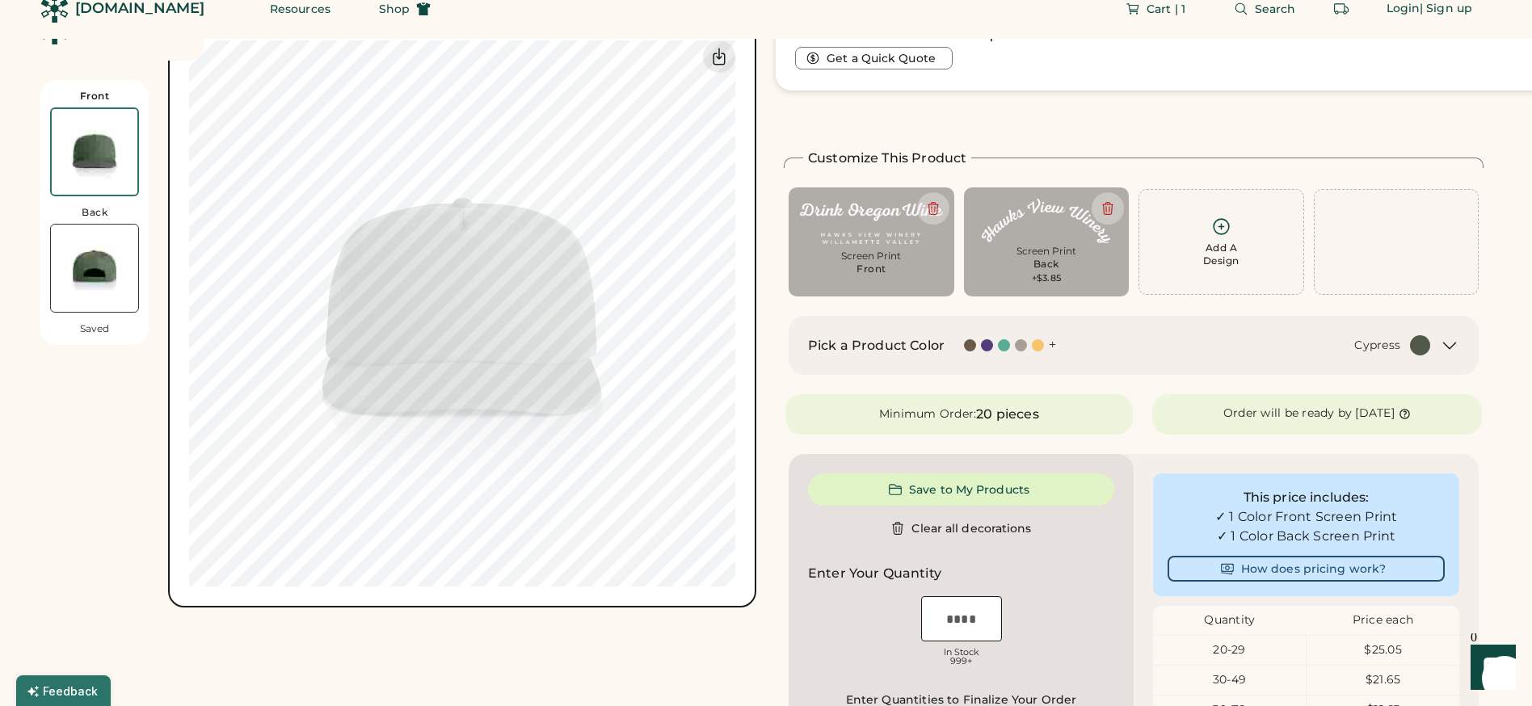
scroll to position [0, 0]
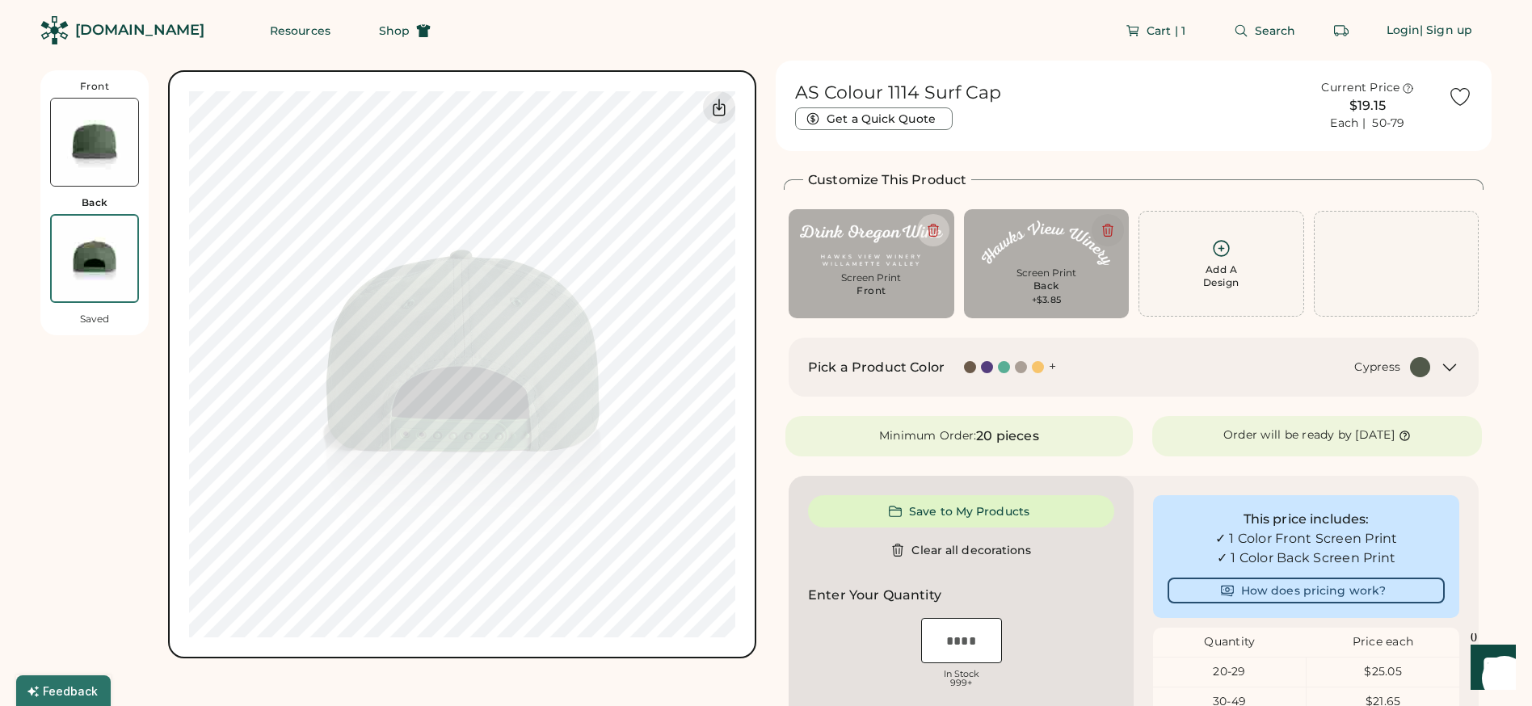
click at [1097, 225] on button at bounding box center [1108, 230] width 32 height 32
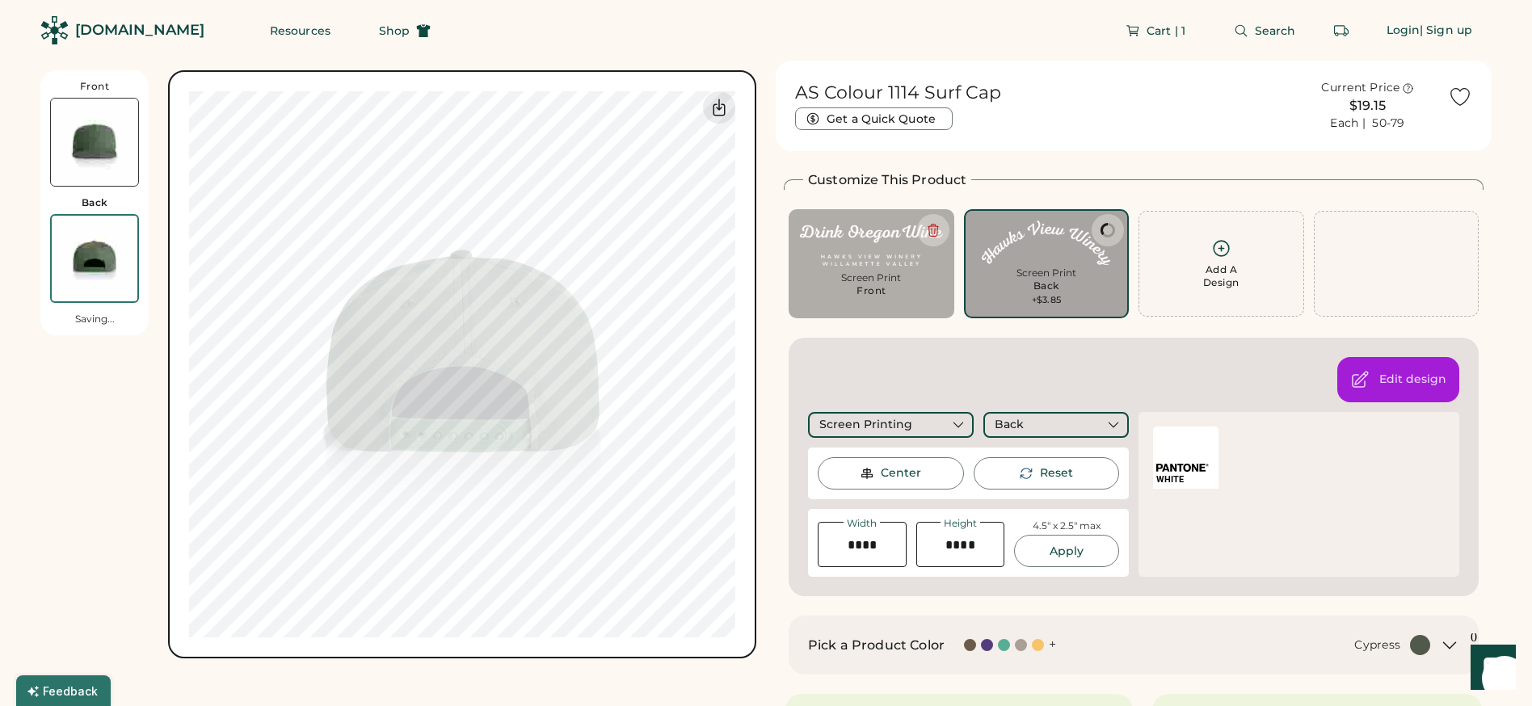
type input "****"
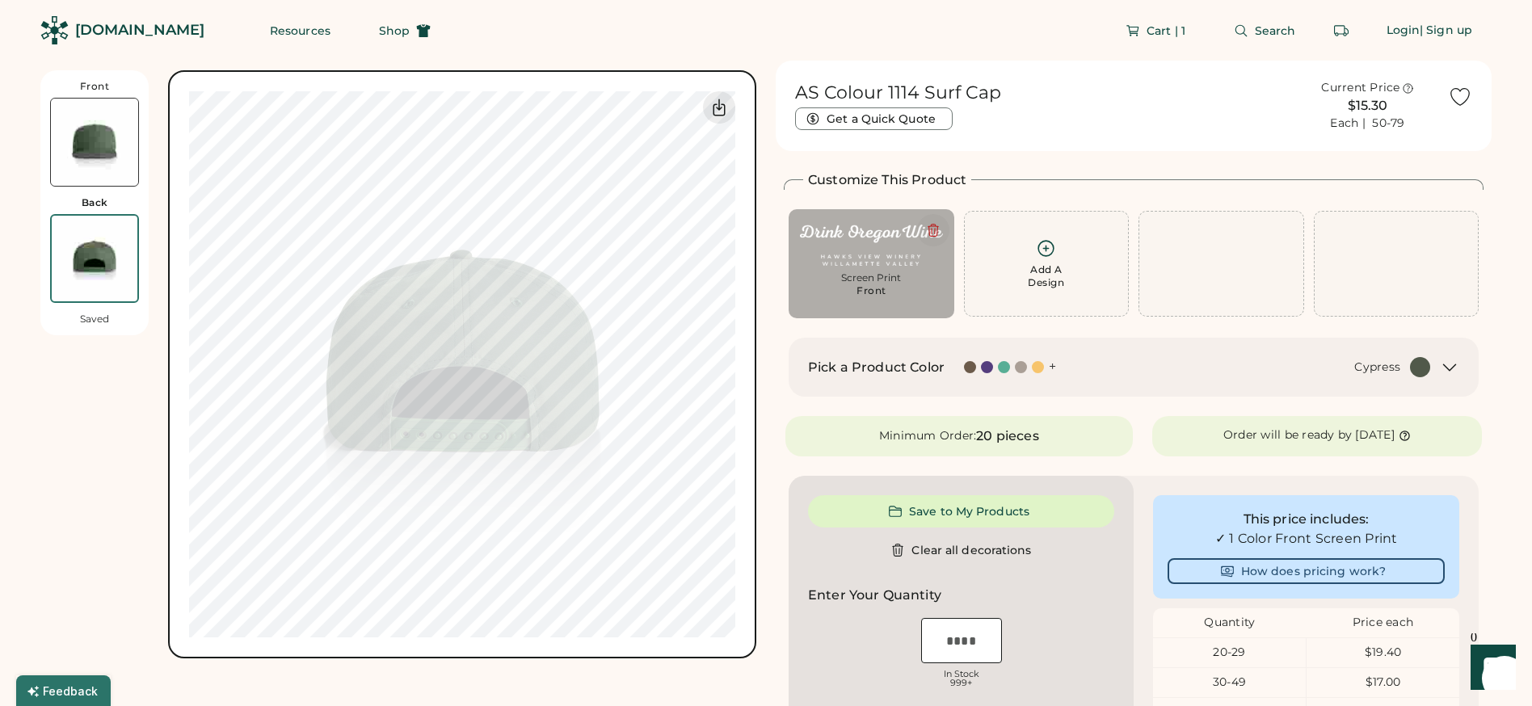
click at [938, 226] on icon at bounding box center [933, 230] width 15 height 15
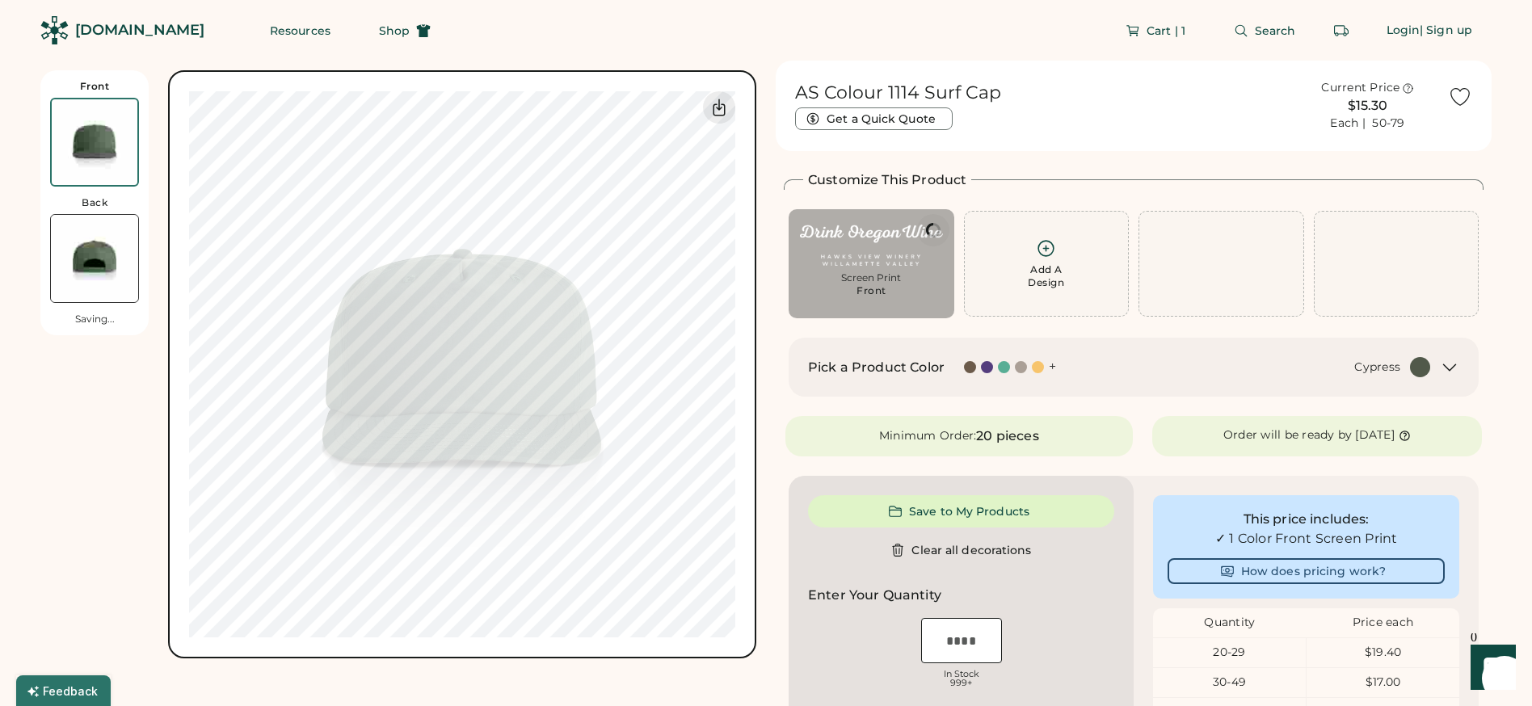
type input "****"
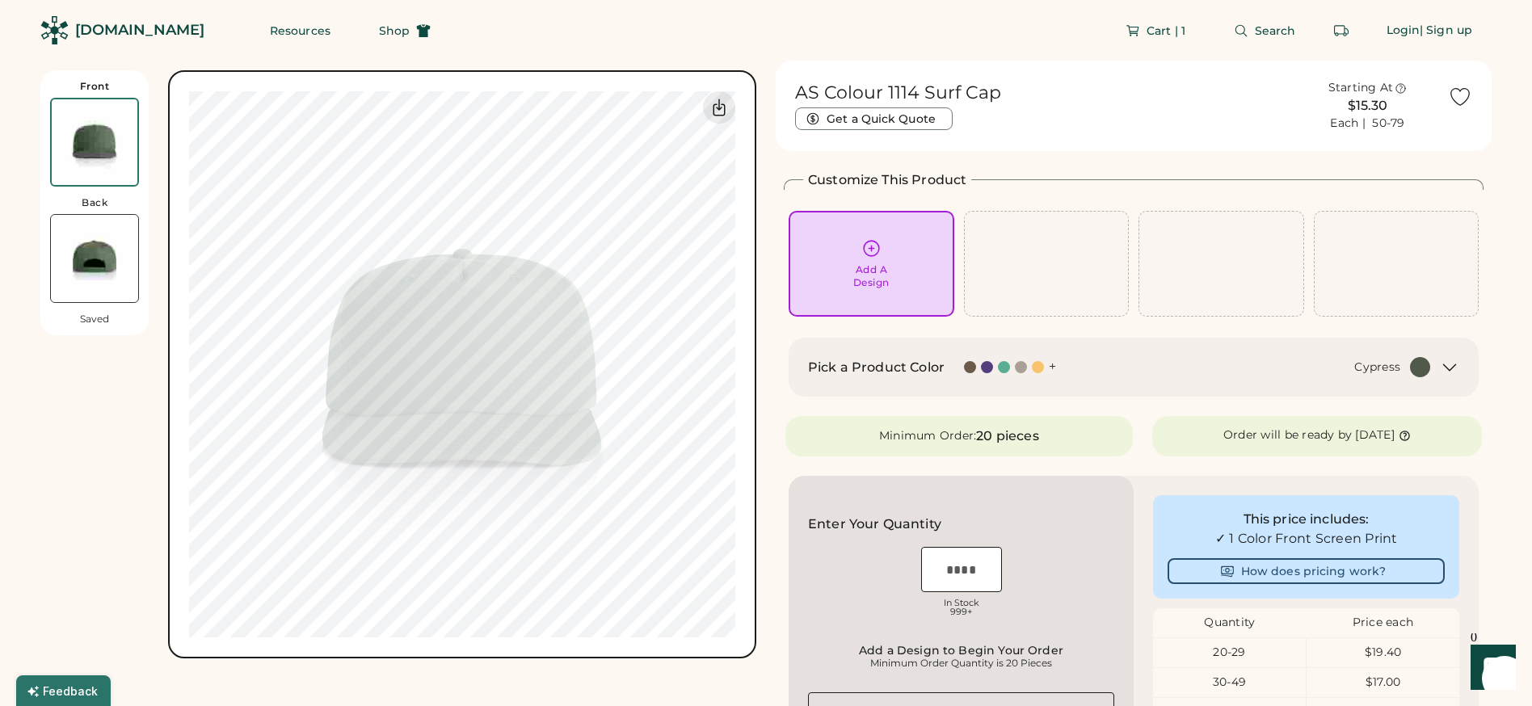
click at [107, 146] on img at bounding box center [95, 142] width 86 height 86
click at [104, 261] on img at bounding box center [94, 258] width 87 height 87
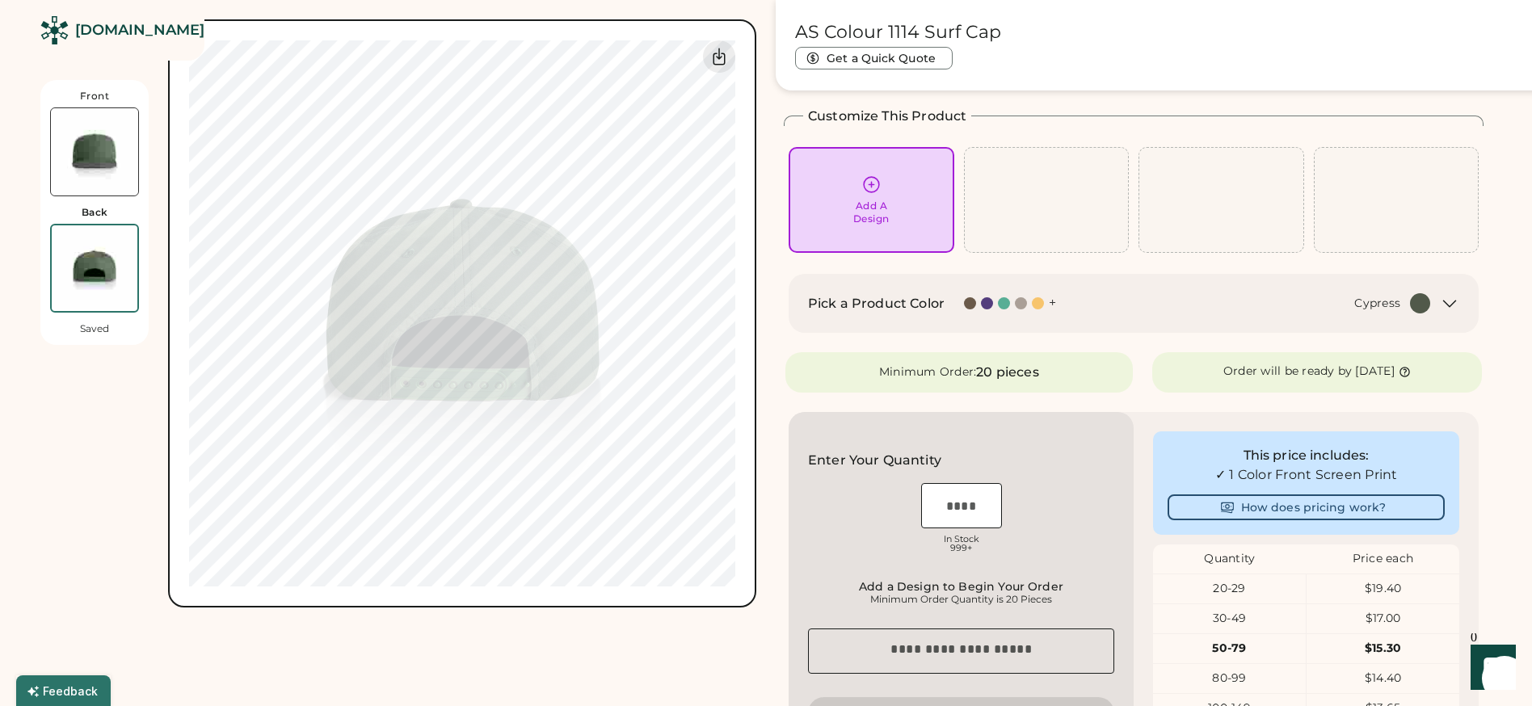
scroll to position [70, 0]
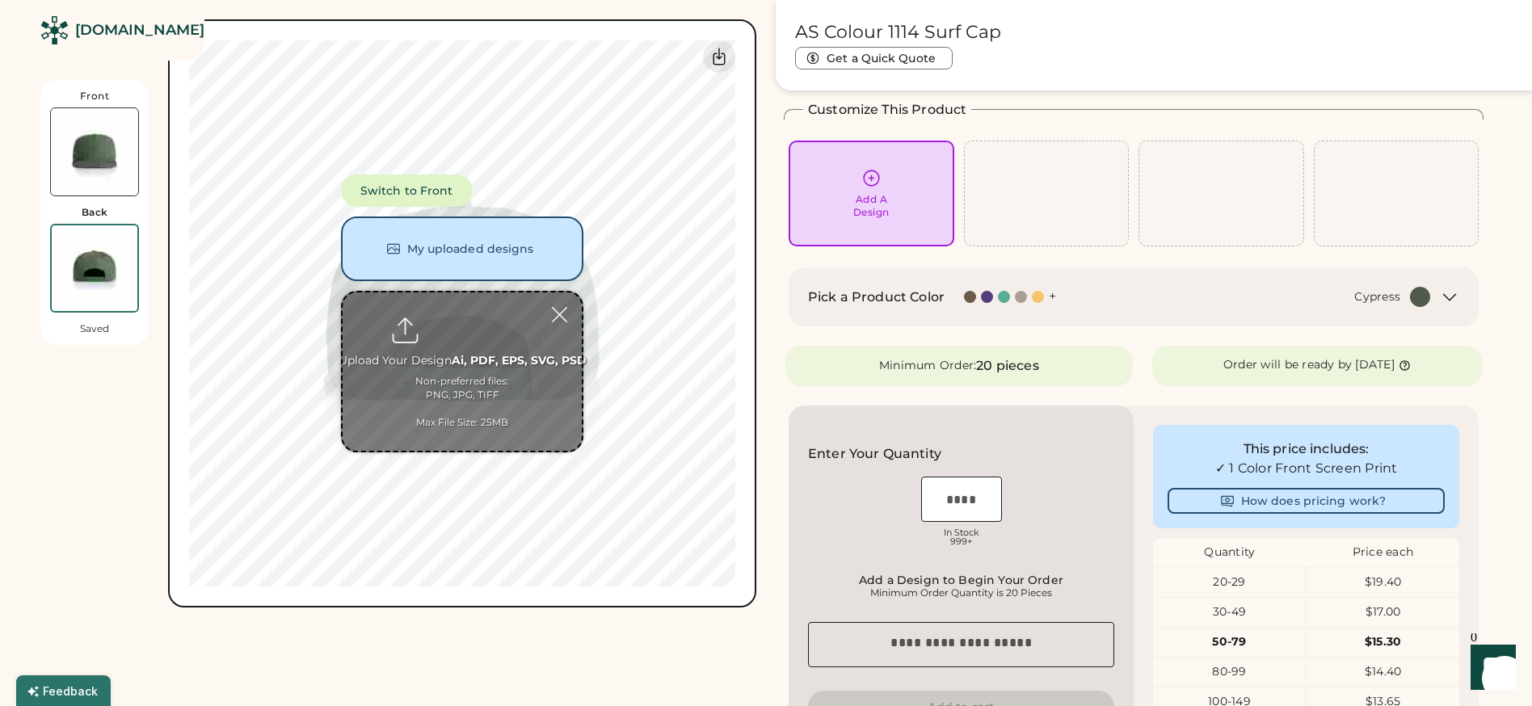
type input "**********"
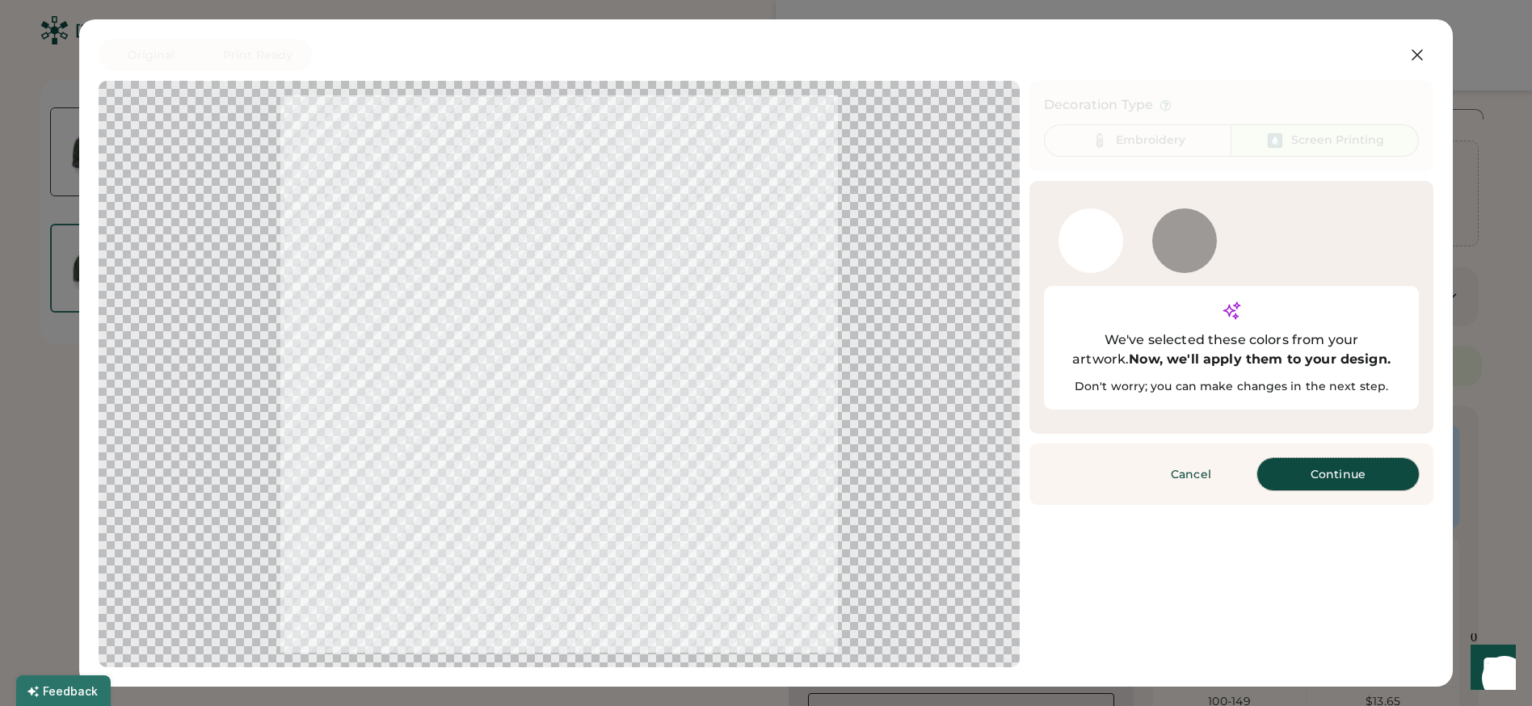
click at [1325, 458] on button "Continue" at bounding box center [1338, 474] width 162 height 32
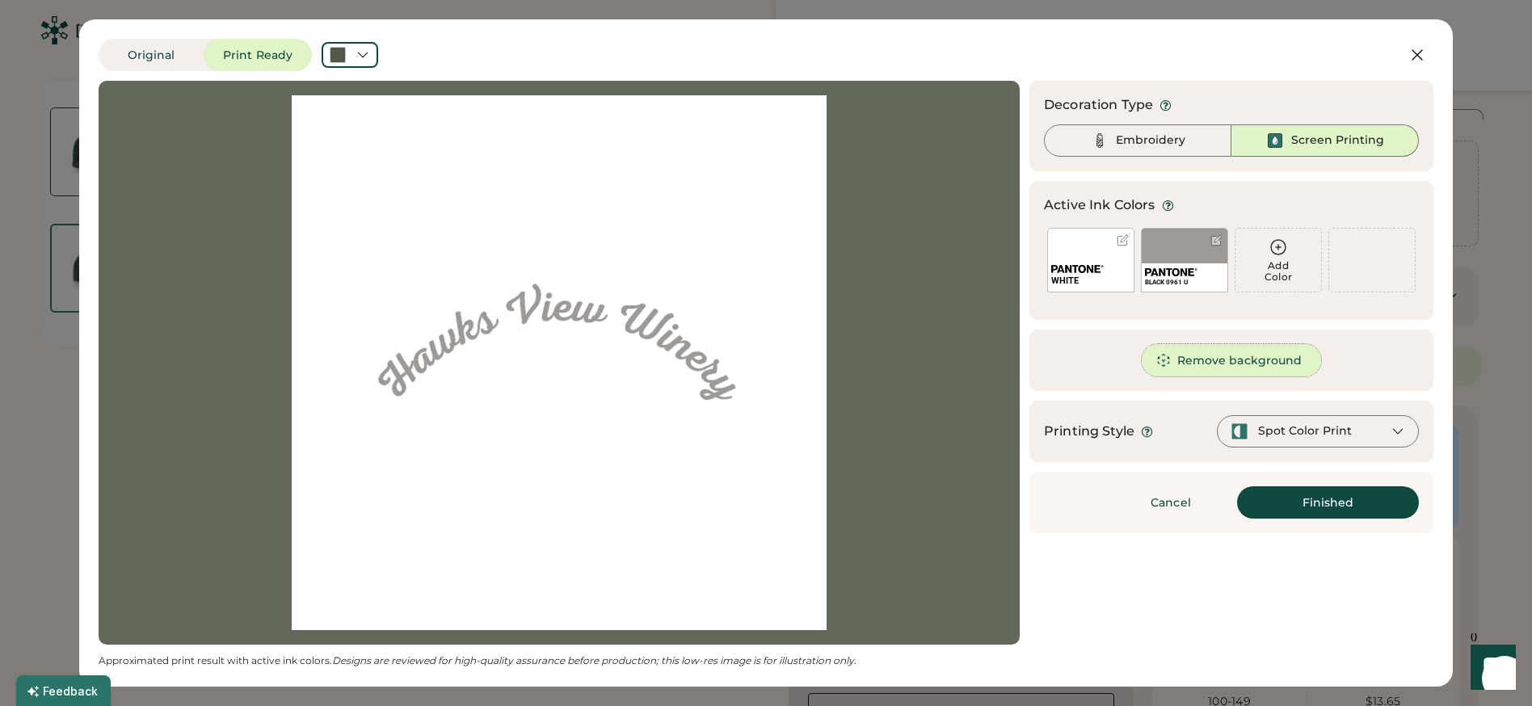
click at [1223, 362] on button "Remove background" at bounding box center [1232, 360] width 180 height 32
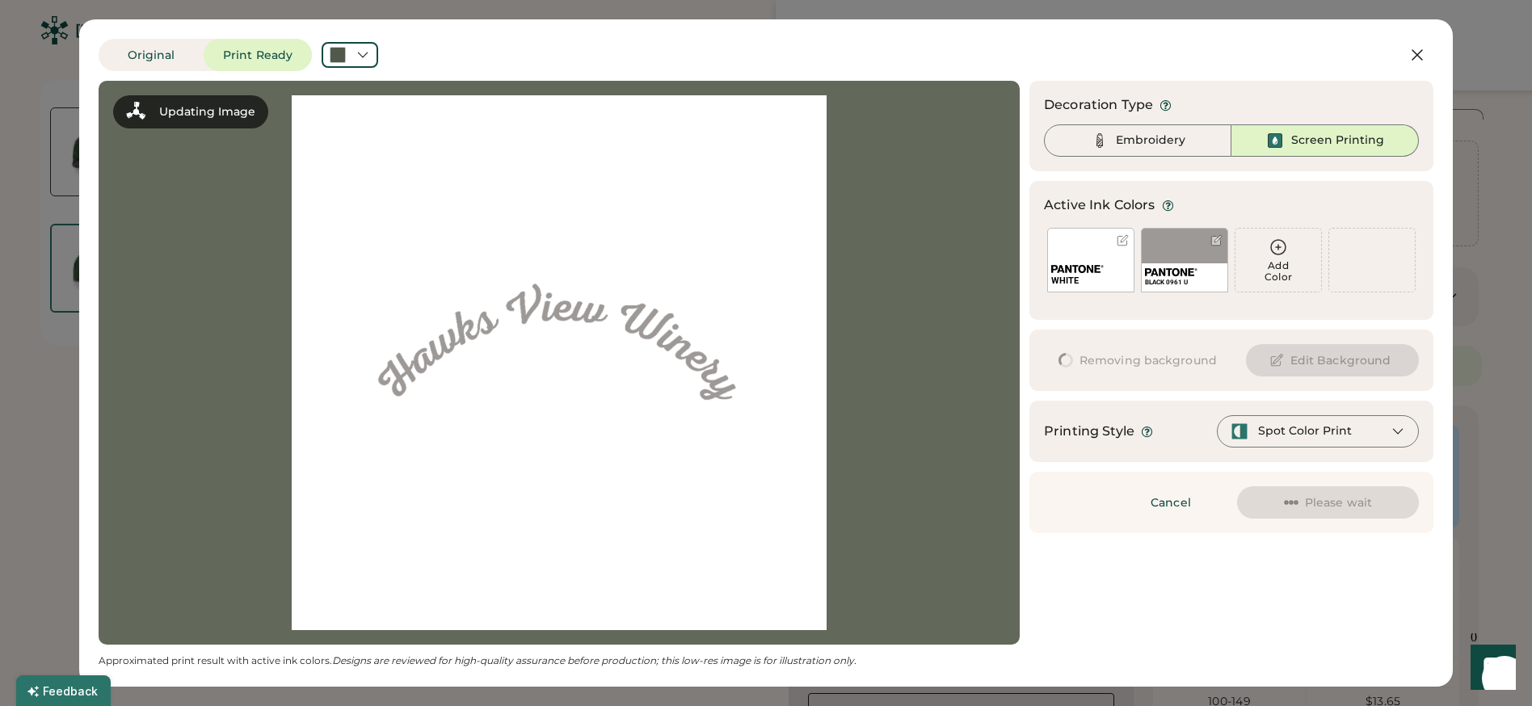
scroll to position [0, 0]
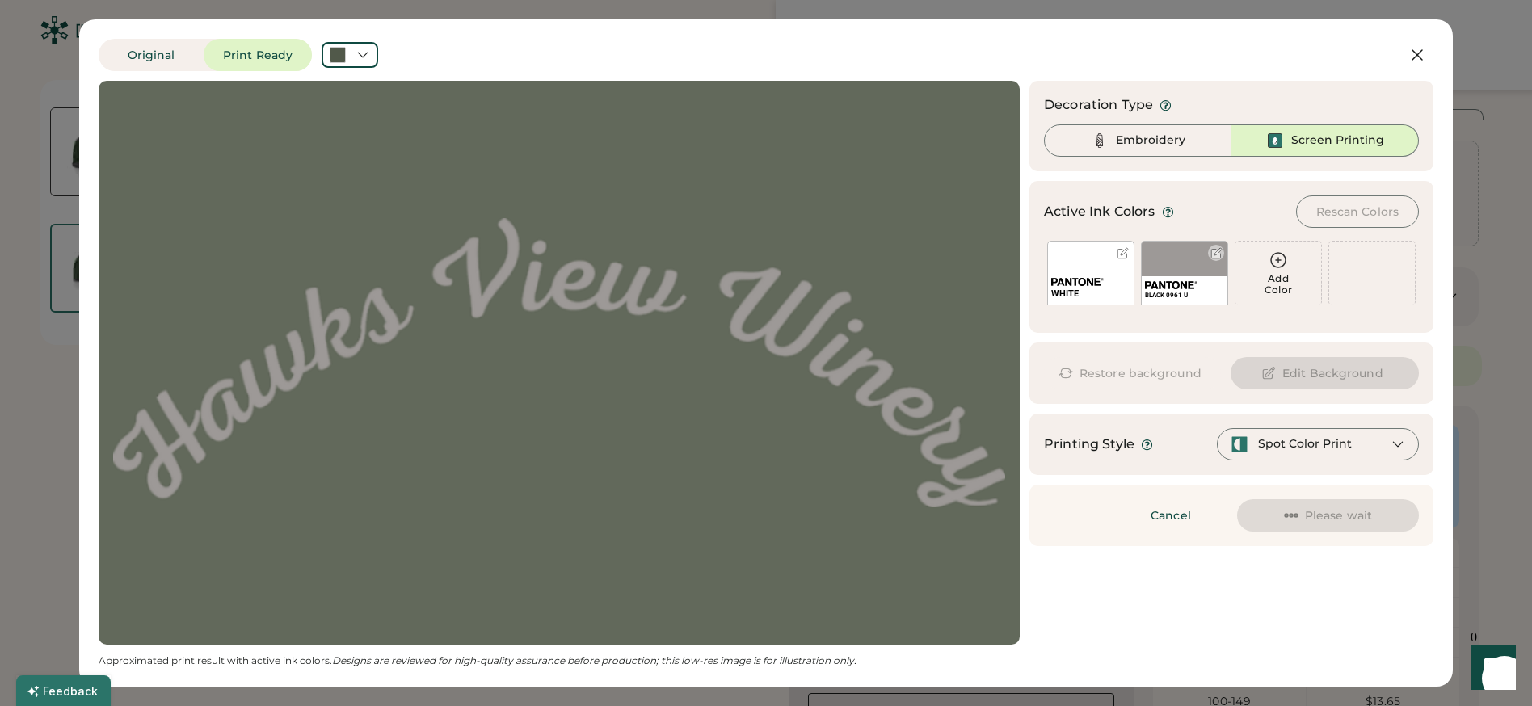
click at [1219, 251] on div at bounding box center [1217, 253] width 12 height 12
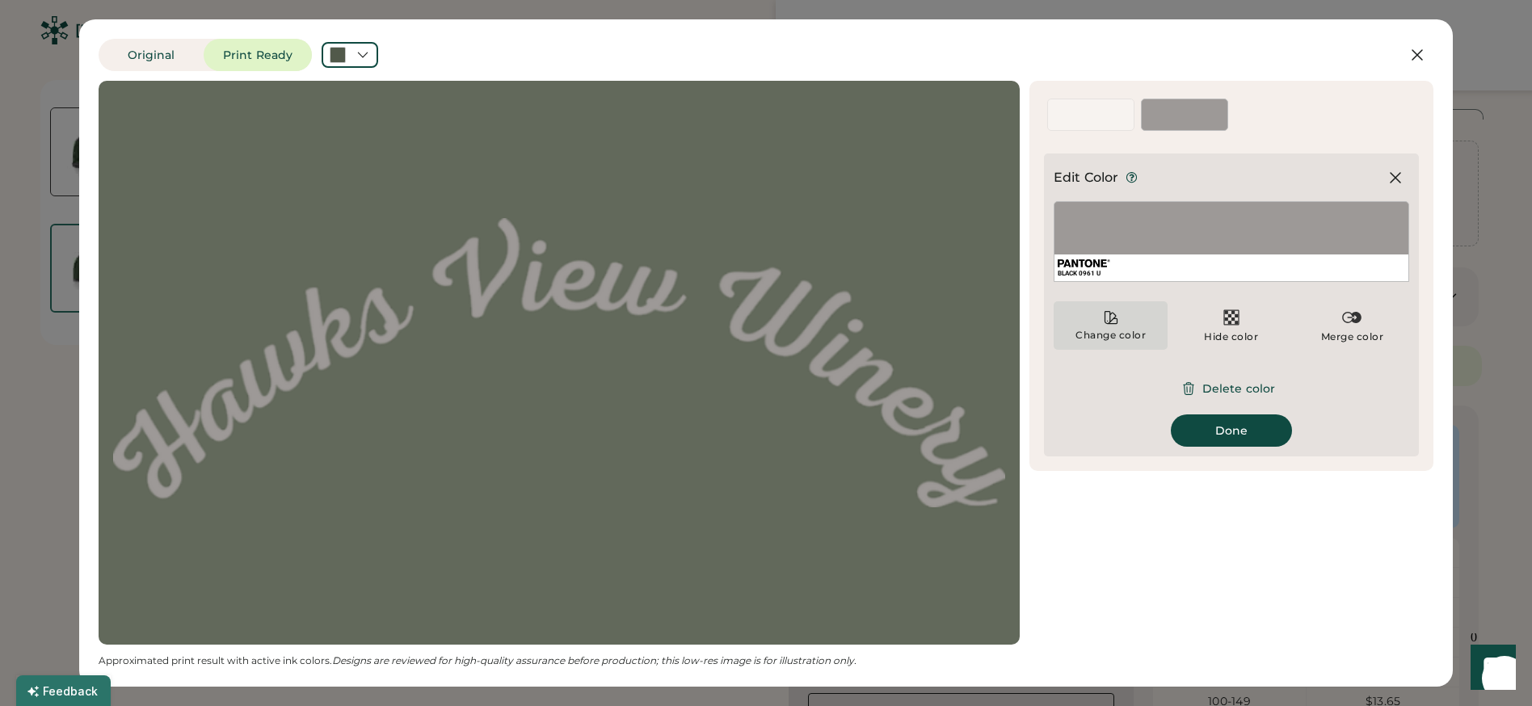
click at [1114, 326] on div "Change color" at bounding box center [1111, 325] width 114 height 48
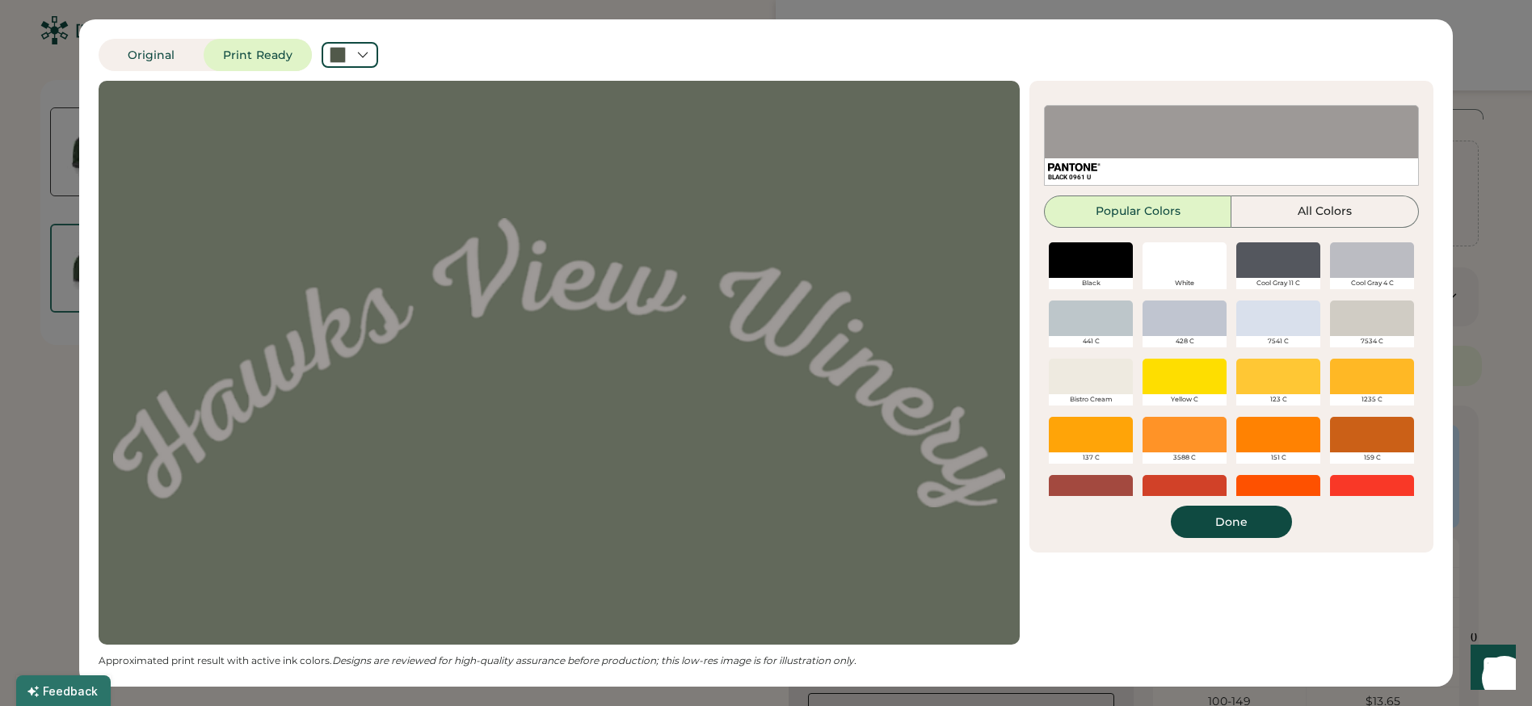
click at [1209, 262] on div at bounding box center [1185, 260] width 84 height 36
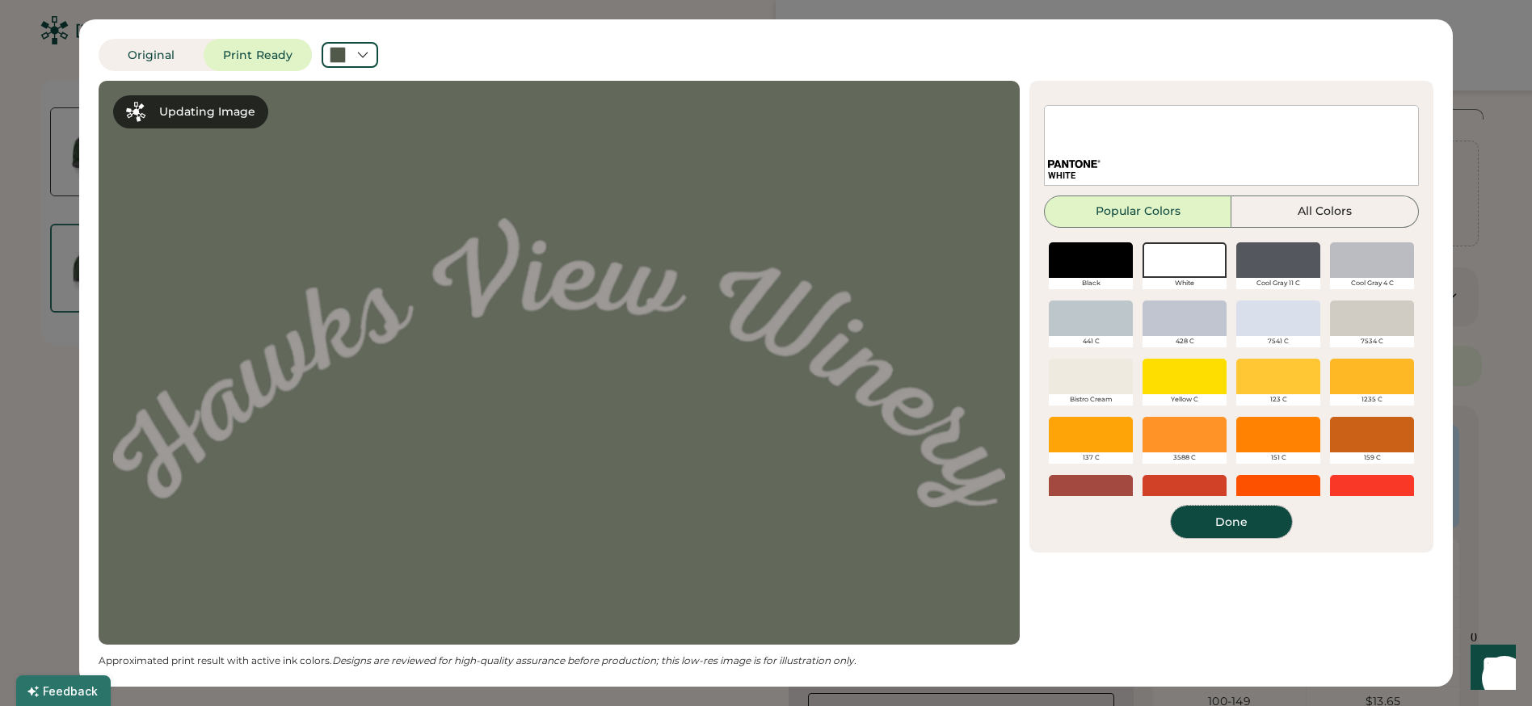
click at [1232, 526] on button "Done" at bounding box center [1231, 522] width 121 height 32
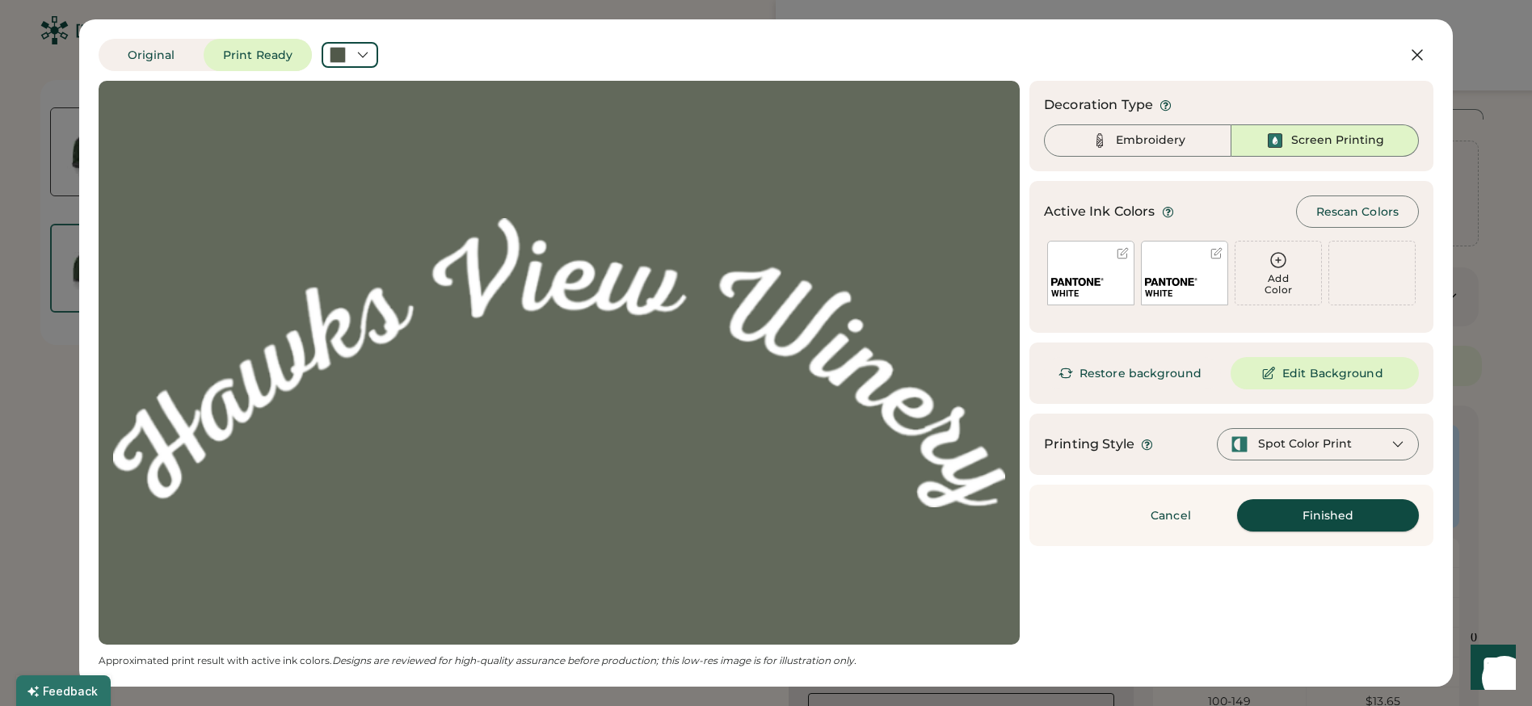
click at [1295, 515] on button "Finished" at bounding box center [1328, 515] width 182 height 32
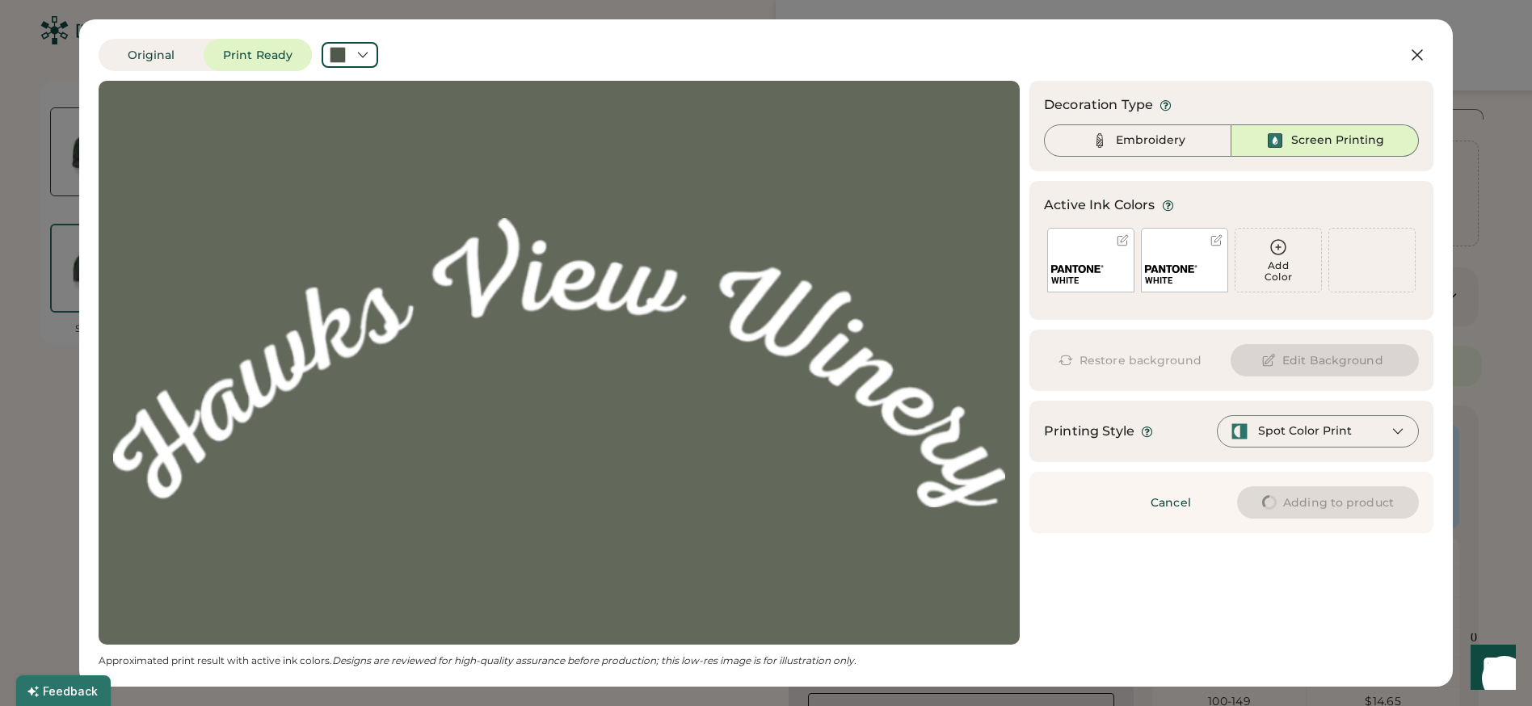
type input "****"
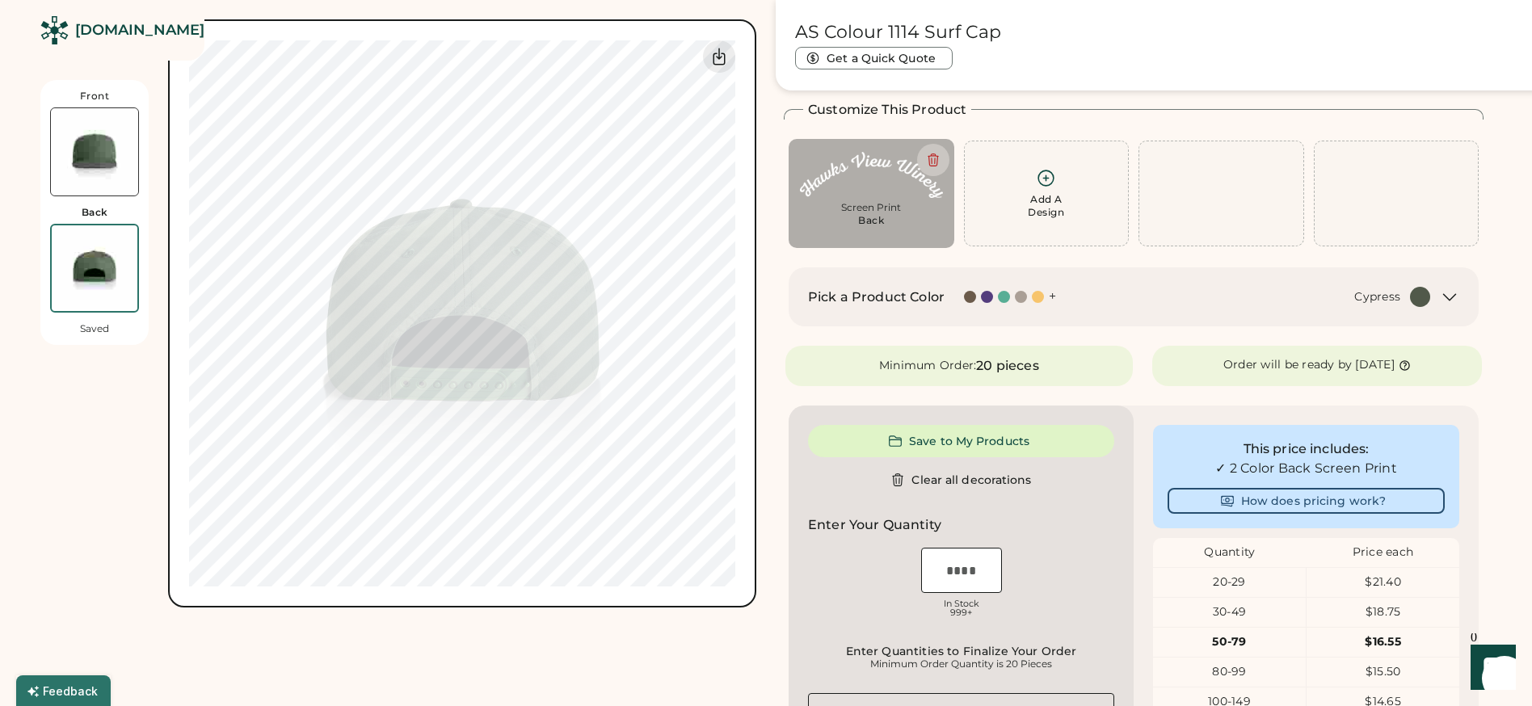
type input "****"
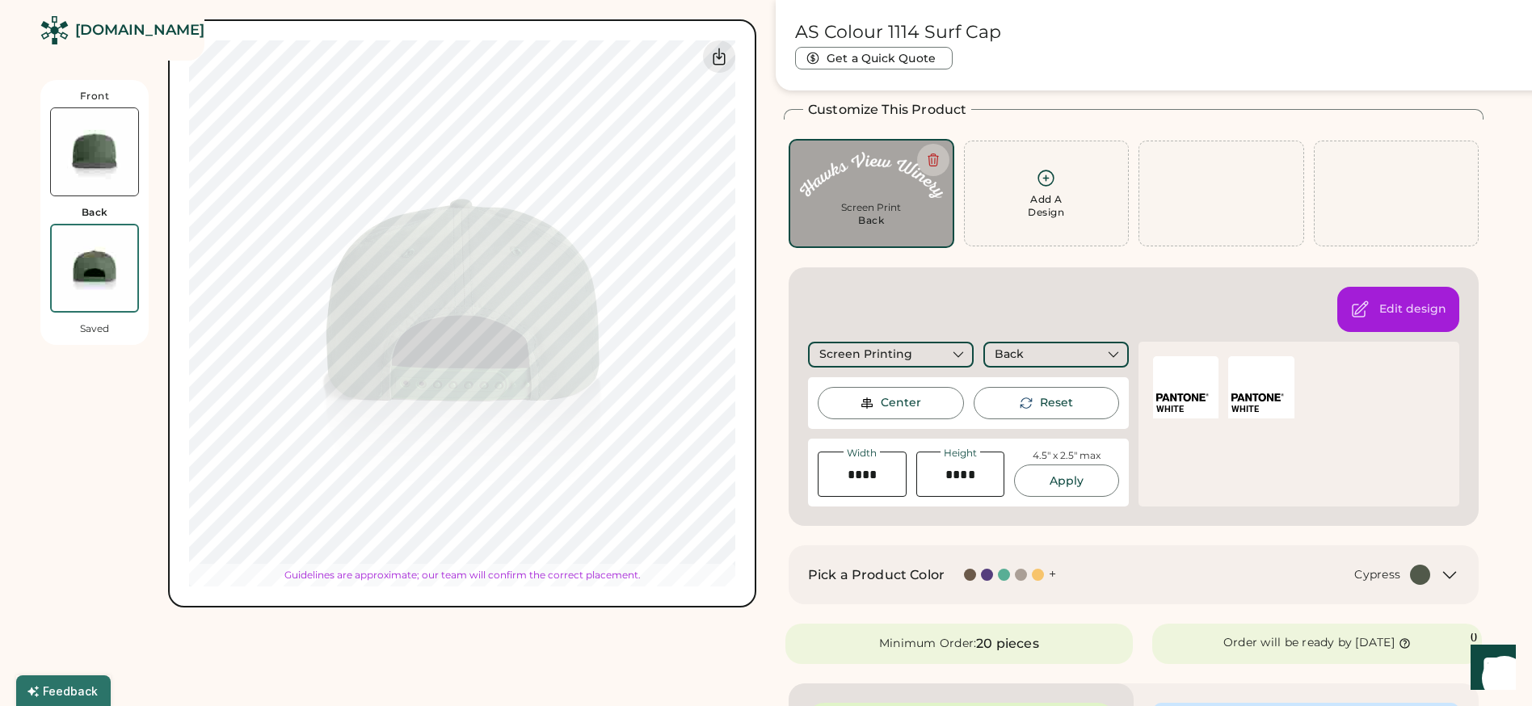
type input "****"
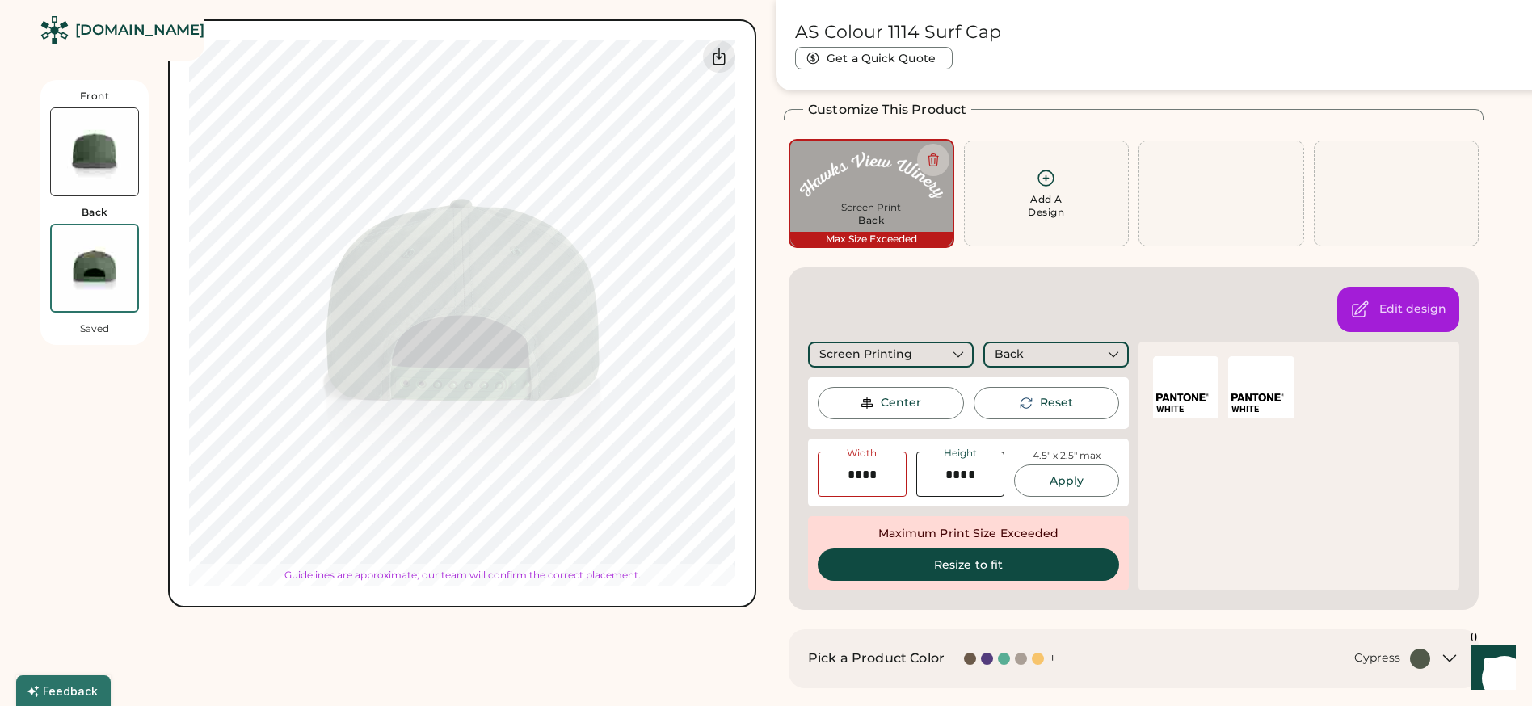
type input "****"
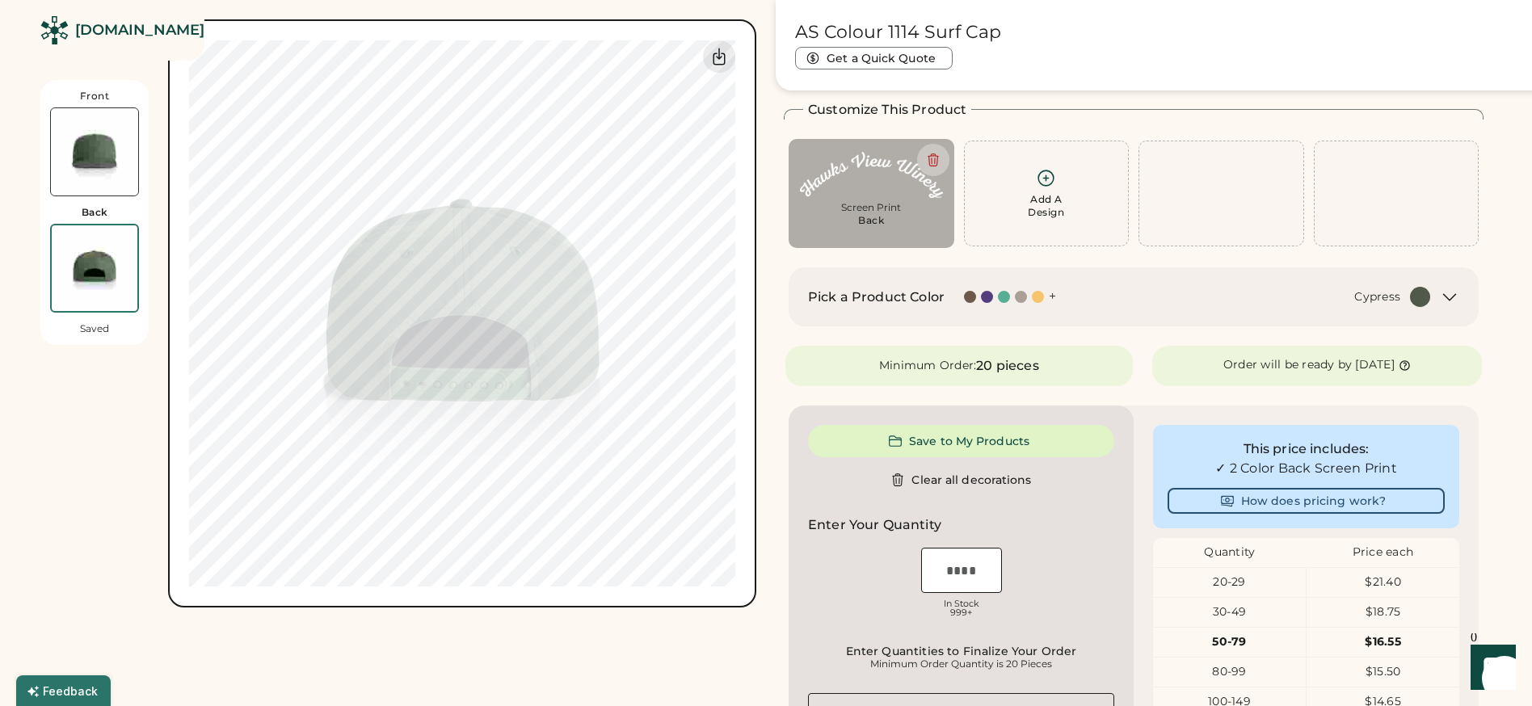
type input "****"
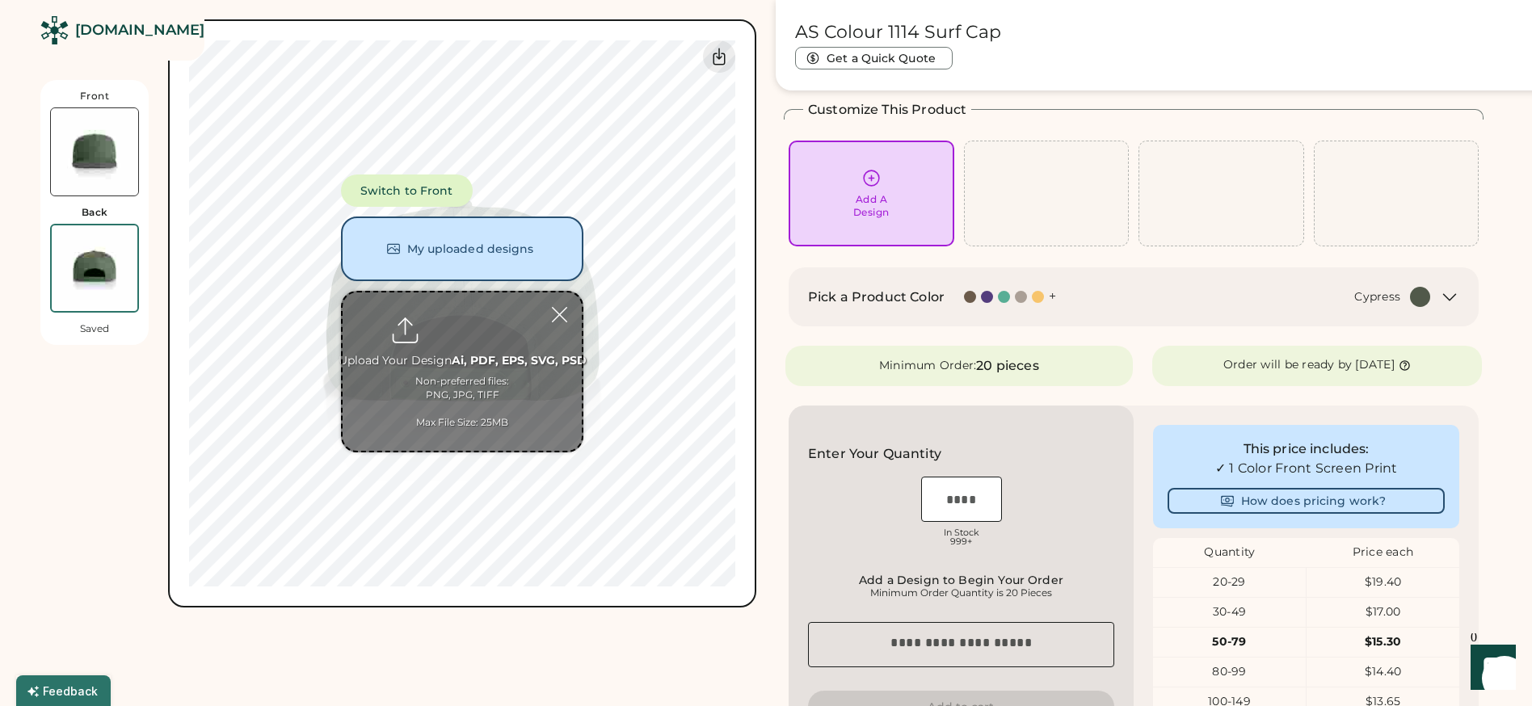
click at [120, 158] on img at bounding box center [94, 151] width 87 height 87
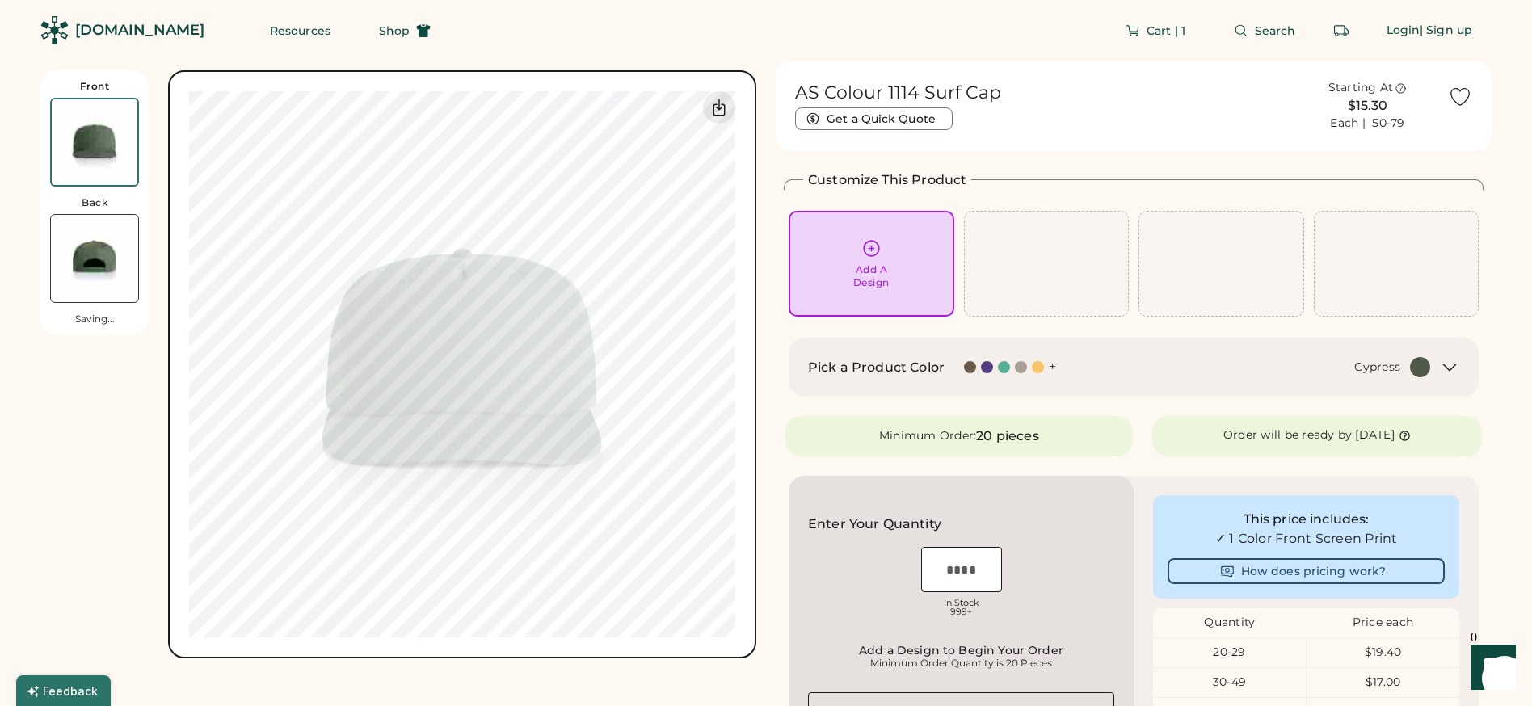
click at [91, 272] on img at bounding box center [94, 258] width 87 height 87
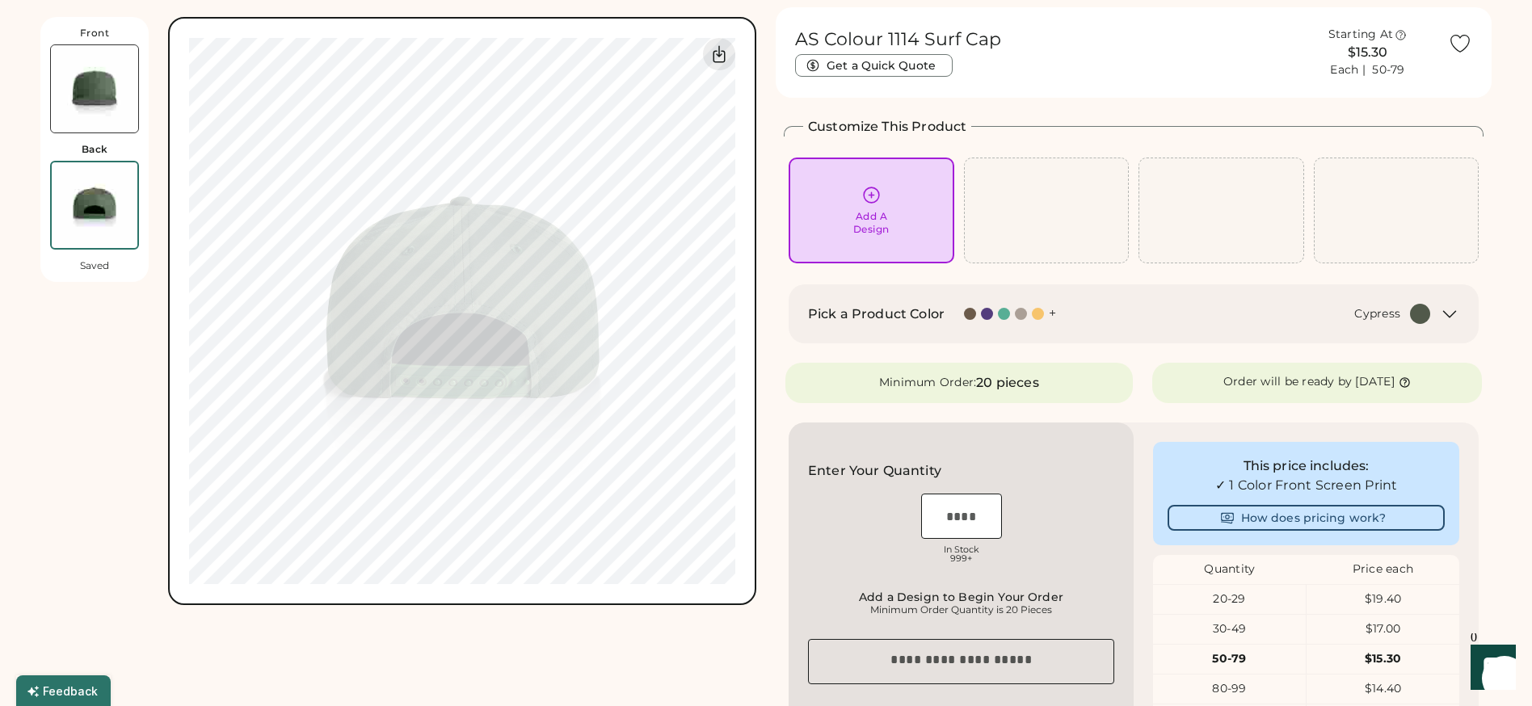
scroll to position [70, 0]
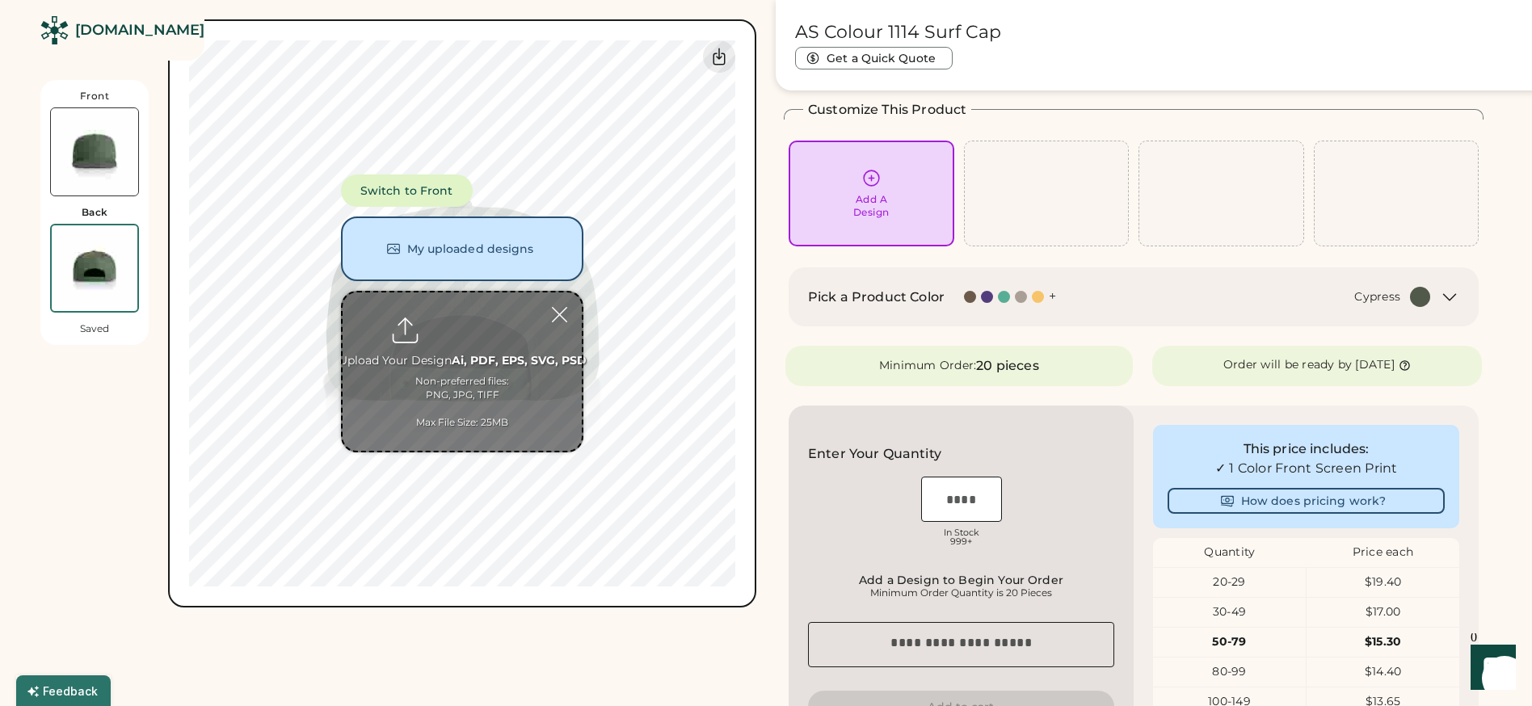
type input "**********"
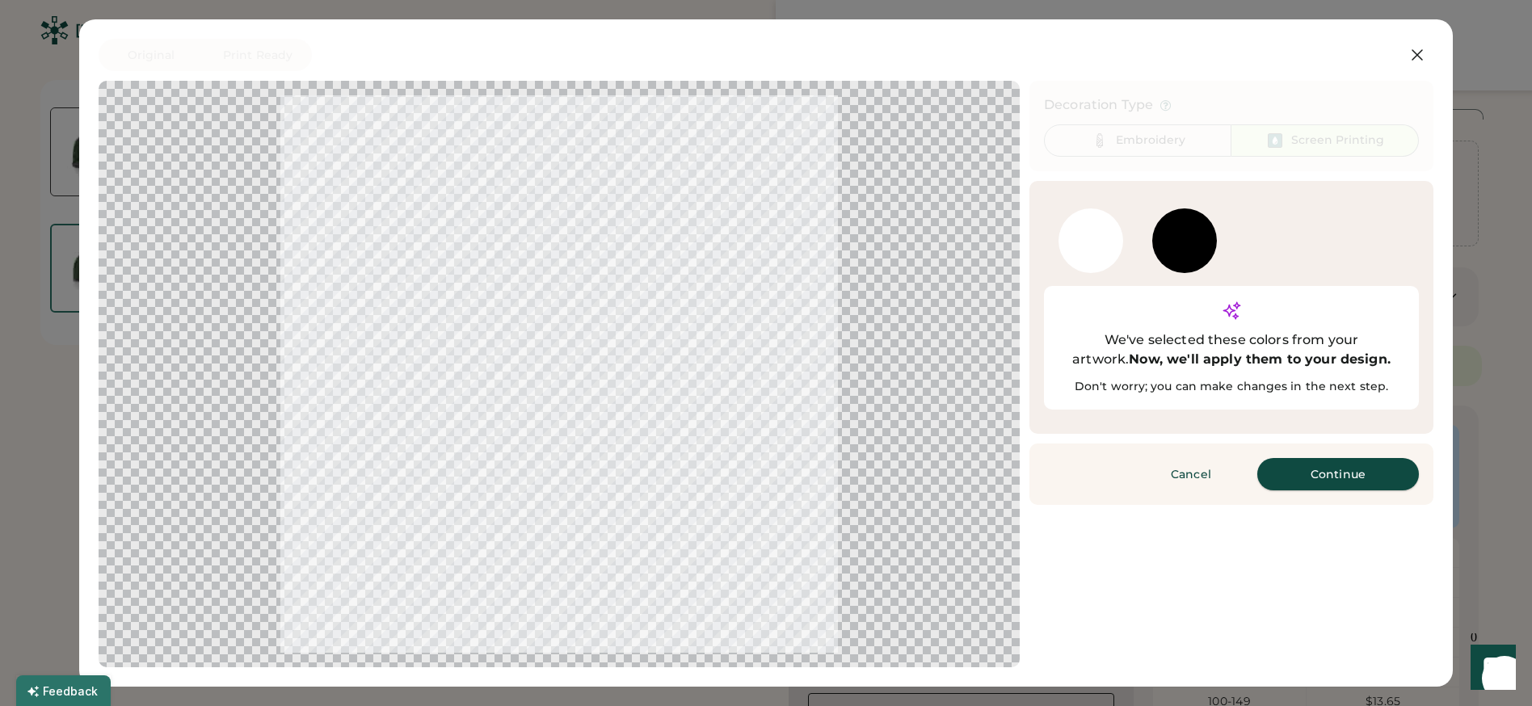
click at [1344, 458] on button "Continue" at bounding box center [1338, 474] width 162 height 32
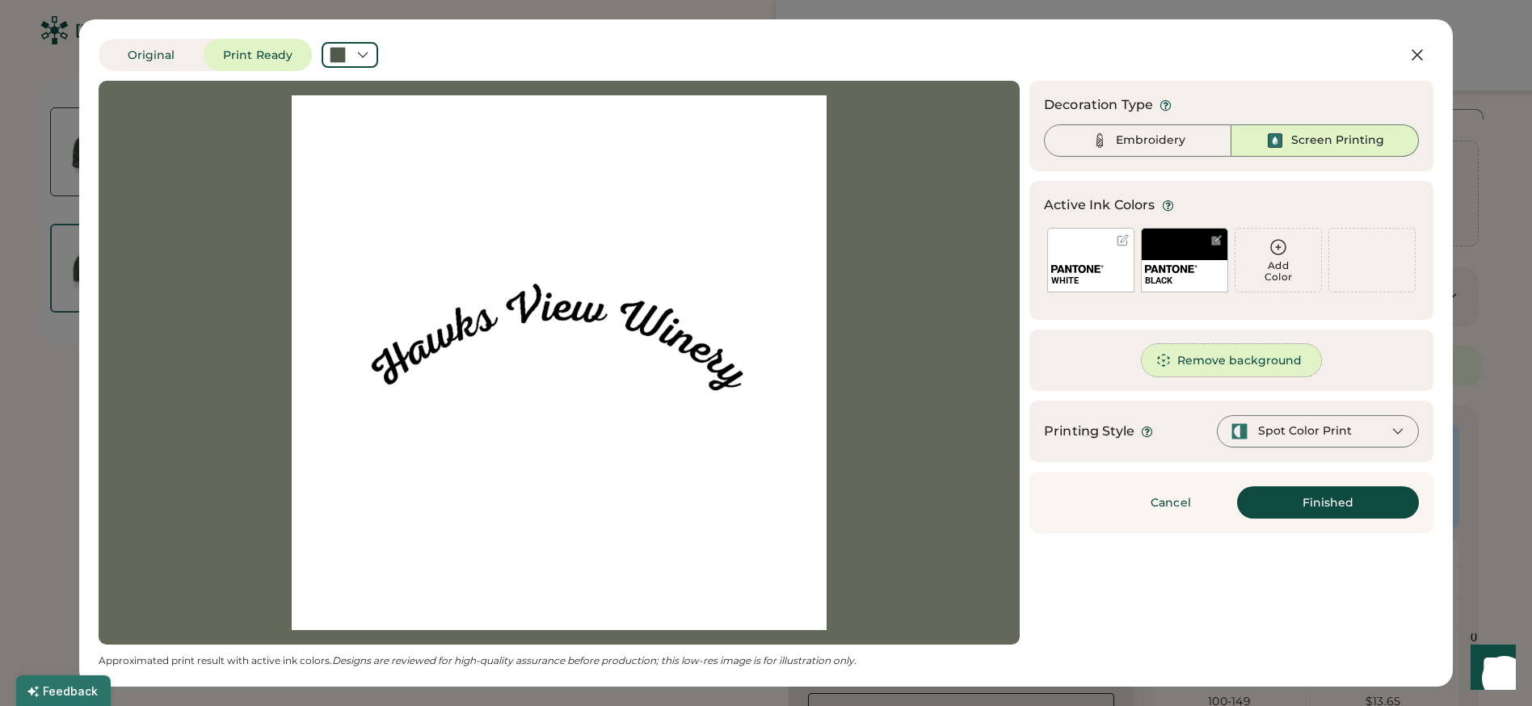
click at [1262, 360] on button "Remove background" at bounding box center [1232, 360] width 180 height 32
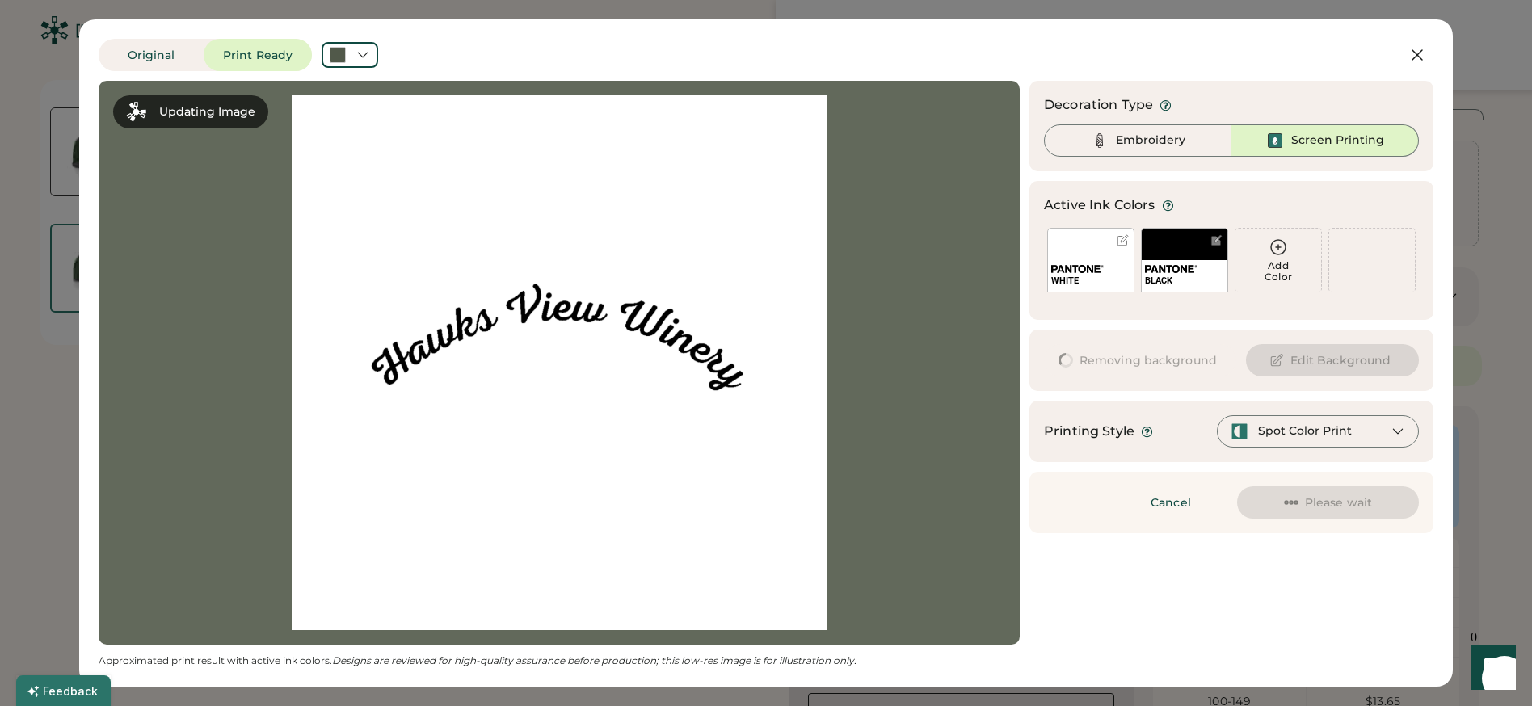
scroll to position [0, 0]
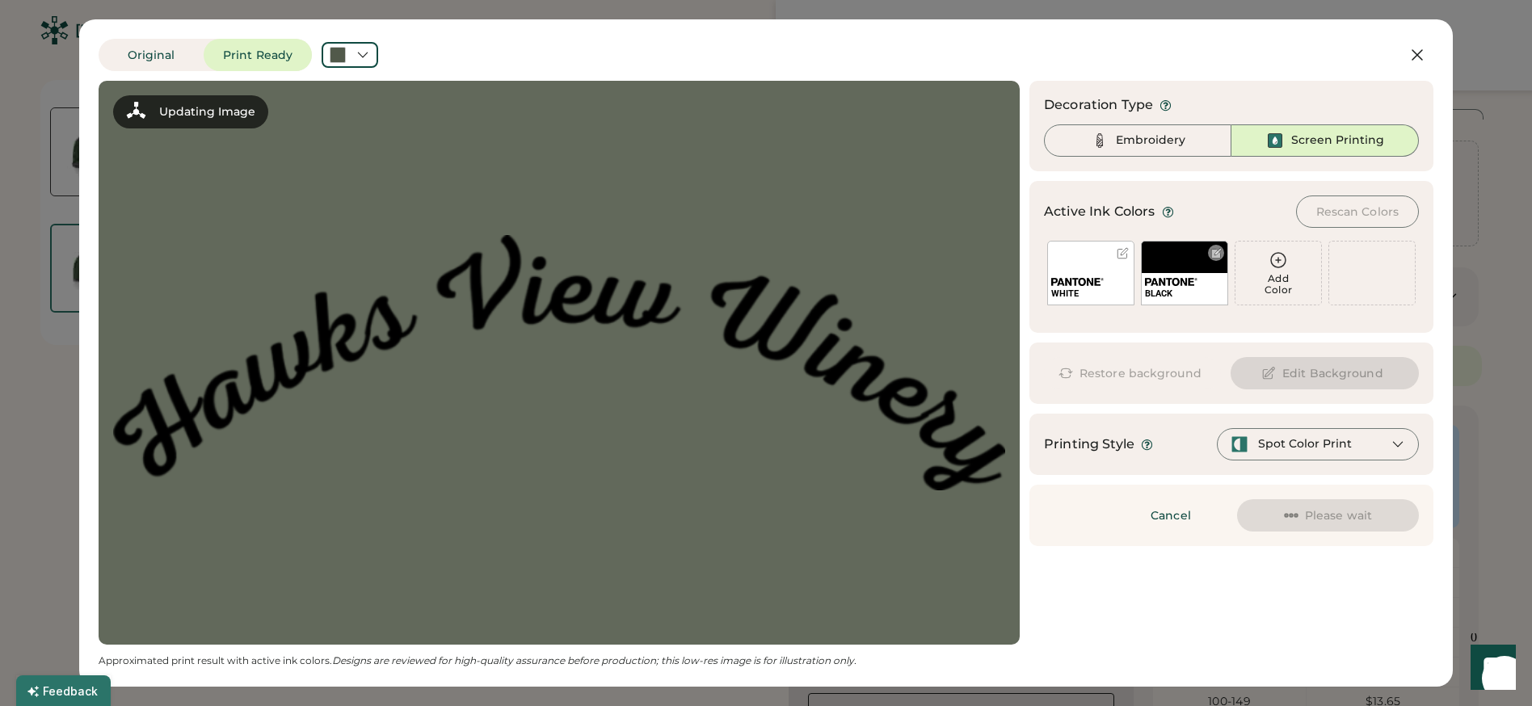
click at [1221, 258] on div at bounding box center [1217, 253] width 12 height 12
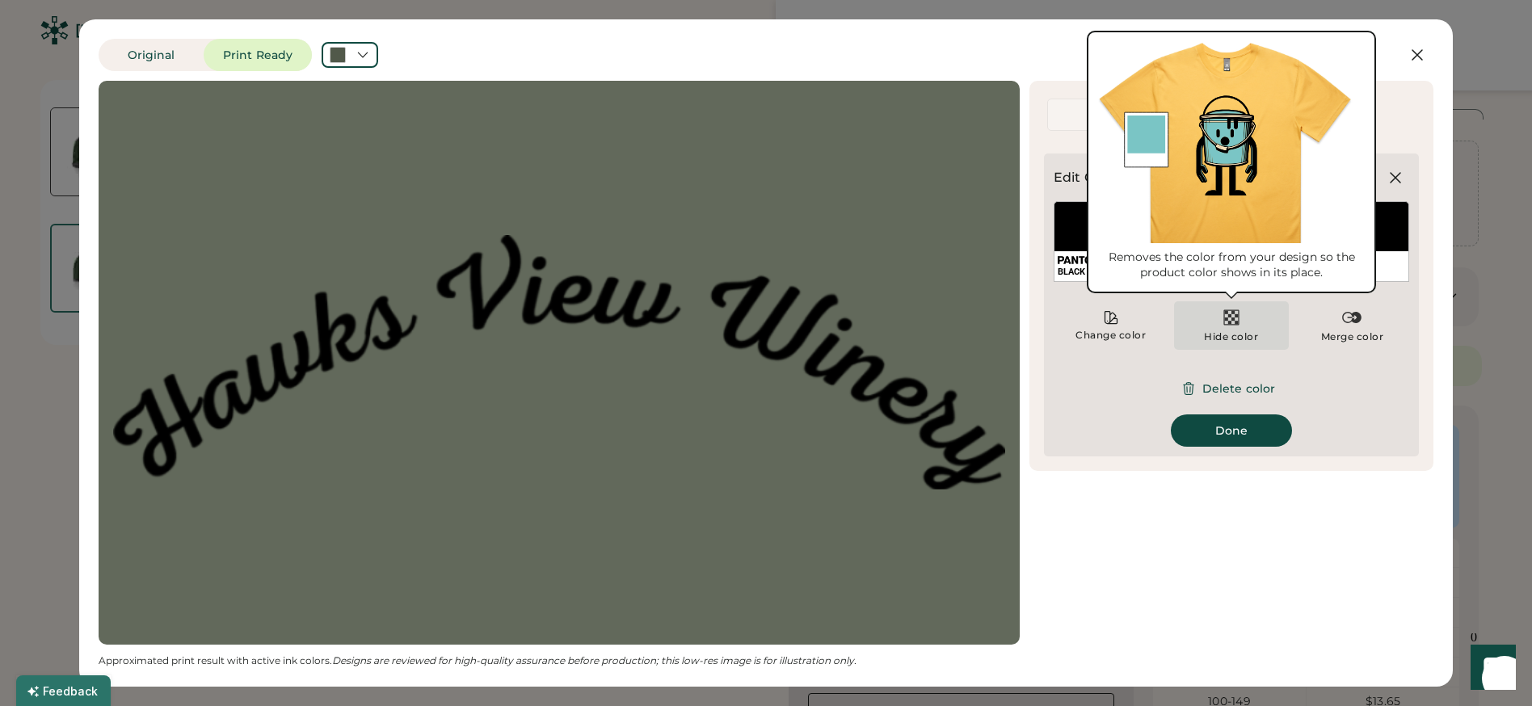
click at [1231, 319] on img at bounding box center [1231, 317] width 19 height 19
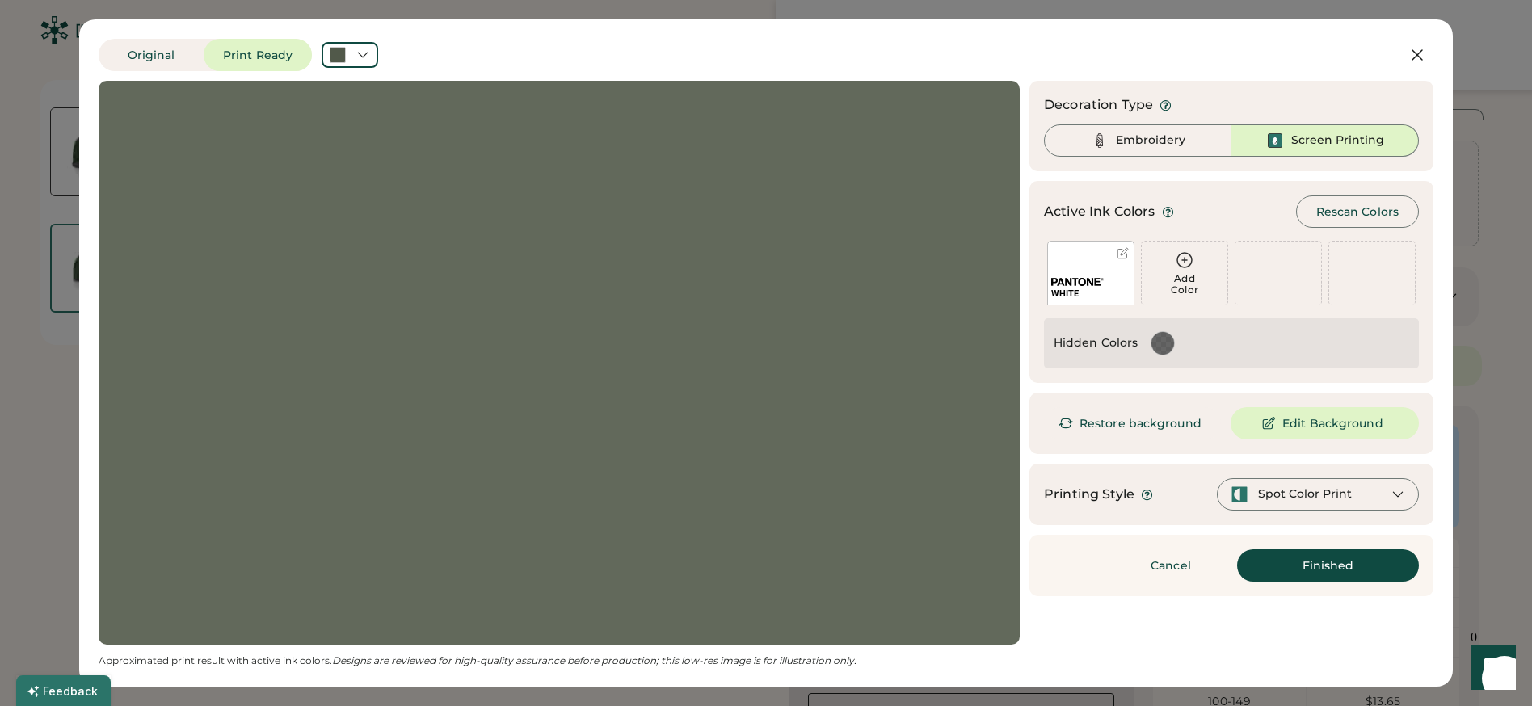
click at [1217, 251] on div "Add Color" at bounding box center [1185, 273] width 86 height 63
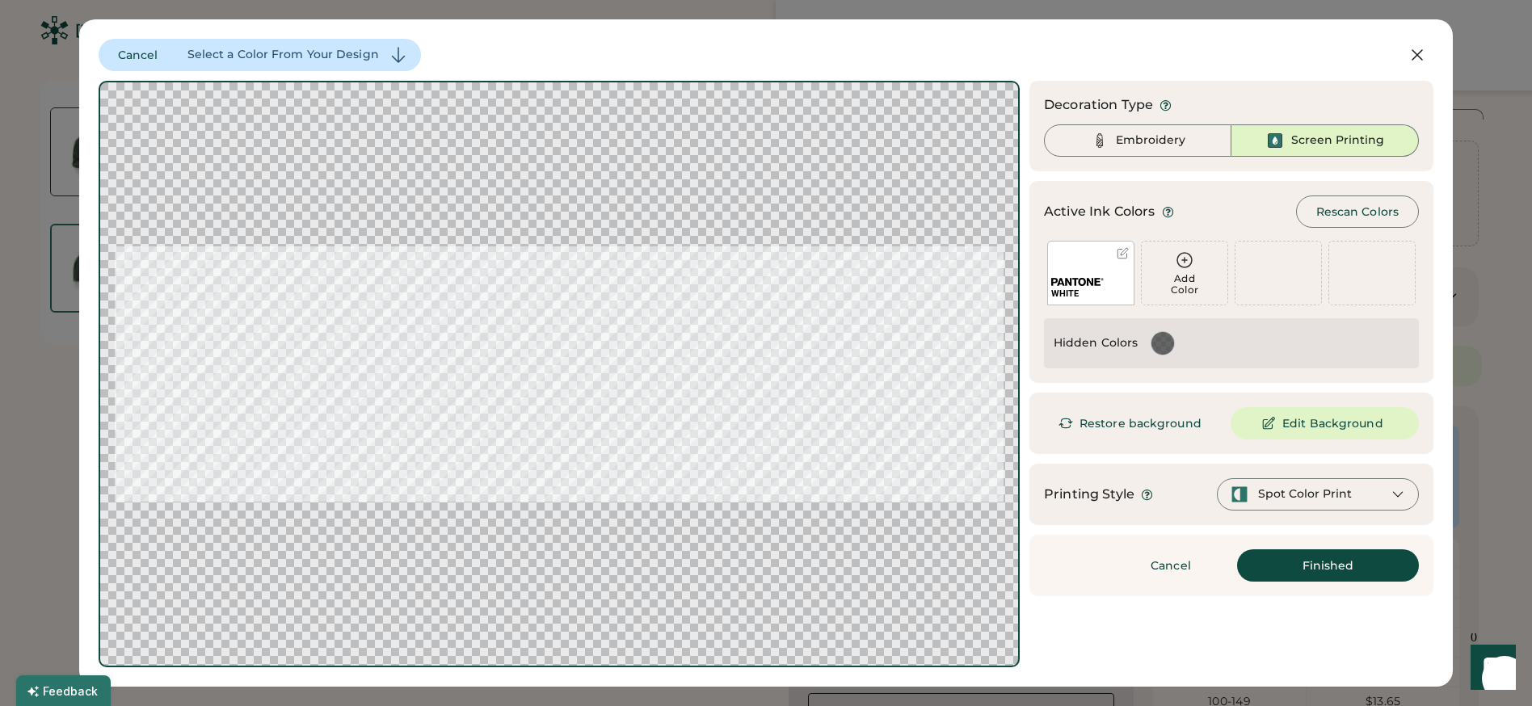
click at [1186, 264] on icon at bounding box center [1184, 260] width 19 height 19
click at [1184, 259] on icon at bounding box center [1184, 260] width 15 height 15
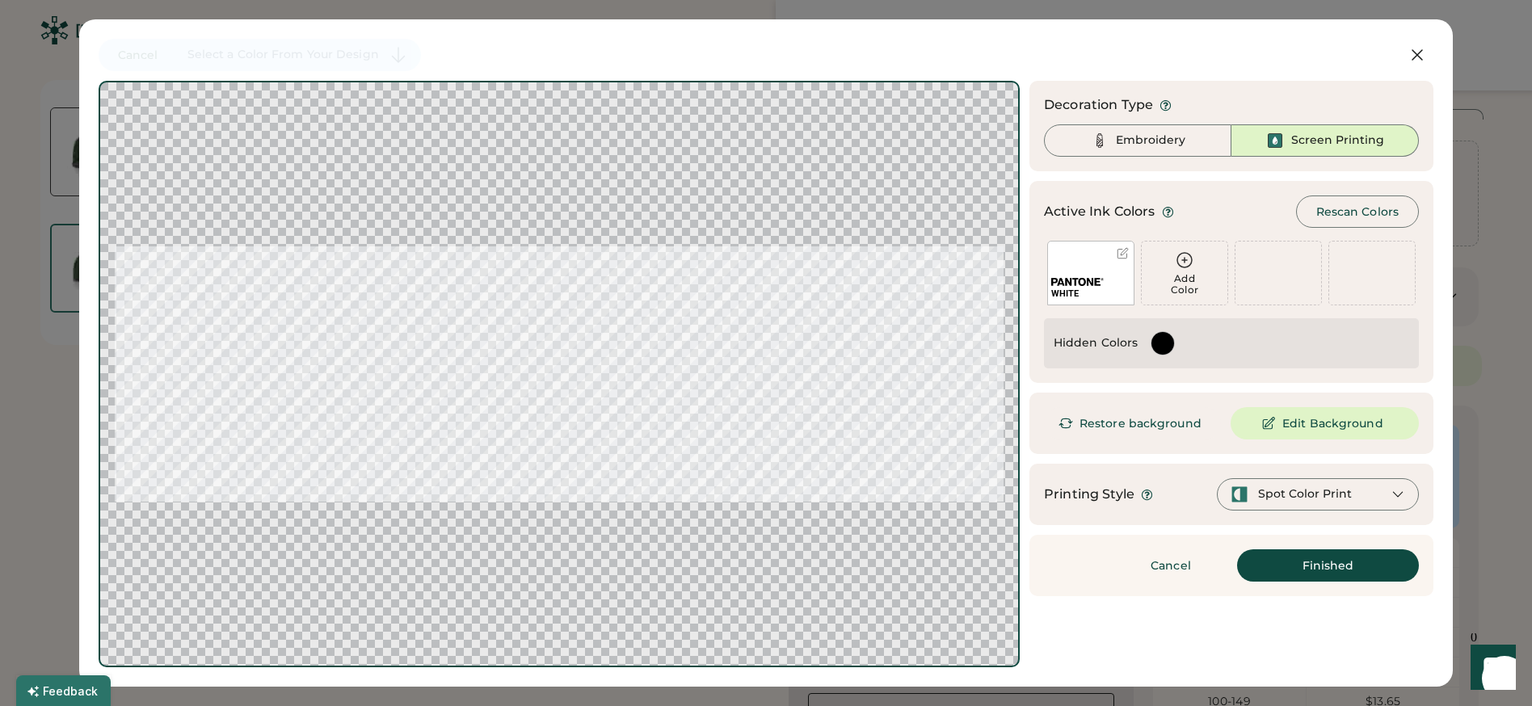
click at [1170, 340] on div at bounding box center [1163, 343] width 23 height 23
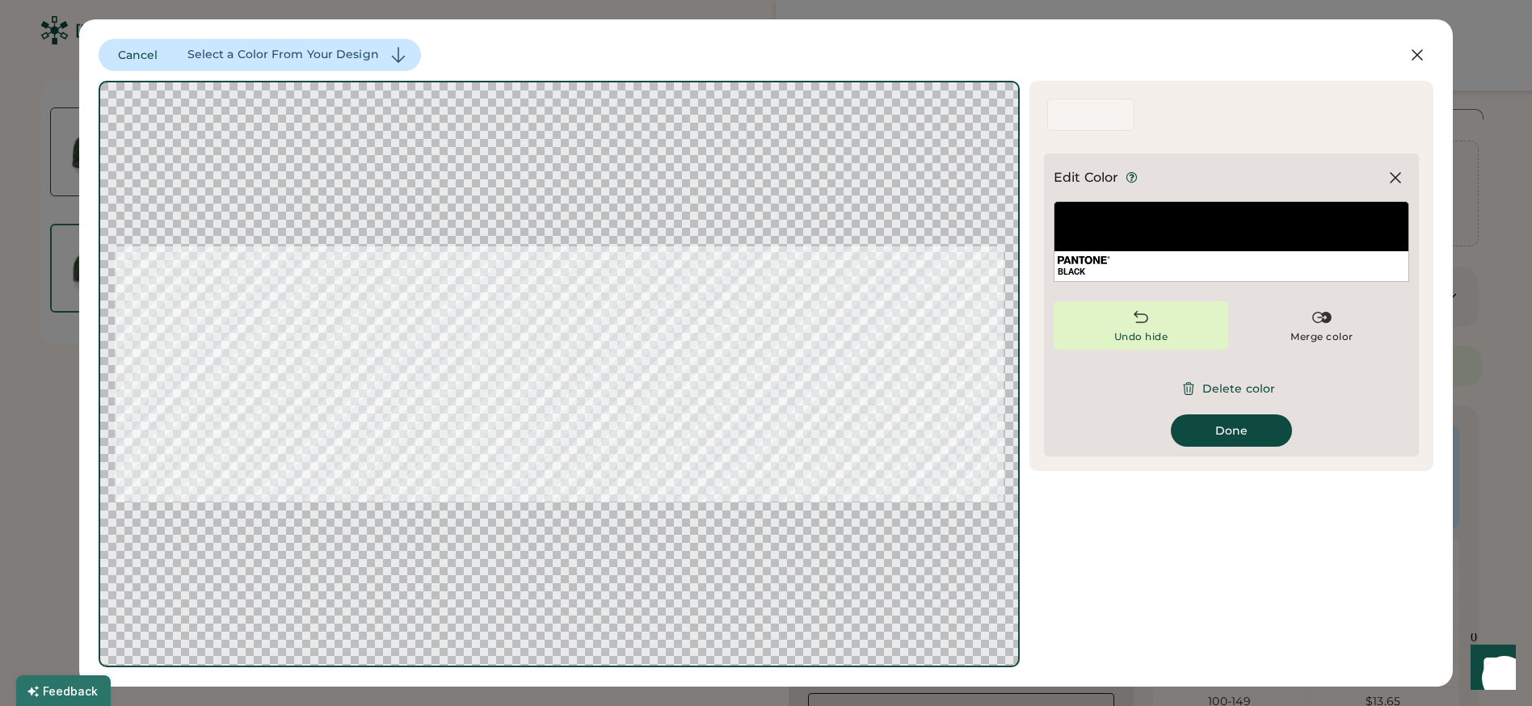
click at [1160, 321] on div "Undo hide" at bounding box center [1141, 325] width 175 height 48
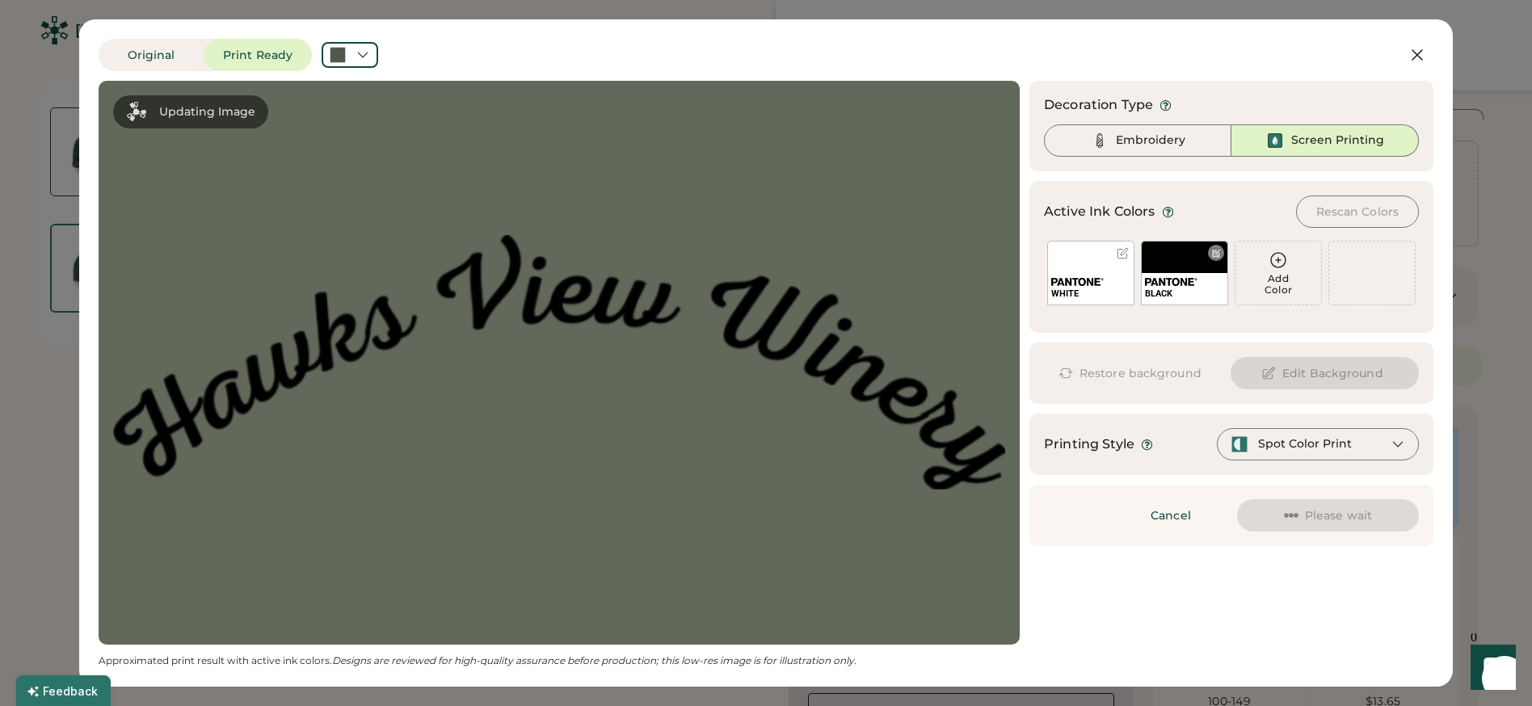
click at [1214, 255] on div at bounding box center [1217, 253] width 12 height 12
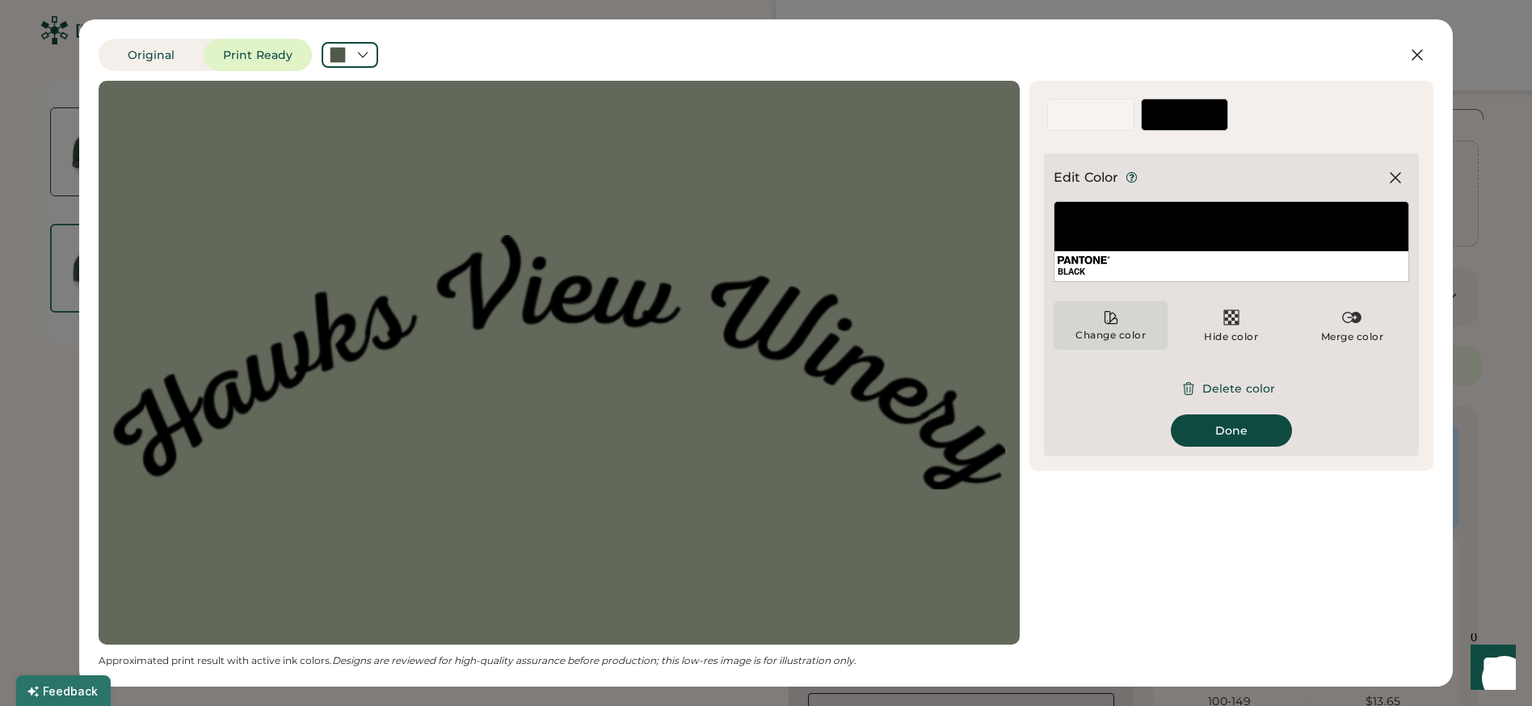
click at [1136, 333] on div "Change color" at bounding box center [1111, 335] width 72 height 13
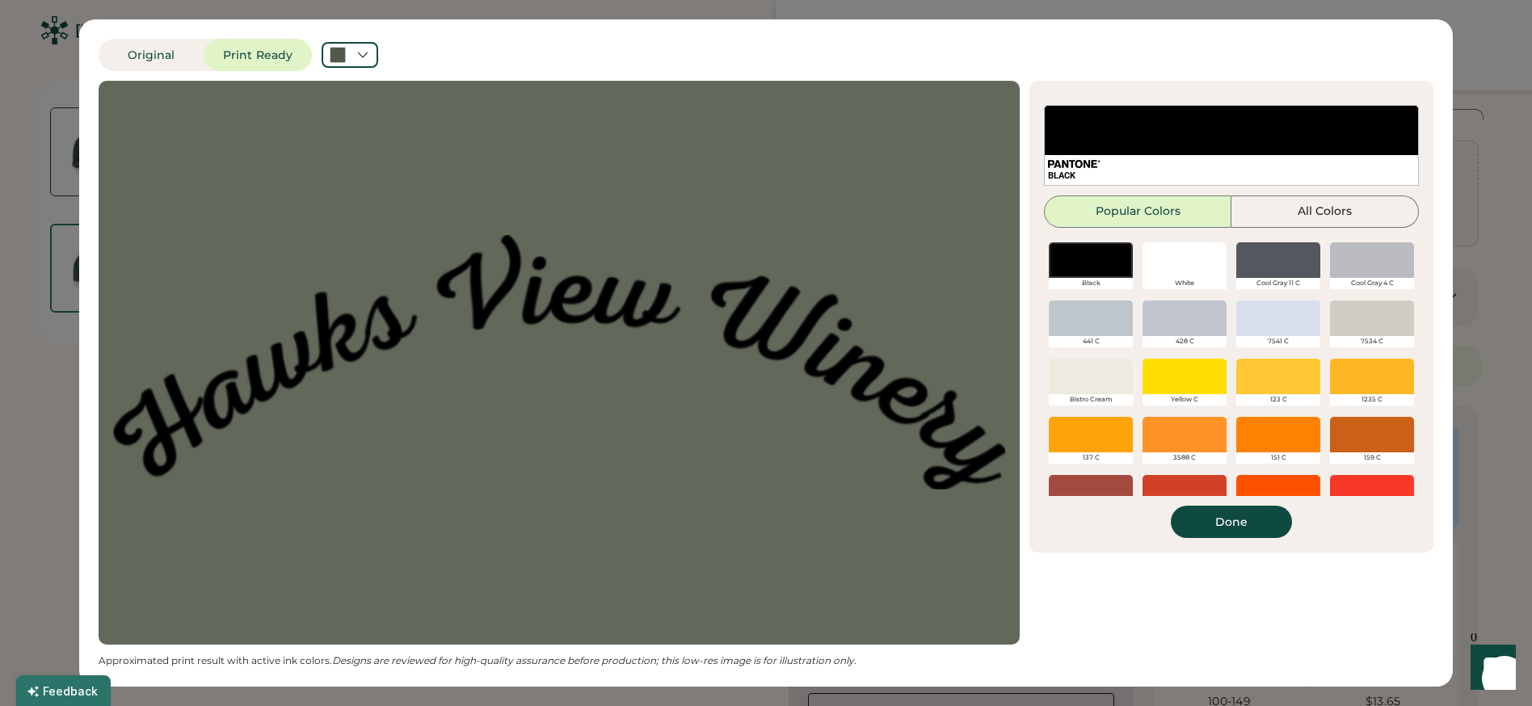
click at [1172, 270] on div at bounding box center [1185, 260] width 84 height 36
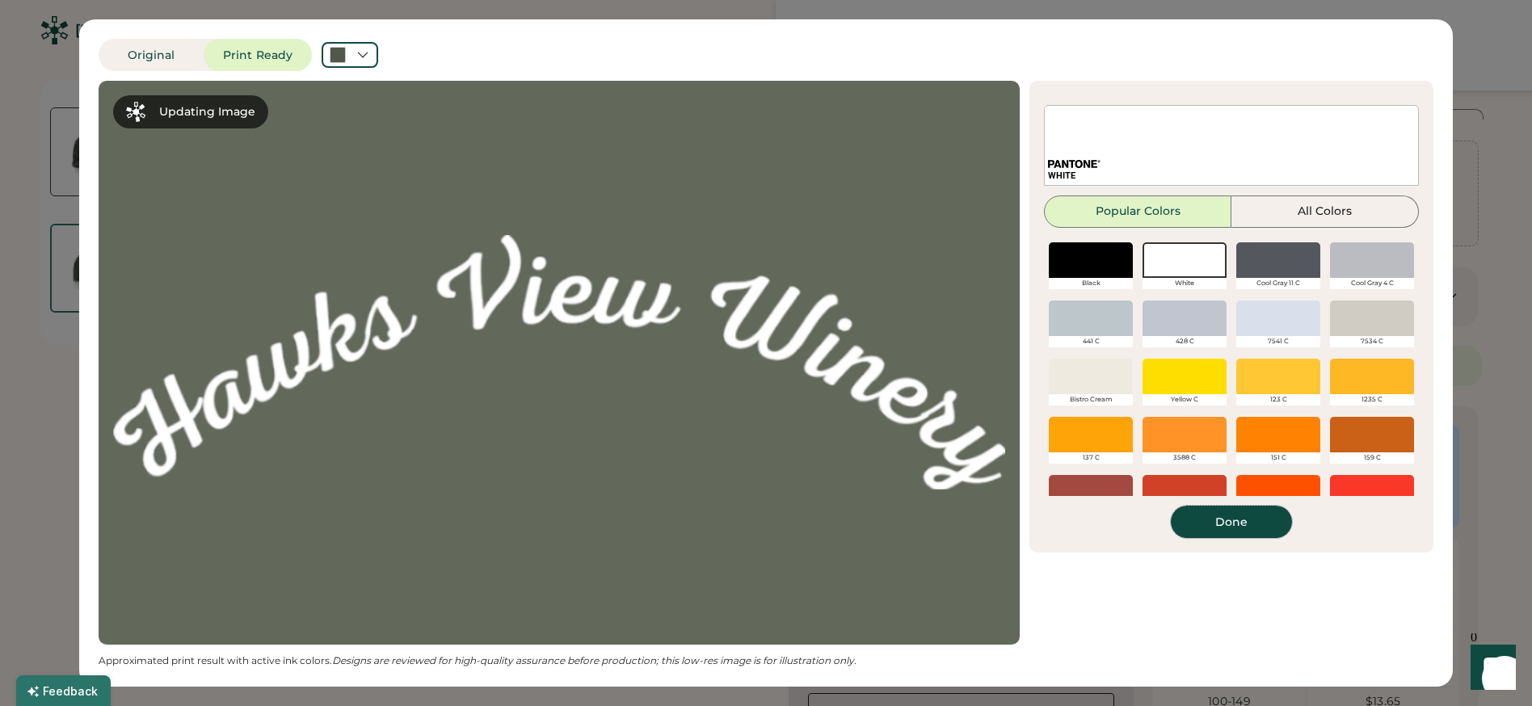
click at [1231, 524] on button "Done" at bounding box center [1231, 522] width 121 height 32
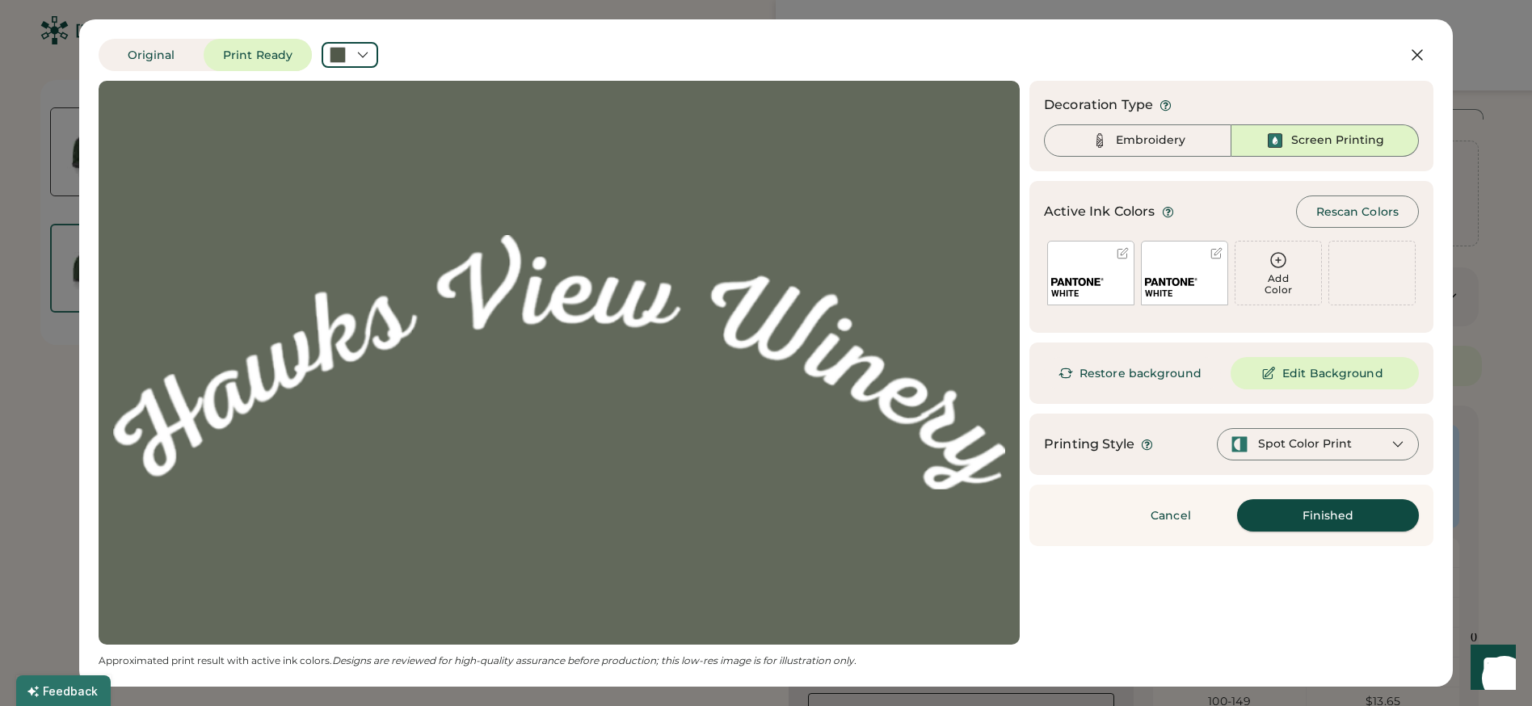
click at [1348, 520] on button "Finished" at bounding box center [1328, 515] width 182 height 32
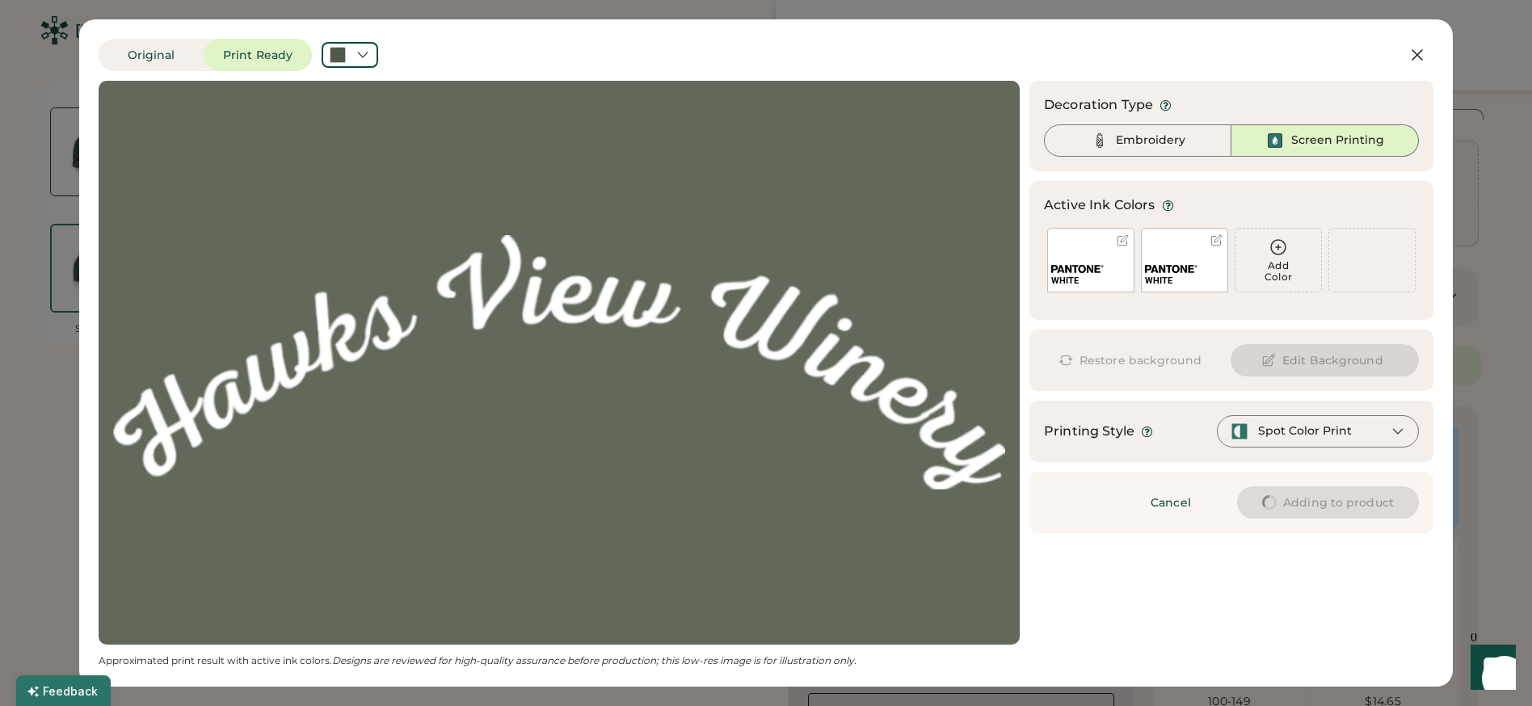
type input "****"
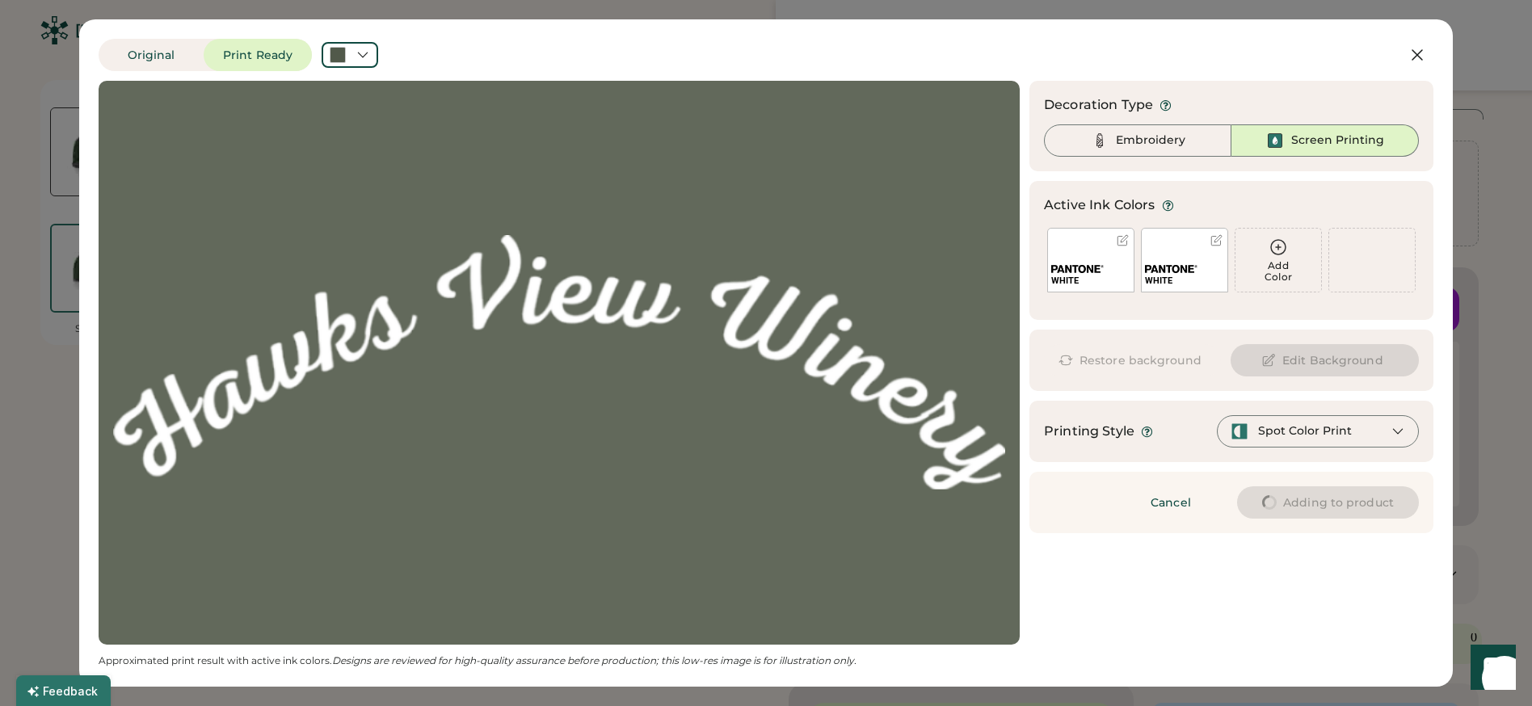
type input "****"
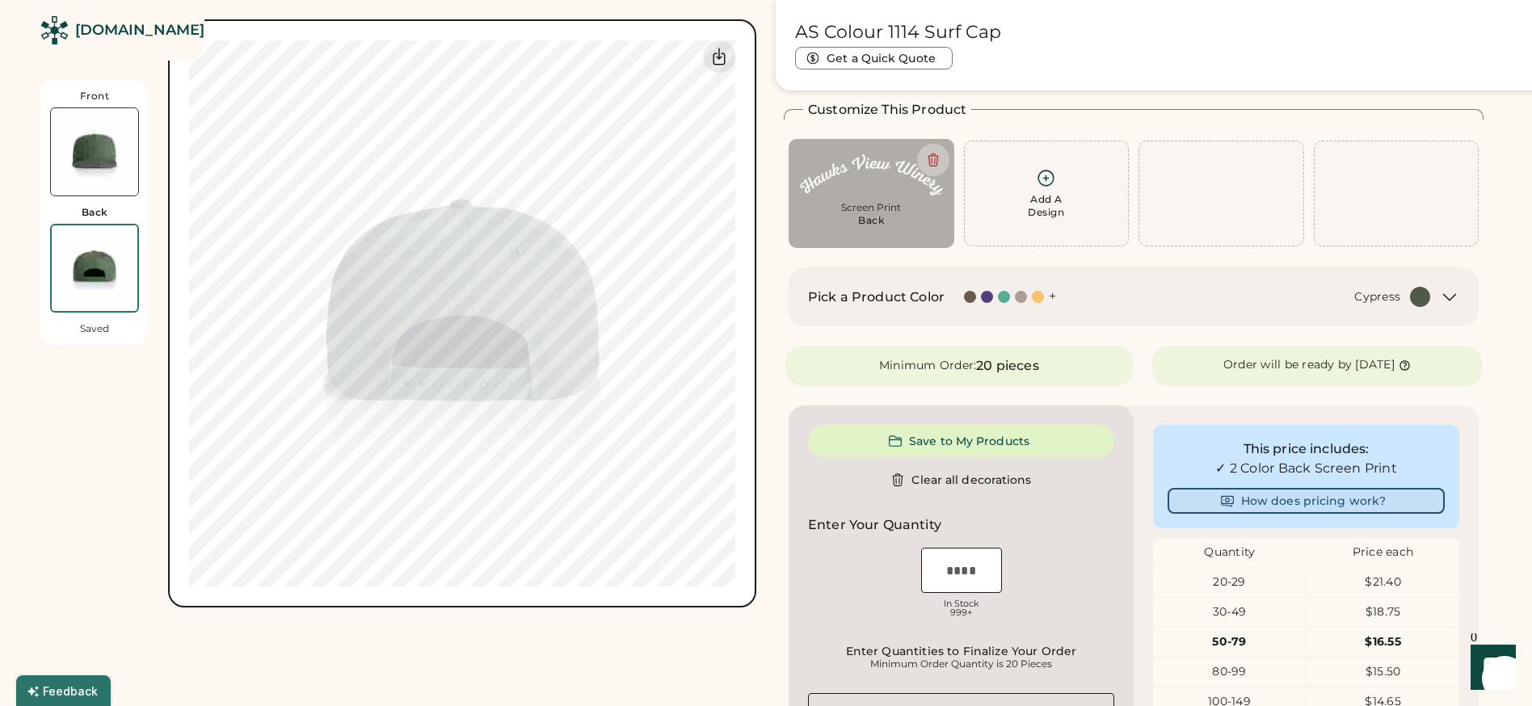
type input "****"
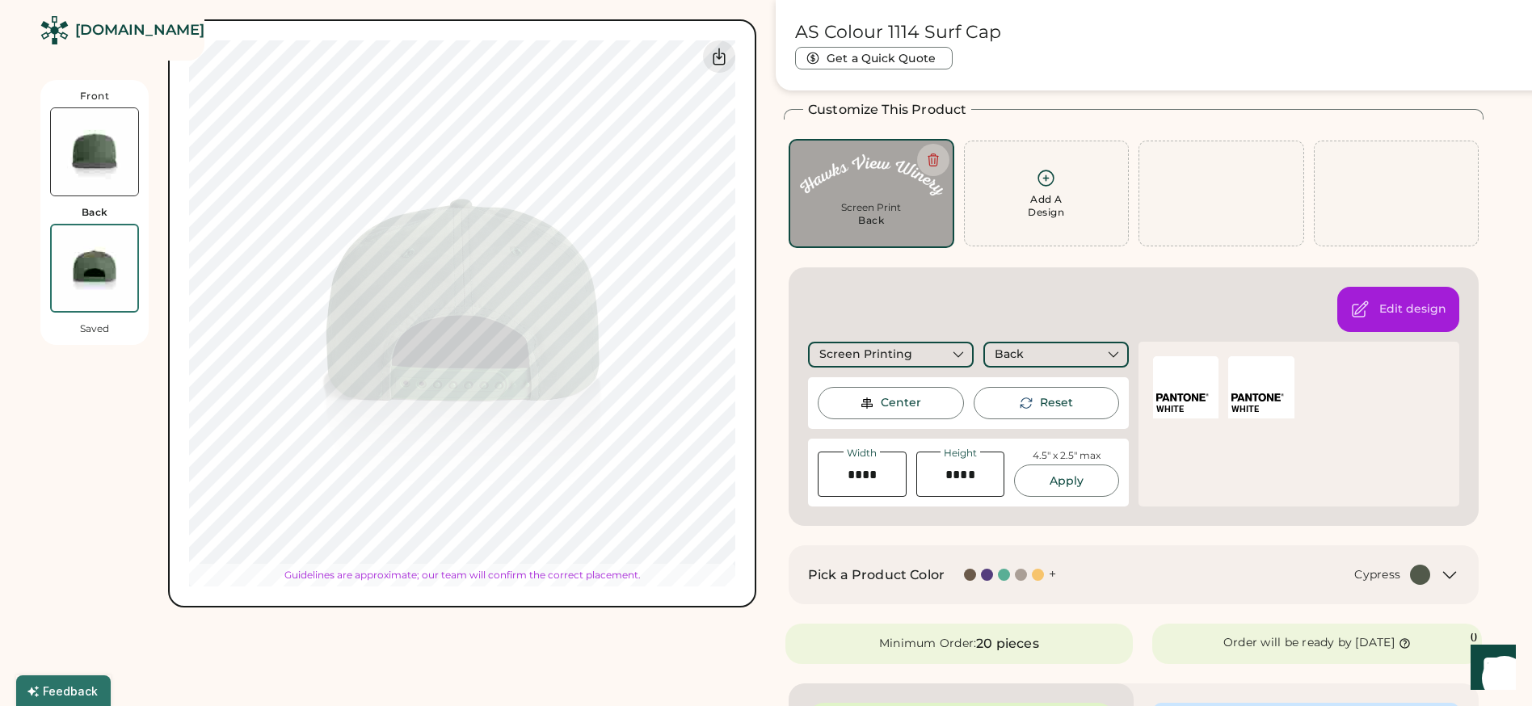
type input "****"
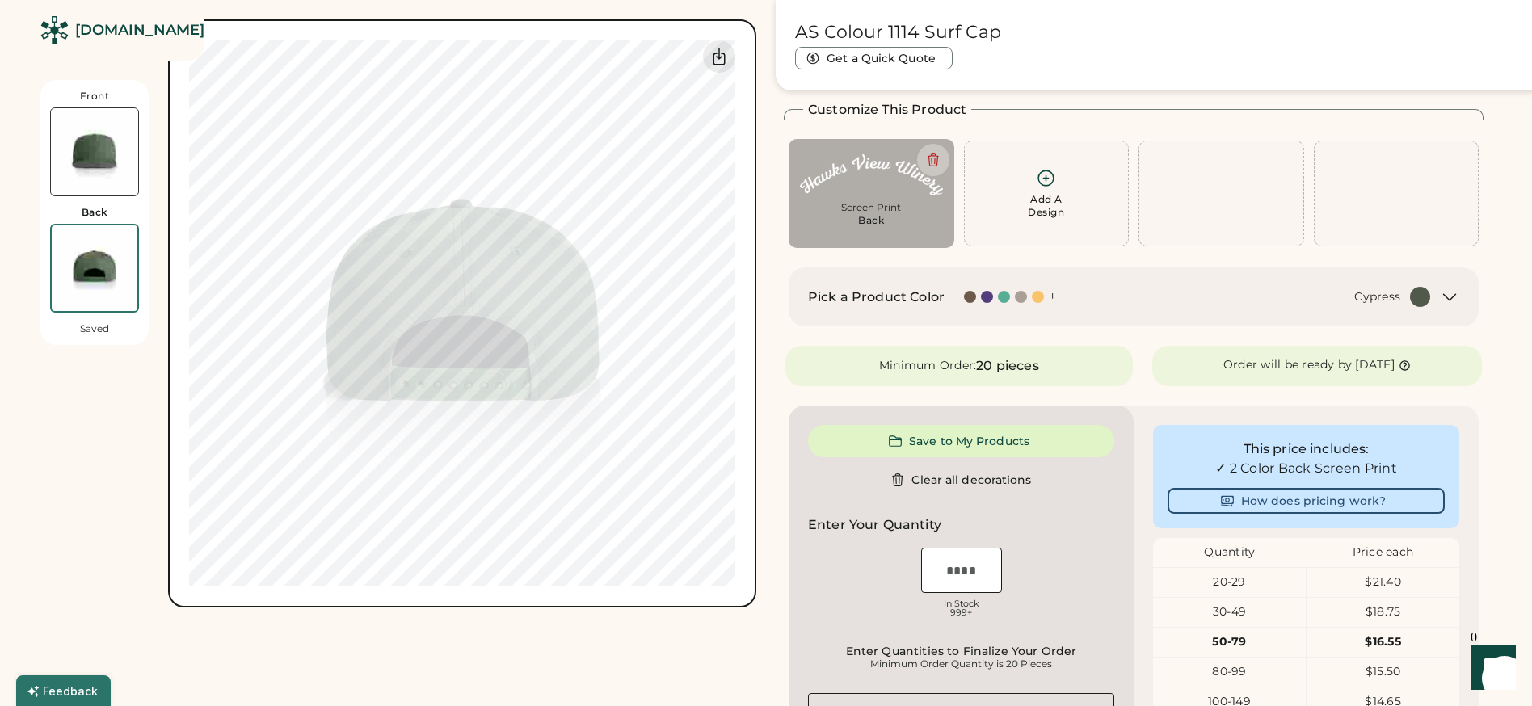
drag, startPoint x: 97, startPoint y: 173, endPoint x: 109, endPoint y: 186, distance: 17.7
click at [97, 173] on img at bounding box center [94, 151] width 87 height 87
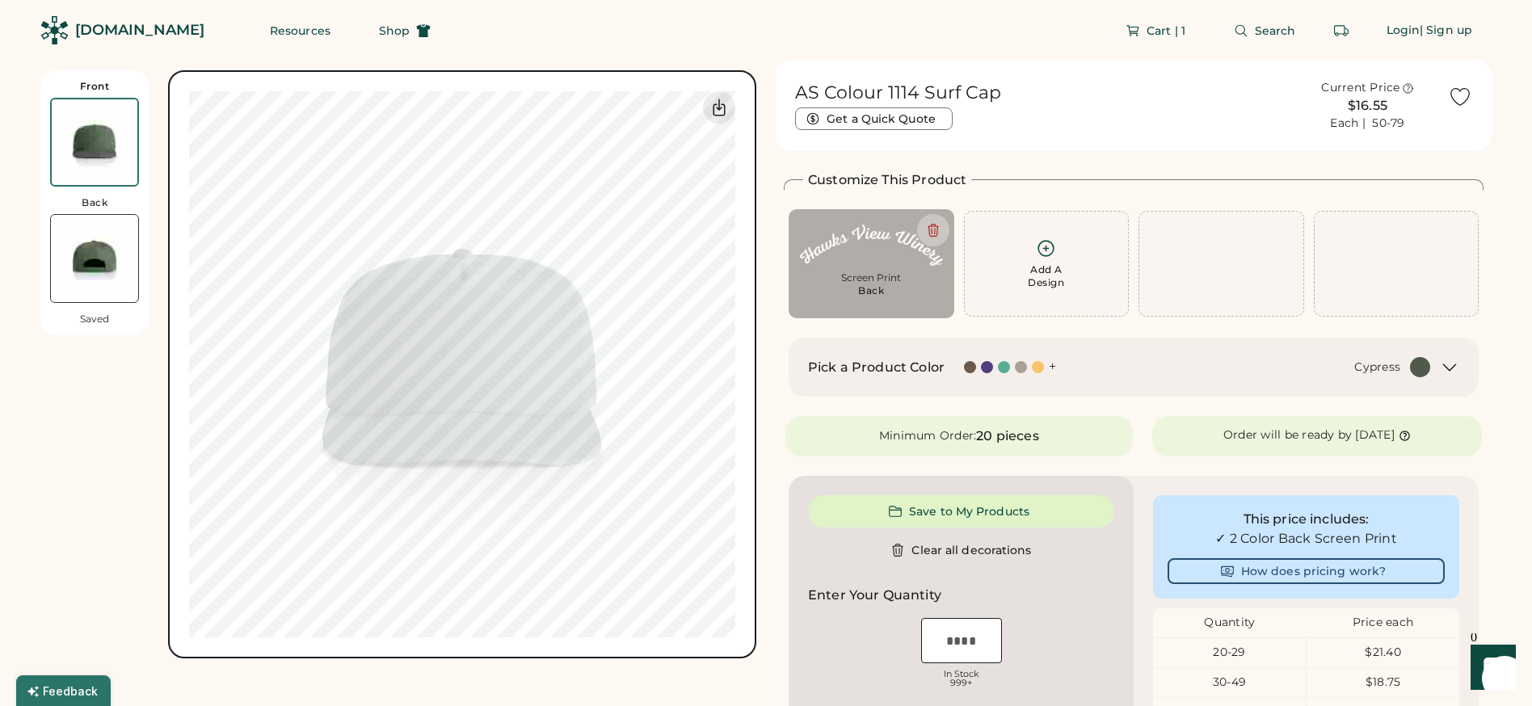
click at [1052, 247] on icon at bounding box center [1046, 248] width 20 height 20
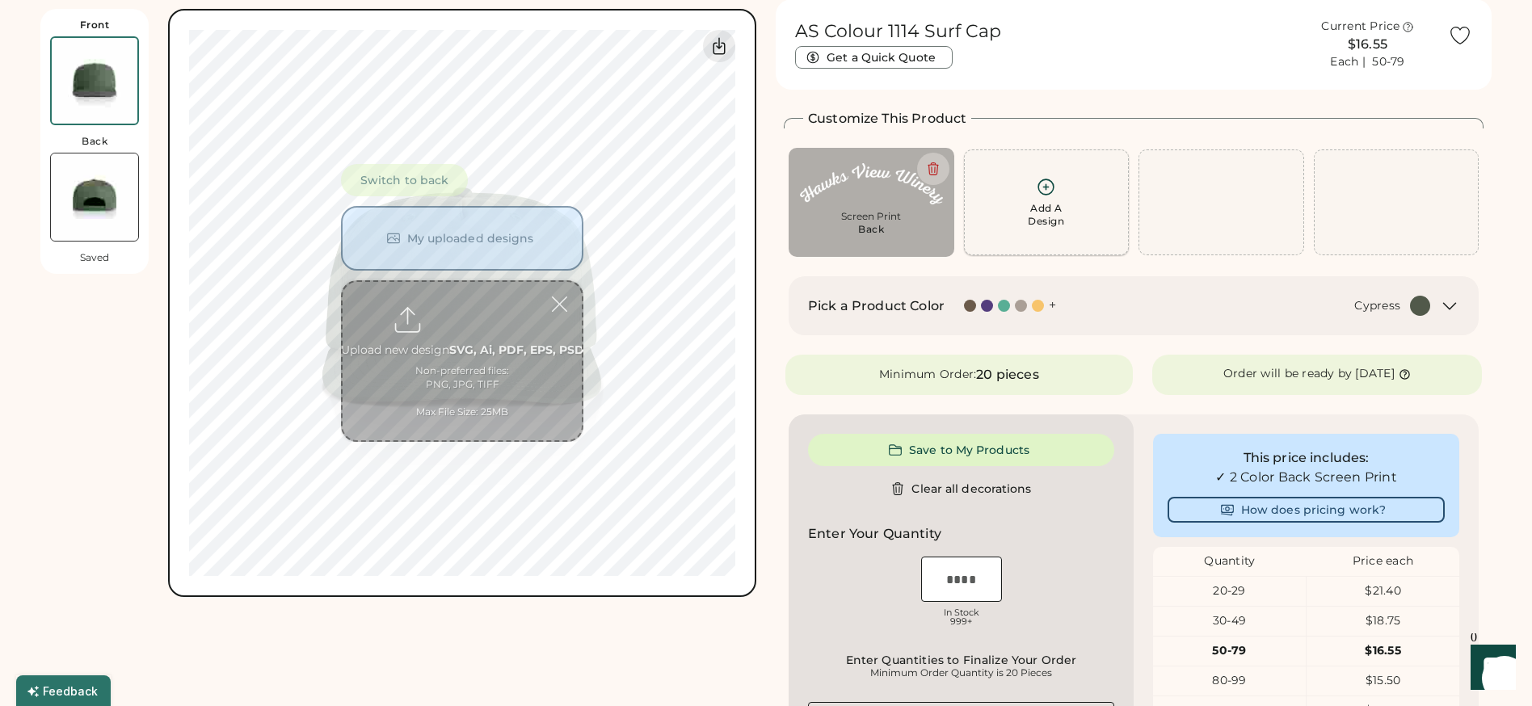
scroll to position [70, 0]
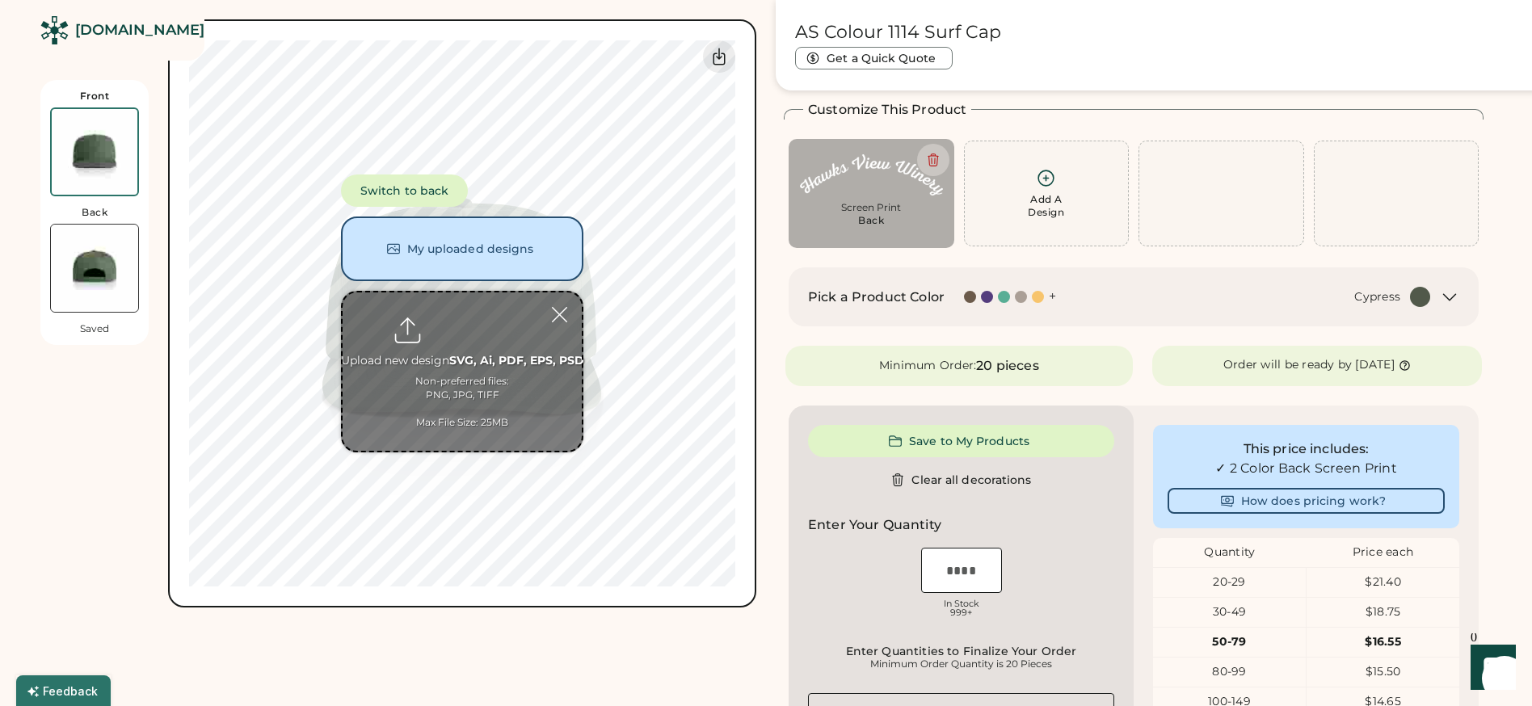
type input "**********"
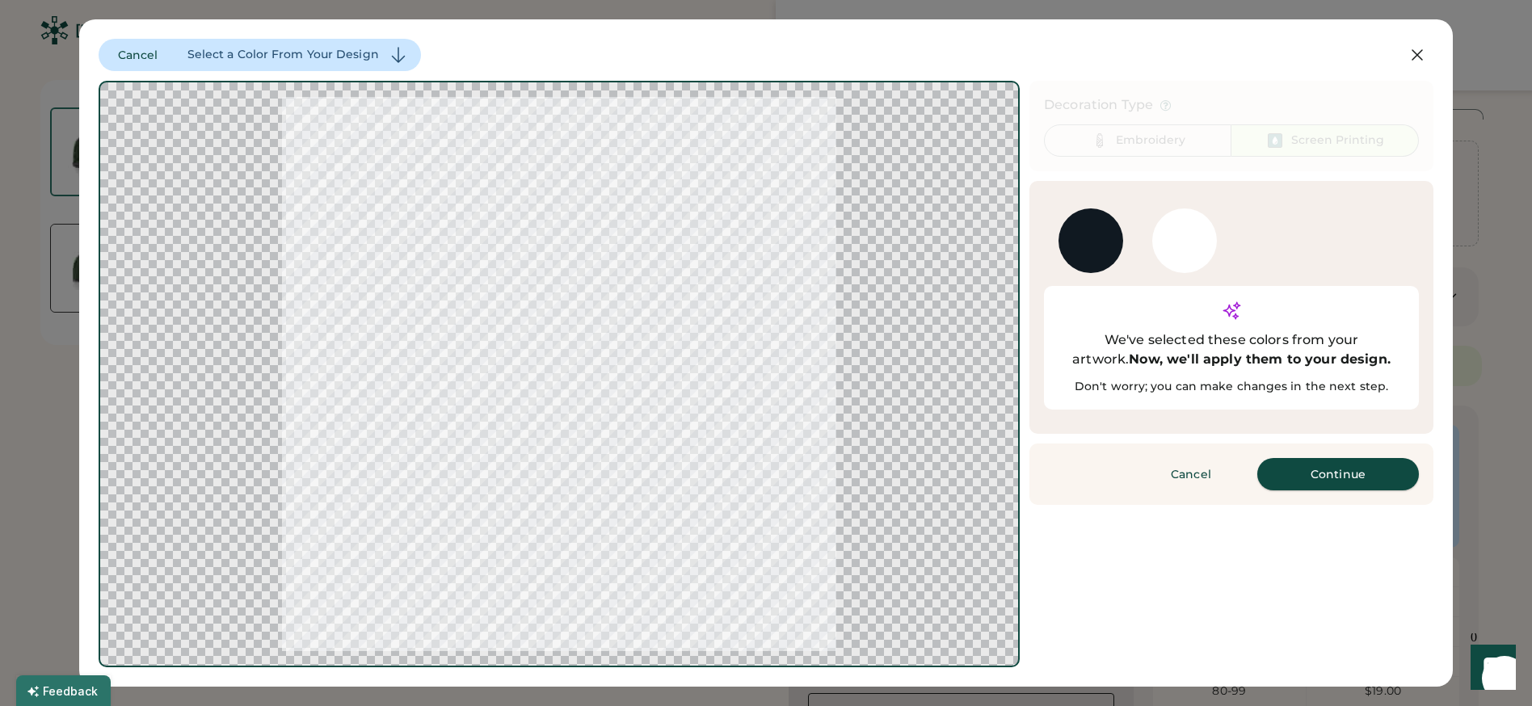
click at [1336, 458] on button "Continue" at bounding box center [1338, 474] width 162 height 32
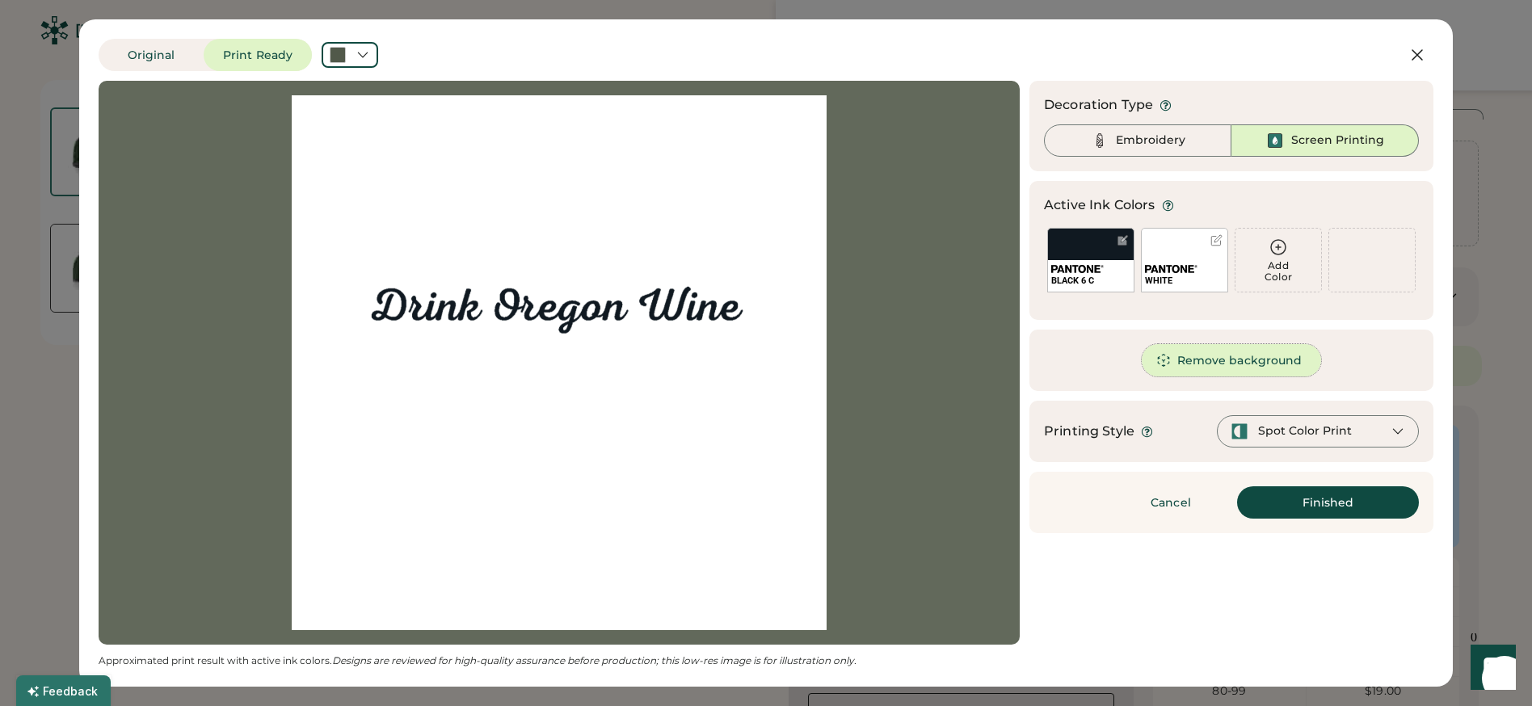
click at [1216, 356] on button "Remove background" at bounding box center [1232, 360] width 180 height 32
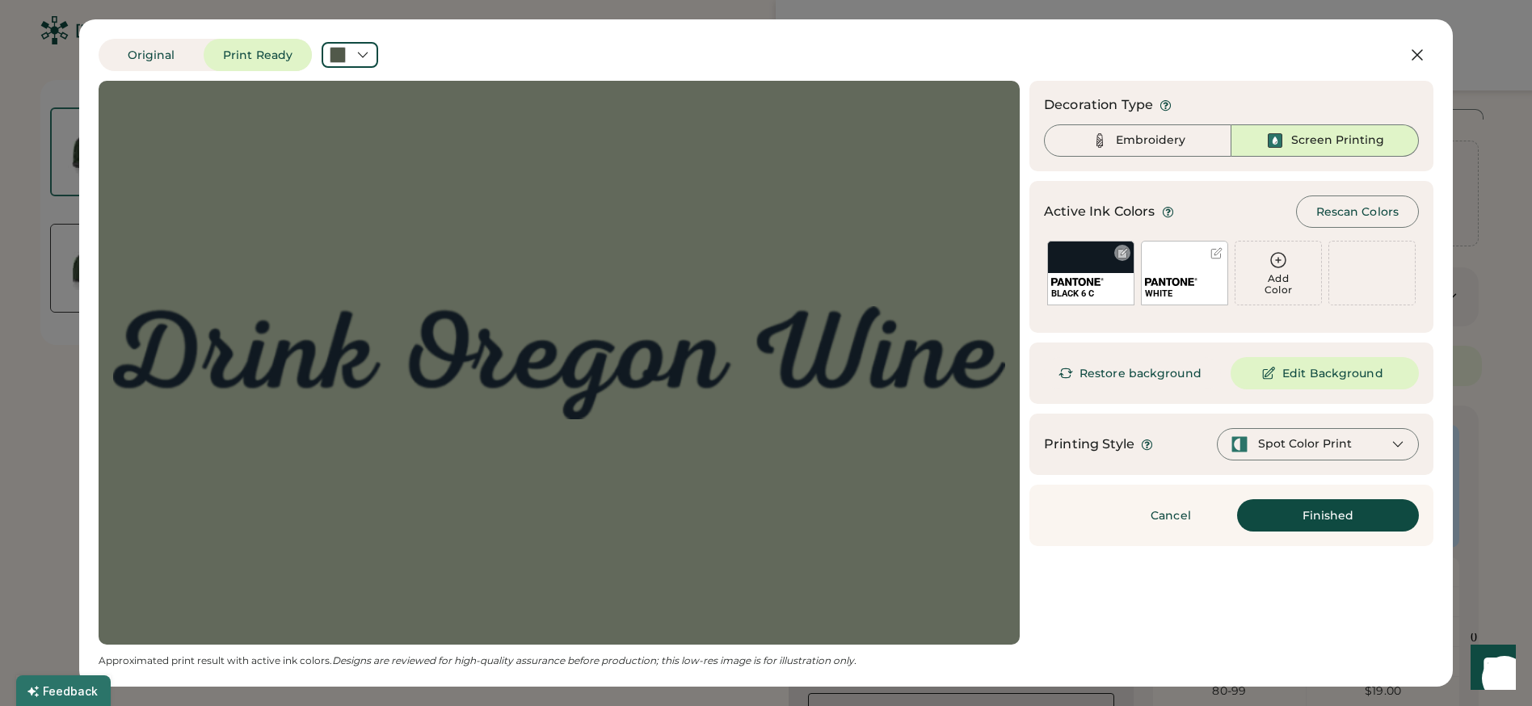
click at [1125, 255] on div at bounding box center [1123, 253] width 12 height 12
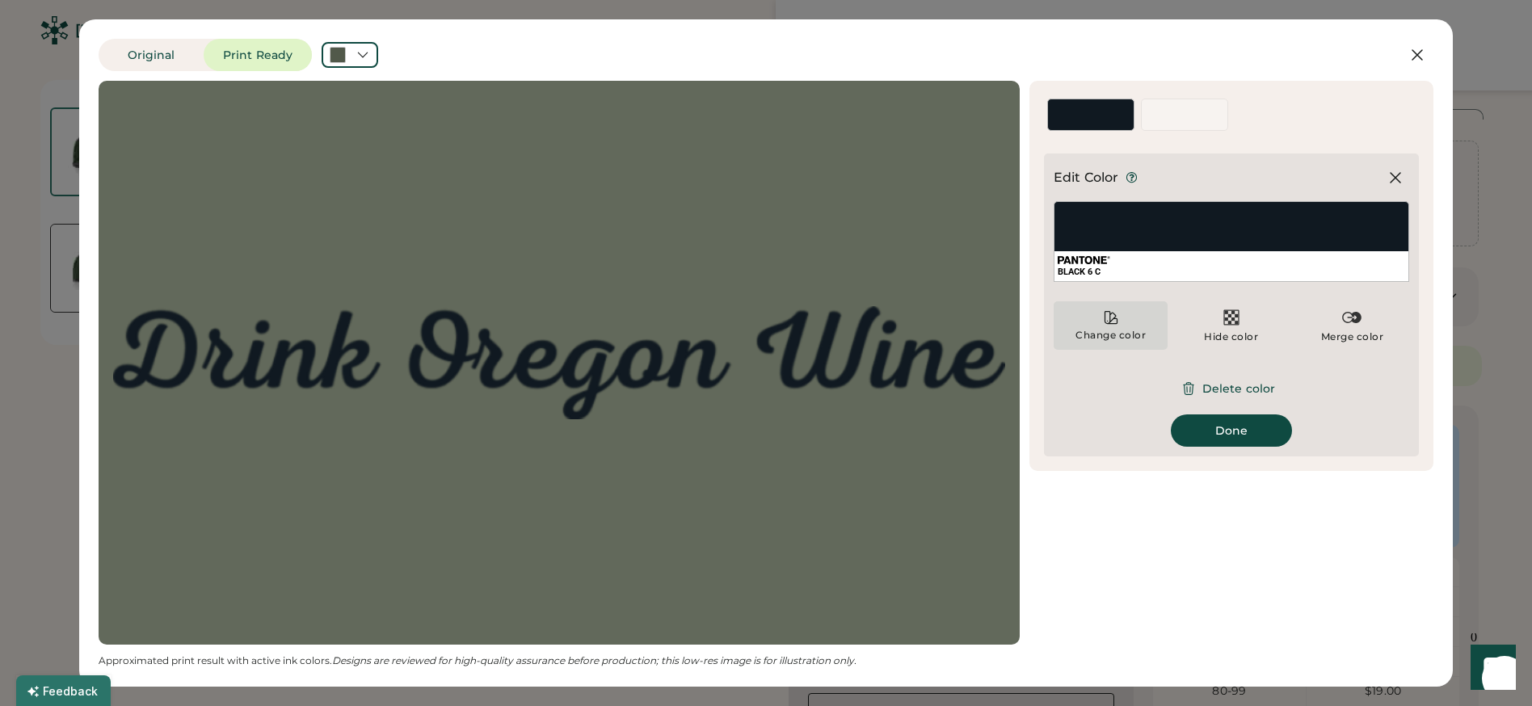
click at [1137, 324] on div "Change color" at bounding box center [1111, 325] width 114 height 48
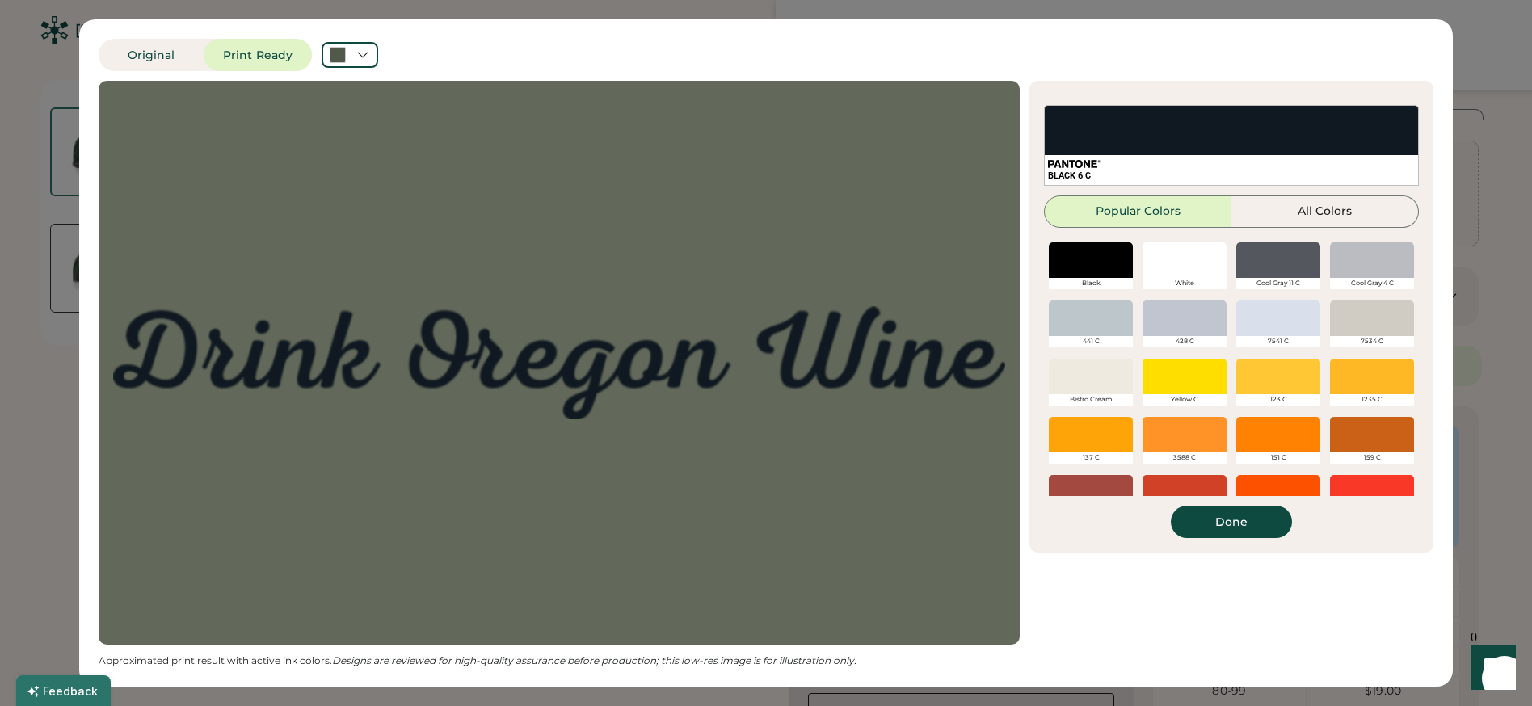
click at [1166, 276] on div at bounding box center [1185, 260] width 84 height 36
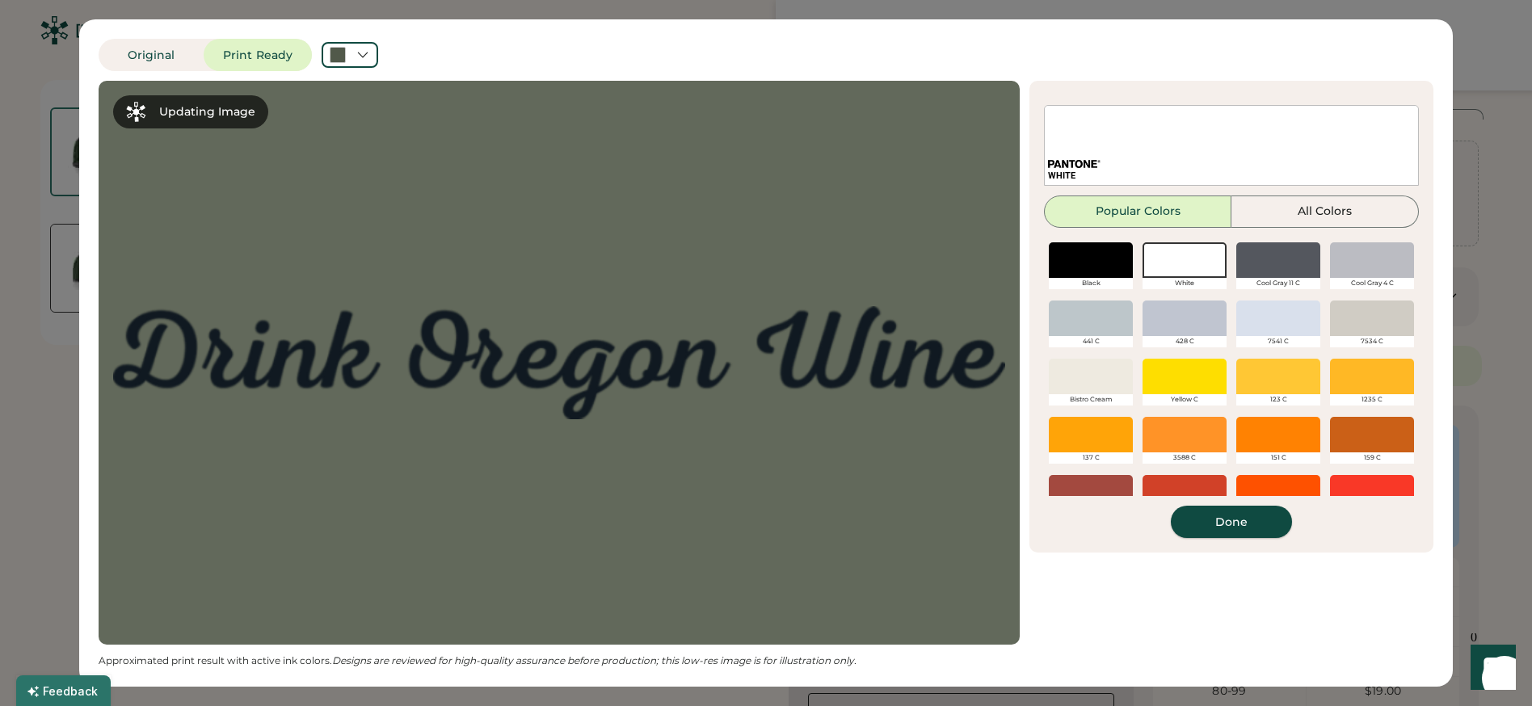
click at [1209, 518] on button "Done" at bounding box center [1231, 522] width 121 height 32
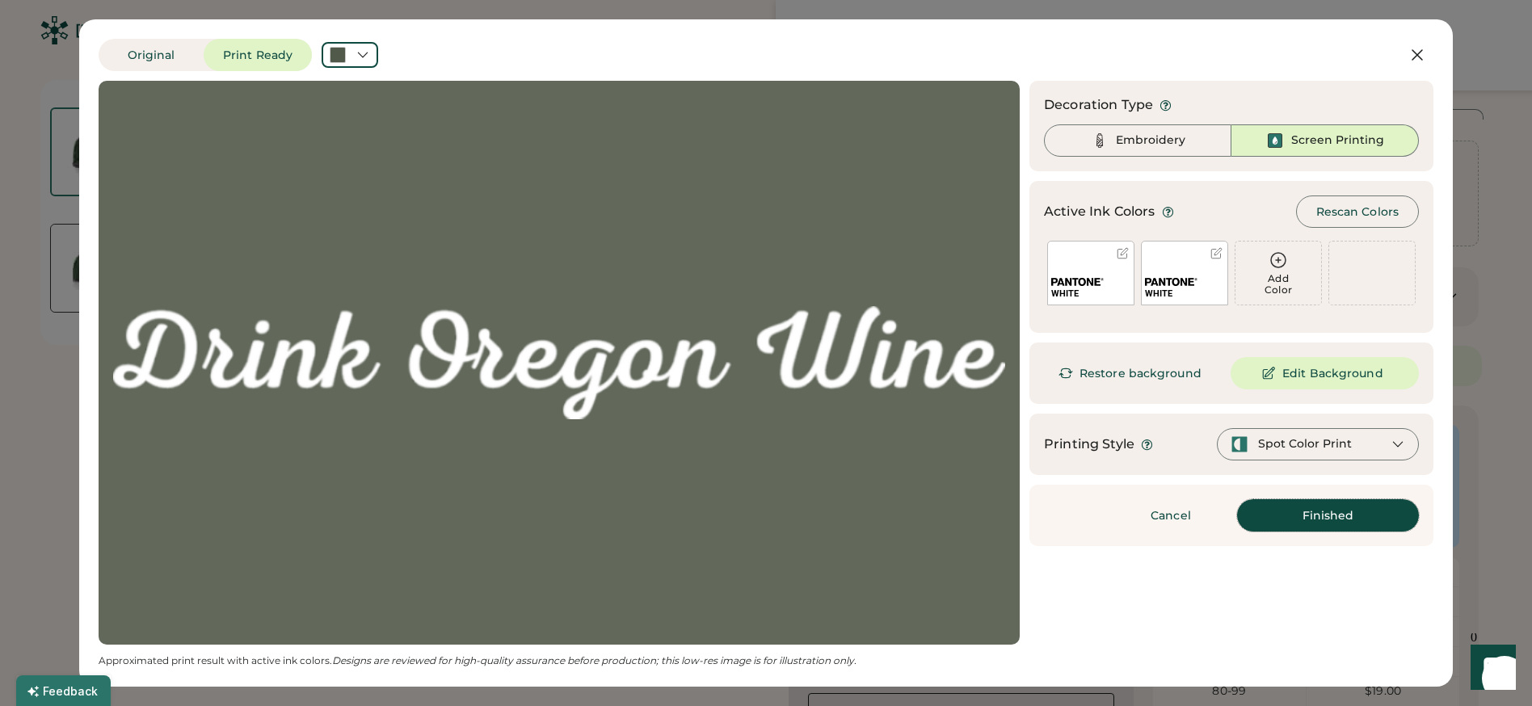
click at [1334, 515] on button "Finished" at bounding box center [1328, 515] width 182 height 32
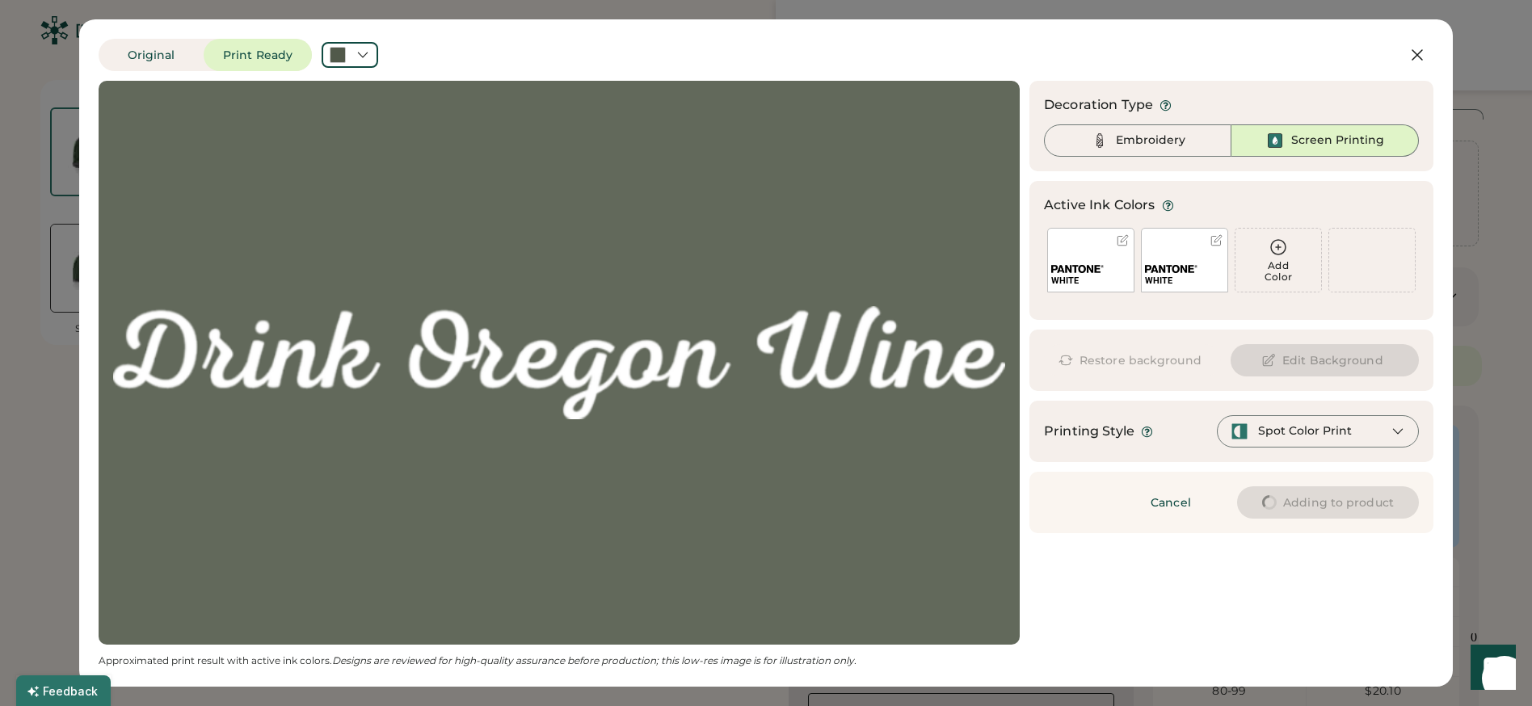
type input "****"
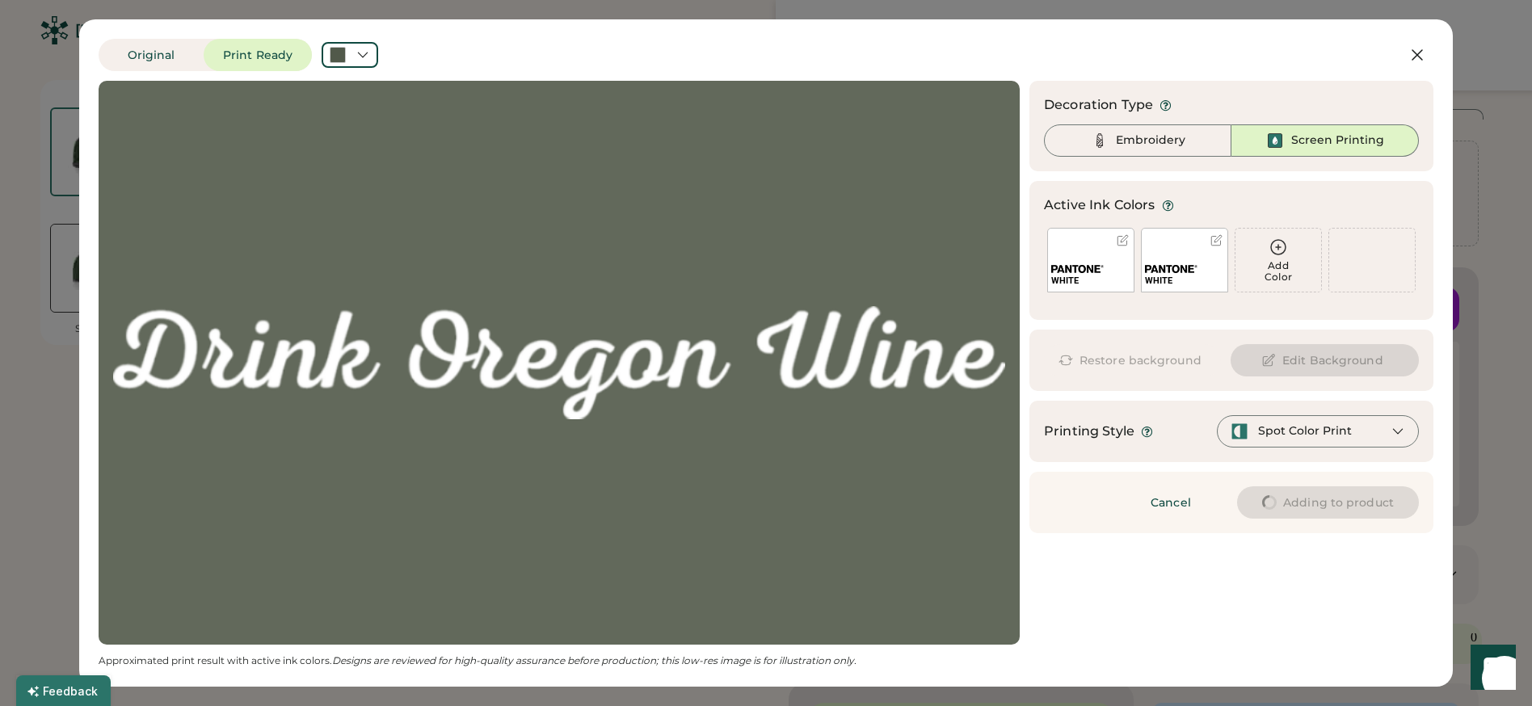
type input "****"
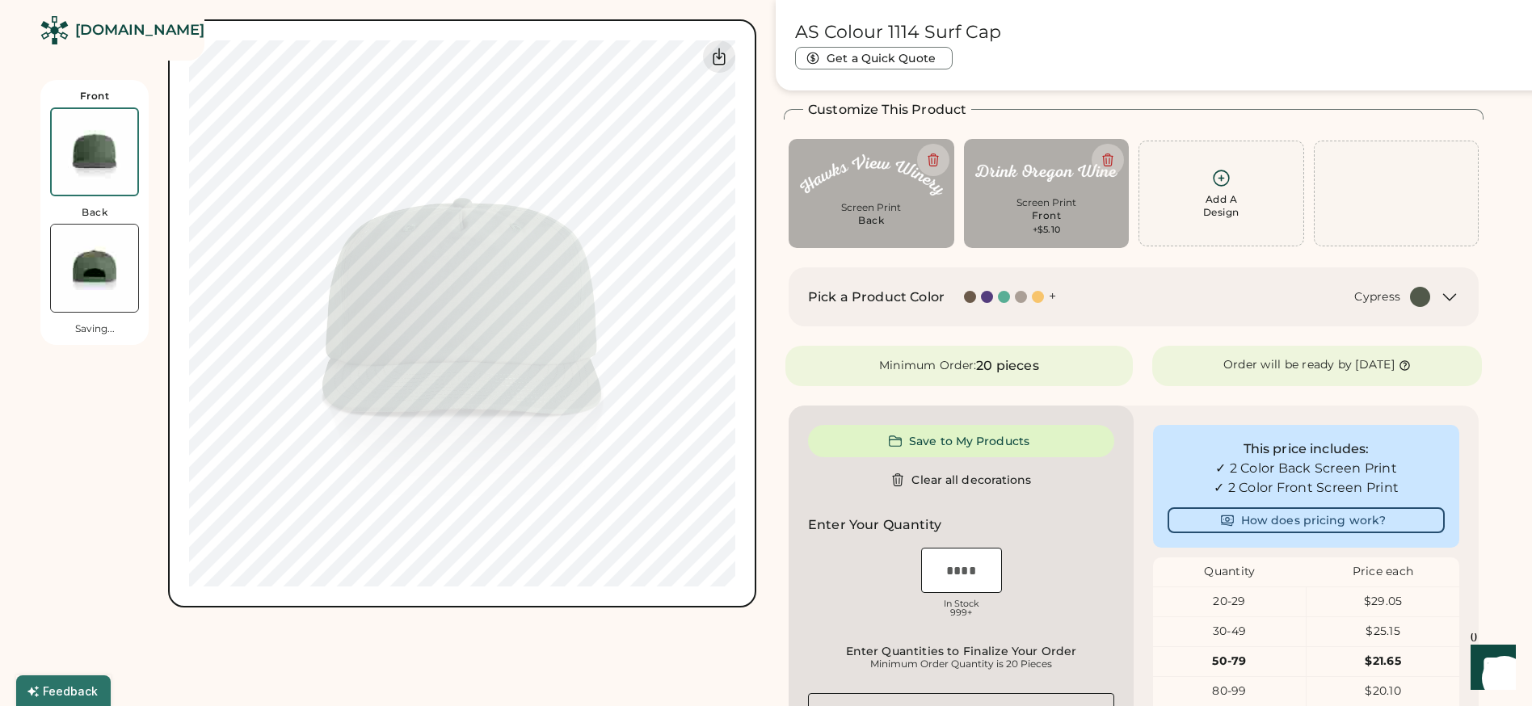
type input "****"
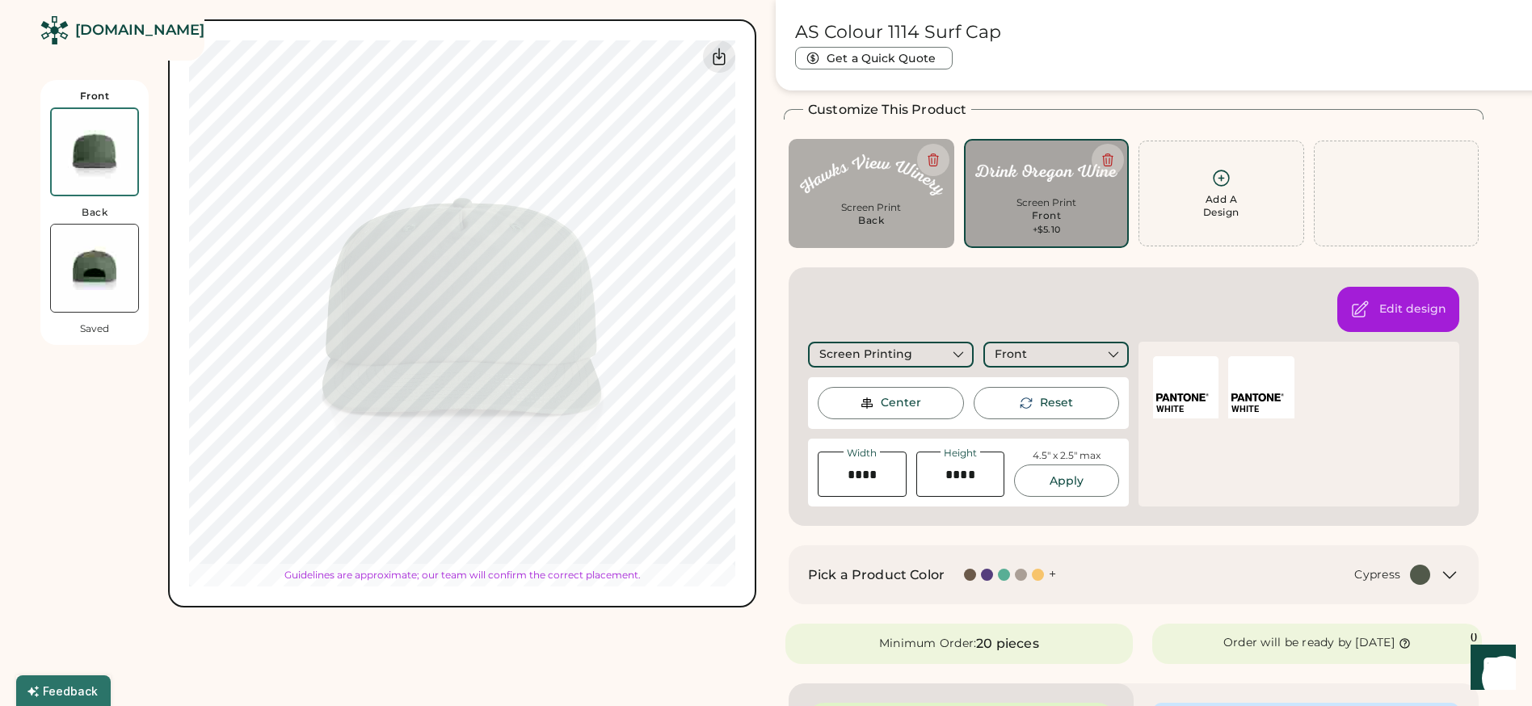
type input "****"
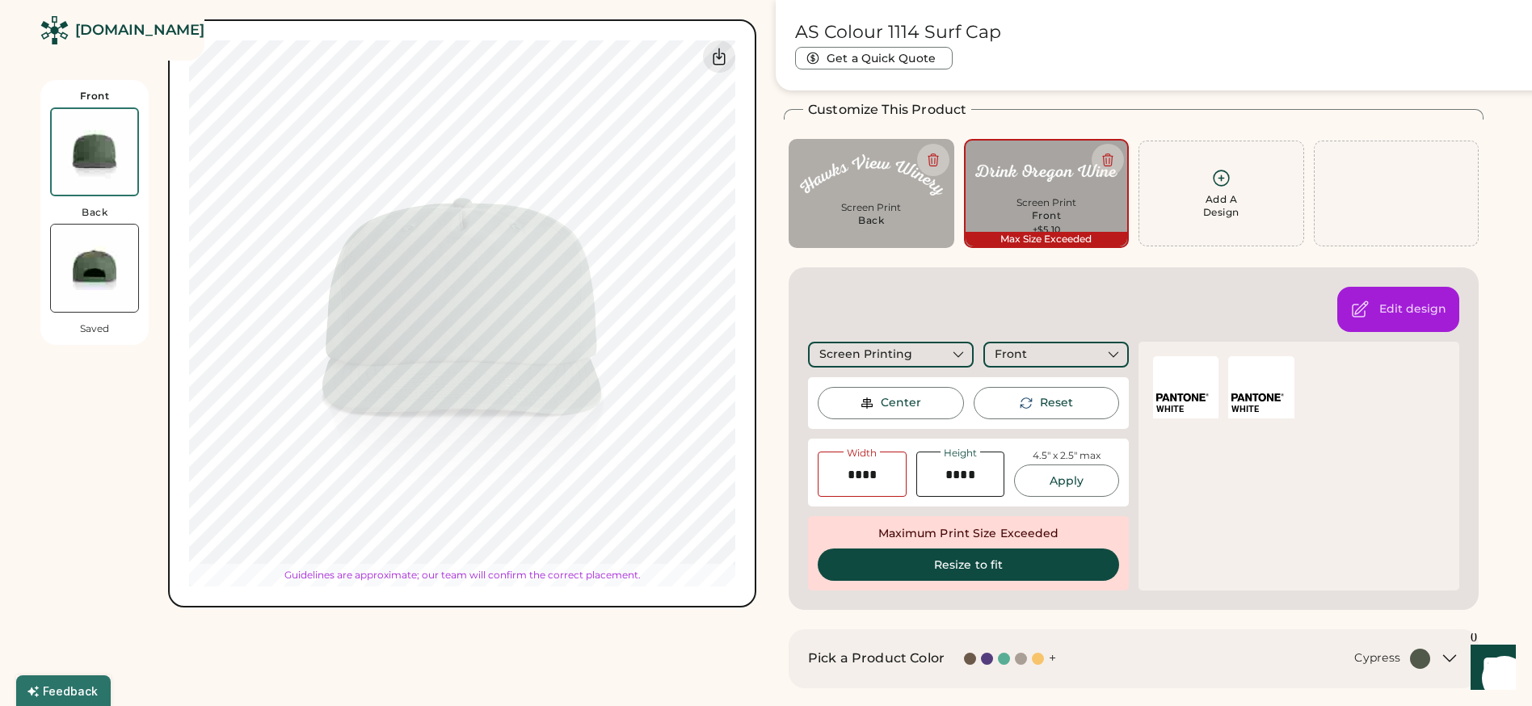
type input "****"
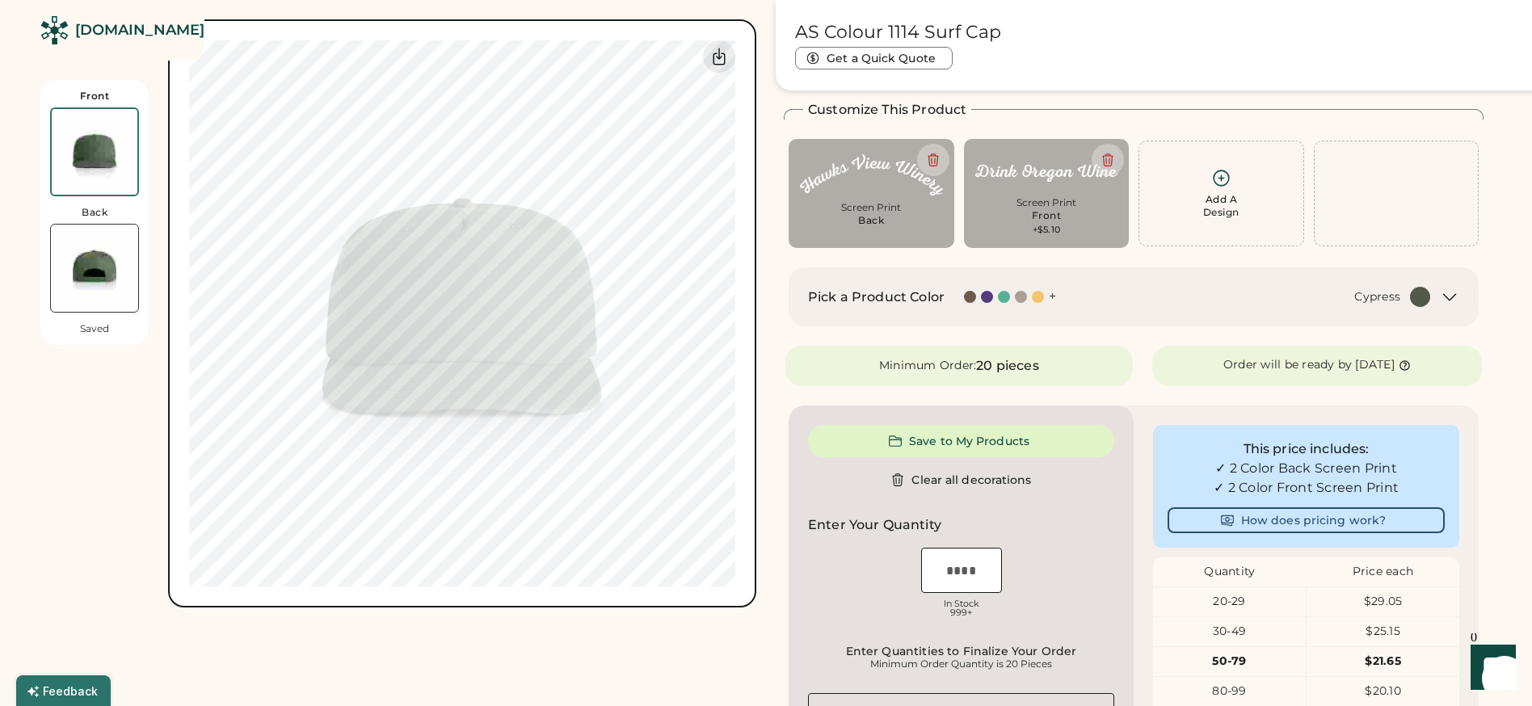
click at [100, 251] on img at bounding box center [94, 268] width 87 height 87
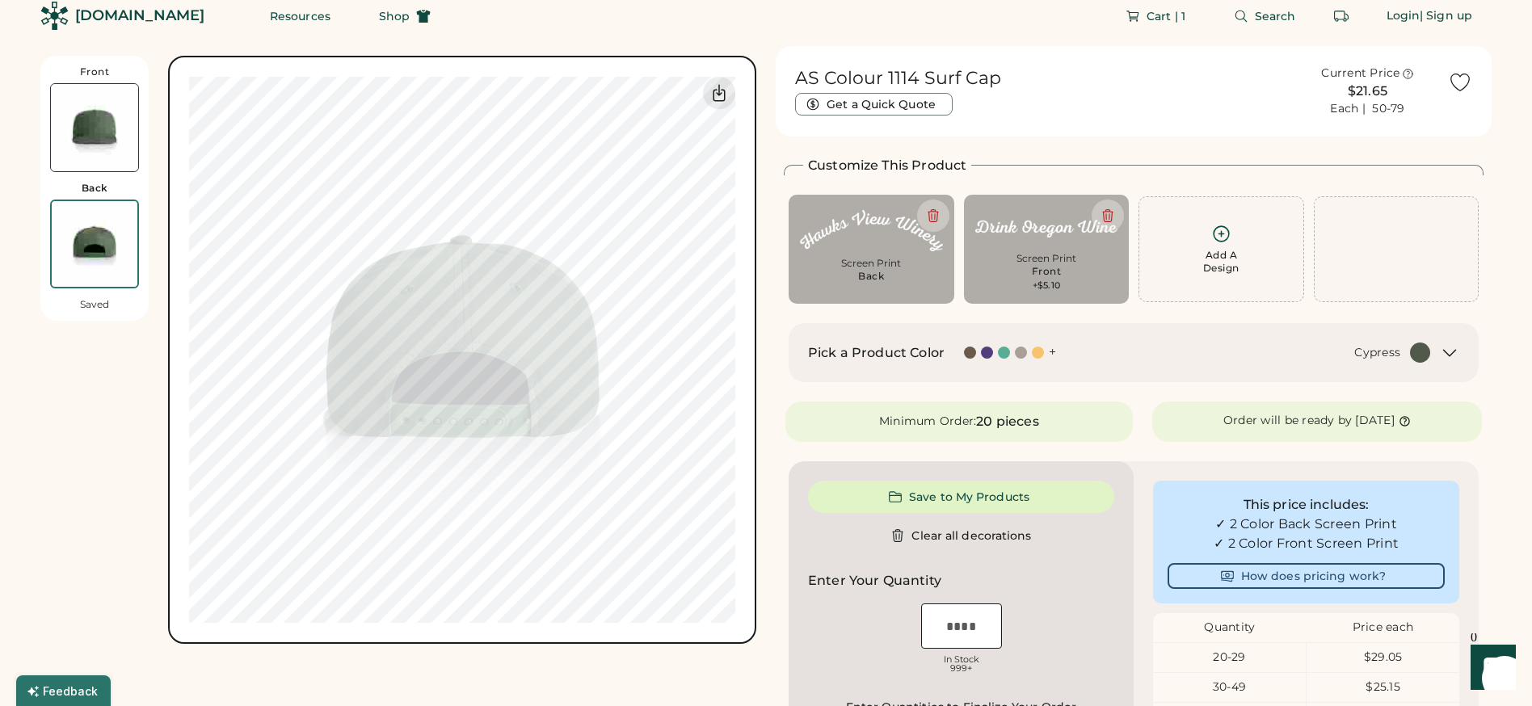
scroll to position [0, 0]
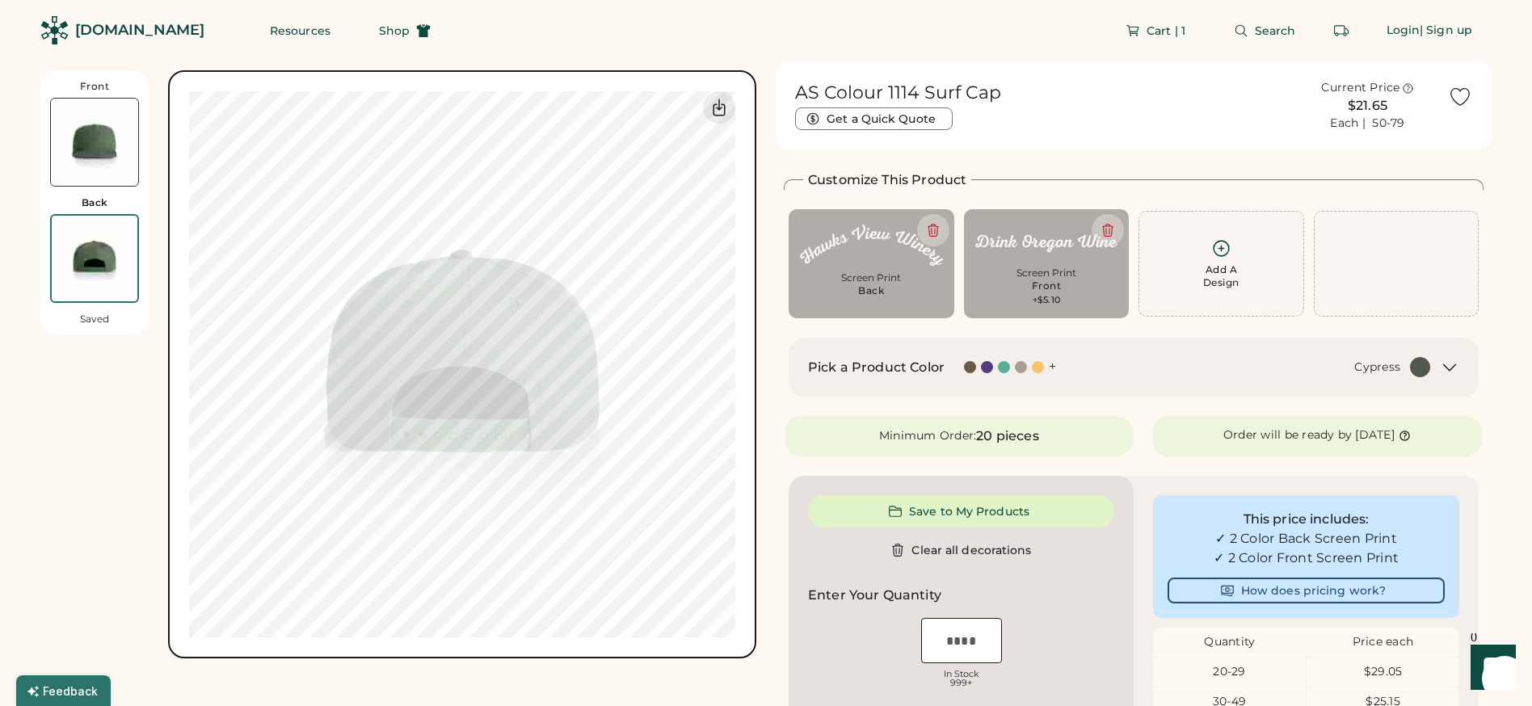
click at [83, 161] on img at bounding box center [94, 142] width 87 height 87
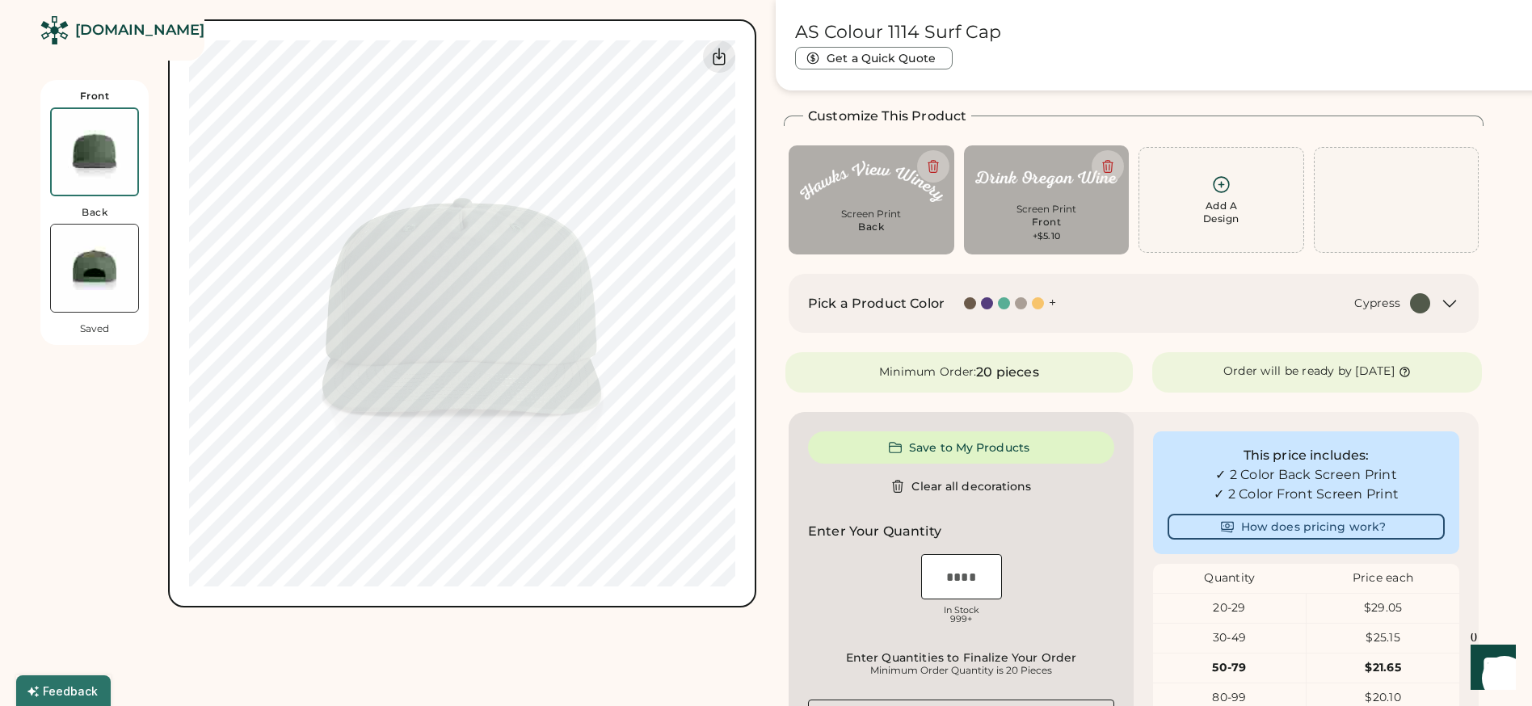
scroll to position [70, 0]
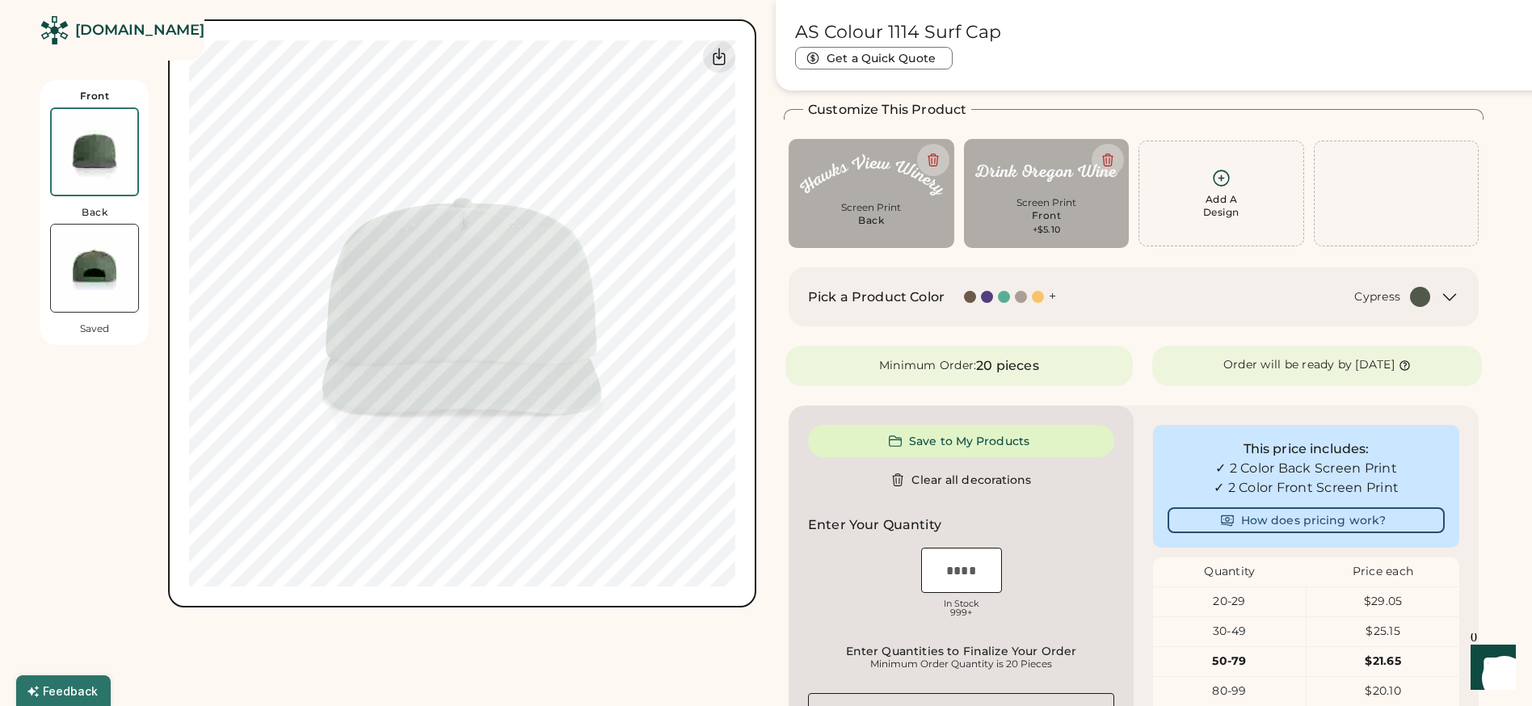
type input "****"
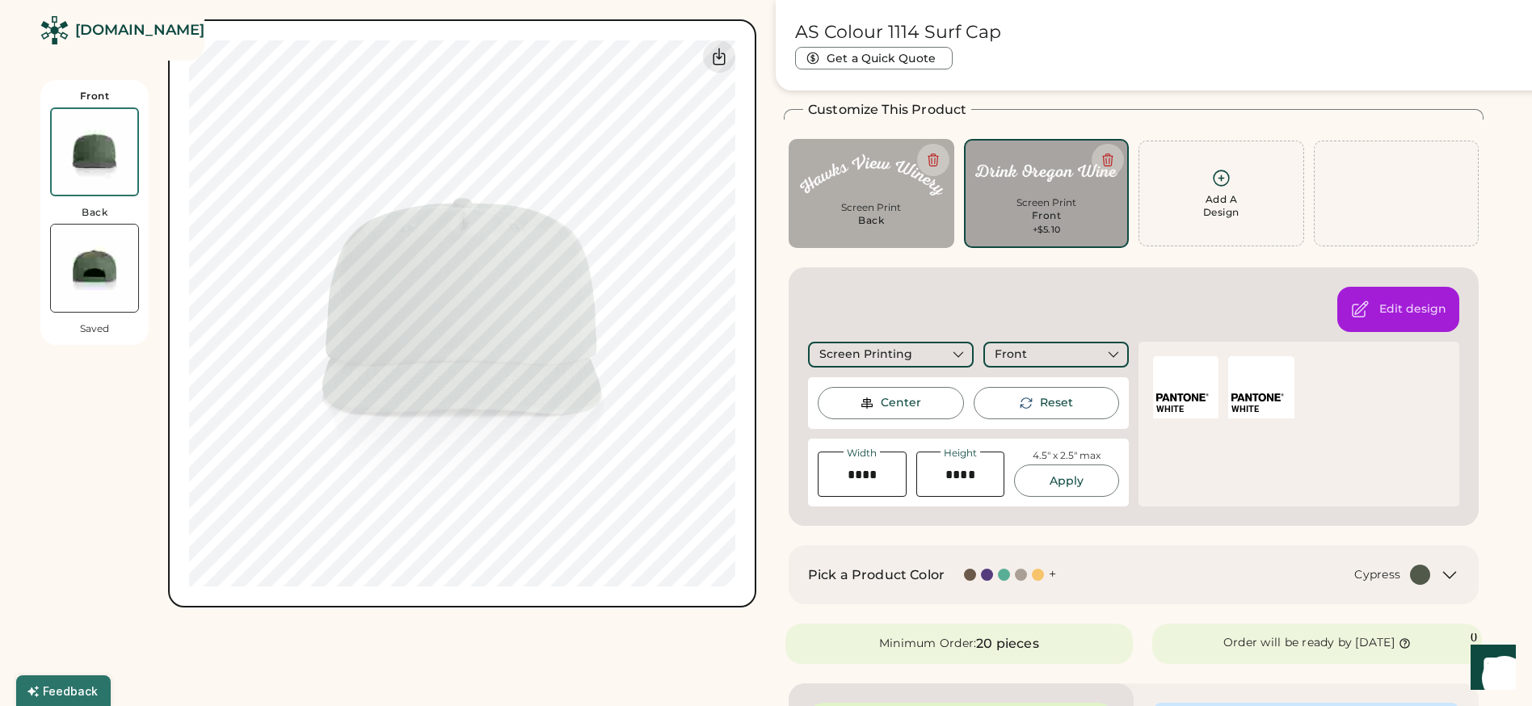
type input "****"
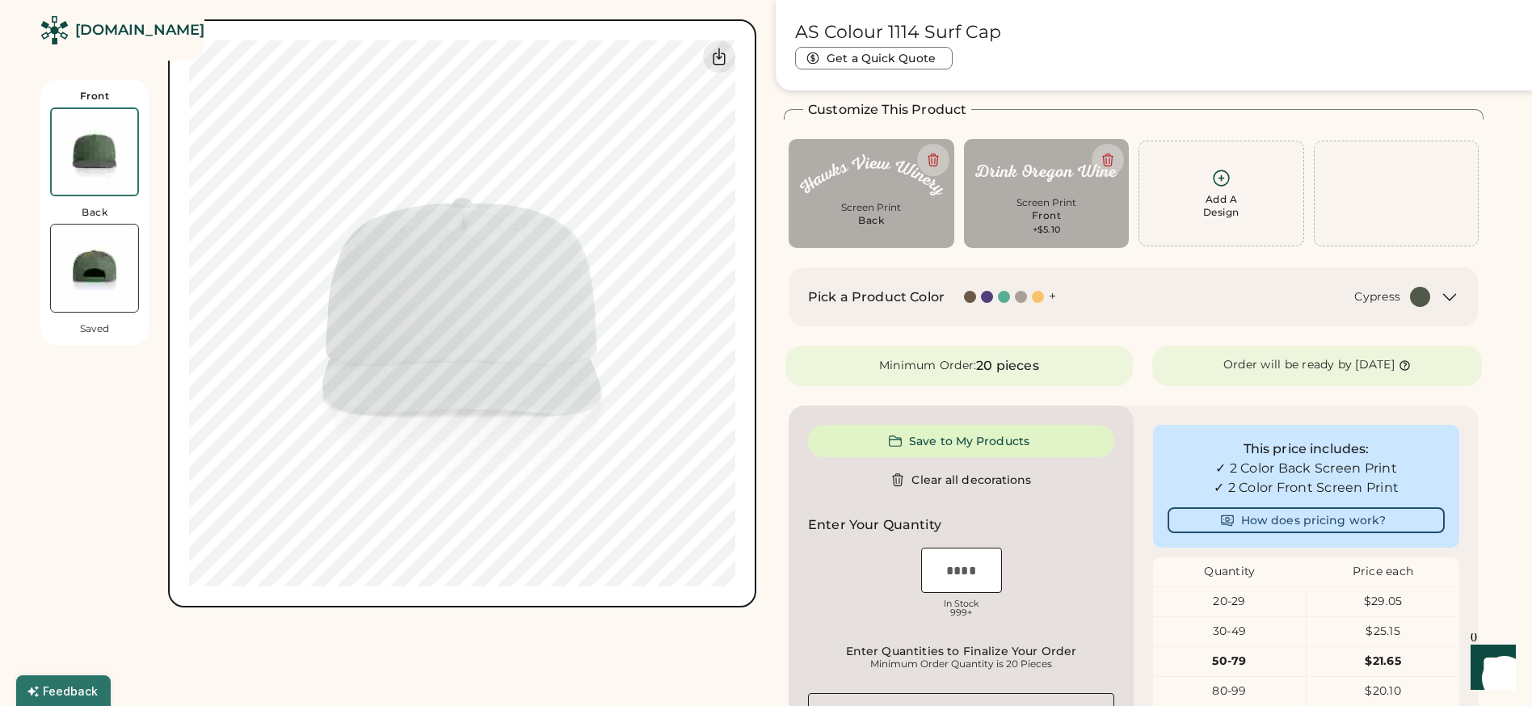
click at [98, 263] on img at bounding box center [94, 268] width 87 height 87
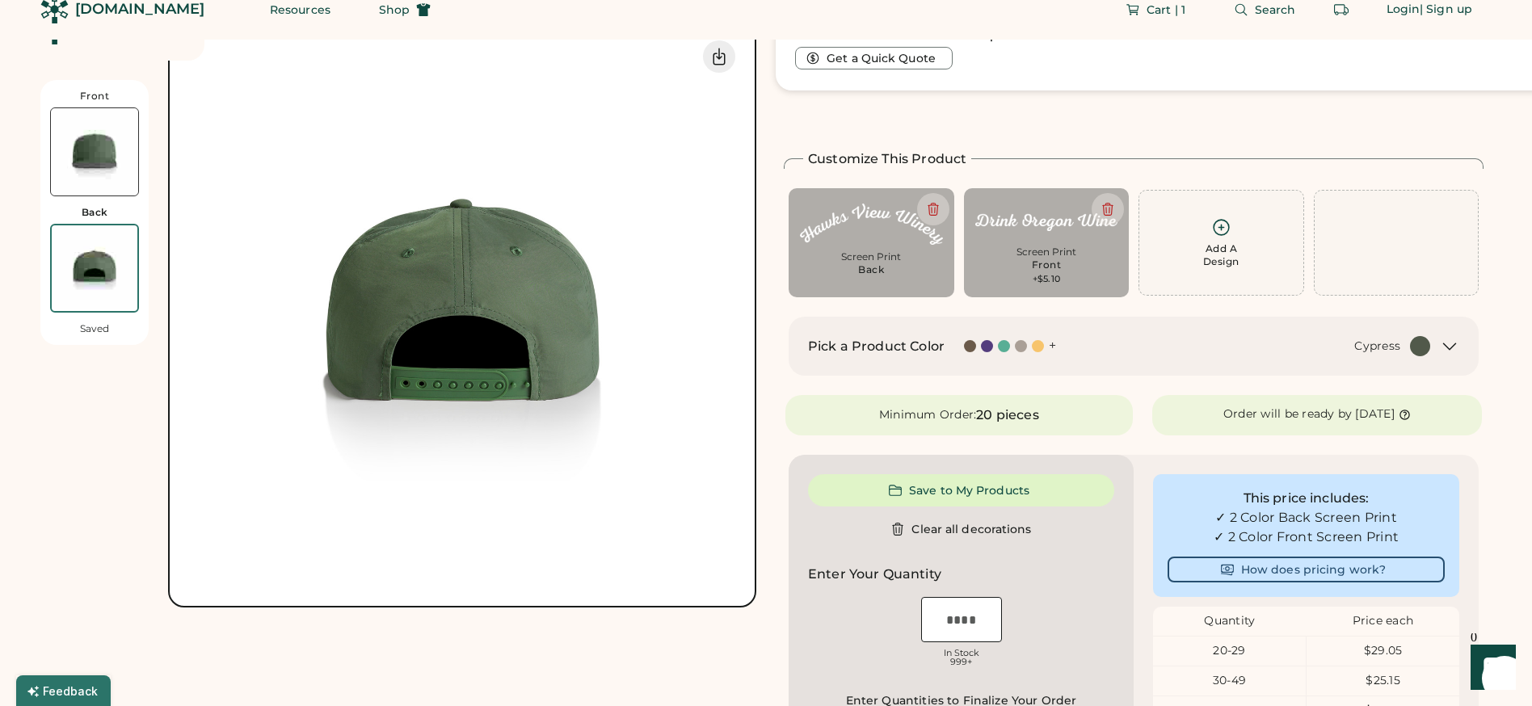
scroll to position [0, 0]
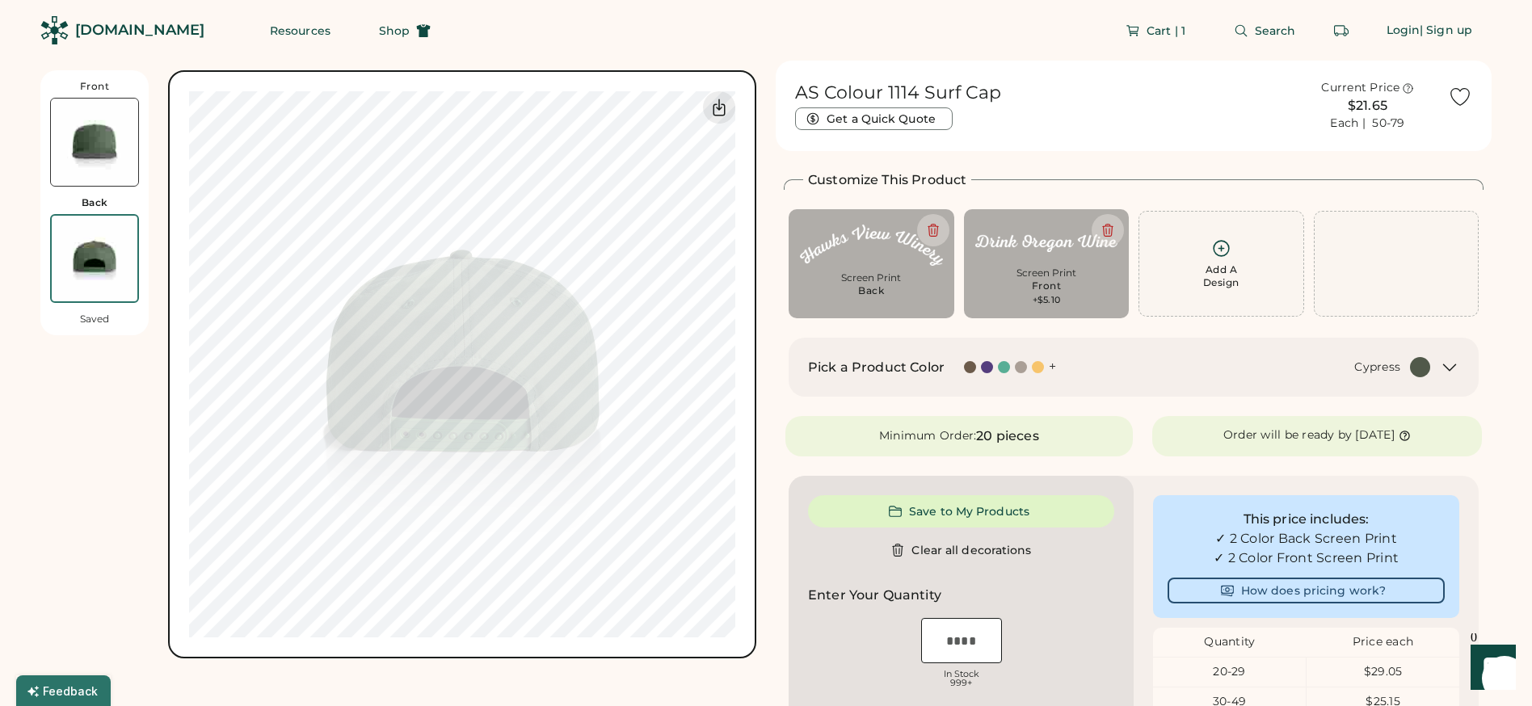
click at [101, 151] on img at bounding box center [94, 142] width 87 height 87
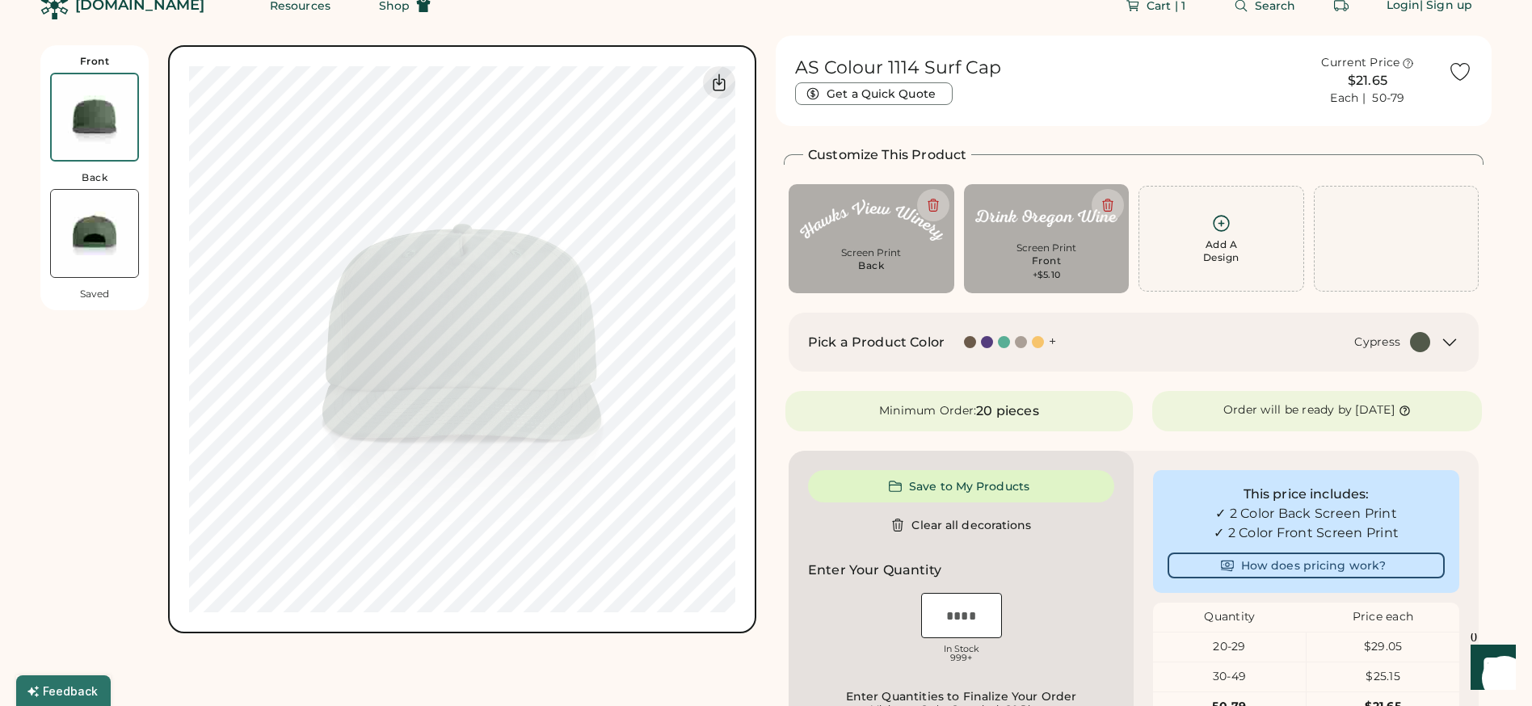
scroll to position [70, 0]
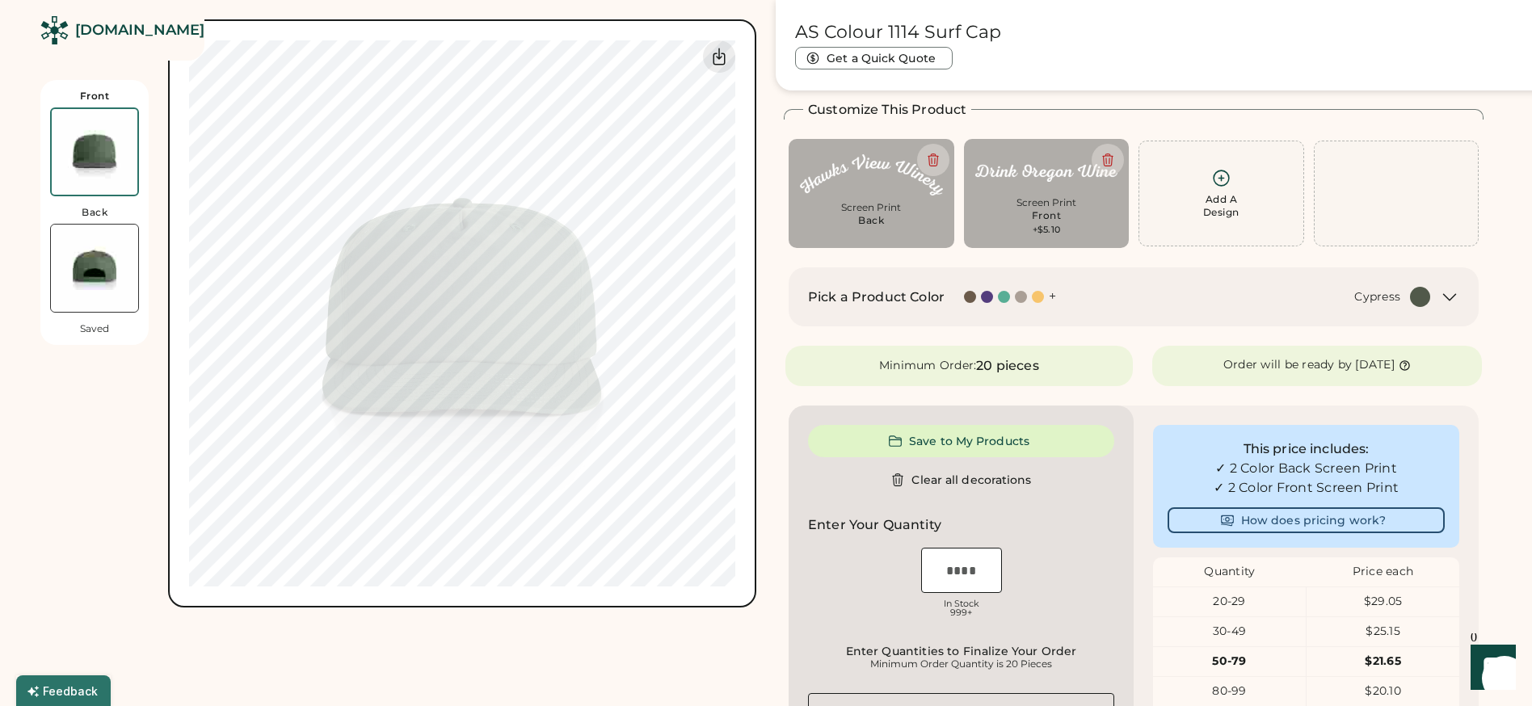
type input "****"
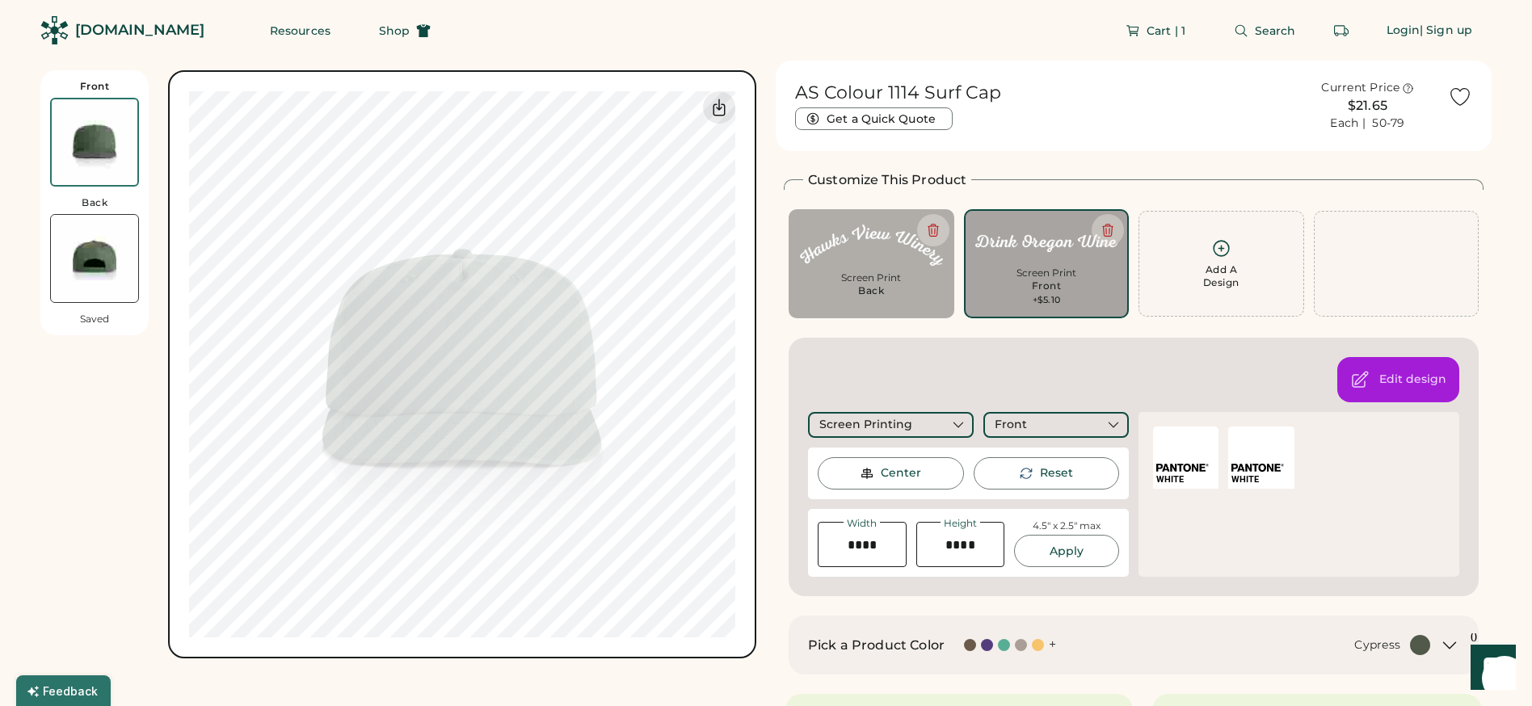
scroll to position [116, 0]
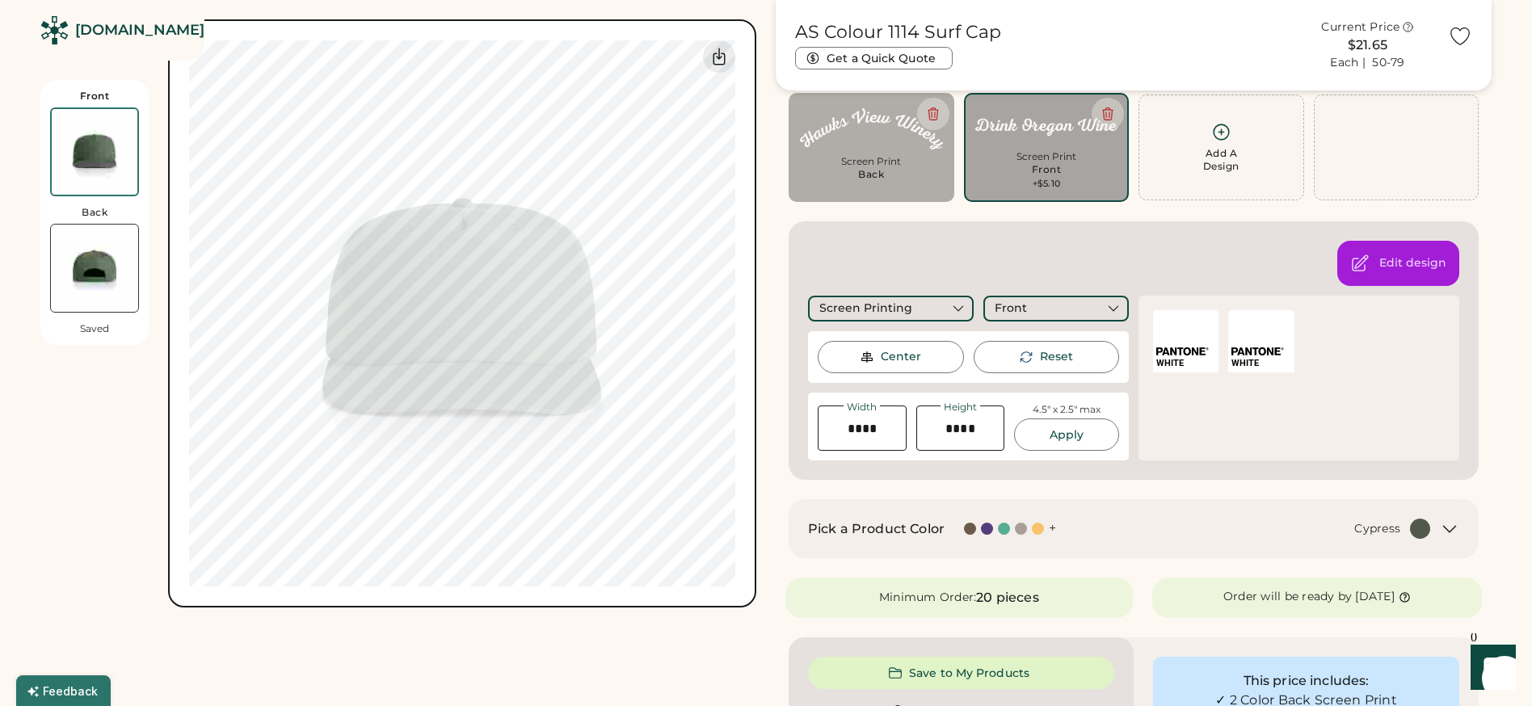
click at [1265, 526] on div "Cypress" at bounding box center [1253, 529] width 355 height 20
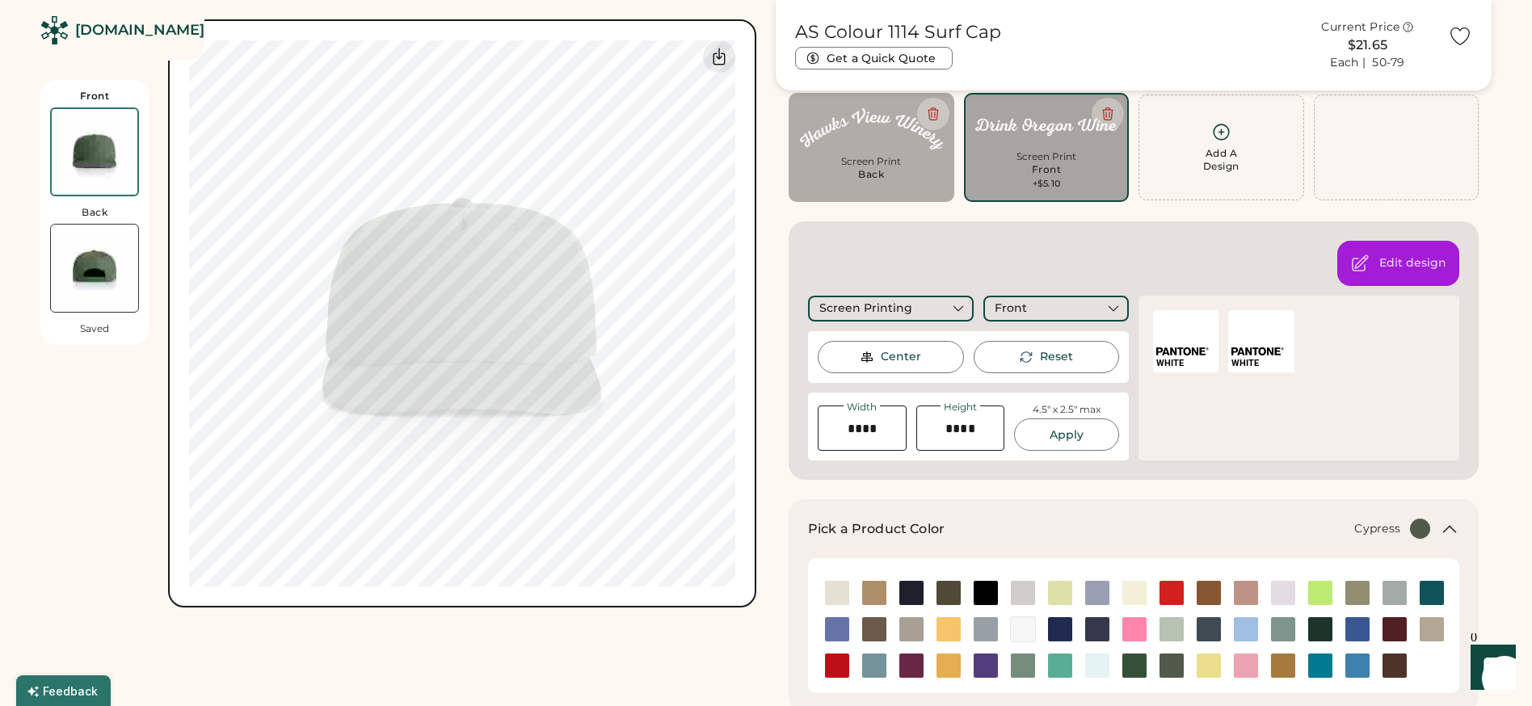
scroll to position [165, 0]
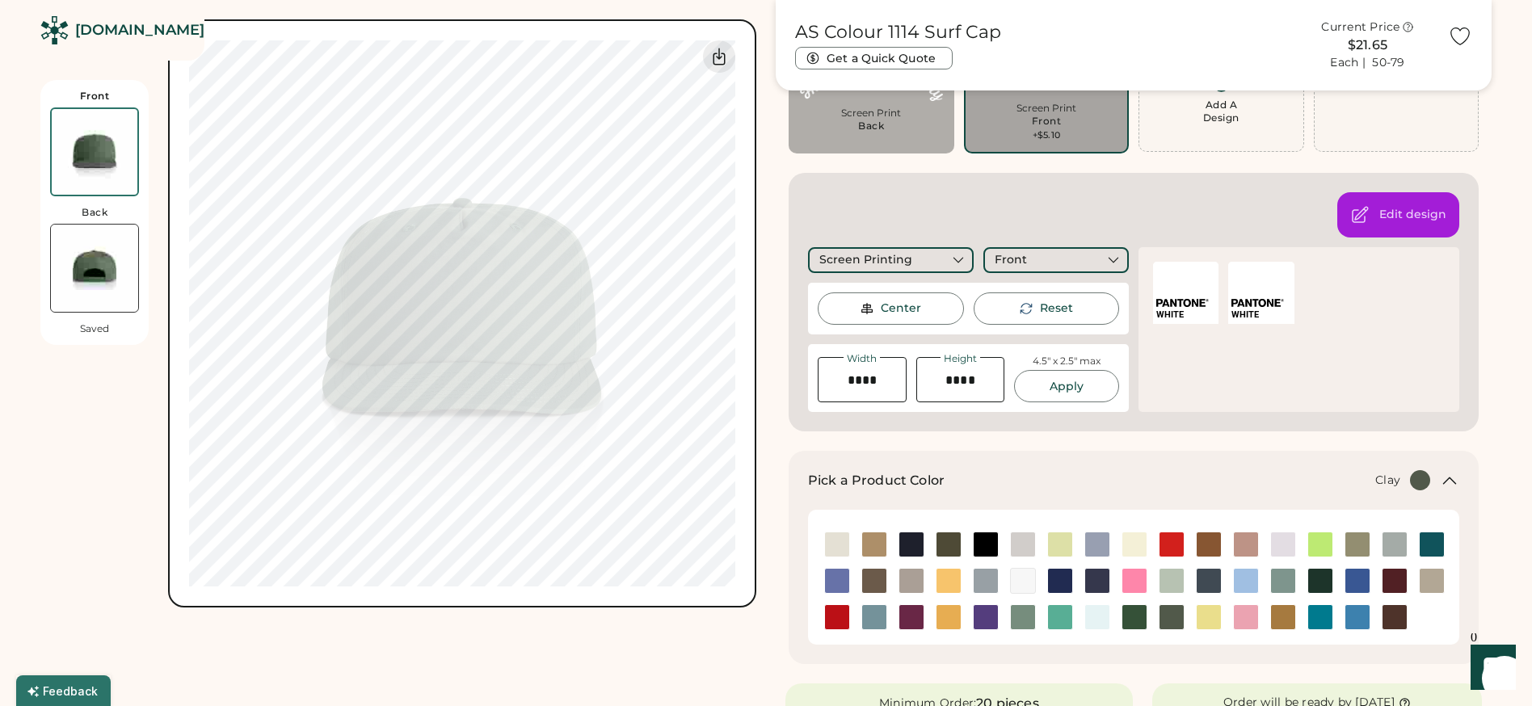
click at [1211, 543] on img at bounding box center [1209, 545] width 24 height 24
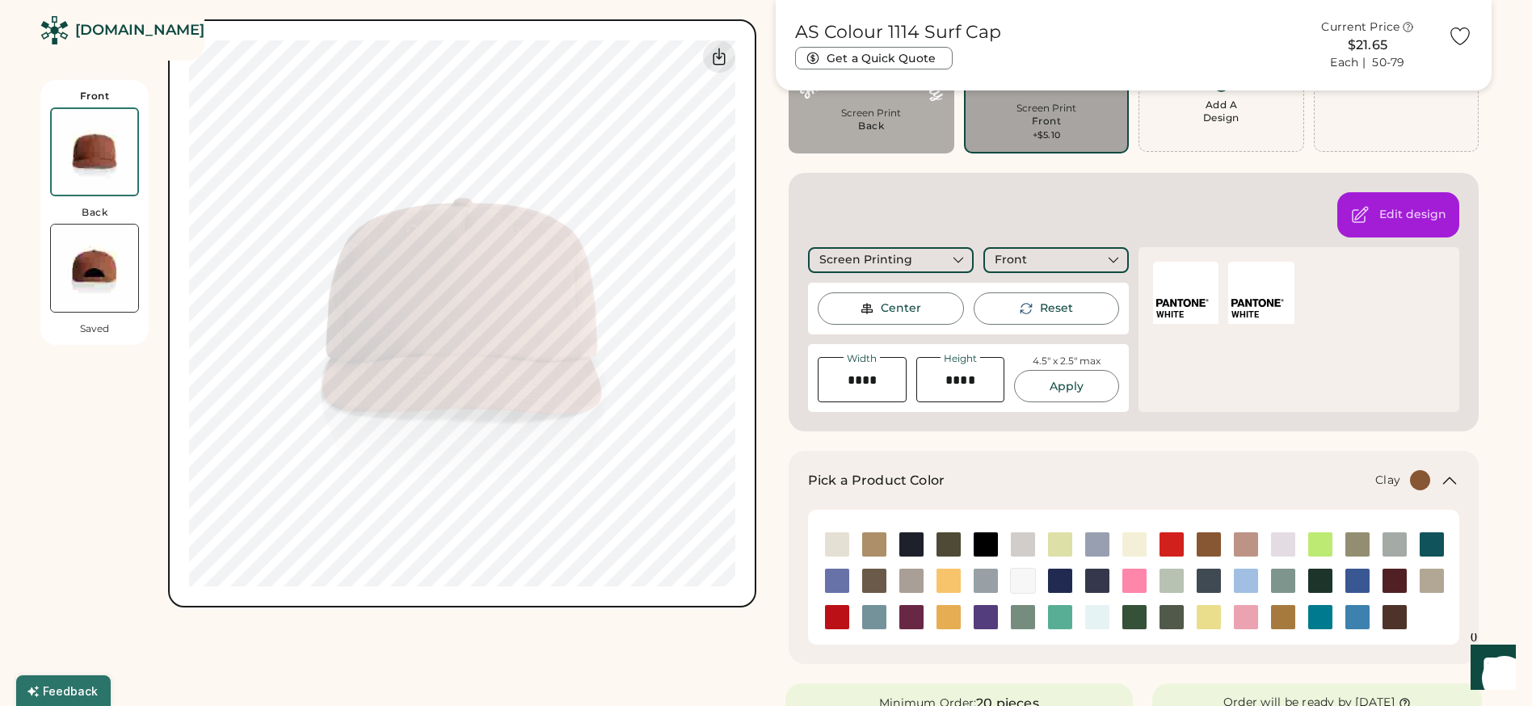
click at [123, 270] on img at bounding box center [94, 268] width 87 height 87
type input "****"
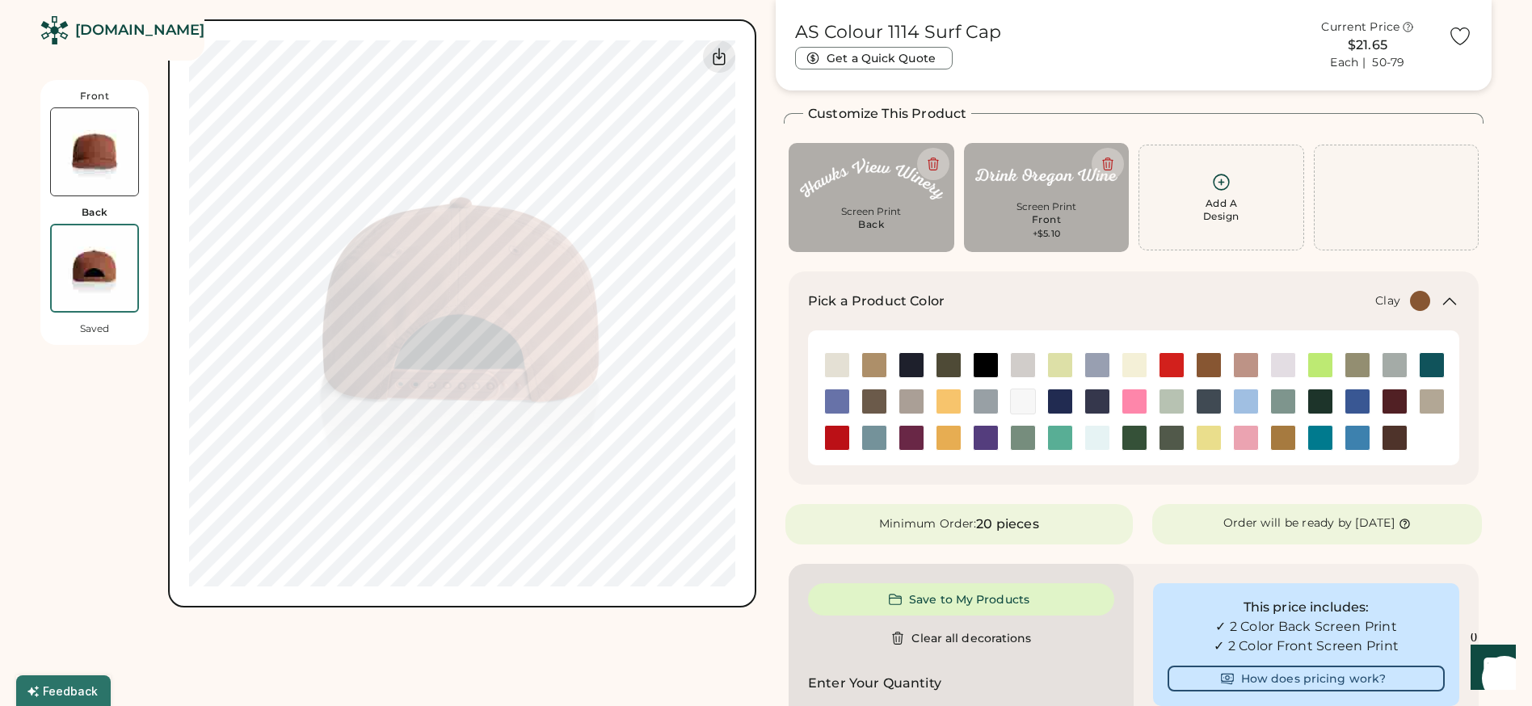
click at [85, 166] on img at bounding box center [94, 151] width 87 height 87
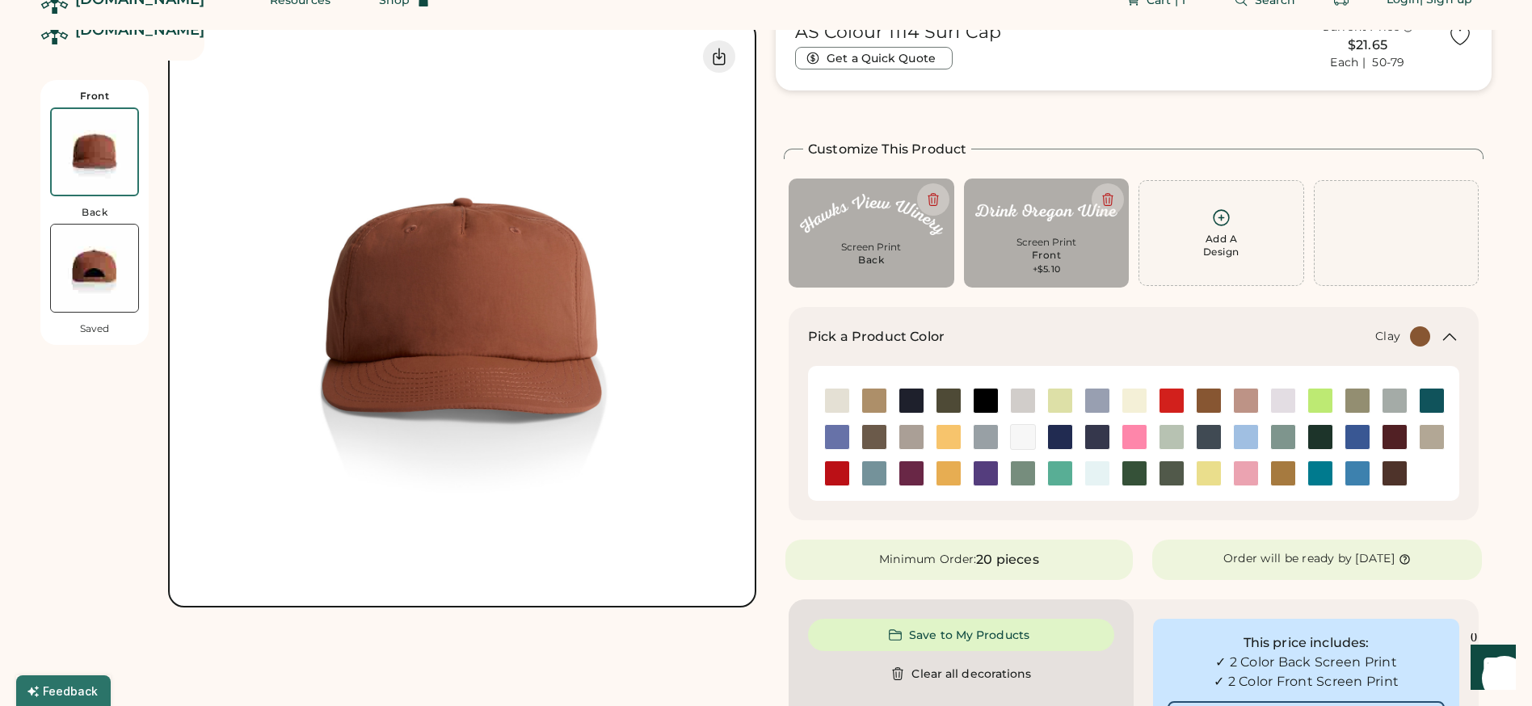
scroll to position [0, 0]
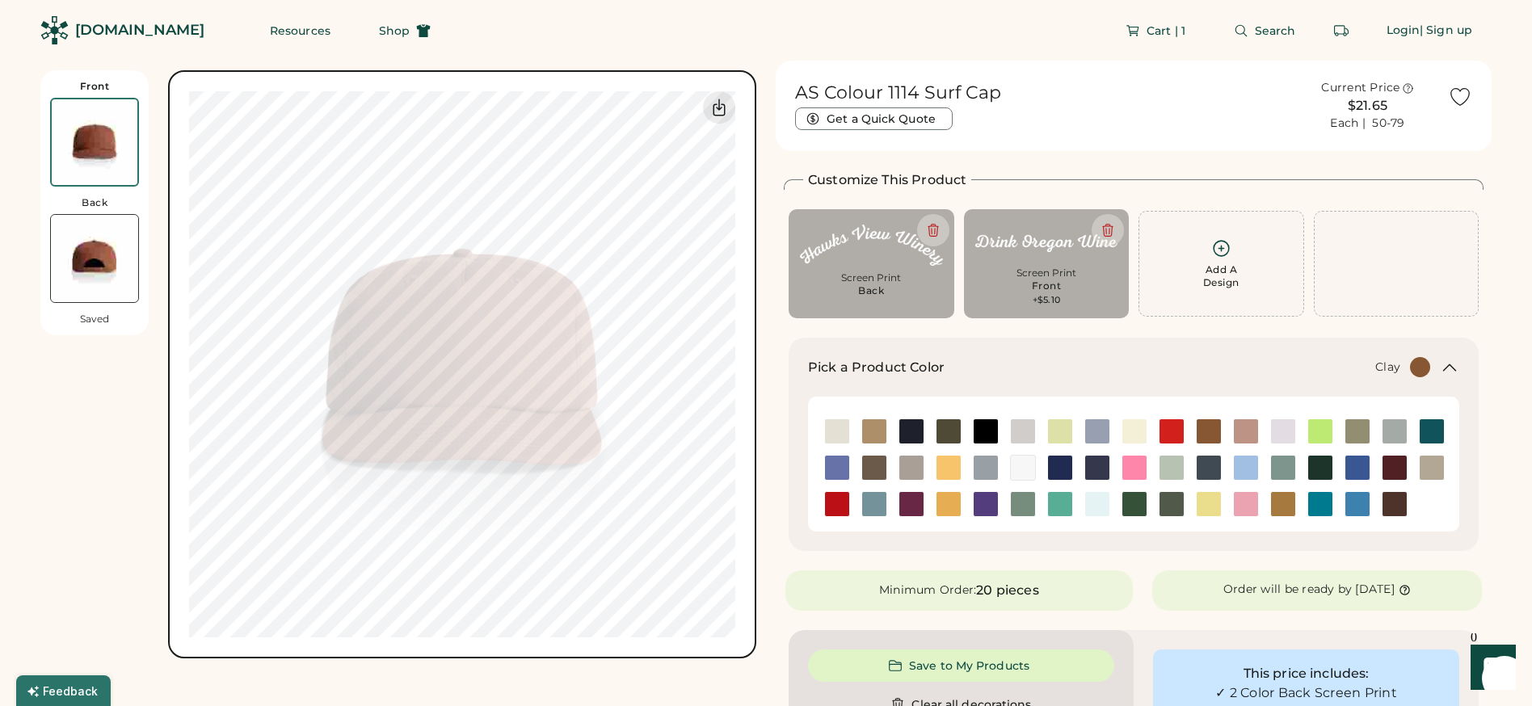
type input "****"
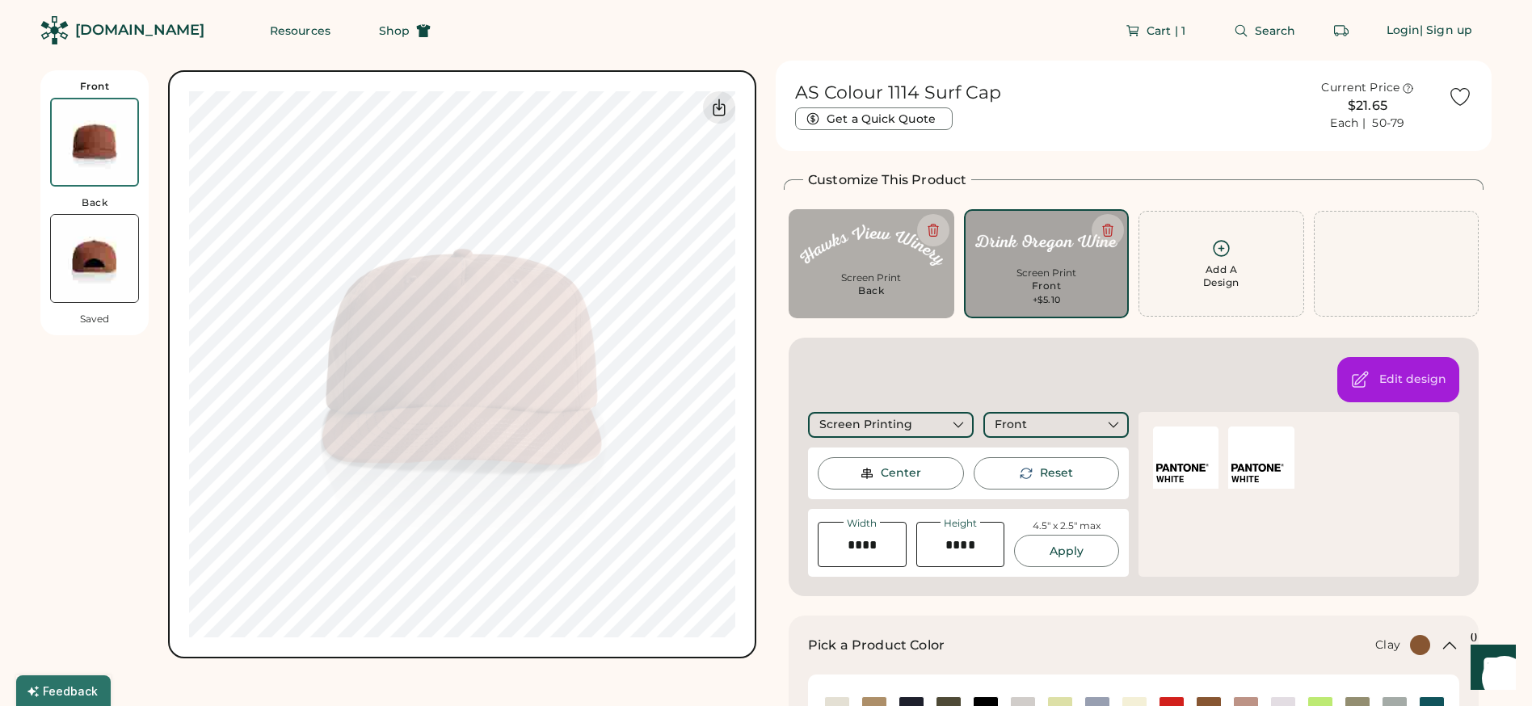
type input "****"
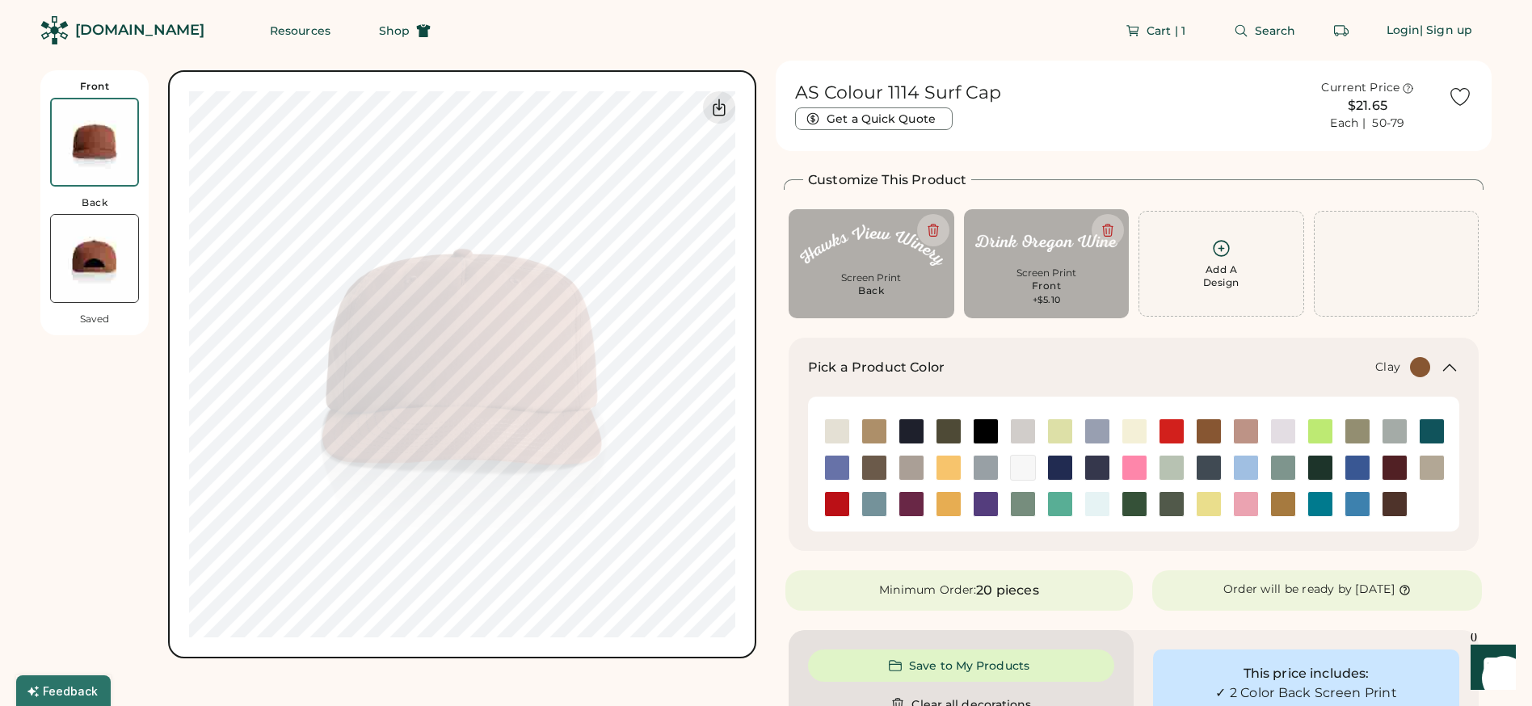
type input "****"
click at [874, 464] on img at bounding box center [874, 468] width 24 height 24
click at [980, 464] on img at bounding box center [986, 468] width 24 height 24
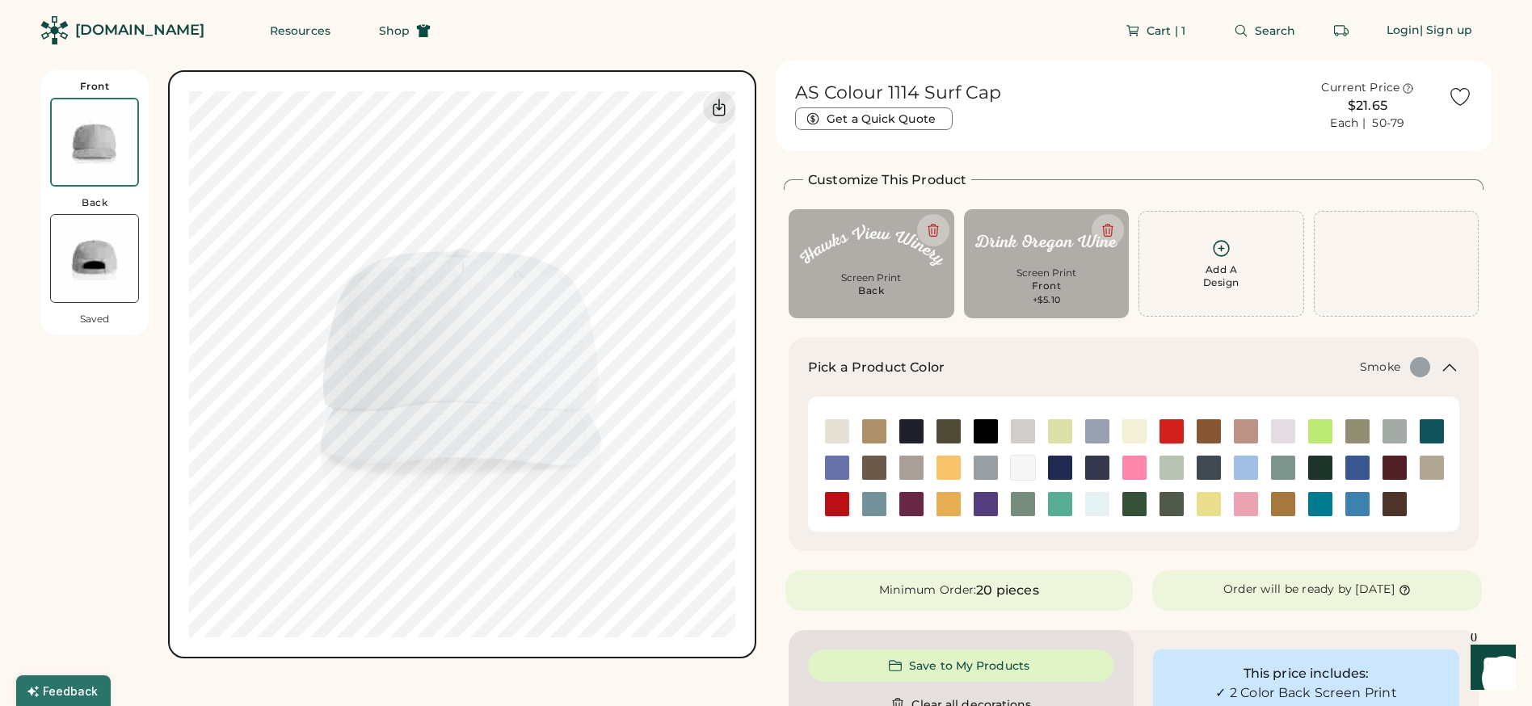
type input "****"
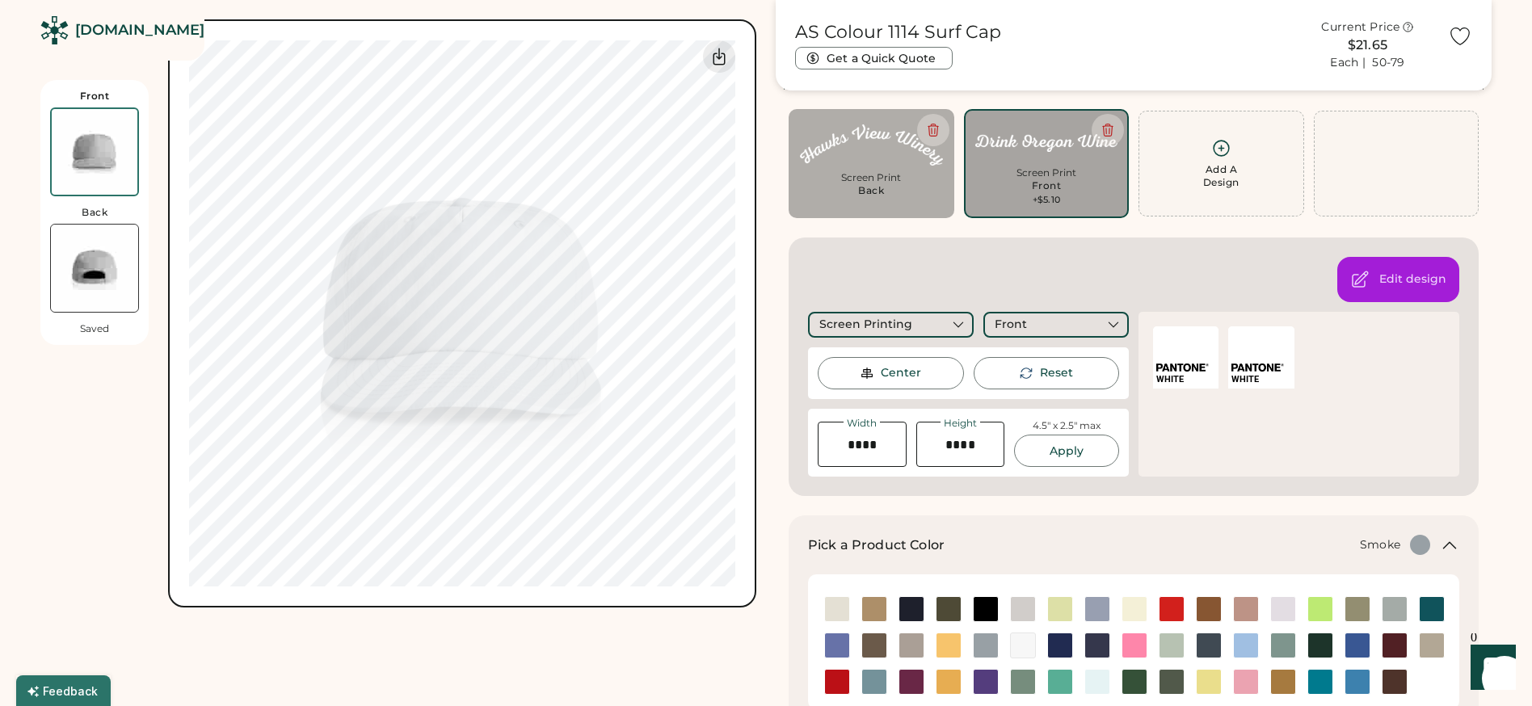
scroll to position [131, 0]
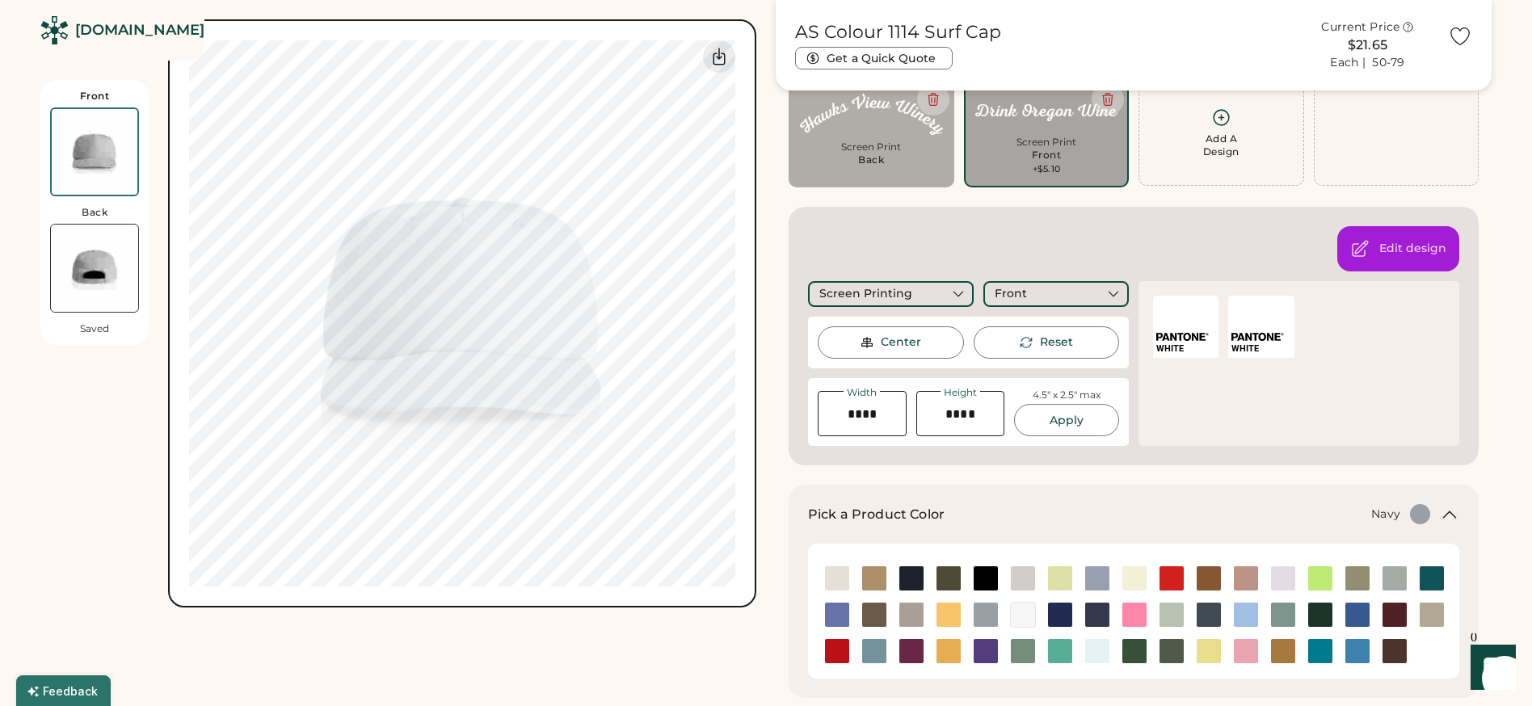
click at [912, 571] on img at bounding box center [911, 578] width 24 height 24
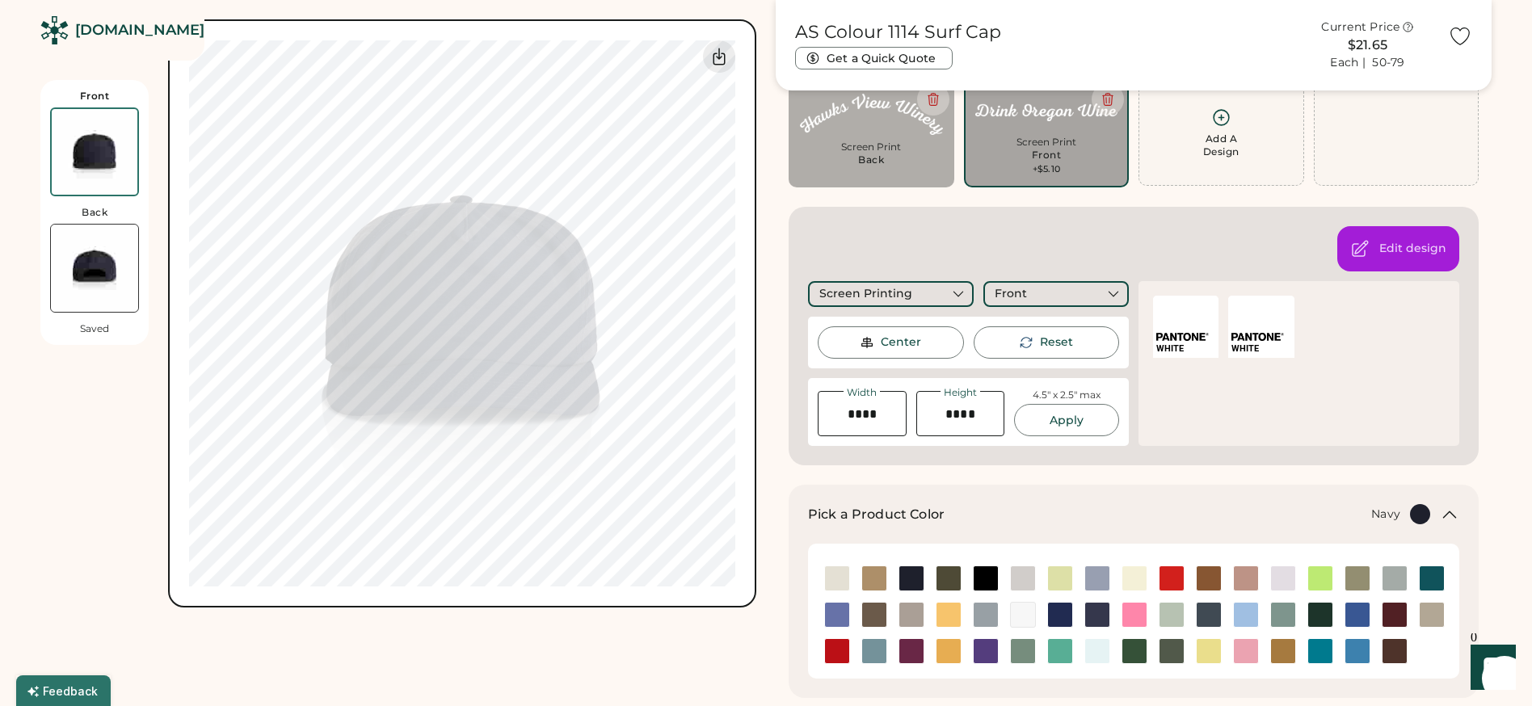
click at [92, 253] on img at bounding box center [94, 268] width 87 height 87
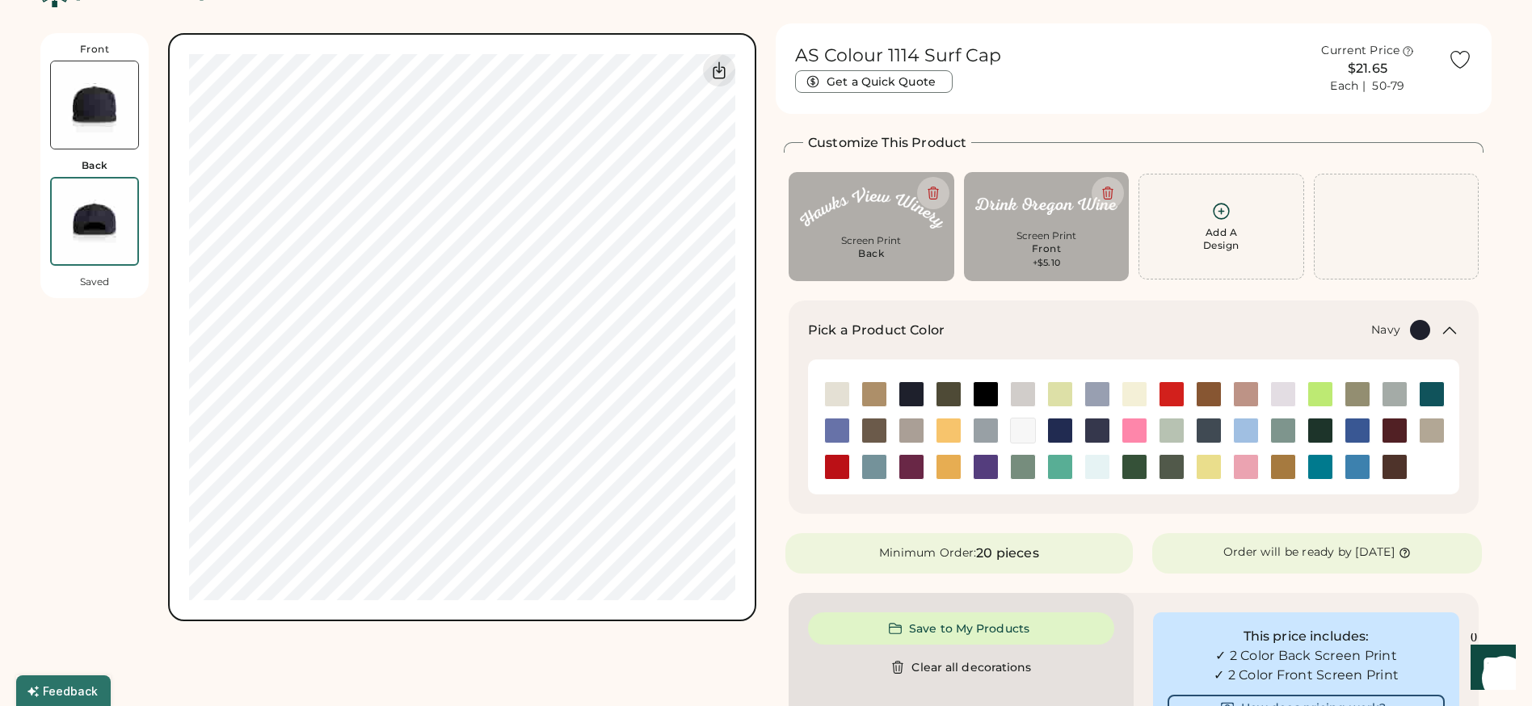
scroll to position [32, 0]
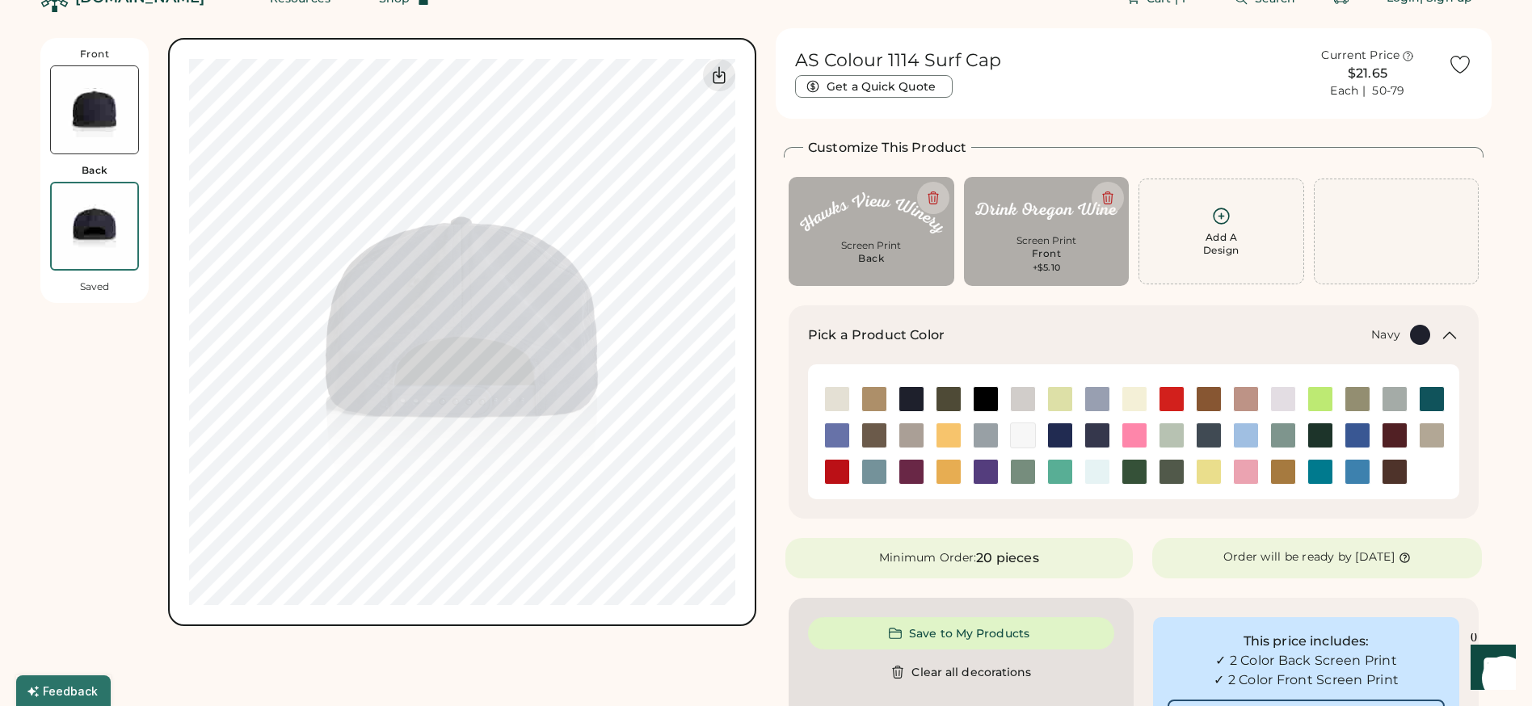
click at [90, 158] on div "Front Back Saved" at bounding box center [94, 170] width 108 height 265
click at [96, 125] on img at bounding box center [94, 109] width 87 height 87
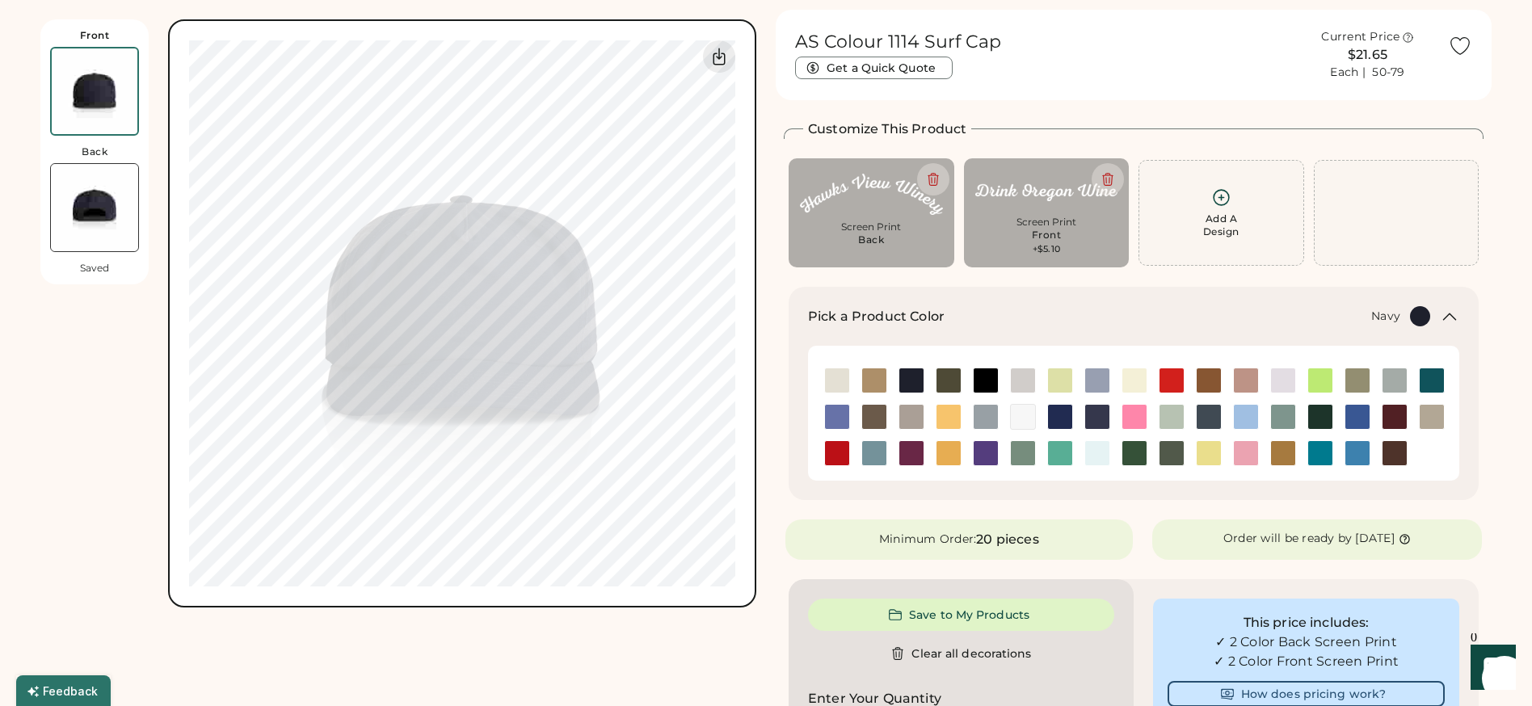
scroll to position [70, 0]
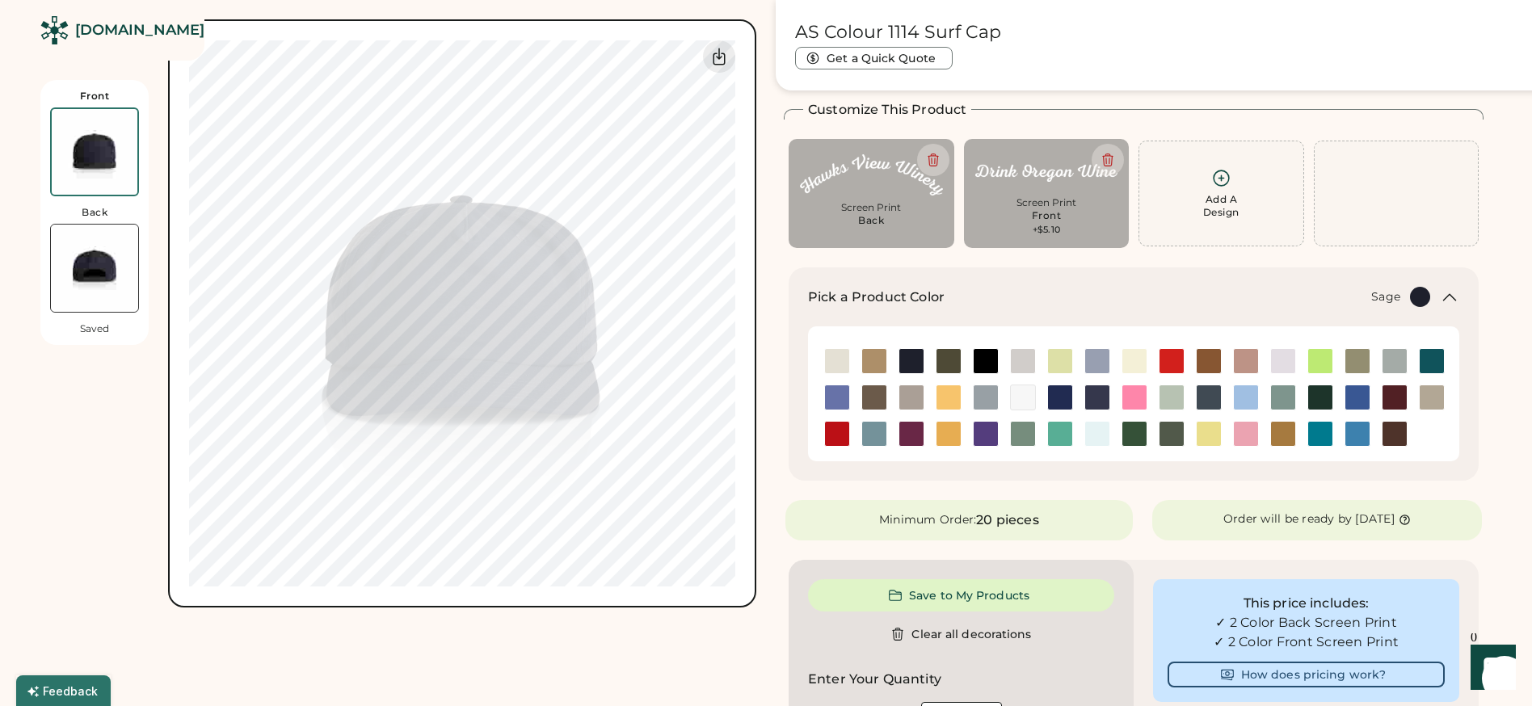
click at [1025, 432] on img at bounding box center [1023, 434] width 24 height 24
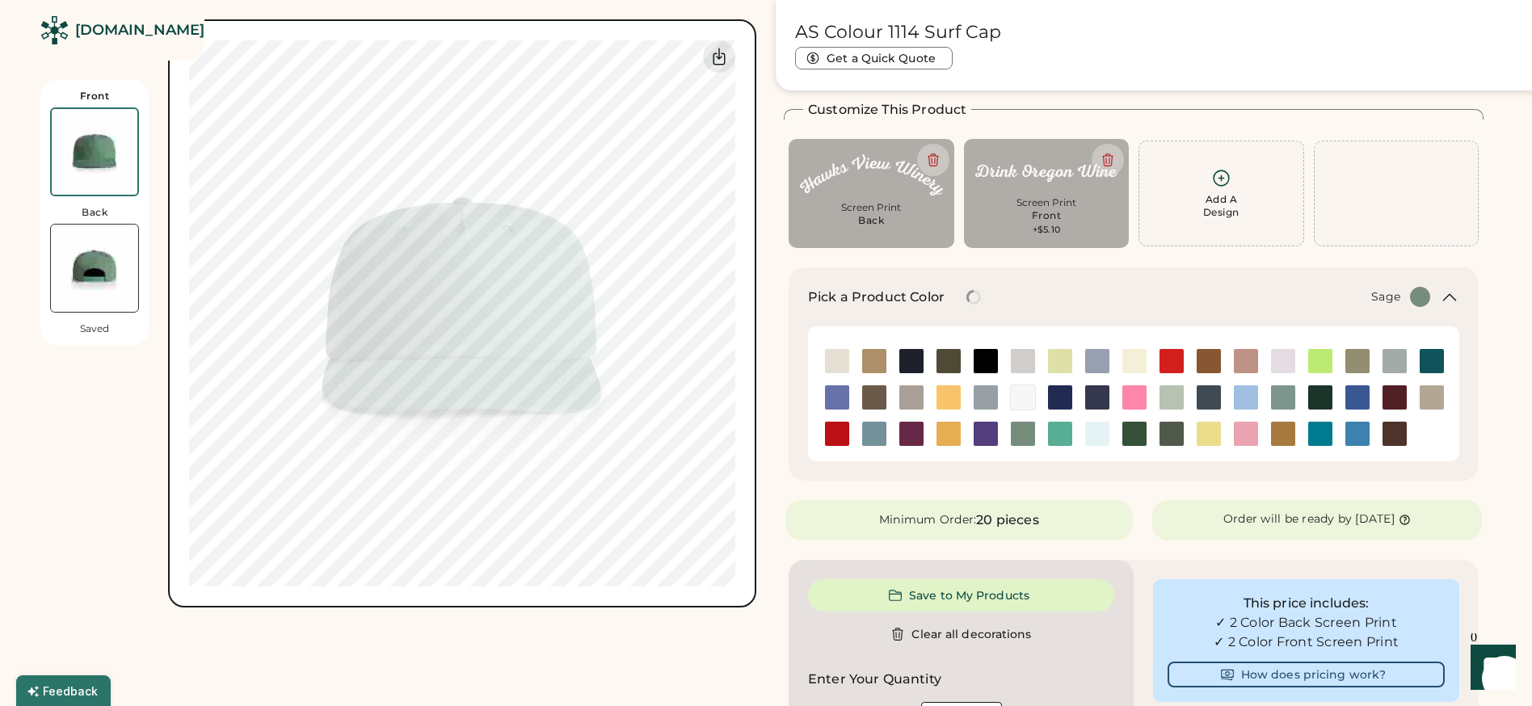
click at [86, 261] on img at bounding box center [94, 268] width 87 height 87
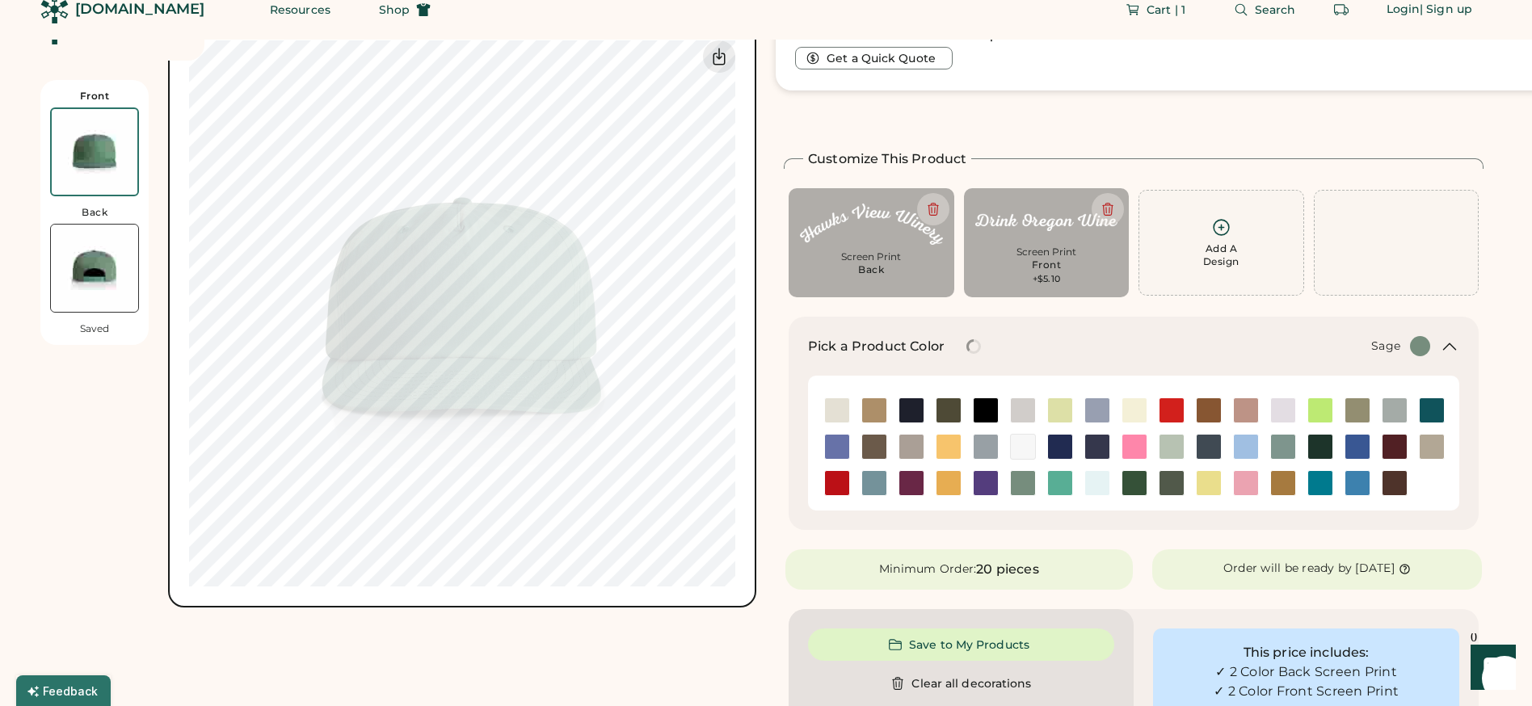
scroll to position [0, 0]
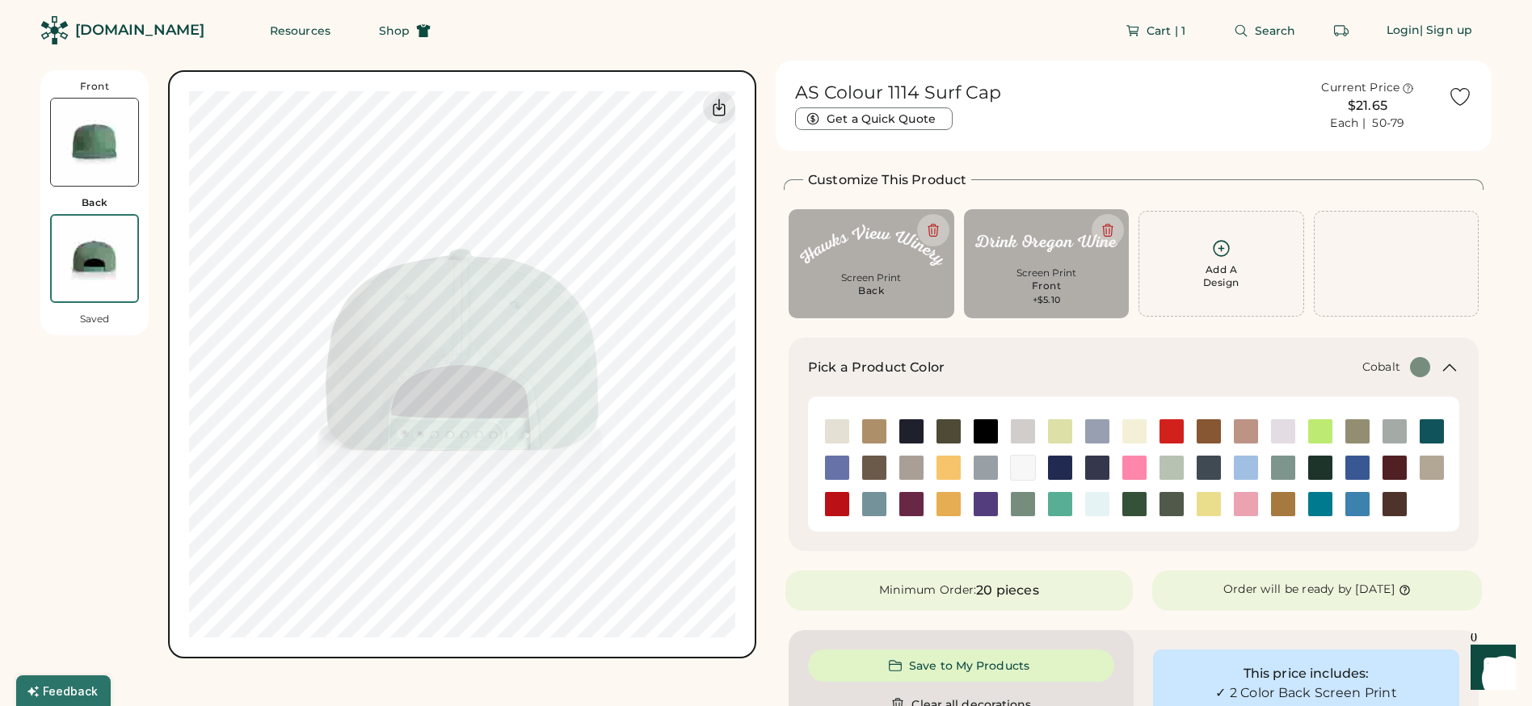
click at [1046, 470] on div at bounding box center [1059, 468] width 37 height 26
click at [1059, 470] on img at bounding box center [1060, 468] width 24 height 24
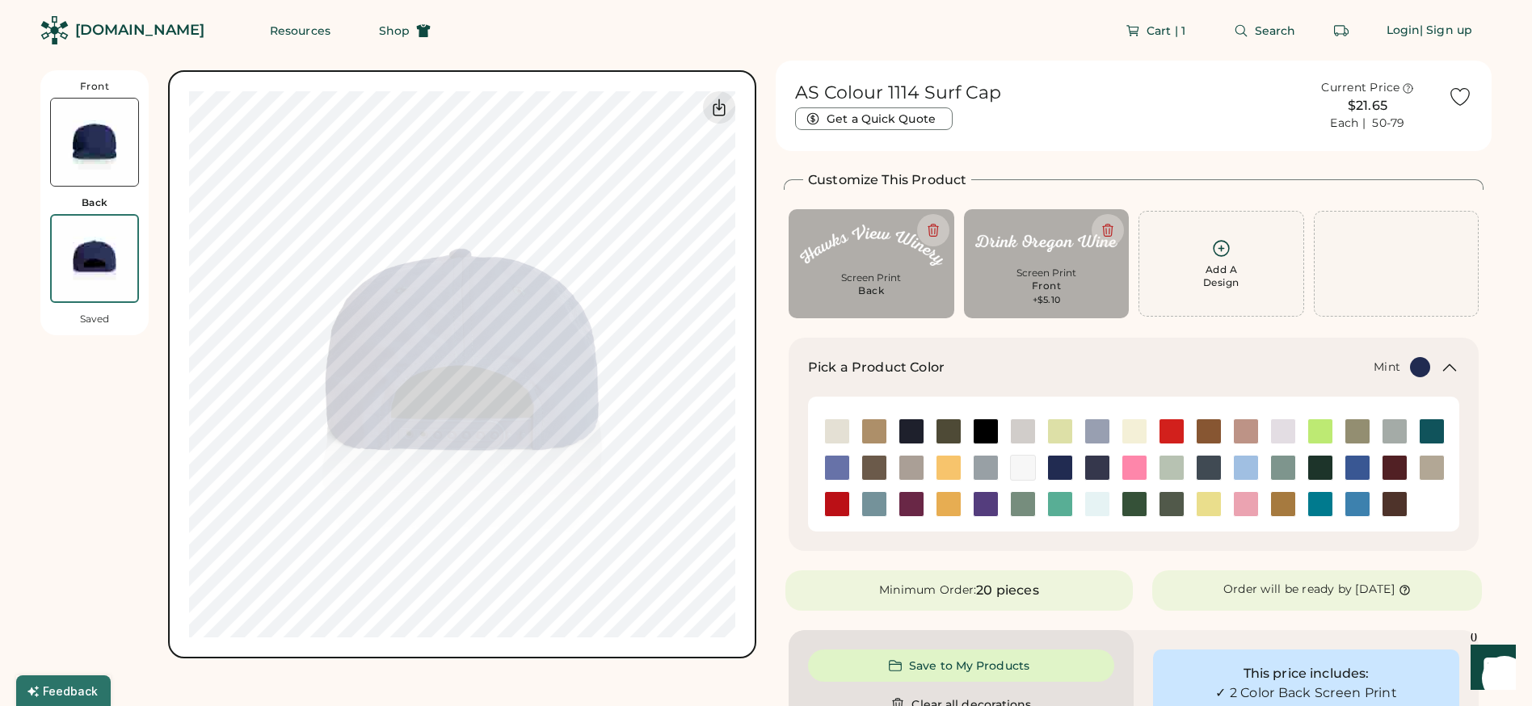
click at [1171, 465] on img at bounding box center [1172, 468] width 24 height 24
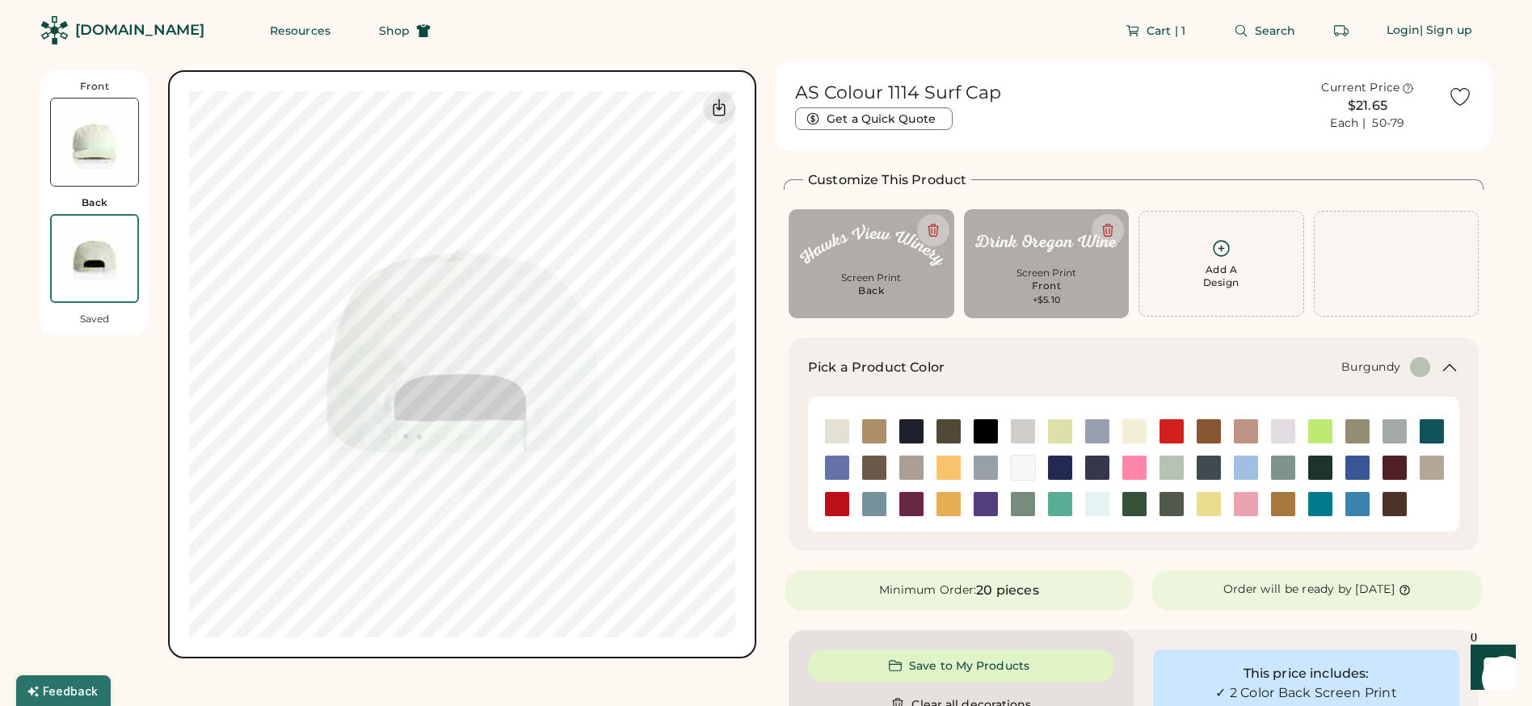
click at [1400, 465] on img at bounding box center [1395, 468] width 24 height 24
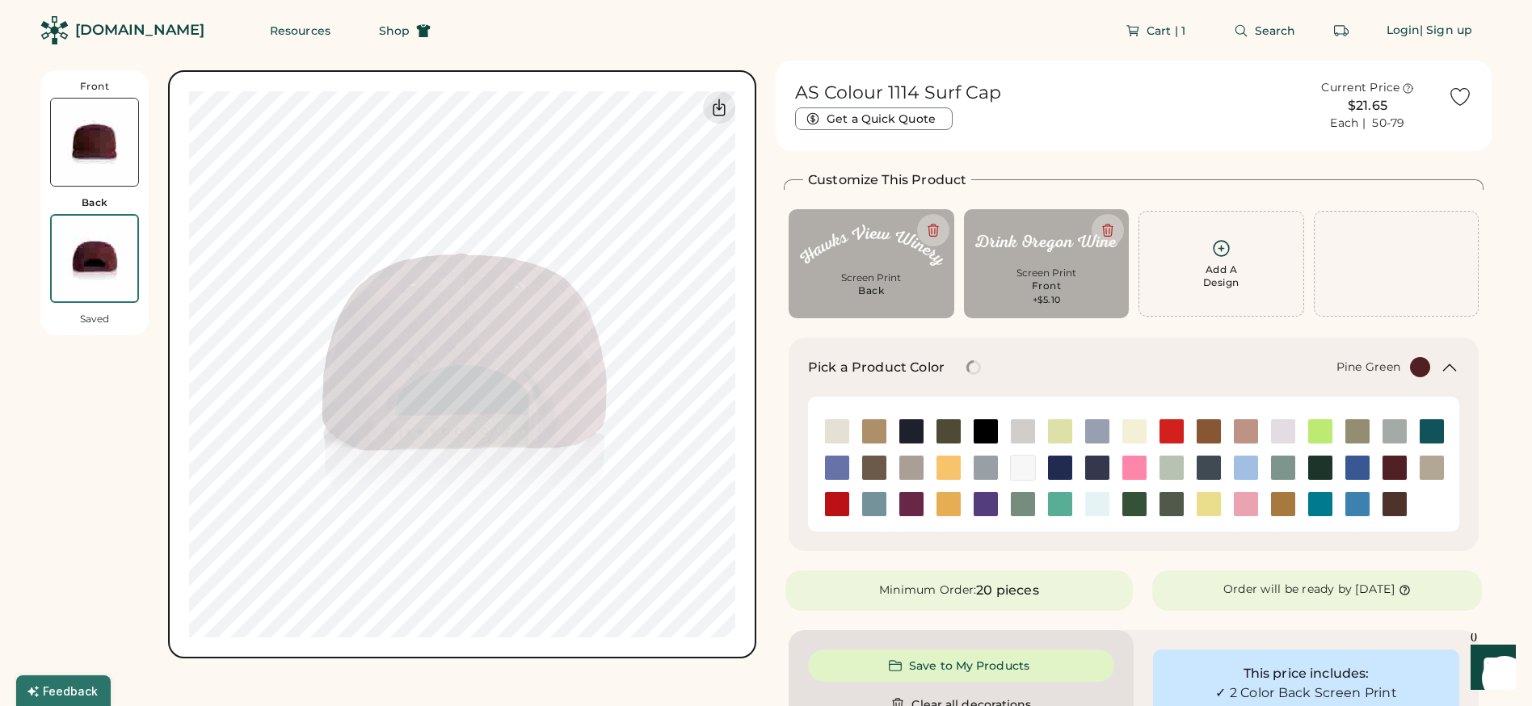
click at [1323, 462] on img at bounding box center [1320, 468] width 24 height 24
click at [86, 144] on img at bounding box center [94, 142] width 87 height 87
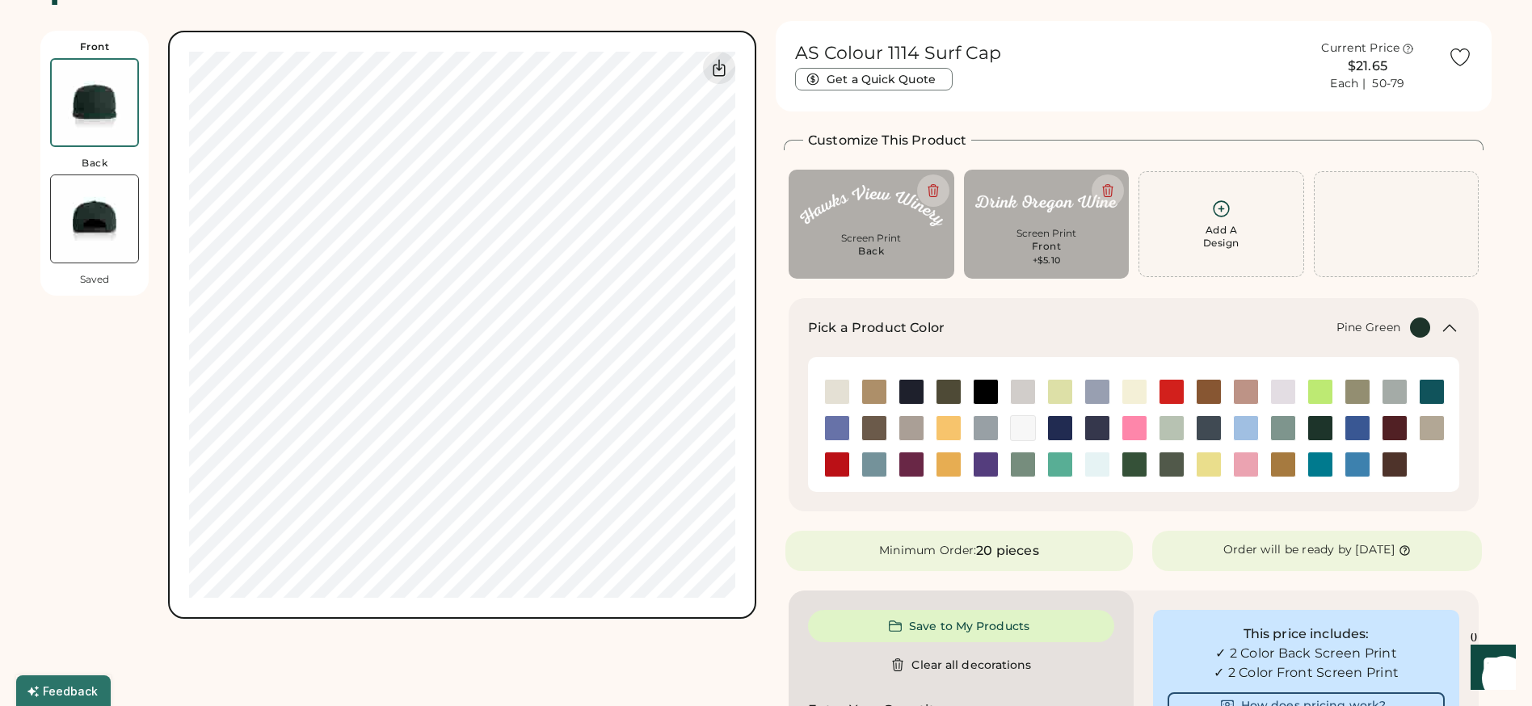
scroll to position [70, 0]
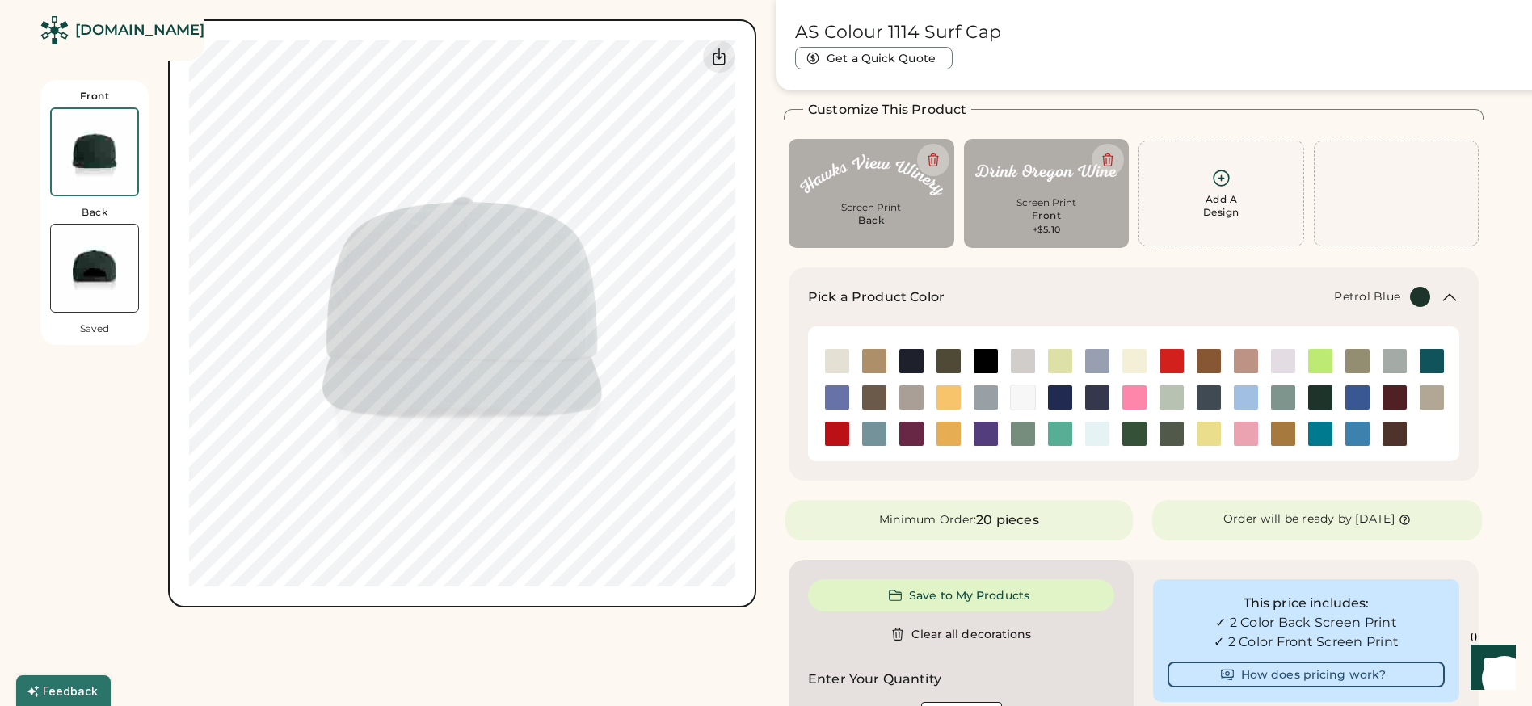
click at [1211, 394] on img at bounding box center [1209, 397] width 24 height 24
